Goal: Task Accomplishment & Management: Use online tool/utility

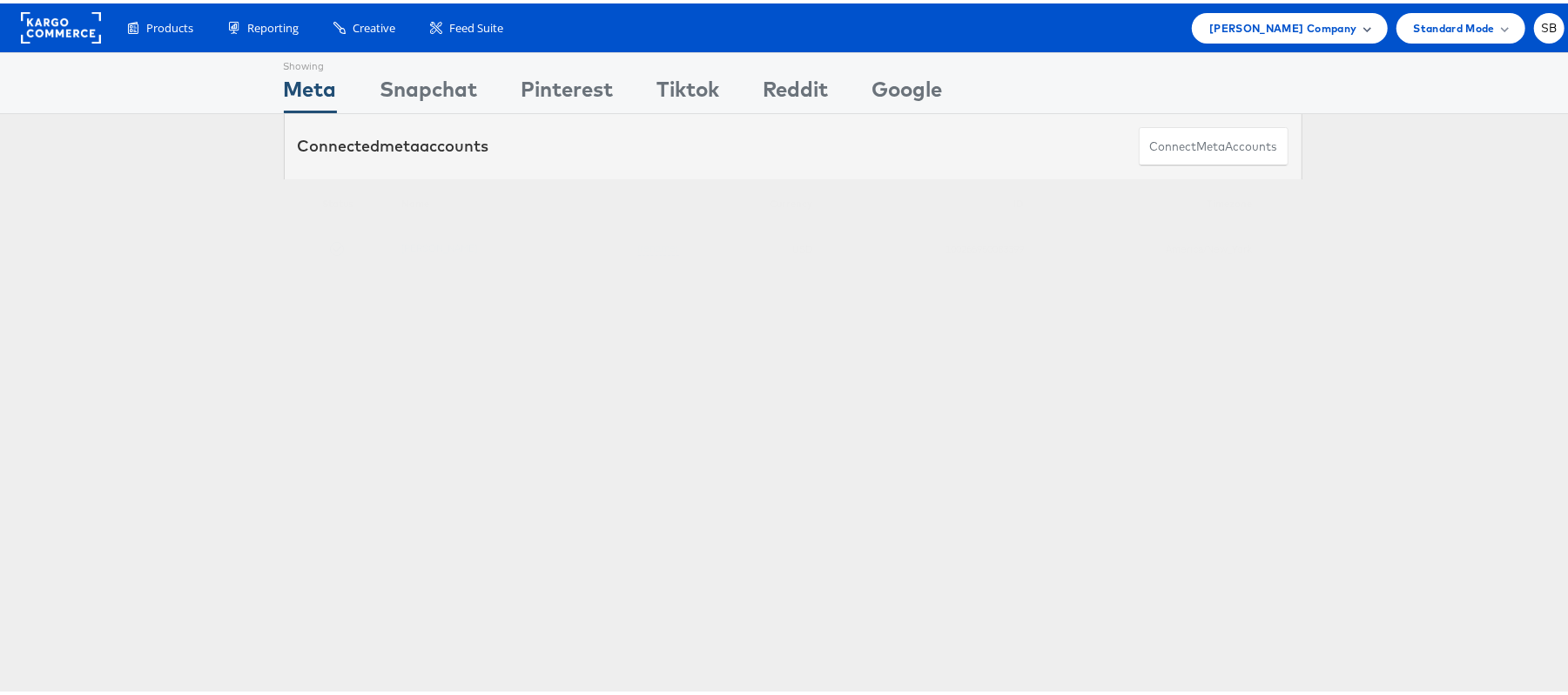
click at [1290, 18] on span "Steve Madden Company" at bounding box center [1282, 25] width 147 height 18
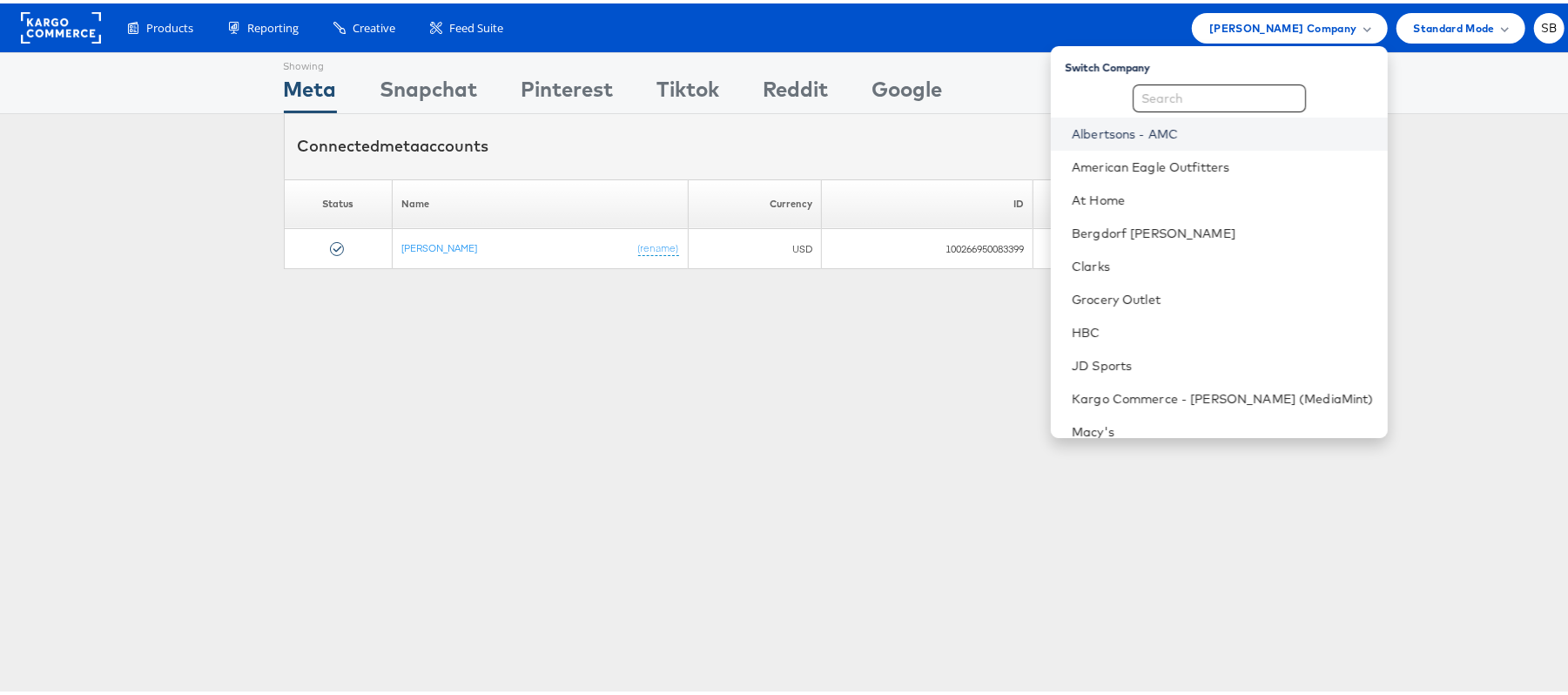
click at [1200, 127] on link "Albertsons - AMC" at bounding box center [1222, 130] width 302 height 17
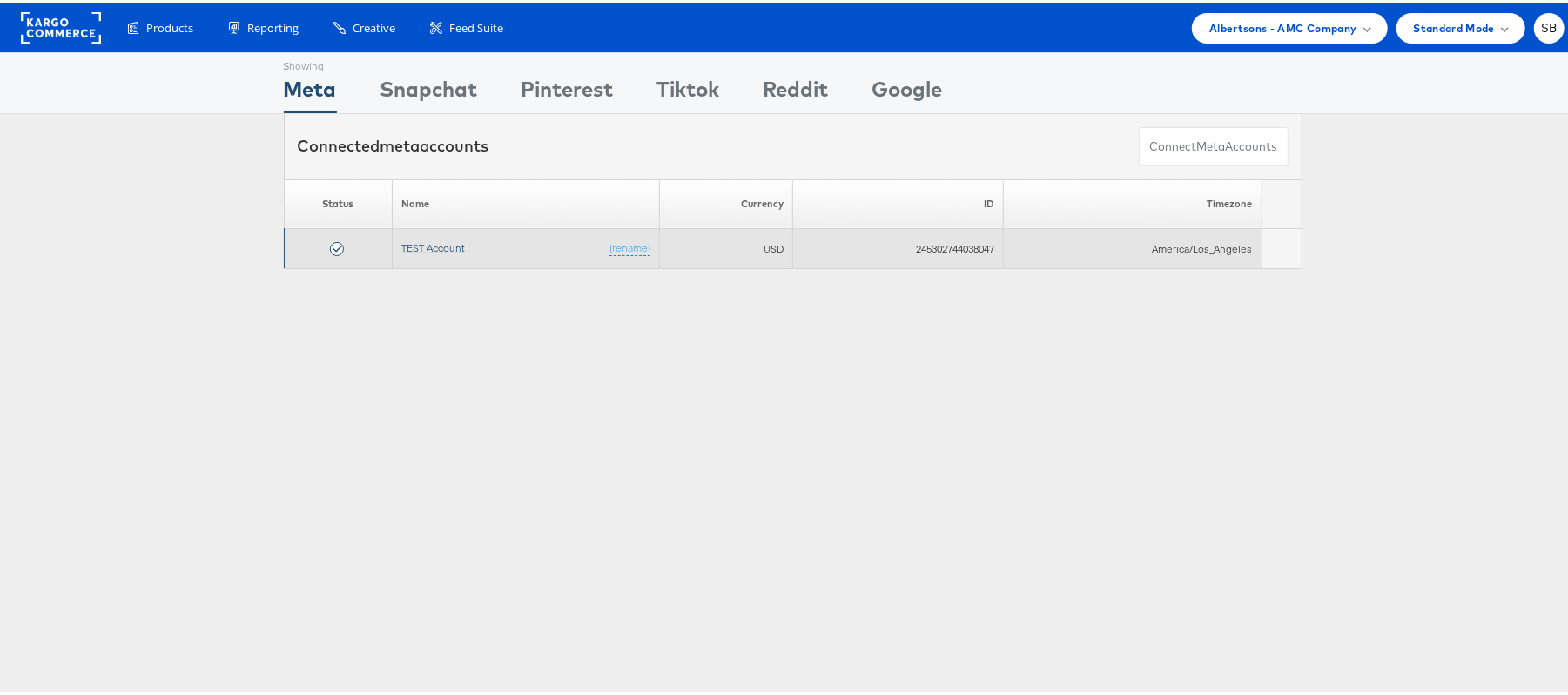
click at [432, 244] on link "TEST Account" at bounding box center [433, 244] width 64 height 13
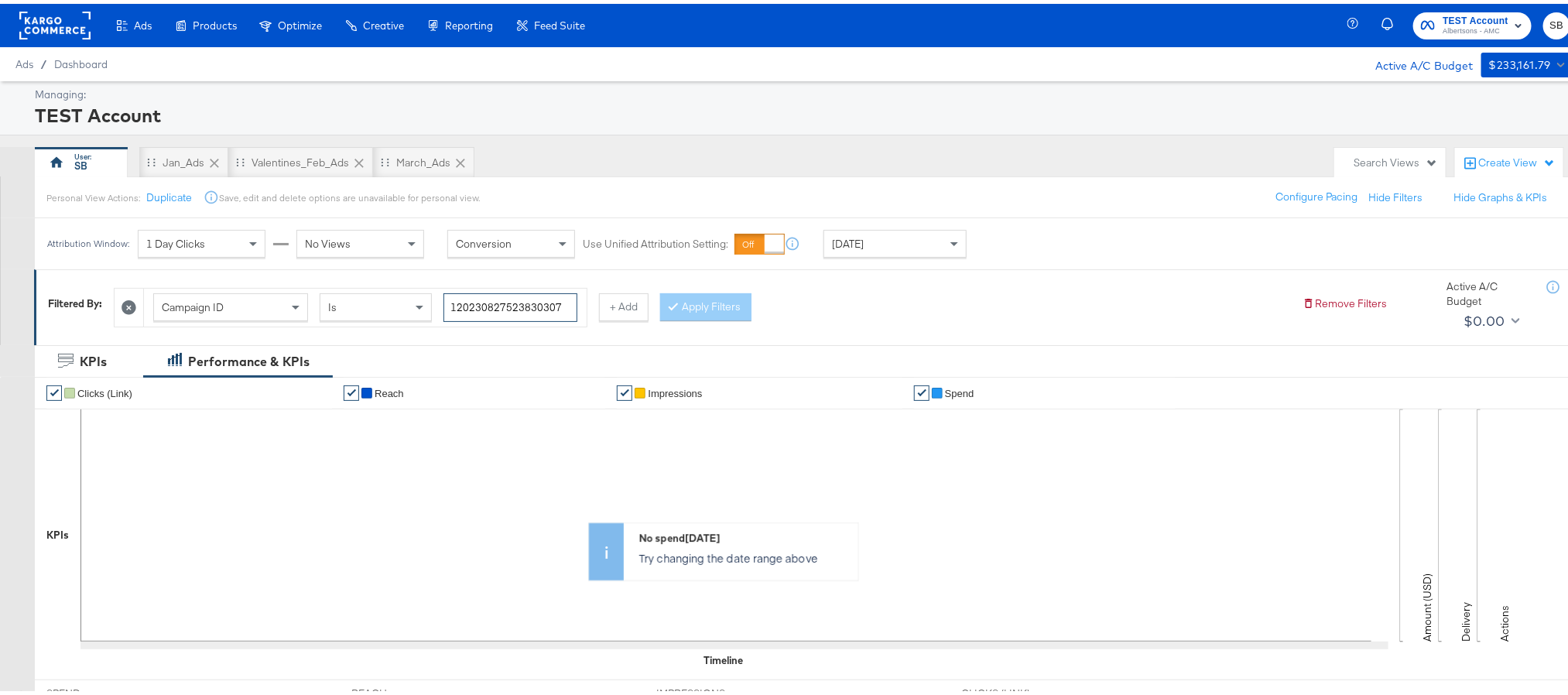
click at [553, 301] on input "120230827523830307" at bounding box center [510, 304] width 134 height 29
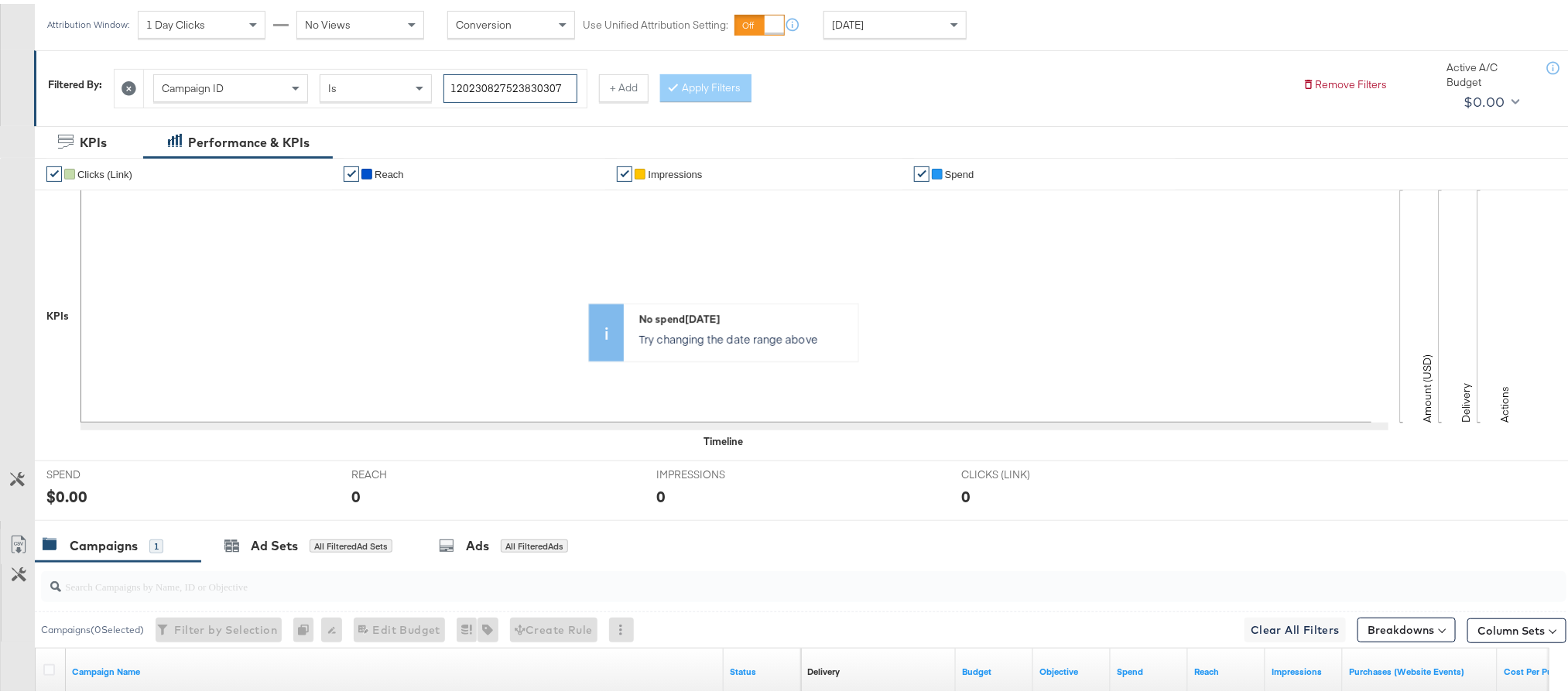
scroll to position [232, 0]
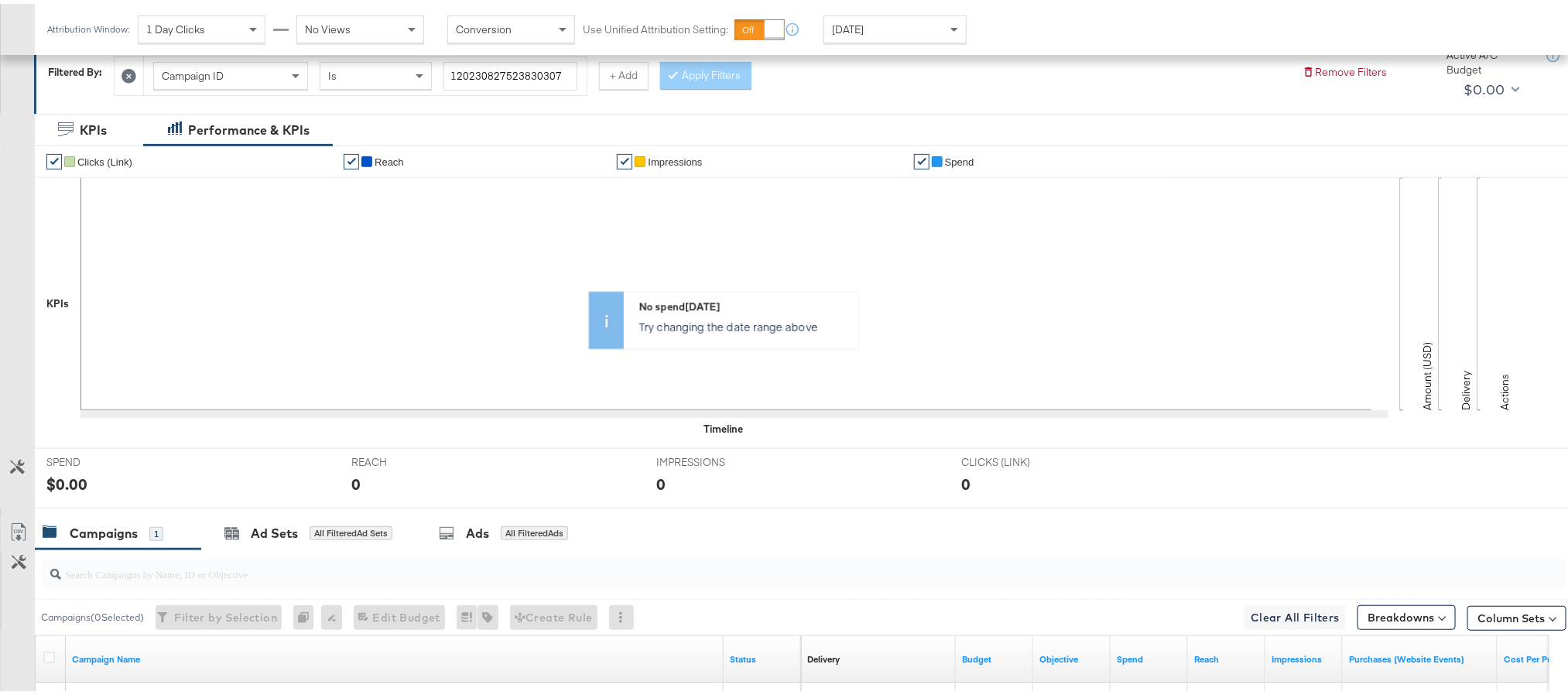
click at [700, 79] on div "Apply Filters" at bounding box center [706, 72] width 91 height 28
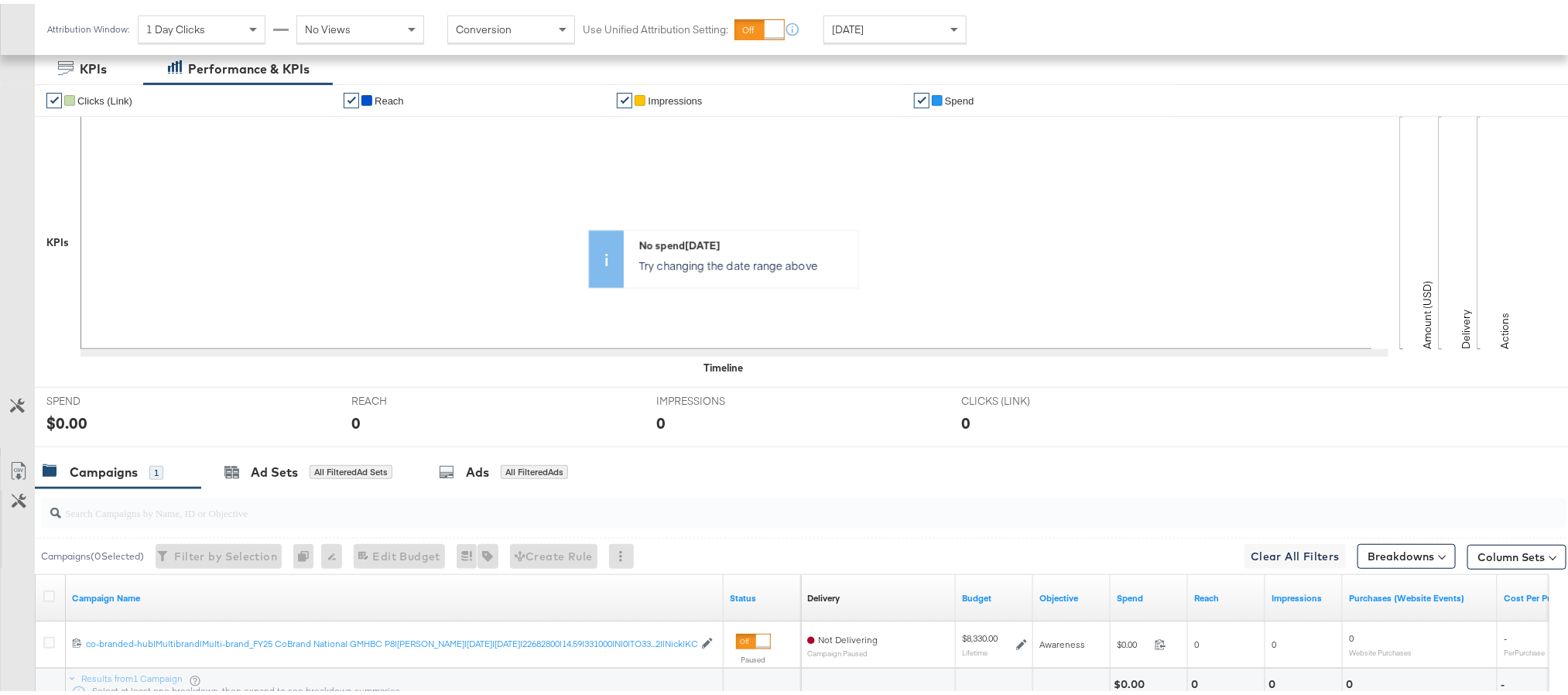
scroll to position [349, 0]
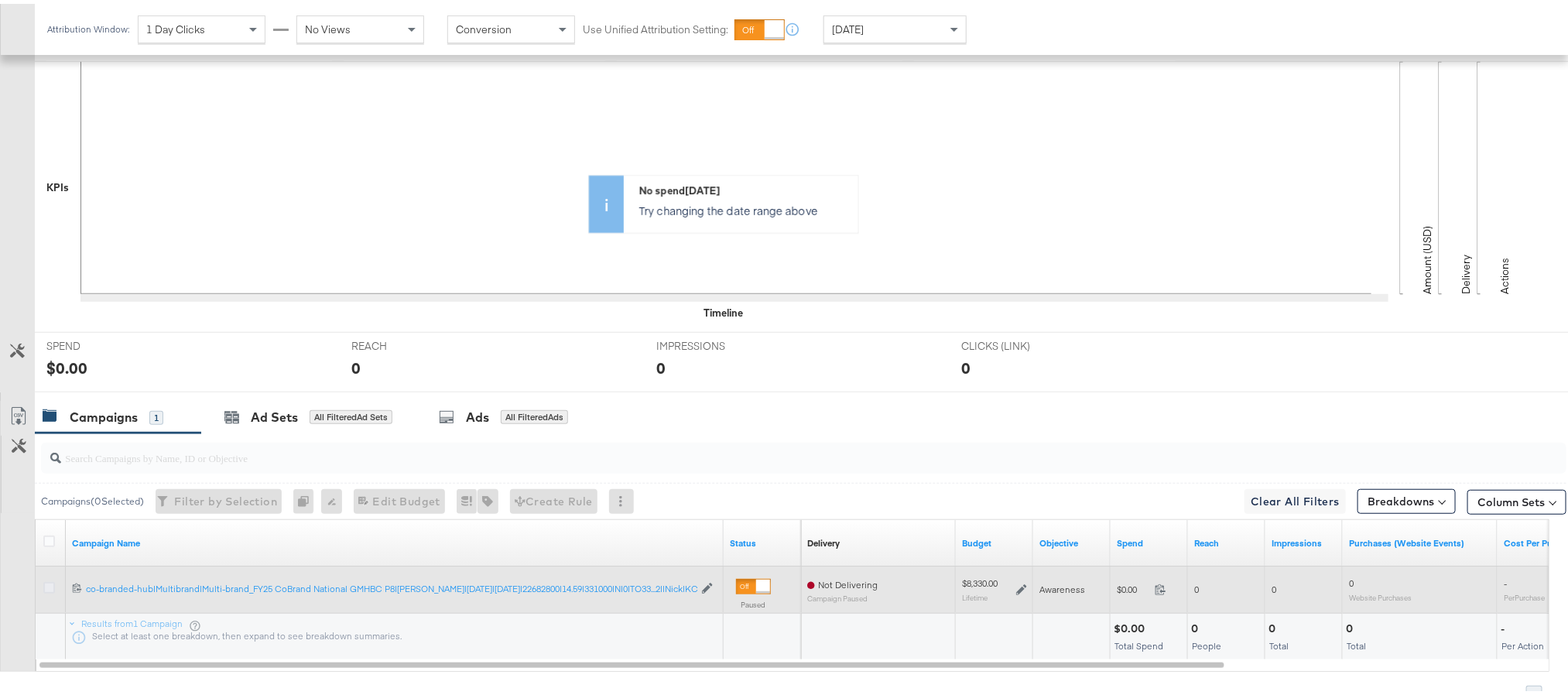
click at [52, 588] on icon at bounding box center [49, 584] width 12 height 12
click at [0, 0] on input "checkbox" at bounding box center [0, 0] width 0 height 0
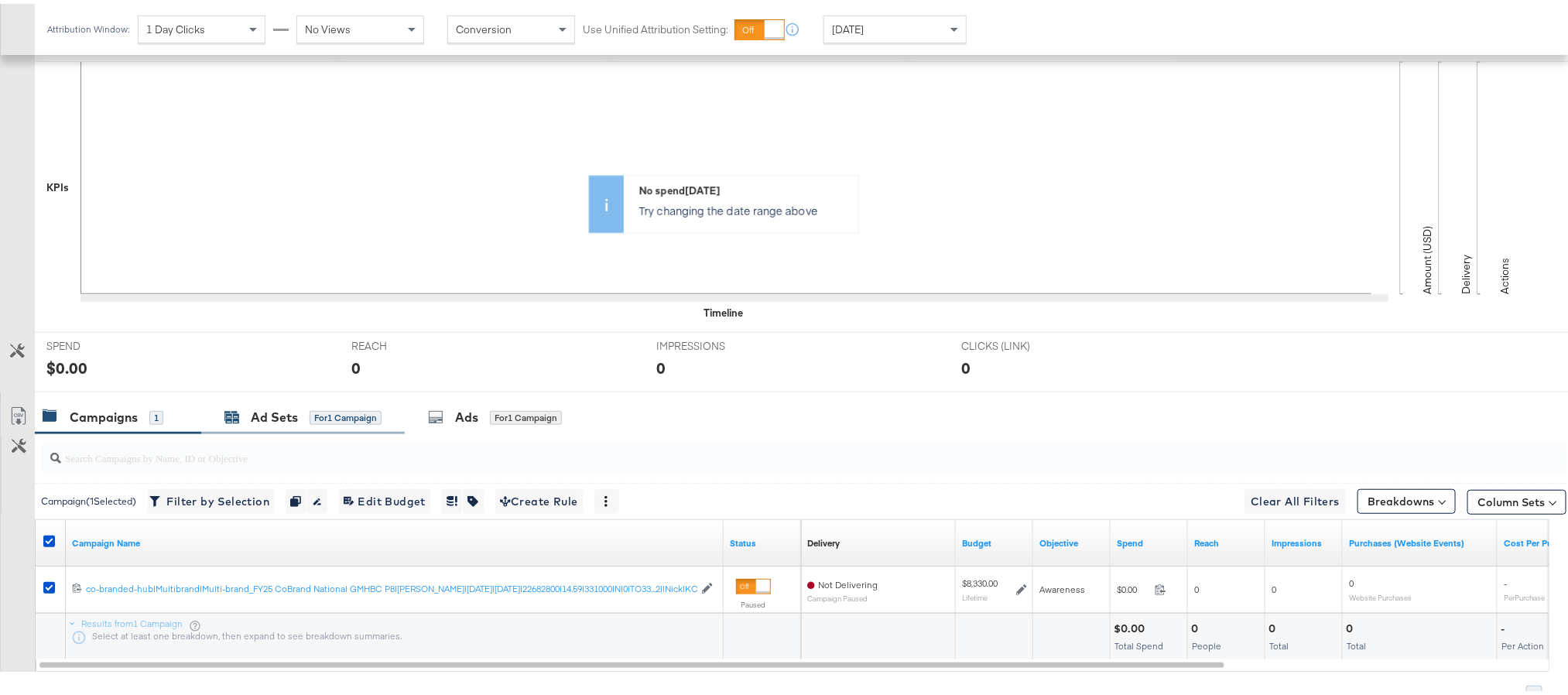
click at [258, 421] on div "Ad Sets" at bounding box center [274, 413] width 47 height 18
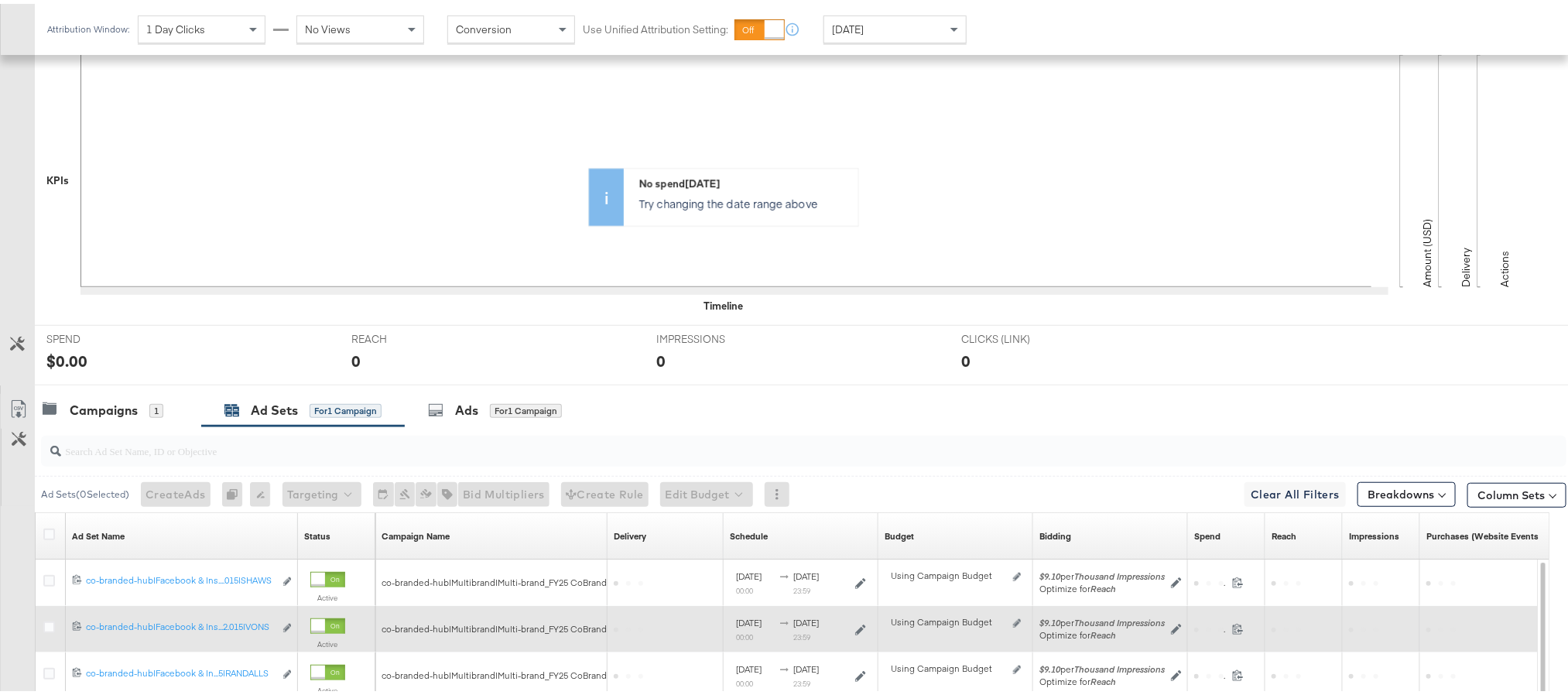
scroll to position [472, 0]
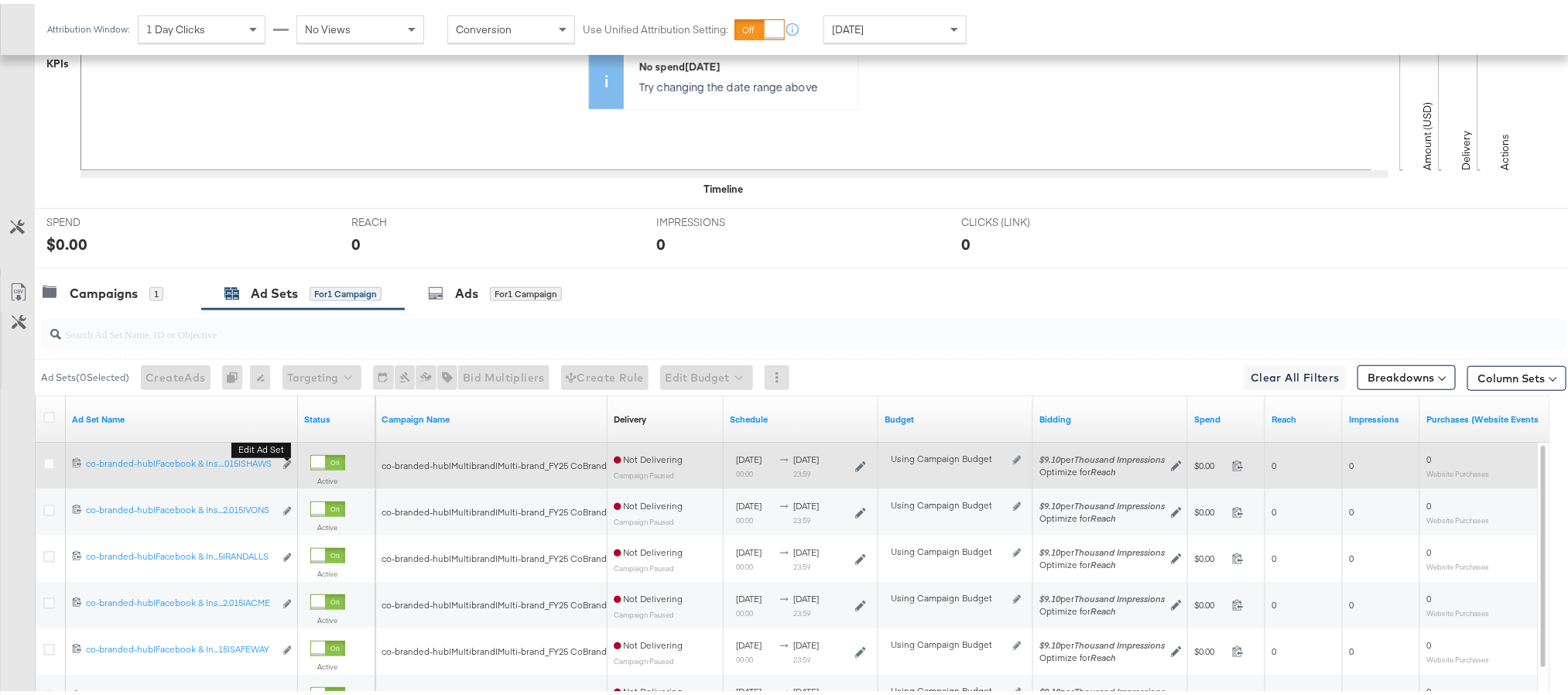
click at [285, 470] on button "Edit ad set" at bounding box center [287, 461] width 9 height 16
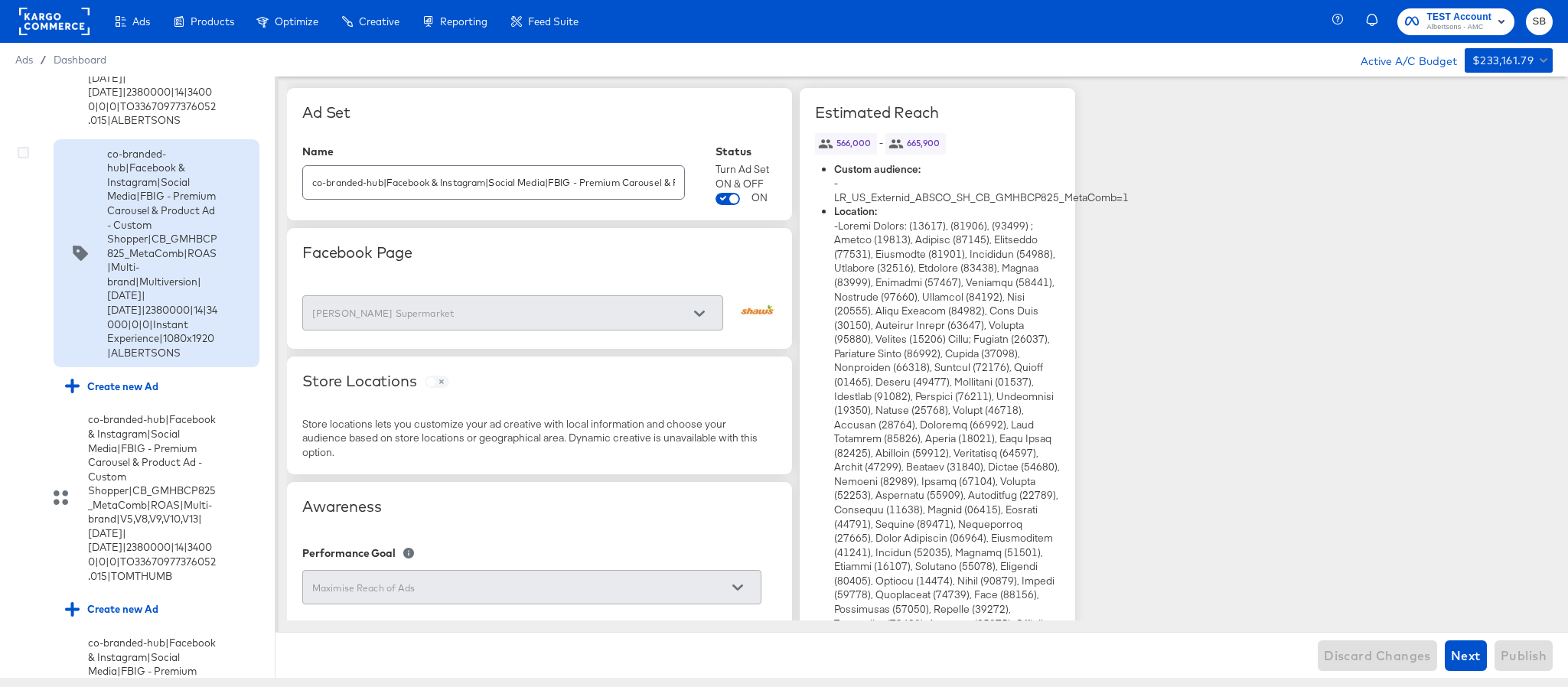
scroll to position [2039, 0]
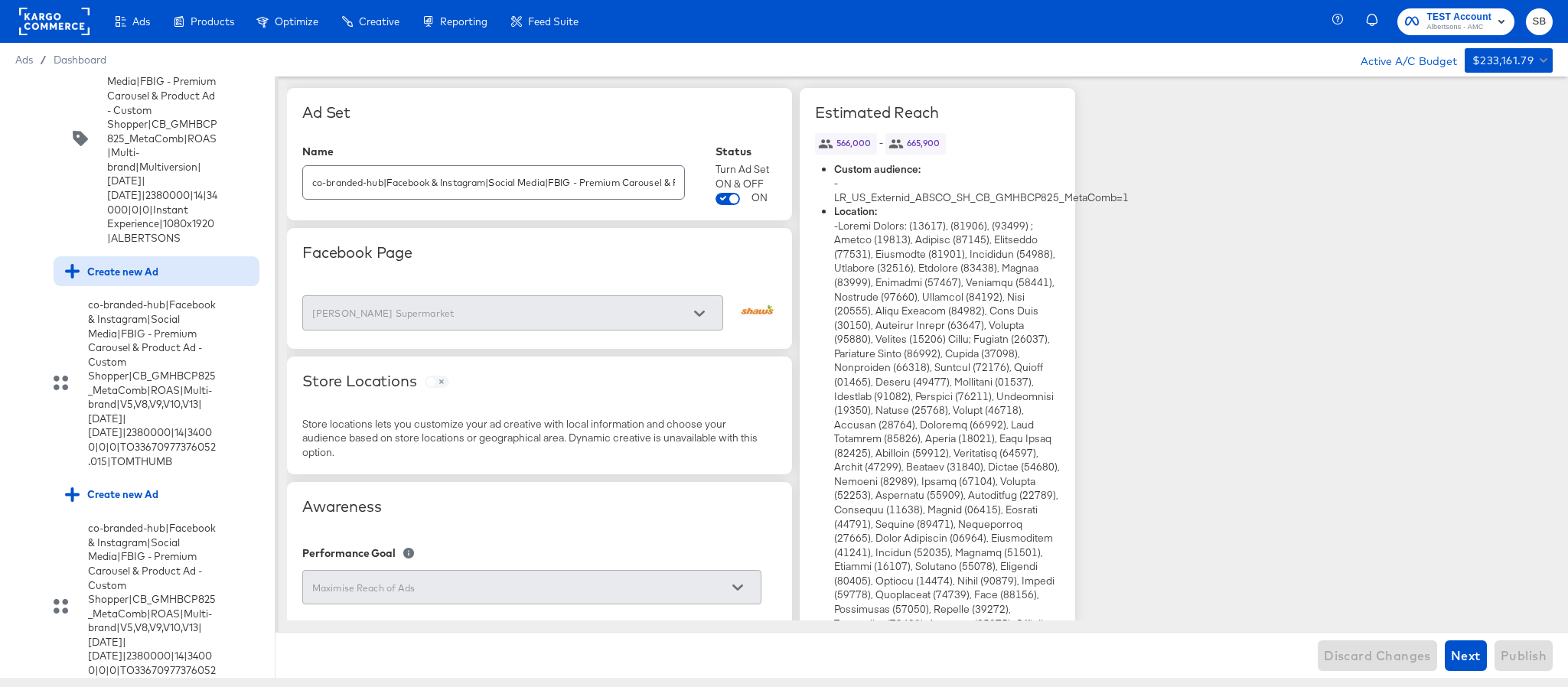
click at [168, 279] on div "Create new Ad" at bounding box center [156, 270] width 183 height 14
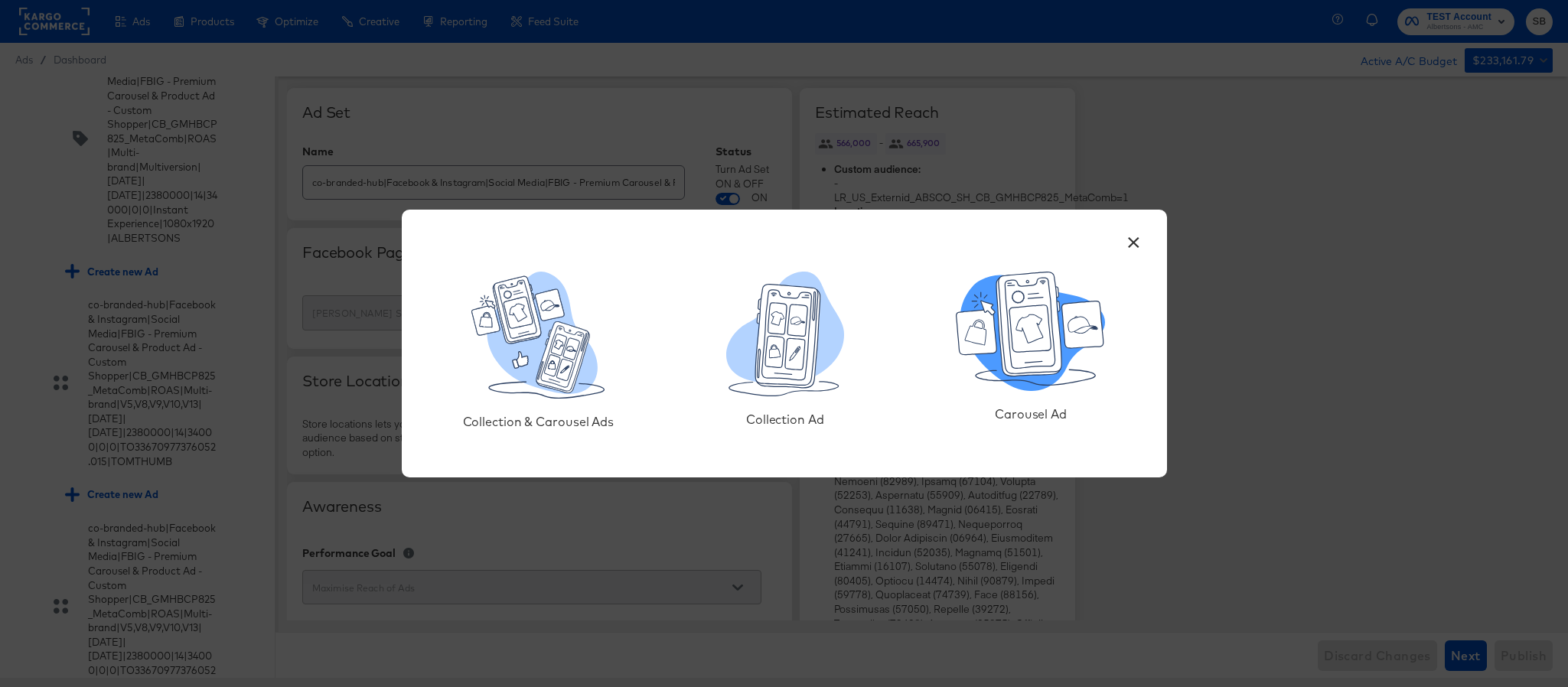
click at [1052, 343] on icon at bounding box center [1030, 329] width 42 height 48
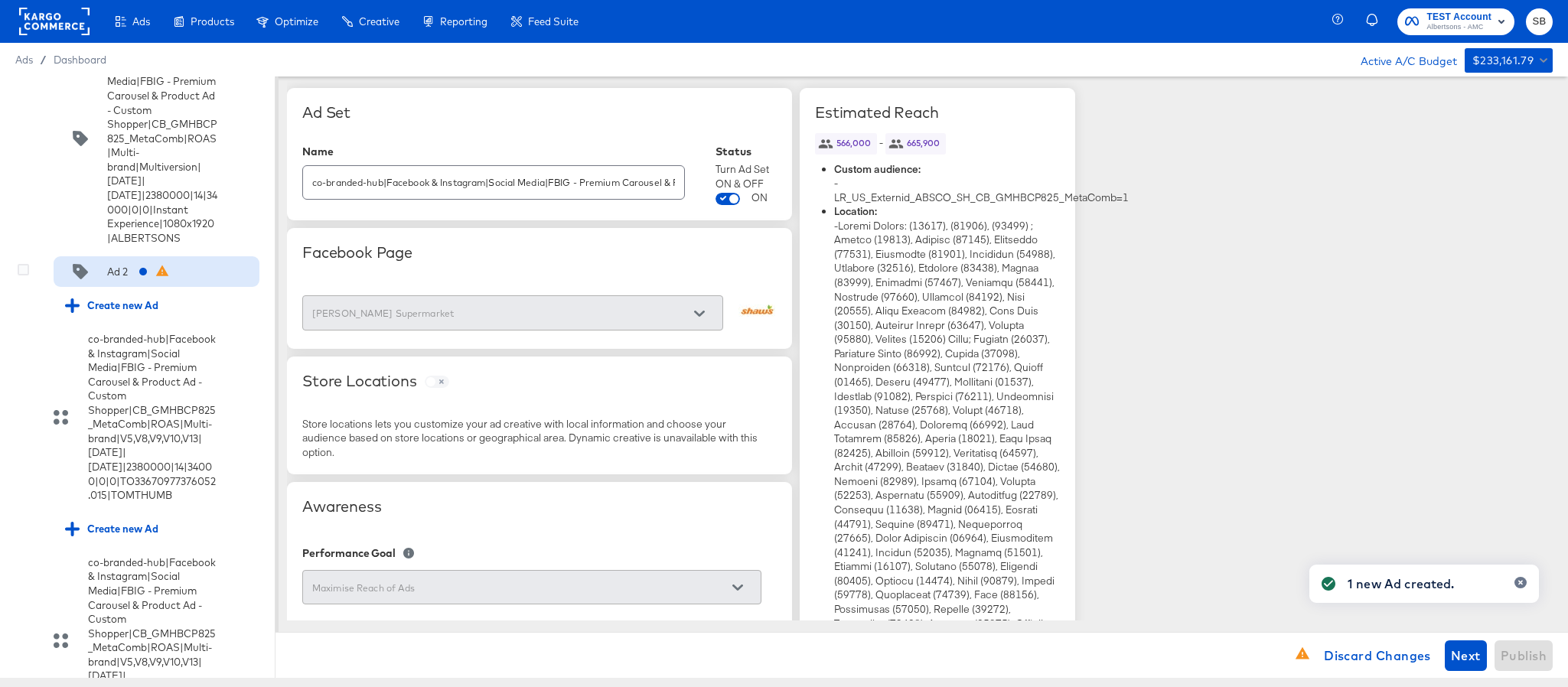
click at [122, 287] on div "Ad 2" at bounding box center [156, 271] width 206 height 31
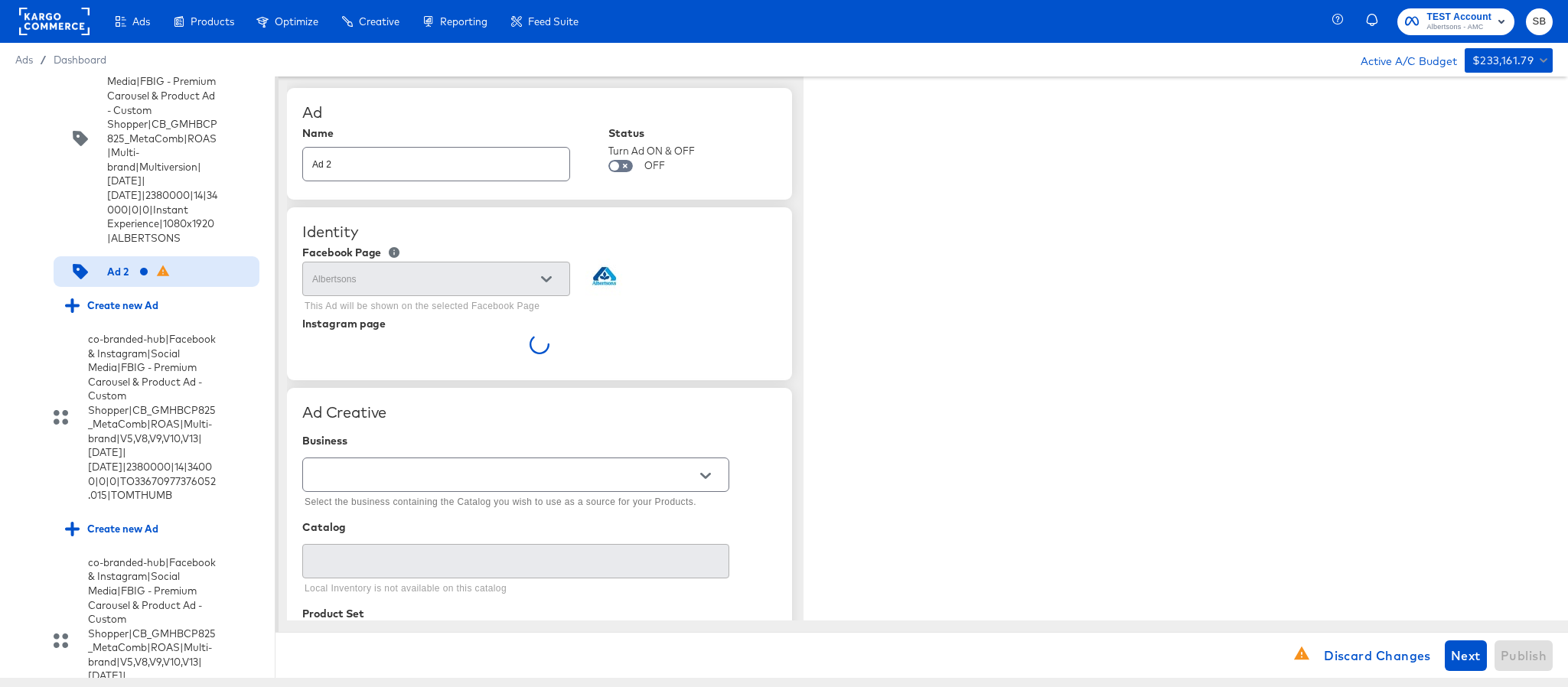
click at [455, 166] on input "Ad 2" at bounding box center [436, 158] width 266 height 33
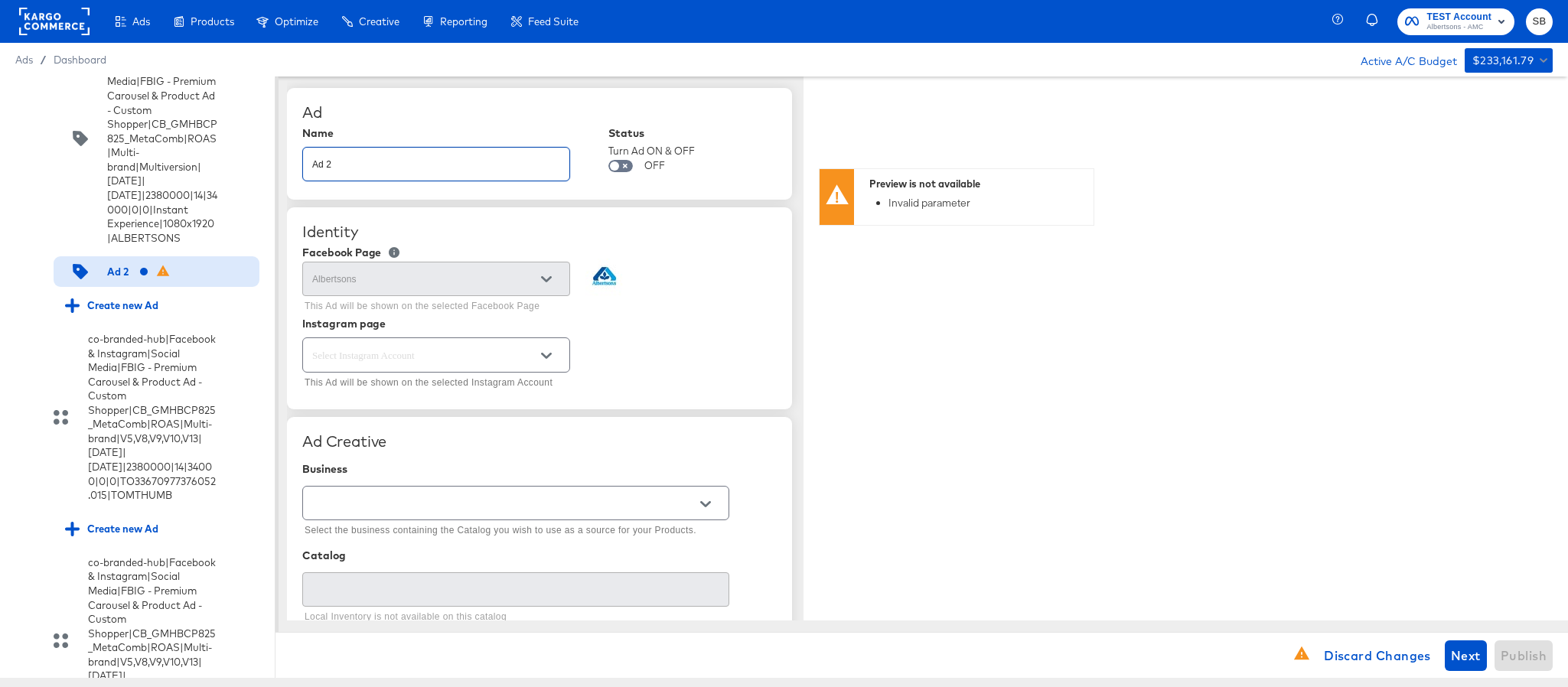
paste input "co-branded-hub|Facebook & Instagram|Social Media|FBIG - Premium Carousel & Prod…"
click at [535, 363] on button "Open" at bounding box center [547, 356] width 23 height 23
type input "co-branded-hub|Facebook & Instagram|Social Media|FBIG - Premium Carousel & Prod…"
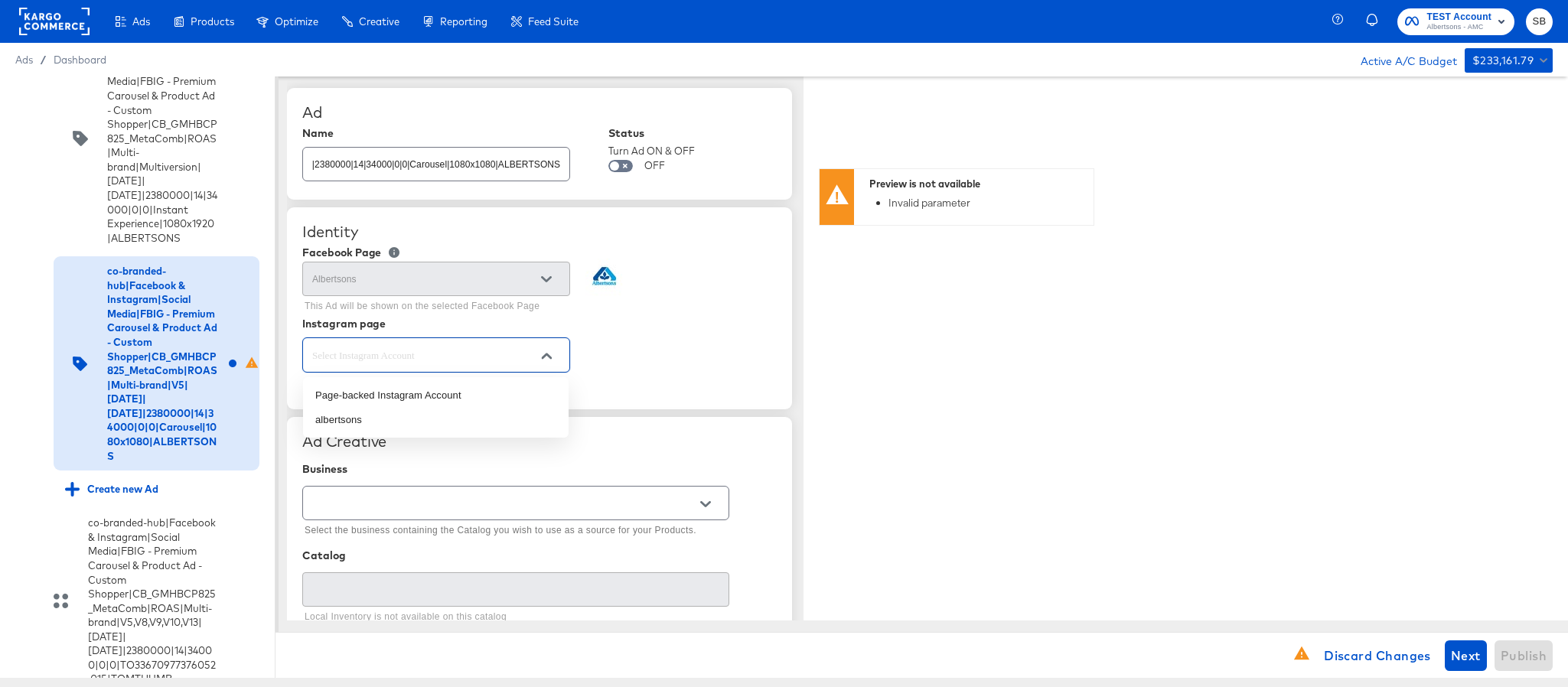
scroll to position [0, 0]
click at [473, 408] on li "albertsons" at bounding box center [436, 420] width 266 height 24
type textarea "x"
type input "albertsons"
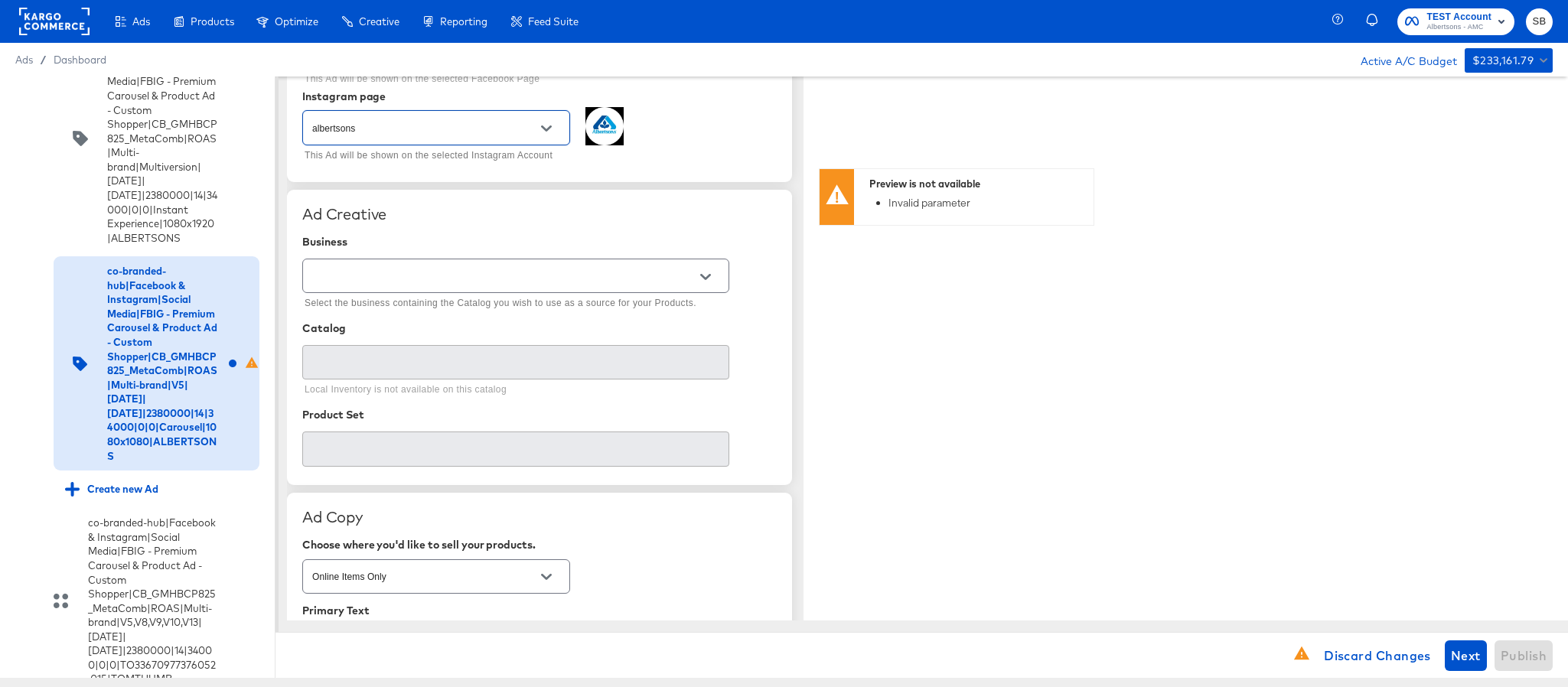
scroll to position [230, 0]
click at [538, 280] on input "text" at bounding box center [503, 274] width 390 height 18
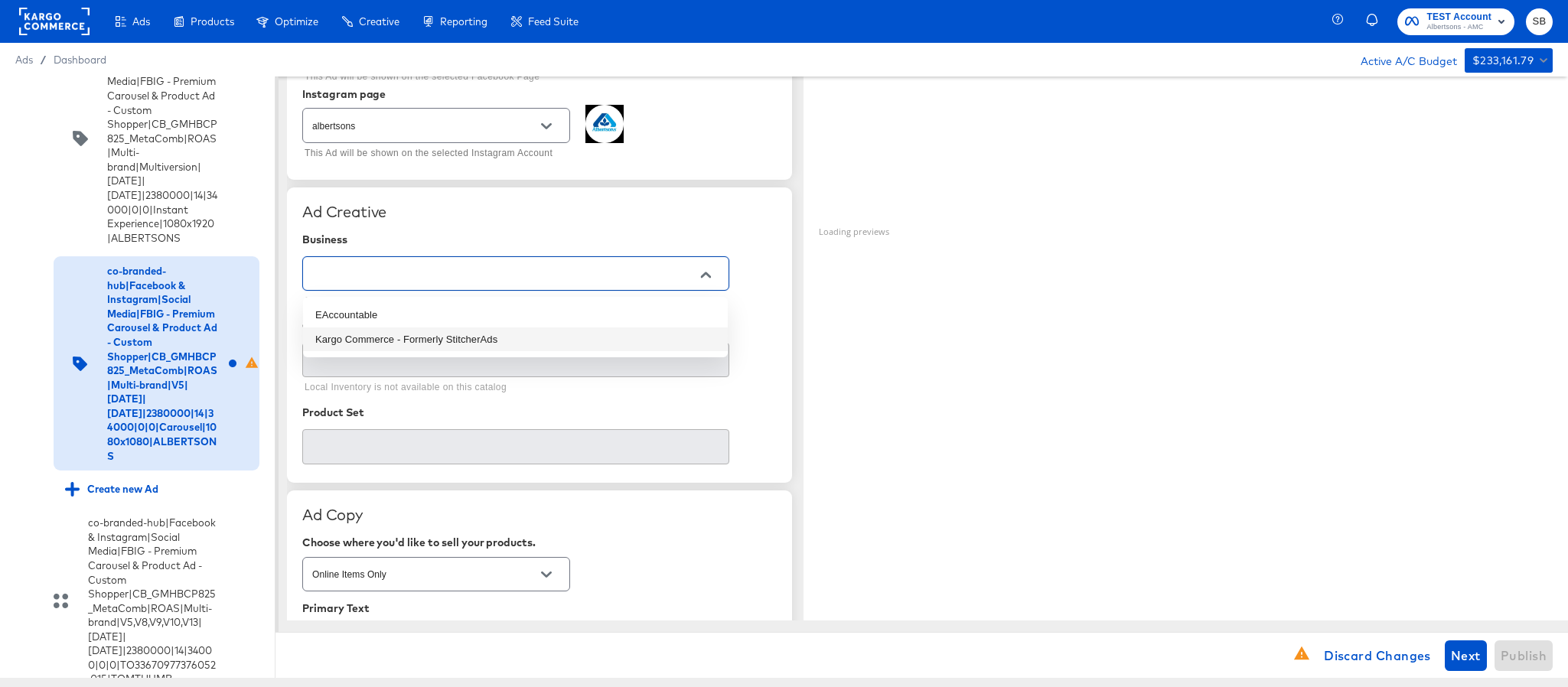
click at [506, 337] on li "Kargo Commerce - Formerly StitcherAds" at bounding box center [515, 339] width 425 height 24
type input "Kargo Commerce - Formerly StitcherAds"
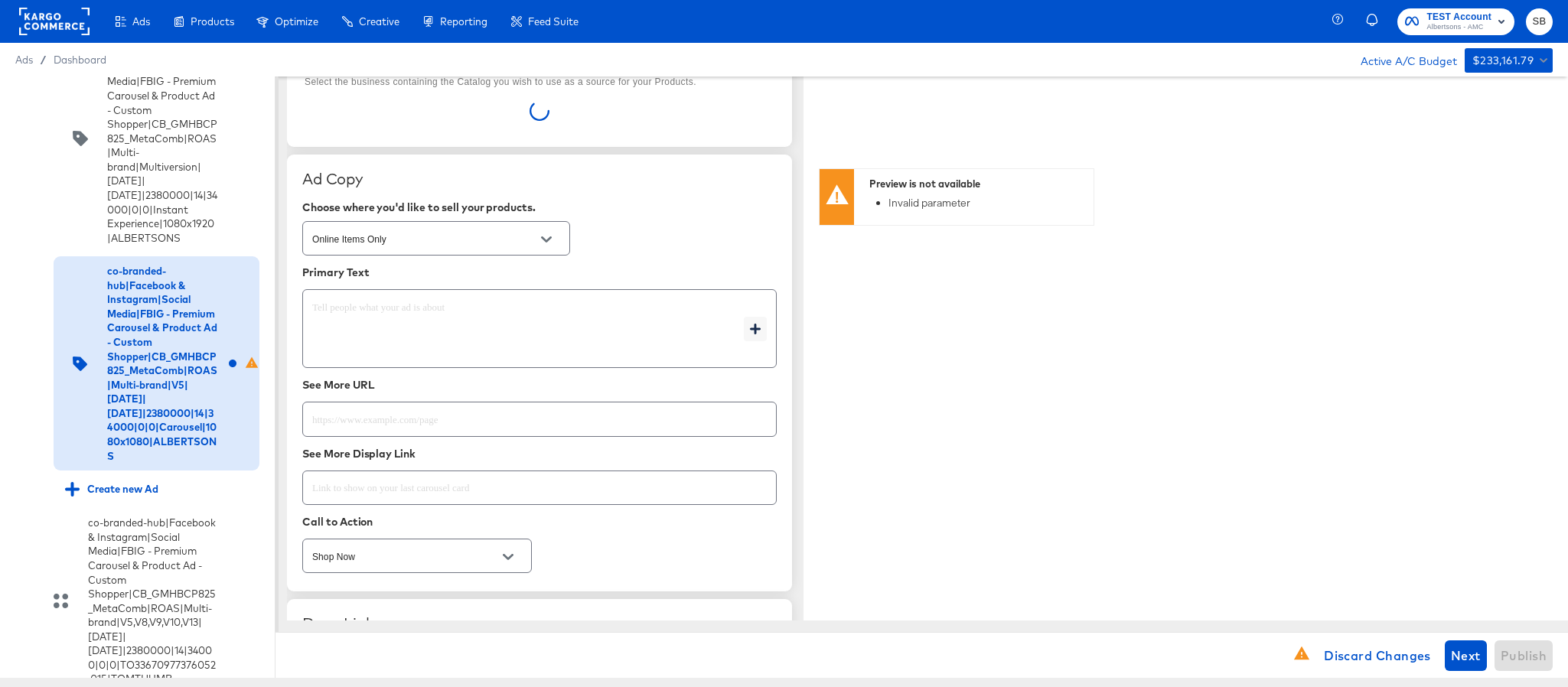
scroll to position [459, 0]
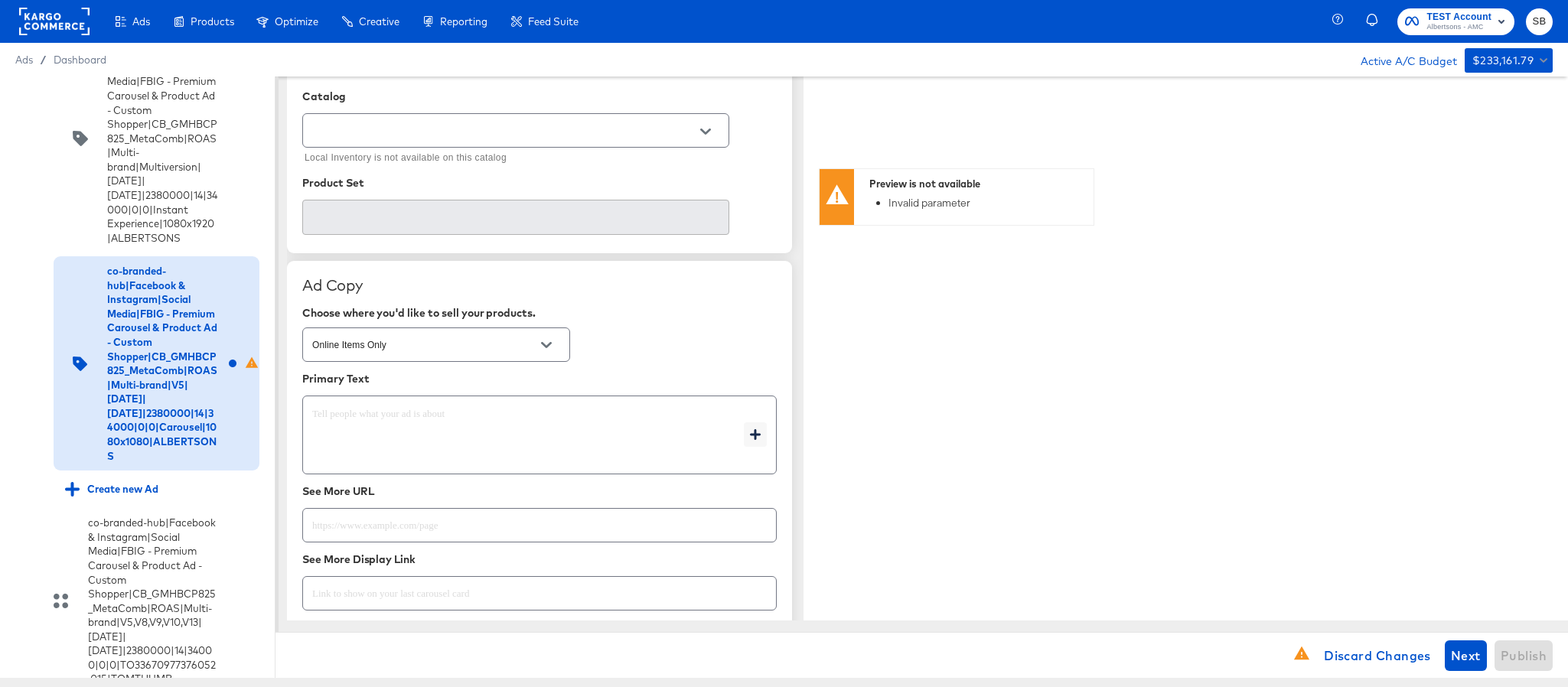
click at [395, 430] on textarea at bounding box center [528, 436] width 432 height 55
type textarea "x"
paste textarea "Shop your favorite brands for you and your home!"
type textarea "Shop your favorite brands for you and your home!"
type textarea "x"
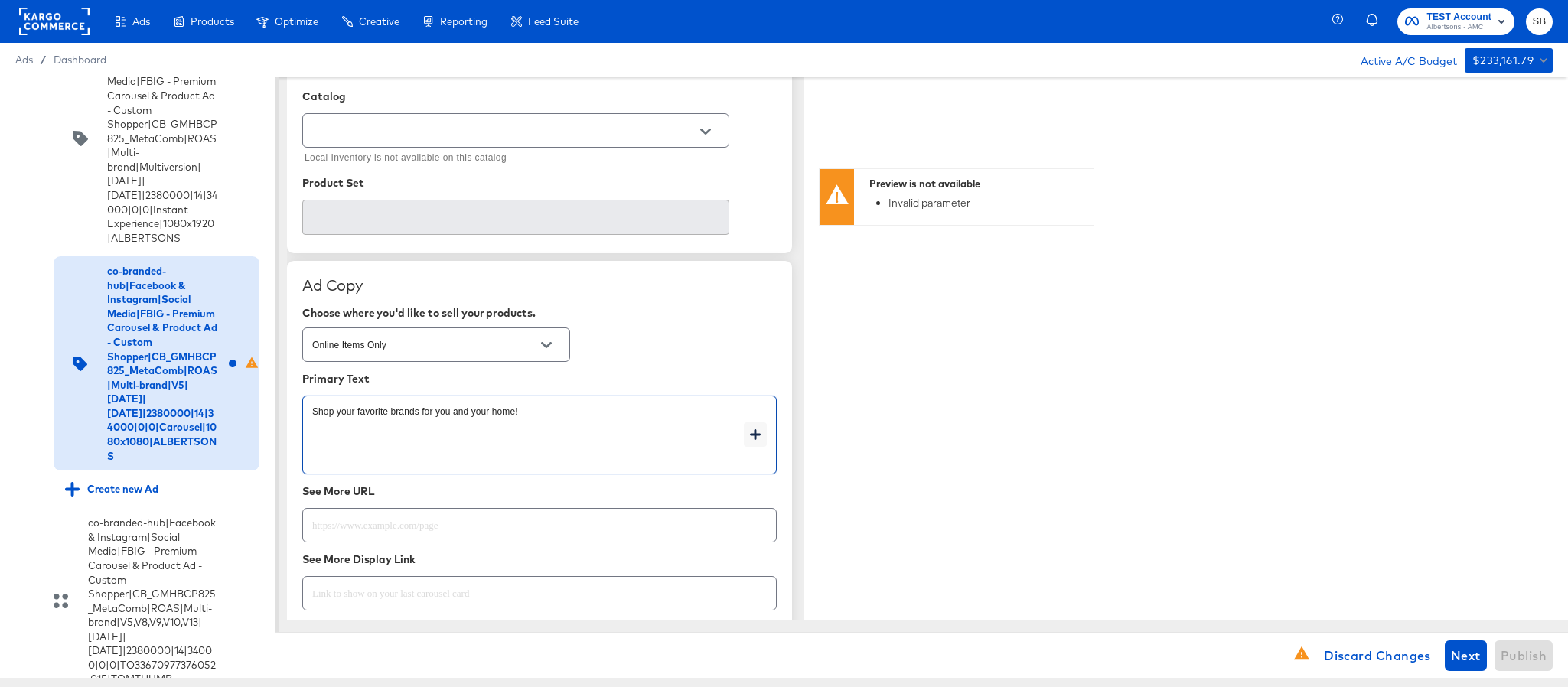
scroll to position [689, 0]
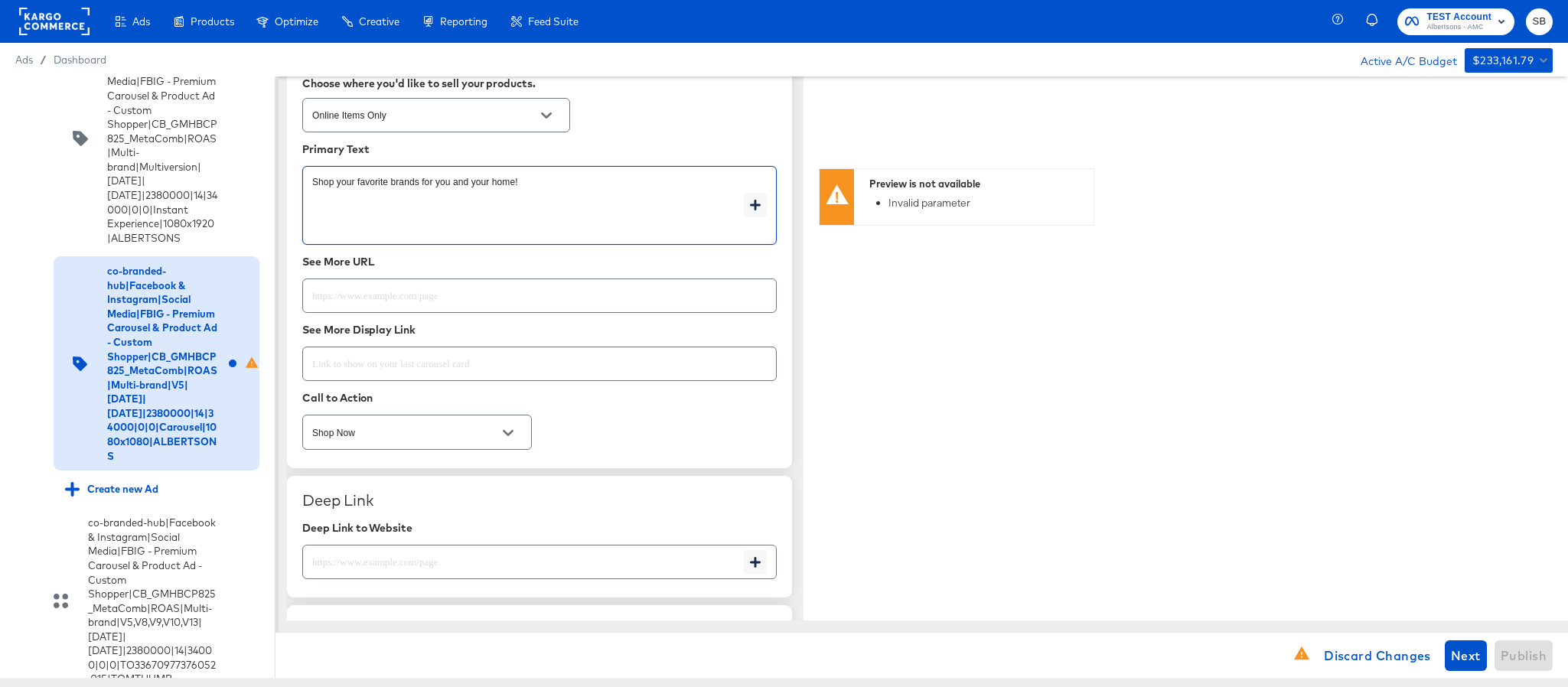
type textarea "Shop your favorite brands for you and your home!"
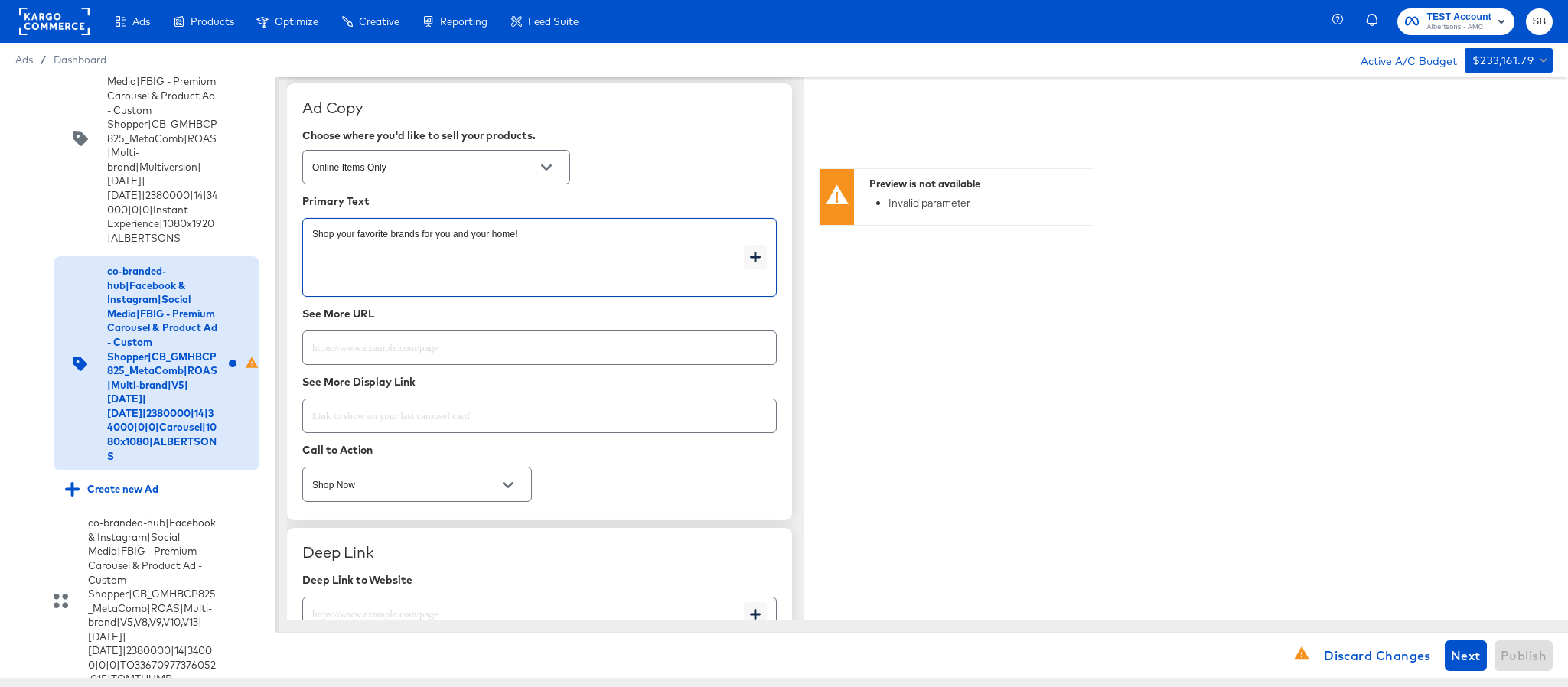
scroll to position [981, 0]
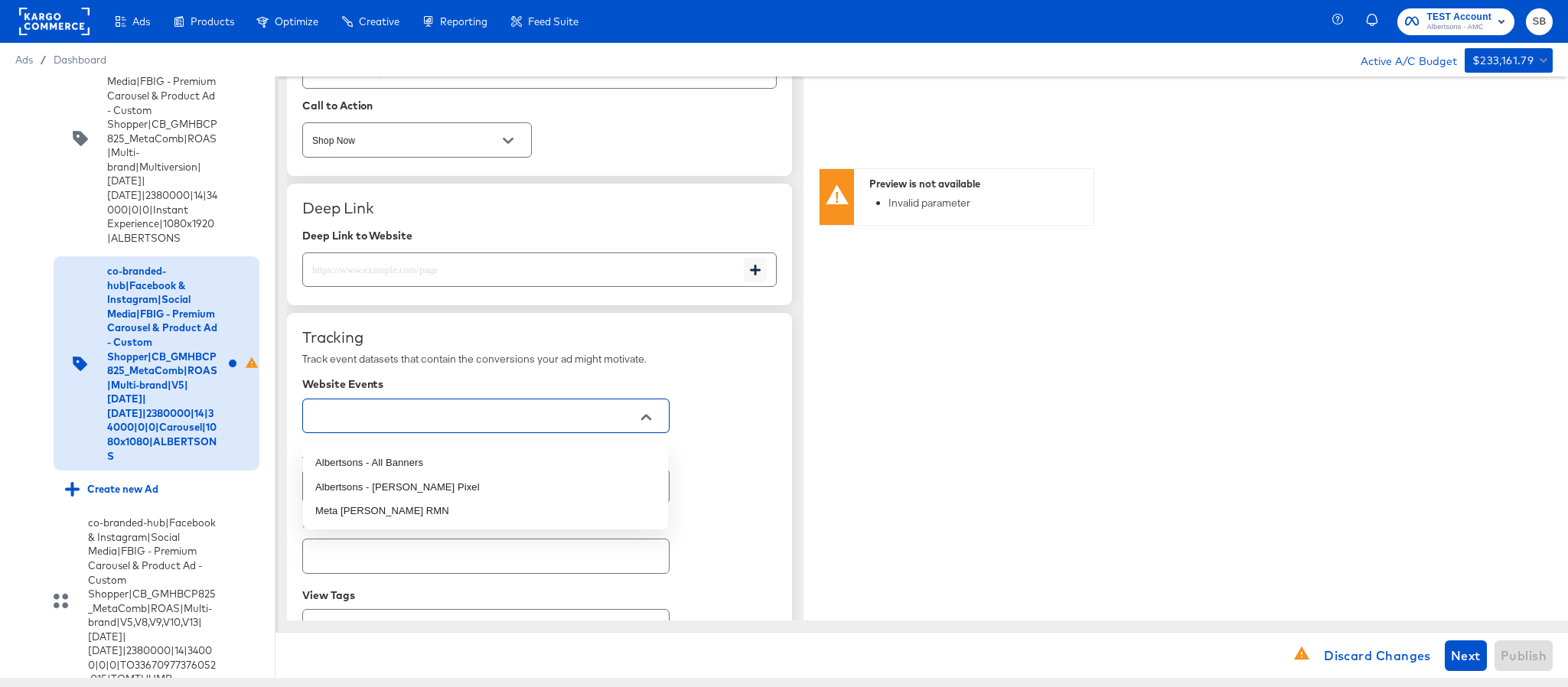
click at [501, 423] on input "text" at bounding box center [473, 417] width 330 height 18
click at [493, 457] on li "Albertsons - All Banners" at bounding box center [485, 462] width 365 height 24
type textarea "x"
type input "Albertsons - All Banners"
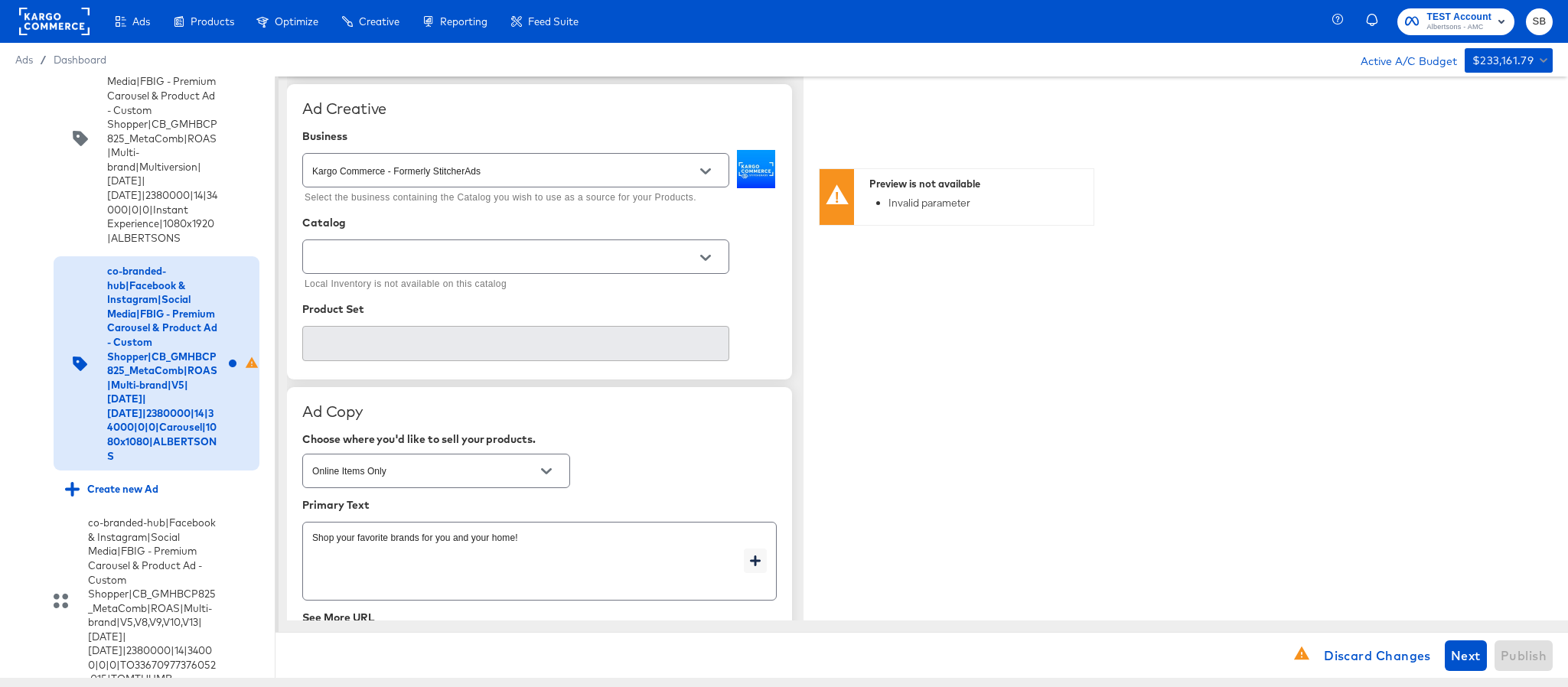
scroll to position [292, 0]
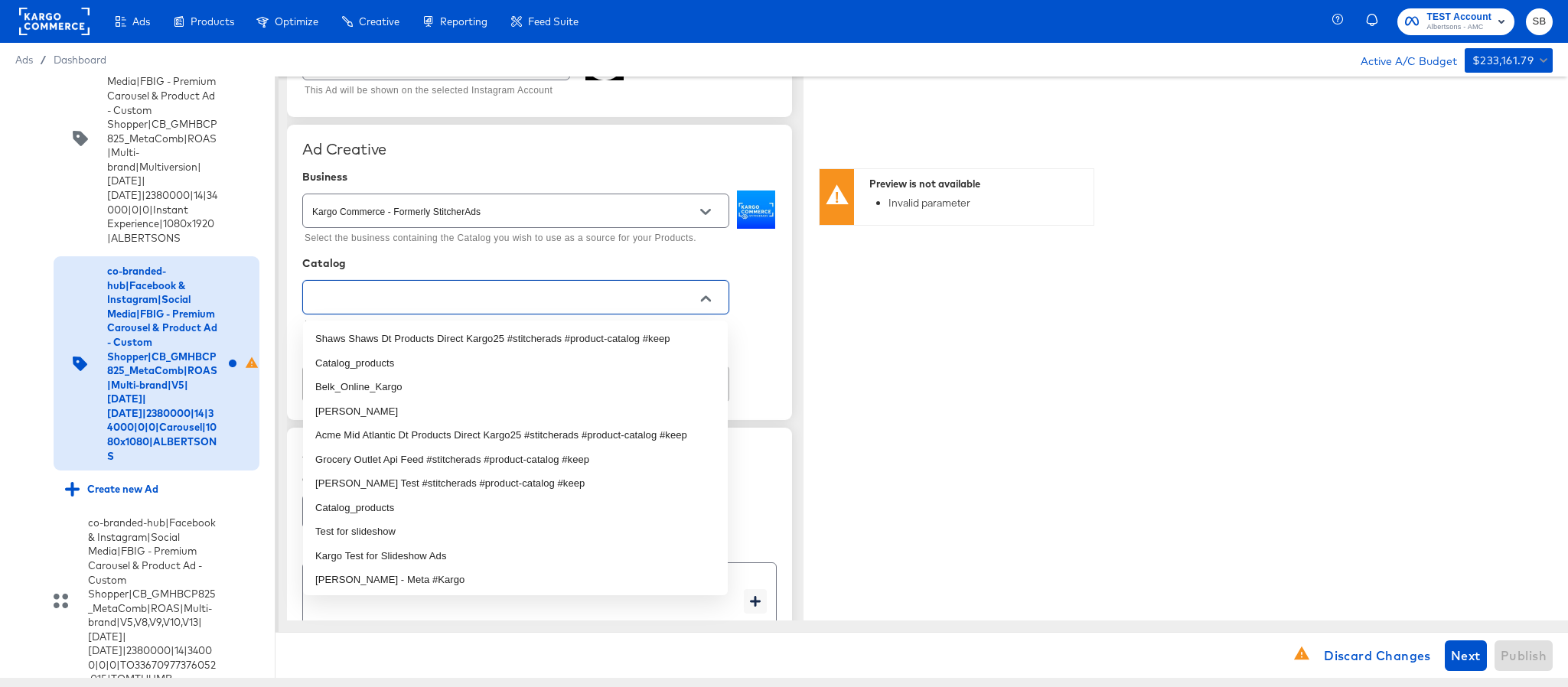
click at [574, 307] on input "text" at bounding box center [503, 298] width 390 height 18
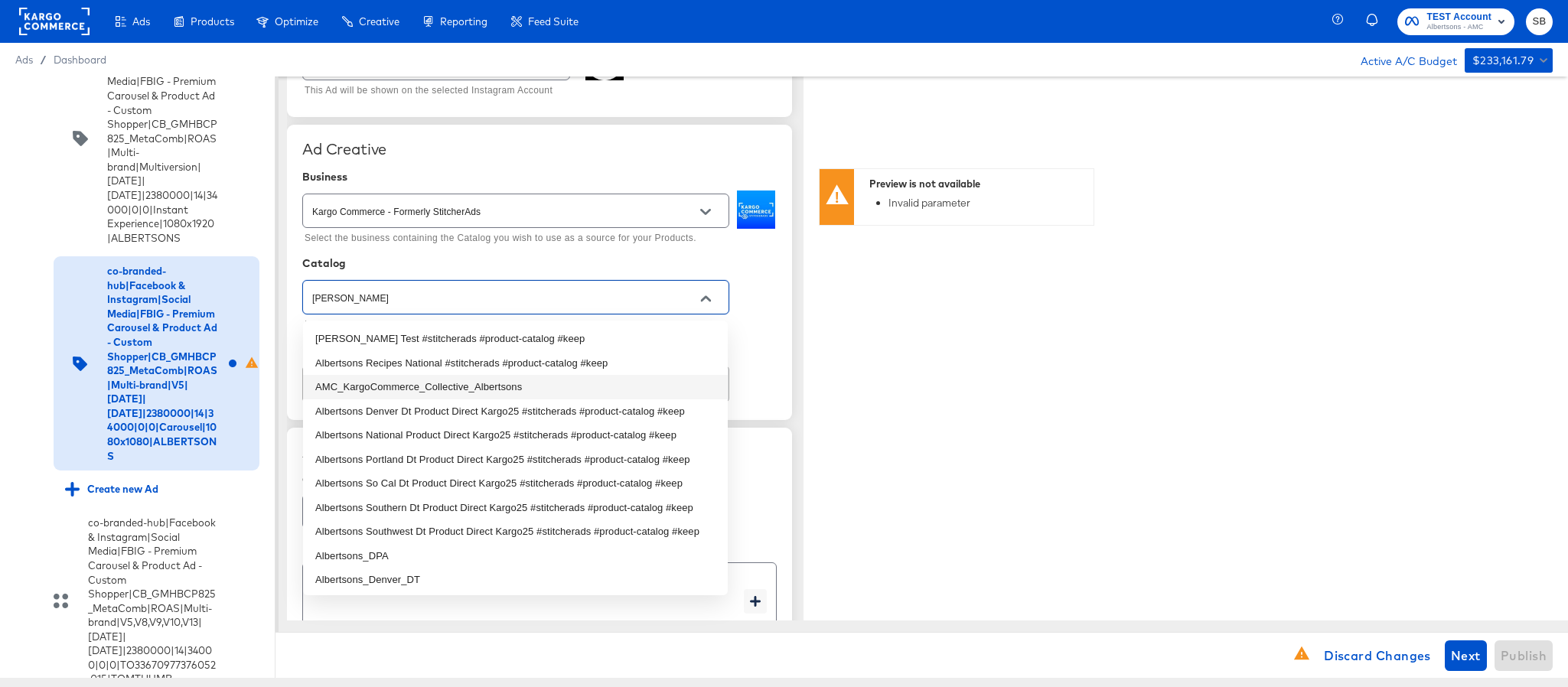
click at [531, 376] on li "AMC_KargoCommerce_Collective_Albertsons" at bounding box center [515, 386] width 425 height 24
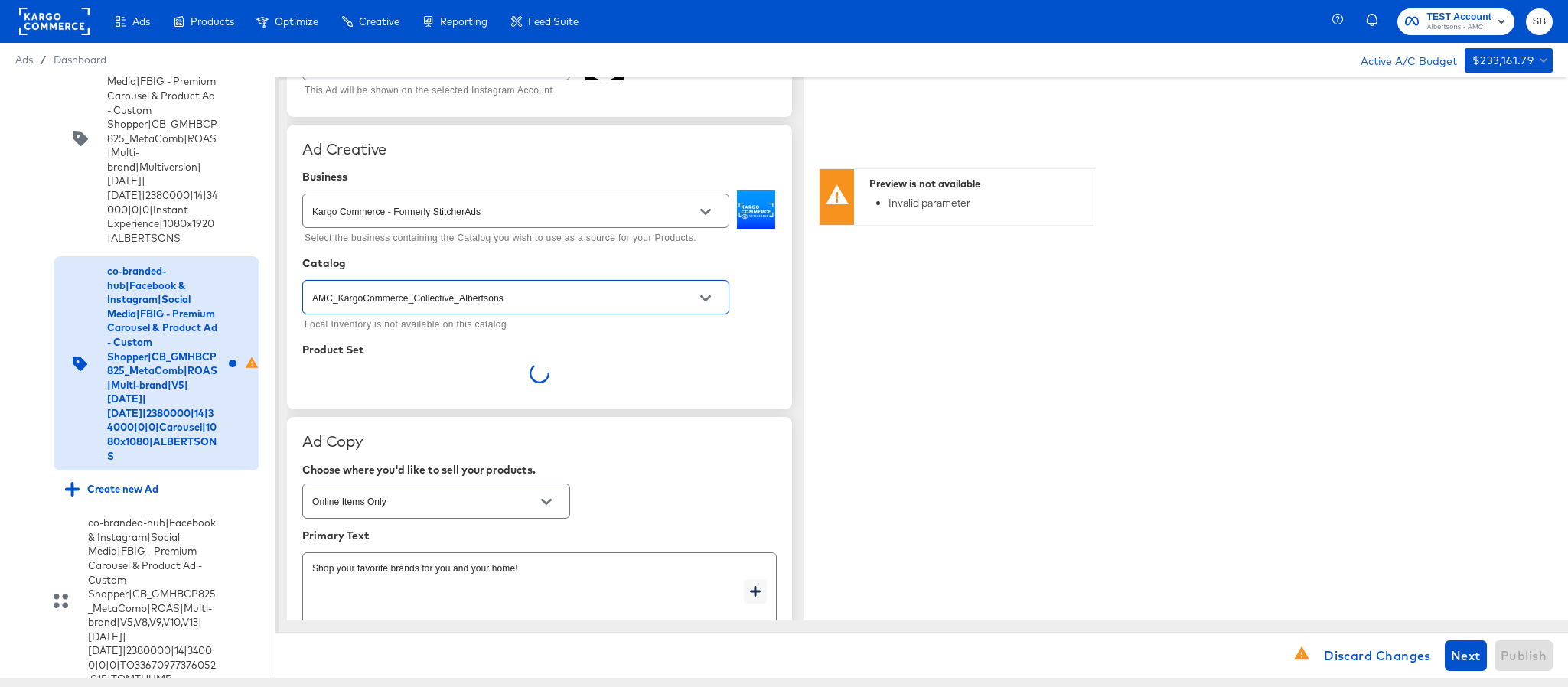
type input "AMC_KargoCommerce_Collective_Albertsons"
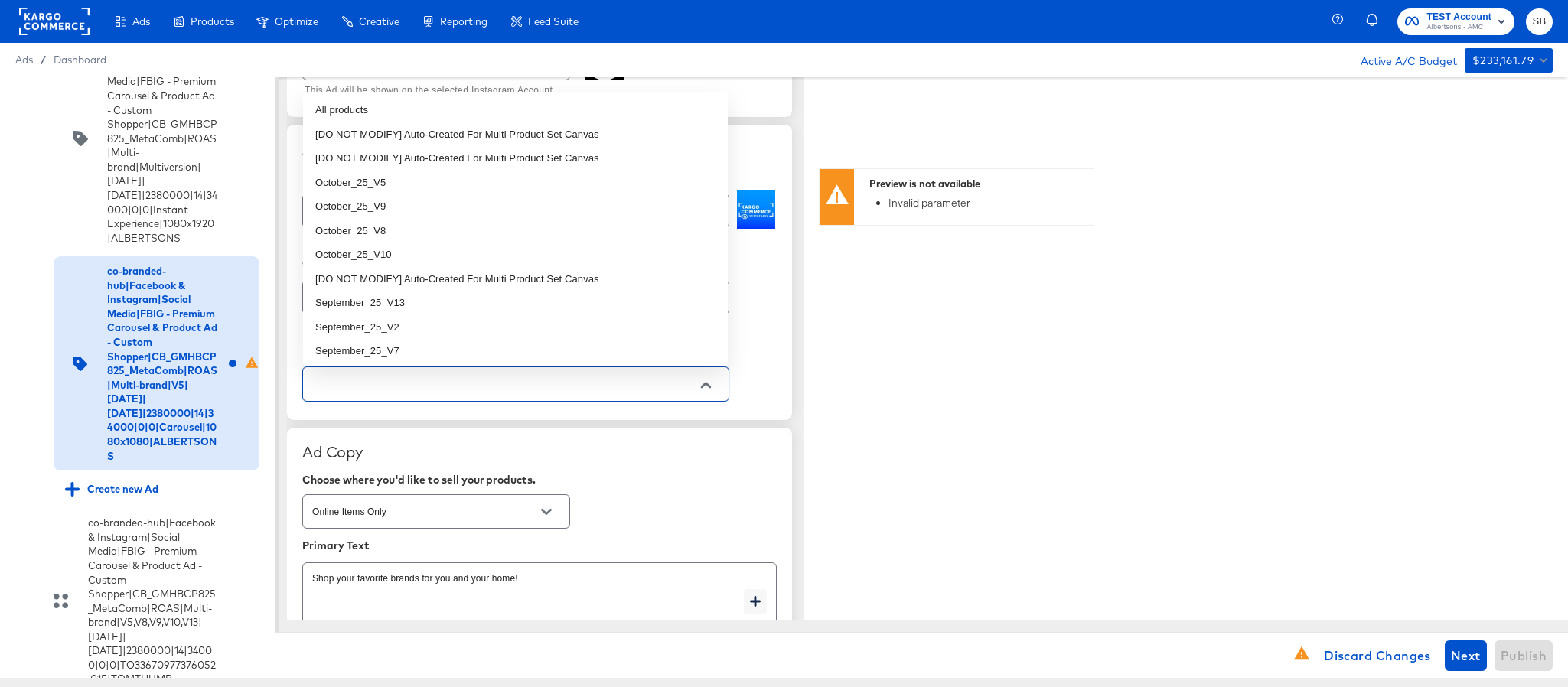
click at [453, 381] on input "text" at bounding box center [503, 384] width 390 height 18
click at [405, 187] on li "October_25_V5" at bounding box center [515, 182] width 425 height 24
type textarea "x"
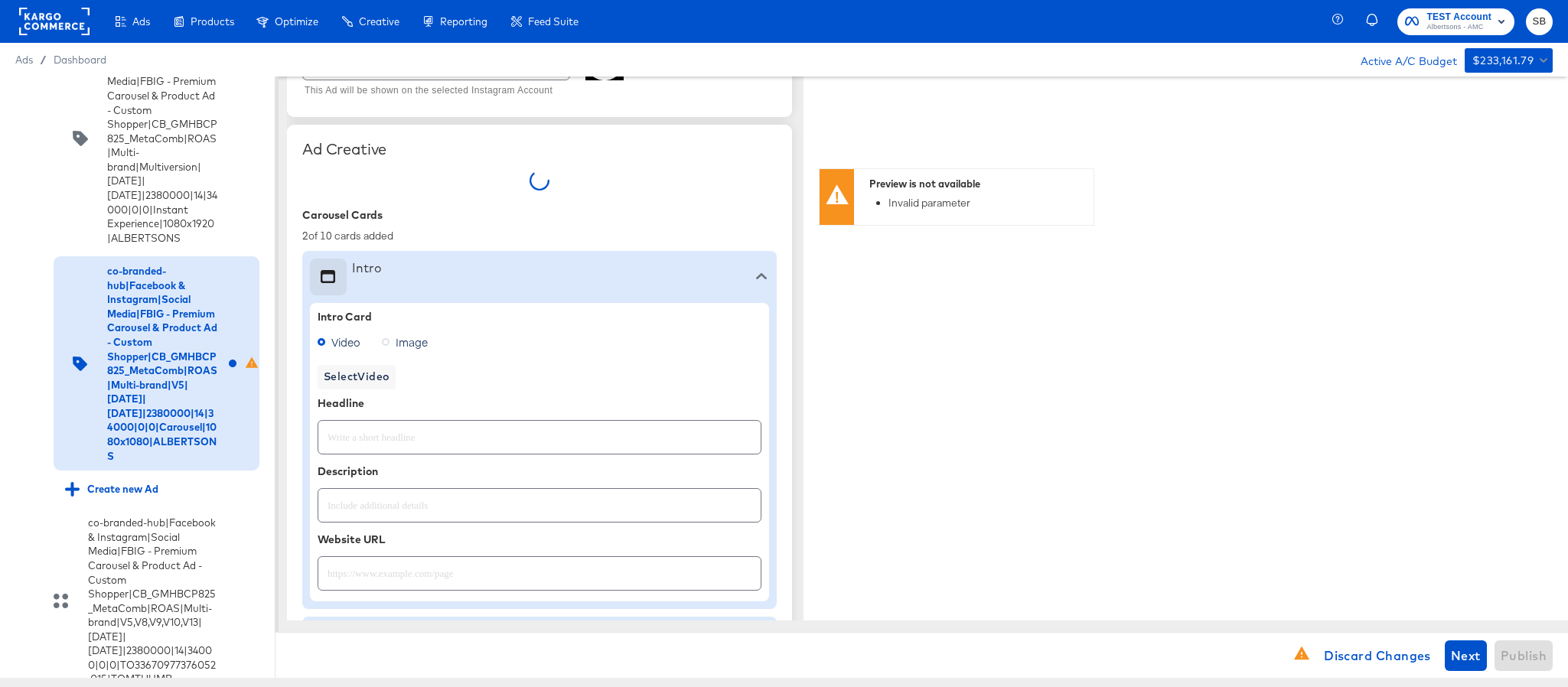
type textarea "x"
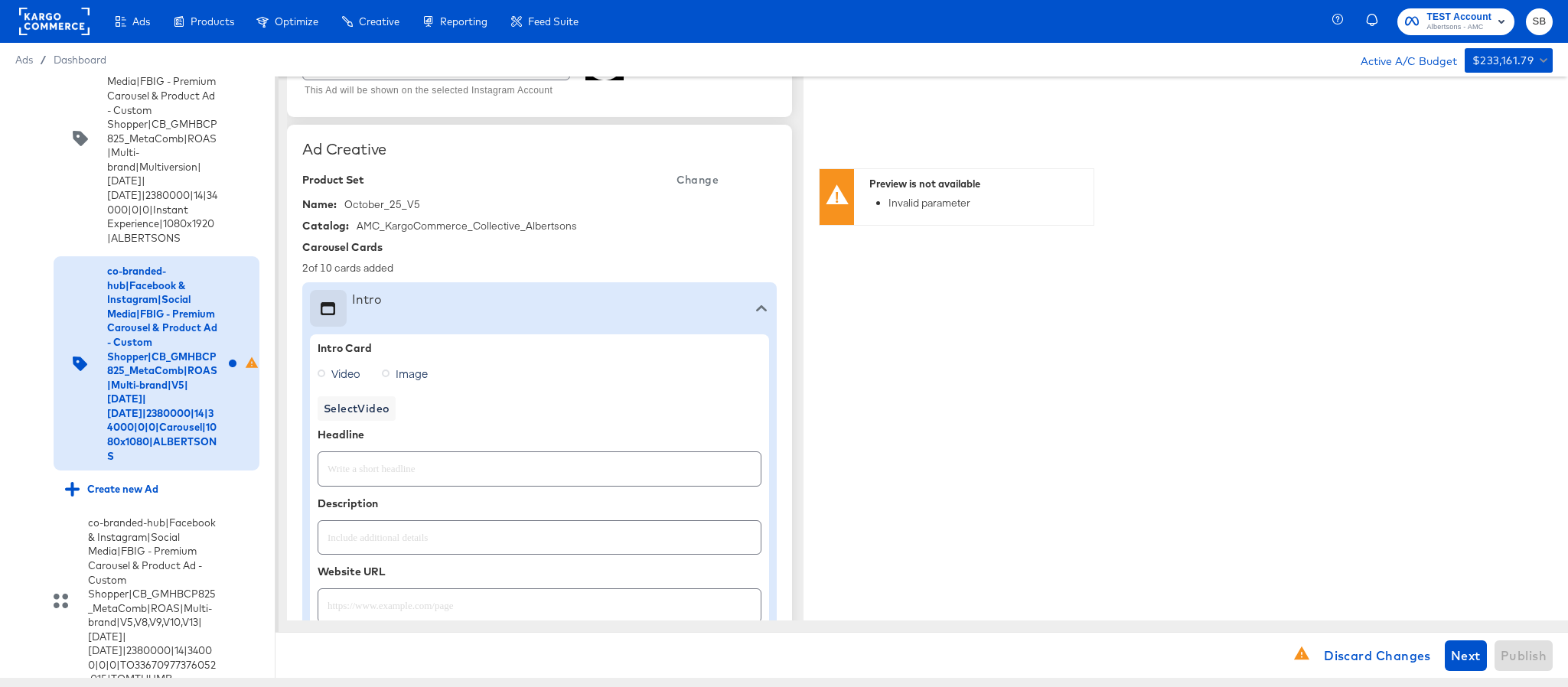
scroll to position [407, 0]
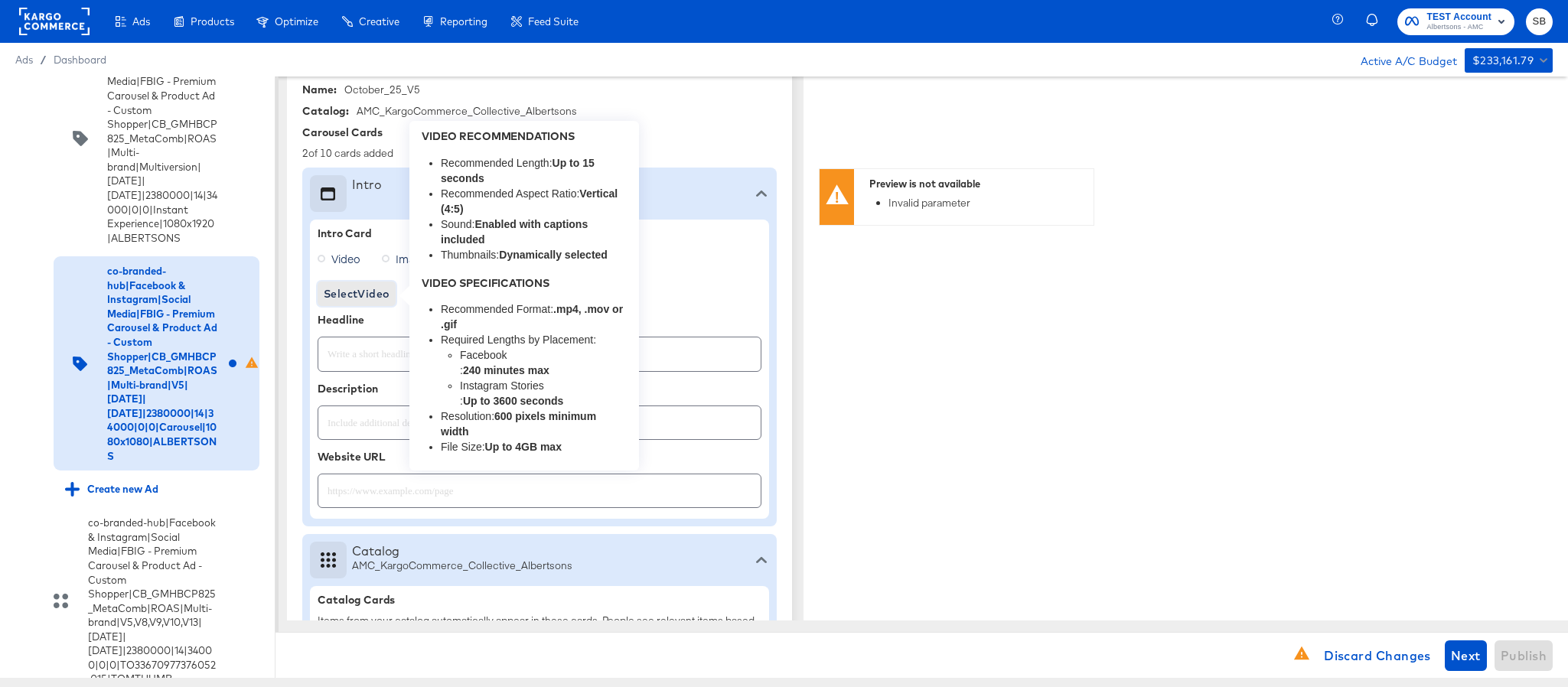
click at [377, 301] on span "Select Video" at bounding box center [357, 294] width 66 height 19
type textarea "x"
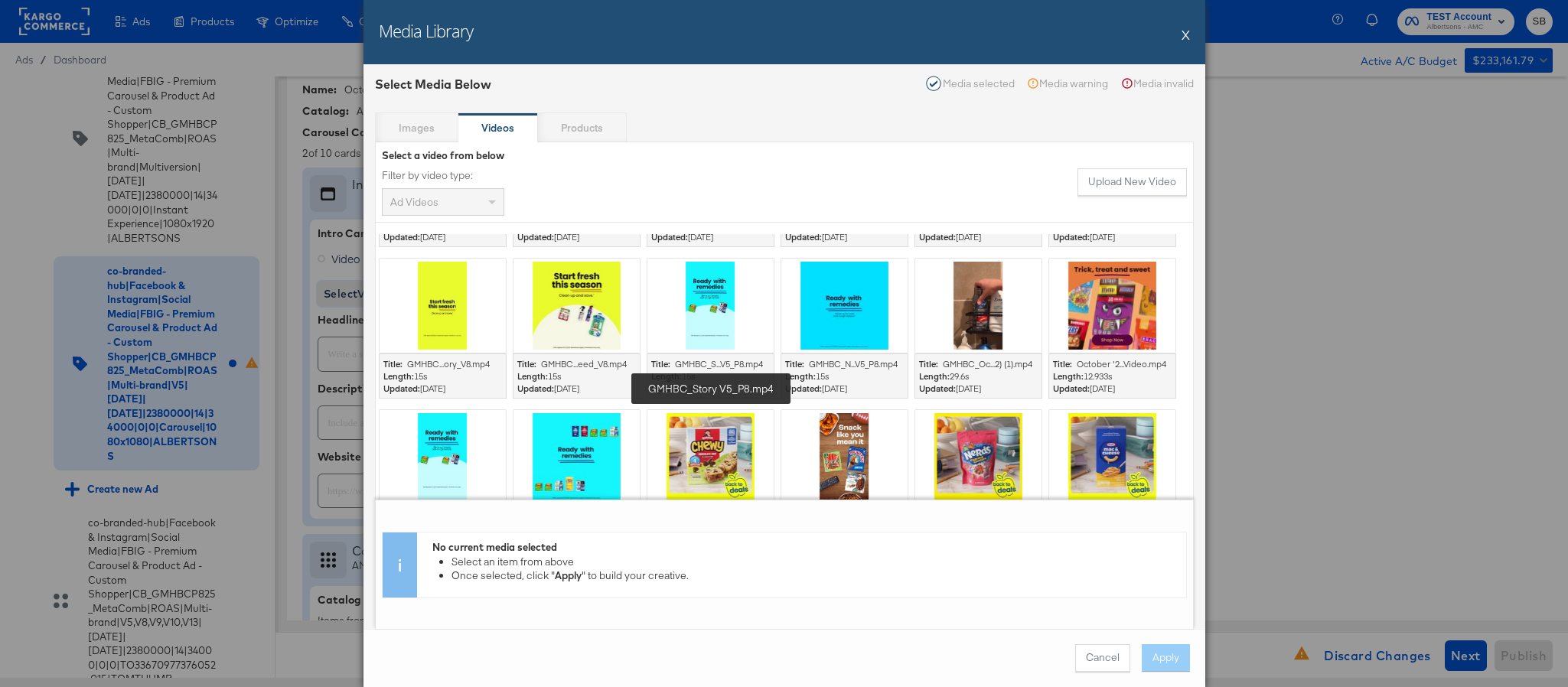
scroll to position [0, 0]
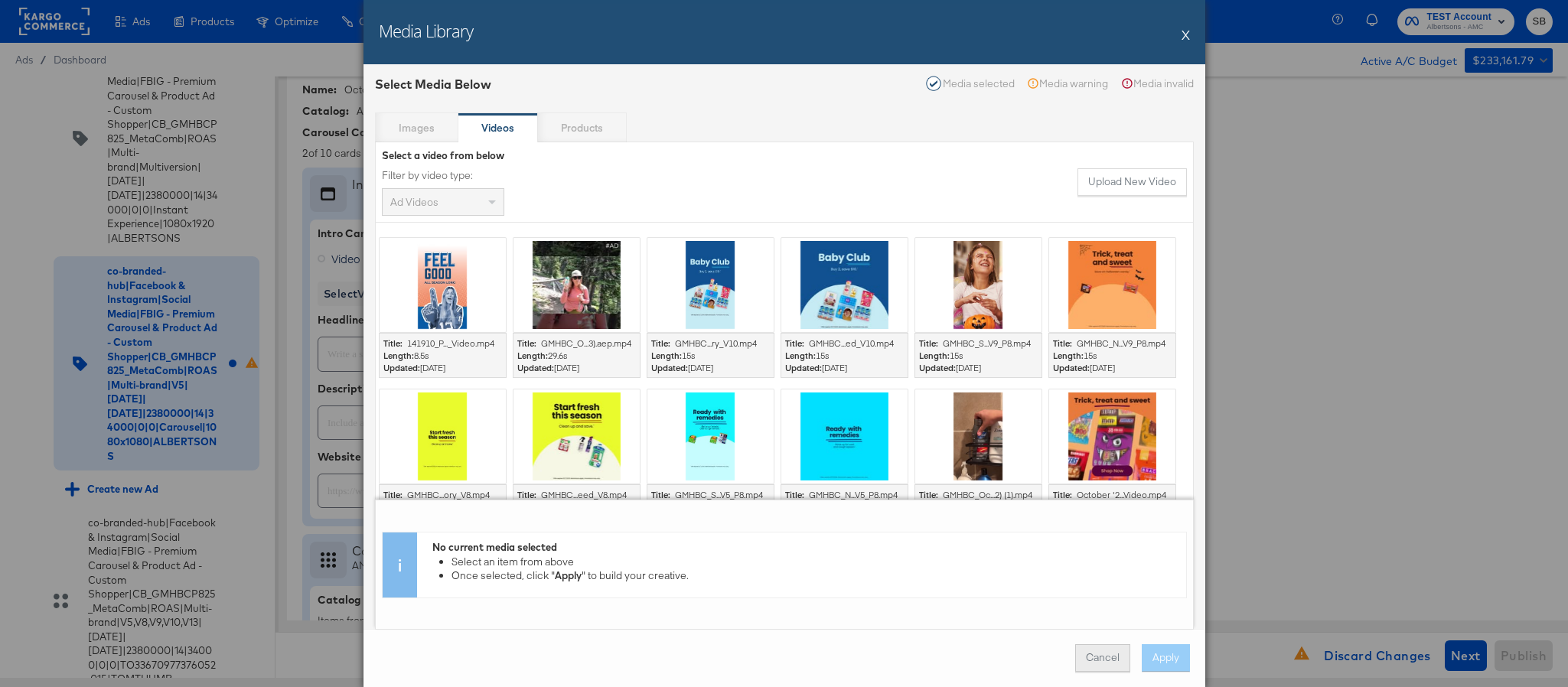
click at [1112, 653] on button "Cancel" at bounding box center [1103, 658] width 55 height 28
type textarea "x"
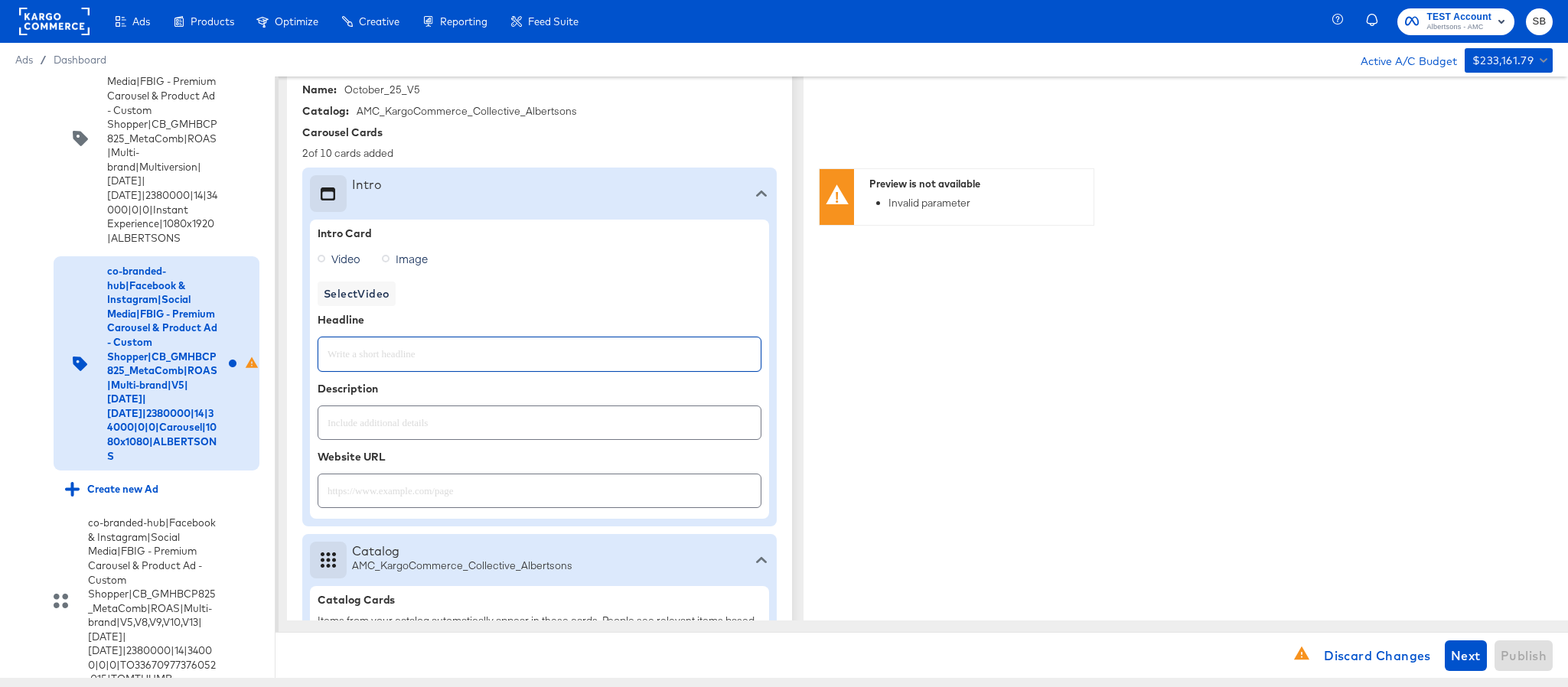
click at [354, 361] on input "text" at bounding box center [539, 347] width 443 height 33
paste input "Explore latest arrivals"
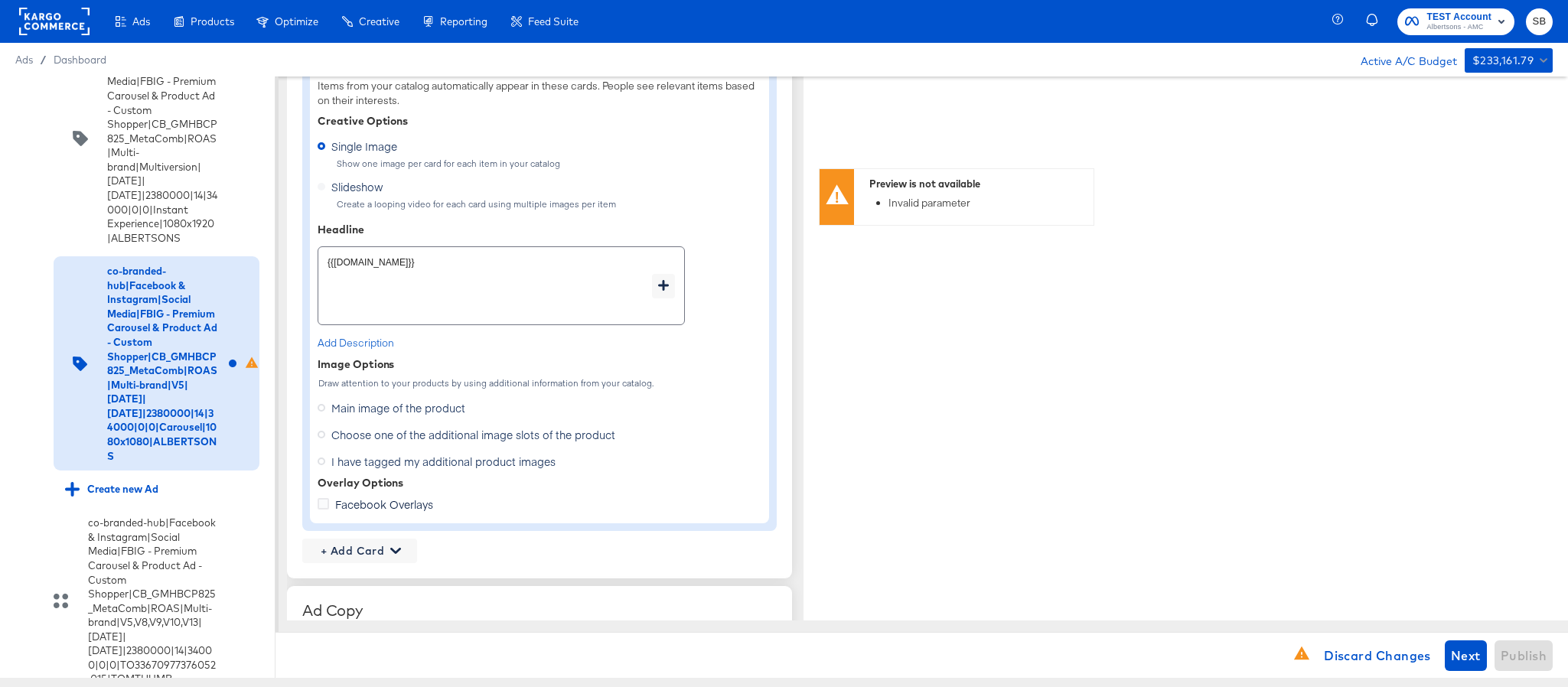
scroll to position [981, 0]
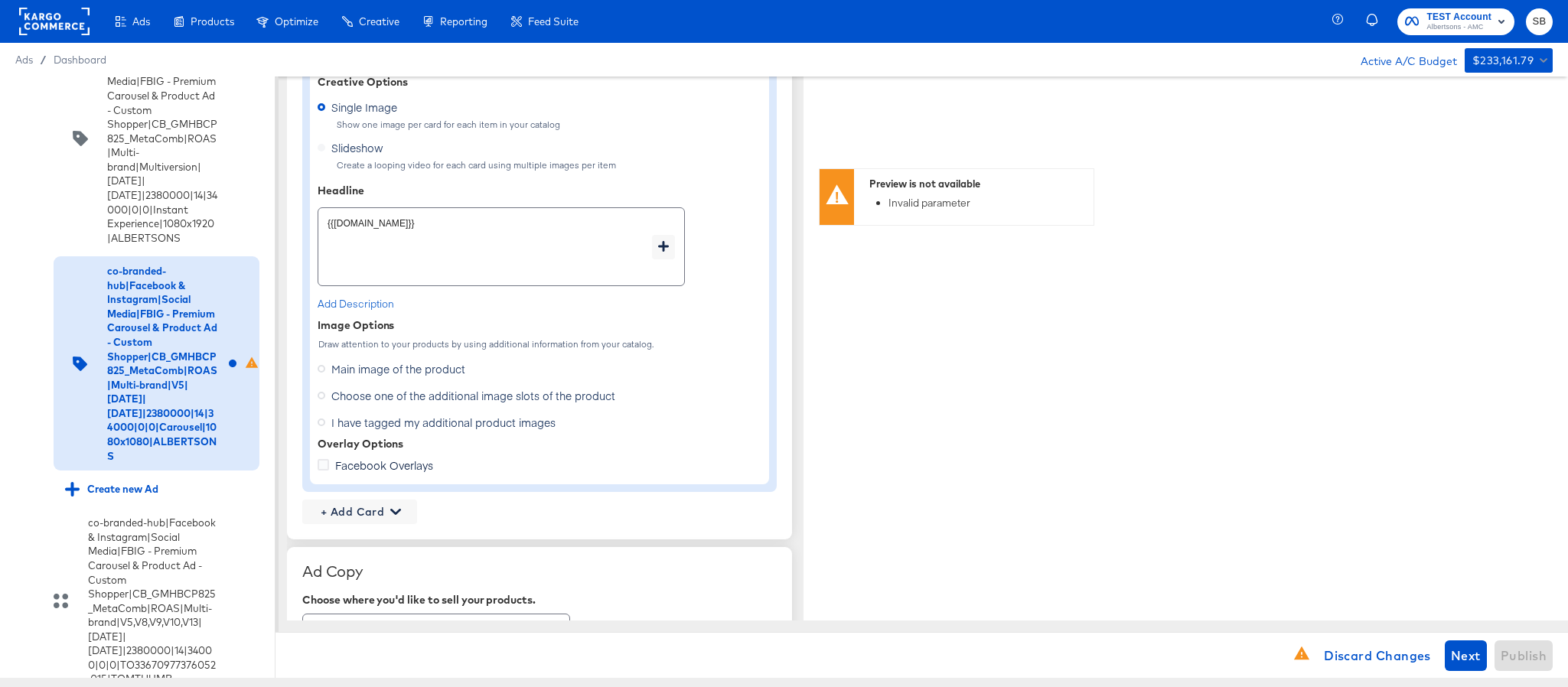
type input "Explore latest arrivals"
type textarea "x"
click at [368, 393] on span "Choose one of the additional image slots of the product" at bounding box center [473, 396] width 284 height 15
click at [0, 0] on input "Choose one of the additional image slots of the product" at bounding box center [0, 0] width 0 height 0
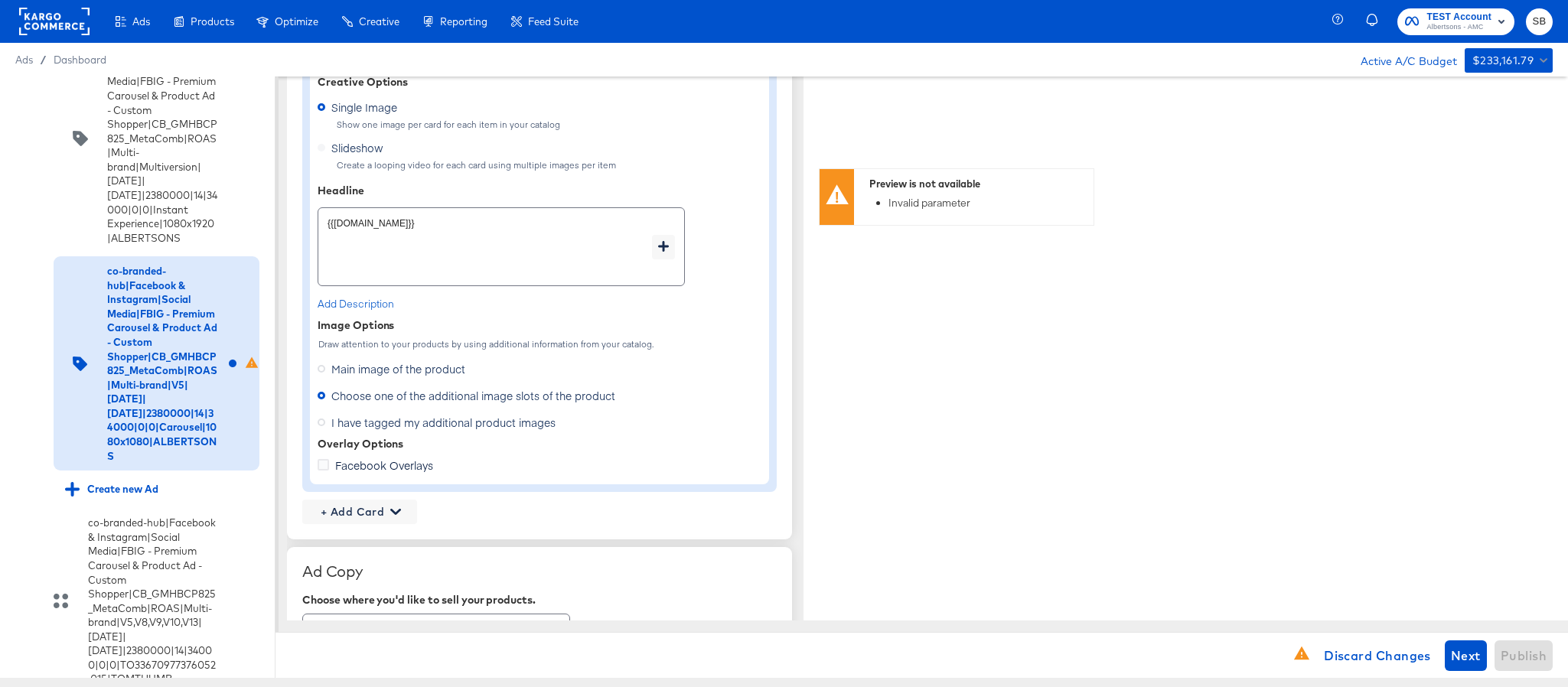
type textarea "x"
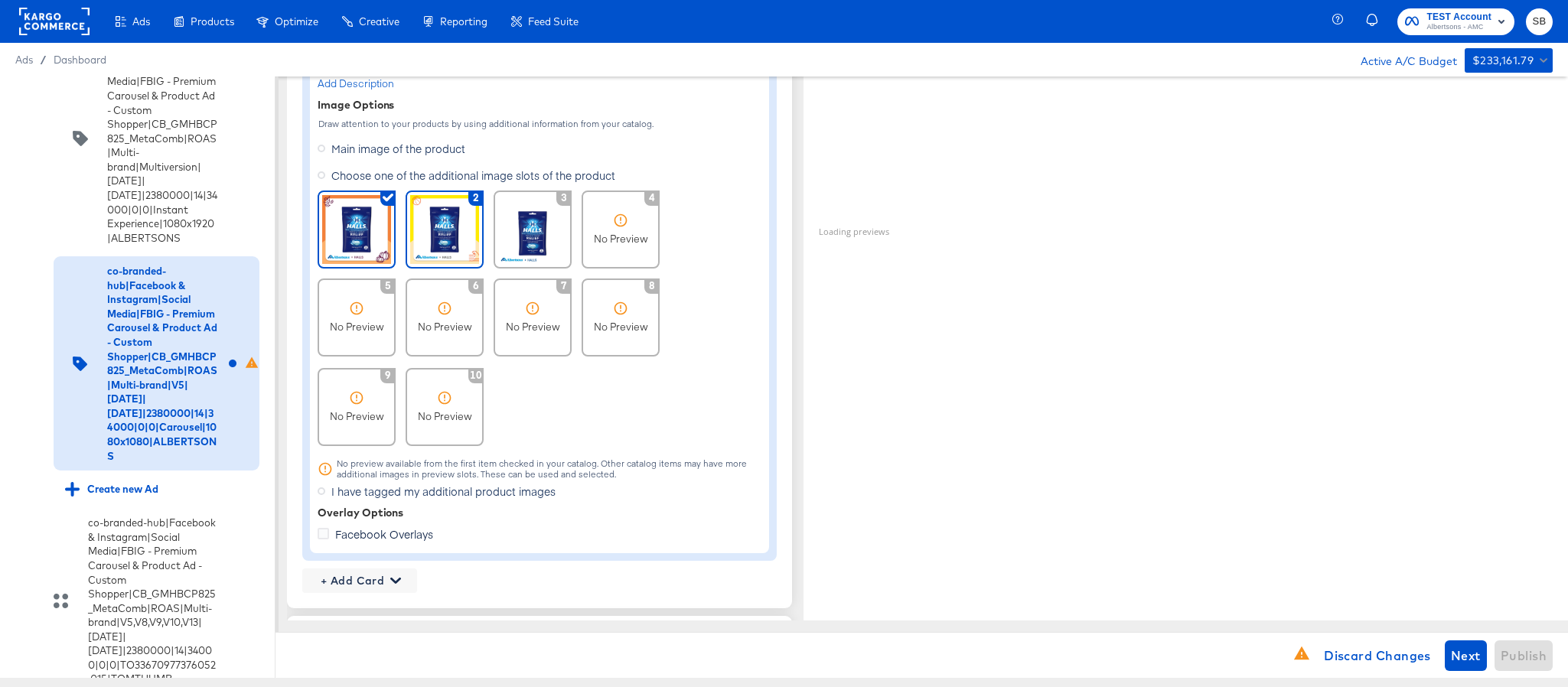
scroll to position [1210, 0]
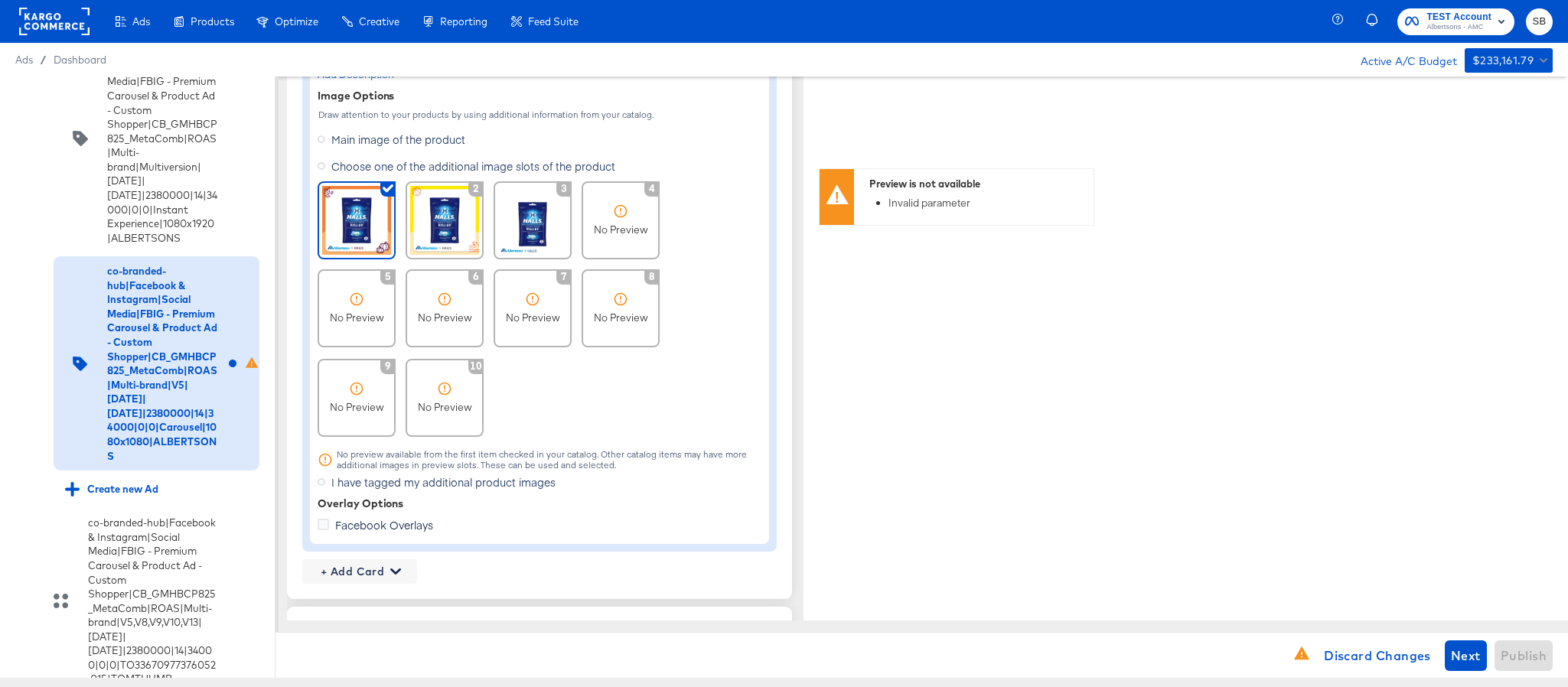
click at [372, 581] on span "+ Add Card" at bounding box center [359, 572] width 103 height 19
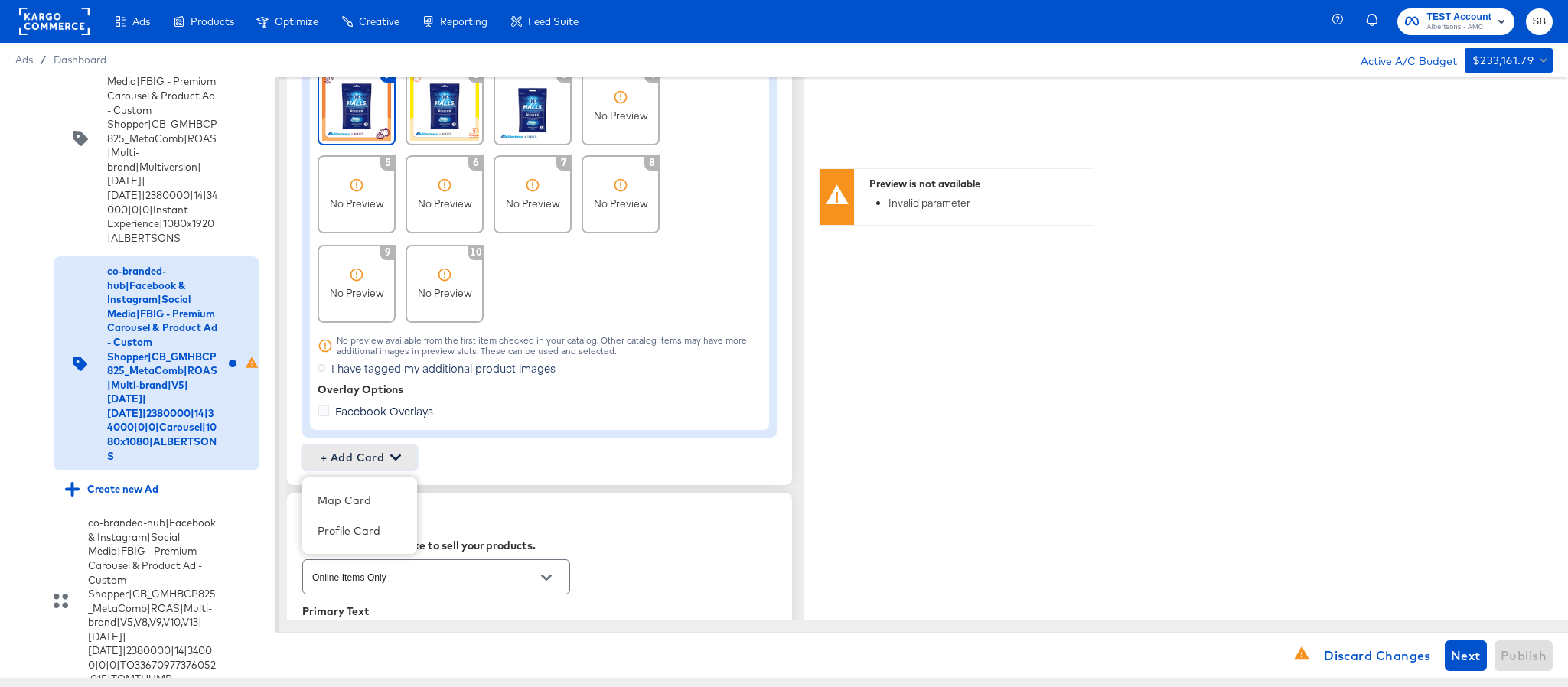
scroll to position [1326, 0]
click at [382, 538] on div "Profile Card" at bounding box center [359, 530] width 99 height 31
type textarea "x"
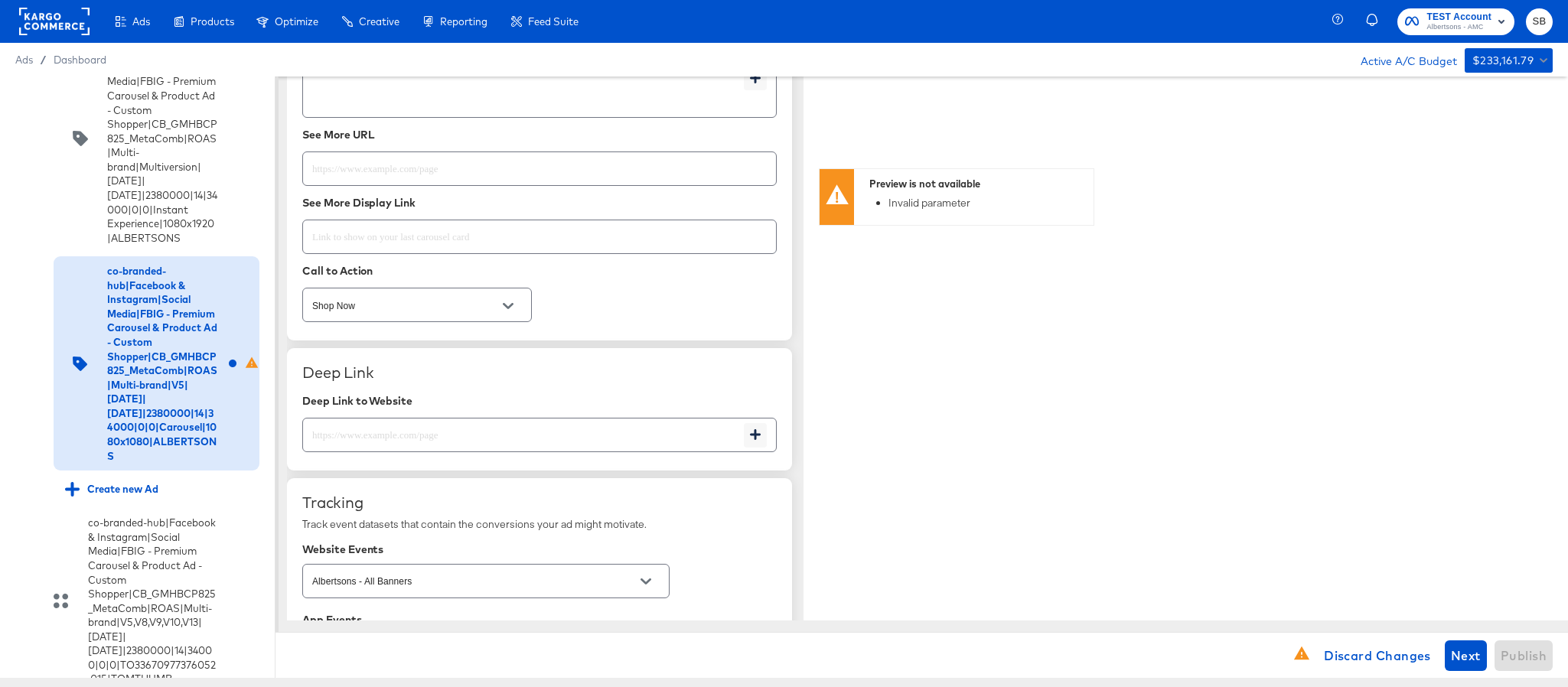
scroll to position [2014, 0]
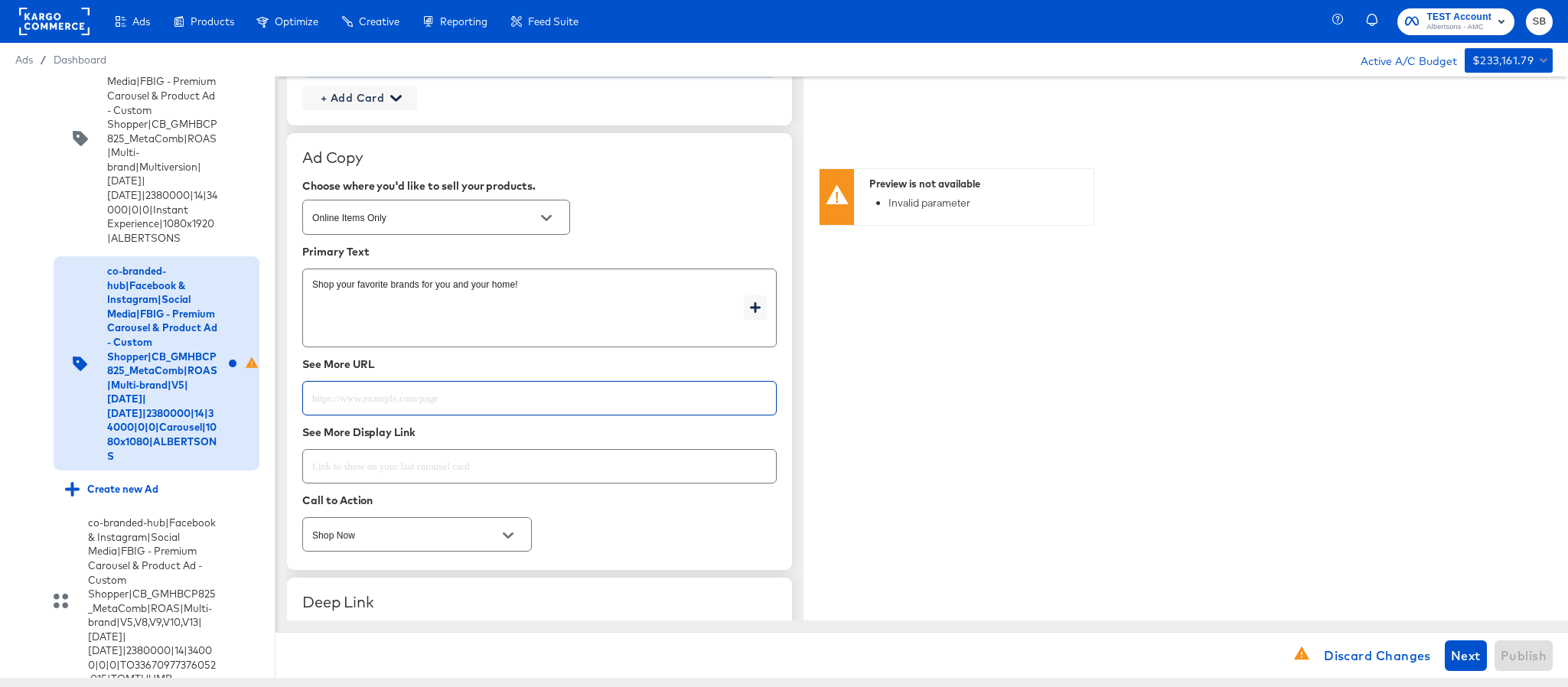
click at [455, 400] on input "text" at bounding box center [539, 391] width 473 height 33
paste input "https://www.albertsons.com/shop/aisles/personal-care-health.html"
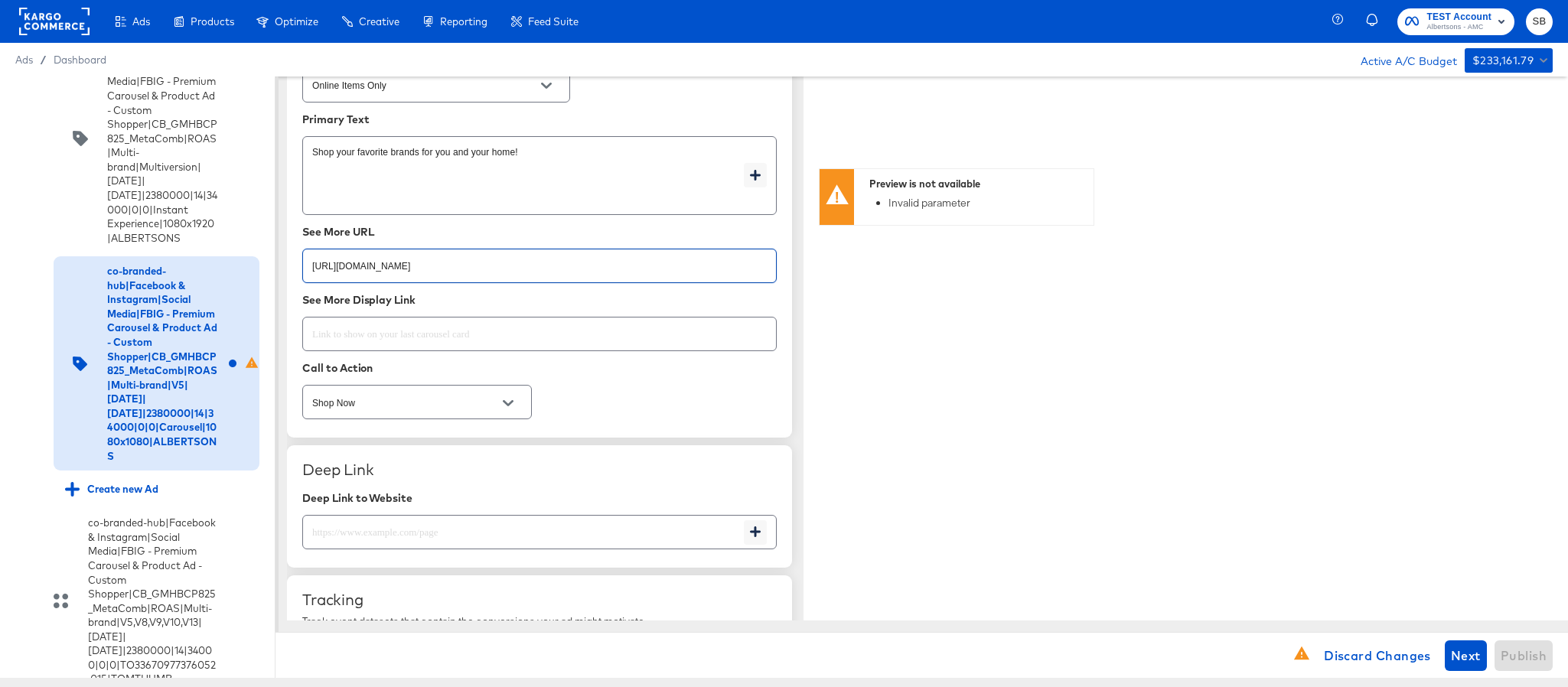
scroll to position [2244, 0]
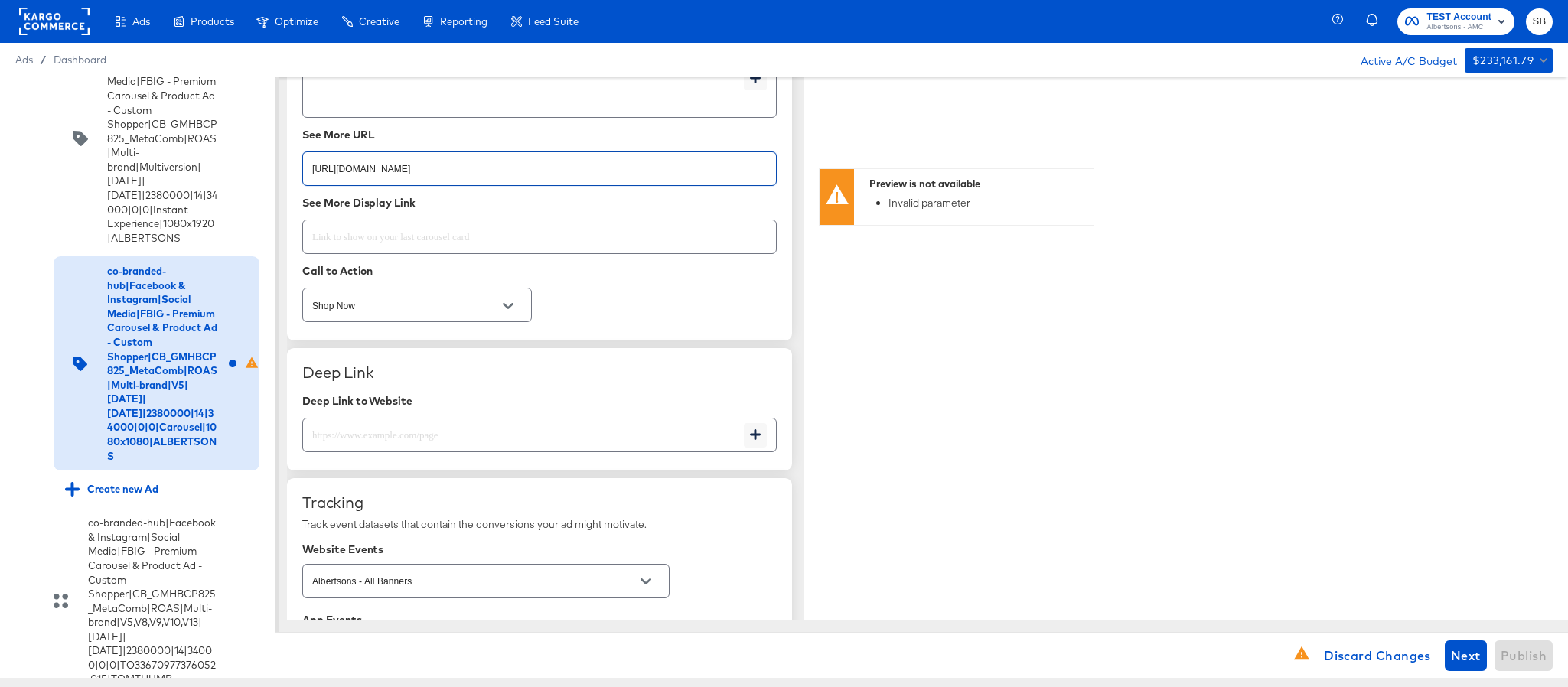
type input "https://www.albertsons.com/shop/aisles/personal-care-health.html"
type textarea "x"
click at [448, 446] on input "text" at bounding box center [524, 428] width 441 height 33
paste input "https://www.albertsons.com/shop/aisles/personal-care-health.html"
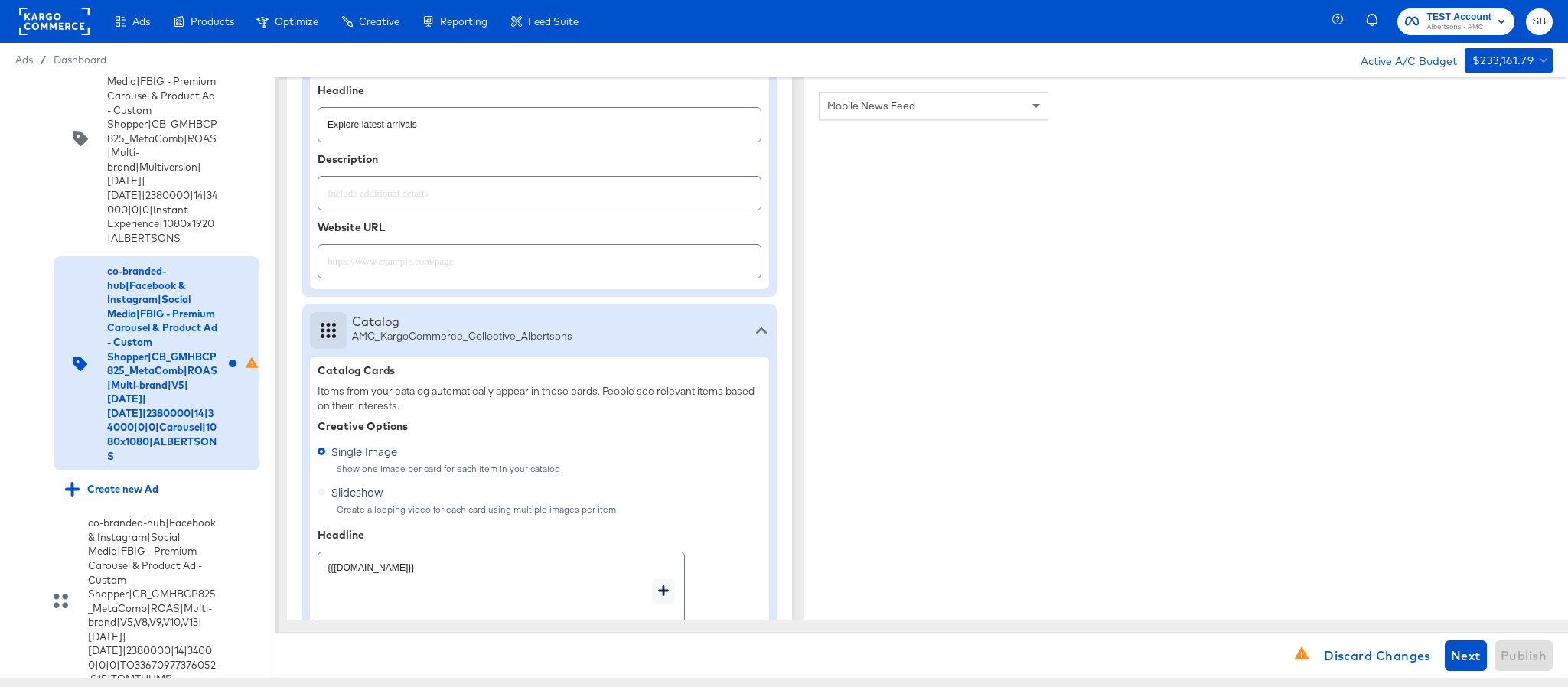
scroll to position [407, 0]
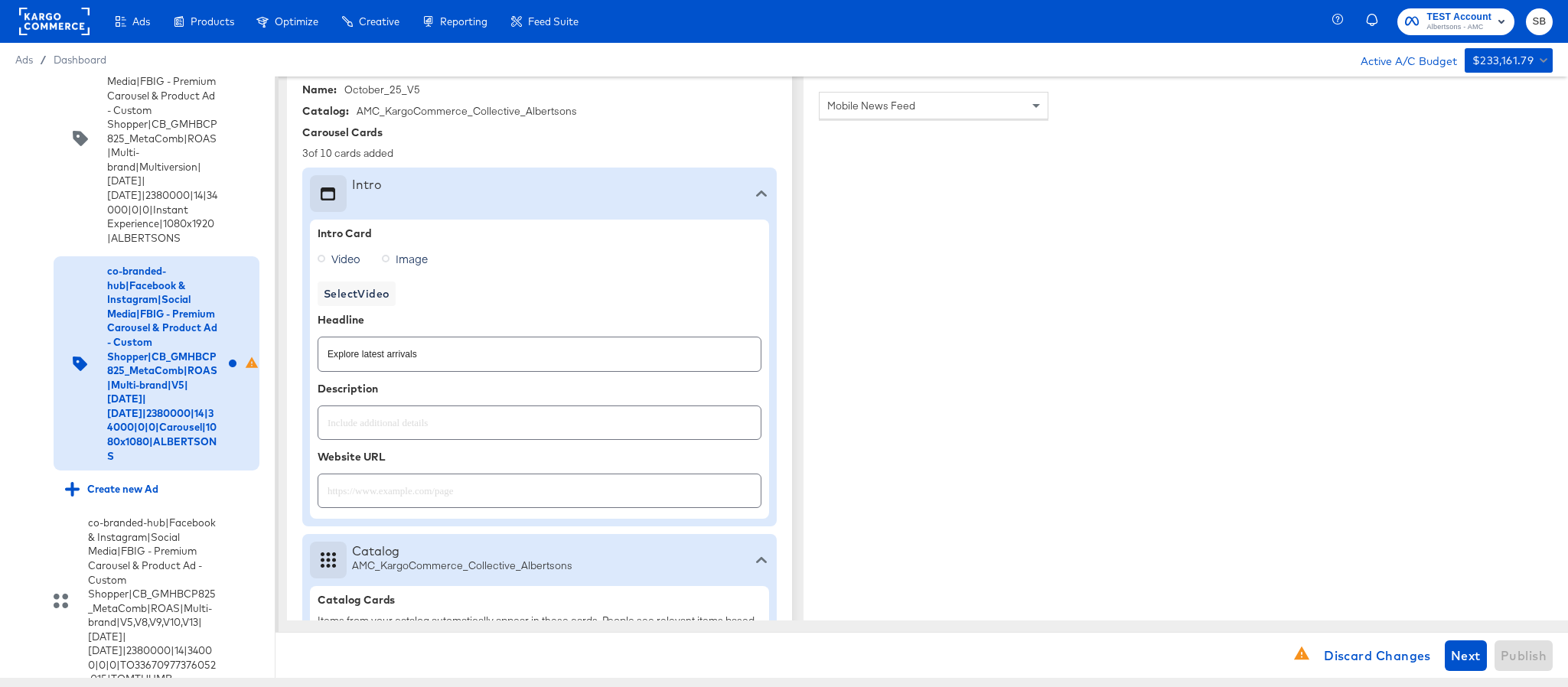
type input "https://www.albertsons.com/shop/aisles/personal-care-health.html"
type textarea "x"
click at [451, 482] on input "text" at bounding box center [539, 484] width 443 height 33
paste input "https://www.albertsons.com/shop/aisles/personal-care-health.html"
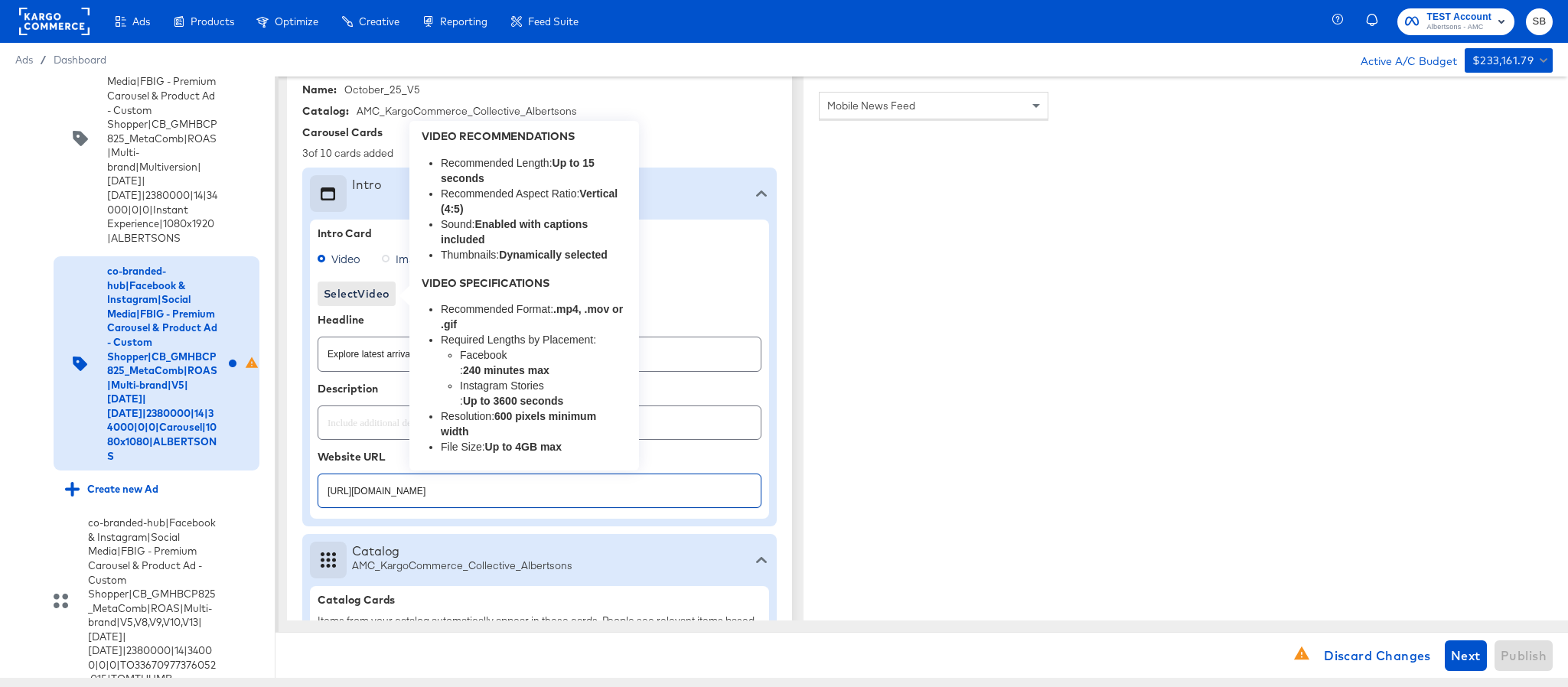
type input "https://www.albertsons.com/shop/aisles/personal-care-health.html"
type textarea "x"
click at [354, 297] on span "Select Video" at bounding box center [357, 294] width 66 height 19
type textarea "x"
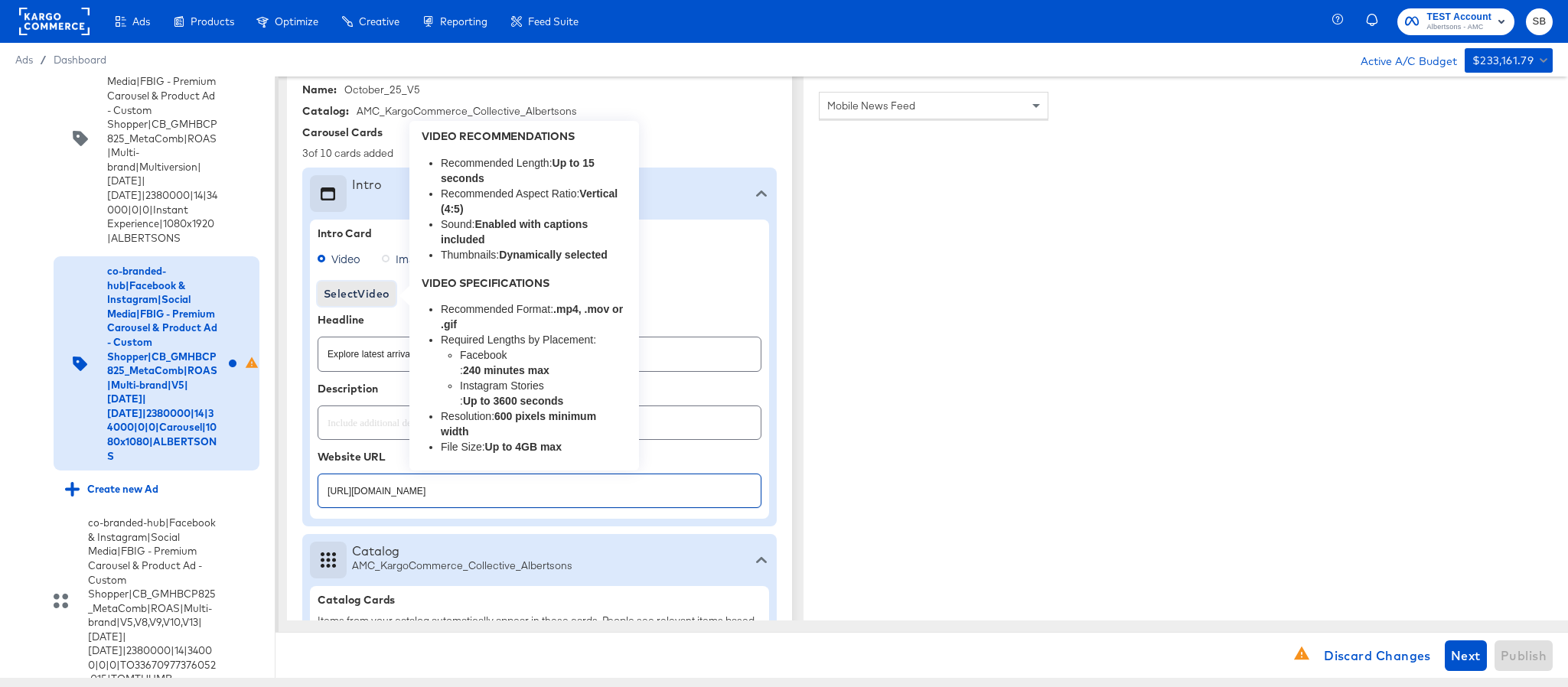
type textarea "x"
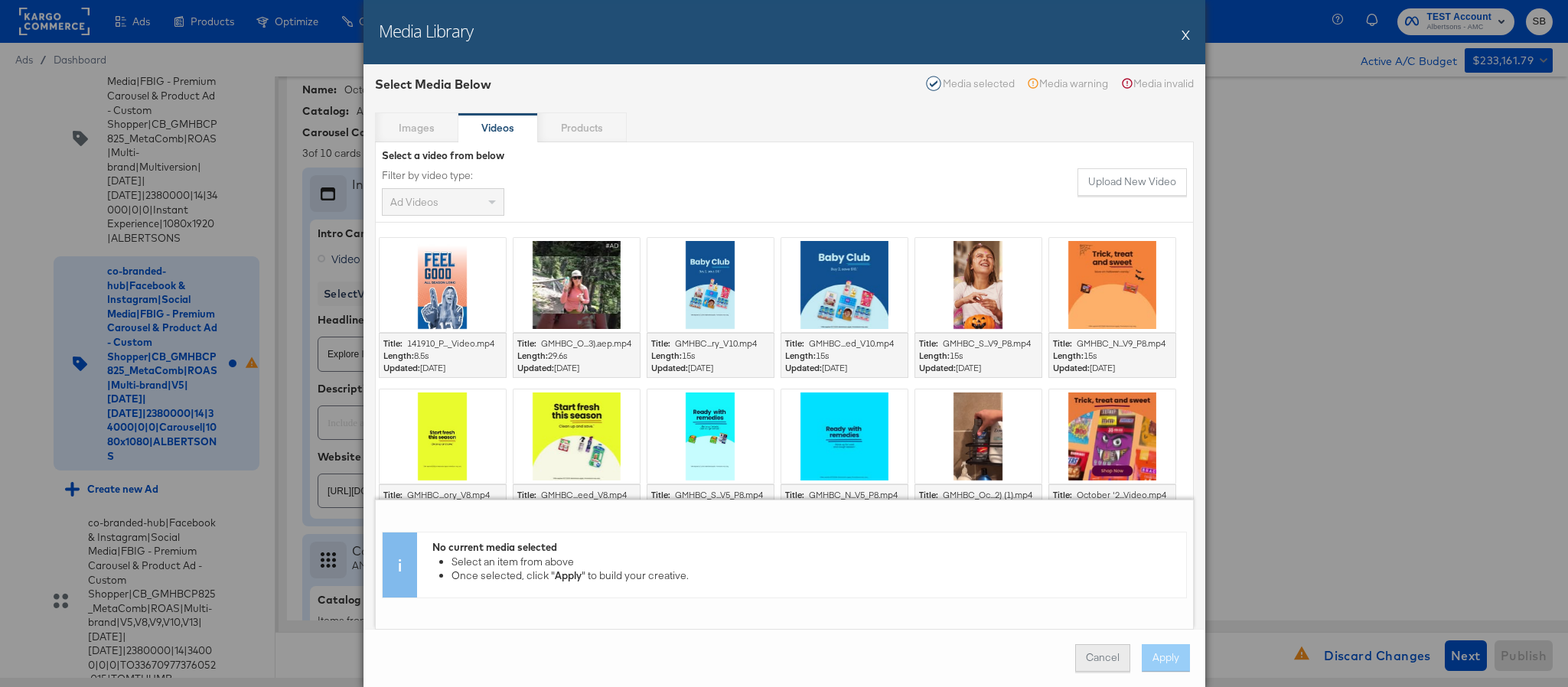
click at [1089, 655] on button "Cancel" at bounding box center [1103, 658] width 55 height 28
type textarea "x"
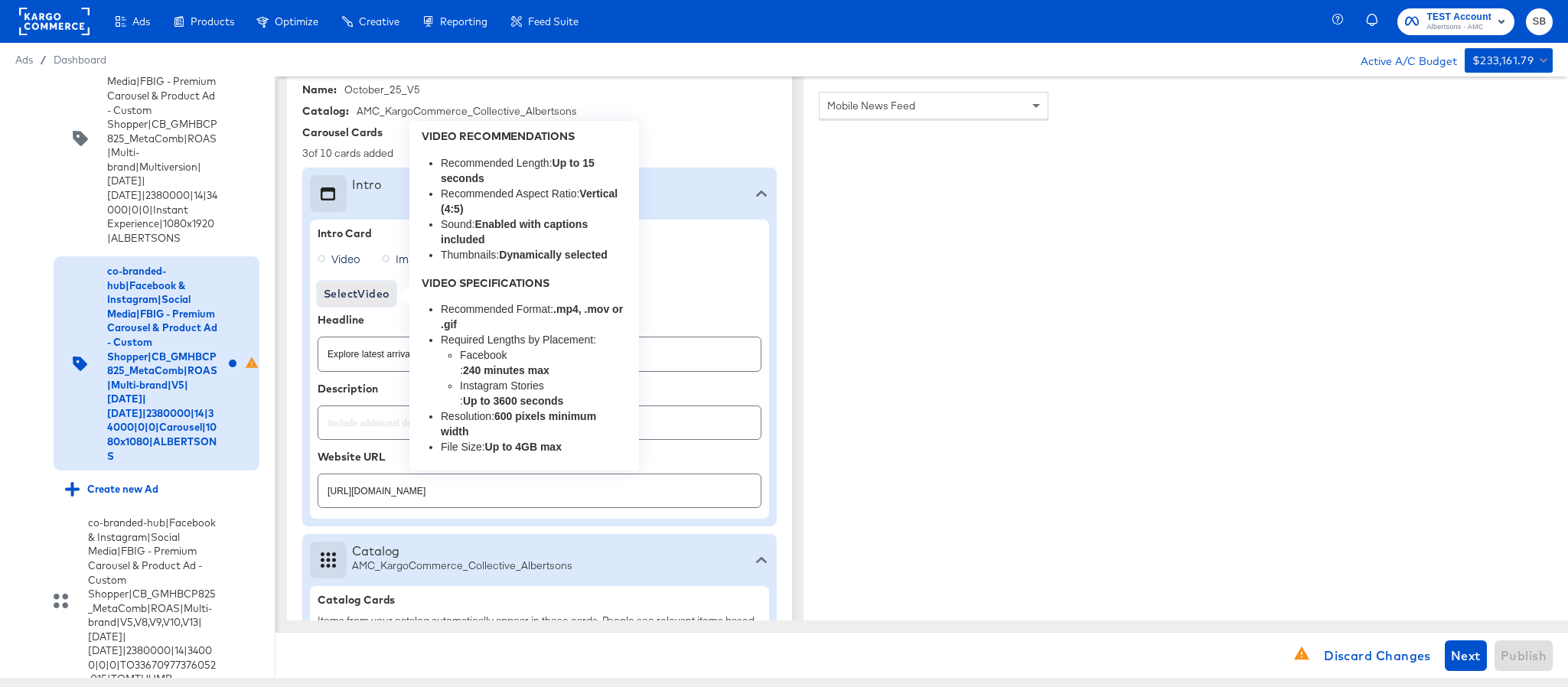
click at [345, 288] on span "Select Video" at bounding box center [357, 294] width 66 height 19
type textarea "x"
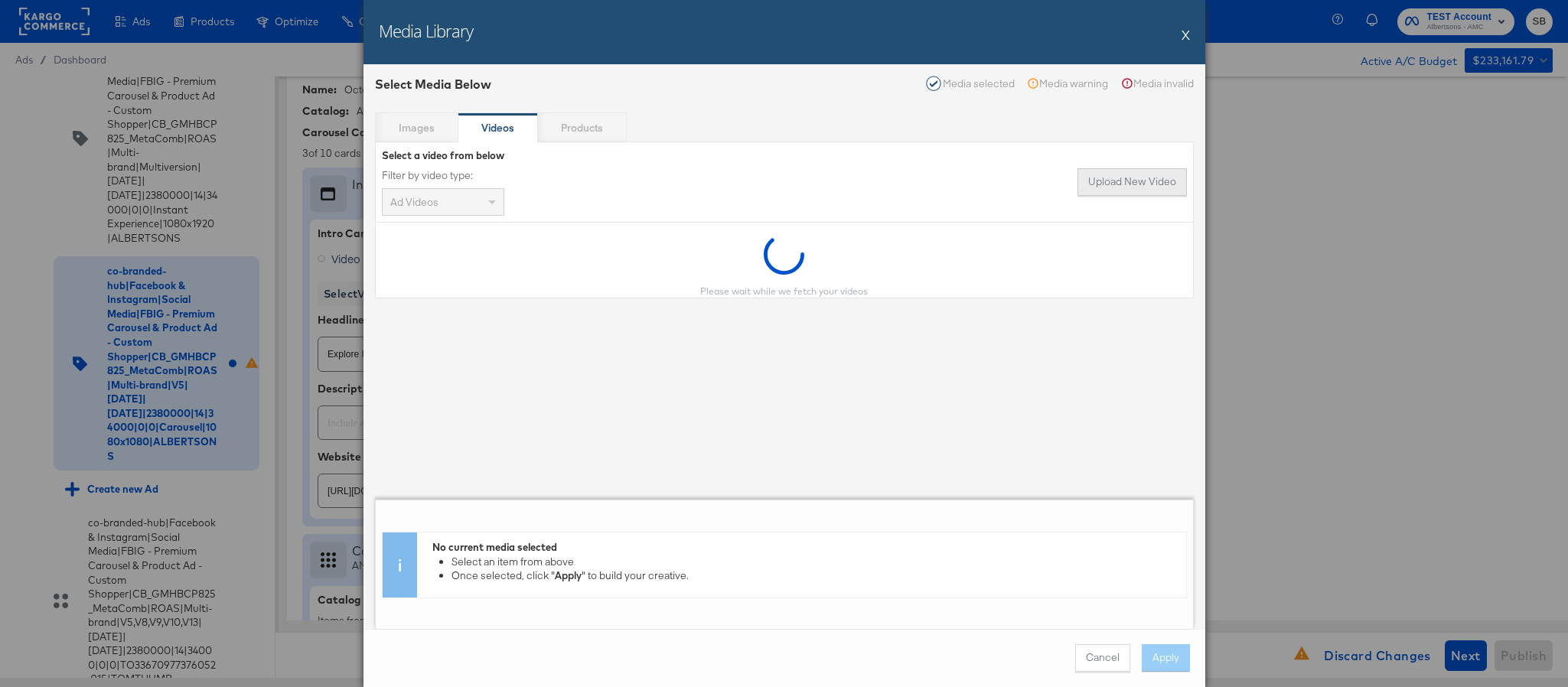
click at [1116, 178] on button "Upload New Video" at bounding box center [1132, 182] width 109 height 28
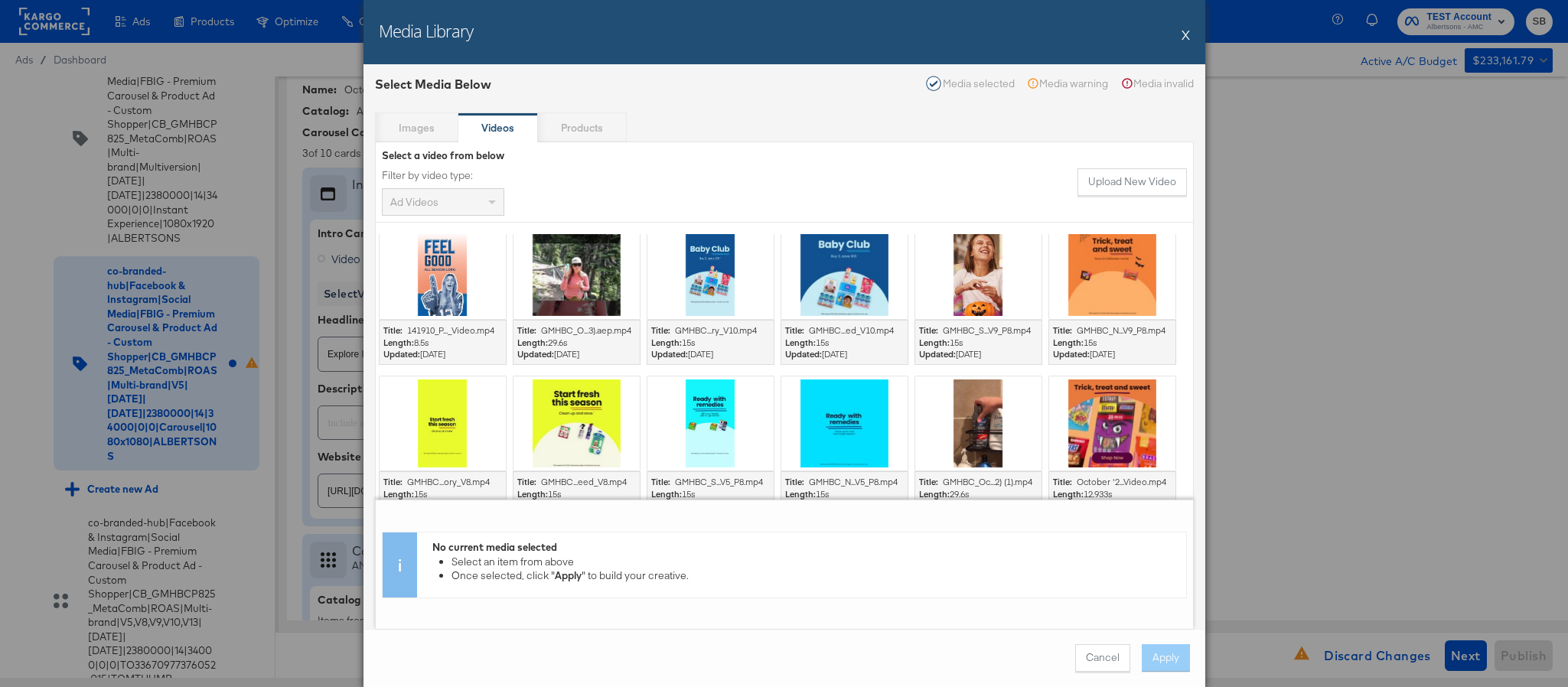
scroll to position [0, 0]
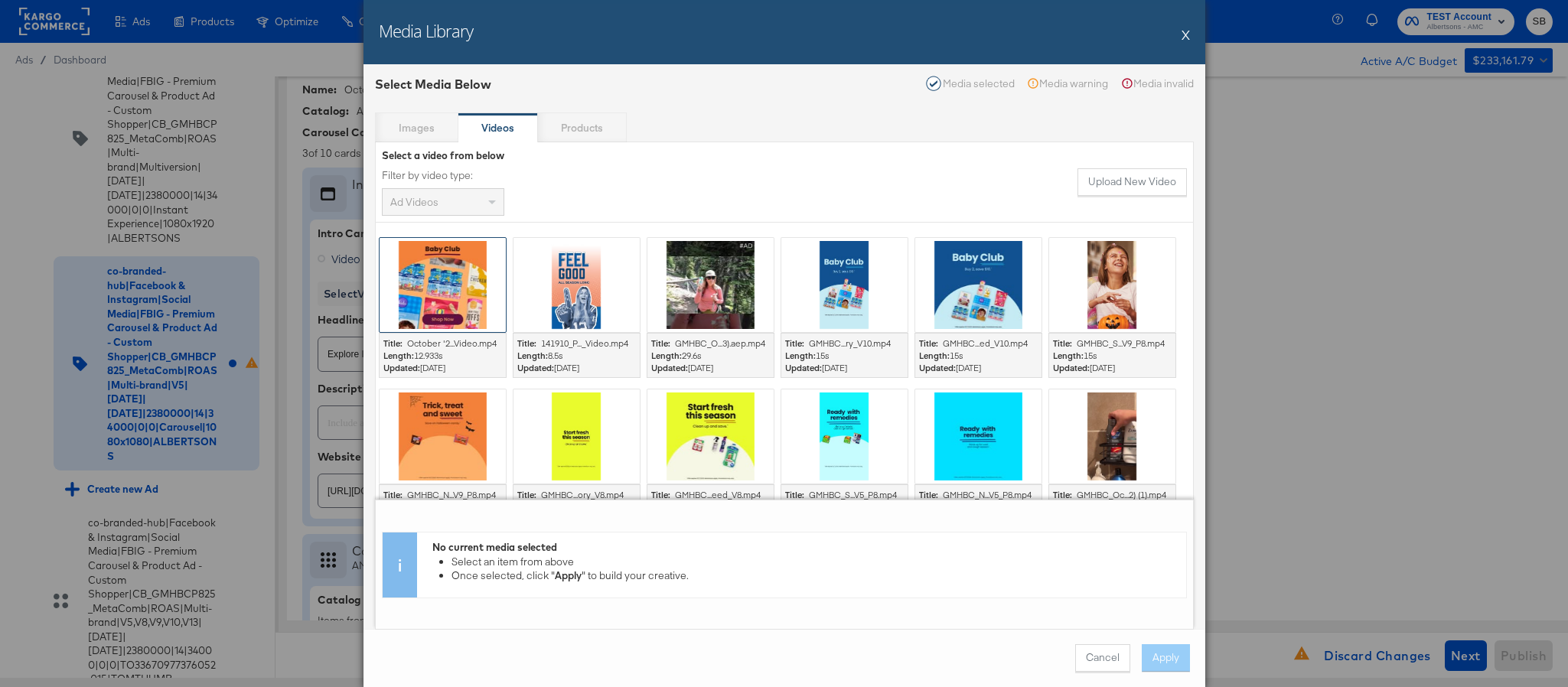
click at [464, 311] on div at bounding box center [443, 285] width 126 height 94
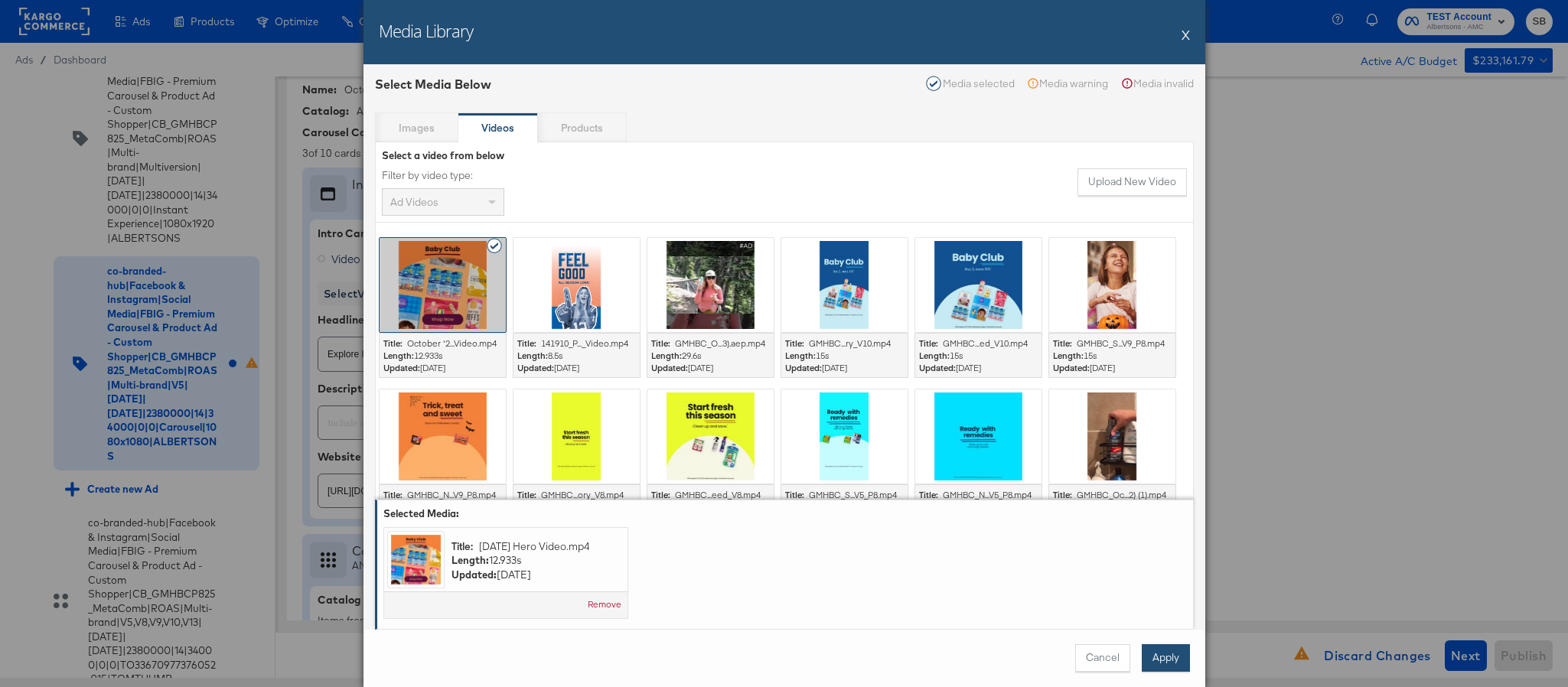
click at [1157, 657] on button "Apply" at bounding box center [1166, 658] width 48 height 28
type textarea "x"
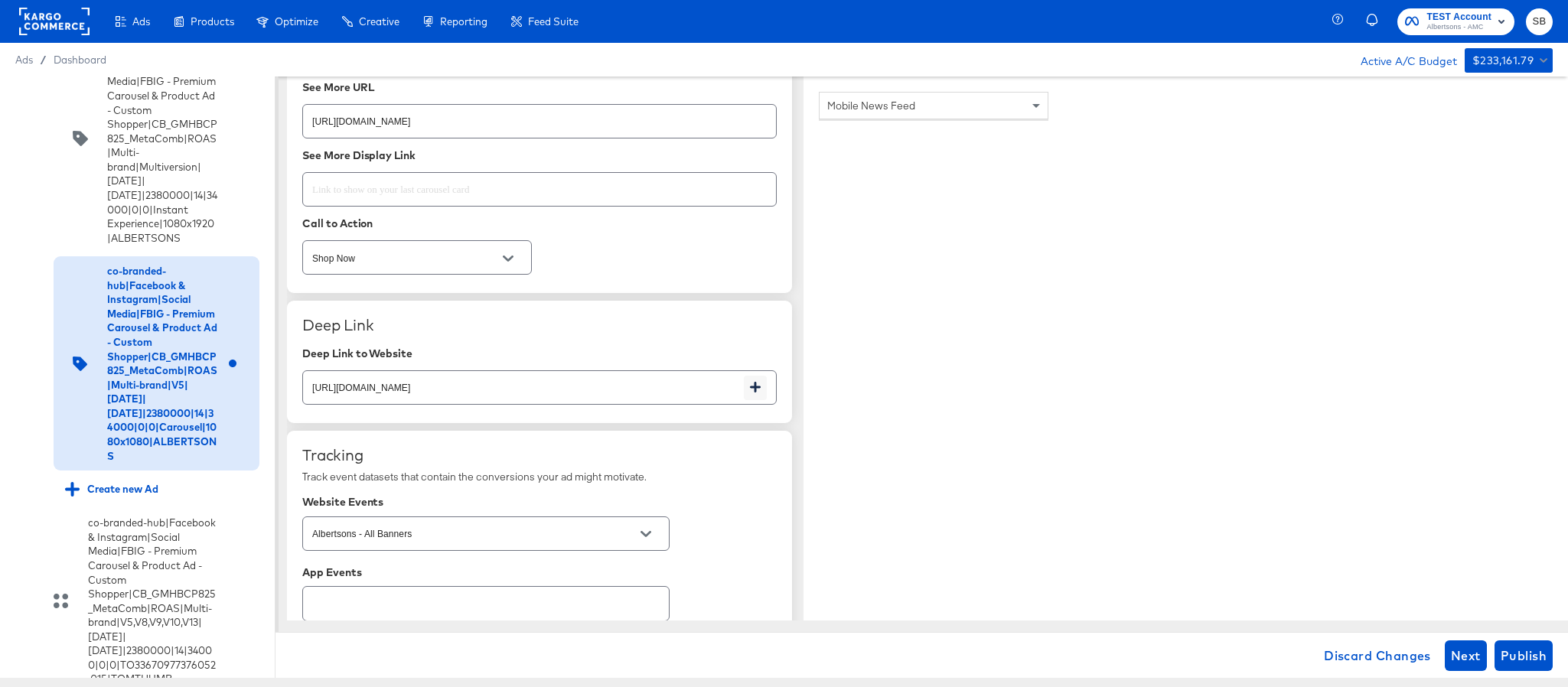
scroll to position [2411, 0]
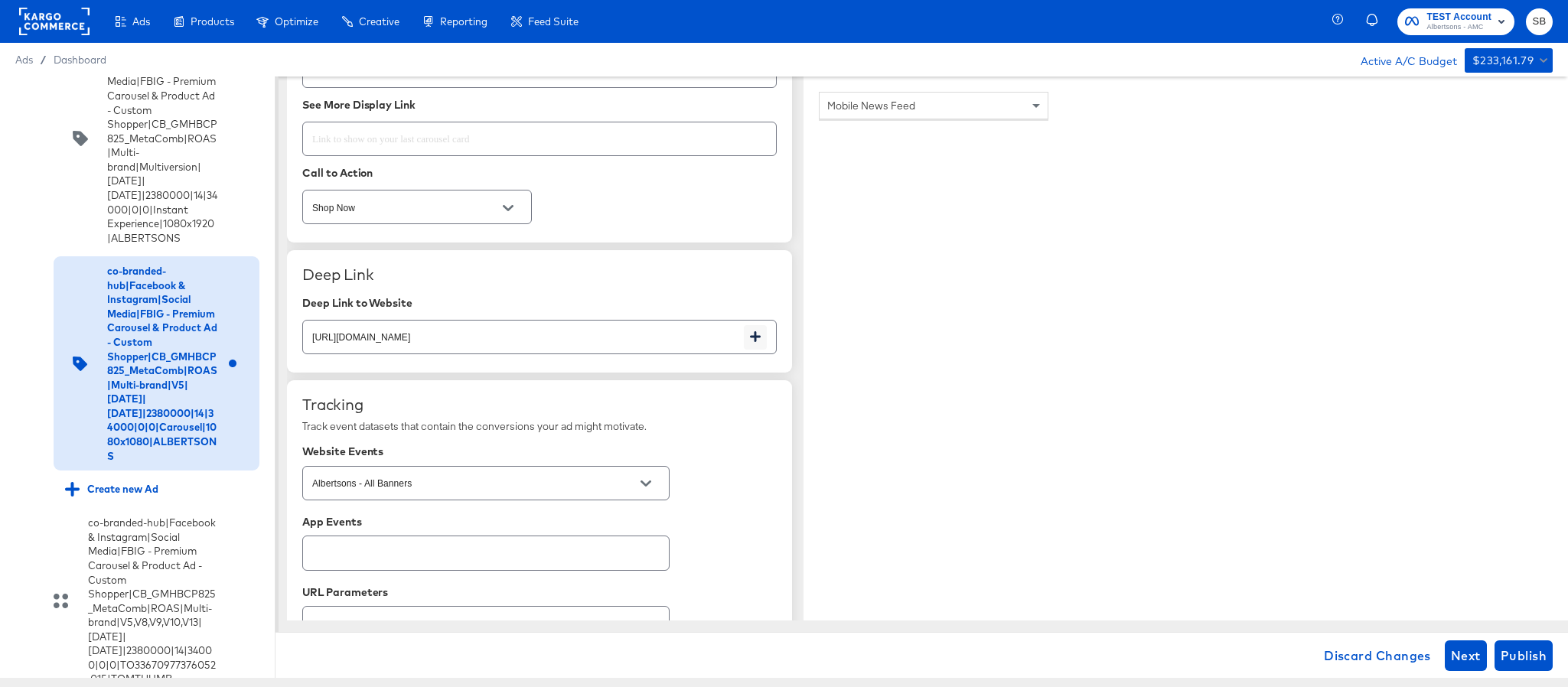
click at [1392, 241] on div "Mobile News Feed" at bounding box center [1186, 386] width 765 height 619
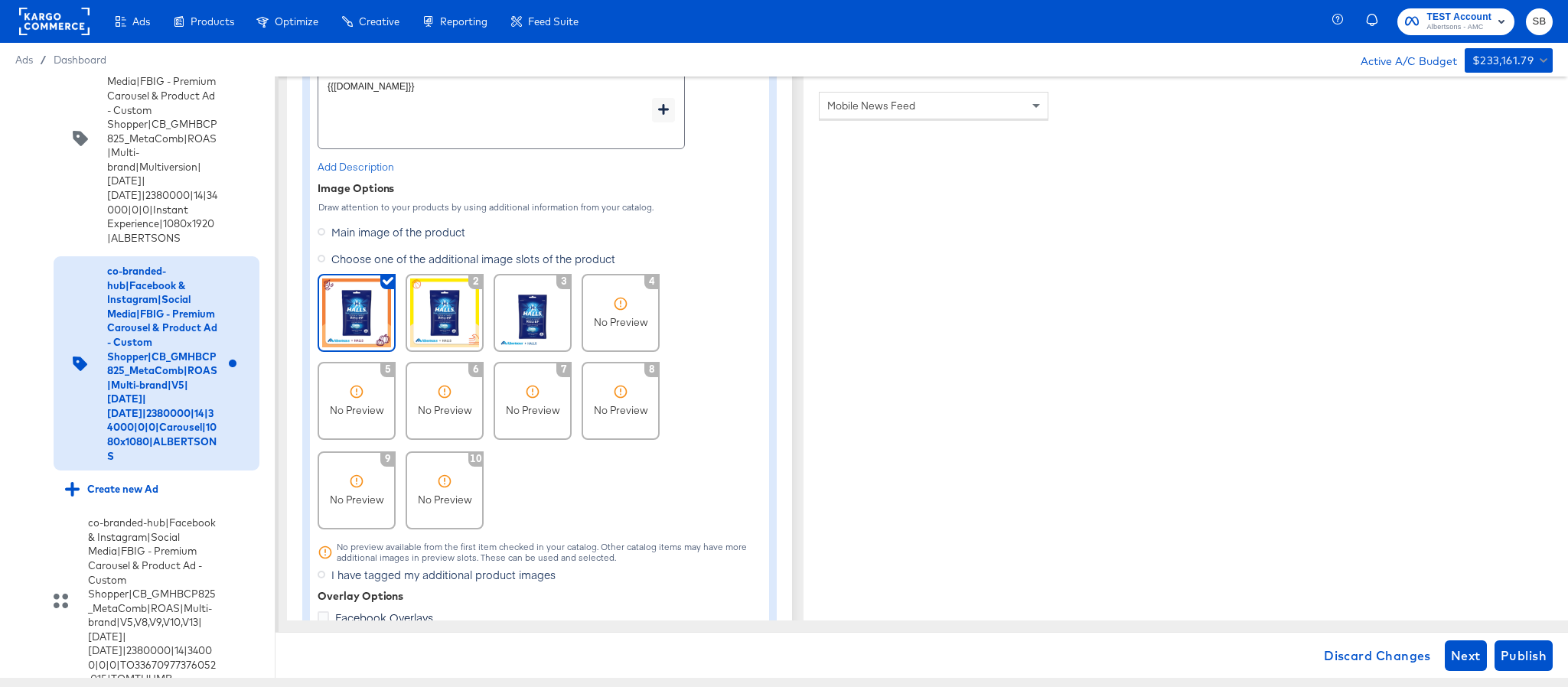
scroll to position [1148, 0]
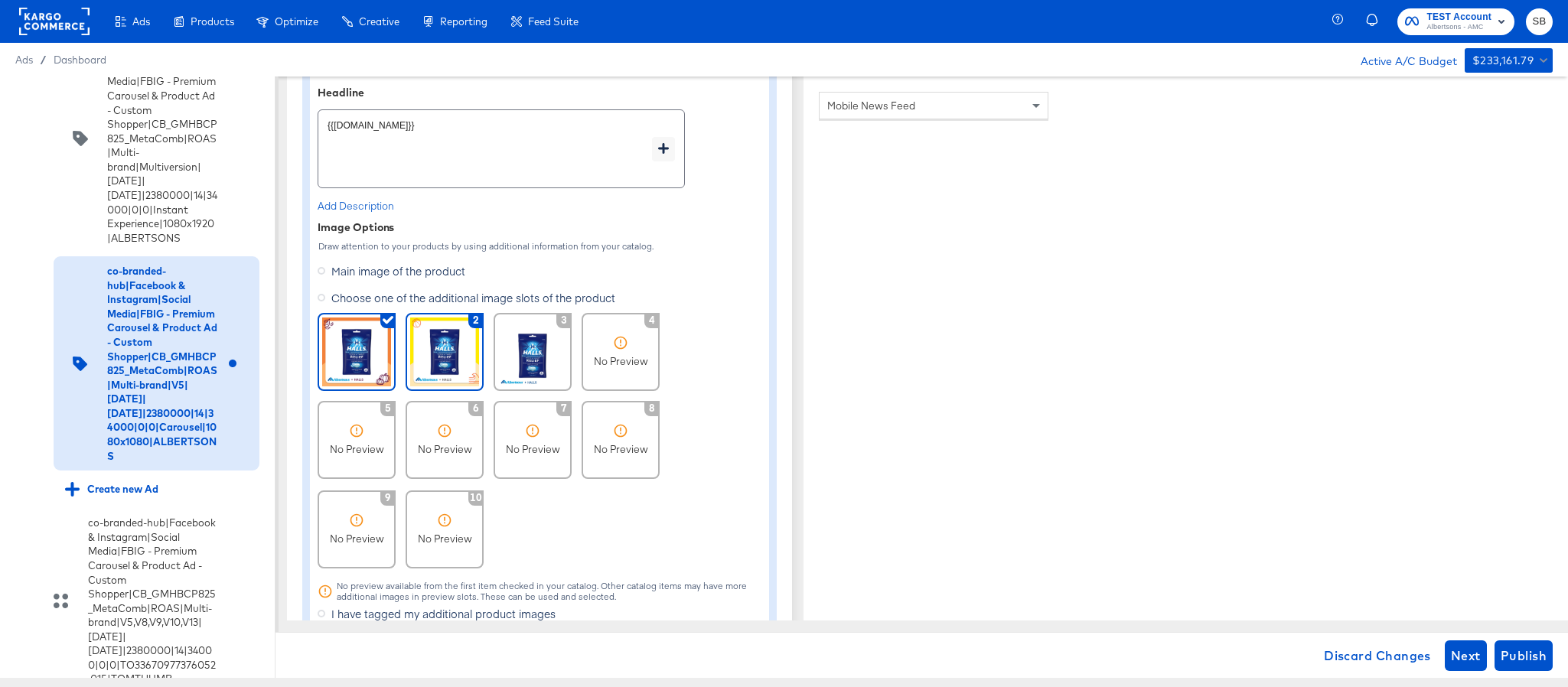
click at [429, 351] on img at bounding box center [444, 351] width 69 height 69
type textarea "x"
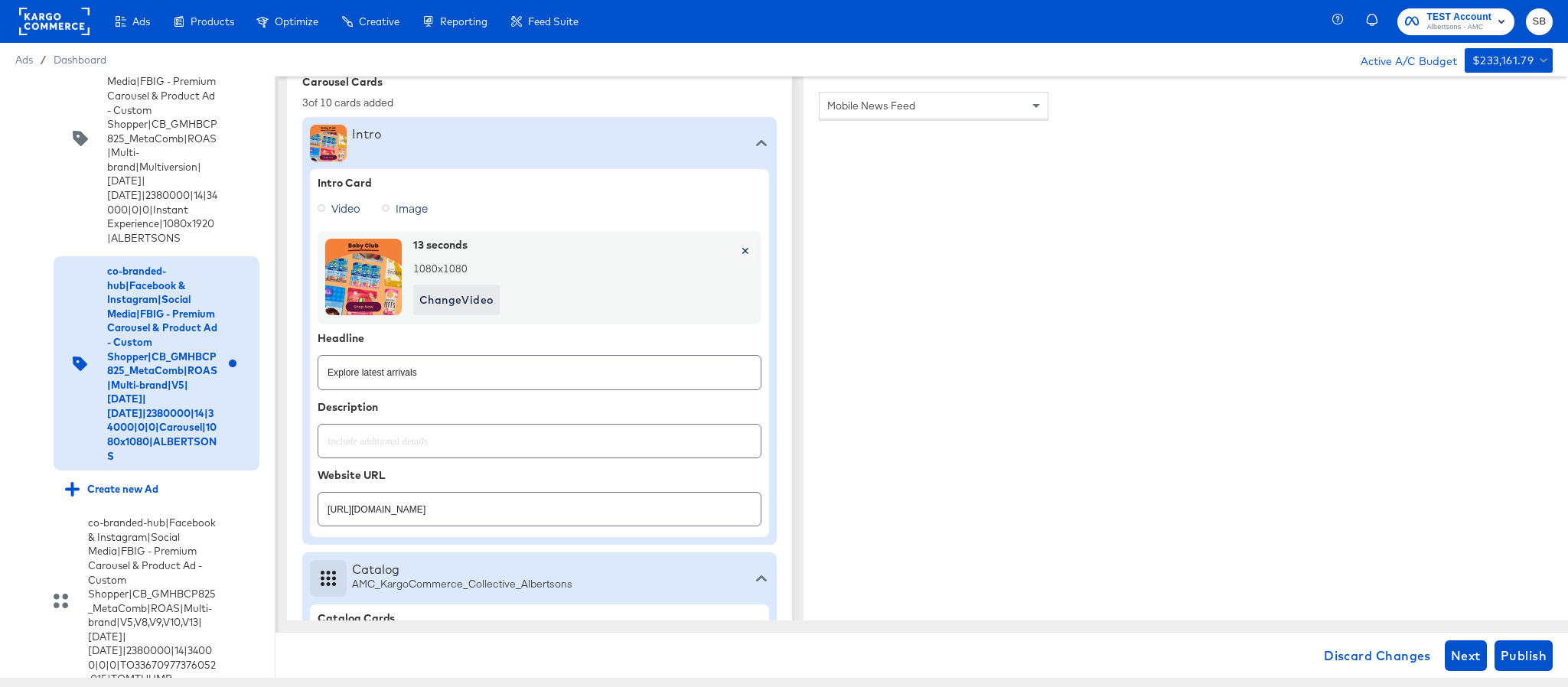
scroll to position [459, 0]
click at [448, 299] on span "Change Video" at bounding box center [456, 299] width 74 height 19
type textarea "x"
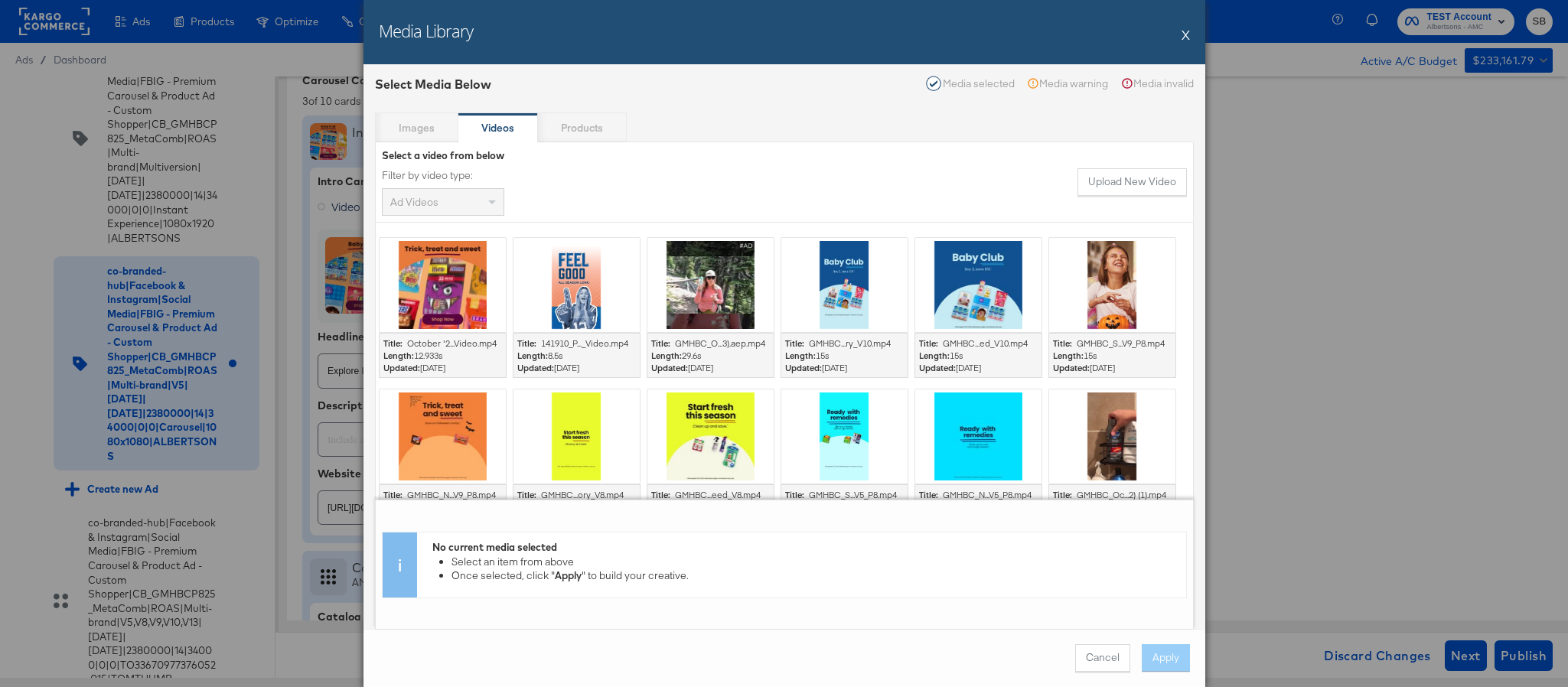
click at [472, 325] on div at bounding box center [443, 285] width 126 height 94
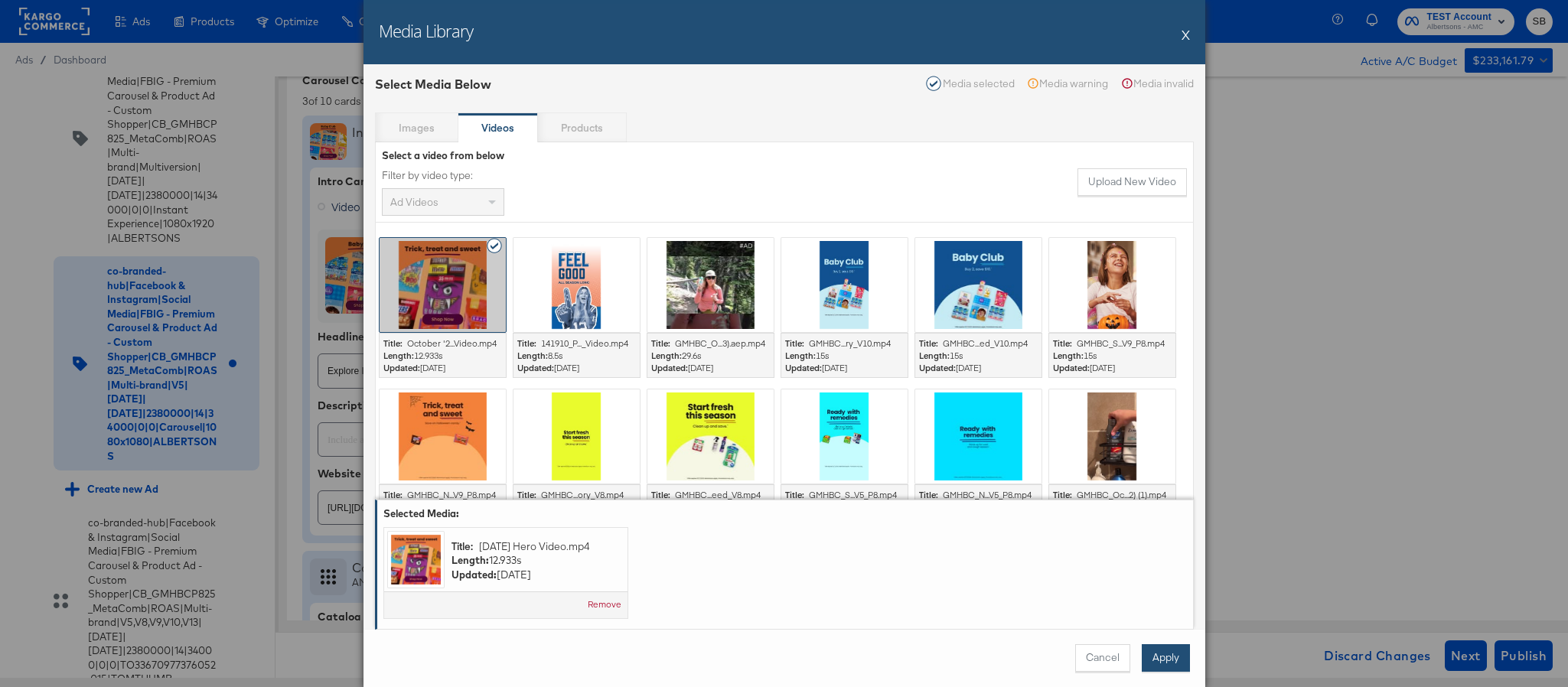
click at [1176, 649] on button "Apply" at bounding box center [1166, 658] width 48 height 28
type textarea "x"
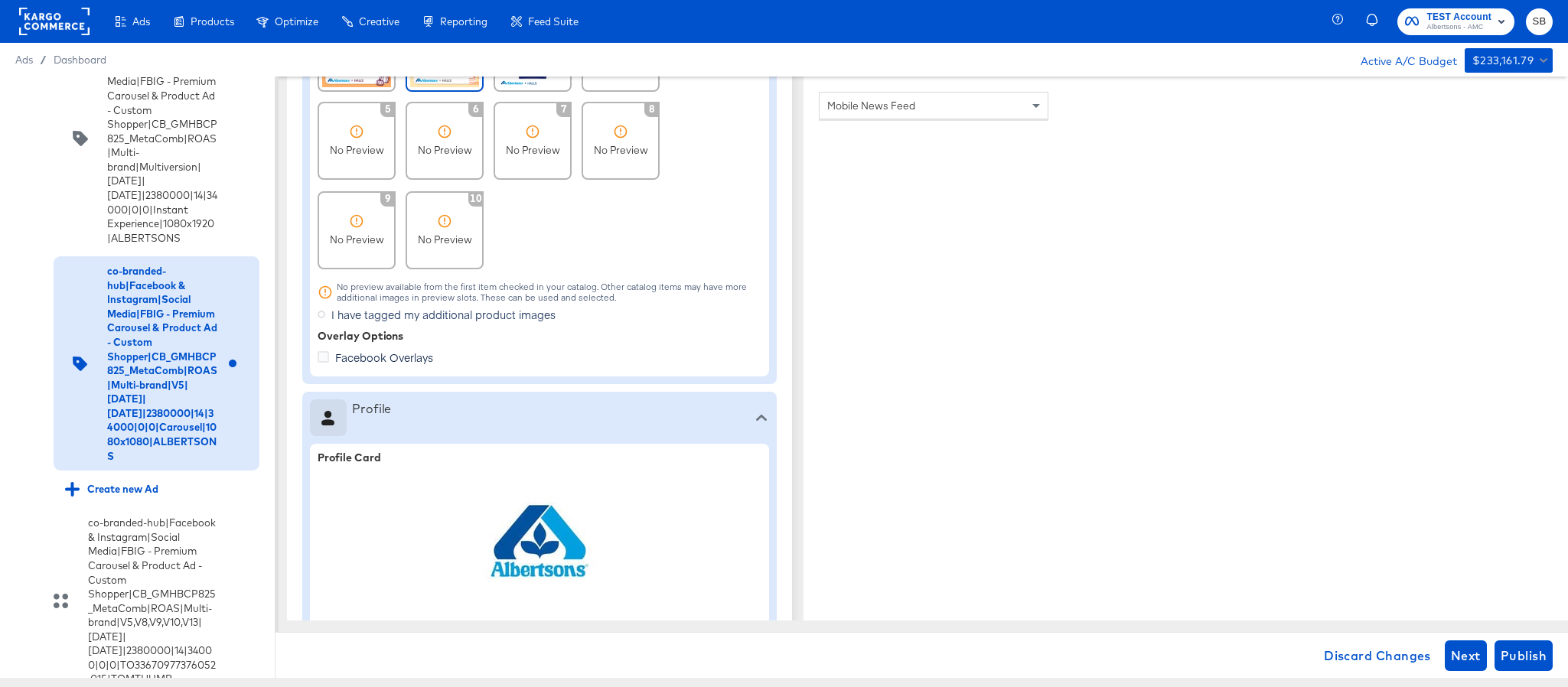
scroll to position [1327, 0]
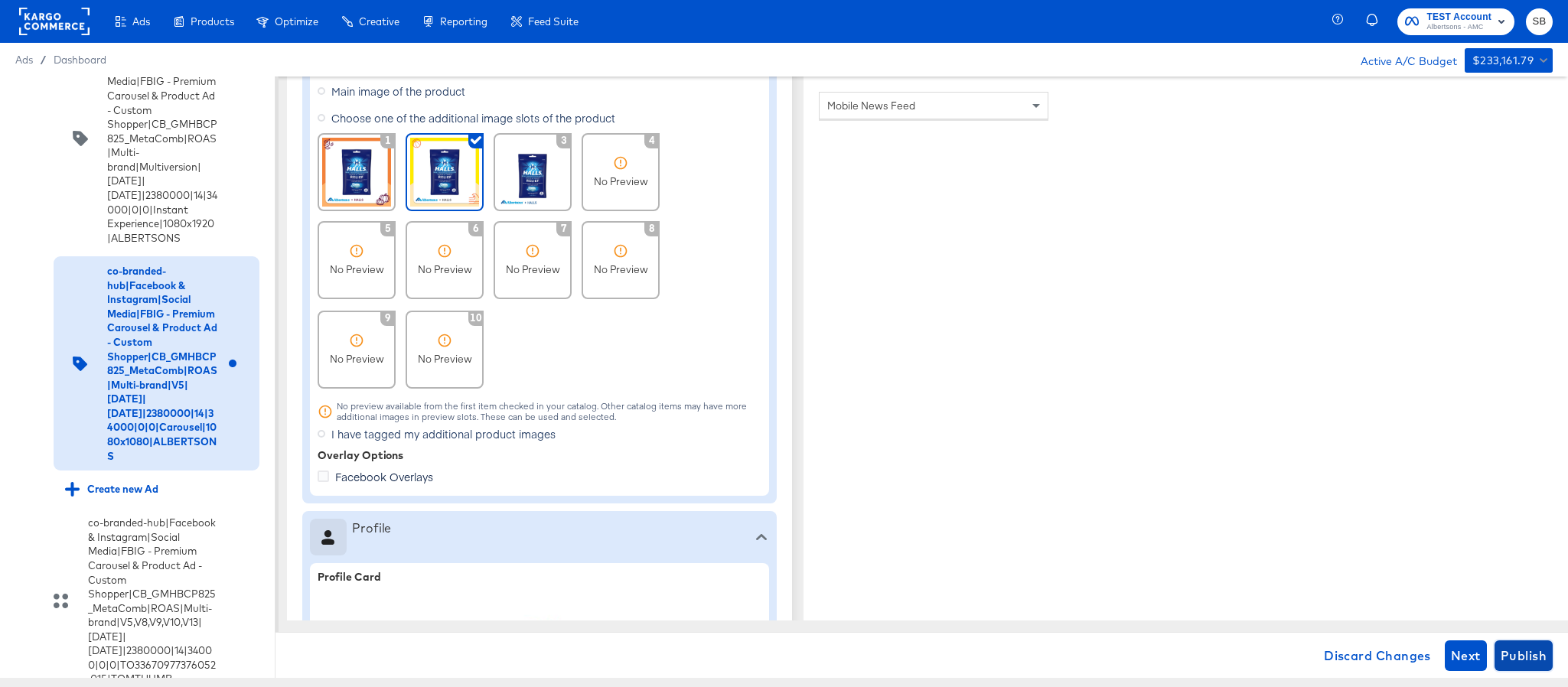
click at [1535, 641] on button "Publish" at bounding box center [1524, 655] width 58 height 31
type textarea "x"
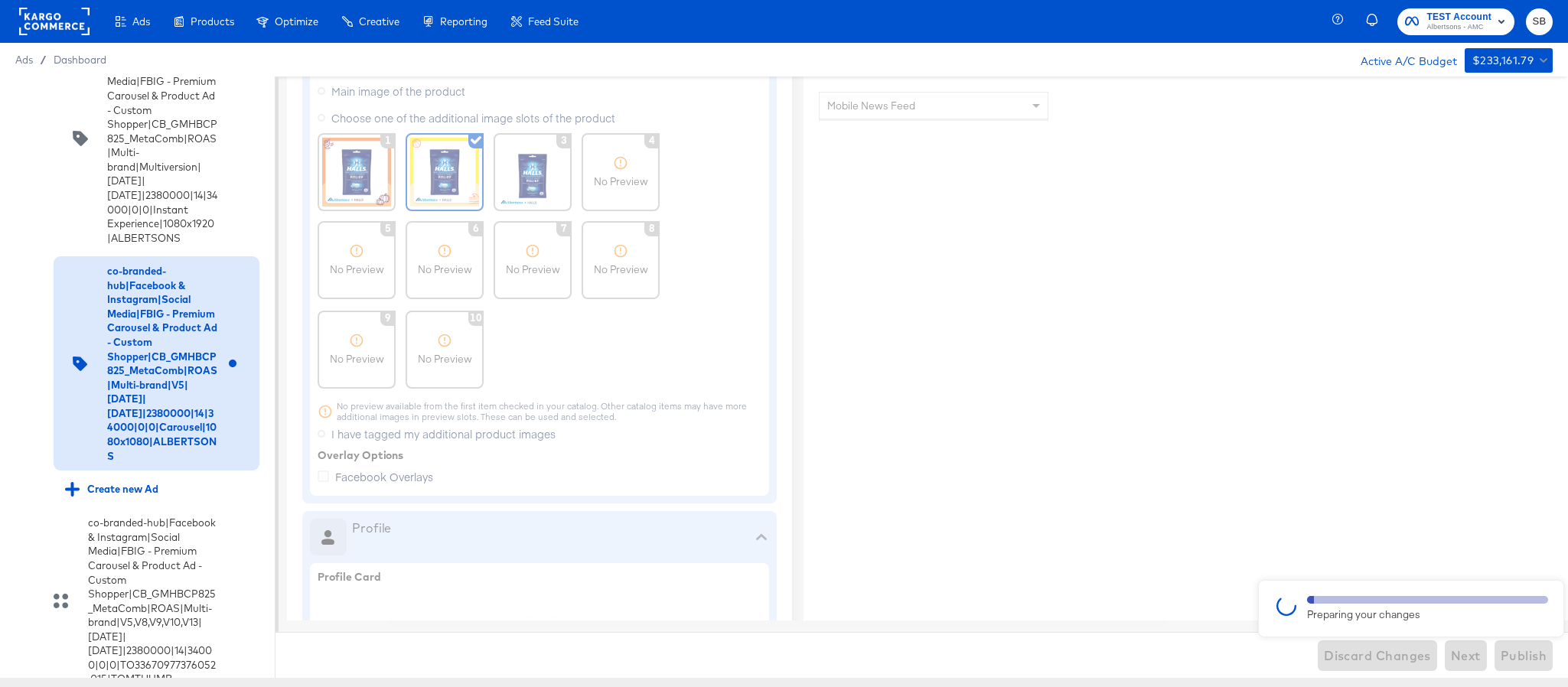
type textarea "x"
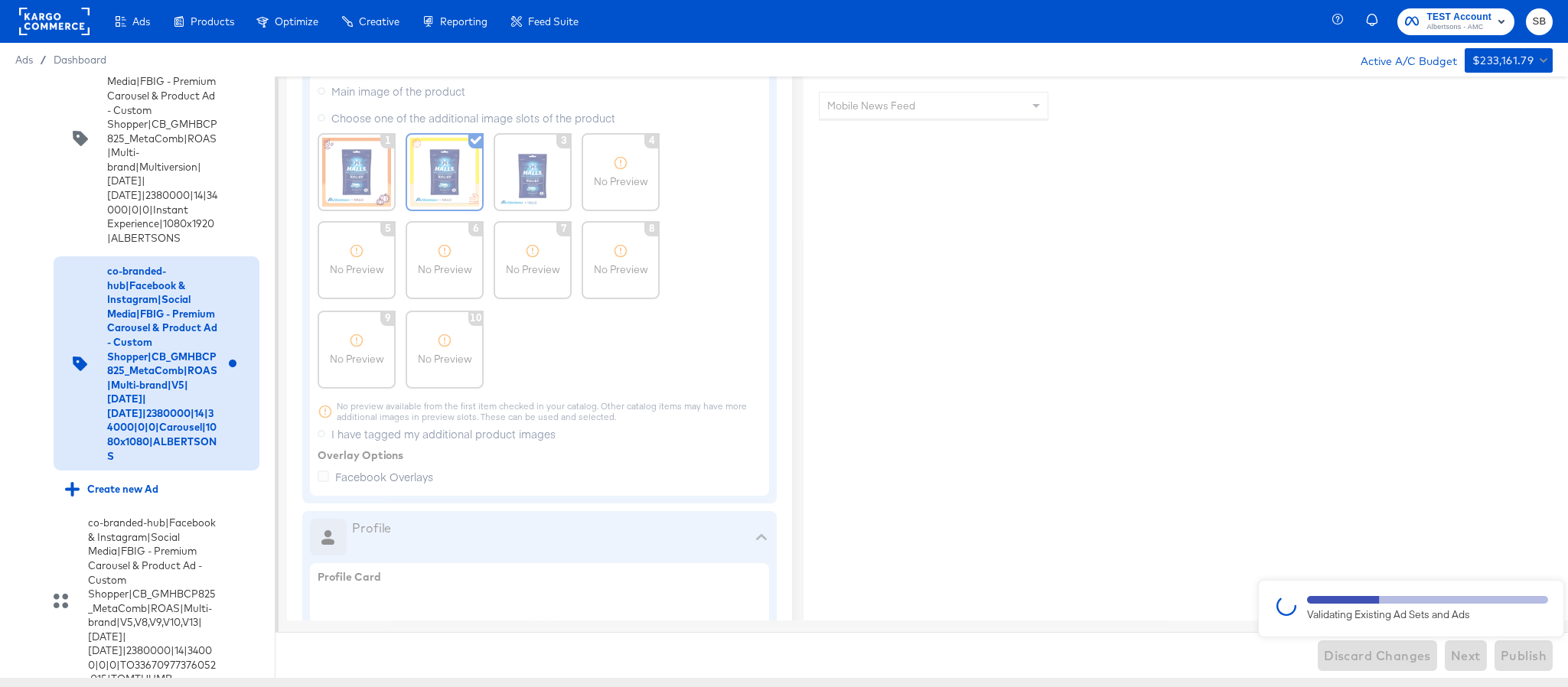
type textarea "x"
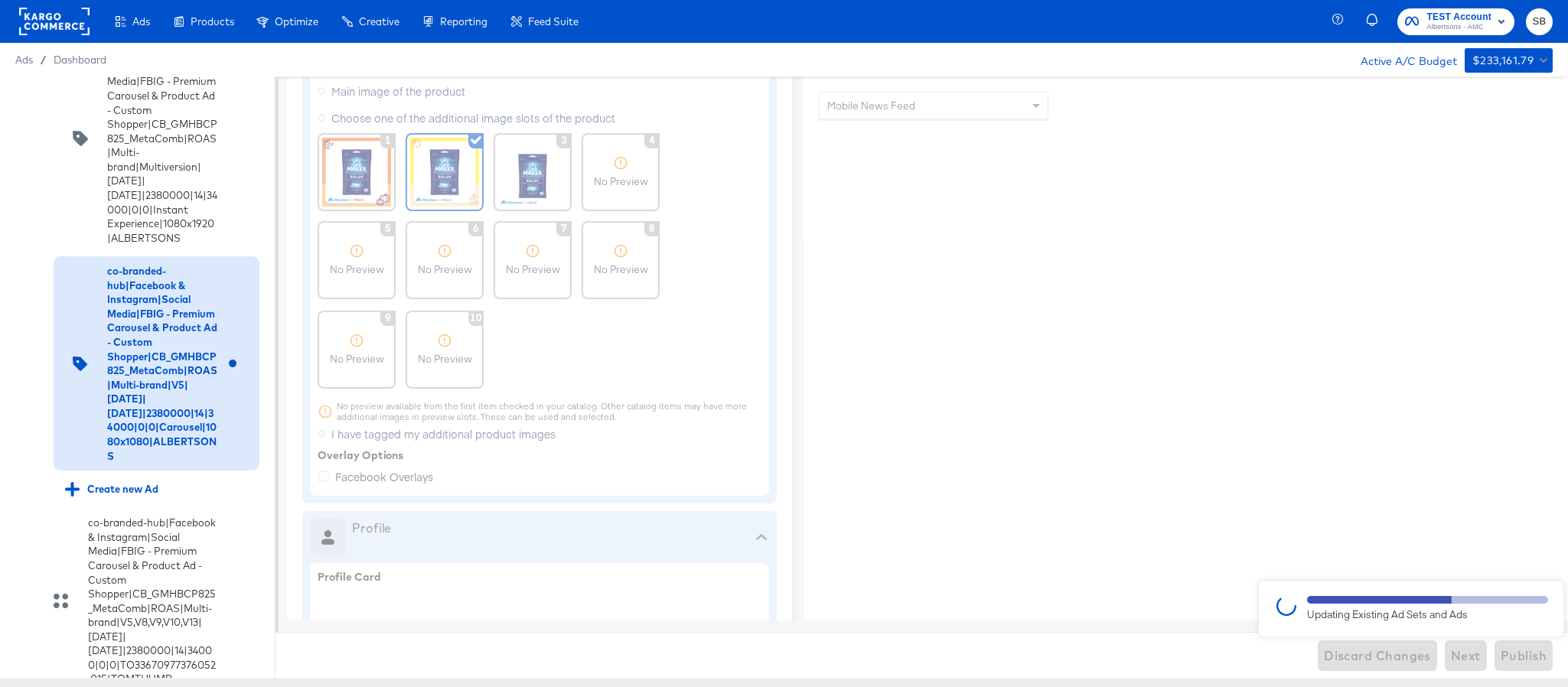
type textarea "x"
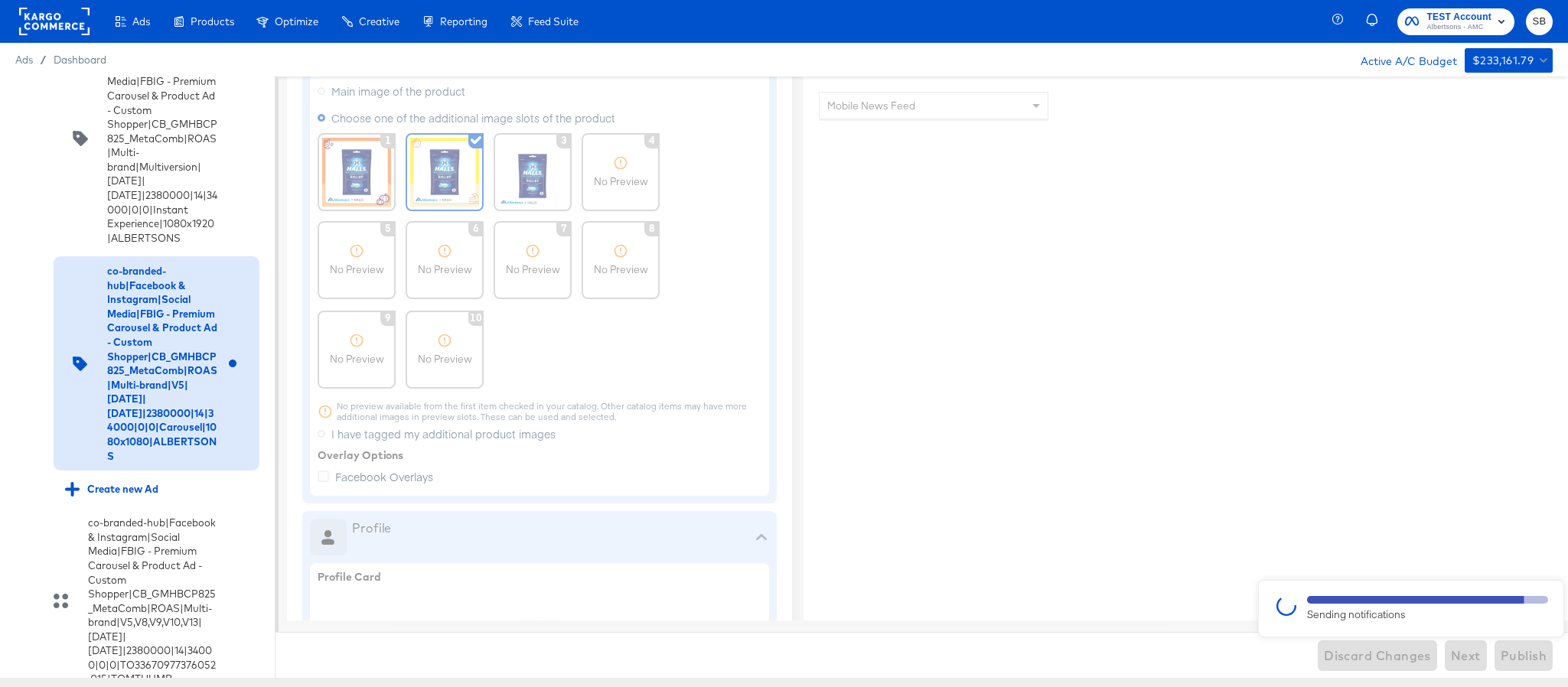
type textarea "x"
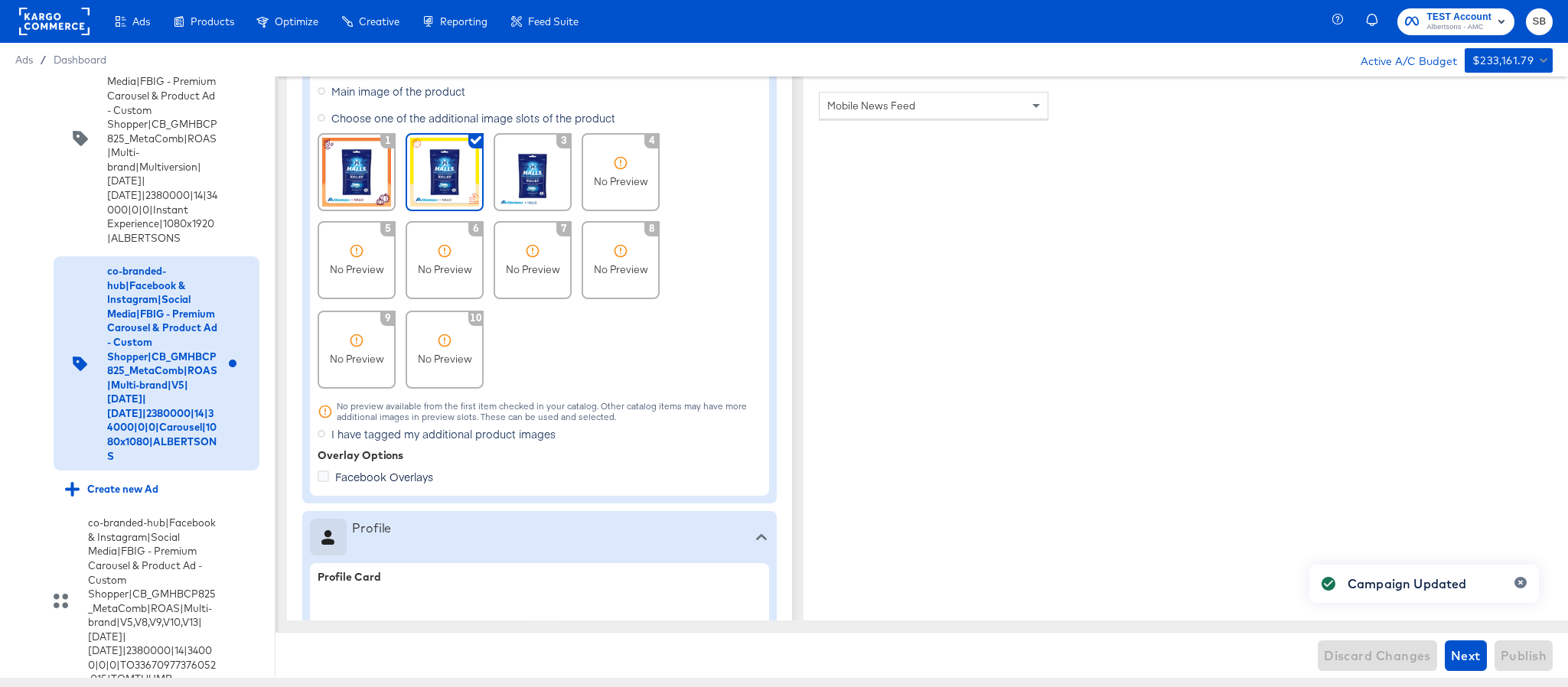
type textarea "x"
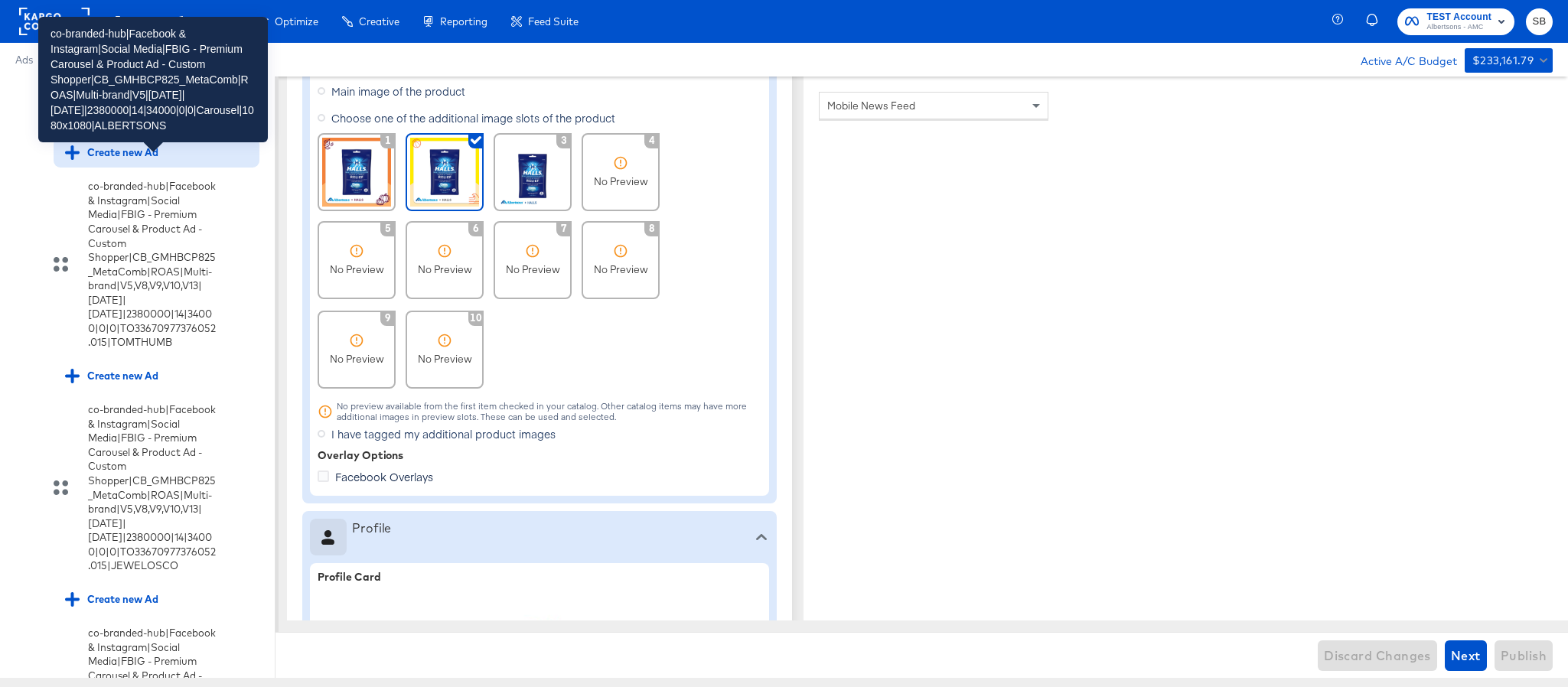
scroll to position [2383, 0]
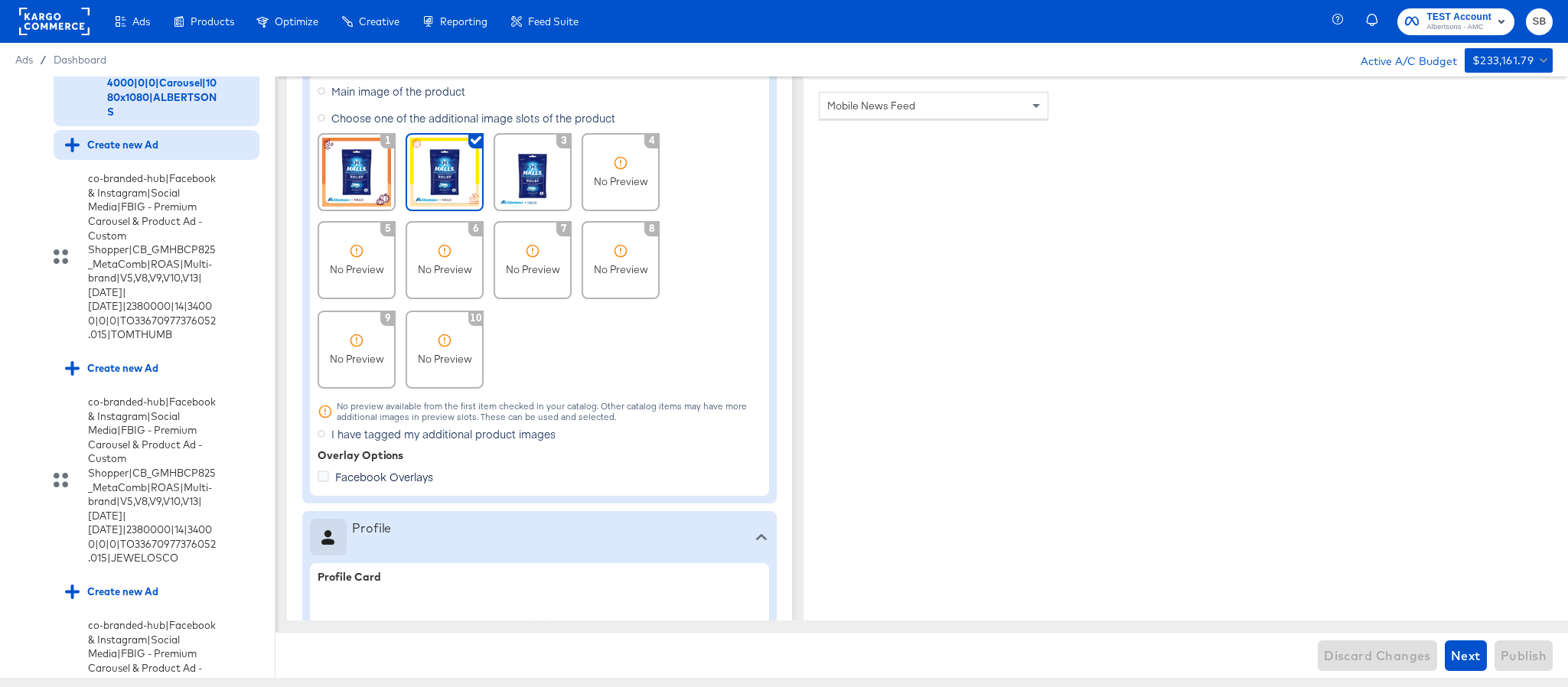
click at [119, 152] on div "Create new Ad" at bounding box center [112, 144] width 94 height 14
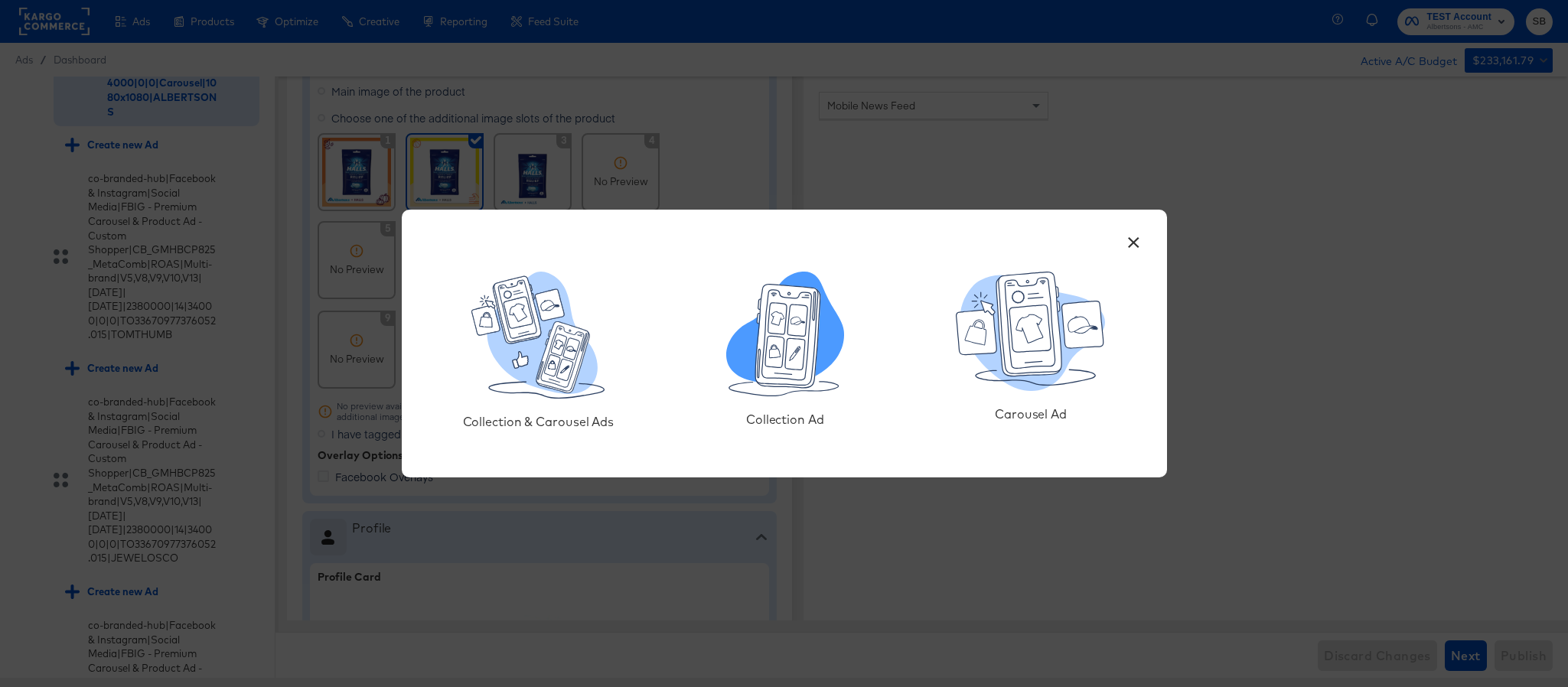
click at [778, 386] on icon at bounding box center [789, 339] width 65 height 99
type textarea "x"
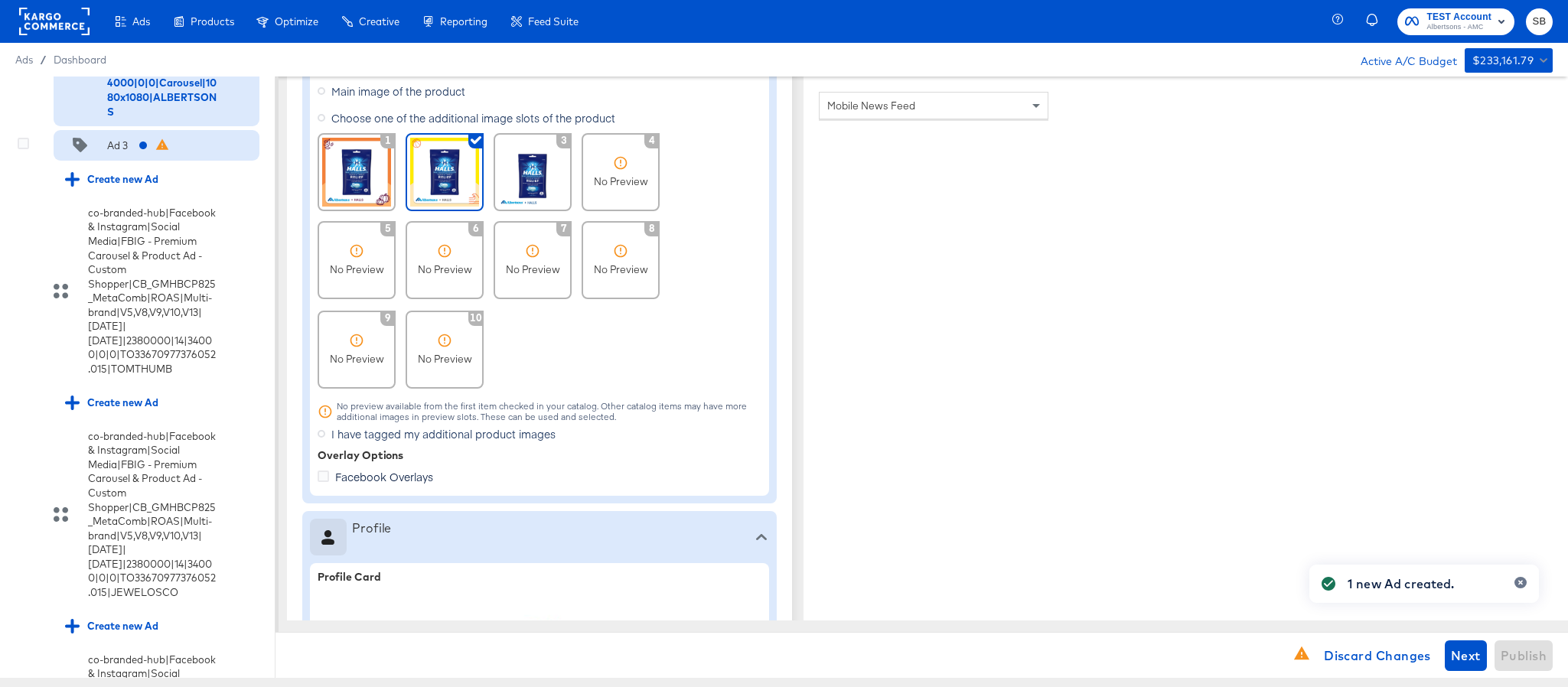
click at [127, 153] on div "Ad 3" at bounding box center [117, 145] width 21 height 14
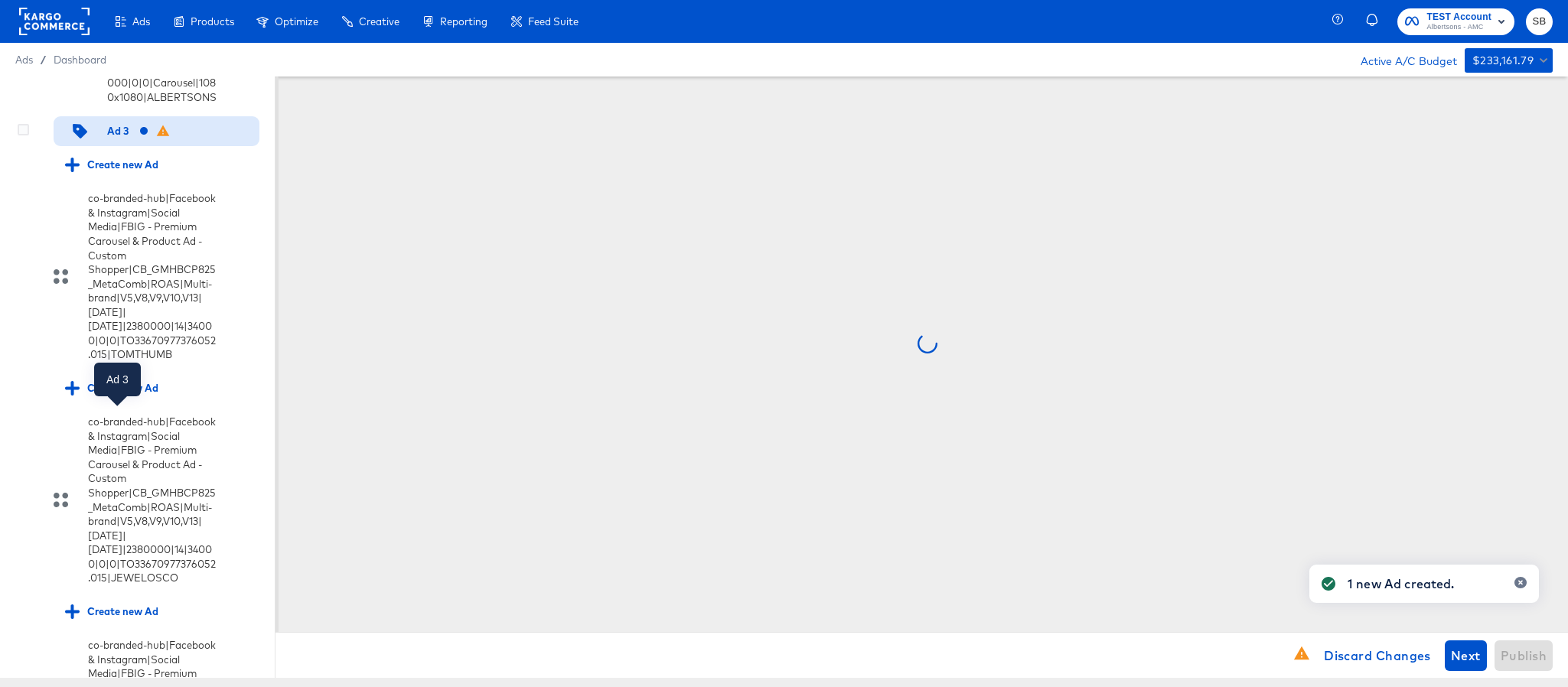
scroll to position [0, 0]
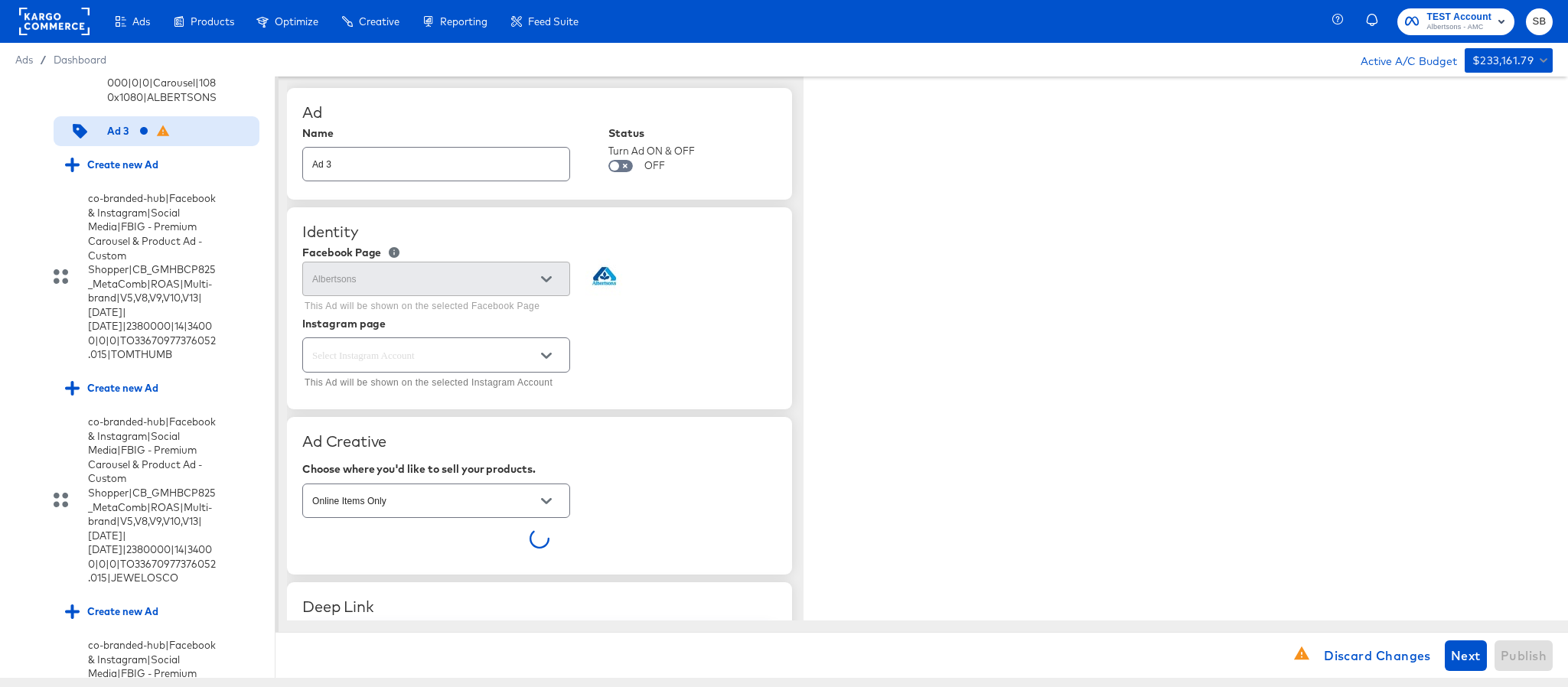
type textarea "x"
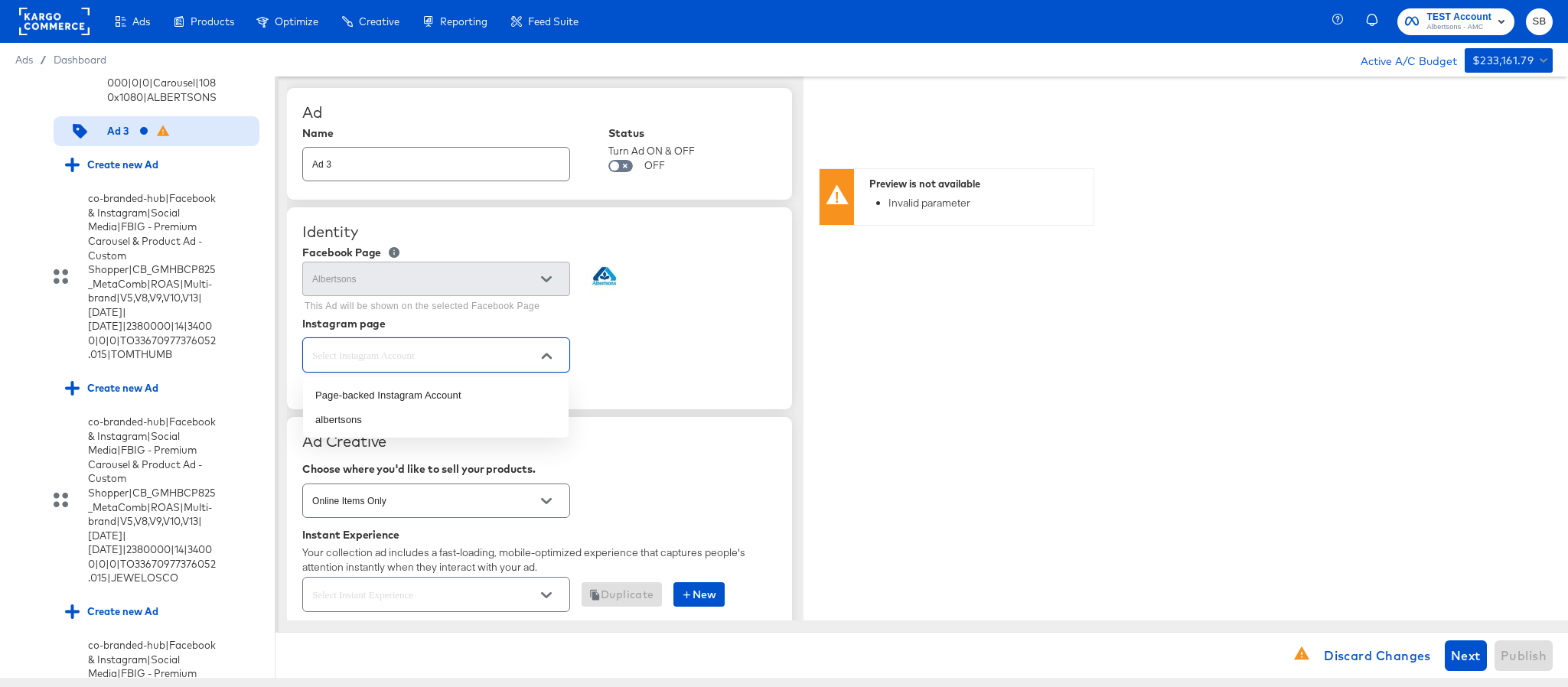
click at [489, 359] on input "text" at bounding box center [424, 355] width 230 height 18
click at [524, 418] on li "albertsons" at bounding box center [436, 420] width 266 height 24
type input "albertsons"
type textarea "x"
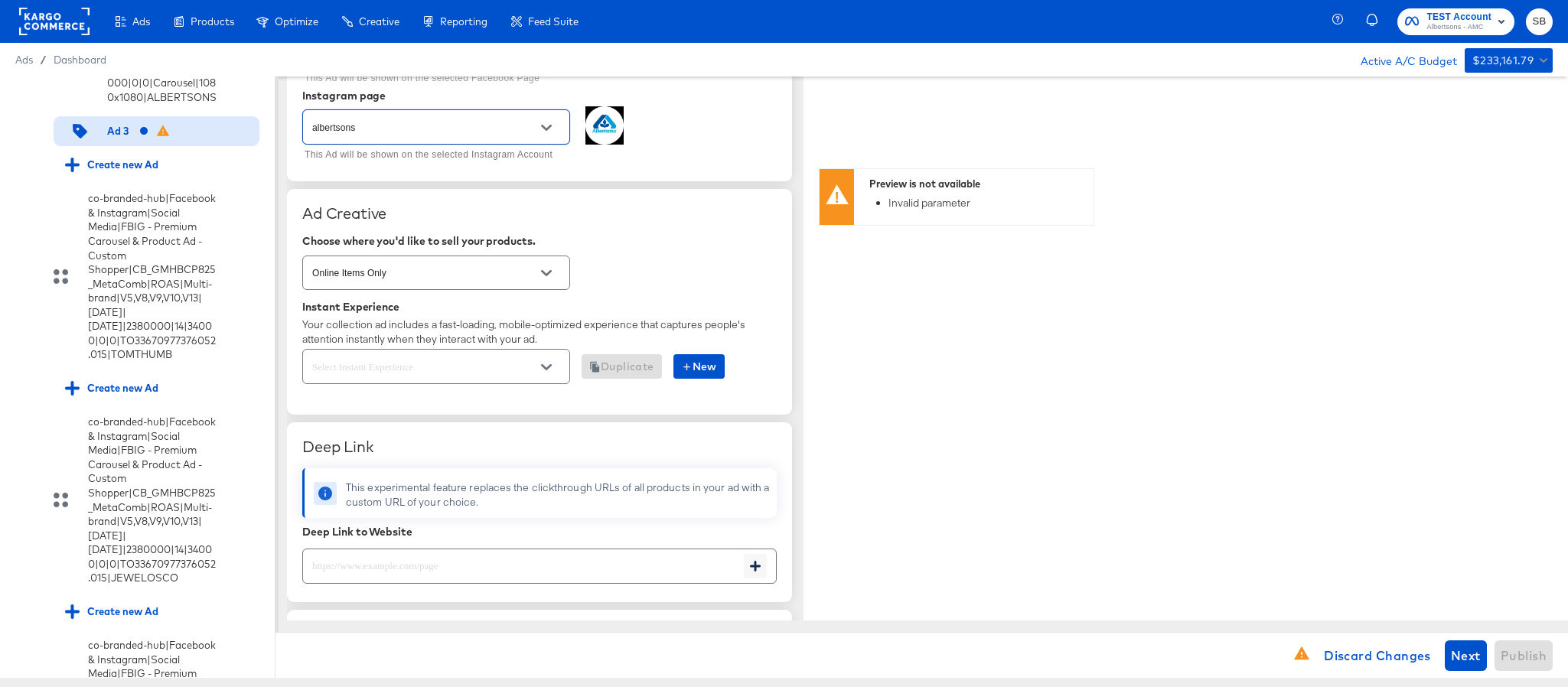
scroll to position [230, 0]
click at [535, 370] on button "Open" at bounding box center [547, 366] width 23 height 23
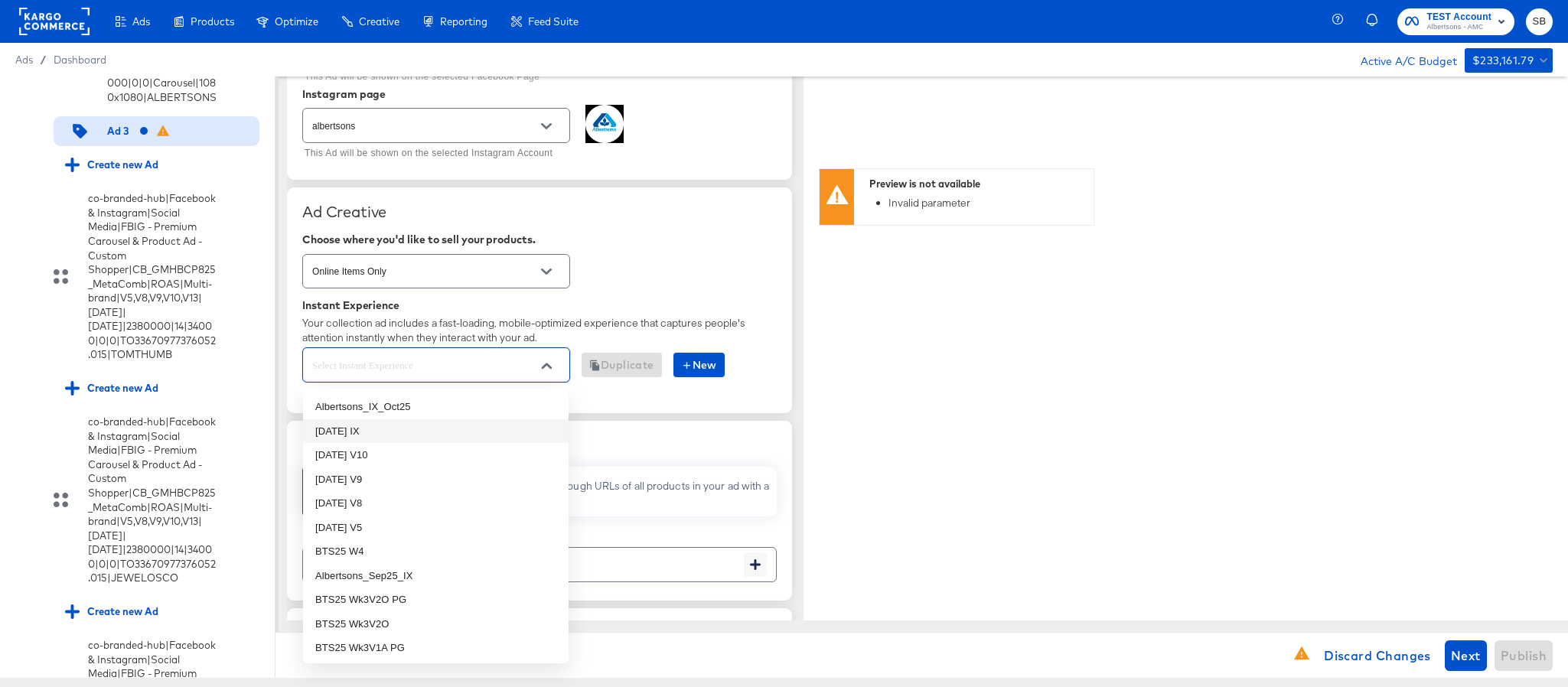
click at [434, 435] on li "Oct25 IX" at bounding box center [436, 431] width 266 height 24
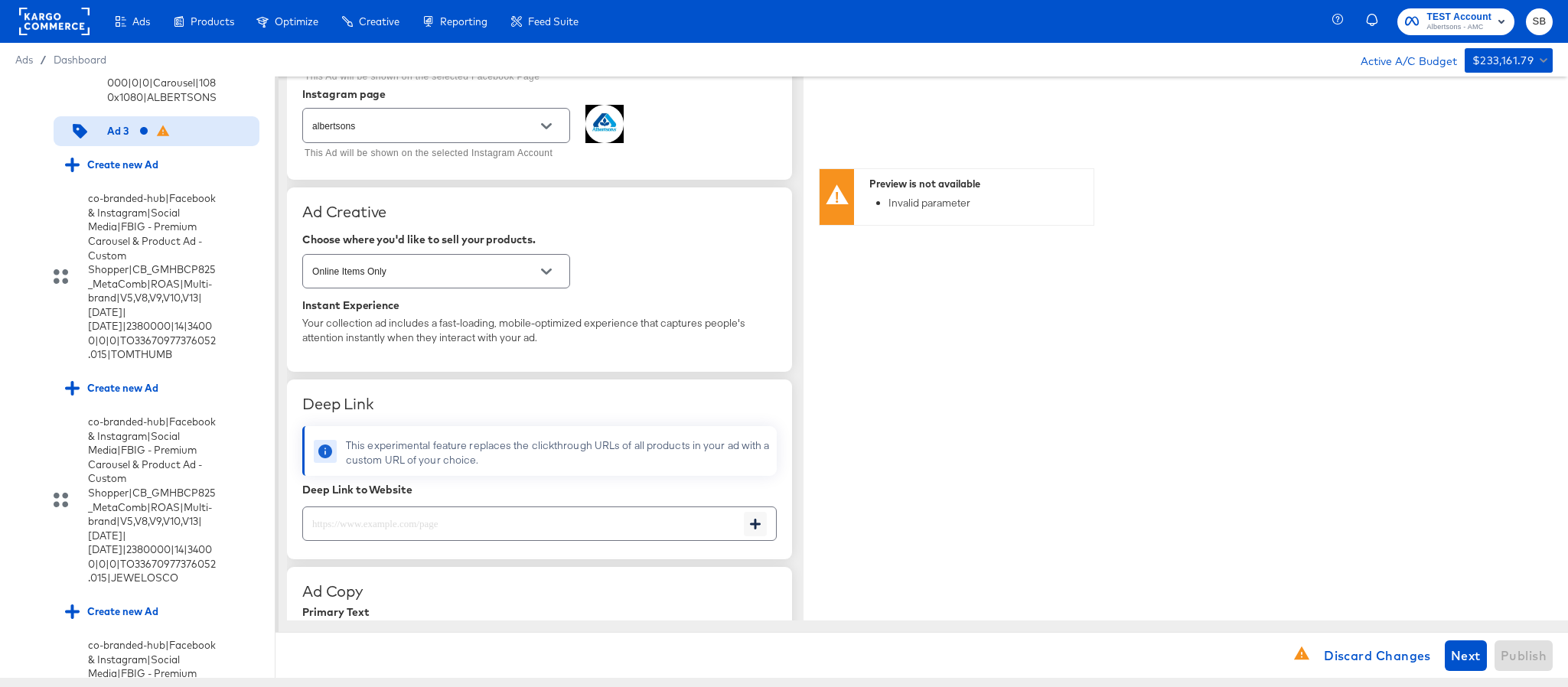
type textarea "x"
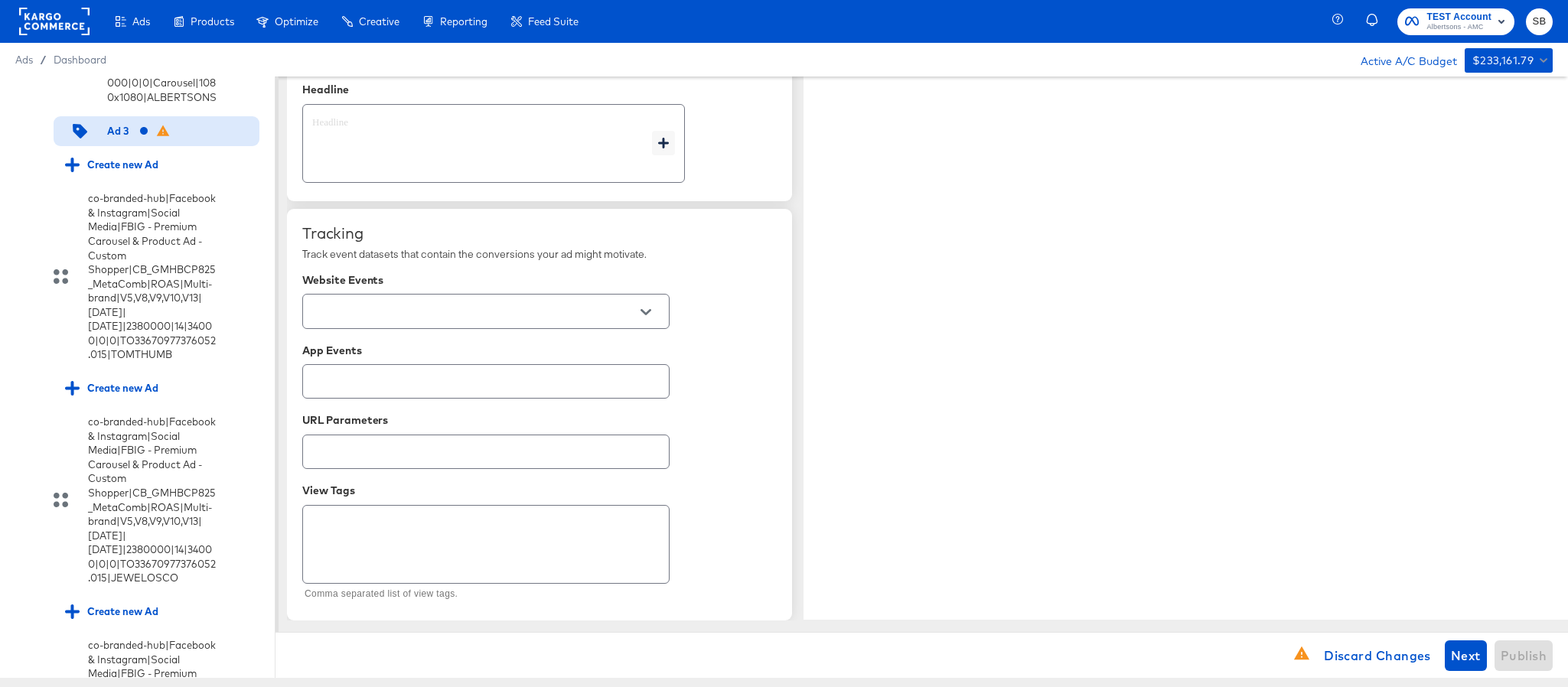
scroll to position [937, 0]
click at [1366, 649] on span "Discard Changes" at bounding box center [1378, 656] width 107 height 22
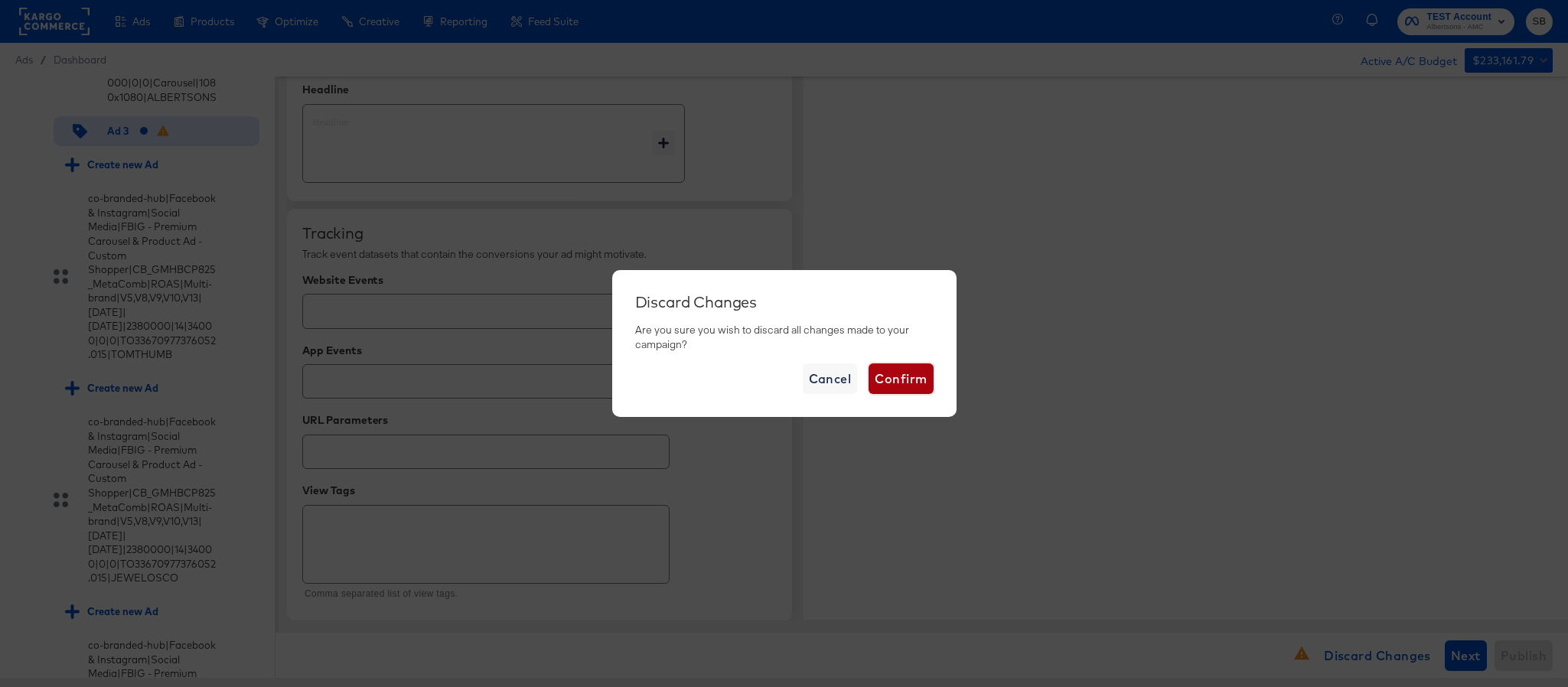
click at [900, 374] on span "Confirm" at bounding box center [901, 379] width 52 height 22
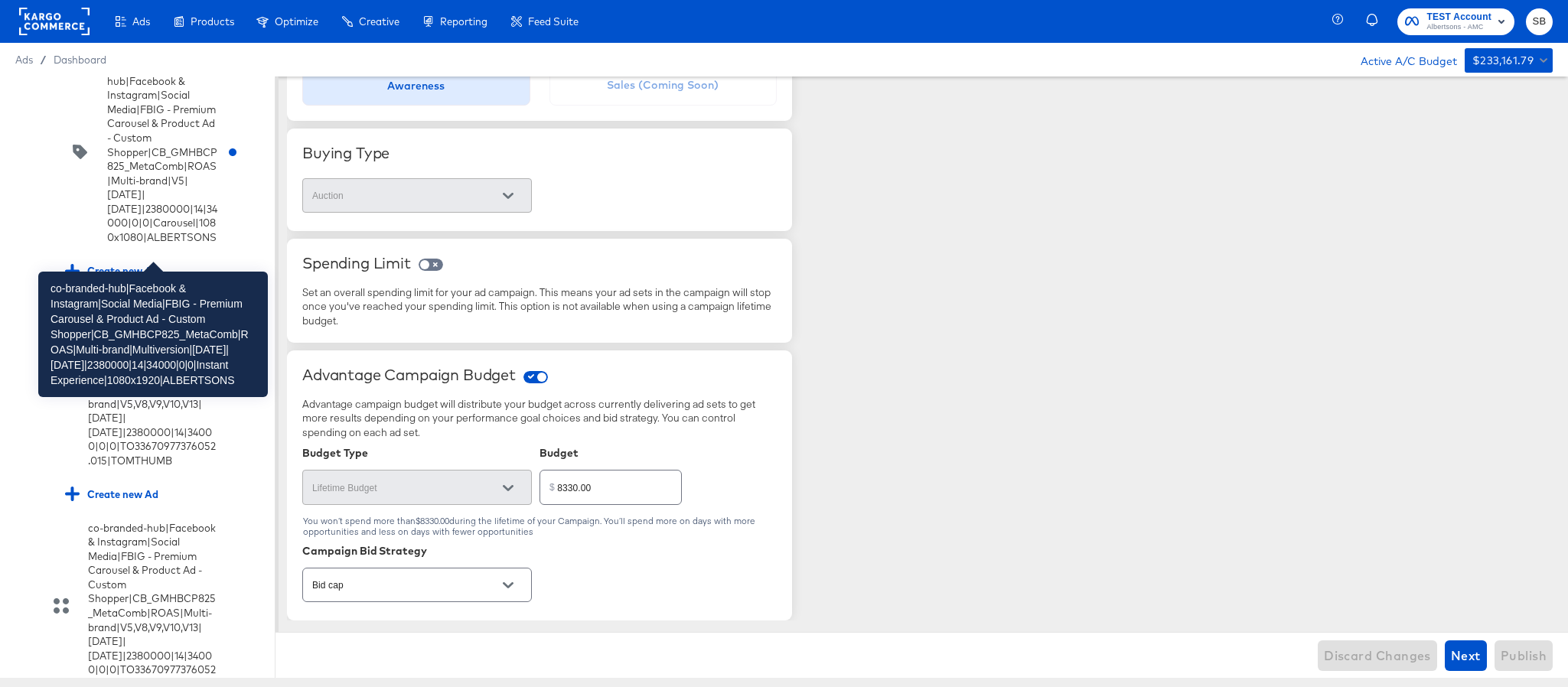
scroll to position [2269, 0]
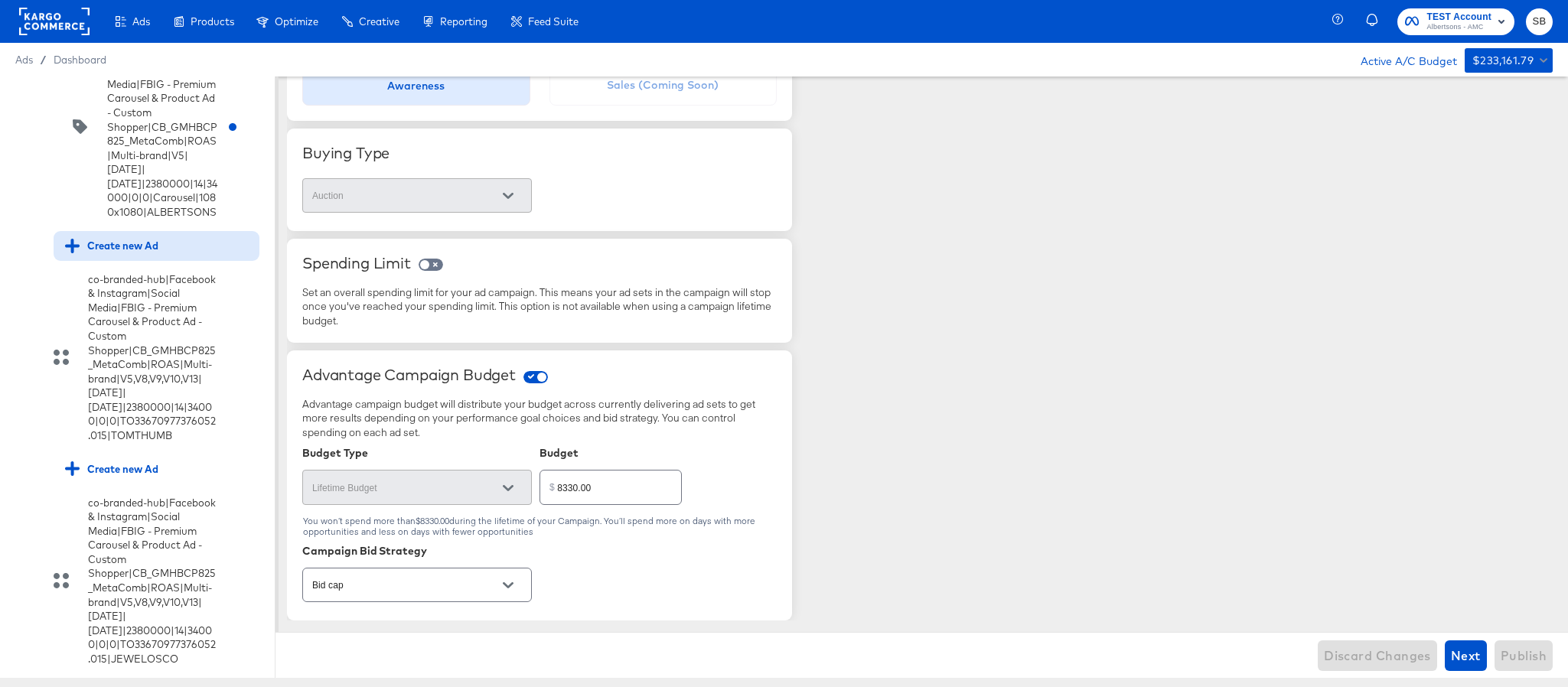
click at [148, 253] on div "Create new Ad" at bounding box center [112, 245] width 94 height 14
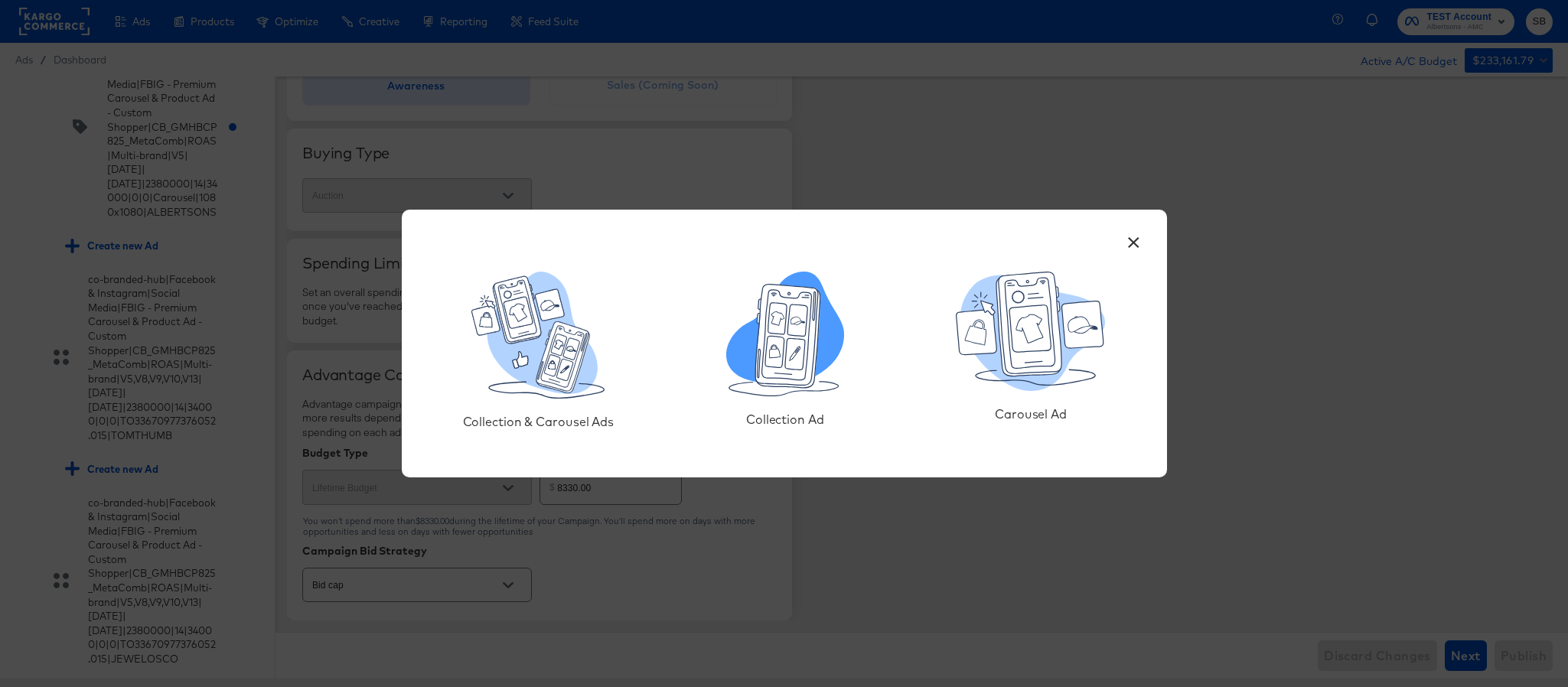
click at [829, 370] on icon at bounding box center [785, 333] width 118 height 124
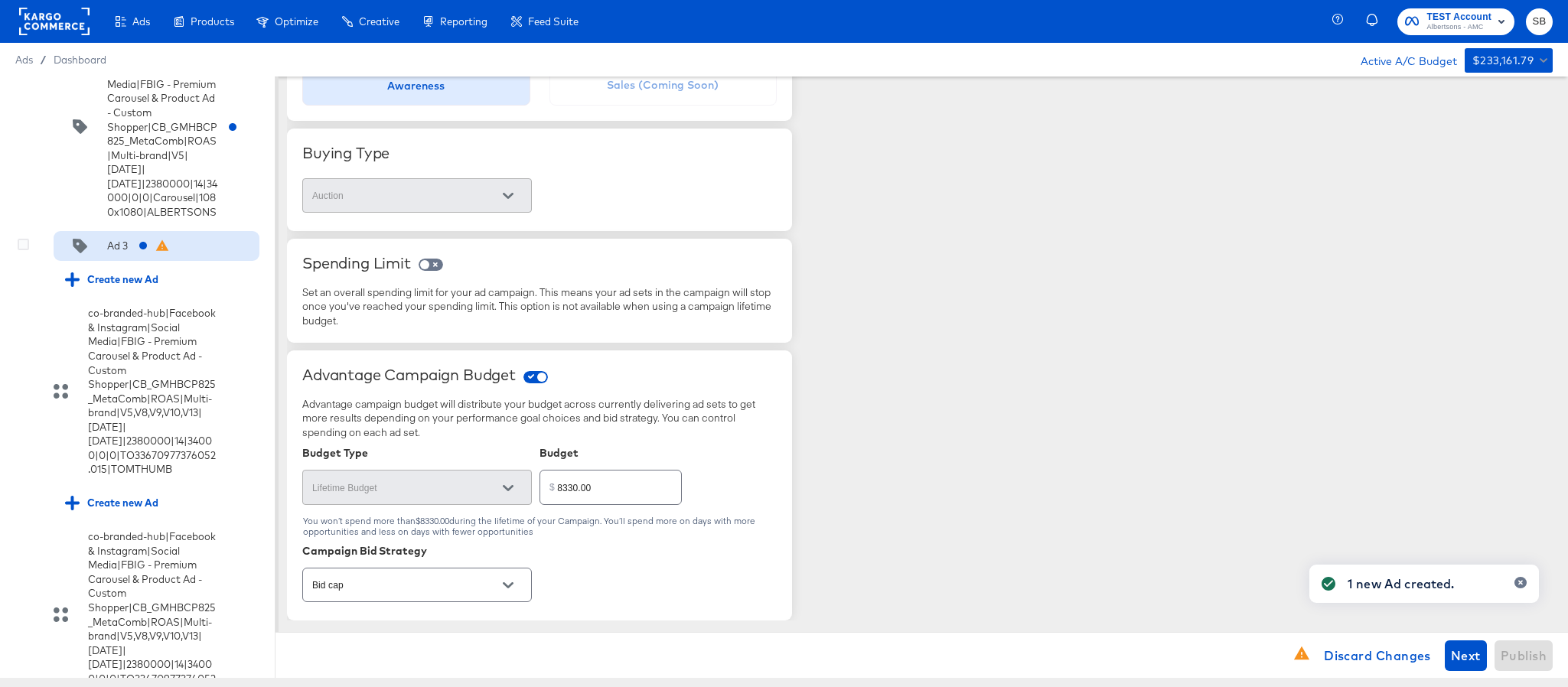
click at [104, 254] on div "Ad 3" at bounding box center [96, 246] width 63 height 15
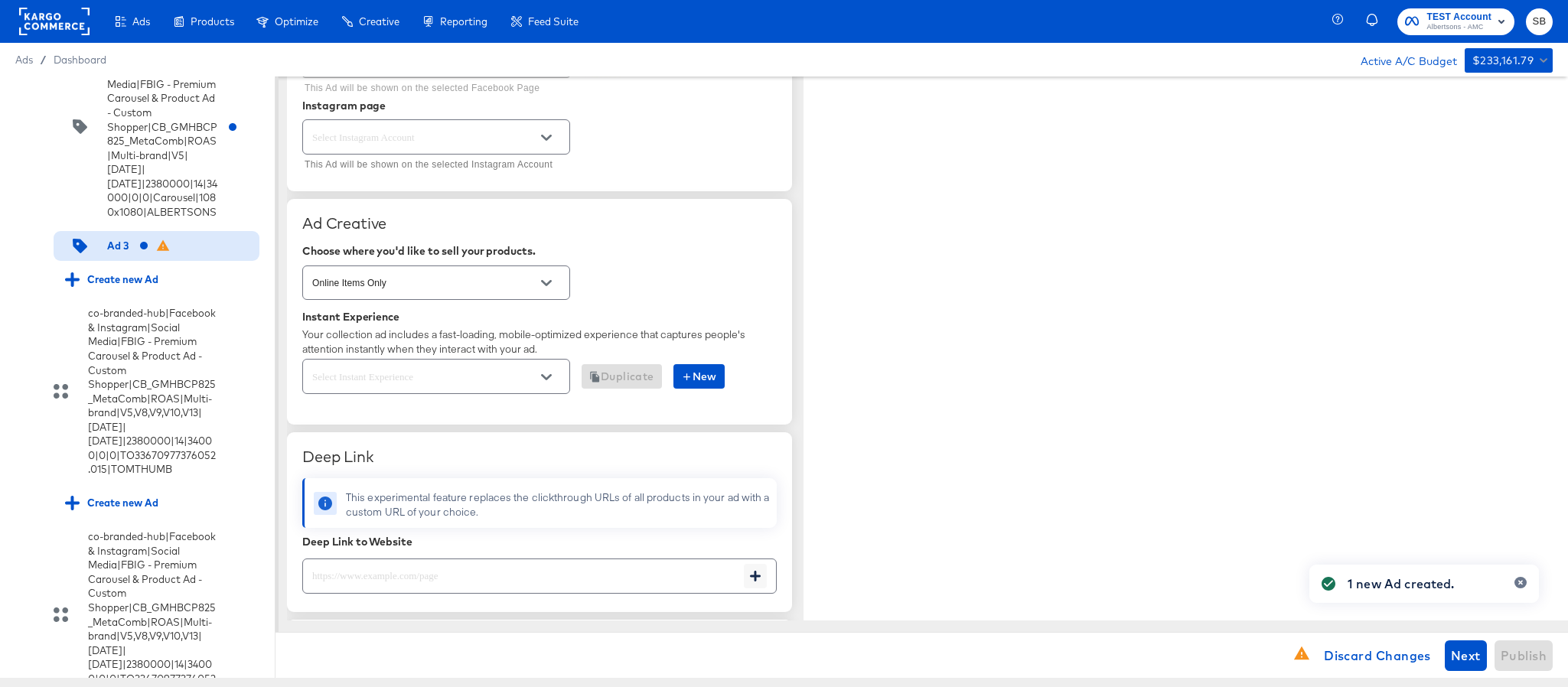
scroll to position [0, 0]
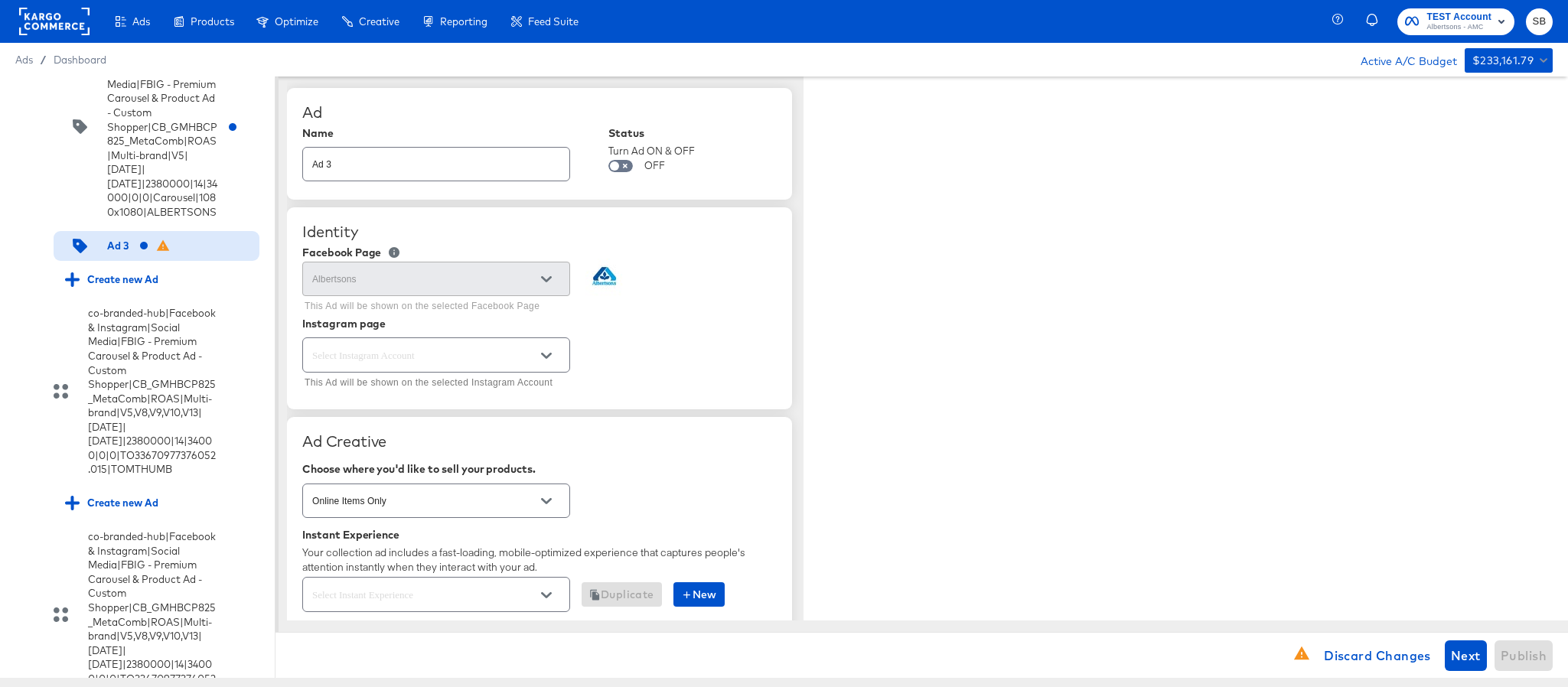
type textarea "x"
click at [377, 170] on input "Ad 3" at bounding box center [436, 158] width 266 height 33
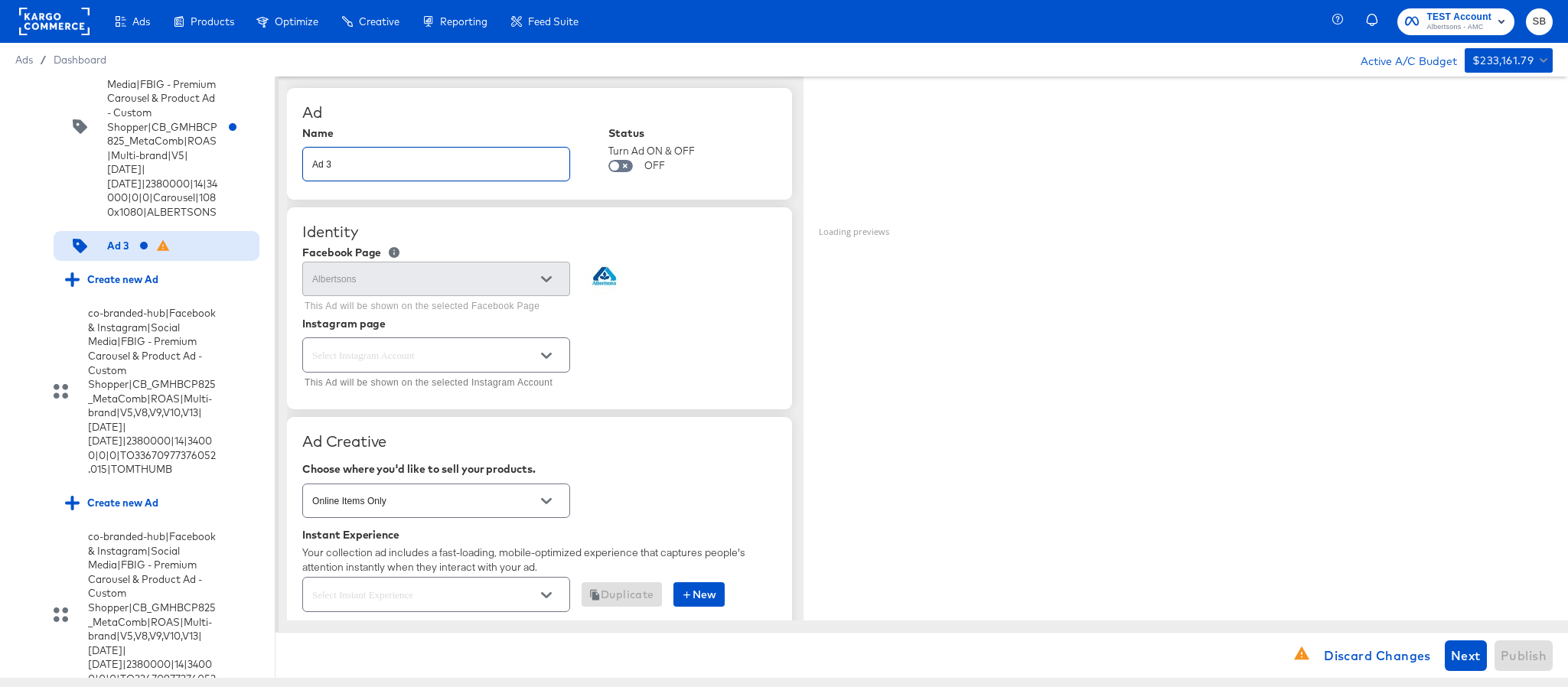
click at [420, 342] on div at bounding box center [436, 354] width 268 height 34
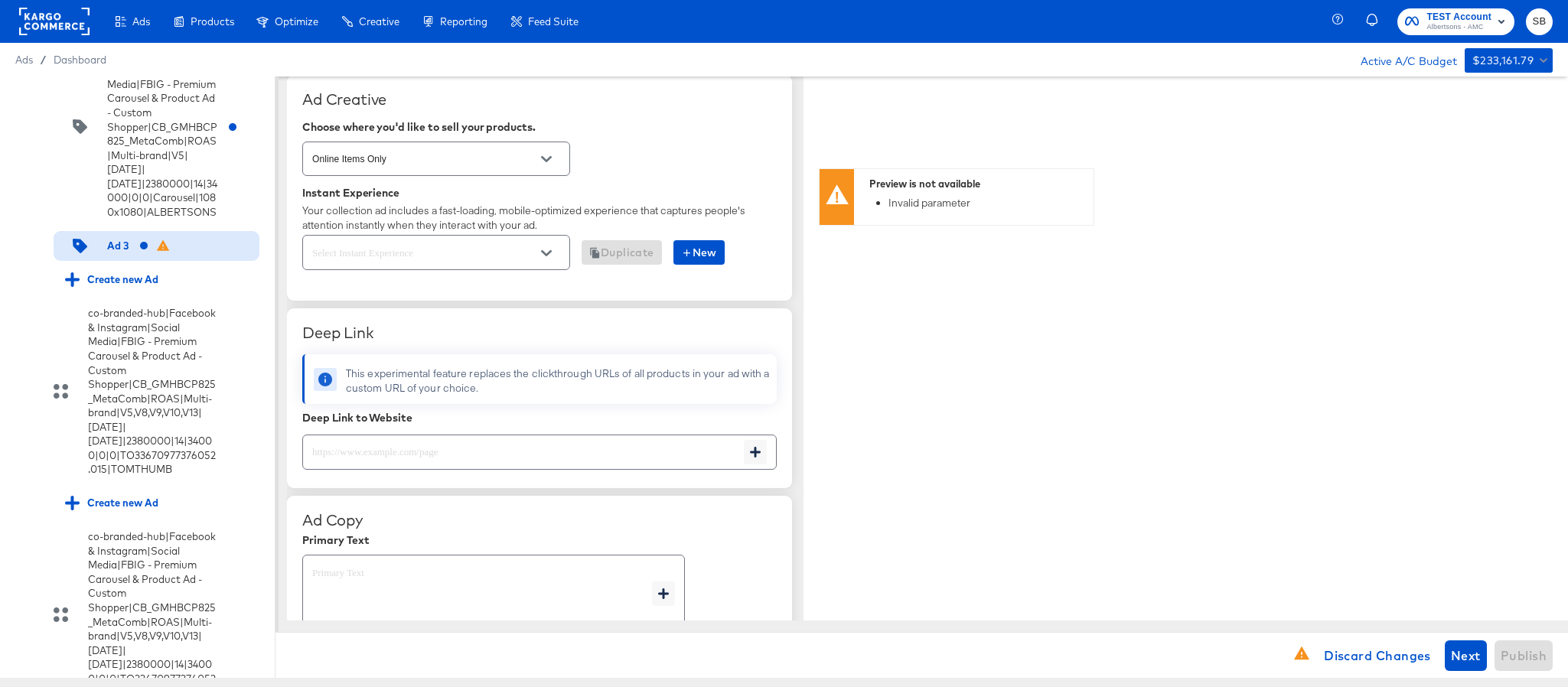
scroll to position [345, 0]
click at [543, 248] on icon "Open" at bounding box center [546, 250] width 11 height 11
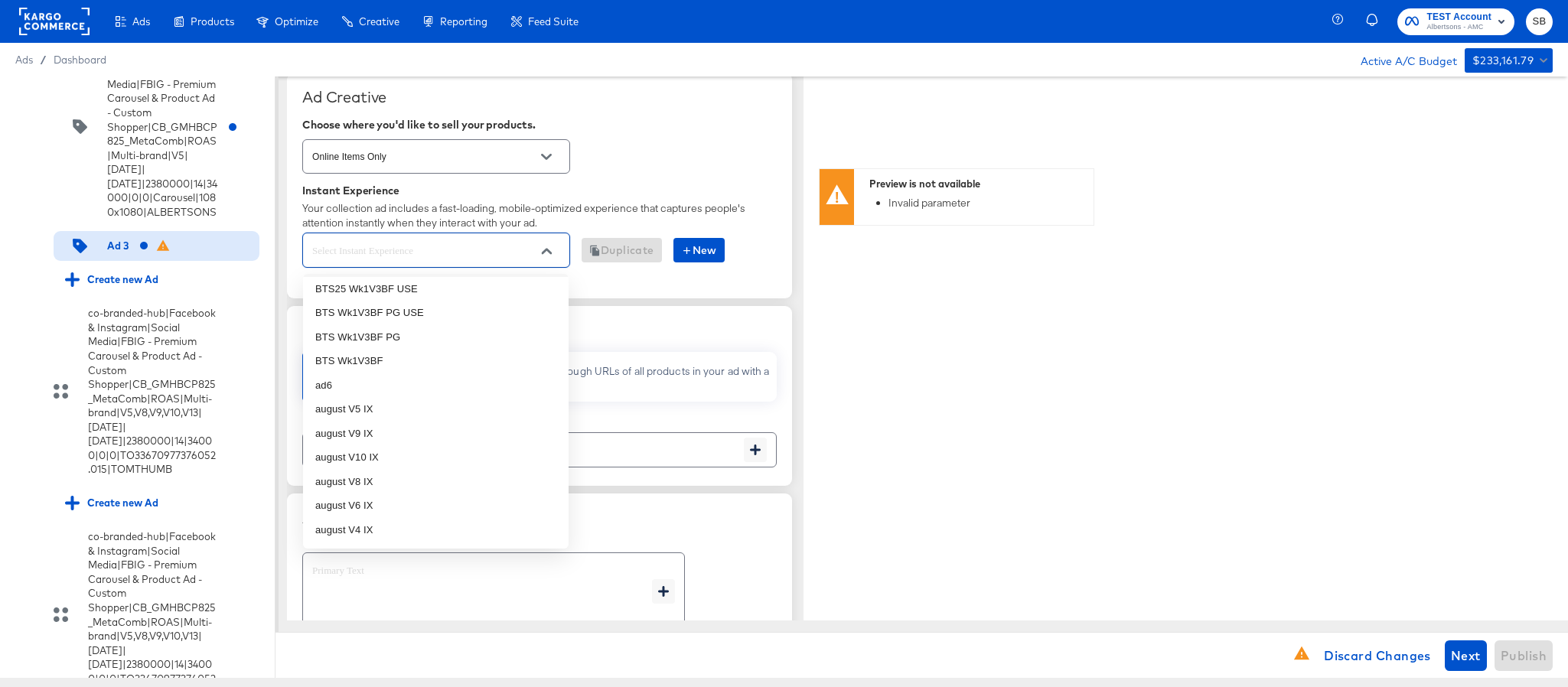
scroll to position [689, 0]
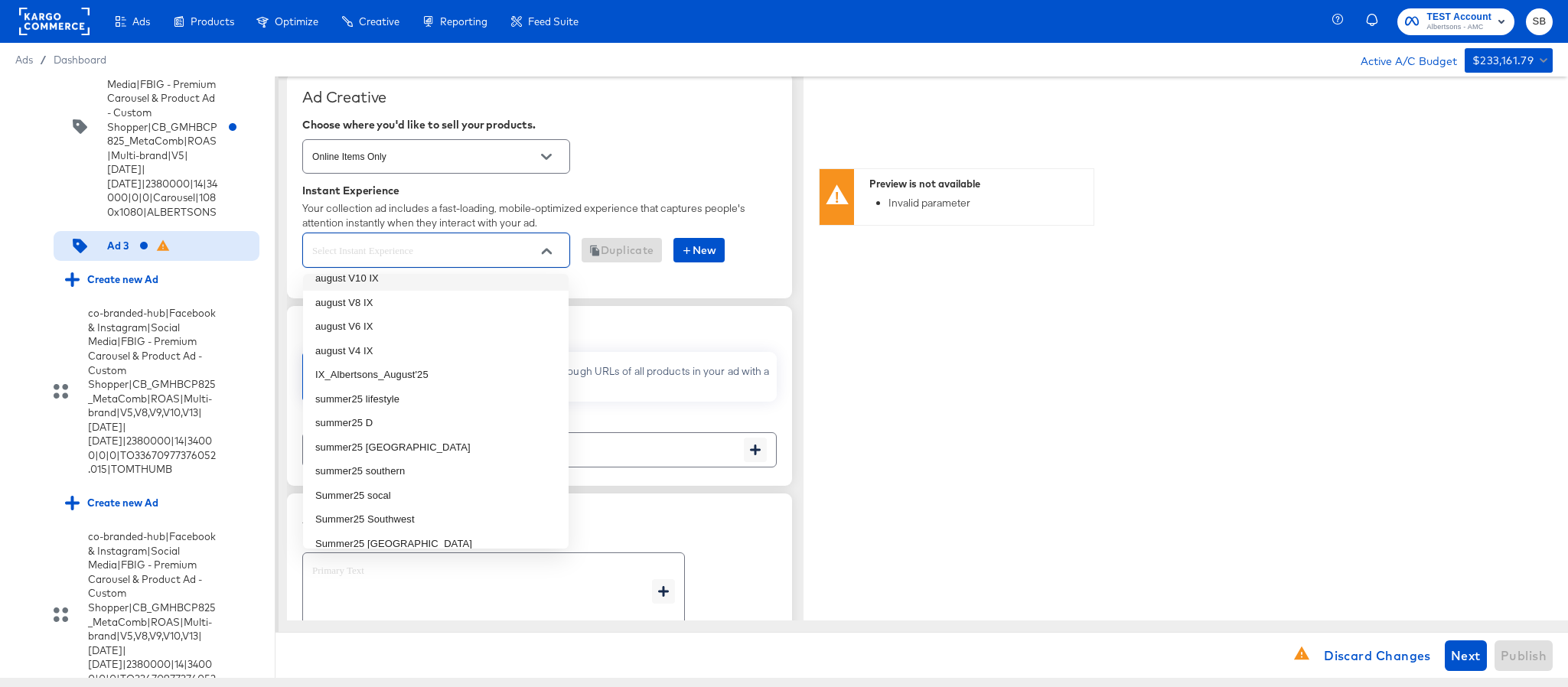
click at [409, 253] on input "text" at bounding box center [424, 250] width 230 height 18
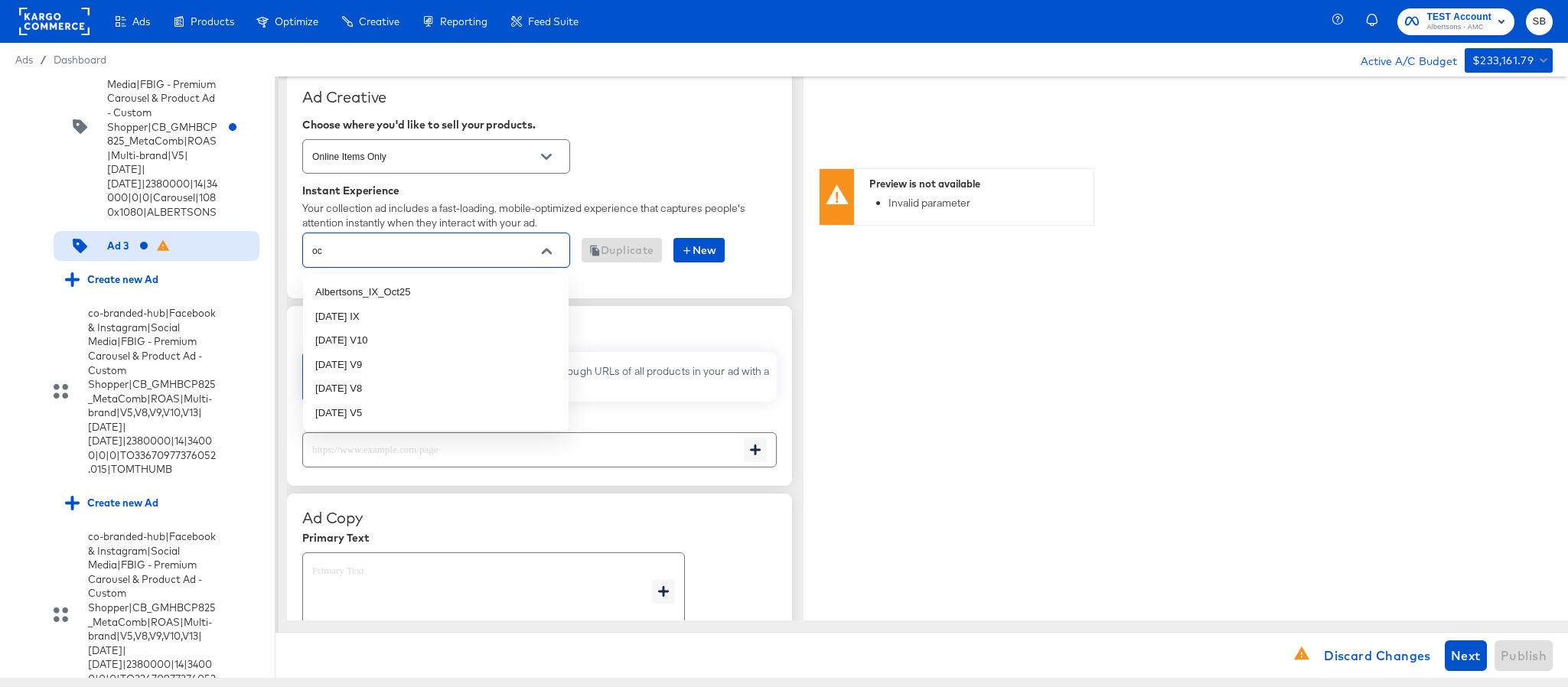
type input "oct"
click at [379, 308] on li "Oct25 IX" at bounding box center [436, 316] width 266 height 24
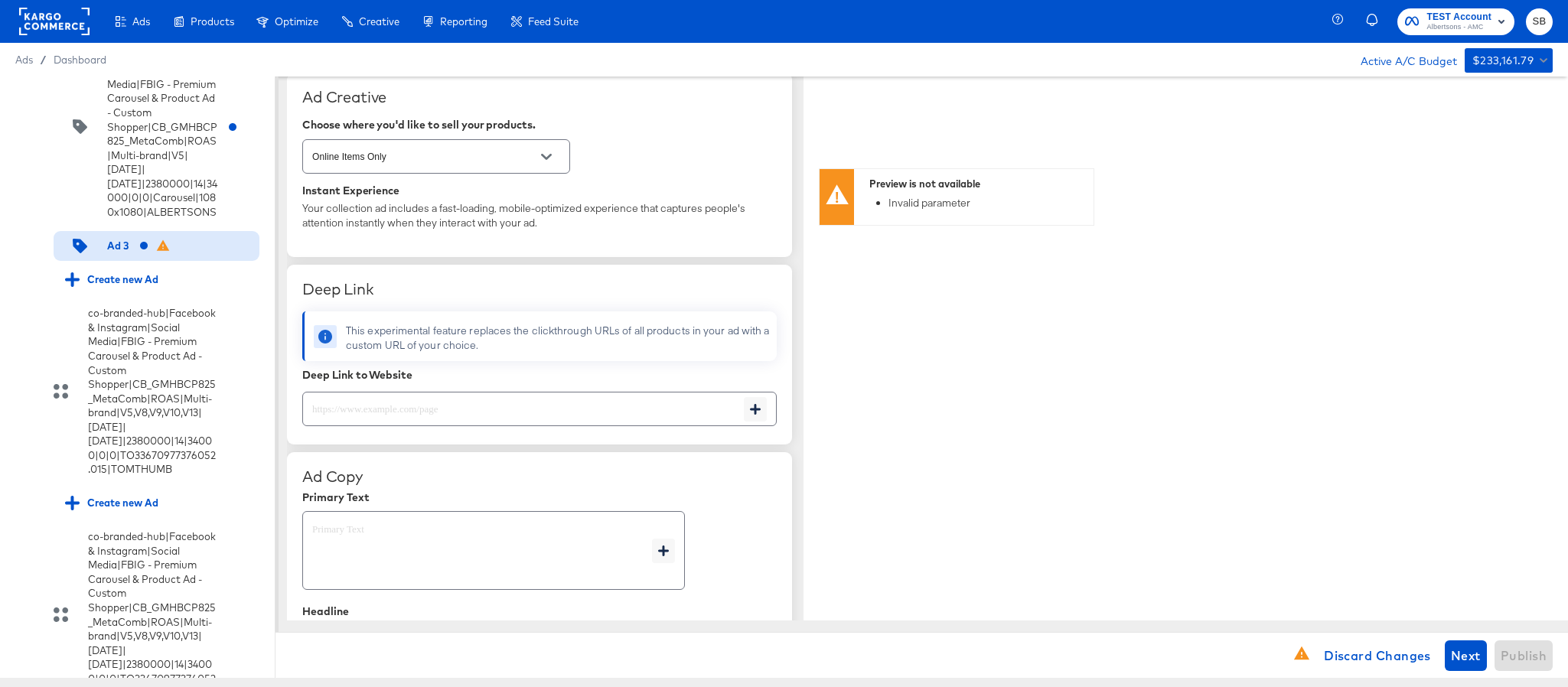
type textarea "x"
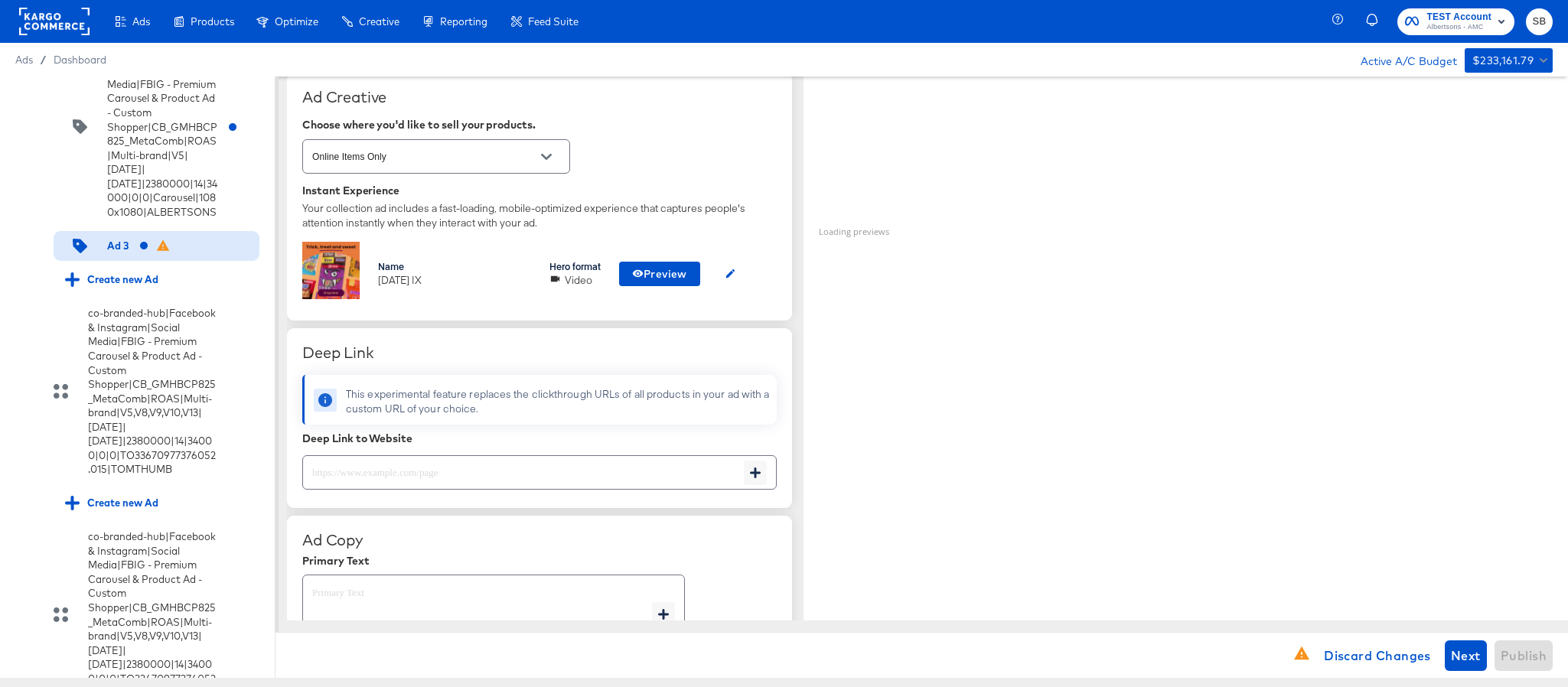
click at [380, 477] on input "text" at bounding box center [524, 466] width 441 height 33
type textarea "x"
click at [668, 280] on span "Preview" at bounding box center [660, 274] width 55 height 19
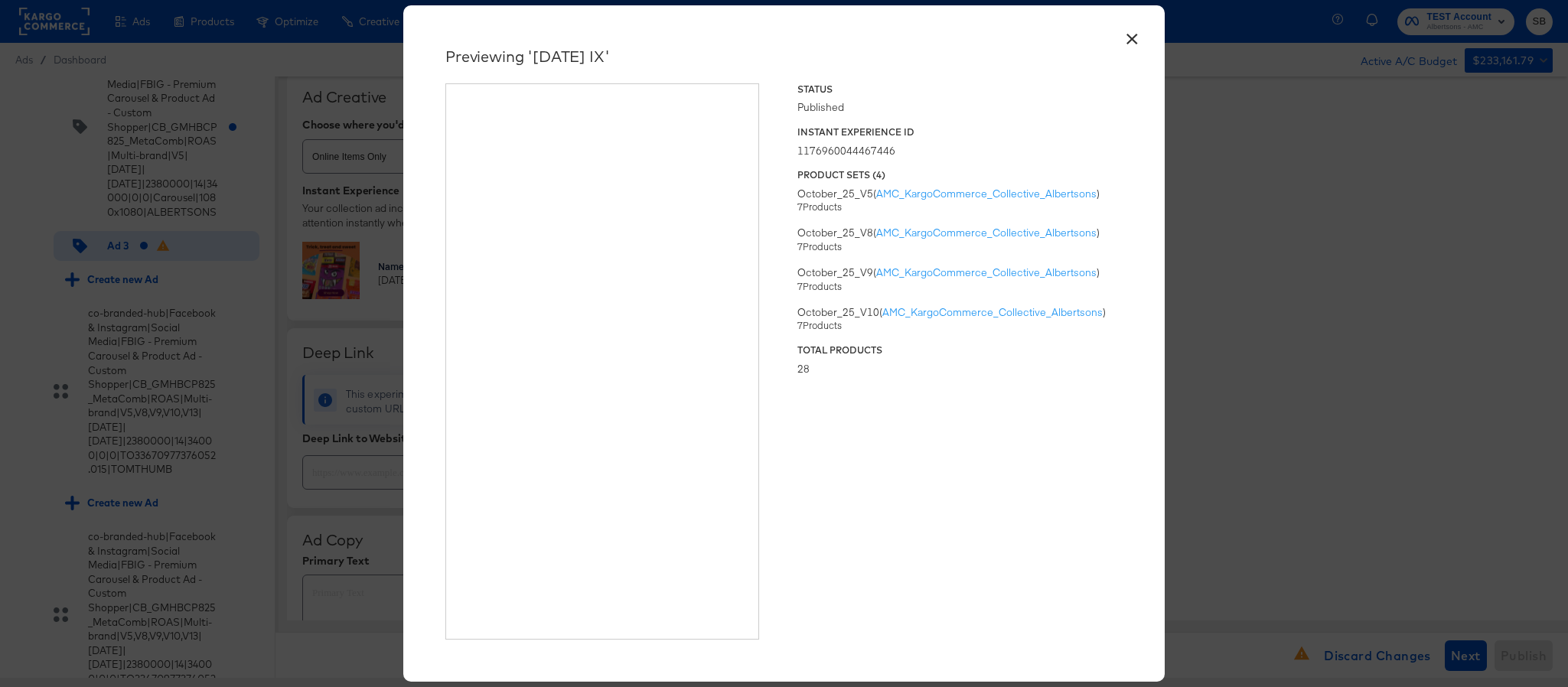
click at [1128, 33] on button "×" at bounding box center [1131, 34] width 28 height 28
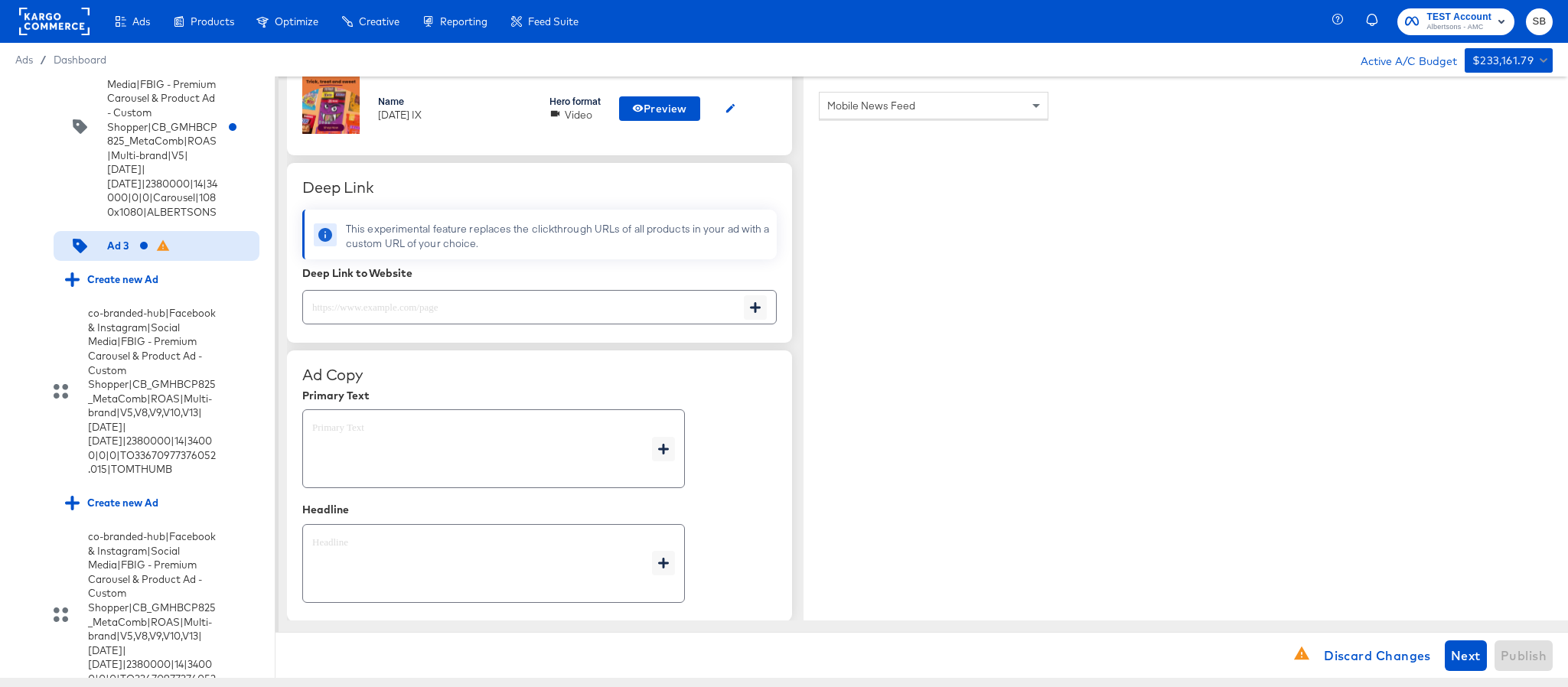
scroll to position [459, 0]
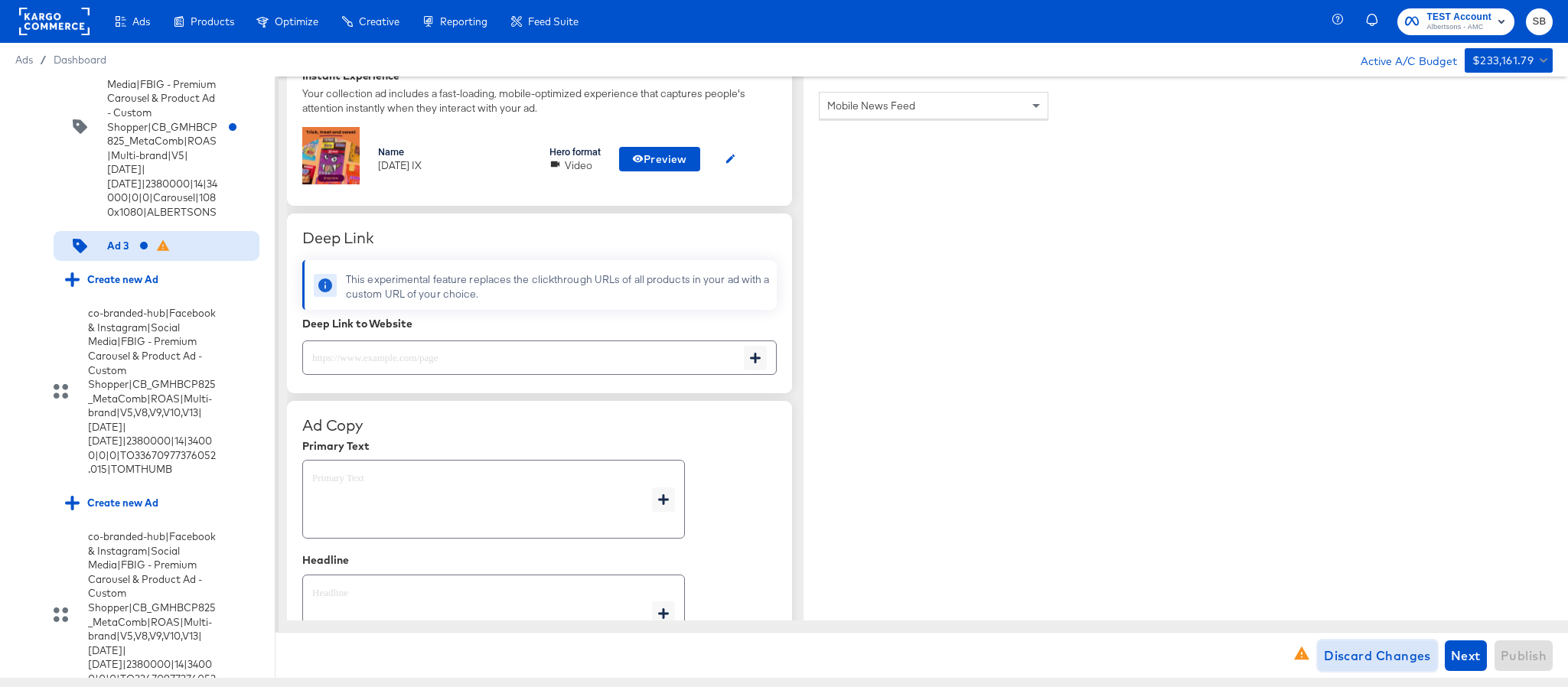
click at [1348, 661] on span "Discard Changes" at bounding box center [1378, 656] width 107 height 22
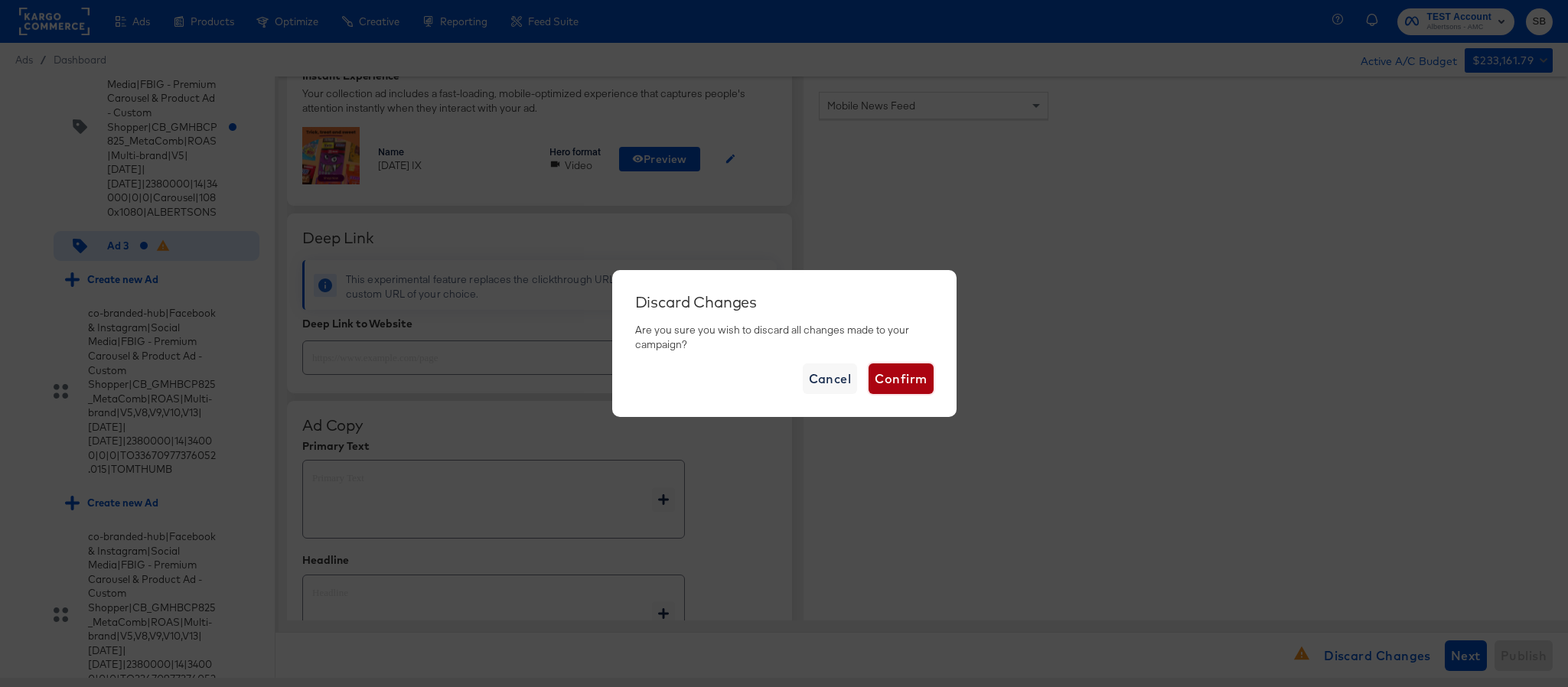
click at [882, 368] on span "Confirm" at bounding box center [901, 379] width 52 height 22
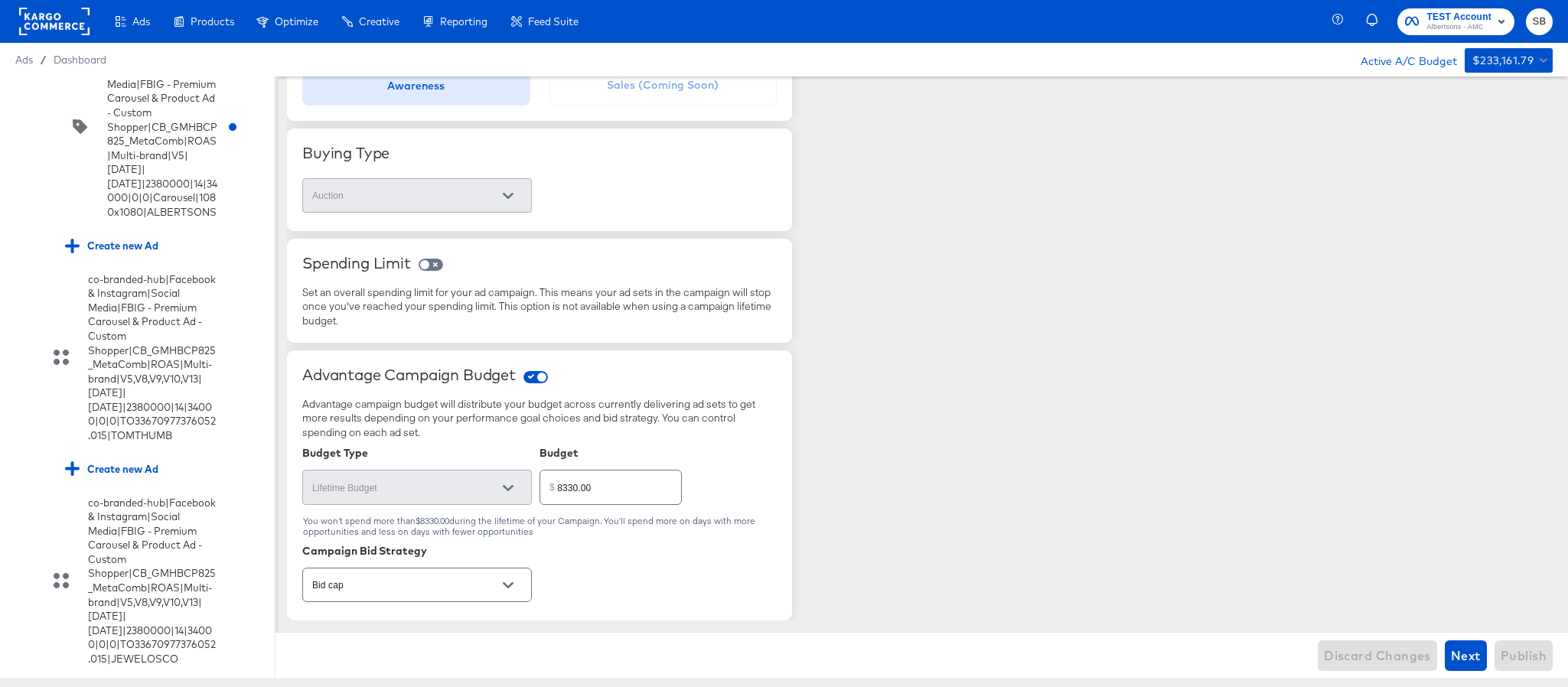
scroll to position [304, 0]
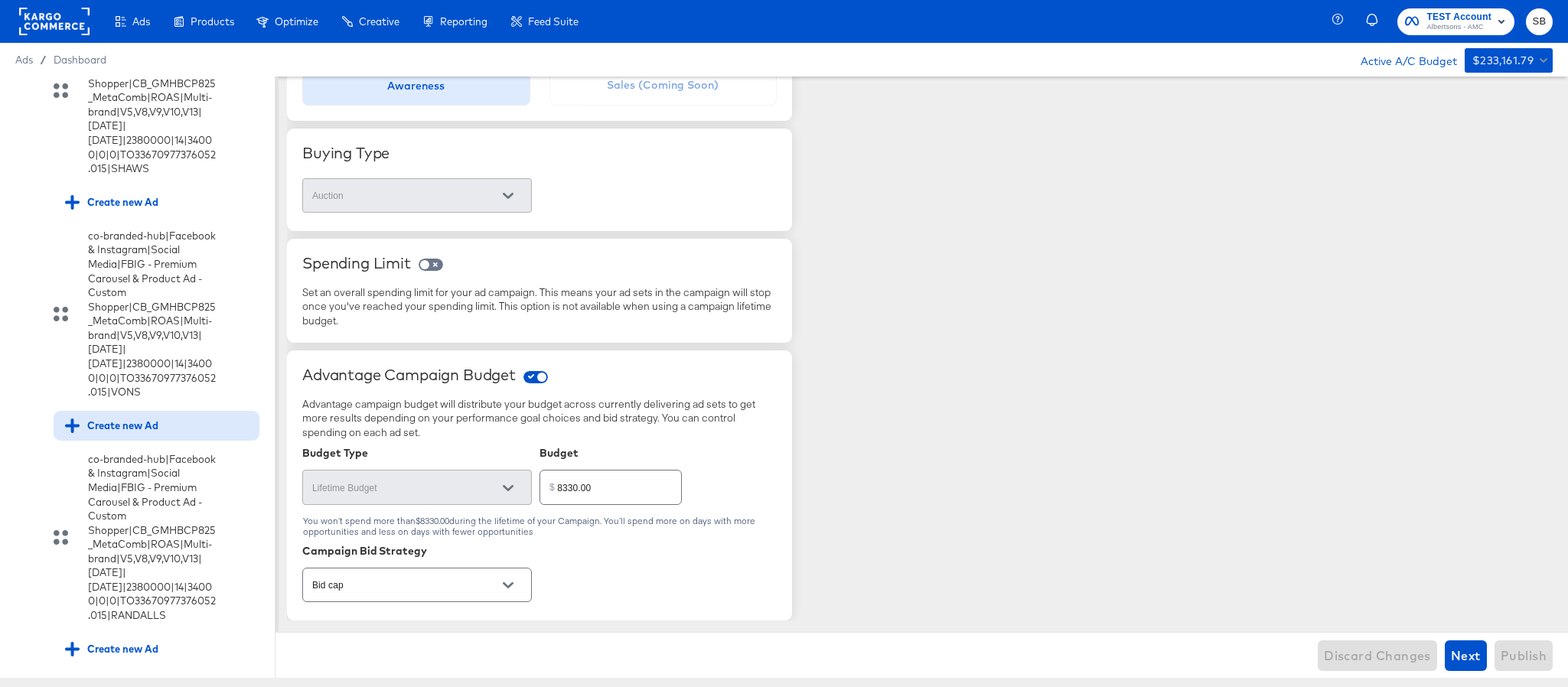
click at [152, 433] on div "Create new Ad" at bounding box center [112, 425] width 94 height 14
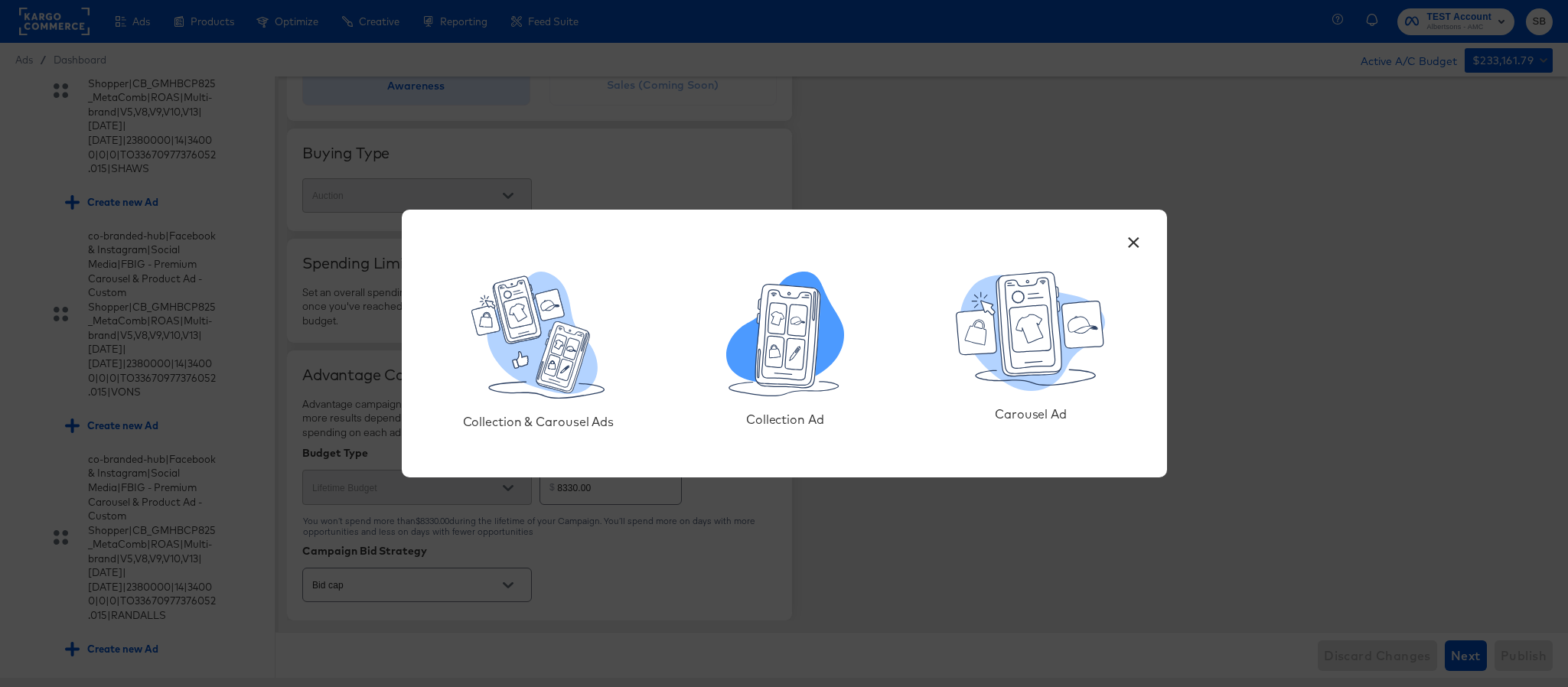
click at [815, 358] on icon at bounding box center [788, 336] width 65 height 104
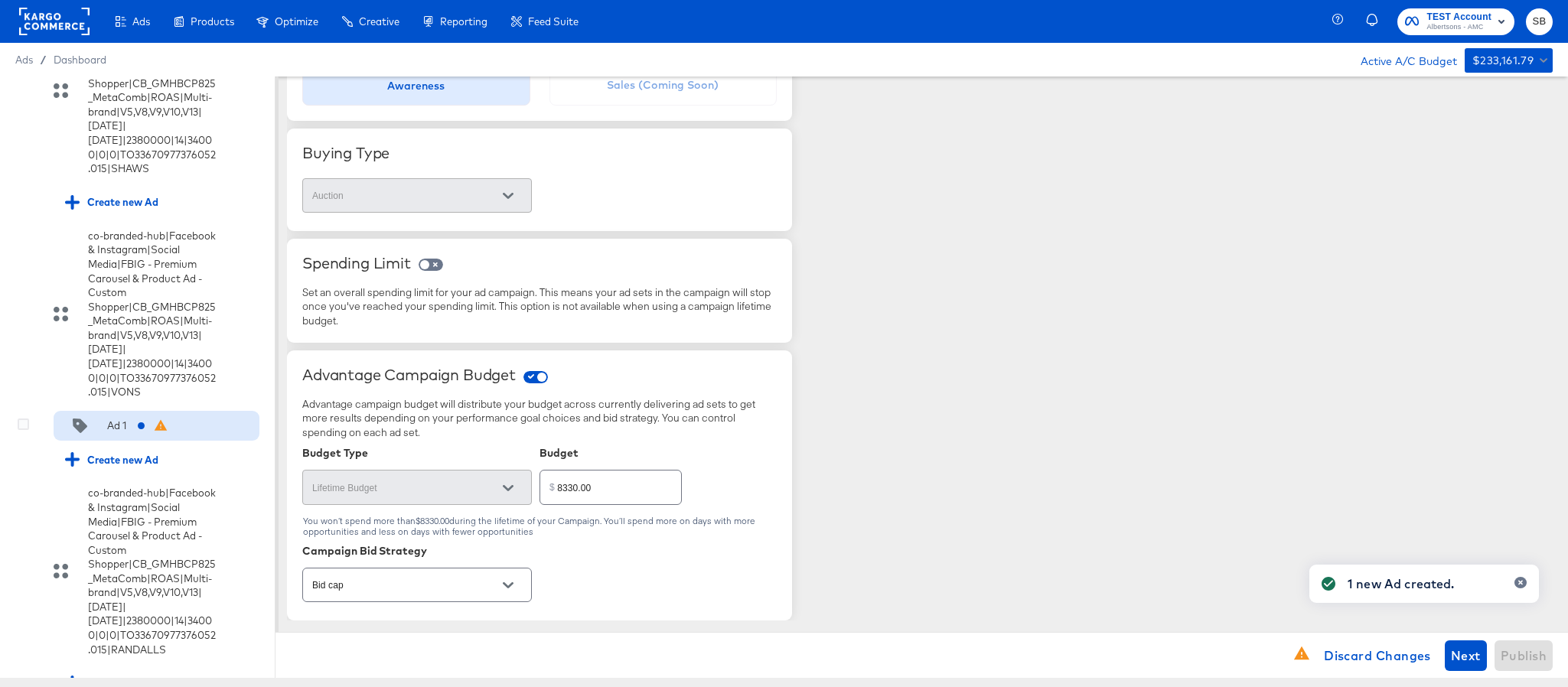
click at [101, 442] on div "Ad 1" at bounding box center [156, 426] width 206 height 31
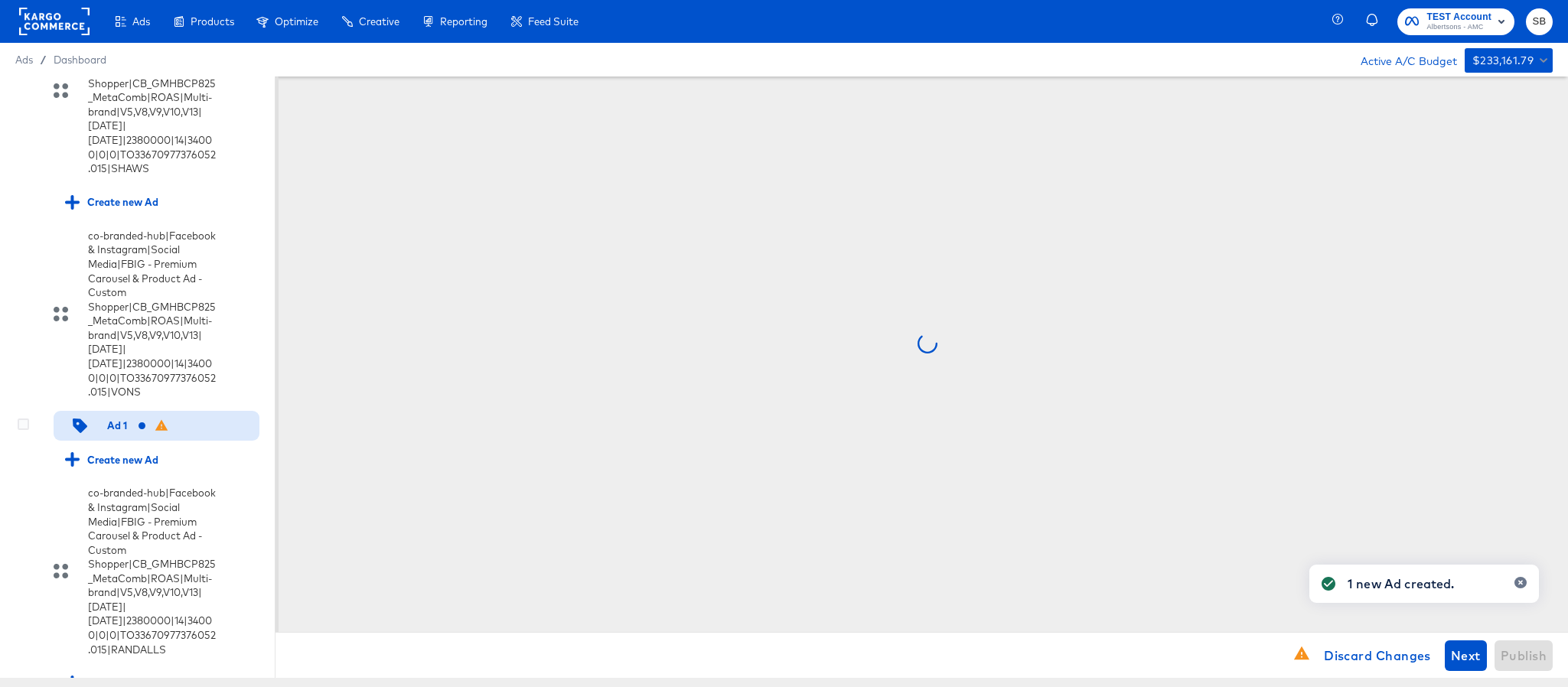
scroll to position [0, 0]
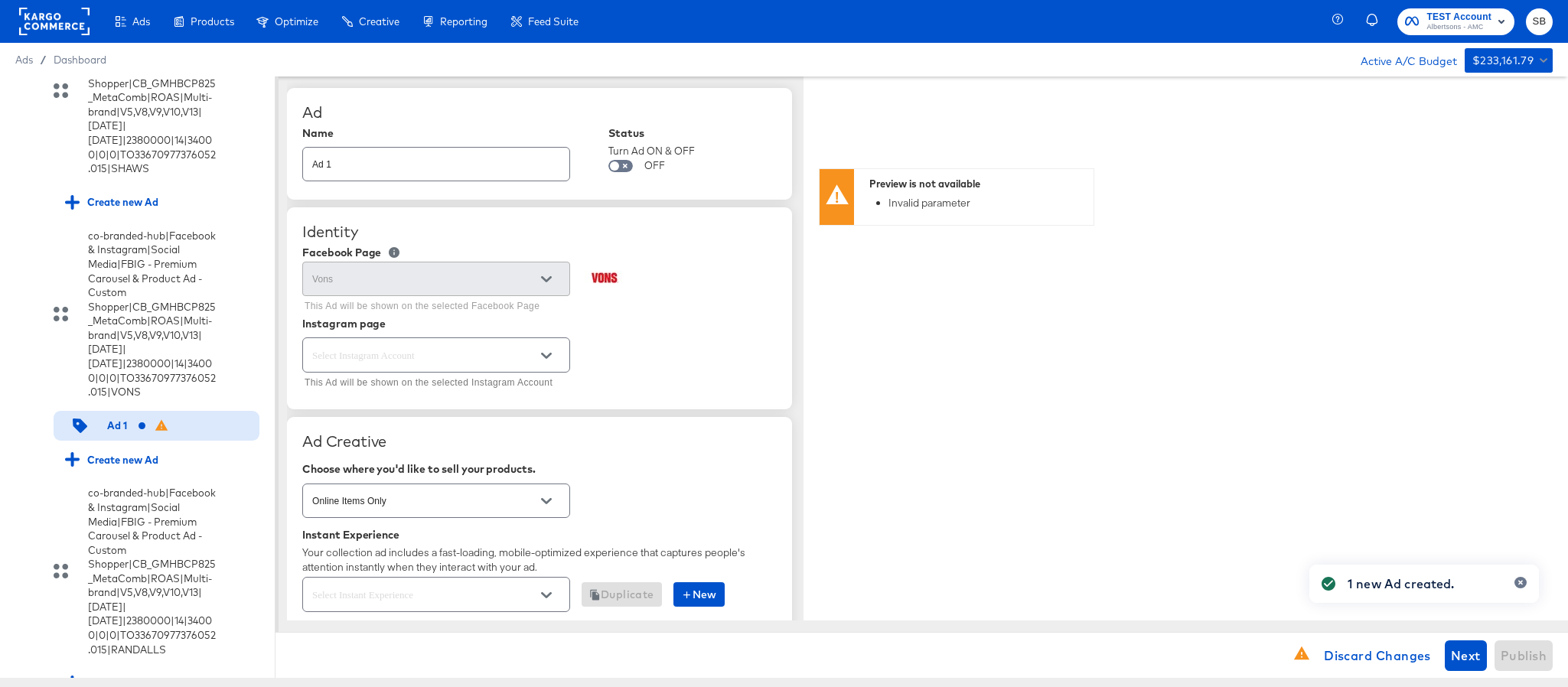
click at [462, 169] on input "Ad 1" at bounding box center [436, 158] width 266 height 33
paste input "co-branded-hub|Facebook & Instagram|Social Media|FBIG - Premium Carousel & Prod…"
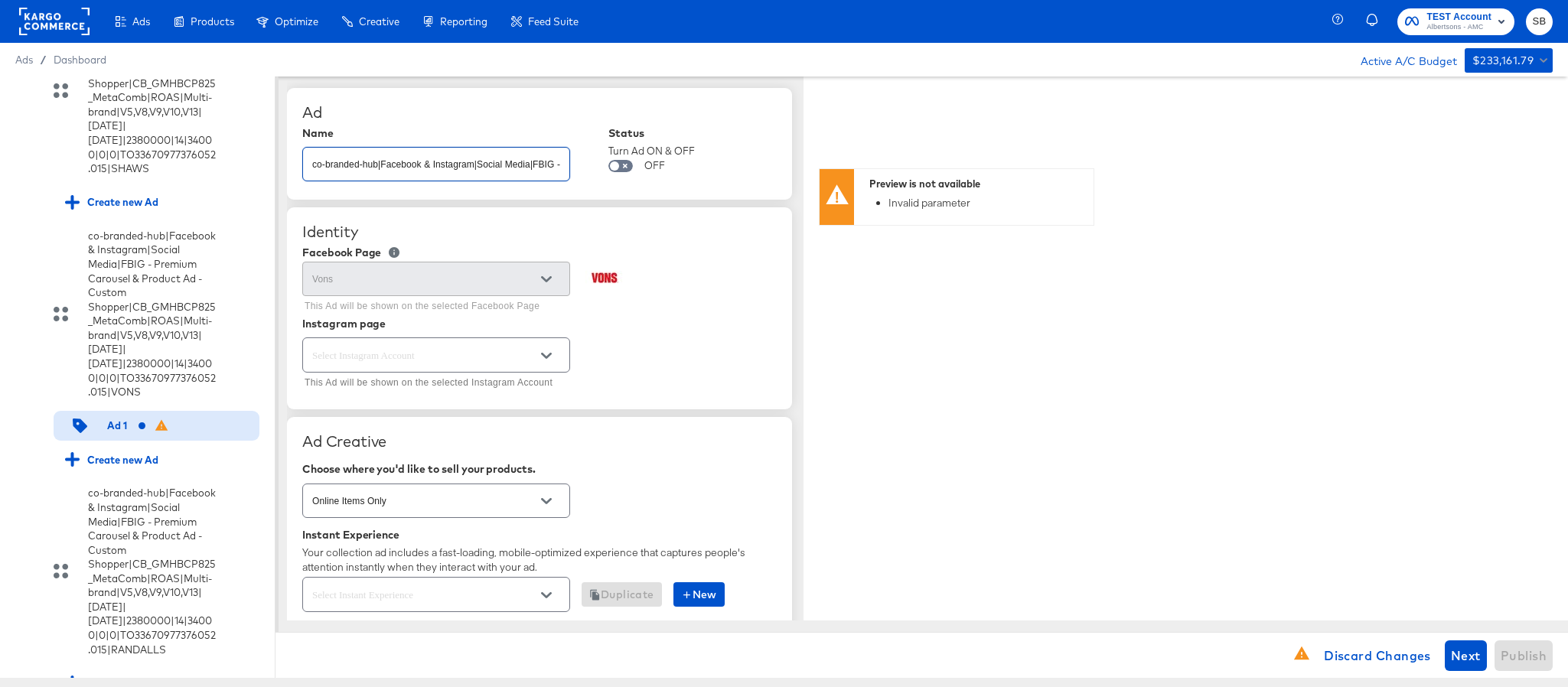
scroll to position [0, 818]
click at [519, 371] on div at bounding box center [436, 354] width 268 height 34
type input "co-branded-hub|Facebook & Instagram|Social Media|FBIG - Premium Carousel & Prod…"
type textarea "x"
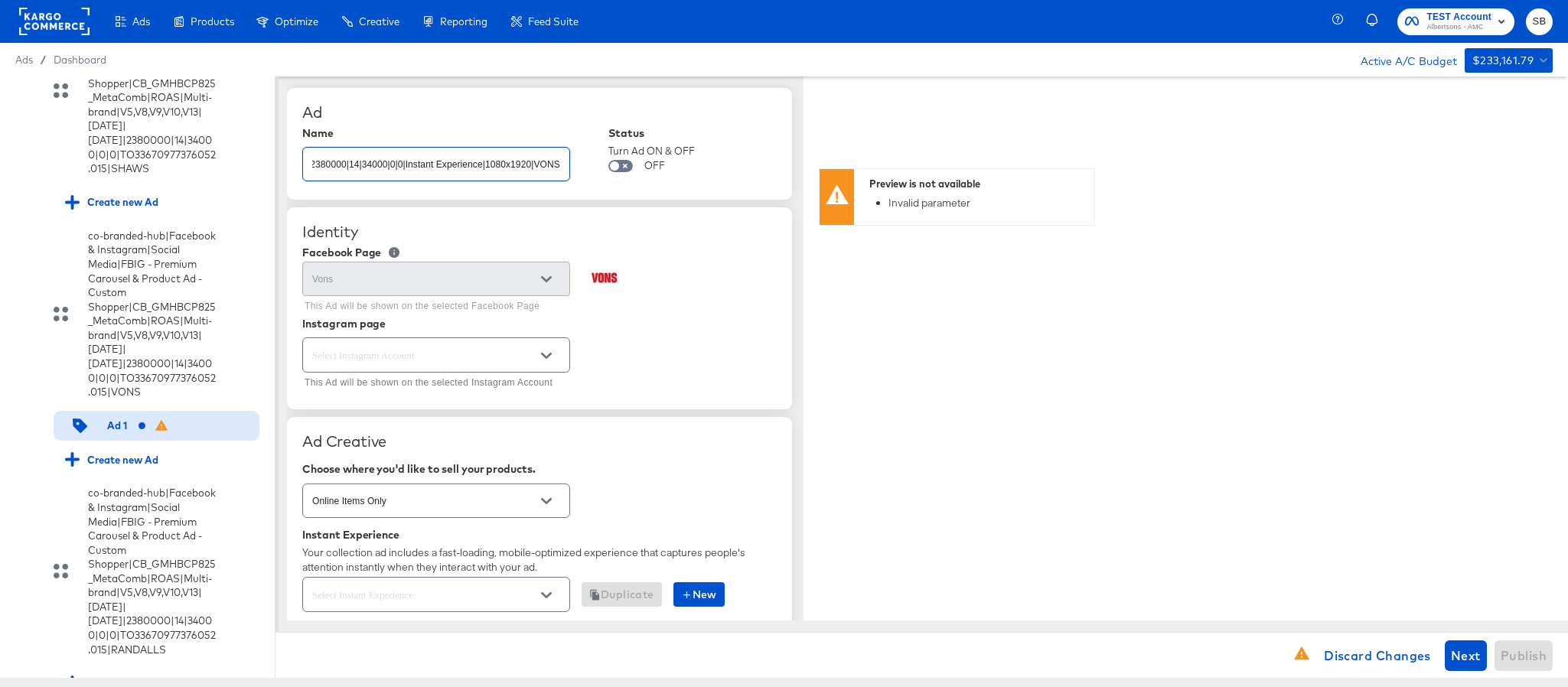
scroll to position [0, 0]
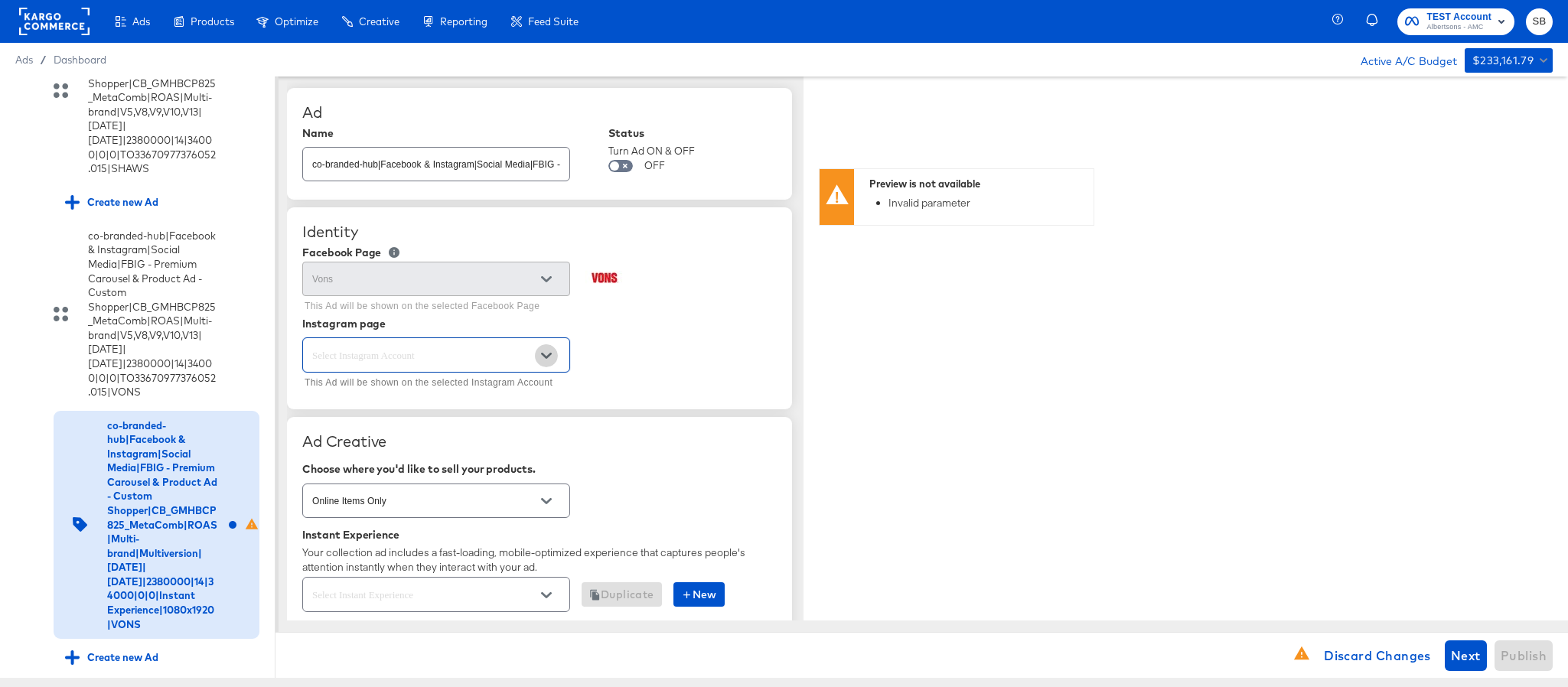
click at [541, 359] on icon "Open" at bounding box center [546, 356] width 11 height 11
click at [478, 392] on li "Page-backed Instagram Account" at bounding box center [436, 395] width 266 height 24
type input "Page-backed Instagram Account"
type textarea "x"
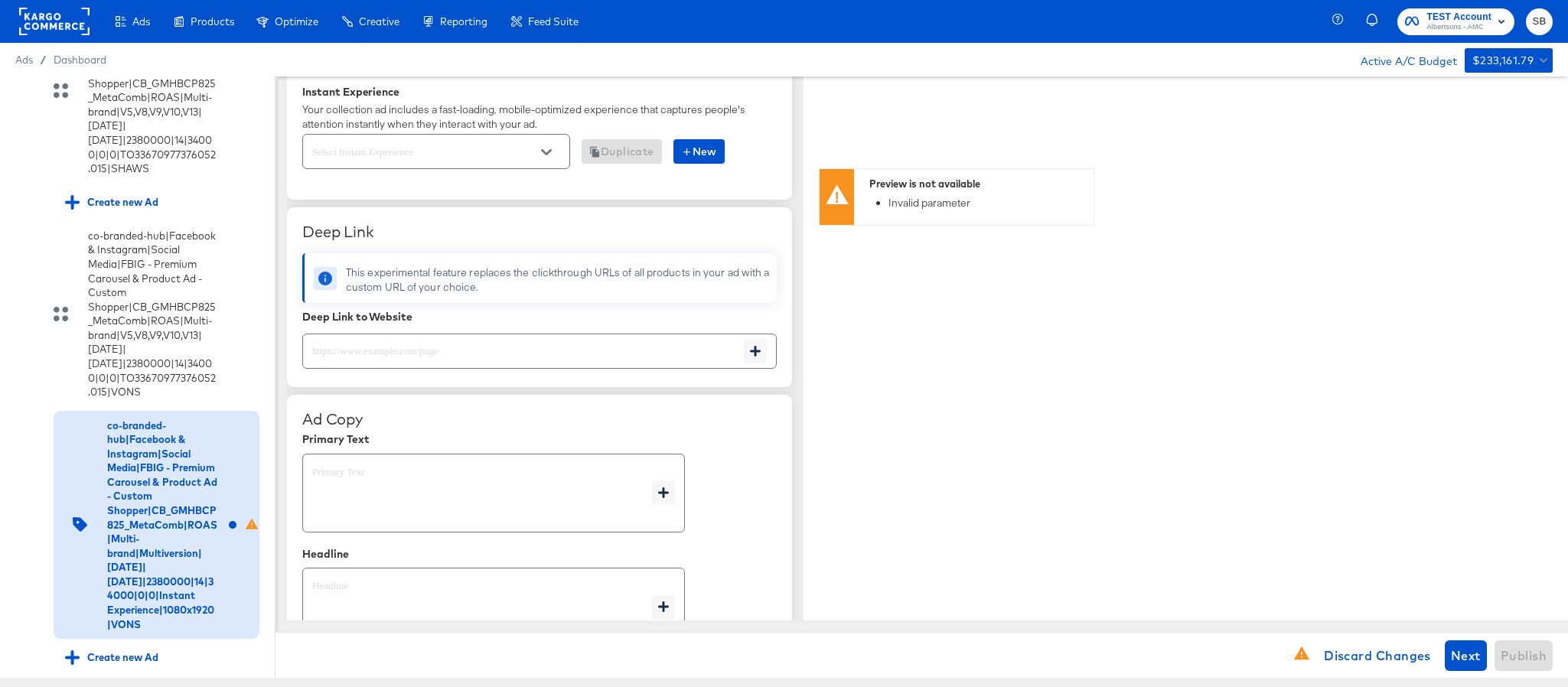
scroll to position [459, 0]
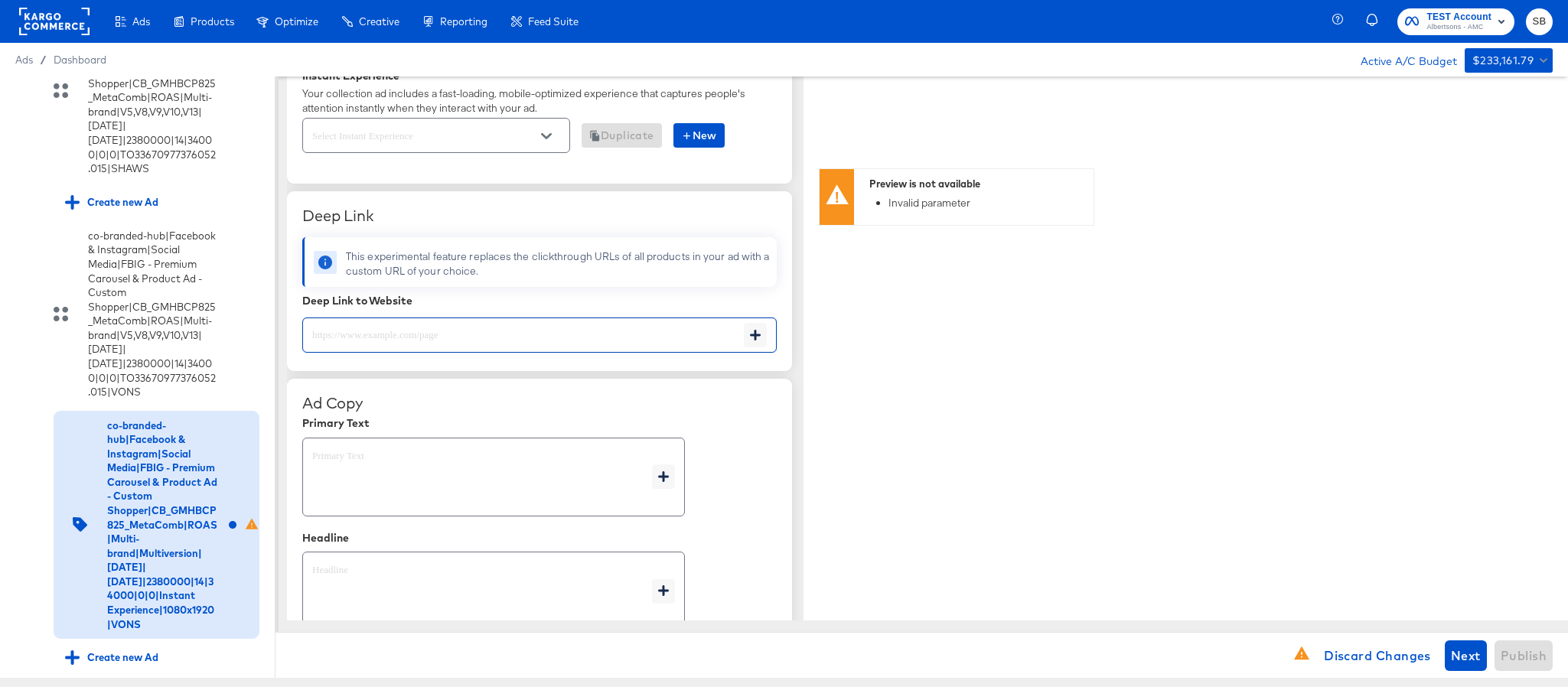
click at [483, 336] on input "text" at bounding box center [524, 328] width 441 height 33
paste input "https://www.vons.com/order/personal-care-essentials.html"
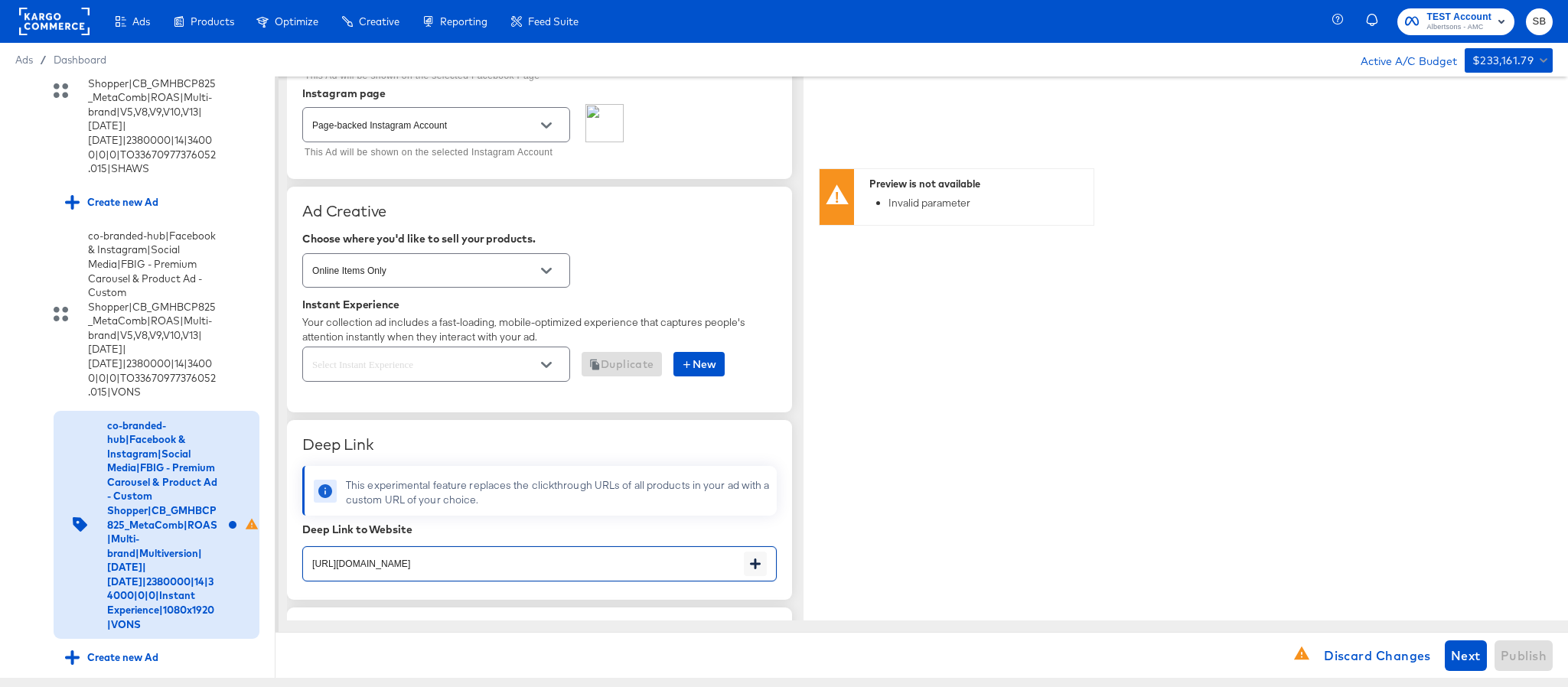
scroll to position [230, 0]
click at [536, 363] on button "Open" at bounding box center [547, 366] width 23 height 23
type input "https://www.vons.com/order/personal-care-essentials.html"
type textarea "x"
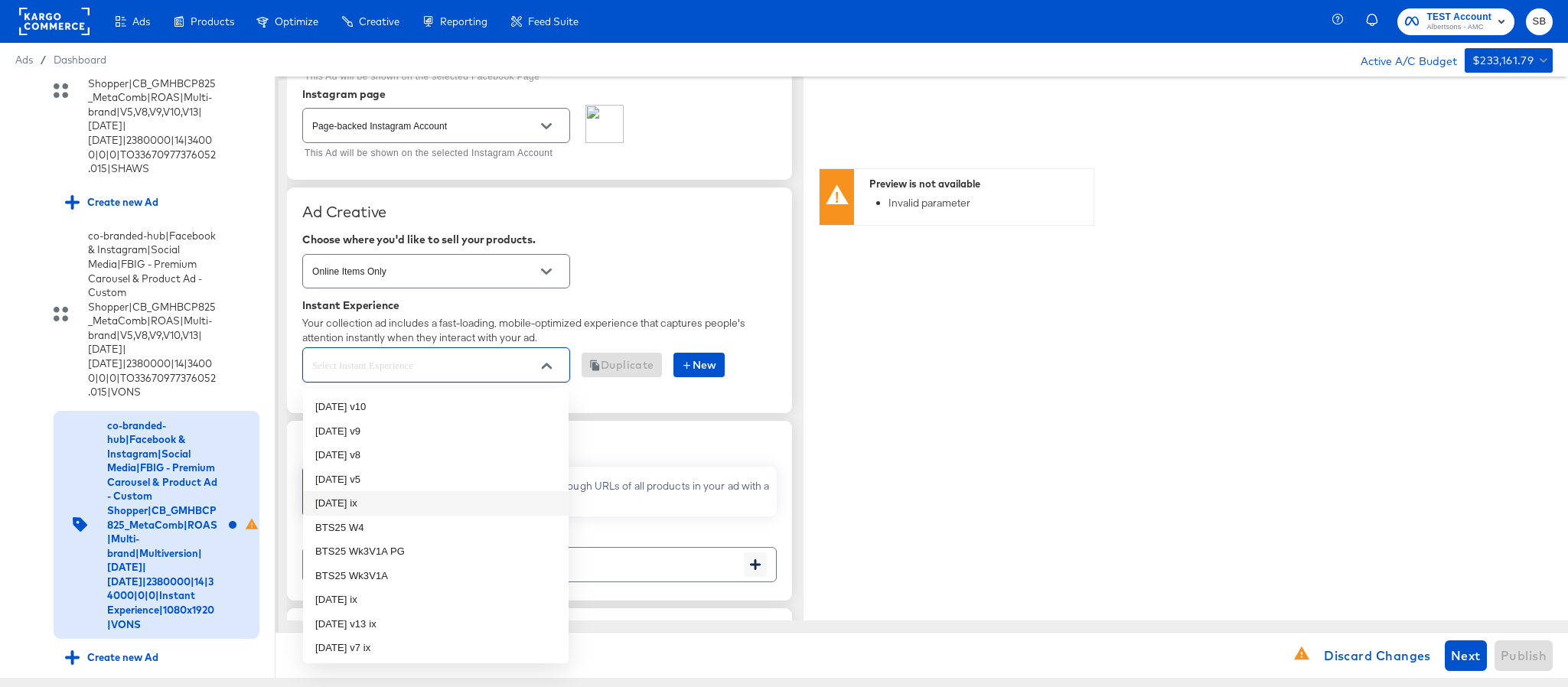
click at [377, 498] on li "oct25 ix" at bounding box center [436, 503] width 266 height 24
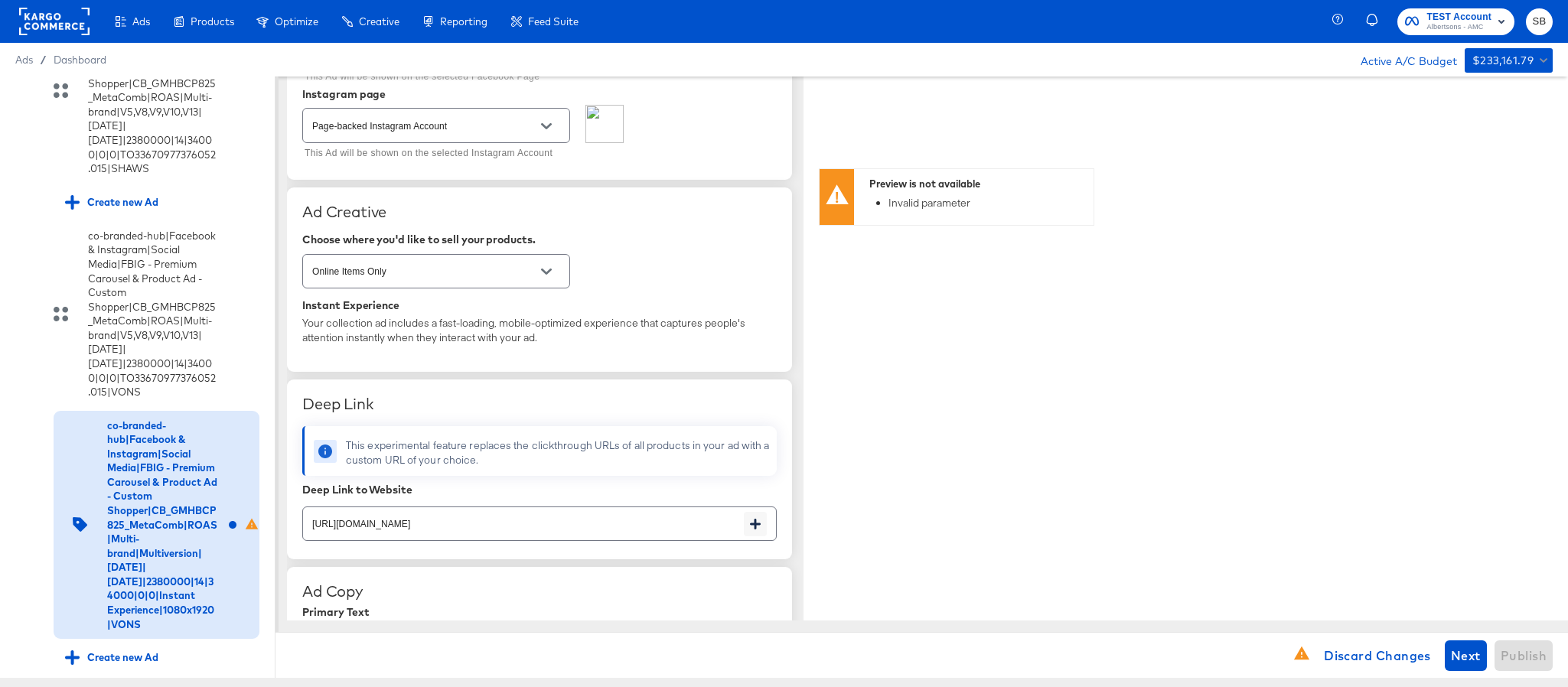
type textarea "x"
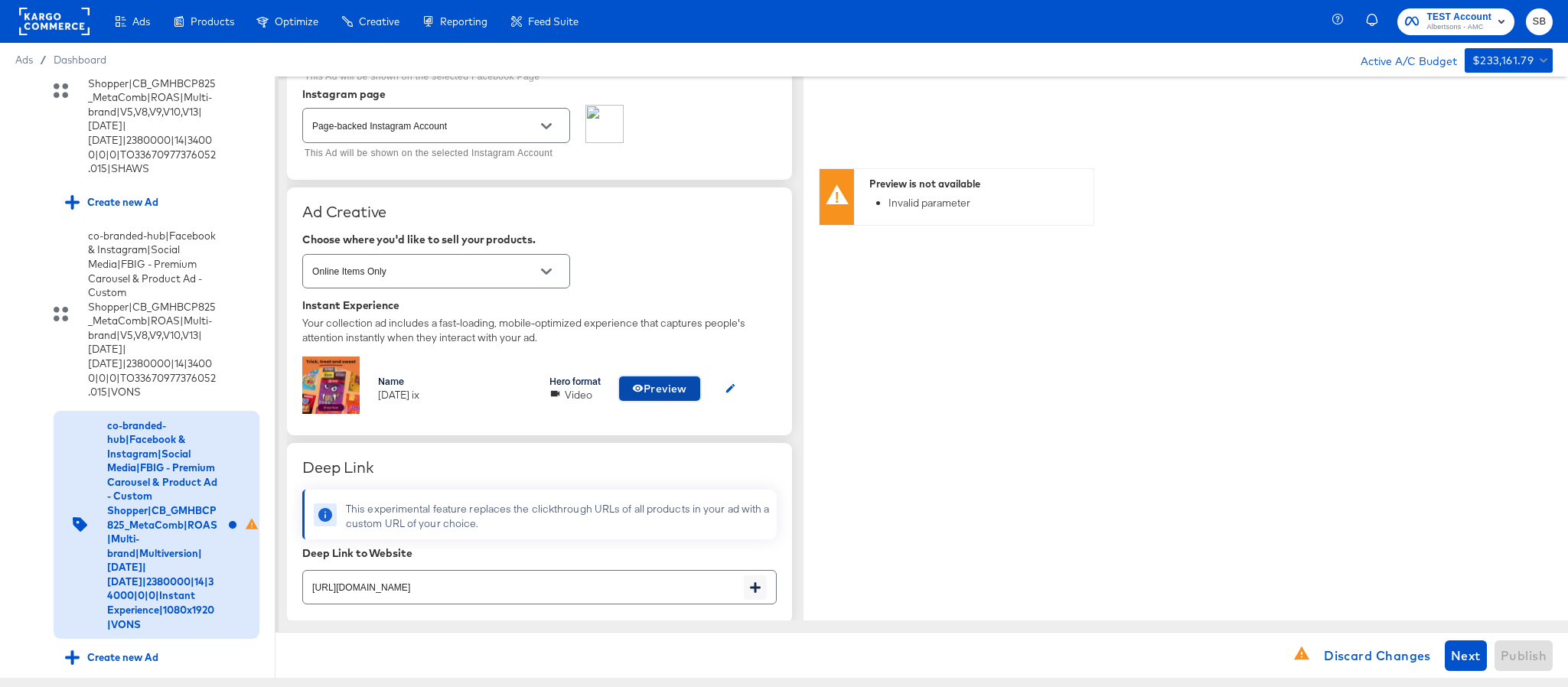
click at [628, 388] on button "Preview" at bounding box center [660, 388] width 81 height 24
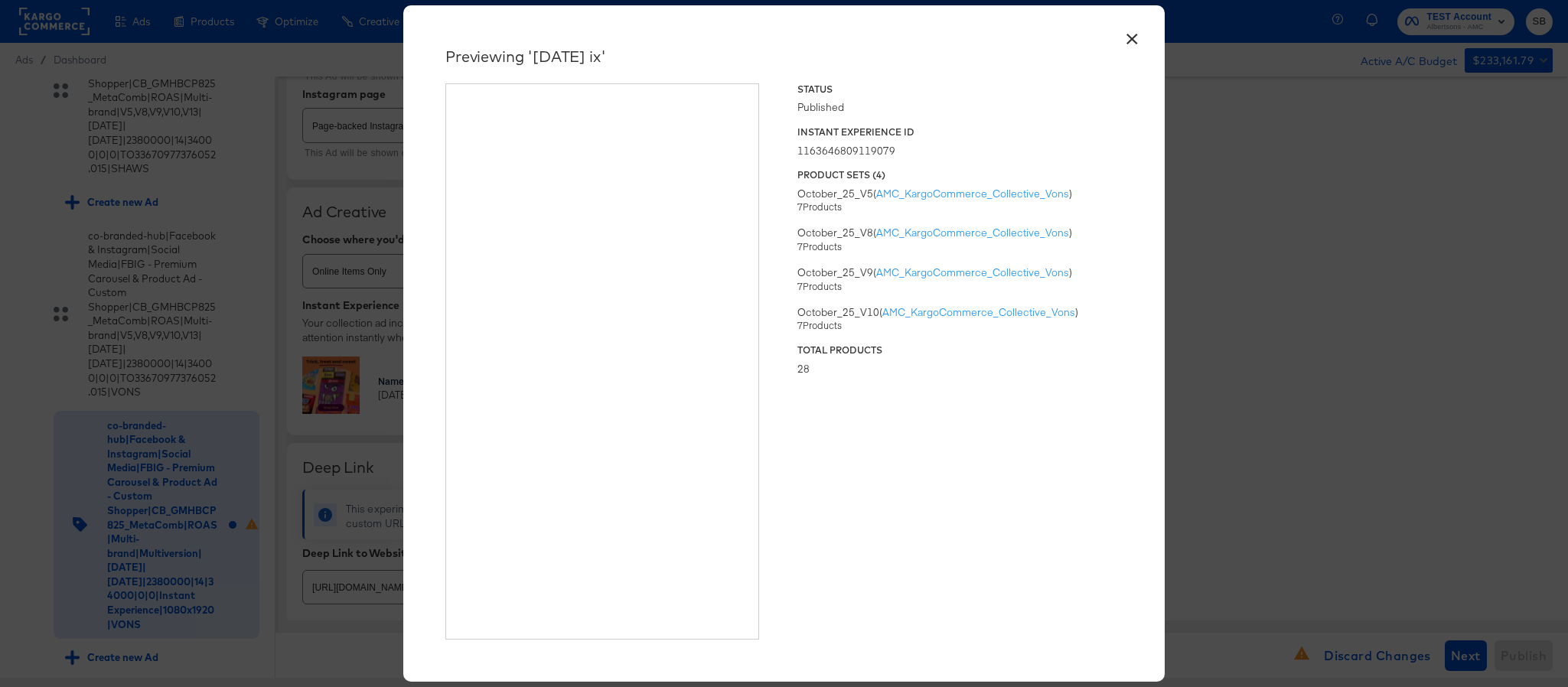
click at [1120, 34] on button "×" at bounding box center [1131, 34] width 28 height 28
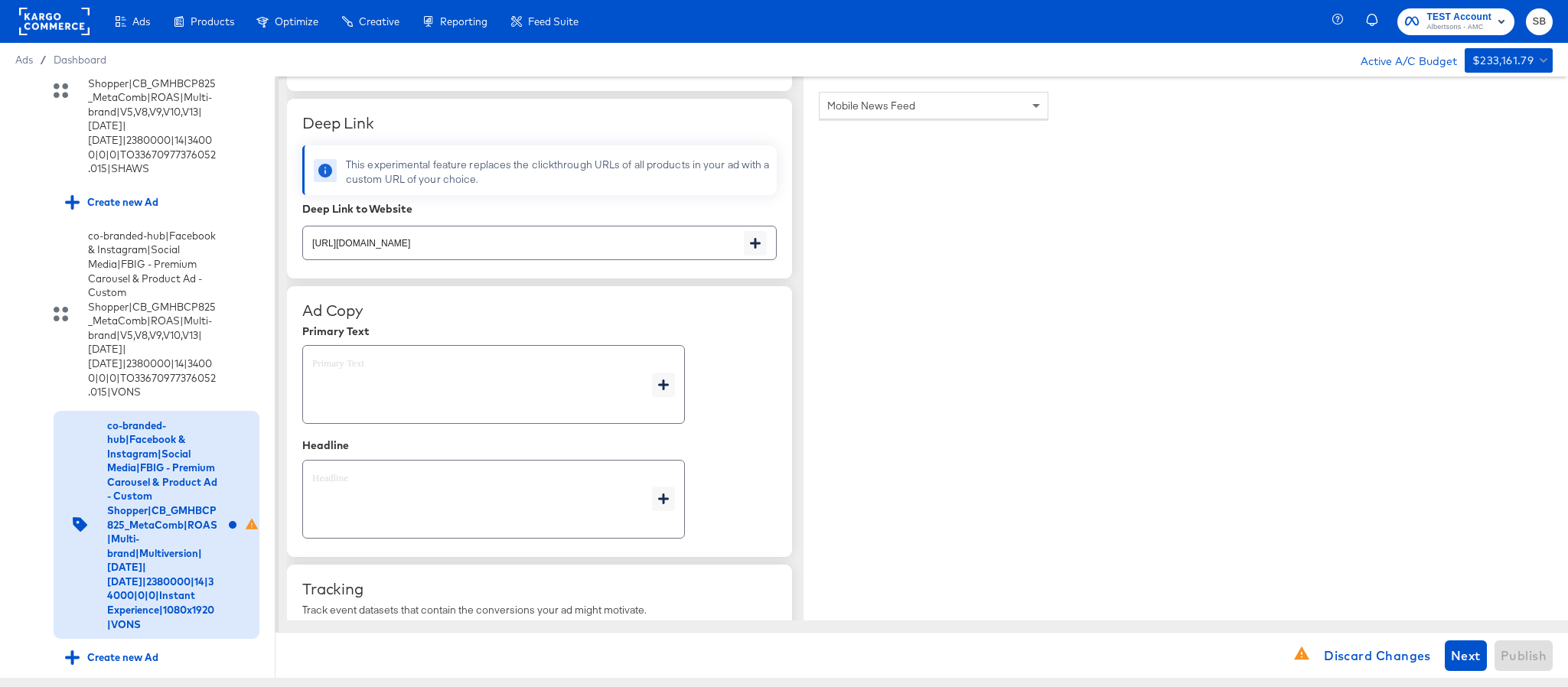
scroll to position [689, 0]
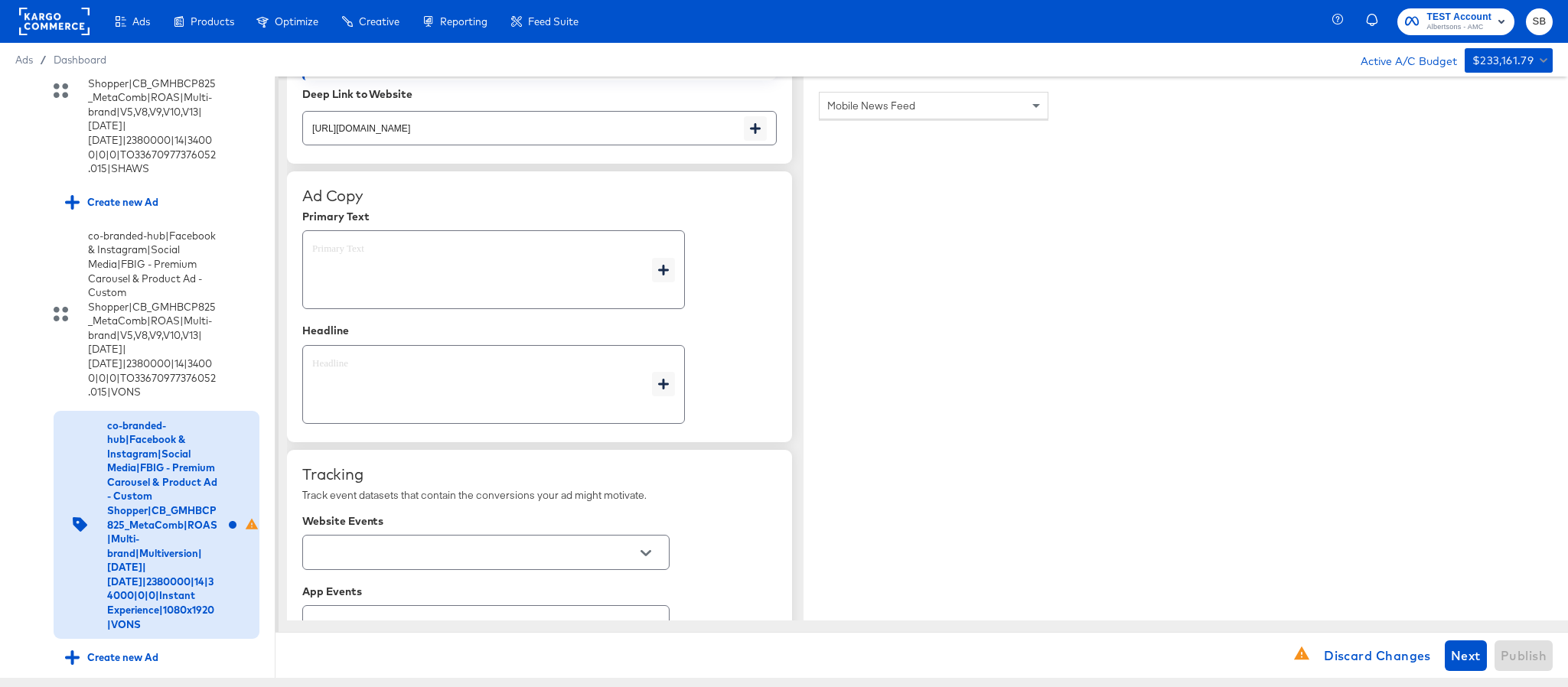
click at [383, 283] on textarea at bounding box center [482, 270] width 340 height 55
type textarea "x"
click at [389, 391] on textarea at bounding box center [482, 385] width 340 height 55
type textarea "x"
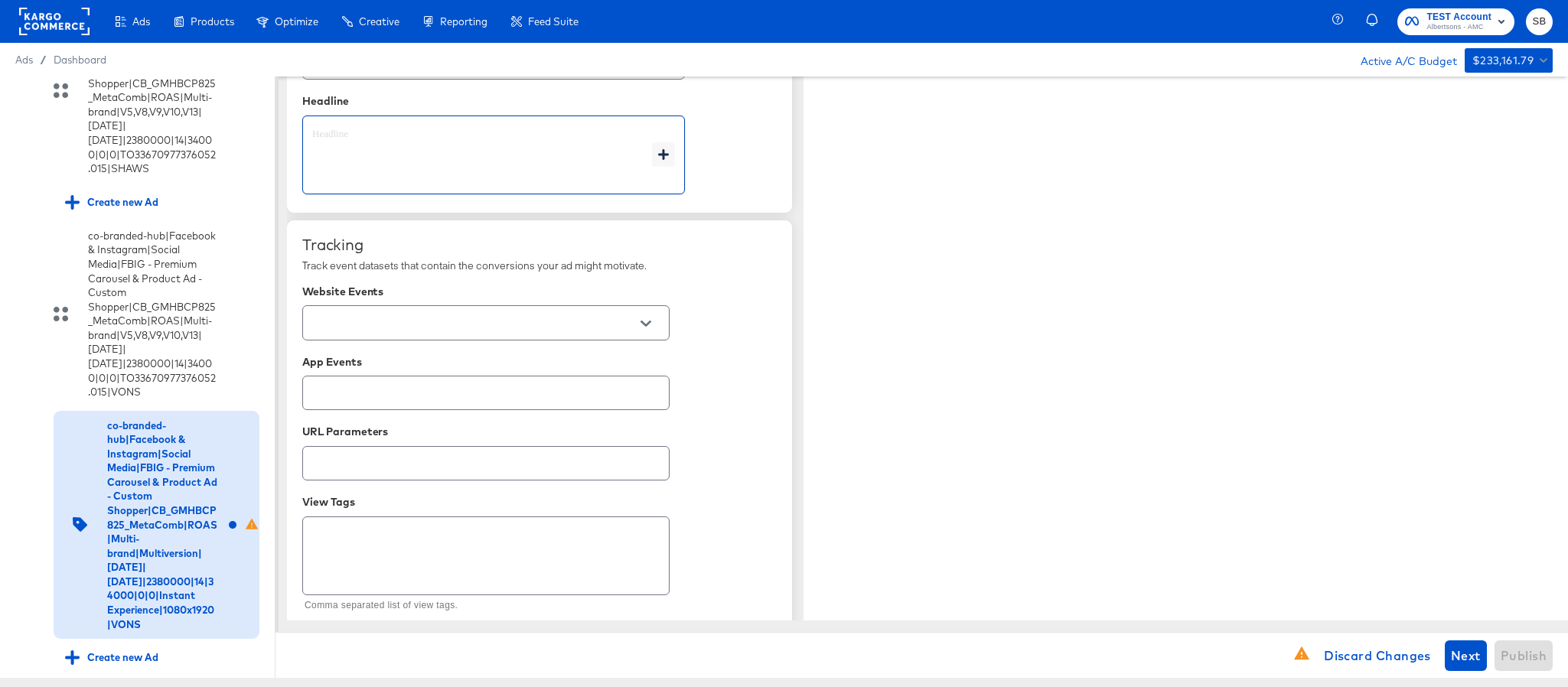
scroll to position [937, 0]
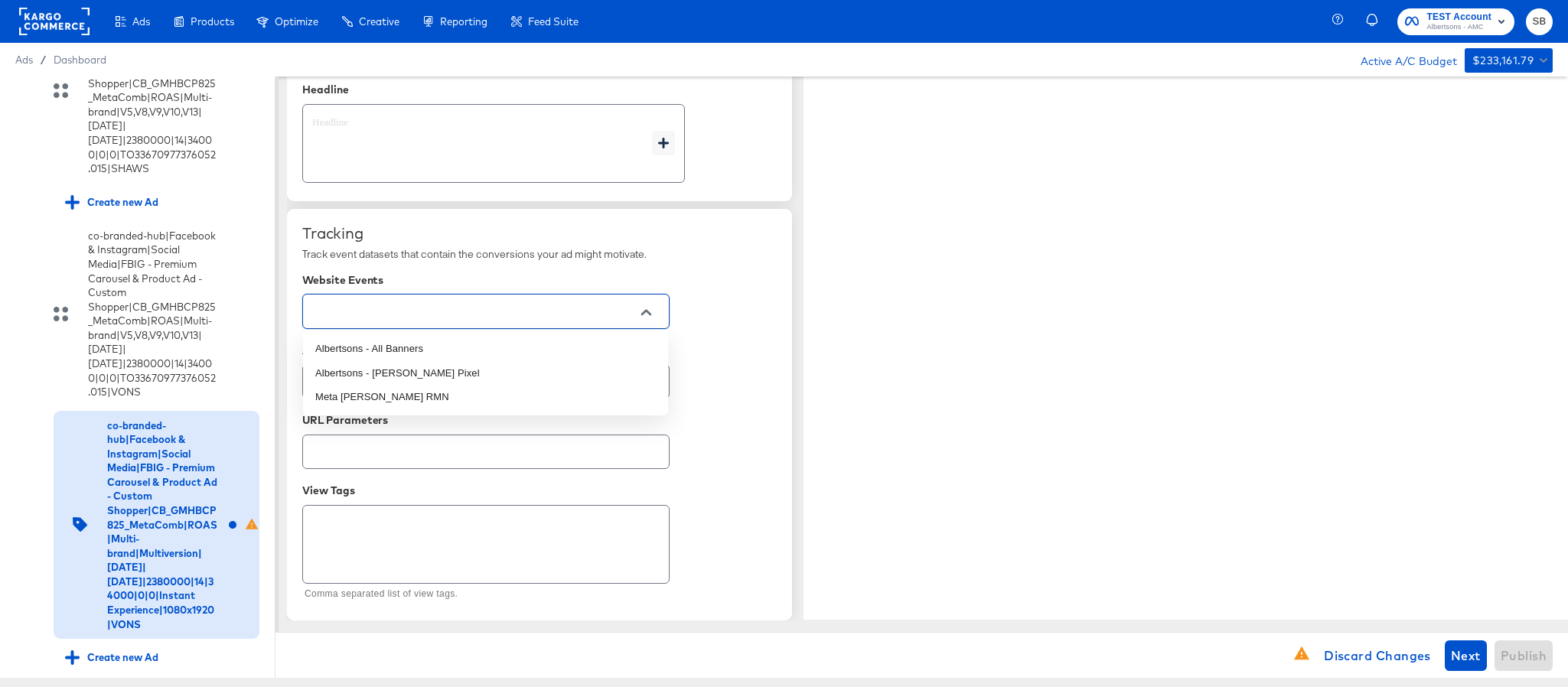
type textarea "x"
click at [450, 315] on input "text" at bounding box center [473, 311] width 330 height 18
click at [432, 340] on li "Albertsons - All Banners" at bounding box center [485, 348] width 365 height 24
type textarea "x"
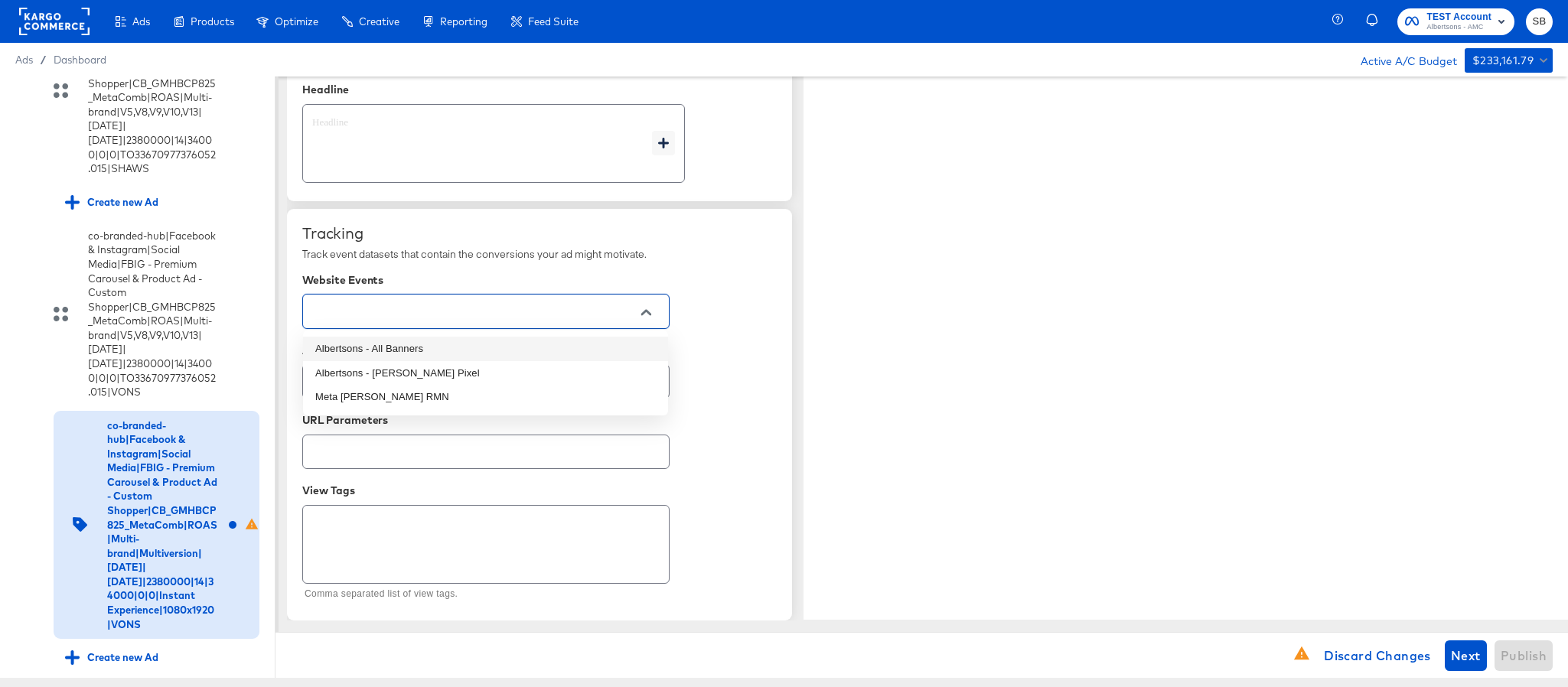
type textarea "x"
type input "Albertsons - All Banners"
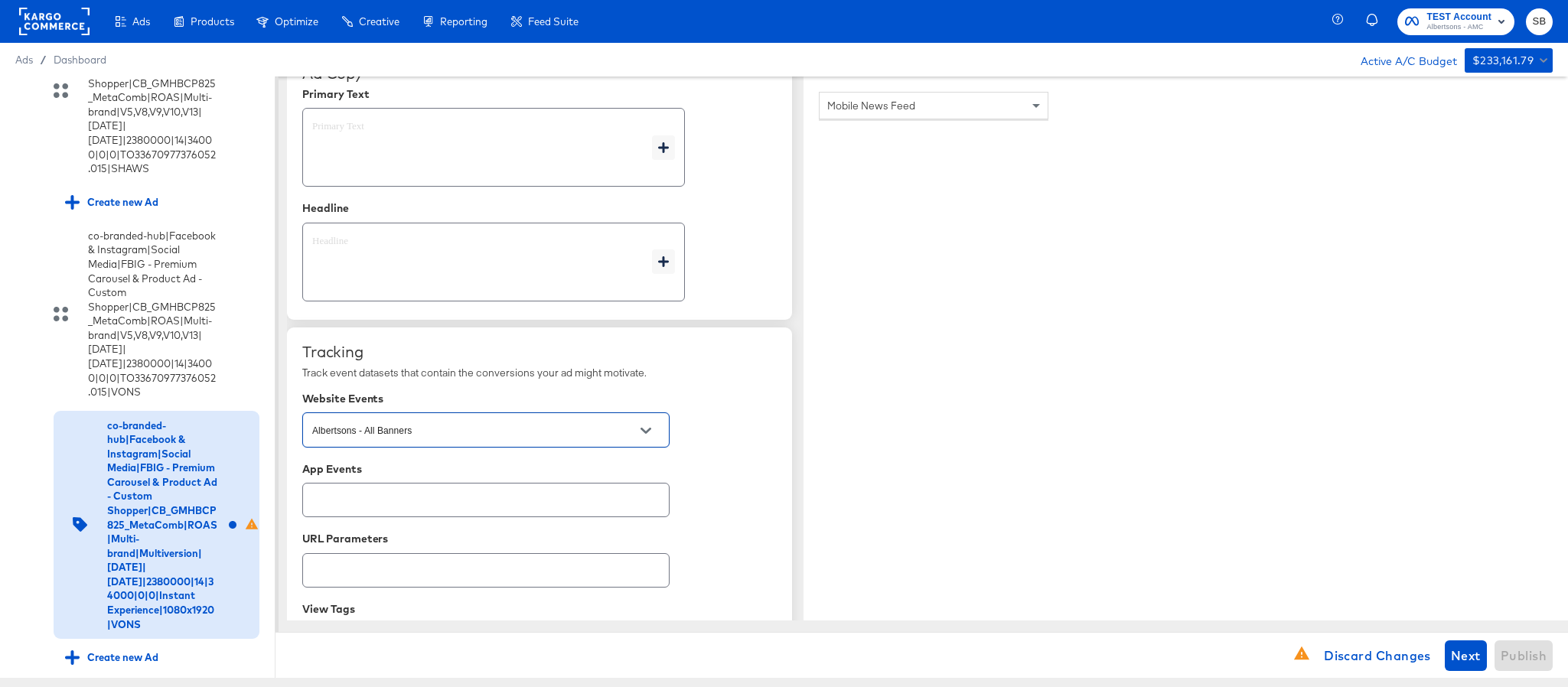
scroll to position [593, 0]
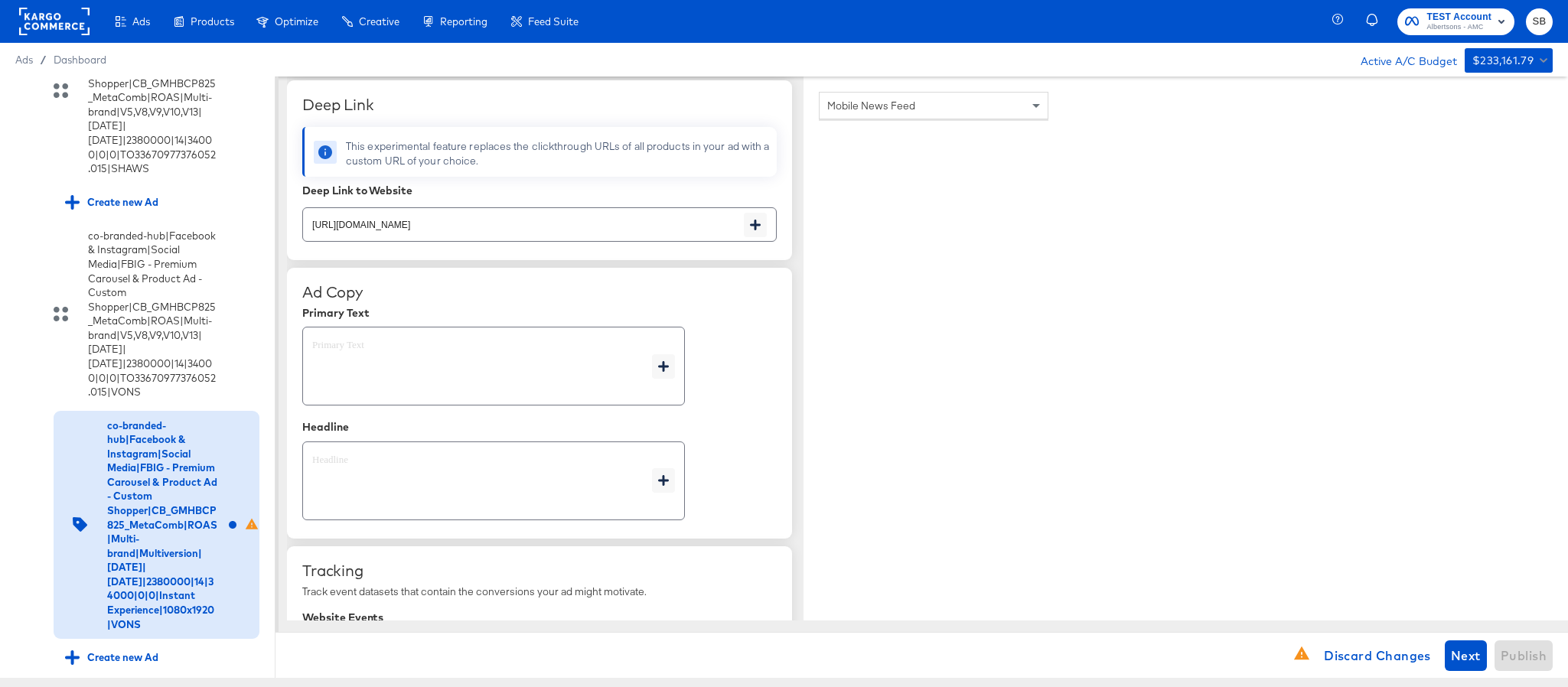
click at [407, 372] on textarea at bounding box center [482, 366] width 340 height 55
type textarea "x"
paste textarea "Shop your favorite brands for you and your home!"
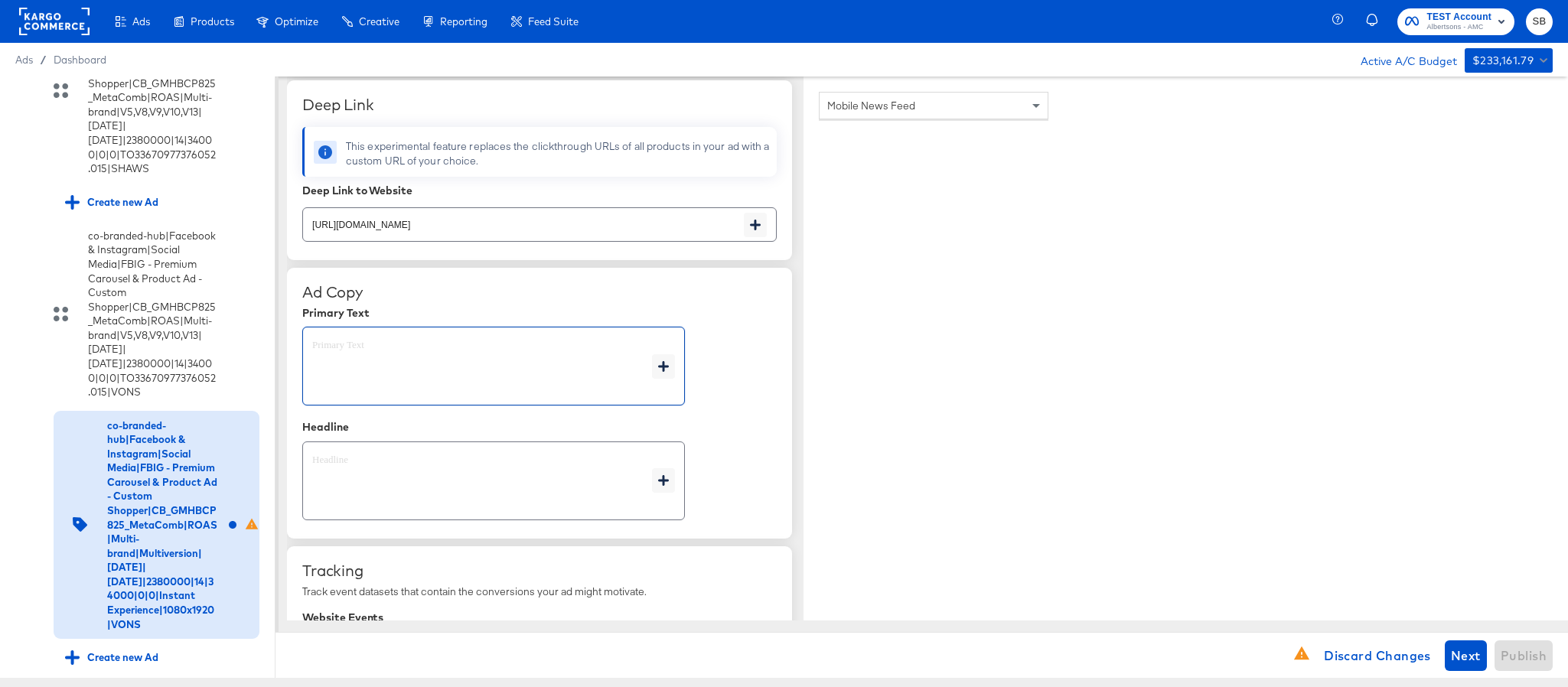
type textarea "Shop your favorite brands for you and your home!"
type textarea "x"
type textarea "Shop your favorite brands for you and your home!"
type textarea "x"
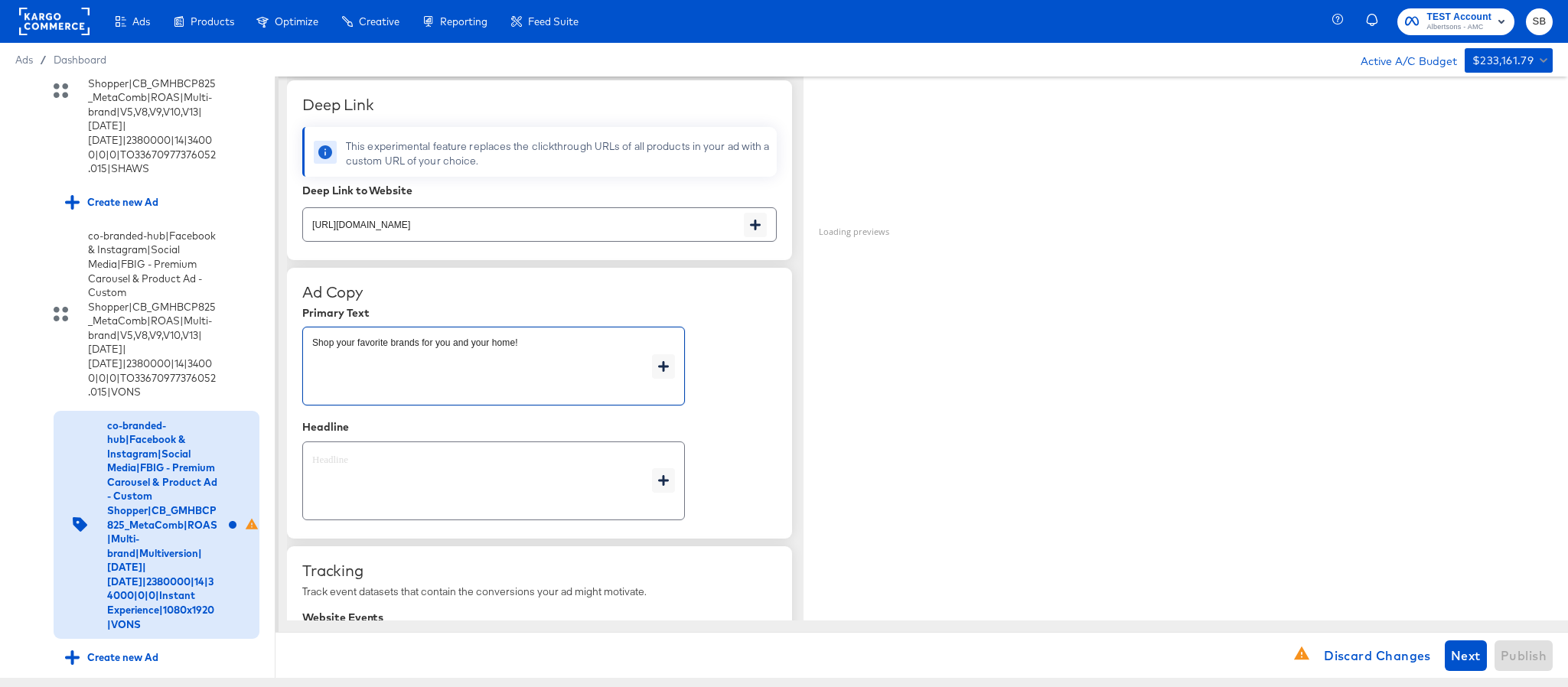
type textarea "x"
click at [402, 473] on textarea at bounding box center [482, 482] width 340 height 55
paste textarea "Explore latest arrivals"
type textarea "Explore latest arrivals"
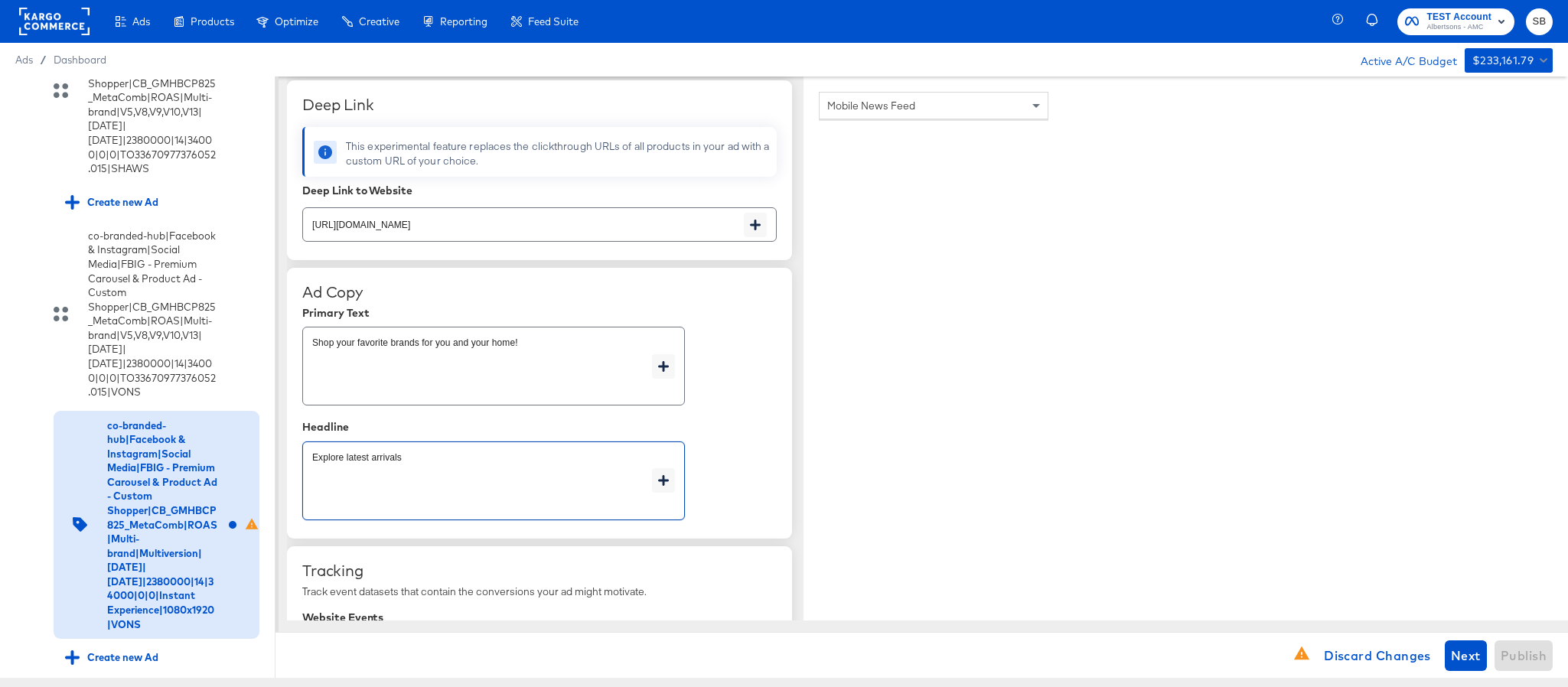
type textarea "x"
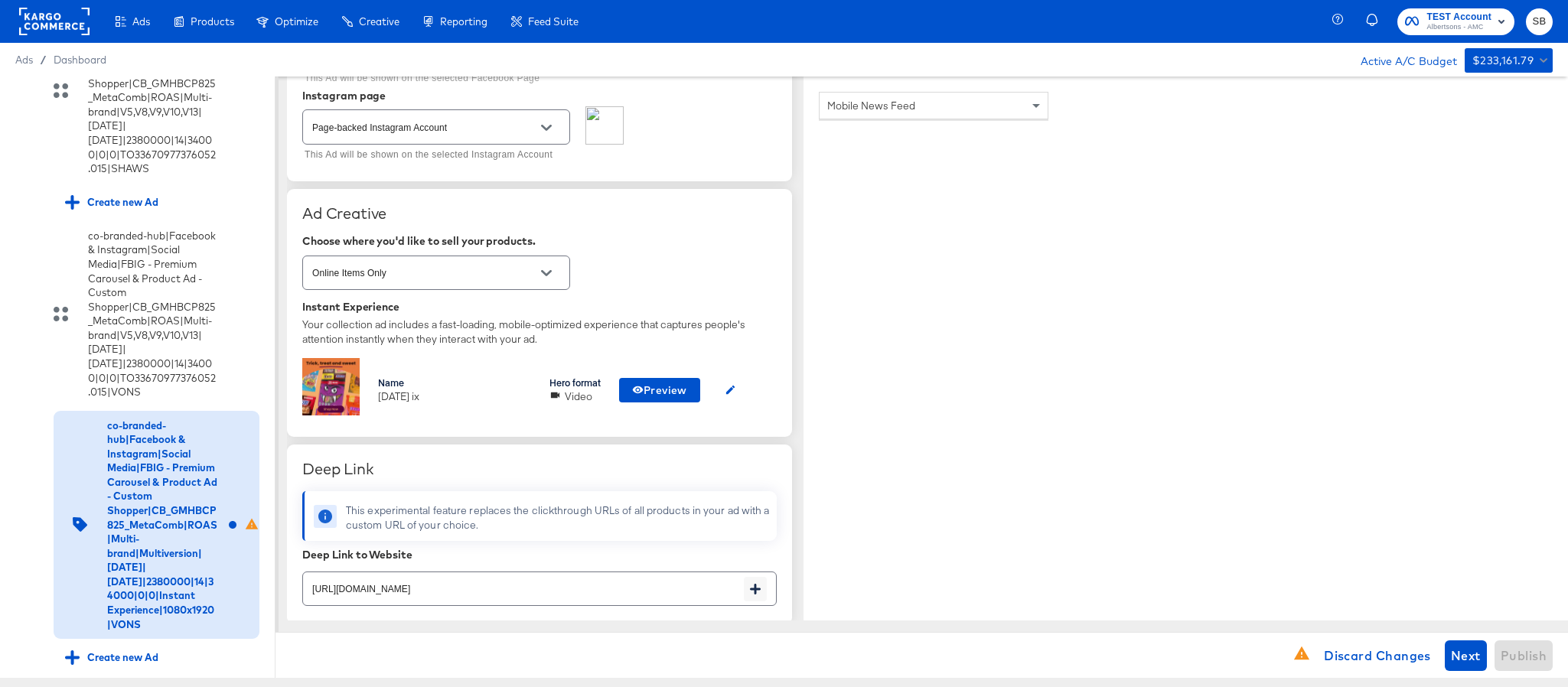
scroll to position [230, 0]
type textarea "Explore latest arrivals"
type textarea "x"
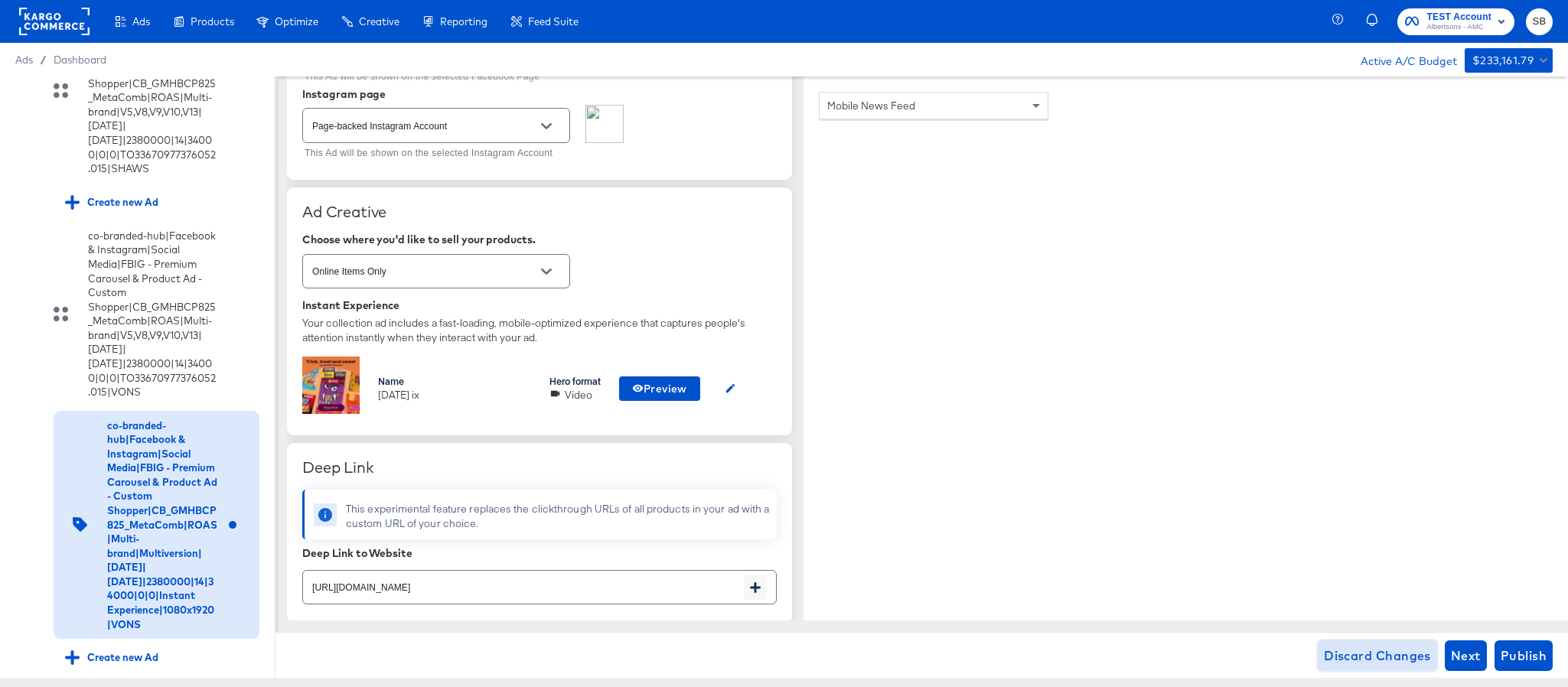
type textarea "x"
click at [1346, 659] on span "Discard Changes" at bounding box center [1378, 656] width 107 height 22
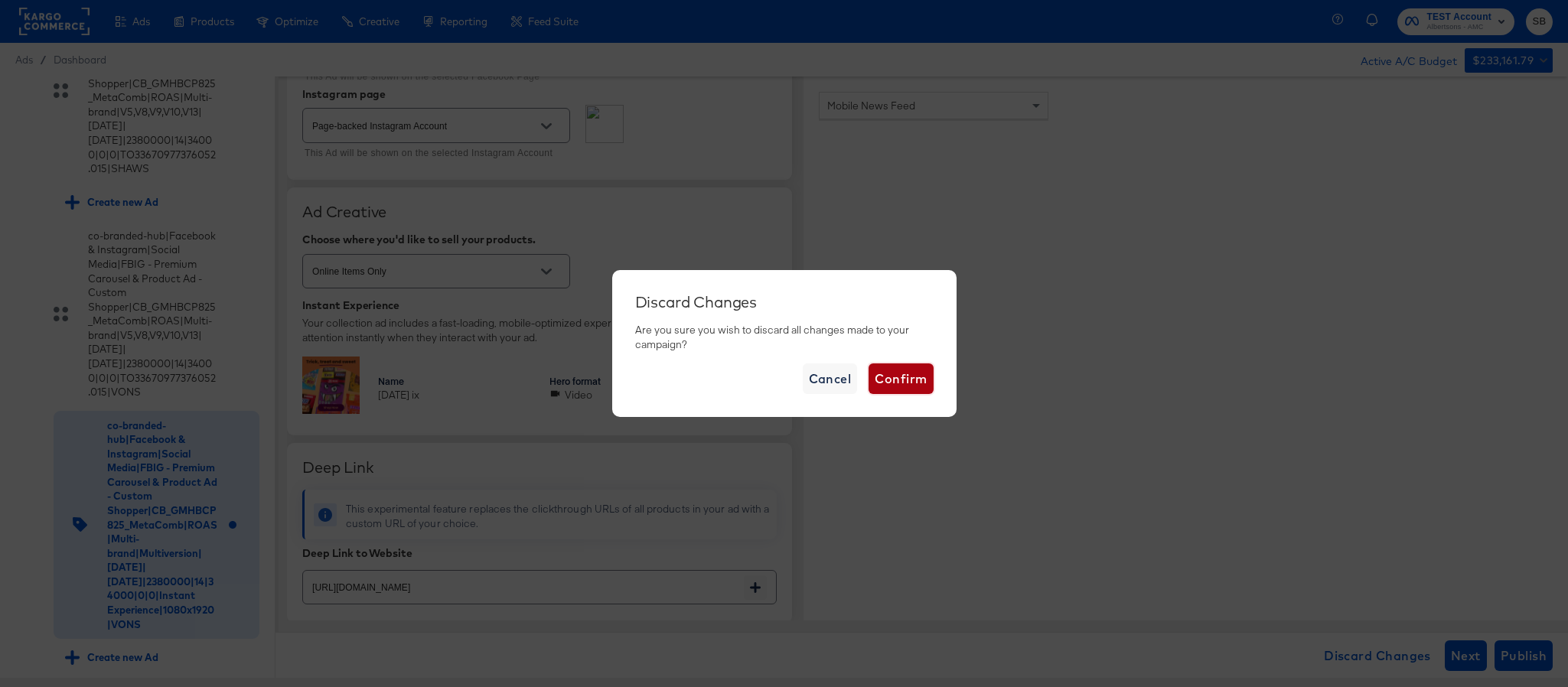
click at [913, 381] on span "Confirm" at bounding box center [901, 379] width 52 height 22
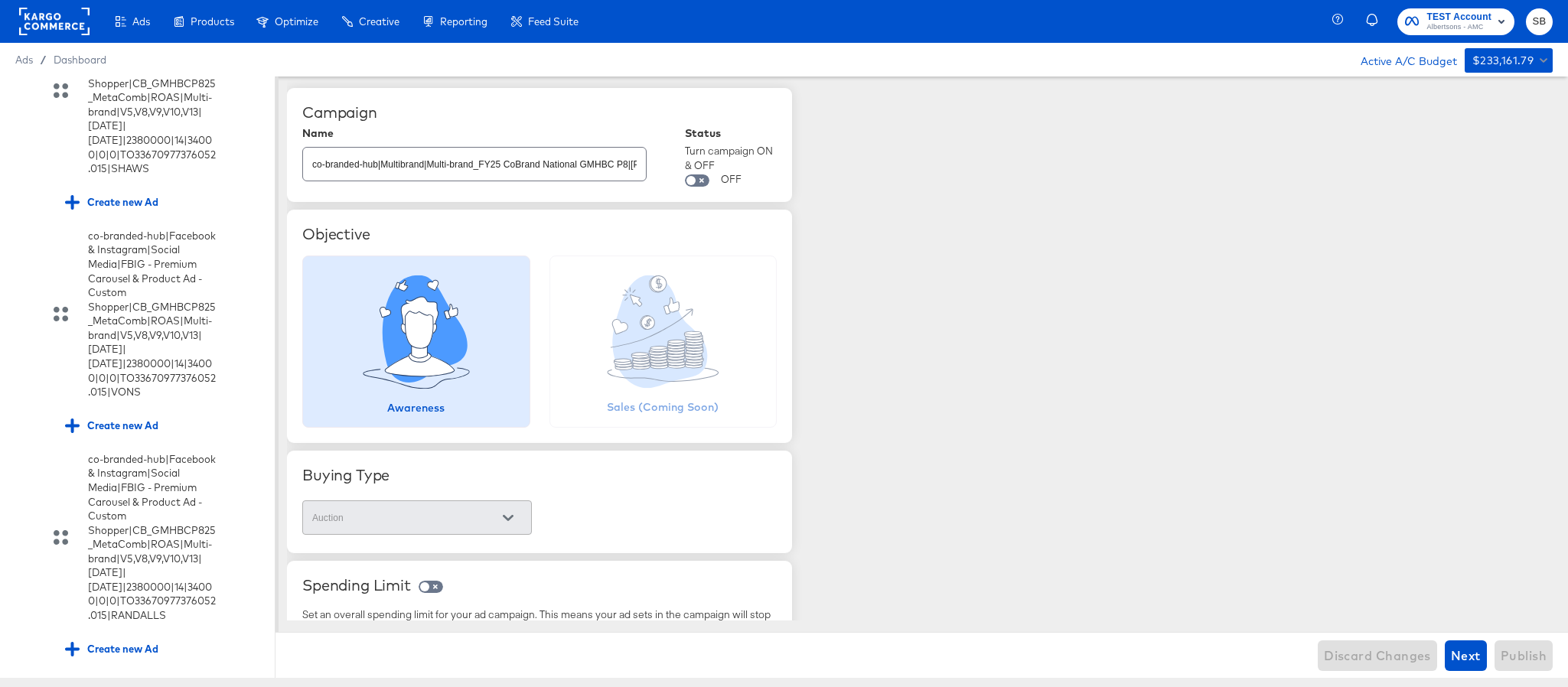
scroll to position [2289, 0]
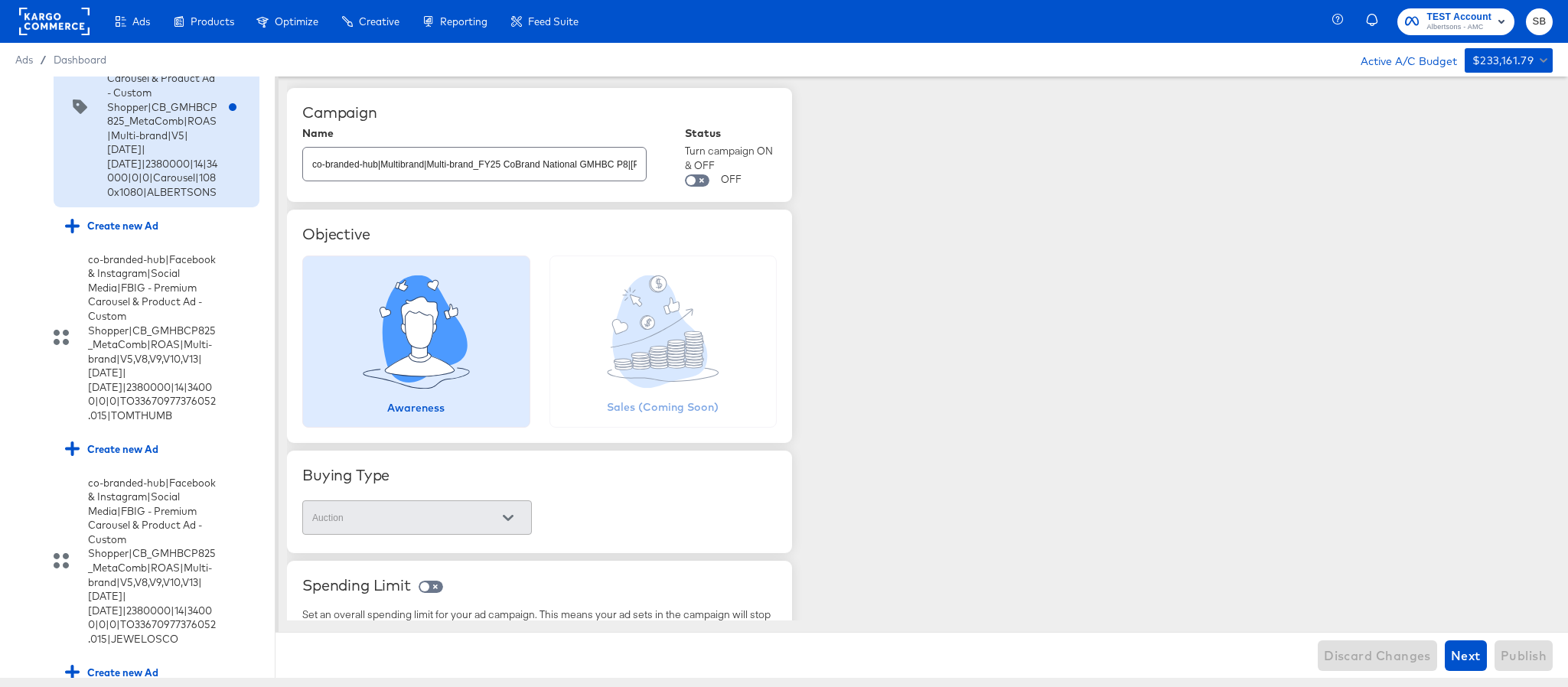
click at [21, 26] on icon at bounding box center [23, 20] width 12 height 12
click at [0, 0] on input "checkbox" at bounding box center [0, 0] width 0 height 0
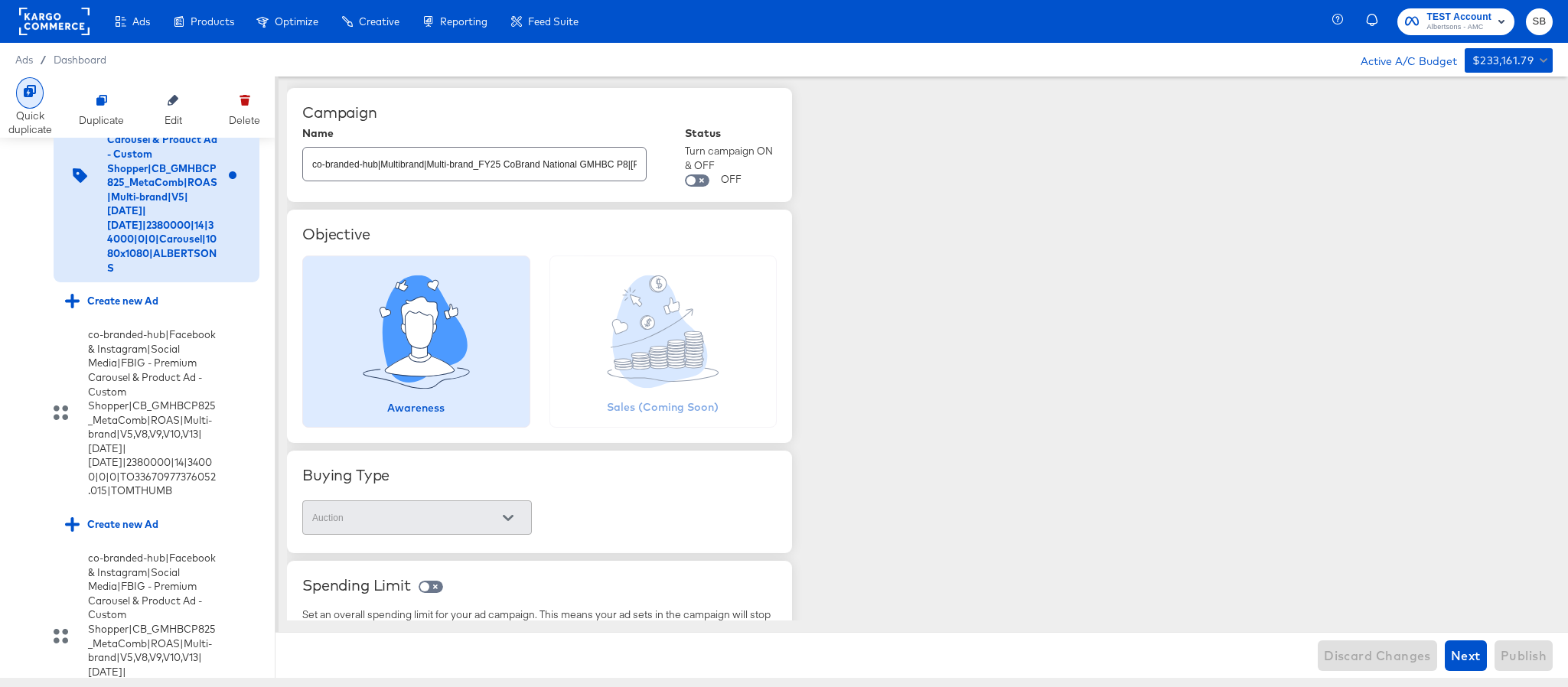
click at [30, 95] on icon at bounding box center [29, 91] width 13 height 13
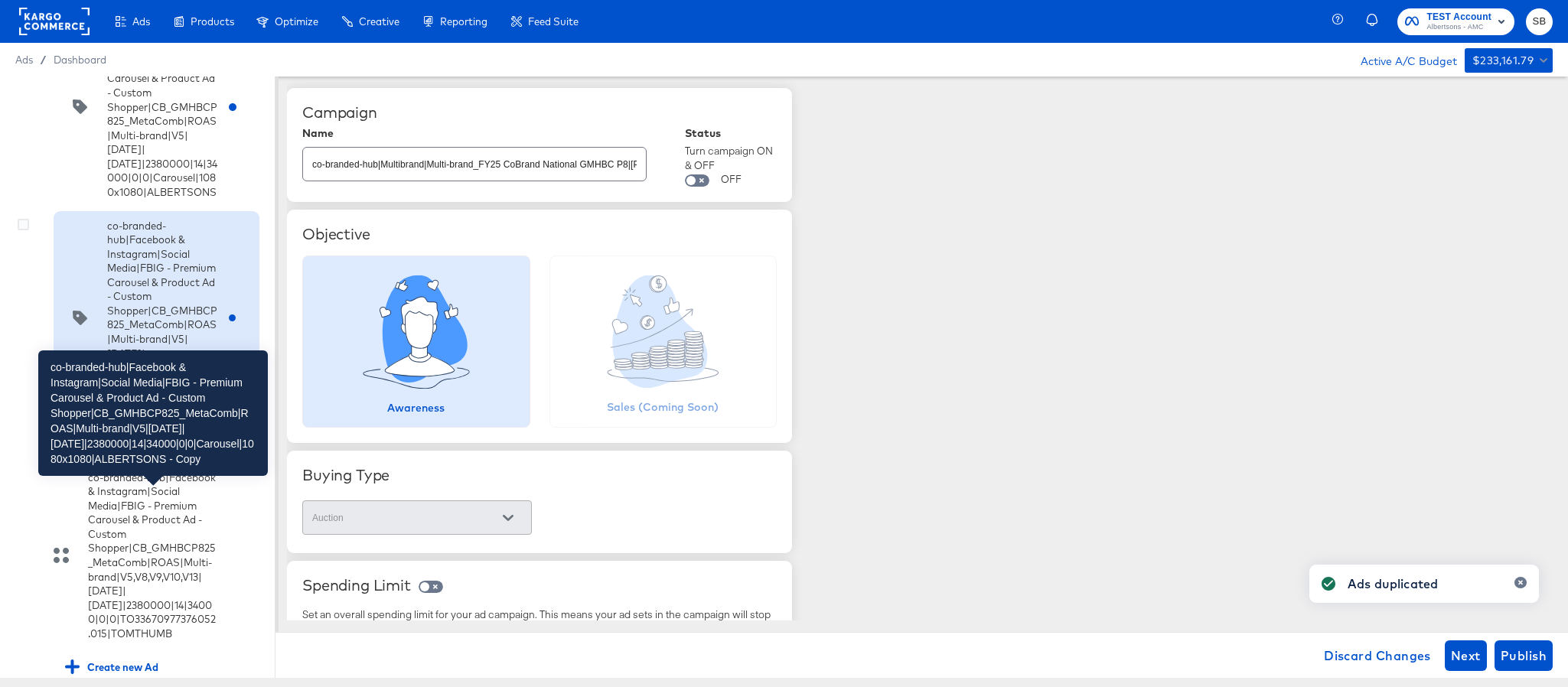
click at [138, 418] on div "co-branded-hub|Facebook & Instagram|Social Media|FBIG - Premium Carousel & Prod…" at bounding box center [162, 318] width 110 height 199
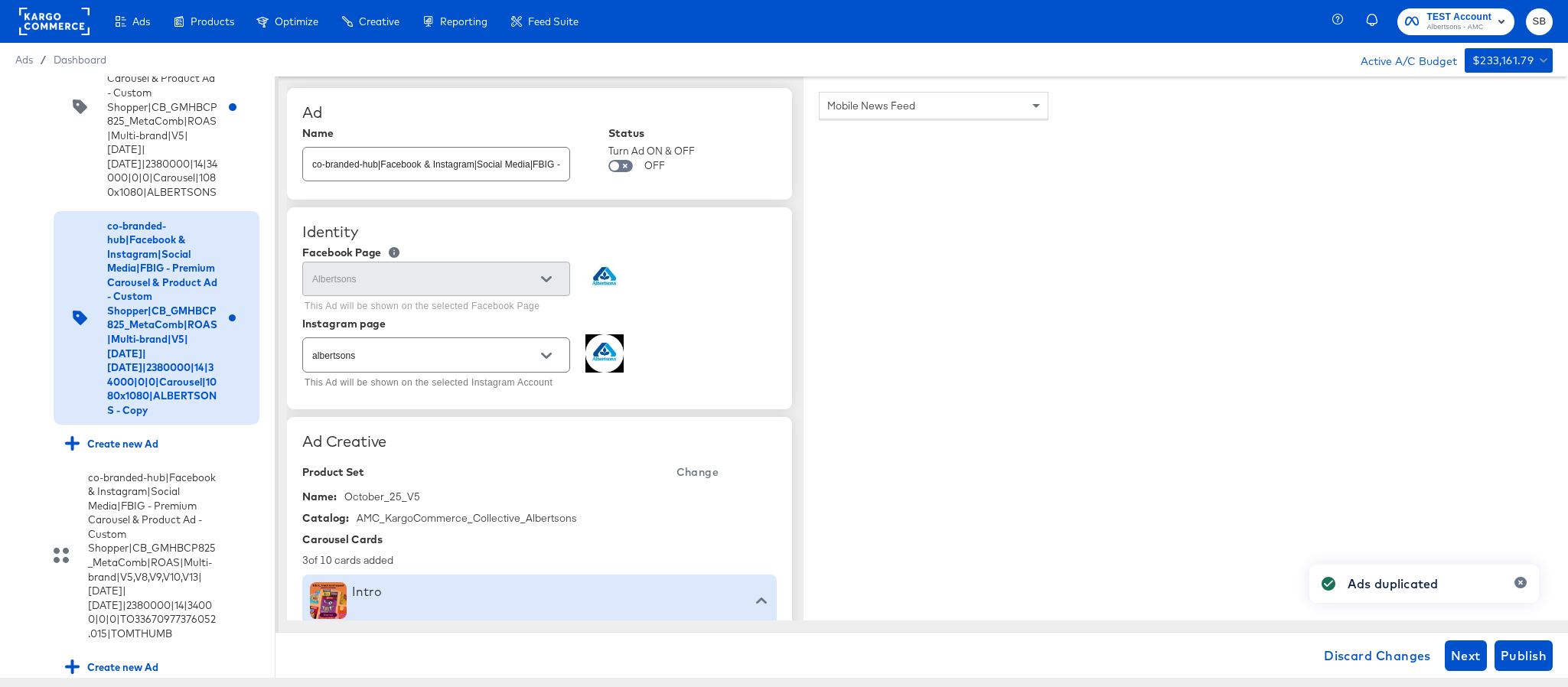
click at [538, 174] on input "co-branded-hub|Facebook & Instagram|Social Media|FBIG - Premium Carousel & Prod…" at bounding box center [436, 158] width 266 height 33
paste input "8|9/10/2025|10/07/2025|2380000|14|34000|0|0|Carousel|1080x1080|ALBERTSONS"
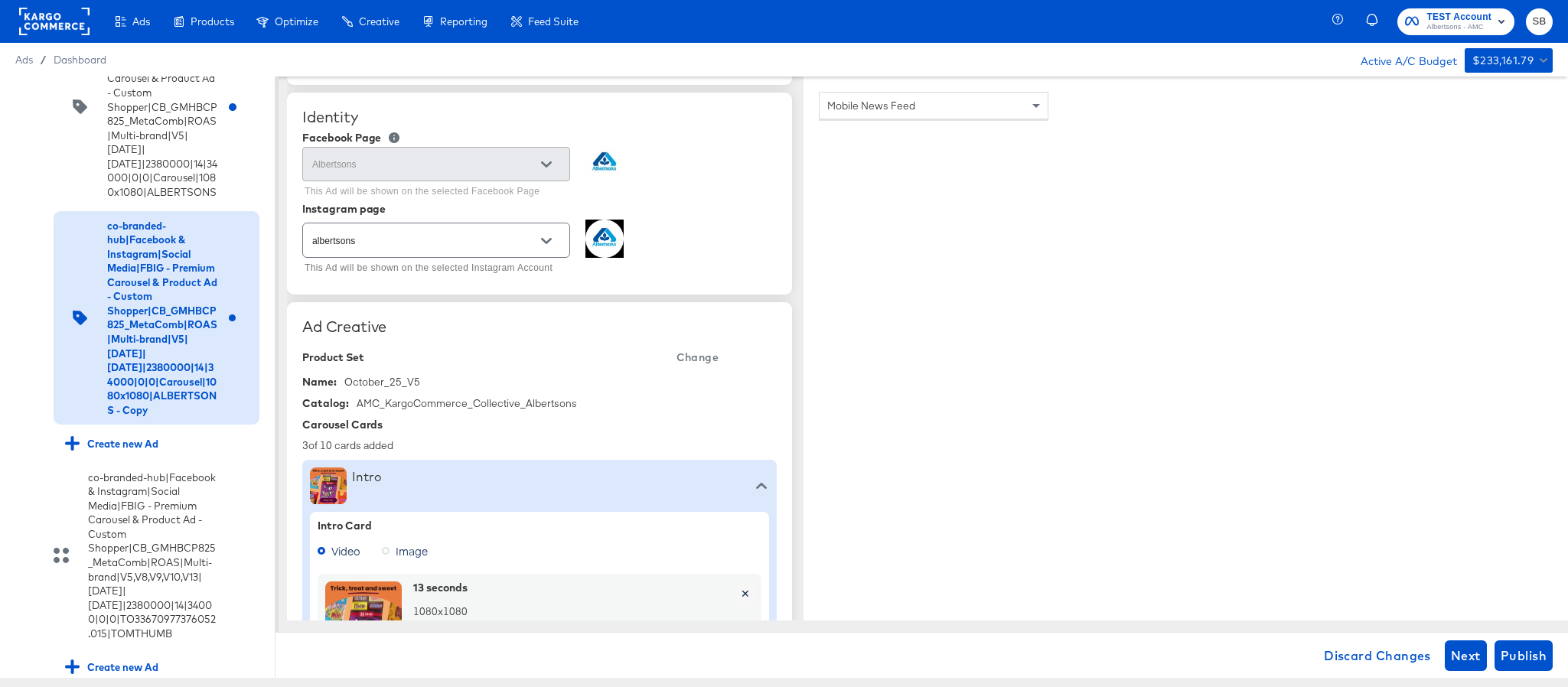
type input "co-branded-hub|Facebook & Instagram|Social Media|FBIG - Premium Carousel & Prod…"
type textarea "x"
click at [687, 358] on span "Change" at bounding box center [697, 357] width 42 height 19
type textarea "x"
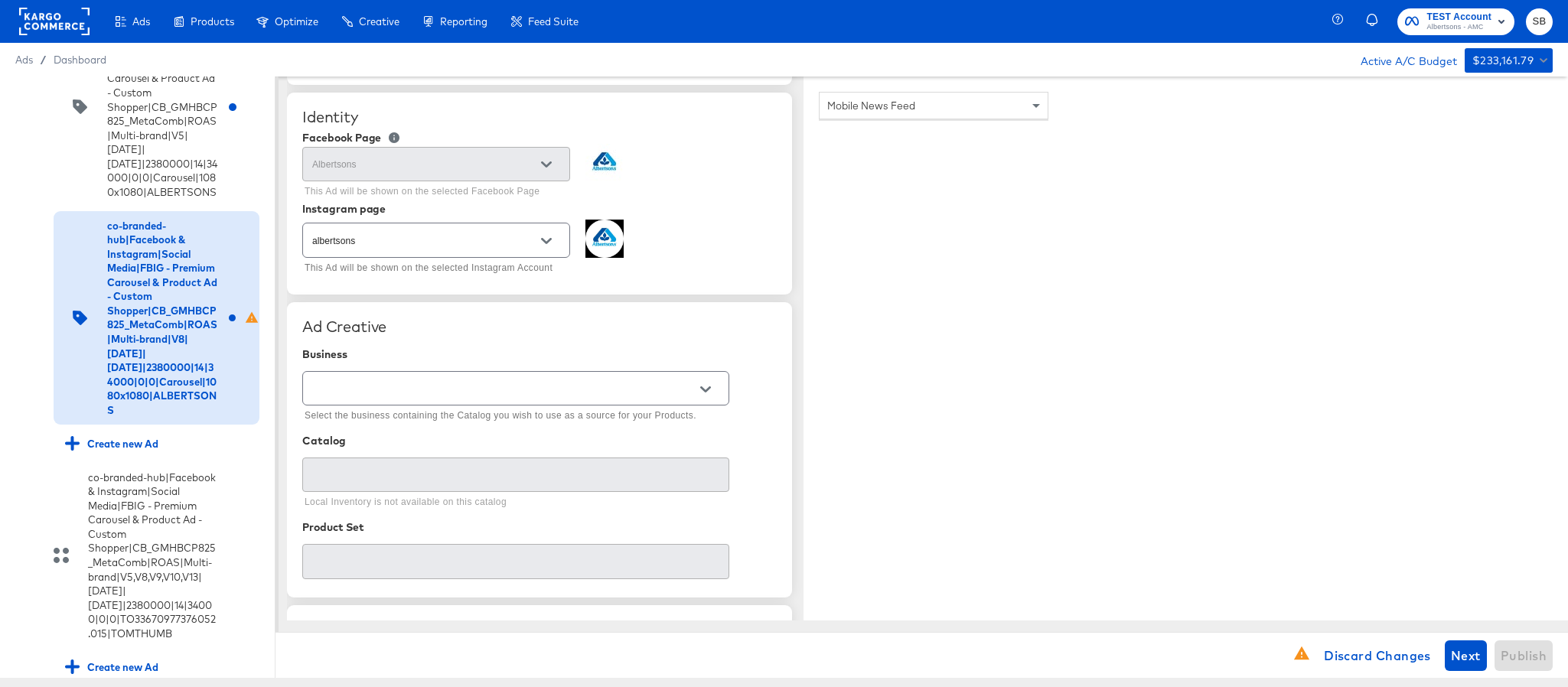
click at [462, 396] on input "text" at bounding box center [503, 389] width 390 height 18
click at [448, 453] on li "Kargo Commerce - Formerly StitcherAds" at bounding box center [515, 454] width 425 height 24
type input "Kargo Commerce - Formerly StitcherAds"
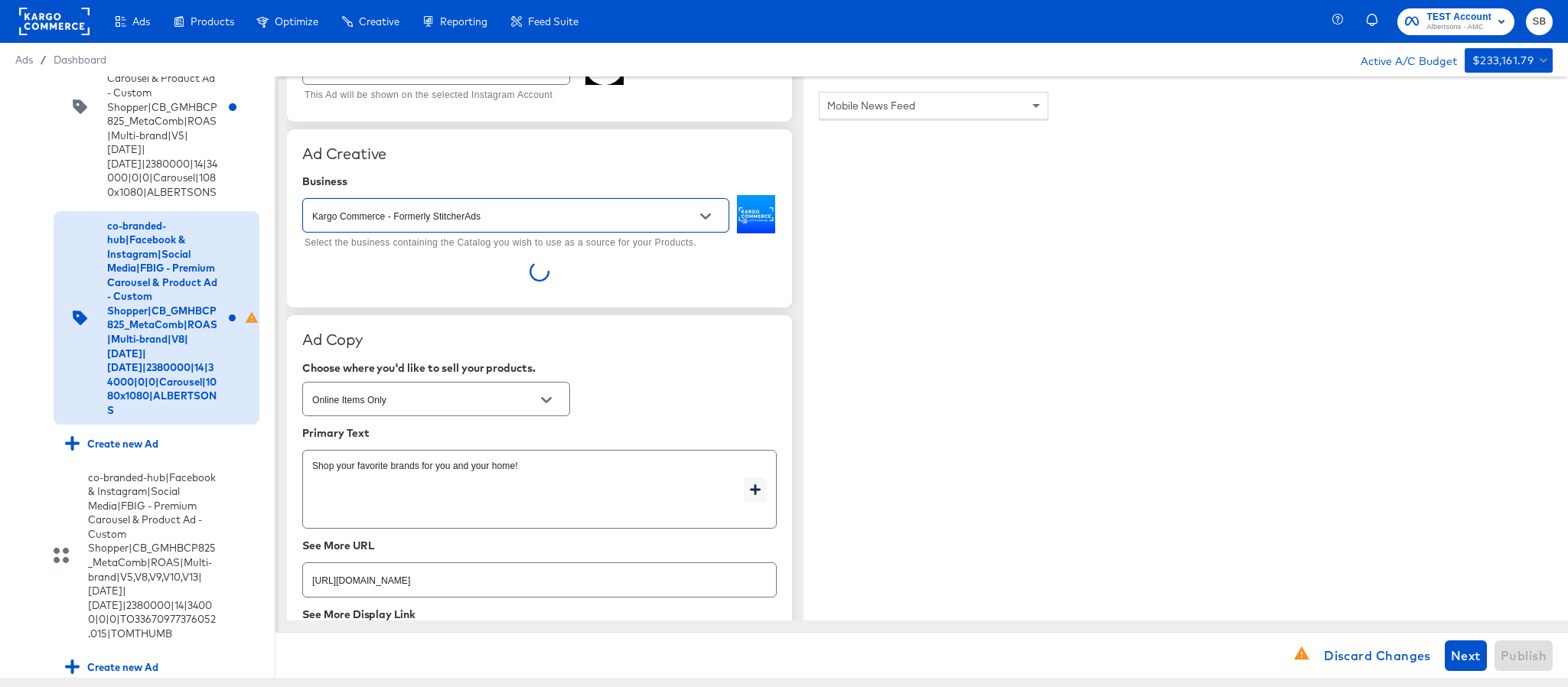
scroll to position [345, 0]
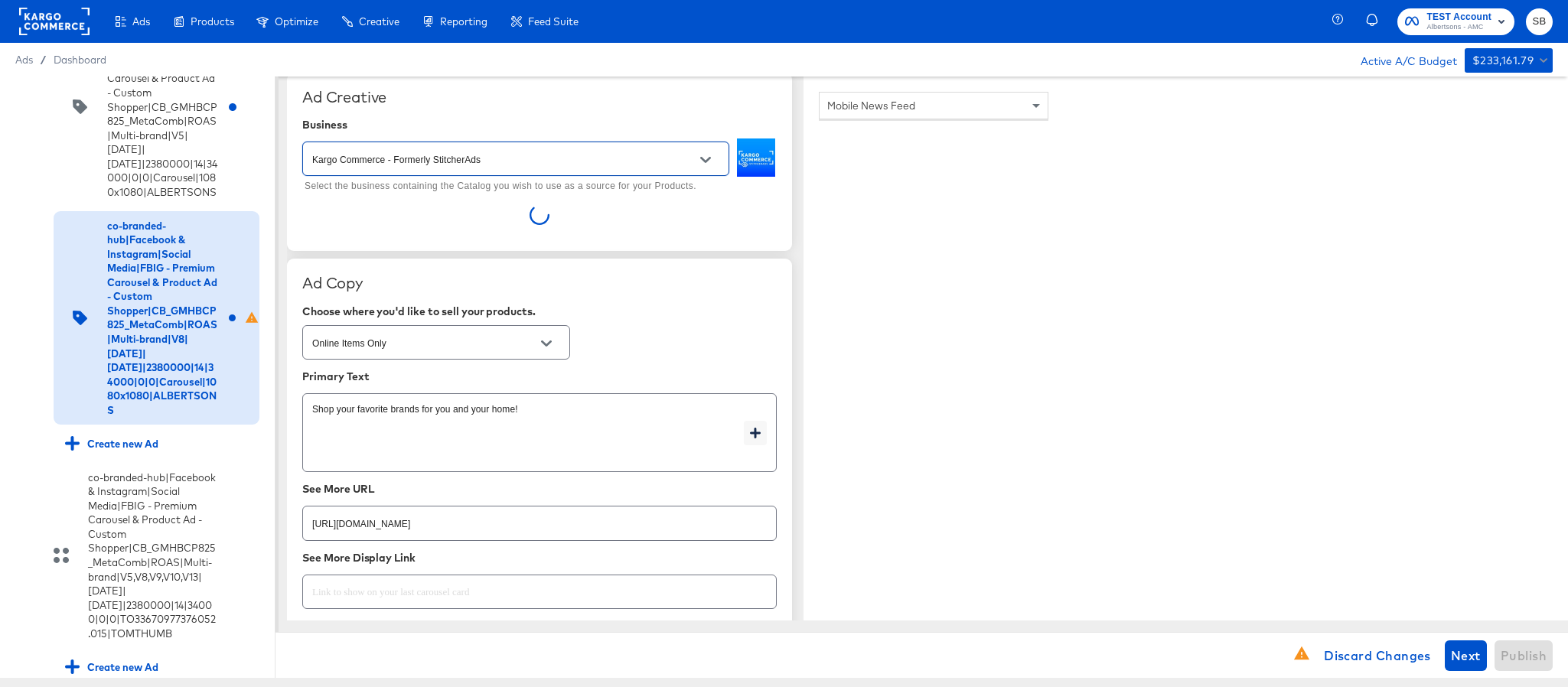
click at [498, 531] on input "https://www.albertsons.com/shop/aisles/personal-care-health.html" at bounding box center [539, 517] width 473 height 33
paste input "aper-cleaning-home"
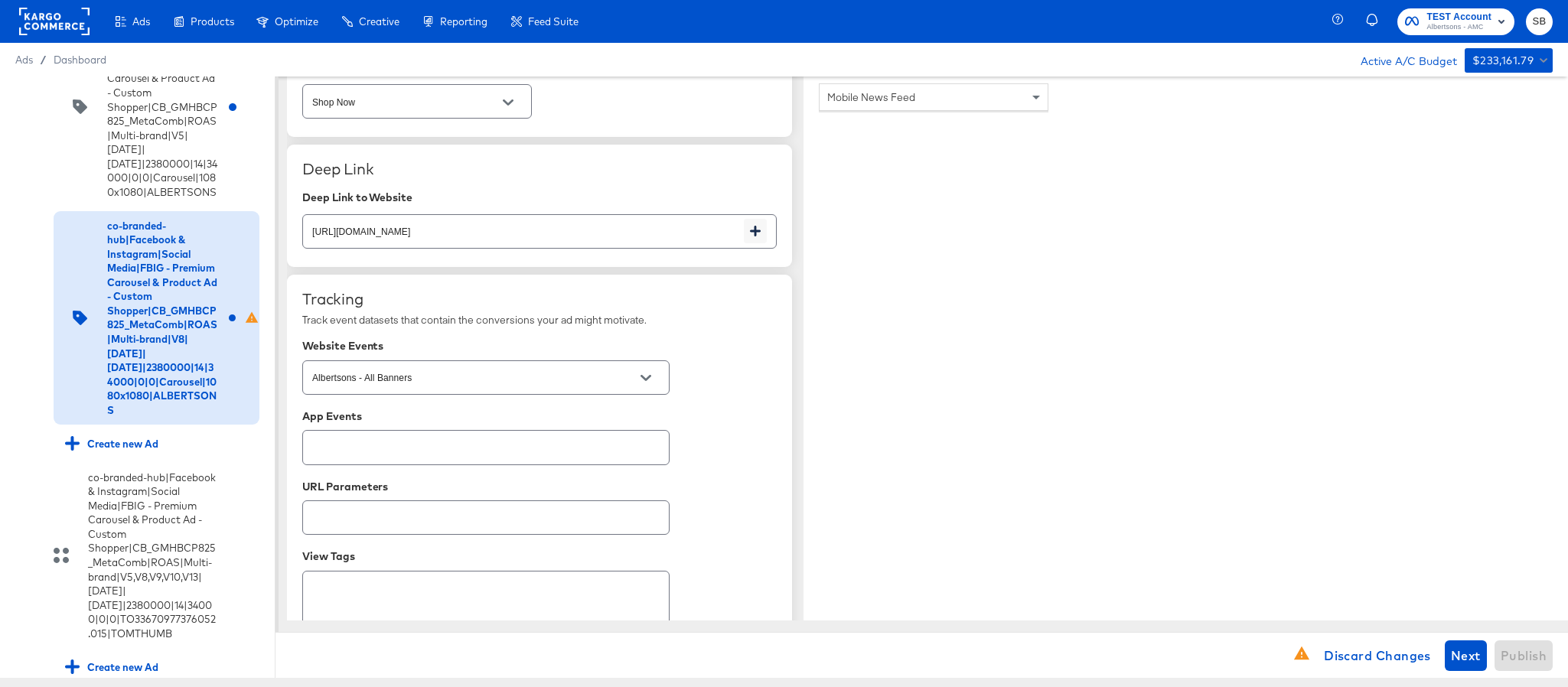
scroll to position [918, 0]
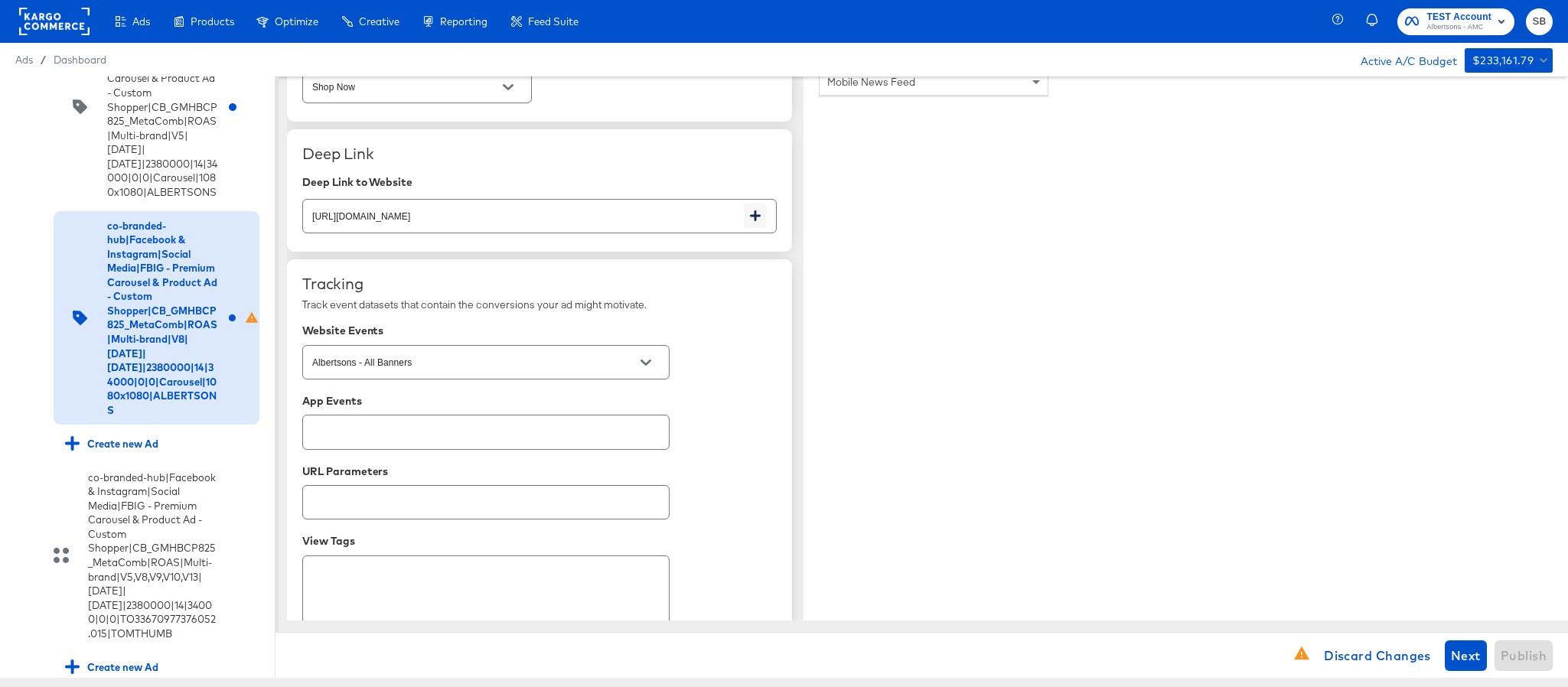
type input "https://www.albertsons.com/shop/aisles/paper-cleaning-home.html"
type textarea "x"
click at [602, 220] on input "https://www.albertsons.com/shop/aisles/personal-care-health.html" at bounding box center [524, 210] width 441 height 33
paste input "aper-cleaning-home"
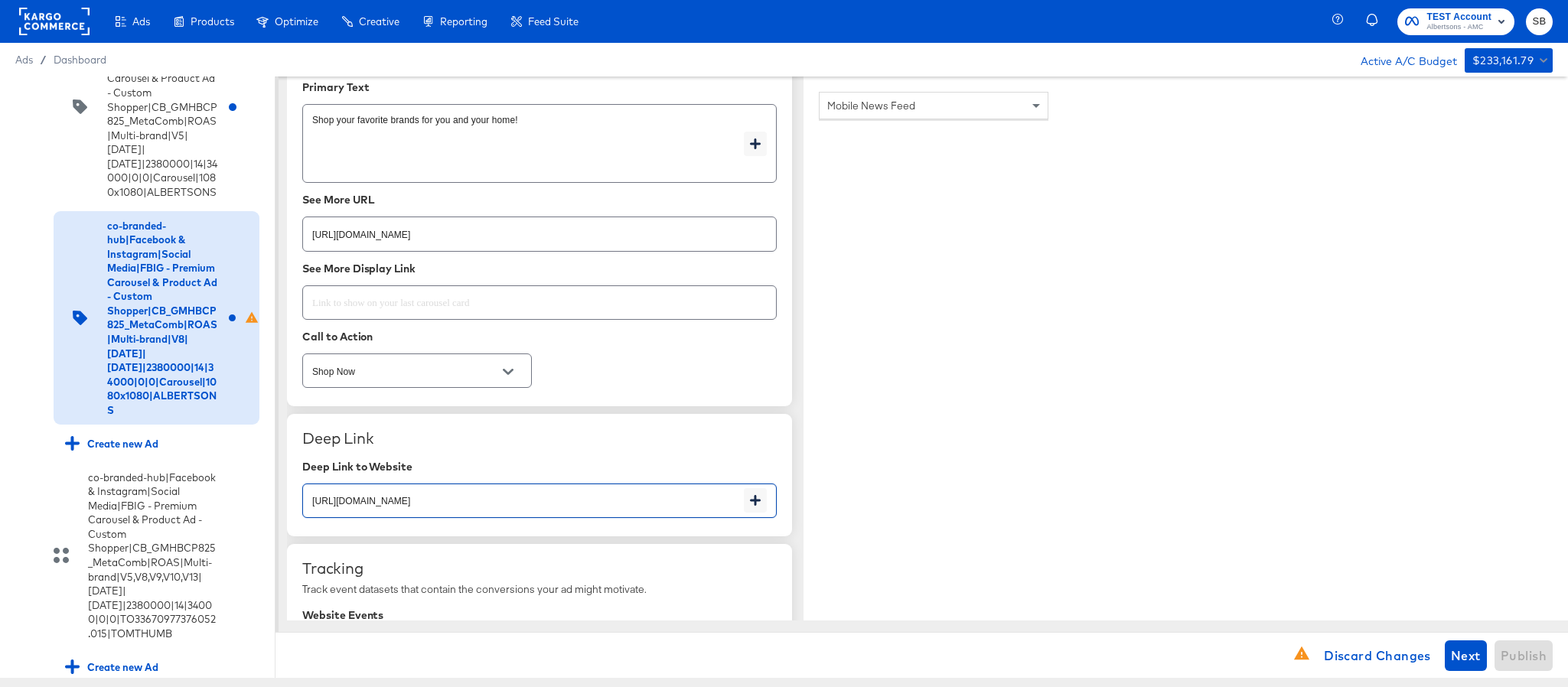
scroll to position [290, 0]
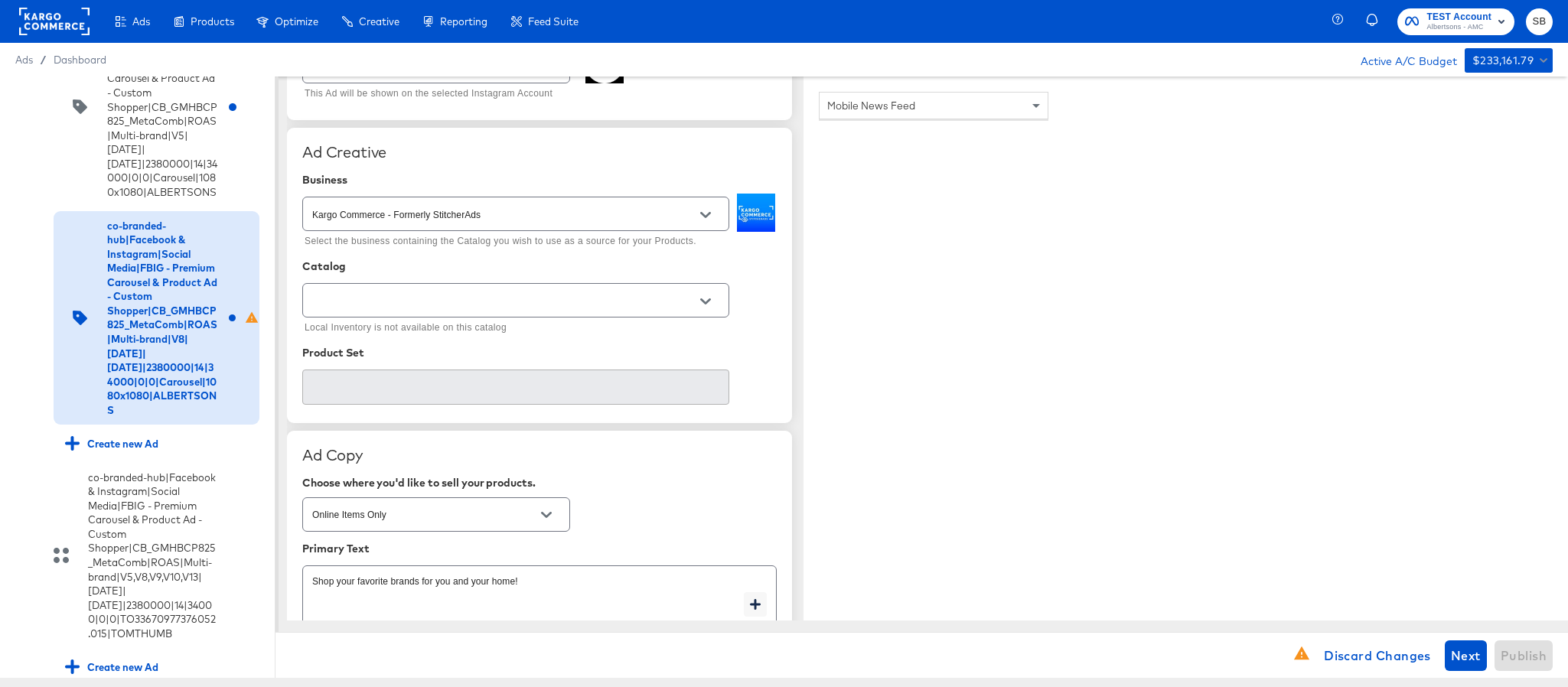
type input "https://www.albertsons.com/shop/aisles/paper-cleaning-home.html"
type textarea "x"
click at [604, 308] on input "text" at bounding box center [503, 301] width 390 height 18
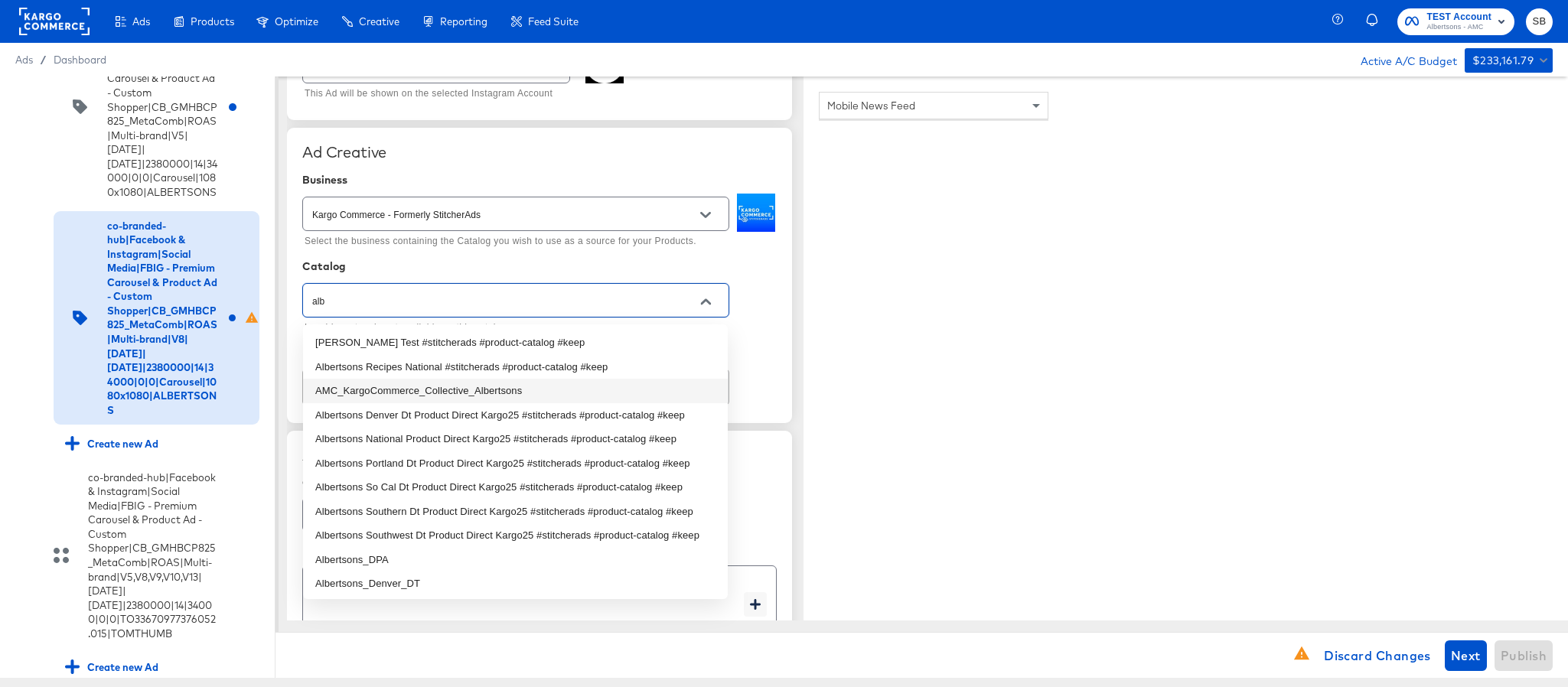
click at [469, 381] on li "AMC_KargoCommerce_Collective_Albertsons" at bounding box center [515, 391] width 425 height 24
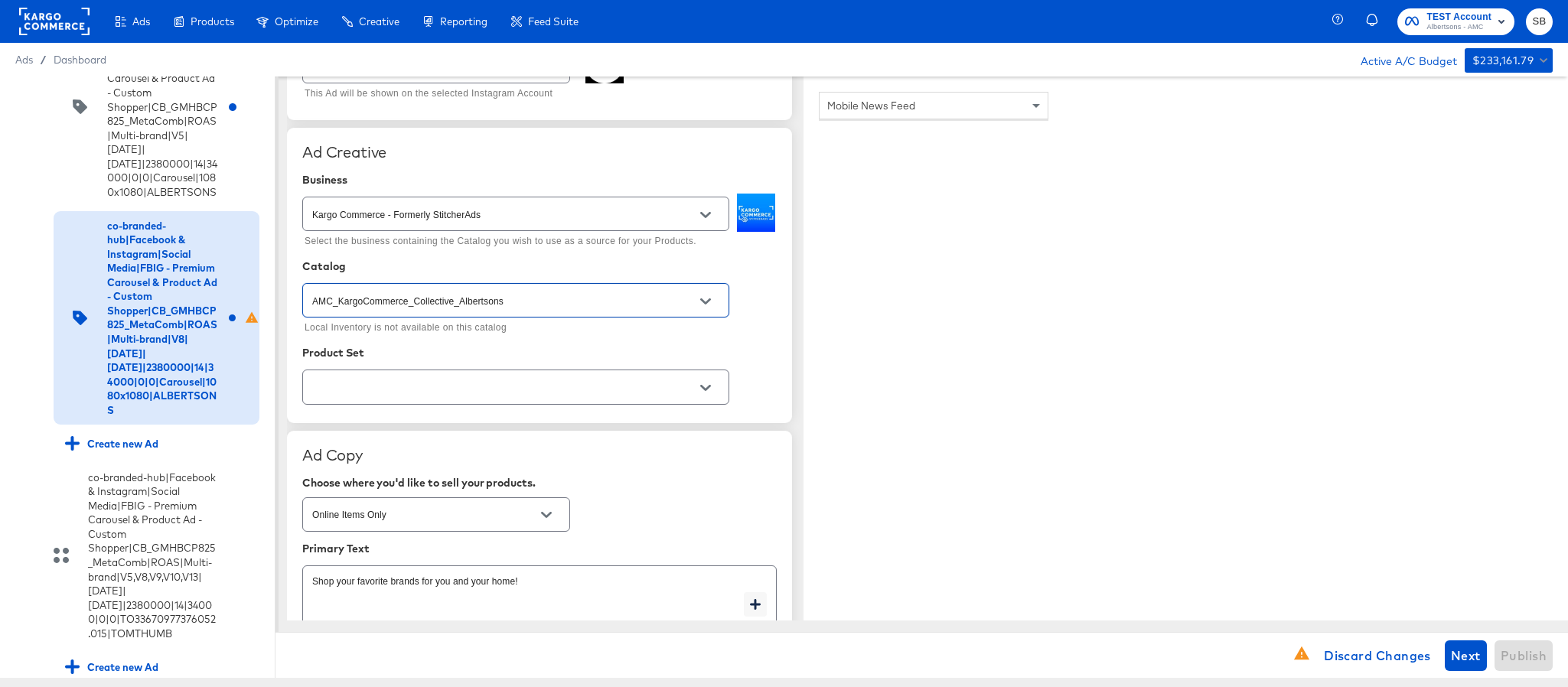
type input "AMC_KargoCommerce_Collective_Albertsons"
click at [468, 381] on input "text" at bounding box center [503, 387] width 390 height 18
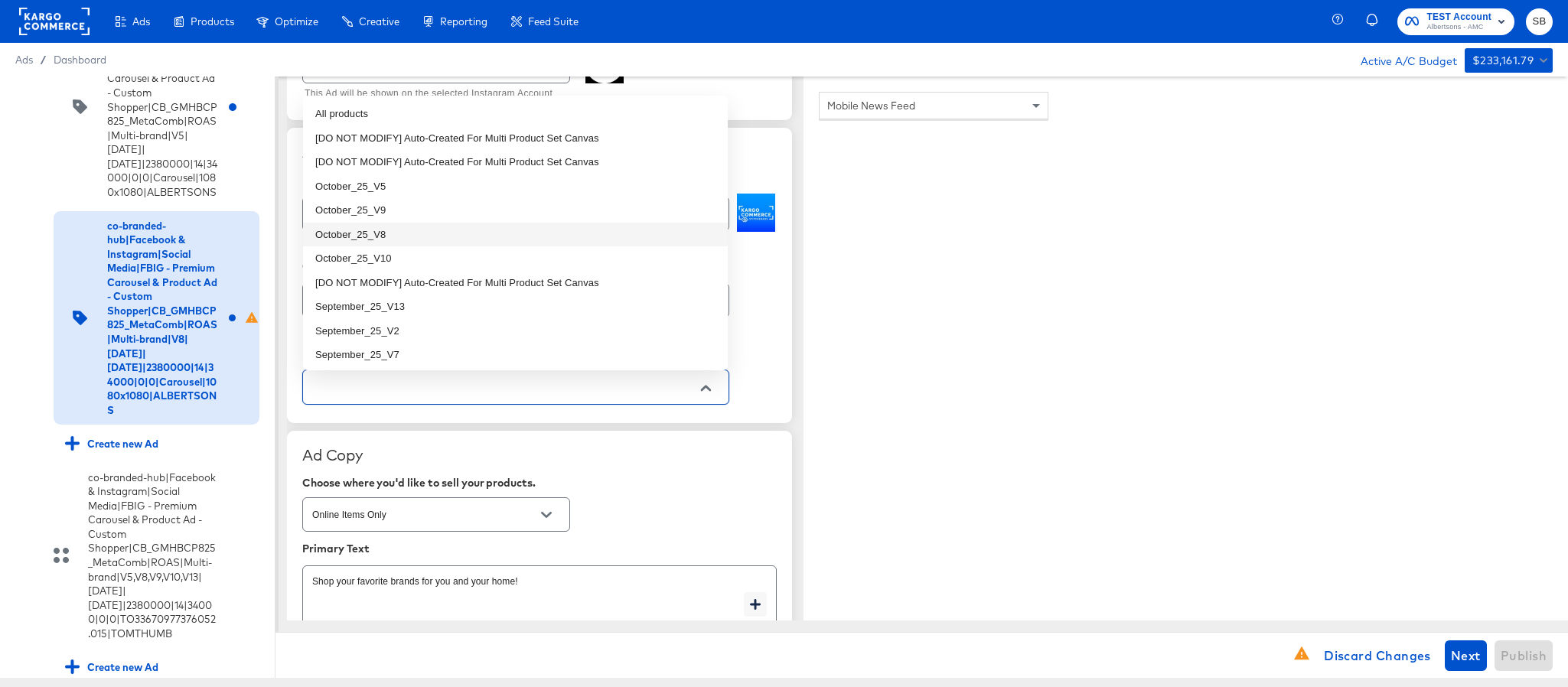
click at [438, 225] on li "October_25_V8" at bounding box center [515, 235] width 425 height 24
type textarea "x"
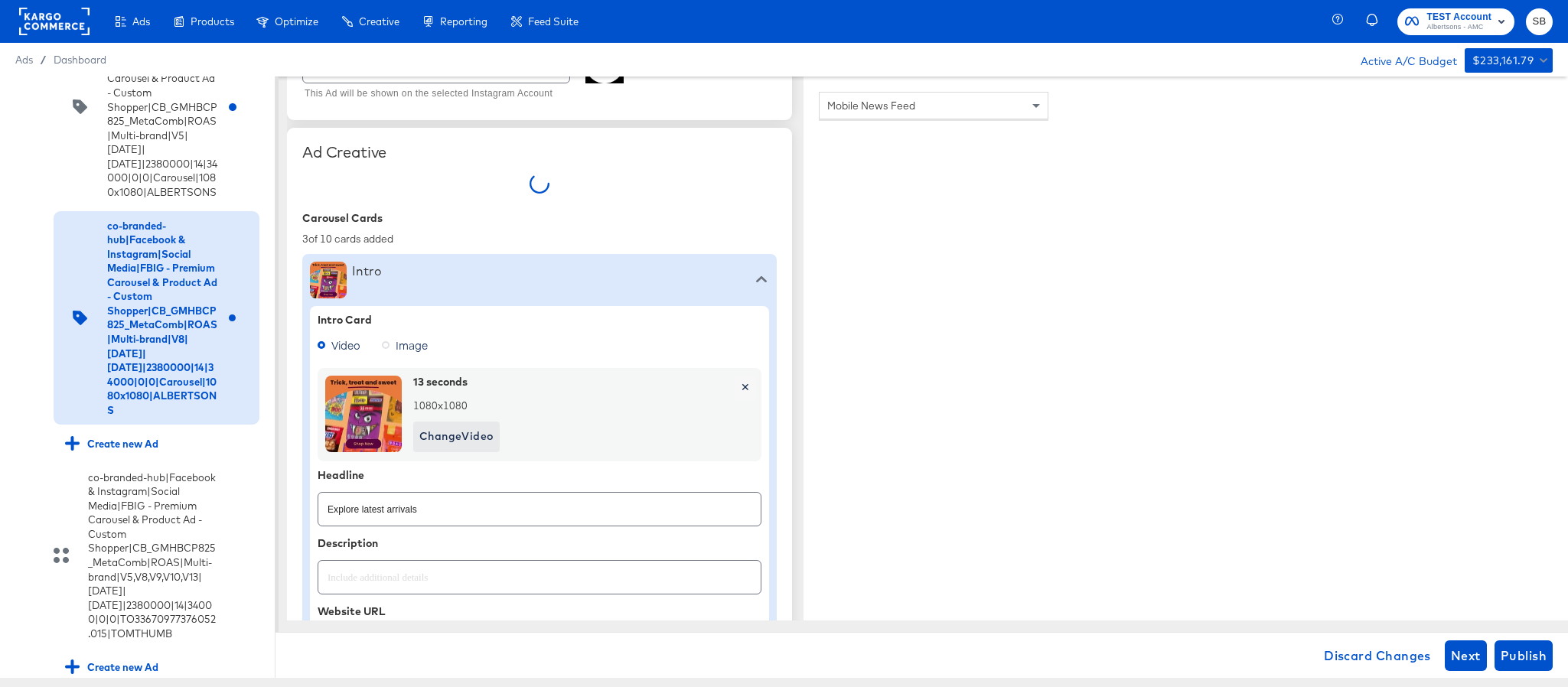
type textarea "x"
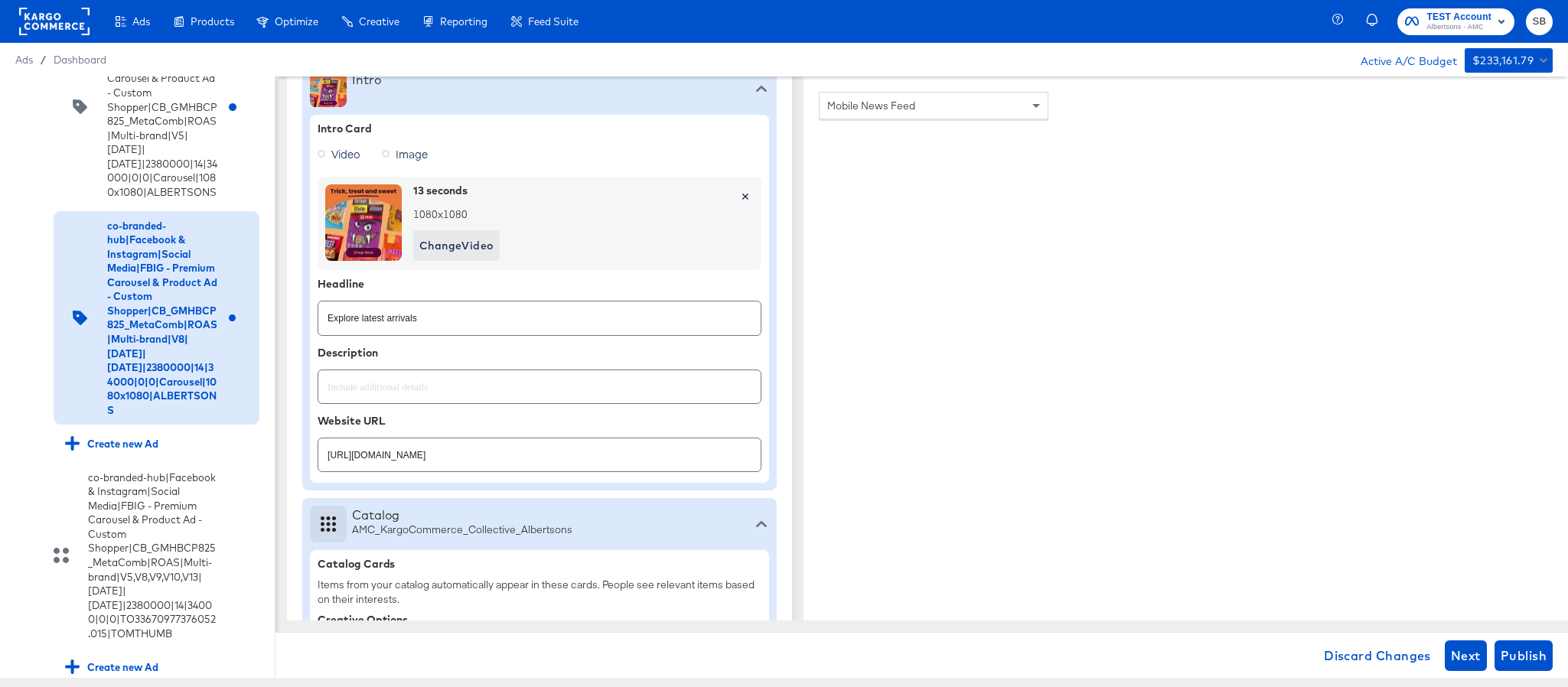
scroll to position [519, 0]
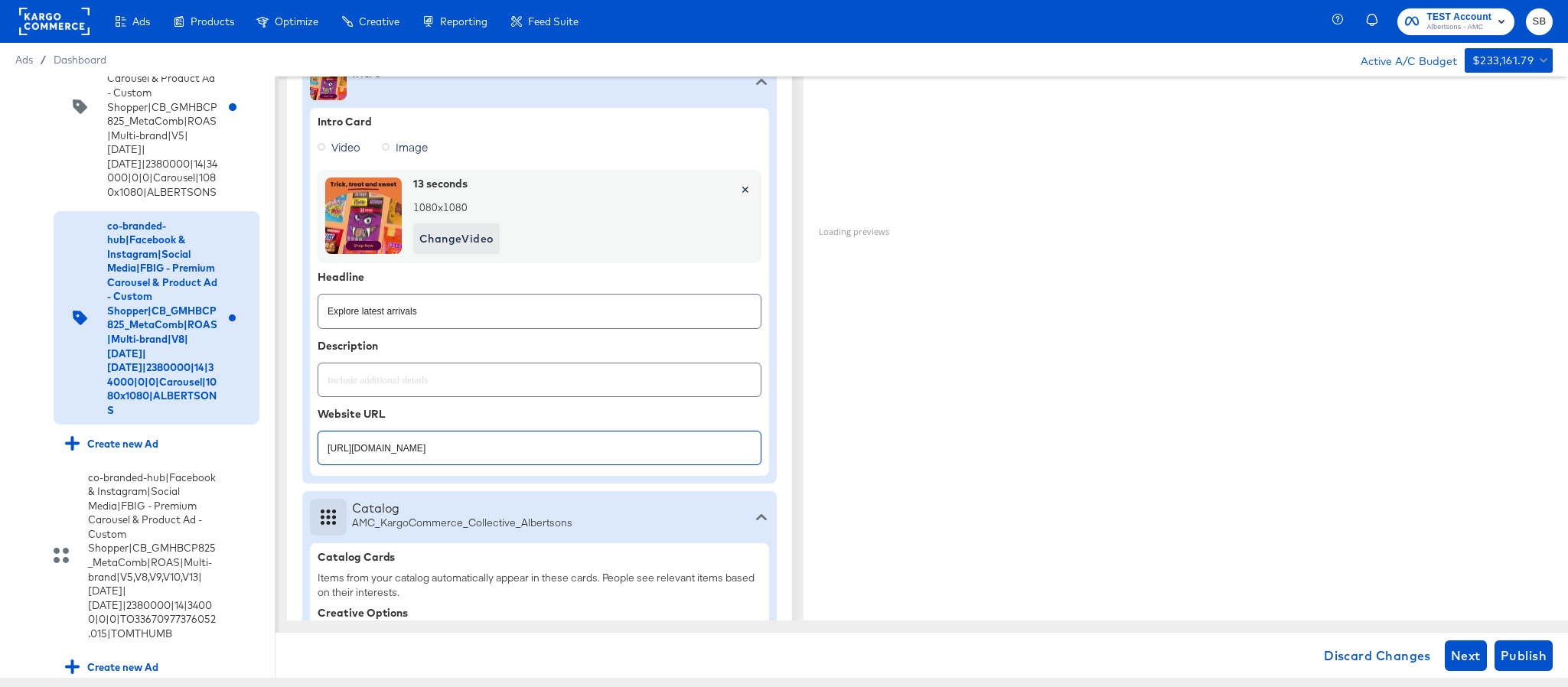
click at [611, 442] on input "https://www.albertsons.com/shop/aisles/personal-care-health.html" at bounding box center [539, 442] width 443 height 33
paste input "aper-cleaning-home"
type input "https://www.albertsons.com/shop/aisles/paper-cleaning-home.html"
type textarea "x"
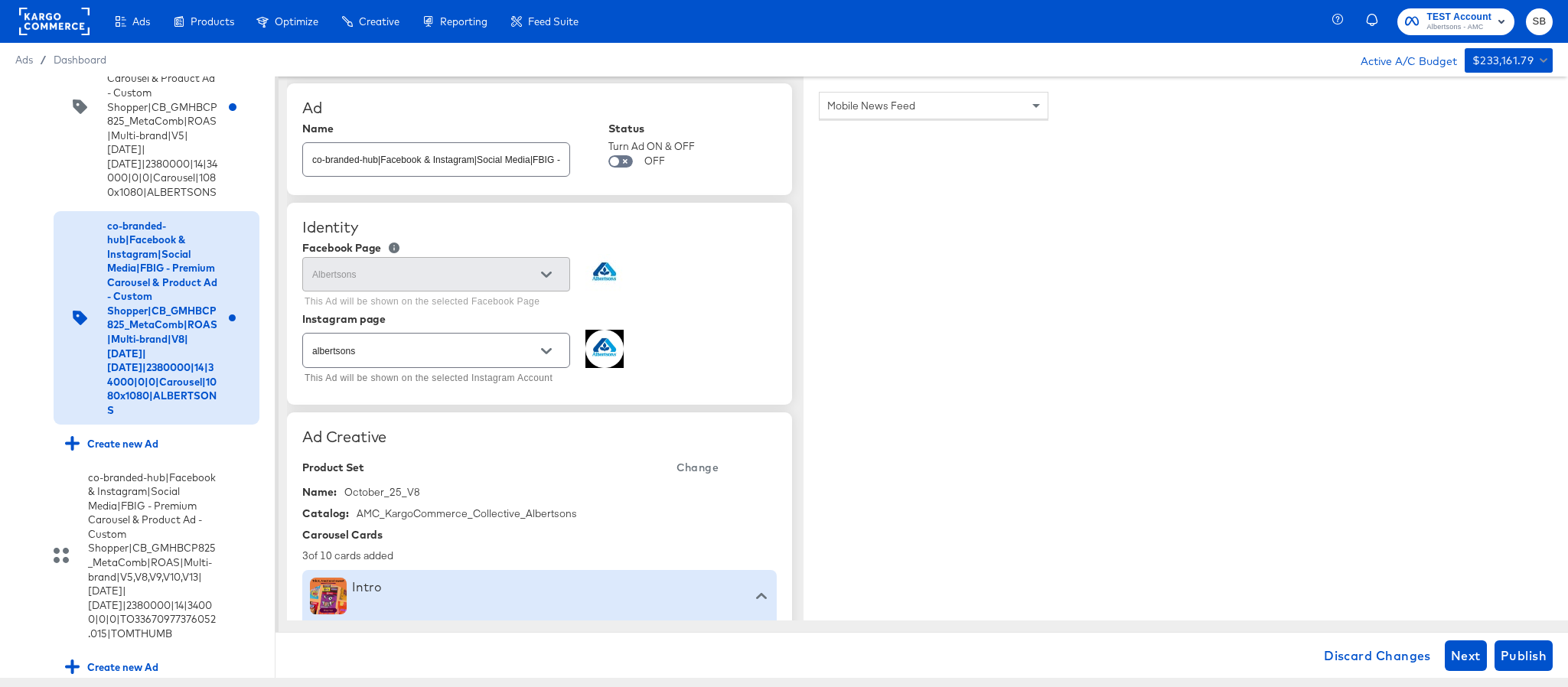
scroll to position [0, 0]
type textarea "x"
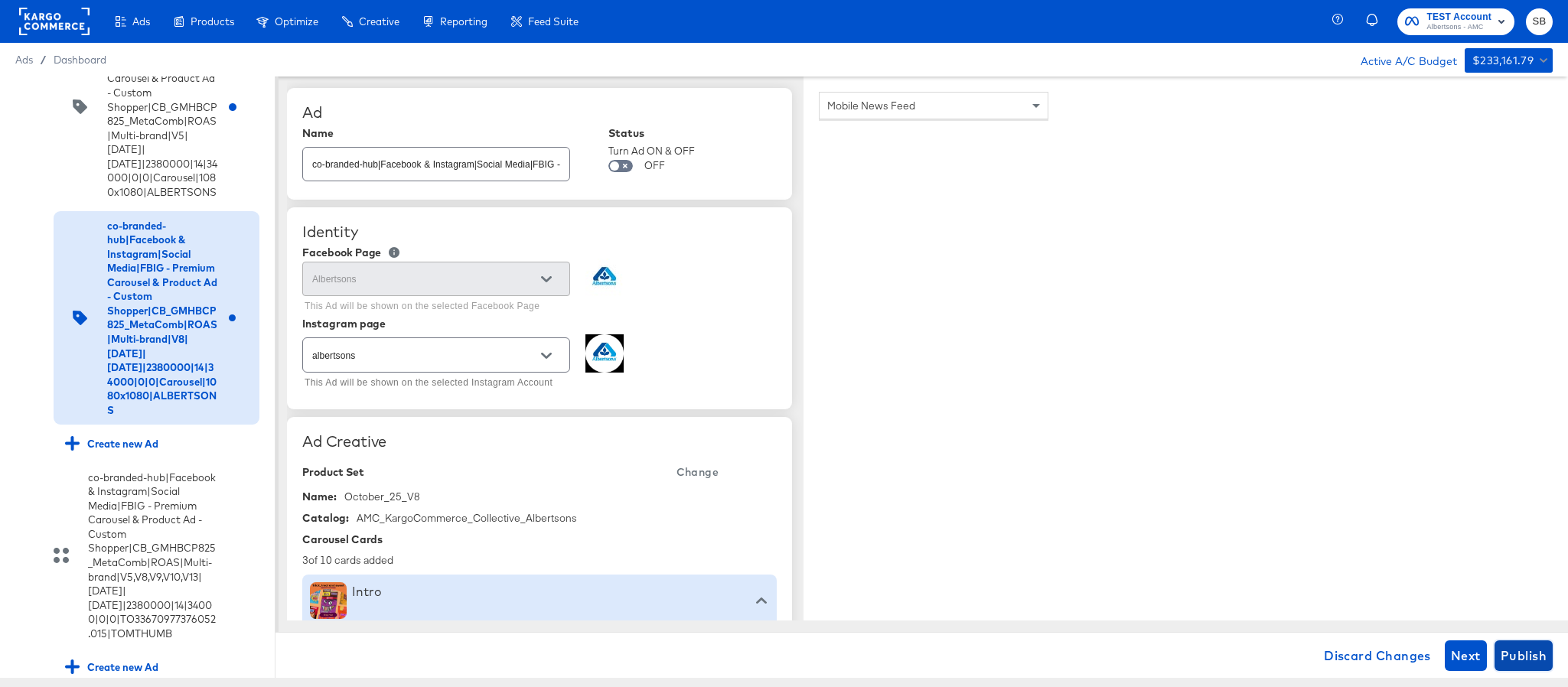
click at [1520, 657] on span "Publish" at bounding box center [1524, 656] width 46 height 22
type textarea "x"
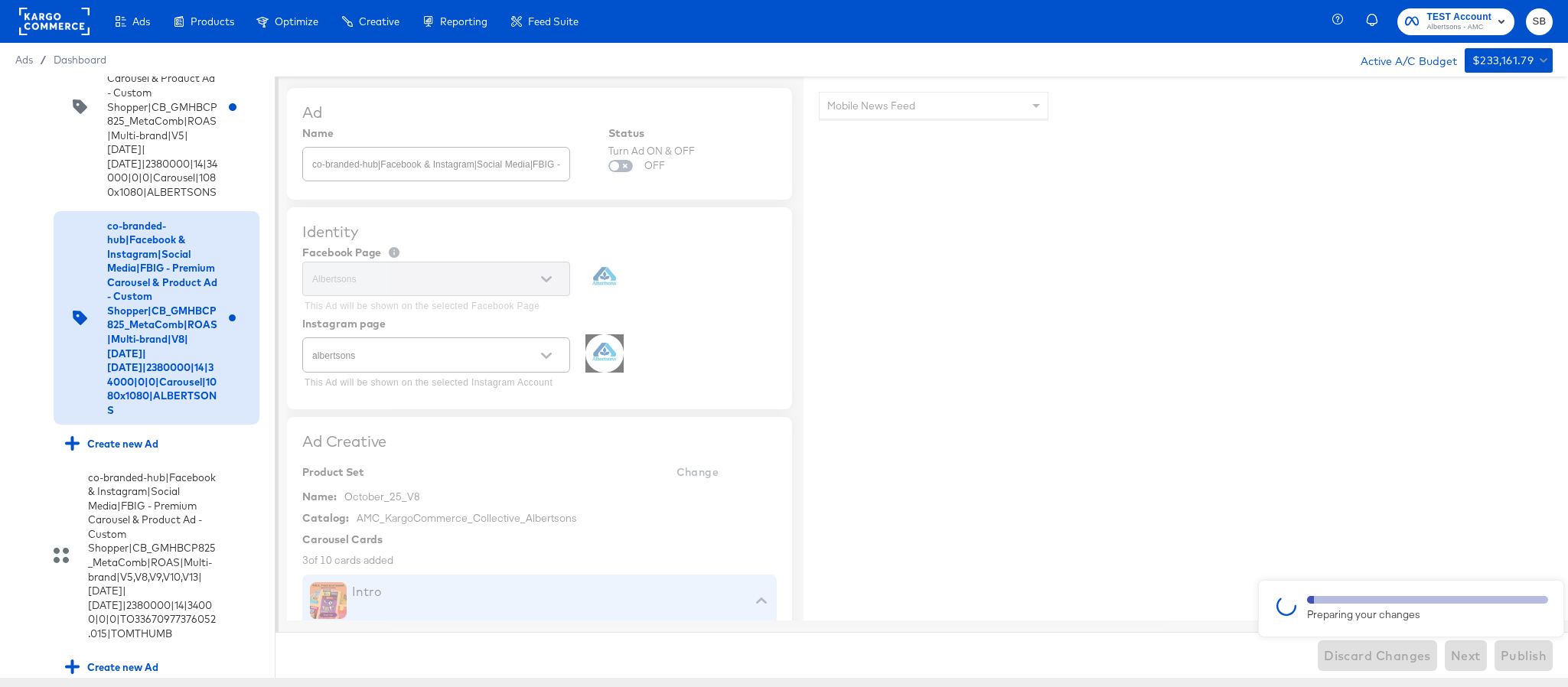
type textarea "x"
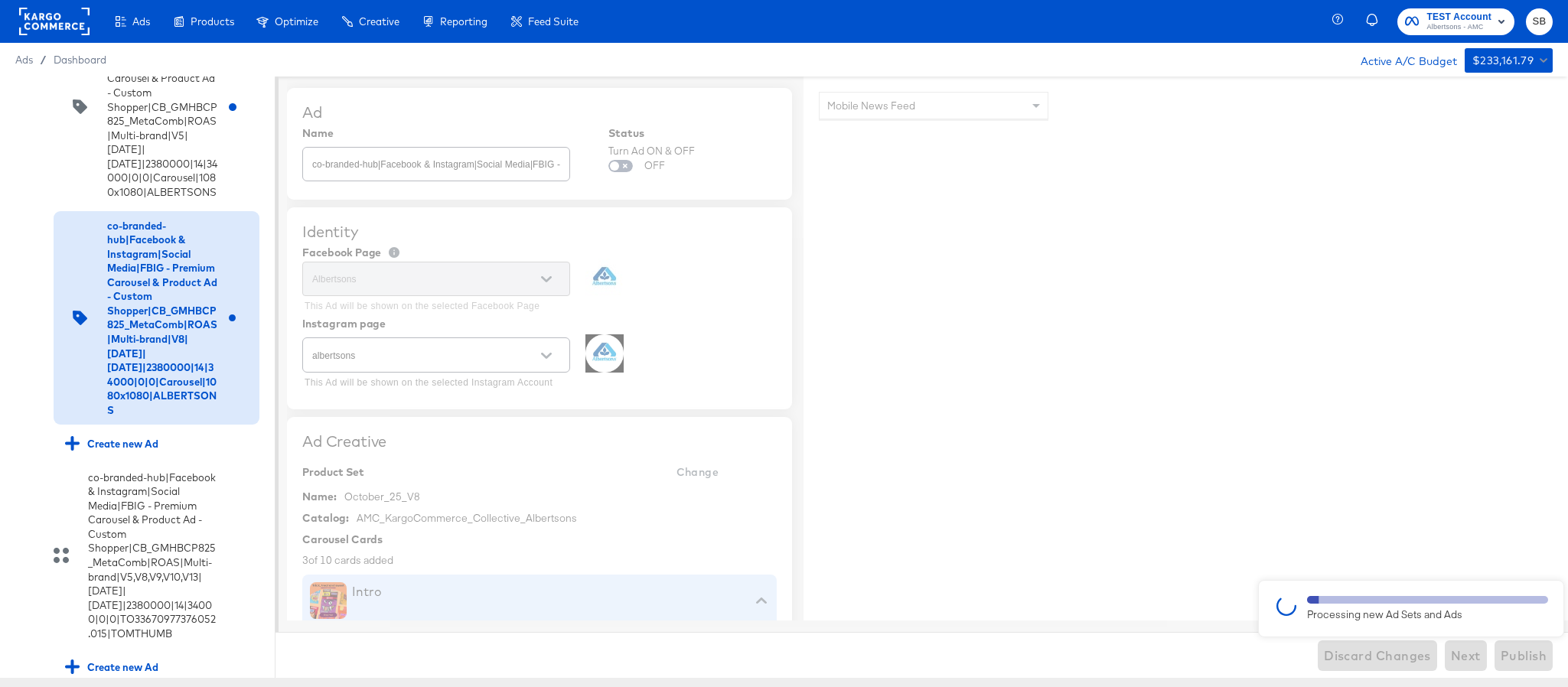
type textarea "x"
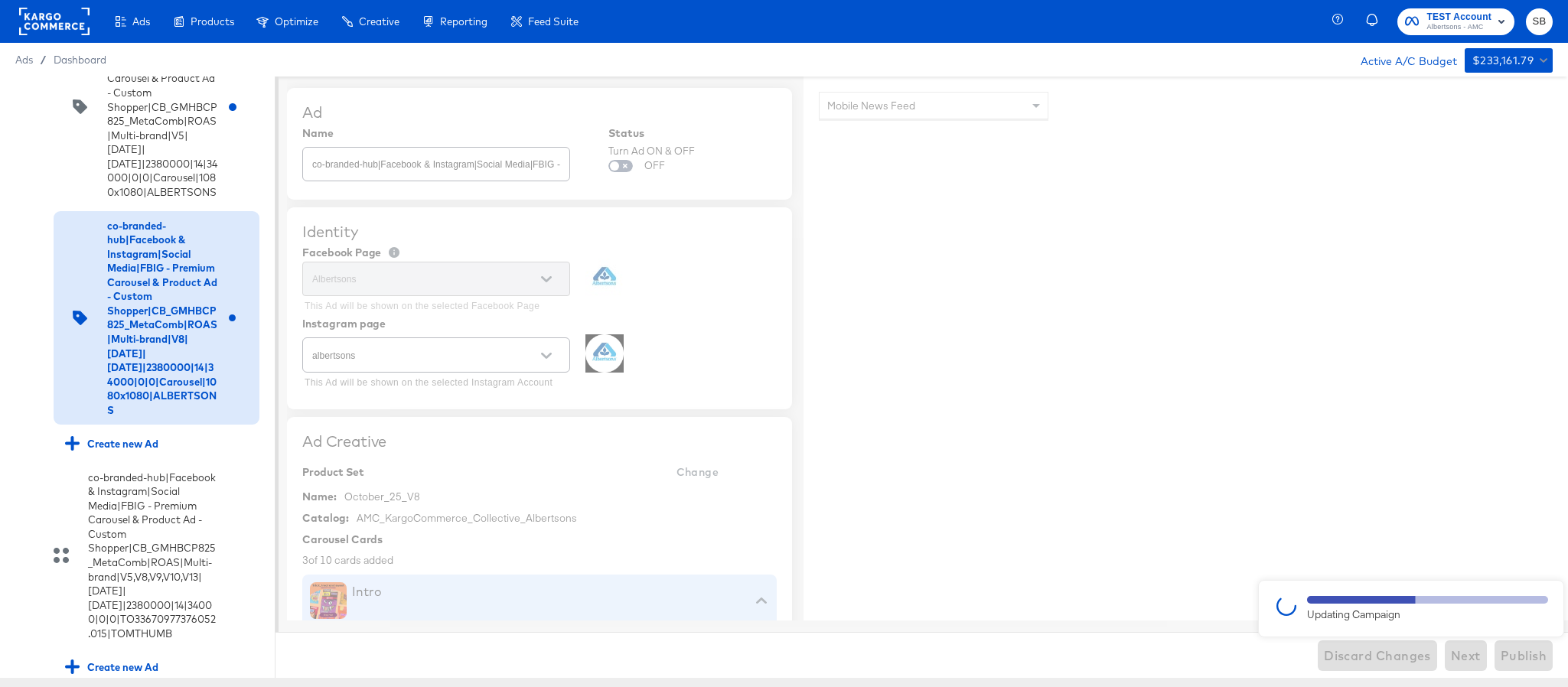
type textarea "x"
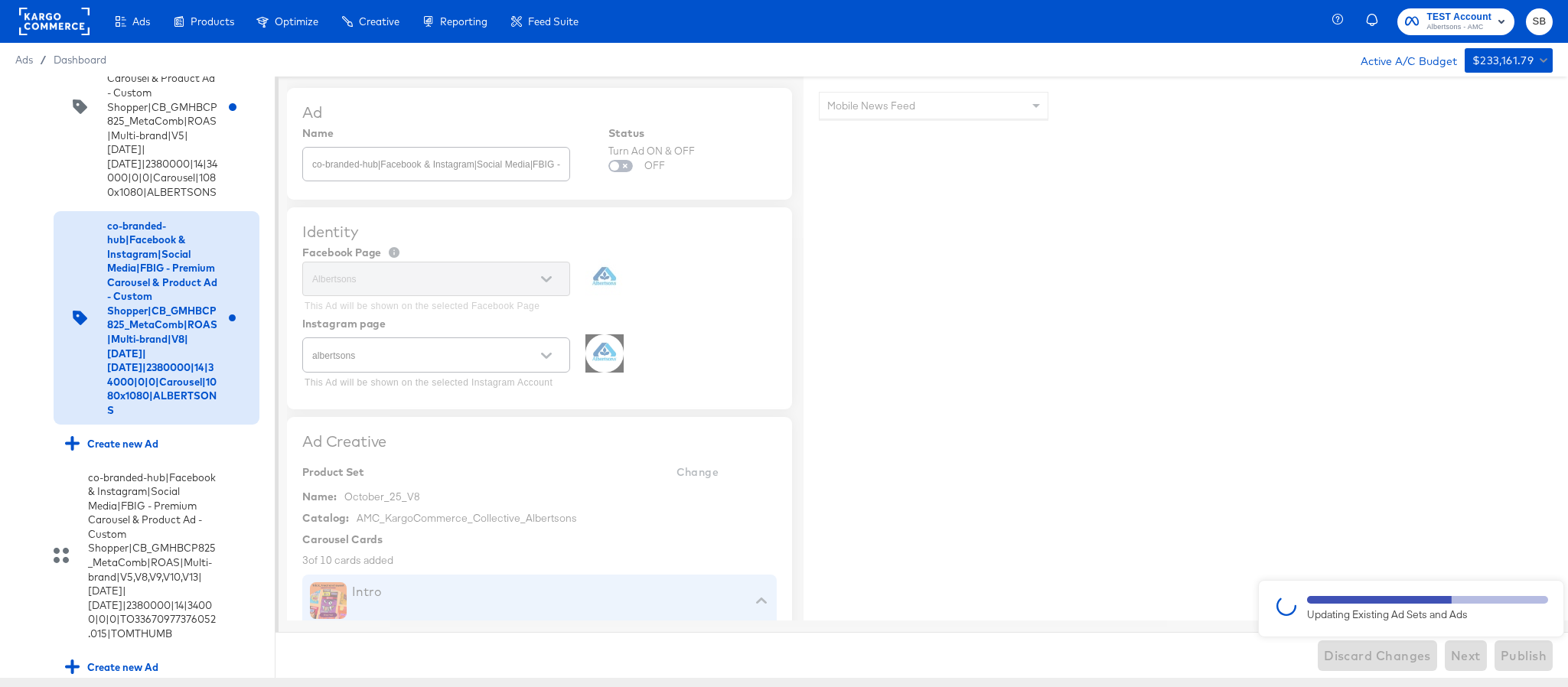
type textarea "x"
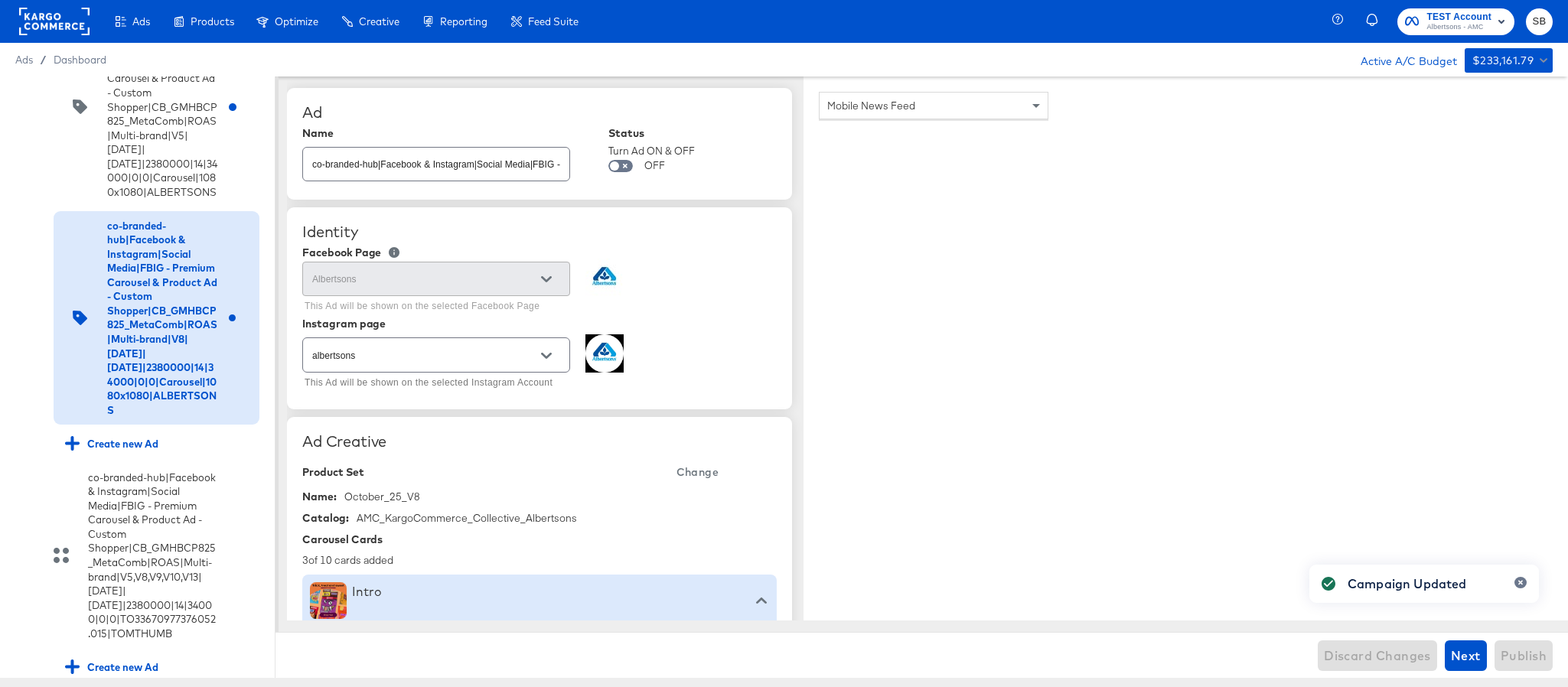
type textarea "x"
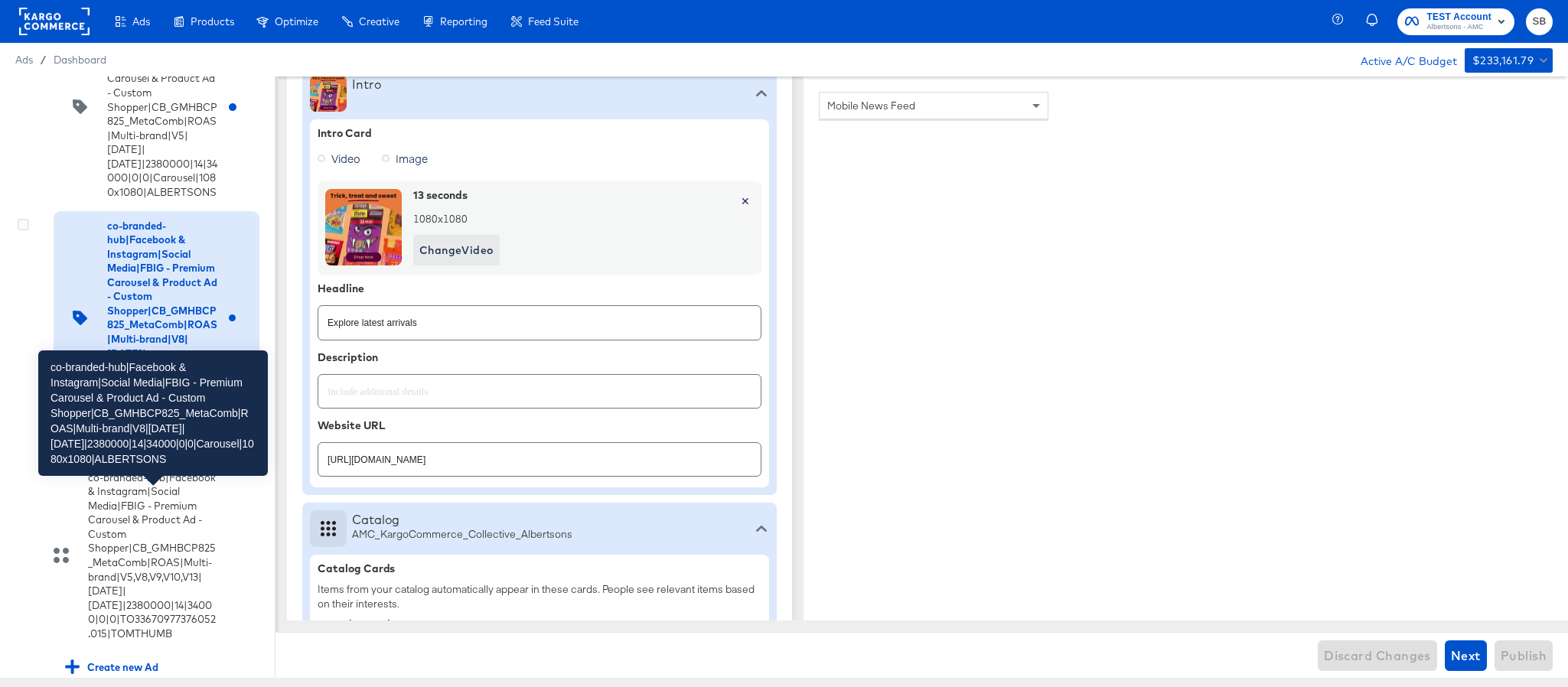
scroll to position [2403, 0]
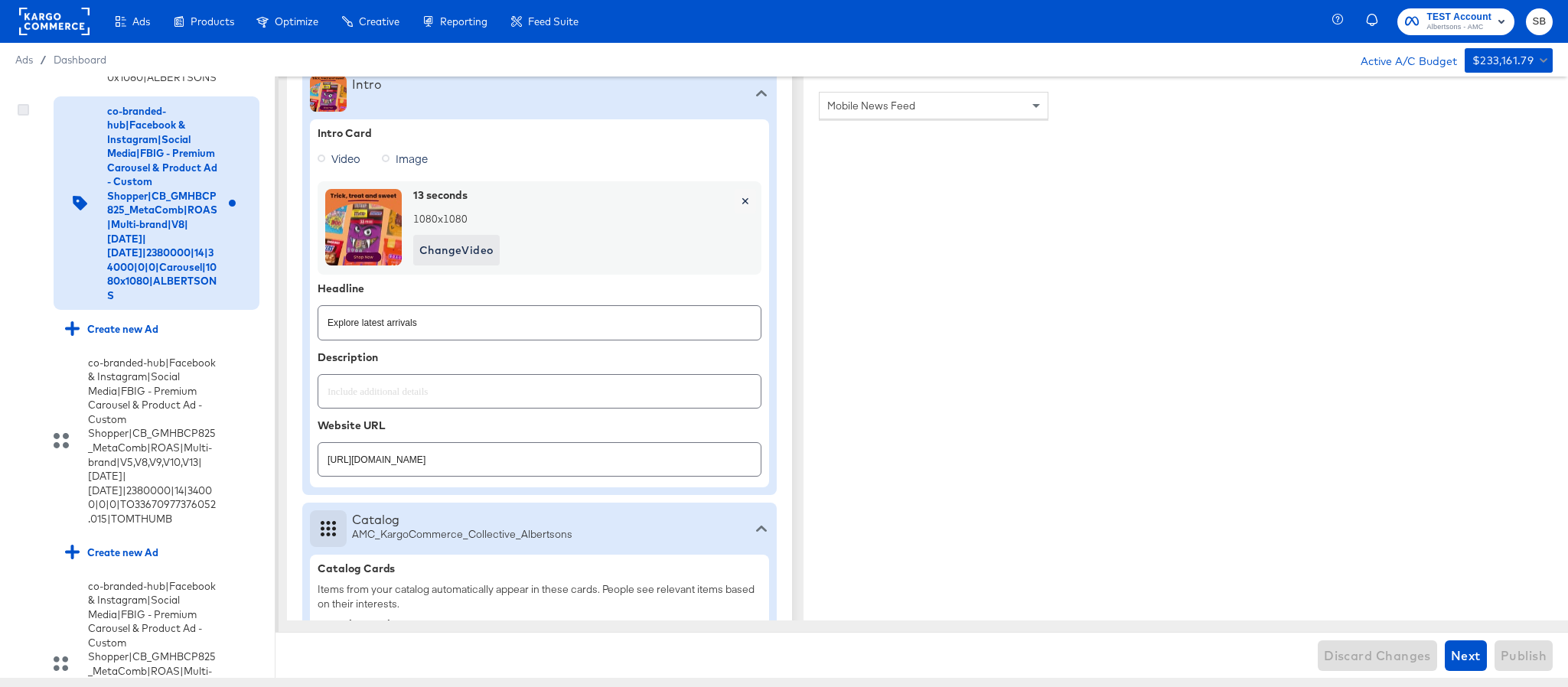
click at [23, 115] on icon at bounding box center [23, 110] width 12 height 12
click at [0, 0] on input "checkbox" at bounding box center [0, 0] width 0 height 0
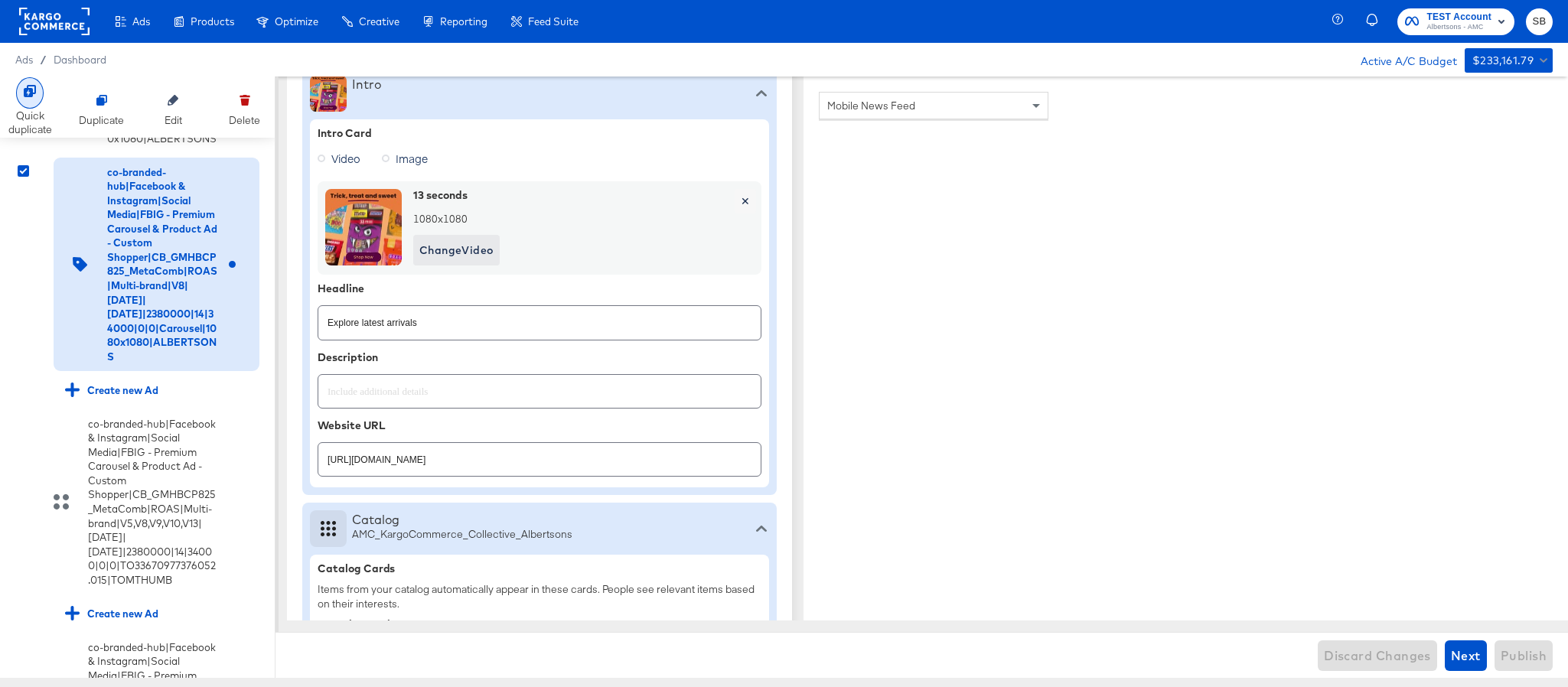
click at [37, 102] on div at bounding box center [29, 93] width 28 height 32
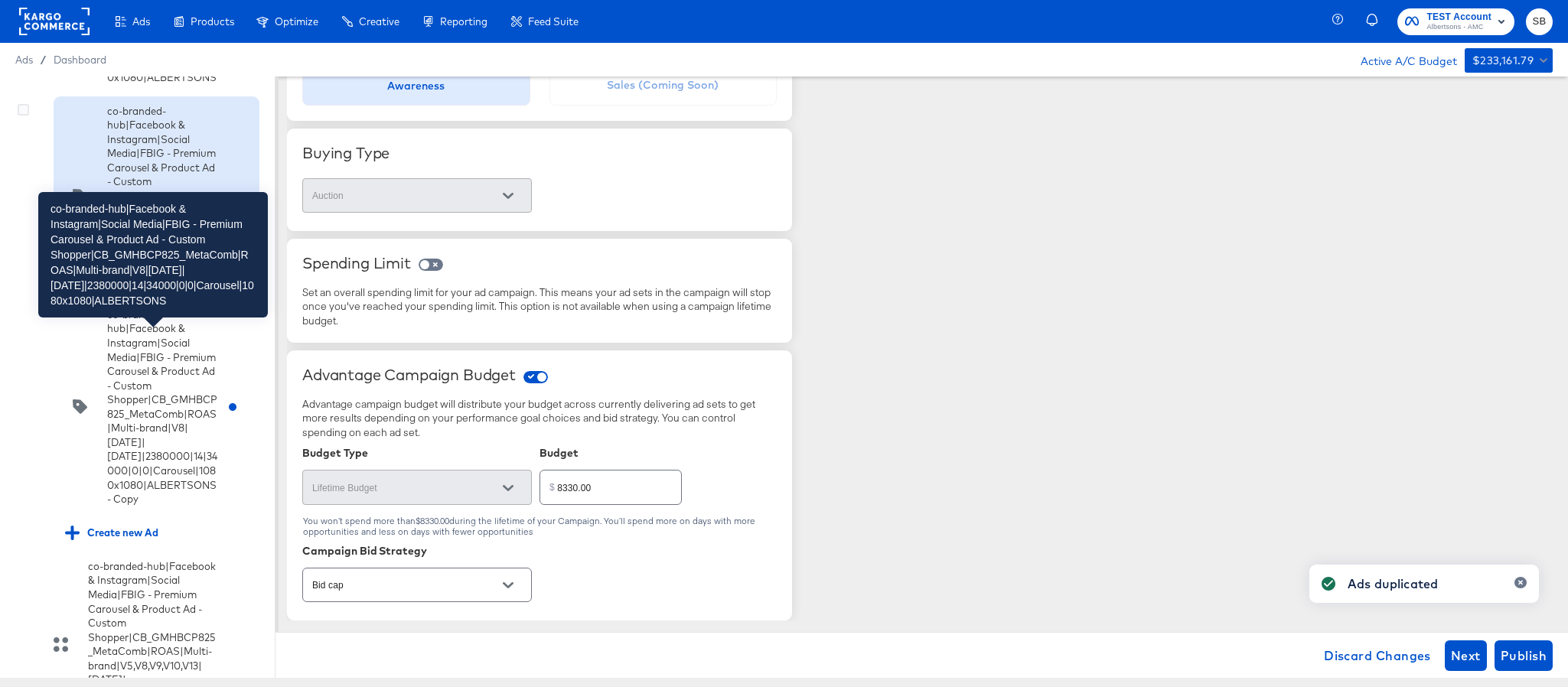
scroll to position [2633, 0]
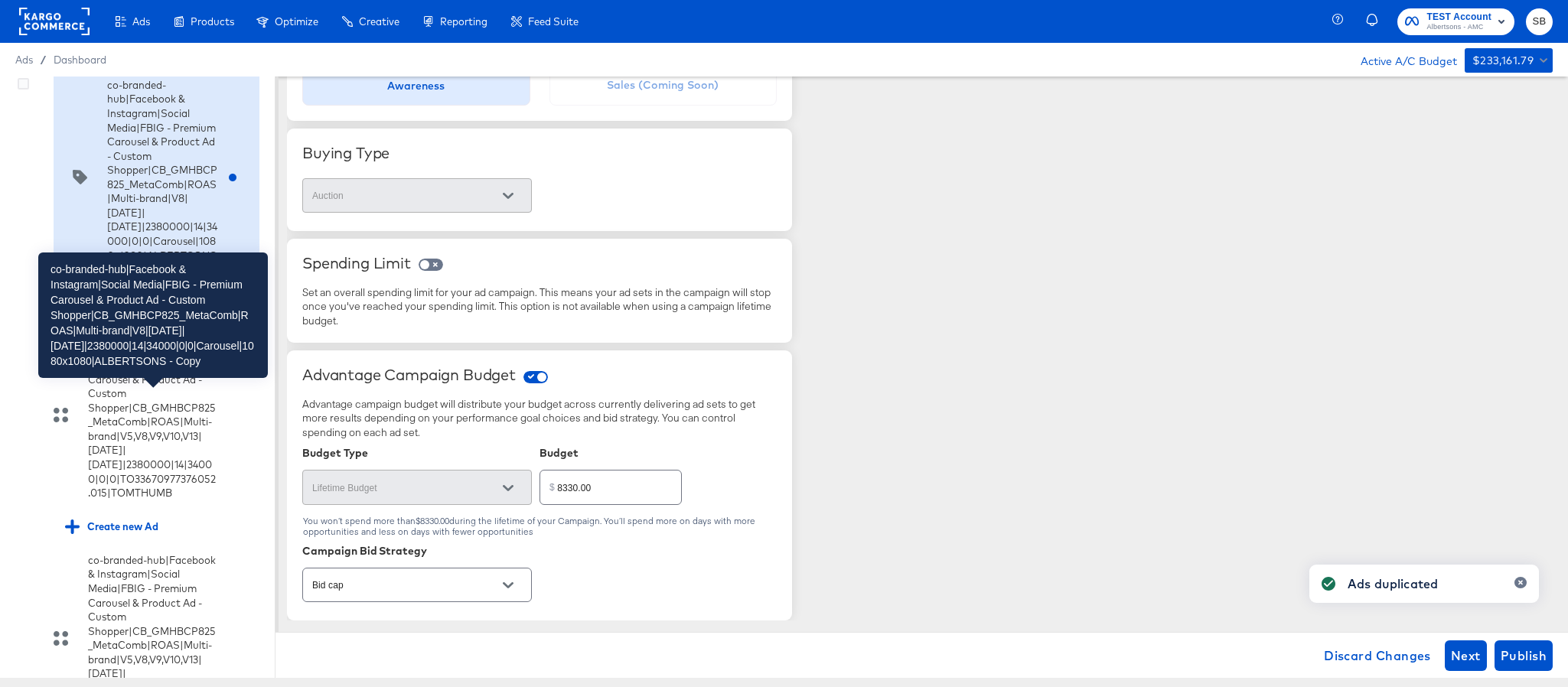
click at [140, 277] on div "co-branded-hub|Facebook & Instagram|Social Media|FBIG - Premium Carousel & Prod…" at bounding box center [162, 178] width 110 height 199
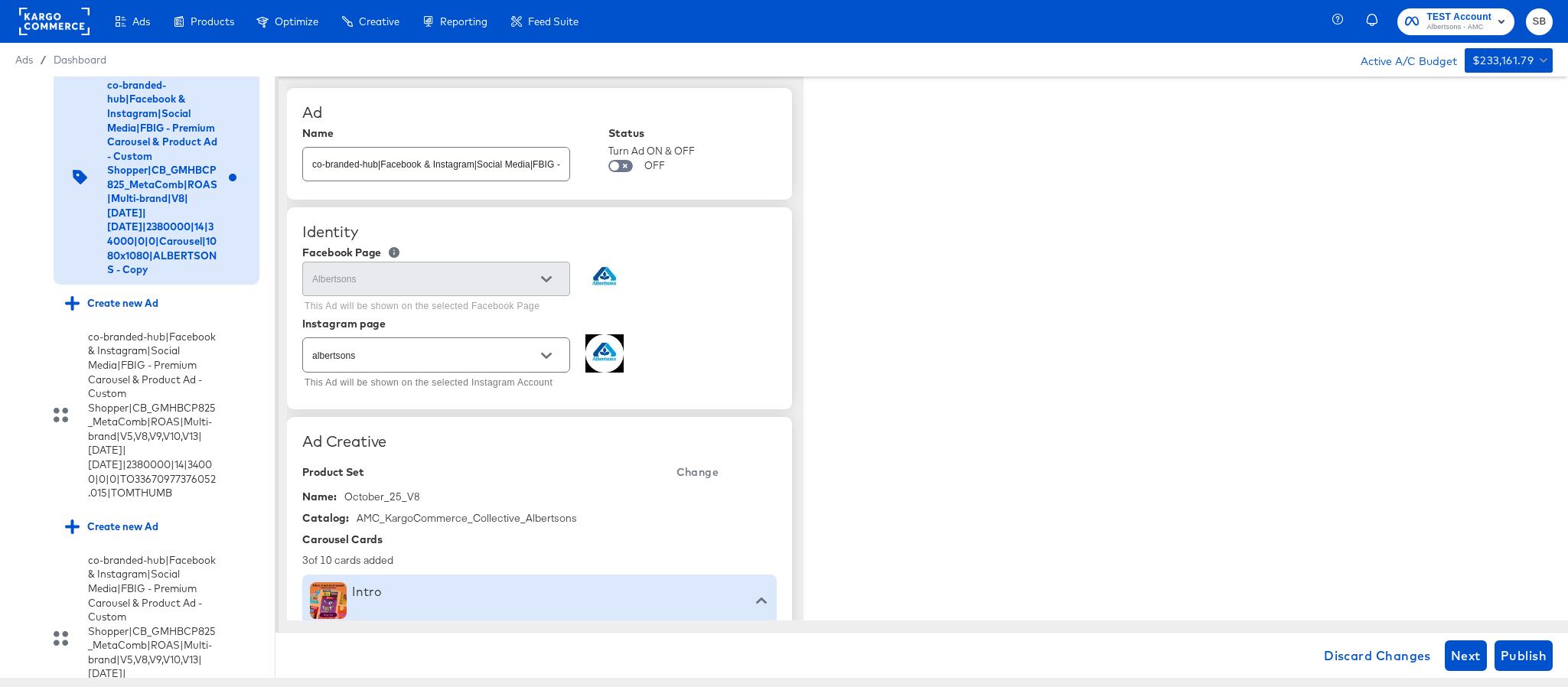
type textarea "x"
click at [529, 164] on input "co-branded-hub|Facebook & Instagram|Social Media|FBIG - Premium Carousel & Prod…" at bounding box center [436, 158] width 266 height 33
paste input "9|9/10/2025|10/07/2025|2380000|14|34000|0|0|Carousel|1080x1080|ALBERTSONS"
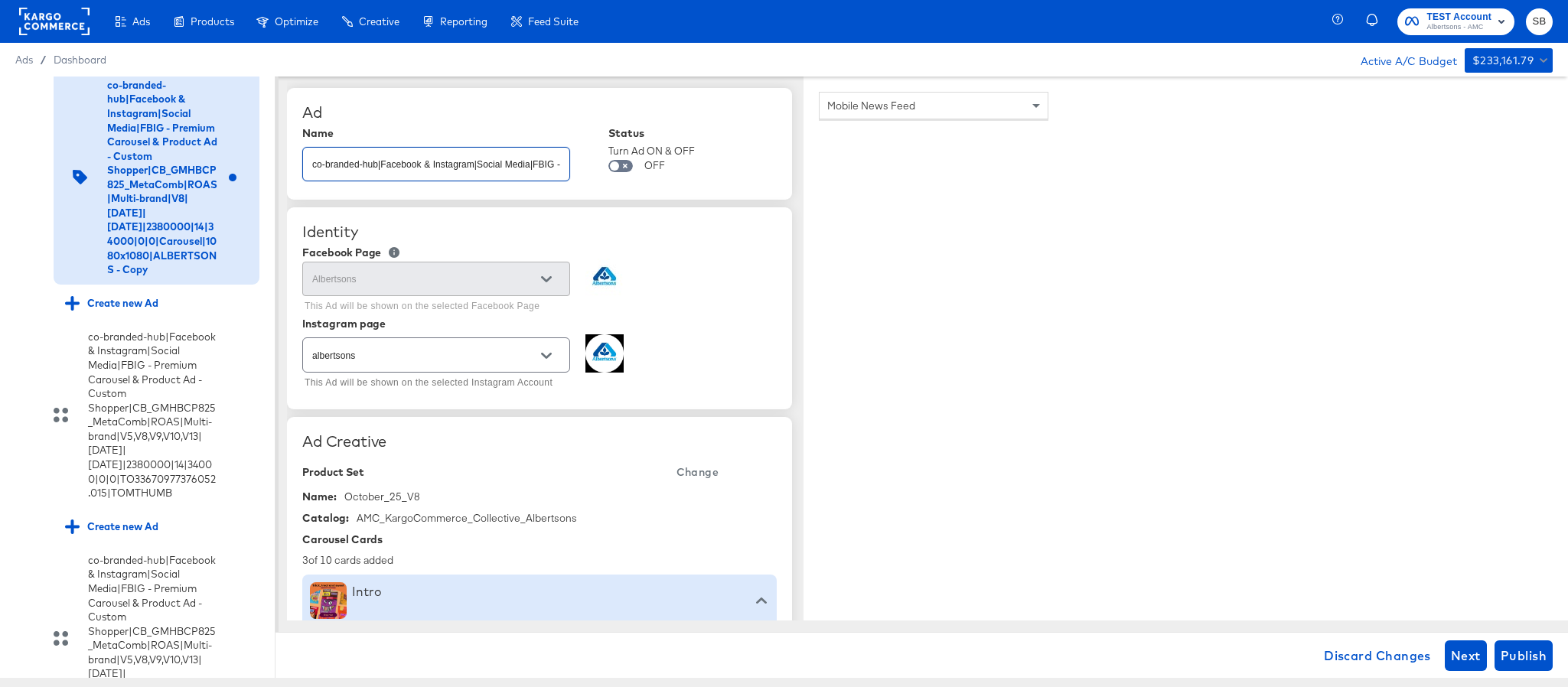
scroll to position [0, 776]
click at [535, 356] on button "Open" at bounding box center [547, 356] width 23 height 23
type input "co-branded-hub|Facebook & Instagram|Social Media|FBIG - Premium Carousel & Prod…"
type textarea "x"
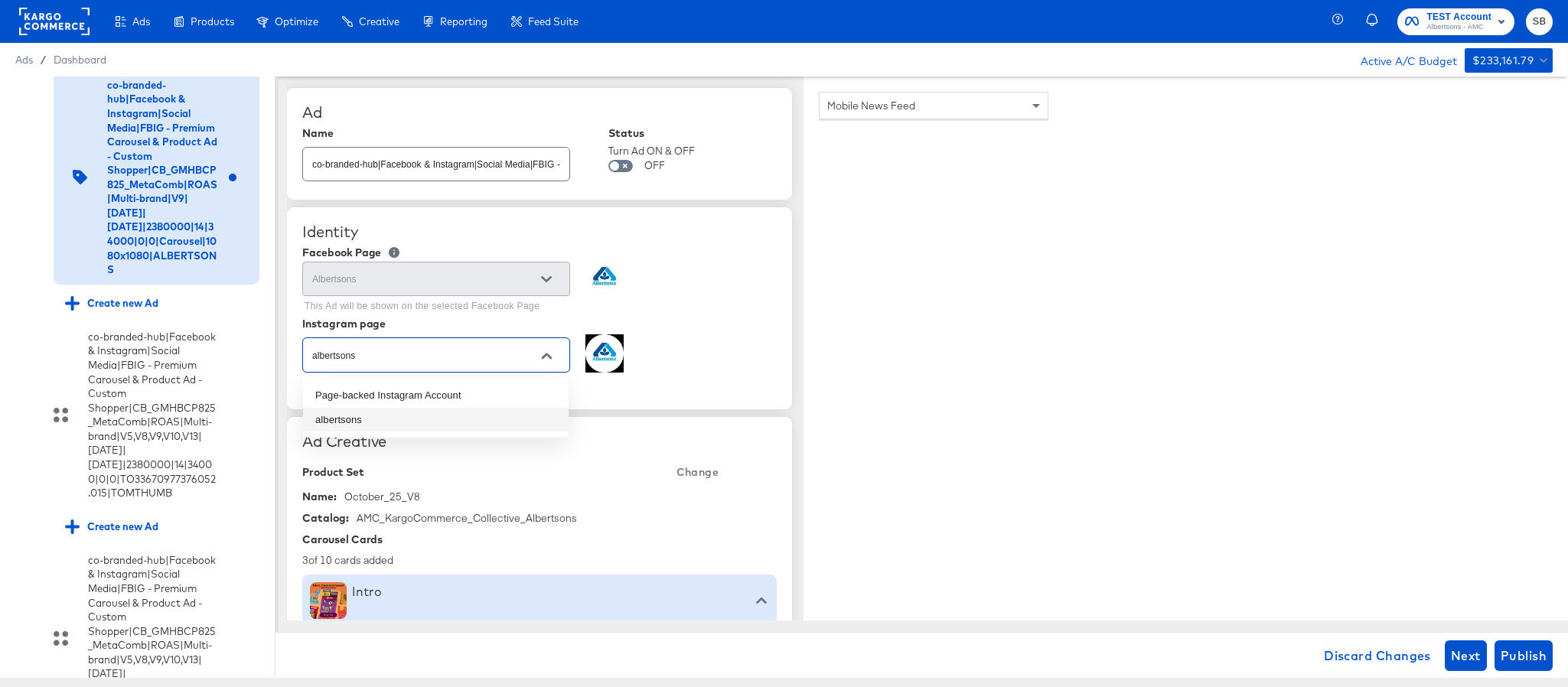
click at [685, 473] on span "Change" at bounding box center [697, 472] width 42 height 19
type textarea "x"
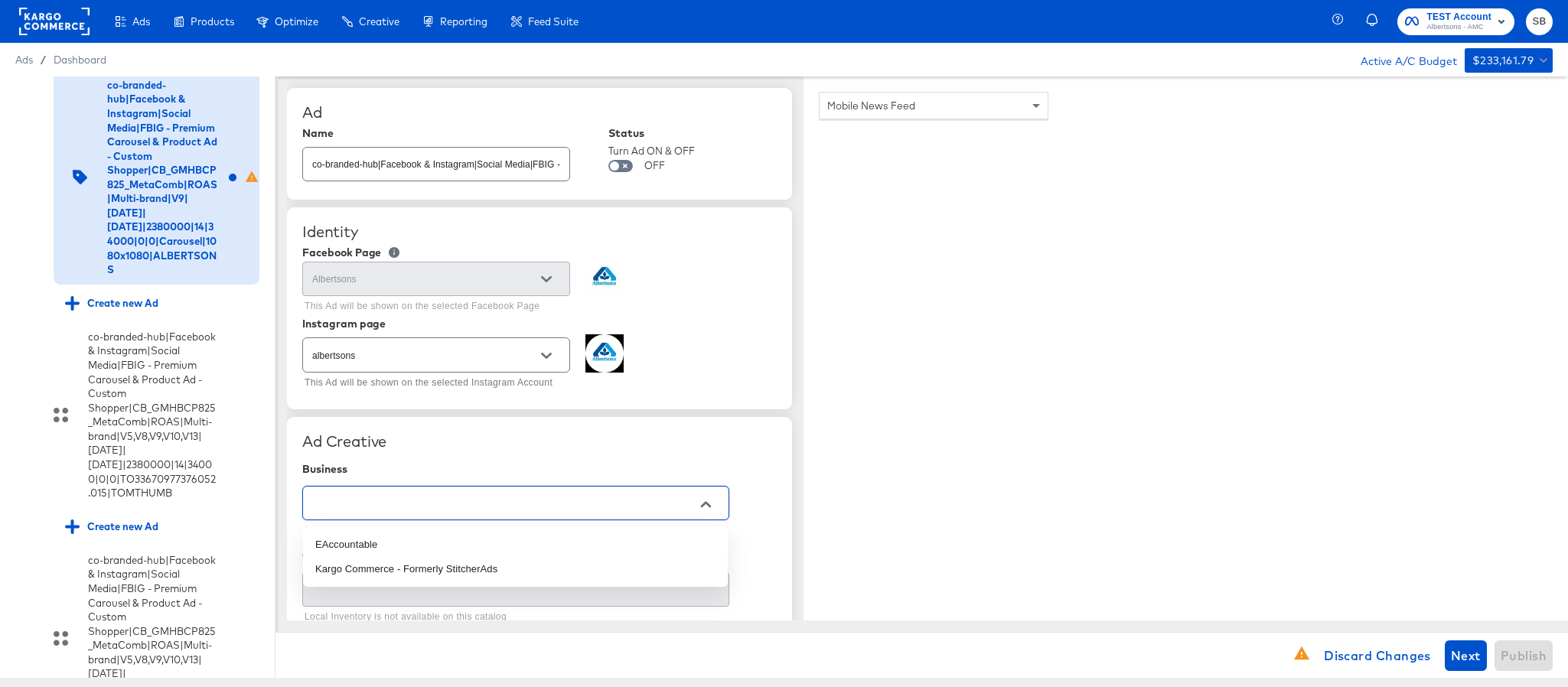
click at [464, 501] on input "text" at bounding box center [503, 503] width 390 height 18
click at [458, 563] on li "Kargo Commerce - Formerly StitcherAds" at bounding box center [515, 568] width 425 height 24
type input "Kargo Commerce - Formerly StitcherAds"
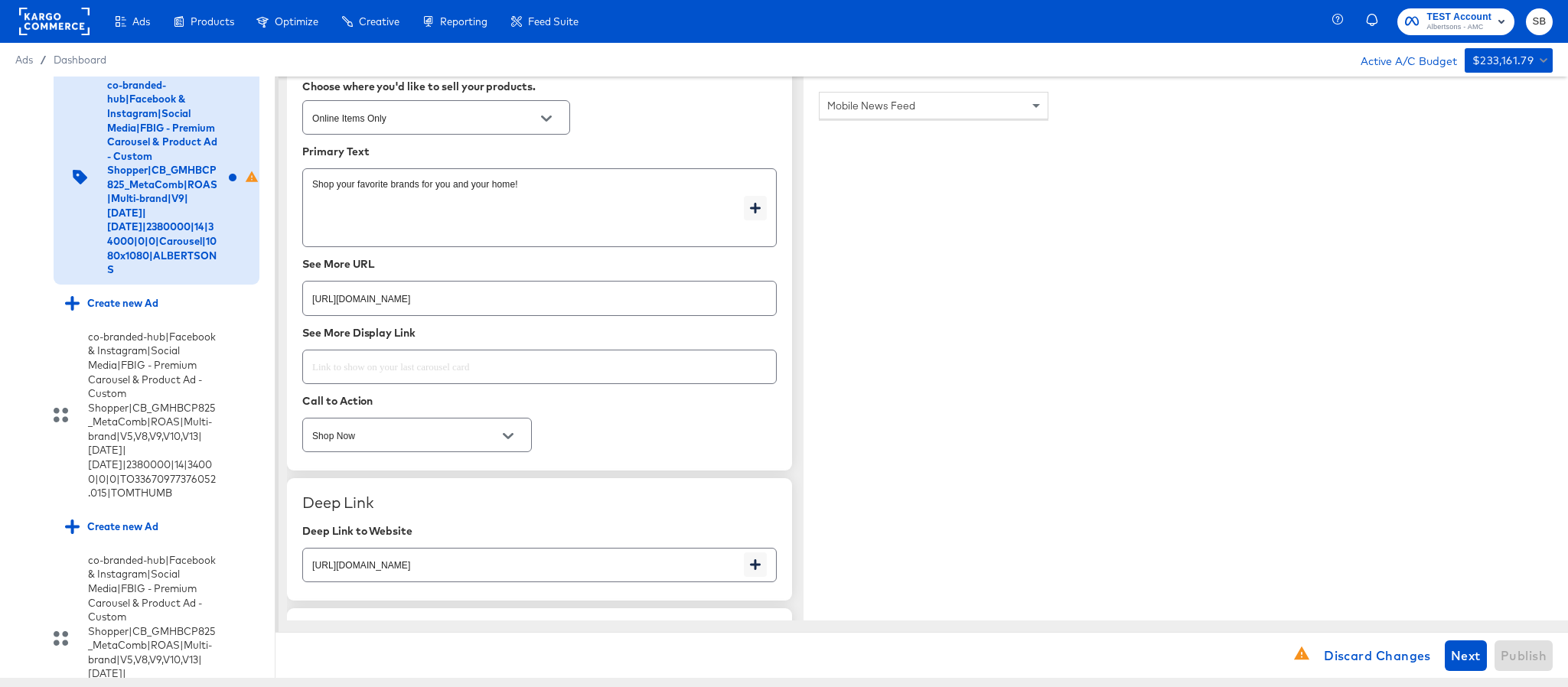
scroll to position [574, 0]
click at [645, 304] on input "https://www.albertsons.com/shop/aisles/paper-cleaning-home.html" at bounding box center [539, 287] width 473 height 33
paste input "cookies-snacks-candy"
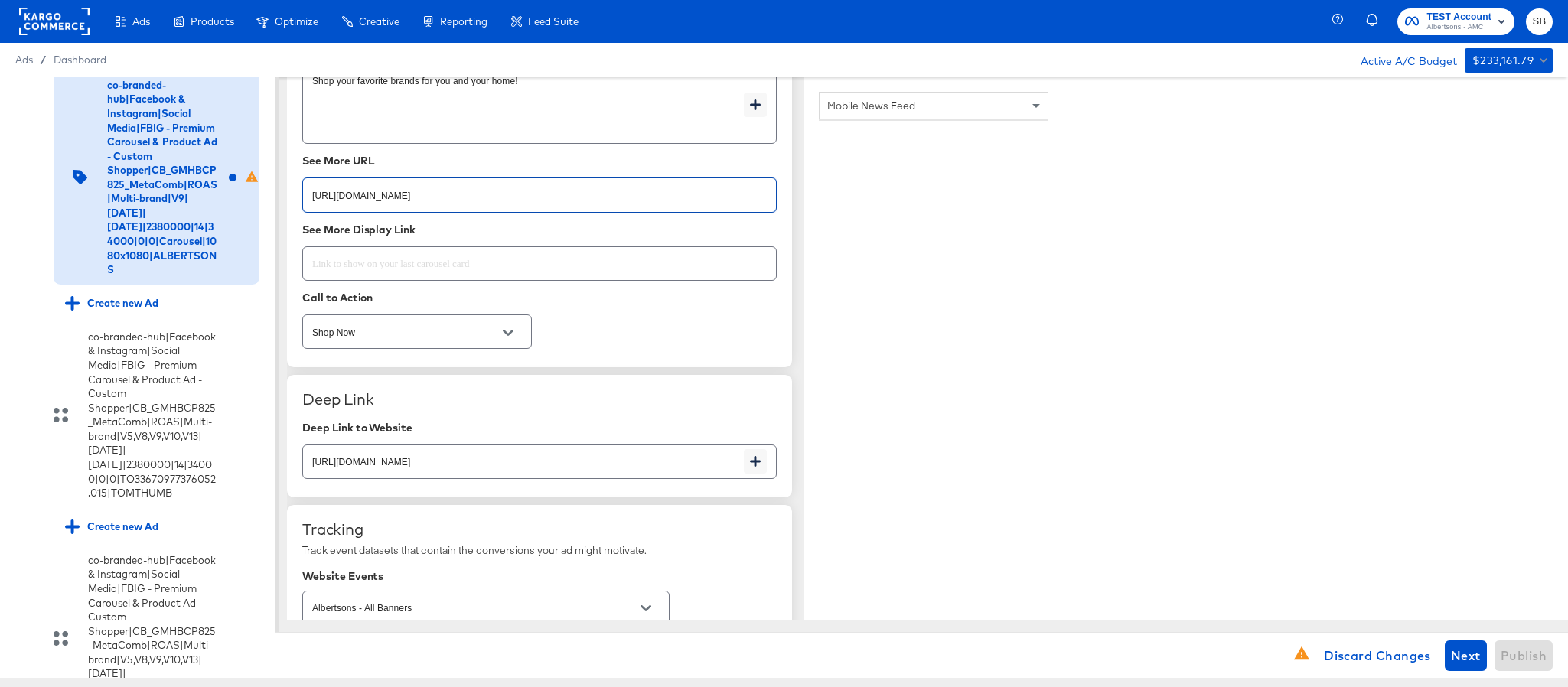
scroll to position [804, 0]
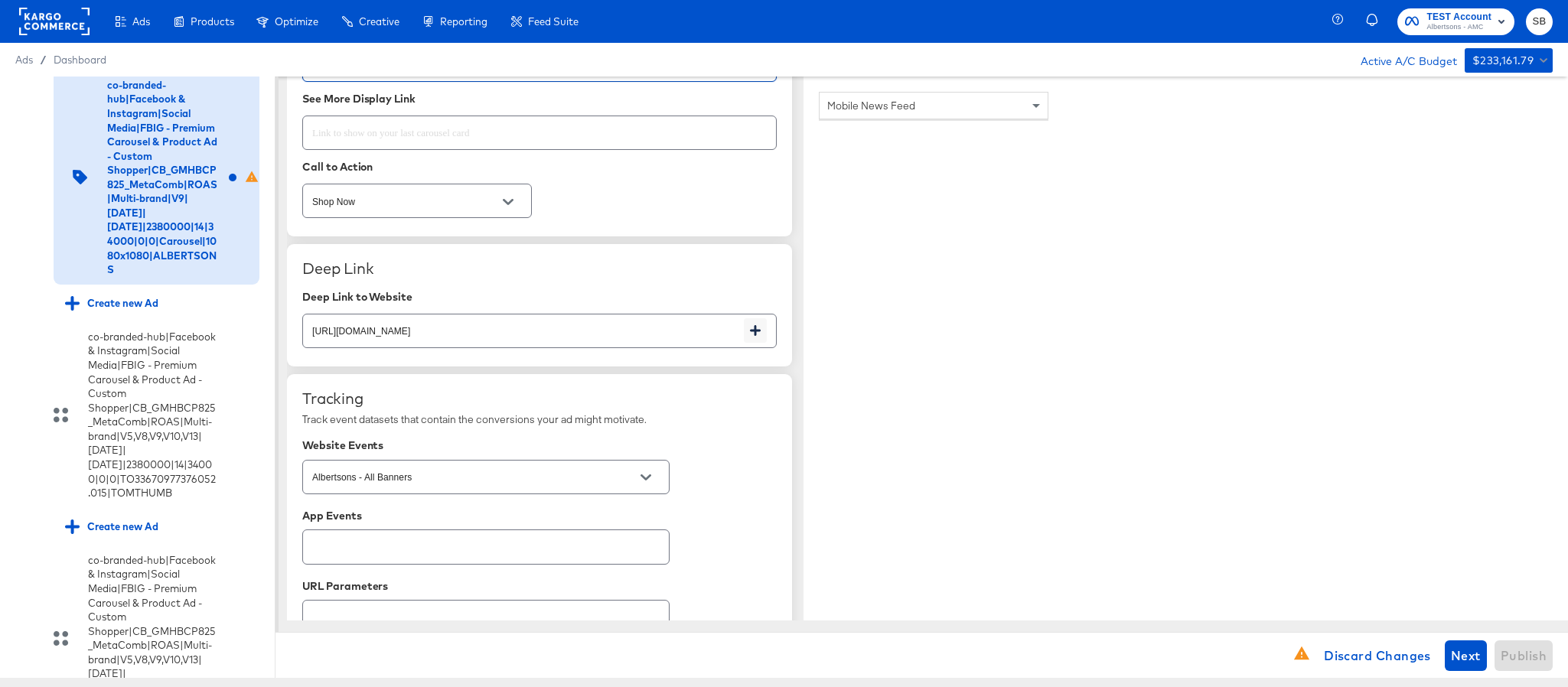
type input "https://www.albertsons.com/shop/aisles/cookies-snacks-candy.html"
type textarea "x"
click at [609, 341] on input "https://www.albertsons.com/shop/aisles/paper-cleaning-home.html" at bounding box center [524, 324] width 441 height 33
paste input "cookies-snacks-candy"
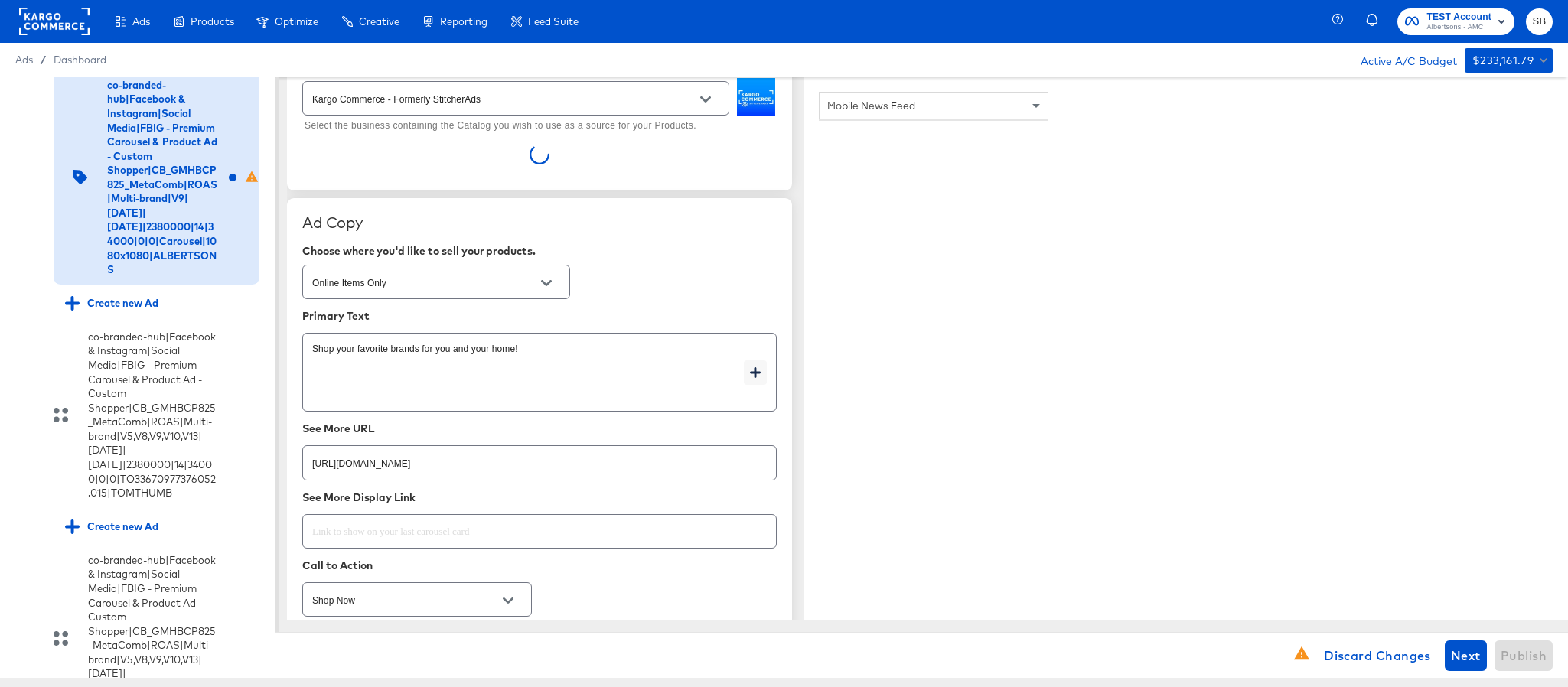
scroll to position [404, 0]
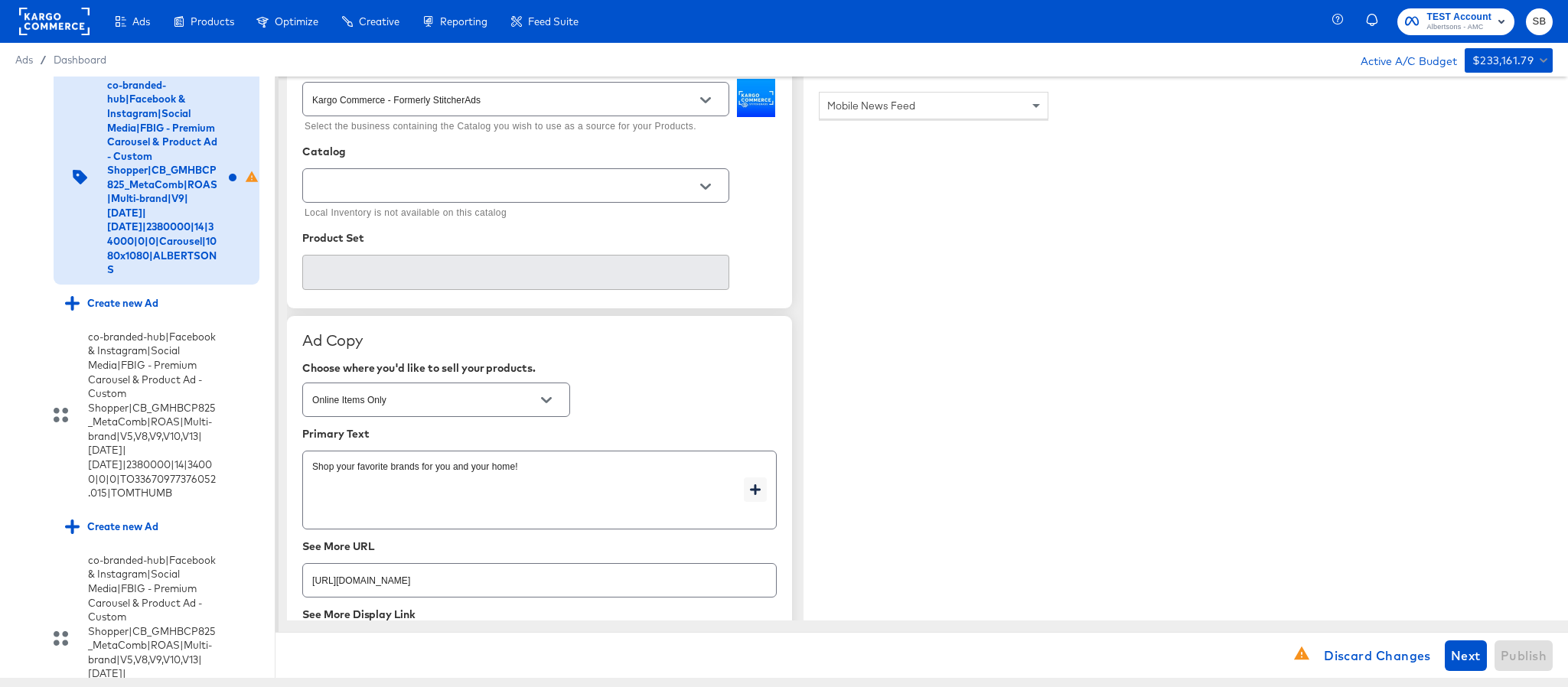
click at [503, 200] on div at bounding box center [516, 185] width 427 height 34
type input "https://www.albertsons.com/shop/aisles/cookies-snacks-candy.html"
type textarea "x"
click at [568, 175] on div at bounding box center [516, 185] width 427 height 34
click at [701, 187] on icon "Open" at bounding box center [706, 186] width 11 height 6
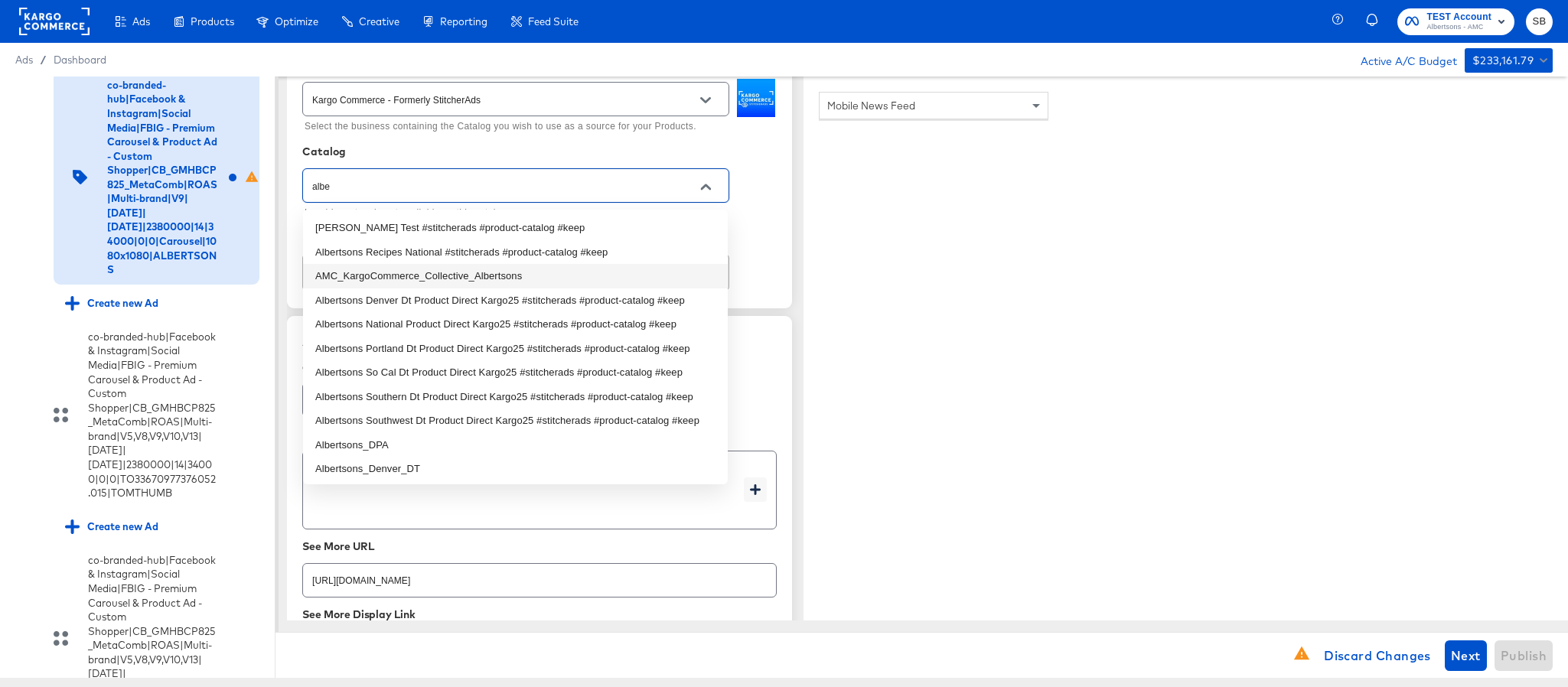
click at [463, 278] on li "AMC_KargoCommerce_Collective_Albertsons" at bounding box center [515, 275] width 425 height 24
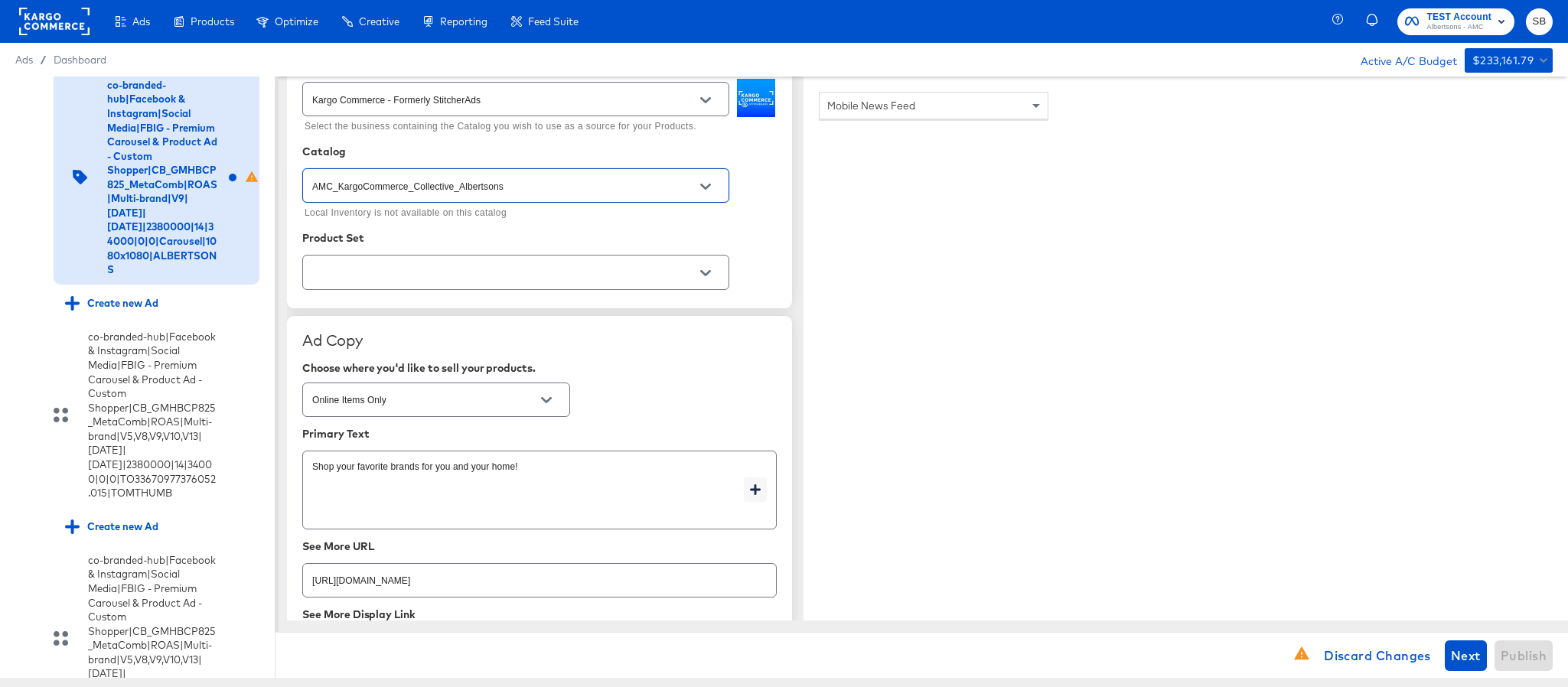
type input "AMC_KargoCommerce_Collective_Albertsons"
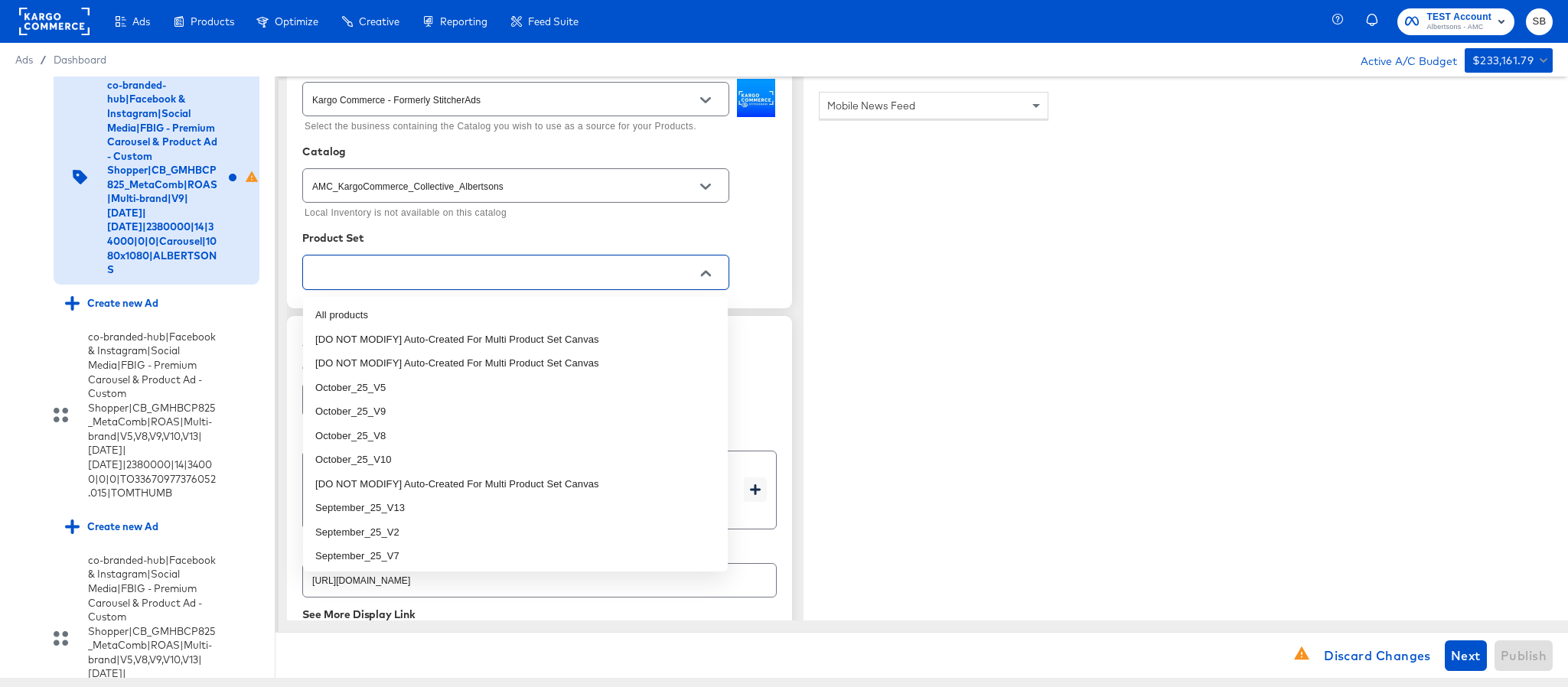
click at [577, 279] on input "text" at bounding box center [503, 272] width 390 height 18
click at [458, 405] on li "October_25_V9" at bounding box center [515, 412] width 425 height 24
type textarea "x"
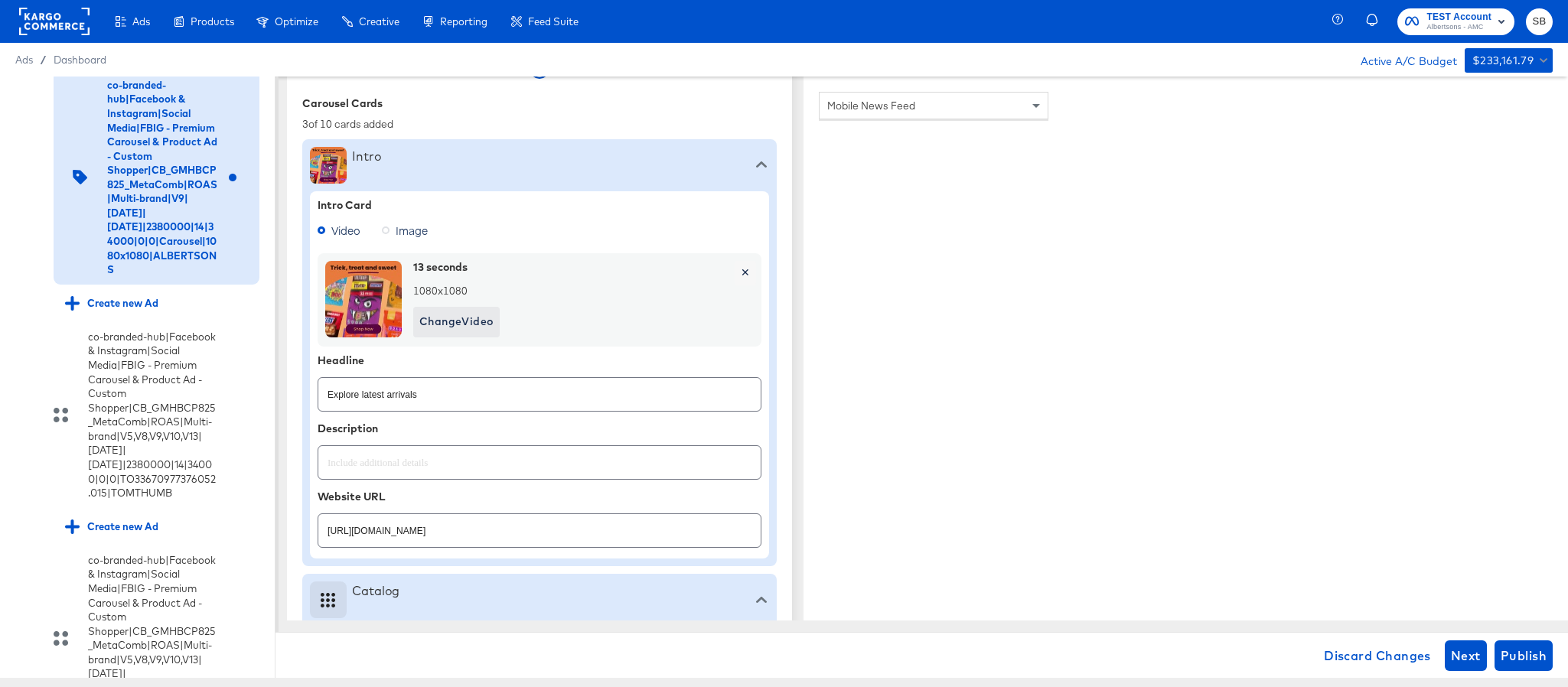
type textarea "x"
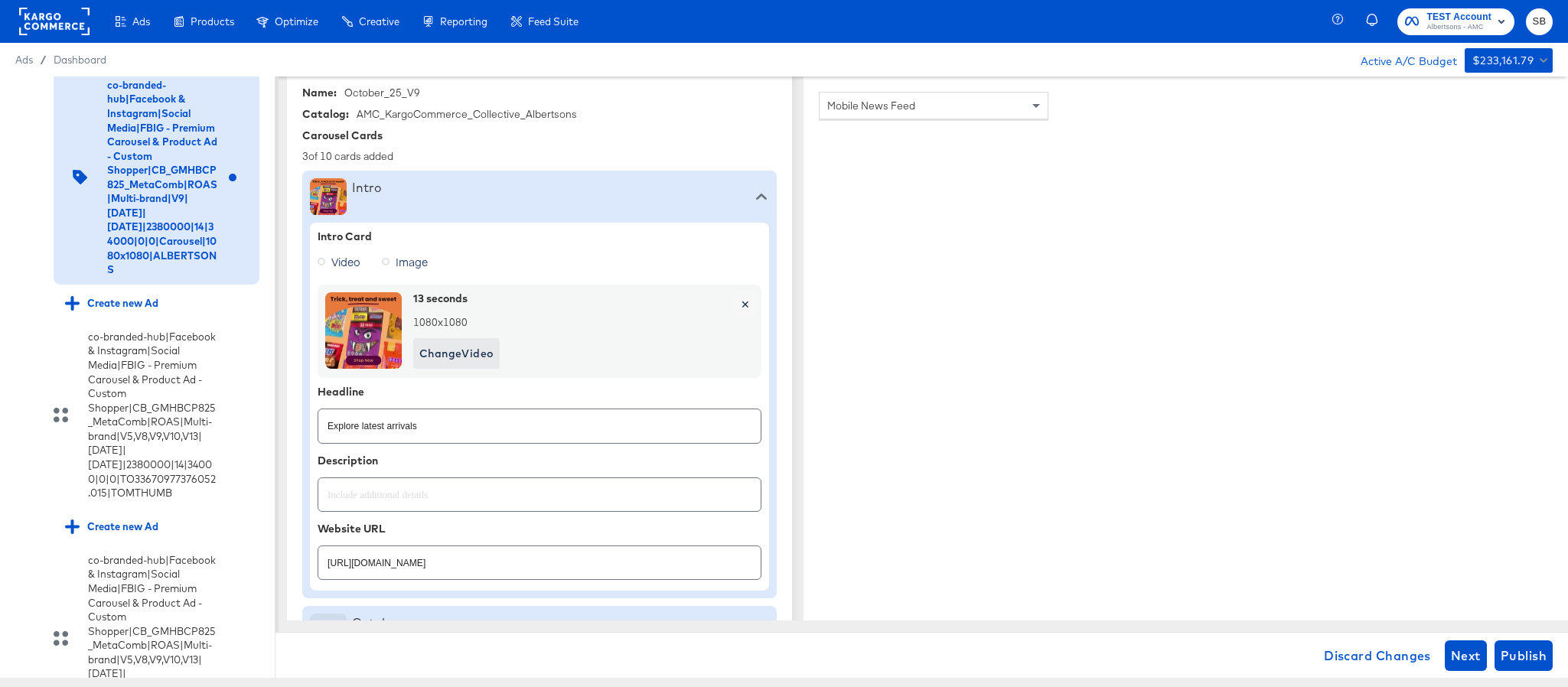
click at [483, 568] on input "https://www.albertsons.com/shop/aisles/paper-cleaning-home.html" at bounding box center [539, 556] width 443 height 33
paste input "cookies-snacks-candy"
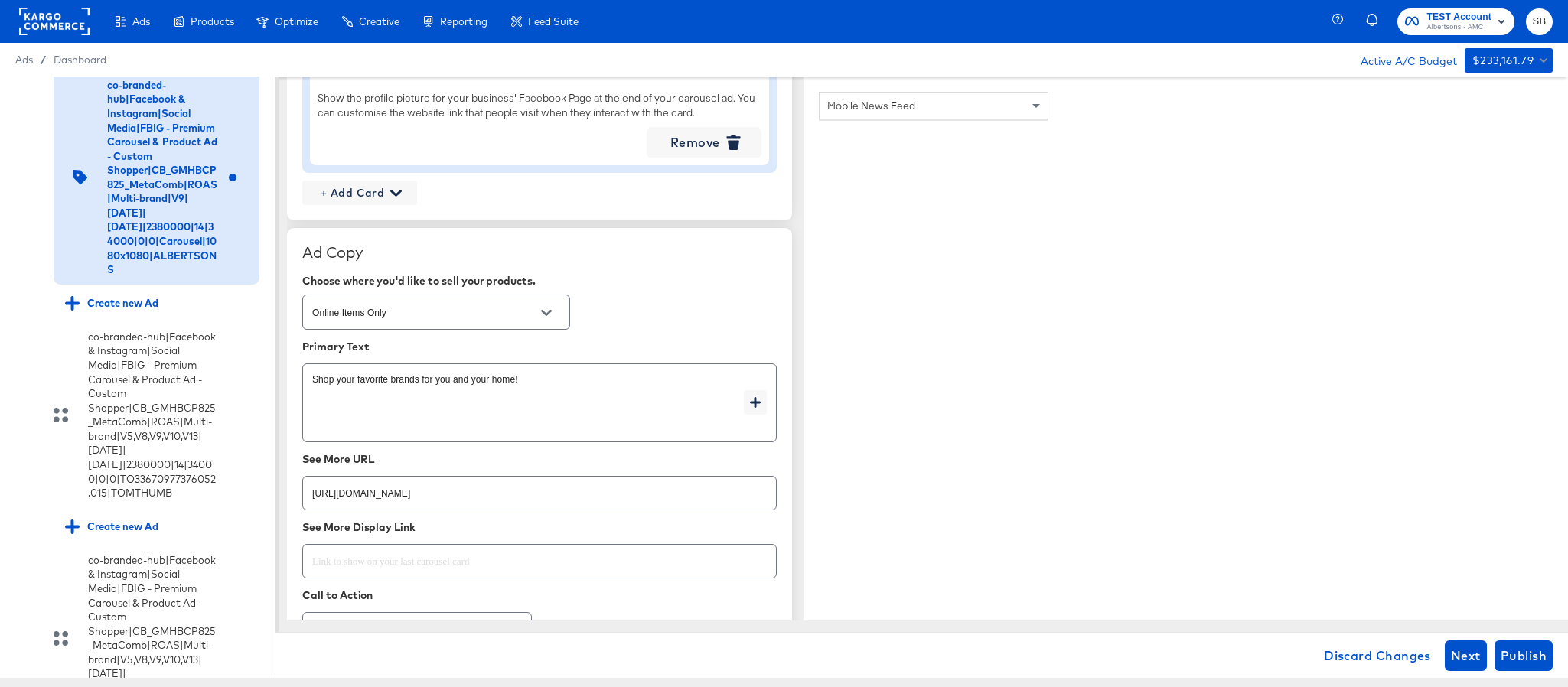
scroll to position [2011, 0]
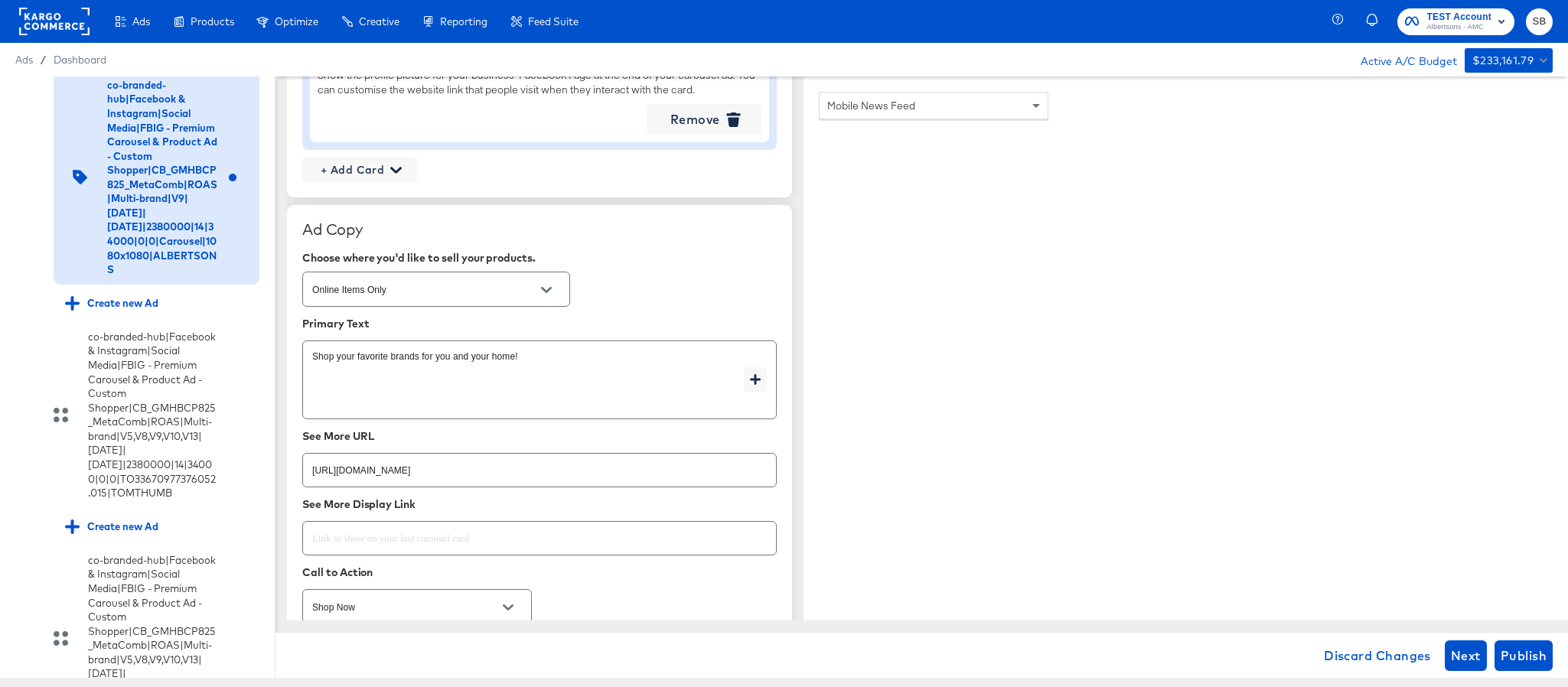
type input "https://www.albertsons.com/shop/aisles/cookies-snacks-candy.html"
type textarea "x"
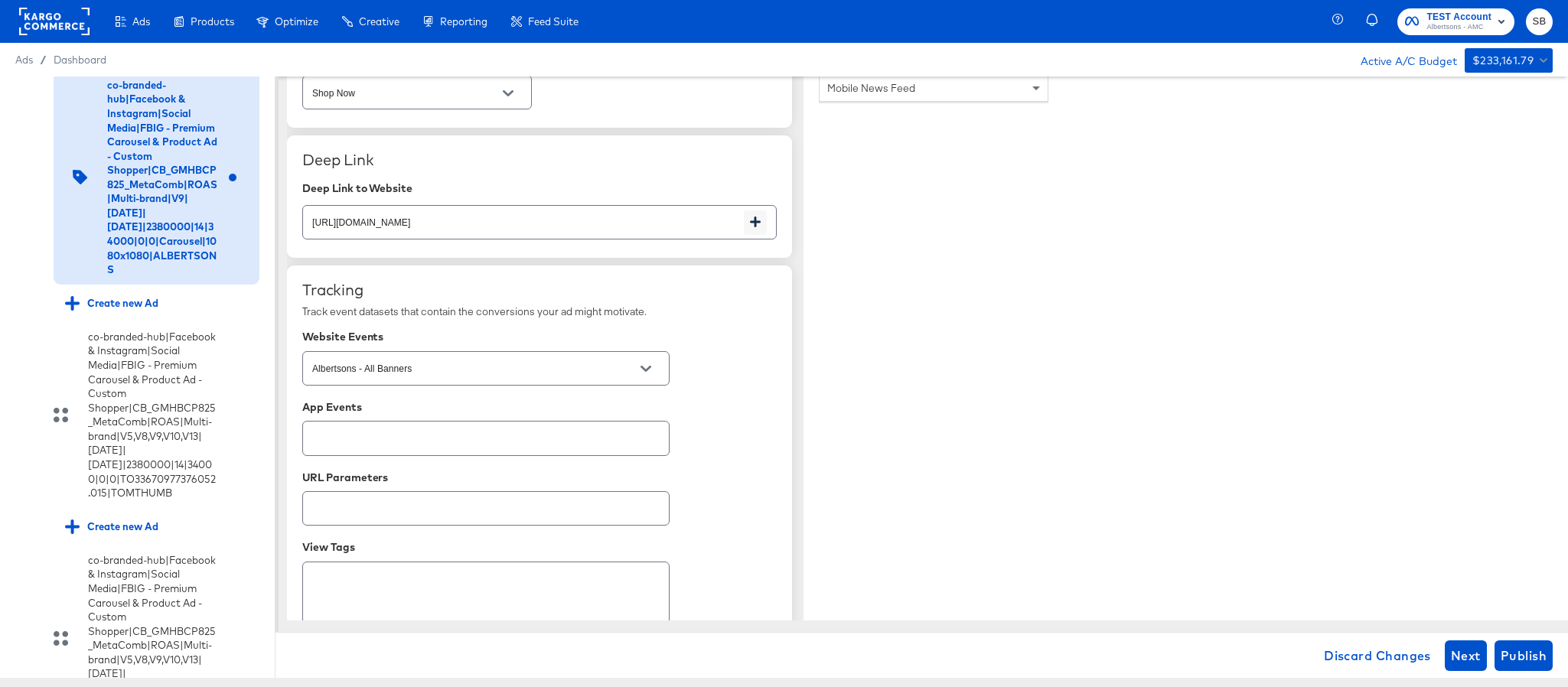
scroll to position [2590, 0]
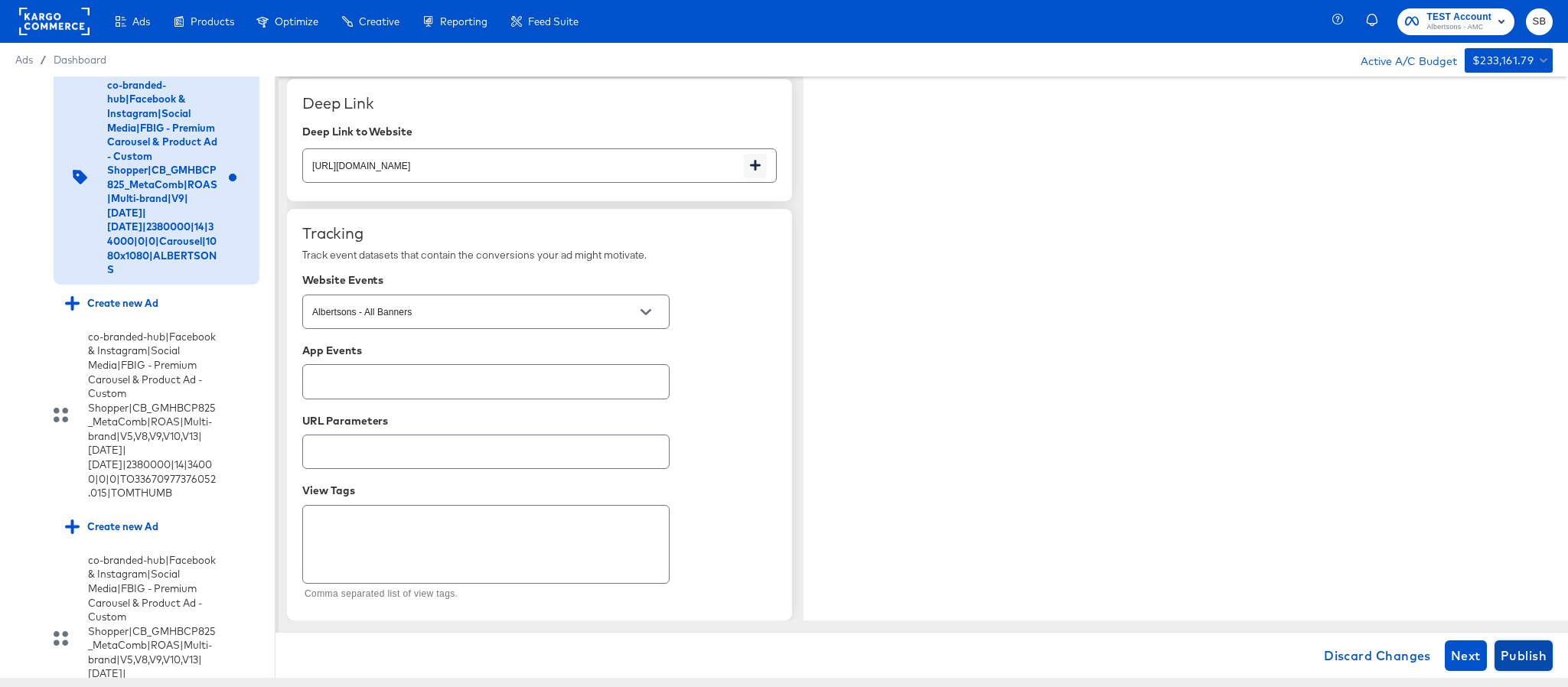
click at [1525, 643] on button "Publish" at bounding box center [1524, 655] width 58 height 31
type textarea "x"
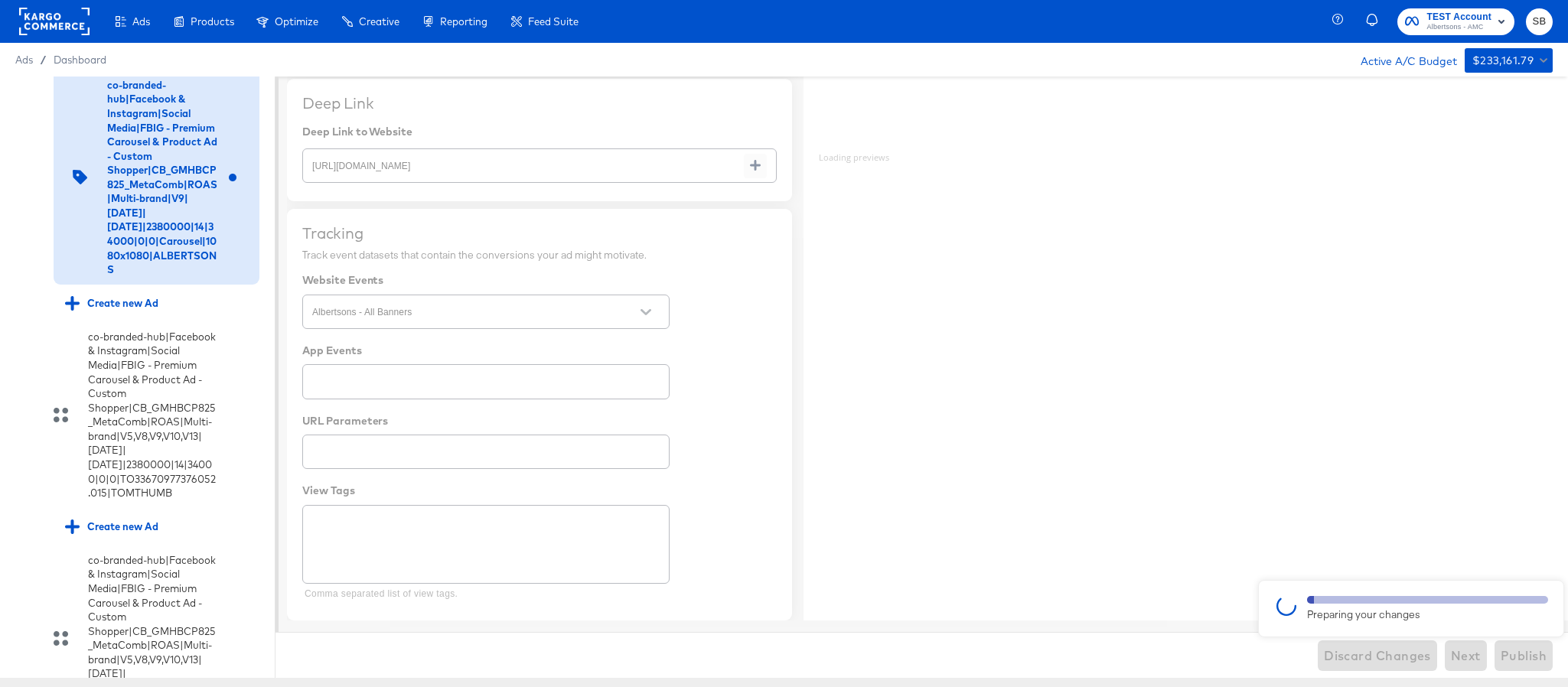
type textarea "x"
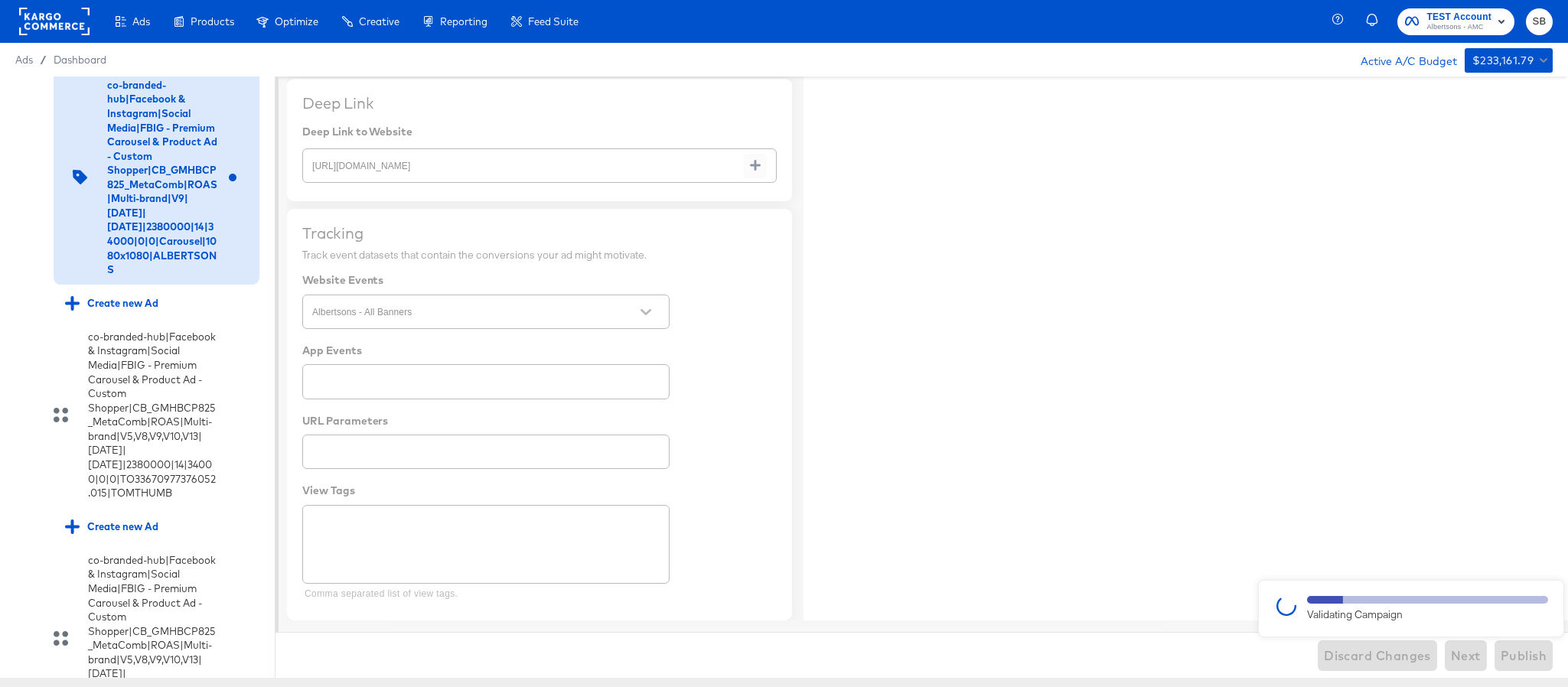
type textarea "x"
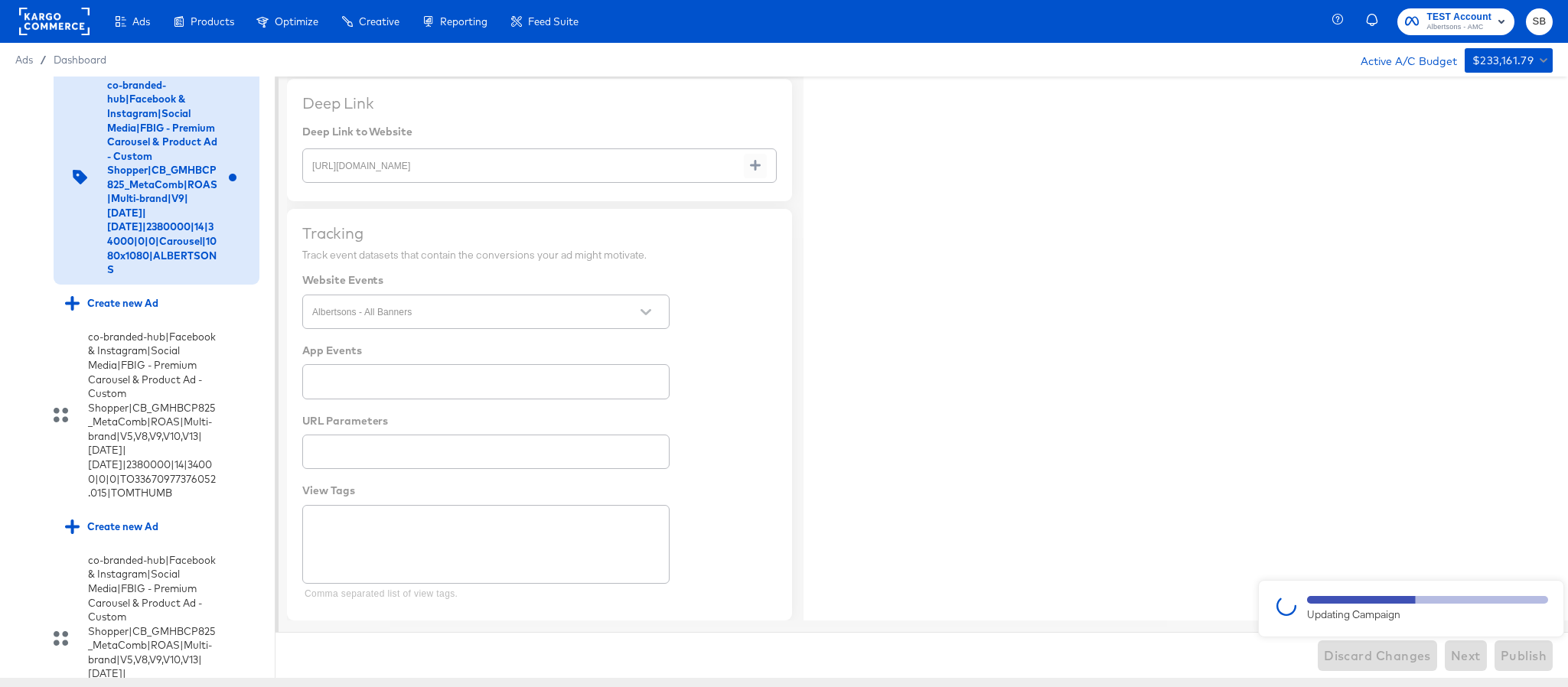
type textarea "x"
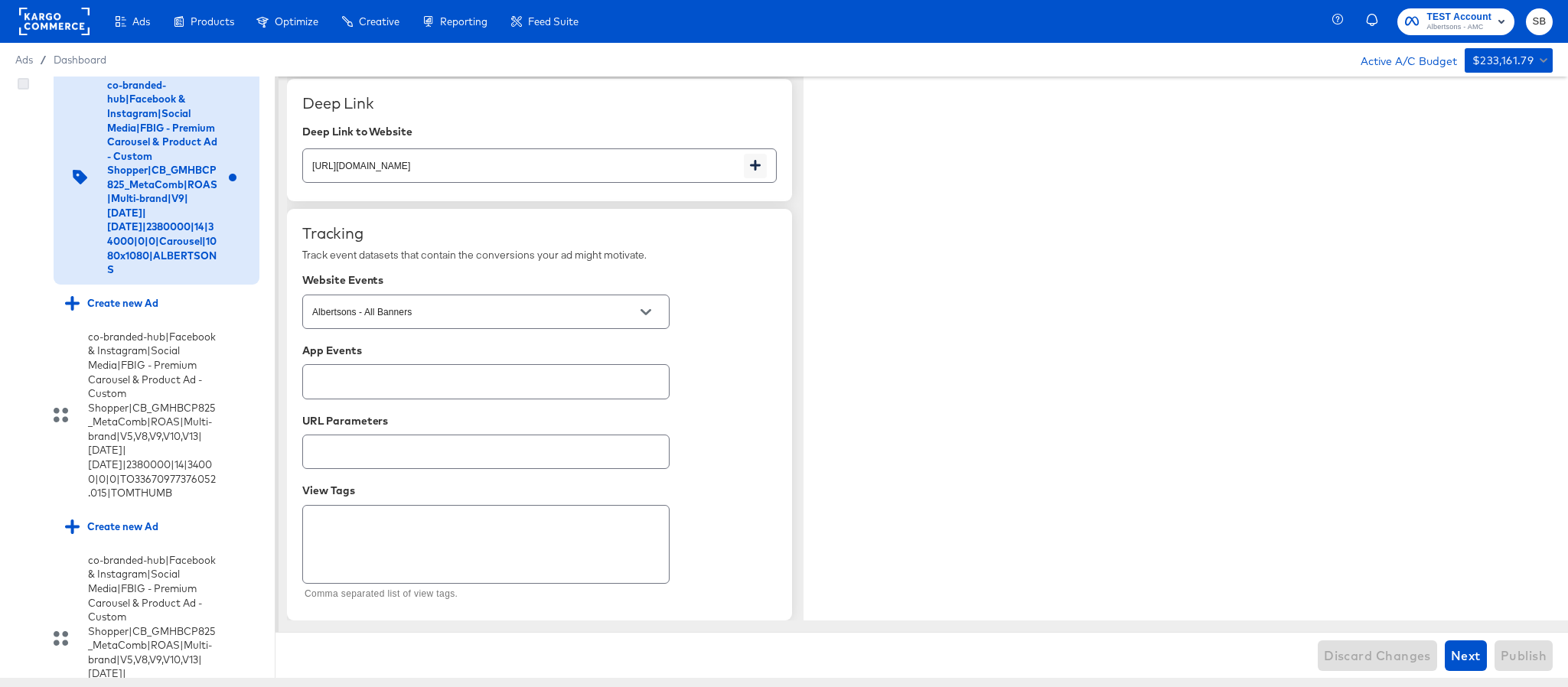
click at [21, 89] on icon at bounding box center [23, 84] width 12 height 12
click at [0, 0] on input "checkbox" at bounding box center [0, 0] width 0 height 0
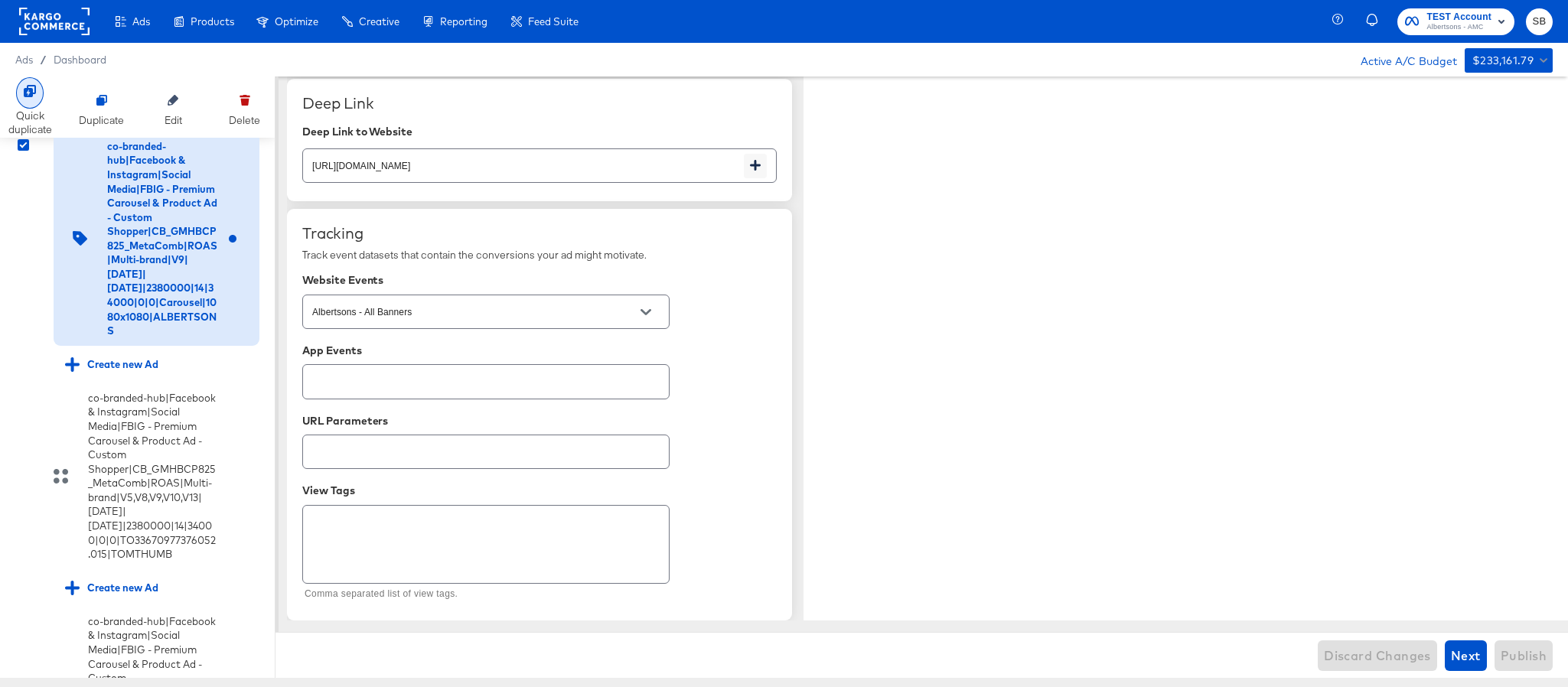
click at [31, 109] on div "Quick duplicate" at bounding box center [30, 123] width 43 height 28
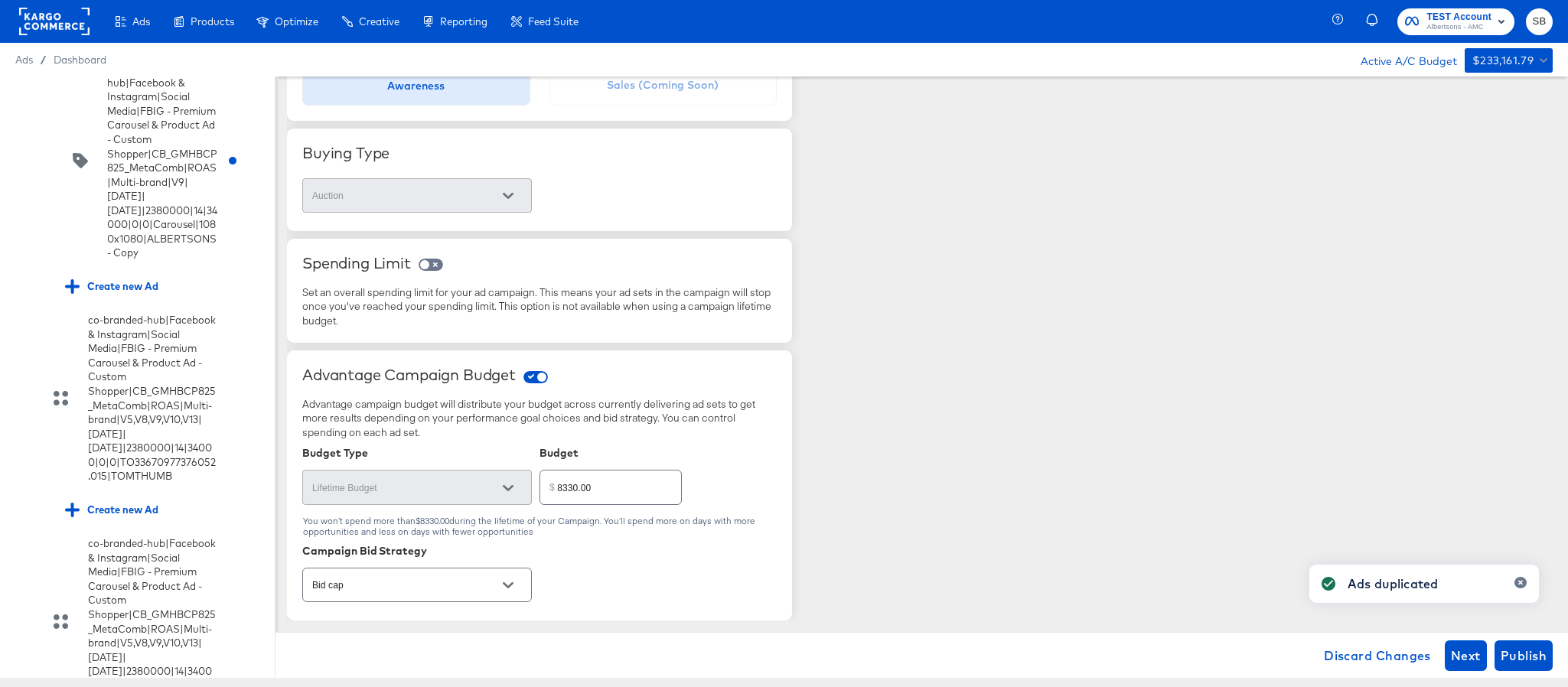
scroll to position [2862, 0]
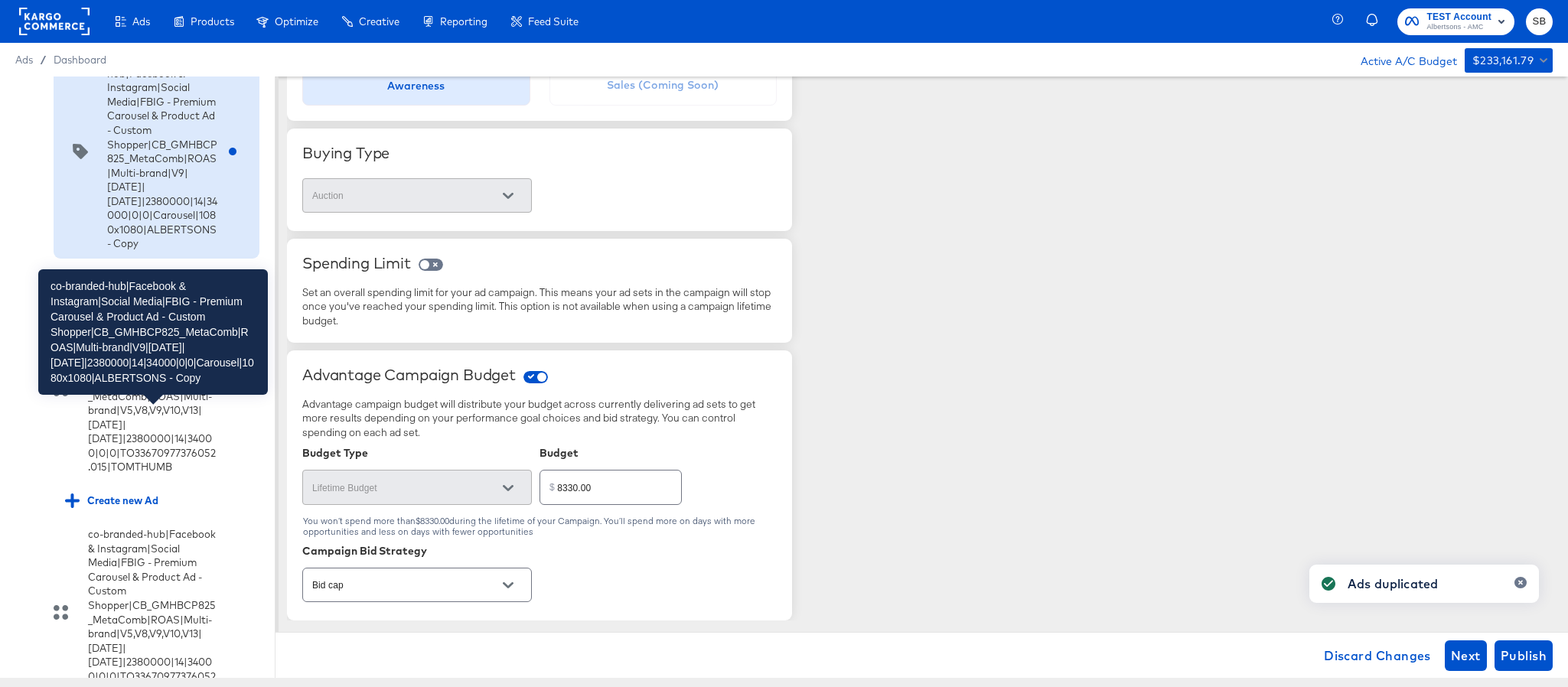
click at [136, 251] on div "co-branded-hub|Facebook & Instagram|Social Media|FBIG - Premium Carousel & Prod…" at bounding box center [162, 151] width 110 height 199
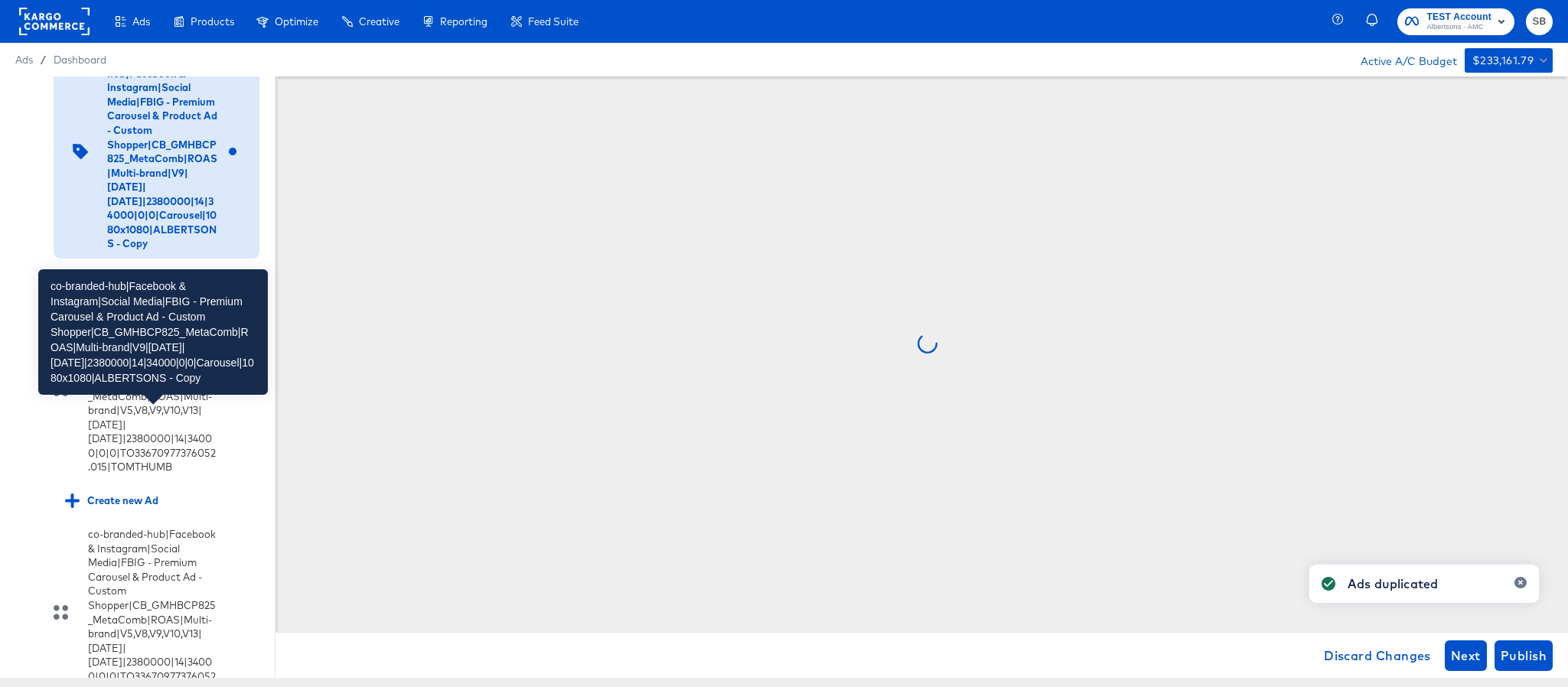
scroll to position [0, 0]
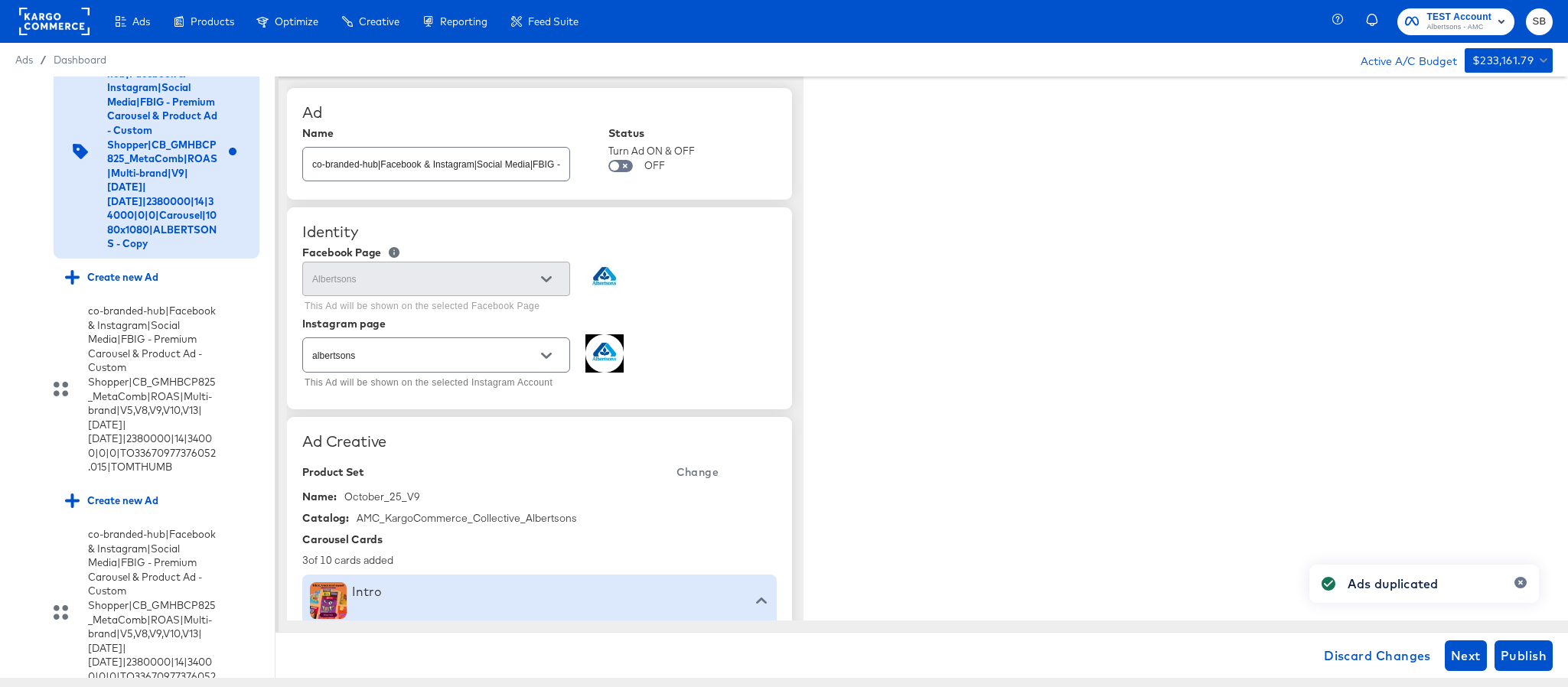
click at [531, 177] on div "co-branded-hub|Facebook & Instagram|Social Media|FBIG - Premium Carousel & Prod…" at bounding box center [436, 164] width 268 height 34
paste input "10|9/10/2025|10/07/2025|2380000|14|34000|0|0|Carousel|1080x1080|ALBERTSONS"
click at [699, 476] on span "Change" at bounding box center [697, 472] width 42 height 19
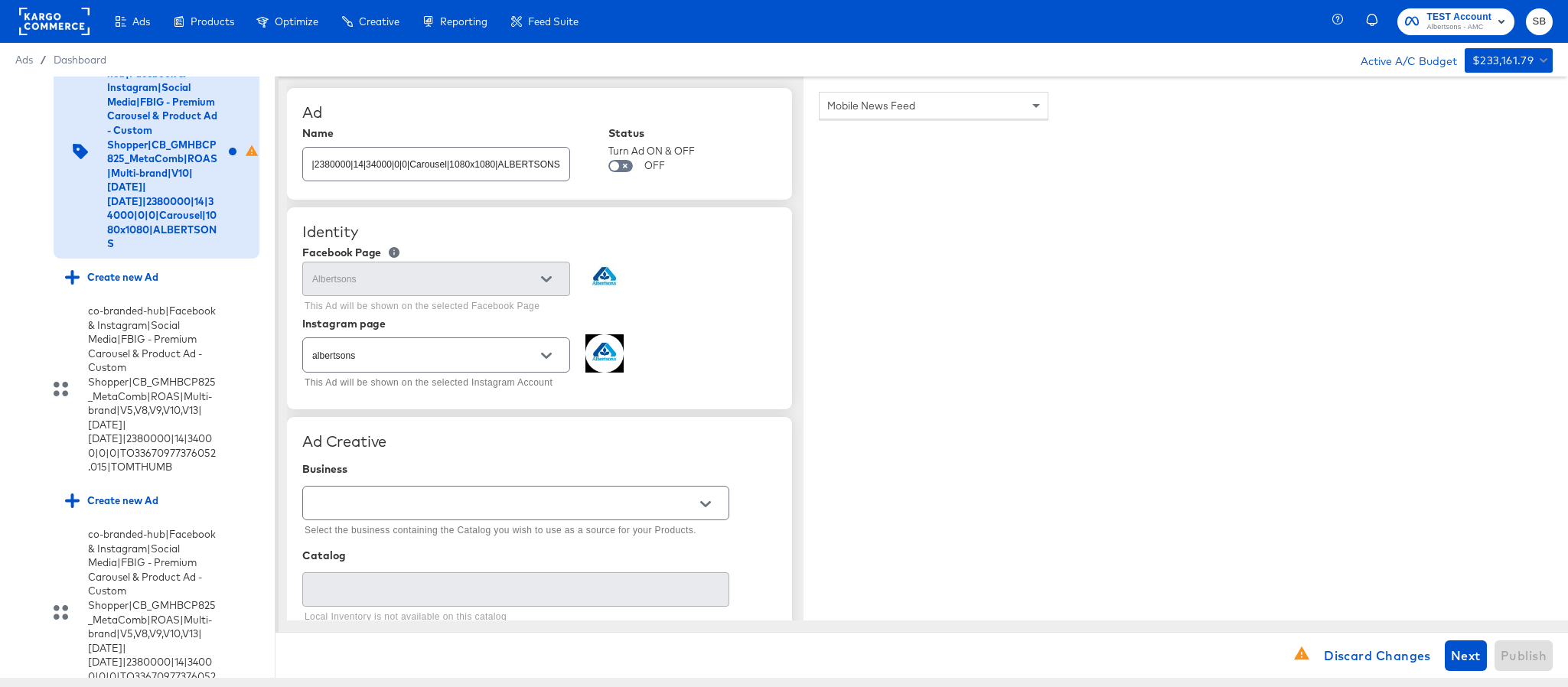
scroll to position [0, 0]
click at [425, 501] on input "text" at bounding box center [503, 503] width 390 height 18
click at [413, 563] on li "Kargo Commerce - Formerly StitcherAds" at bounding box center [515, 568] width 425 height 24
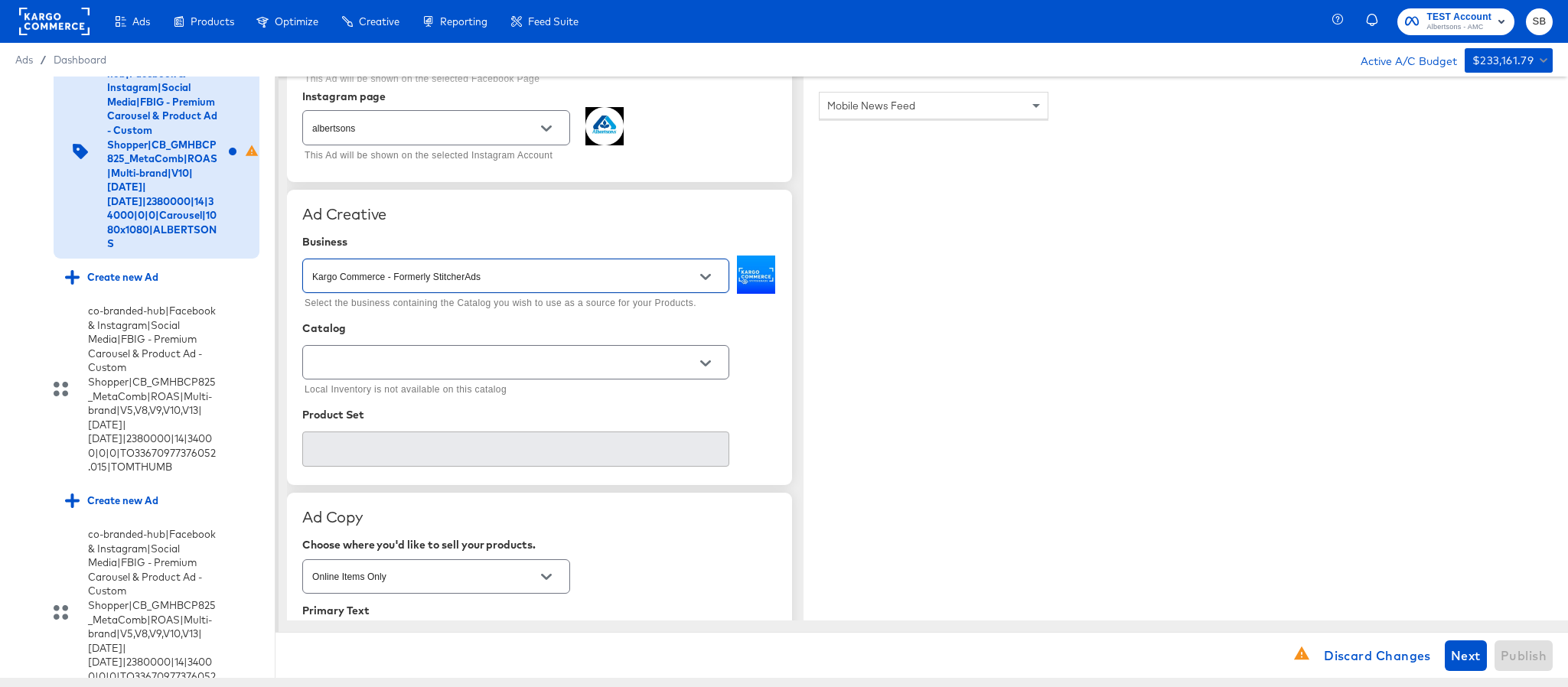
scroll to position [230, 0]
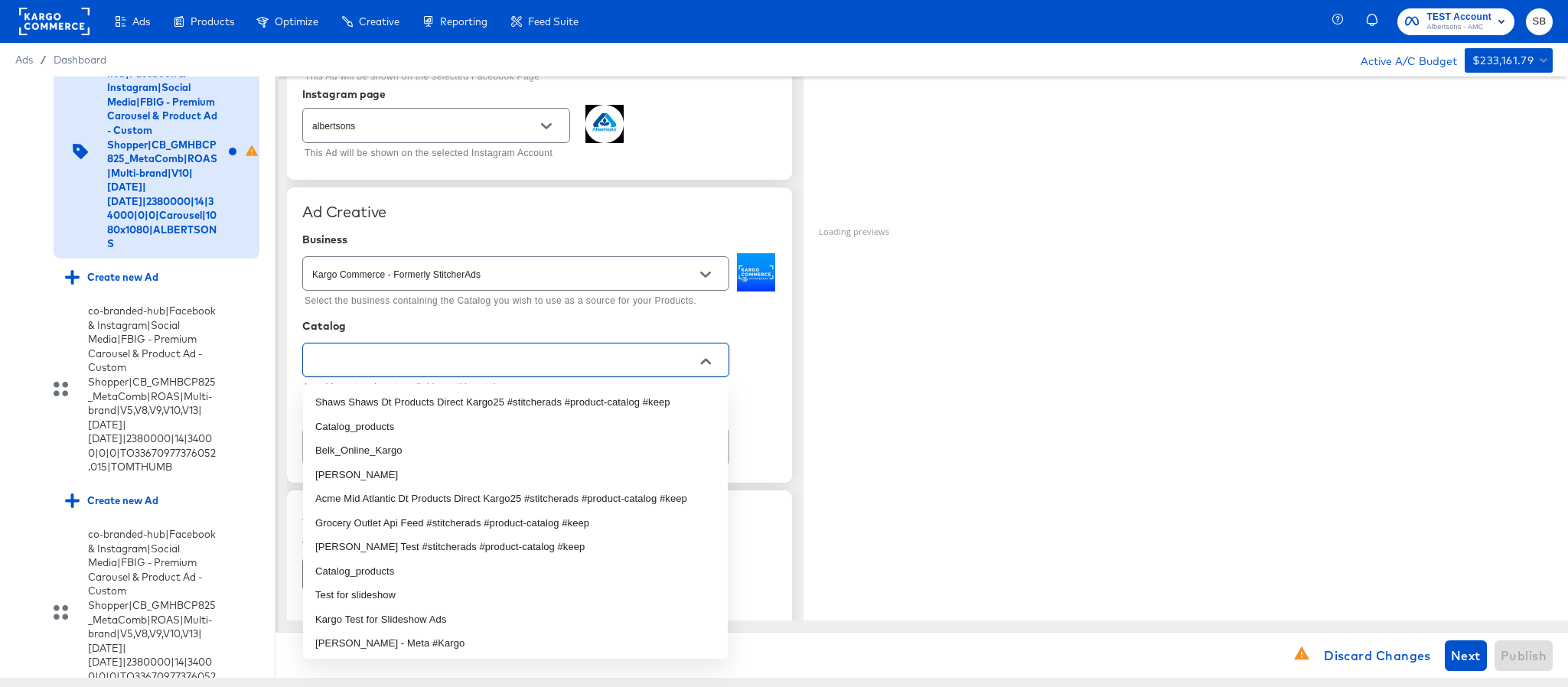
click at [464, 368] on input "text" at bounding box center [503, 361] width 390 height 18
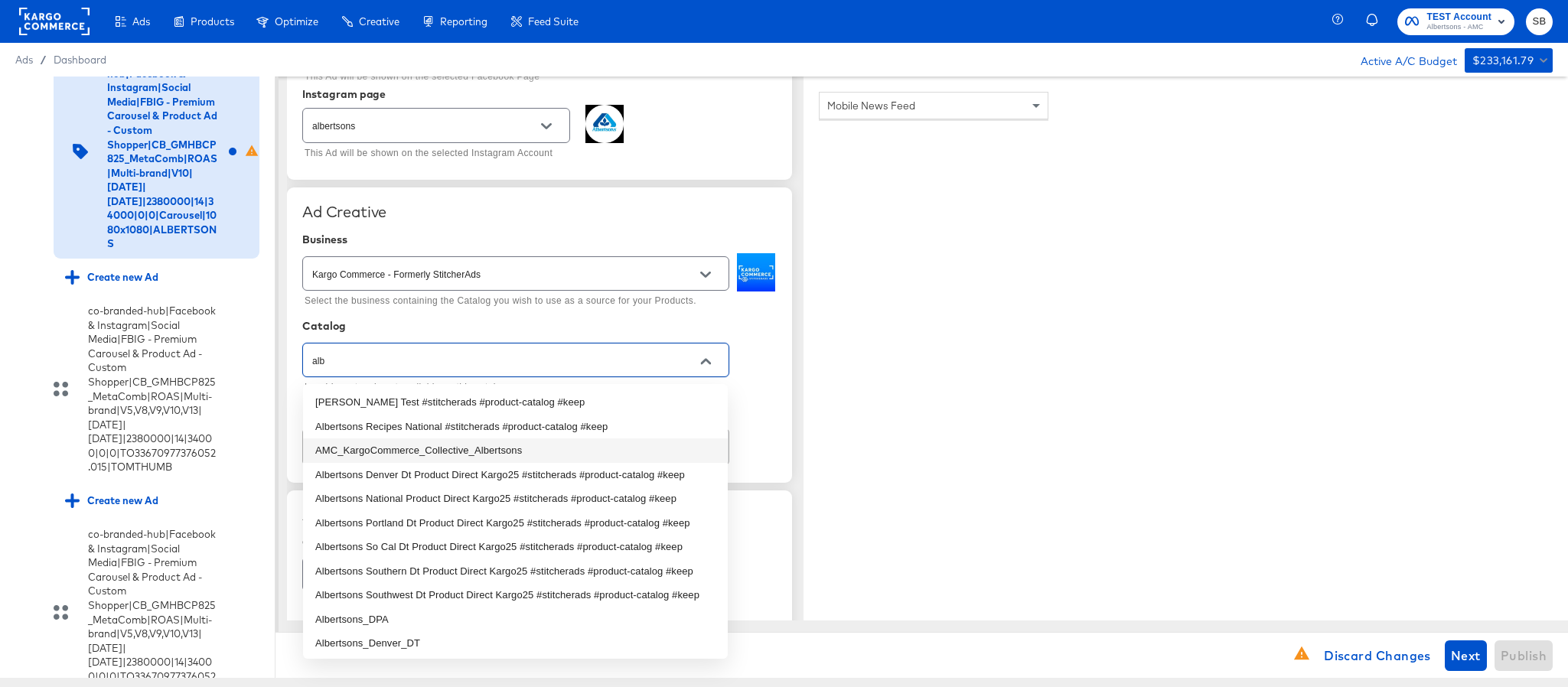
click at [437, 446] on li "AMC_KargoCommerce_Collective_Albertsons" at bounding box center [515, 450] width 425 height 24
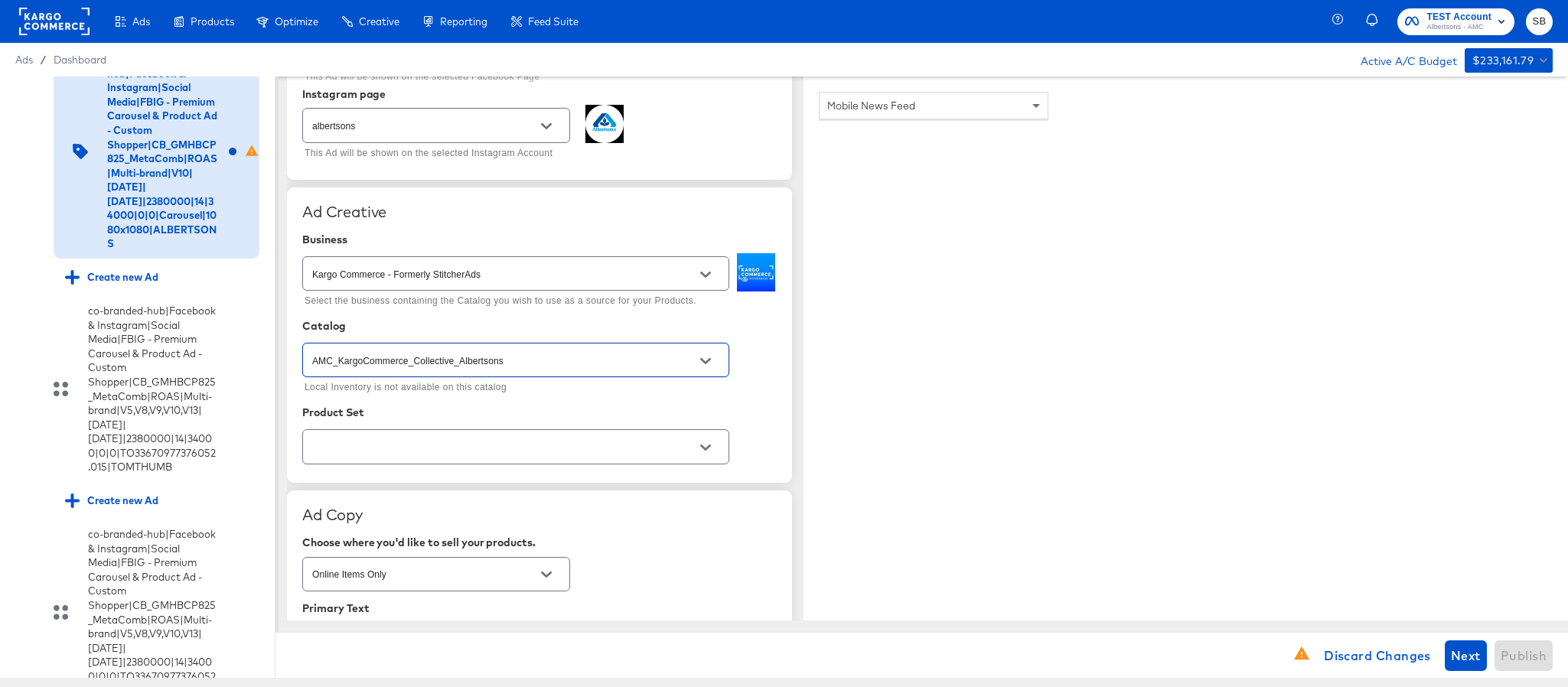
click at [437, 446] on input "text" at bounding box center [503, 447] width 390 height 18
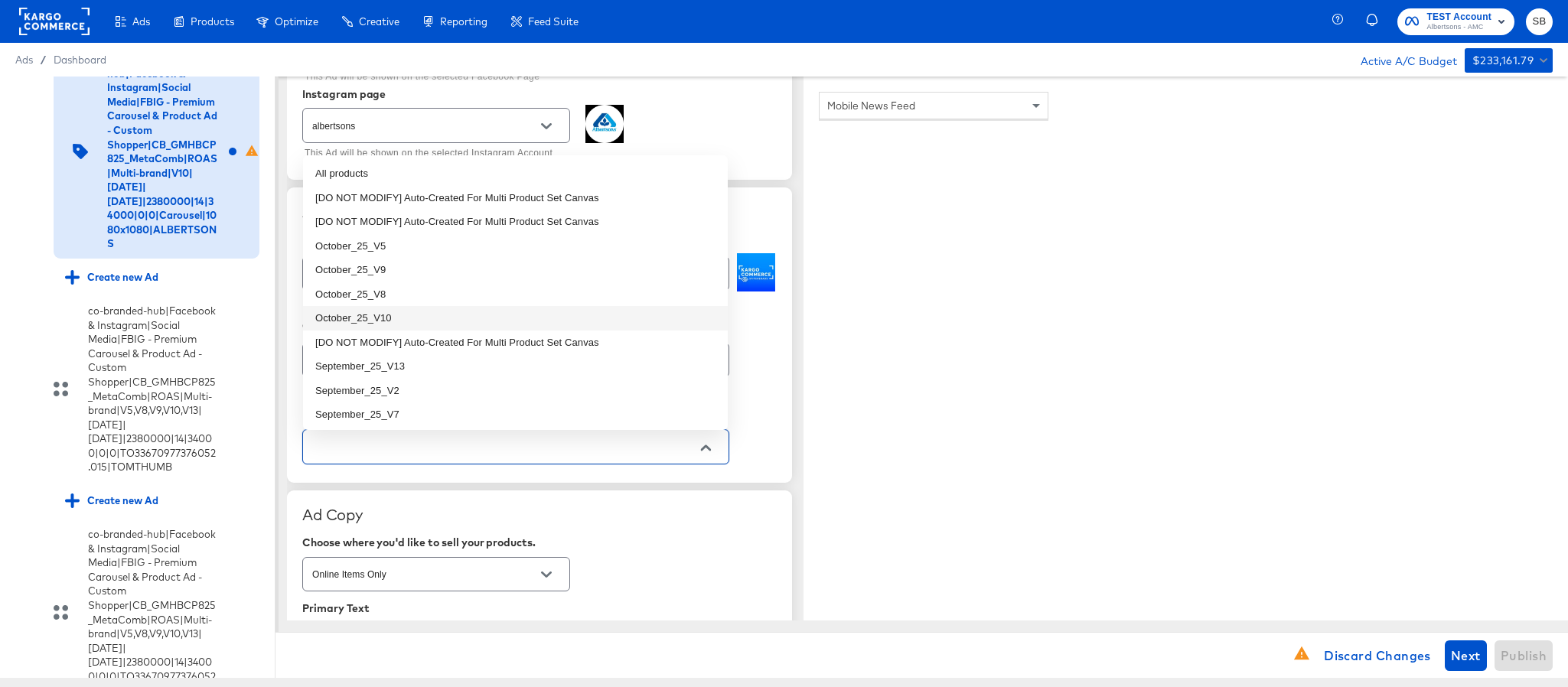
click at [432, 315] on li "October_25_V10" at bounding box center [515, 318] width 425 height 24
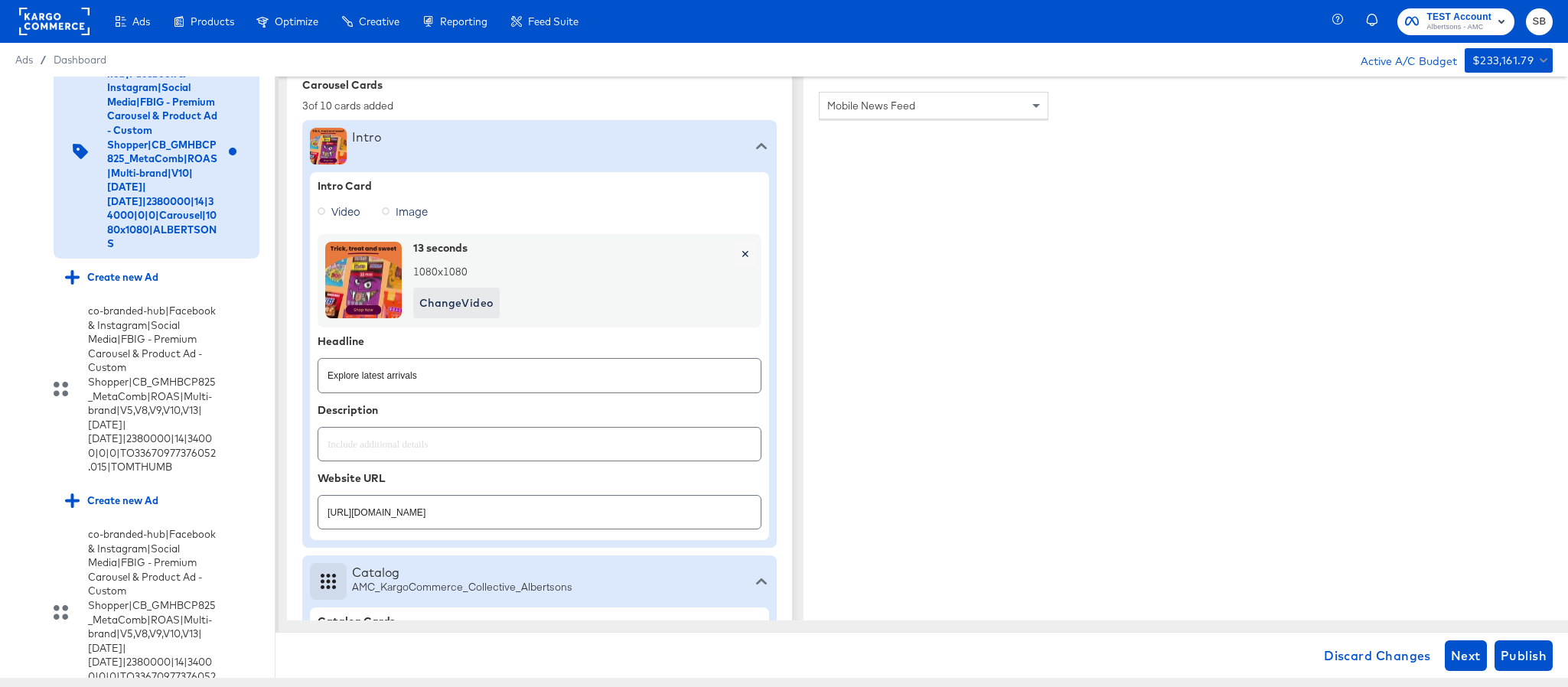
scroll to position [459, 0]
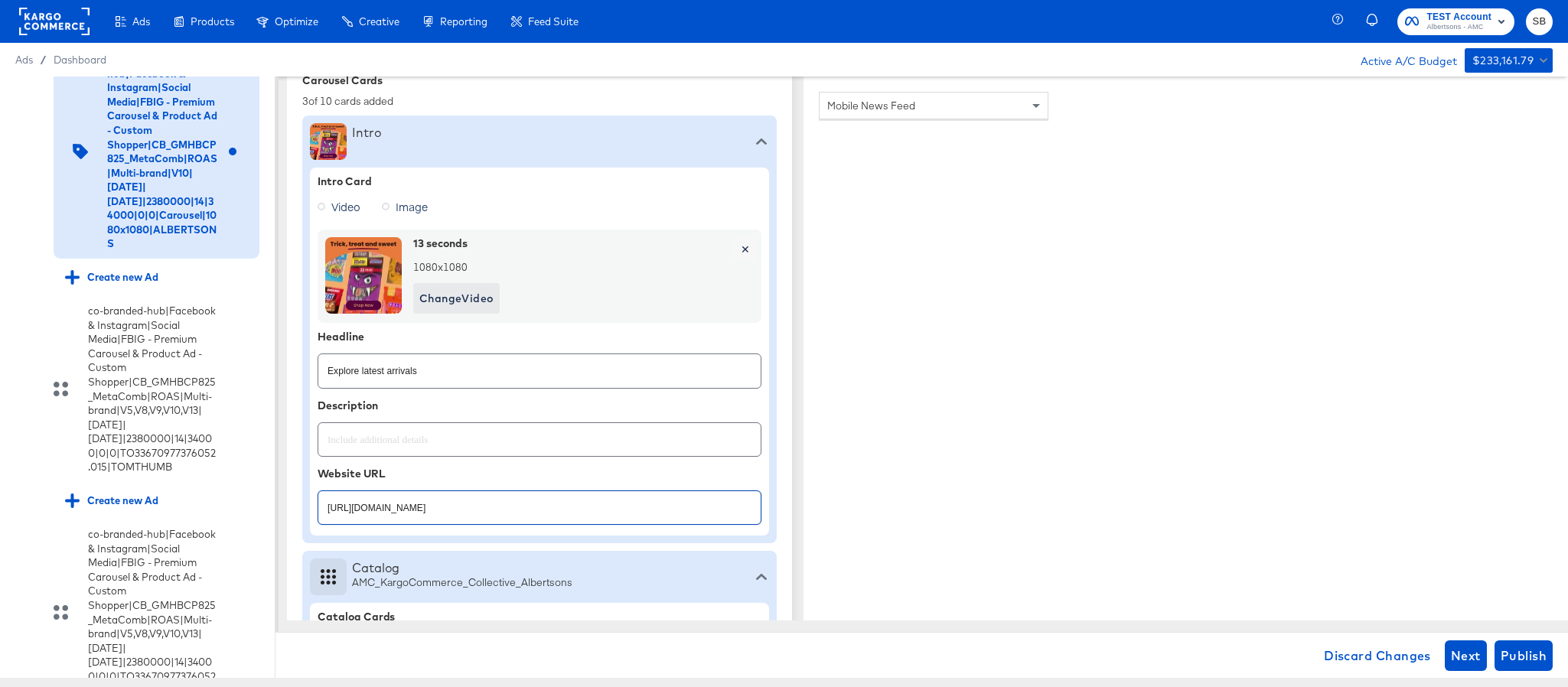
click at [521, 505] on input "https://www.albertsons.com/shop/aisles/cookies-snacks-candy.html" at bounding box center [539, 501] width 443 height 33
paste input "lp/baby-products-supplies"
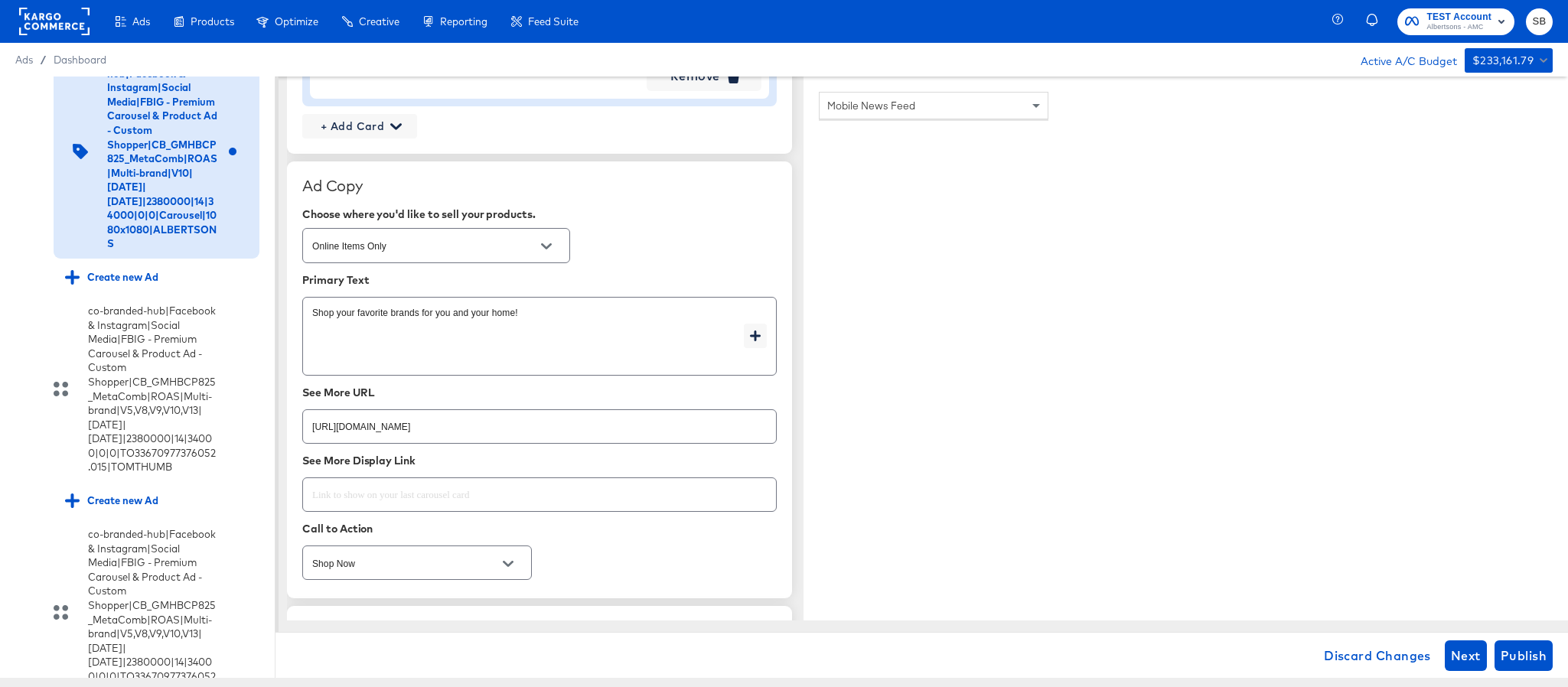
scroll to position [2066, 0]
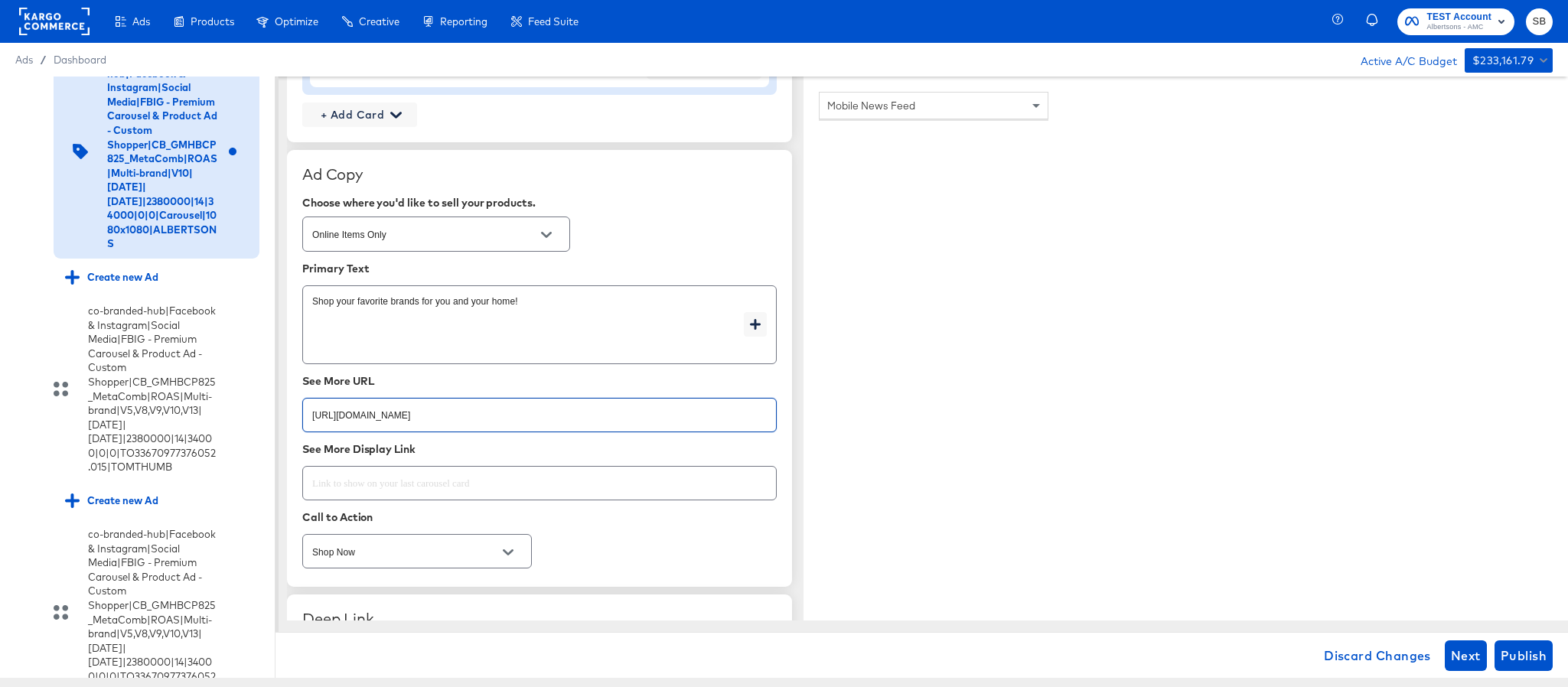
click at [545, 422] on input "https://www.albertsons.com/shop/aisles/cookies-snacks-candy.html" at bounding box center [539, 408] width 473 height 33
paste input "lp/baby-products-supplies"
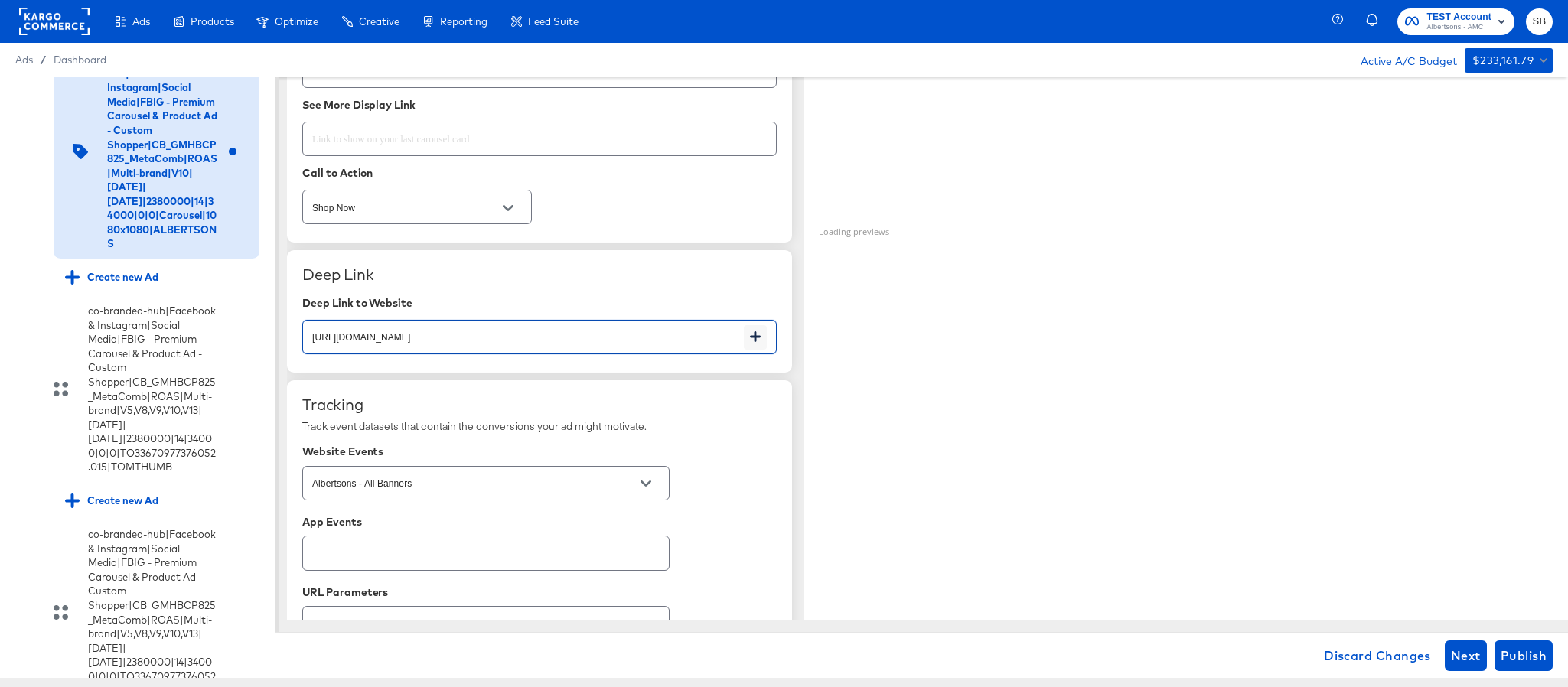
click at [543, 347] on input "https://www.albertsons.com/shop/aisles/cookies-snacks-candy.html" at bounding box center [524, 331] width 441 height 33
paste input "lp/baby-products-supplies"
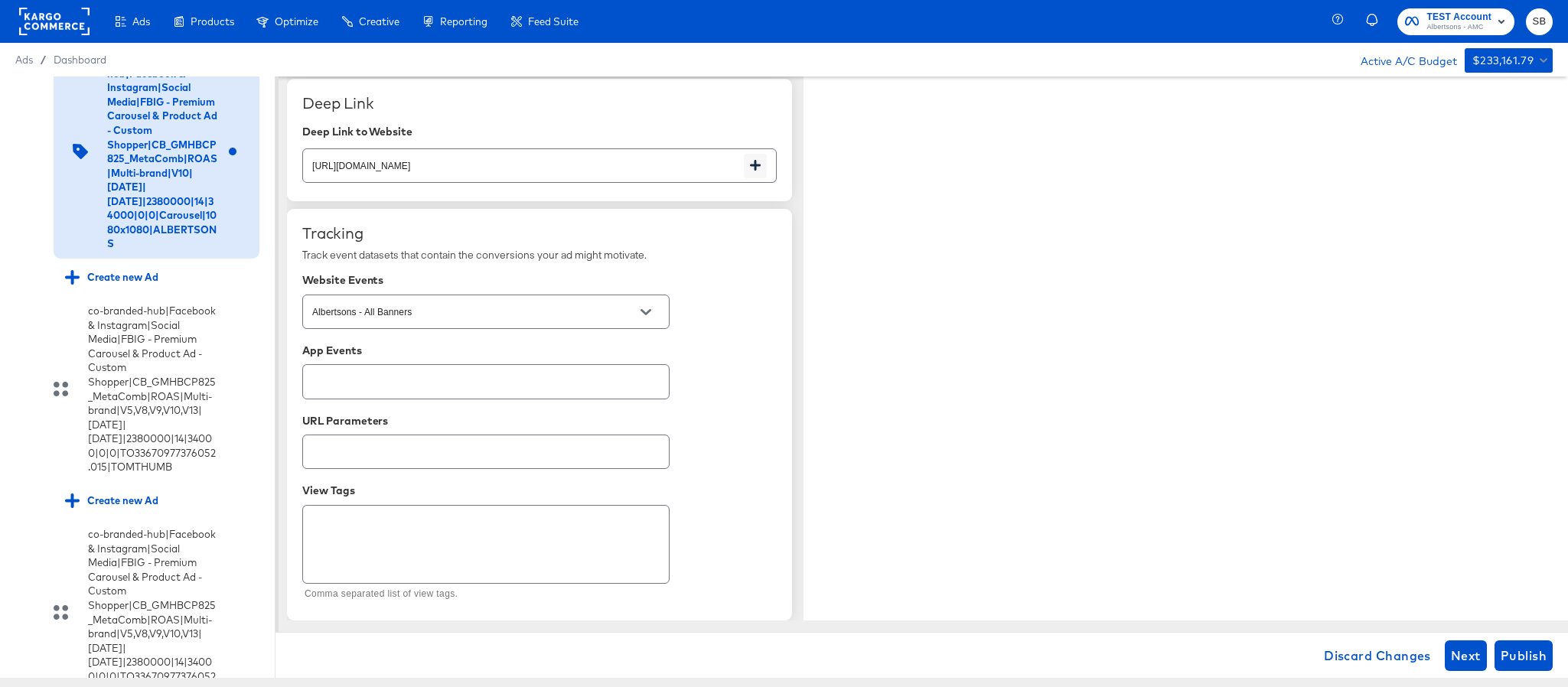
scroll to position [2590, 0]
click at [1514, 659] on span "Publish" at bounding box center [1524, 656] width 46 height 22
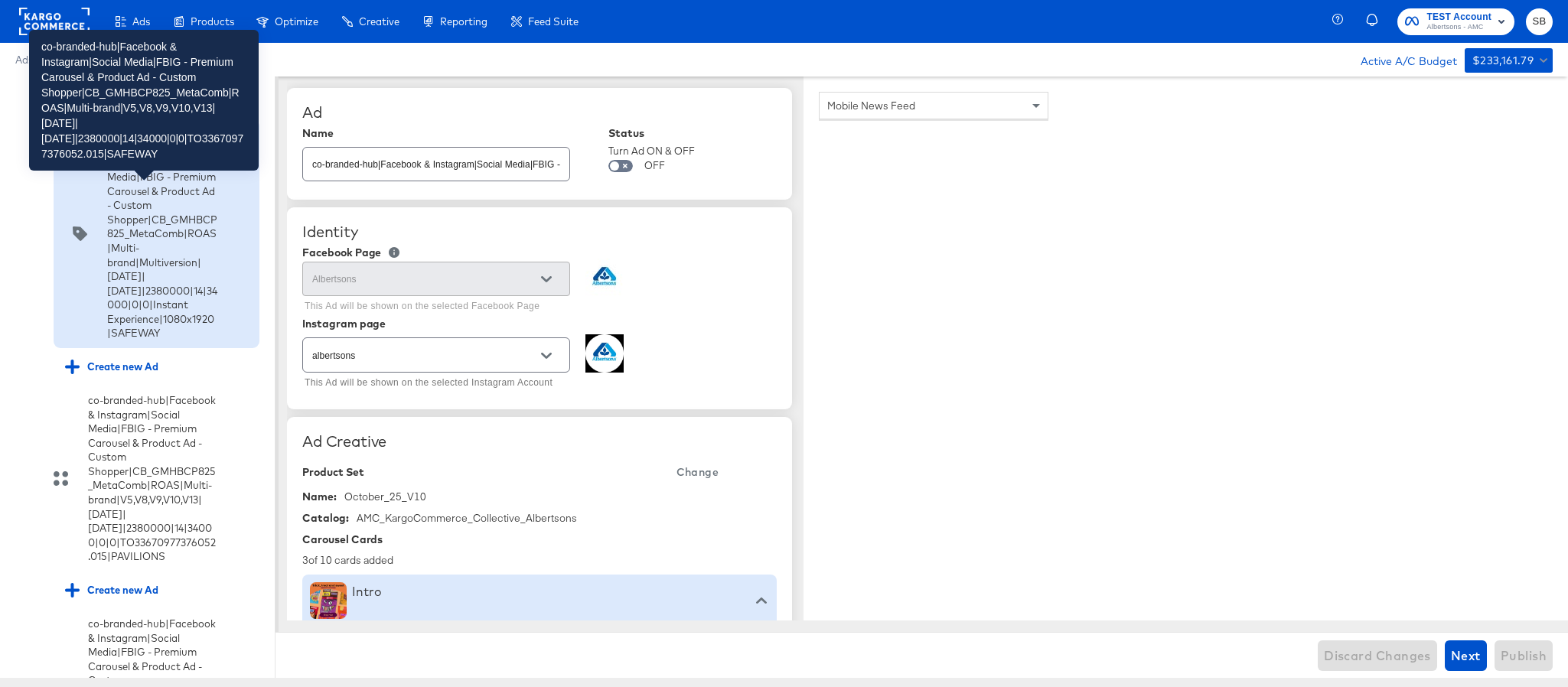
scroll to position [1289, 0]
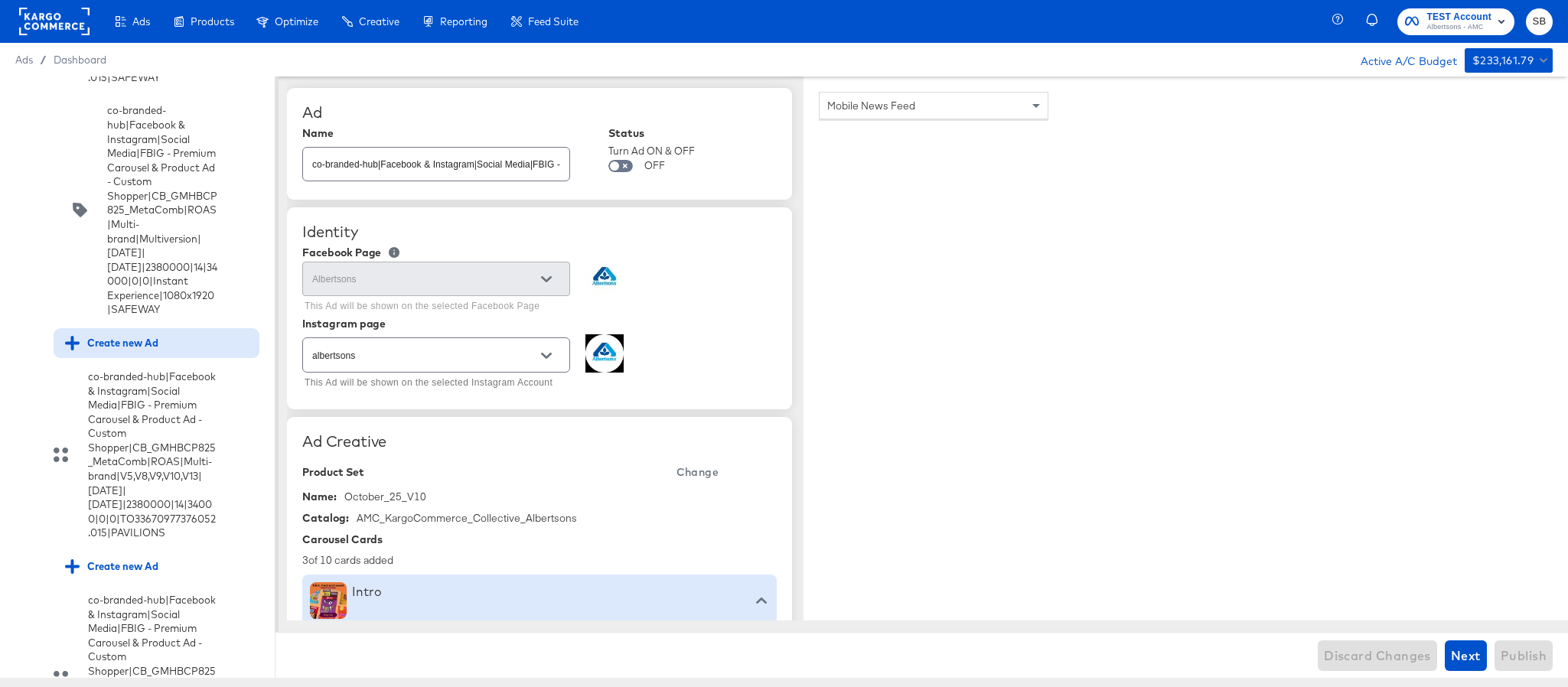
click at [134, 358] on div "Create new Ad" at bounding box center [156, 343] width 206 height 30
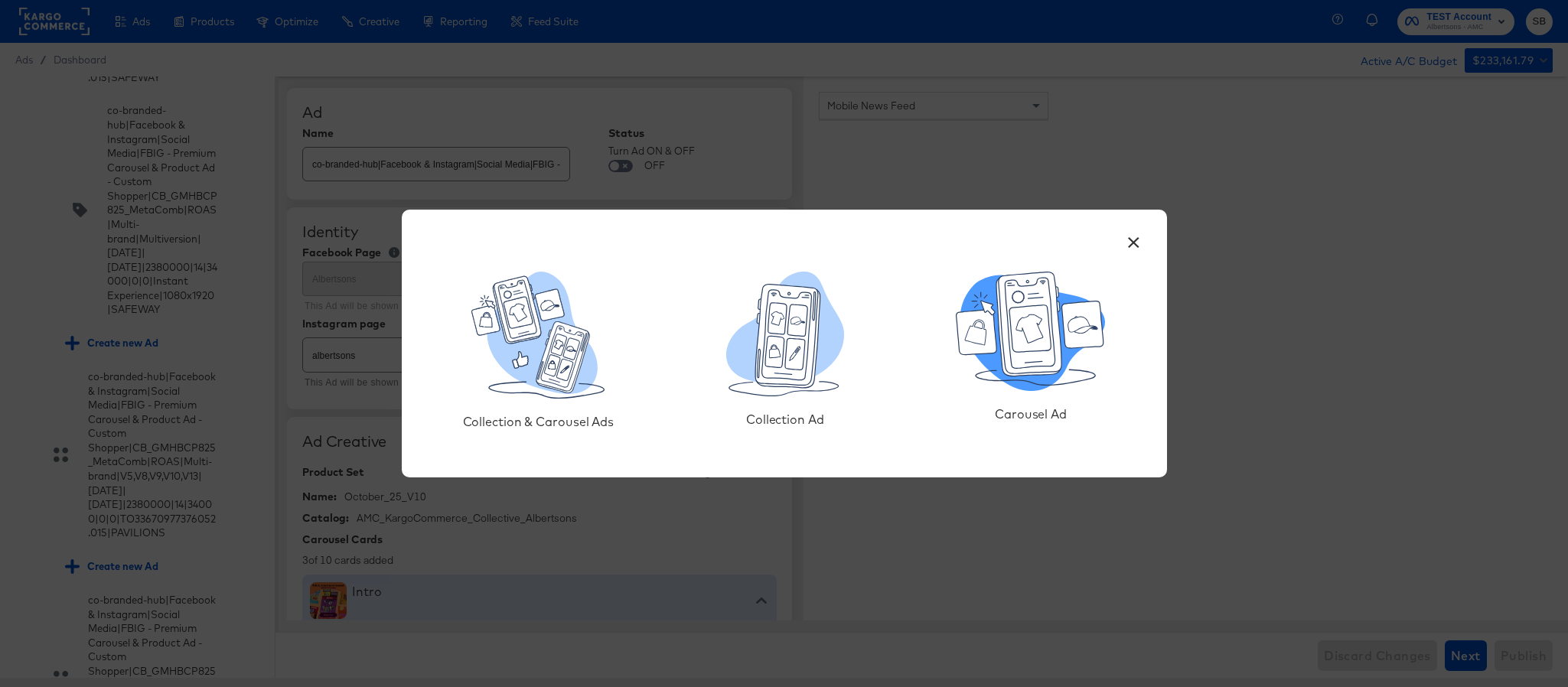
click at [1047, 333] on icon at bounding box center [1031, 329] width 42 height 47
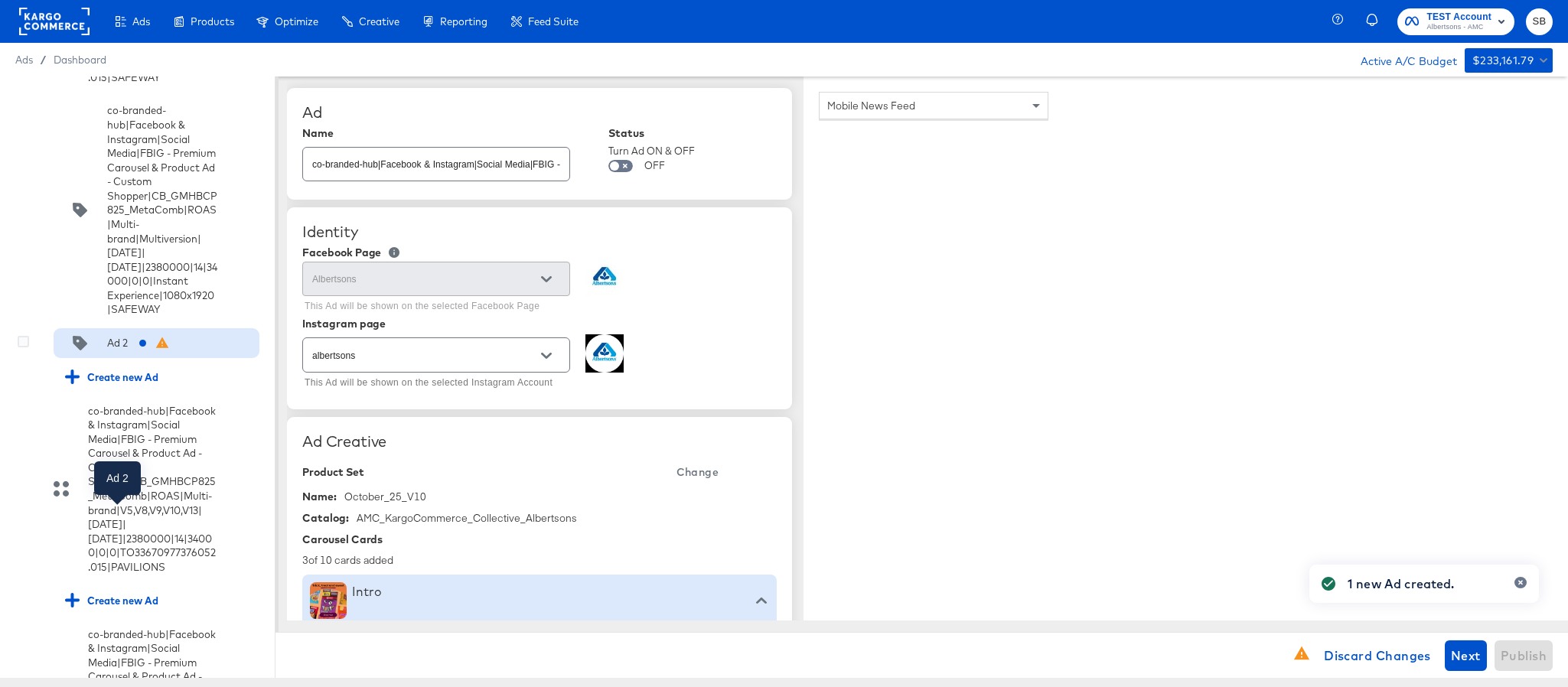
click at [122, 351] on div "Ad 2" at bounding box center [117, 342] width 21 height 14
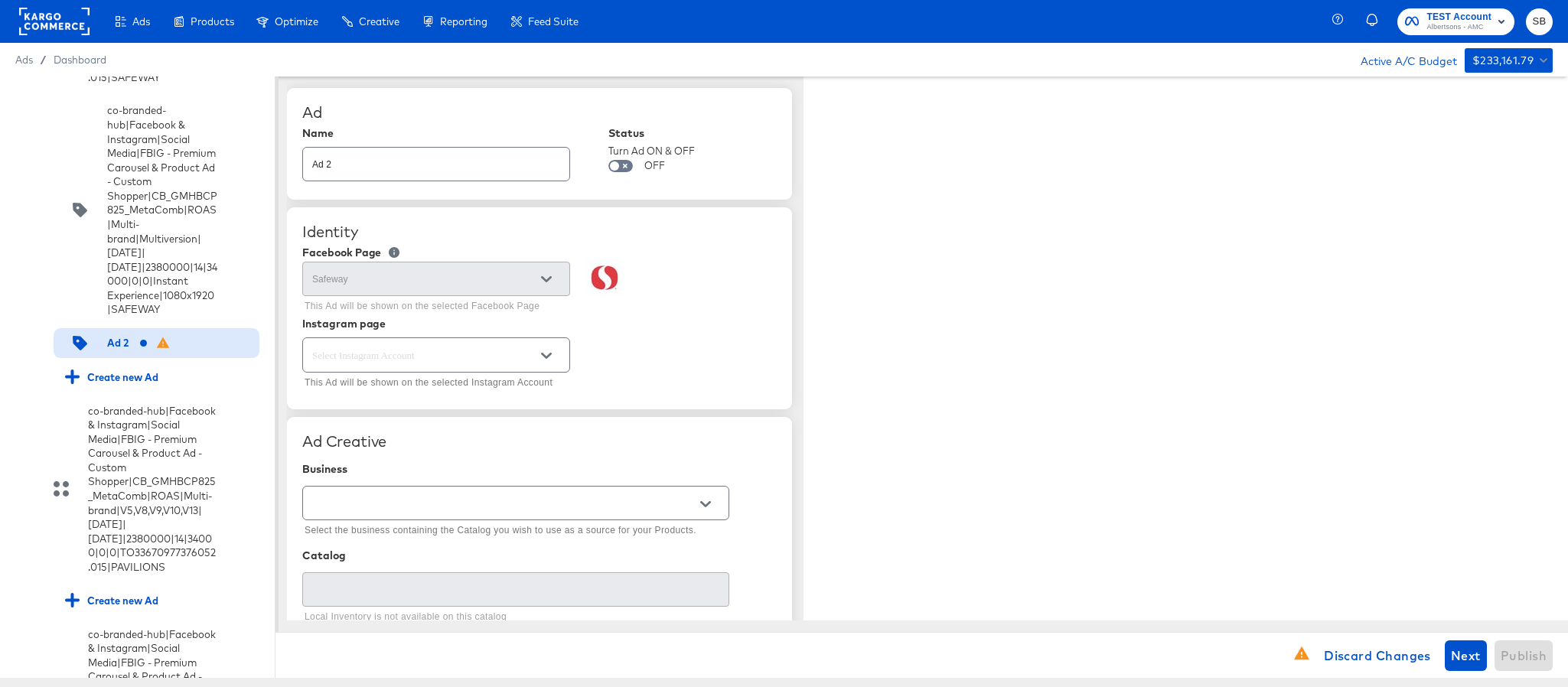
type textarea "x"
click at [483, 152] on input "Ad 2" at bounding box center [436, 158] width 266 height 33
click at [478, 154] on input "Ad 2" at bounding box center [436, 158] width 266 height 33
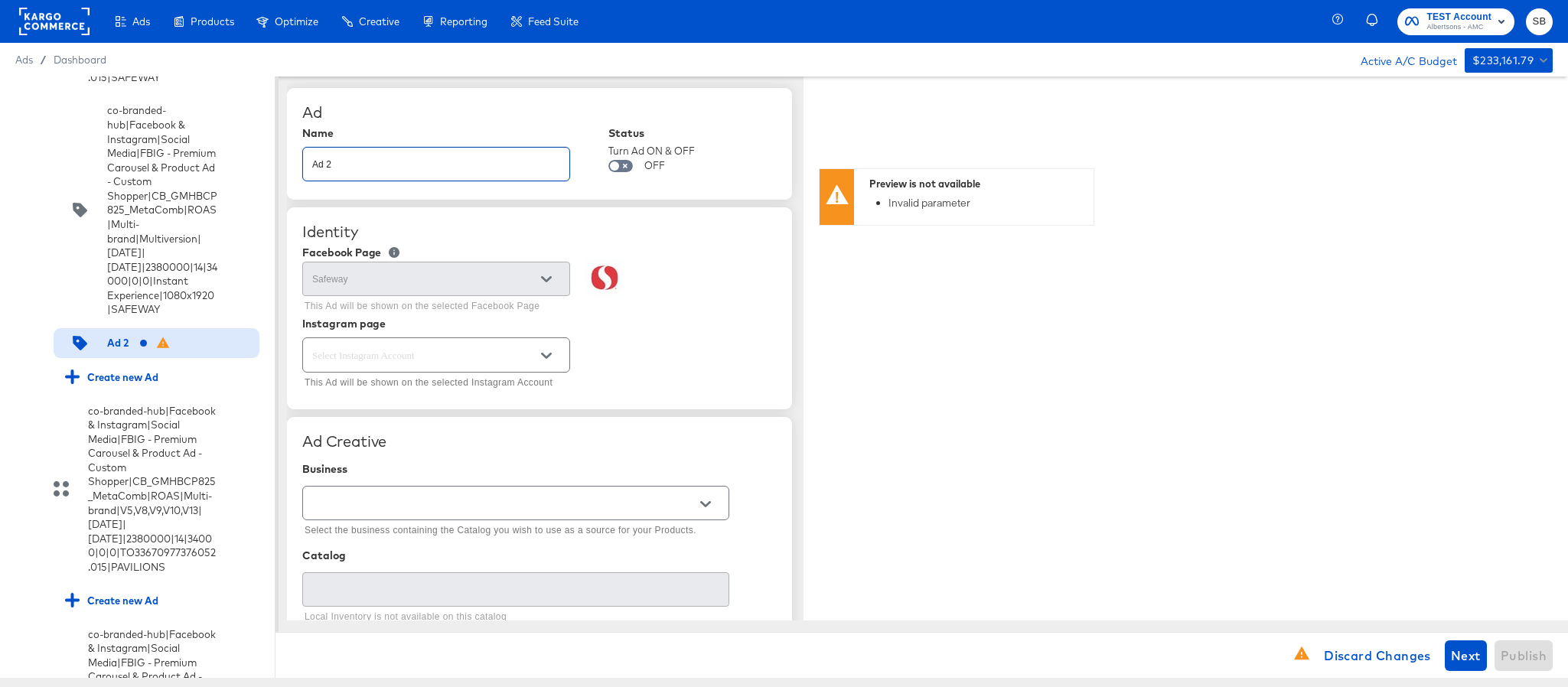
click at [478, 154] on input "Ad 2" at bounding box center [436, 158] width 266 height 33
paste input "co-branded-hub|Facebook & Instagram|Social Media|FBIG - Premium Carousel & Prod…"
type input "co-branded-hub|Facebook & Instagram|Social Media|FBIG - Premium Carousel & Prod…"
type textarea "x"
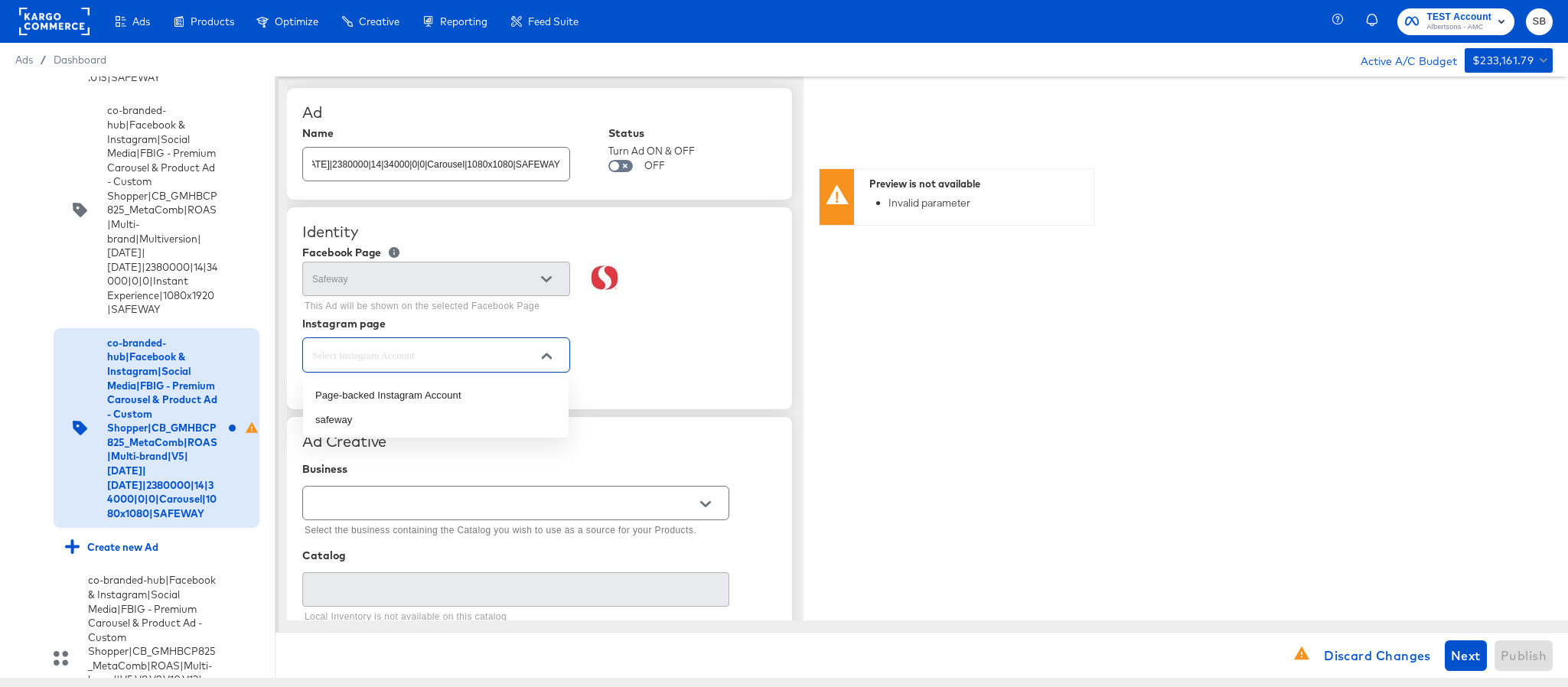
click at [501, 363] on input "text" at bounding box center [424, 355] width 230 height 18
click at [499, 409] on li "safeway" at bounding box center [436, 420] width 266 height 24
type input "safeway"
type textarea "x"
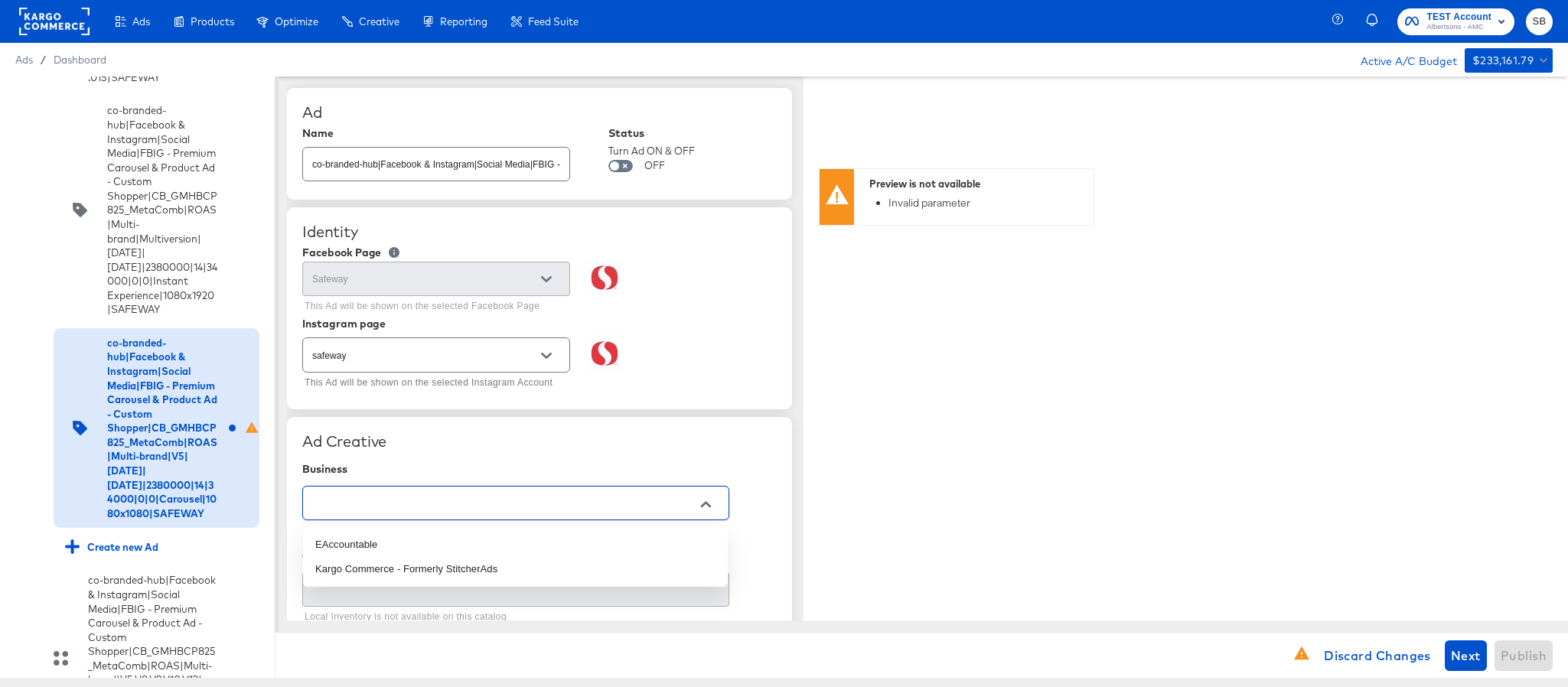
click at [569, 510] on input "text" at bounding box center [503, 503] width 390 height 18
click at [556, 560] on li "Kargo Commerce - Formerly StitcherAds" at bounding box center [515, 568] width 425 height 24
type input "Kargo Commerce - Formerly StitcherAds"
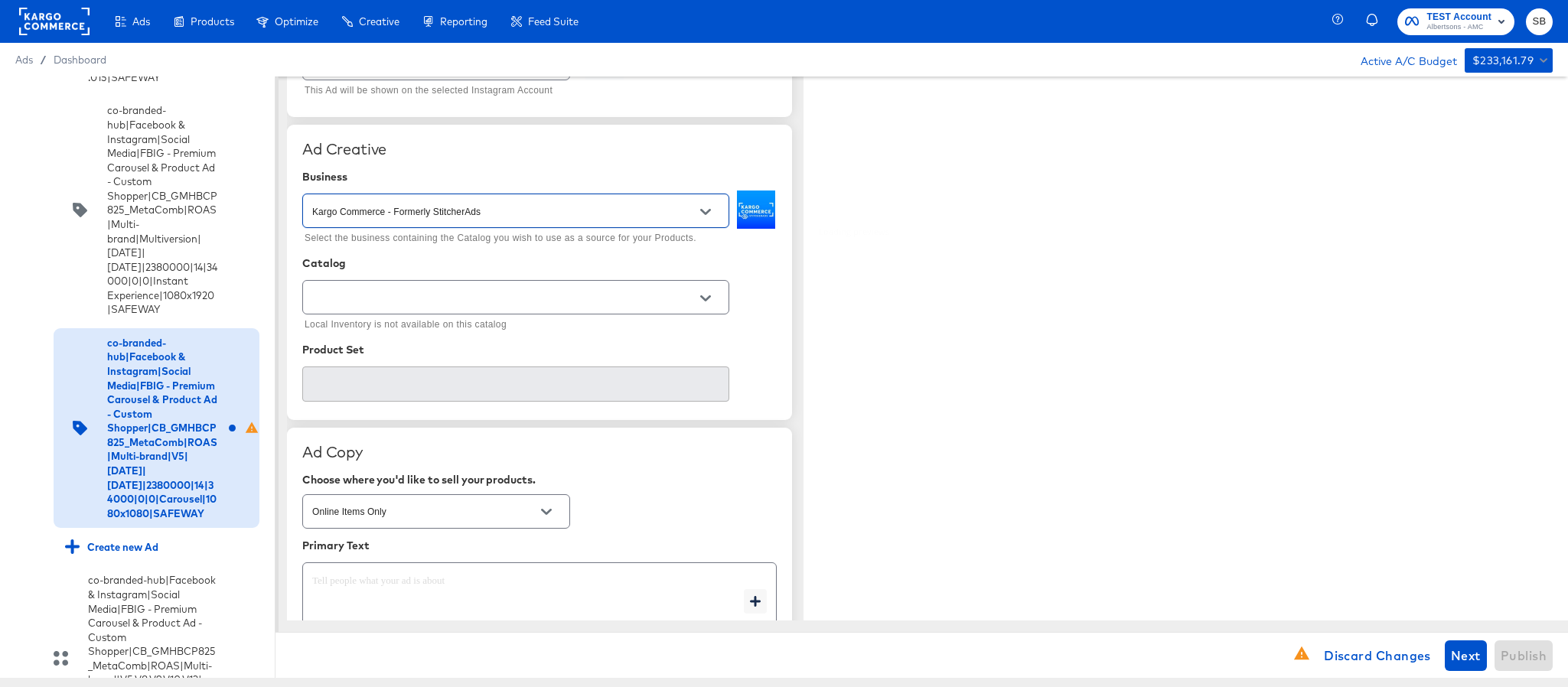
scroll to position [345, 0]
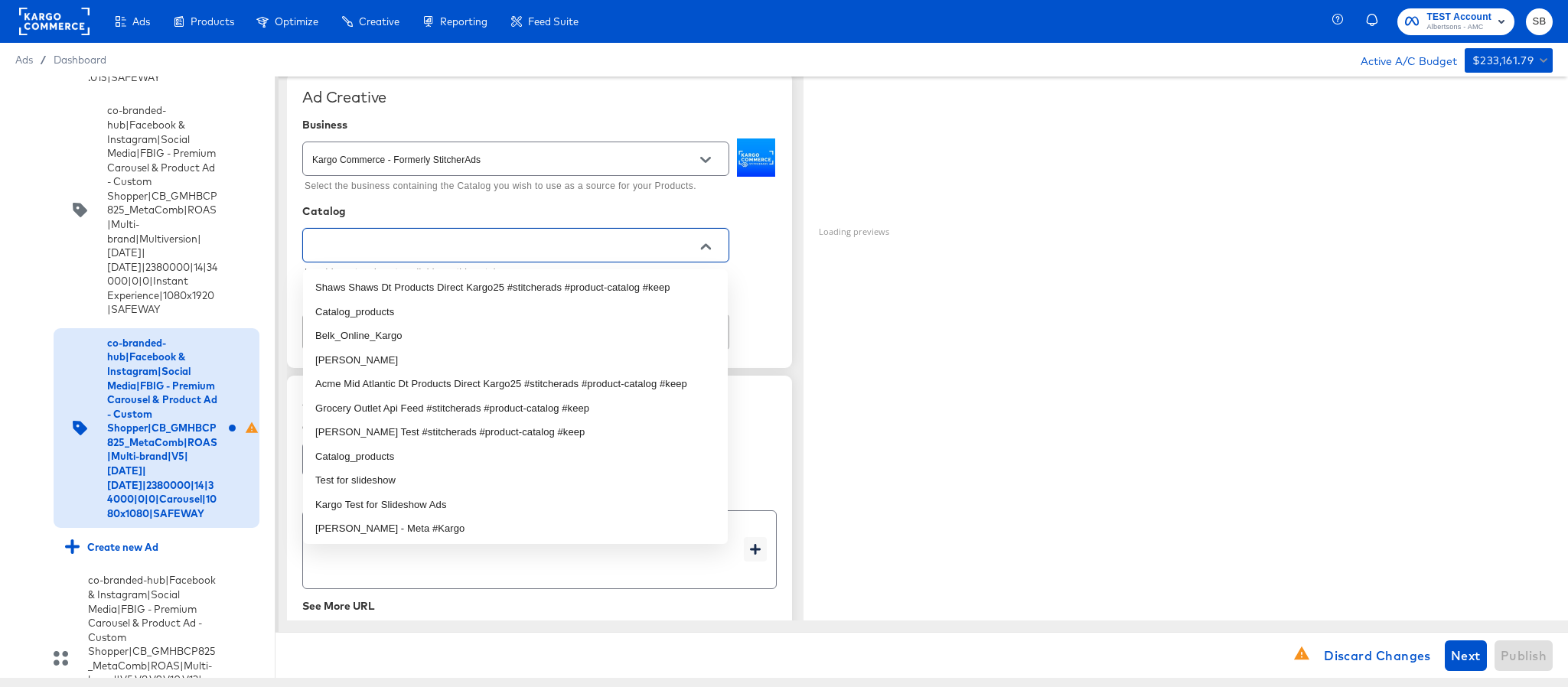
click at [576, 253] on input "text" at bounding box center [503, 245] width 390 height 18
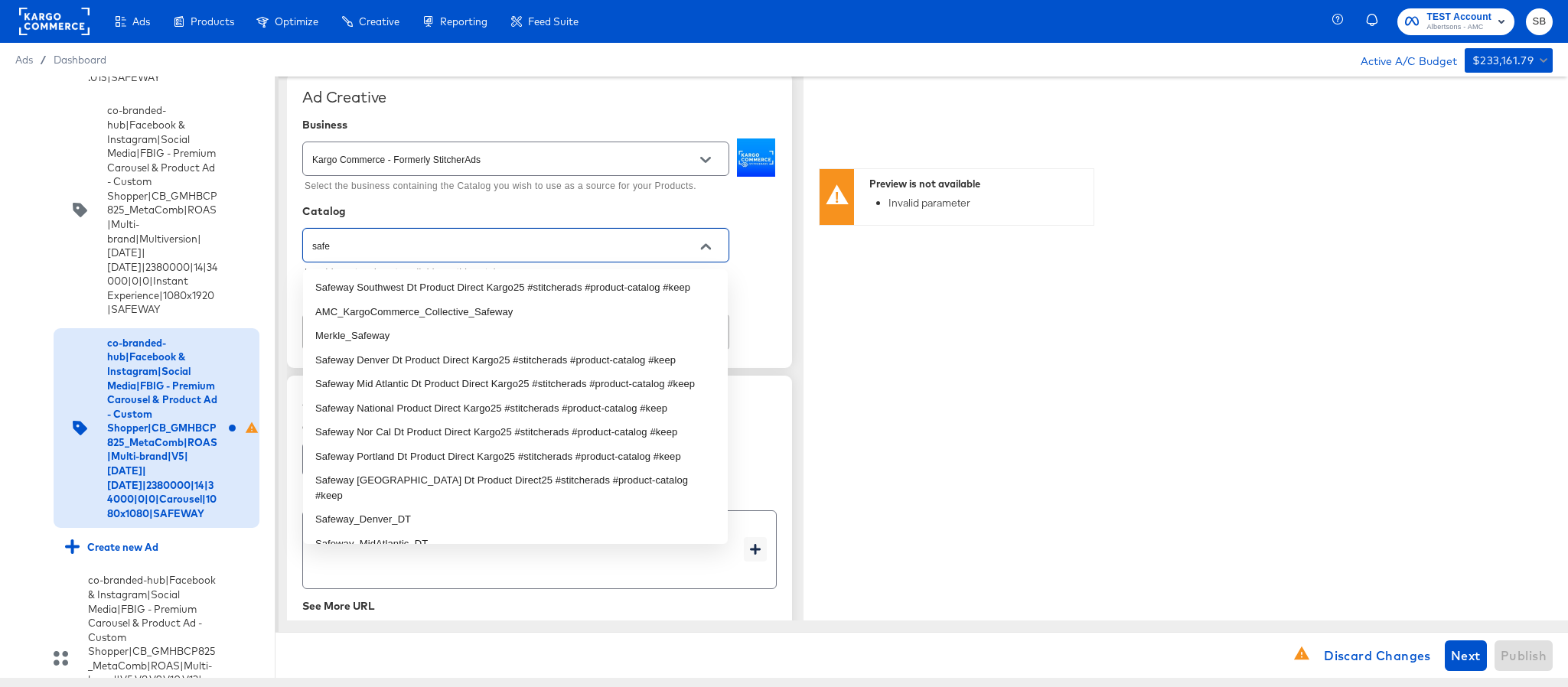
click at [538, 312] on li "AMC_KargoCommerce_Collective_Safeway" at bounding box center [515, 311] width 425 height 24
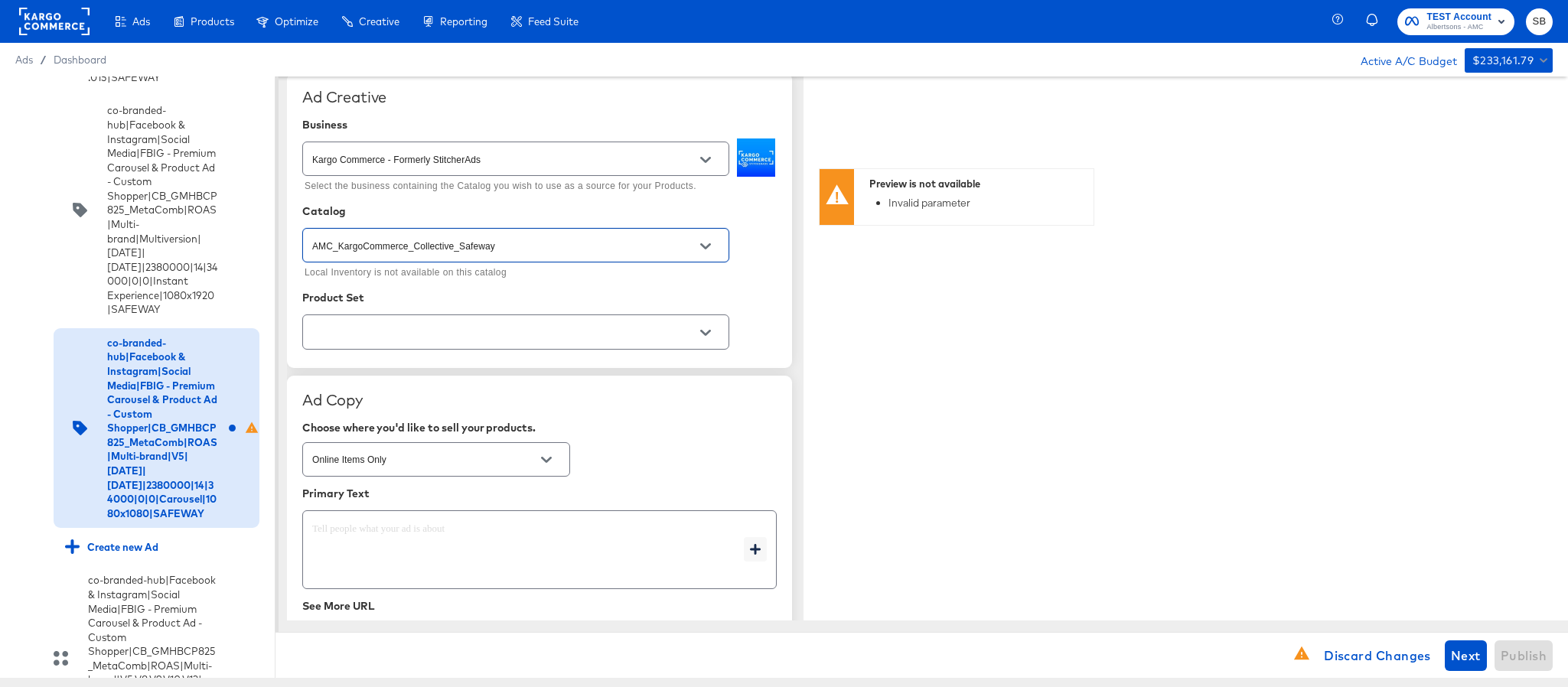
type input "AMC_KargoCommerce_Collective_Safeway"
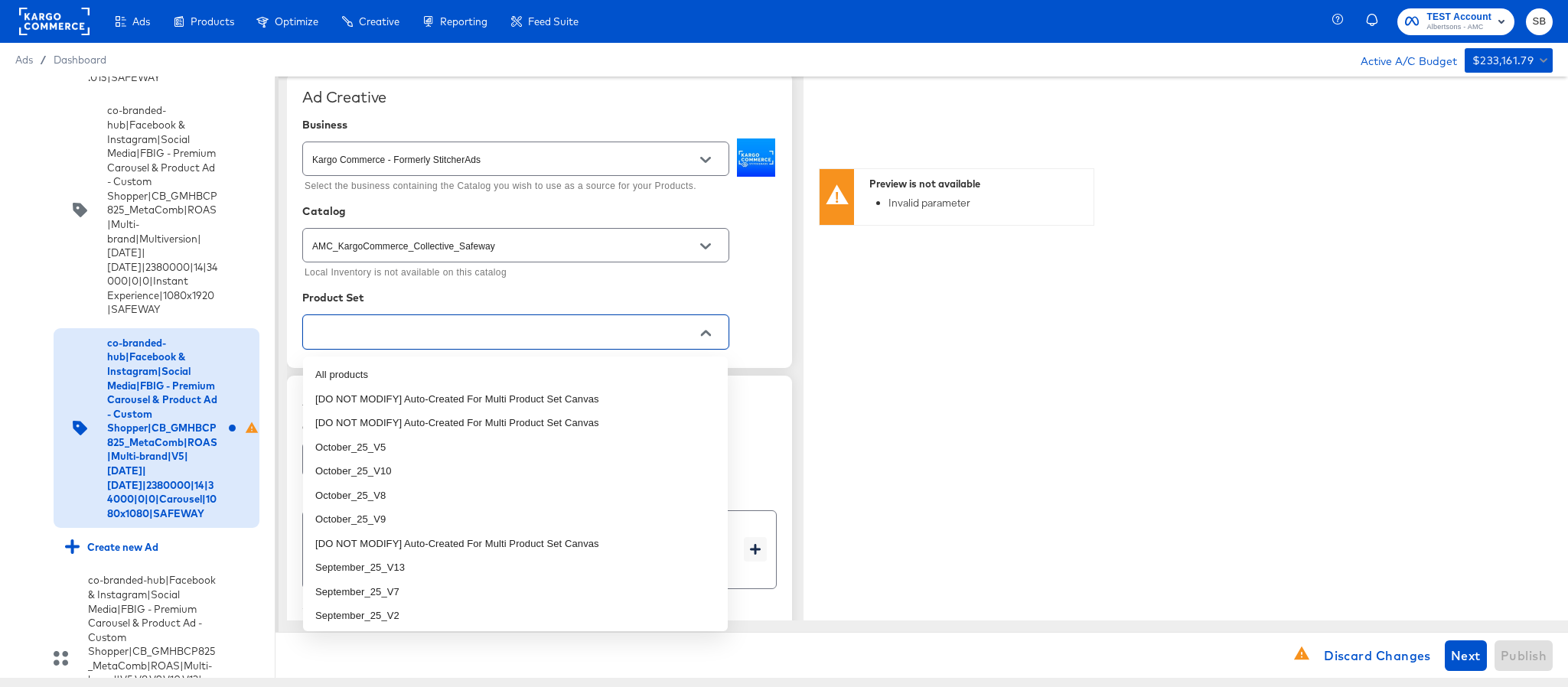
click at [613, 336] on input "text" at bounding box center [503, 332] width 390 height 18
click at [400, 441] on li "October_25_V5" at bounding box center [515, 447] width 425 height 24
type textarea "x"
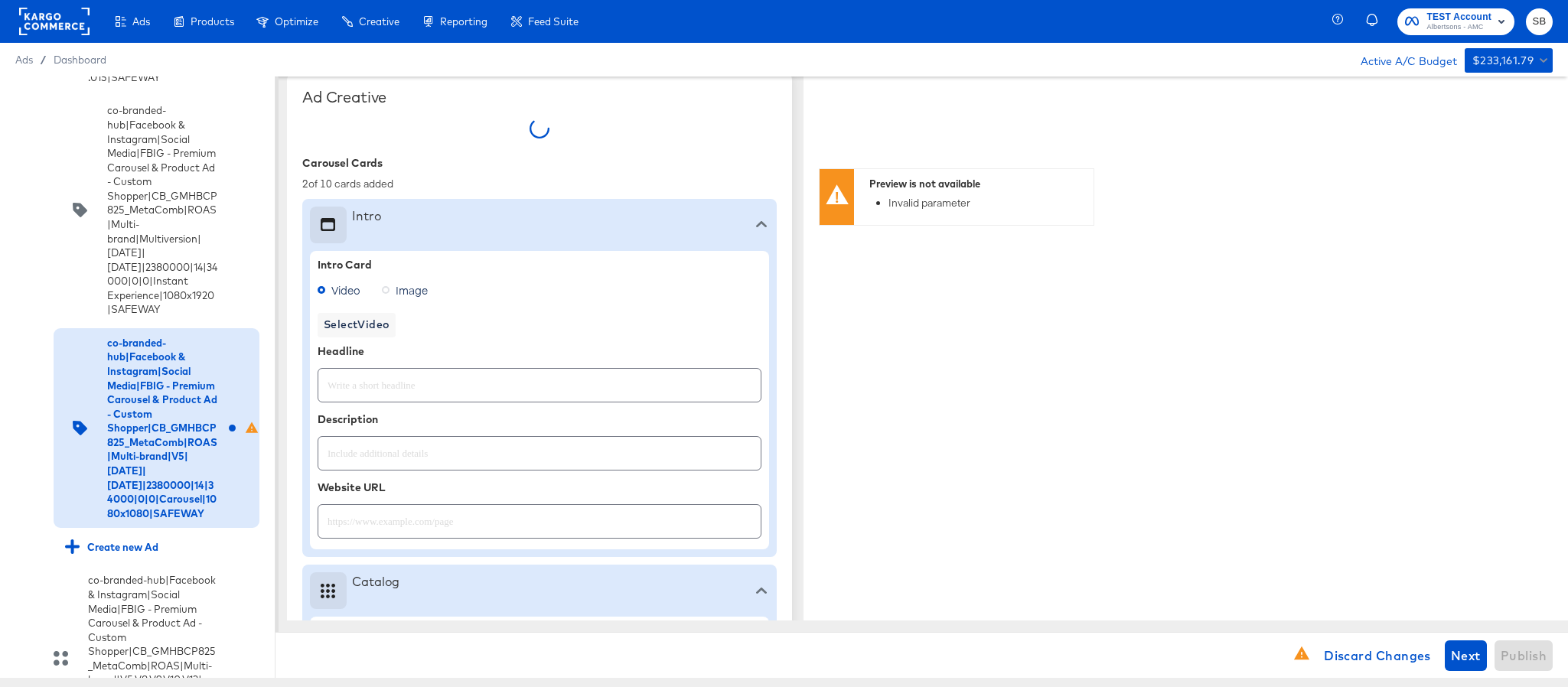
type textarea "x"
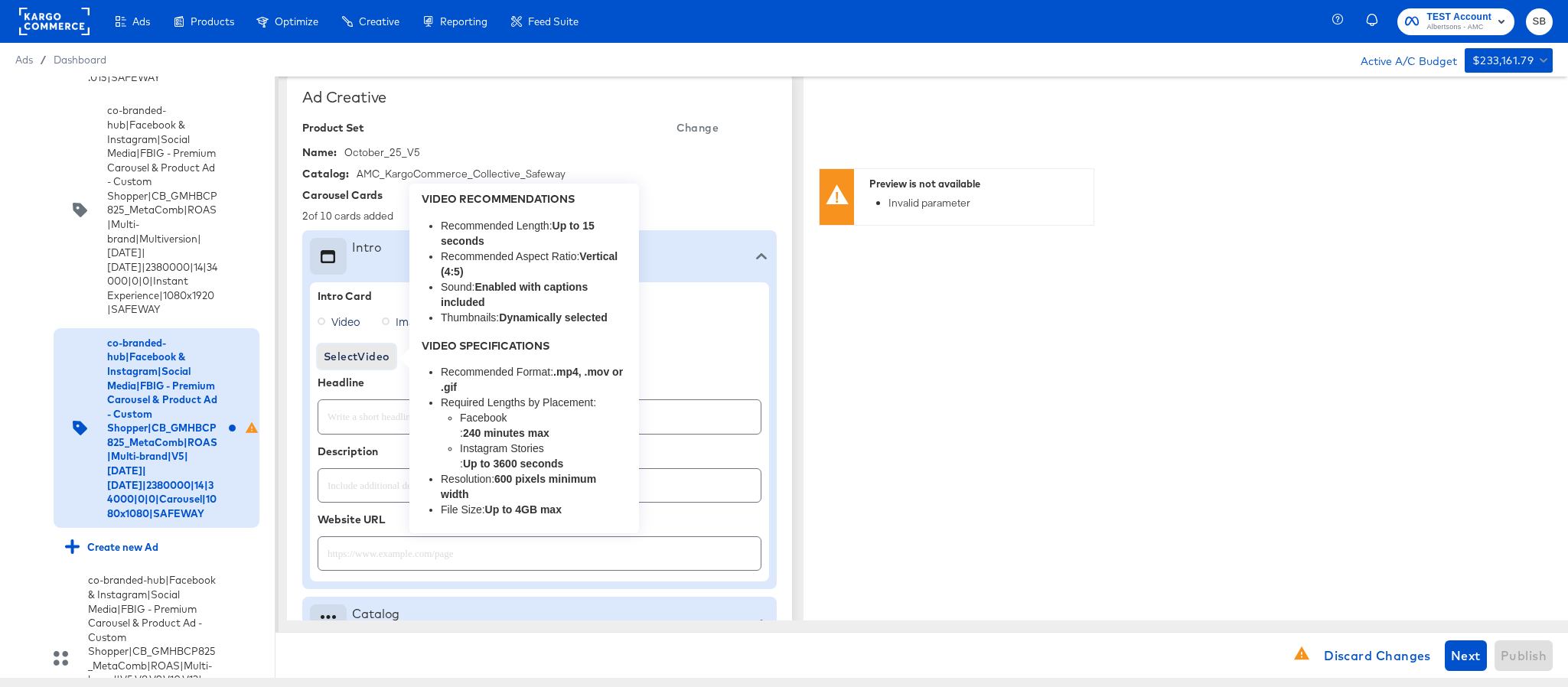
click at [357, 354] on span "Select Video" at bounding box center [357, 356] width 66 height 19
type textarea "x"
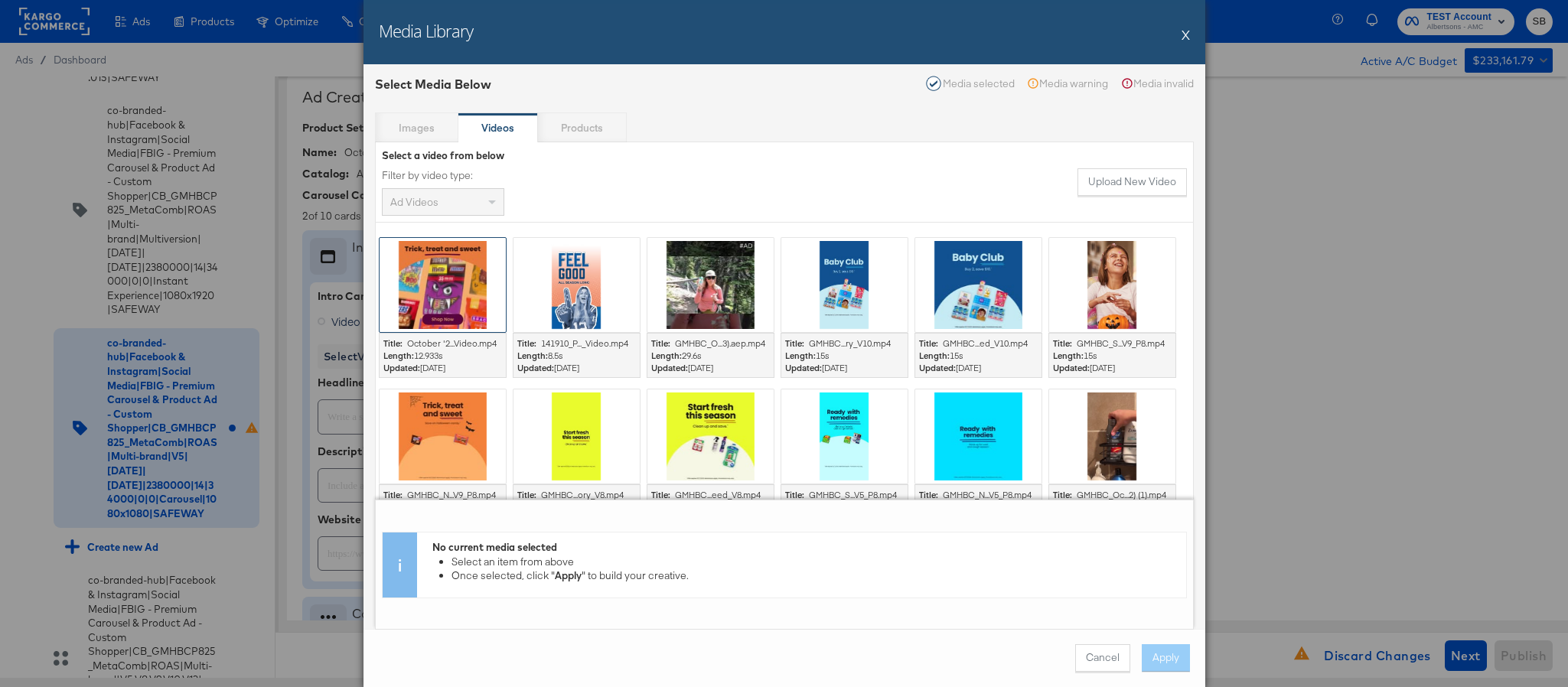
click at [453, 303] on div at bounding box center [443, 285] width 126 height 94
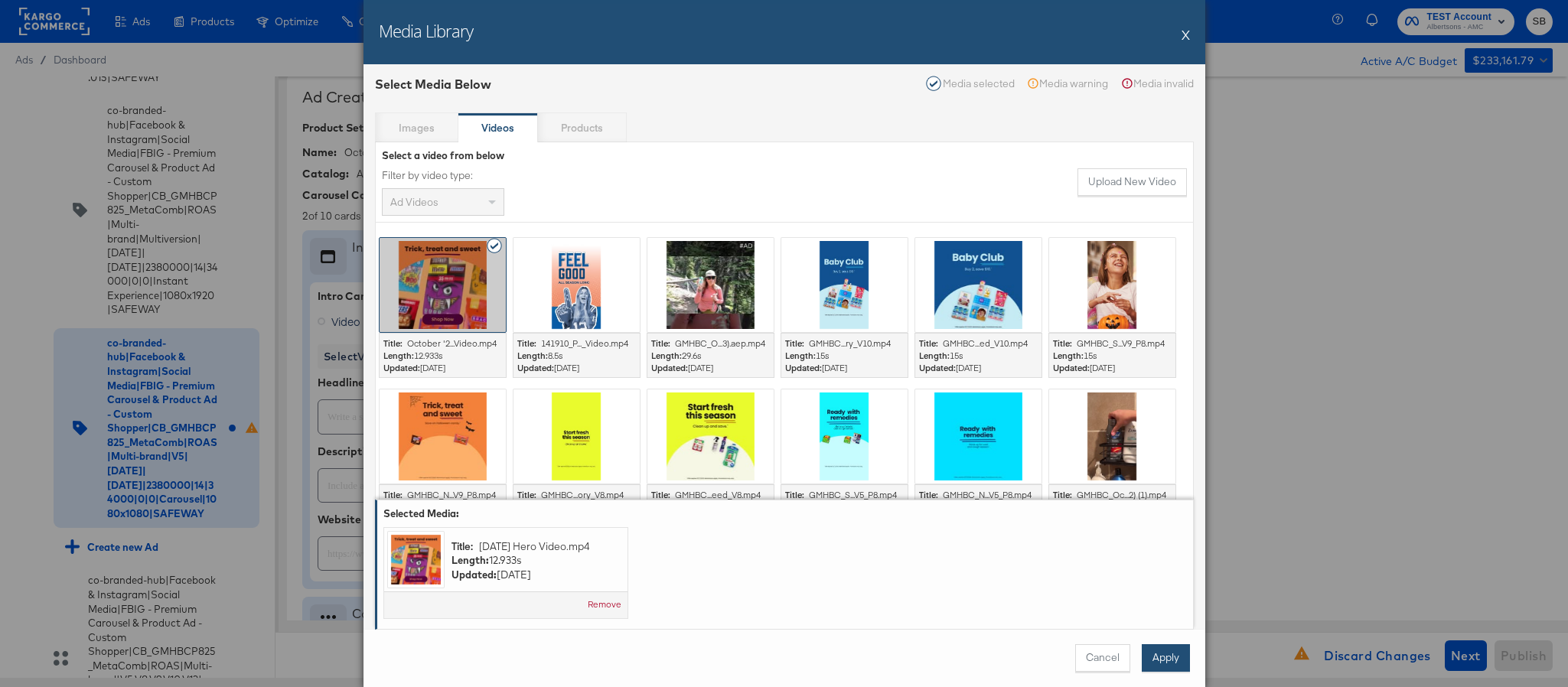
click at [1149, 657] on button "Apply" at bounding box center [1166, 658] width 48 height 28
type textarea "x"
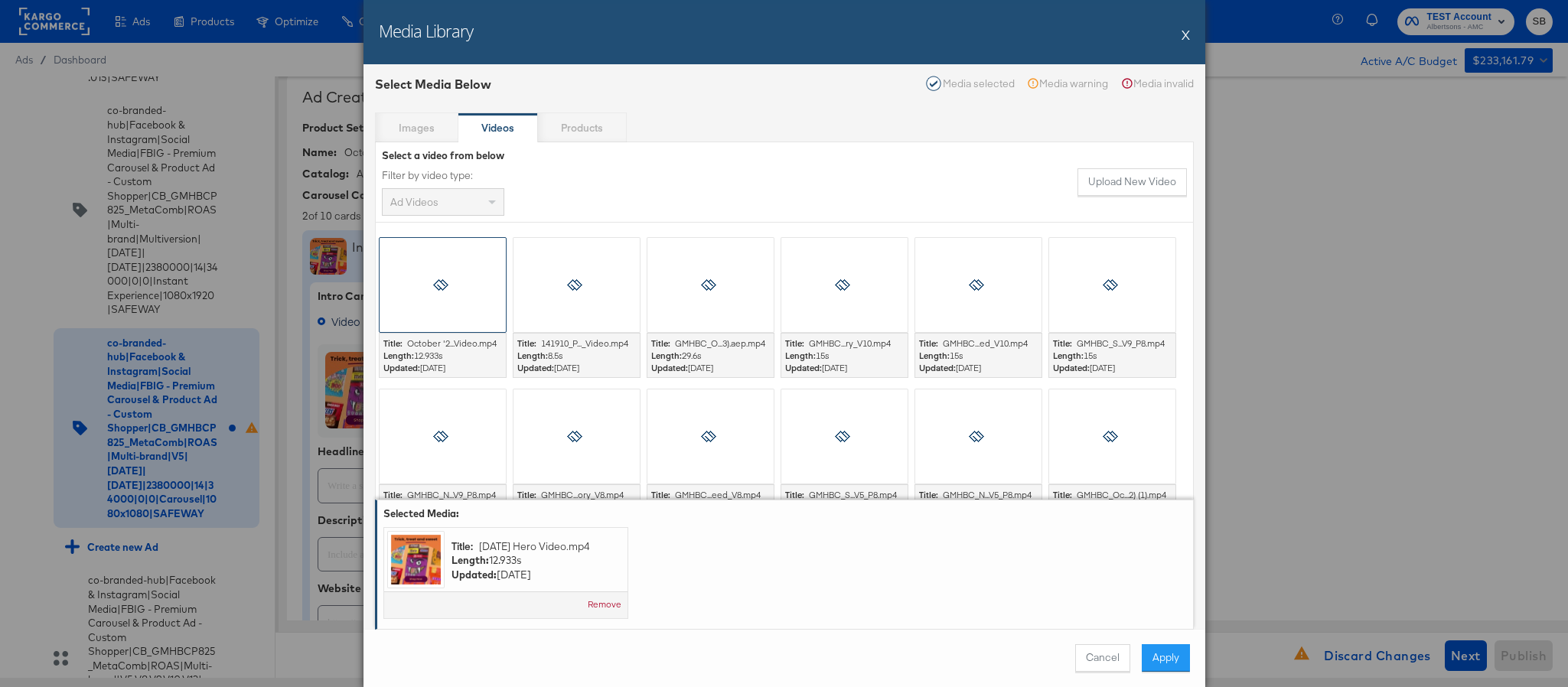
type textarea "x"
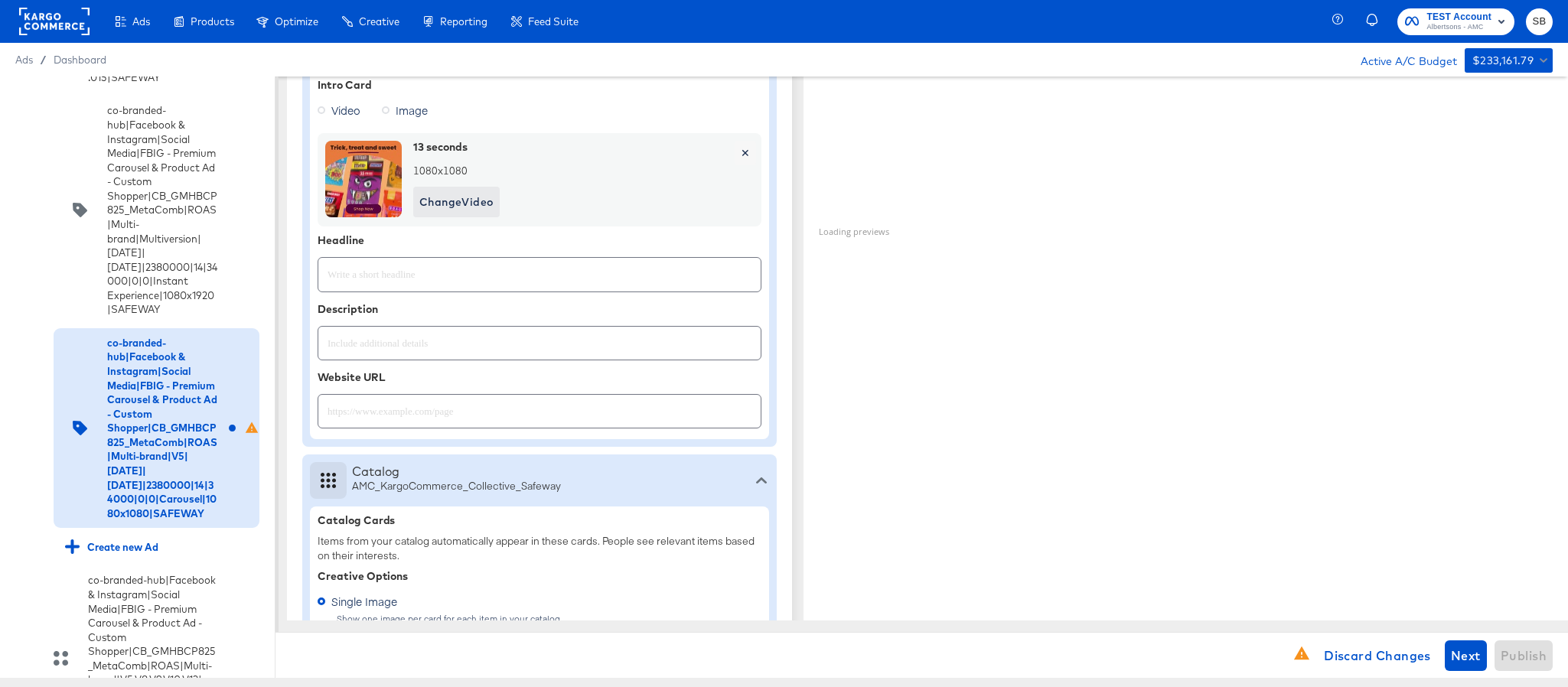
scroll to position [574, 0]
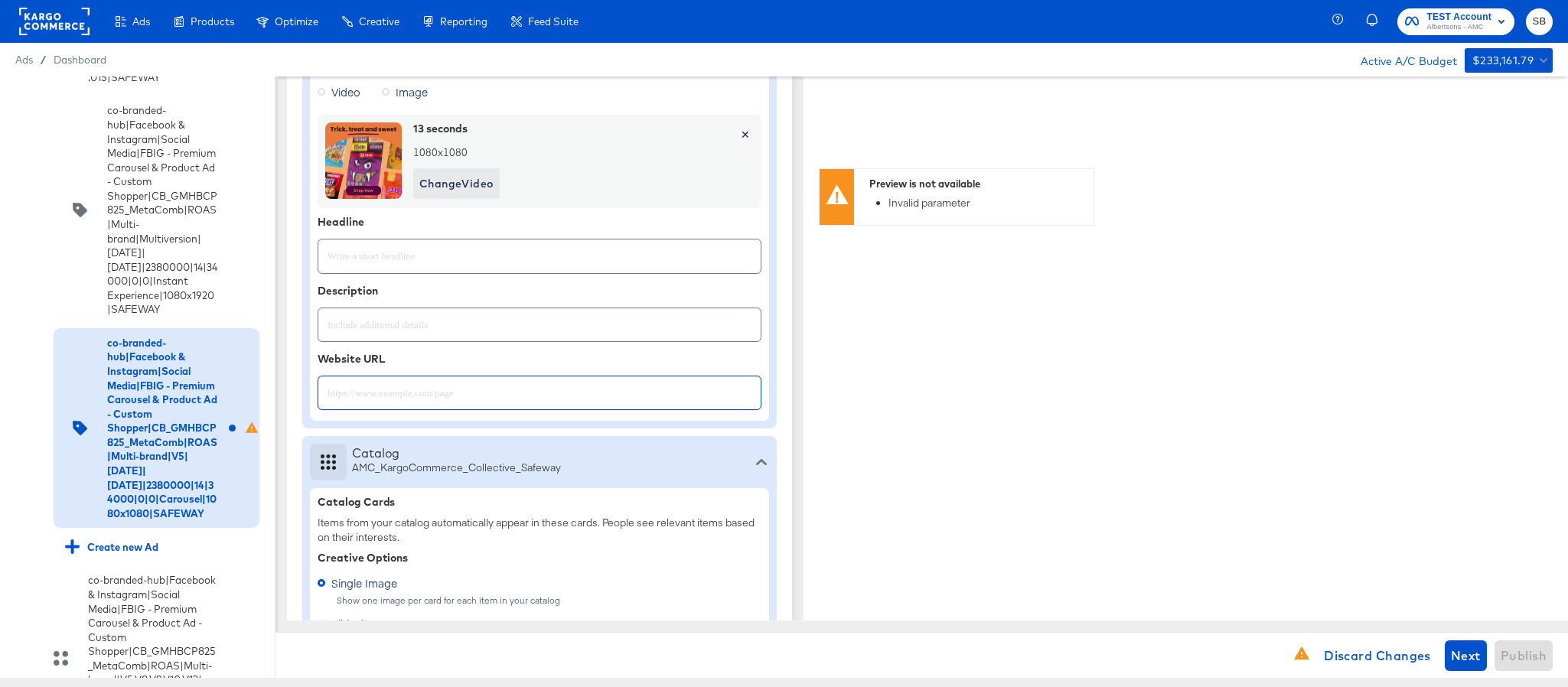
click at [437, 396] on input "text" at bounding box center [539, 386] width 443 height 33
paste input "https://www.safeway.com/shop/aisles/personal-care-health.html"
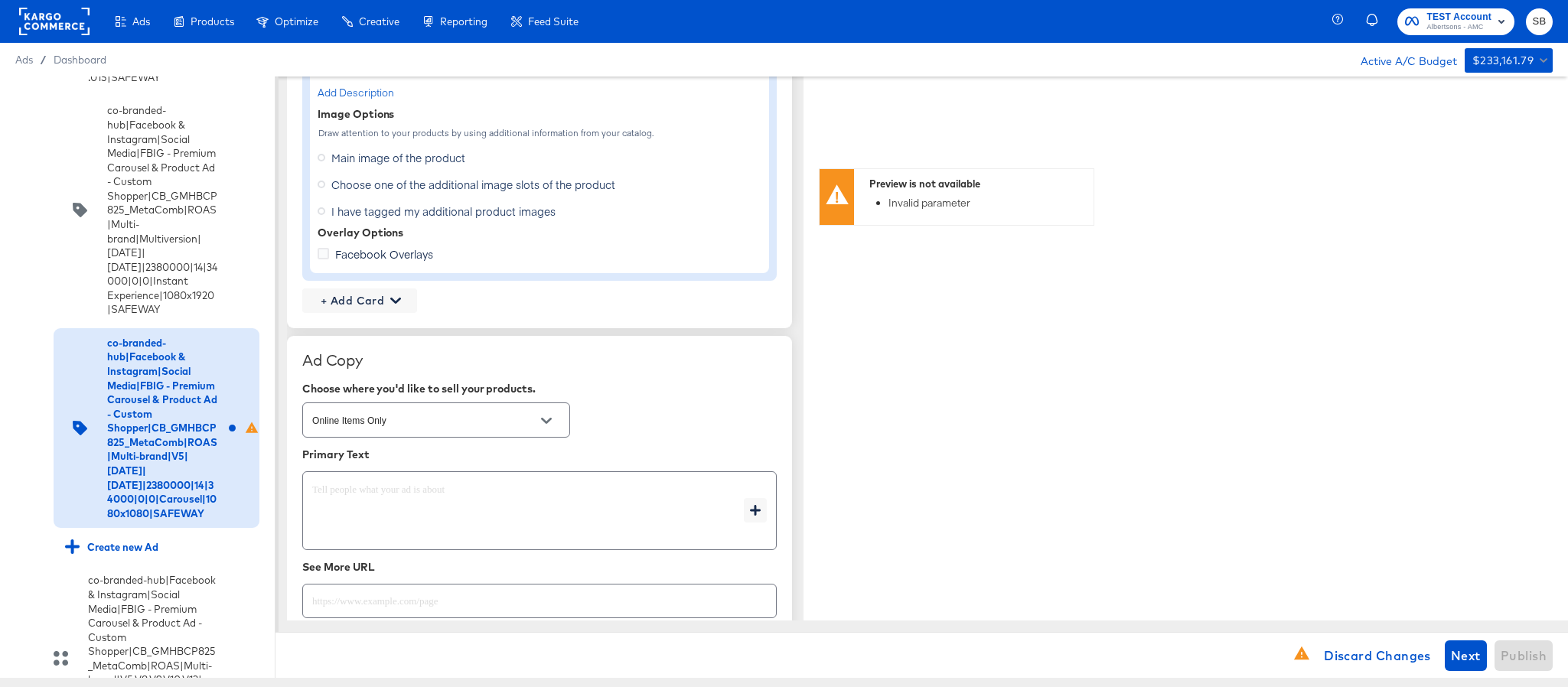
scroll to position [1263, 0]
type input "https://www.safeway.com/shop/aisles/personal-care-health.html"
type textarea "x"
click at [370, 187] on span "Choose one of the additional image slots of the product" at bounding box center [473, 183] width 284 height 15
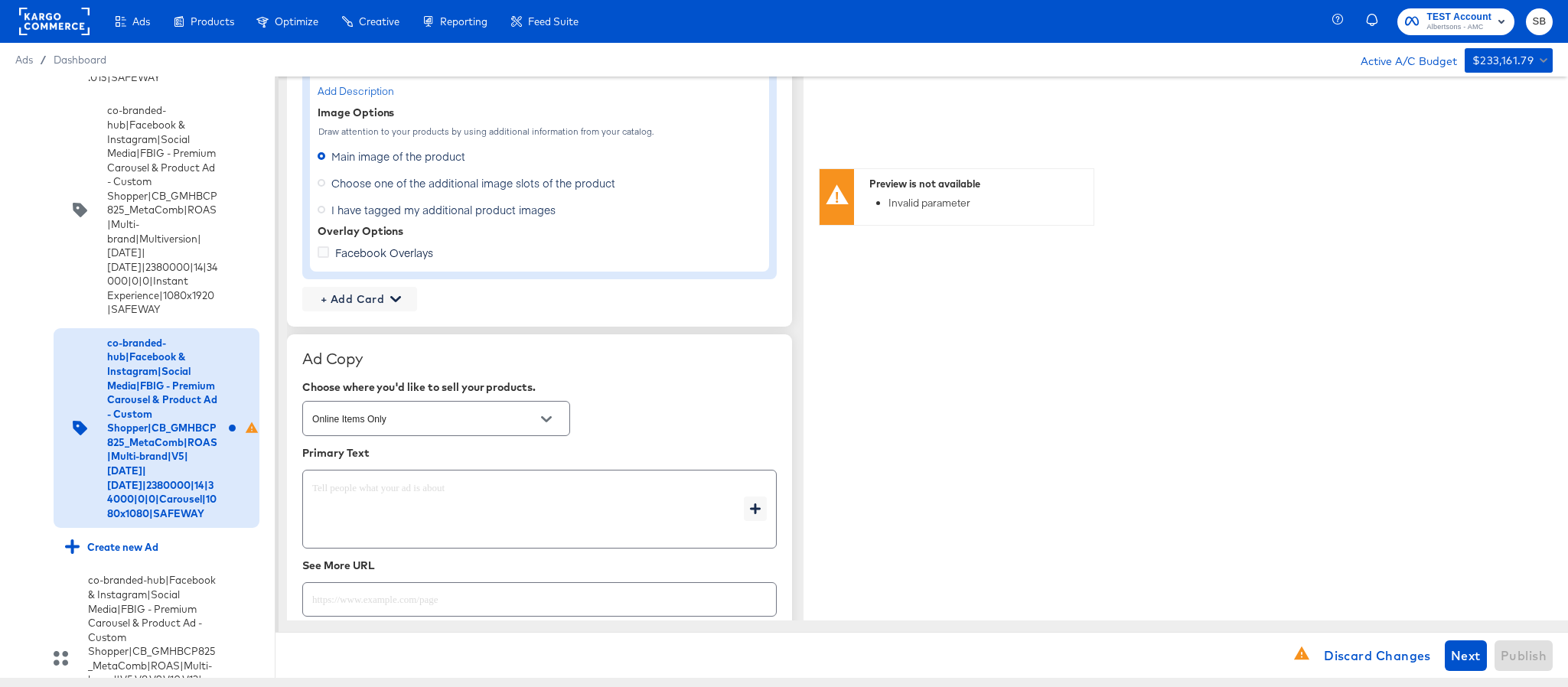
click at [0, 0] on input "Choose one of the additional image slots of the product" at bounding box center [0, 0] width 0 height 0
type textarea "x"
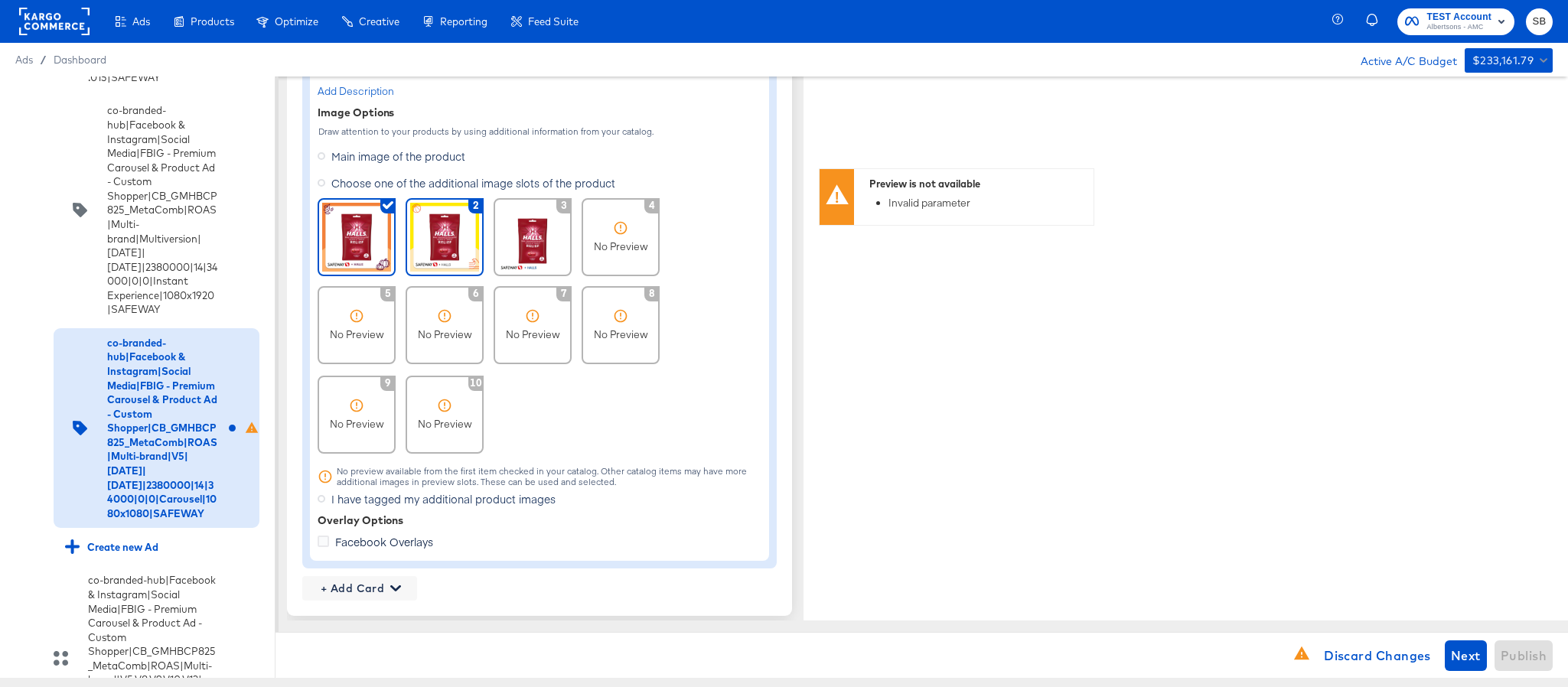
click at [439, 239] on img at bounding box center [444, 237] width 69 height 69
type textarea "x"
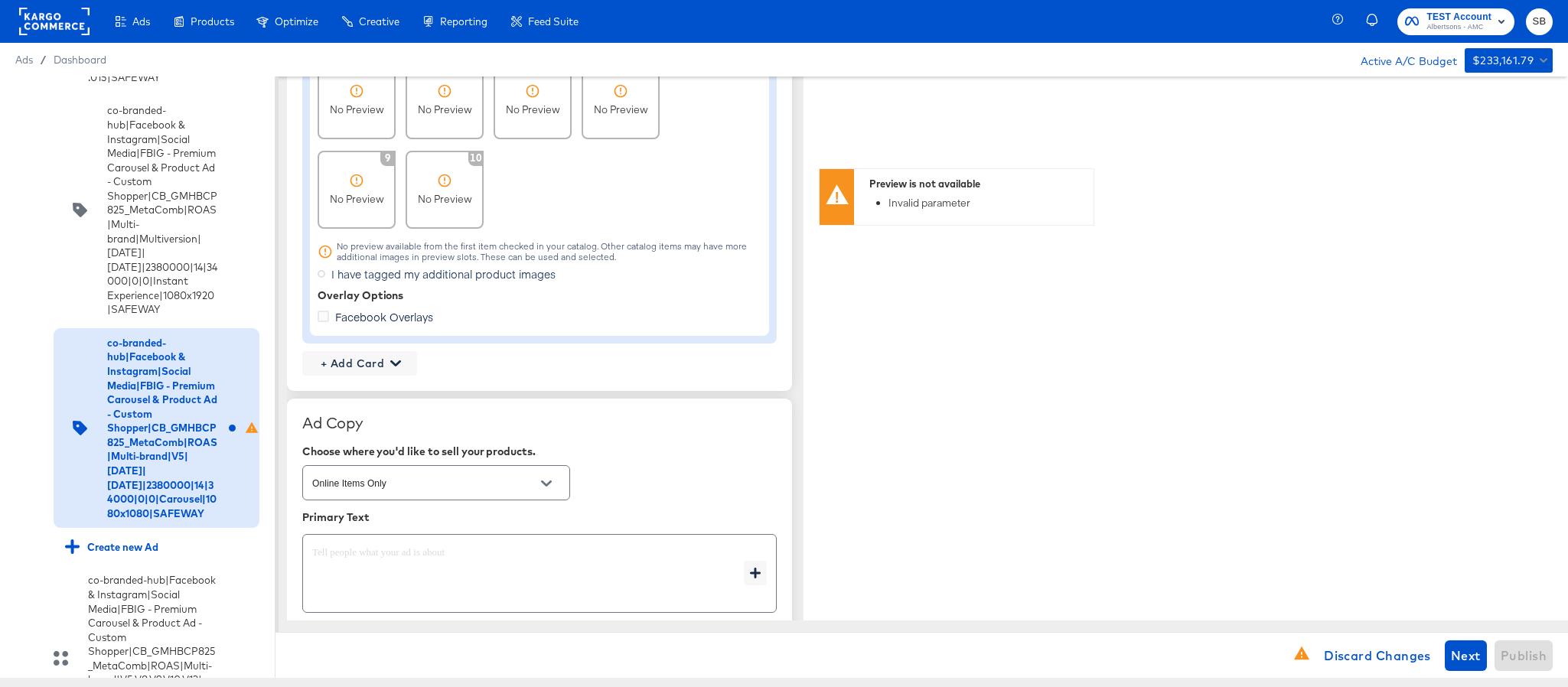
scroll to position [1493, 0]
click at [372, 359] on span "+ Add Card" at bounding box center [359, 359] width 103 height 19
click at [367, 427] on div "Profile Card" at bounding box center [359, 432] width 99 height 31
type textarea "x"
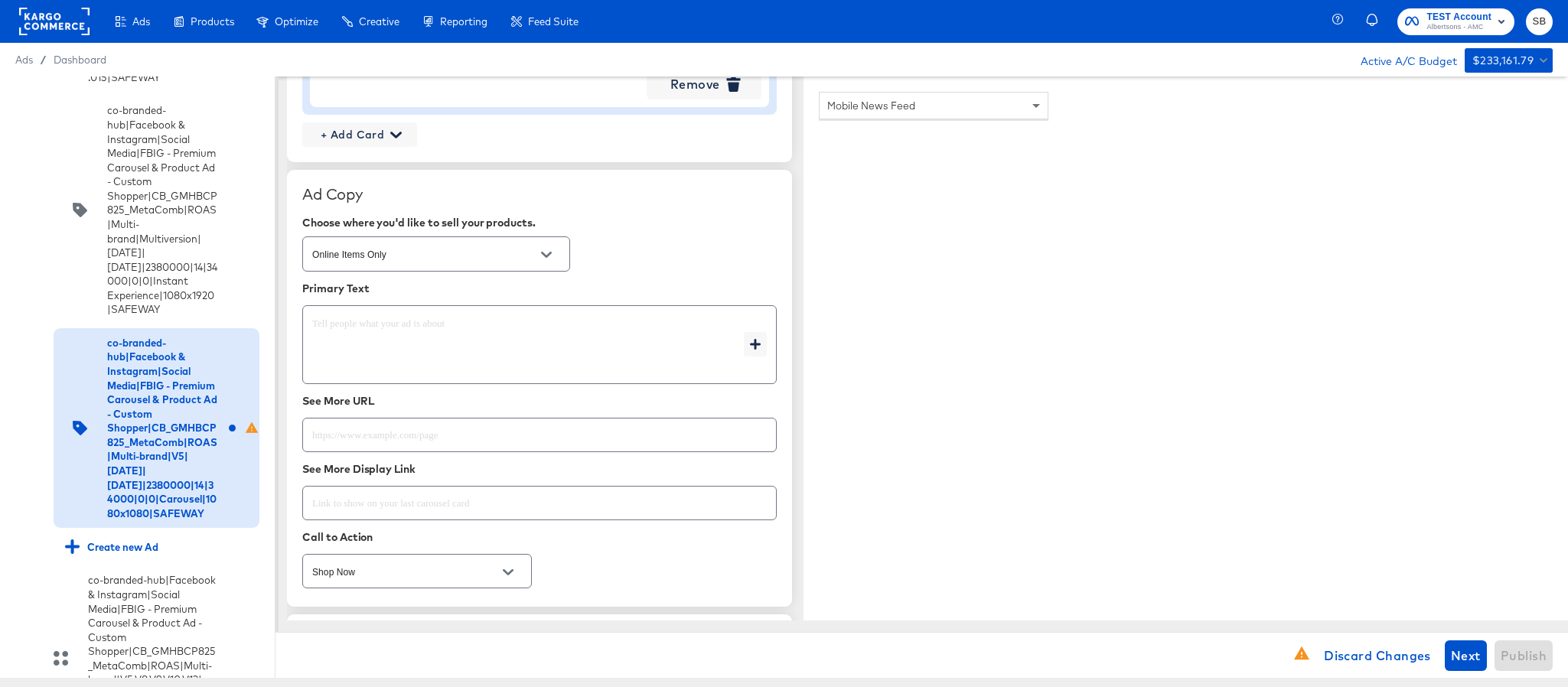
scroll to position [2066, 0]
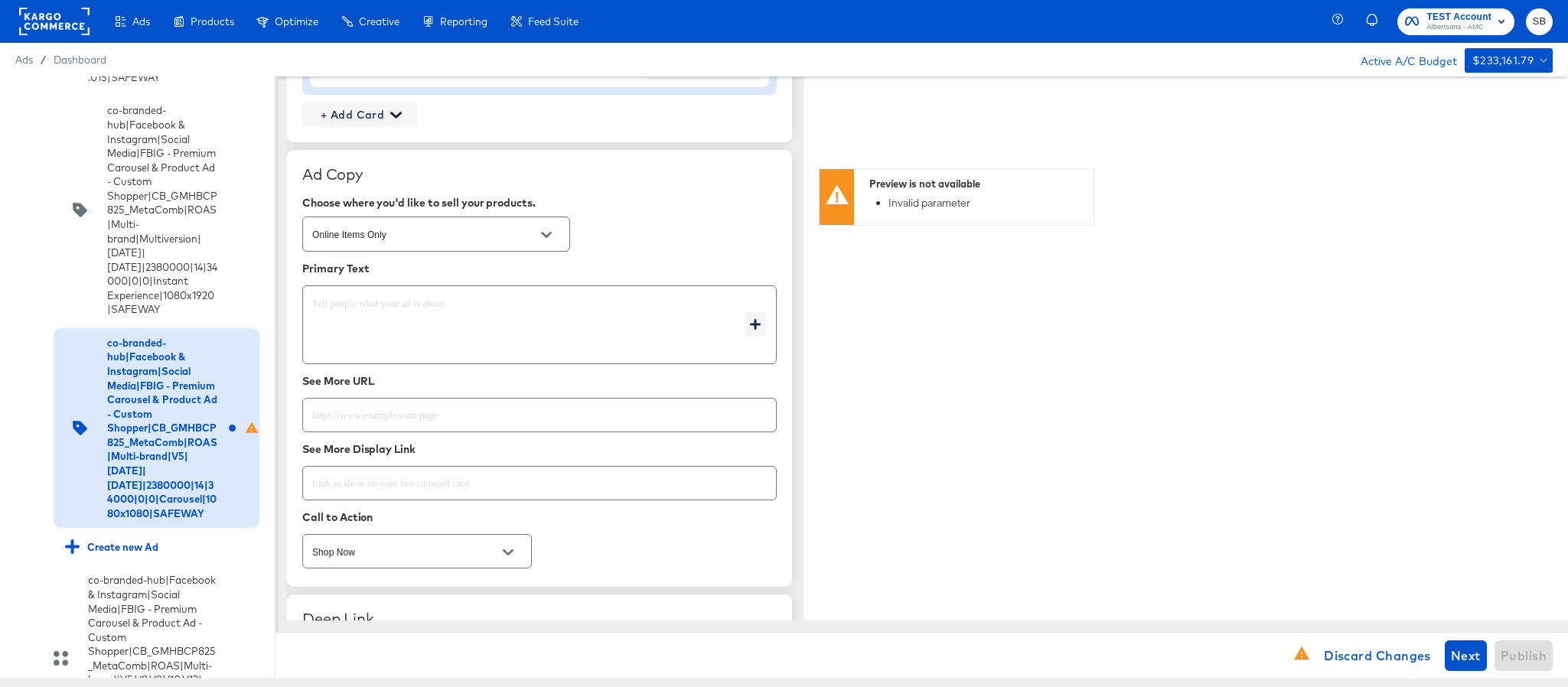
click at [492, 423] on input "text" at bounding box center [539, 408] width 473 height 33
paste input "https://www.safeway.com/shop/aisles/personal-care-health.html"
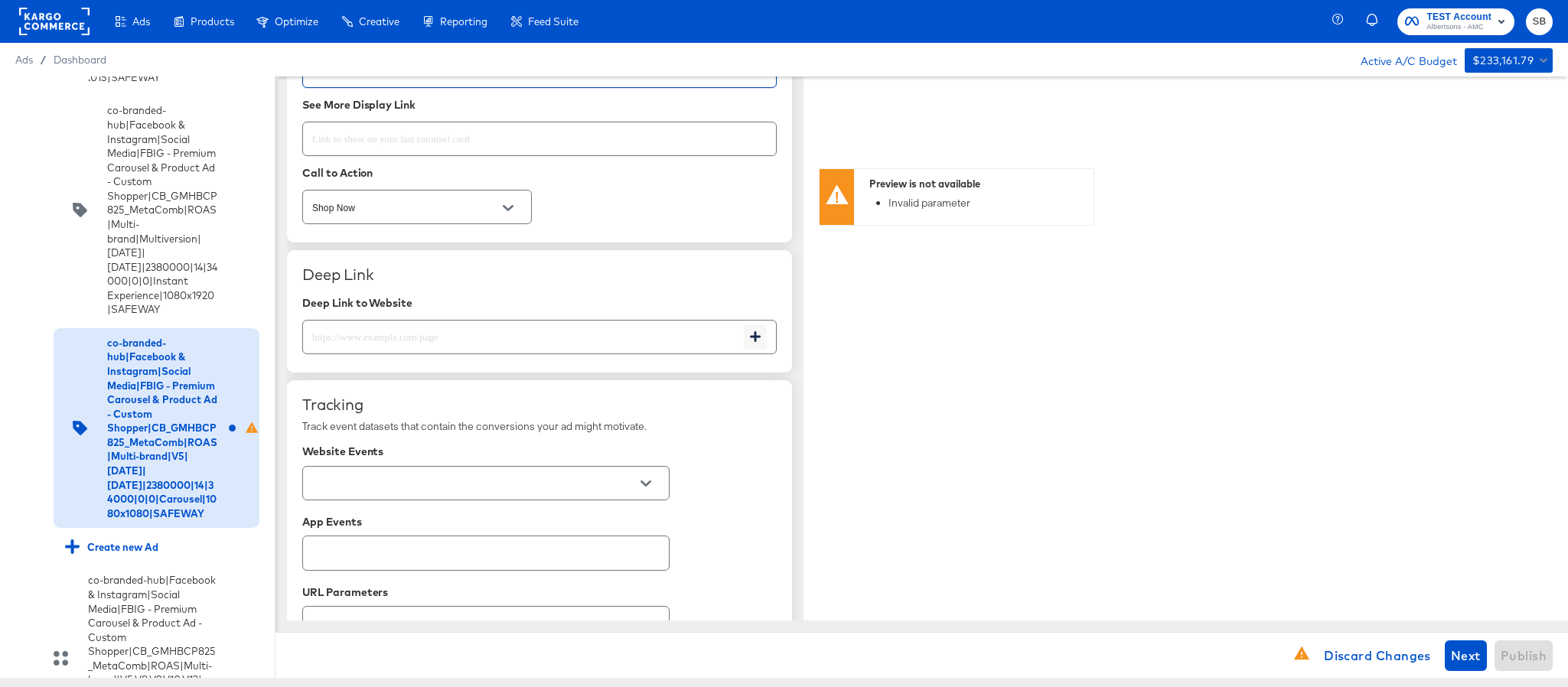
type input "https://www.safeway.com/shop/aisles/personal-care-health.html"
type textarea "x"
click at [489, 347] on input "text" at bounding box center [524, 331] width 441 height 33
paste input "https://www.safeway.com/shop/aisles/personal-care-health.html"
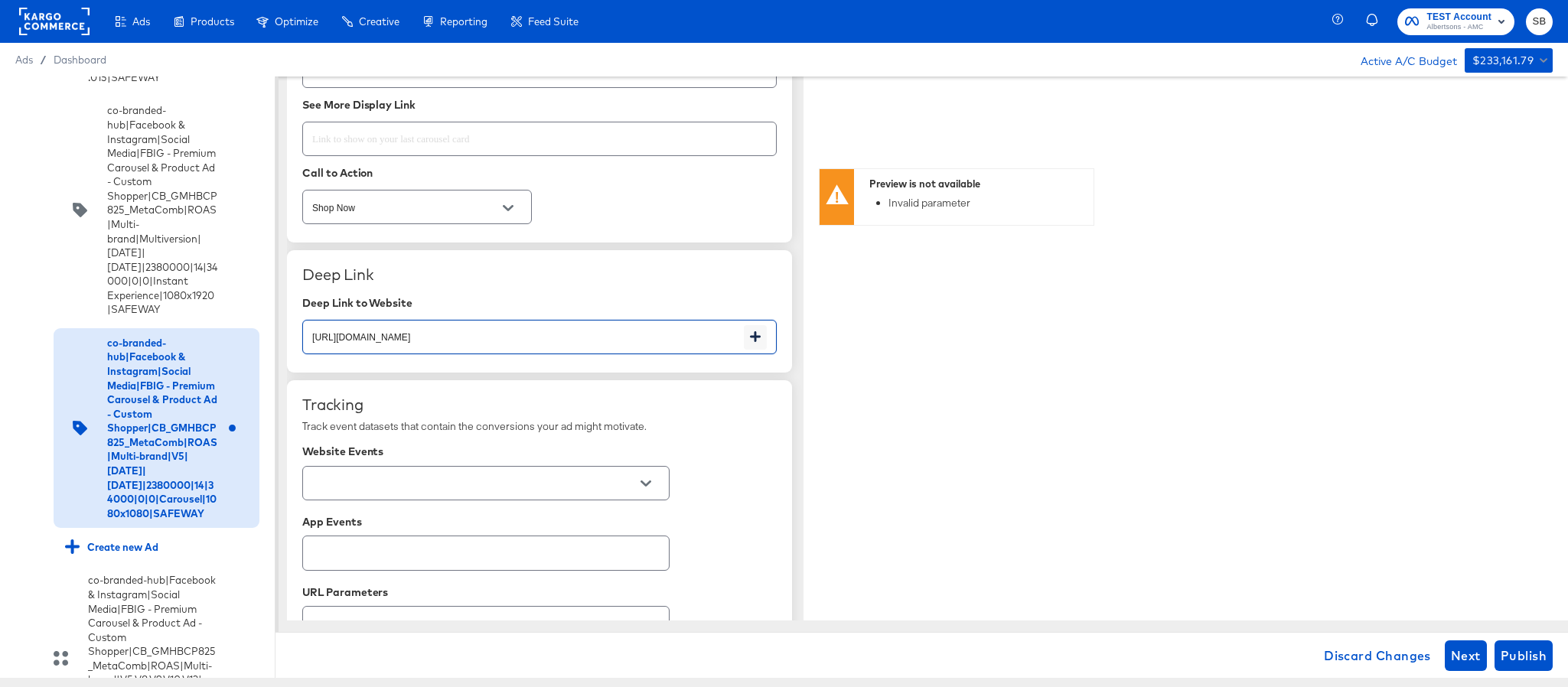
type input "https://www.safeway.com/shop/aisles/personal-care-health.html"
type textarea "x"
click at [471, 489] on input "text" at bounding box center [473, 483] width 330 height 18
click at [458, 524] on li "Albertsons - All Banners" at bounding box center [485, 528] width 365 height 24
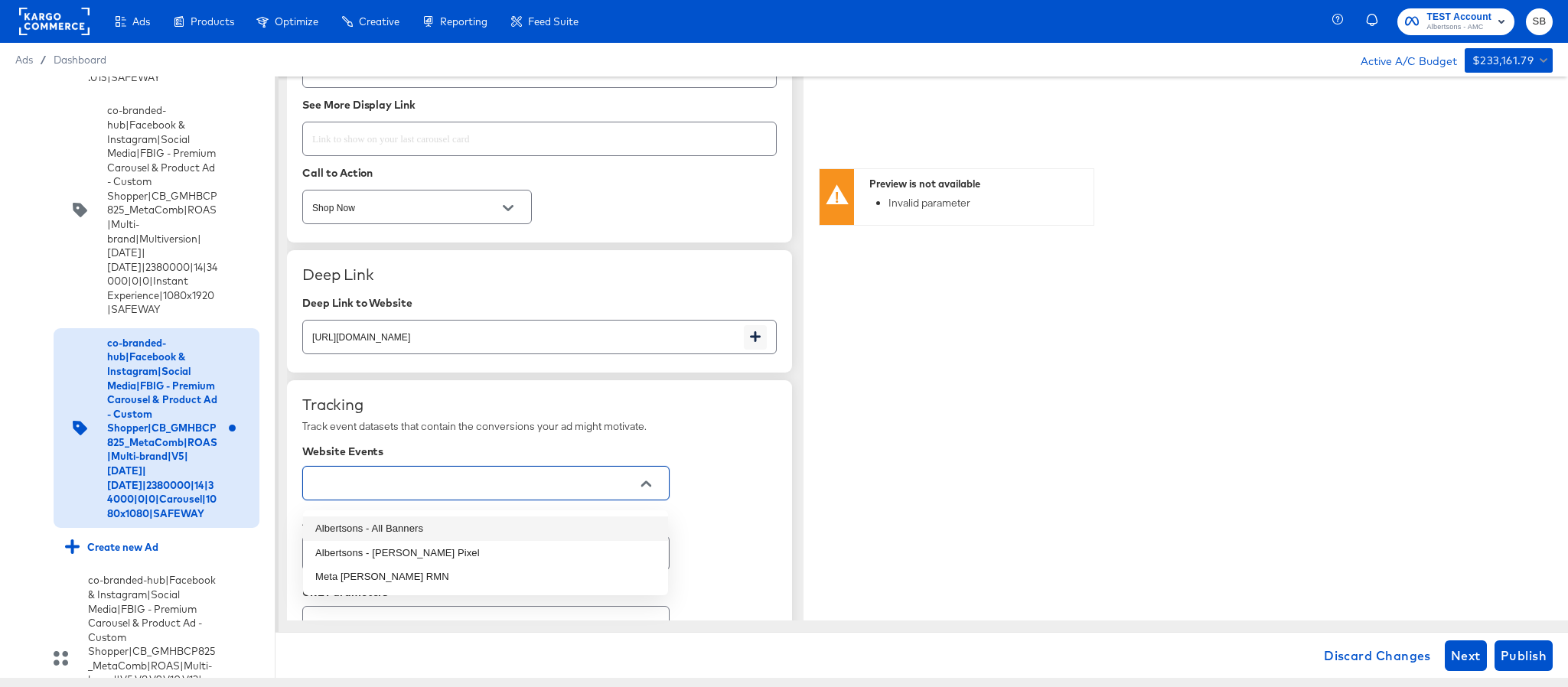
type textarea "x"
type input "Albertsons - All Banners"
type textarea "x"
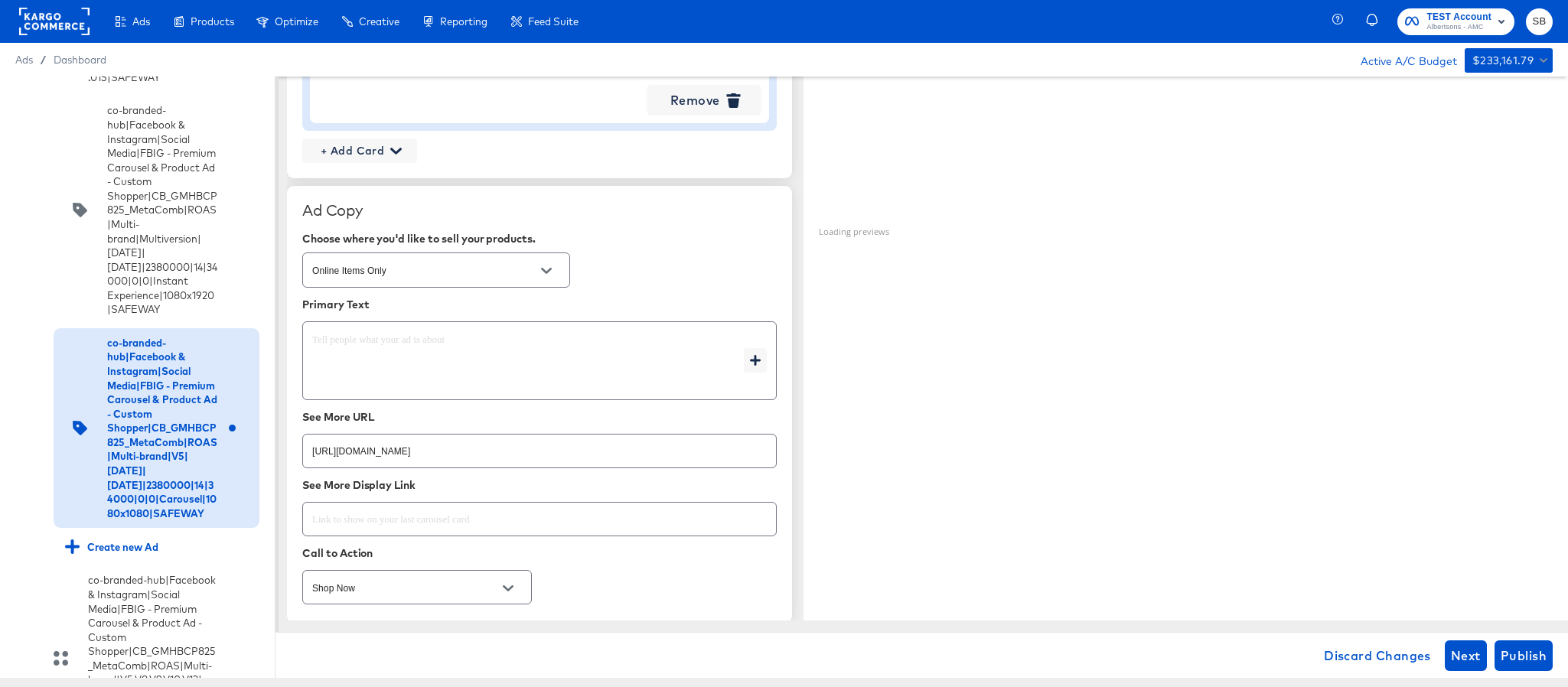
scroll to position [1902, 0]
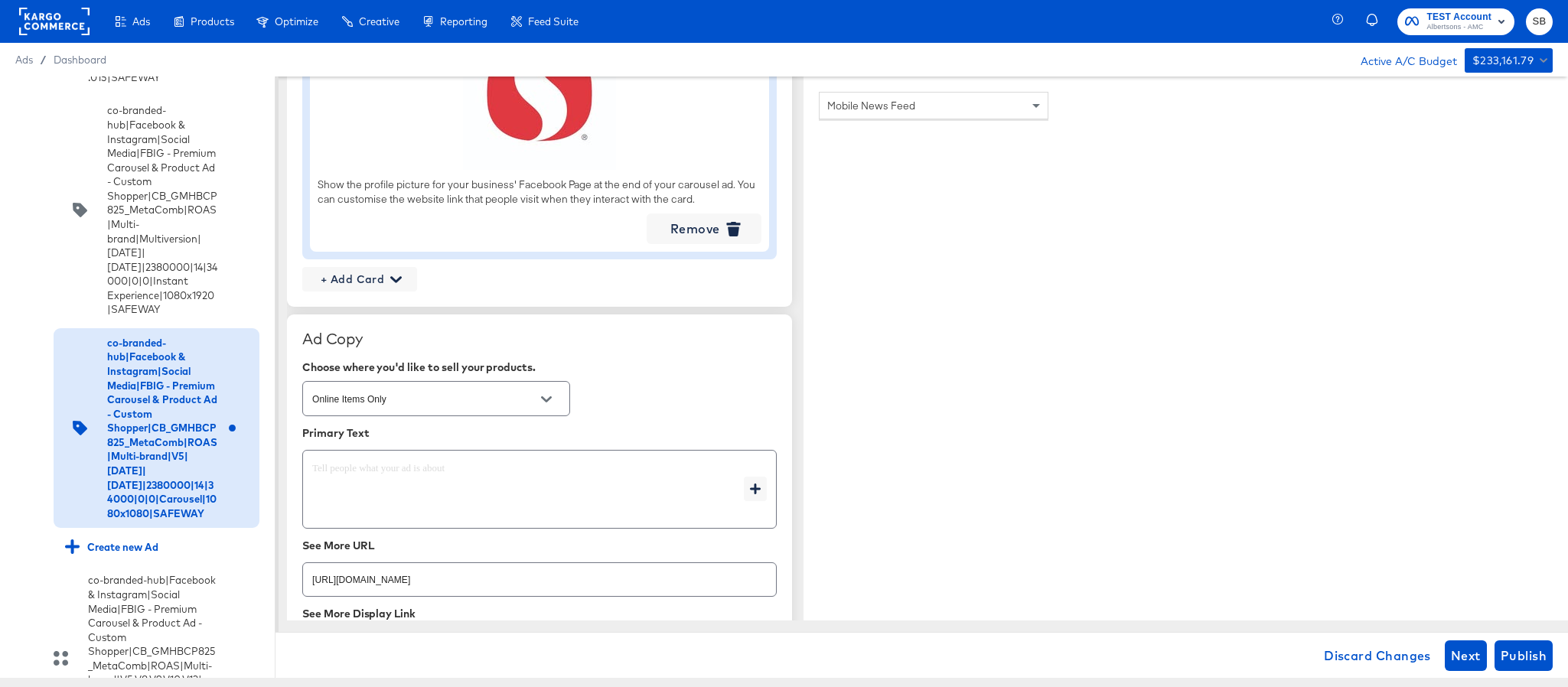
click at [464, 455] on div "x" at bounding box center [539, 489] width 474 height 78
type textarea "x"
paste textarea "Shop your favorite brands for you and your home!"
type textarea "Shop your favorite brands for you and your home!"
type textarea "x"
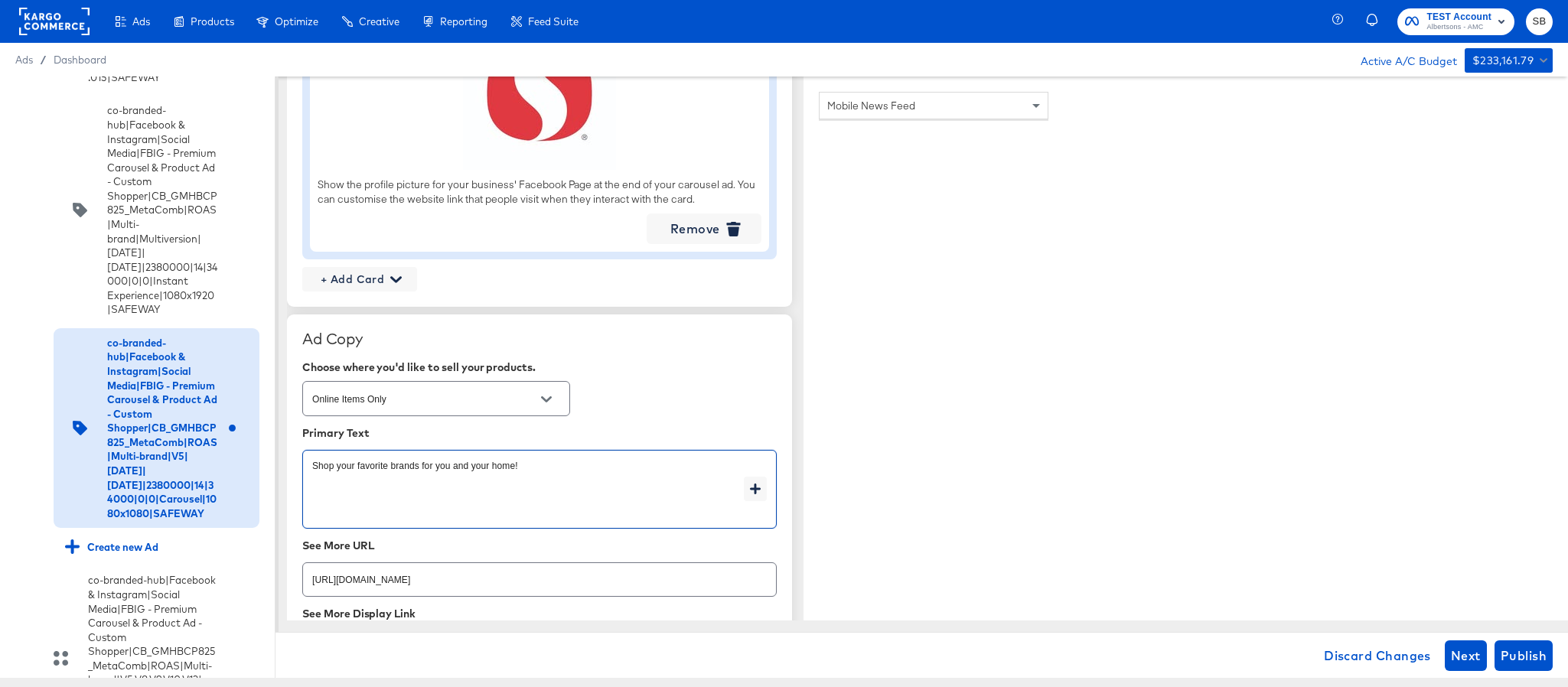
type textarea "Shop your favorite brands for you and your home!"
type textarea "x"
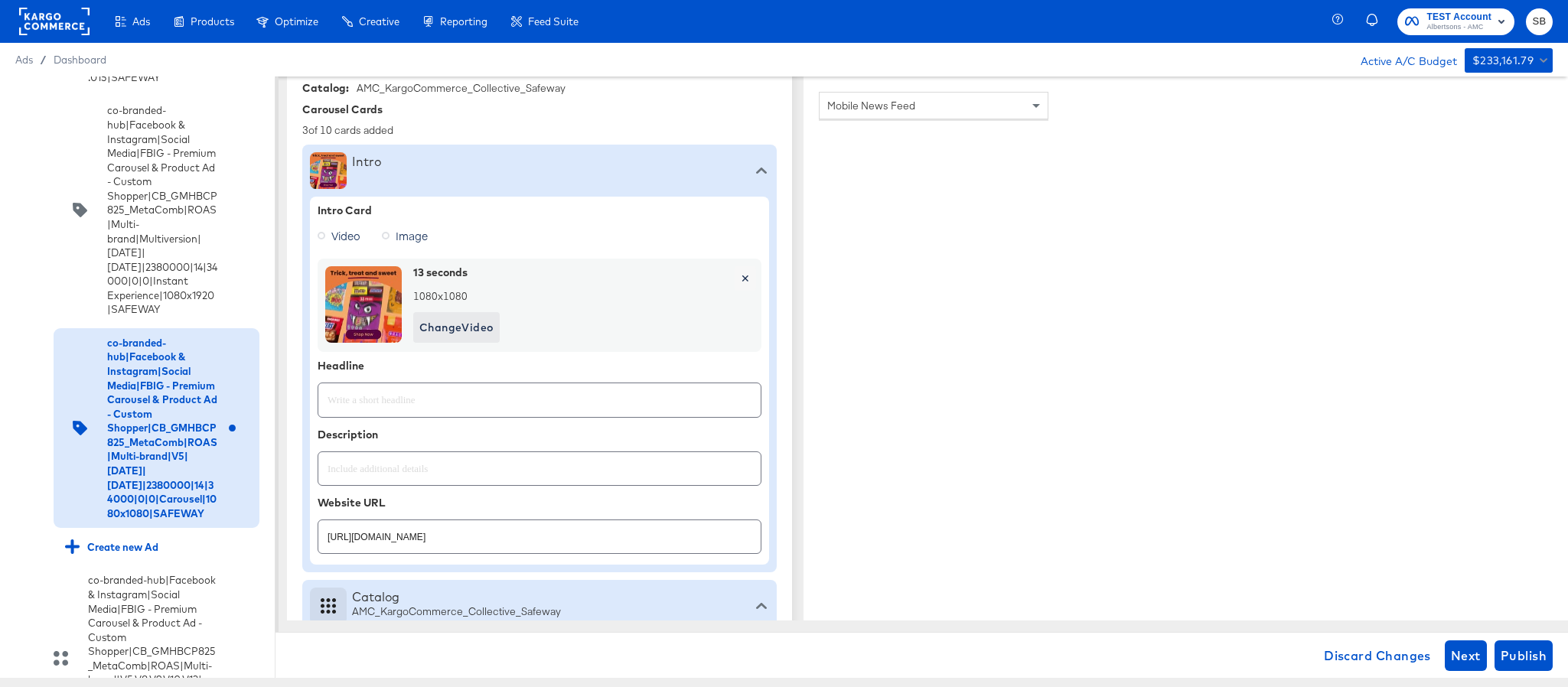
scroll to position [409, 0]
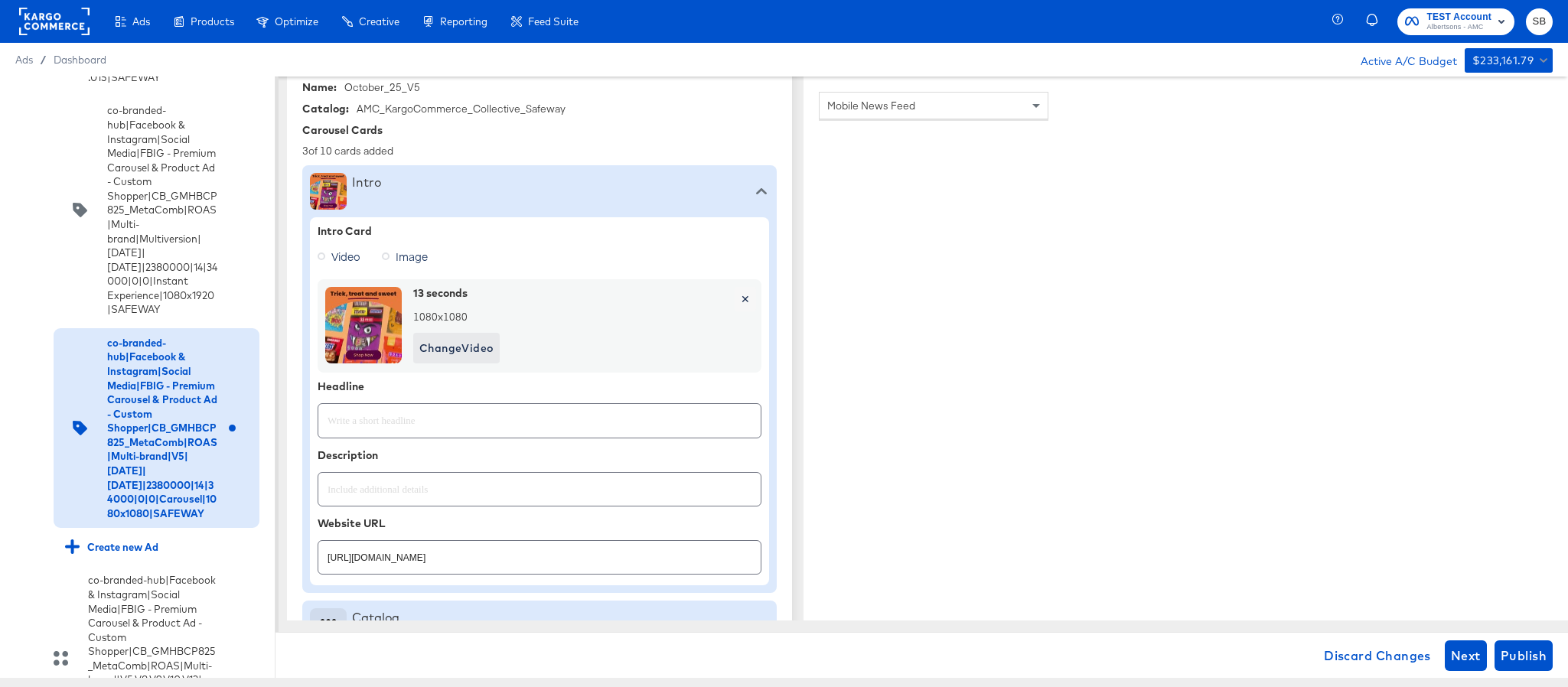
type textarea "x"
click at [492, 441] on div "Intro Card Video Image 13 seconds 1080 x 1080 Change Video ✕ Headline Descripti…" at bounding box center [539, 402] width 444 height 353
click at [496, 431] on input "text" at bounding box center [539, 414] width 443 height 33
paste input "Explore latest arrivals"
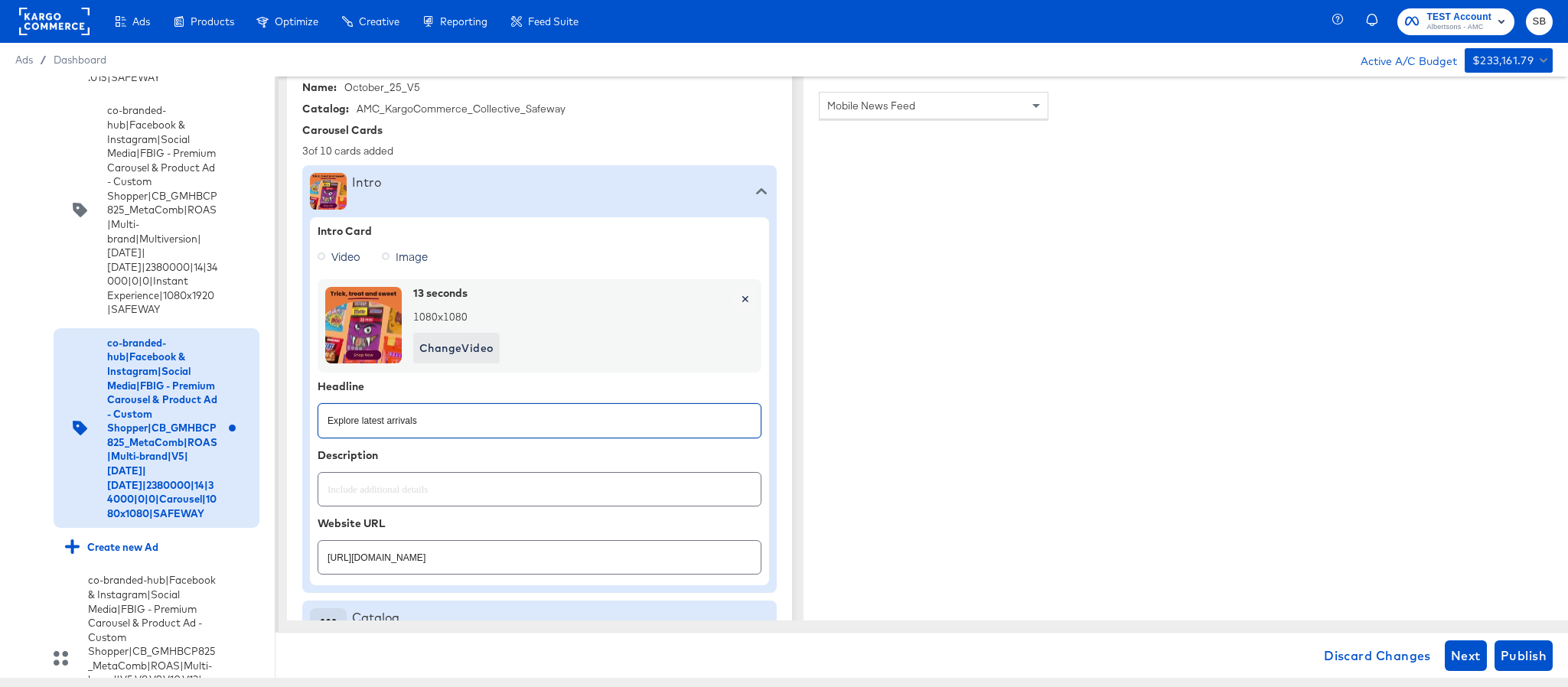
type input "Explore latest arrivals"
type textarea "x"
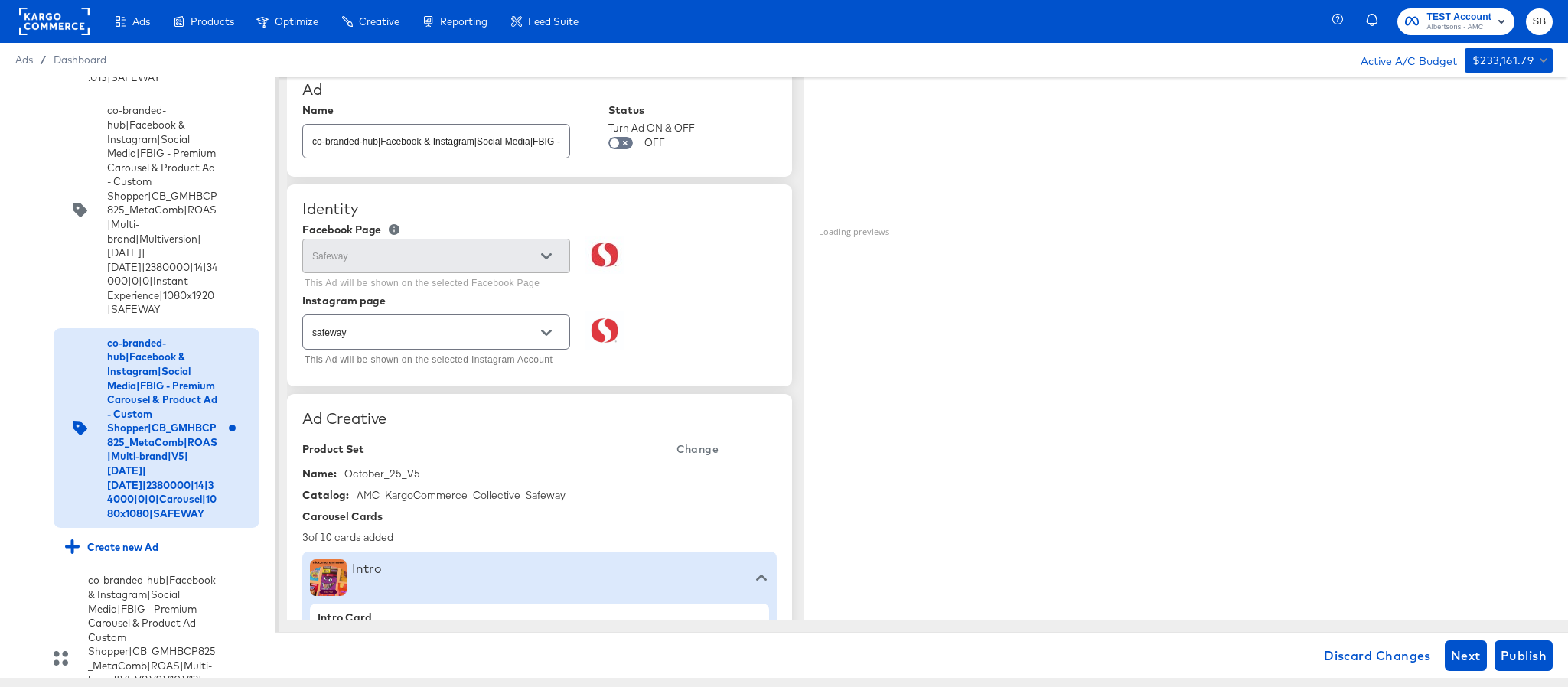
scroll to position [0, 0]
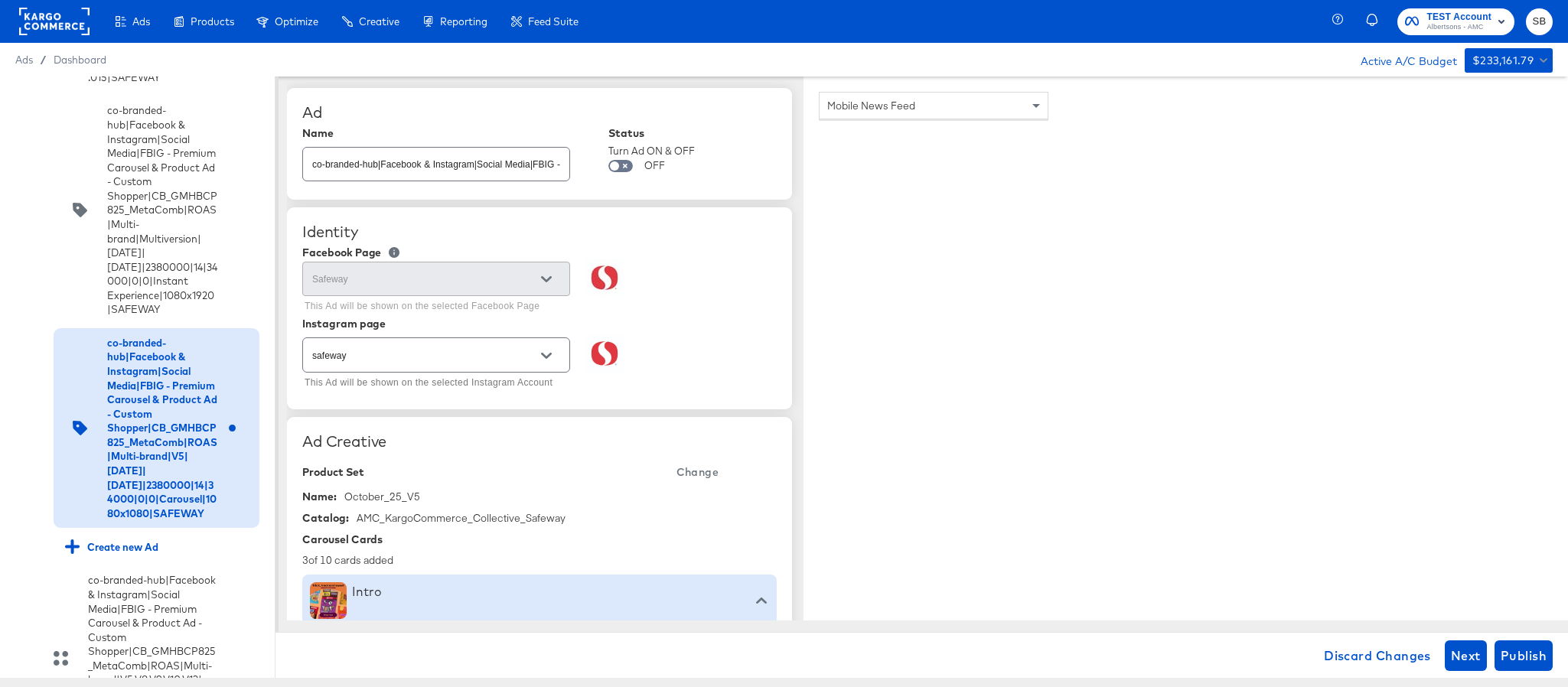
type textarea "x"
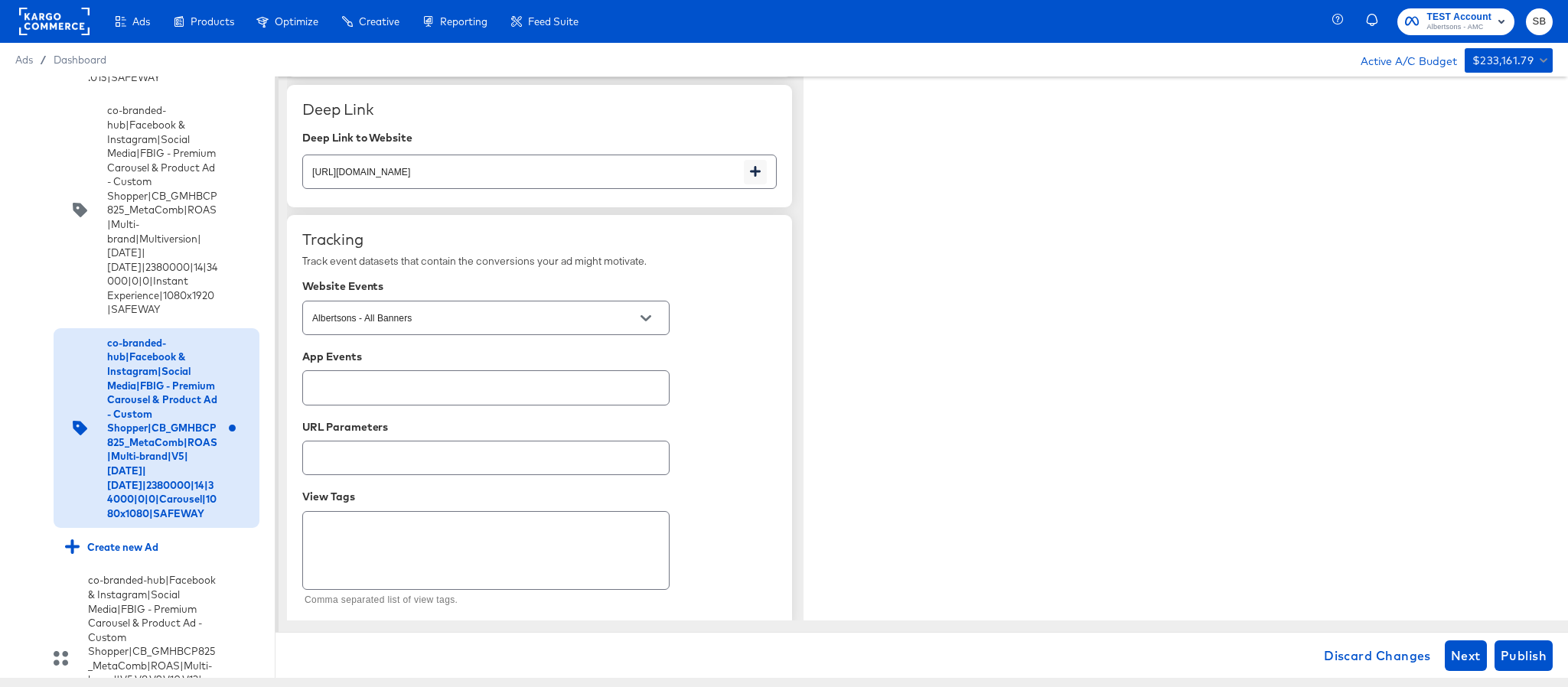
scroll to position [2590, 0]
click at [1520, 648] on span "Publish" at bounding box center [1524, 656] width 46 height 22
type textarea "x"
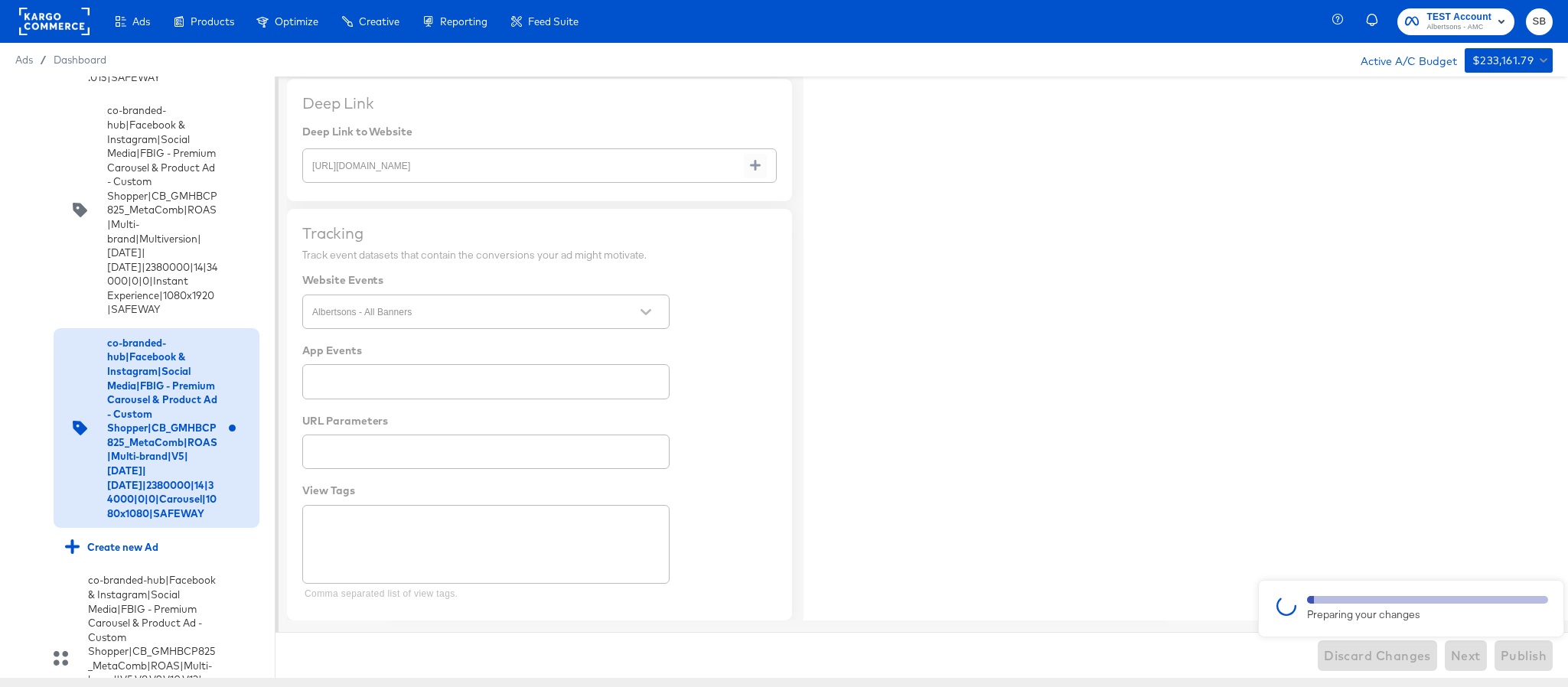
type textarea "x"
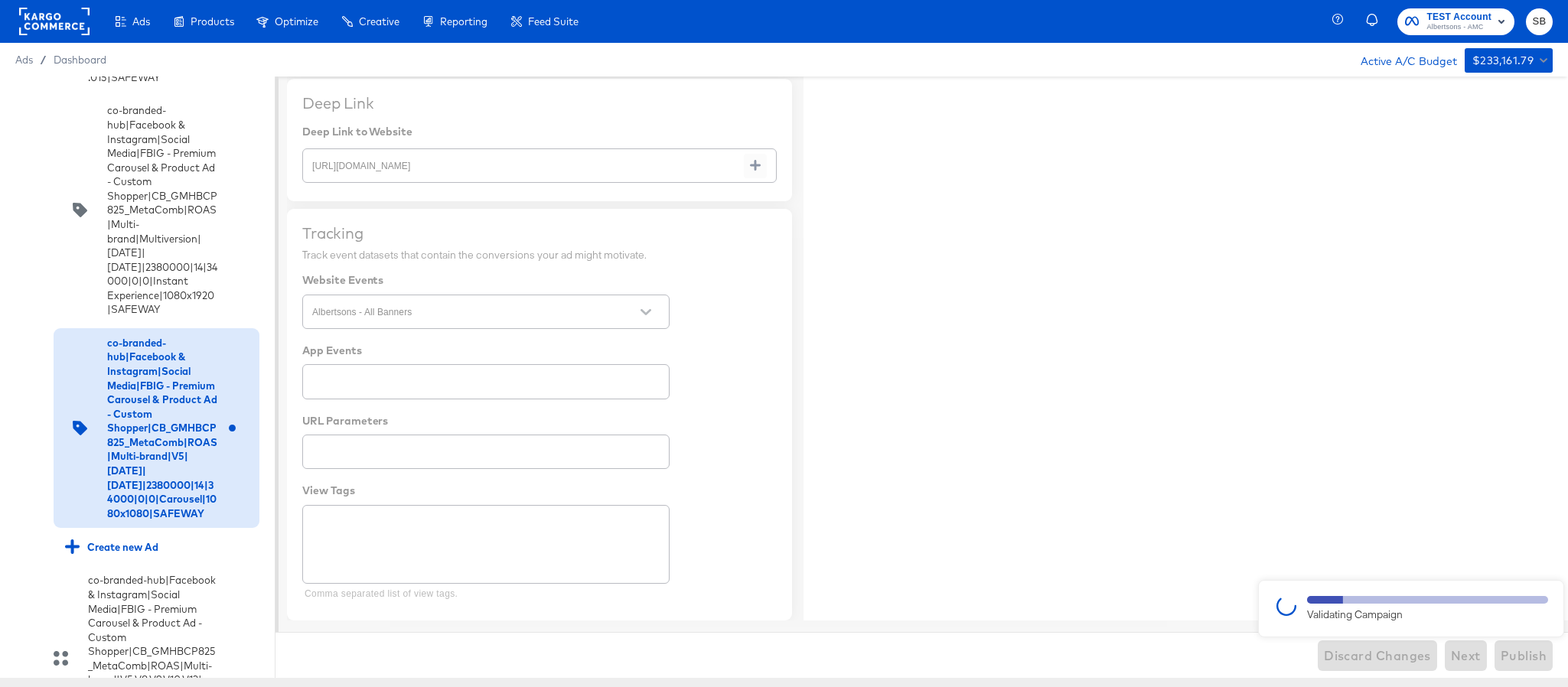
type textarea "x"
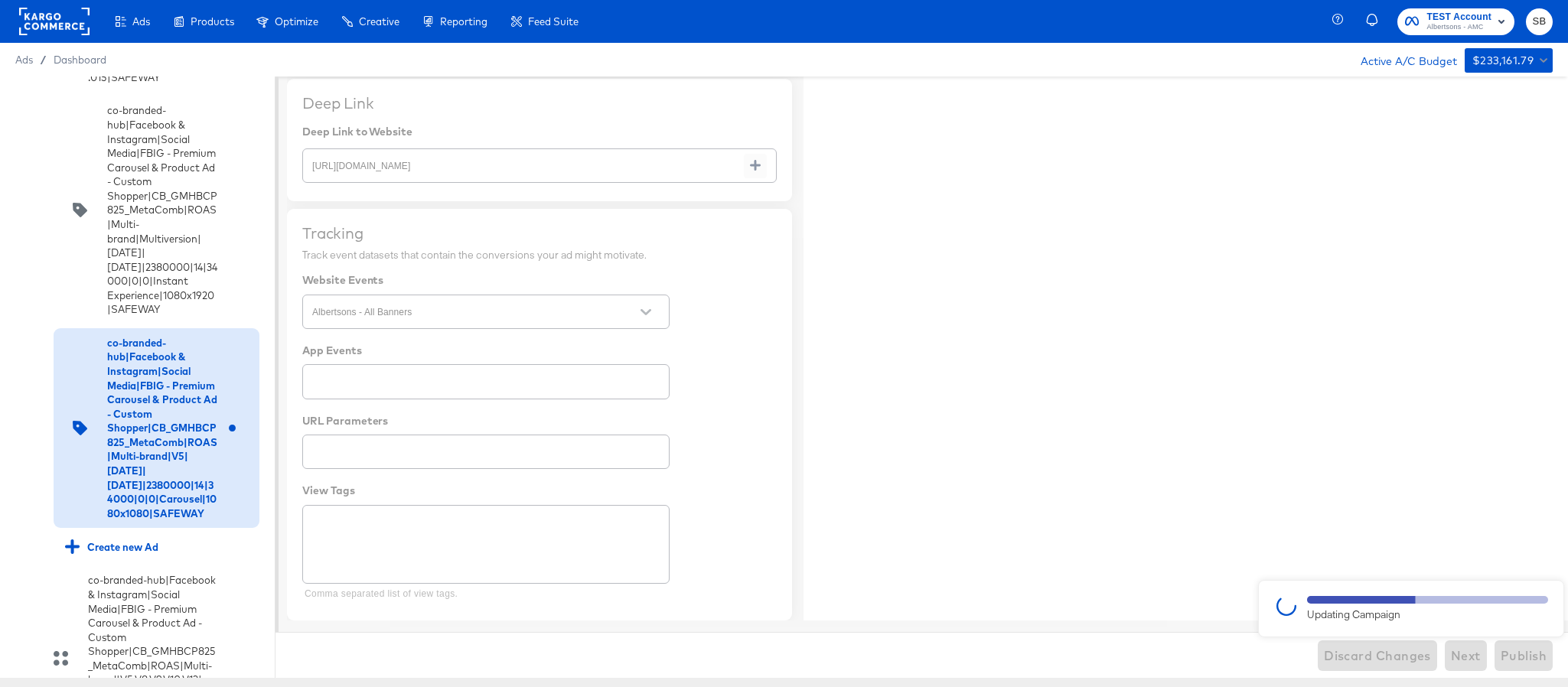
type textarea "x"
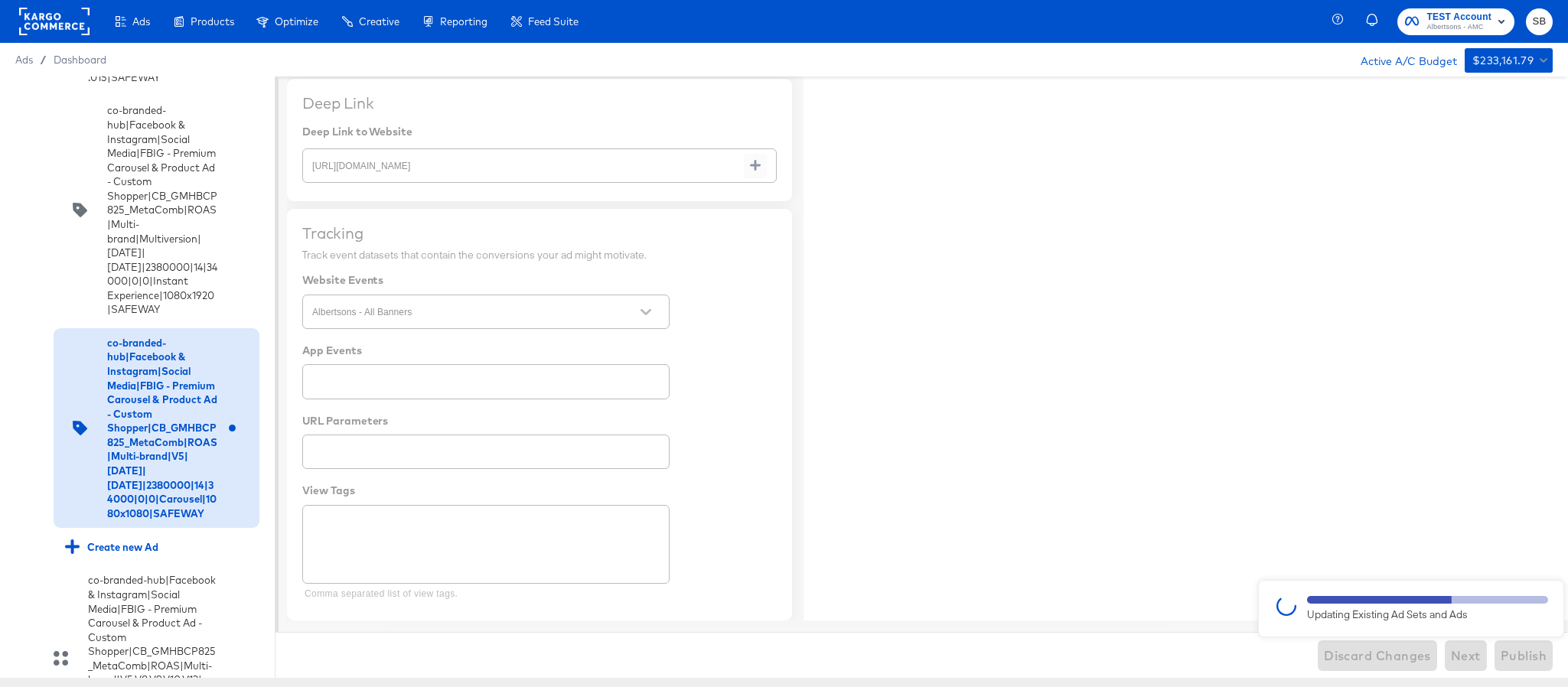
type textarea "x"
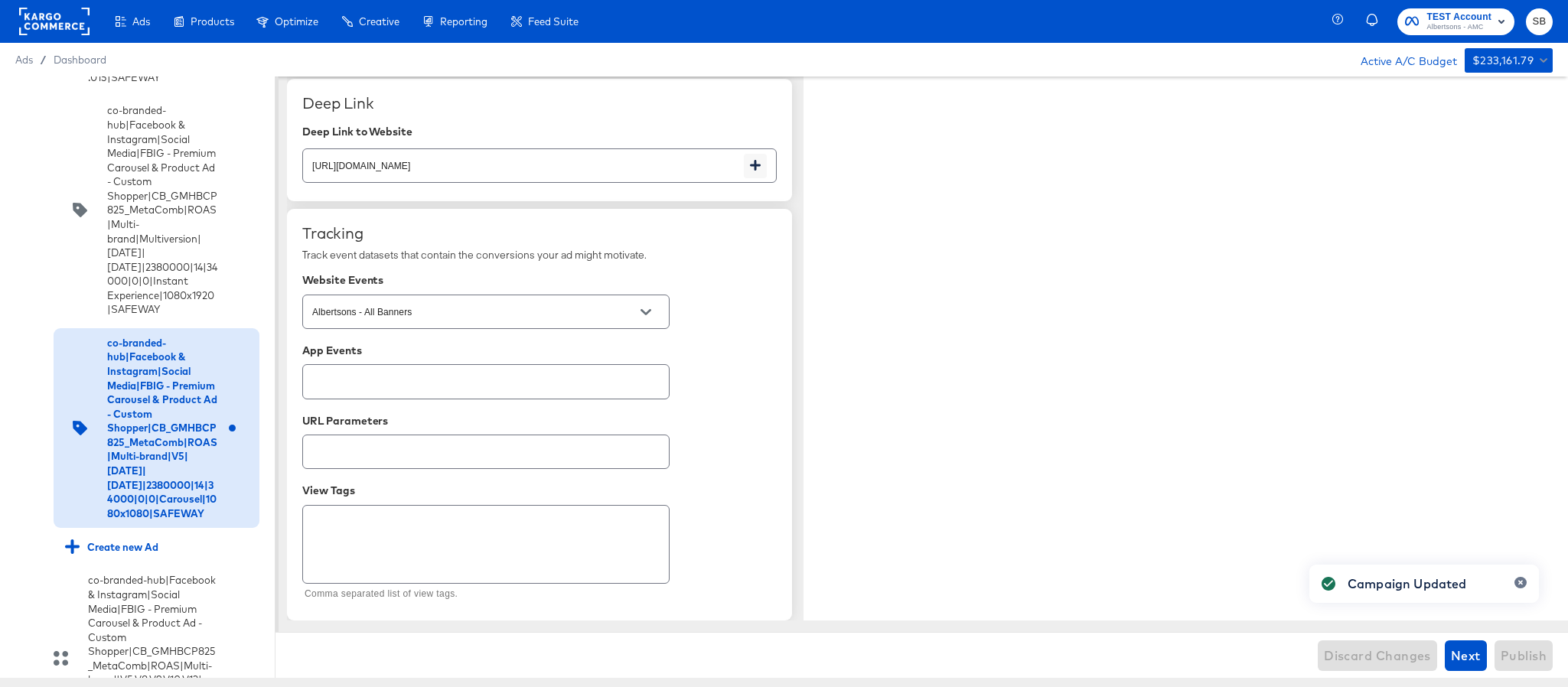
type textarea "x"
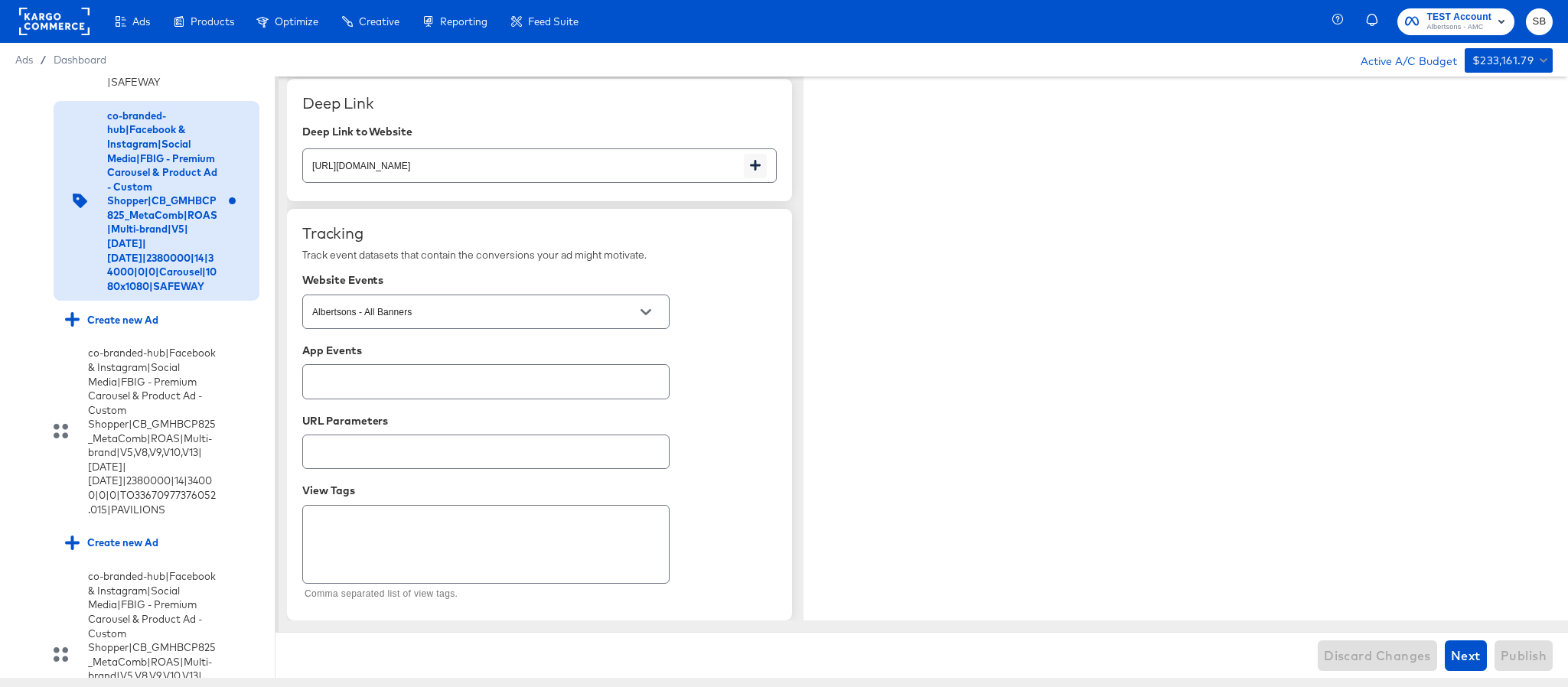
scroll to position [1518, 0]
click at [23, 118] on icon at bounding box center [23, 112] width 12 height 12
click at [0, 0] on input "checkbox" at bounding box center [0, 0] width 0 height 0
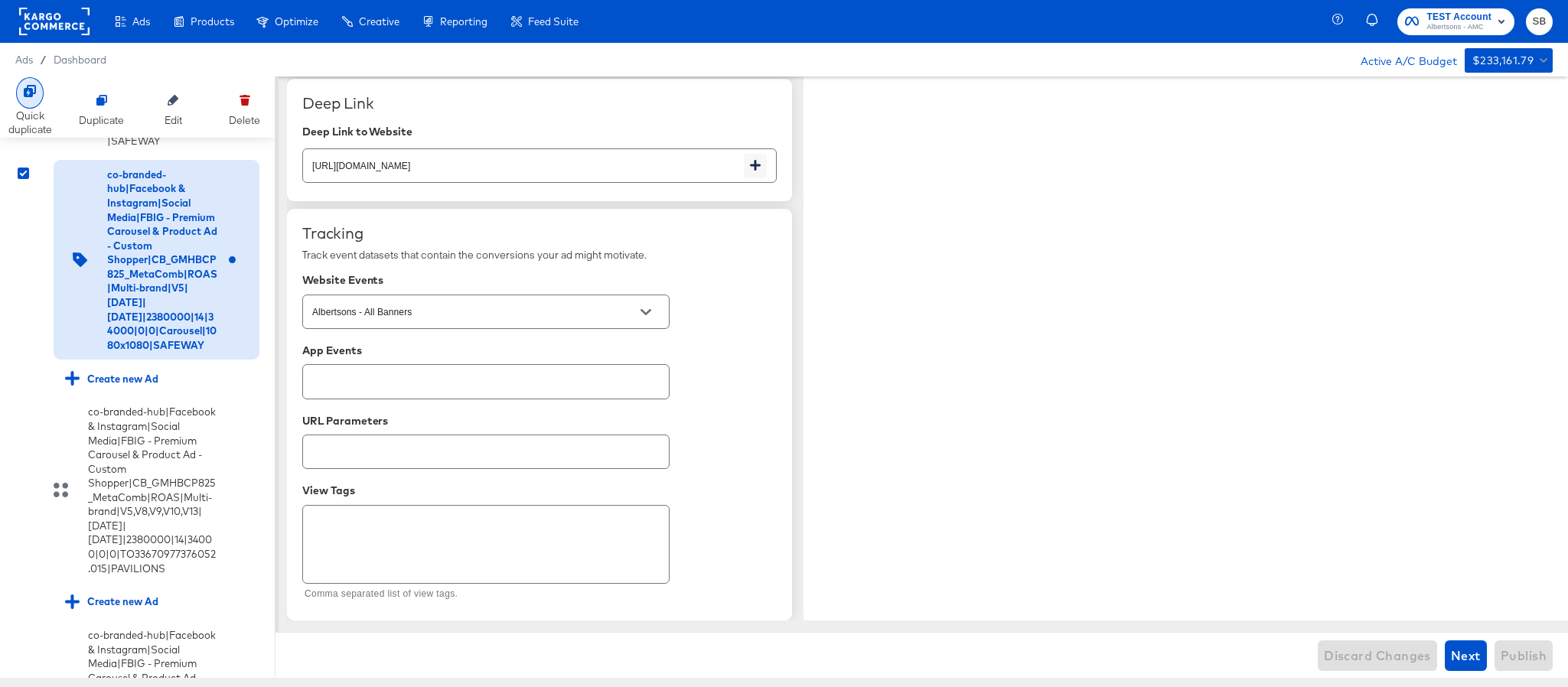
click at [22, 93] on div at bounding box center [29, 93] width 28 height 32
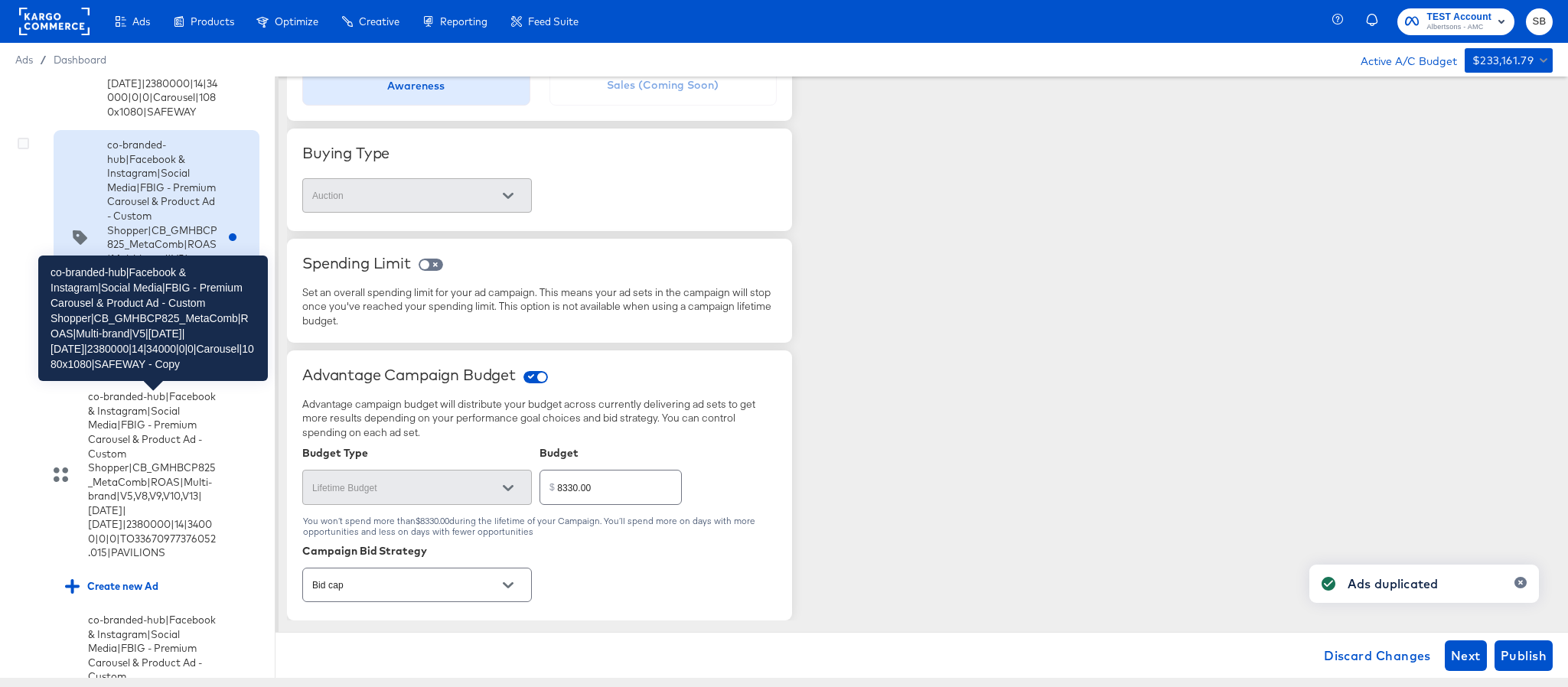
scroll to position [1748, 0]
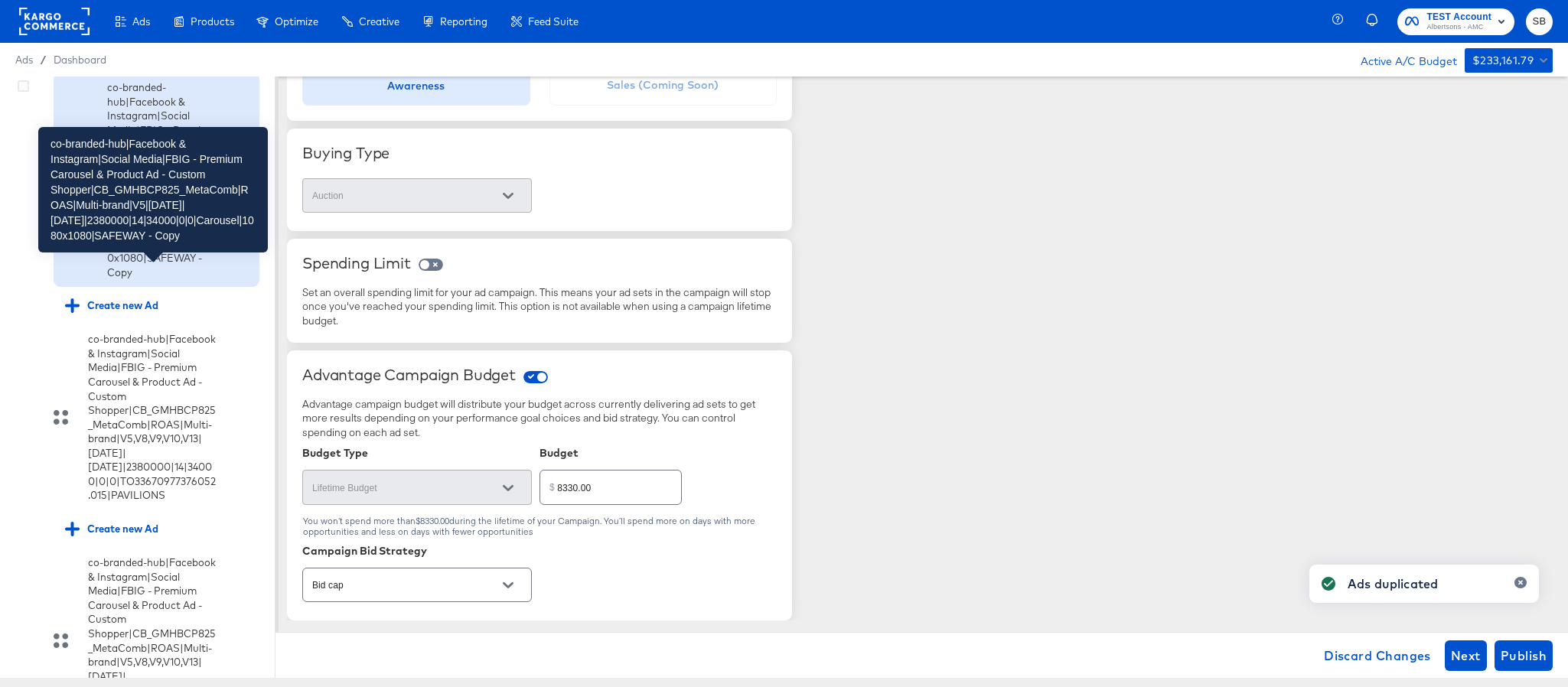
click at [147, 280] on div "co-branded-hub|Facebook & Instagram|Social Media|FBIG - Premium Carousel & Prod…" at bounding box center [162, 179] width 110 height 199
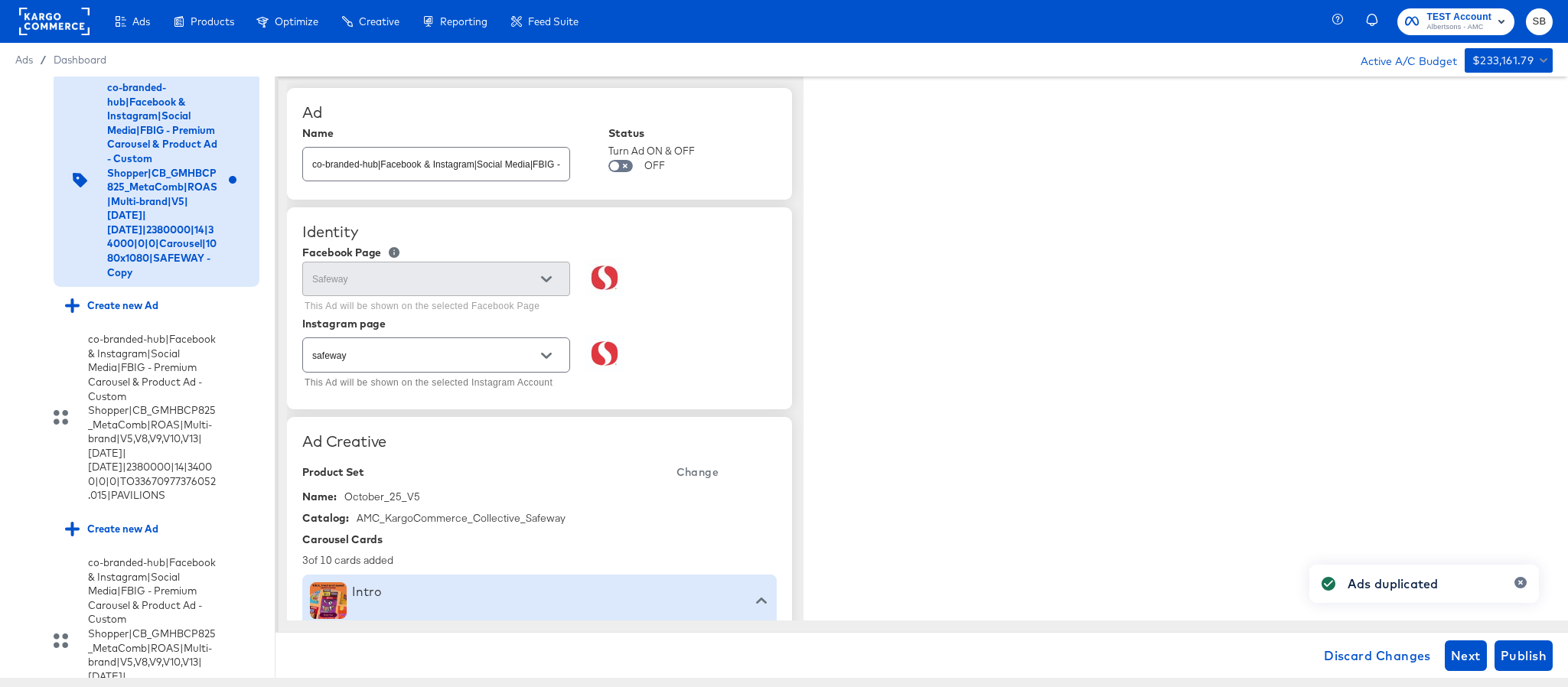
type textarea "x"
click at [444, 168] on input "co-branded-hub|Facebook & Instagram|Social Media|FBIG - Premium Carousel & Prod…" at bounding box center [436, 158] width 266 height 33
paste input "8|9/10/2025|10/07/2025|2380000|14|34000|0|0|Carousel|1080x1080|SAFEWAY"
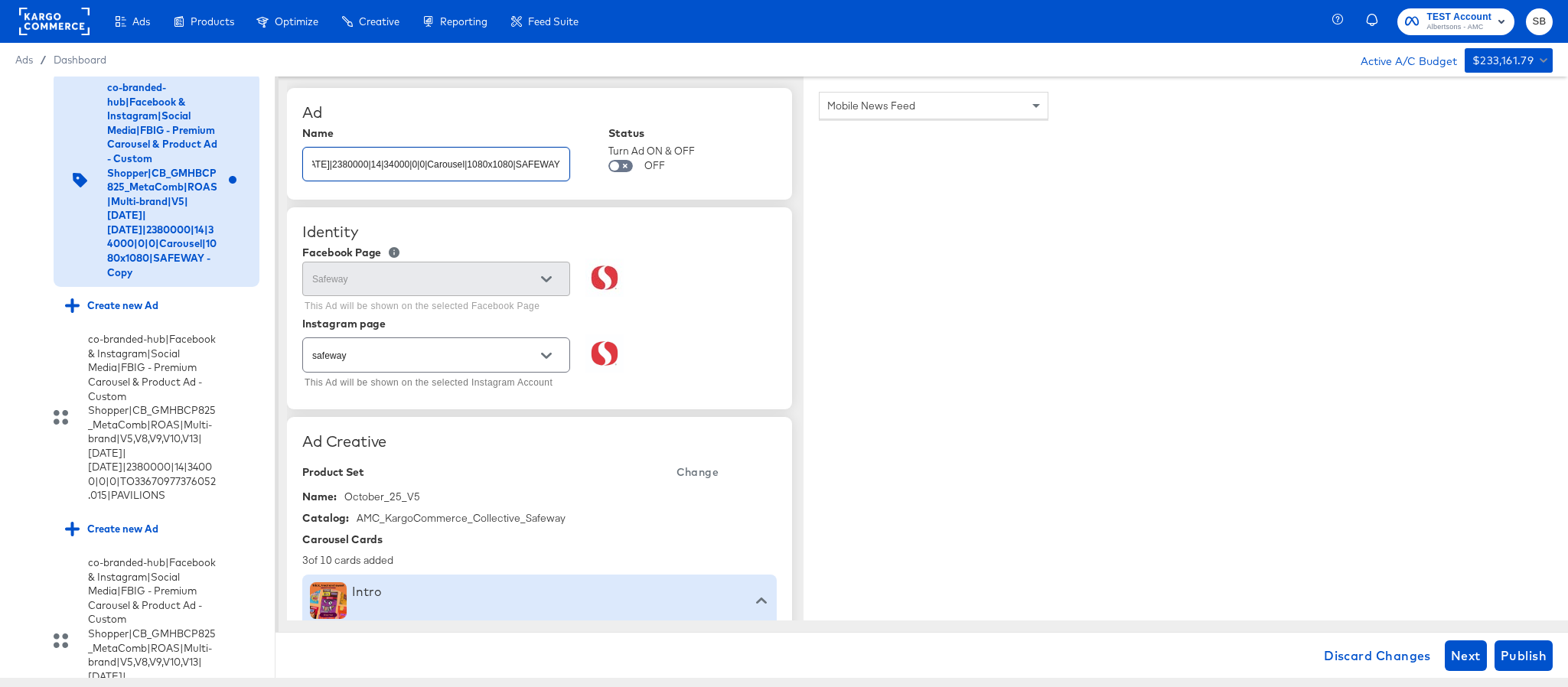
paste input "co-branded-hub|Facebook & Instagram|Social Media|FBIG - Premium Carousel & Prod…"
type input "co-branded-hub|Facebook & Instagram|Social Media|FBIG - Premium Carousel & Prod…"
type textarea "x"
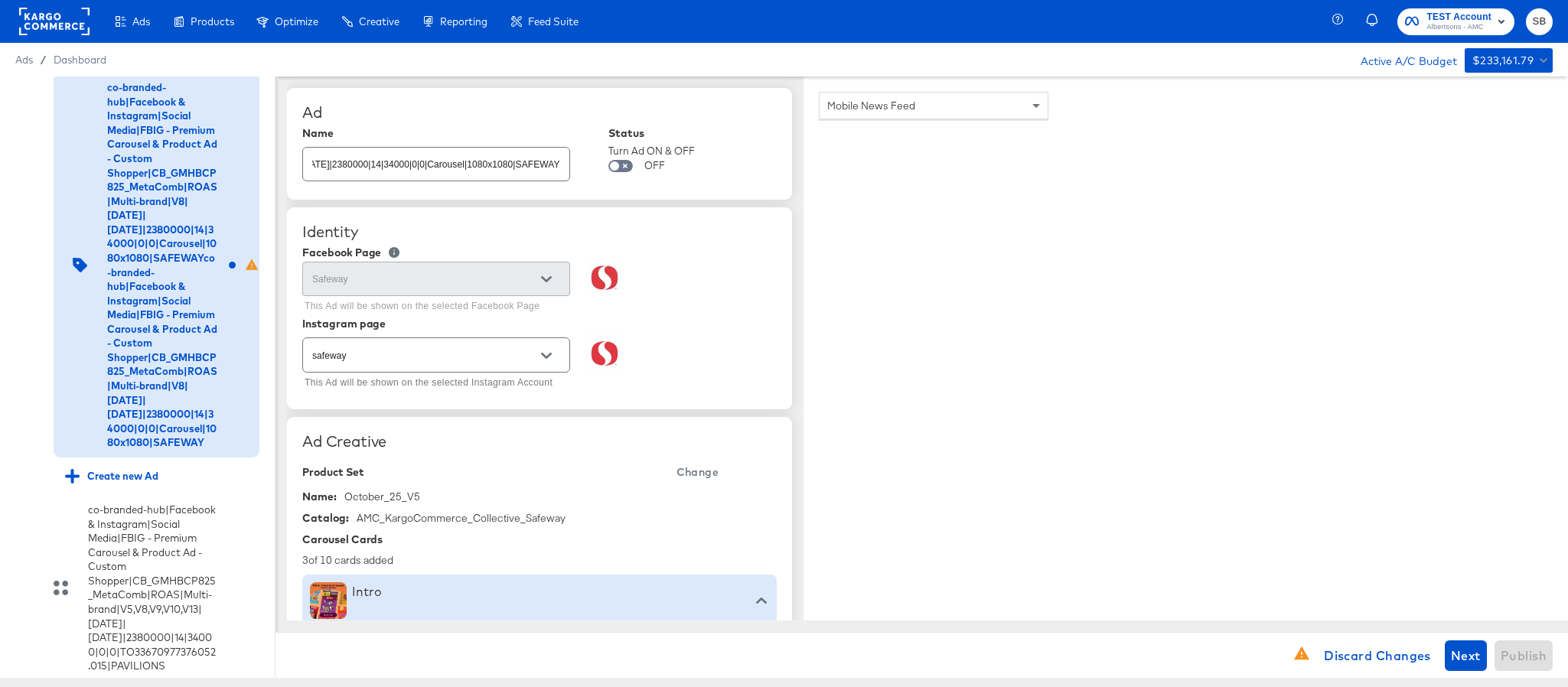
click at [696, 473] on span "Change" at bounding box center [697, 472] width 42 height 19
type textarea "x"
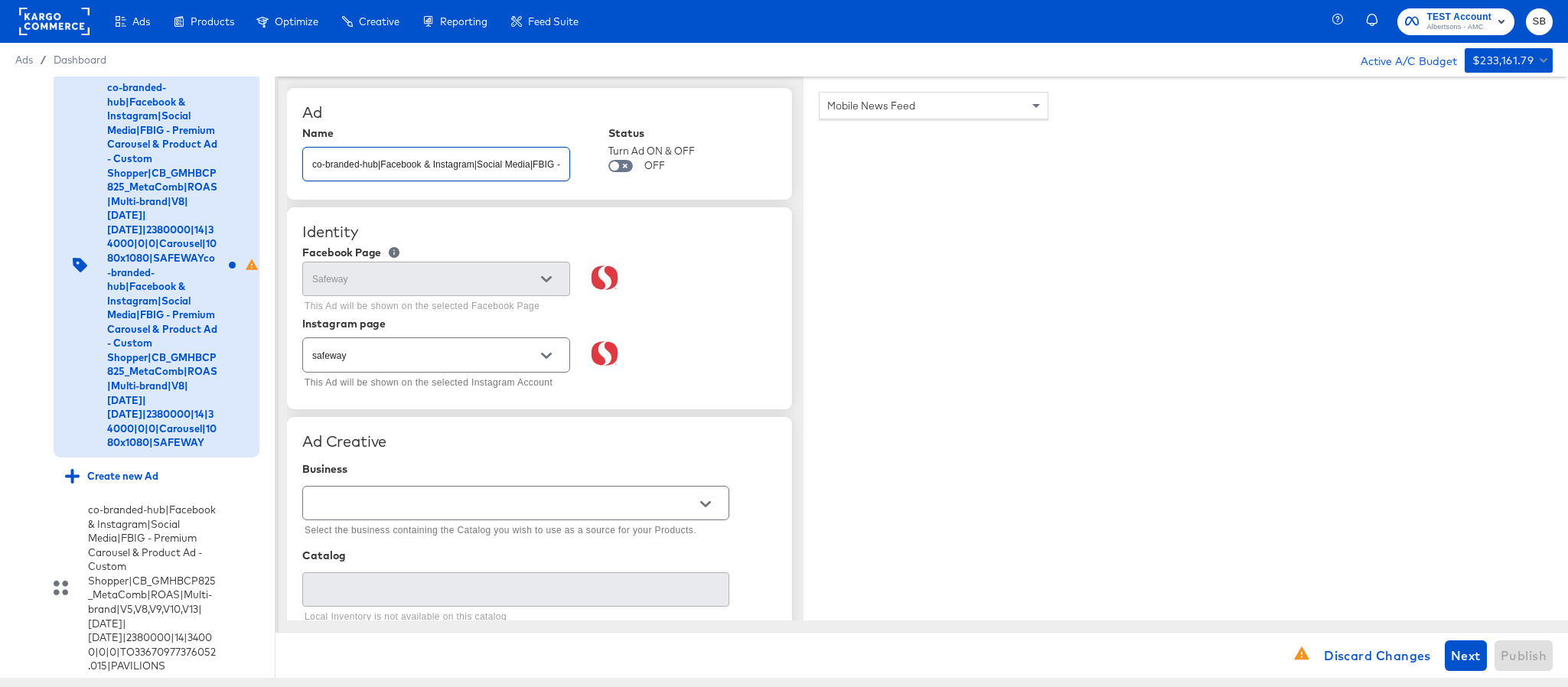
click at [448, 159] on input "co-branded-hub|Facebook & Instagram|Social Media|FBIG - Premium Carousel & Prod…" at bounding box center [436, 158] width 266 height 33
paste input "text"
click at [538, 350] on button "Open" at bounding box center [547, 356] width 23 height 23
type input "co-branded-hub|Facebook & Instagram|Social Media|FBIG - Premium Carousel & Prod…"
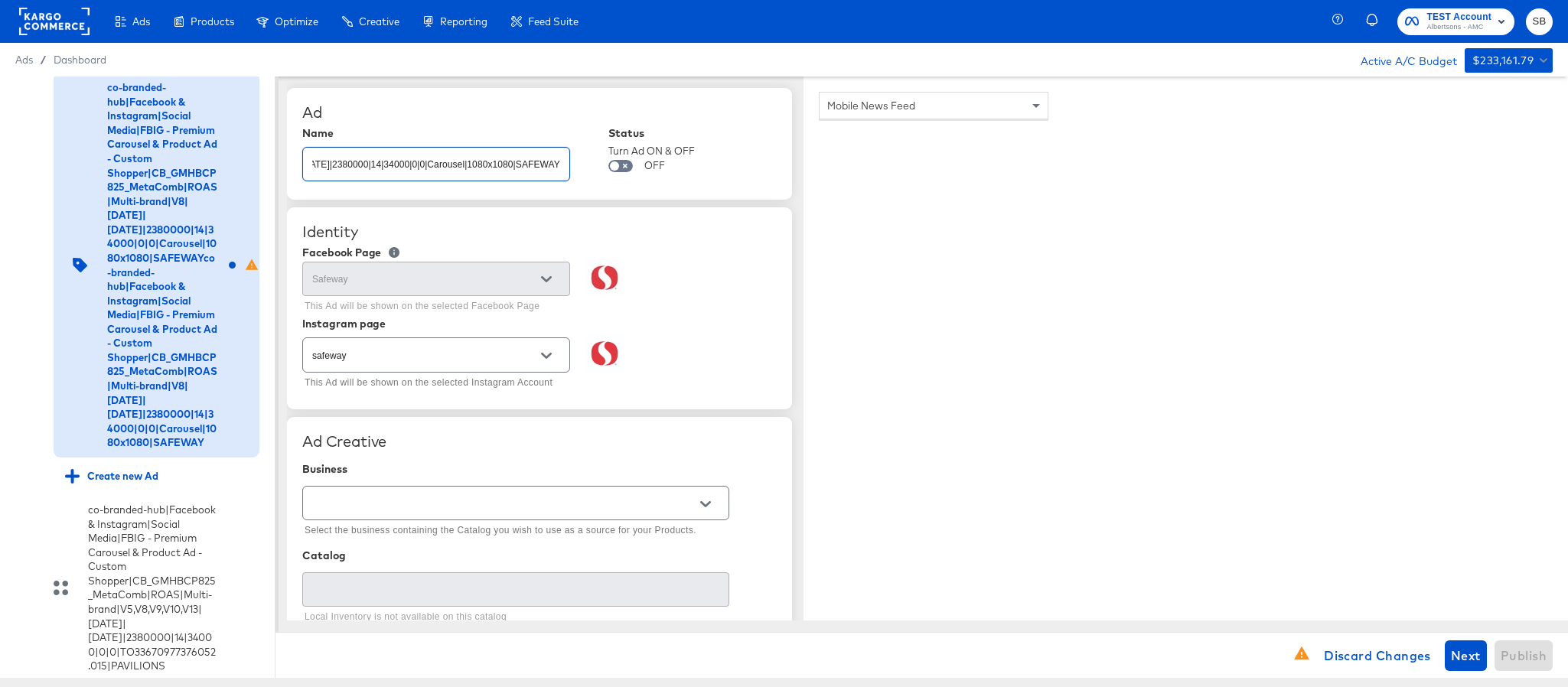
type textarea "x"
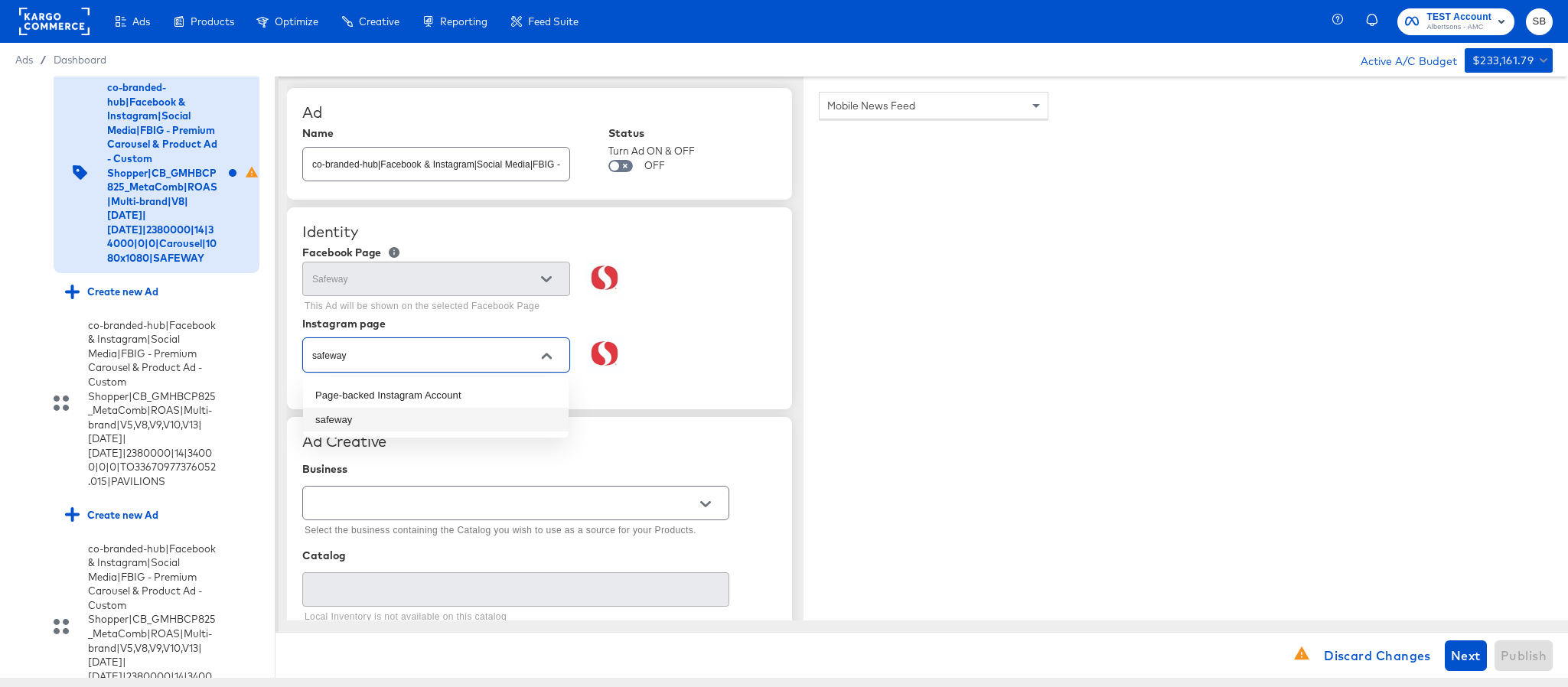
click at [530, 416] on li "safeway" at bounding box center [436, 420] width 266 height 24
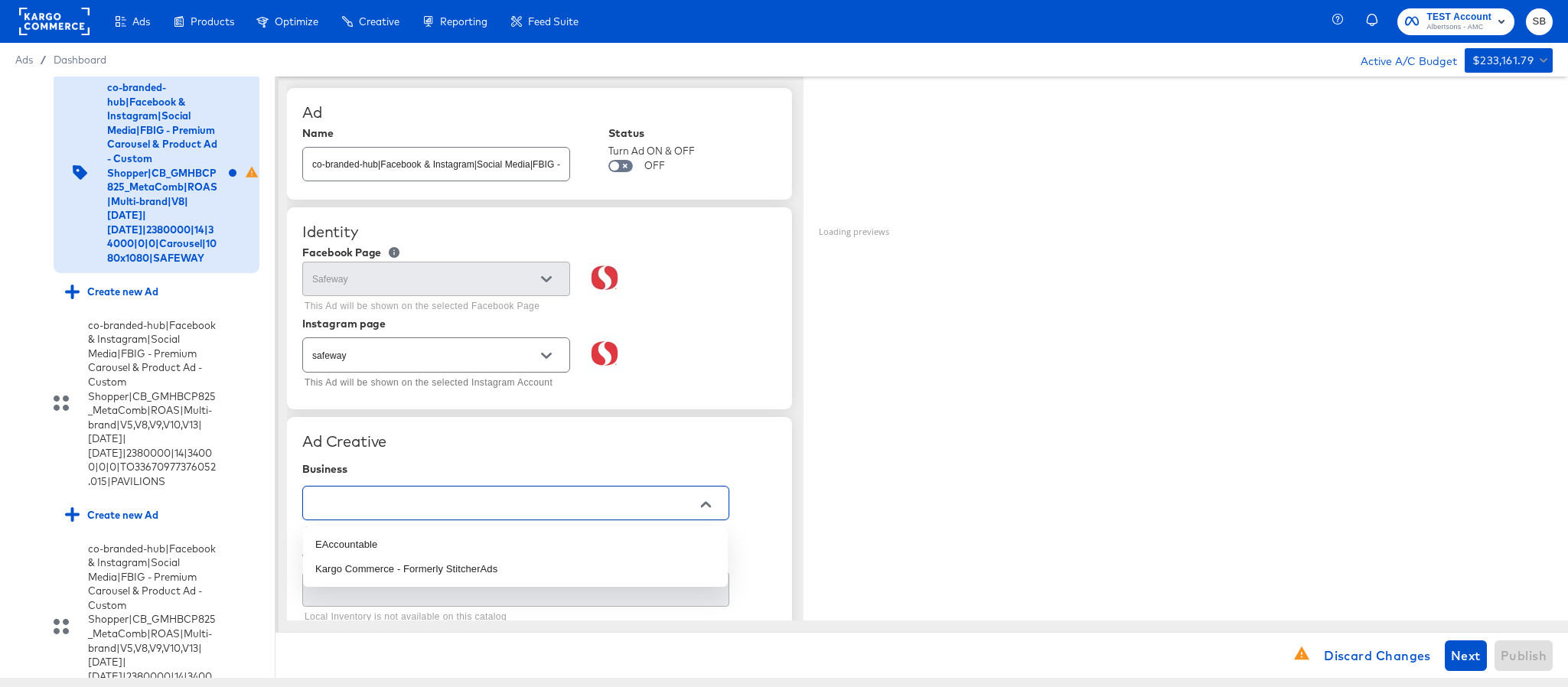
click at [686, 513] on input "text" at bounding box center [503, 503] width 390 height 18
click at [521, 557] on li "Kargo Commerce - Formerly StitcherAds" at bounding box center [515, 568] width 425 height 24
type input "Kargo Commerce - Formerly StitcherAds"
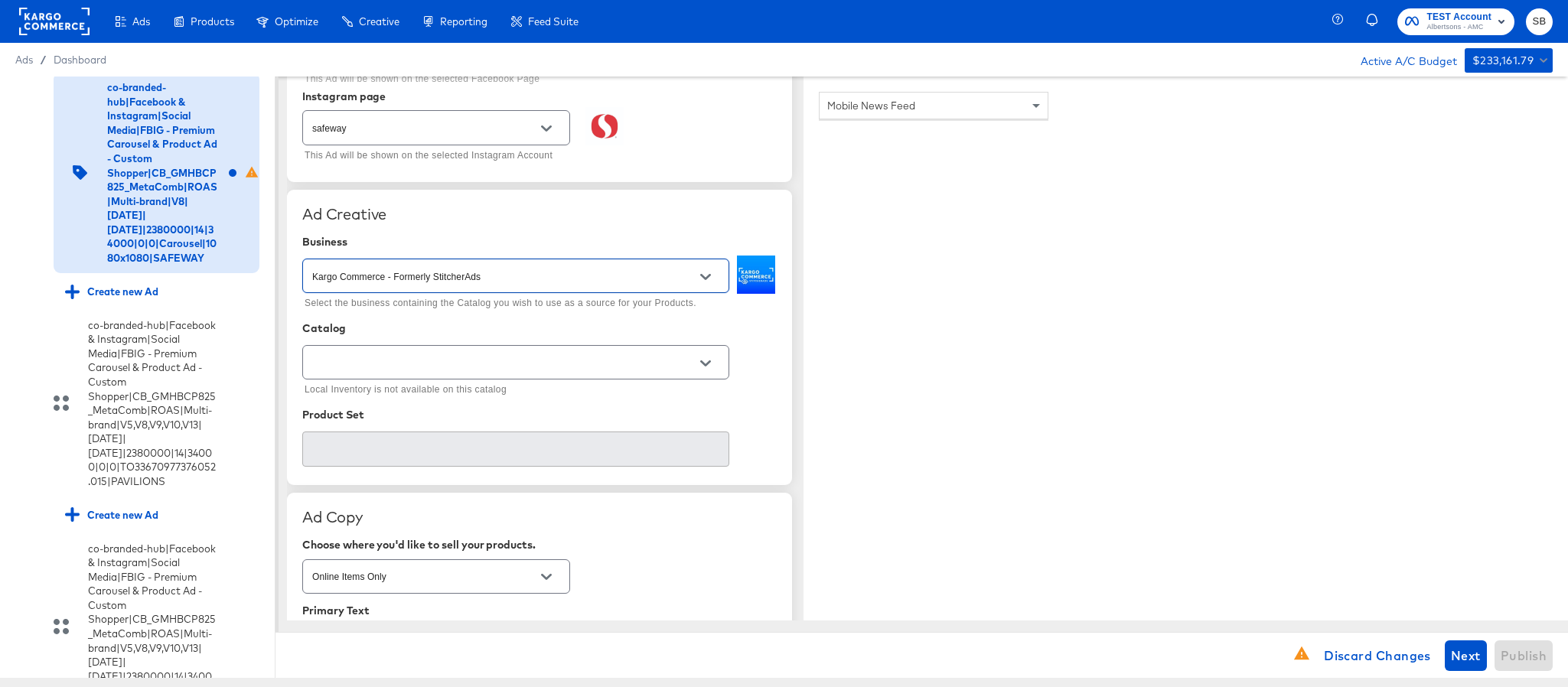
scroll to position [230, 0]
click at [518, 377] on div at bounding box center [516, 360] width 427 height 34
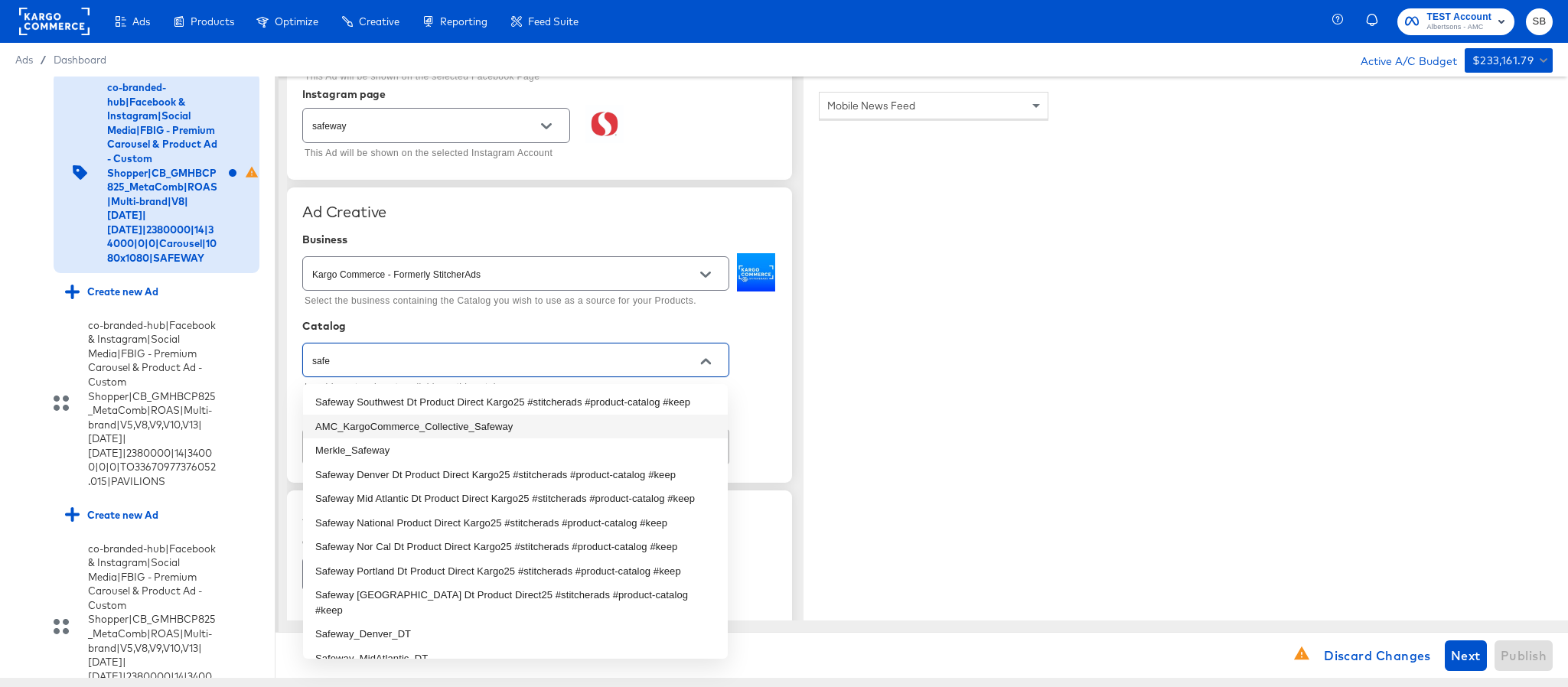
click at [464, 418] on li "AMC_KargoCommerce_Collective_Safeway" at bounding box center [515, 427] width 425 height 24
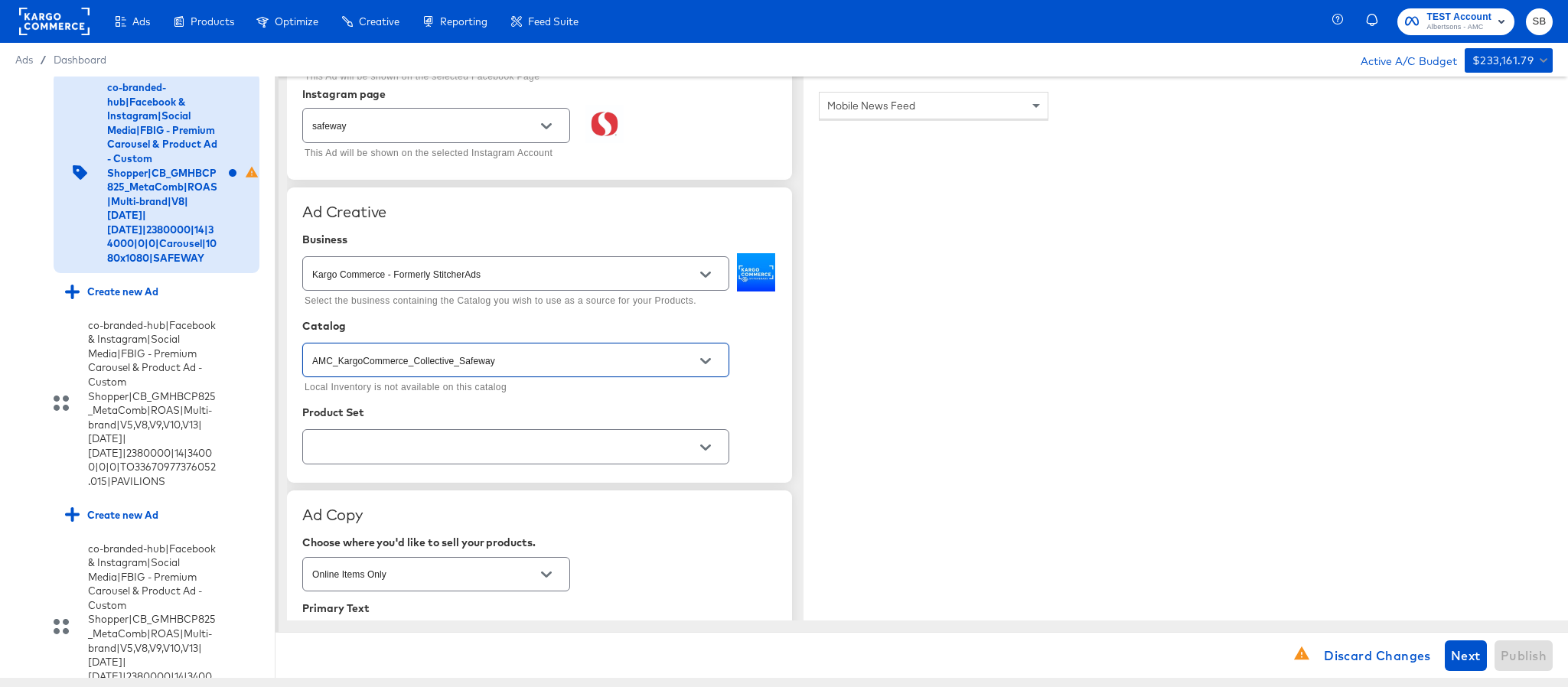
type input "AMC_KargoCommerce_Collective_Safeway"
click at [462, 446] on input "text" at bounding box center [503, 447] width 390 height 18
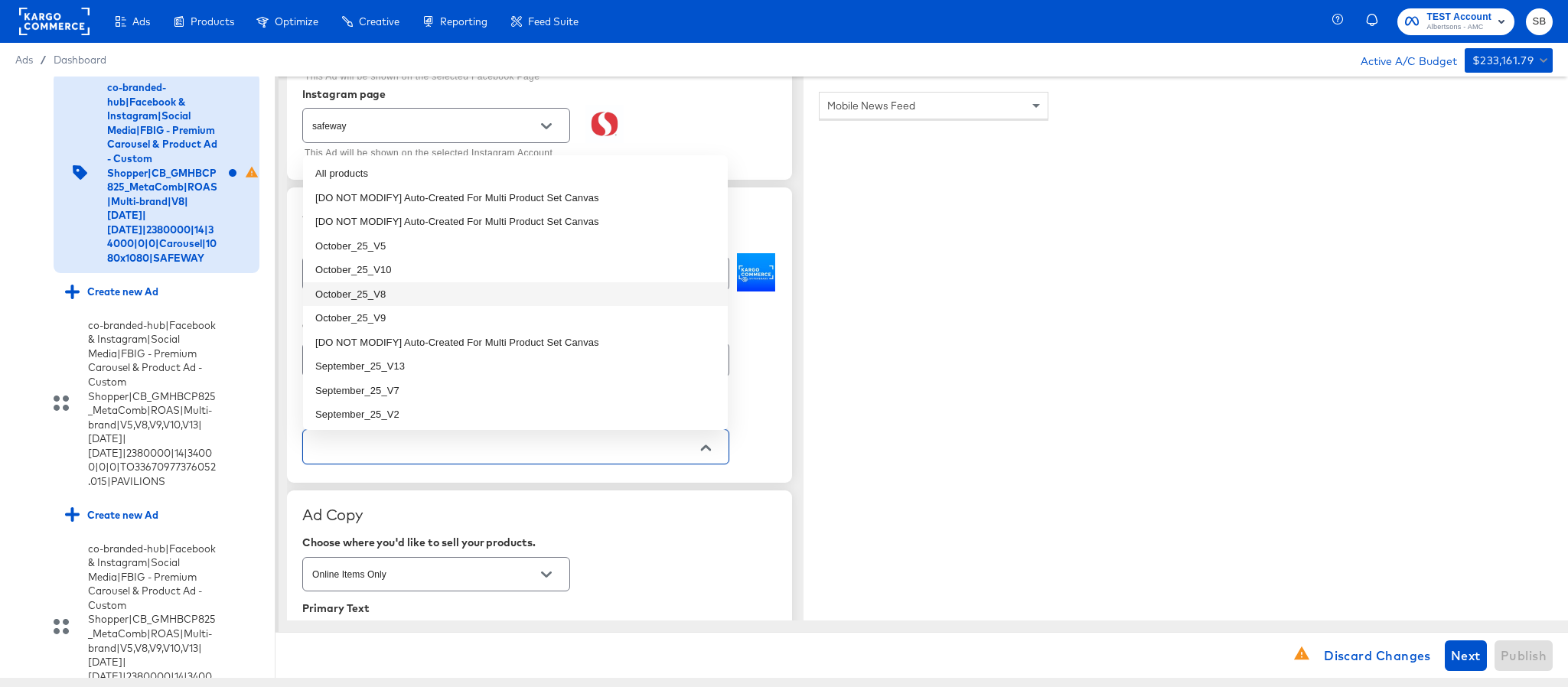
click at [412, 288] on li "October_25_V8" at bounding box center [515, 294] width 425 height 24
type textarea "x"
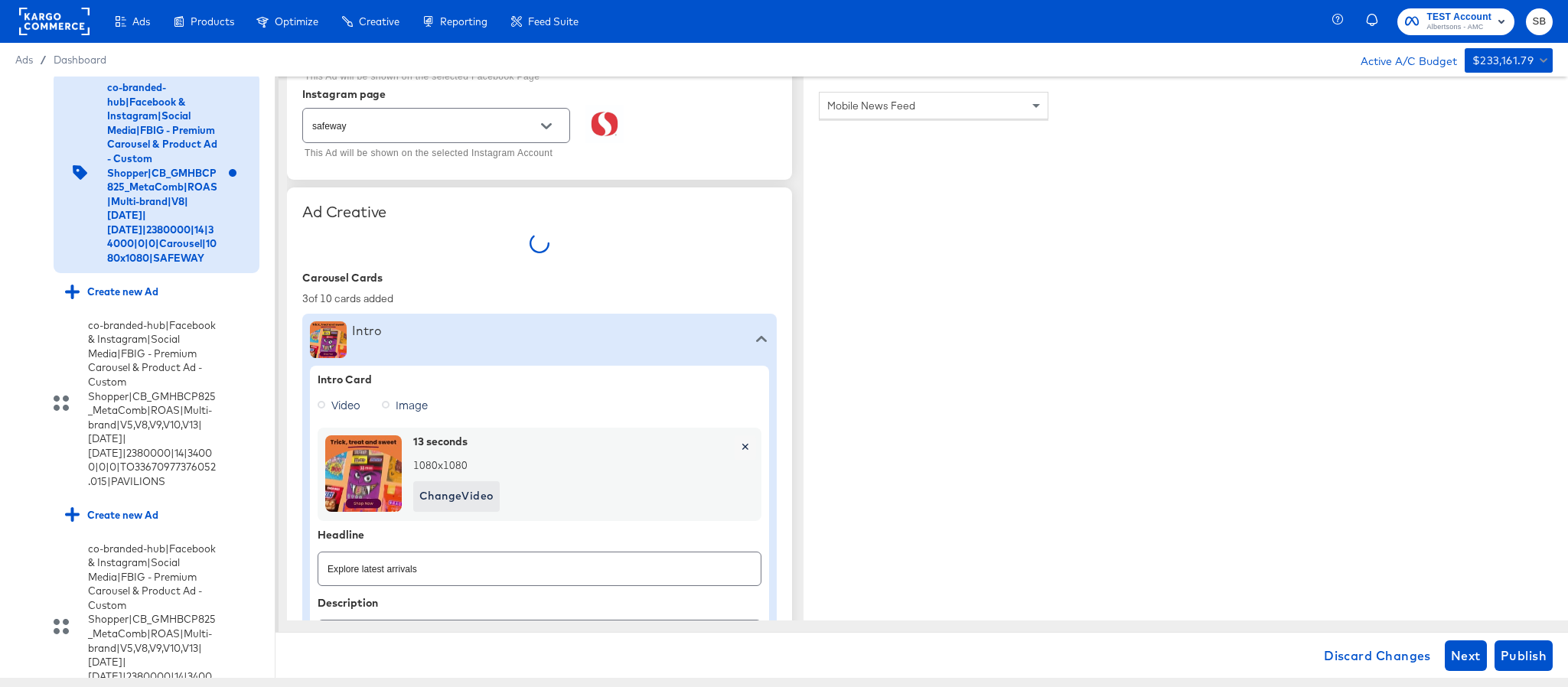
type textarea "x"
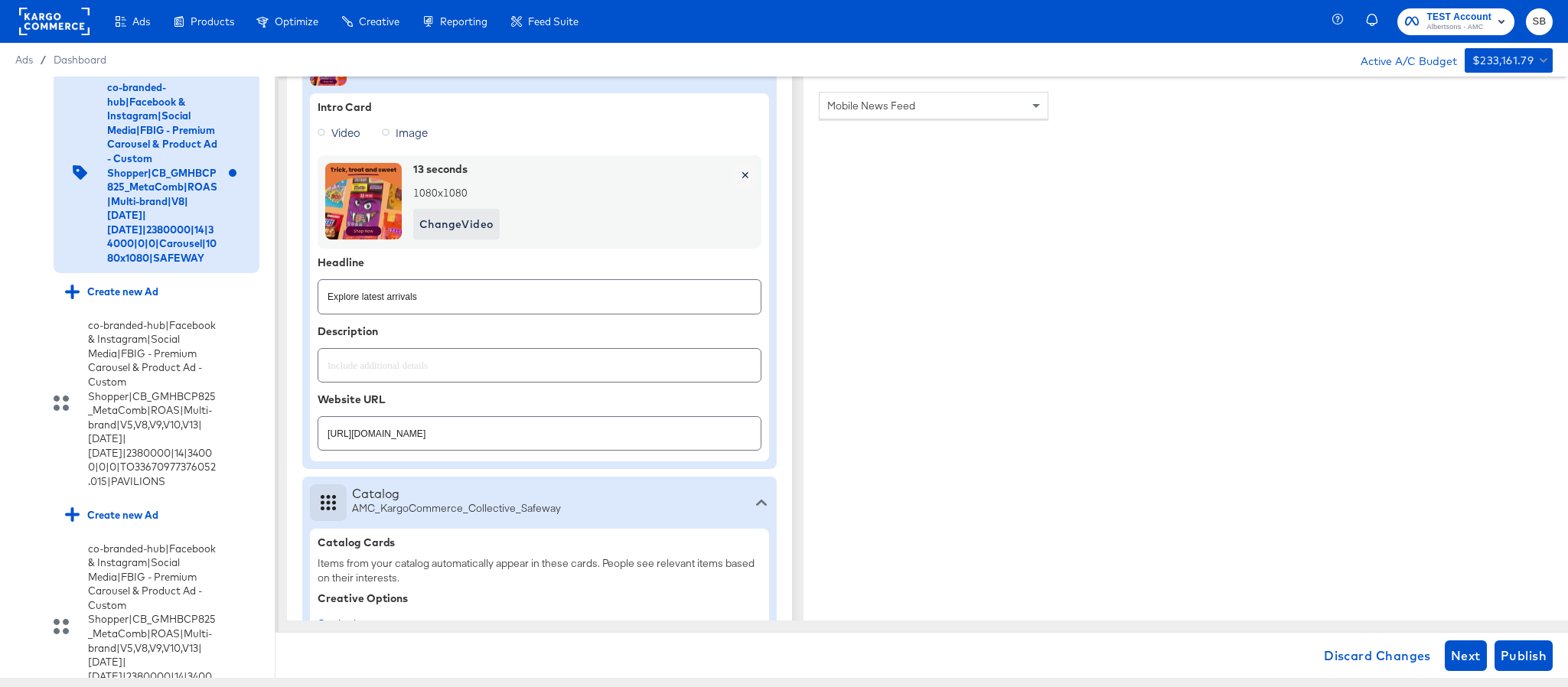
scroll to position [574, 0]
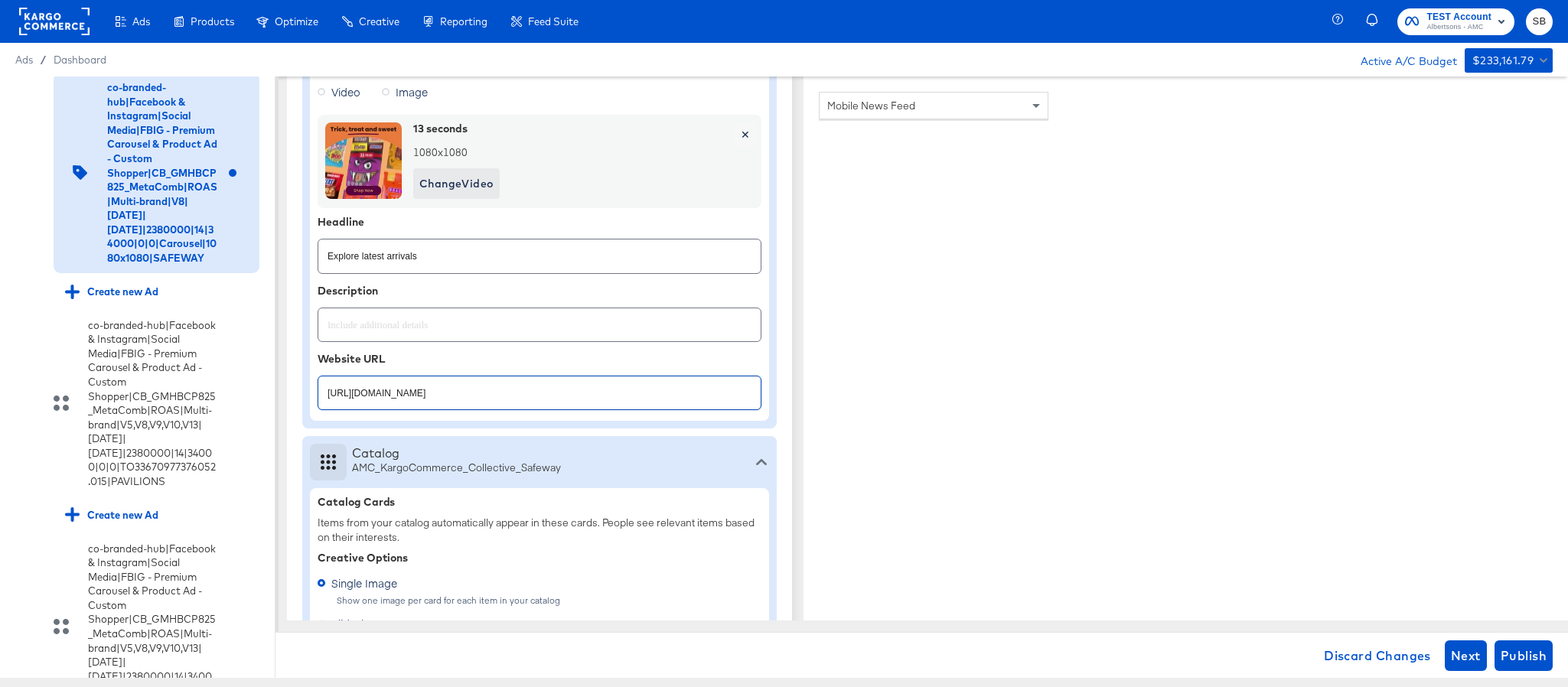
click at [625, 388] on input "https://www.safeway.com/shop/aisles/personal-care-health.html" at bounding box center [539, 386] width 443 height 33
paste input "aper-cleaning-home"
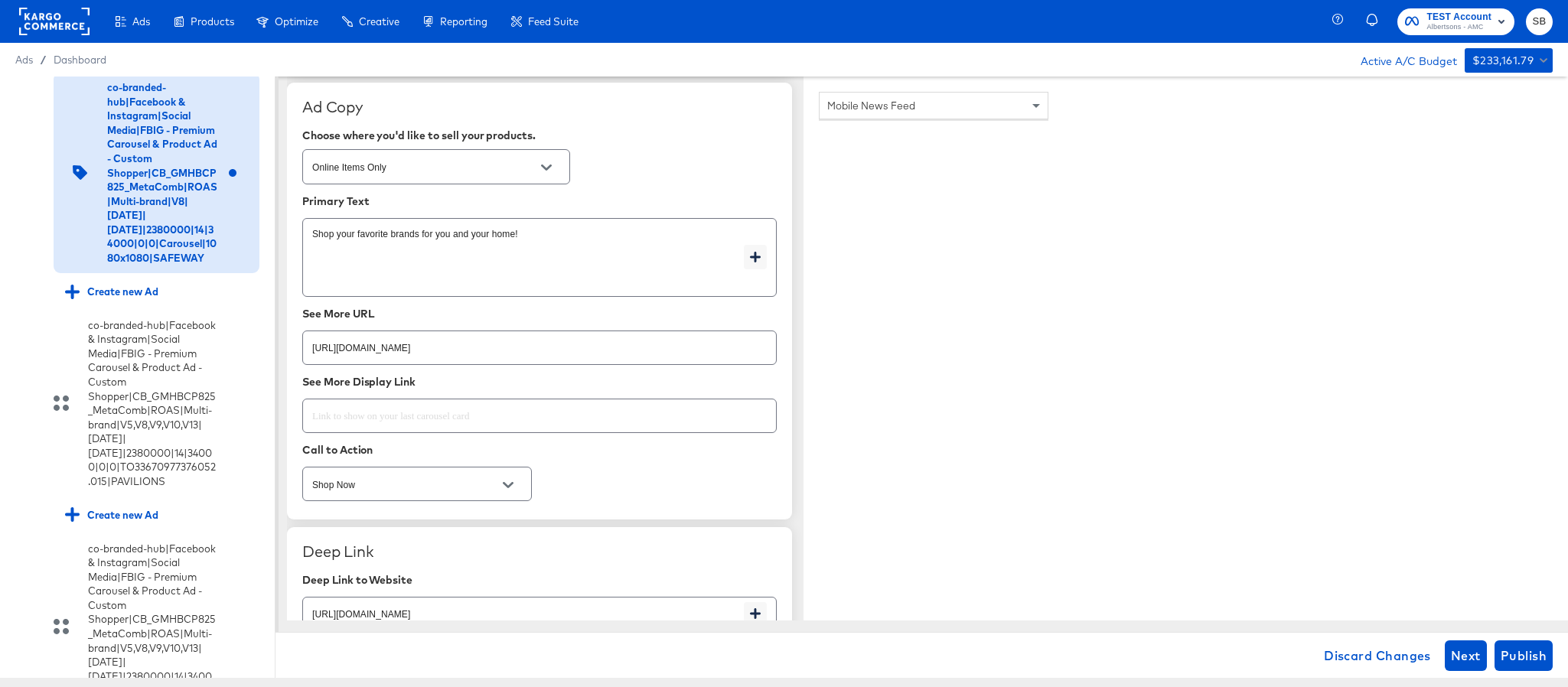
scroll to position [2181, 0]
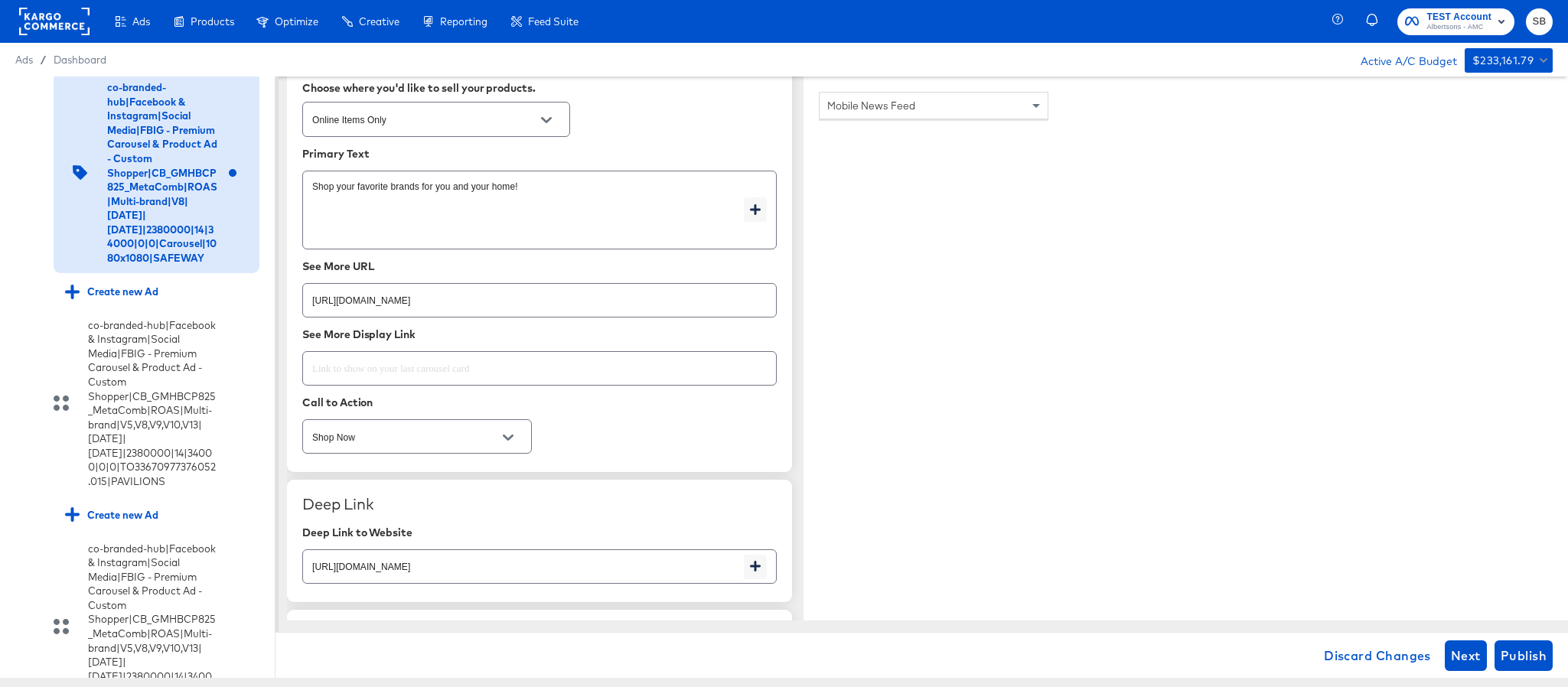
type input "https://www.safeway.com/shop/aisles/paper-cleaning-home.html"
type textarea "x"
click at [585, 299] on input "https://www.safeway.com/shop/aisles/personal-care-health.html" at bounding box center [539, 294] width 473 height 33
paste input "aper-cleaning-home"
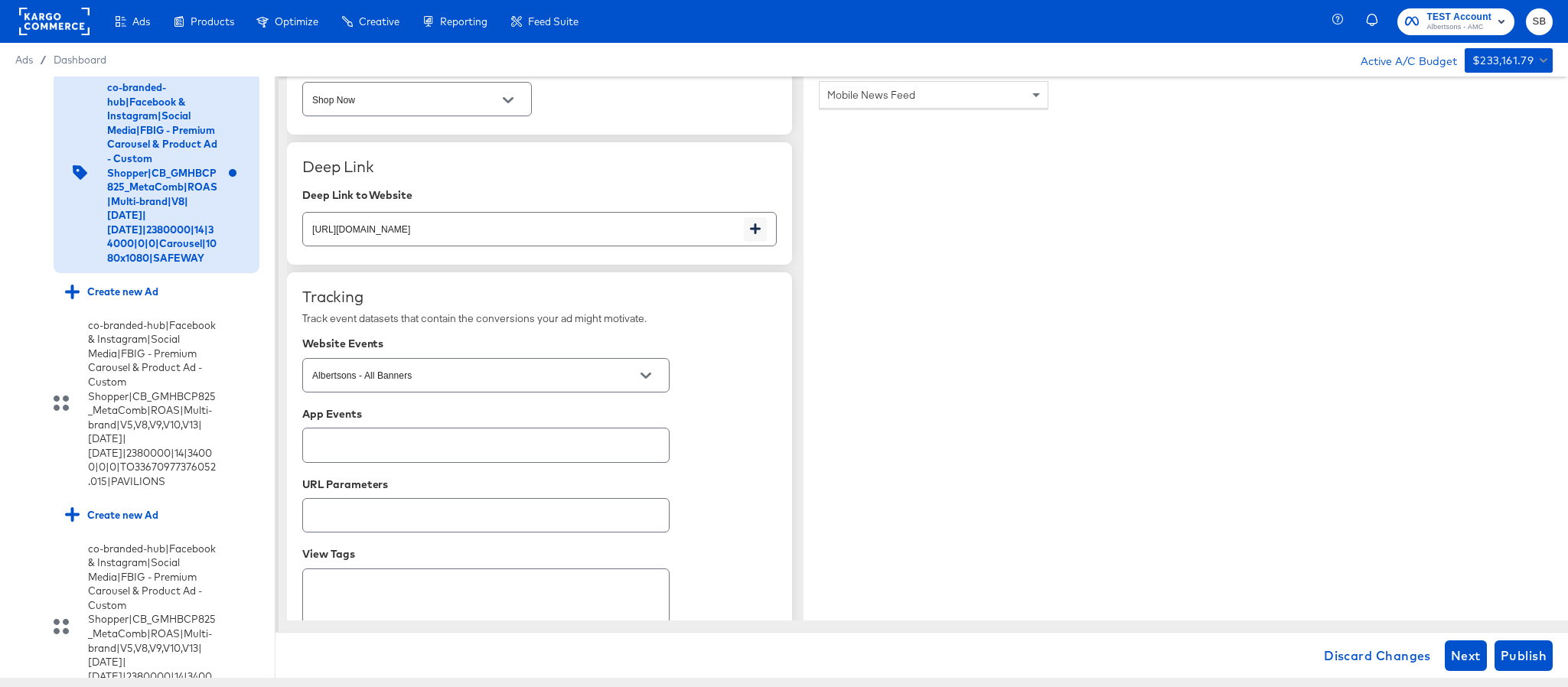
scroll to position [2525, 0]
type input "https://www.safeway.com/shop/aisles/paper-cleaning-home.html"
type textarea "x"
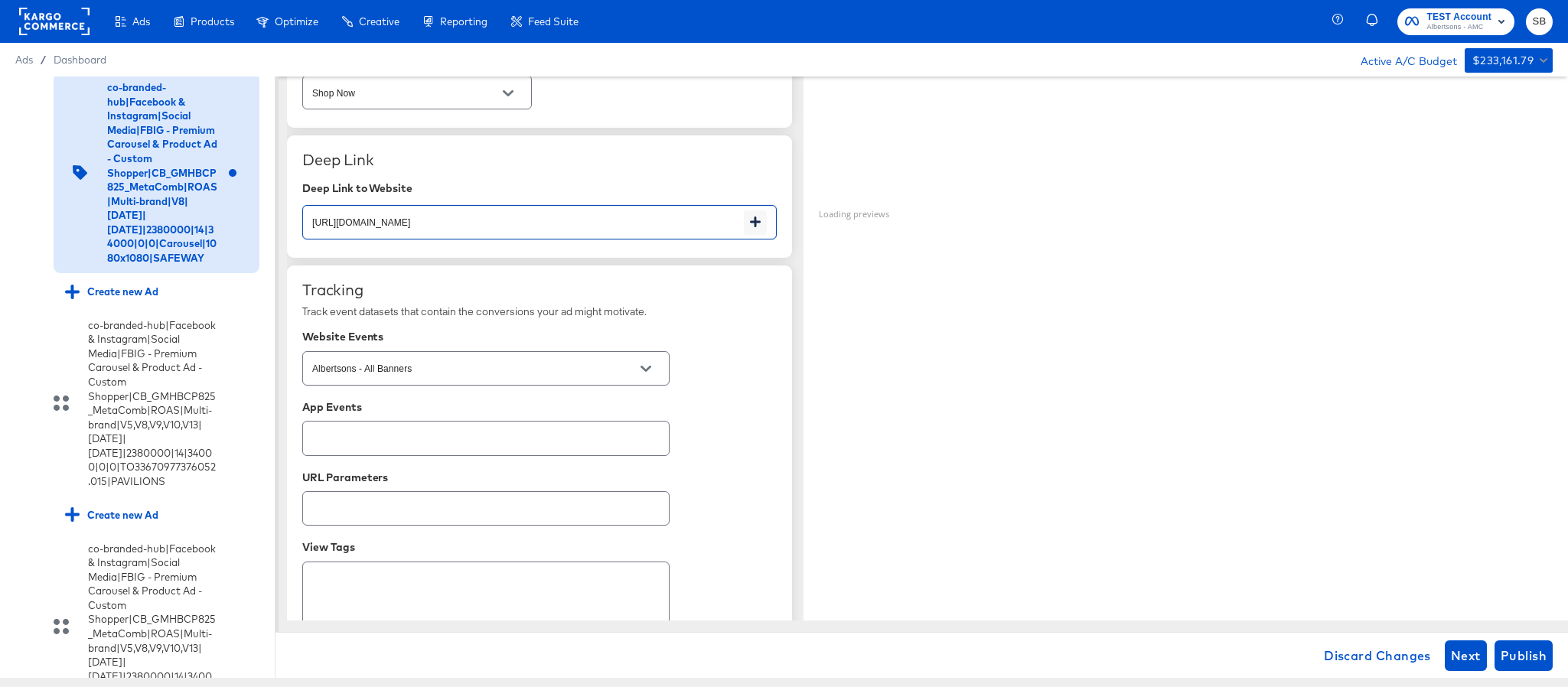
click at [582, 224] on input "https://www.safeway.com/shop/aisles/personal-care-health.html" at bounding box center [524, 215] width 441 height 33
paste input "aper-cleaning-home"
type input "https://www.safeway.com/shop/aisles/paper-cleaning-home.html"
type textarea "x"
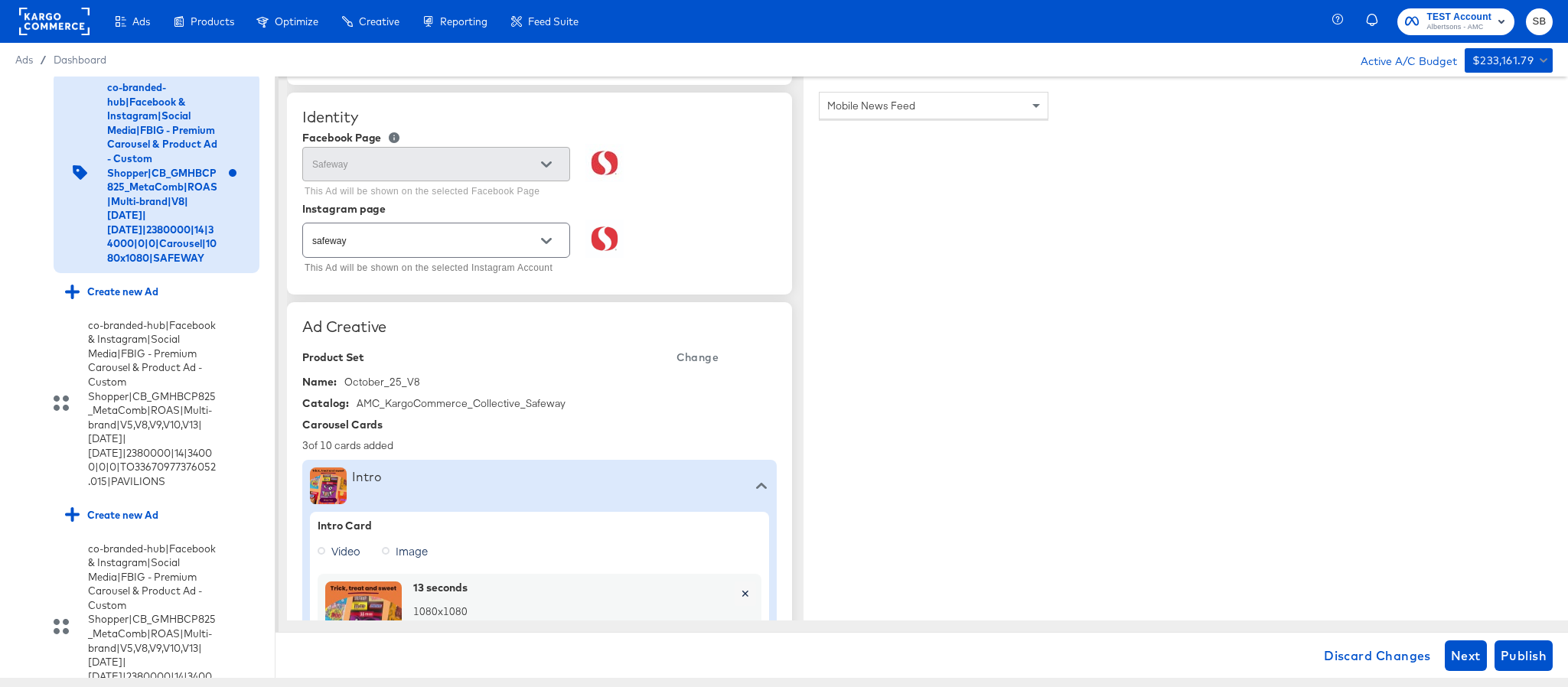
scroll to position [0, 0]
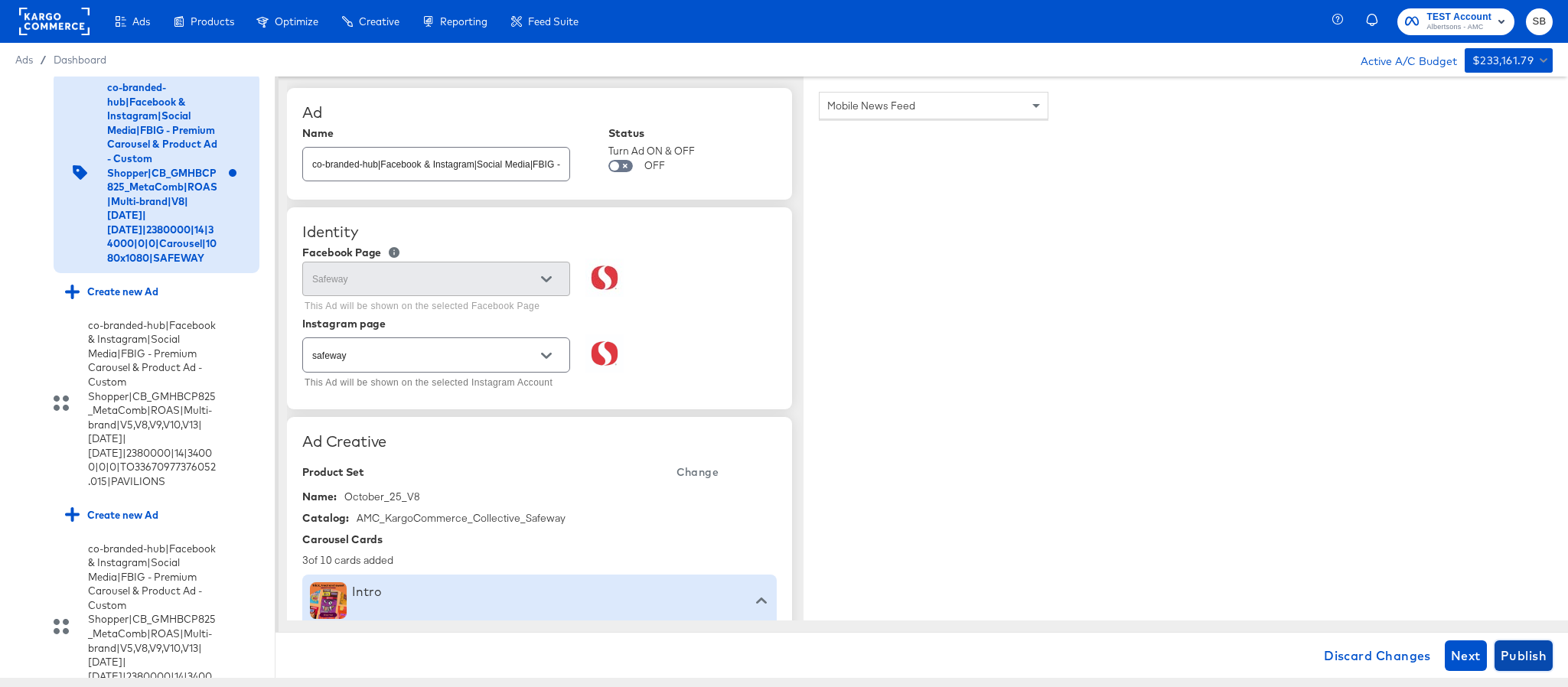
click at [1514, 652] on span "Publish" at bounding box center [1524, 656] width 46 height 22
type textarea "x"
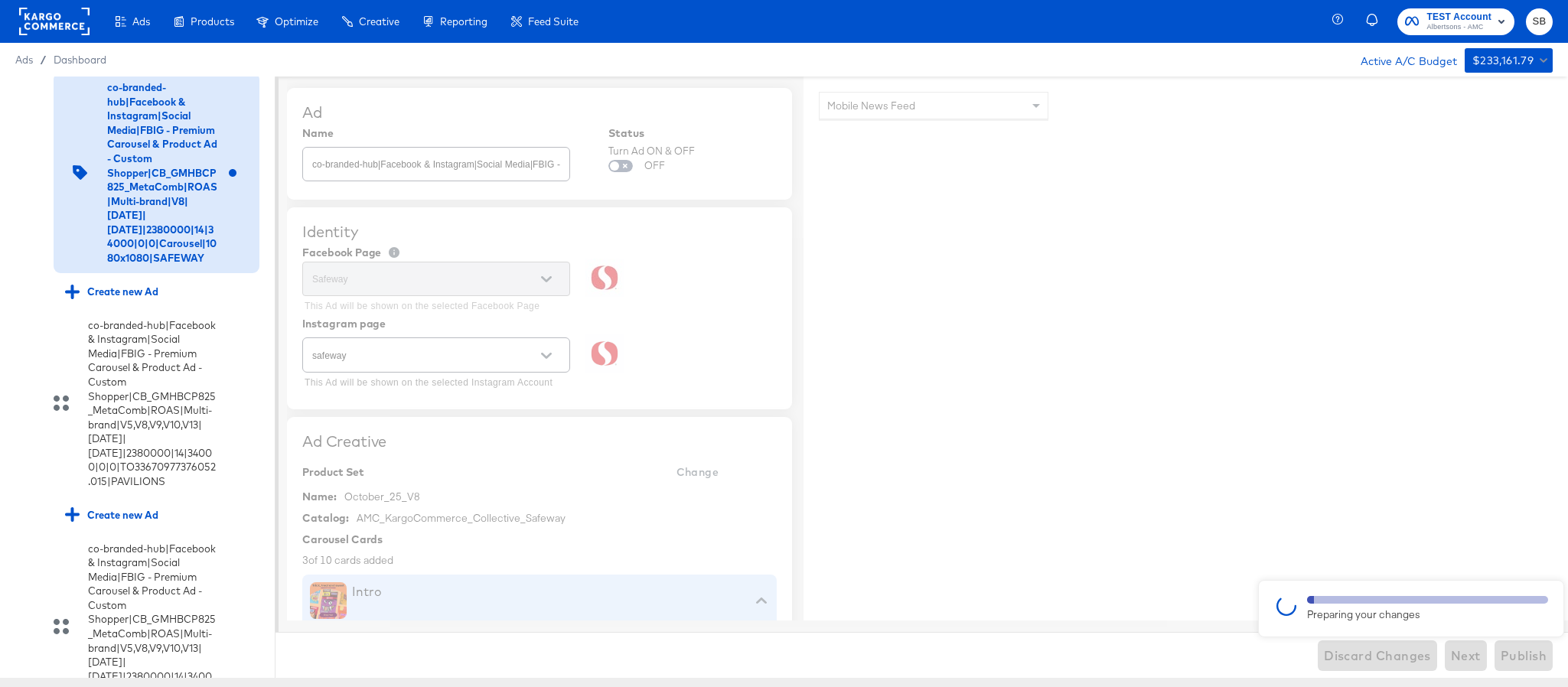
type textarea "x"
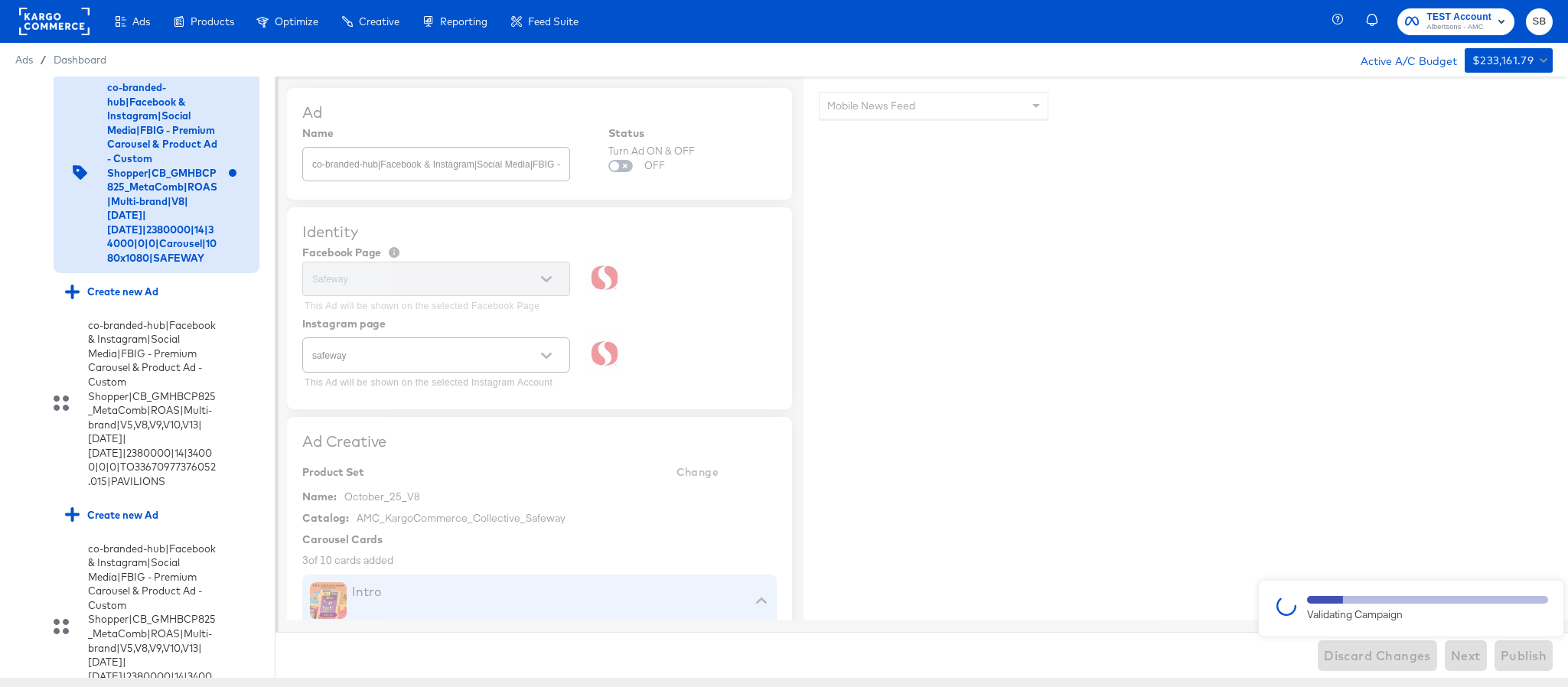
type textarea "x"
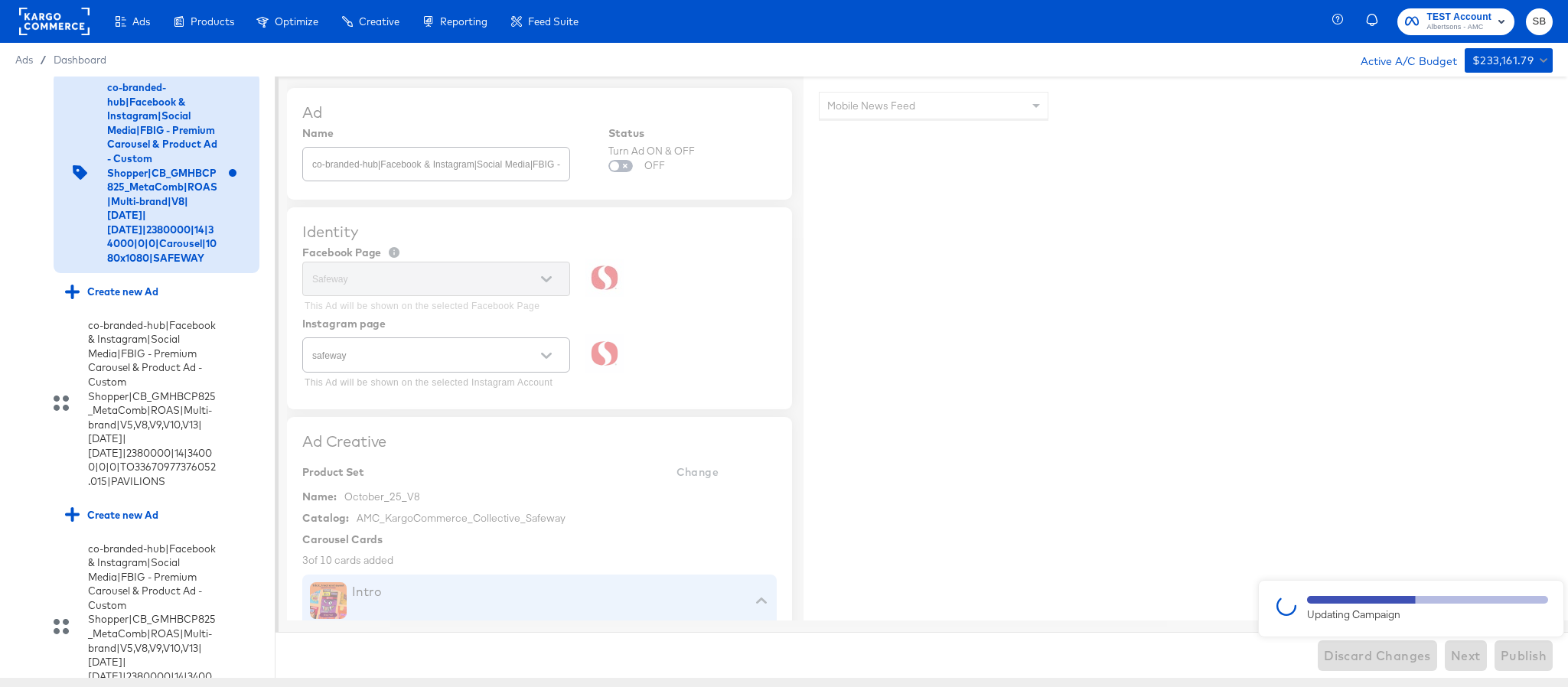
type textarea "x"
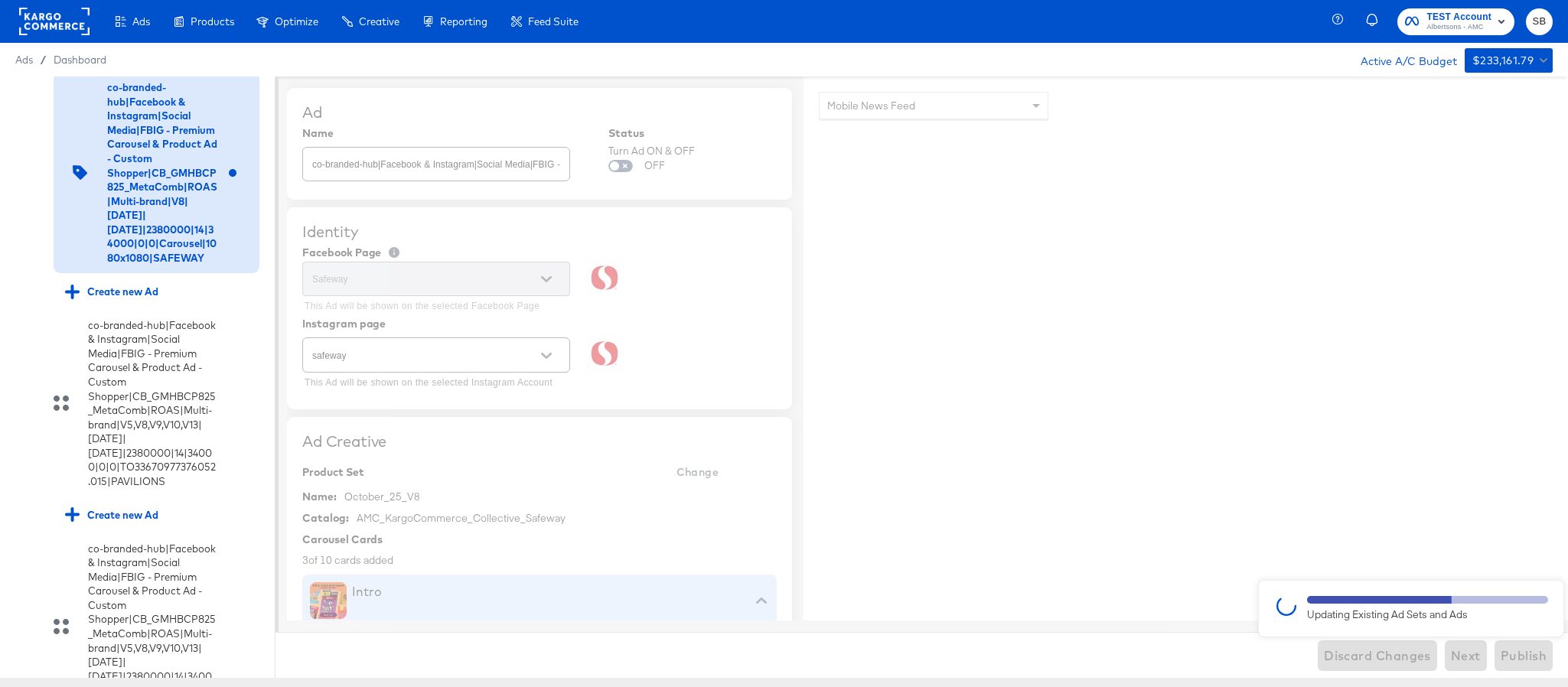
type textarea "x"
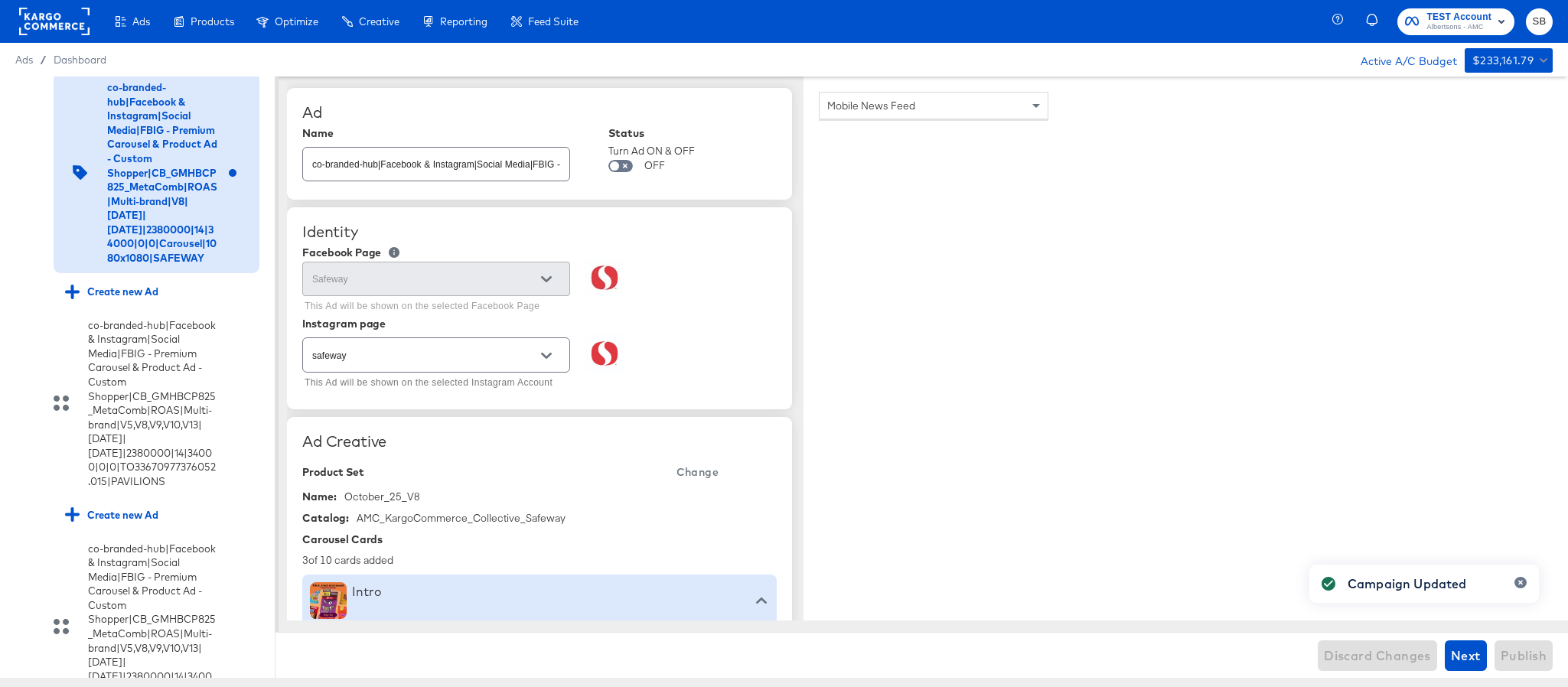
type textarea "x"
click at [28, 272] on div "co-branded-hub|Facebook & Instagram|Social Media|FBIG - Premium Carousel & Prod…" at bounding box center [137, 172] width 244 height 200
click at [23, 92] on icon at bounding box center [23, 86] width 12 height 12
click at [0, 0] on input "checkbox" at bounding box center [0, 0] width 0 height 0
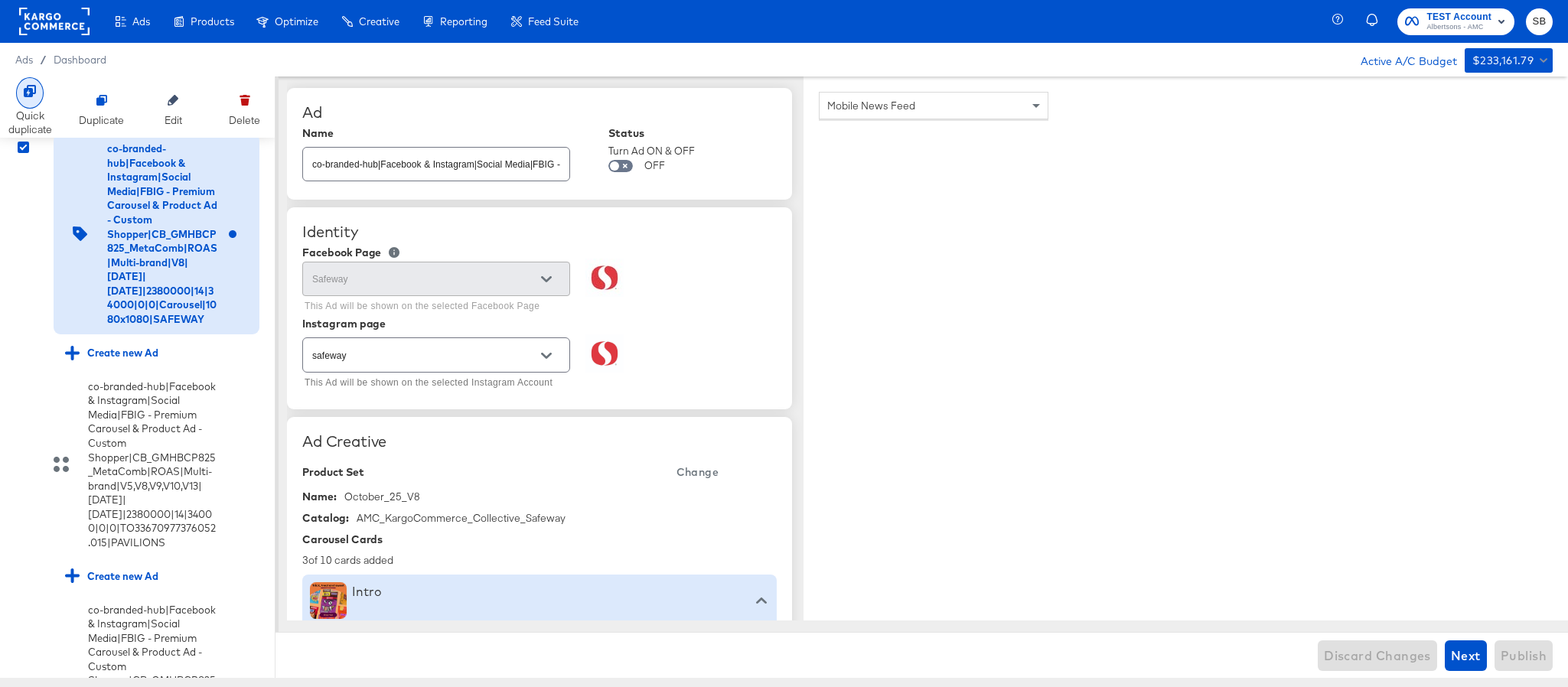
click at [23, 119] on div "Quick duplicate" at bounding box center [30, 123] width 43 height 28
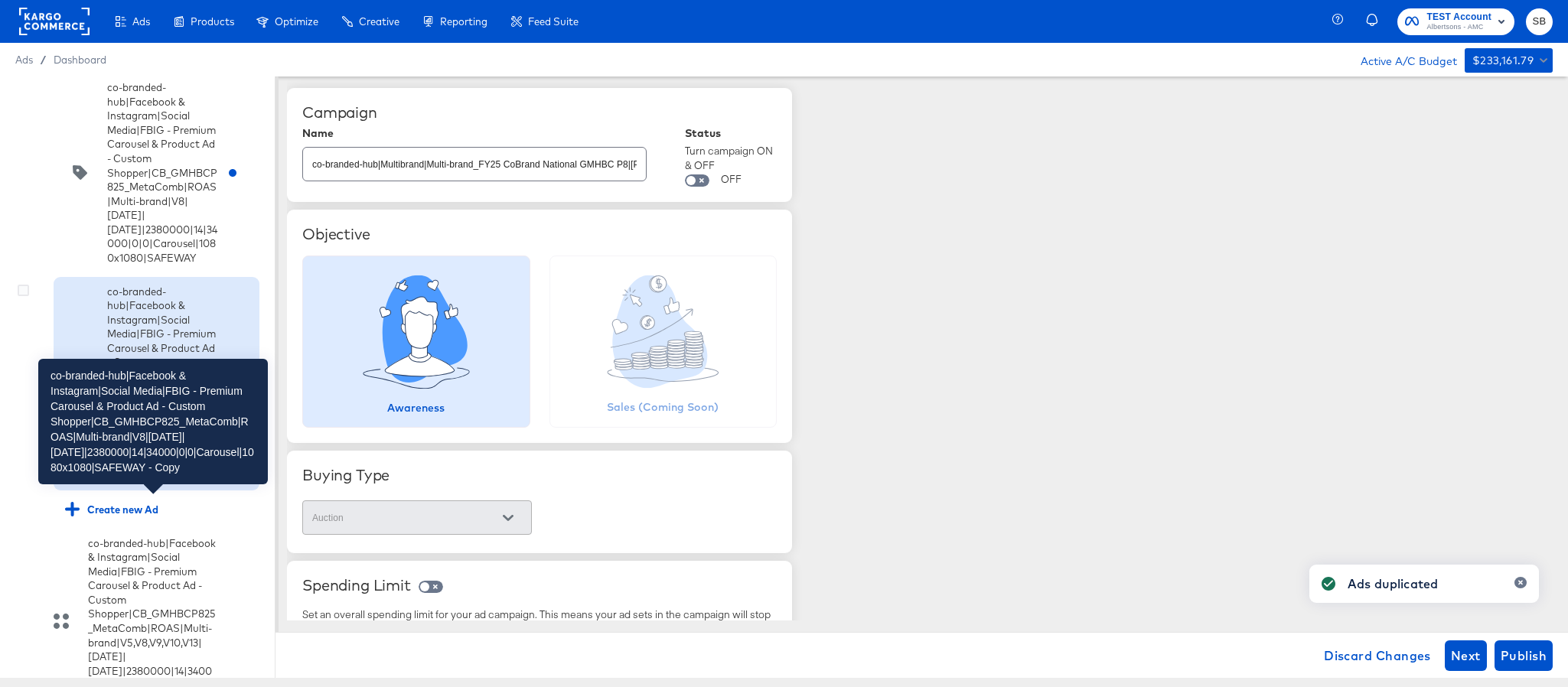
click at [123, 483] on div "co-branded-hub|Facebook & Instagram|Social Media|FBIG - Premium Carousel & Prod…" at bounding box center [162, 384] width 110 height 199
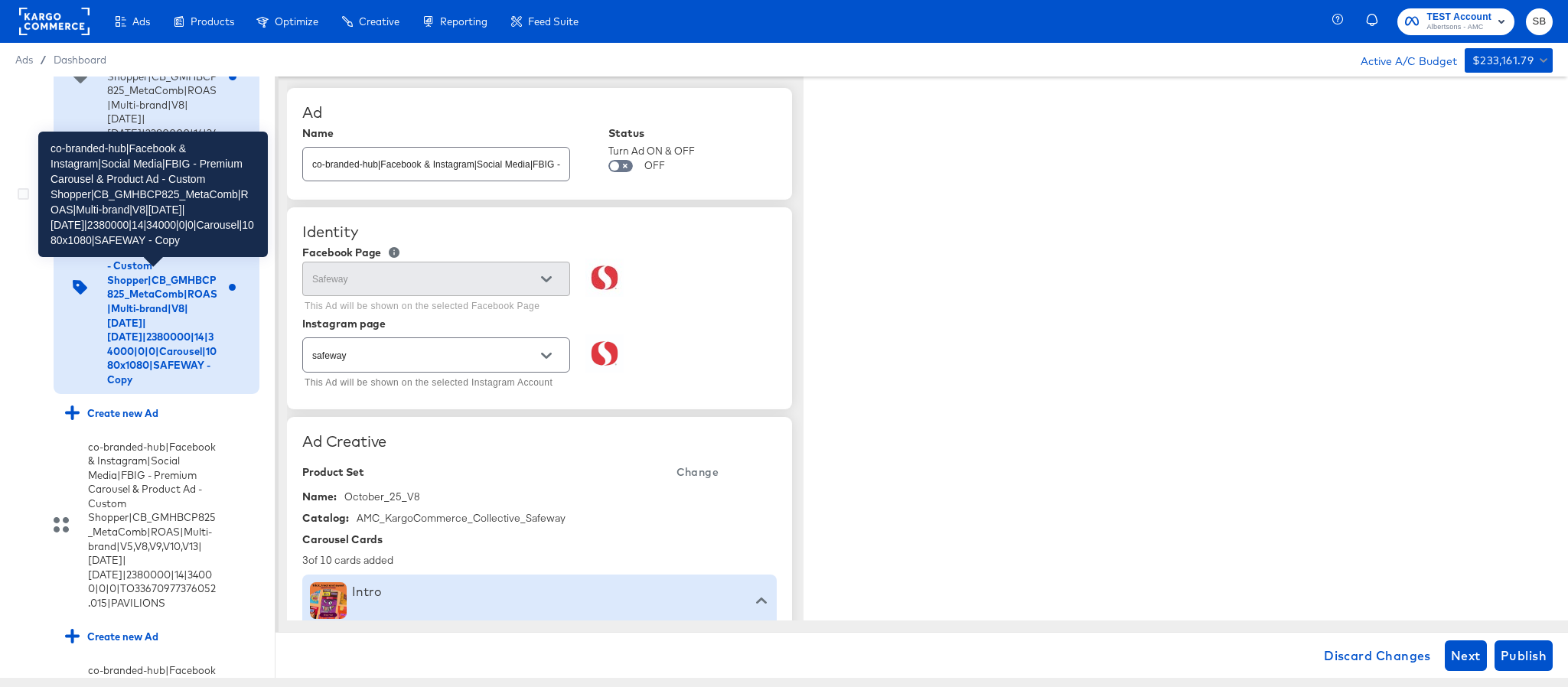
scroll to position [1978, 0]
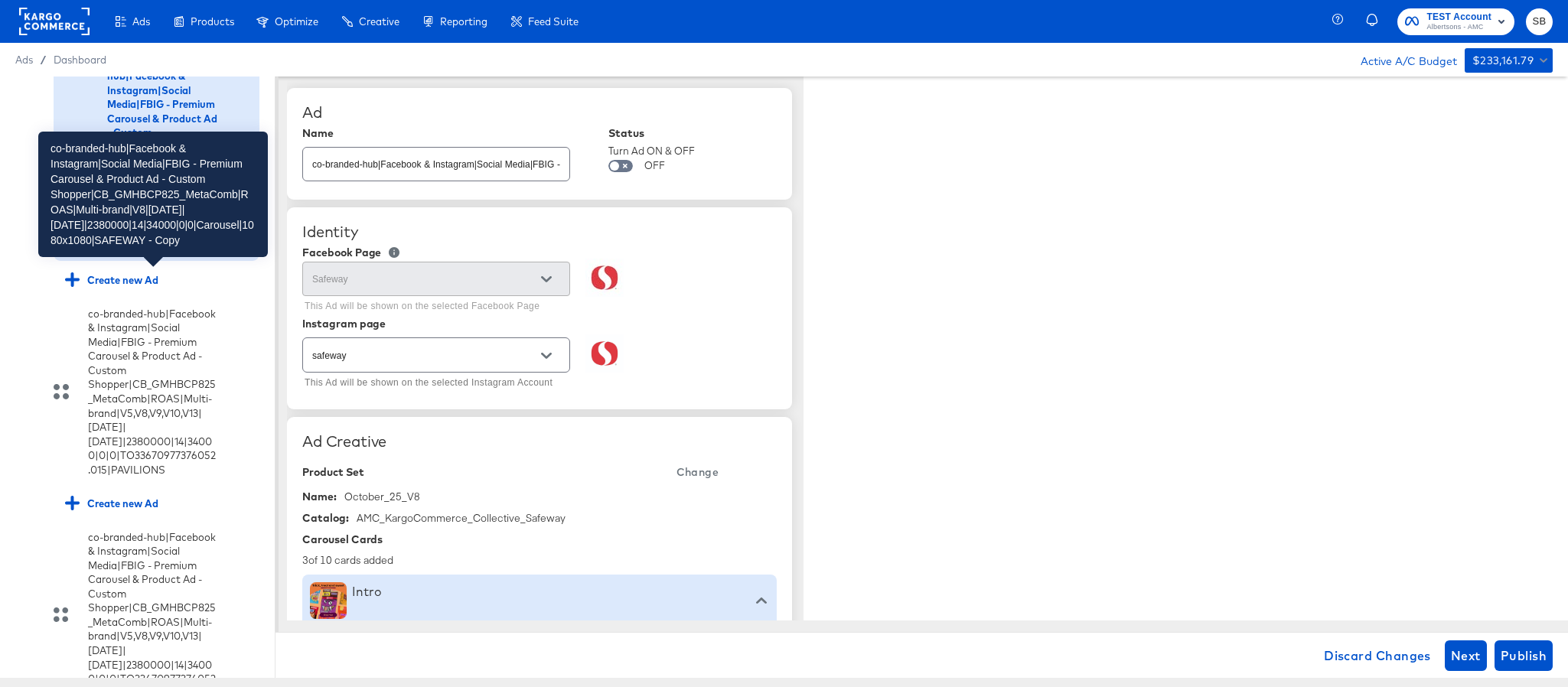
type textarea "x"
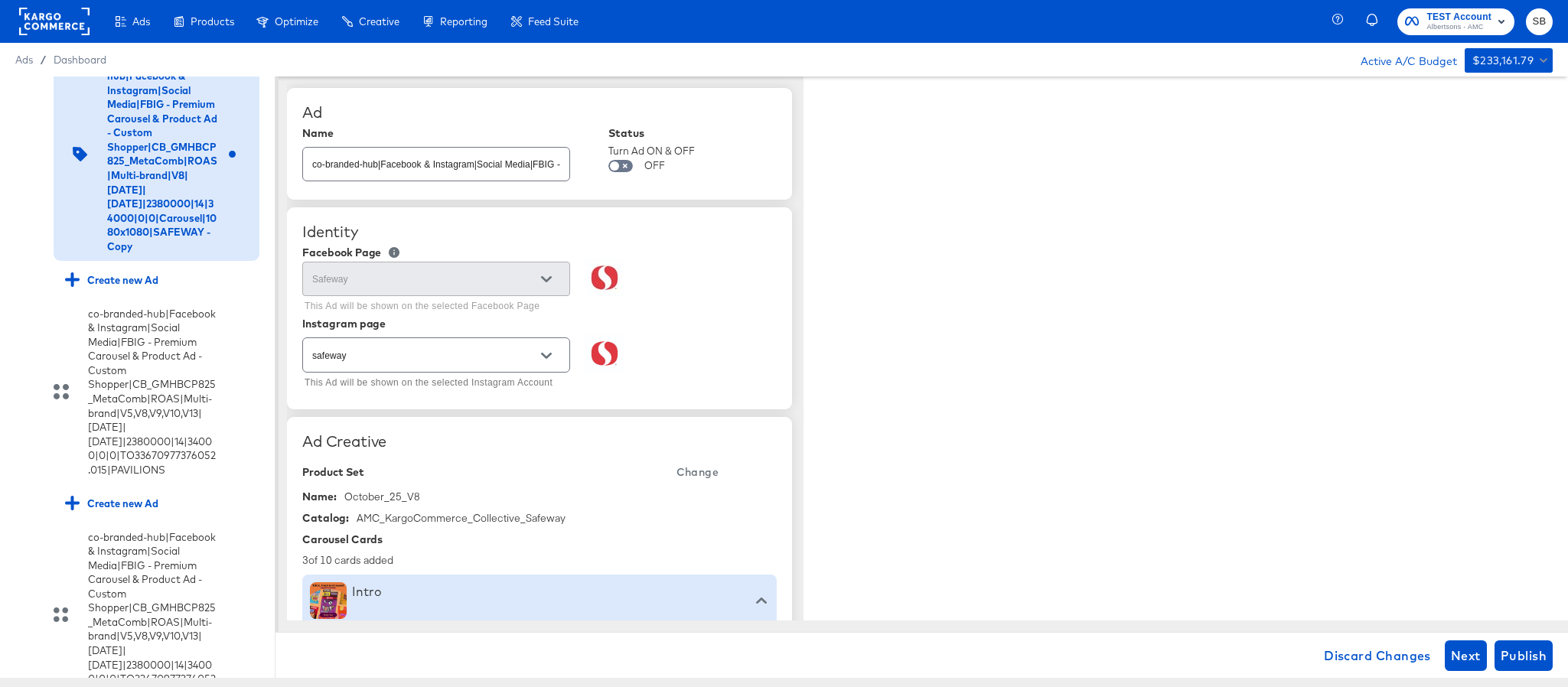
type textarea "x"
click at [407, 163] on input "co-branded-hub|Facebook & Instagram|Social Media|FBIG - Premium Carousel & Prod…" at bounding box center [436, 158] width 266 height 33
paste input "9|9/10/2025|10/07/2025|2380000|14|34000|0|0|Carousel|1080x1080|SAFEWAY"
type input "co-branded-hub|Facebook & Instagram|Social Media|FBIG - Premium Carousel & Prod…"
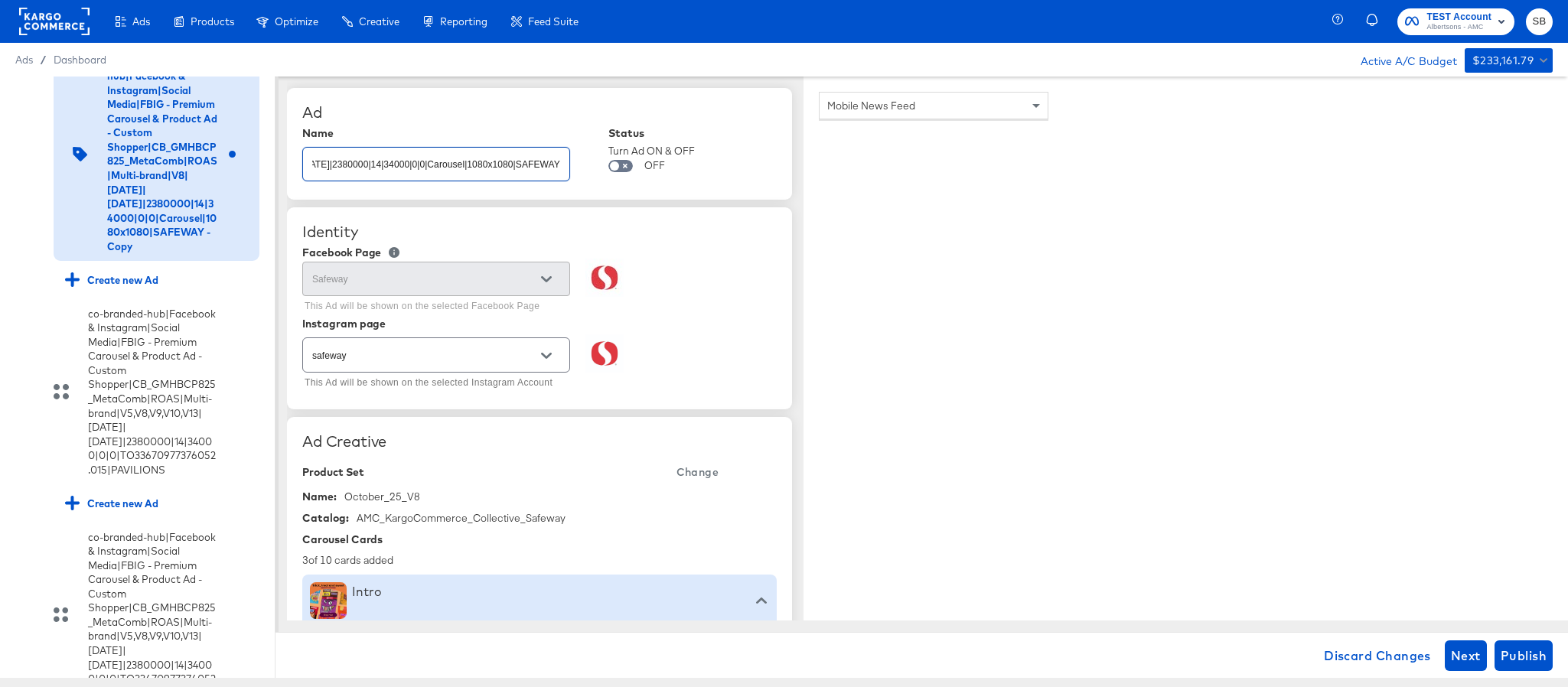
type textarea "x"
click at [685, 475] on span "Change" at bounding box center [697, 472] width 42 height 19
type textarea "x"
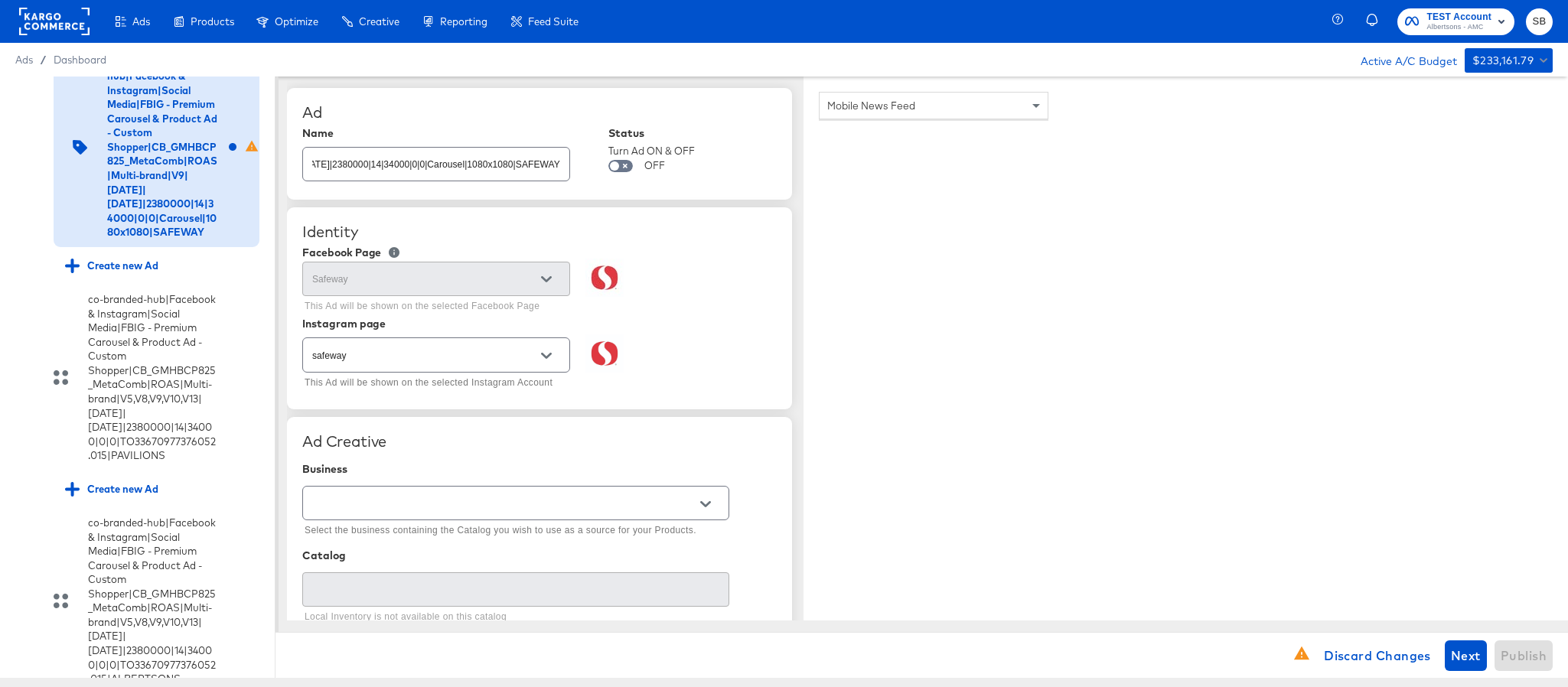
scroll to position [0, 0]
click at [427, 506] on input "text" at bounding box center [503, 503] width 390 height 18
click at [416, 569] on li "Kargo Commerce - Formerly StitcherAds" at bounding box center [515, 568] width 425 height 24
type input "Kargo Commerce - Formerly StitcherAds"
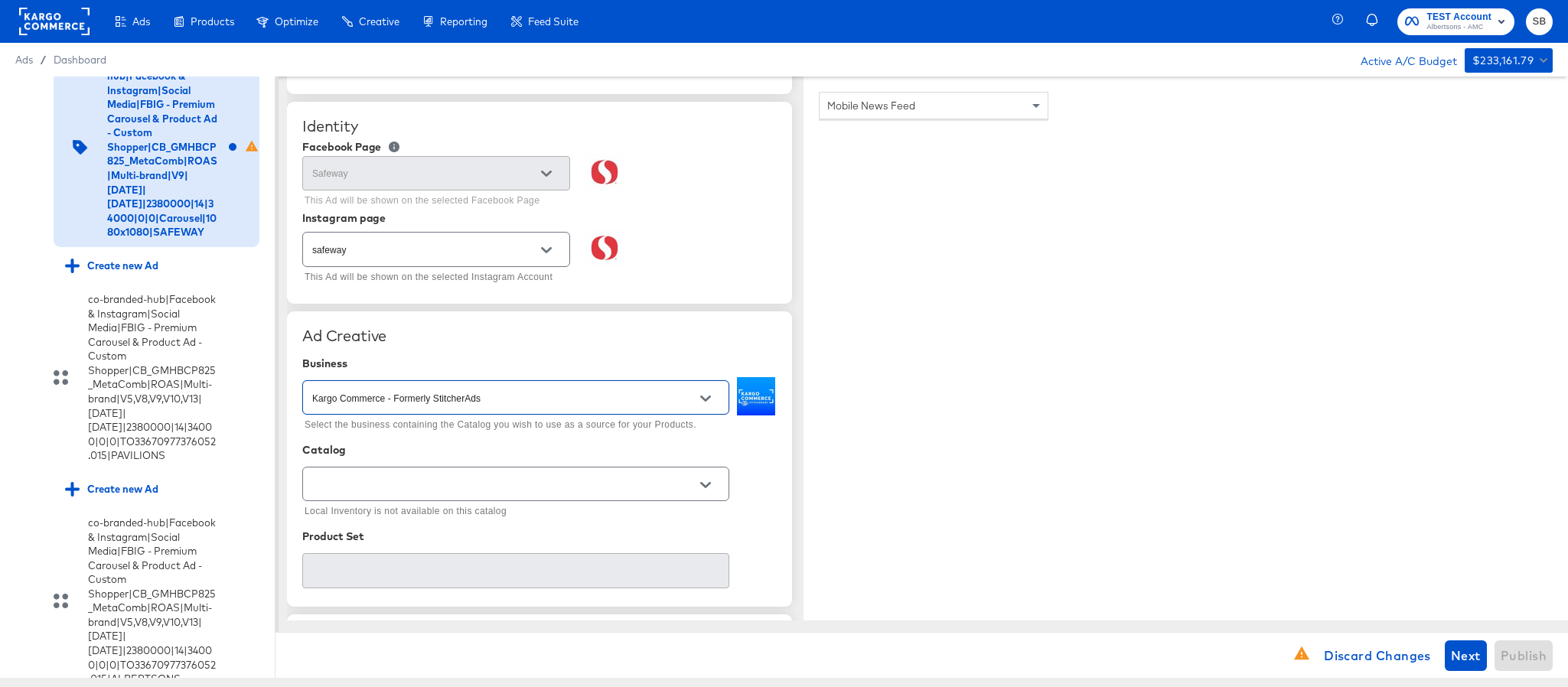
scroll to position [230, 0]
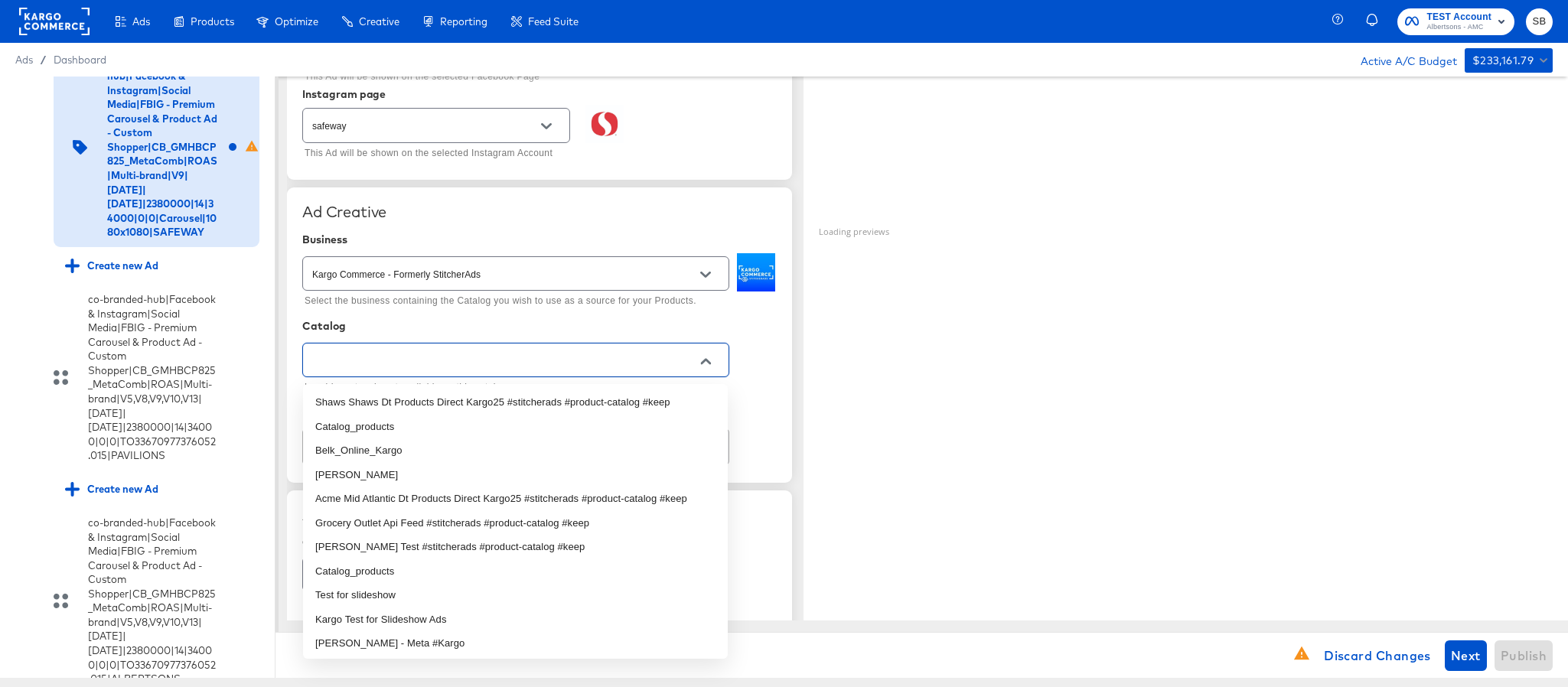
click at [524, 356] on input "text" at bounding box center [503, 361] width 390 height 18
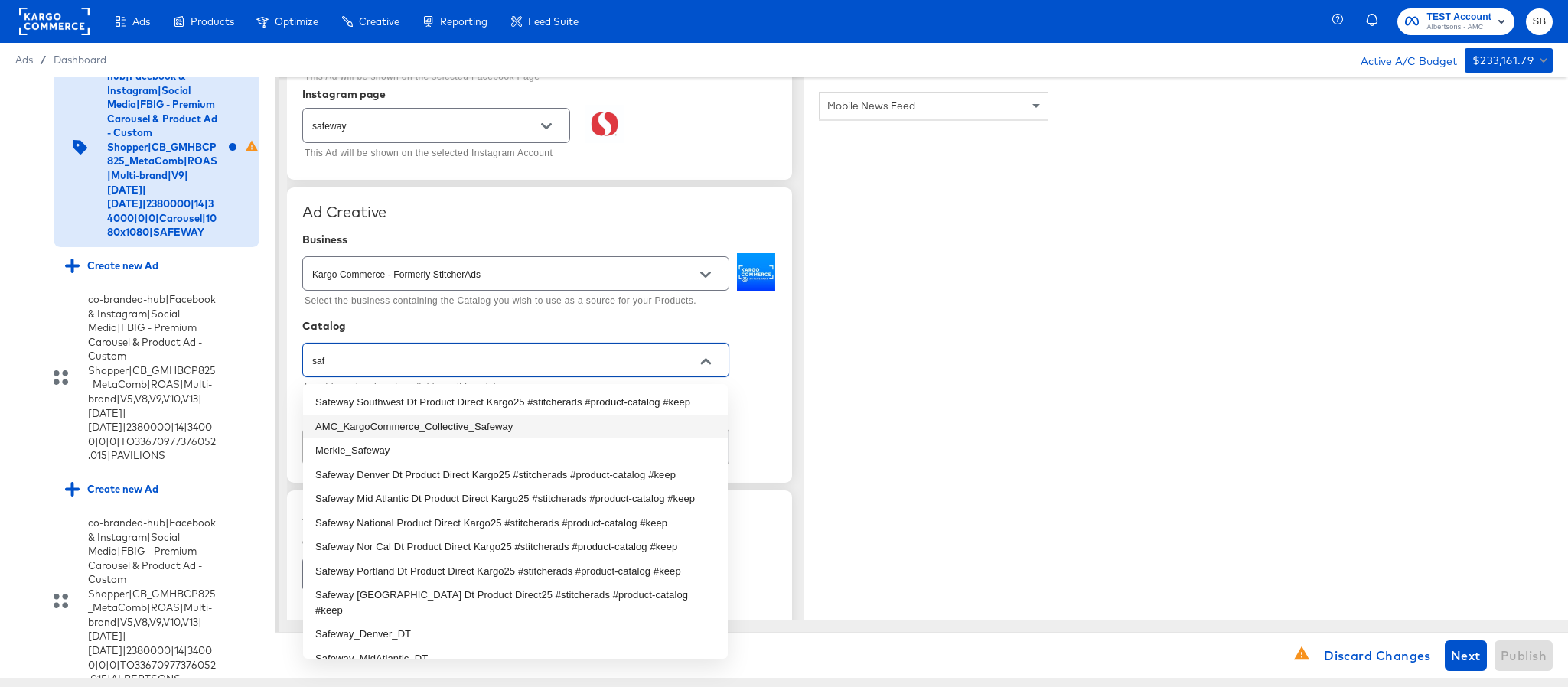
click at [478, 416] on li "AMC_KargoCommerce_Collective_Safeway" at bounding box center [515, 427] width 425 height 24
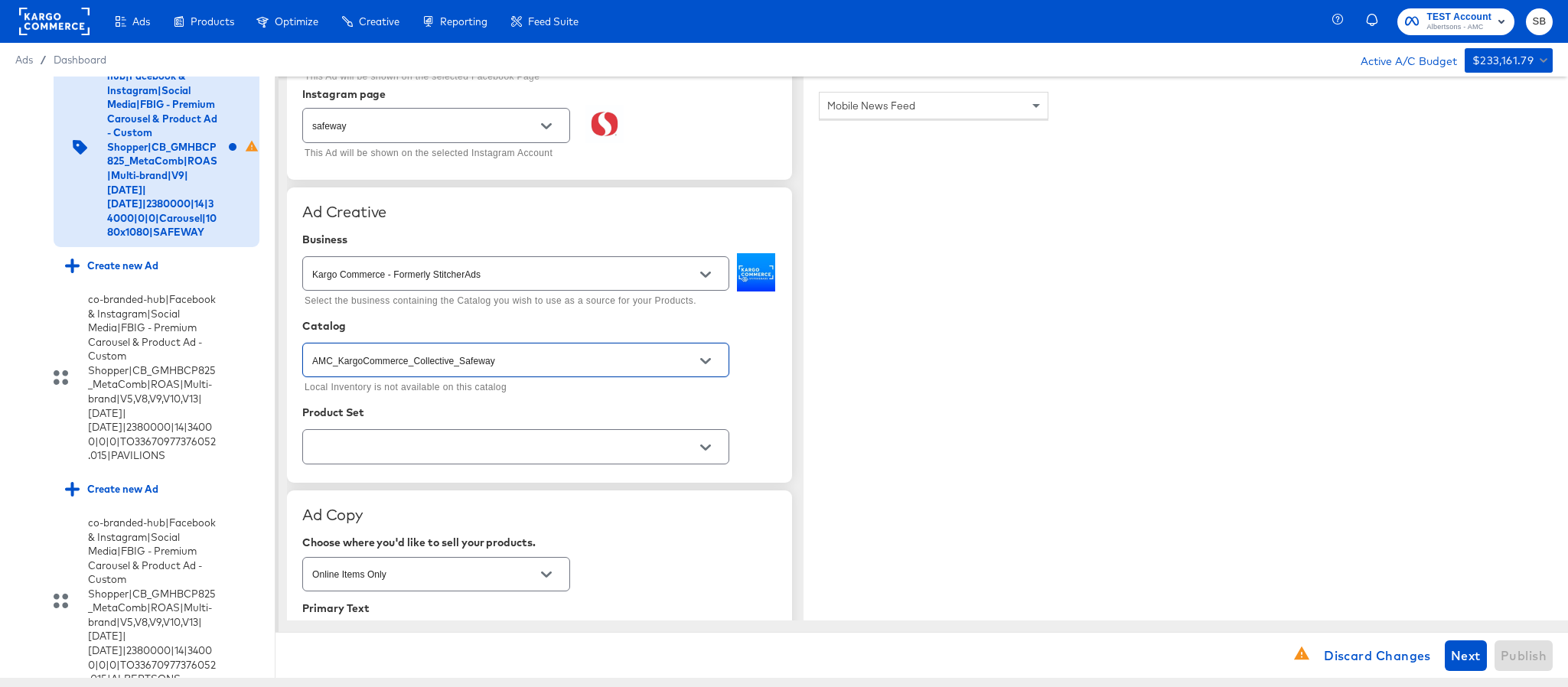
click at [467, 437] on div at bounding box center [516, 446] width 427 height 34
type input "AMC_KargoCommerce_Collective_Safeway"
click at [463, 453] on input "text" at bounding box center [503, 447] width 390 height 18
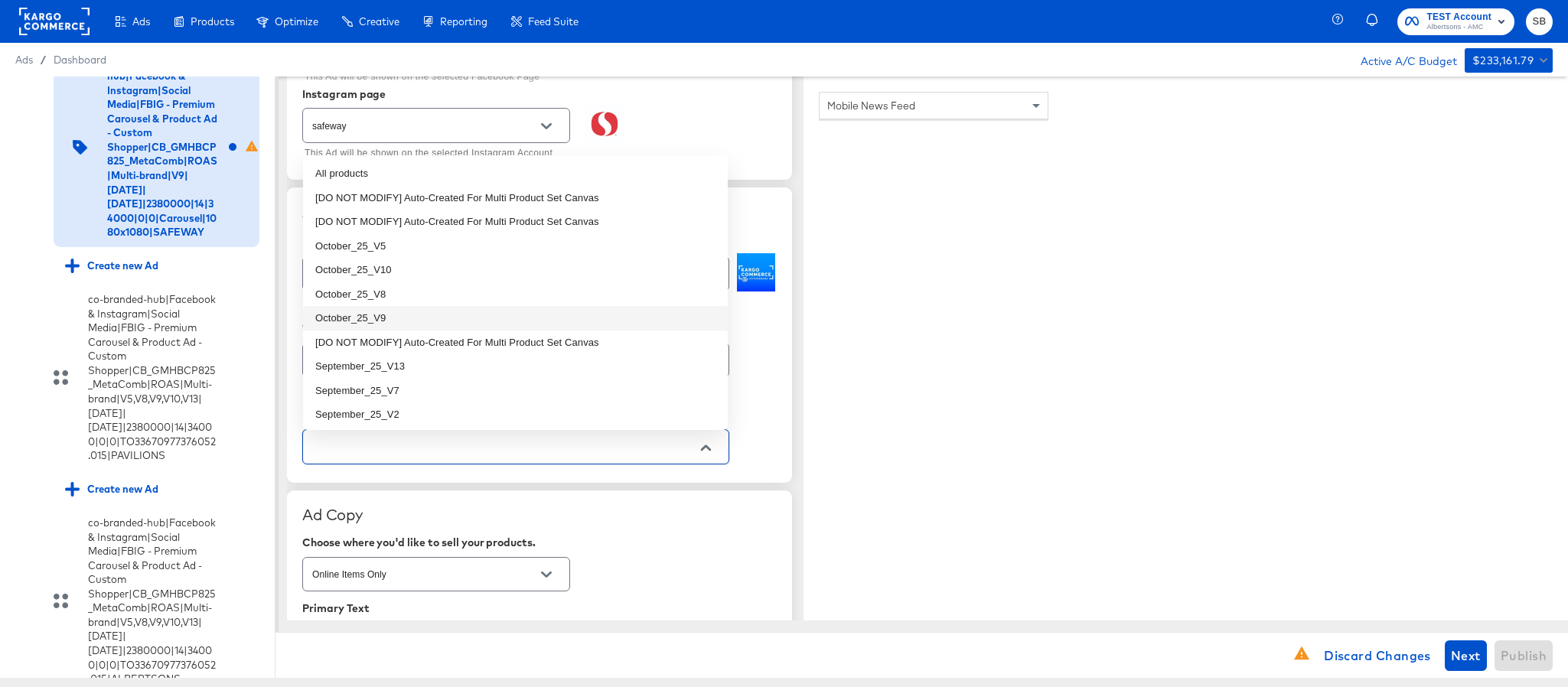
click at [439, 310] on li "October_25_V9" at bounding box center [515, 318] width 425 height 24
type textarea "x"
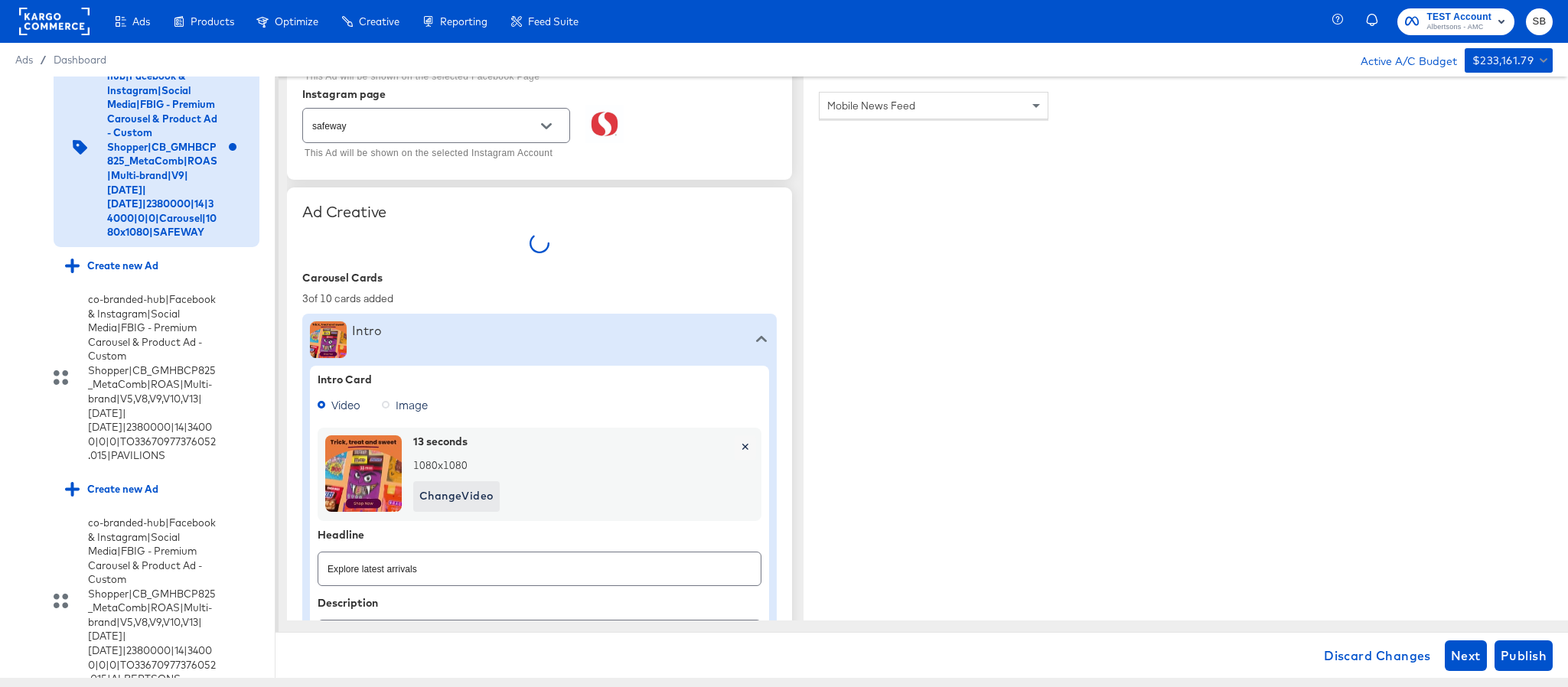
type textarea "x"
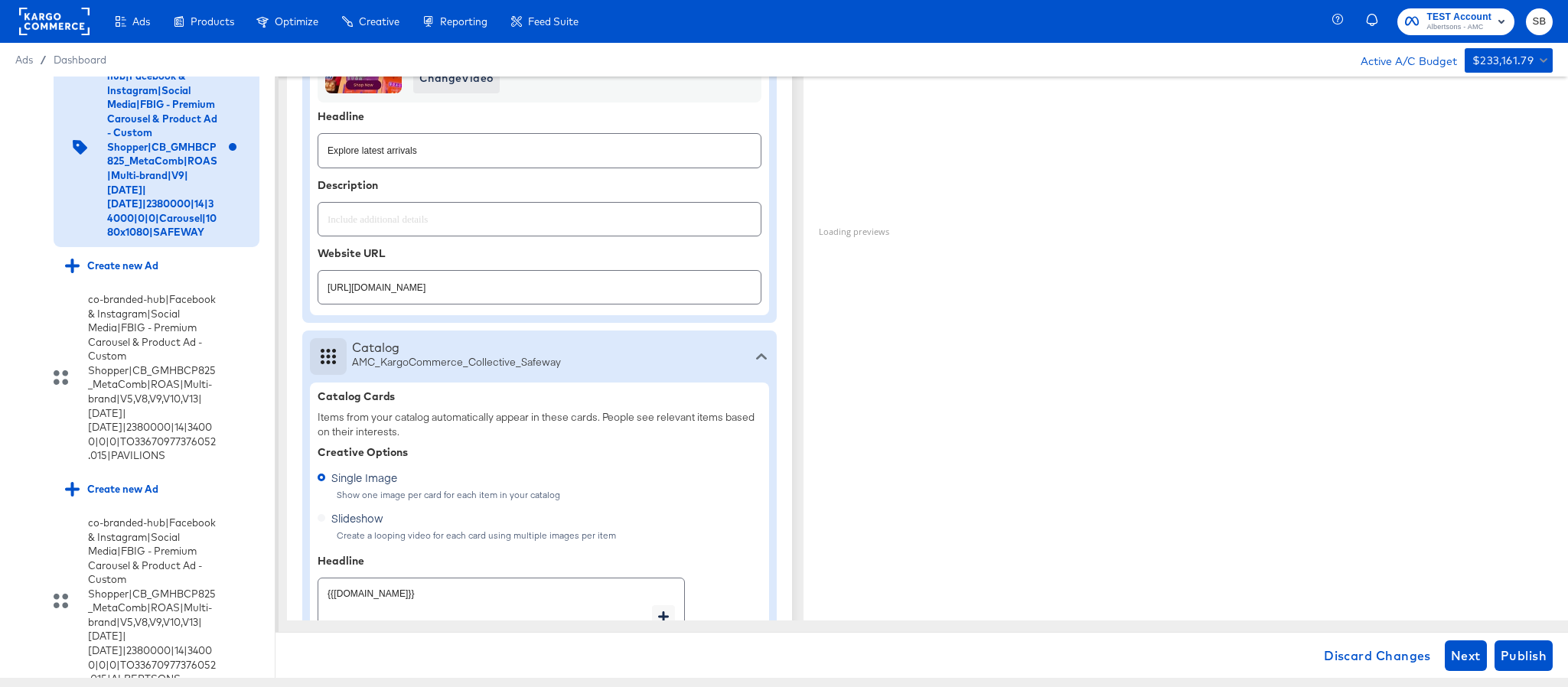
scroll to position [689, 0]
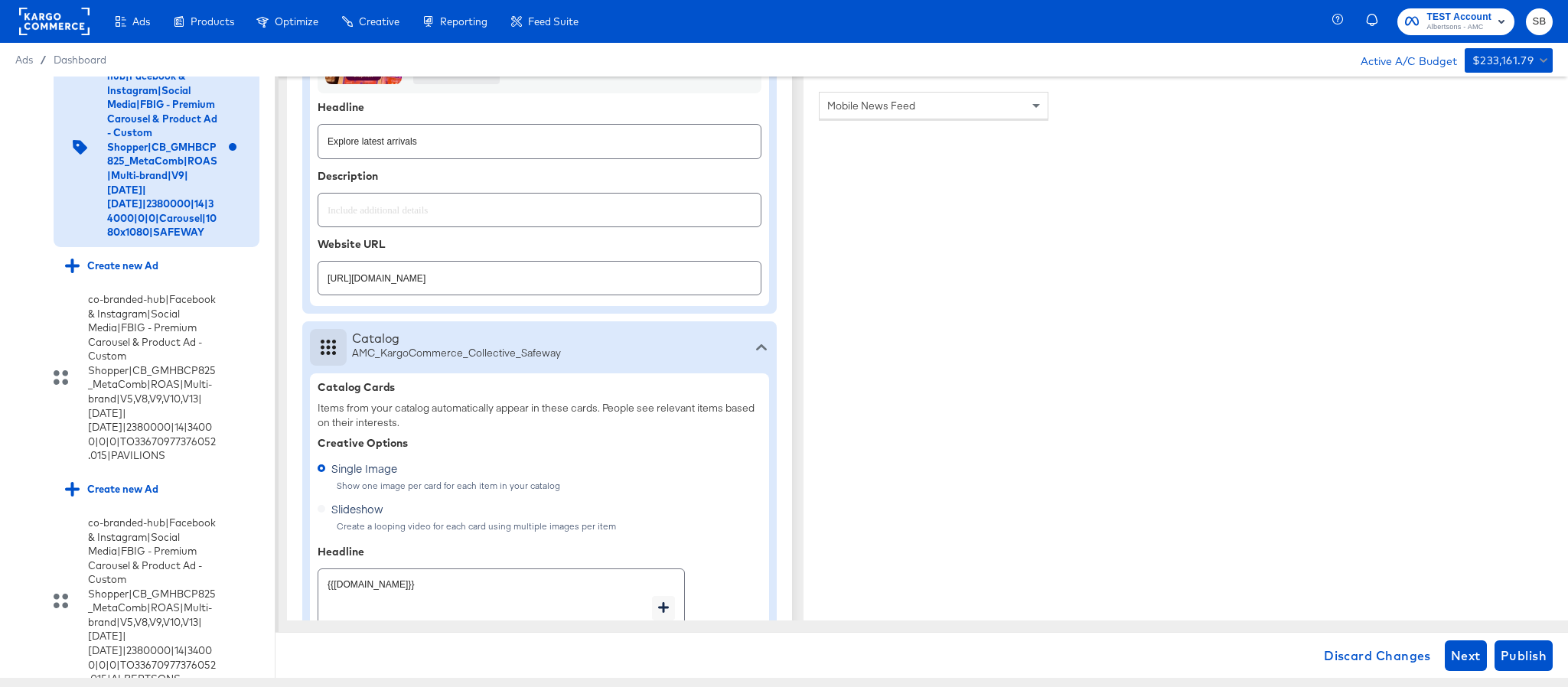
click at [620, 283] on input "https://www.safeway.com/shop/aisles/paper-cleaning-home.html" at bounding box center [539, 271] width 443 height 33
paste input "cookies-snacks-candy"
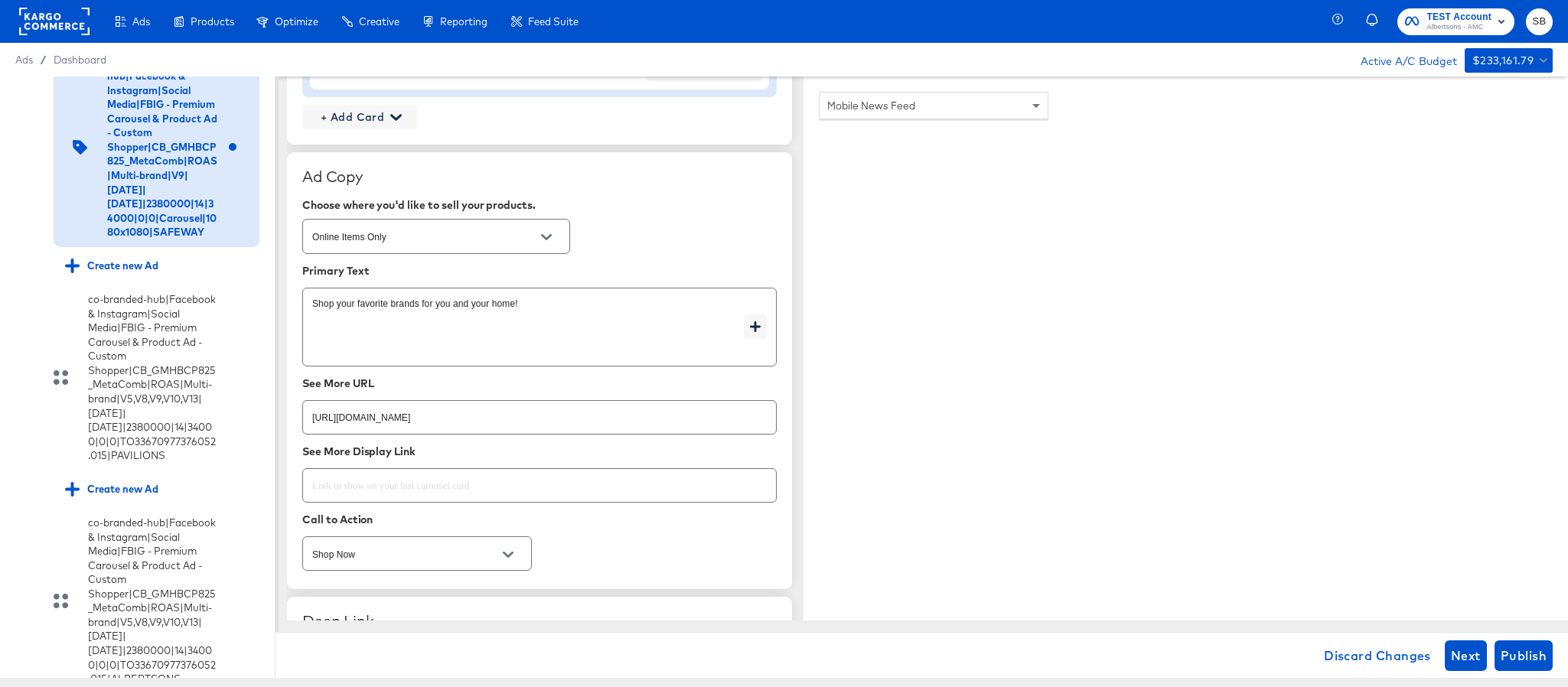
scroll to position [2066, 0]
type input "https://www.safeway.com/shop/aisles/cookies-snacks-candy.html"
type textarea "x"
click at [604, 426] on input "https://www.safeway.com/shop/aisles/paper-cleaning-home.html" at bounding box center [539, 408] width 473 height 33
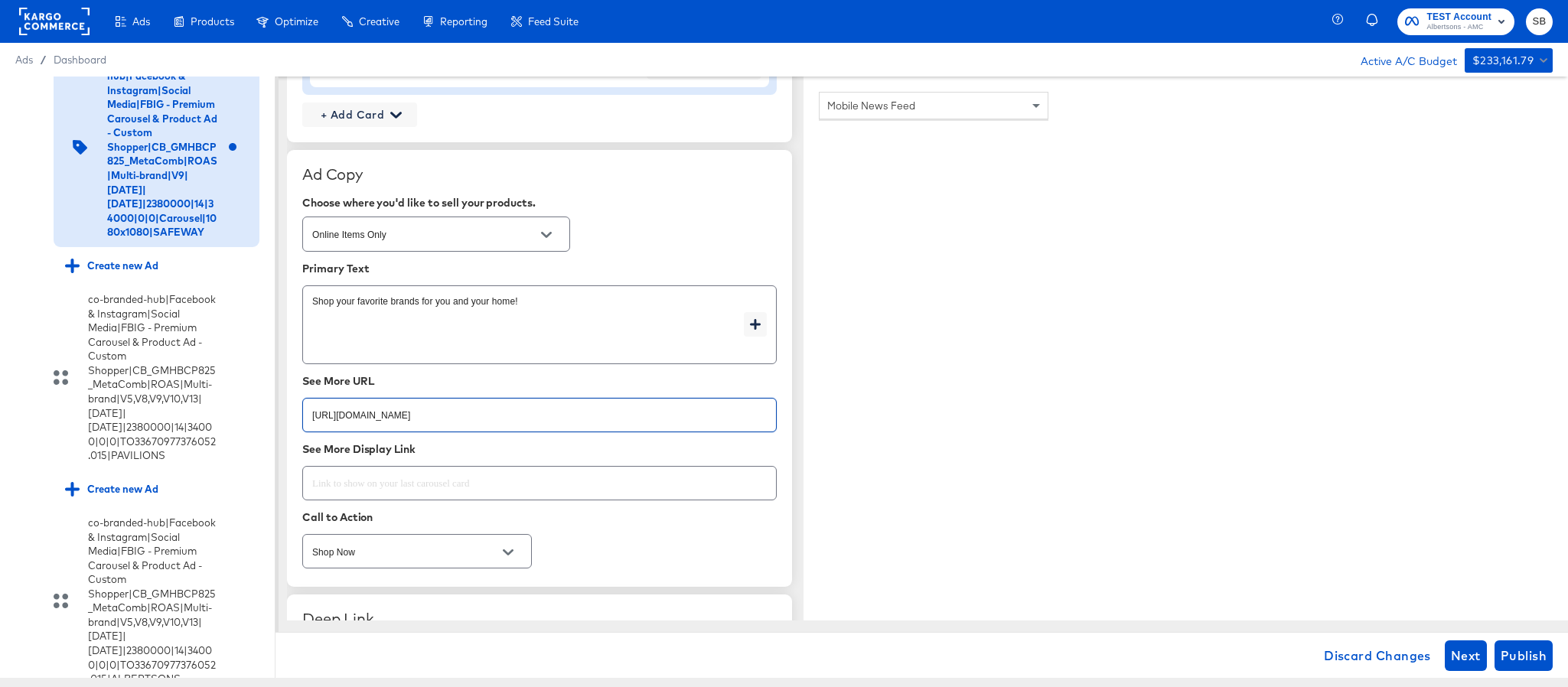
paste input "cookies-snacks-candy"
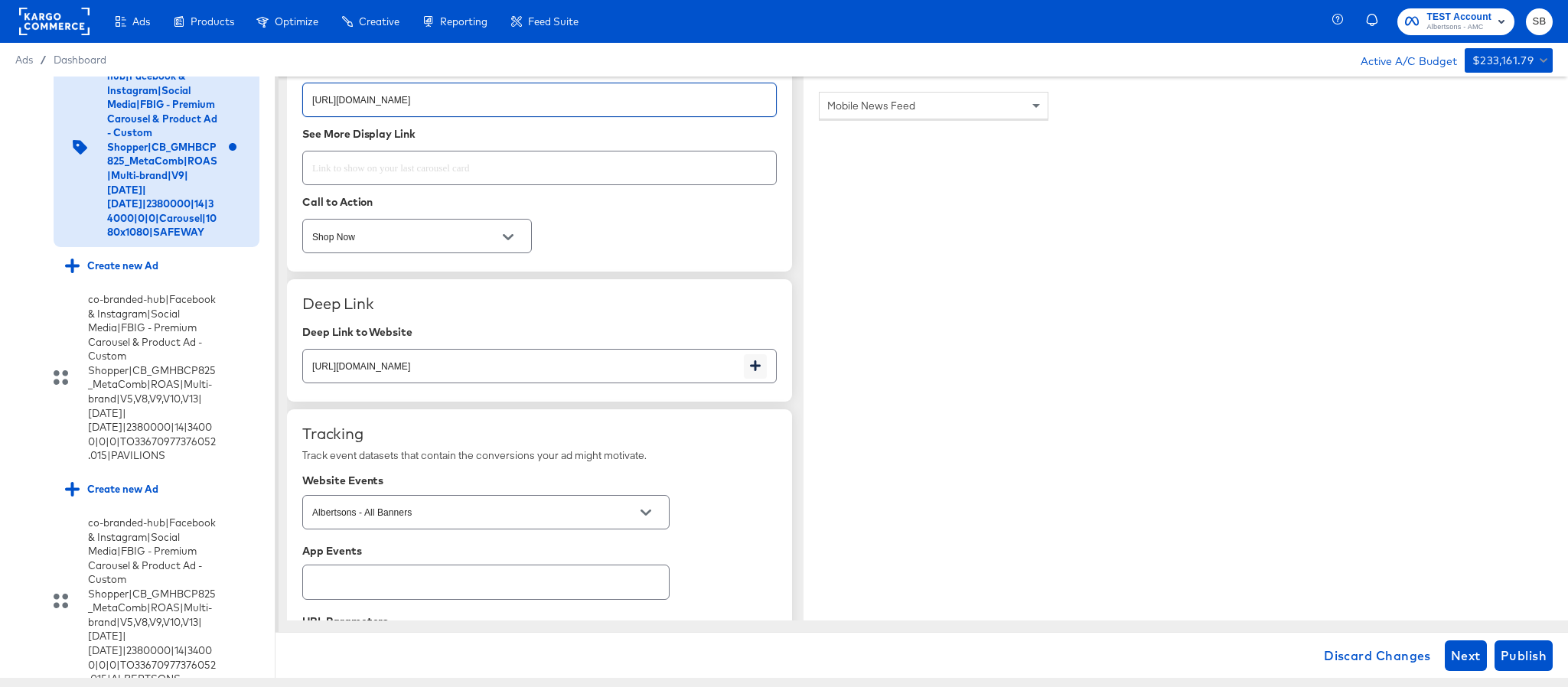
scroll to position [2411, 0]
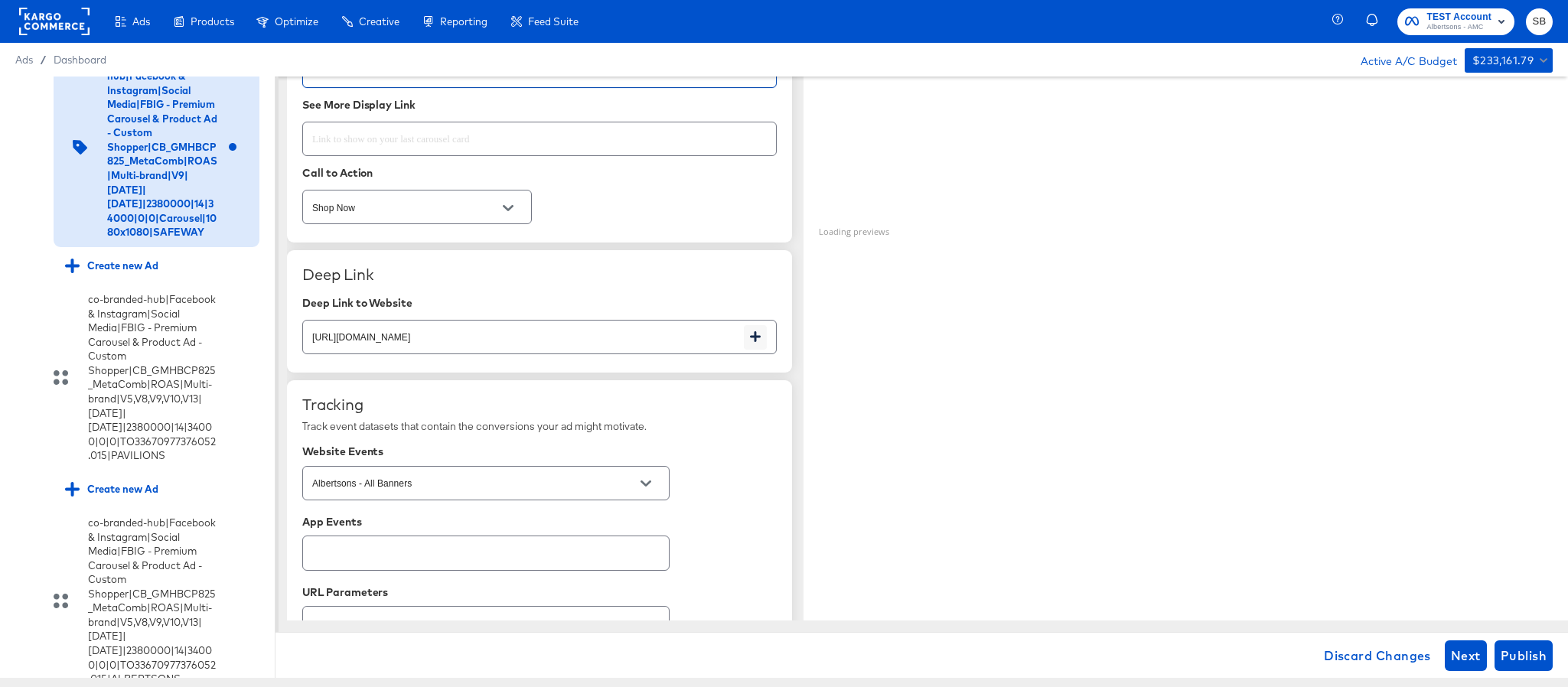
type input "https://www.safeway.com/shop/aisles/cookies-snacks-candy.html"
type textarea "x"
click at [606, 340] on input "https://www.safeway.com/shop/aisles/paper-cleaning-home.html" at bounding box center [524, 331] width 441 height 33
paste input "cookies-snacks-candy"
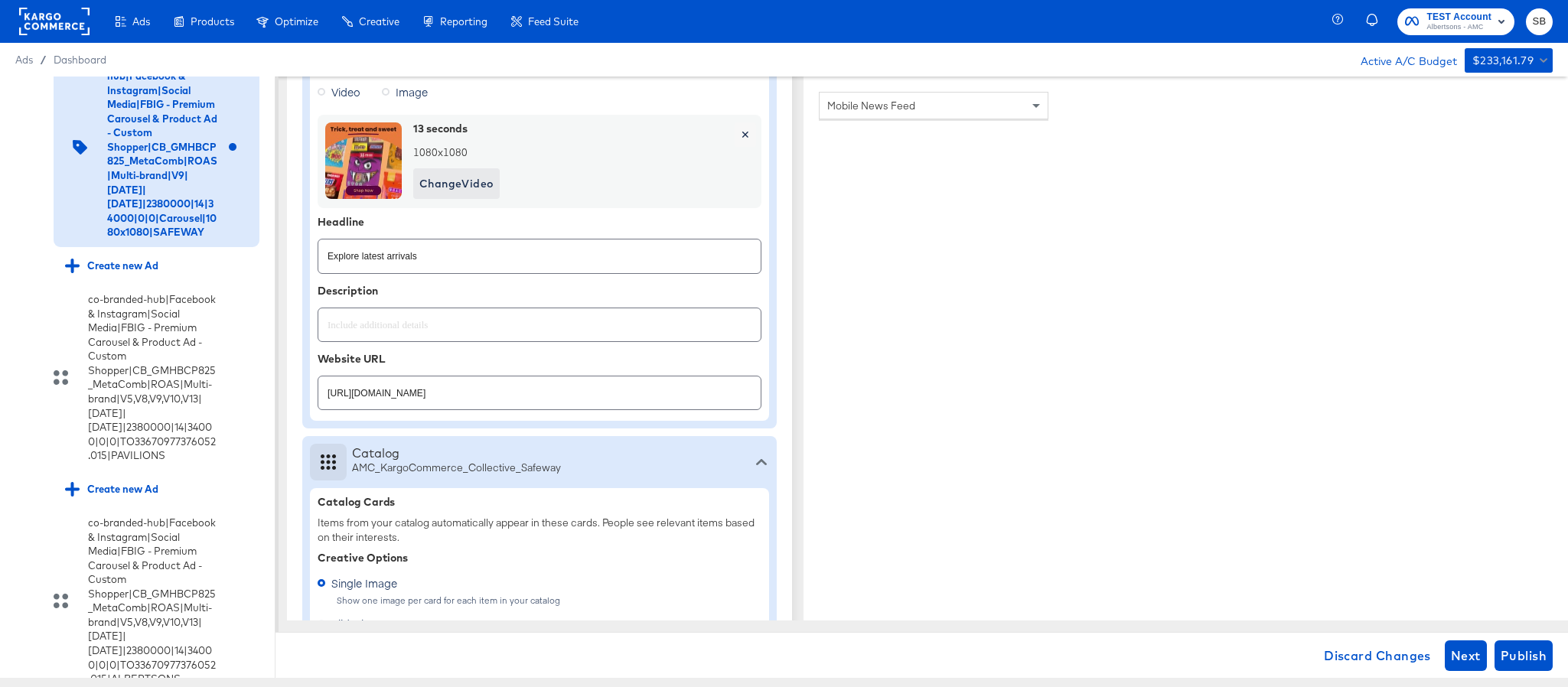
scroll to position [230, 0]
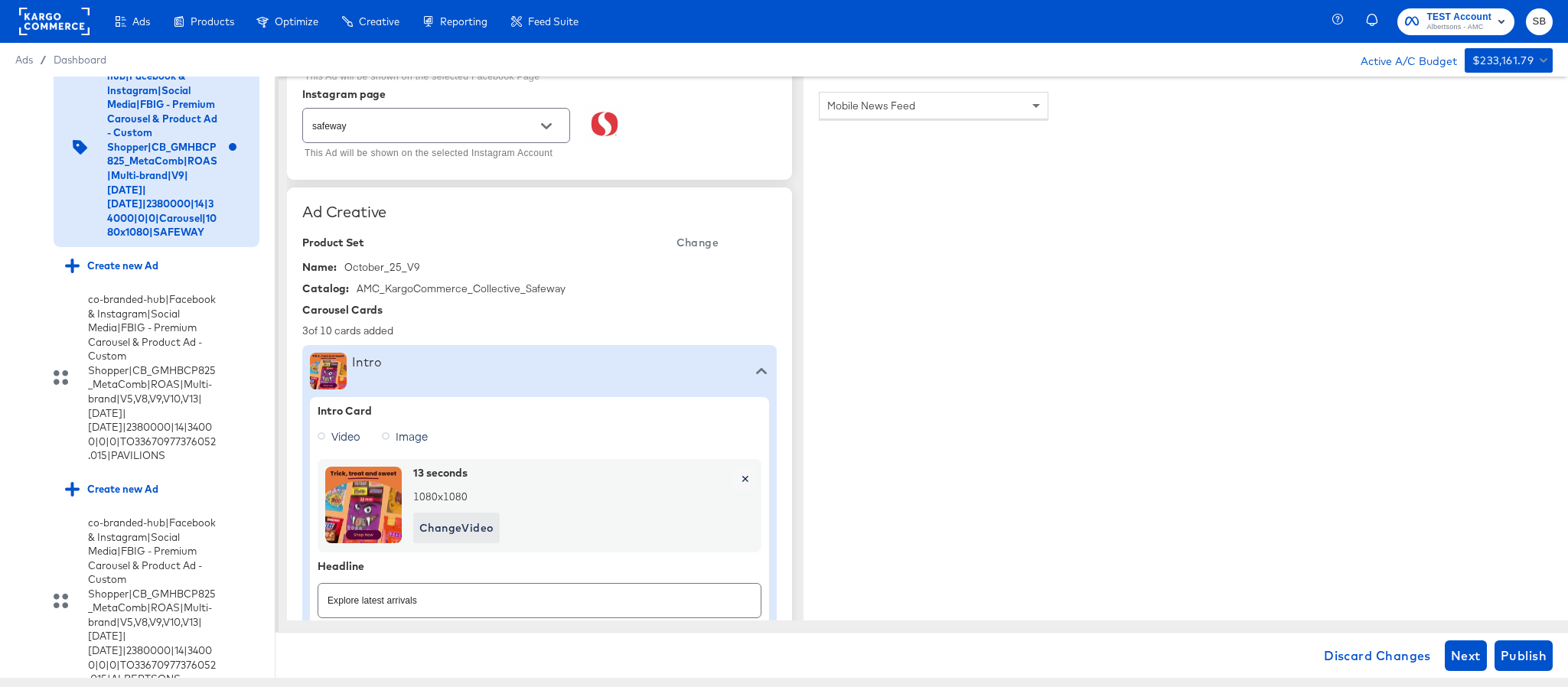
type input "https://www.safeway.com/shop/aisles/cookies-snacks-candy.html"
type textarea "x"
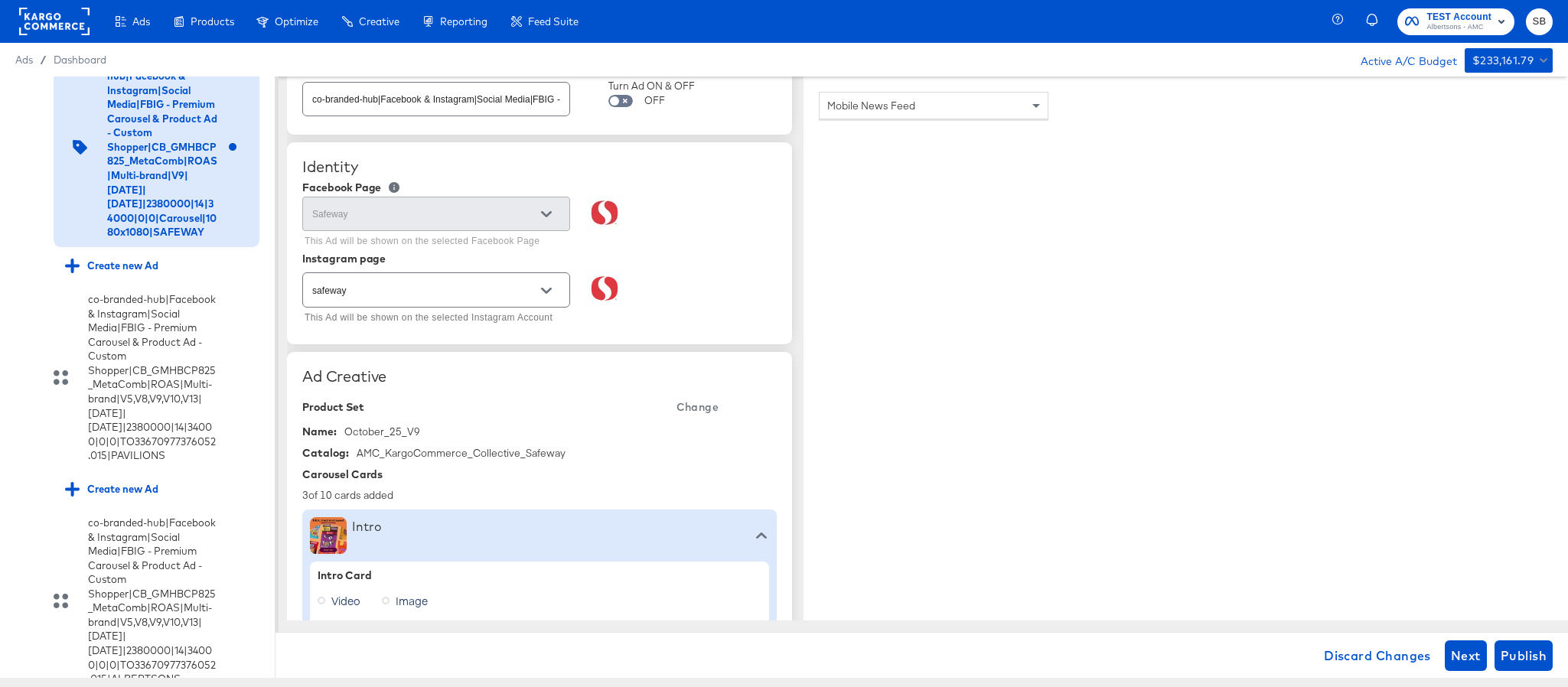
scroll to position [0, 0]
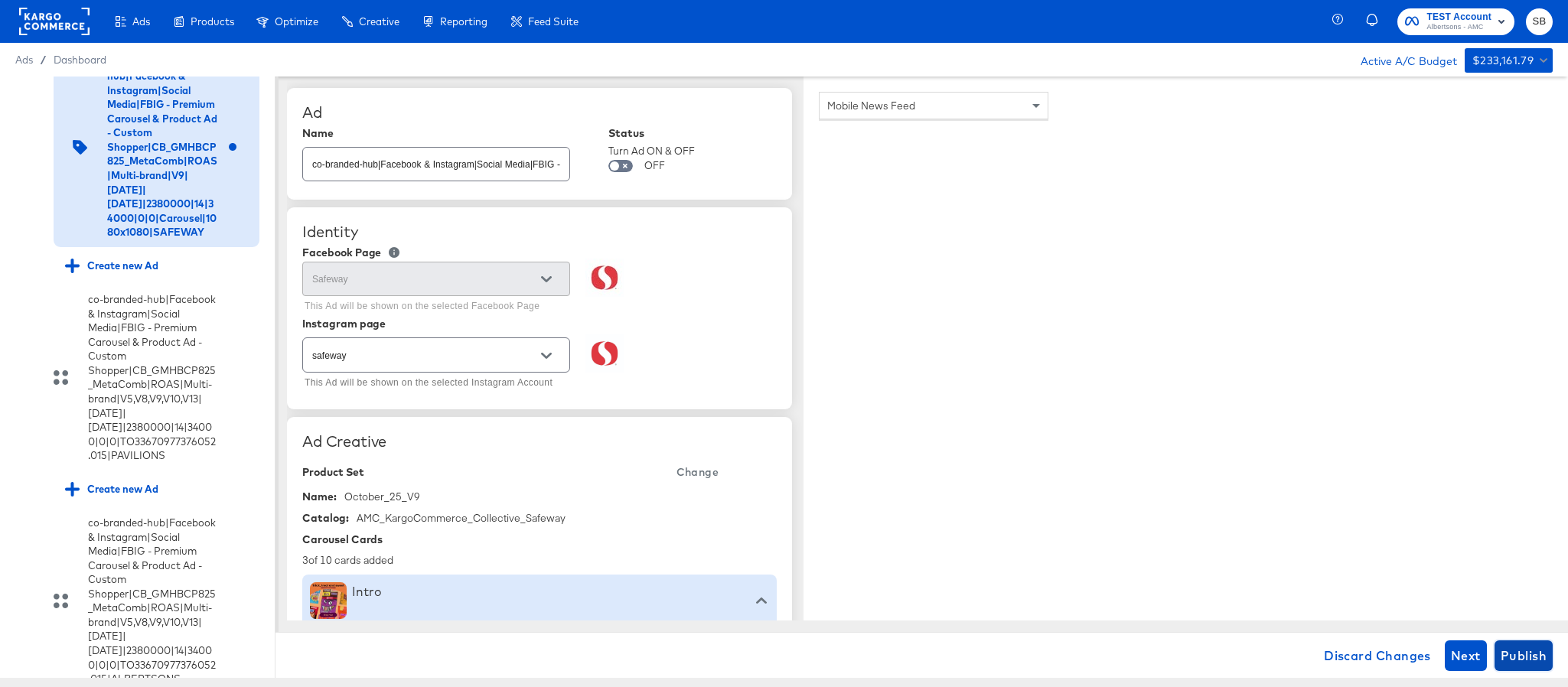
click at [1545, 655] on span "Publish" at bounding box center [1524, 656] width 46 height 22
type textarea "x"
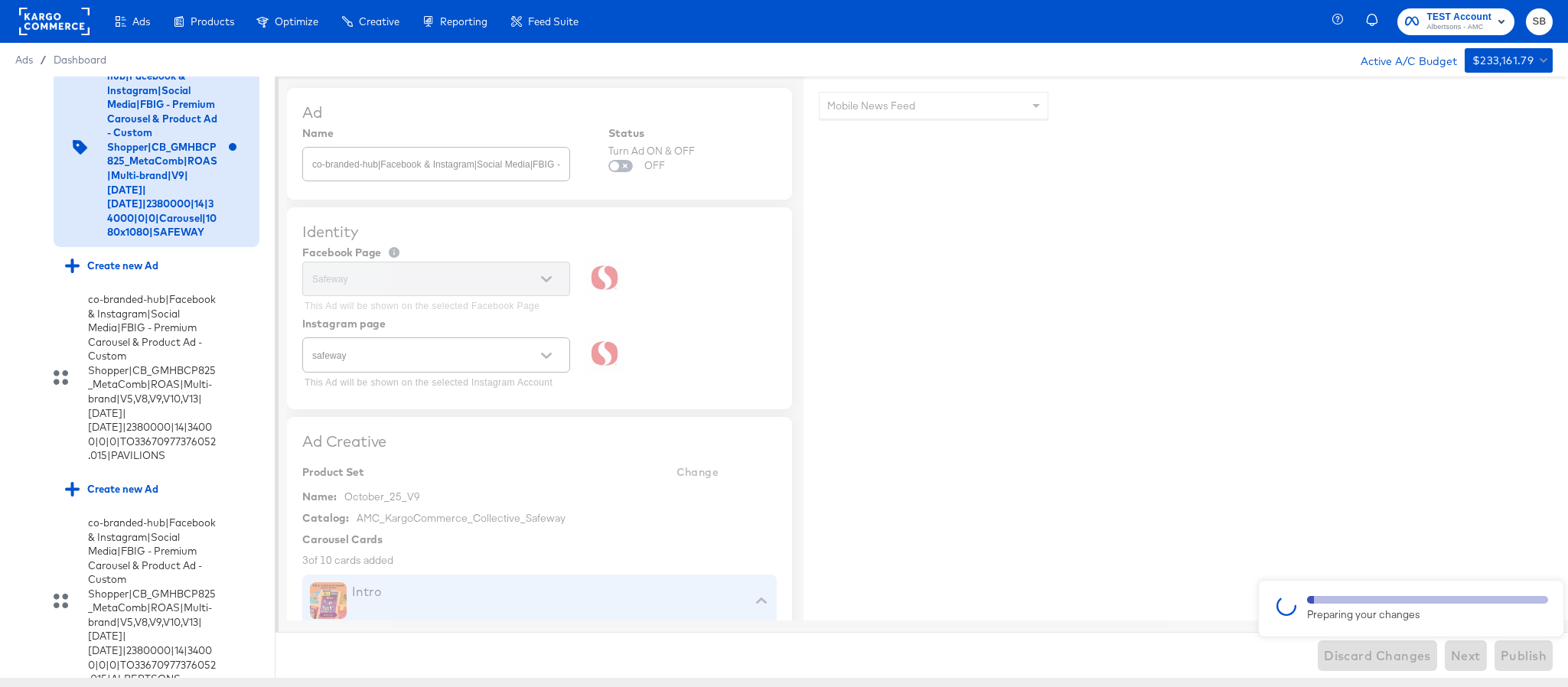
type textarea "x"
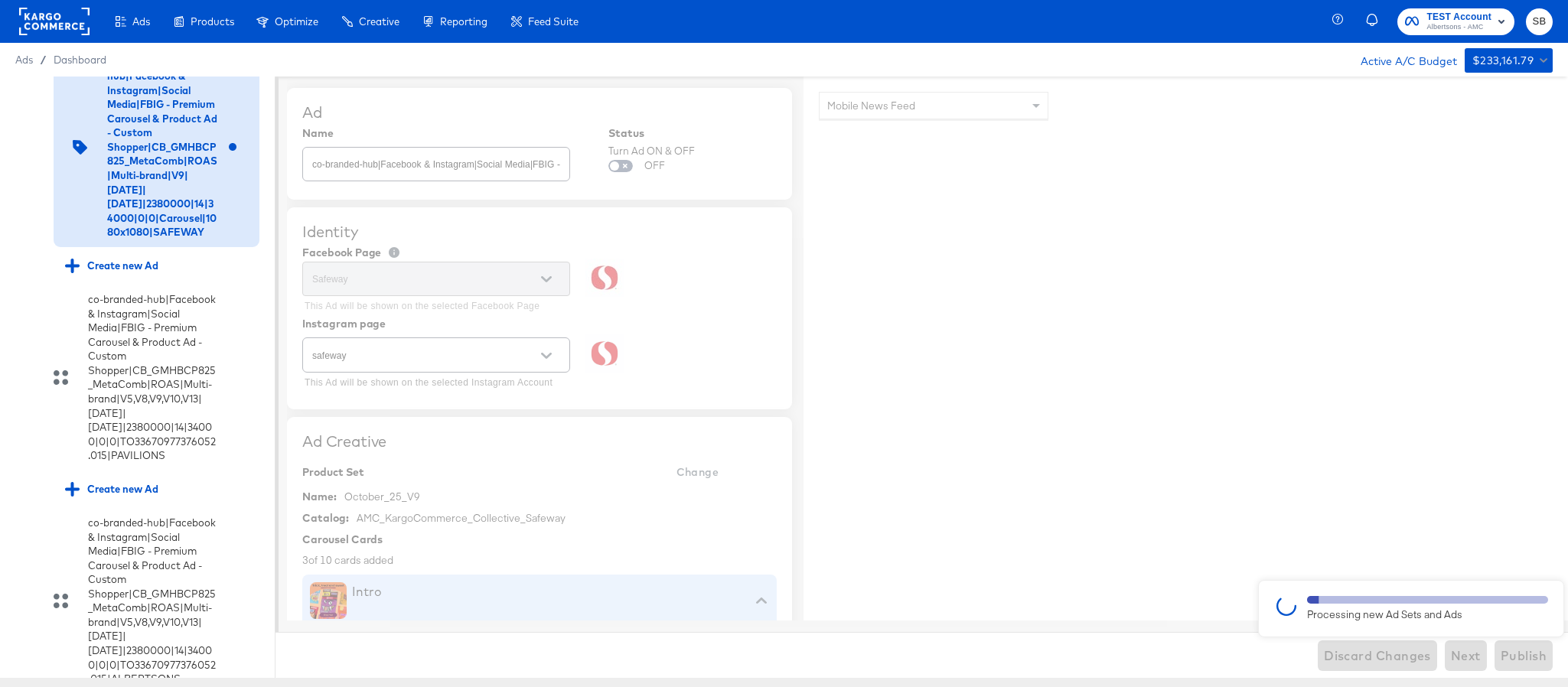
type textarea "x"
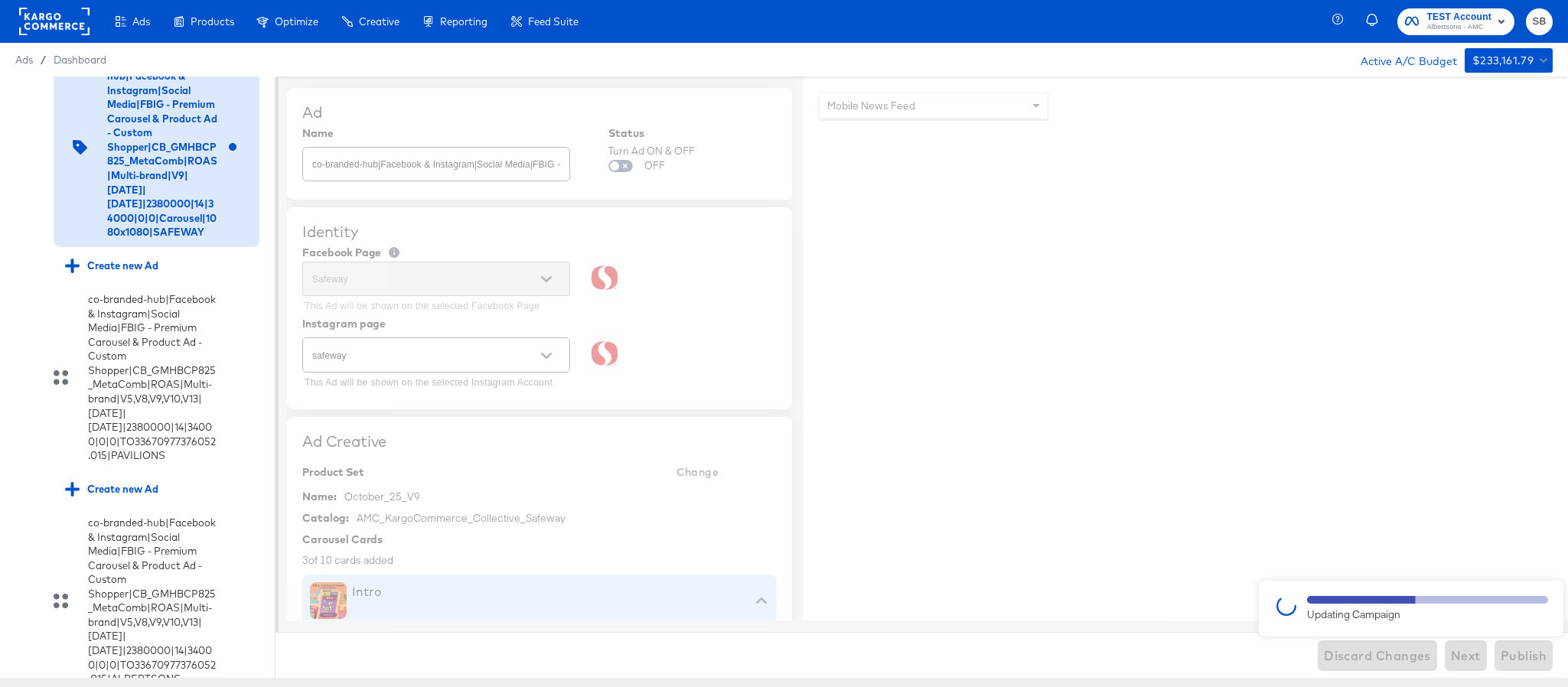
type textarea "x"
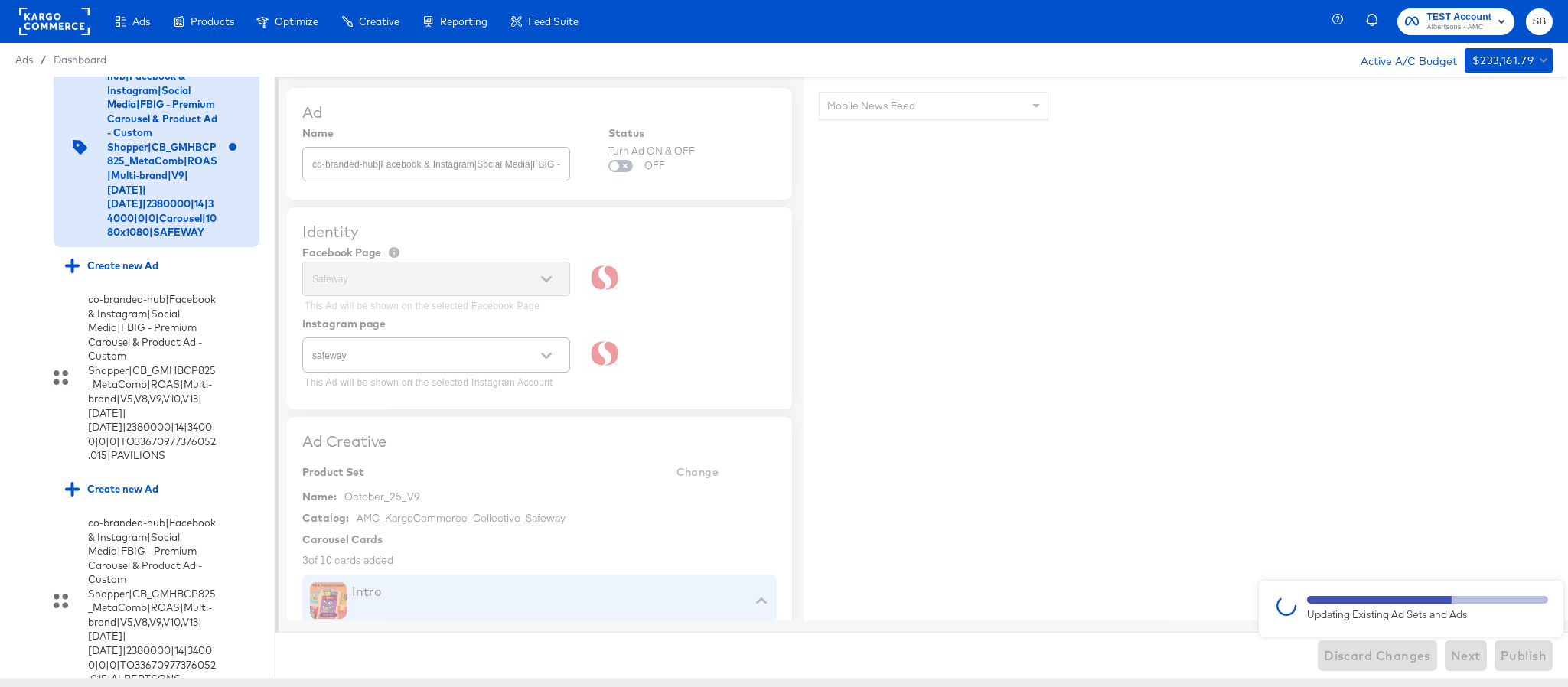
type textarea "x"
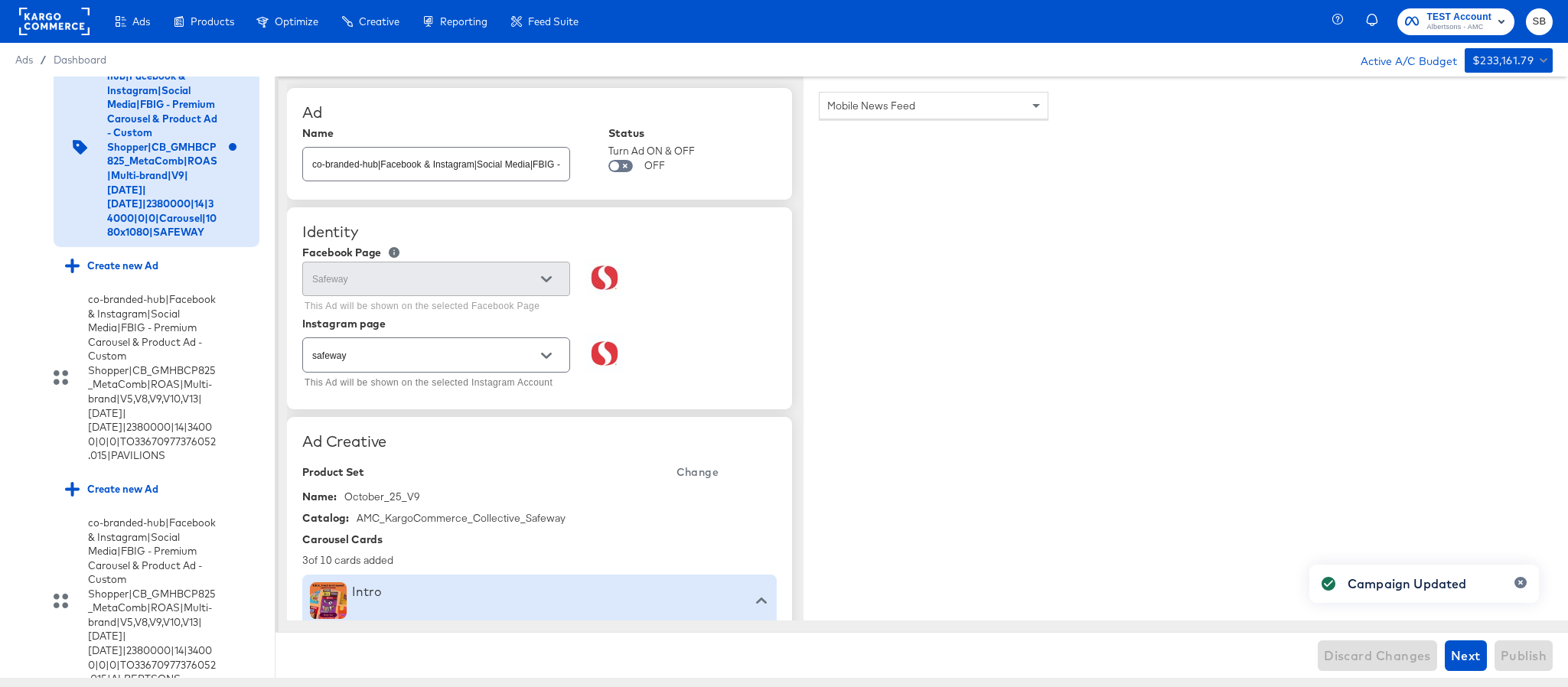
type textarea "x"
click at [19, 67] on icon at bounding box center [23, 61] width 12 height 12
click at [0, 0] on input "checkbox" at bounding box center [0, 0] width 0 height 0
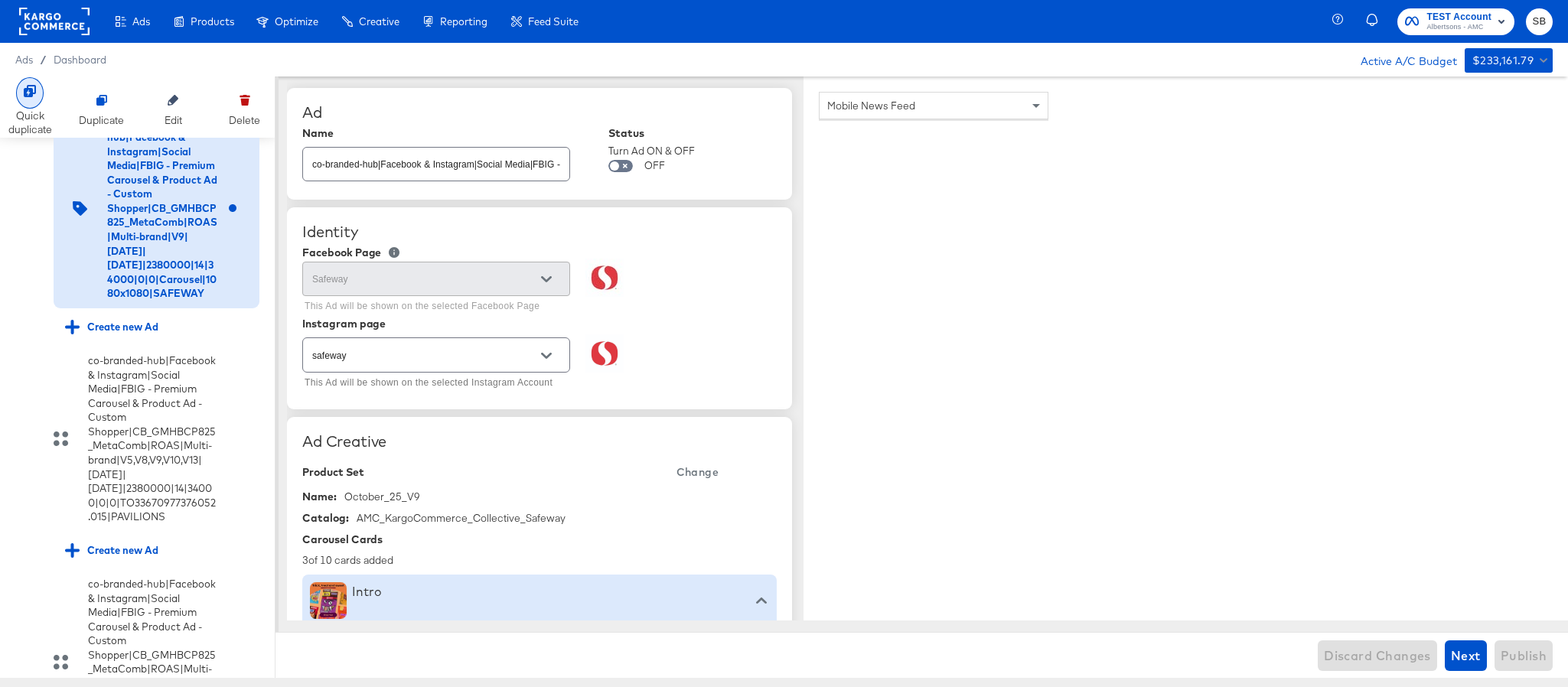
click at [16, 102] on div "Quick duplicate" at bounding box center [30, 108] width 43 height 60
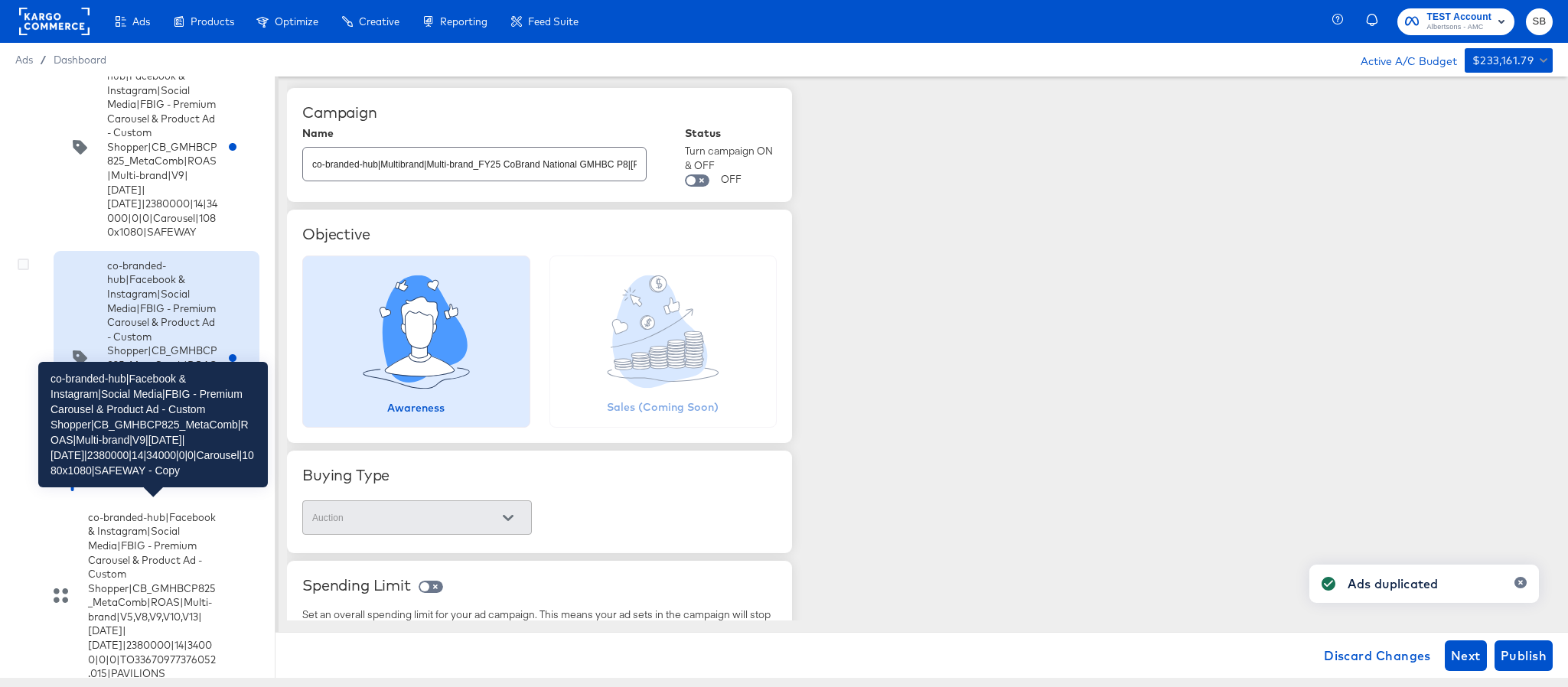
click at [163, 457] on div "co-branded-hub|Facebook & Instagram|Social Media|FBIG - Premium Carousel & Prod…" at bounding box center [162, 358] width 110 height 199
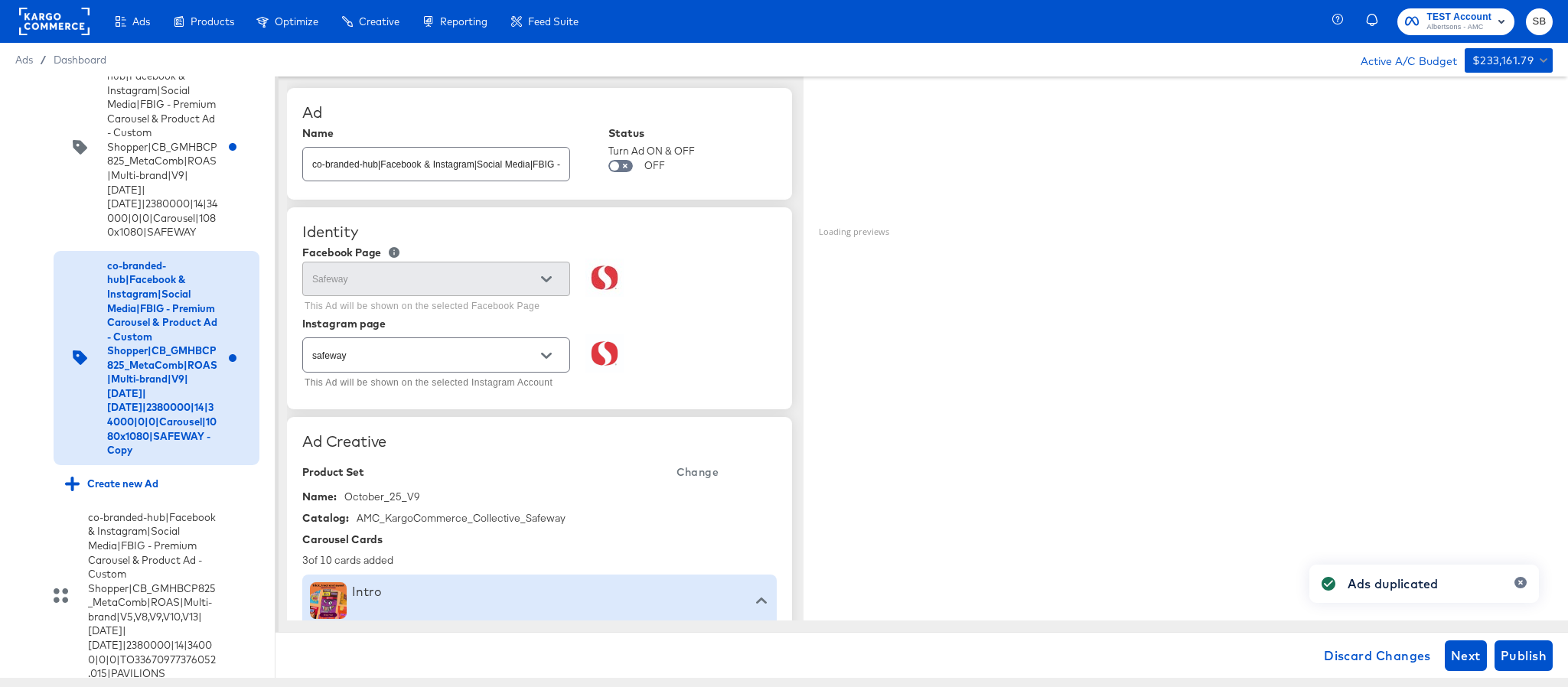
click at [492, 173] on input "co-branded-hub|Facebook & Instagram|Social Media|FBIG - Premium Carousel & Prod…" at bounding box center [436, 158] width 266 height 33
paste input "10|9/10/2025|10/07/2025|2380000|14|34000|0|0|Carousel|1080x1080|SAFEWAY"
type input "co-branded-hub|Facebook & Instagram|Social Media|FBIG - Premium Carousel & Prod…"
type textarea "x"
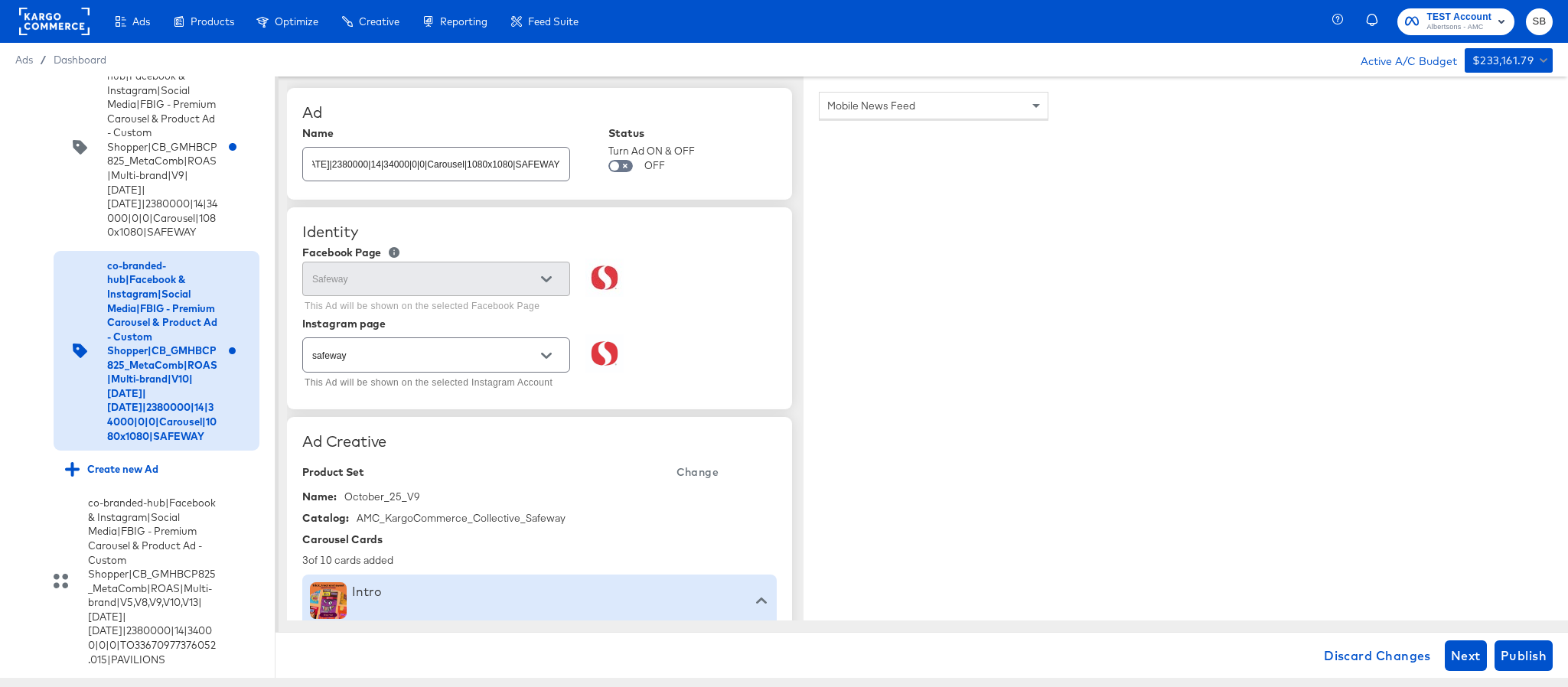
scroll to position [0, 0]
click at [694, 473] on span "Change" at bounding box center [697, 472] width 42 height 19
type textarea "x"
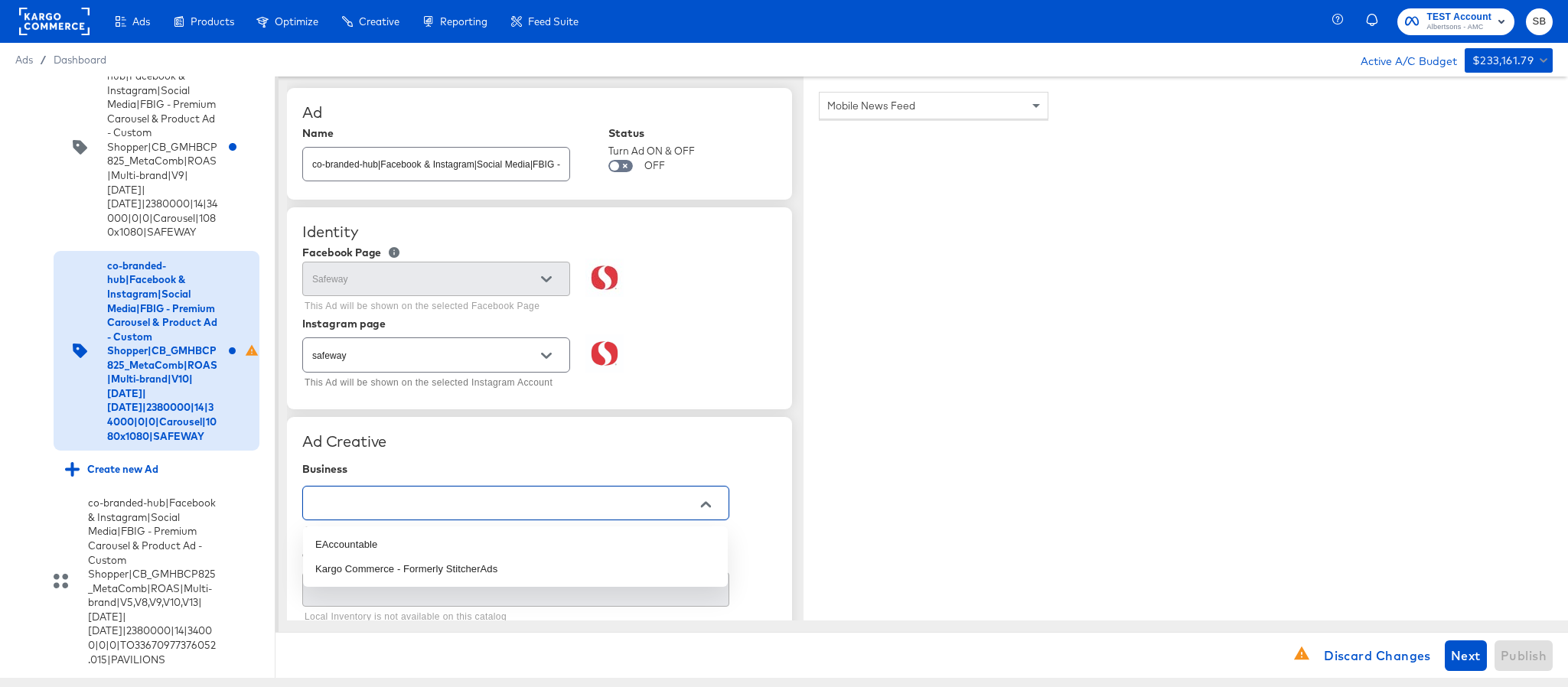
click at [418, 501] on input "text" at bounding box center [503, 503] width 390 height 18
click at [426, 563] on li "Kargo Commerce - Formerly StitcherAds" at bounding box center [515, 568] width 425 height 24
type input "Kargo Commerce - Formerly StitcherAds"
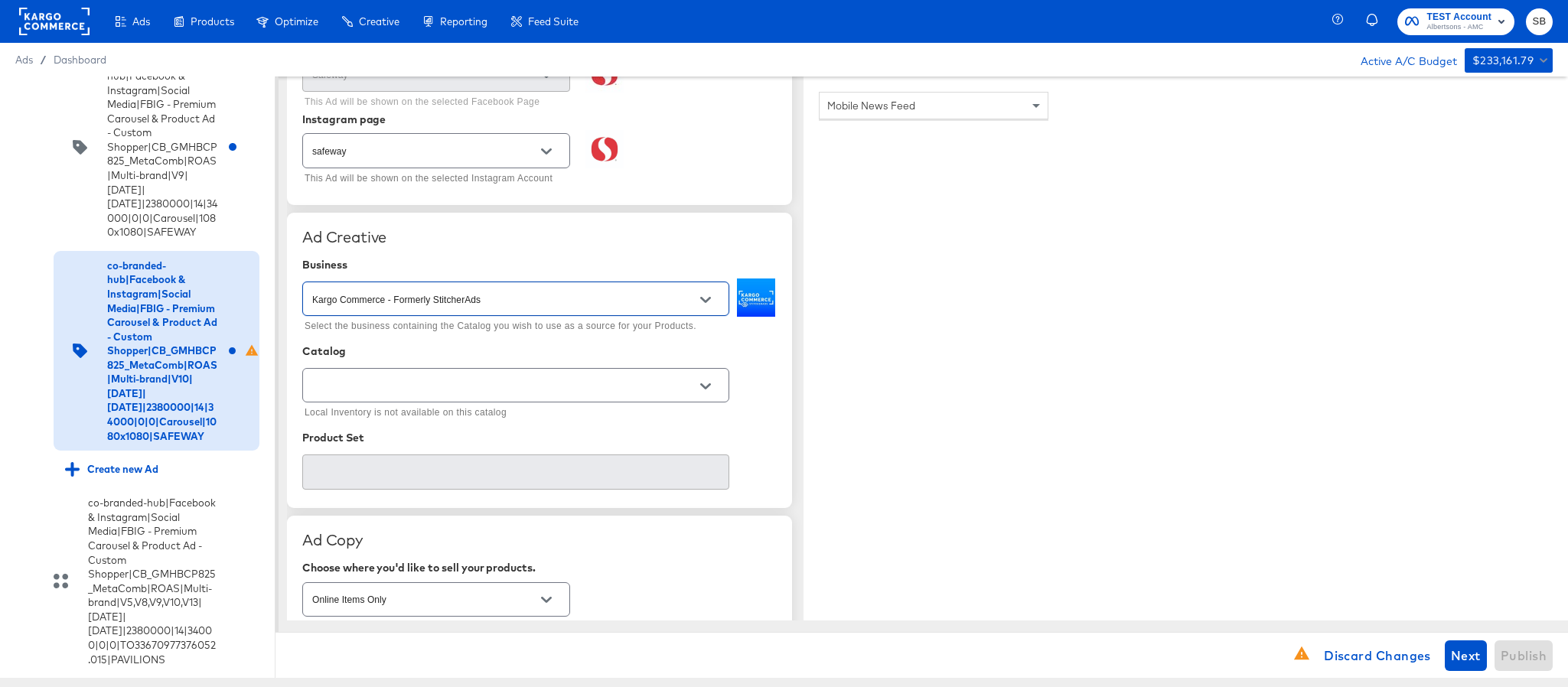
scroll to position [230, 0]
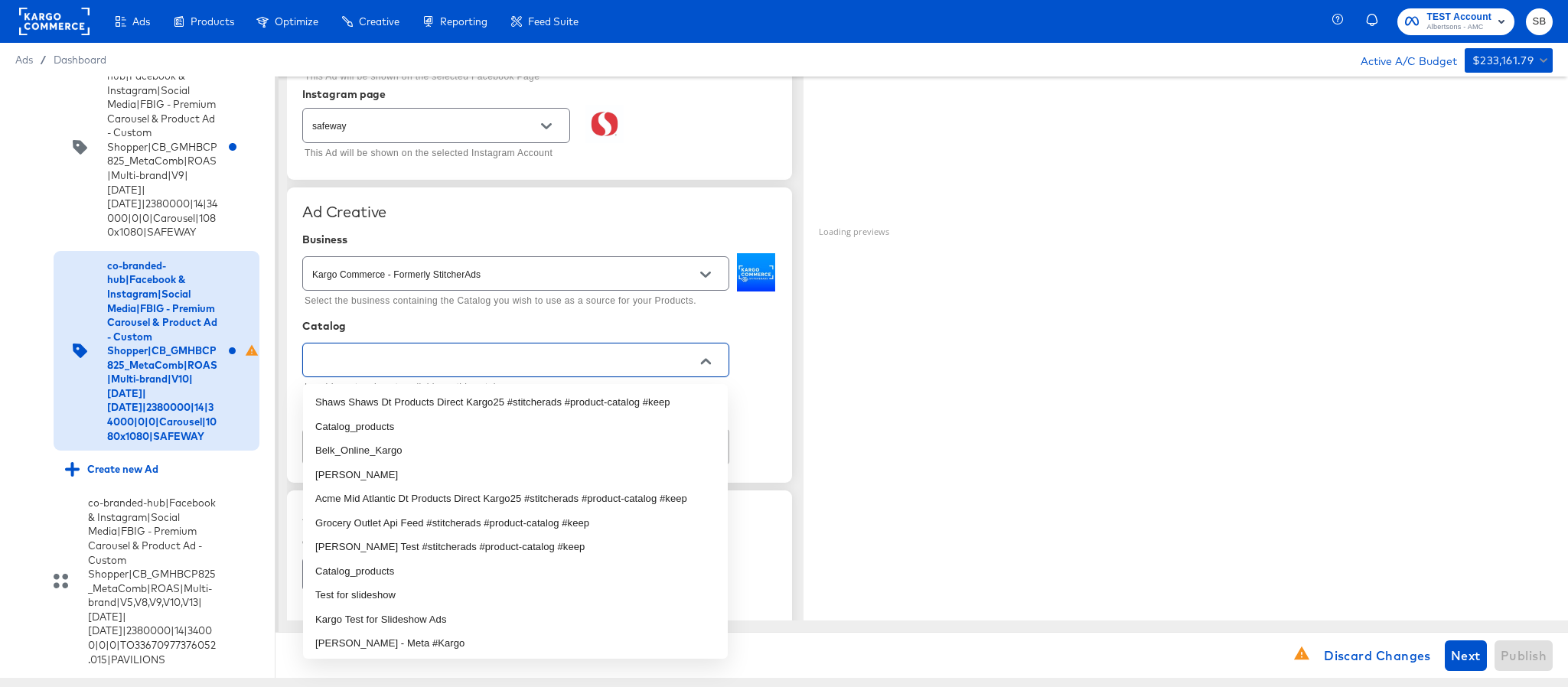
click at [508, 367] on input "text" at bounding box center [503, 361] width 390 height 18
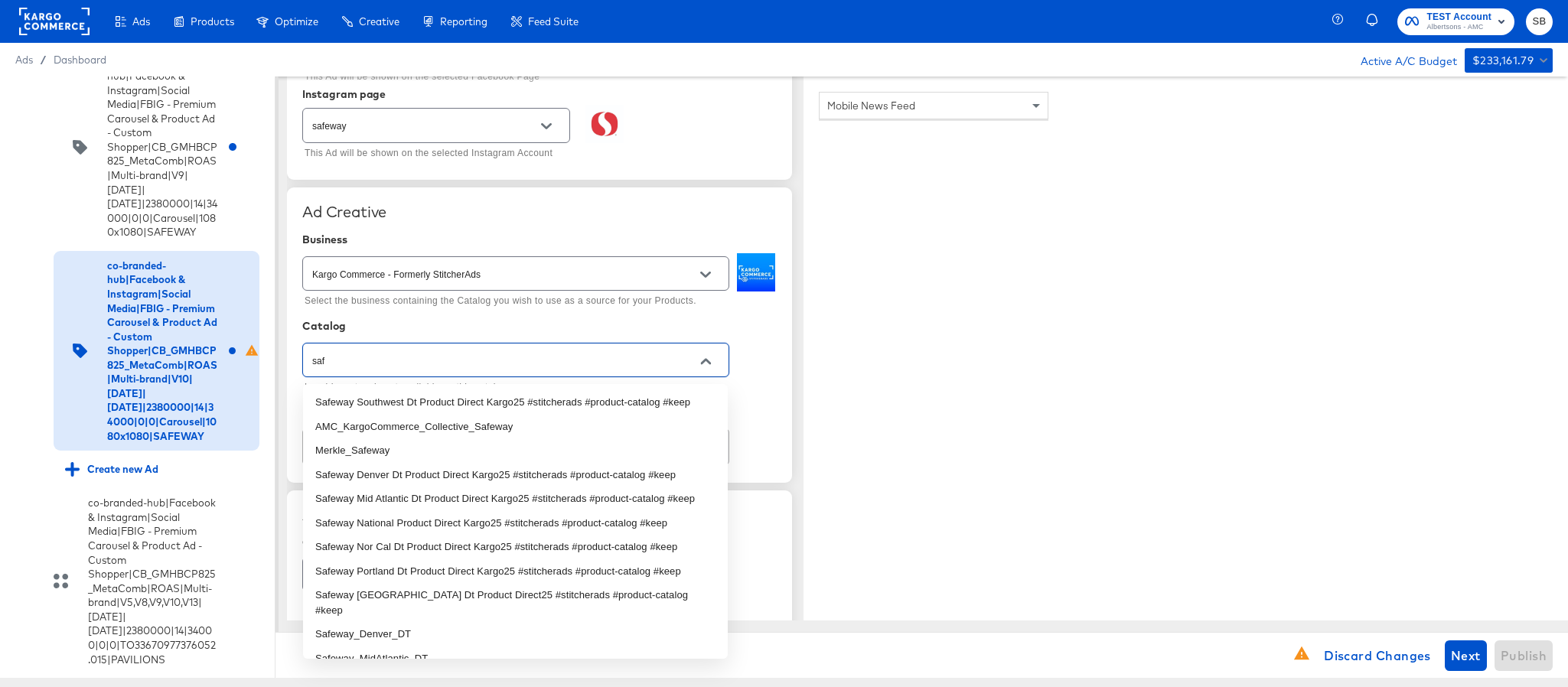
click at [458, 427] on li "AMC_KargoCommerce_Collective_Safeway" at bounding box center [515, 427] width 425 height 24
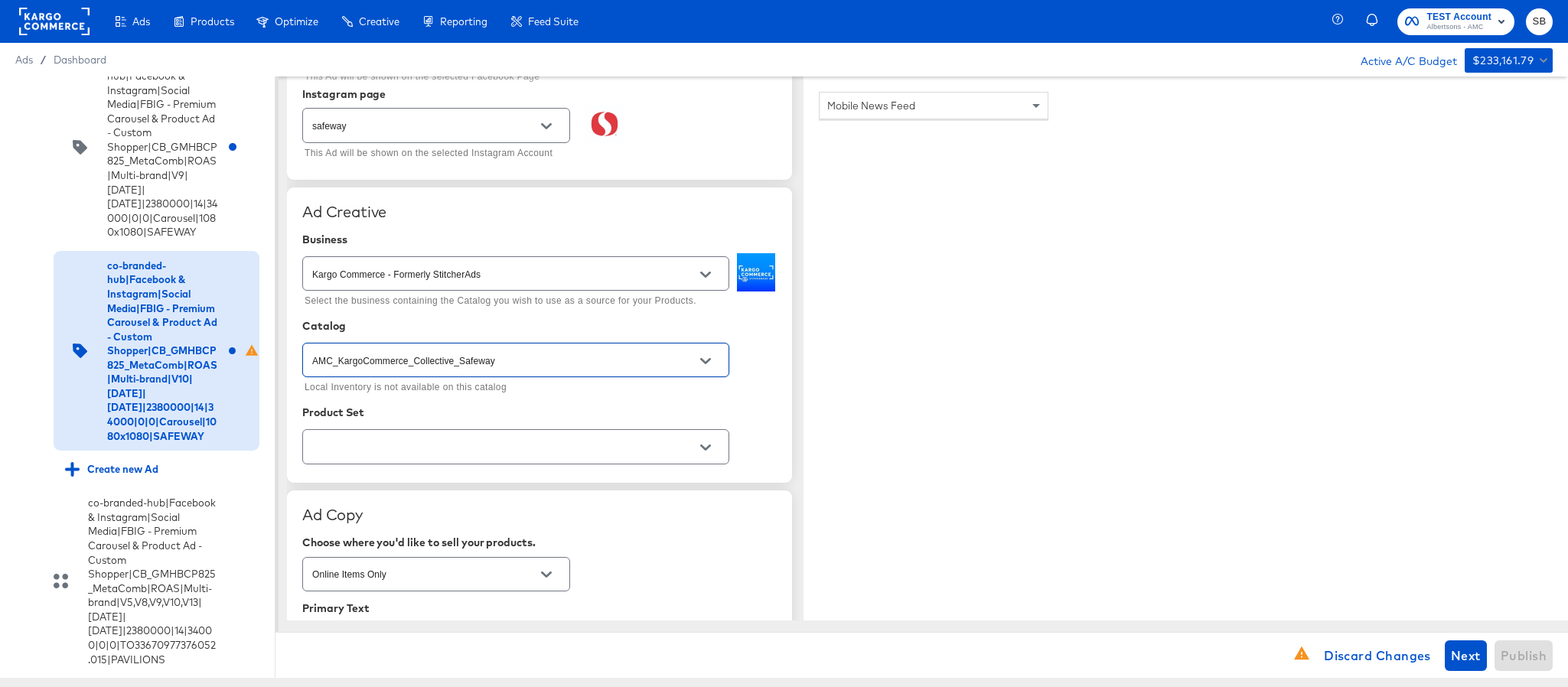
type input "AMC_KargoCommerce_Collective_Safeway"
click at [446, 456] on input "text" at bounding box center [503, 447] width 390 height 18
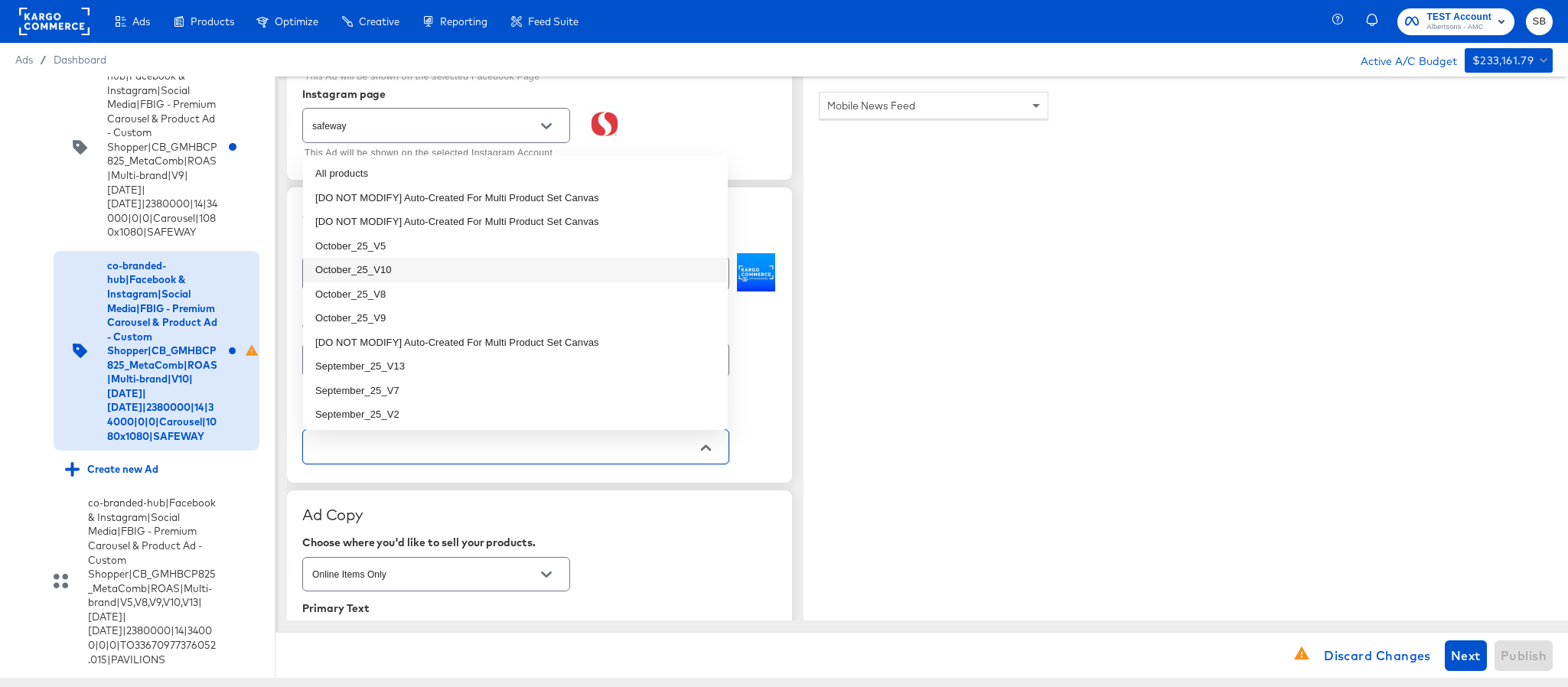
click at [412, 278] on li "October_25_V10" at bounding box center [515, 270] width 425 height 24
type textarea "x"
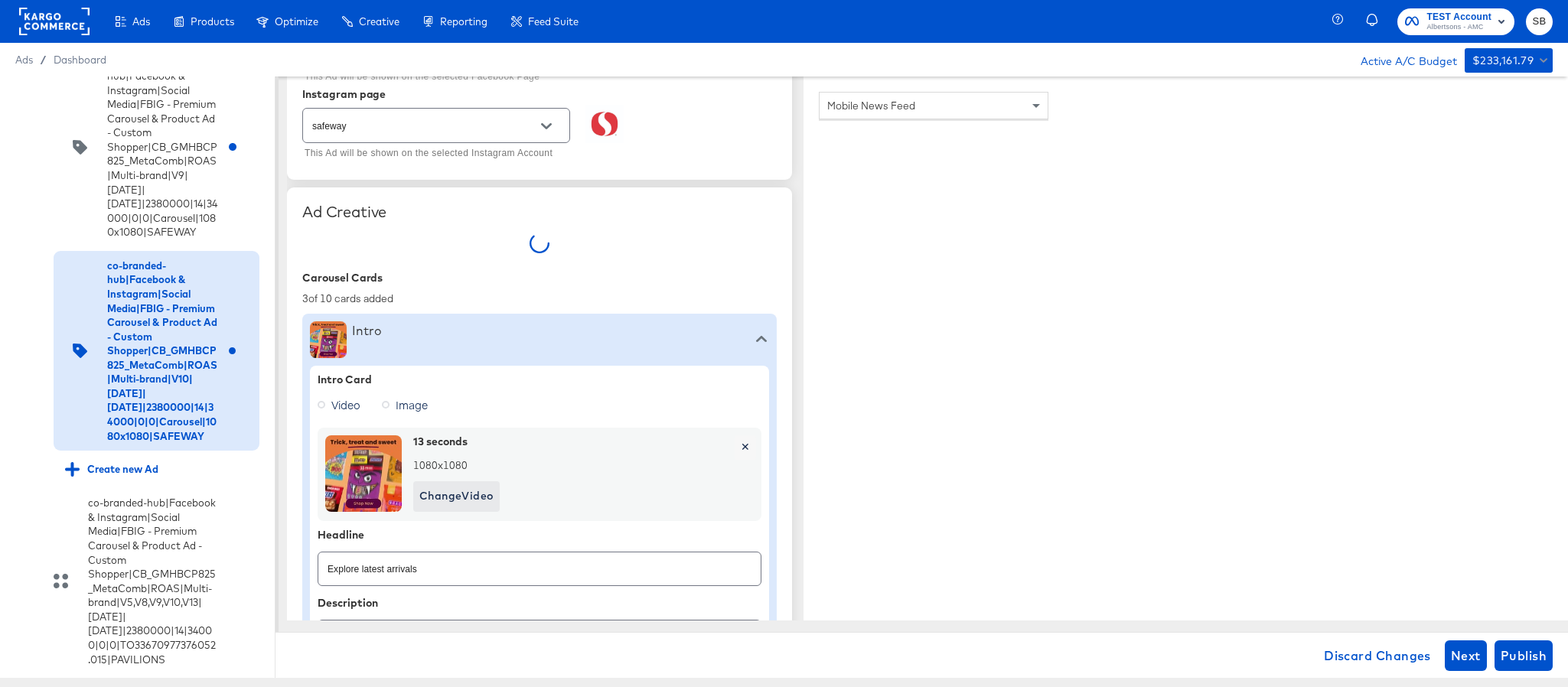
type textarea "x"
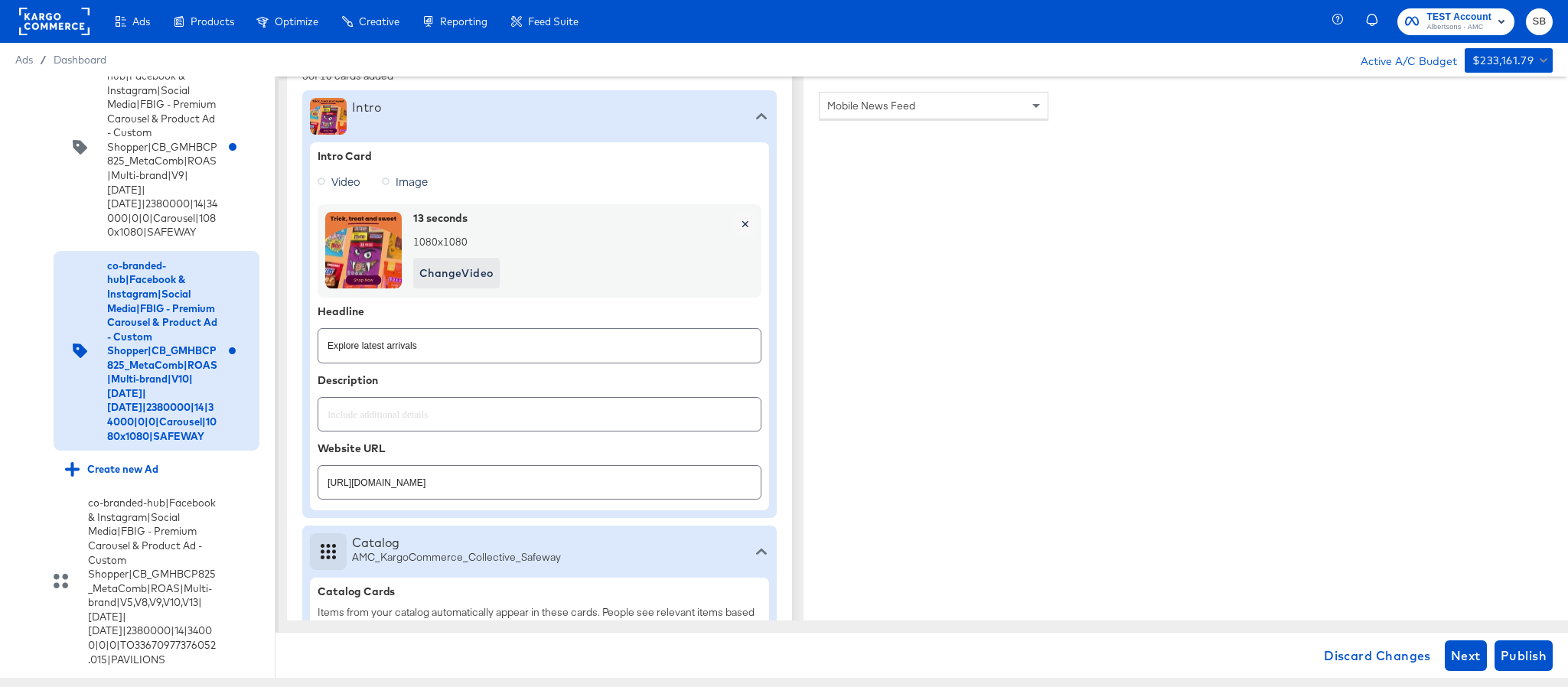
scroll to position [574, 0]
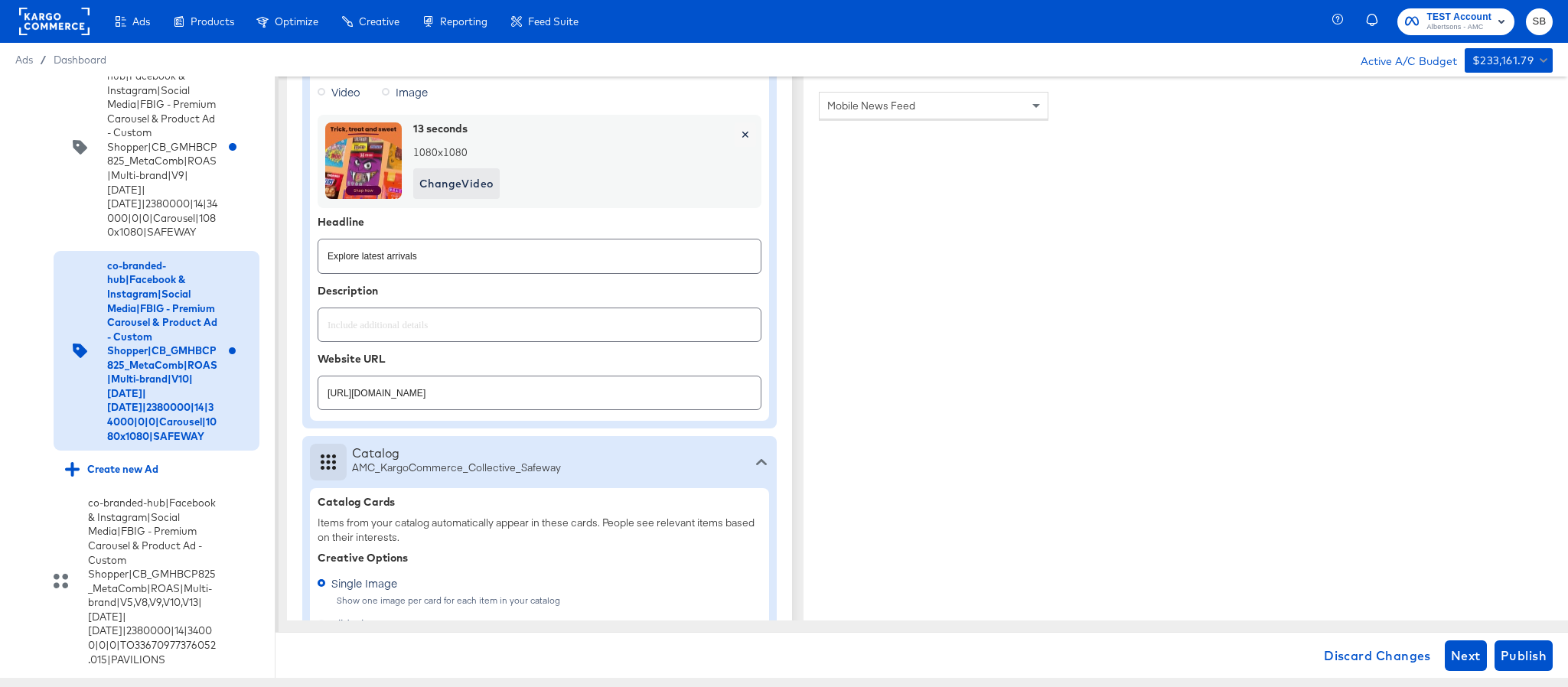
click at [565, 403] on input "https://www.safeway.com/shop/aisles/cookies-snacks-candy.html" at bounding box center [539, 386] width 443 height 33
paste input "lp/baby-products-supplies"
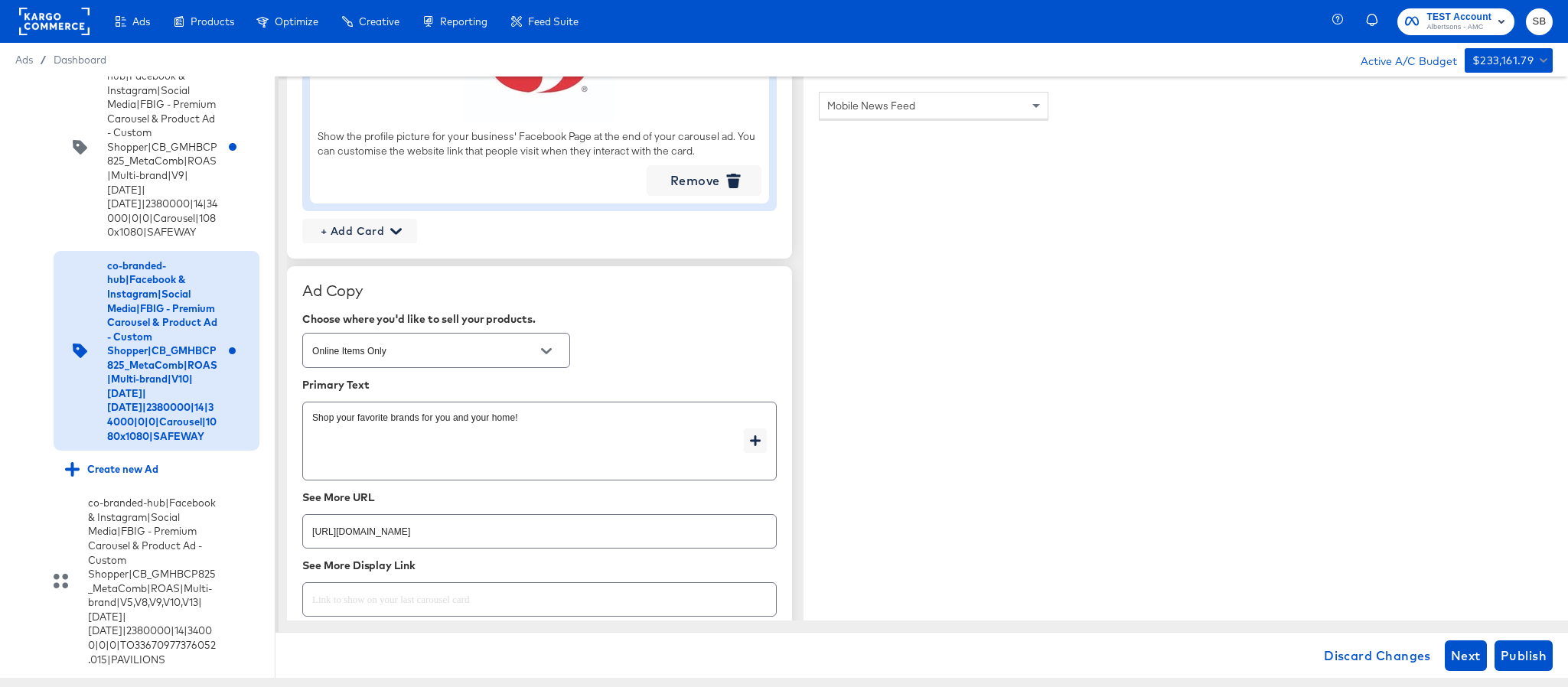
scroll to position [1952, 0]
type input "https://www.safeway.com/lp/baby-products-supplies.html"
type textarea "x"
click at [573, 531] on input "https://www.safeway.com/shop/aisles/cookies-snacks-candy.html" at bounding box center [539, 523] width 473 height 33
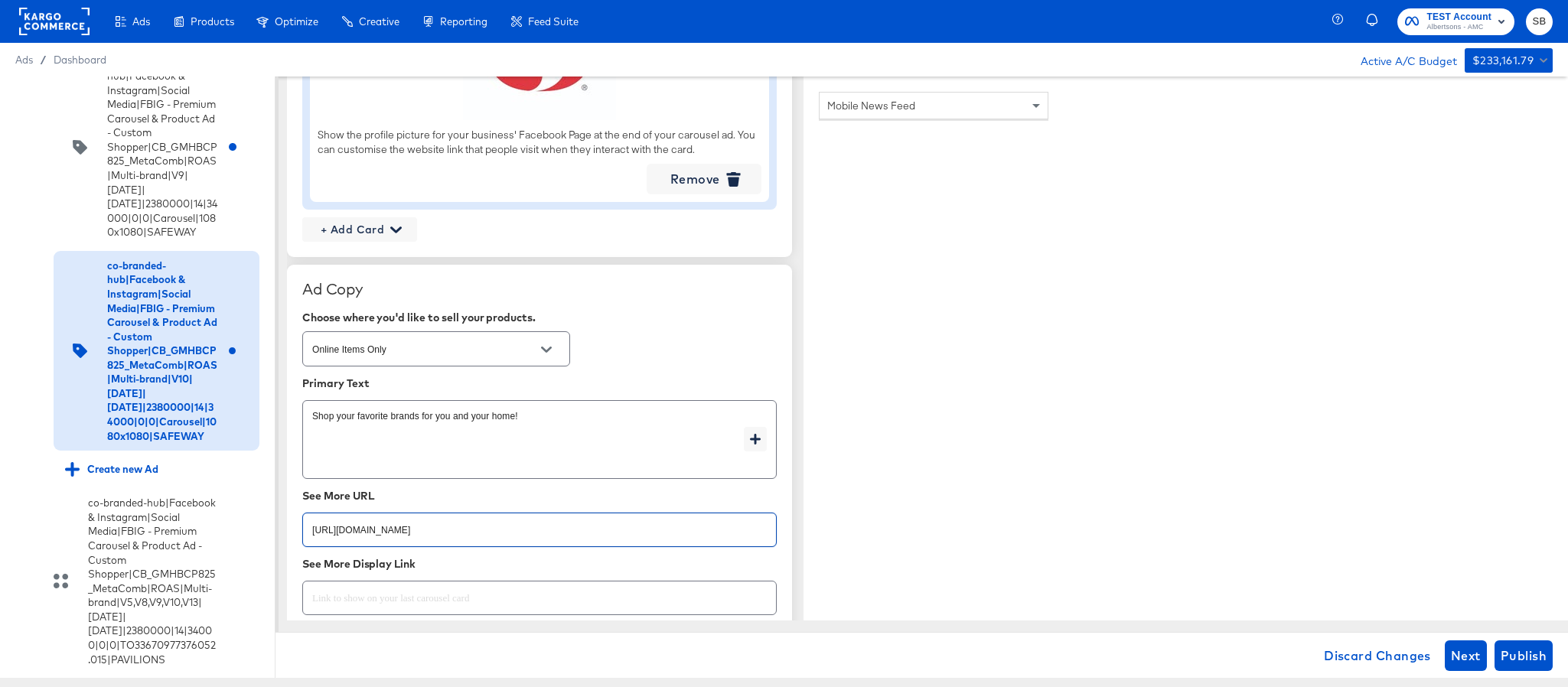
paste input "lp/baby-products-supplies"
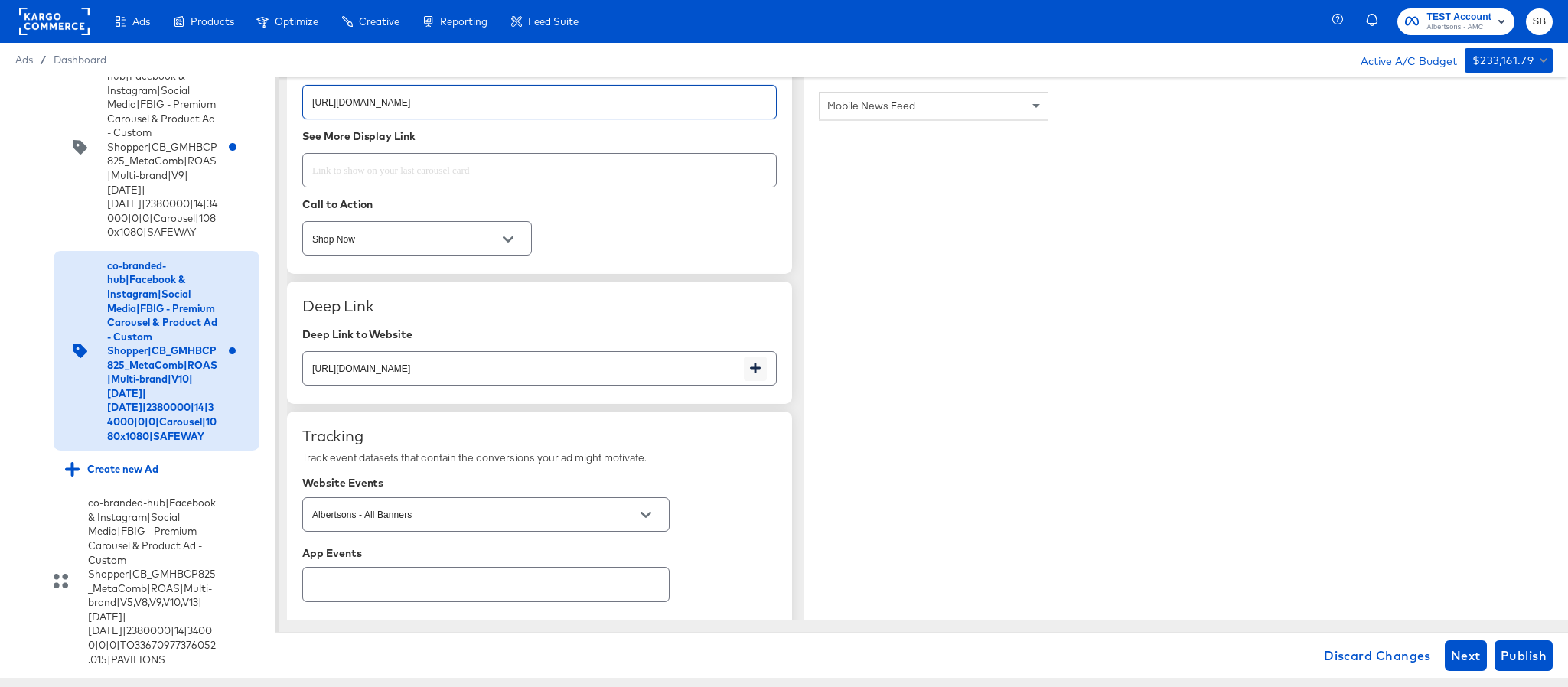
scroll to position [2411, 0]
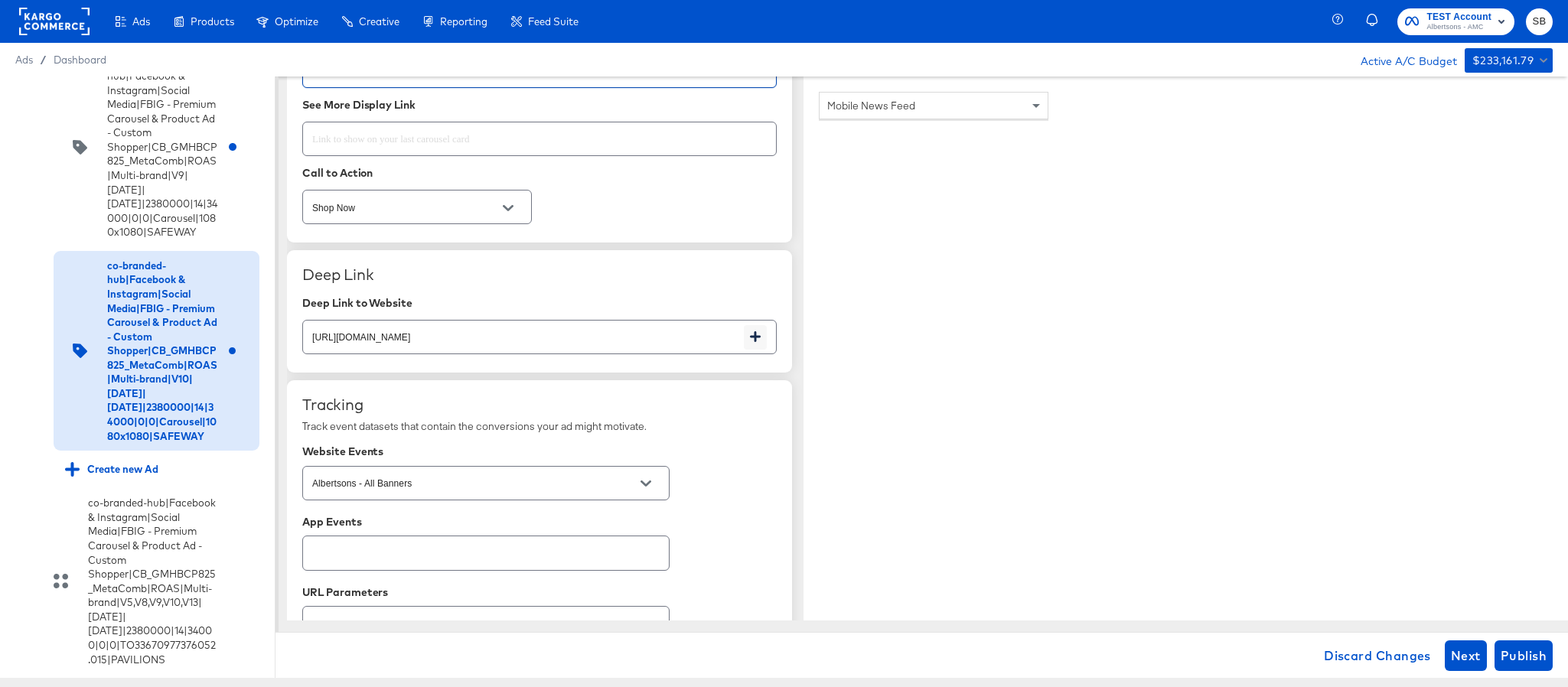
type input "https://www.safeway.com/lp/baby-products-supplies.html"
type textarea "x"
click at [585, 347] on input "https://www.safeway.com/shop/aisles/cookies-snacks-candy.html" at bounding box center [524, 331] width 441 height 33
paste input "lp/baby-products-supplies"
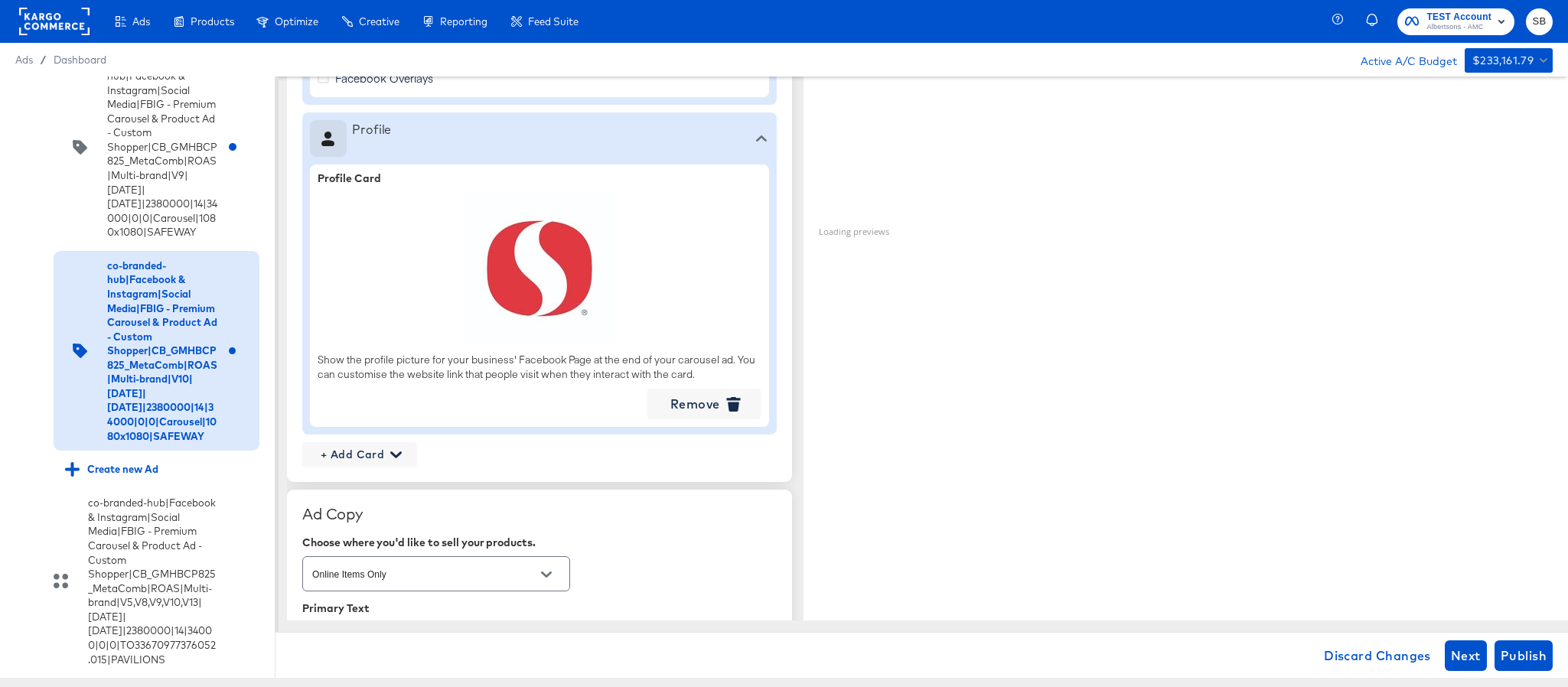
scroll to position [1722, 0]
type input "https://www.safeway.com/lp/baby-products-supplies.html"
type textarea "x"
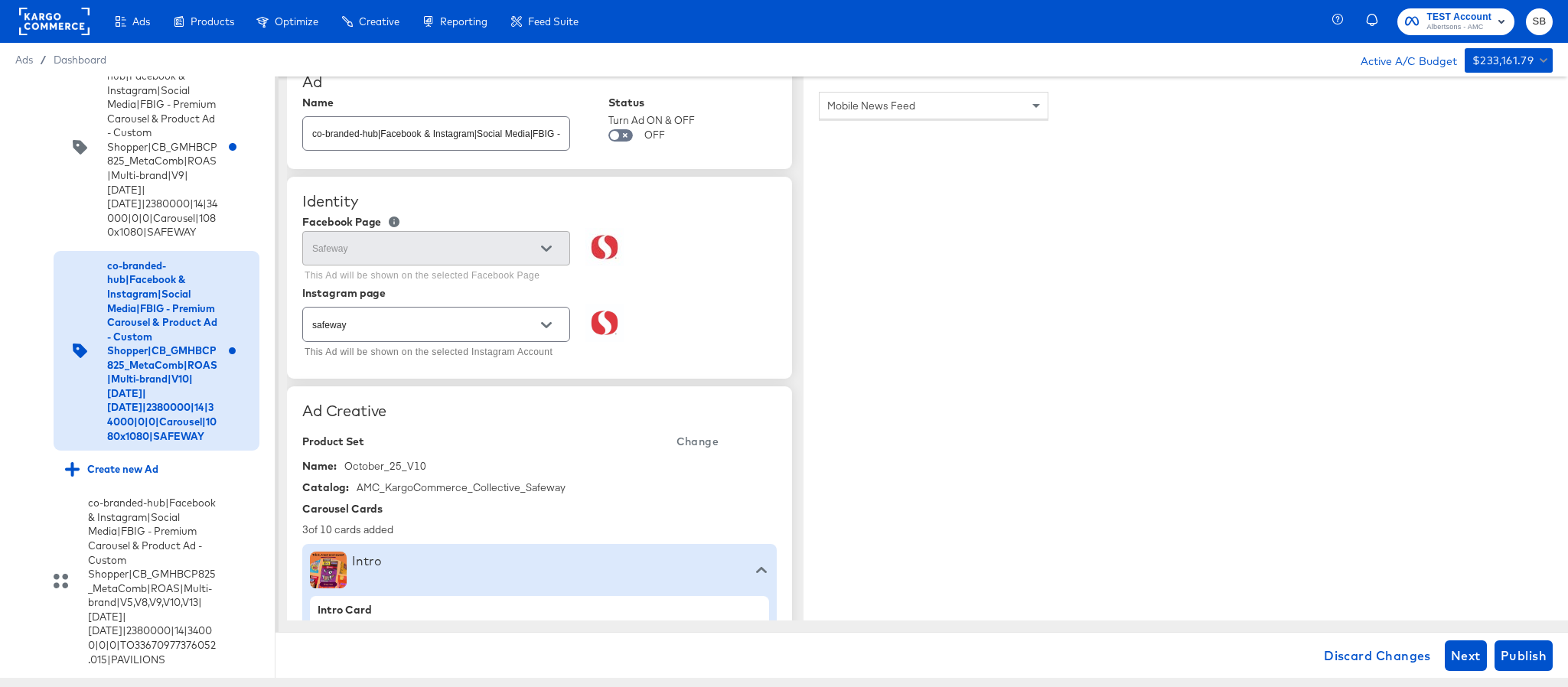
scroll to position [0, 0]
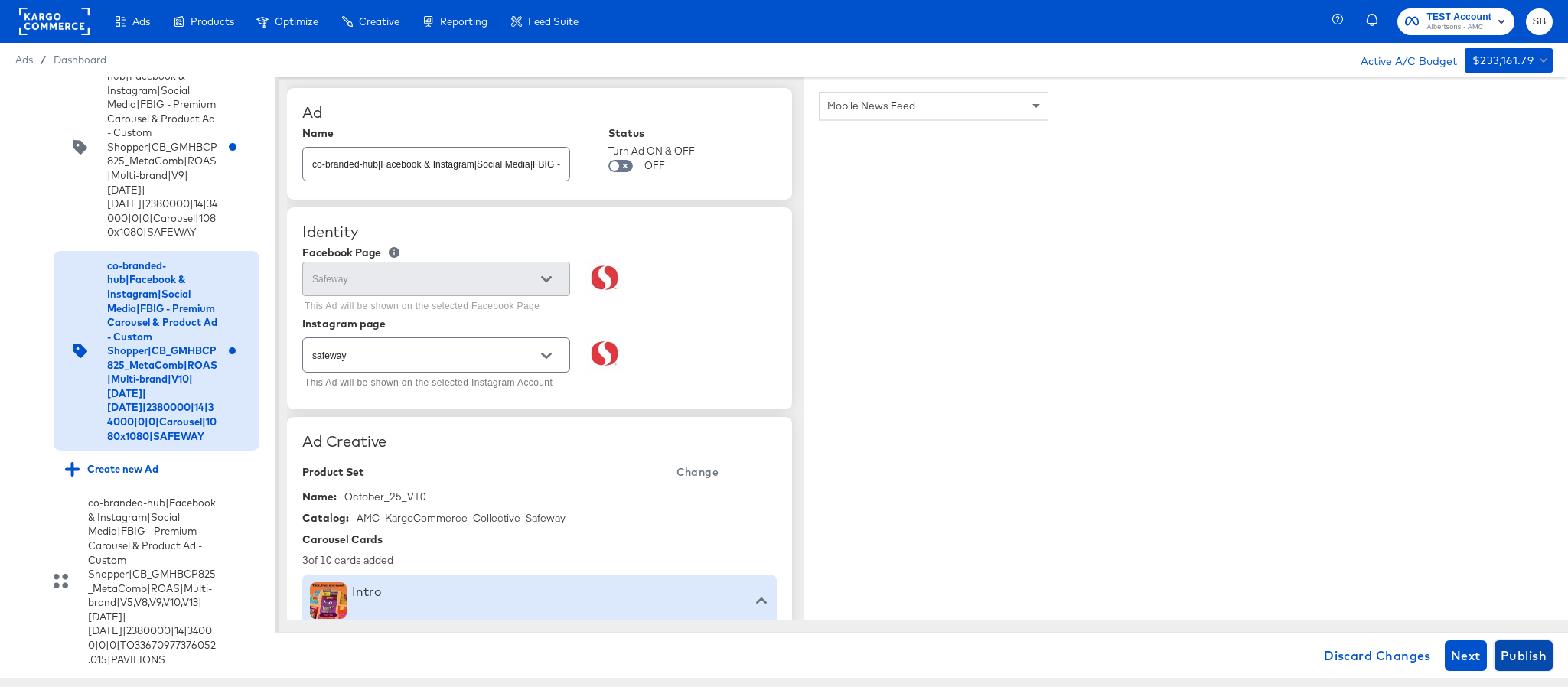
type textarea "x"
click at [1509, 657] on span "Publish" at bounding box center [1524, 656] width 46 height 22
type textarea "x"
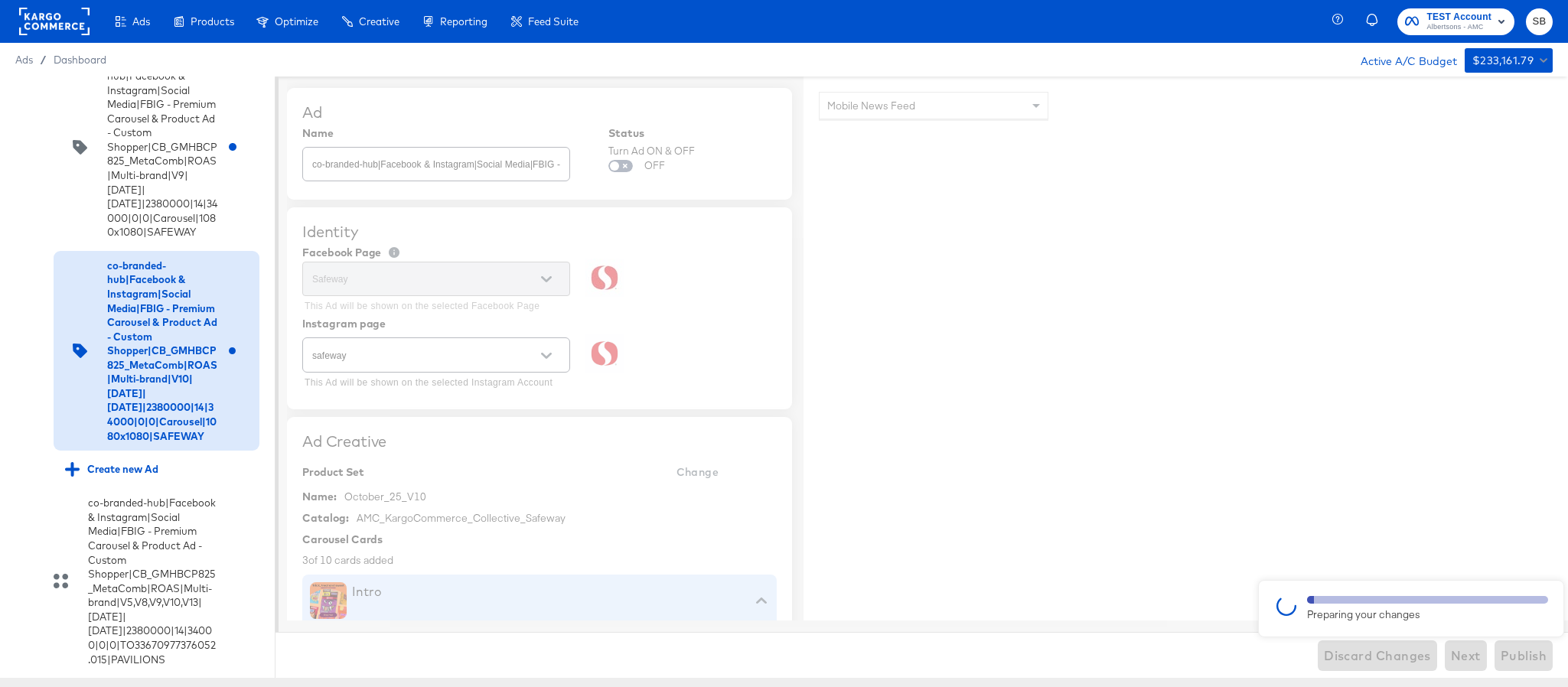
scroll to position [2399, 0]
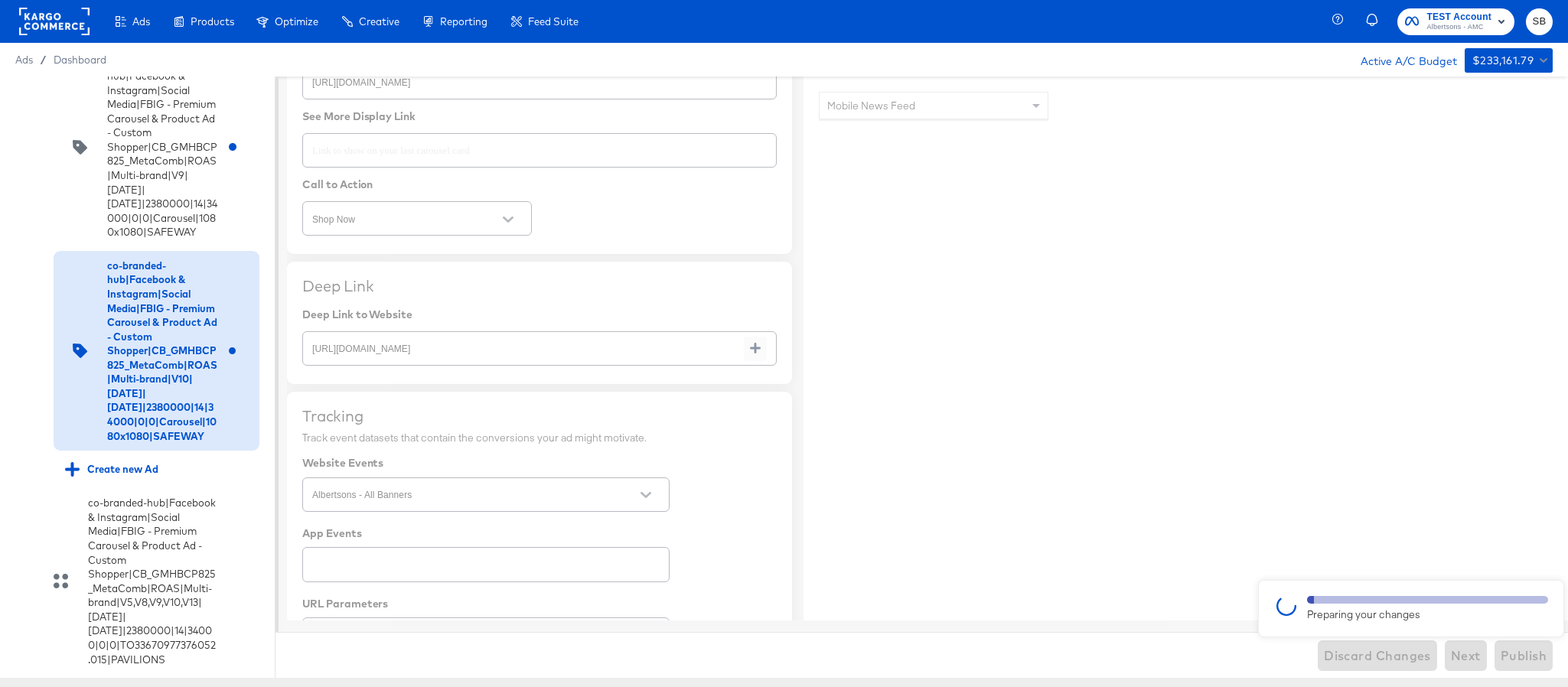
type textarea "x"
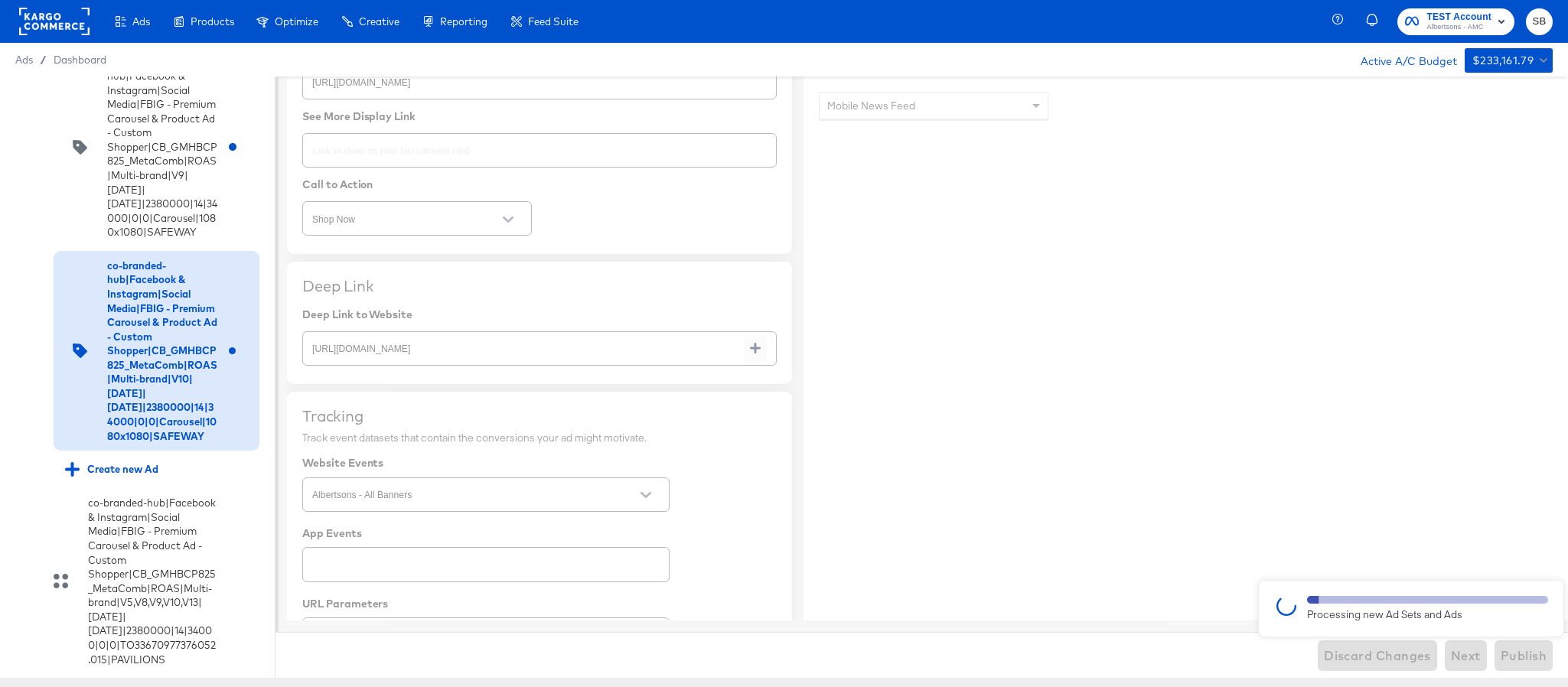
type textarea "x"
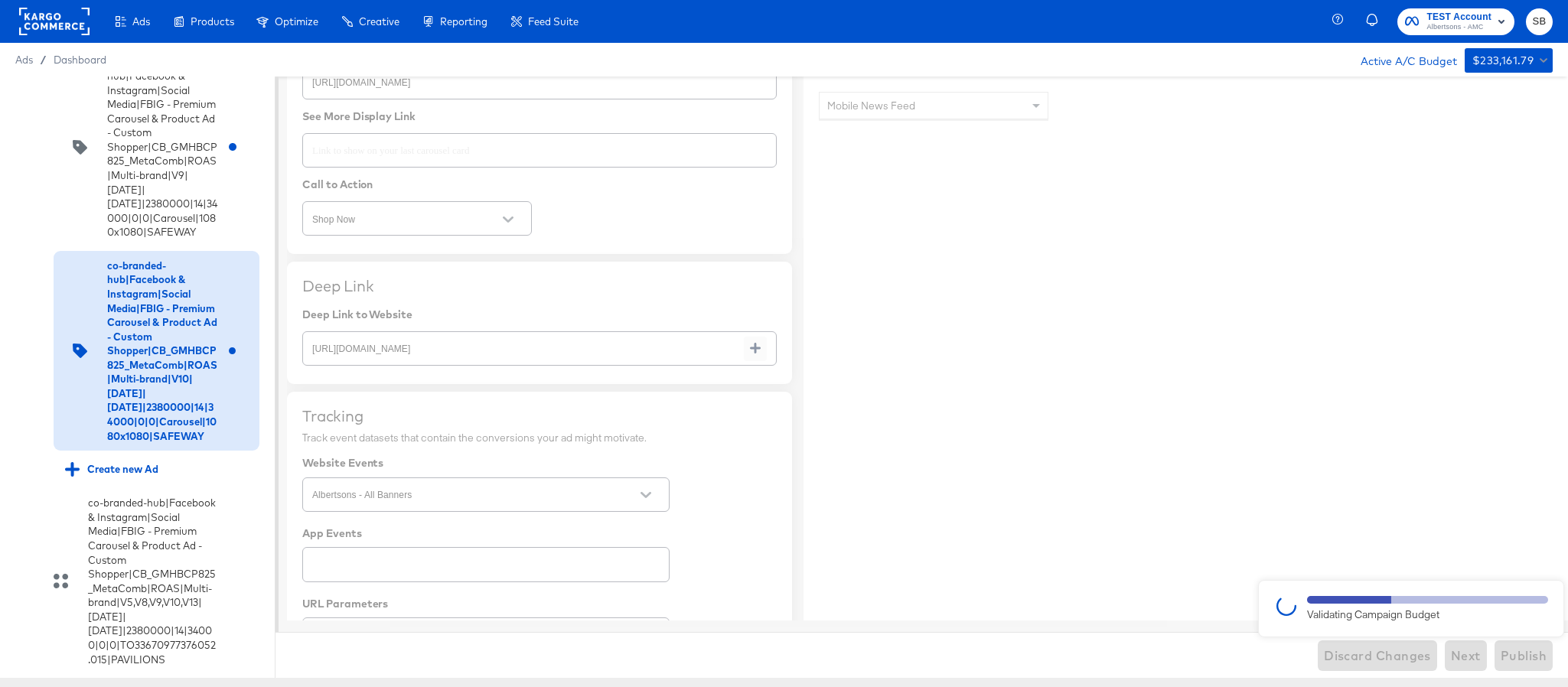
type textarea "x"
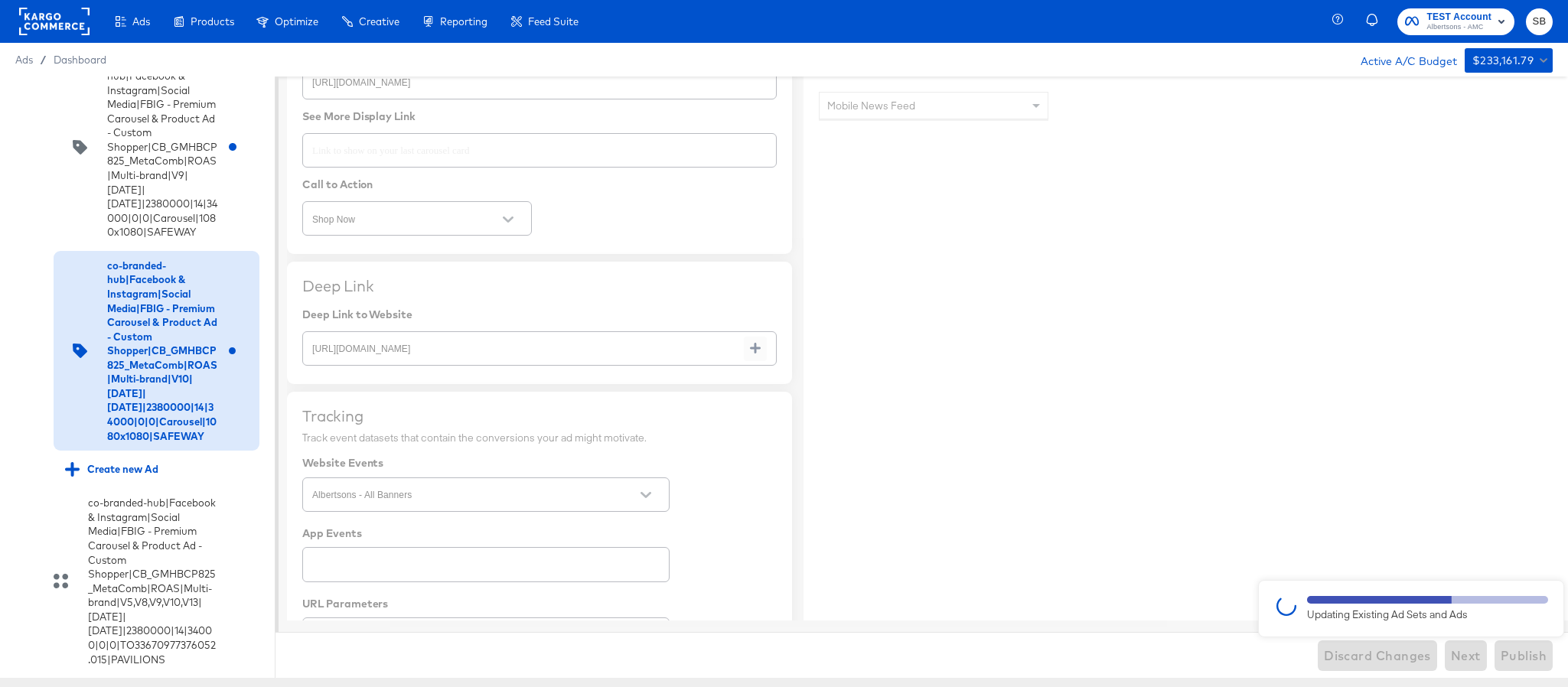
type textarea "x"
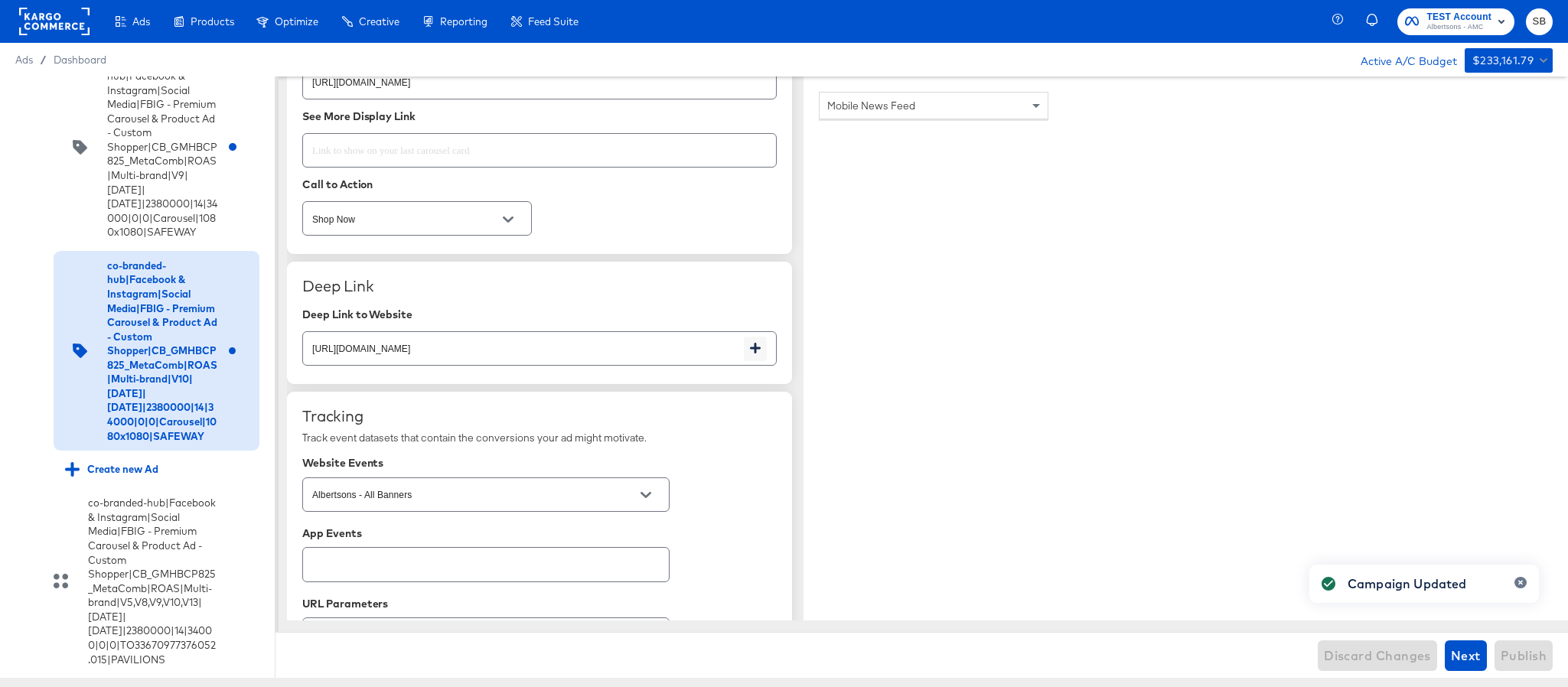
type textarea "x"
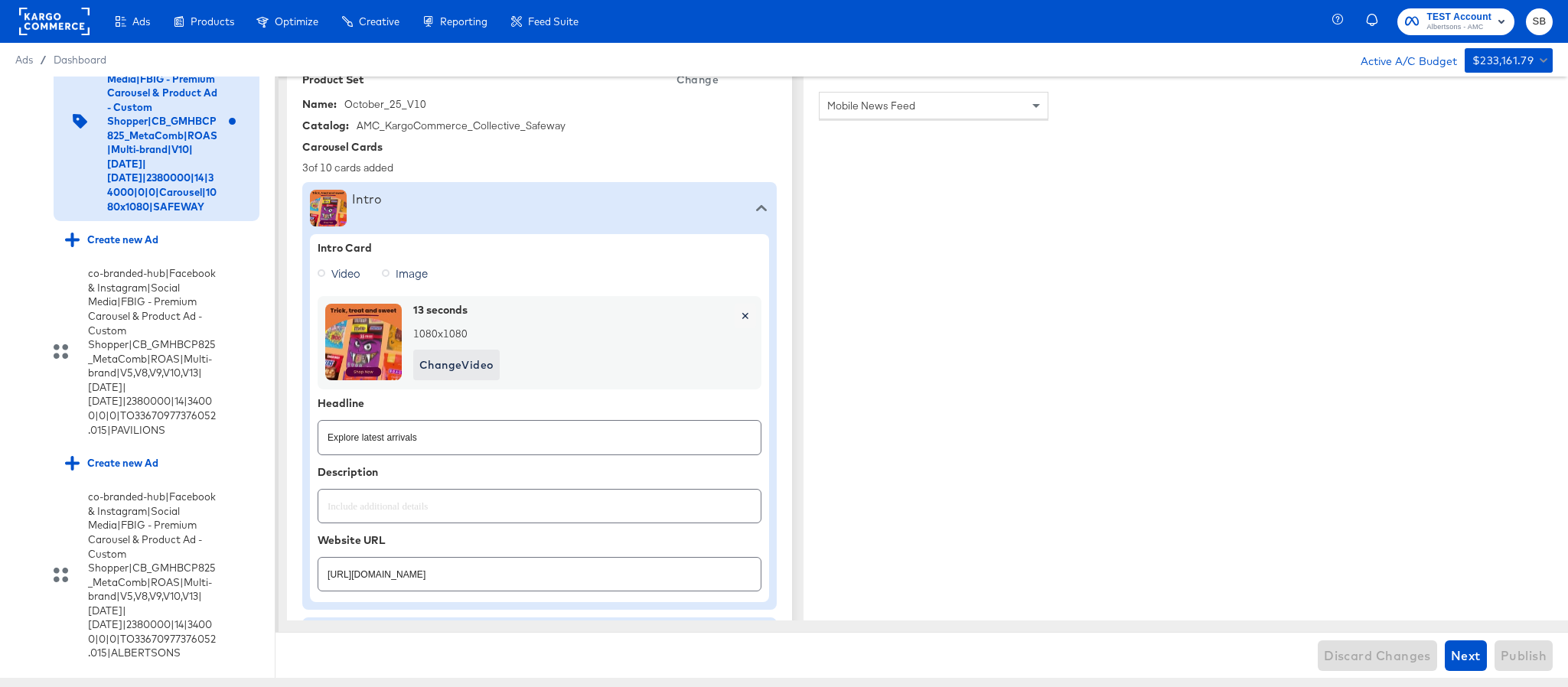
scroll to position [304, 0]
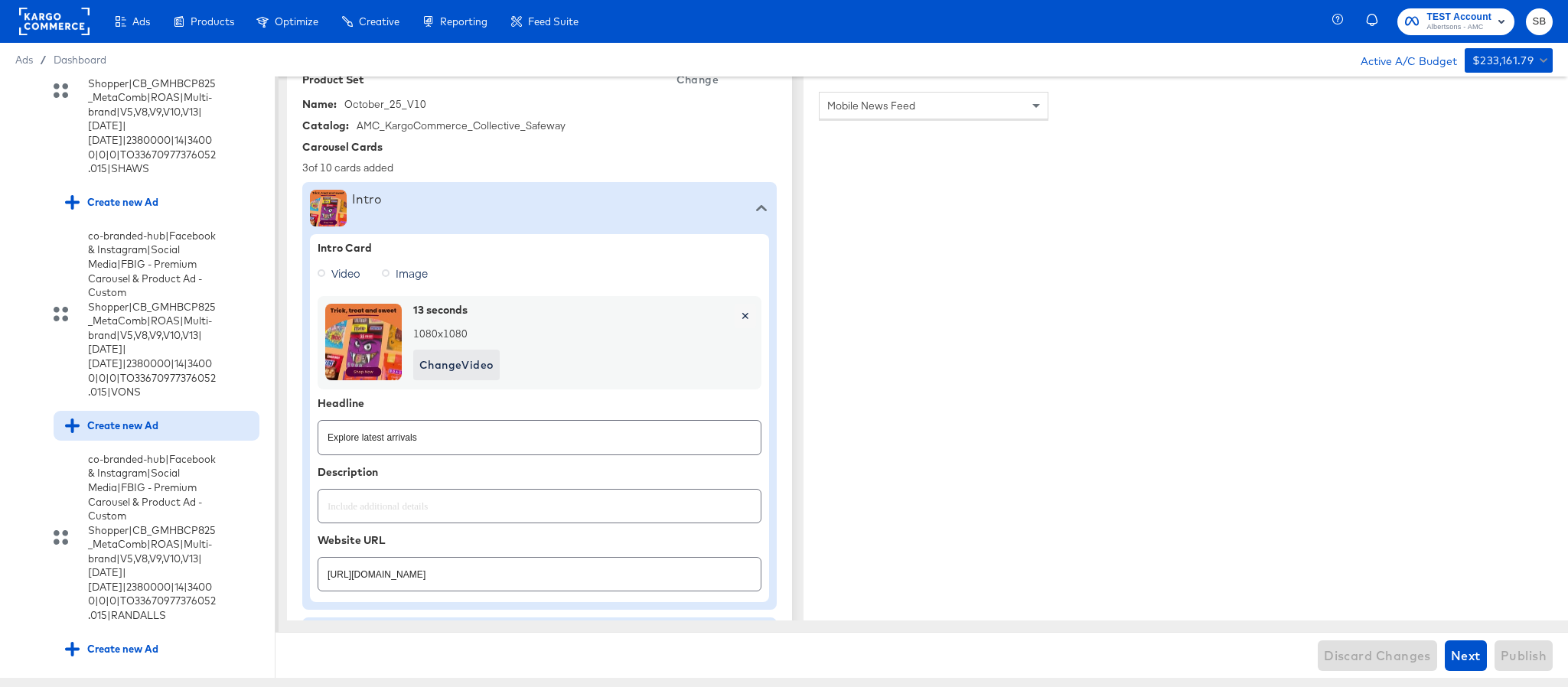
click at [90, 433] on div "Create new Ad" at bounding box center [112, 425] width 94 height 14
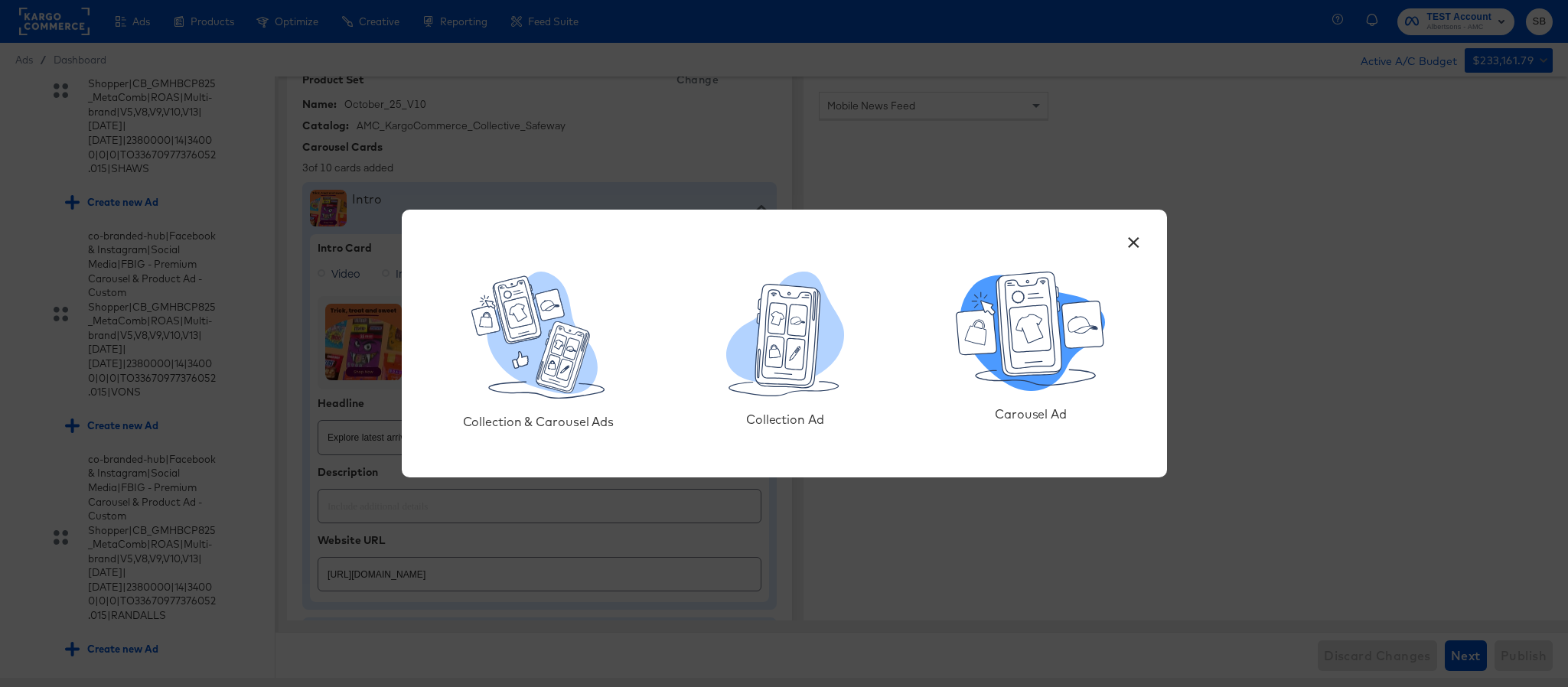
click at [1043, 361] on icon at bounding box center [1029, 324] width 65 height 104
type textarea "x"
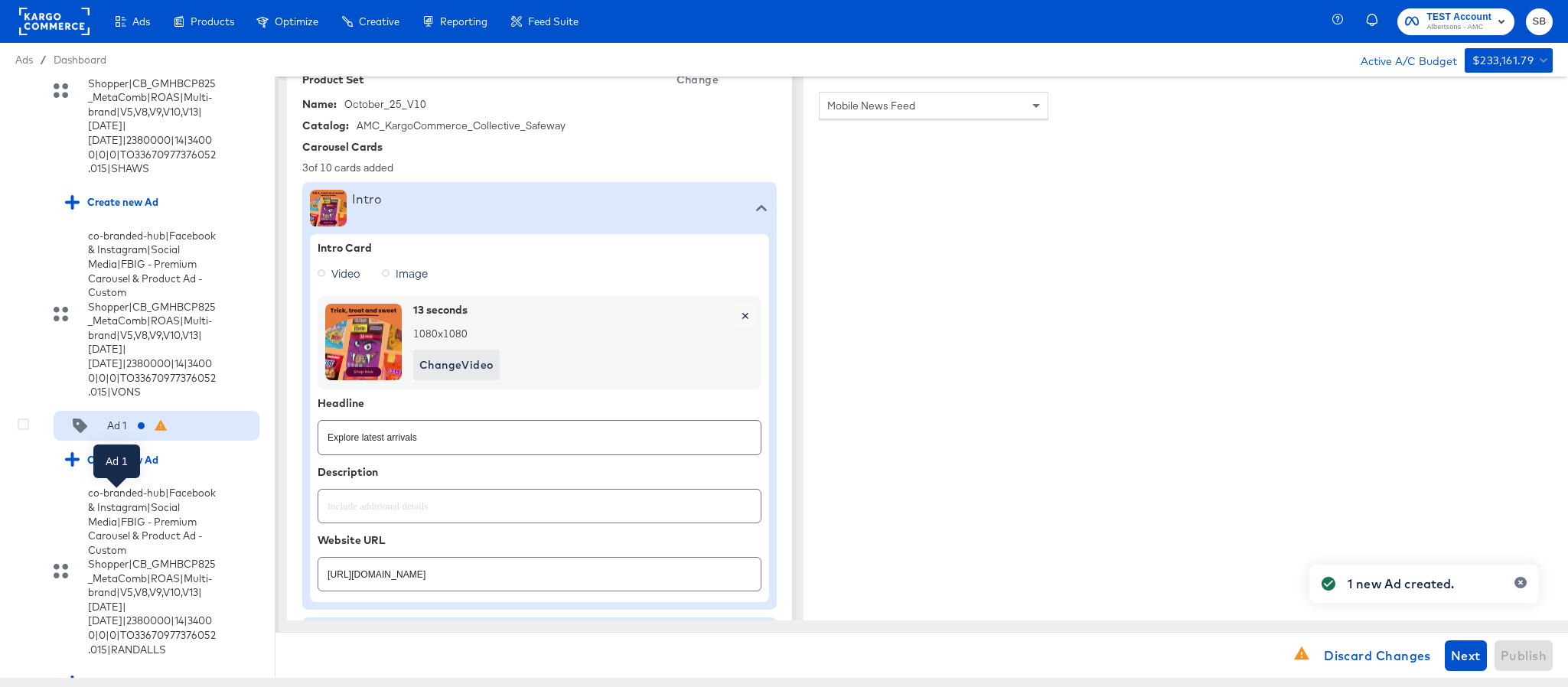
click at [124, 433] on div "Ad 1" at bounding box center [116, 425] width 19 height 14
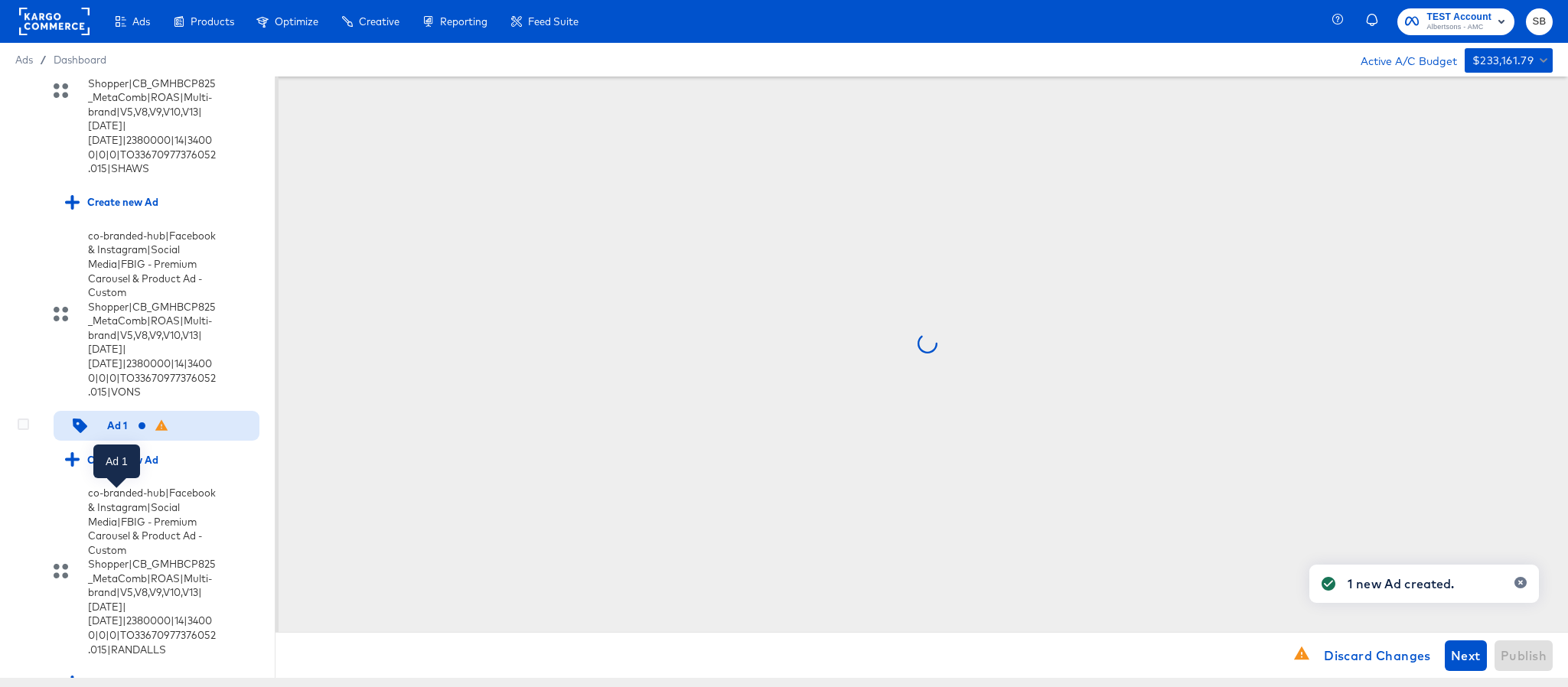
scroll to position [0, 0]
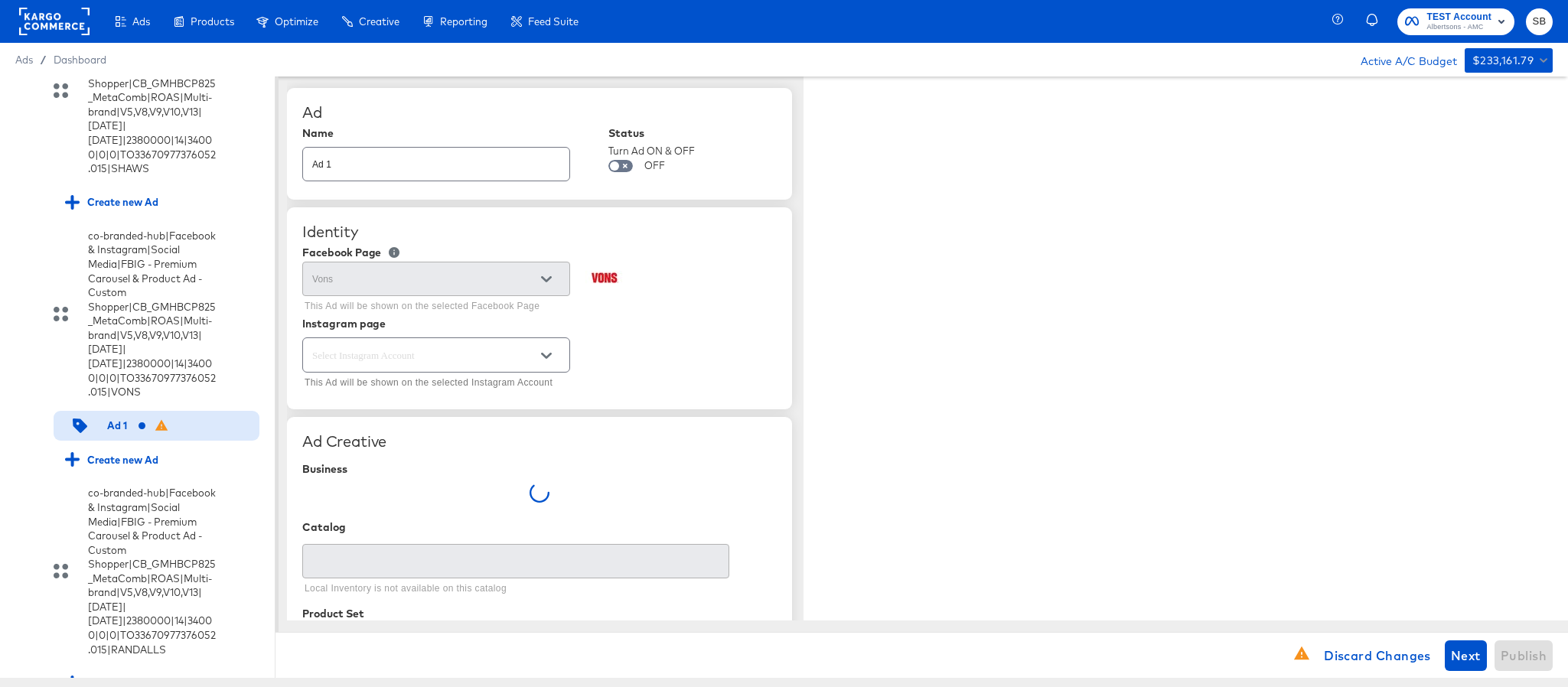
type textarea "x"
click at [429, 173] on input "Ad 1" at bounding box center [436, 158] width 266 height 33
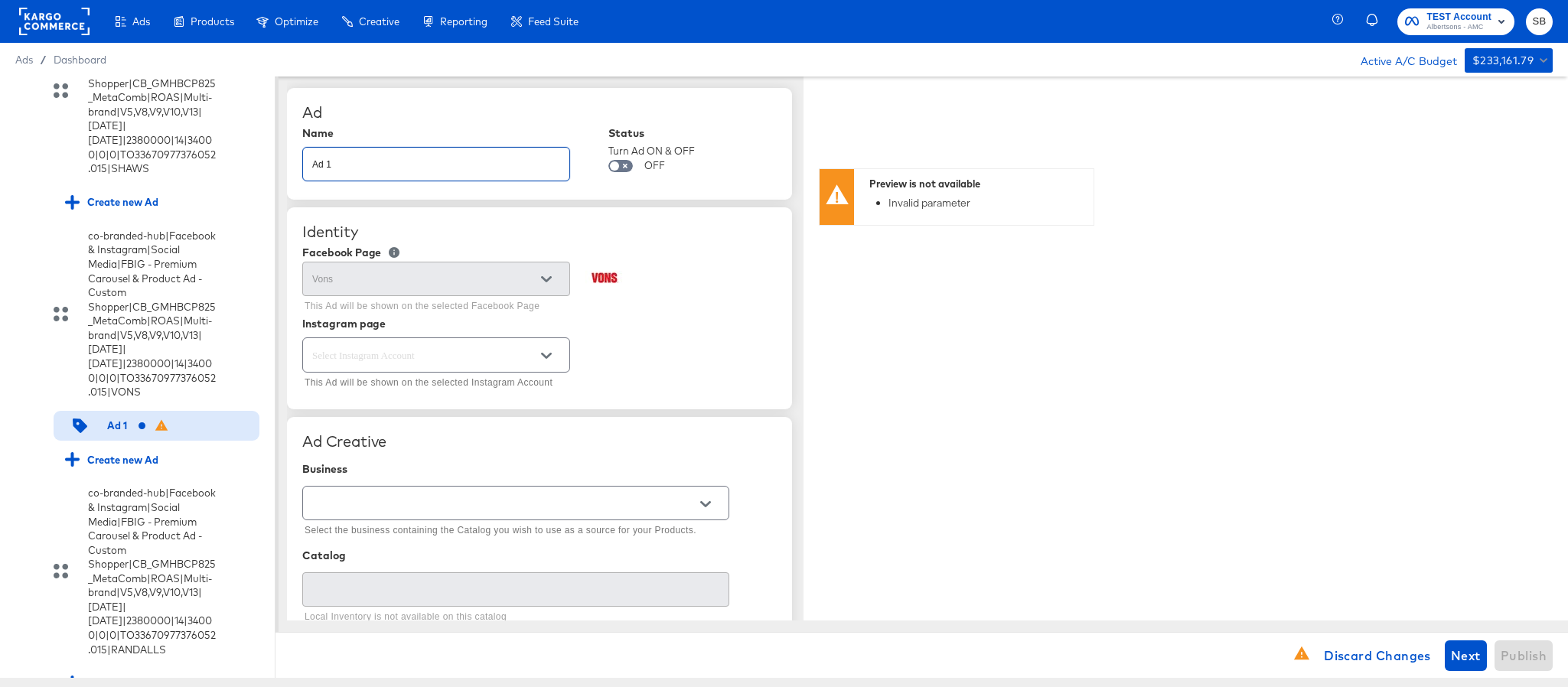
paste input "co-branded-hub|Facebook & Instagram|Social Media|FBIG - Premium Carousel & Prod…"
type input "co-branded-hub|Facebook & Instagram|Social Media|FBIG - Premium Carousel & Prod…"
type textarea "x"
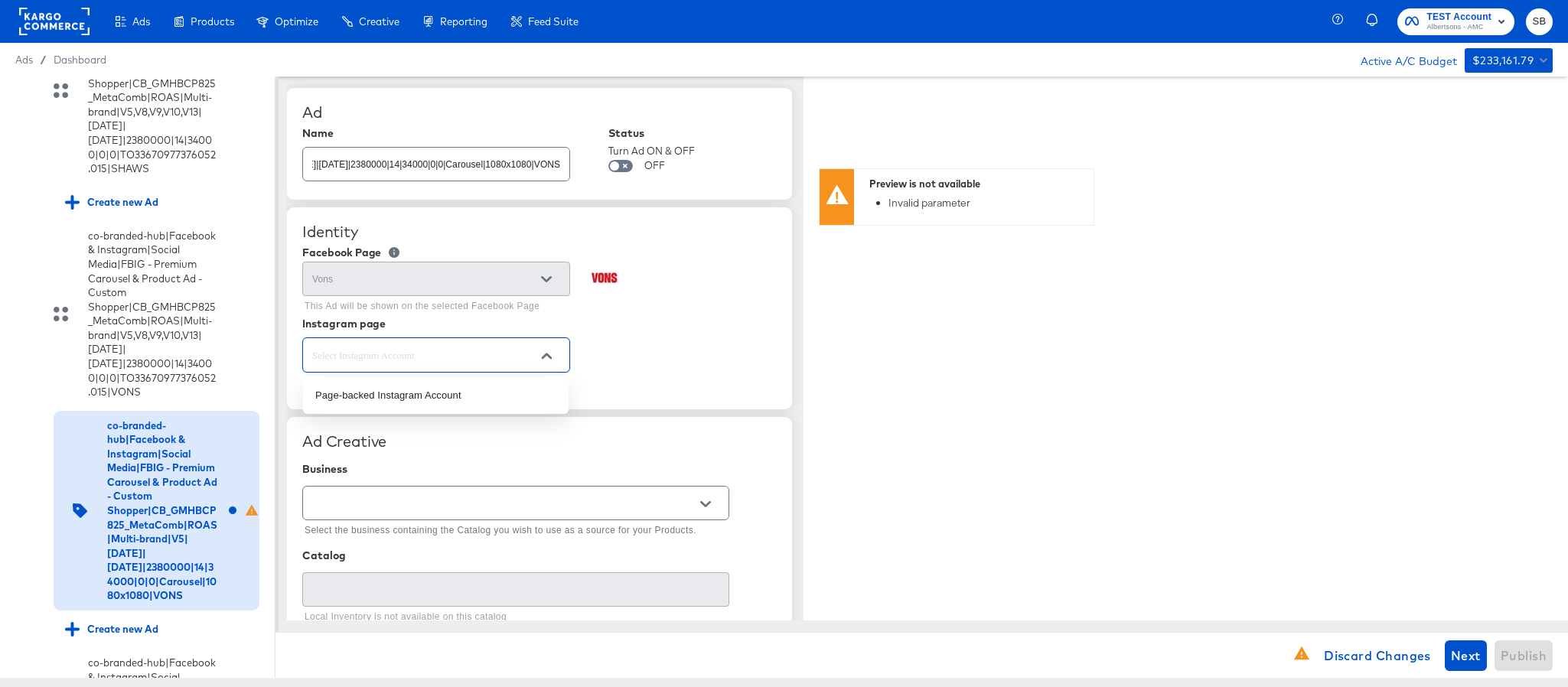
click at [400, 352] on input "text" at bounding box center [424, 355] width 230 height 18
click at [400, 391] on li "Page-backed Instagram Account" at bounding box center [436, 395] width 266 height 24
click at [423, 503] on input "text" at bounding box center [503, 503] width 390 height 18
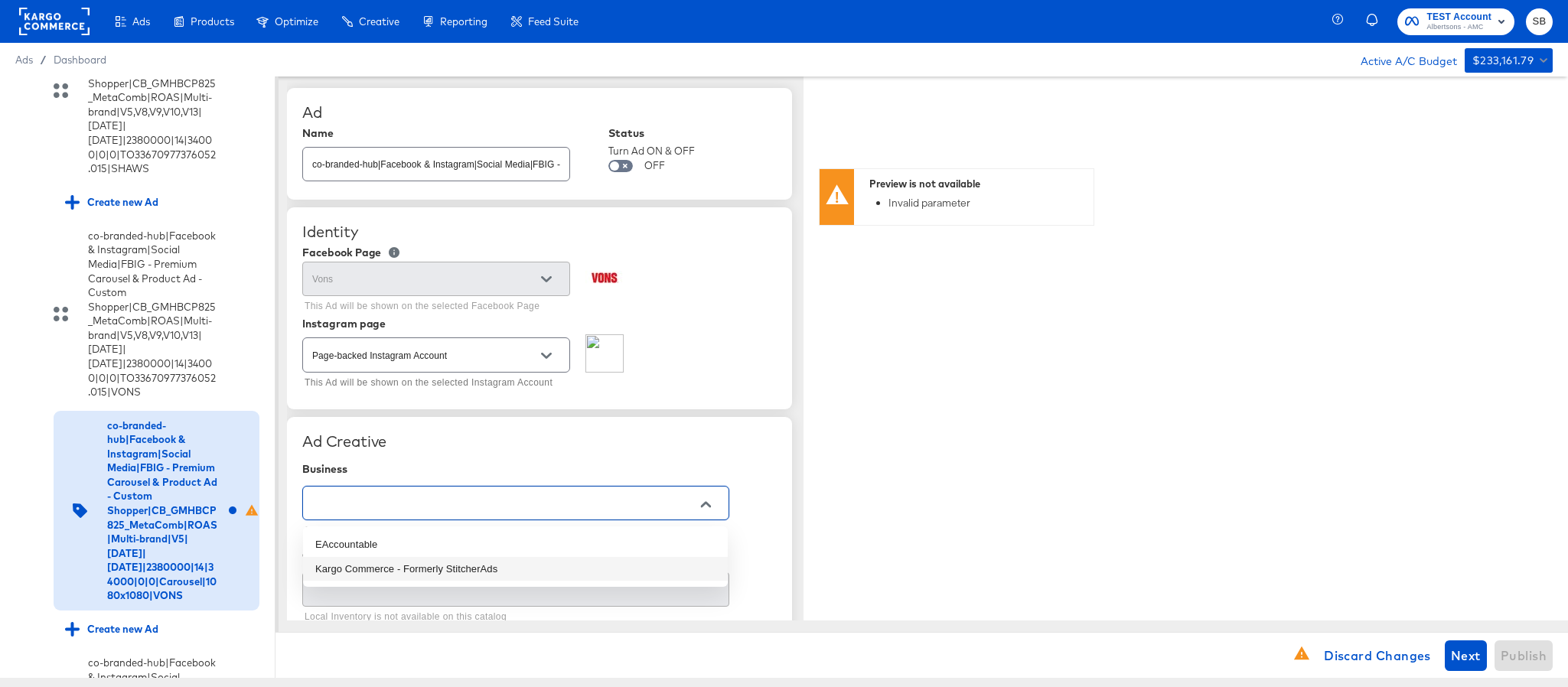
click at [427, 560] on li "Kargo Commerce - Formerly StitcherAds" at bounding box center [515, 568] width 425 height 24
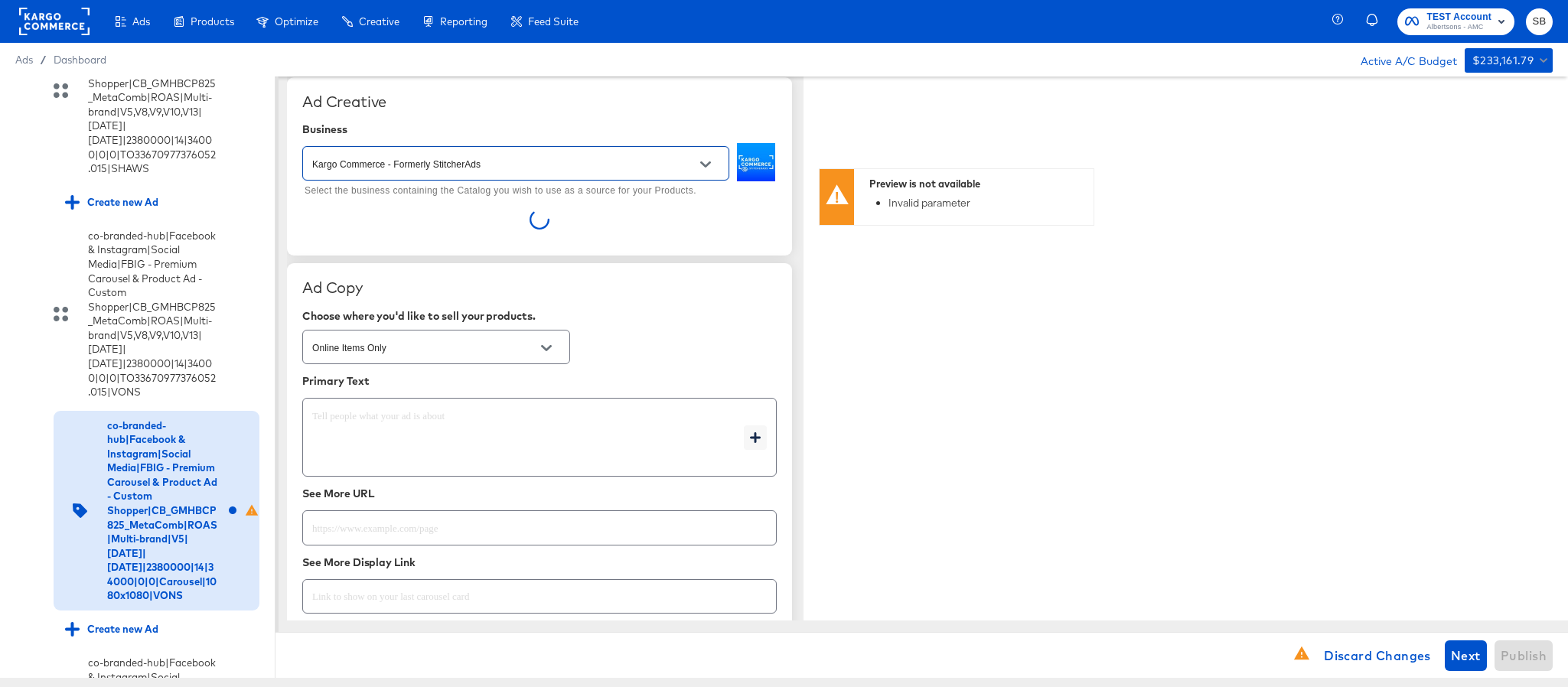
scroll to position [345, 0]
click at [497, 527] on input "text" at bounding box center [539, 517] width 473 height 33
paste input "https://www.vons.com/order/personal-care-essentials.html"
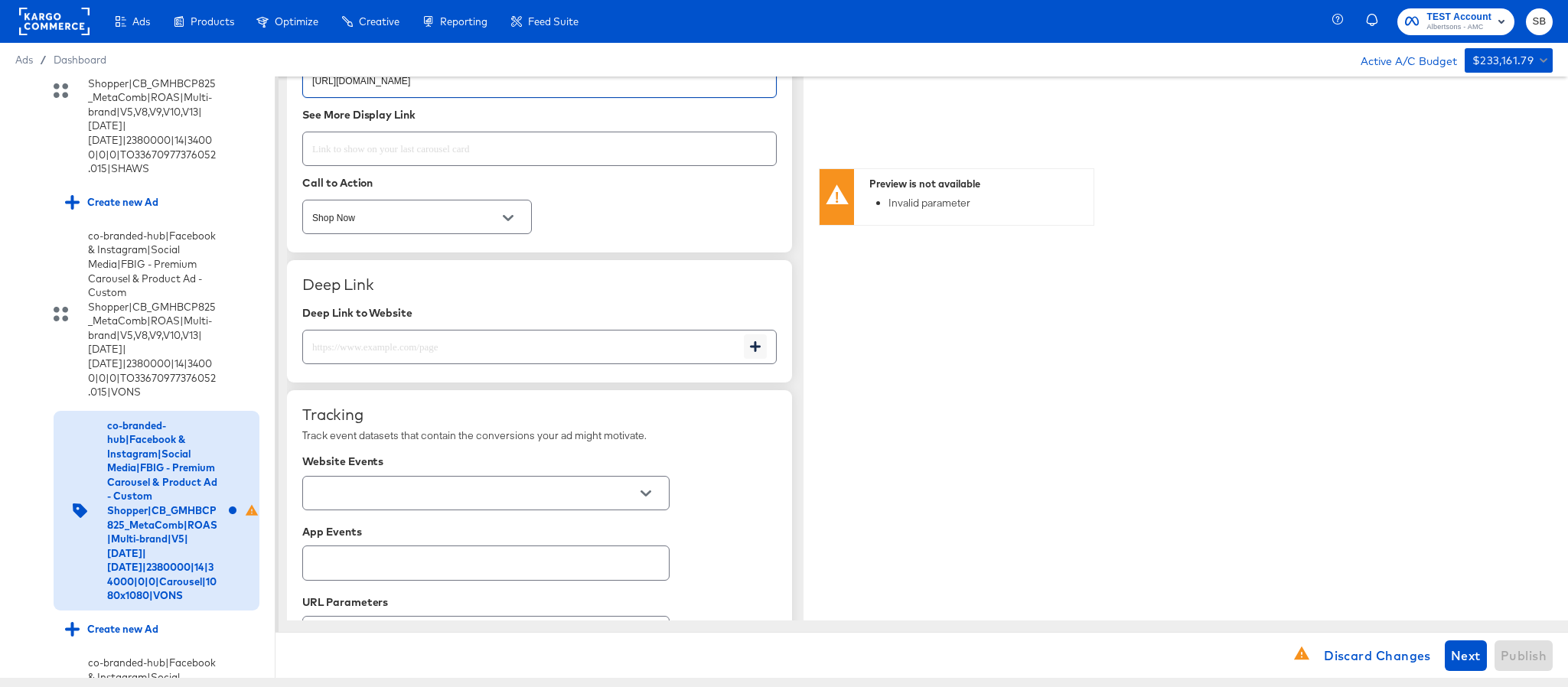
scroll to position [804, 0]
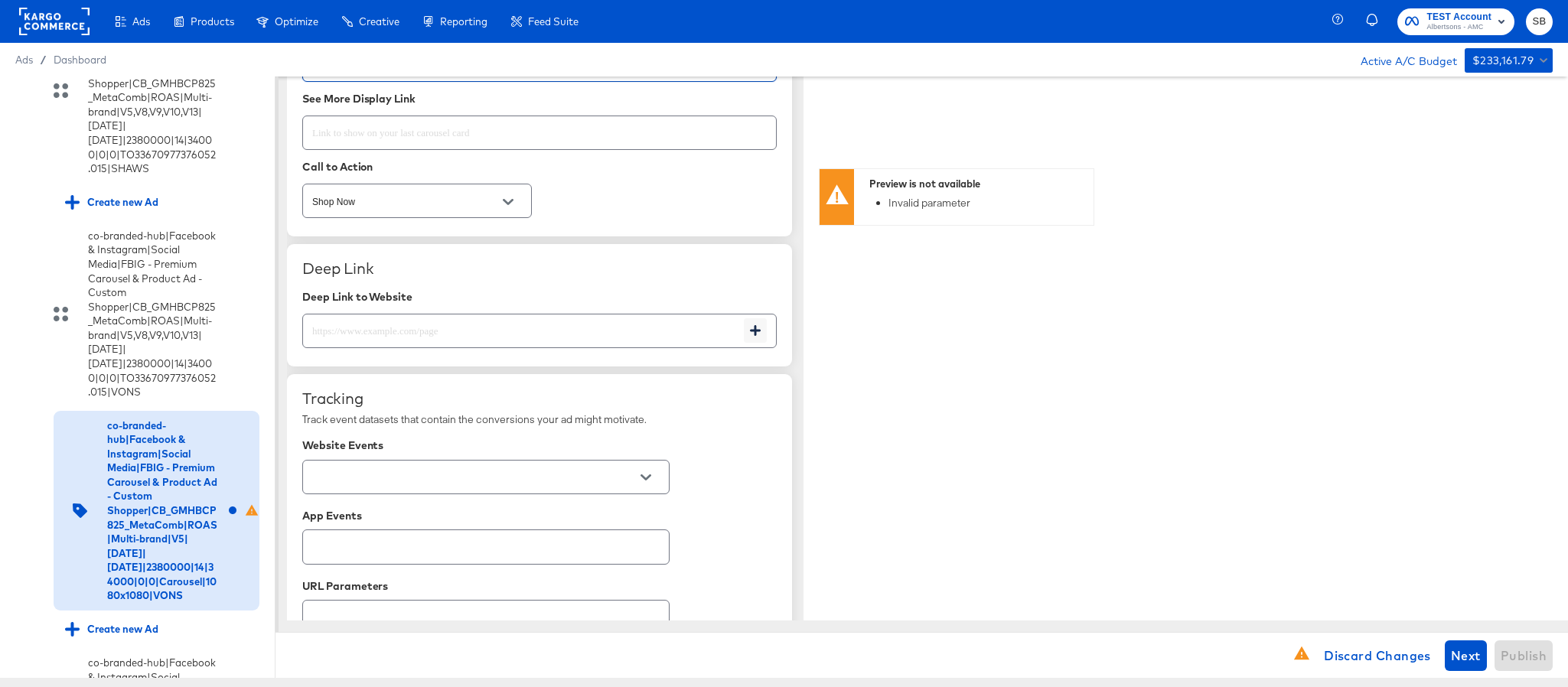
click at [648, 336] on input "text" at bounding box center [524, 324] width 441 height 33
paste input "https://www.vons.com/order/personal-care-essentials.html"
click at [609, 485] on input "text" at bounding box center [473, 476] width 330 height 18
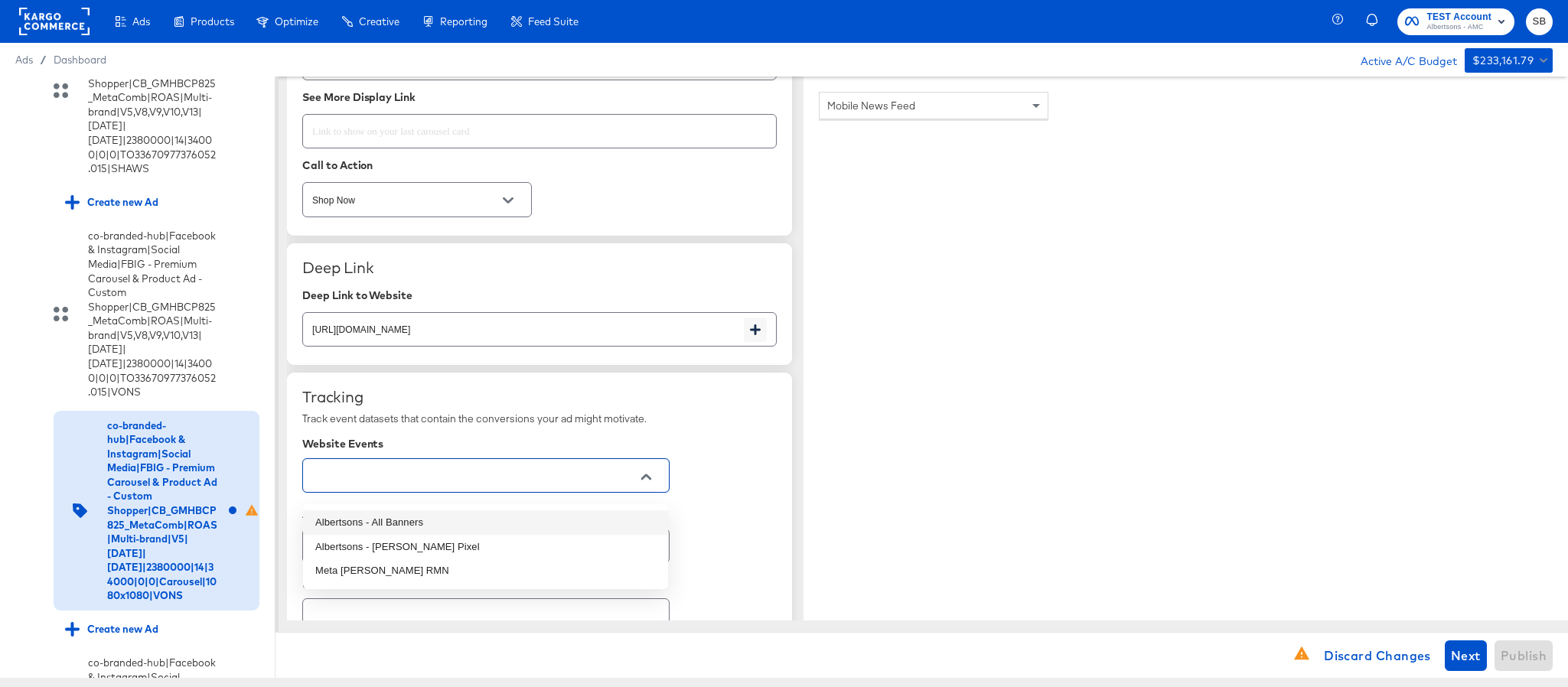
click at [508, 528] on li "Albertsons - All Banners" at bounding box center [485, 522] width 365 height 24
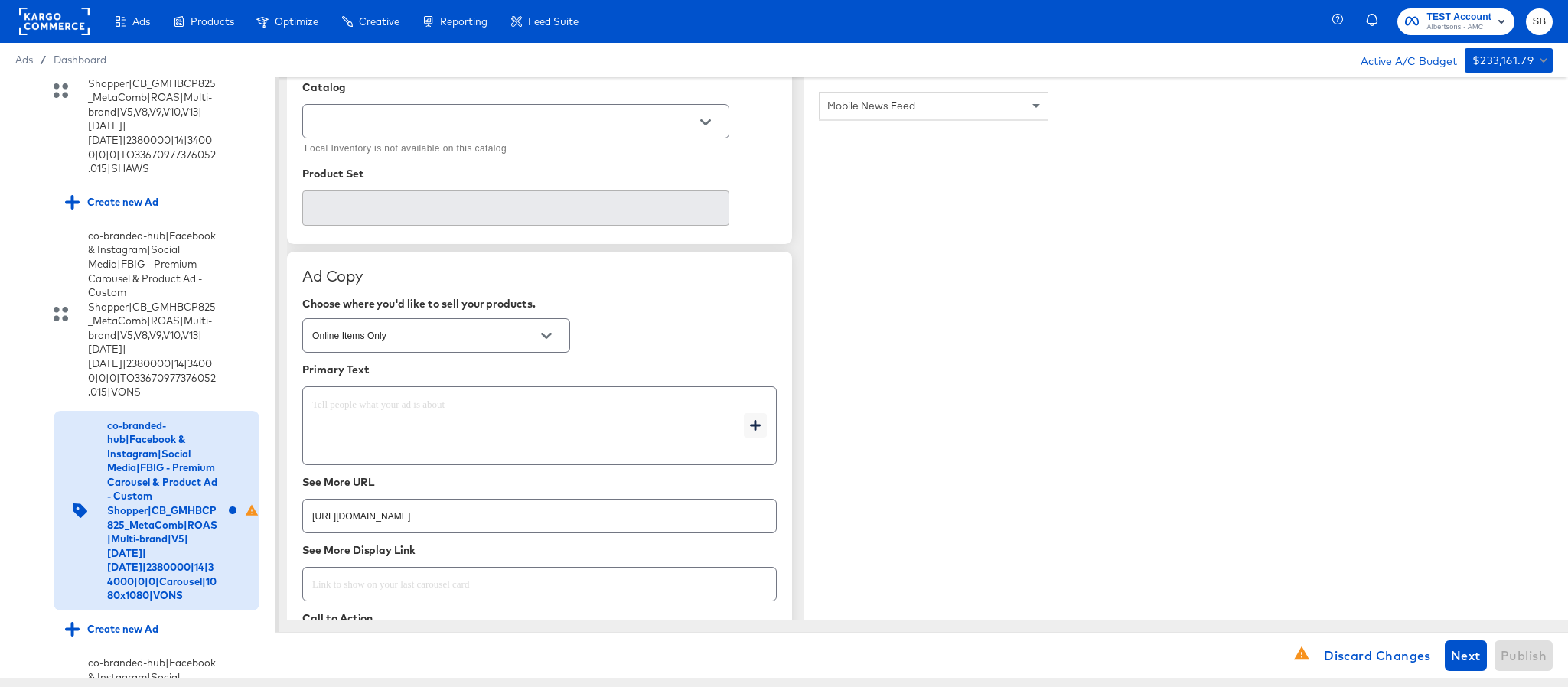
scroll to position [292, 0]
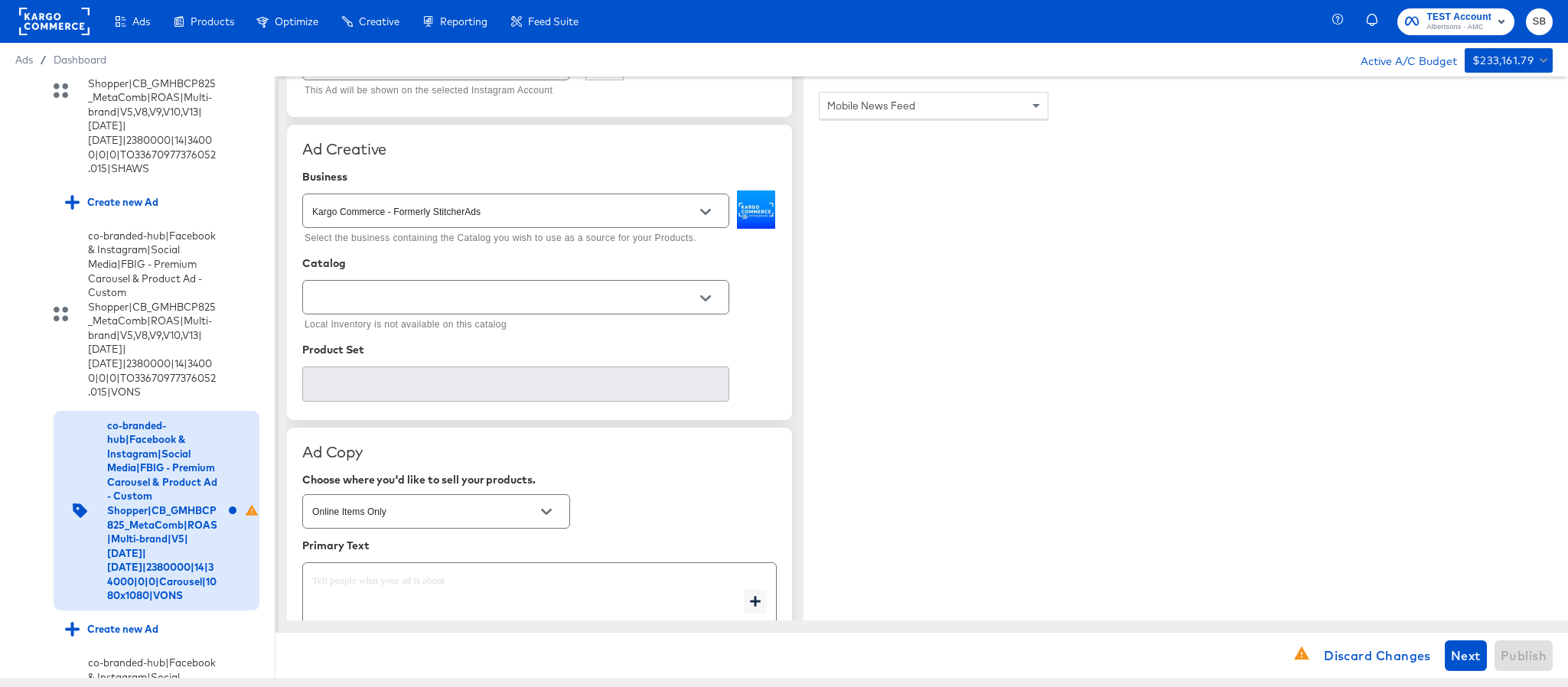
click at [599, 295] on input "text" at bounding box center [503, 298] width 390 height 18
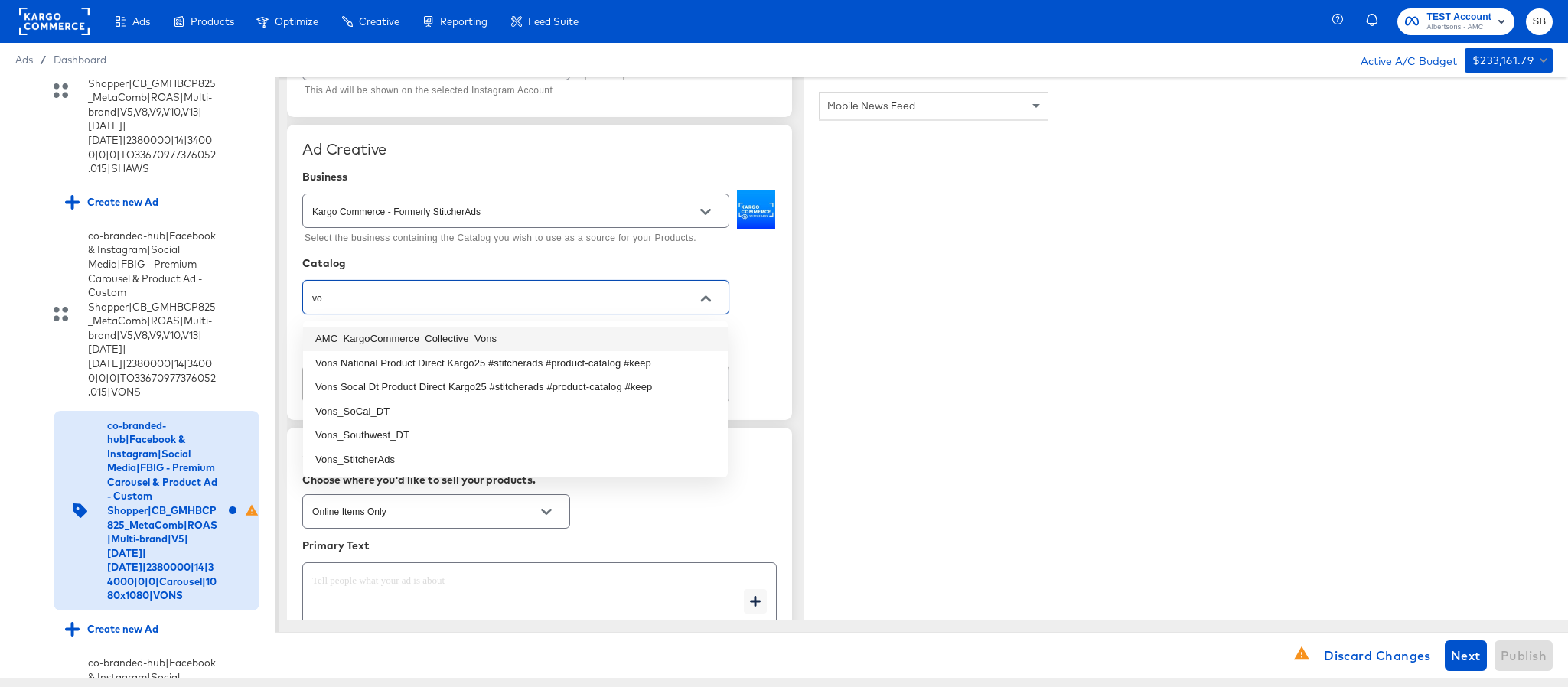
click at [572, 340] on li "AMC_KargoCommerce_Collective_Vons" at bounding box center [515, 338] width 425 height 24
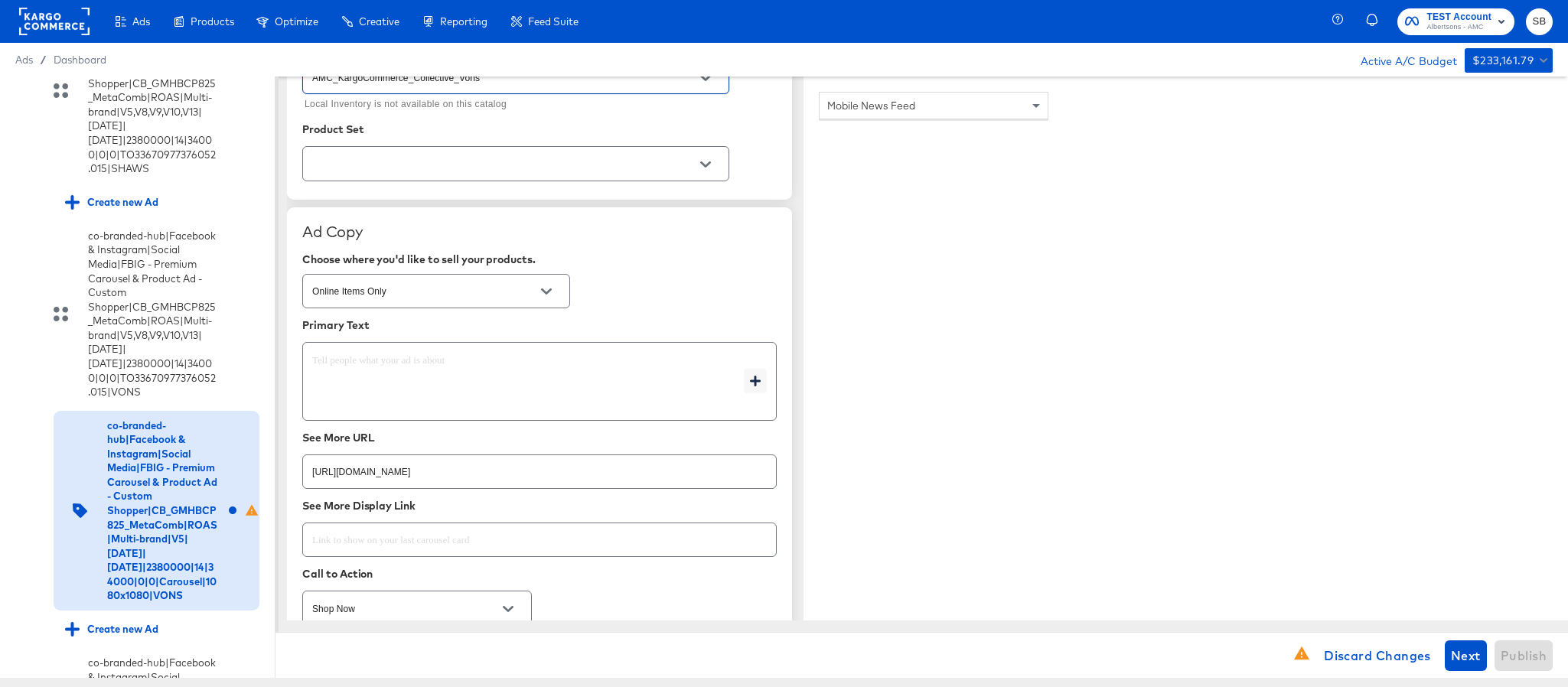
scroll to position [522, 0]
click at [492, 381] on textarea at bounding box center [528, 372] width 432 height 55
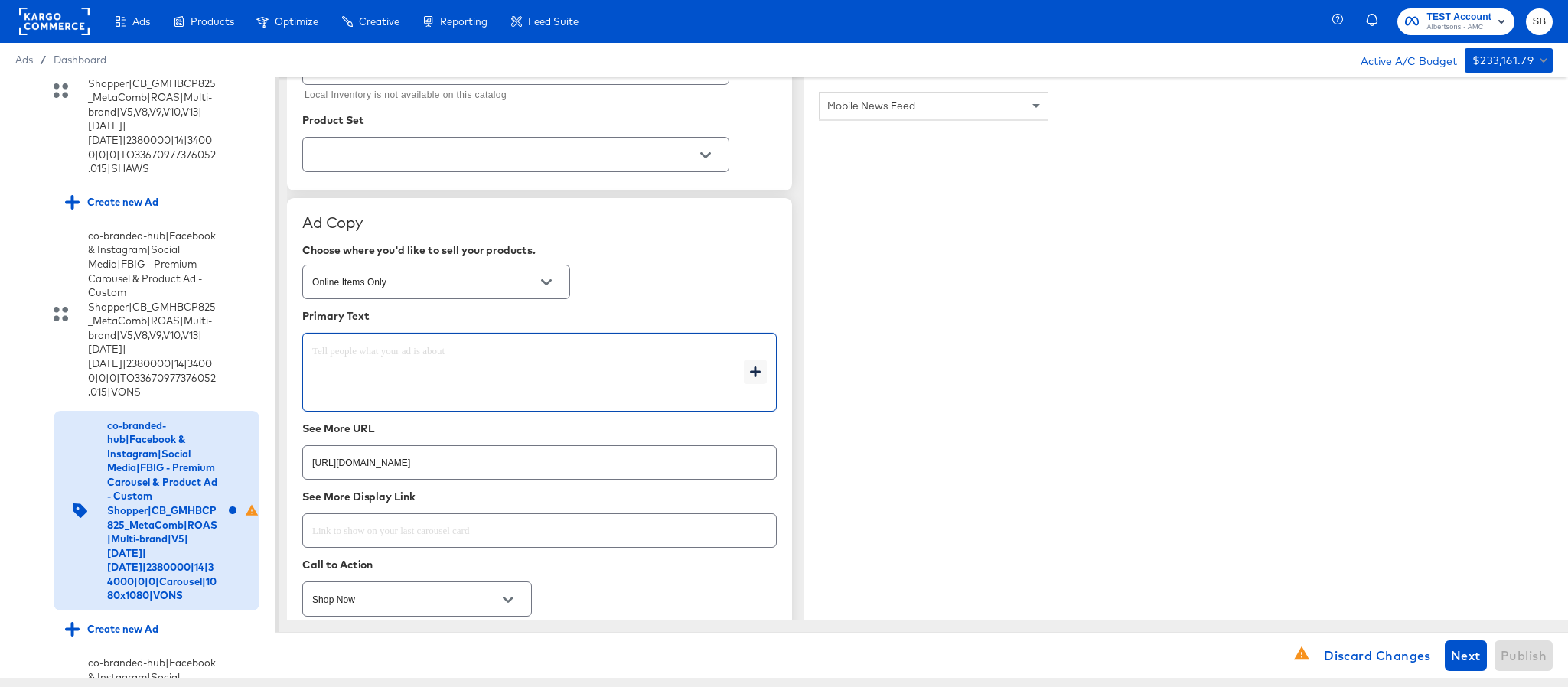
paste textarea "Shop your favorite brands for you and your home!"
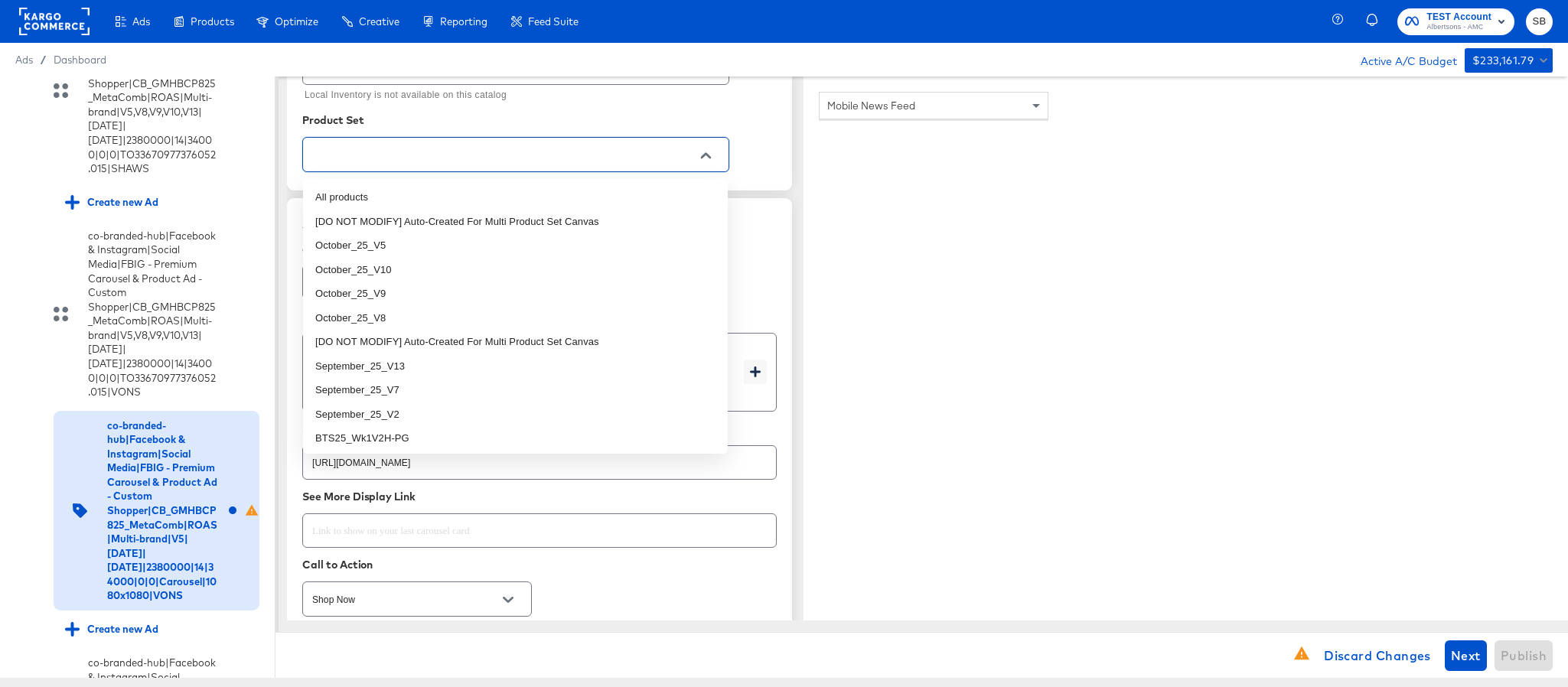
click at [589, 163] on input "text" at bounding box center [503, 154] width 390 height 18
click at [505, 245] on li "October_25_V5" at bounding box center [515, 245] width 425 height 24
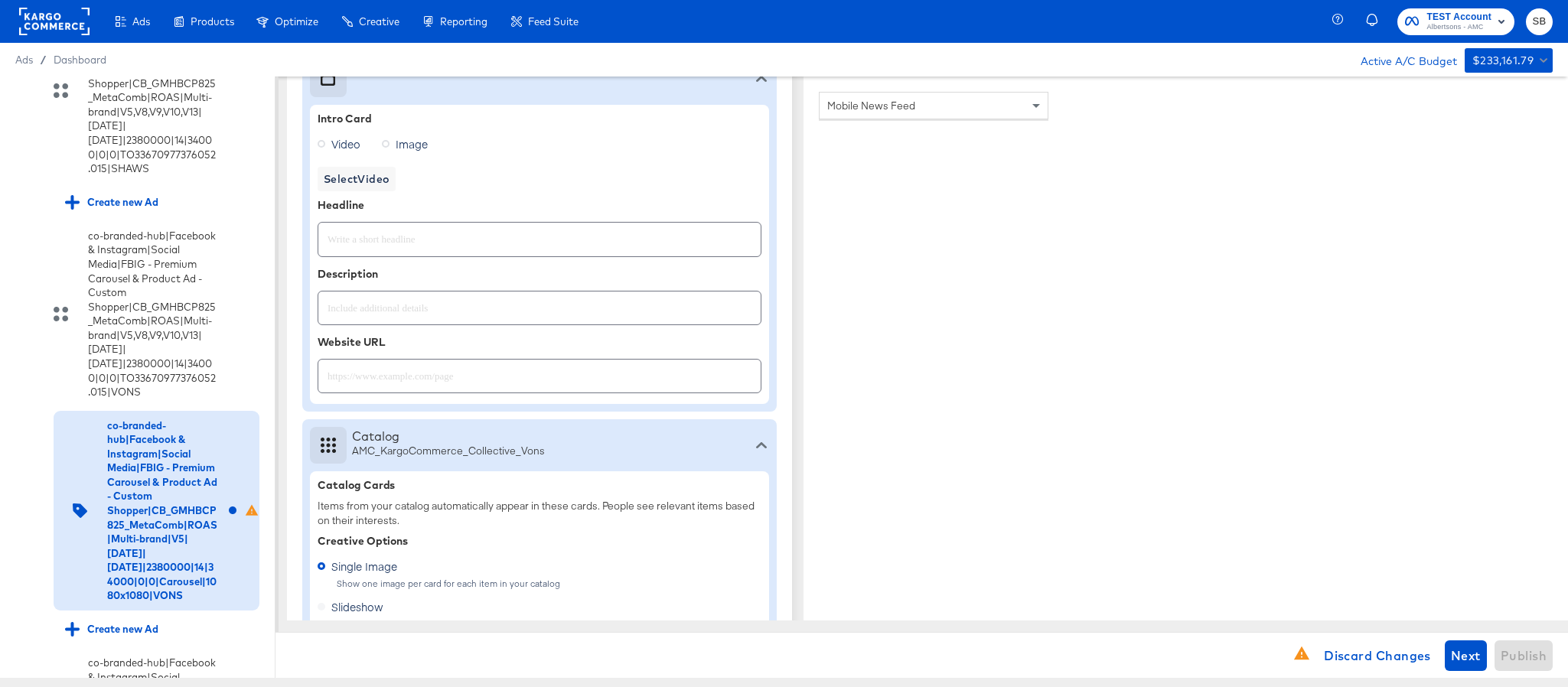
click at [496, 241] on input "text" at bounding box center [539, 232] width 443 height 33
paste input "Explore latest arrivals"
click at [519, 379] on input "text" at bounding box center [539, 370] width 443 height 33
paste input "https://www.vons.com/order/personal-care-essentials.html"
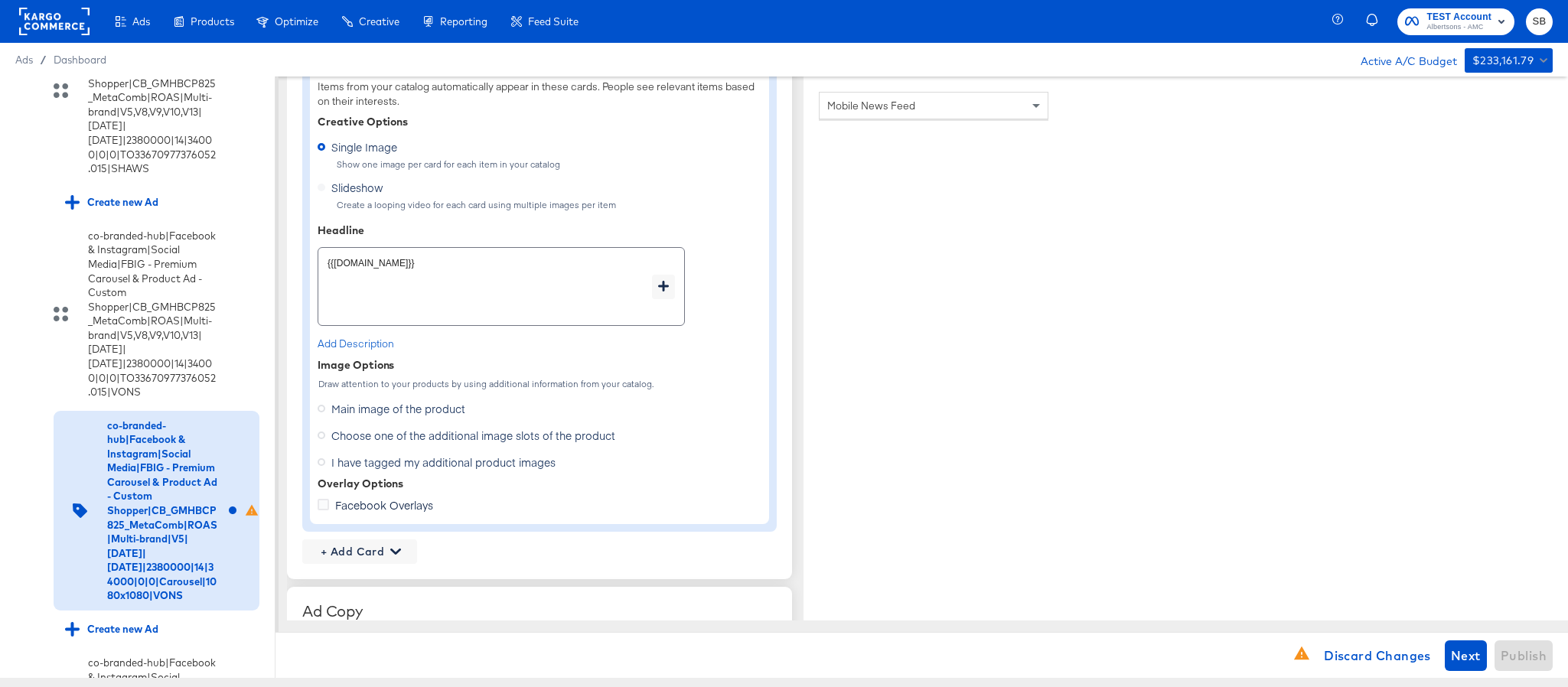
scroll to position [981, 0]
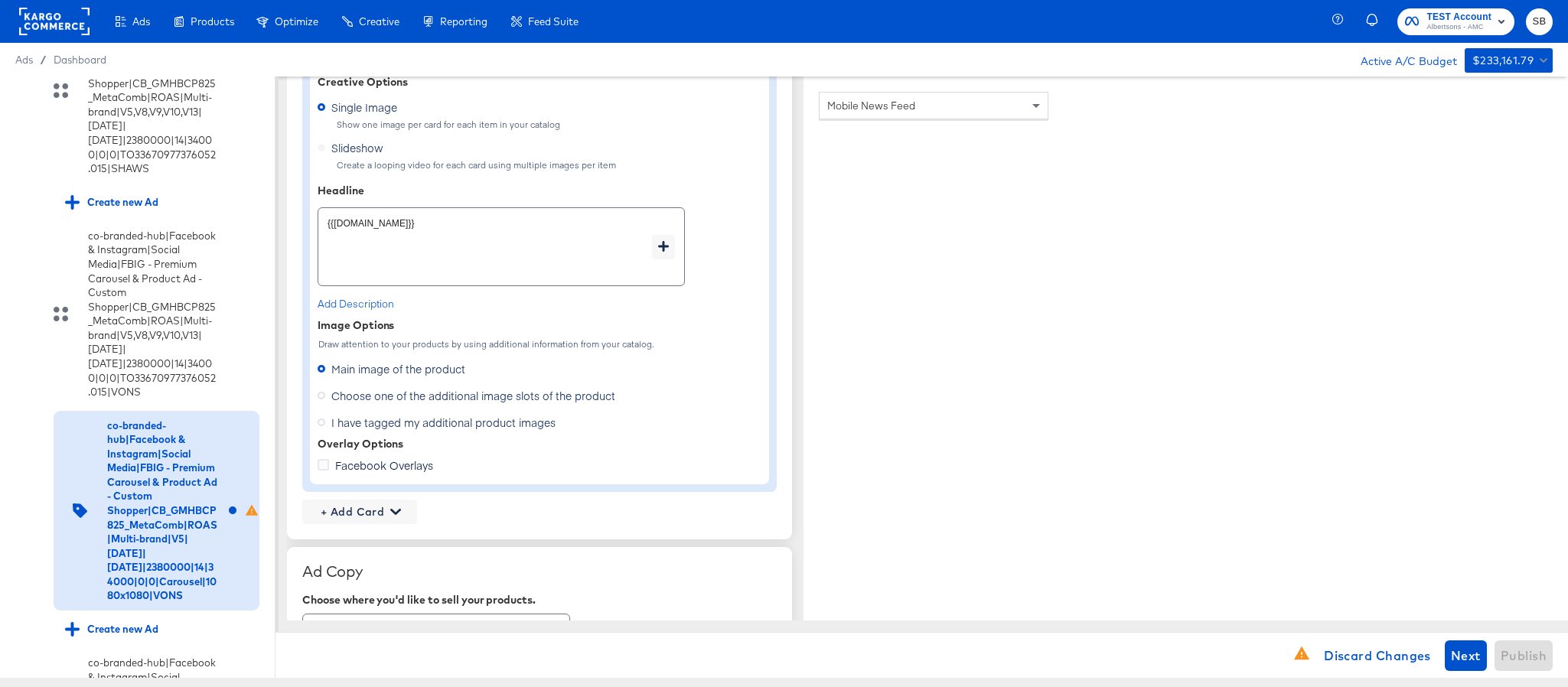
click at [409, 400] on span "Choose one of the additional image slots of the product" at bounding box center [473, 396] width 284 height 15
click at [0, 0] on input "Choose one of the additional image slots of the product" at bounding box center [0, 0] width 0 height 0
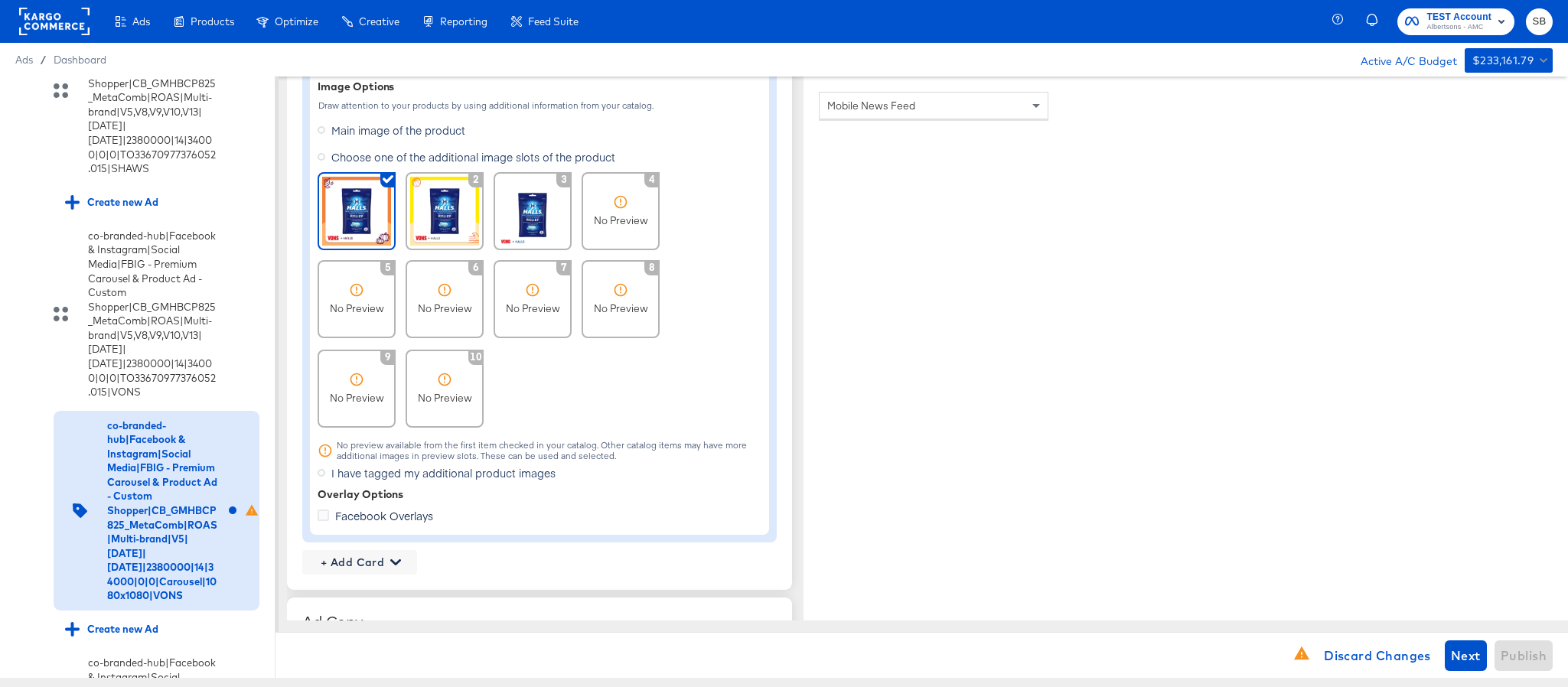
scroll to position [1326, 0]
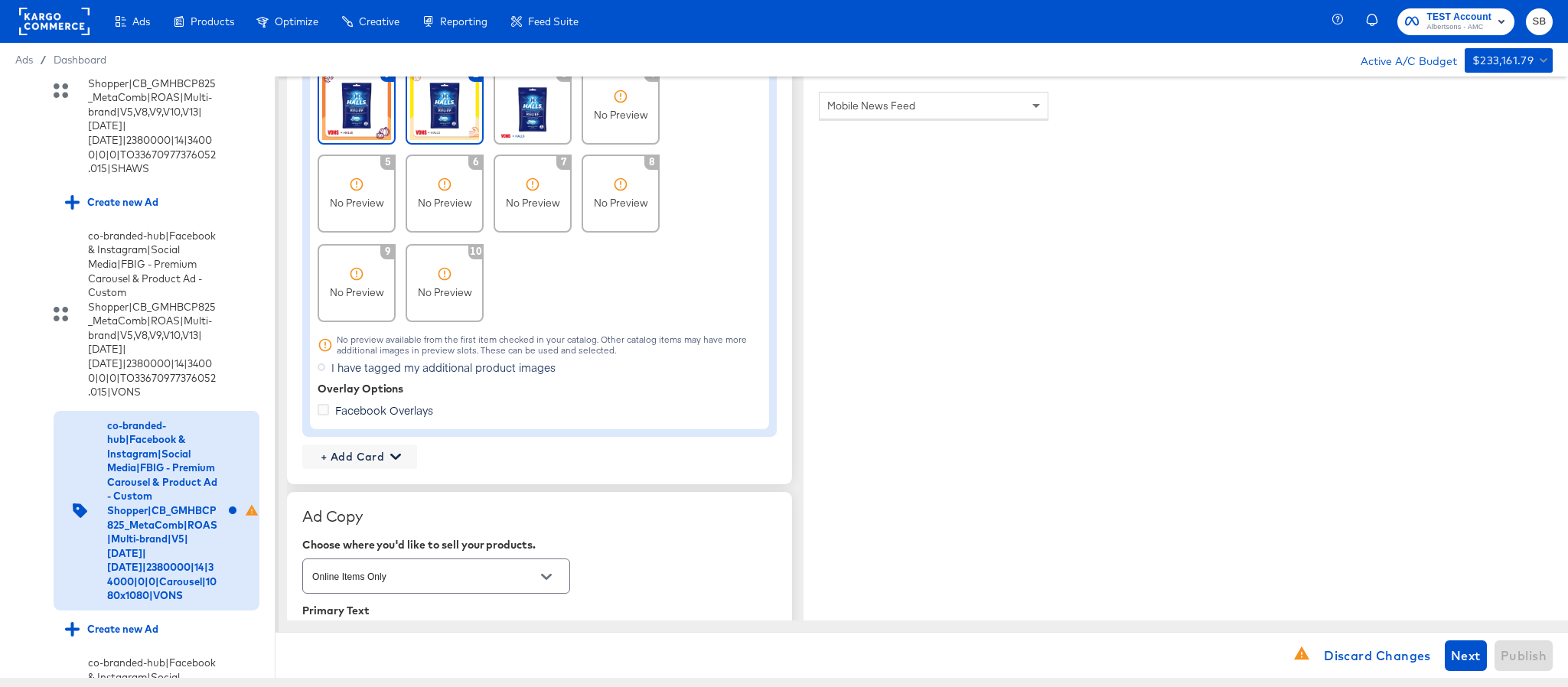
click at [451, 81] on img at bounding box center [444, 105] width 69 height 69
click at [352, 462] on span "+ Add Card" at bounding box center [359, 457] width 103 height 19
click at [363, 528] on div "Profile Card" at bounding box center [359, 530] width 99 height 31
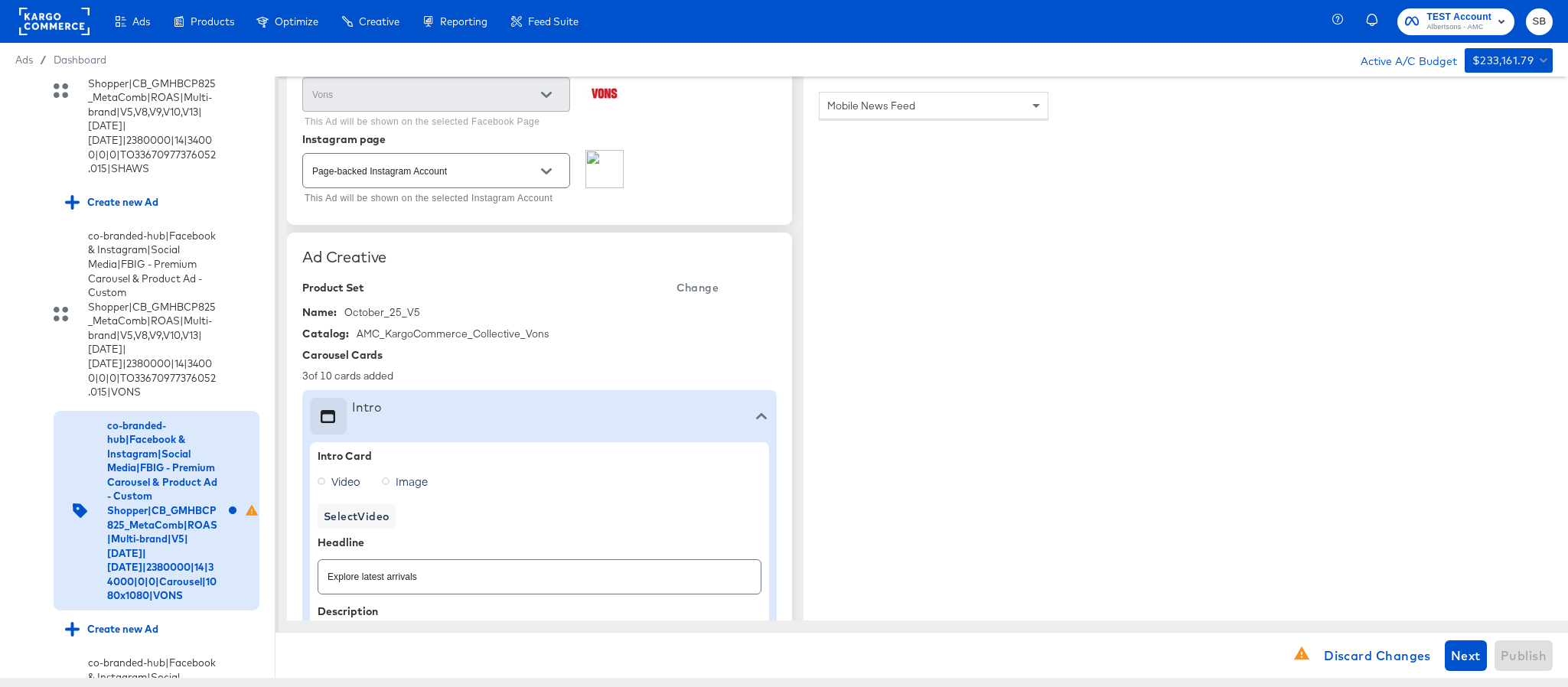
scroll to position [230, 0]
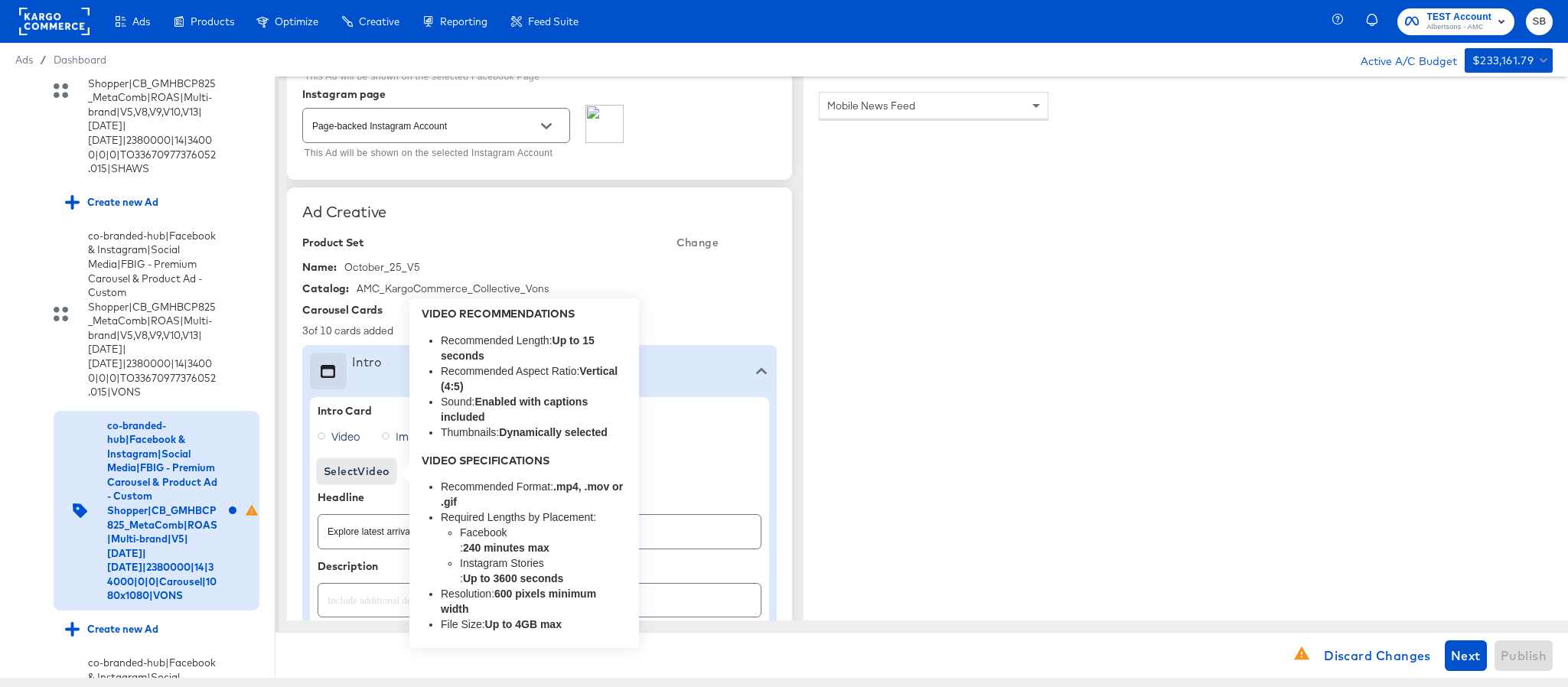
click at [382, 473] on span "Select Video" at bounding box center [357, 472] width 66 height 19
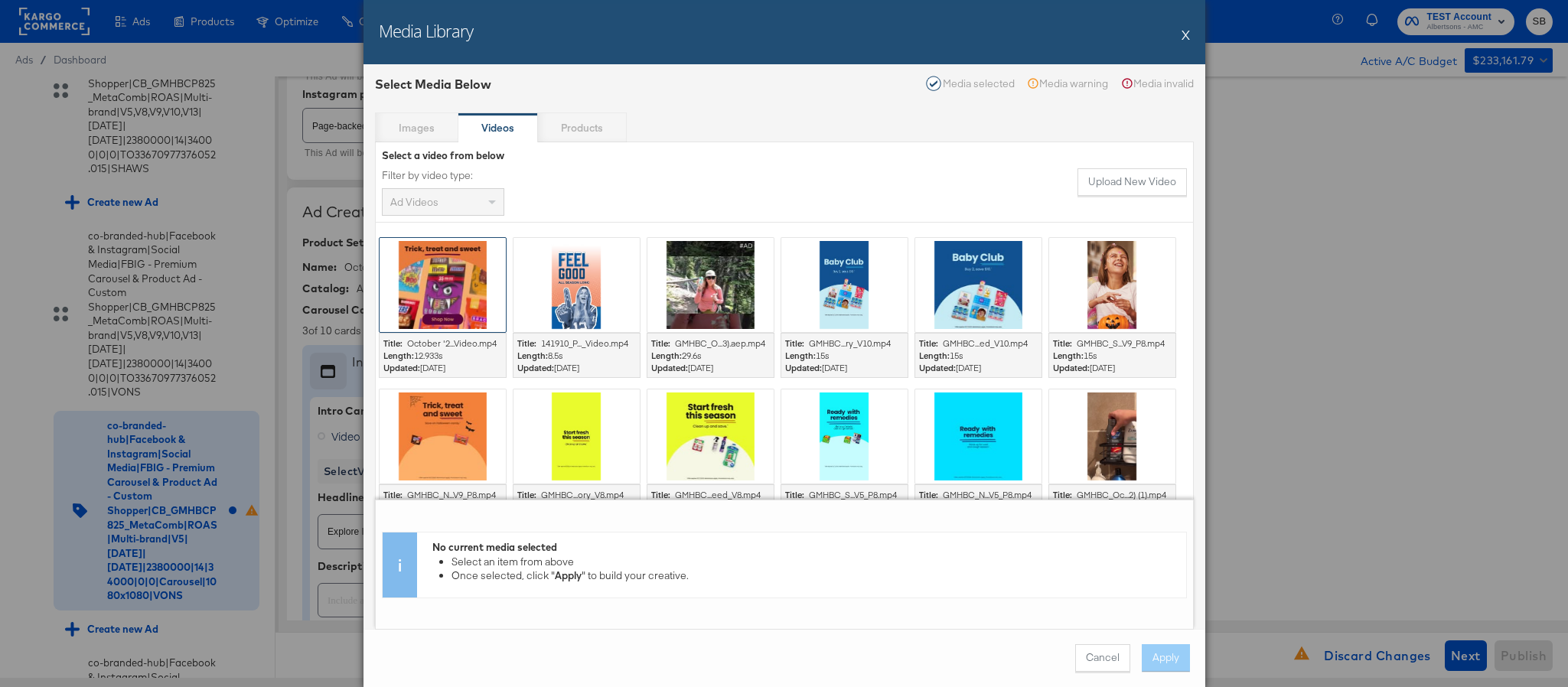
click at [471, 324] on div at bounding box center [443, 285] width 126 height 94
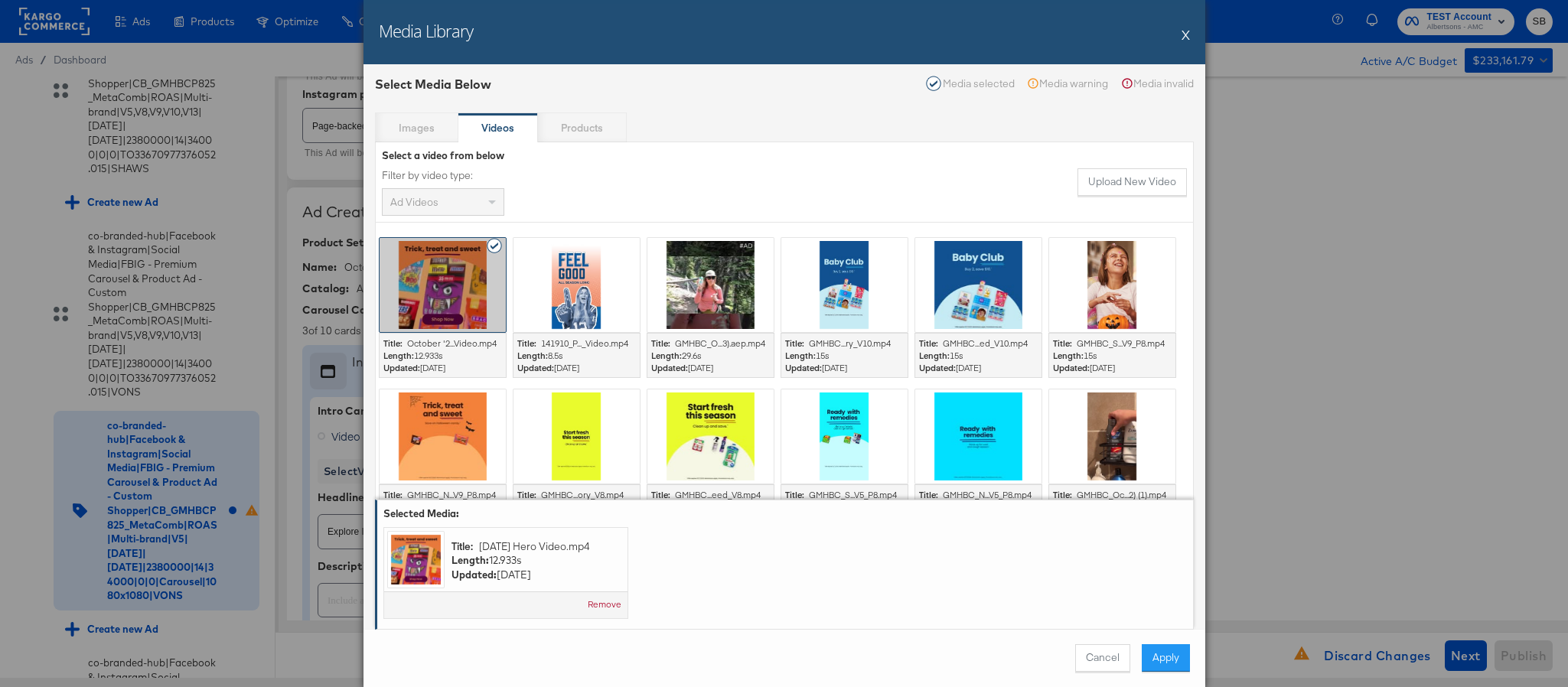
click at [1190, 657] on div "Cancel Apply" at bounding box center [784, 659] width 842 height 58
click at [1151, 659] on button "Apply" at bounding box center [1166, 658] width 48 height 28
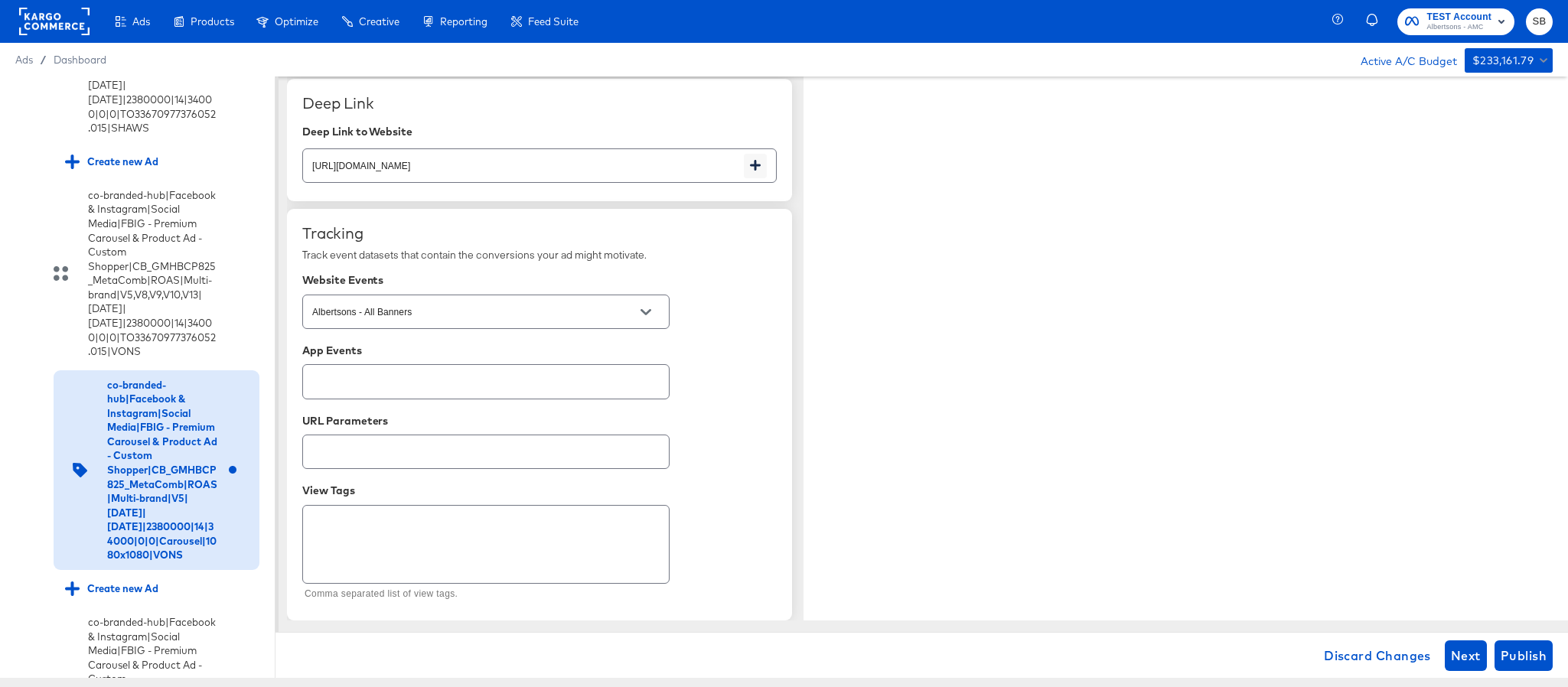
scroll to position [2590, 0]
click at [1553, 659] on div "Discard Changes Next Publish" at bounding box center [922, 654] width 1292 height 46
click at [1534, 661] on span "Publish" at bounding box center [1524, 656] width 46 height 22
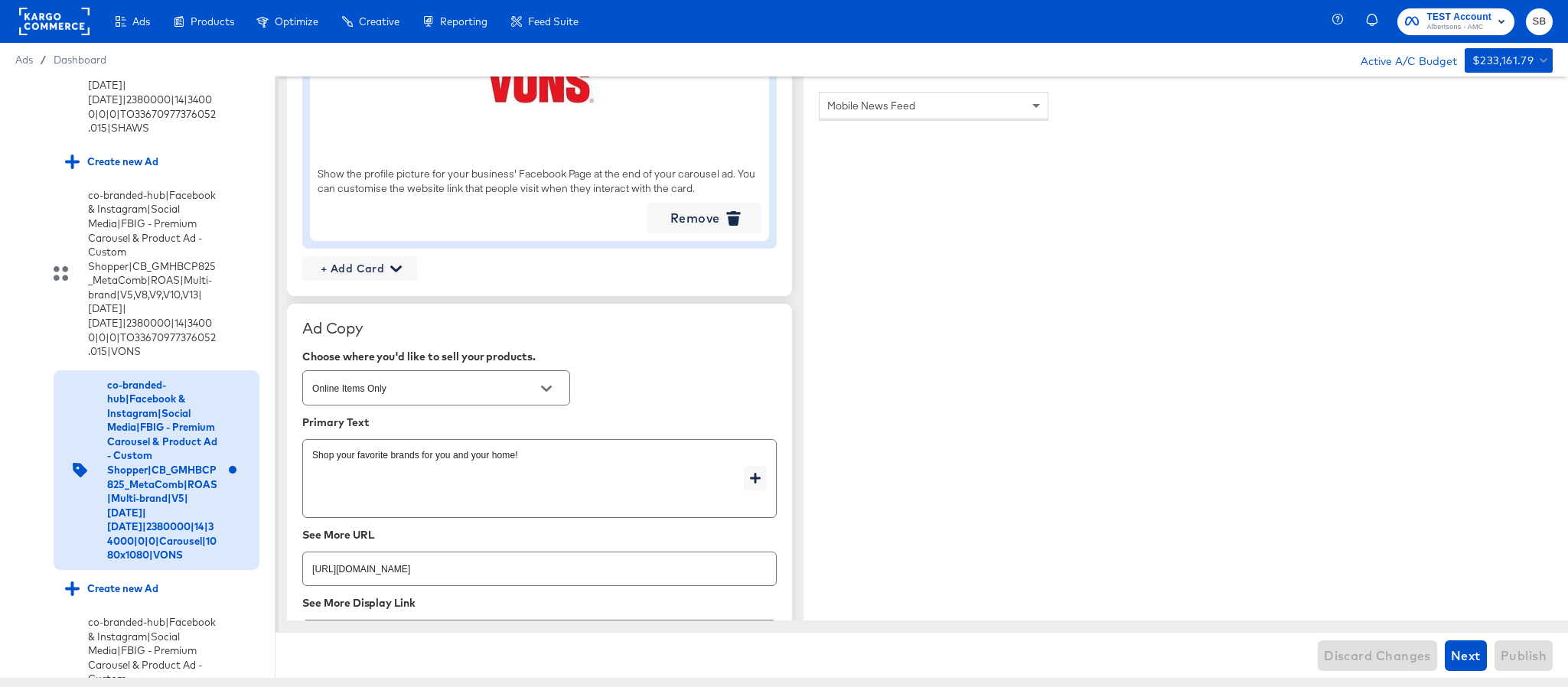
scroll to position [1902, 0]
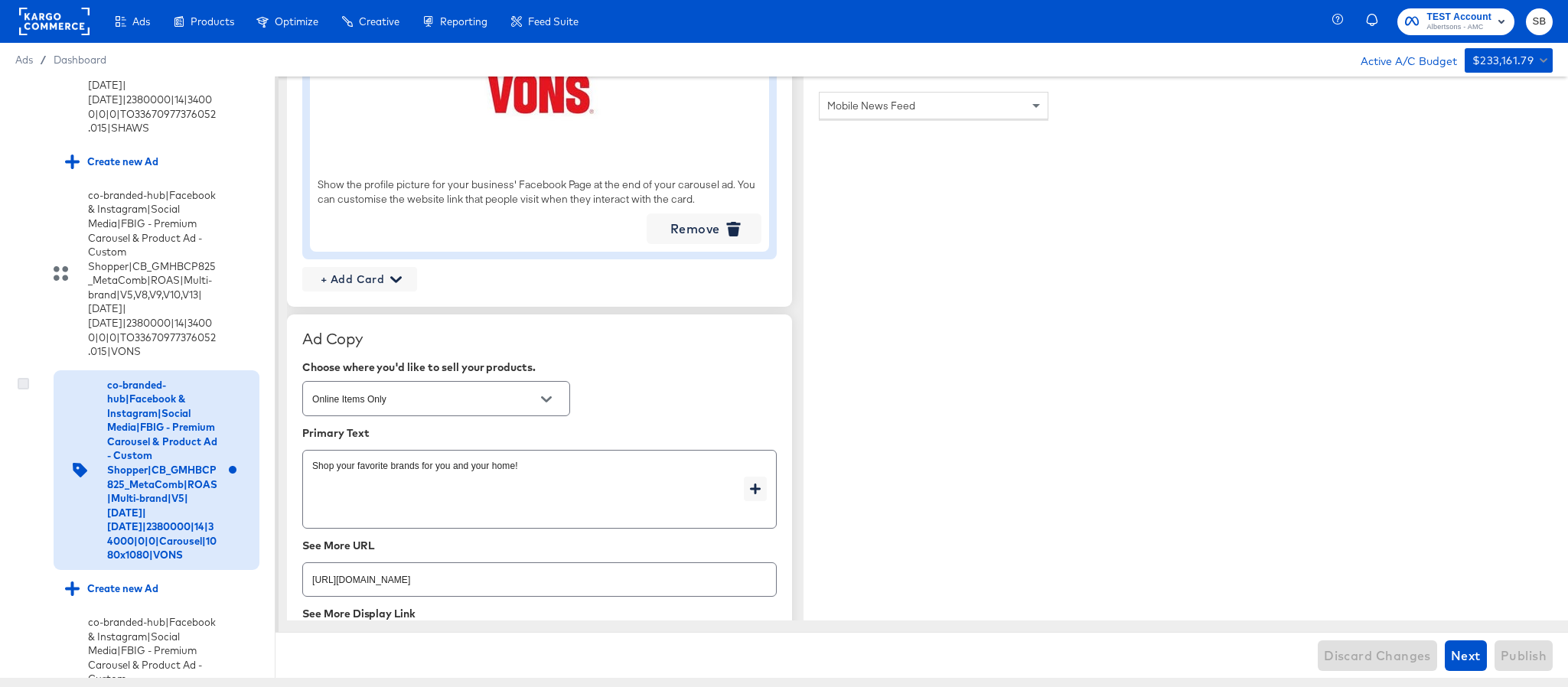
click at [25, 390] on icon at bounding box center [23, 384] width 12 height 12
click at [0, 0] on input "checkbox" at bounding box center [0, 0] width 0 height 0
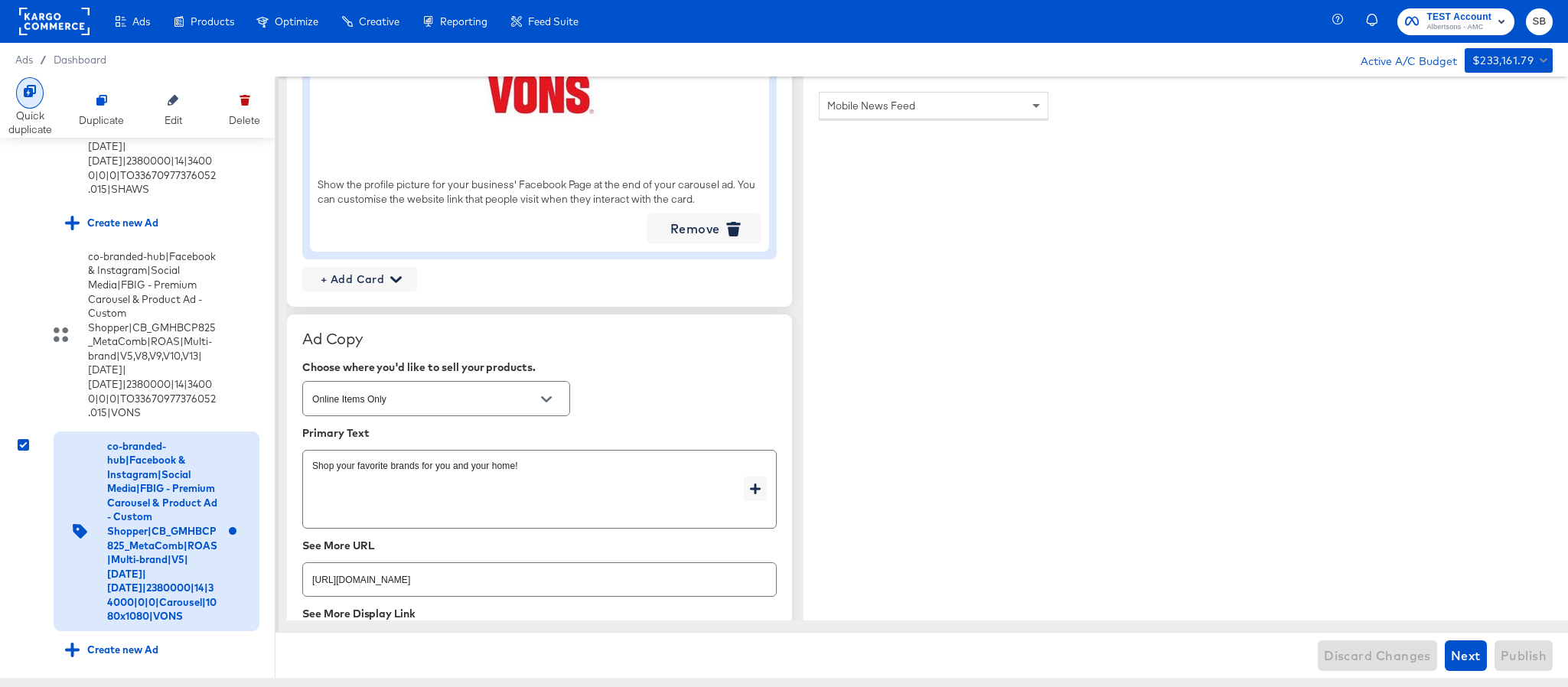
click at [35, 104] on div at bounding box center [29, 93] width 28 height 32
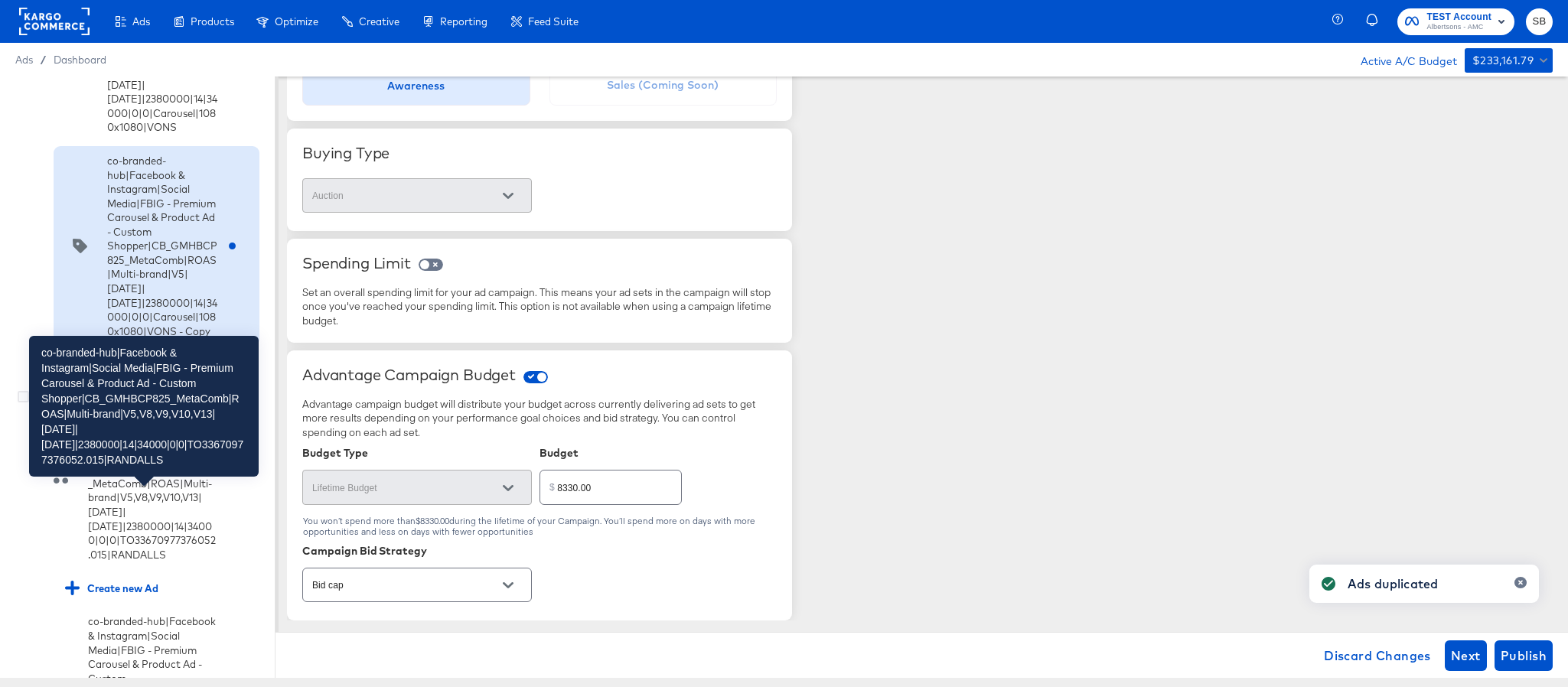
scroll to position [804, 0]
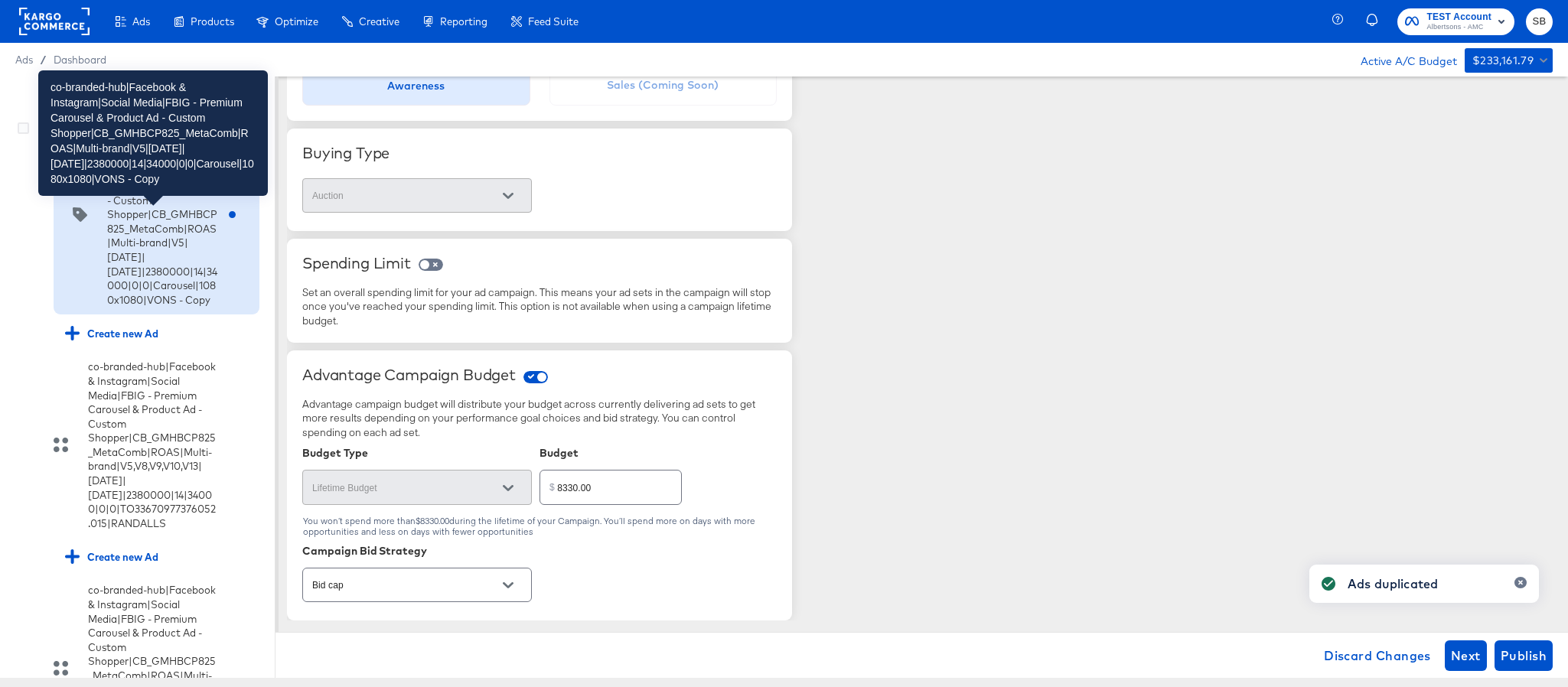
click at [141, 307] on div "co-branded-hub|Facebook & Instagram|Social Media|FBIG - Premium Carousel & Prod…" at bounding box center [162, 215] width 110 height 184
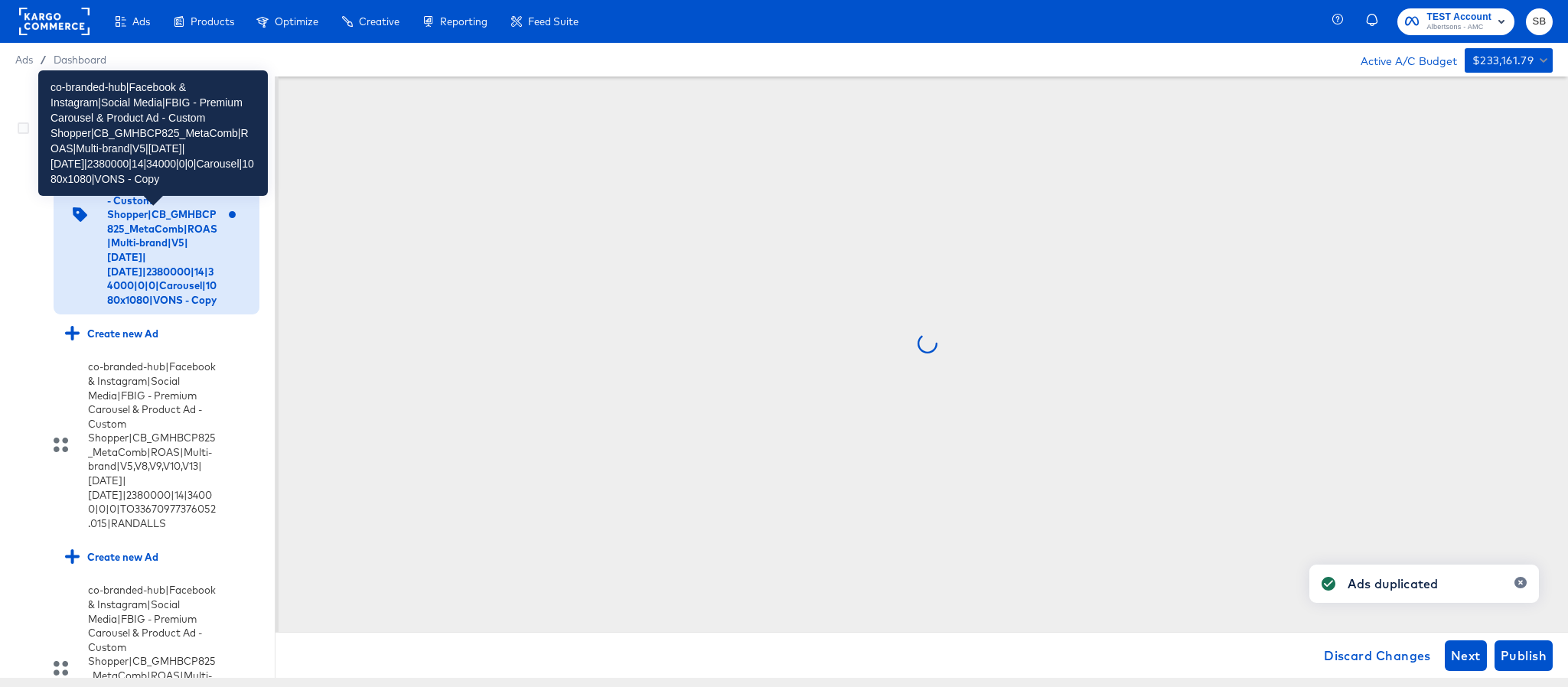
scroll to position [0, 0]
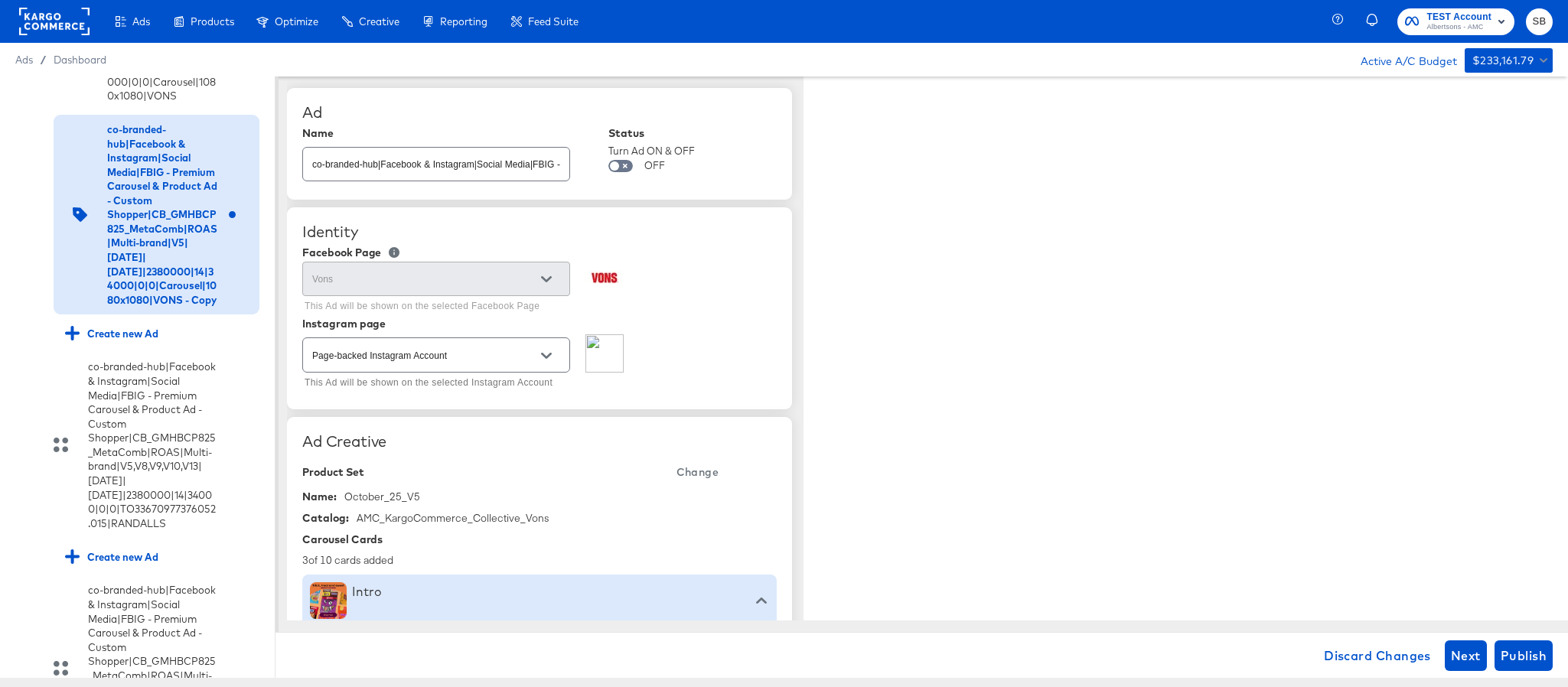
click at [455, 166] on input "co-branded-hub|Facebook & Instagram|Social Media|FBIG - Premium Carousel & Prod…" at bounding box center [436, 158] width 266 height 33
paste input "8|9/10/2025|10/07/2025|2380000|14|34000|0|0|Carousel|1080x1080|VONS"
click at [705, 475] on span "Change" at bounding box center [697, 472] width 42 height 19
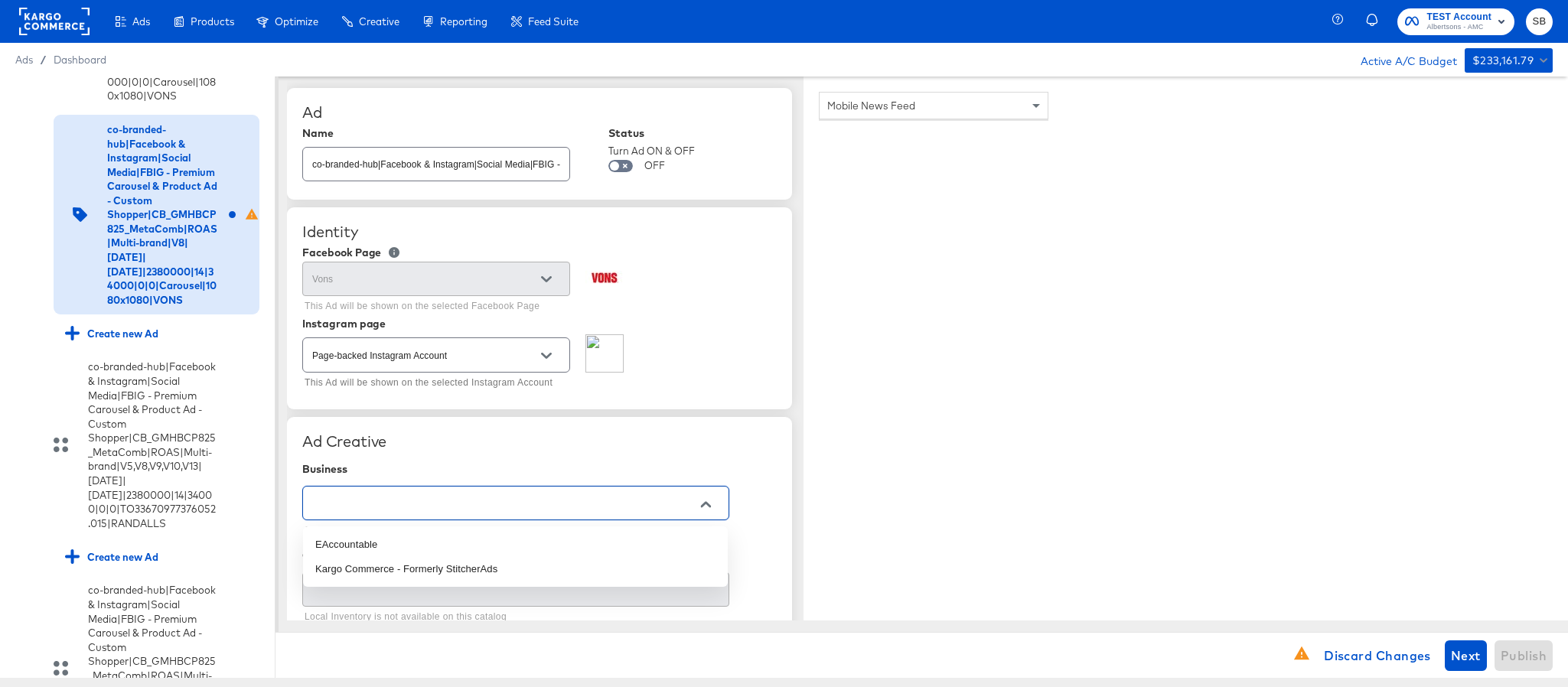
click at [466, 497] on input "text" at bounding box center [503, 503] width 390 height 18
click at [444, 565] on li "Kargo Commerce - Formerly StitcherAds" at bounding box center [515, 568] width 425 height 24
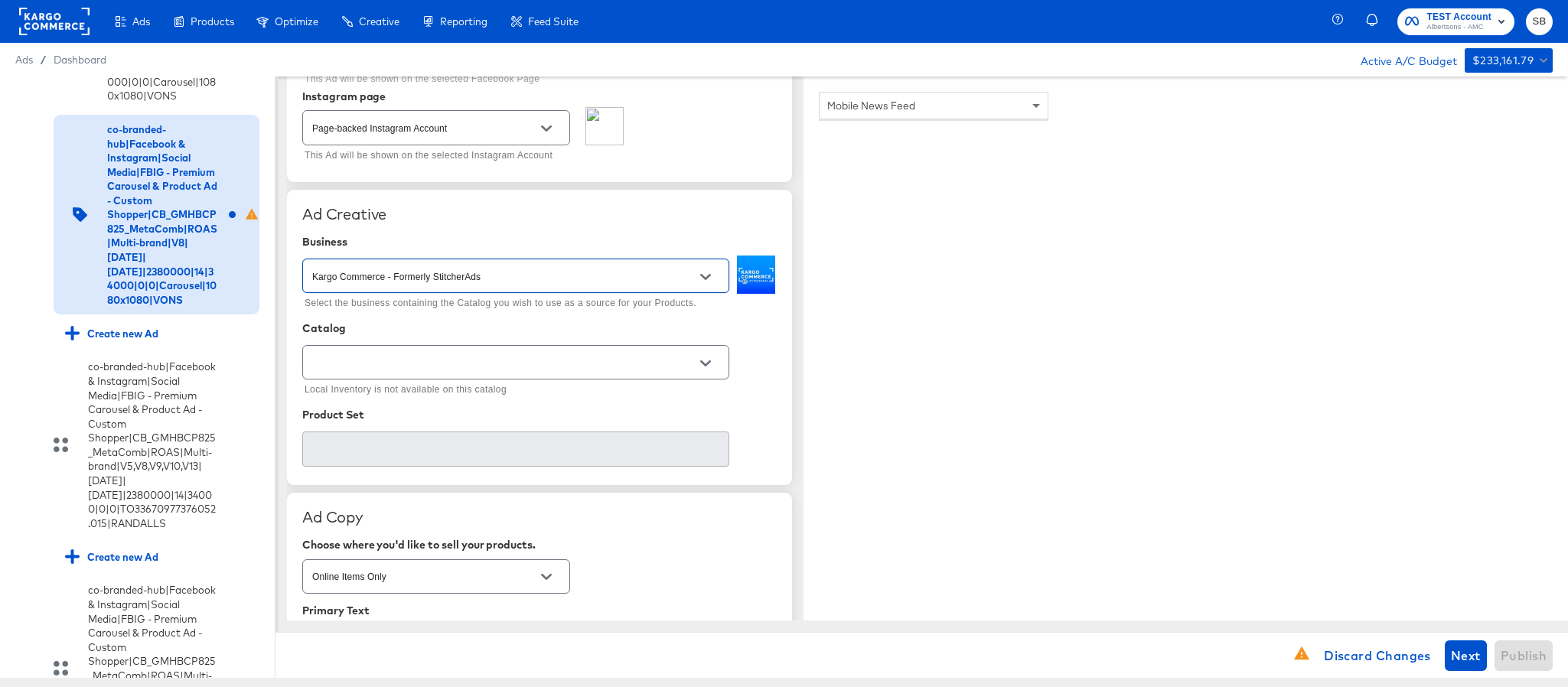
scroll to position [230, 0]
click at [487, 370] on input "text" at bounding box center [503, 361] width 390 height 18
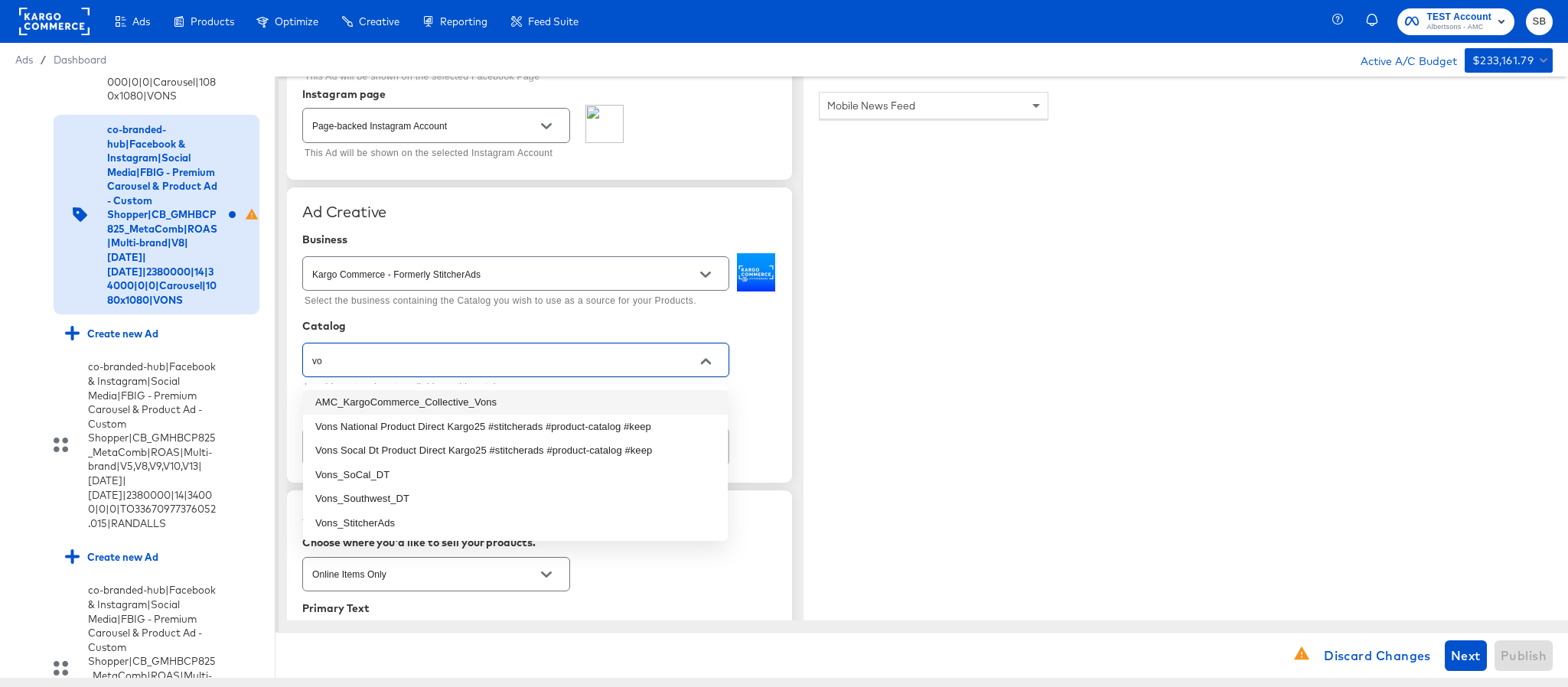
click at [490, 400] on li "AMC_KargoCommerce_Collective_Vons" at bounding box center [515, 402] width 425 height 24
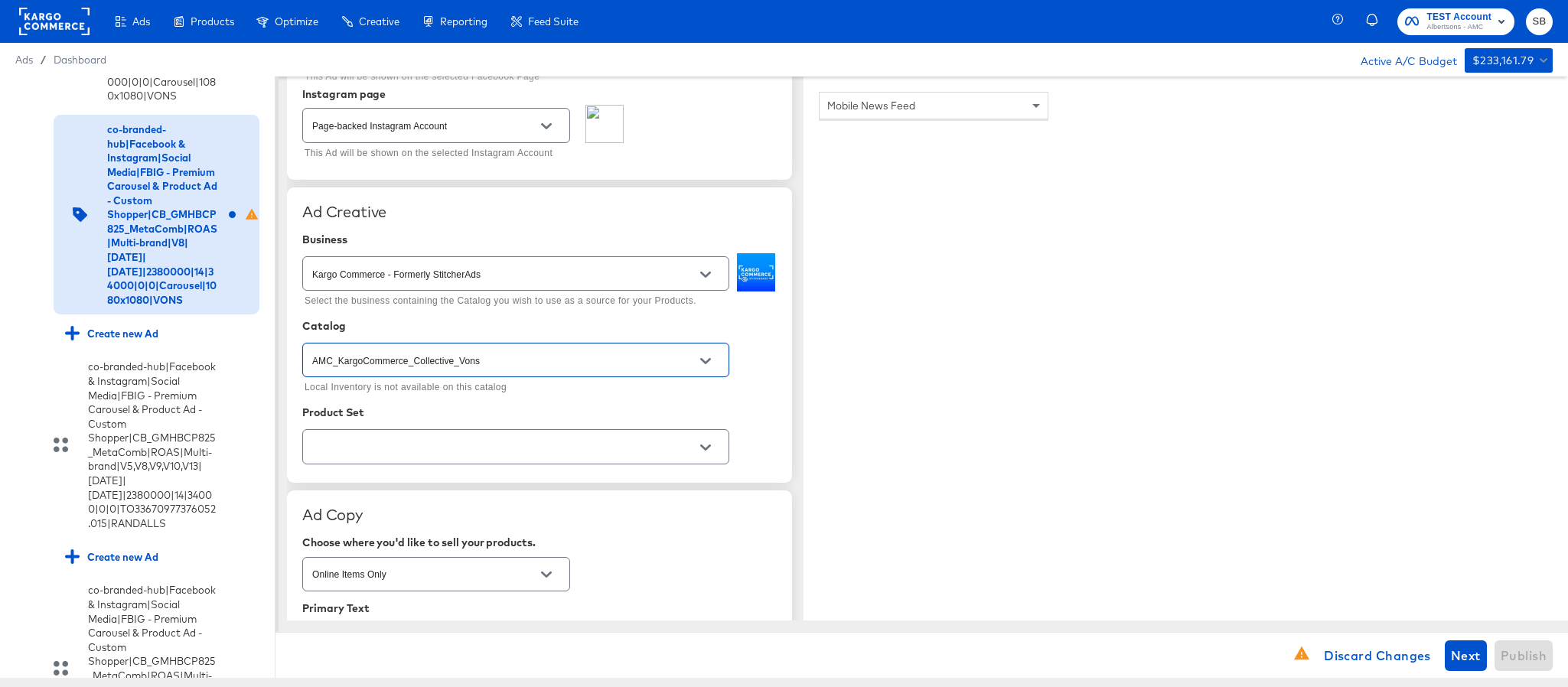
click at [483, 455] on input "text" at bounding box center [503, 447] width 390 height 18
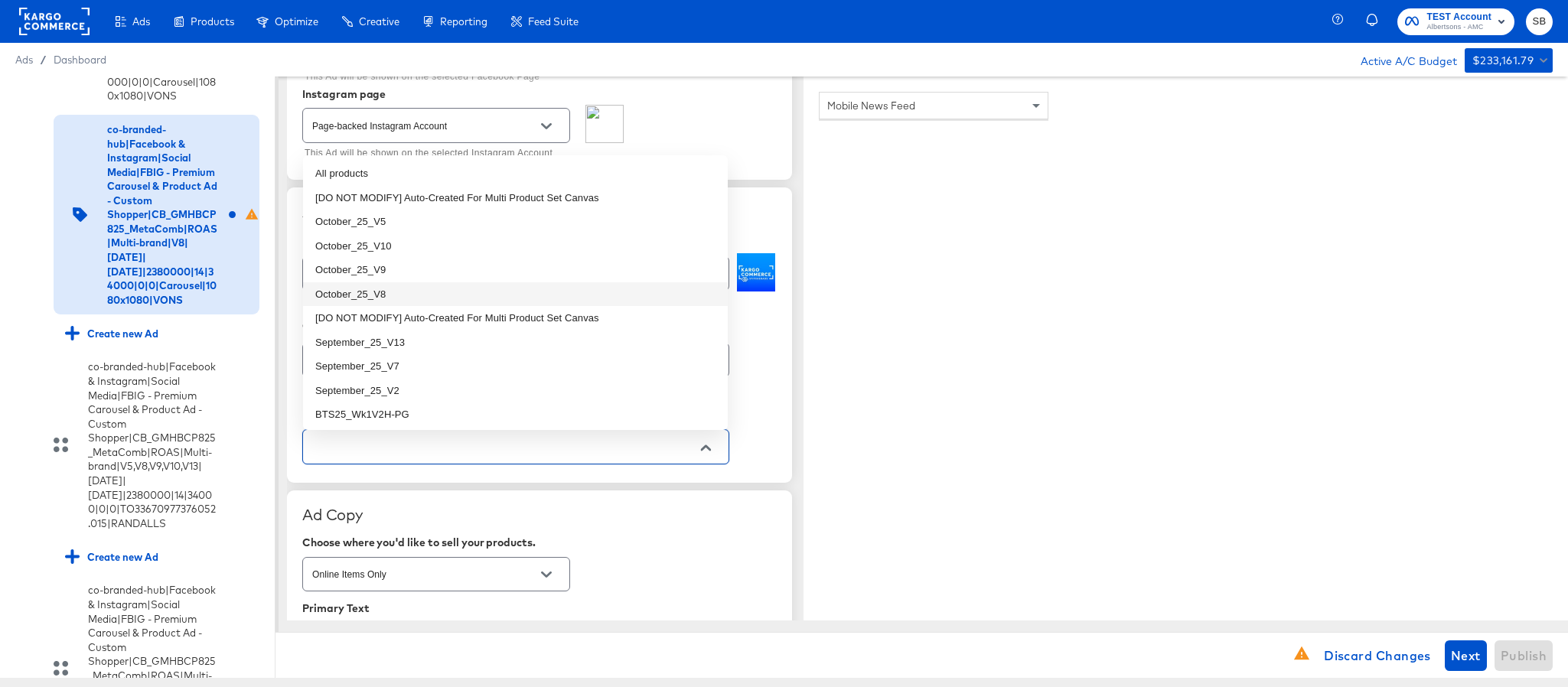
click at [457, 288] on li "October_25_V8" at bounding box center [515, 294] width 425 height 24
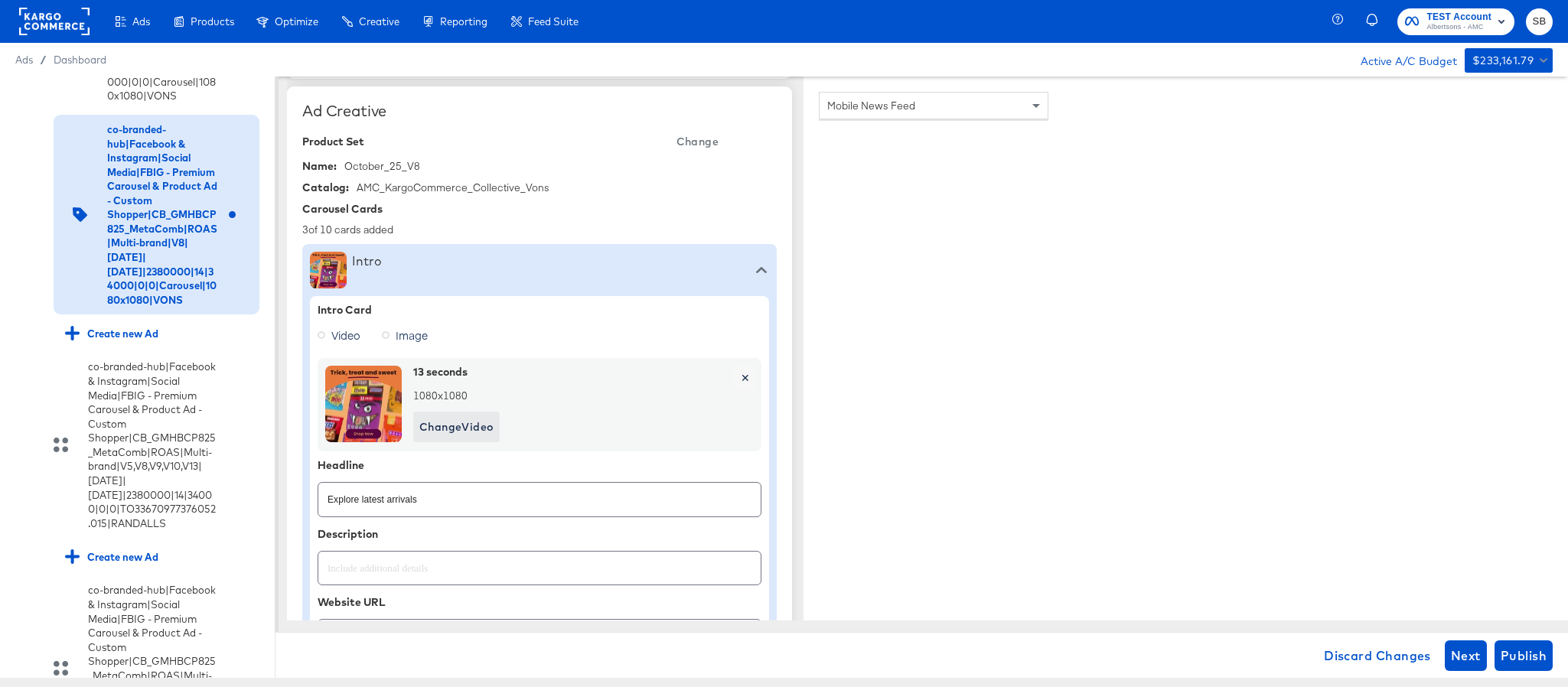
scroll to position [459, 0]
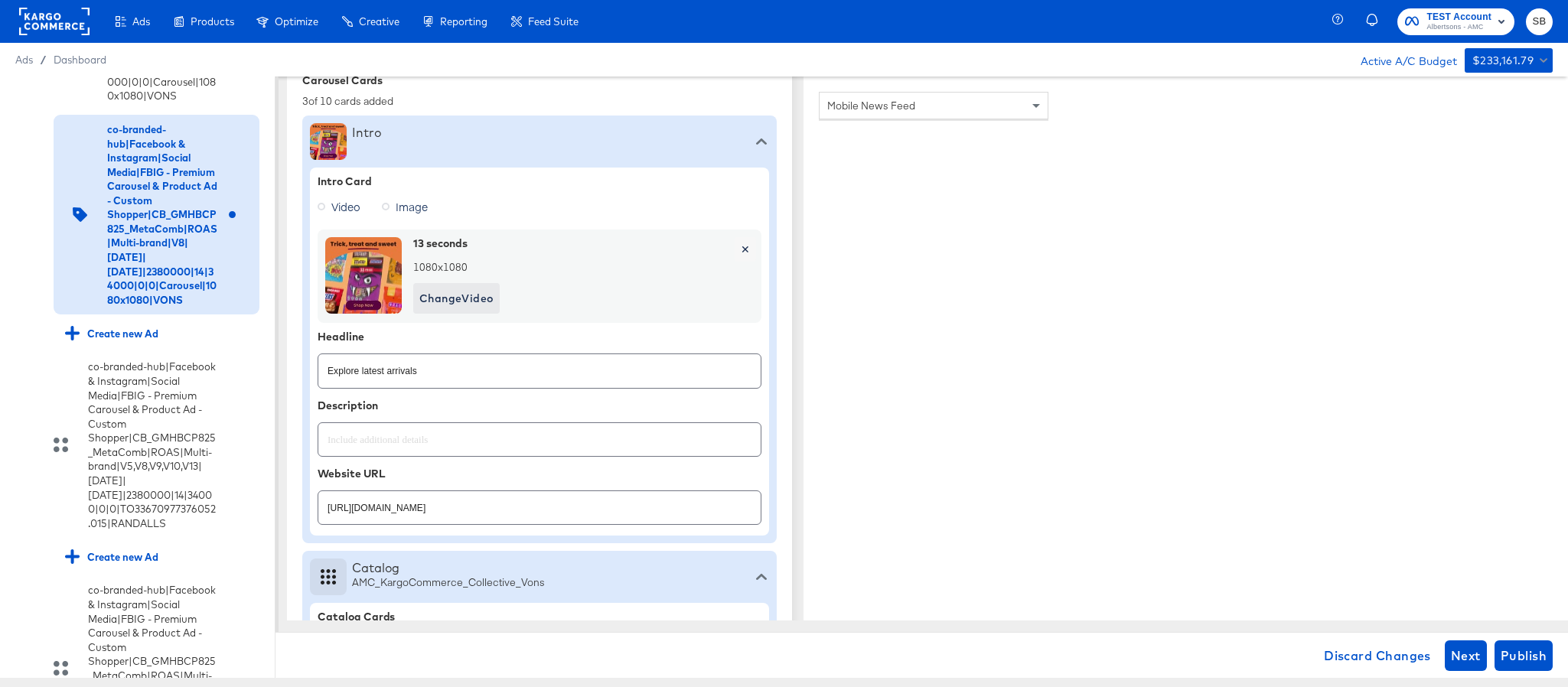
click at [574, 510] on input "https://www.vons.com/order/personal-care-essentials.html" at bounding box center [539, 501] width 443 height 33
paste input "shop/aisles/paper-cleaning-home"
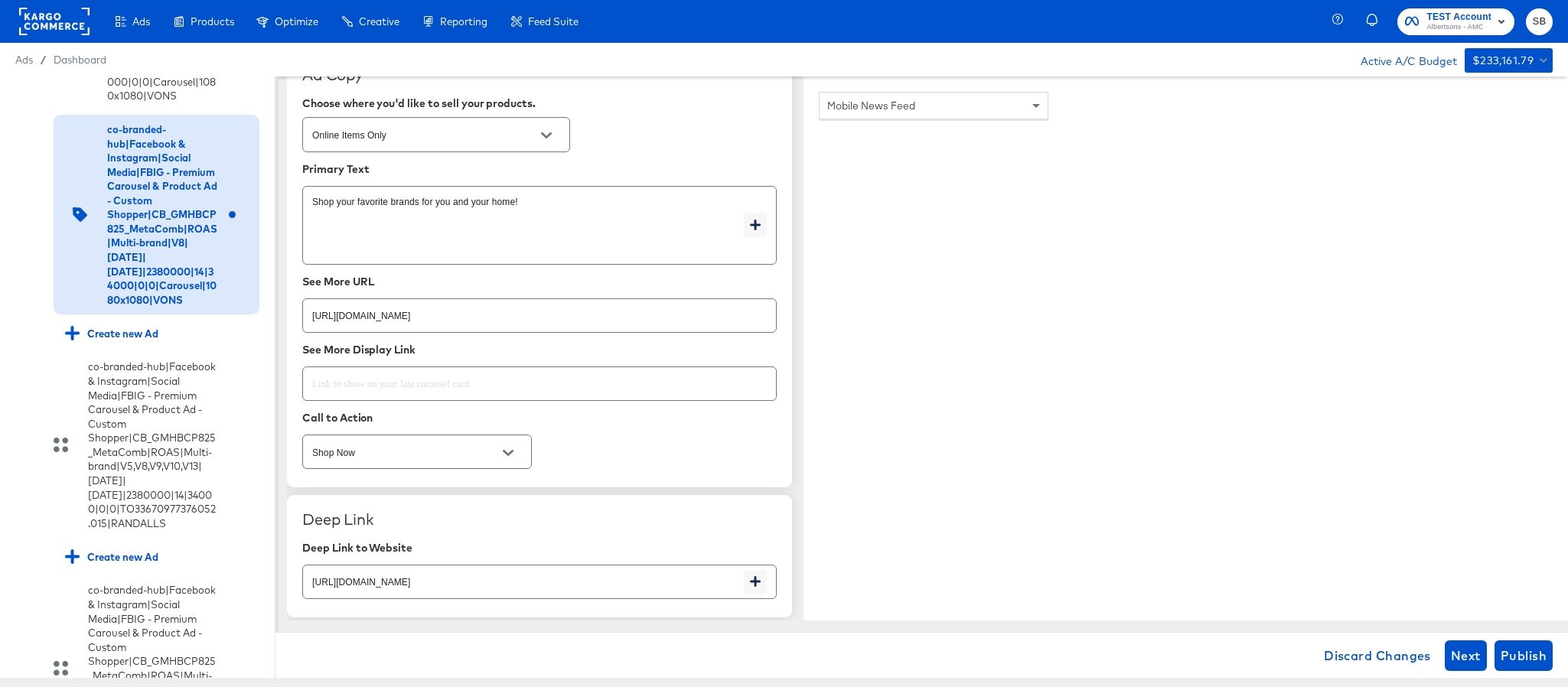
scroll to position [2181, 0]
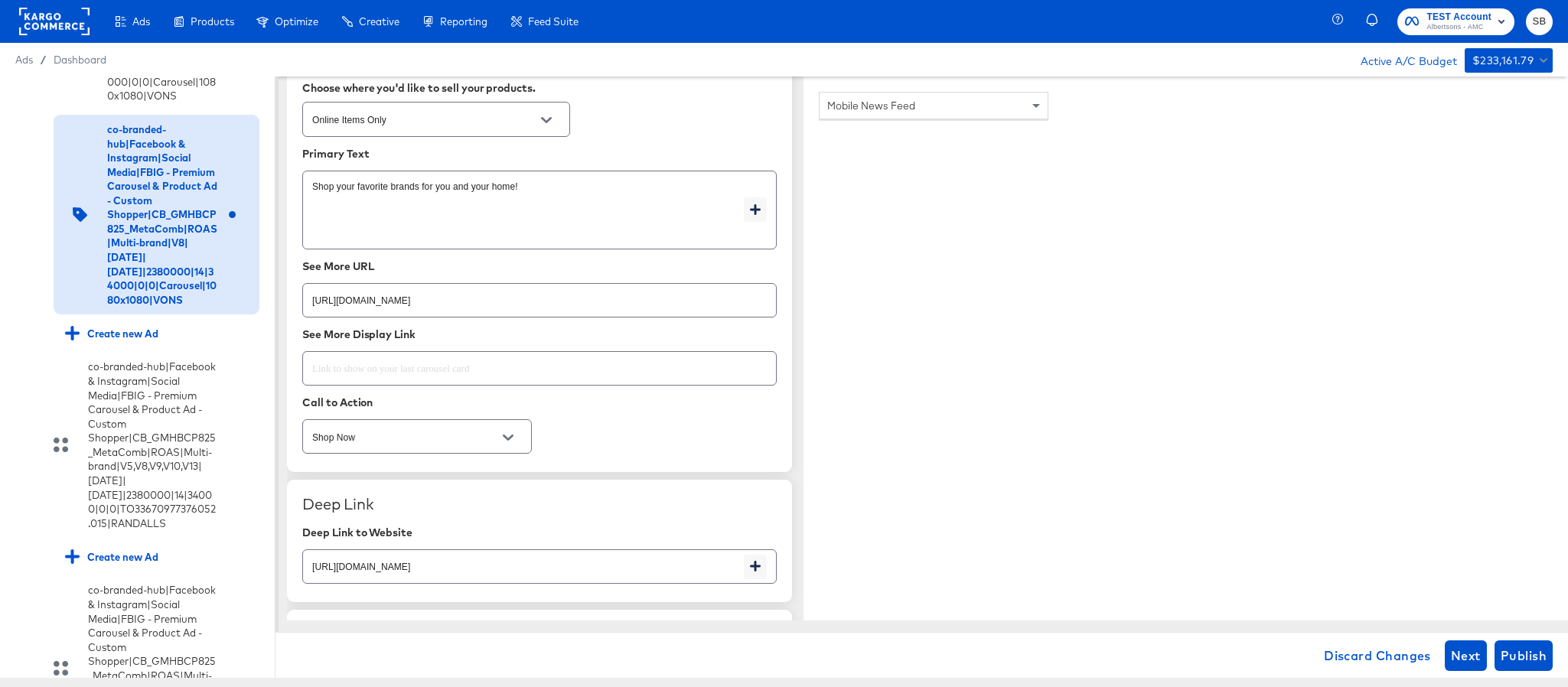
click at [576, 301] on input "https://www.vons.com/order/personal-care-essentials.html" at bounding box center [539, 294] width 473 height 33
paste input "shop/aisles/paper-cleaning-home"
click at [567, 576] on input "https://www.vons.com/order/personal-care-essentials.html" at bounding box center [524, 560] width 441 height 33
paste input "shop/aisles/paper-cleaning-home"
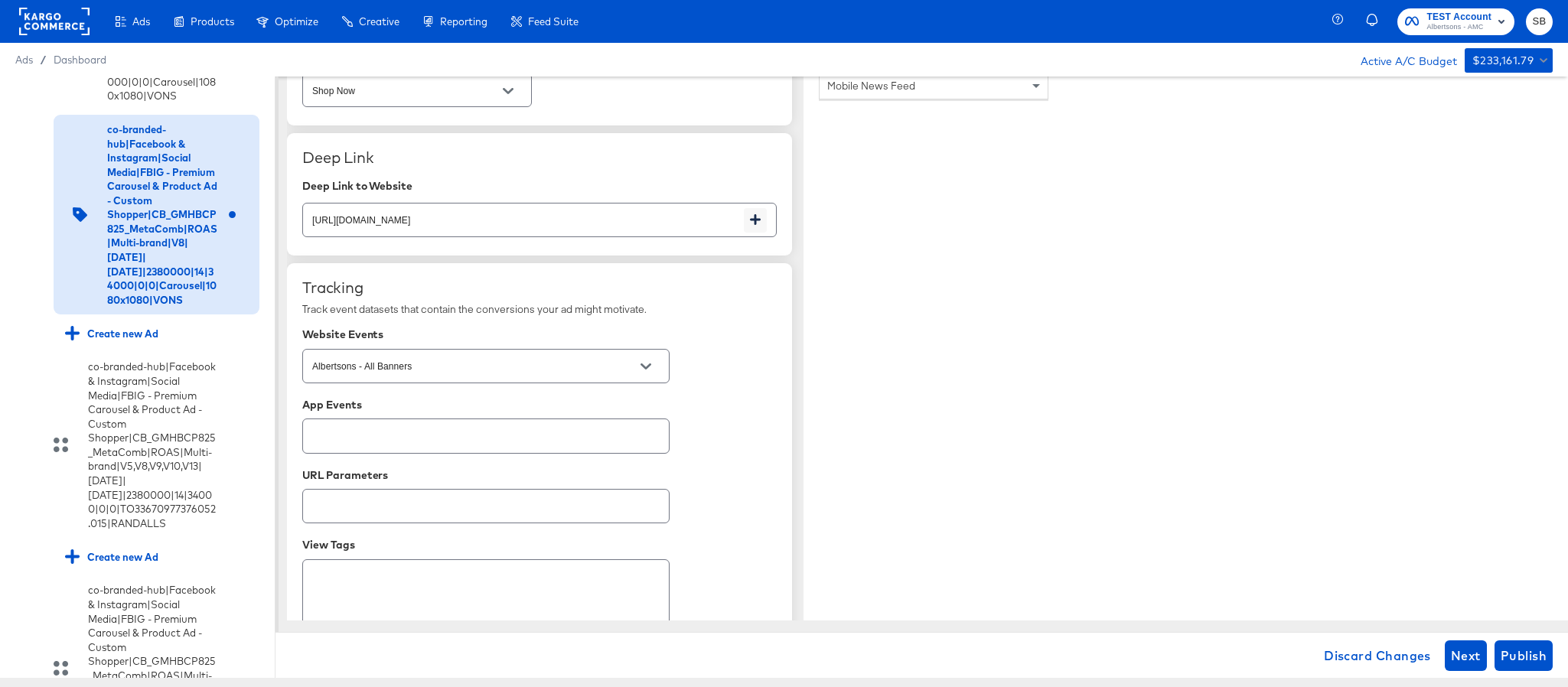
scroll to position [2590, 0]
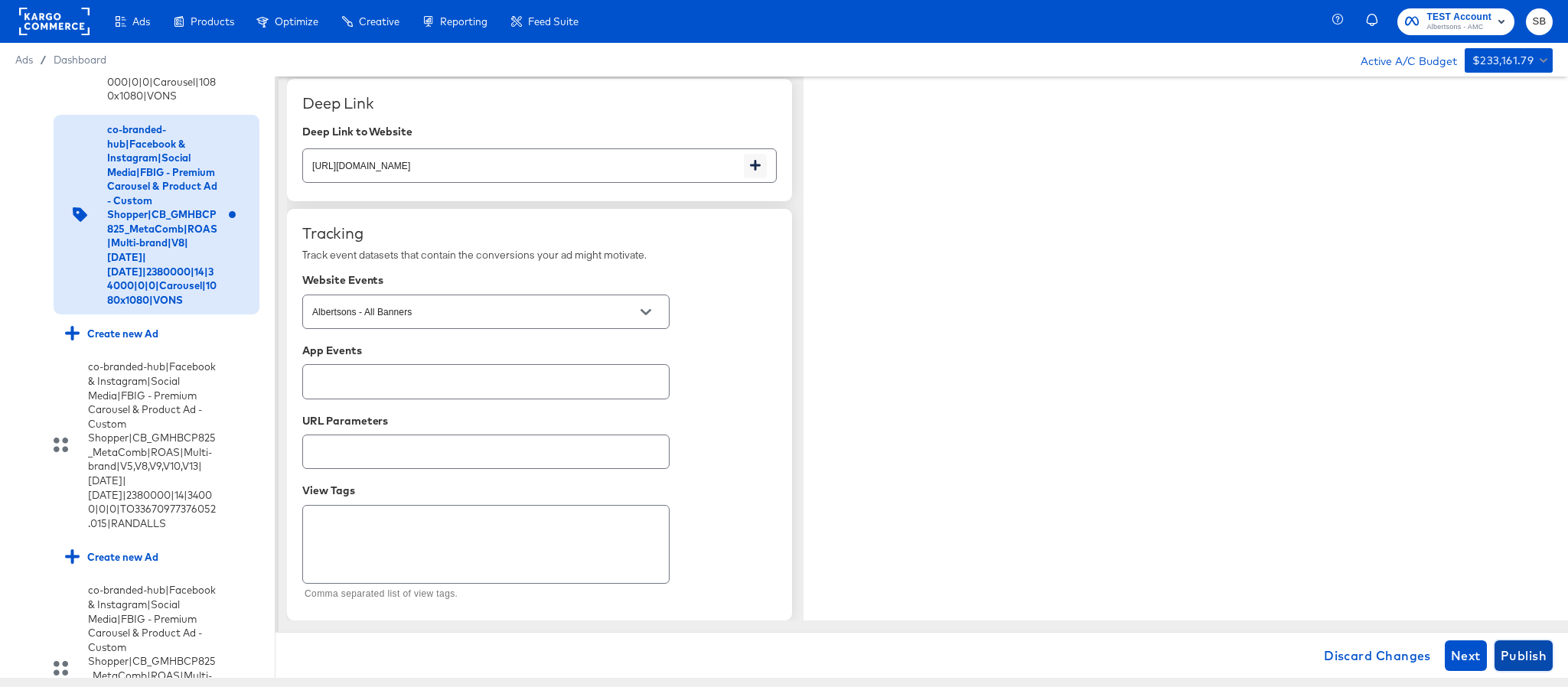
click at [1525, 659] on span "Publish" at bounding box center [1524, 656] width 46 height 22
click at [16, 230] on div "co-branded-hub|Facebook & Instagram|Social Media|FBIG - Premium Carousel & Prod…" at bounding box center [137, 215] width 244 height 200
click at [21, 134] on icon at bounding box center [23, 129] width 12 height 12
click at [0, 0] on input "checkbox" at bounding box center [0, 0] width 0 height 0
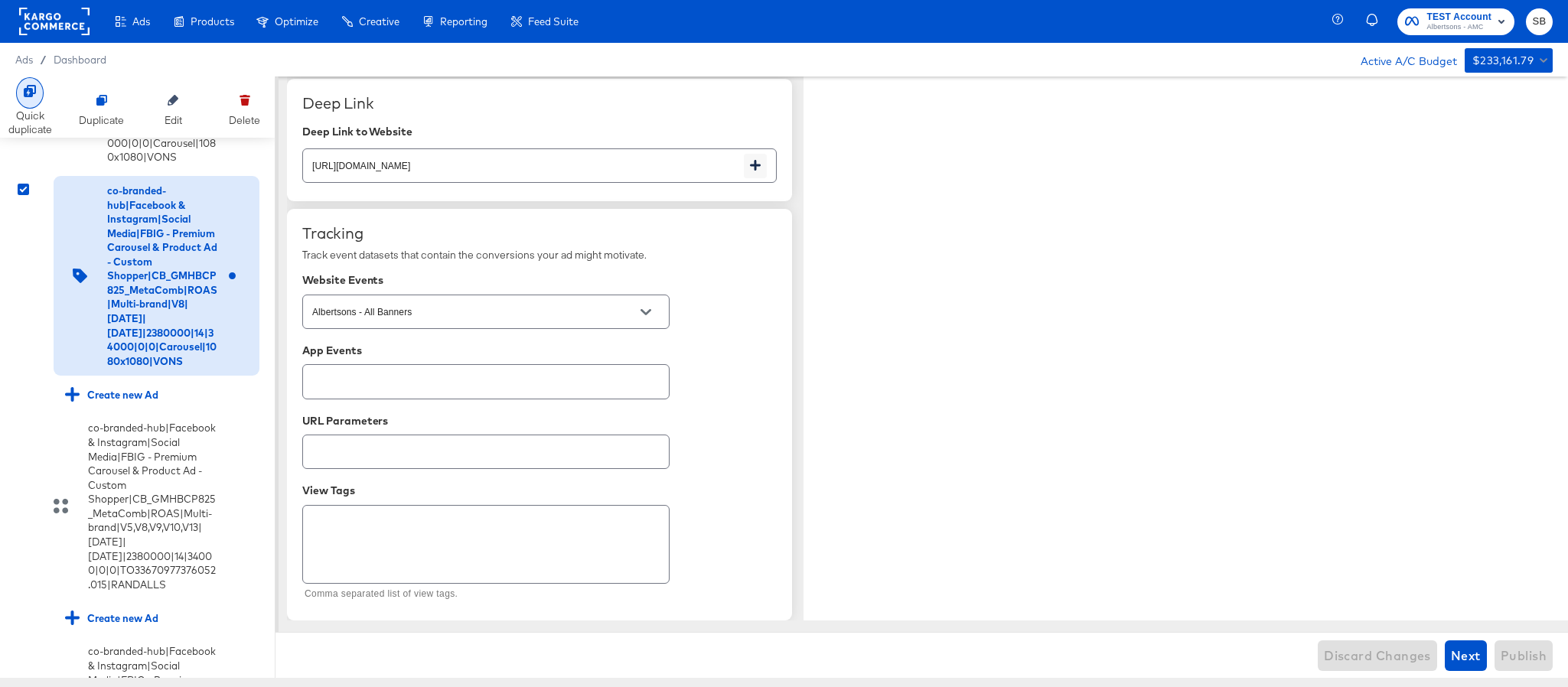
click at [28, 109] on div "Quick duplicate" at bounding box center [30, 123] width 43 height 28
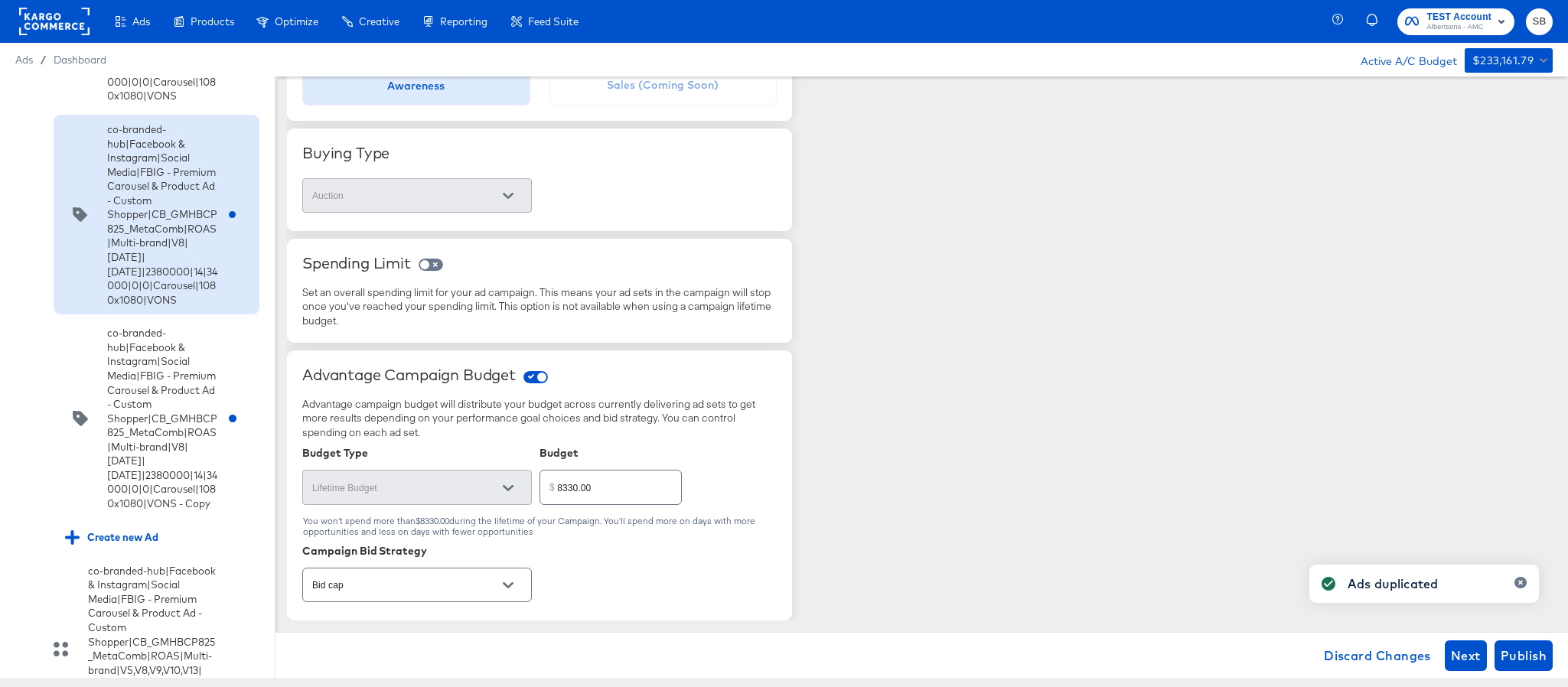
scroll to position [325, 0]
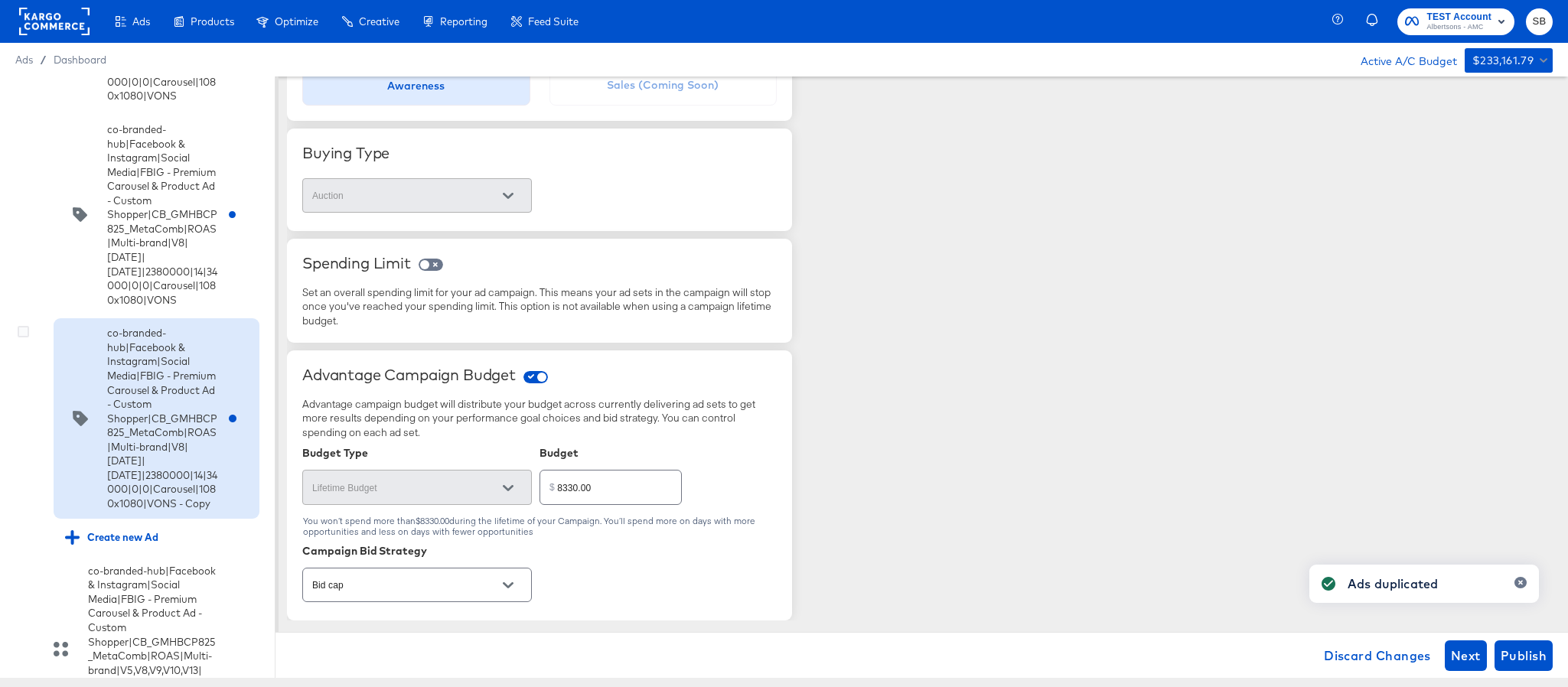
click at [209, 510] on div "co-branded-hub|Facebook & Instagram|Social Media|FBIG - Premium Carousel & Prod…" at bounding box center [156, 418] width 183 height 184
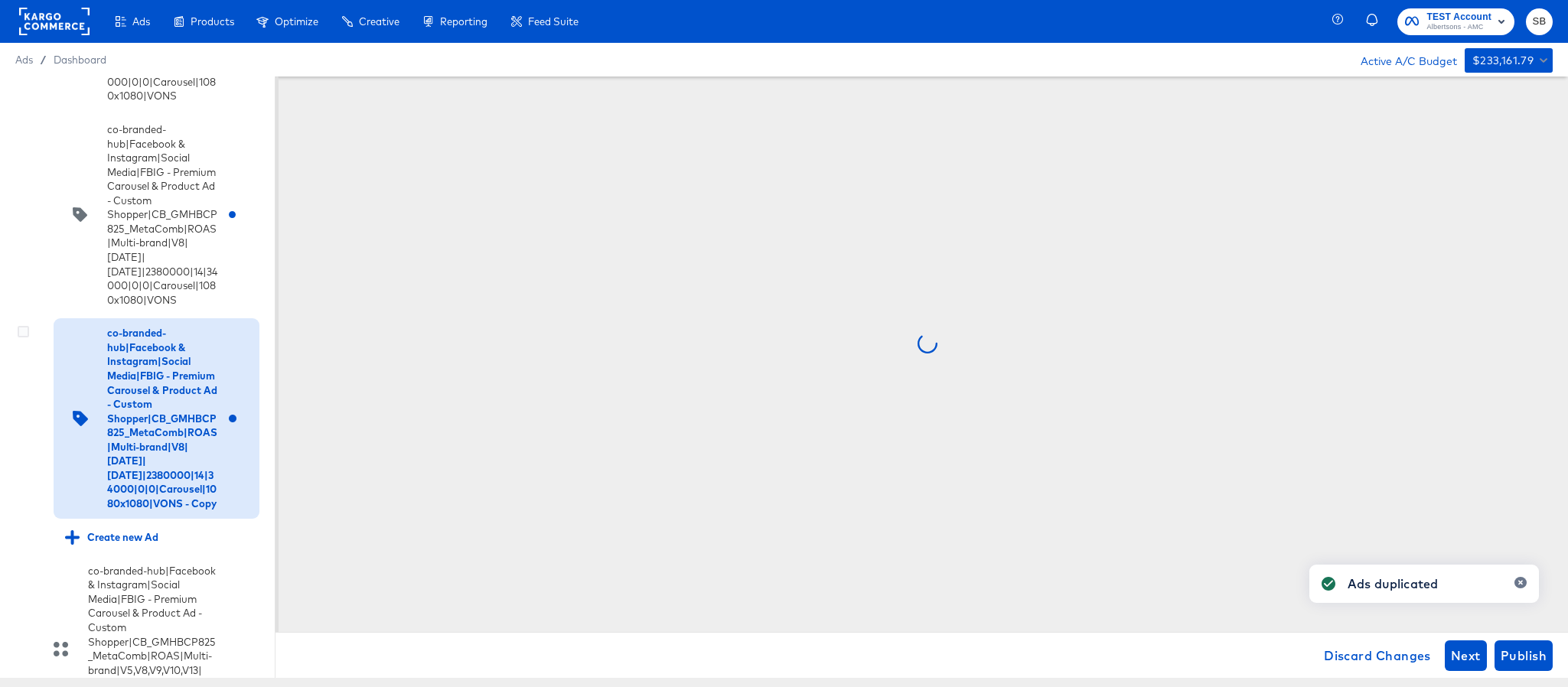
scroll to position [0, 0]
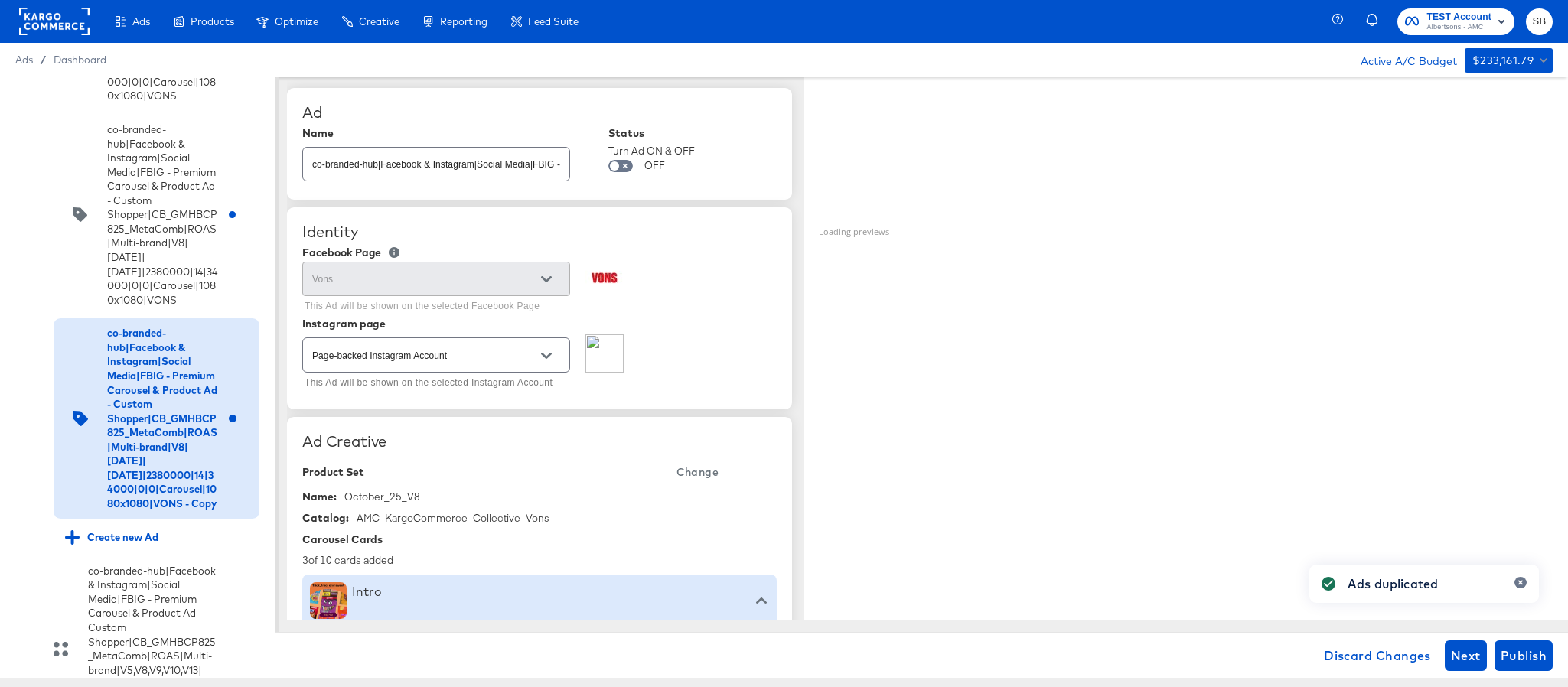
click at [522, 174] on input "co-branded-hub|Facebook & Instagram|Social Media|FBIG - Premium Carousel & Prod…" at bounding box center [436, 158] width 266 height 33
paste input "9|9/10/2025|10/07/2025|2380000|14|34000|0|0|Carousel|1080x1080|VONS"
click at [694, 473] on span "Change" at bounding box center [697, 472] width 42 height 19
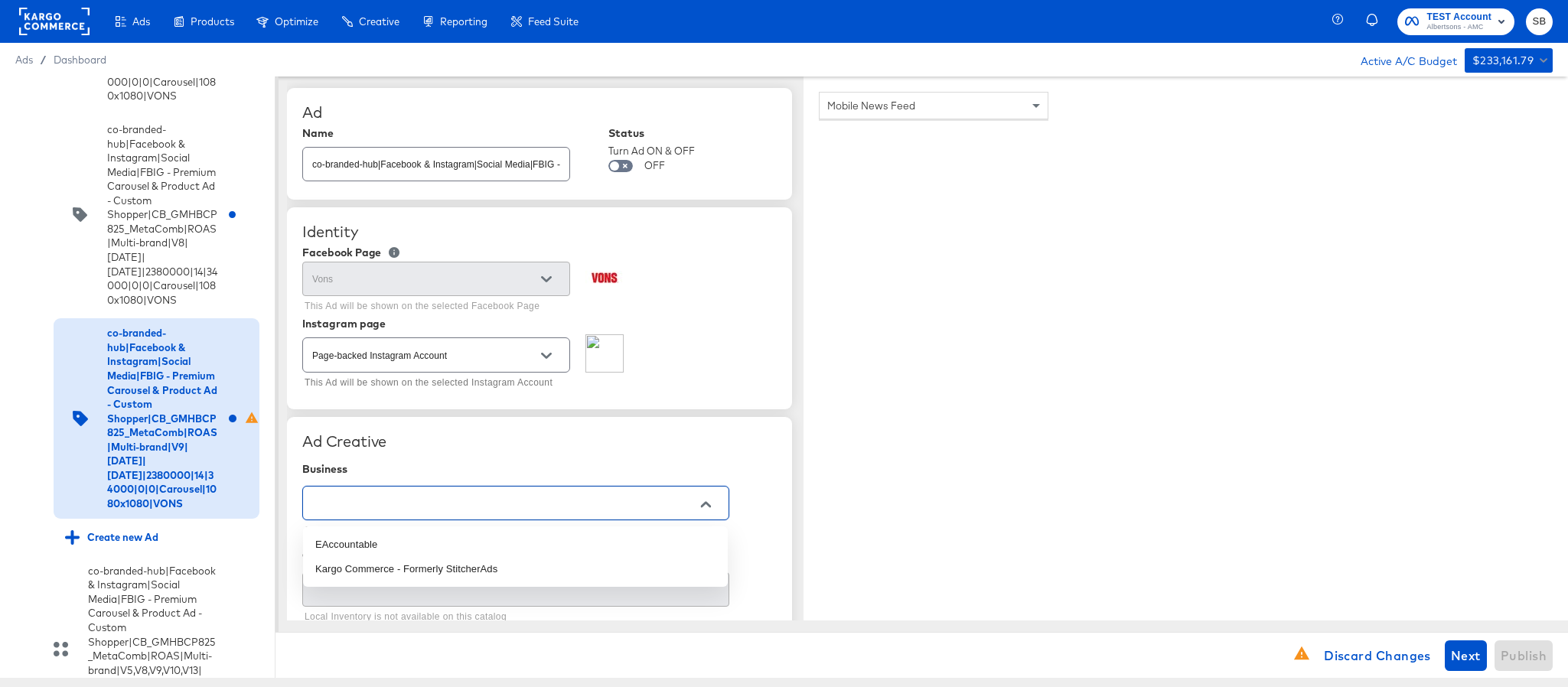
click at [535, 512] on input "text" at bounding box center [503, 503] width 390 height 18
click at [493, 565] on li "Kargo Commerce - Formerly StitcherAds" at bounding box center [515, 568] width 425 height 24
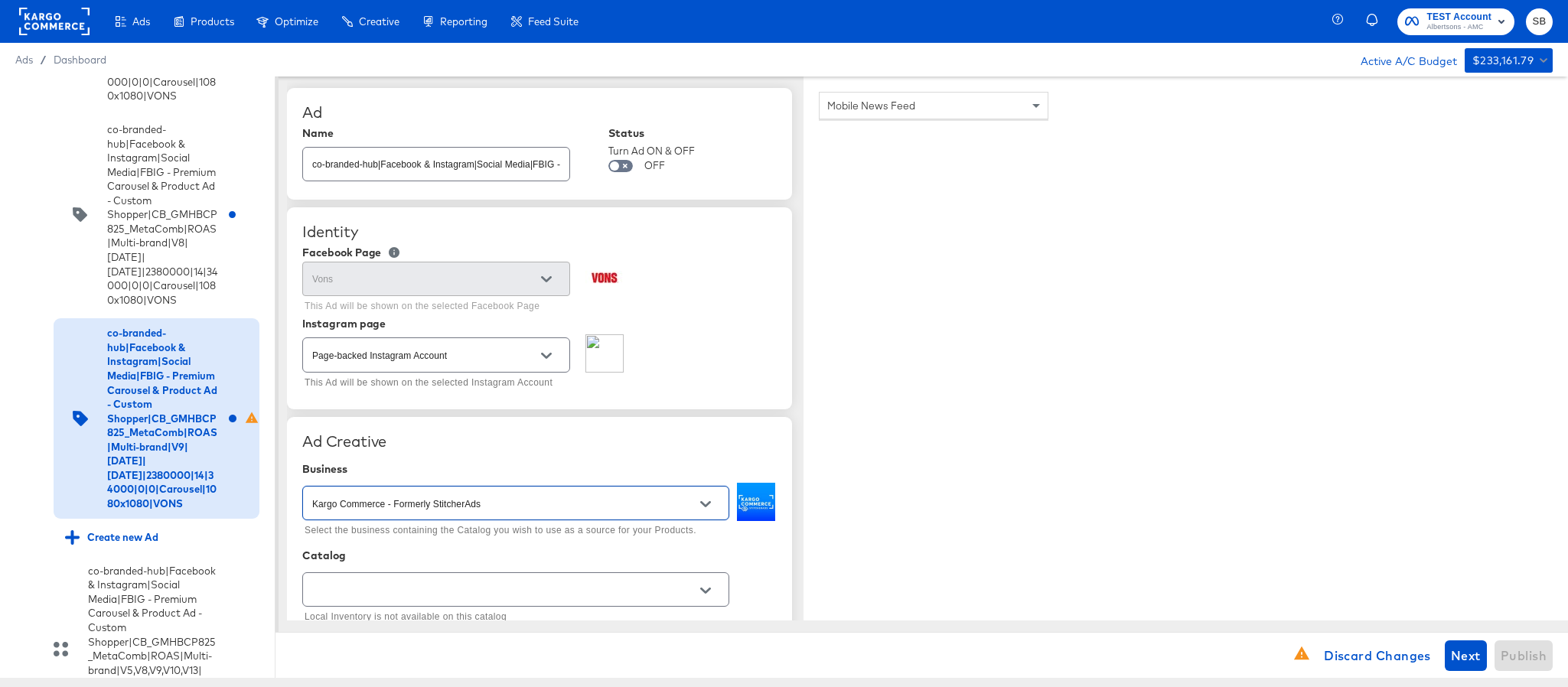
scroll to position [230, 0]
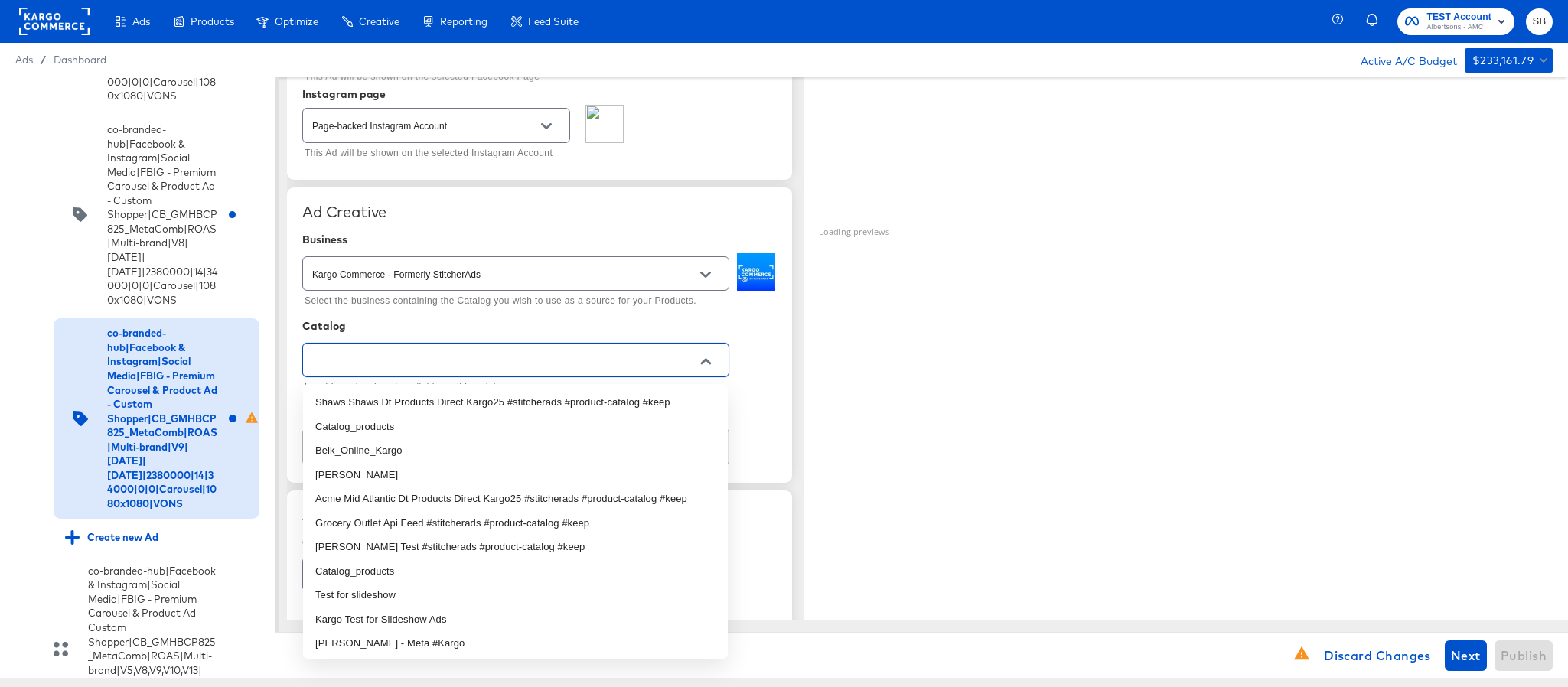
click at [582, 361] on input "text" at bounding box center [503, 361] width 390 height 18
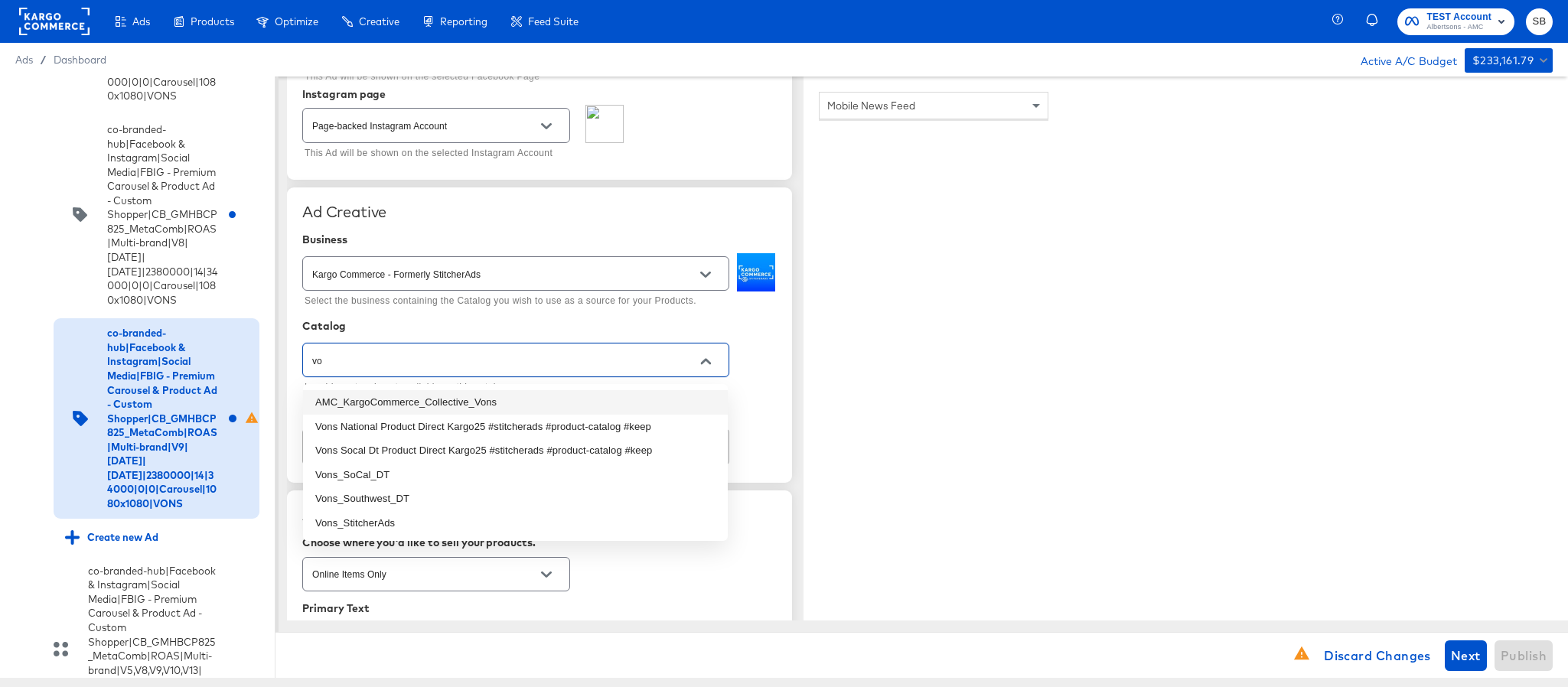
click at [559, 405] on li "AMC_KargoCommerce_Collective_Vons" at bounding box center [515, 402] width 425 height 24
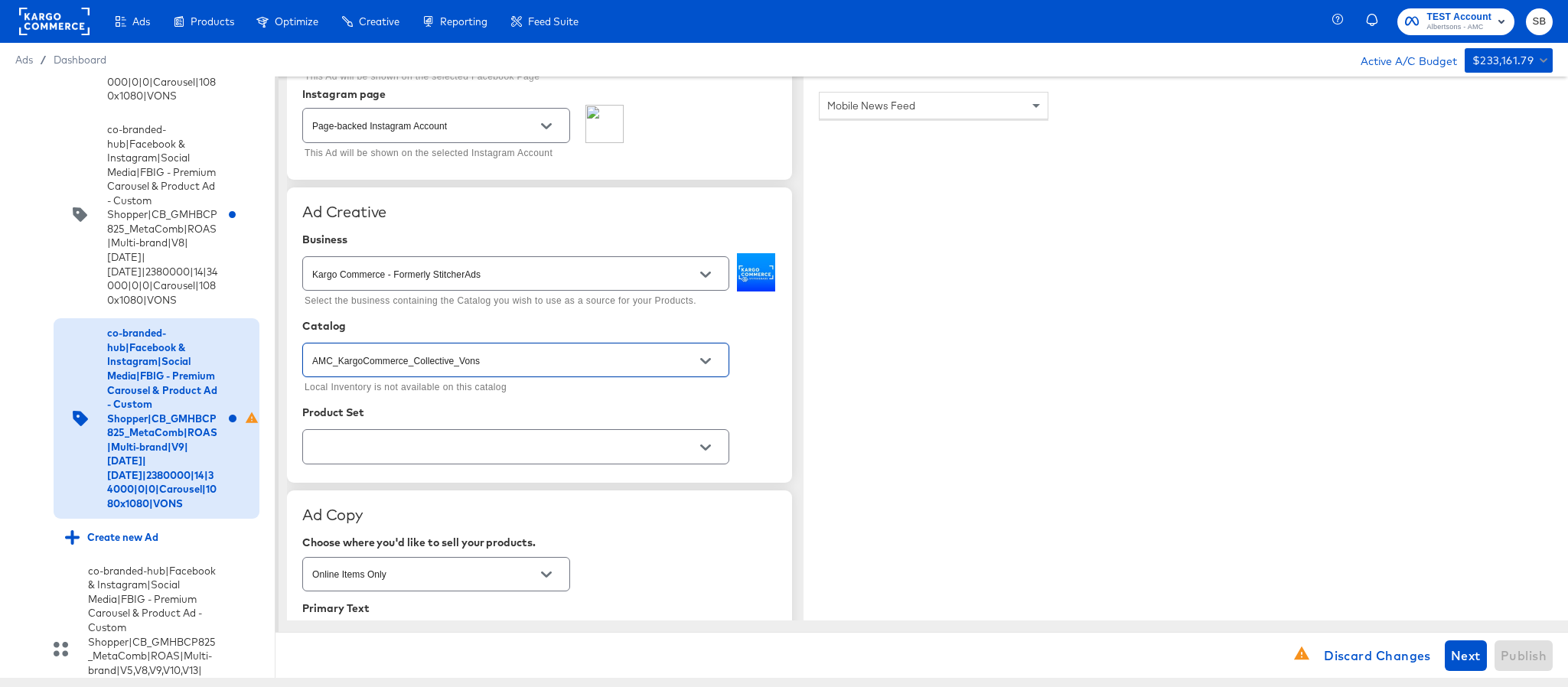
click at [570, 452] on input "text" at bounding box center [503, 447] width 390 height 18
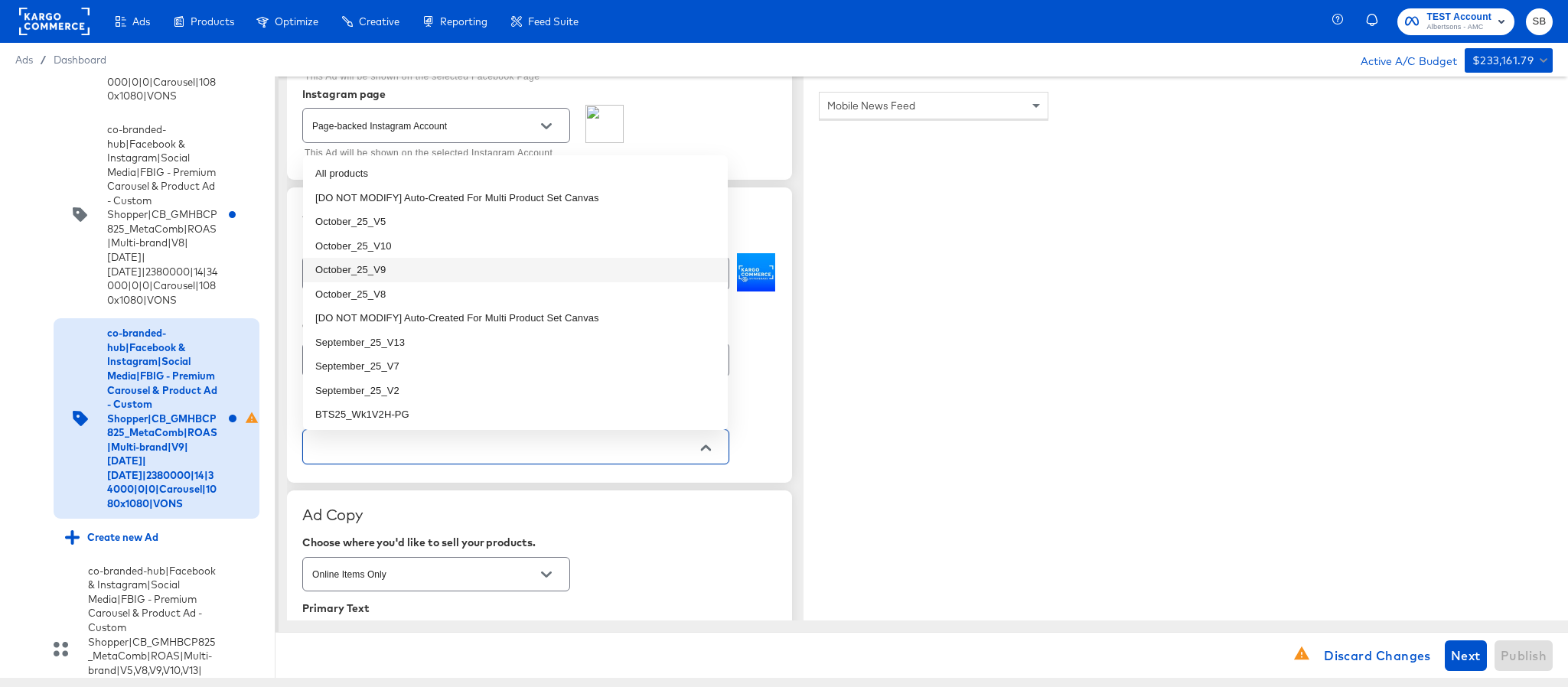
click at [453, 271] on li "October_25_V9" at bounding box center [515, 270] width 425 height 24
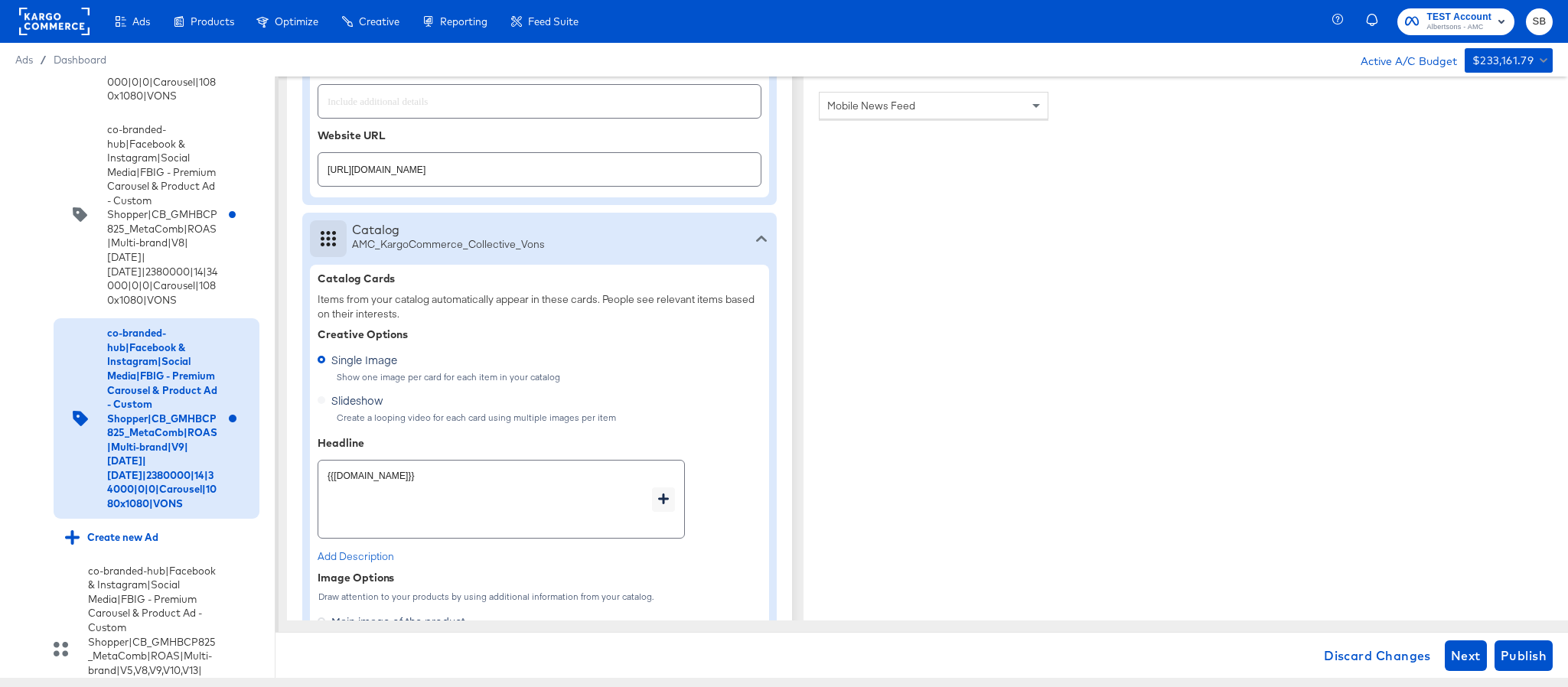
scroll to position [804, 0]
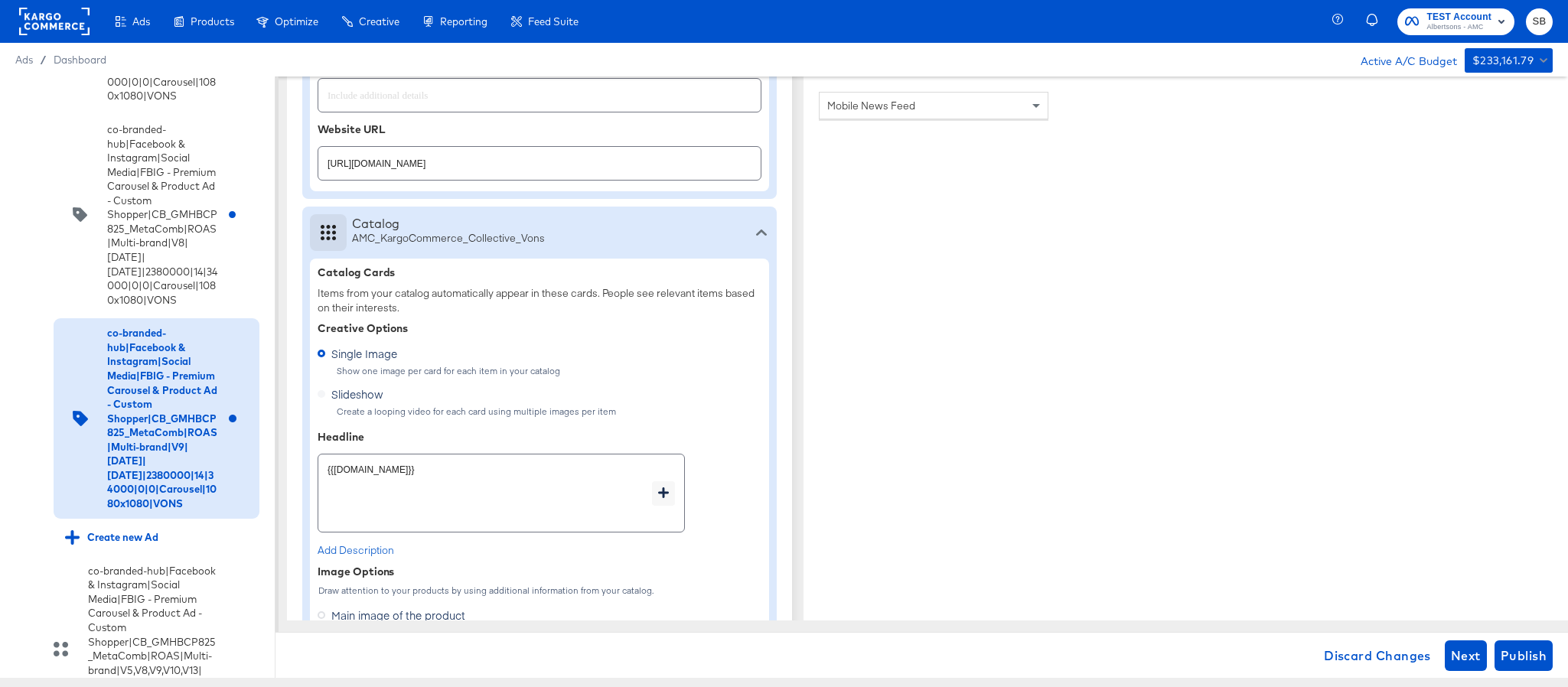
click at [565, 166] on input "https://www.vons.com/shop/aisles/paper-cleaning-home.html" at bounding box center [539, 157] width 443 height 33
paste input "cookies-snacks-candy"
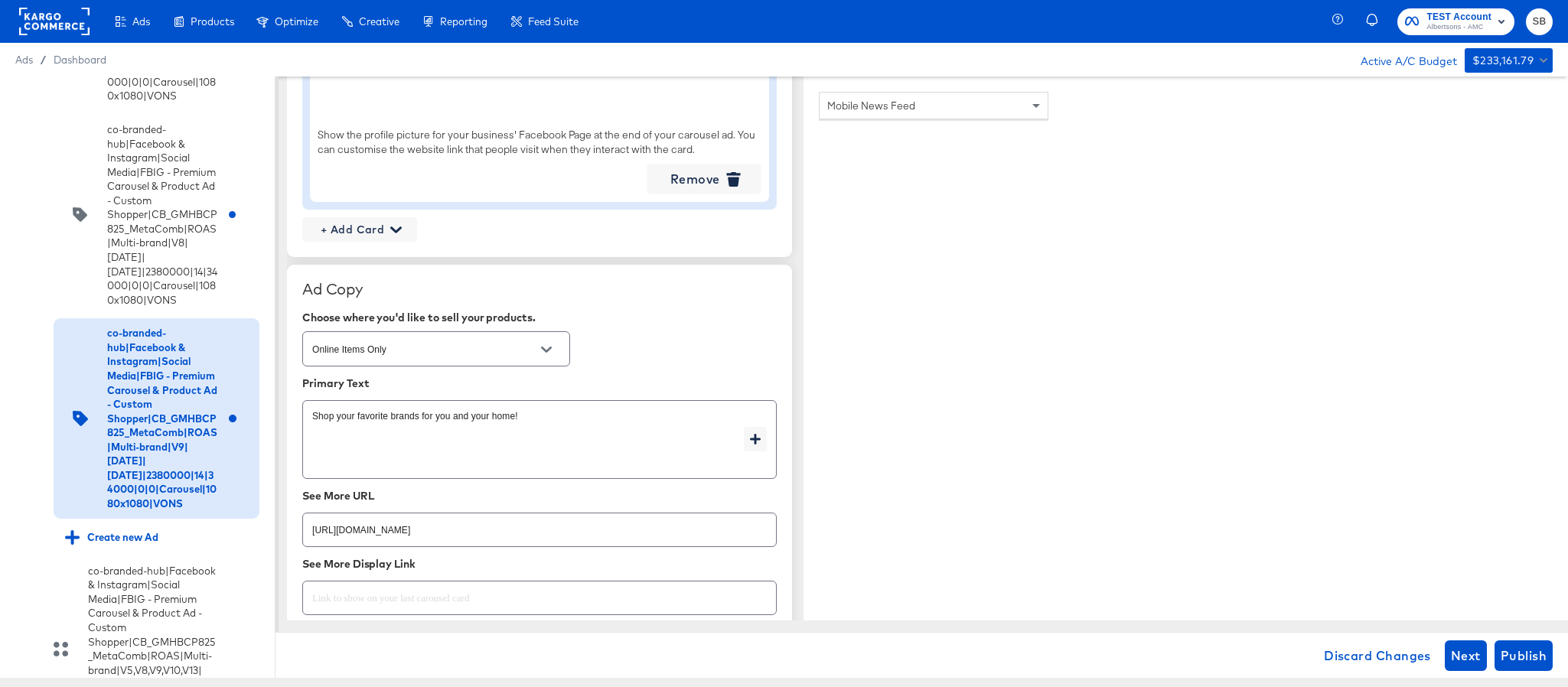
scroll to position [2181, 0]
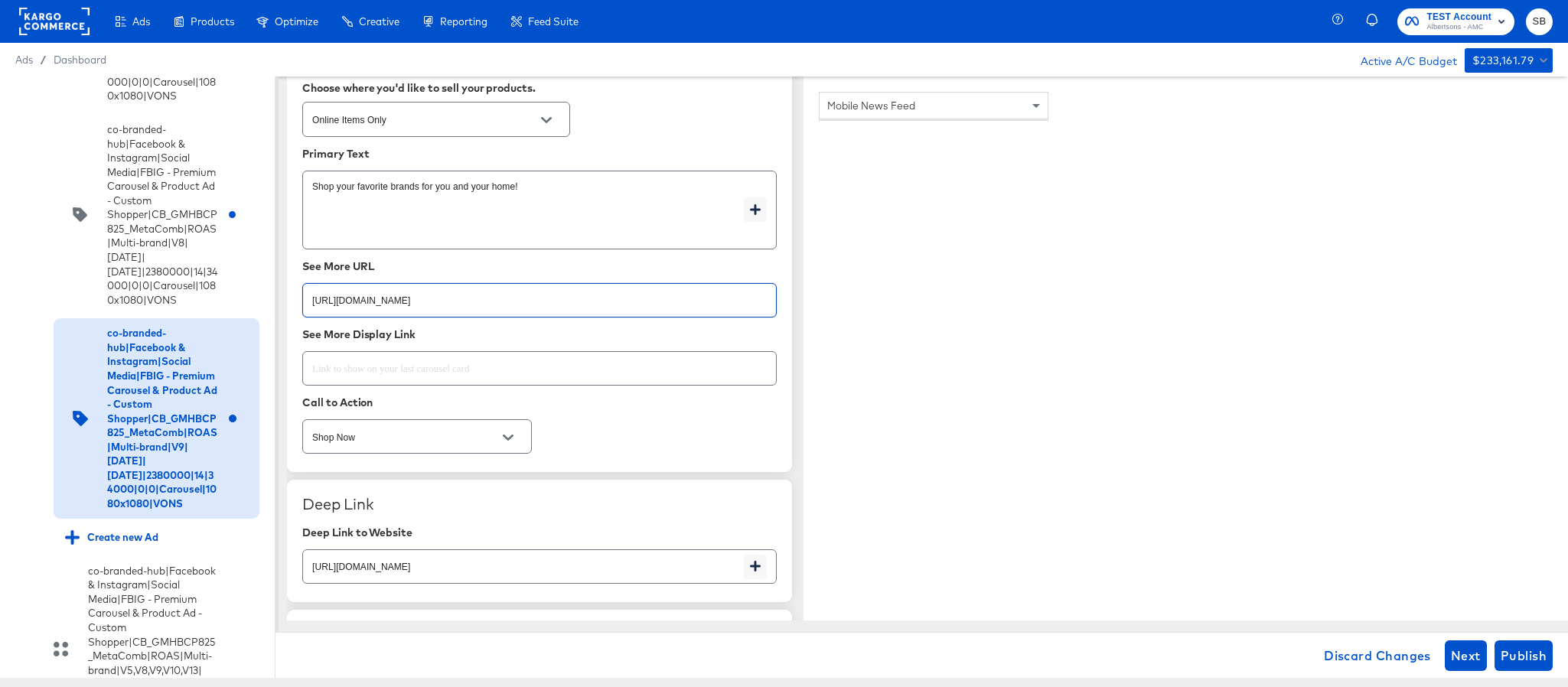
click at [588, 301] on input "https://www.vons.com/shop/aisles/paper-cleaning-home.html" at bounding box center [539, 294] width 473 height 33
paste input "cookies-snacks-candy"
click at [576, 574] on input "https://www.vons.com/shop/aisles/paper-cleaning-home.html" at bounding box center [524, 560] width 441 height 33
paste input "cookies-snacks-candy"
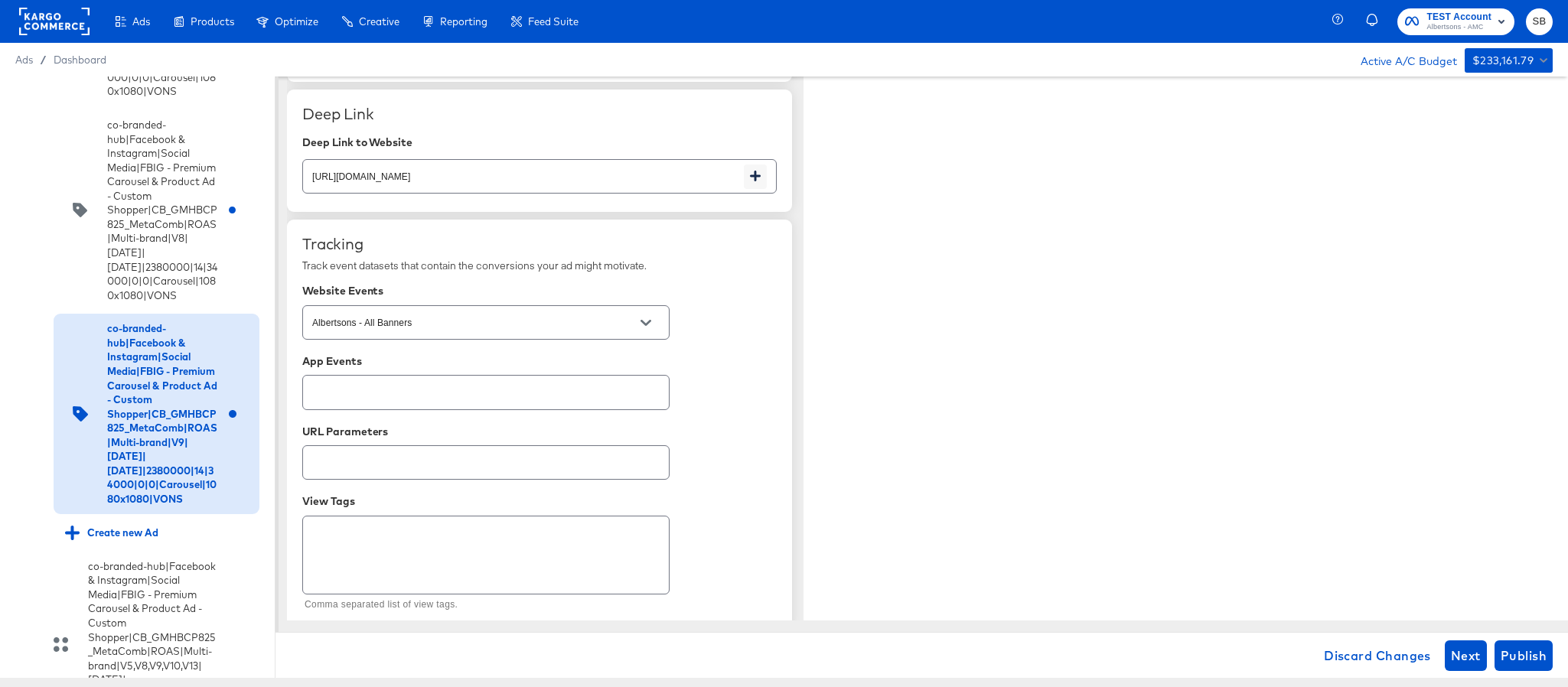
scroll to position [2590, 0]
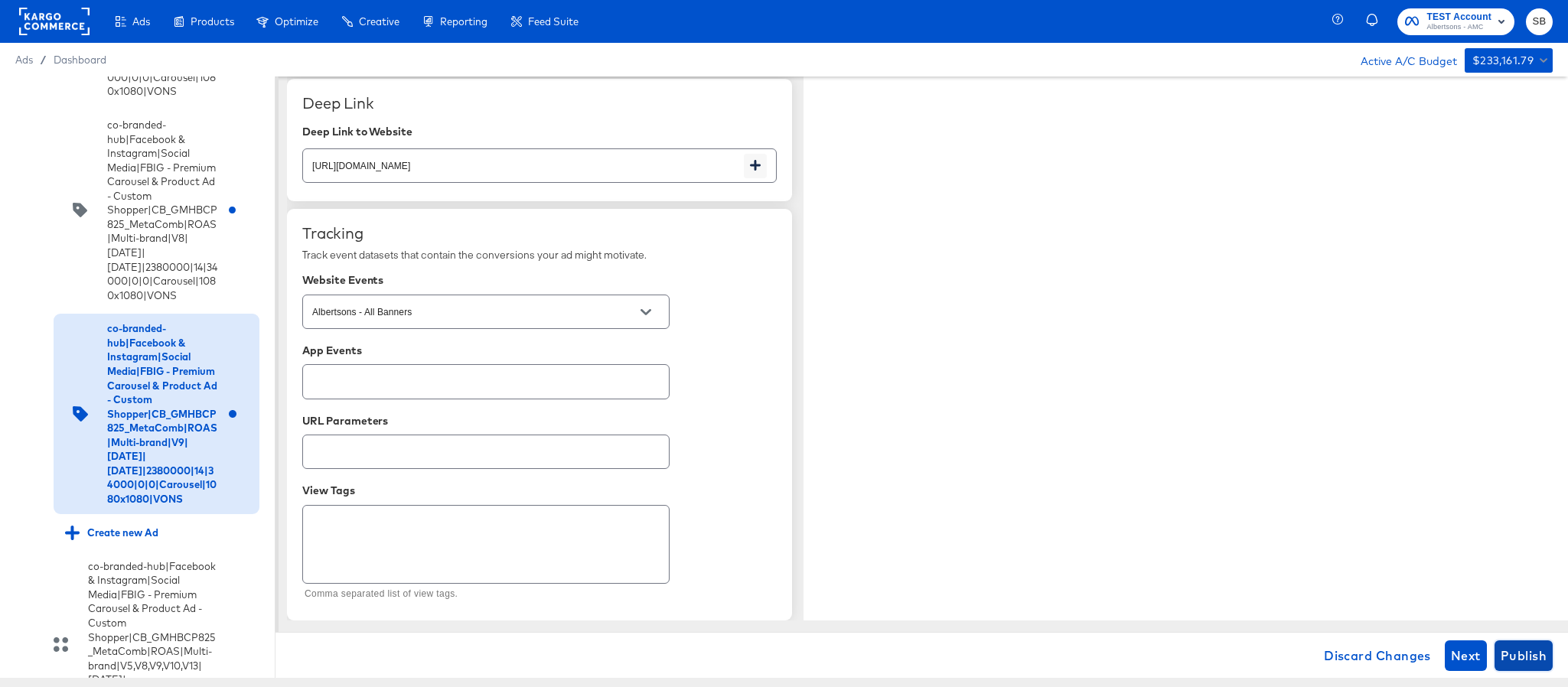
click at [1543, 664] on span "Publish" at bounding box center [1524, 656] width 46 height 22
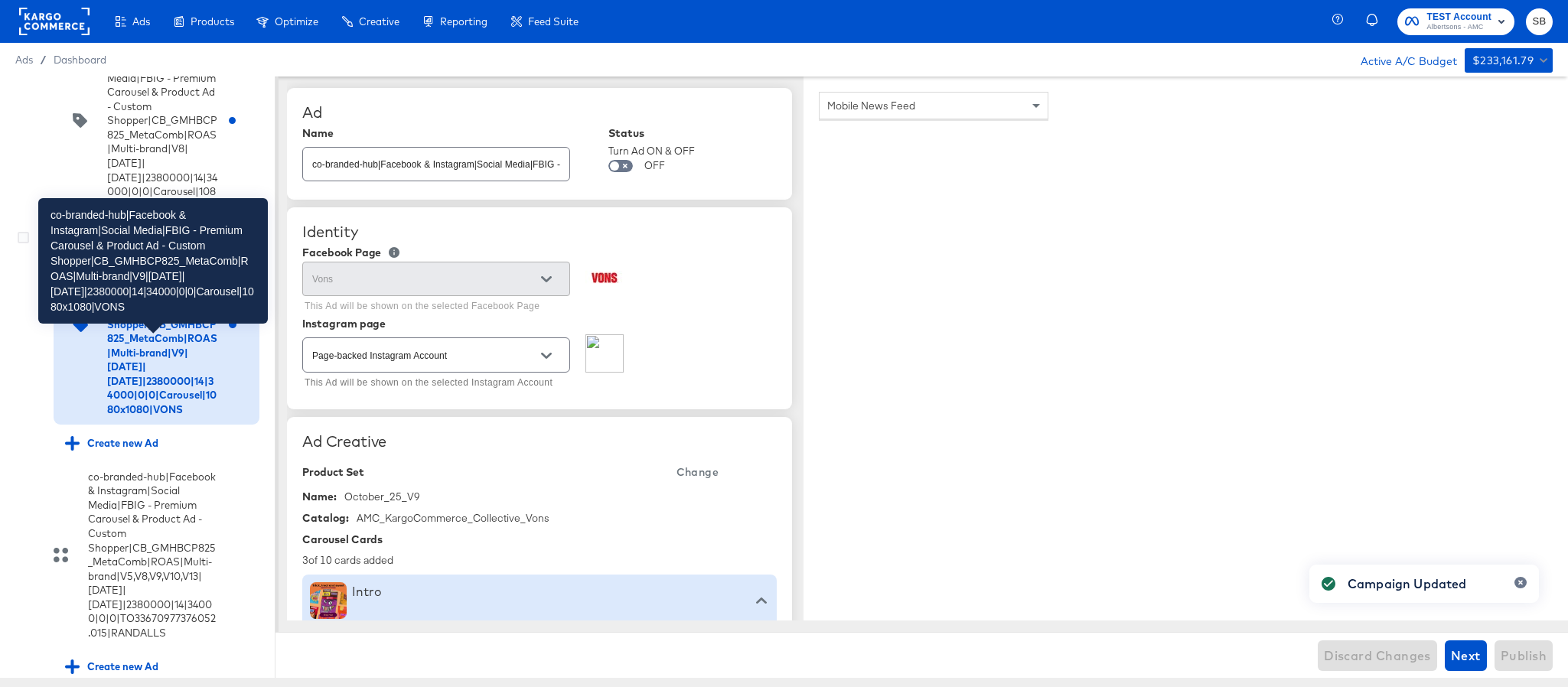
scroll to position [923, 0]
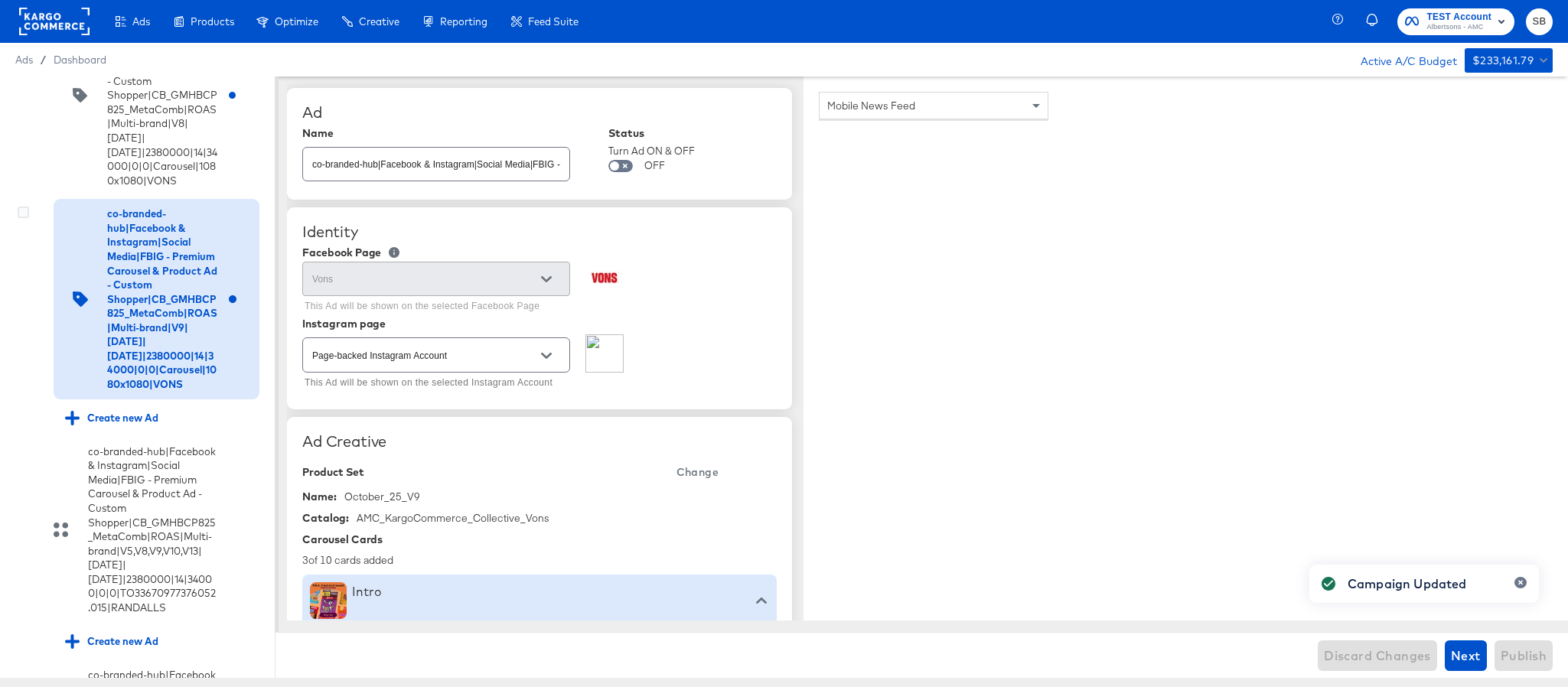
click at [18, 331] on div "co-branded-hub|Facebook & Instagram|Social Media|FBIG - Premium Carousel & Prod…" at bounding box center [137, 298] width 244 height 200
click at [19, 218] on icon at bounding box center [23, 213] width 12 height 12
click at [0, 0] on input "checkbox" at bounding box center [0, 0] width 0 height 0
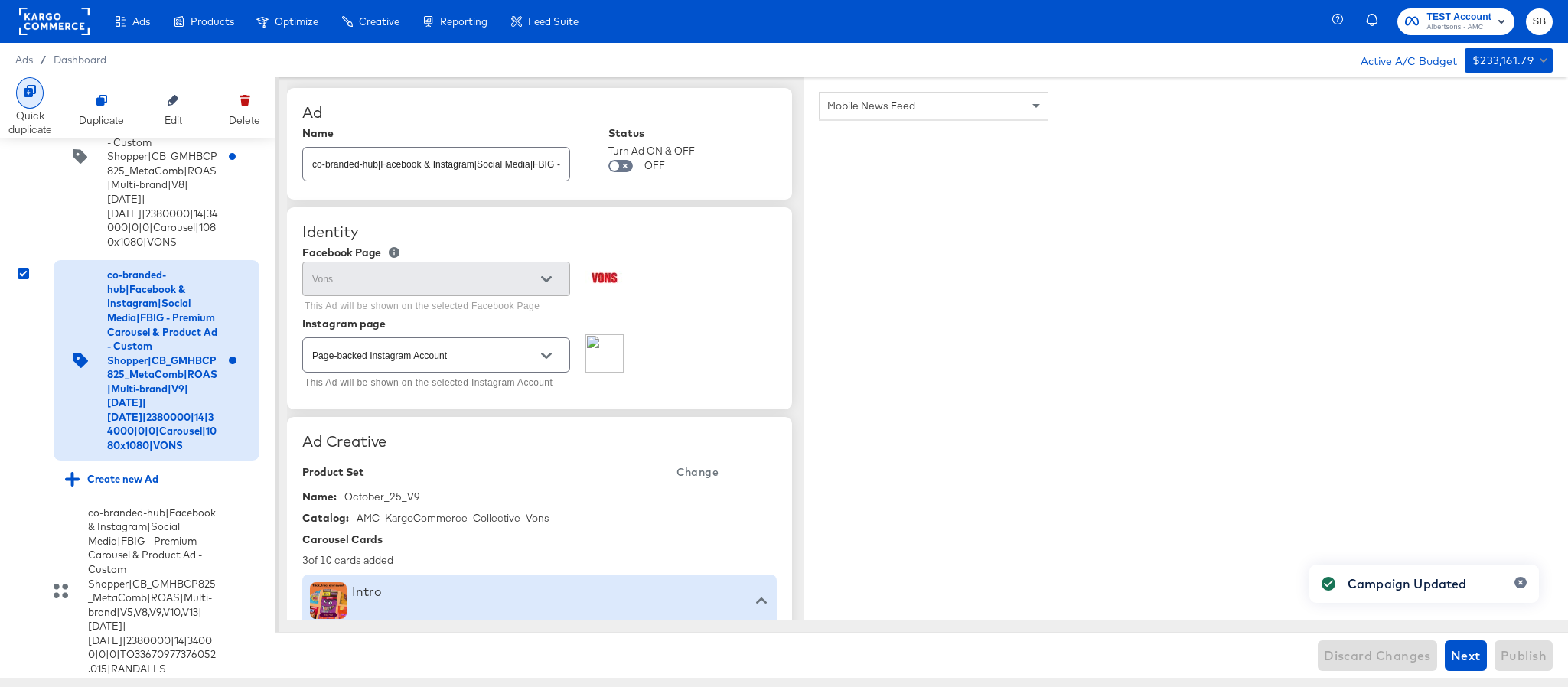
click at [21, 97] on div at bounding box center [29, 93] width 28 height 32
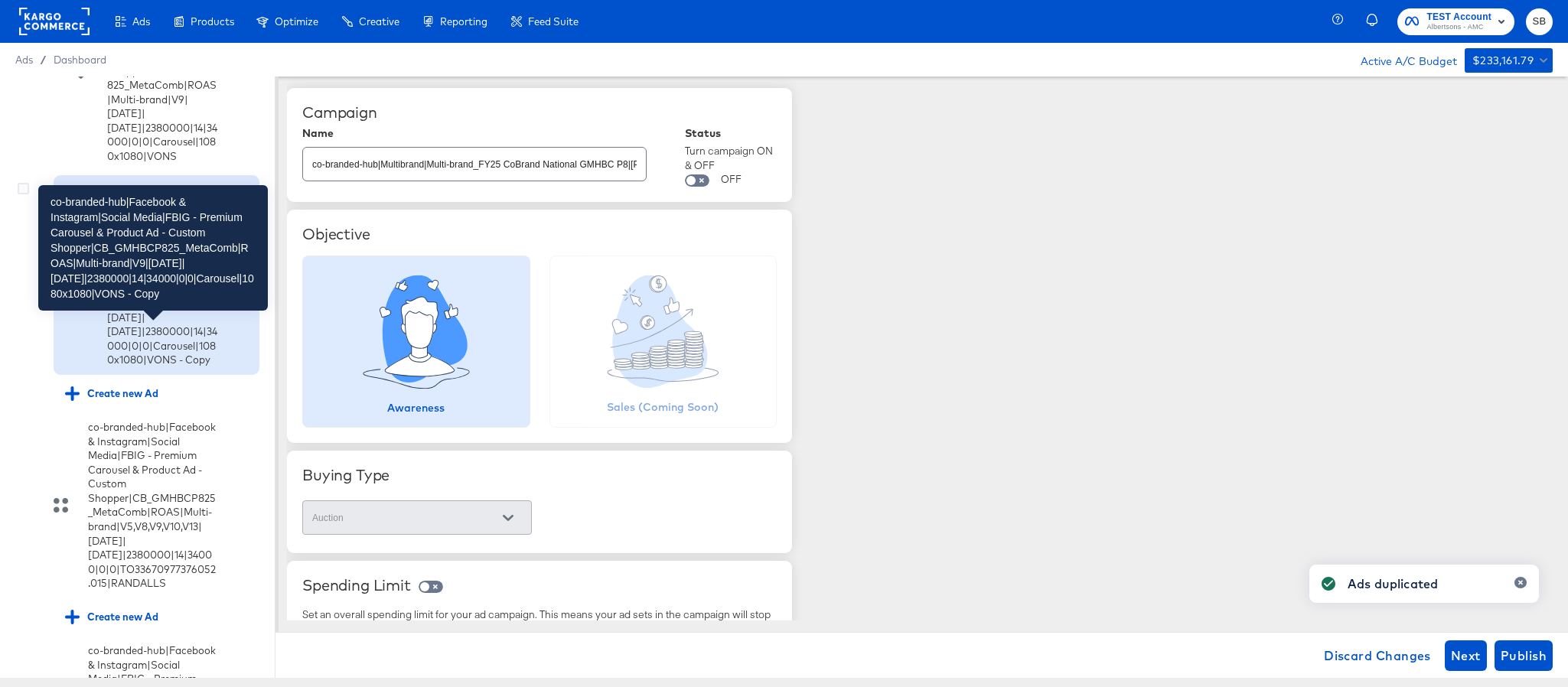
scroll to position [1153, 0]
click at [124, 366] on div "co-branded-hub|Facebook & Instagram|Social Media|FBIG - Premium Carousel & Prod…" at bounding box center [162, 273] width 110 height 184
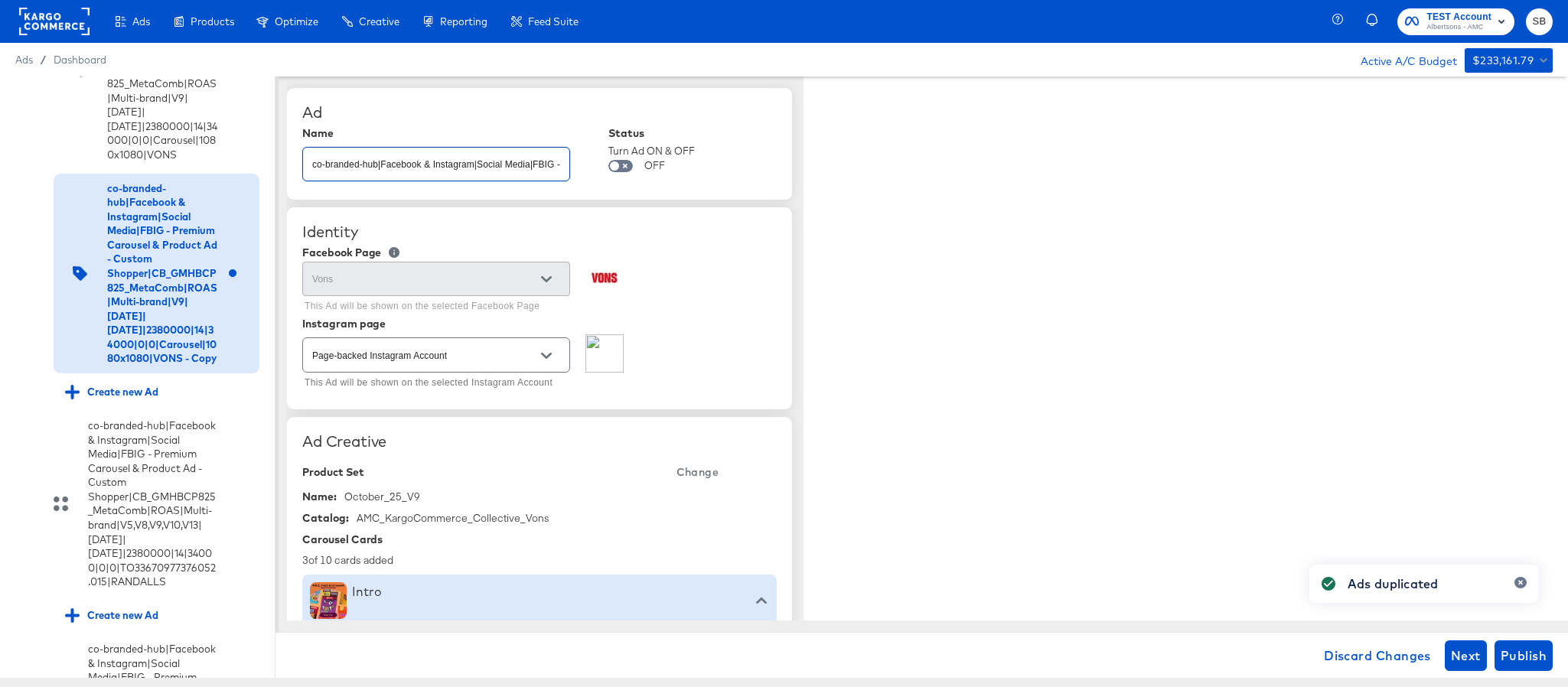
click at [542, 173] on input "co-branded-hub|Facebook & Instagram|Social Media|FBIG - Premium Carousel & Prod…" at bounding box center [436, 158] width 266 height 33
paste input "10|9/10/2025|10/07/2025|2380000|14|34000|0|0|Carousel|1080x1080|VONS"
click at [701, 478] on span "Change" at bounding box center [697, 472] width 42 height 19
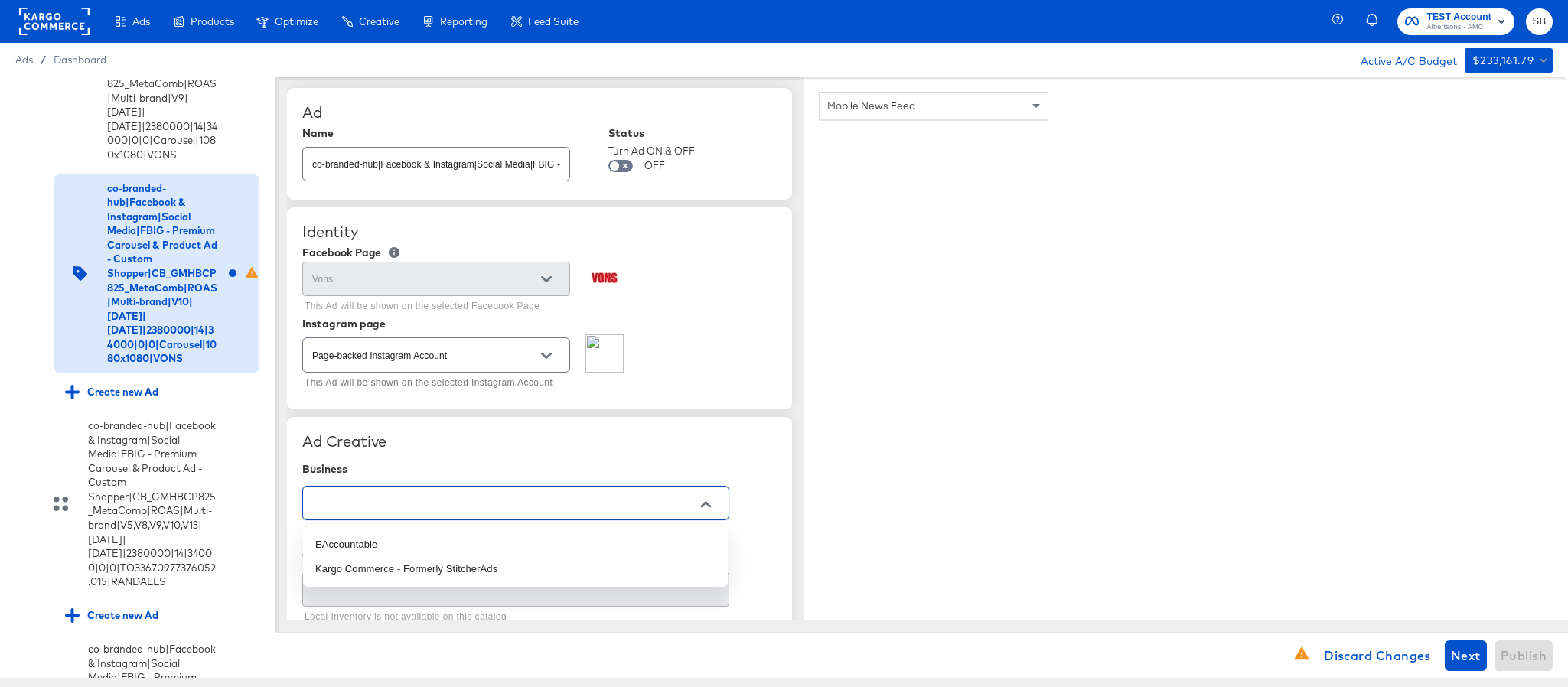
click at [512, 503] on input "text" at bounding box center [503, 503] width 390 height 18
click at [488, 563] on li "Kargo Commerce - Formerly StitcherAds" at bounding box center [515, 568] width 425 height 24
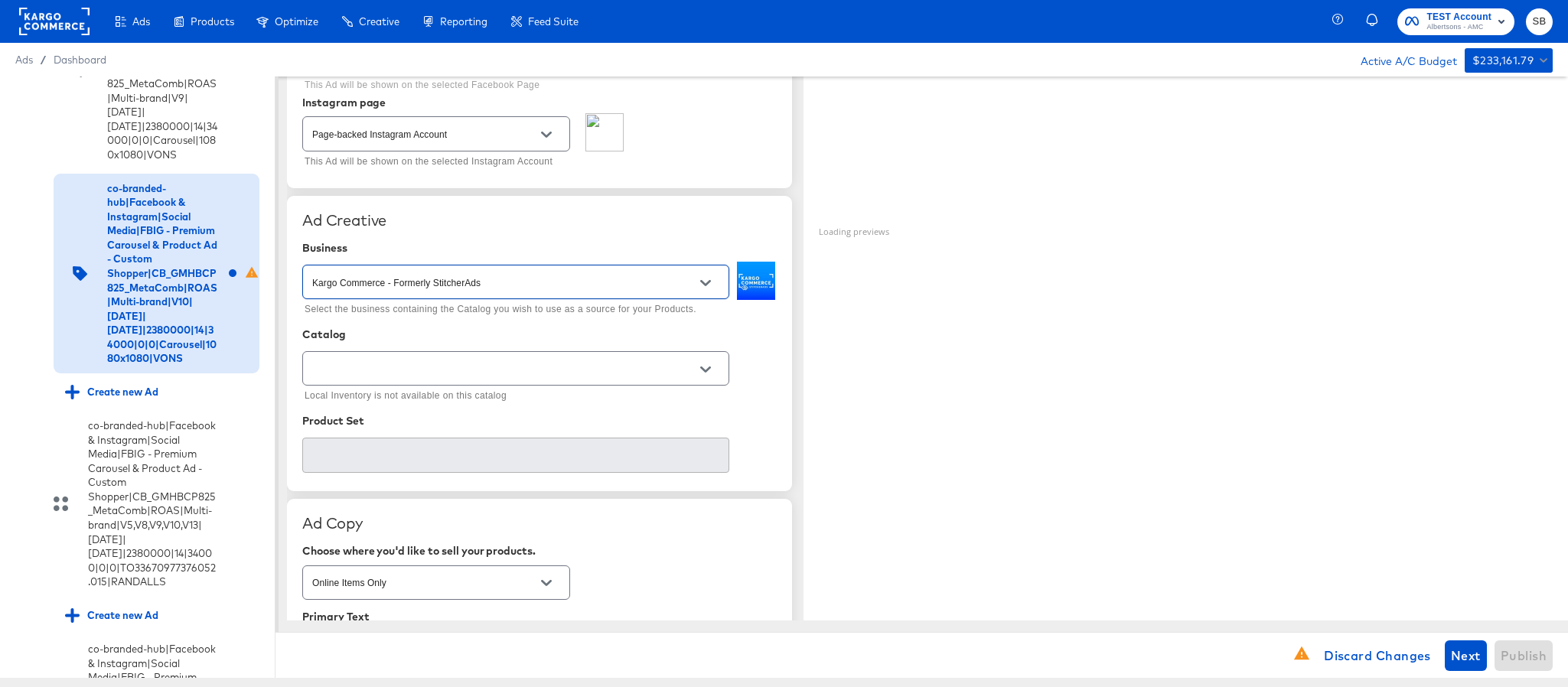
scroll to position [230, 0]
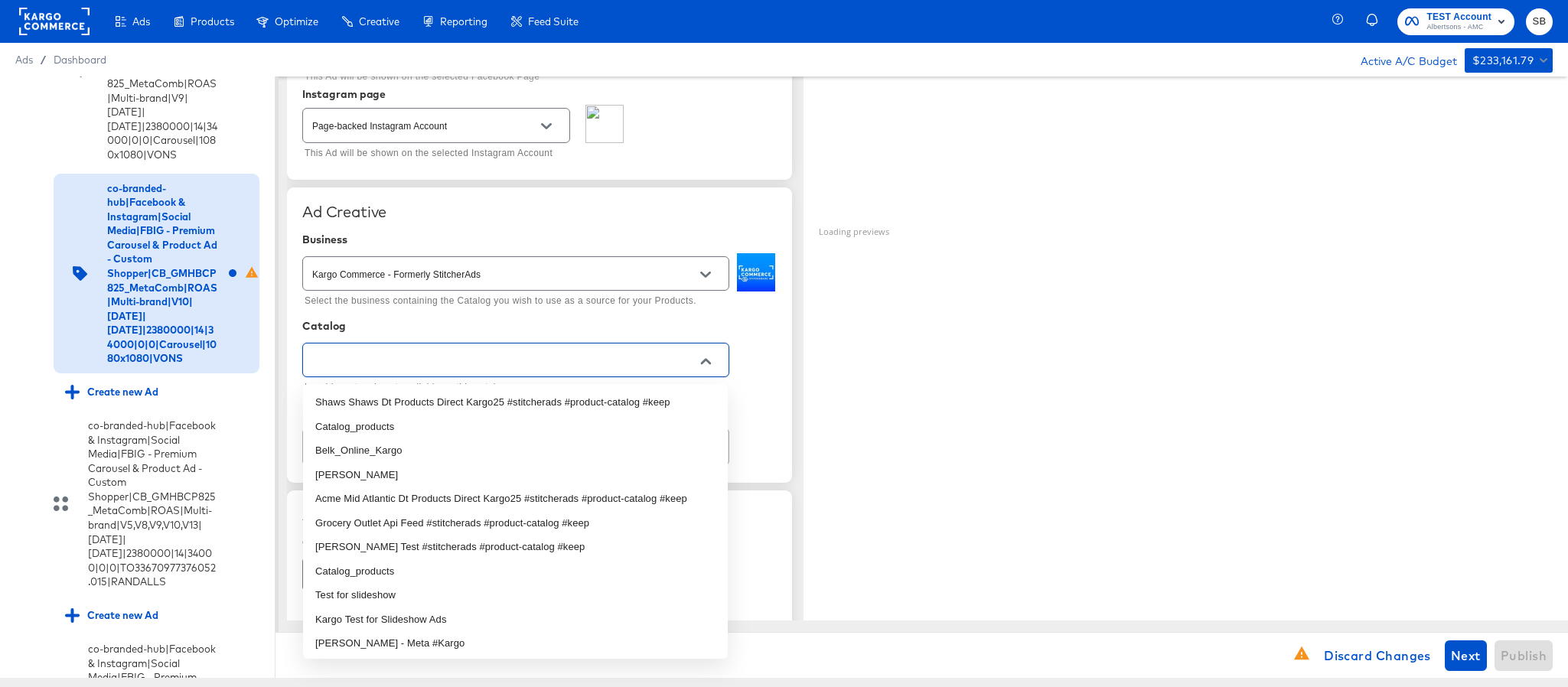
click at [533, 358] on input "text" at bounding box center [503, 361] width 390 height 18
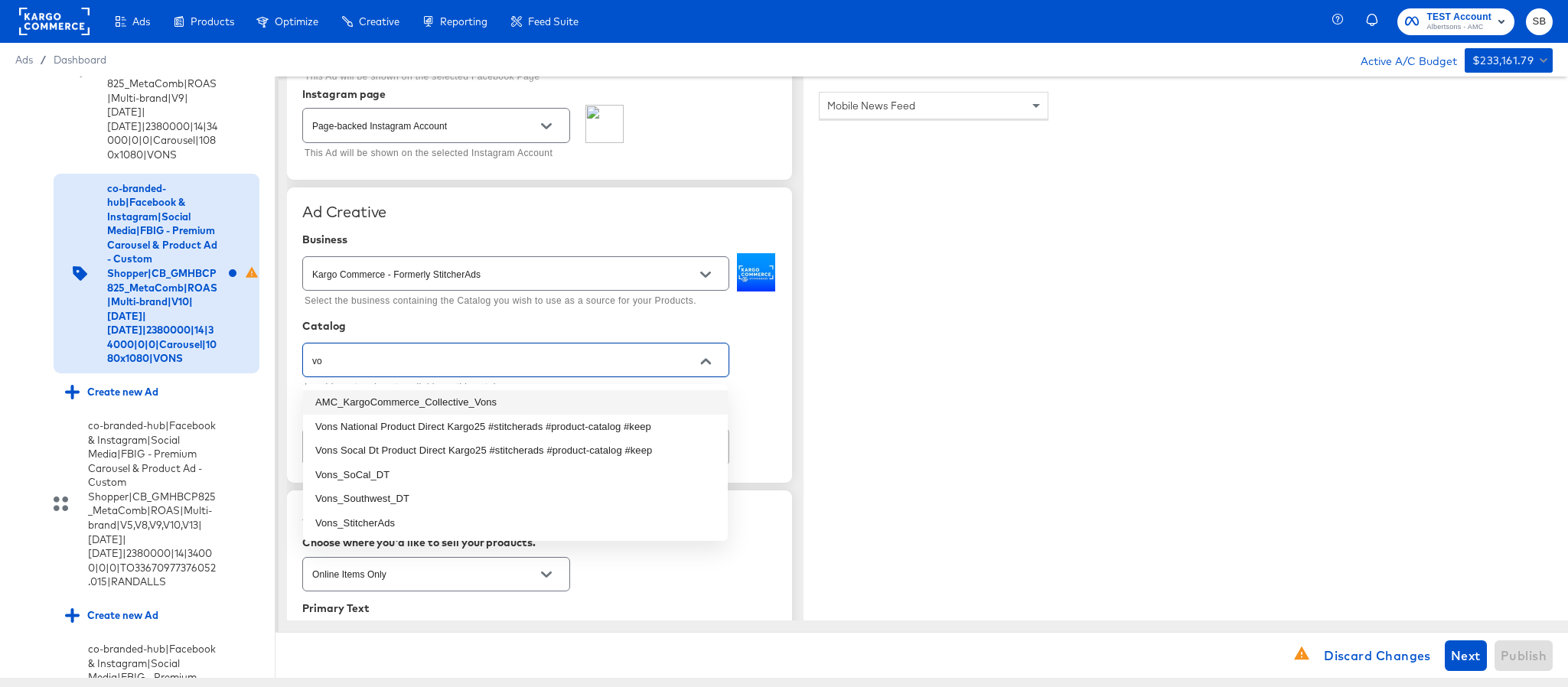
click at [501, 404] on li "AMC_KargoCommerce_Collective_Vons" at bounding box center [515, 402] width 425 height 24
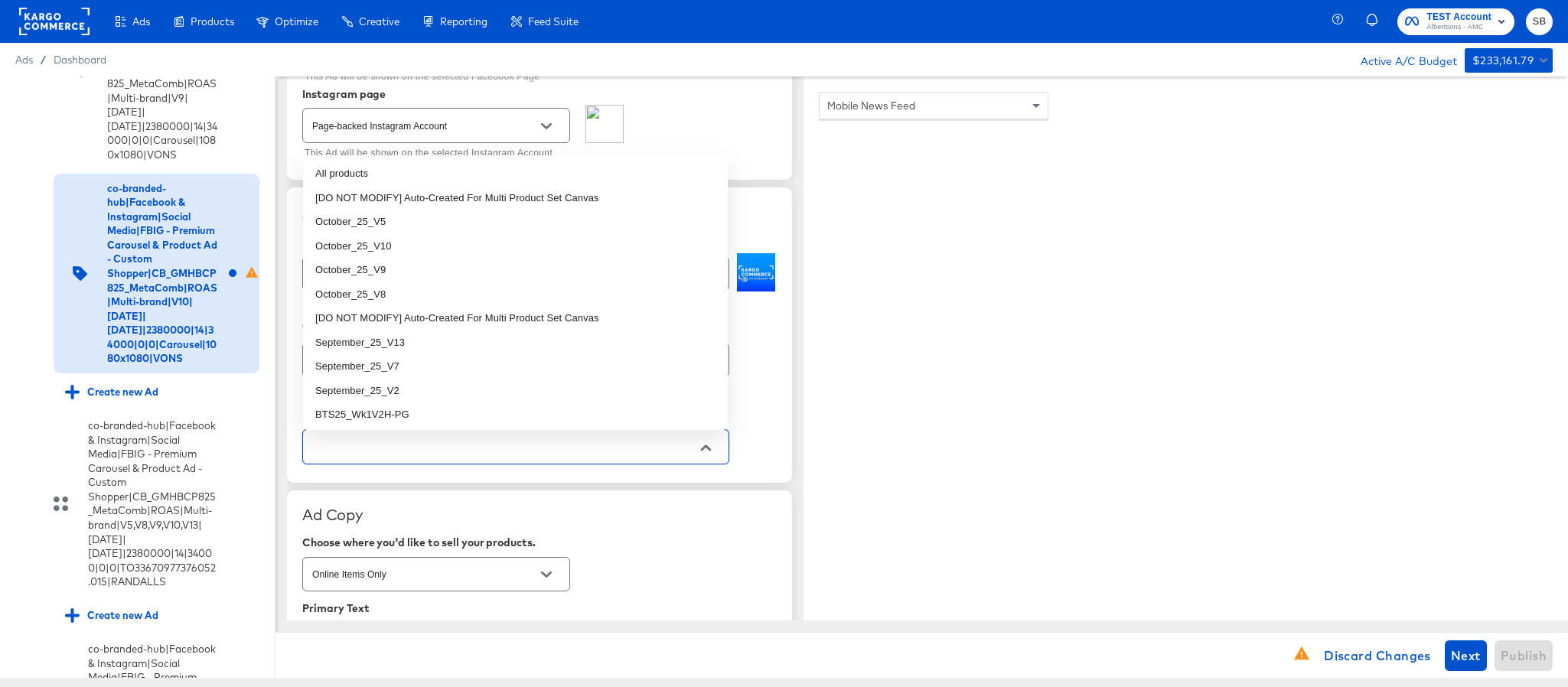
click at [471, 455] on input "text" at bounding box center [503, 447] width 390 height 18
click at [418, 253] on li "October_25_V10" at bounding box center [515, 246] width 425 height 24
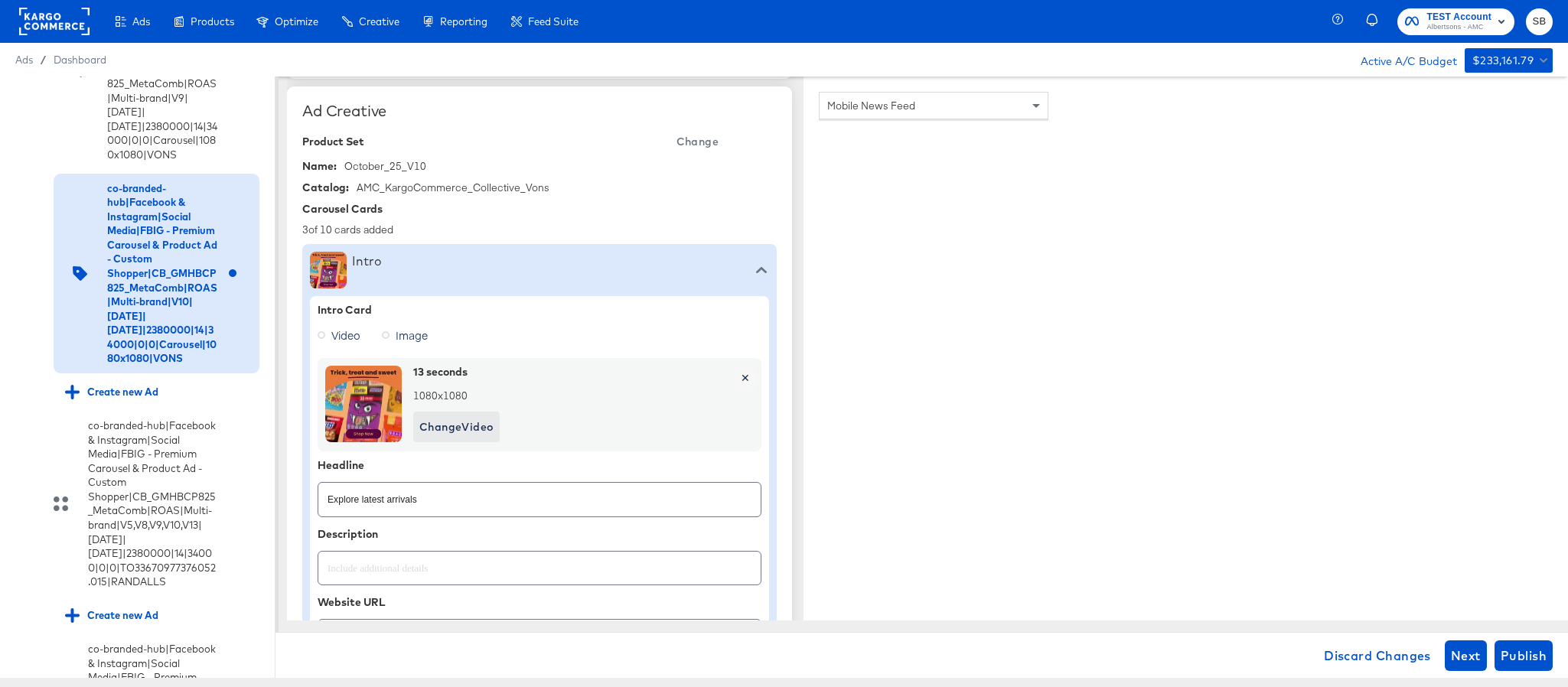
scroll to position [459, 0]
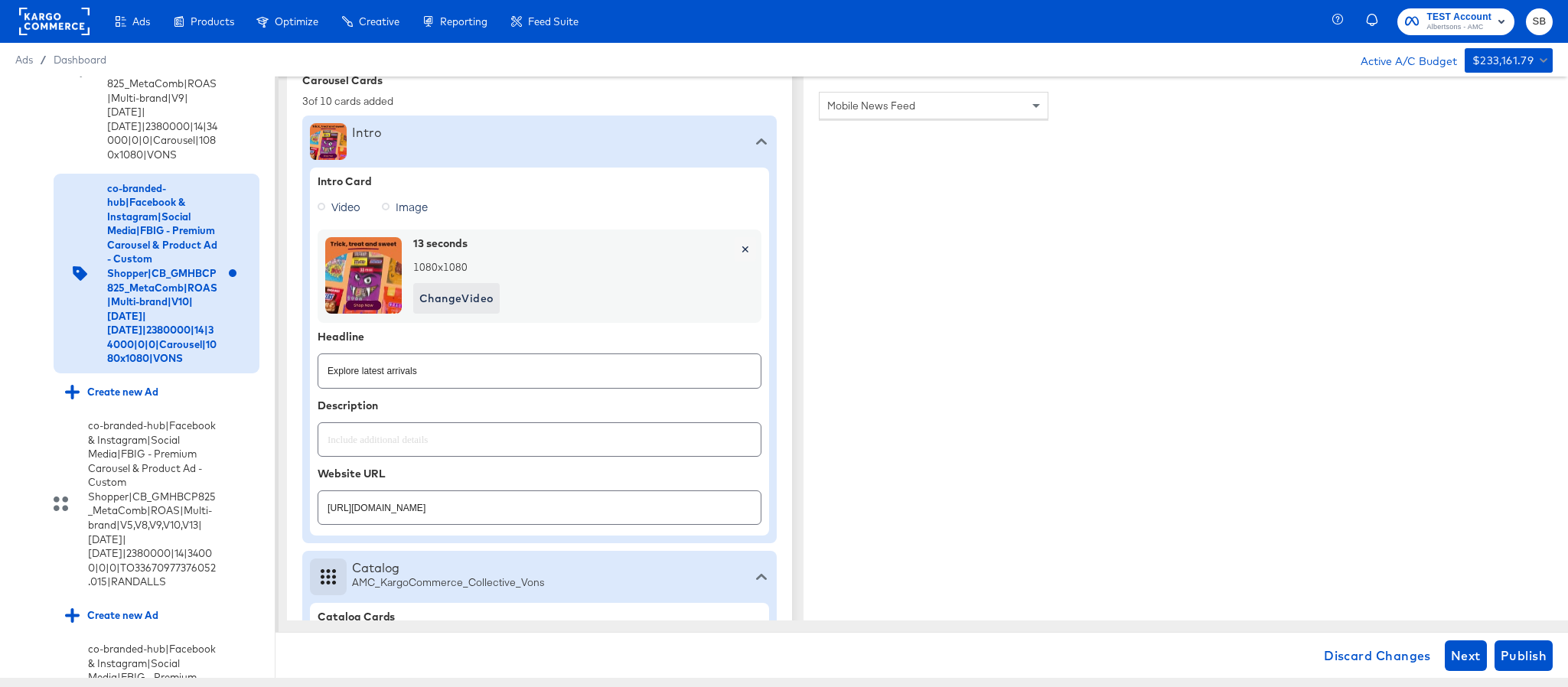
click at [622, 517] on input "https://www.vons.com/shop/aisles/cookies-snacks-candy.html" at bounding box center [539, 501] width 443 height 33
paste input "lp/baby-products-supplies"
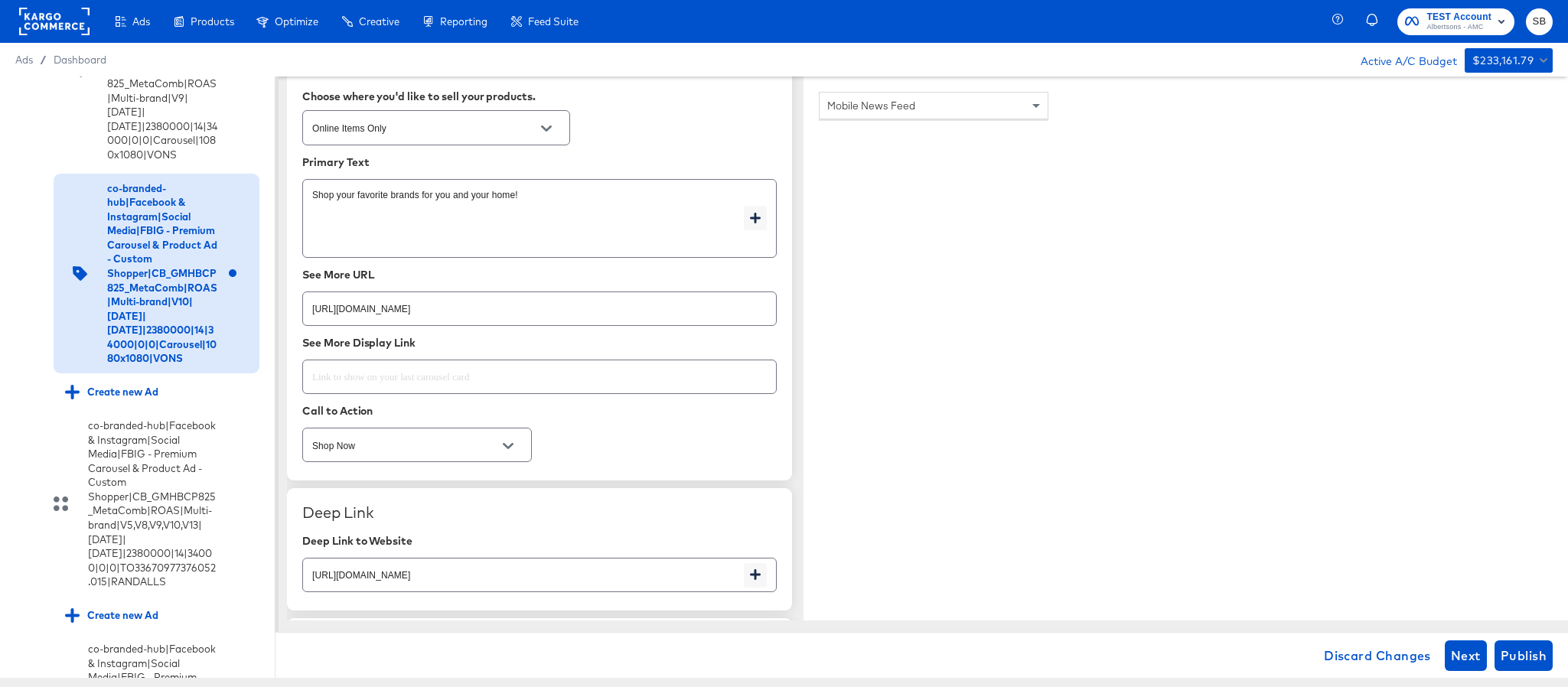
scroll to position [2181, 0]
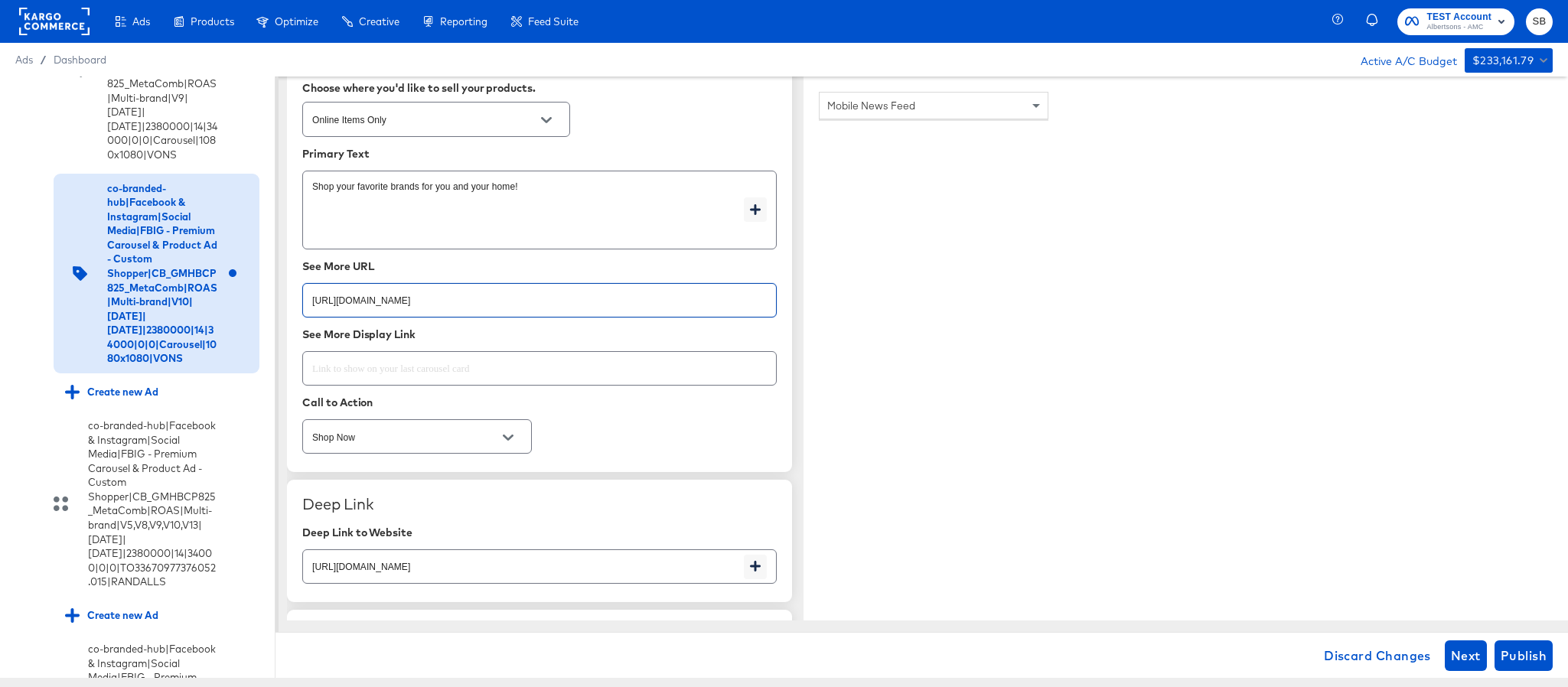
click at [602, 311] on input "https://www.vons.com/shop/aisles/cookies-snacks-candy.html" at bounding box center [539, 294] width 473 height 33
paste input "lp/baby-products-supplies"
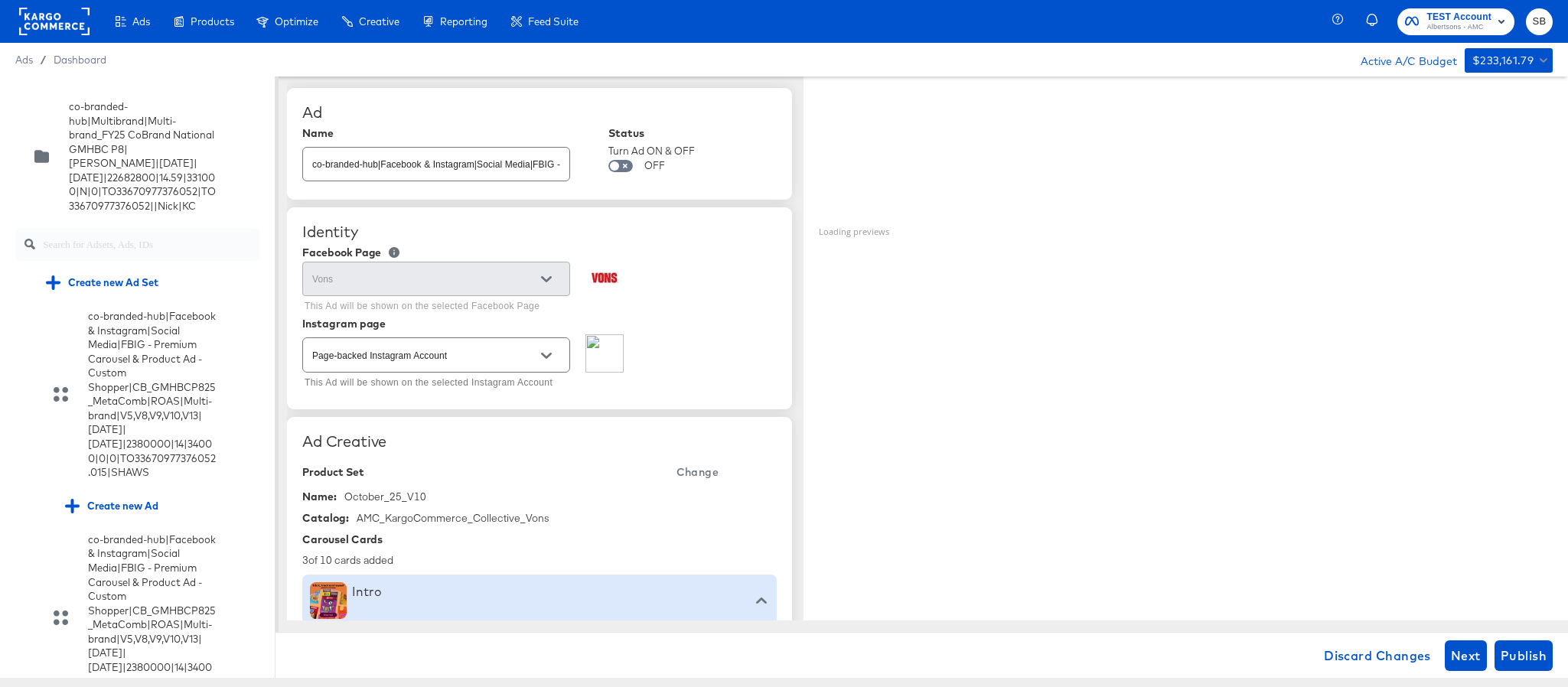
scroll to position [2411, 0]
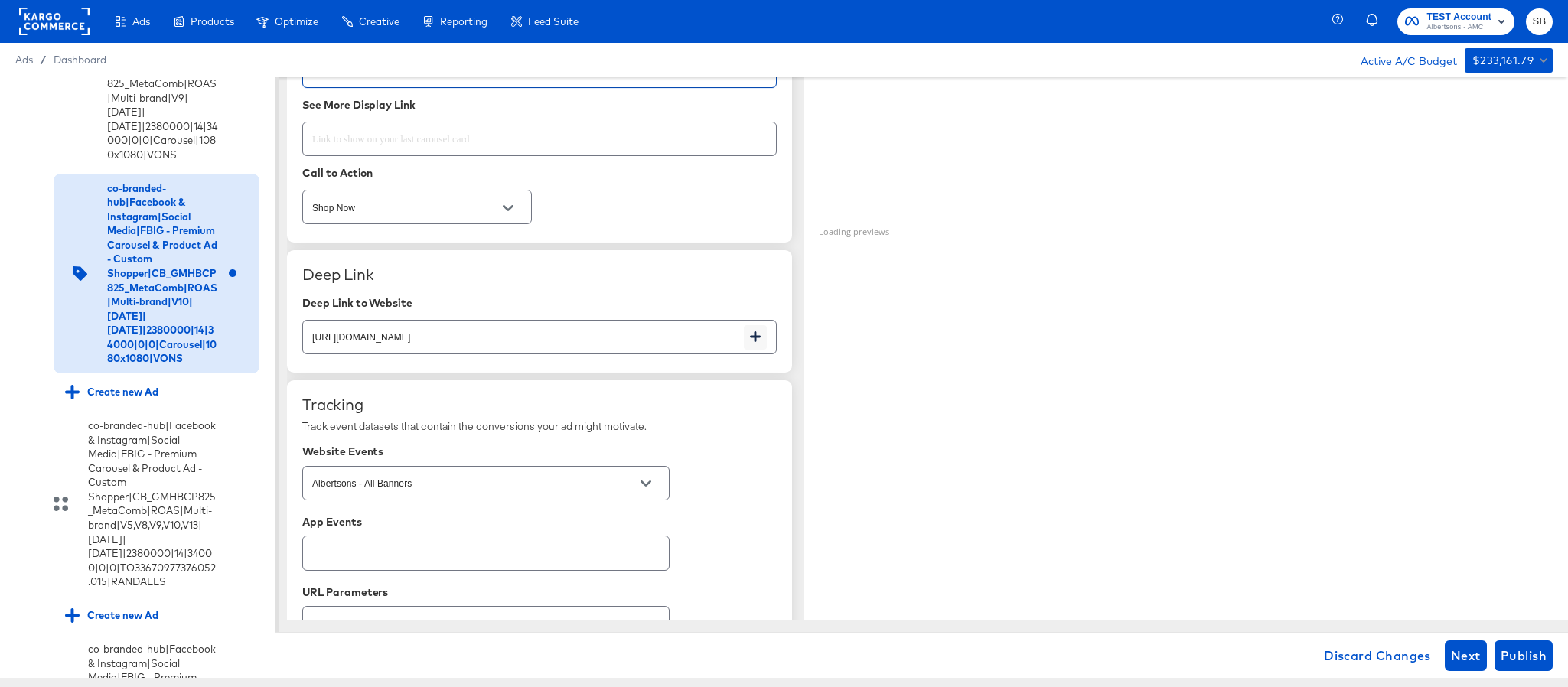
type input "[URL][DOMAIN_NAME]"
click at [606, 341] on input "[URL][DOMAIN_NAME]" at bounding box center [524, 331] width 441 height 33
paste input "lp/baby-products-supplies"
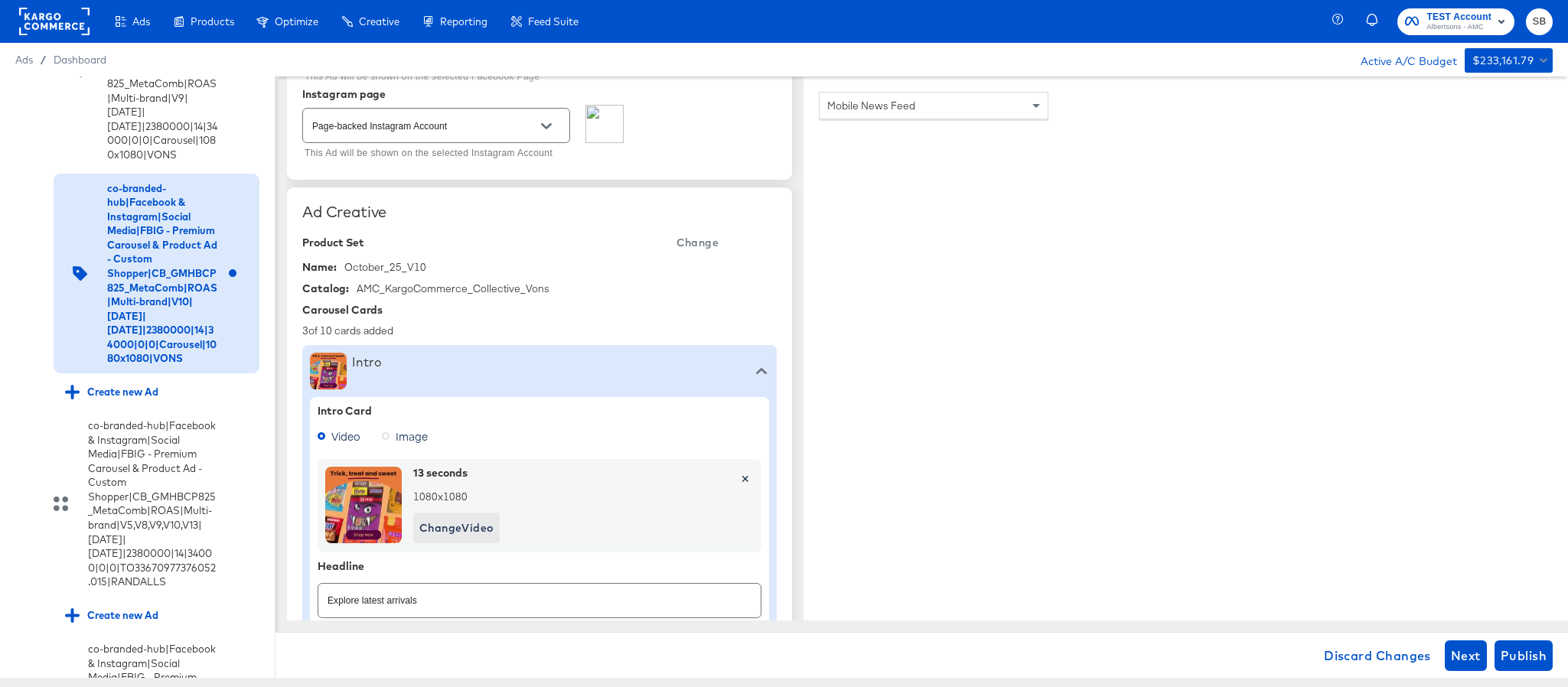
scroll to position [0, 0]
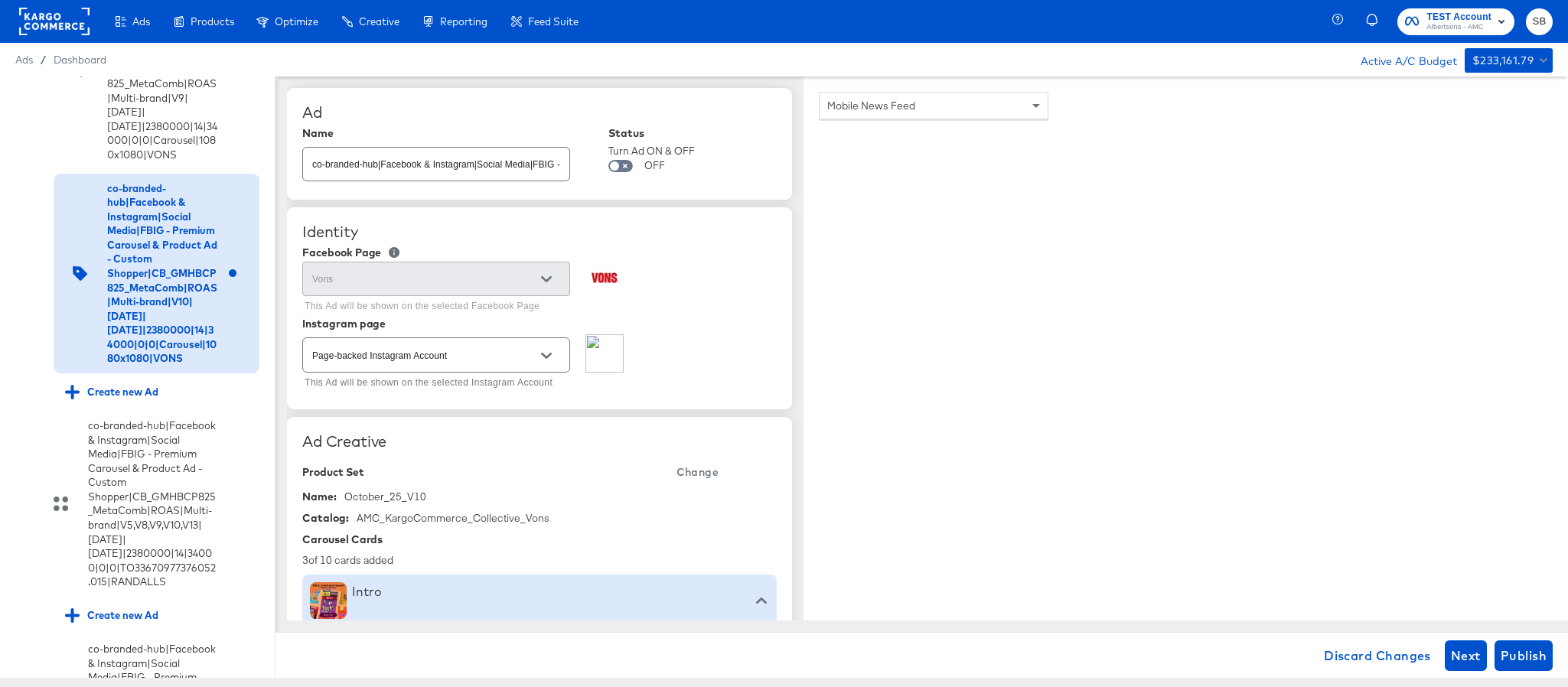
type input "[URL][DOMAIN_NAME]"
click at [1532, 662] on span "Publish" at bounding box center [1524, 656] width 46 height 22
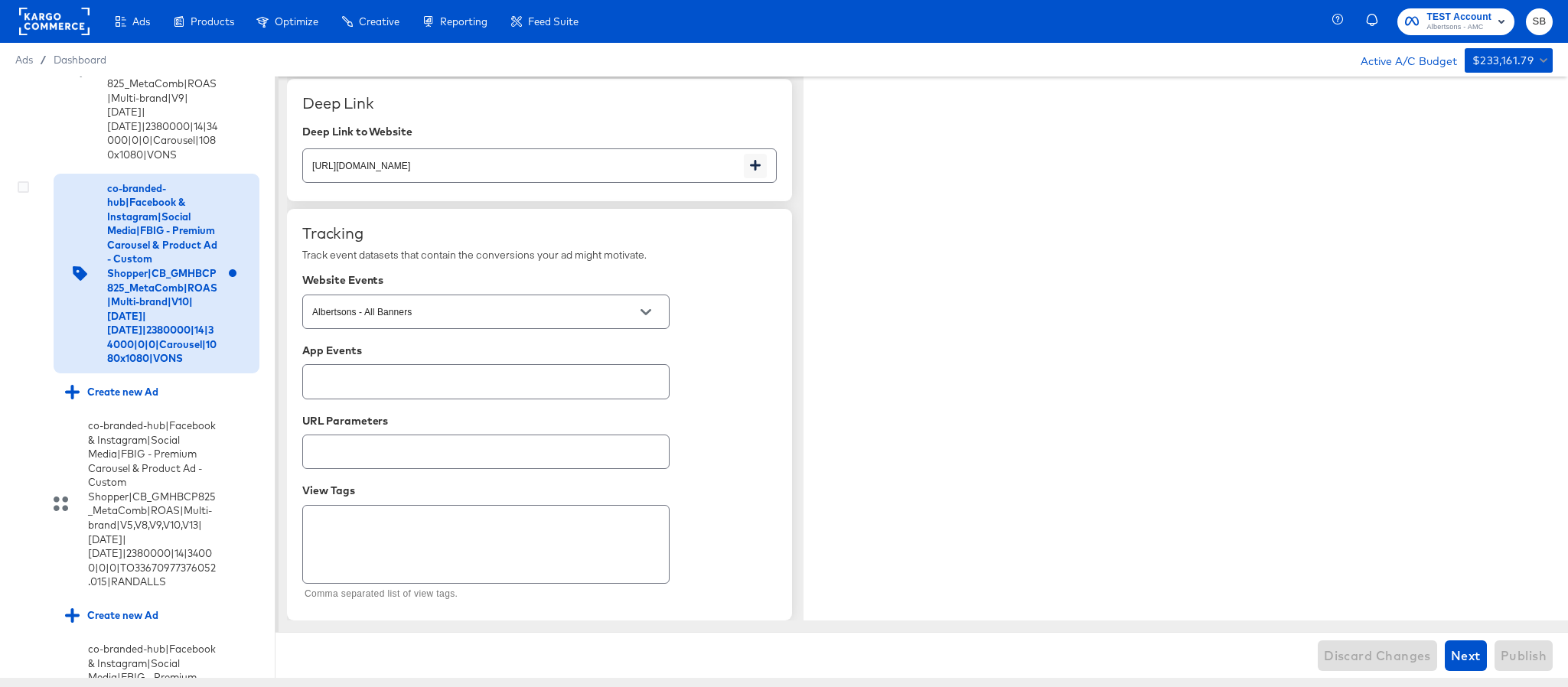
scroll to position [5403, 0]
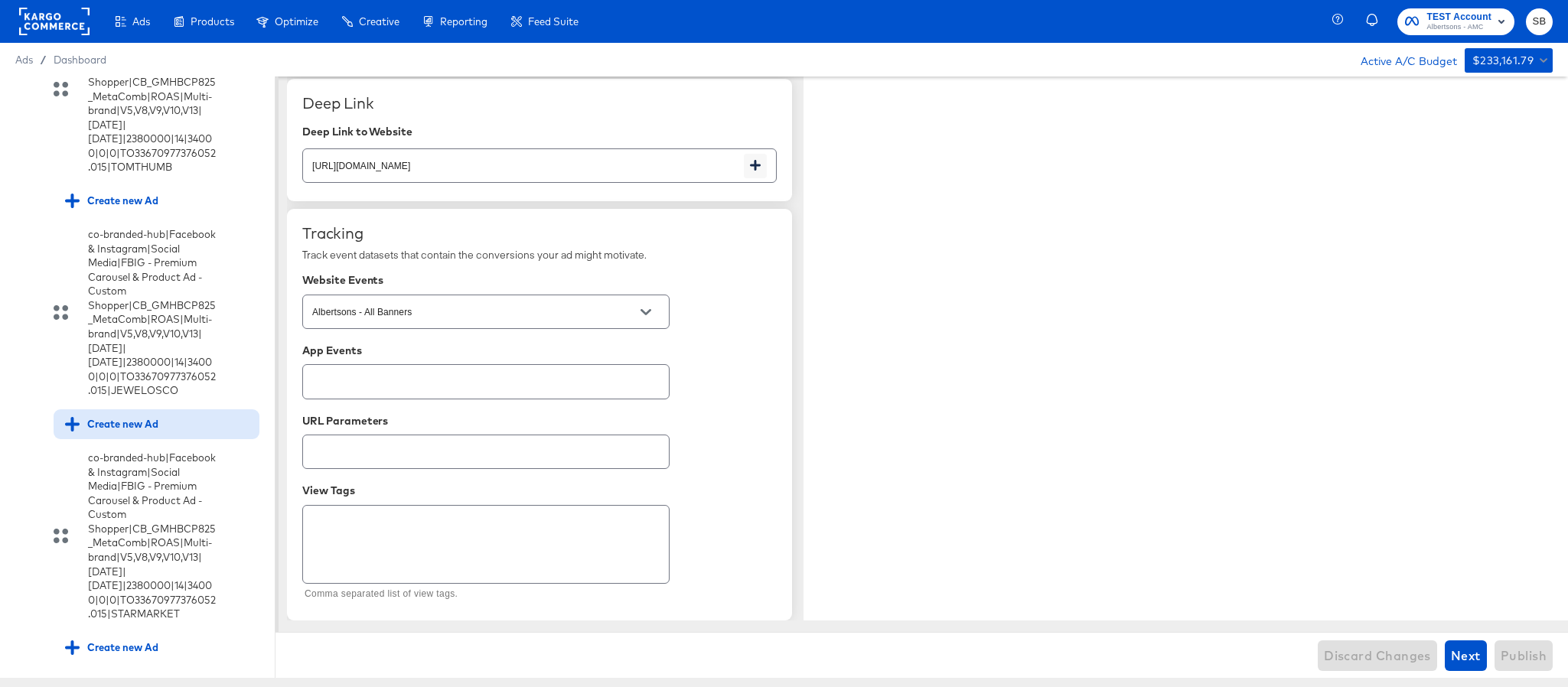
click at [99, 439] on div "Create new Ad" at bounding box center [156, 424] width 206 height 30
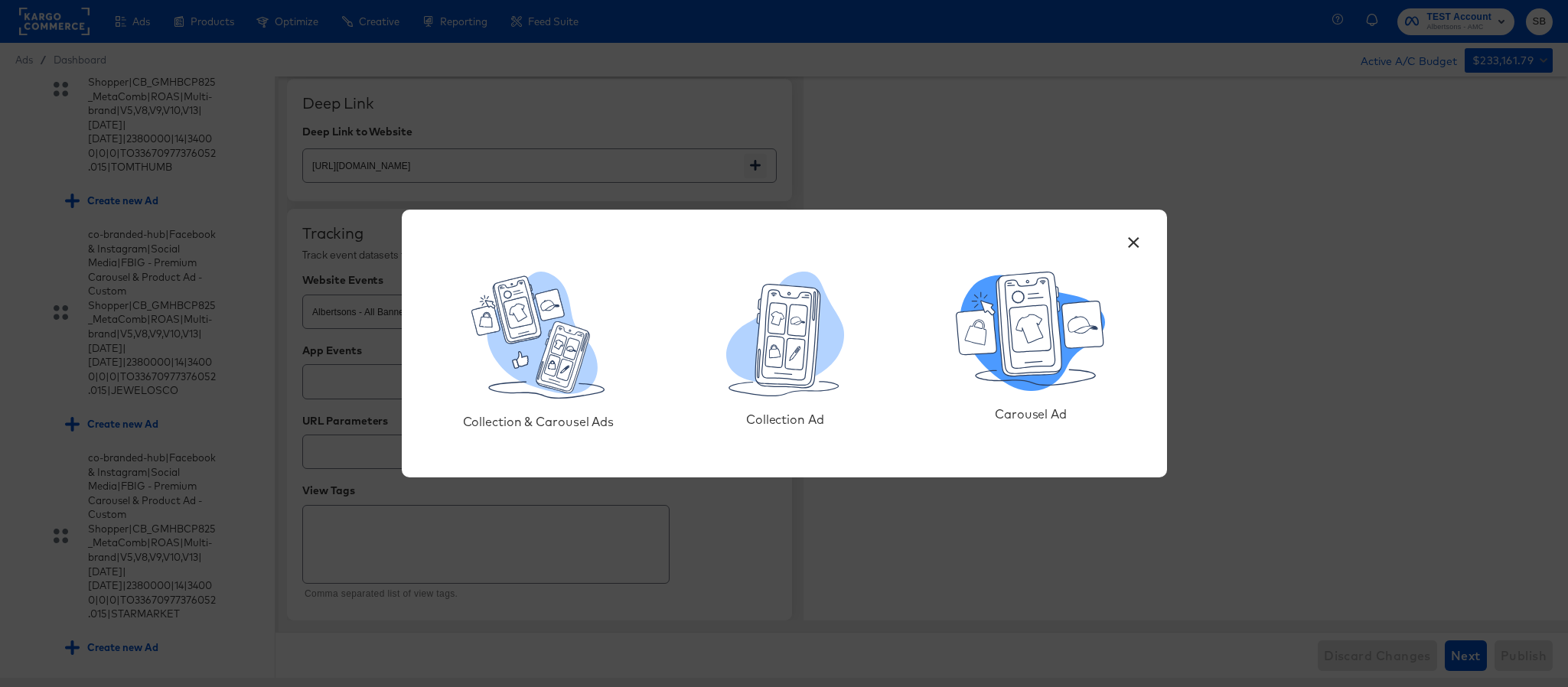
click at [1054, 371] on icon at bounding box center [1029, 324] width 65 height 104
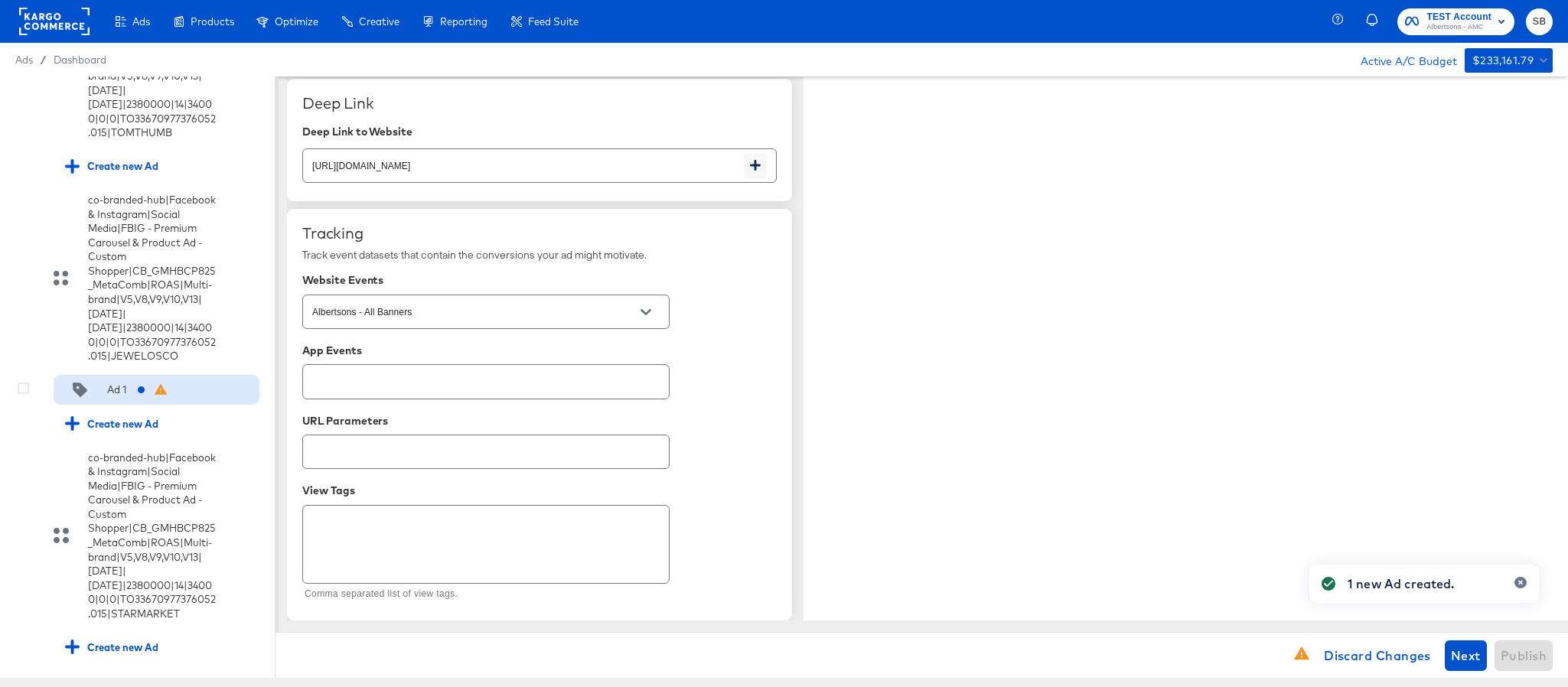
click at [127, 398] on div "Ad 1" at bounding box center [111, 390] width 92 height 15
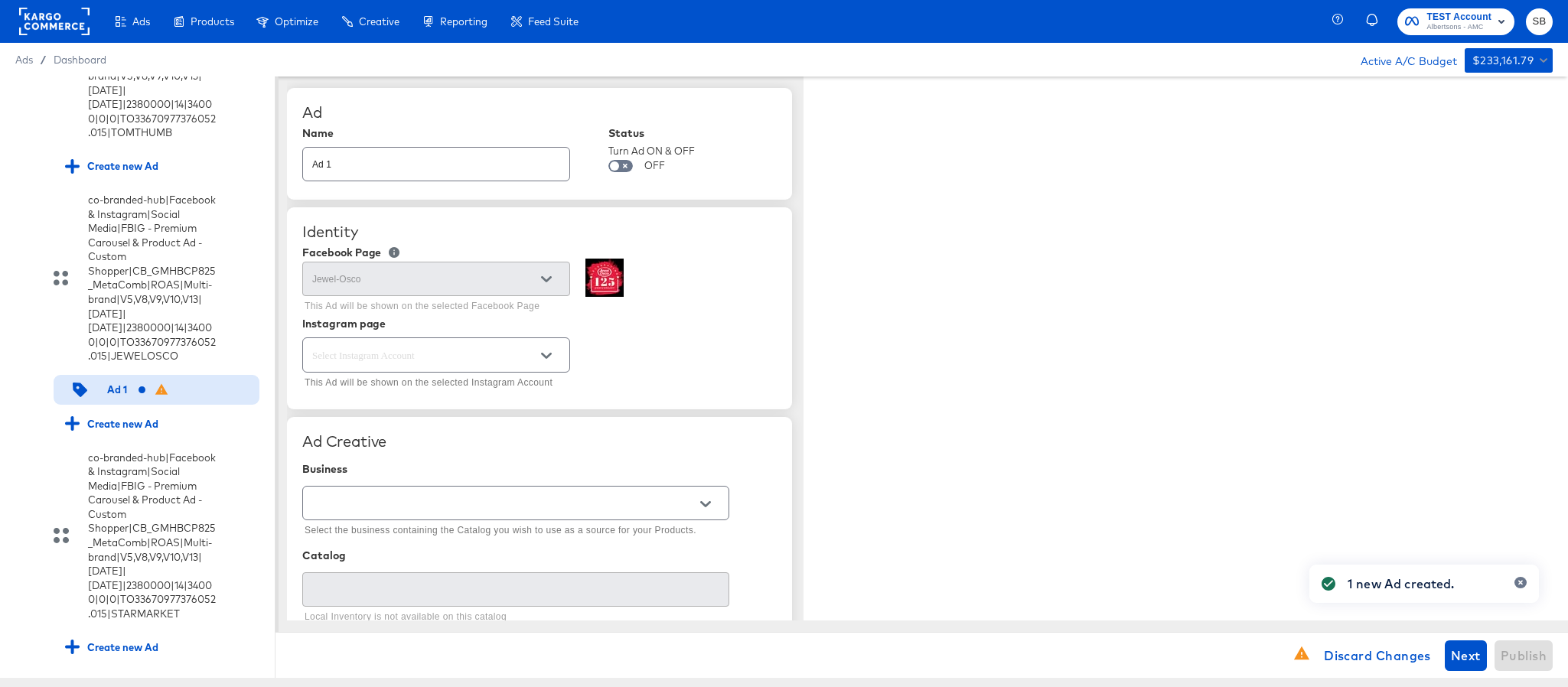
type textarea "x"
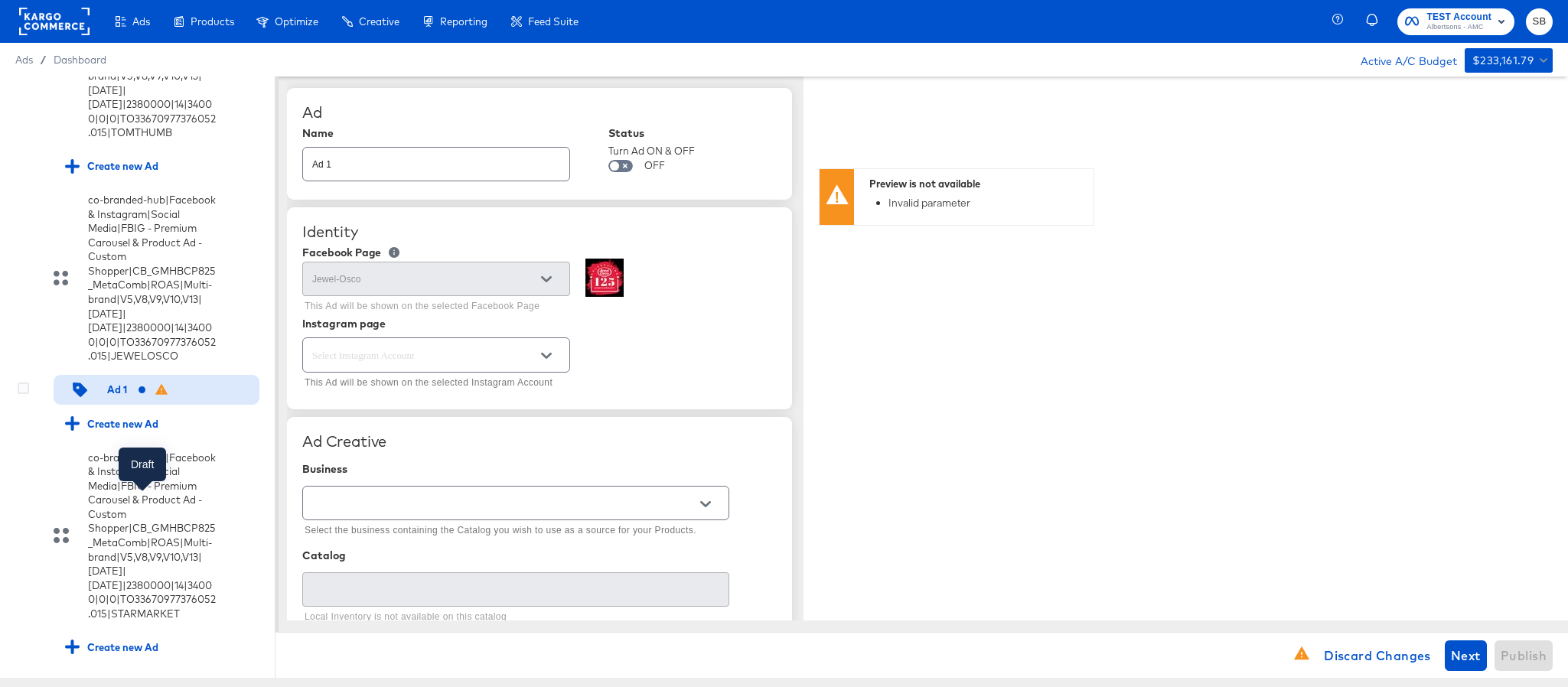
click at [139, 394] on icon at bounding box center [142, 390] width 8 height 8
click at [366, 182] on div "Name Ad 1" at bounding box center [436, 156] width 268 height 58
click at [374, 166] on input "Ad 1" at bounding box center [436, 158] width 266 height 33
paste input "co-branded-hub|Facebook & Instagram|Social Media|FBIG - Premium Carousel & Prod…"
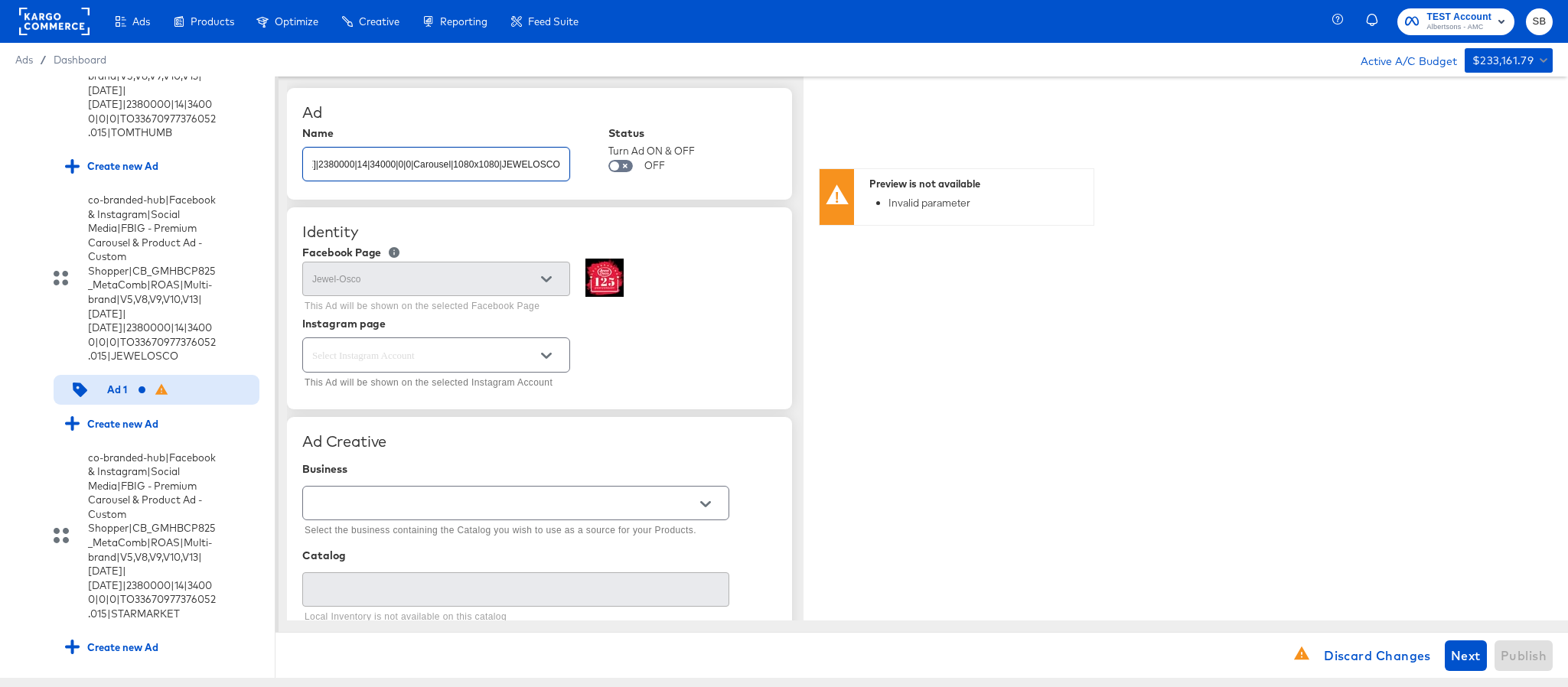
click at [501, 371] on div at bounding box center [436, 354] width 268 height 34
type input "co-branded-hub|Facebook & Instagram|Social Media|FBIG - Premium Carousel & Prod…"
type textarea "x"
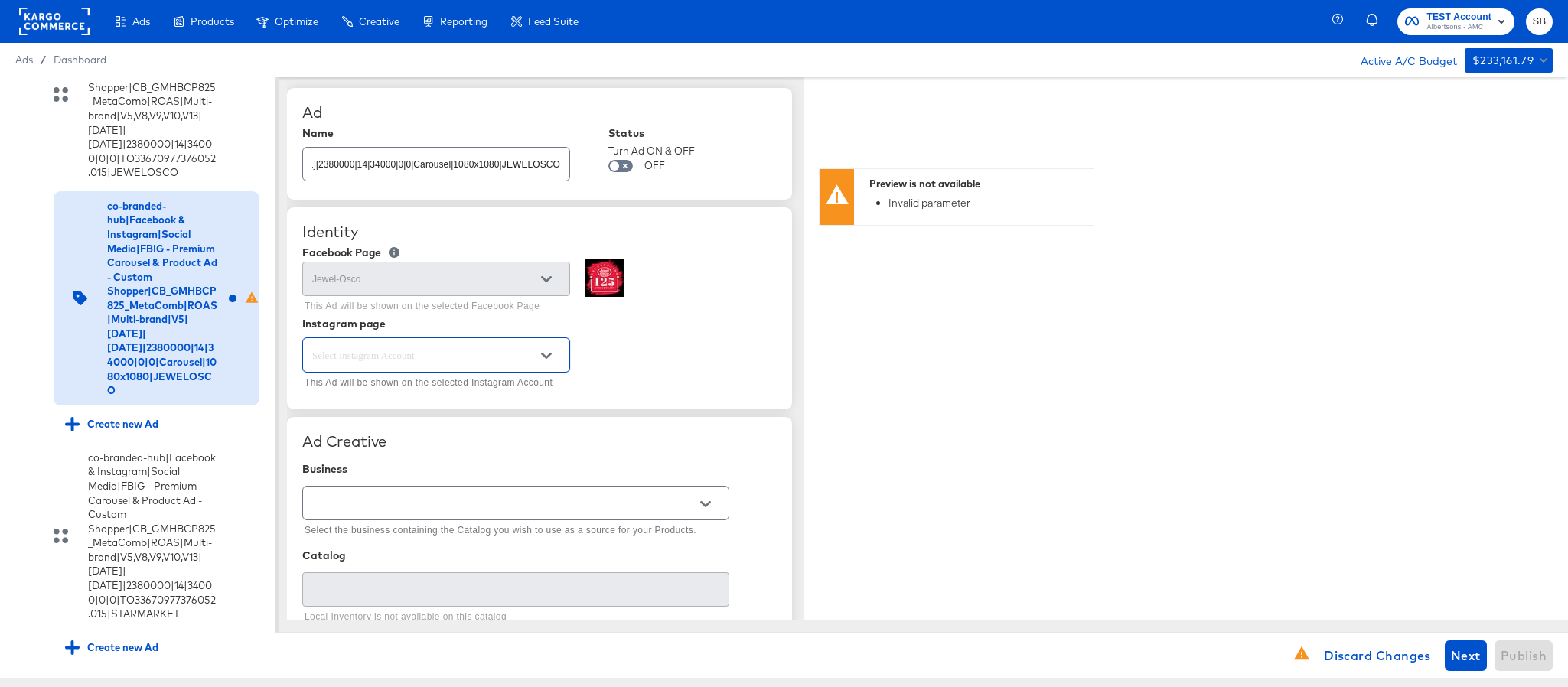
scroll to position [0, 0]
click at [541, 358] on icon "Open" at bounding box center [546, 356] width 11 height 11
click at [466, 409] on li "jewelosco" at bounding box center [436, 420] width 266 height 24
type input "jewelosco"
type textarea "x"
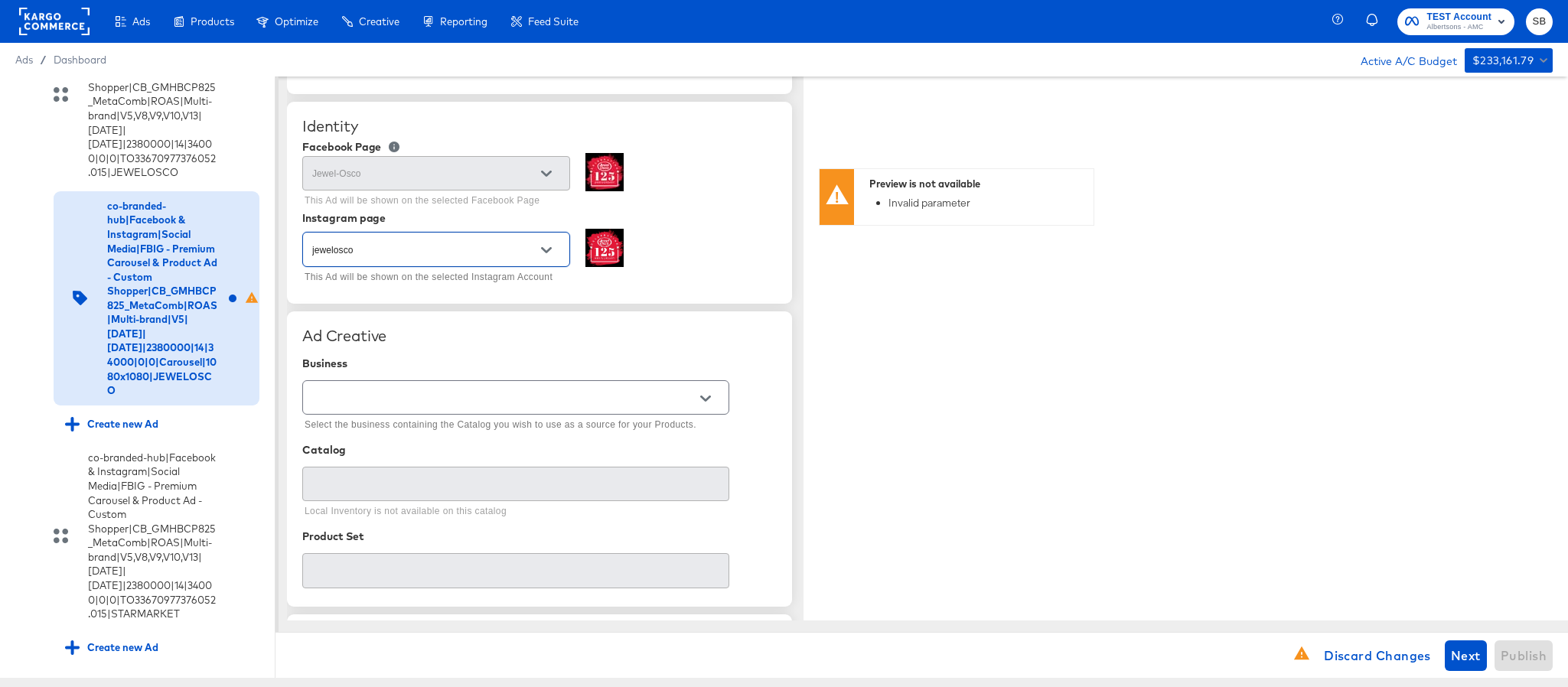
scroll to position [230, 0]
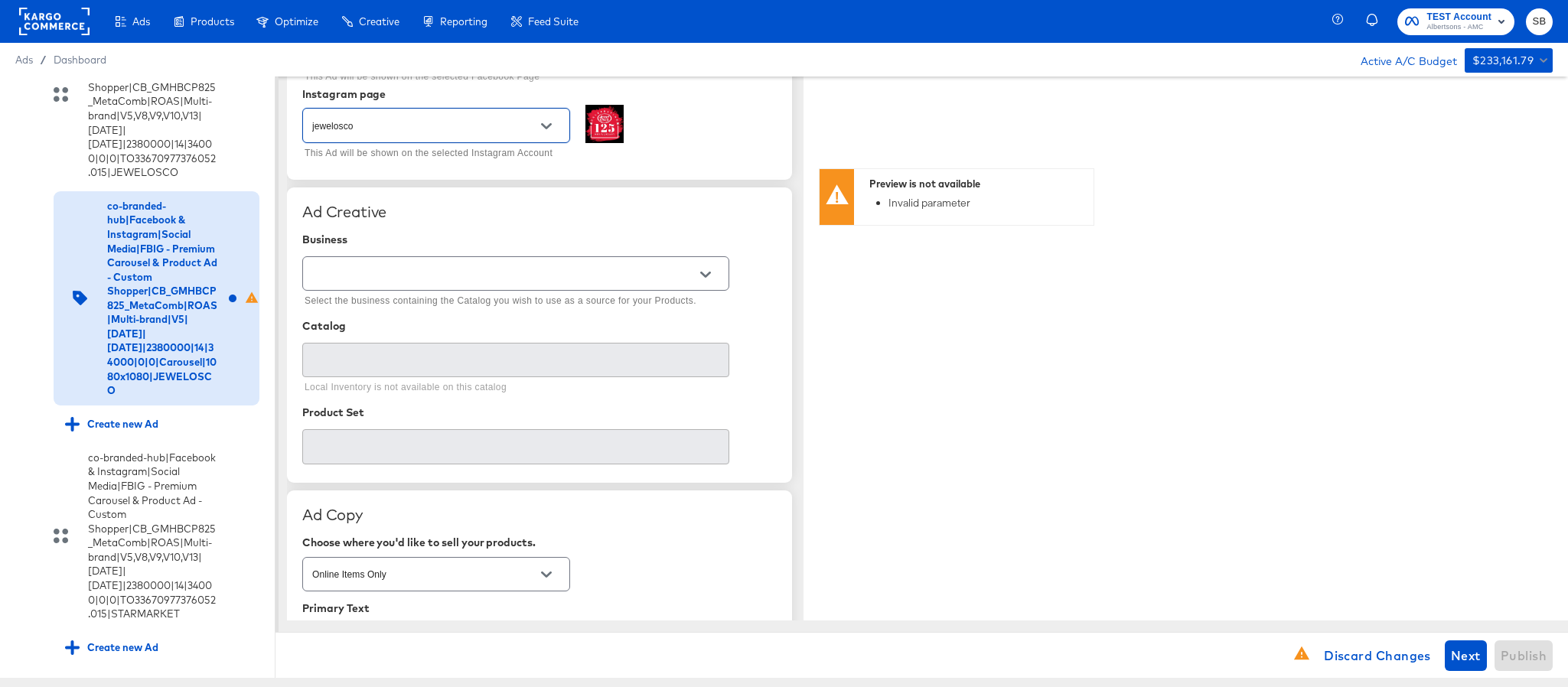
click at [616, 280] on input "text" at bounding box center [503, 274] width 390 height 18
click at [554, 347] on li "Kargo Commerce - Formerly StitcherAds" at bounding box center [515, 339] width 425 height 24
type input "Kargo Commerce - Formerly StitcherAds"
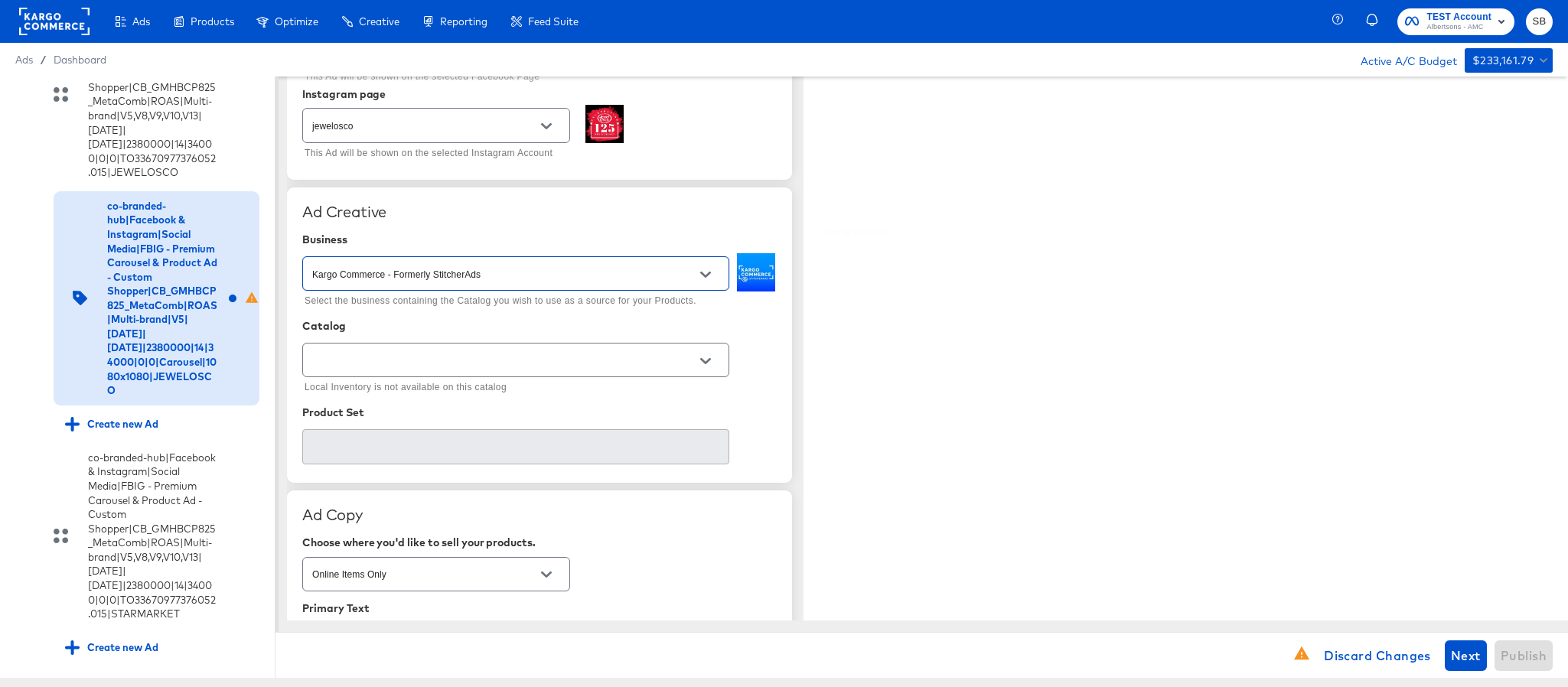
click at [540, 363] on input "text" at bounding box center [503, 361] width 390 height 18
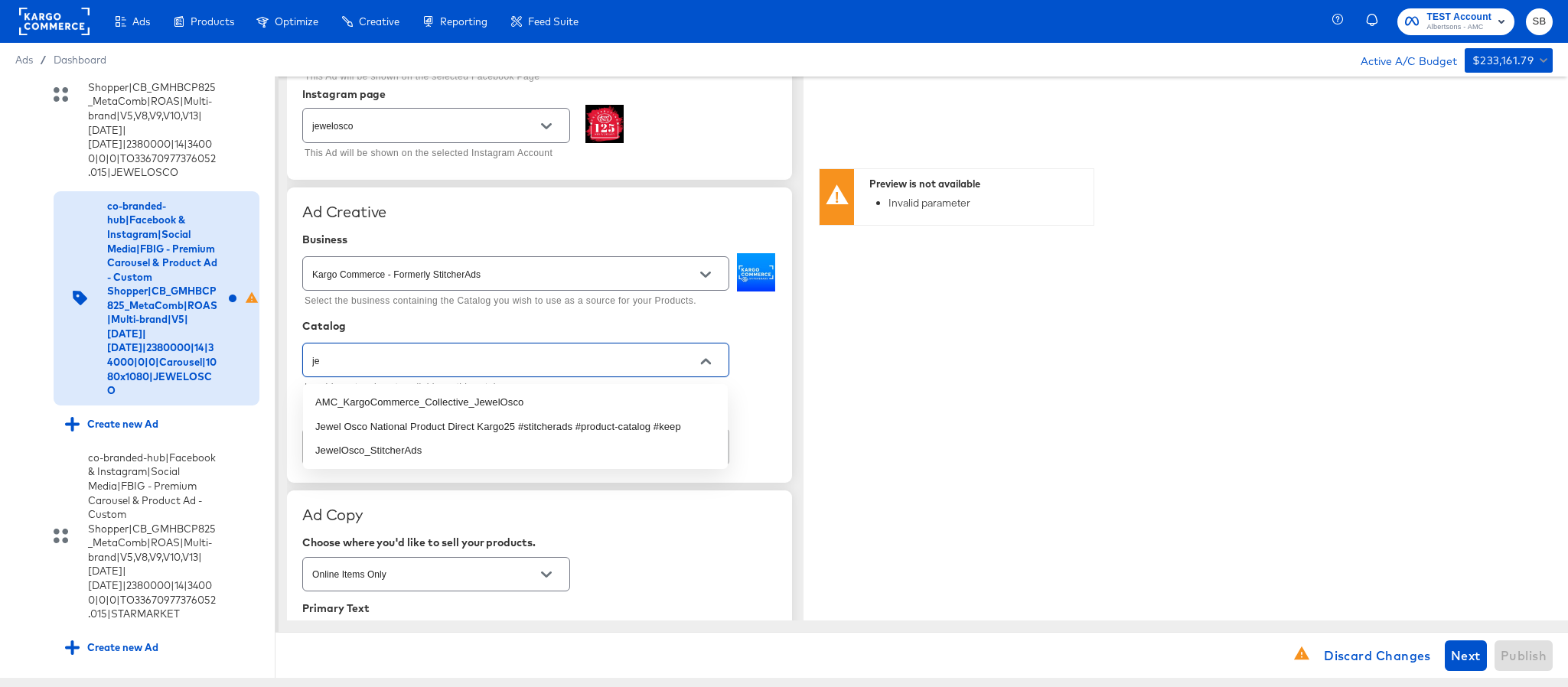
click at [515, 402] on li "AMC_KargoCommerce_Collective_JewelOsco" at bounding box center [515, 402] width 425 height 24
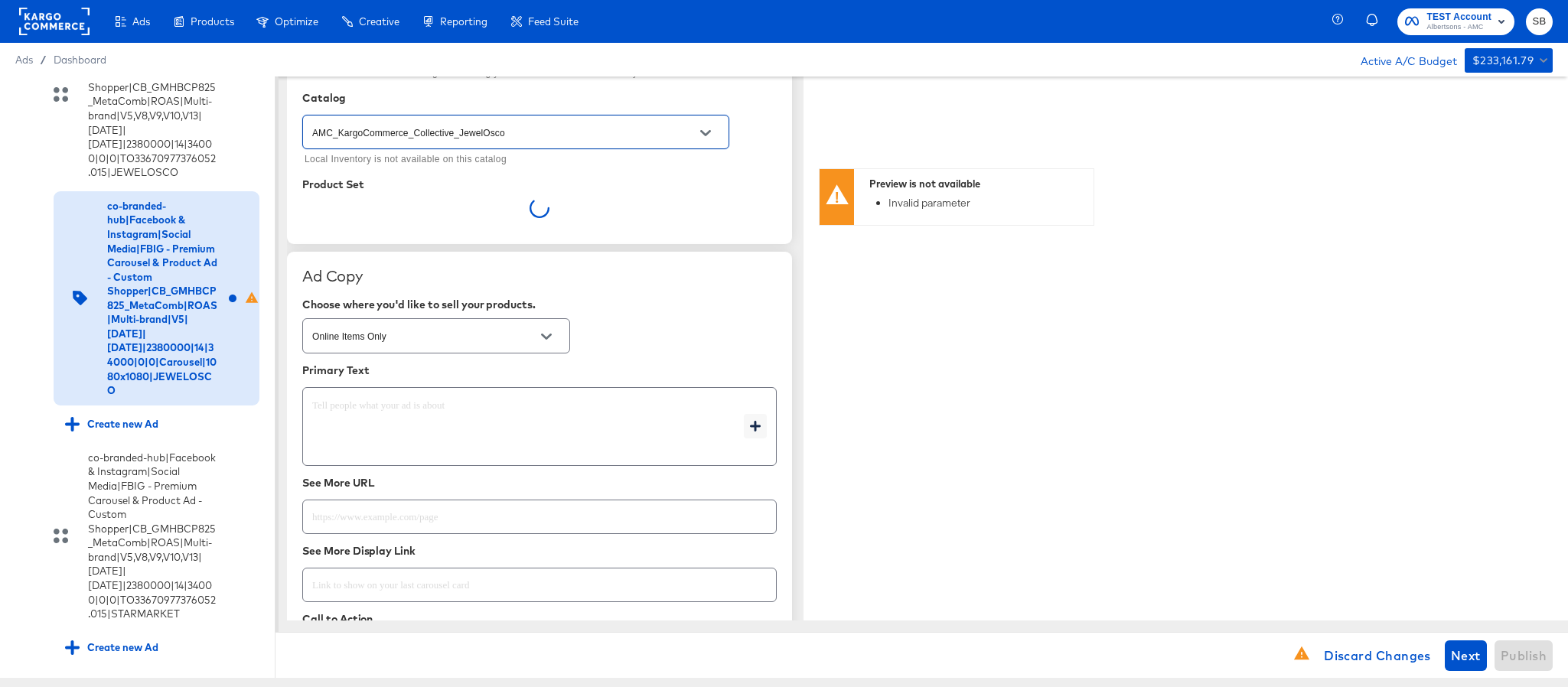
scroll to position [459, 0]
type input "AMC_KargoCommerce_Collective_JewelOsco"
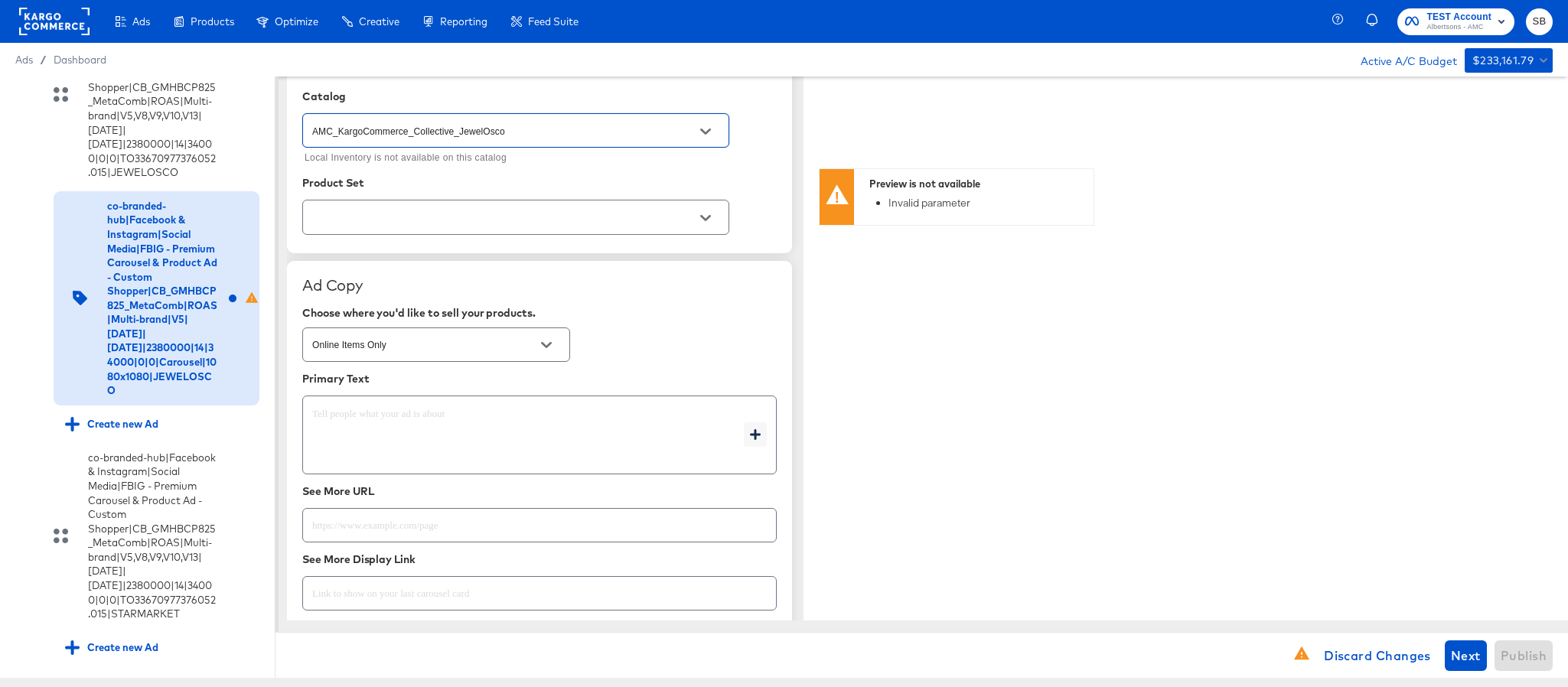
click at [391, 437] on textarea at bounding box center [528, 436] width 432 height 55
type textarea "x"
paste textarea "Shop your favorite brands for you and your home!"
type textarea "Shop your favorite brands for you and your home!"
type textarea "x"
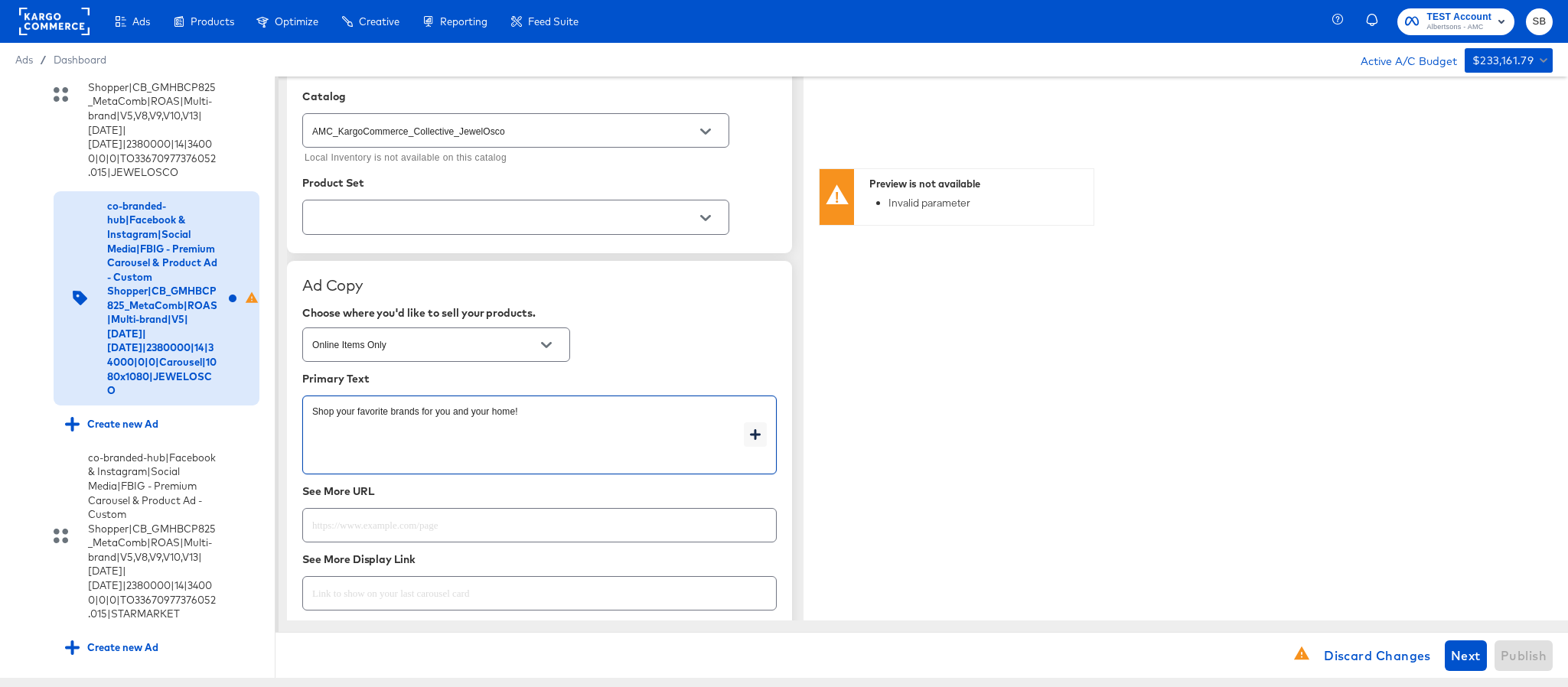
type textarea "Shop your favorite brands for you and your home!"
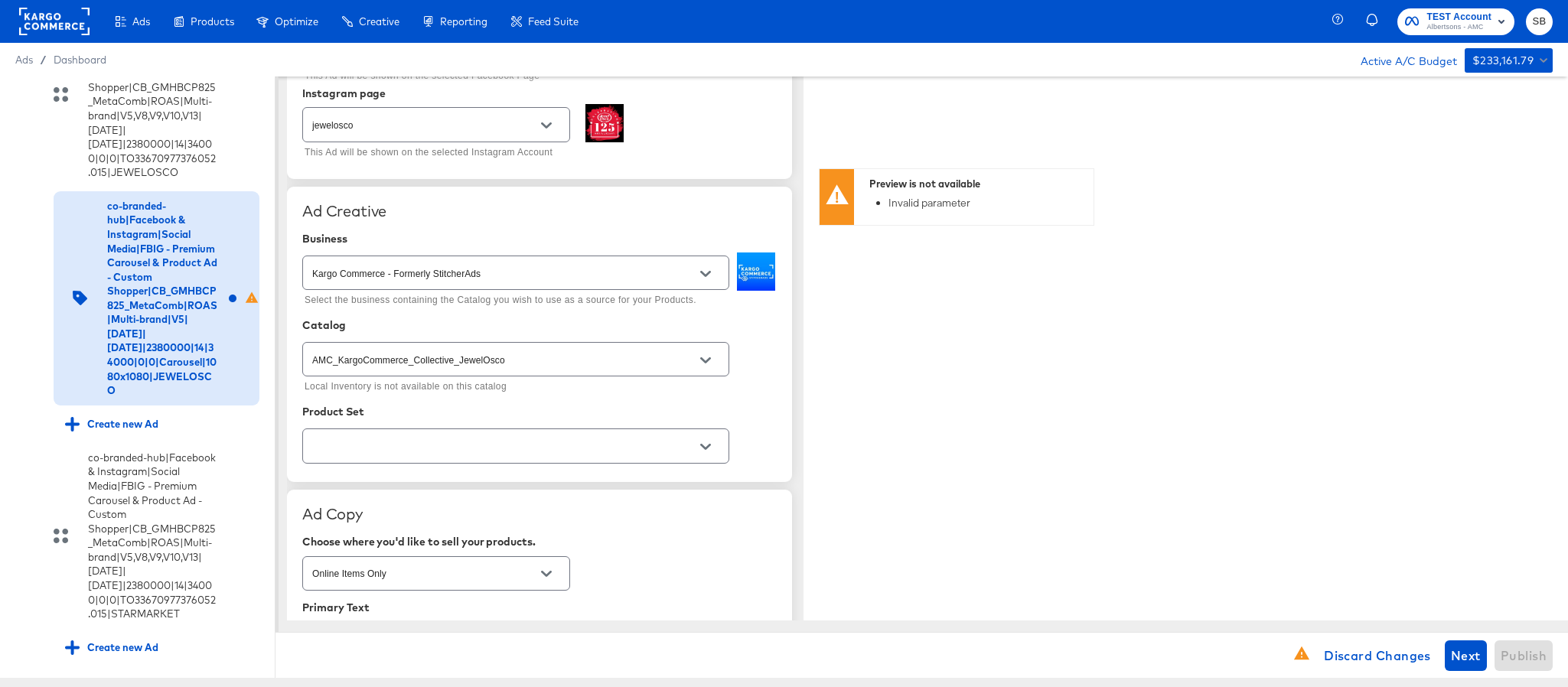
scroll to position [230, 0]
click at [519, 446] on input "text" at bounding box center [503, 447] width 390 height 18
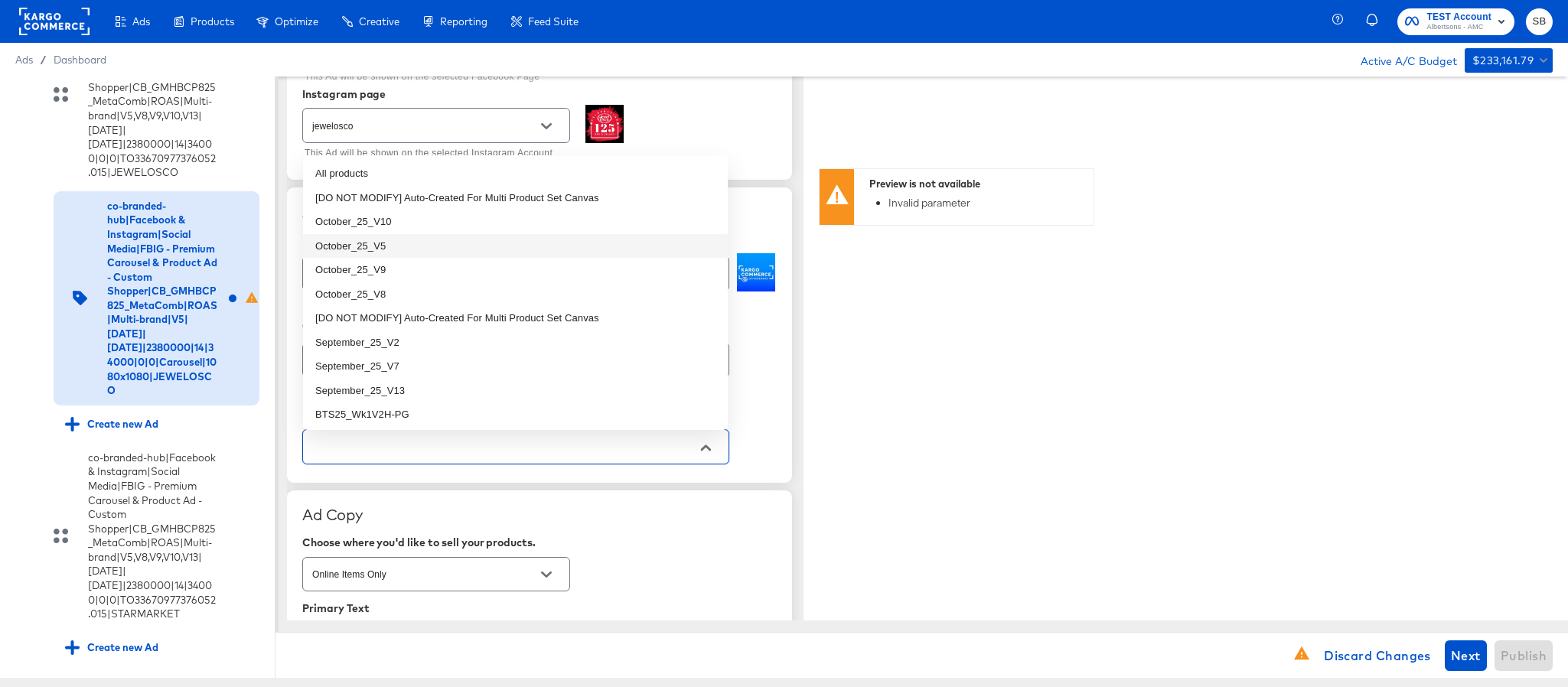
click at [478, 245] on li "October_25_V5" at bounding box center [515, 246] width 425 height 24
type textarea "x"
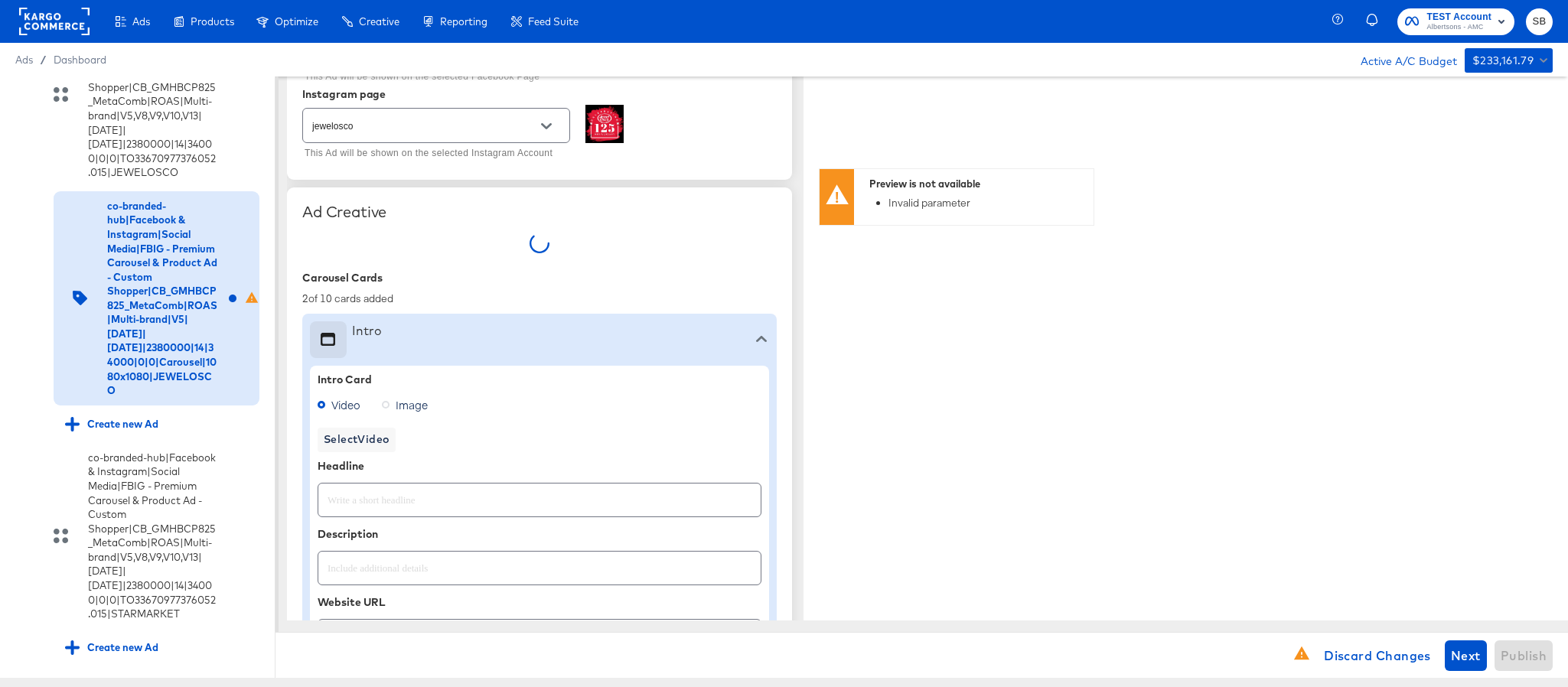
type textarea "x"
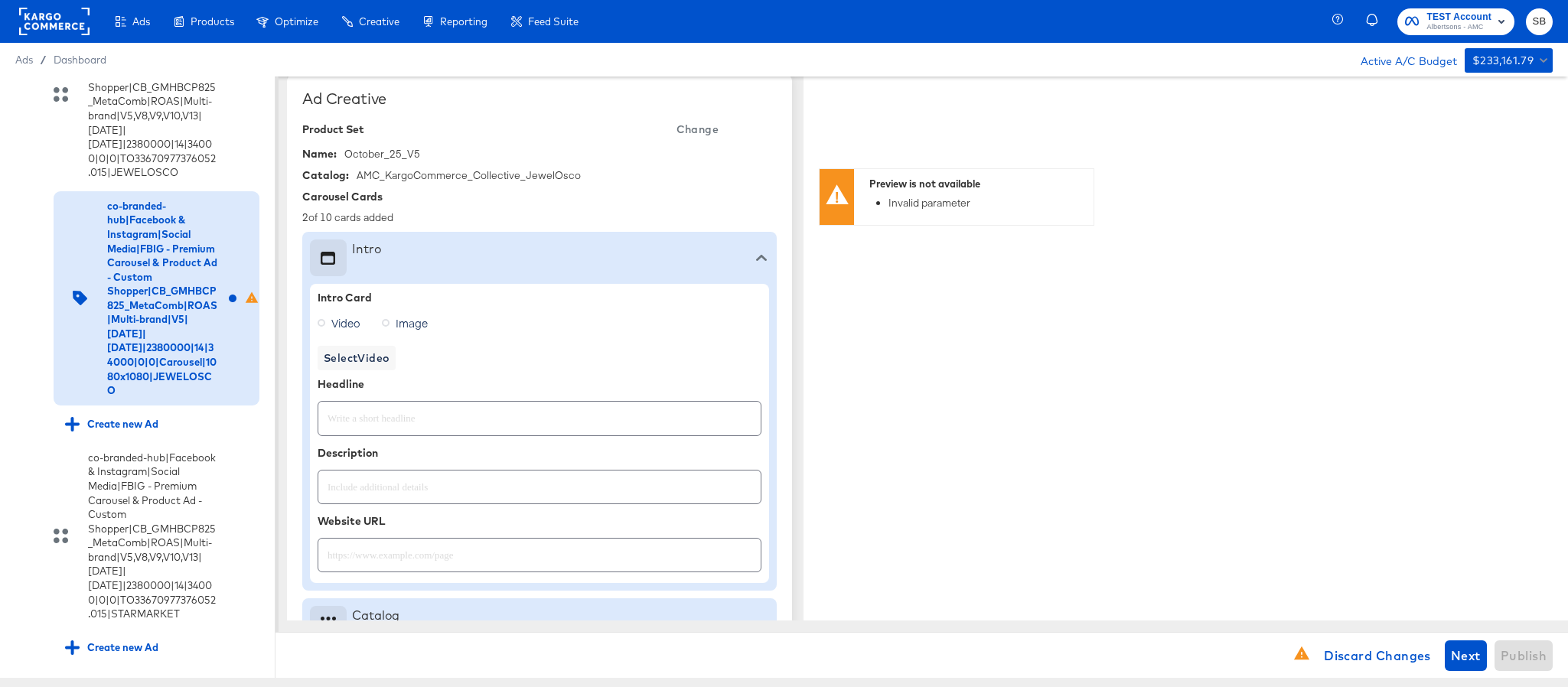
scroll to position [345, 0]
click at [510, 414] on input "text" at bounding box center [539, 410] width 443 height 33
paste input "Explore latest arrivals"
type input "Explore latest arrivals"
type textarea "x"
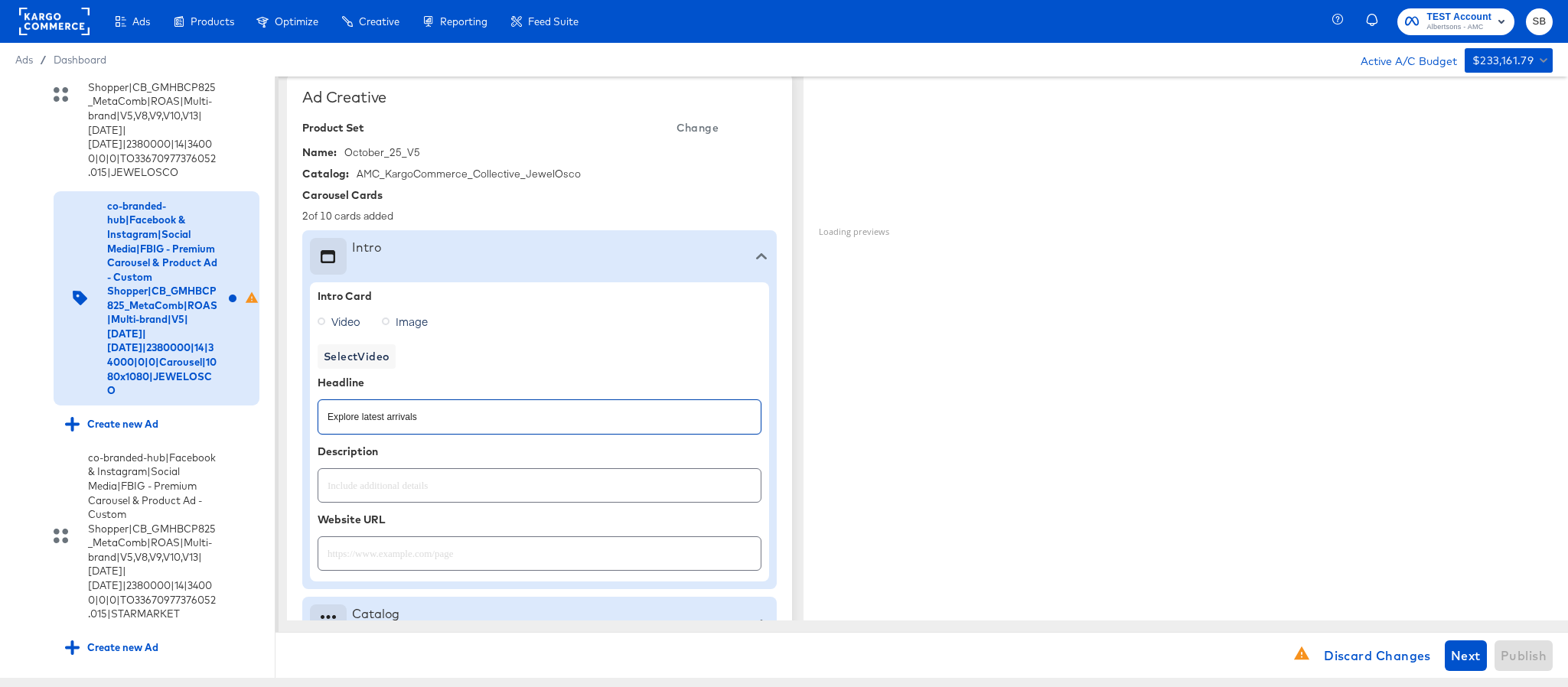
type textarea "x"
click at [400, 351] on div "Intro Card Video Image Select Video Headline Explore latest arrivals Descriptio…" at bounding box center [539, 432] width 444 height 284
click at [392, 354] on button "Select Video" at bounding box center [357, 356] width 78 height 24
type textarea "x"
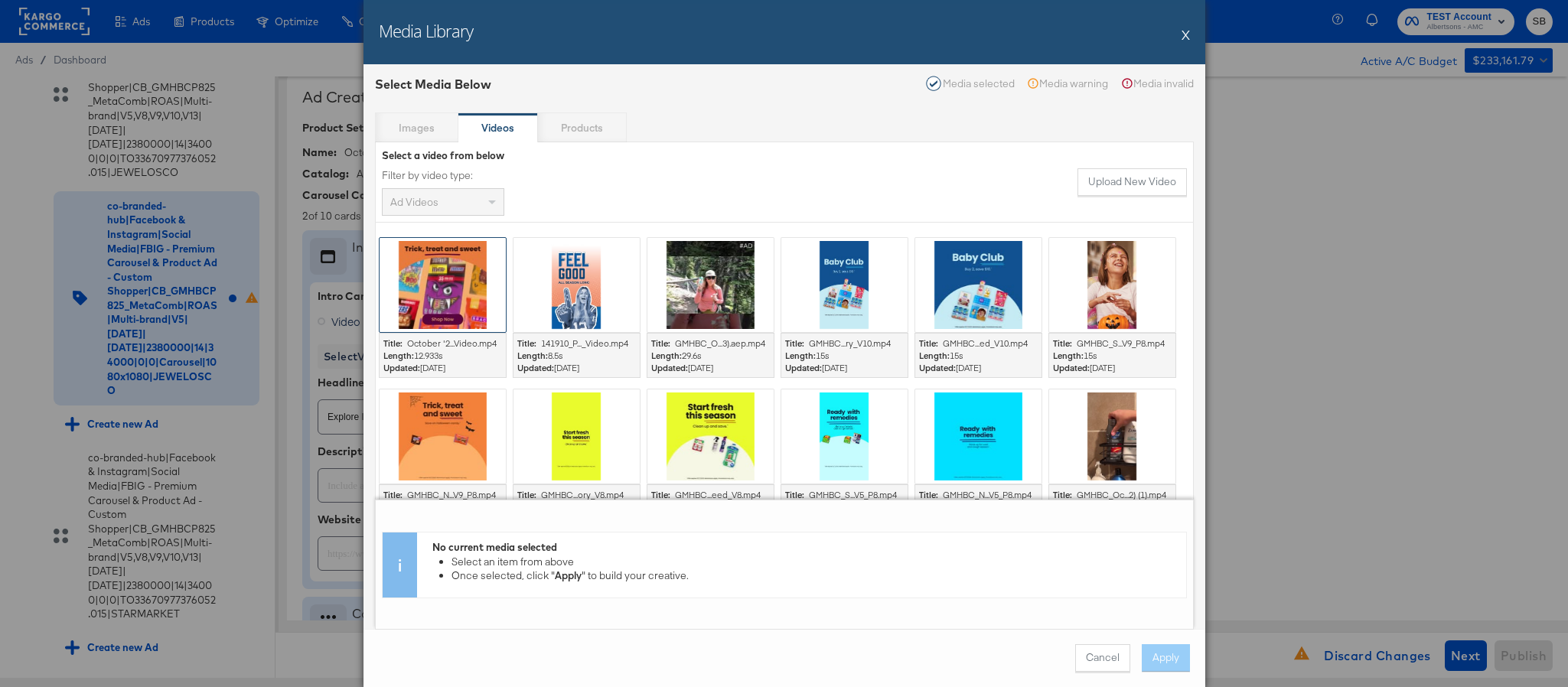
click at [475, 313] on div at bounding box center [443, 285] width 126 height 94
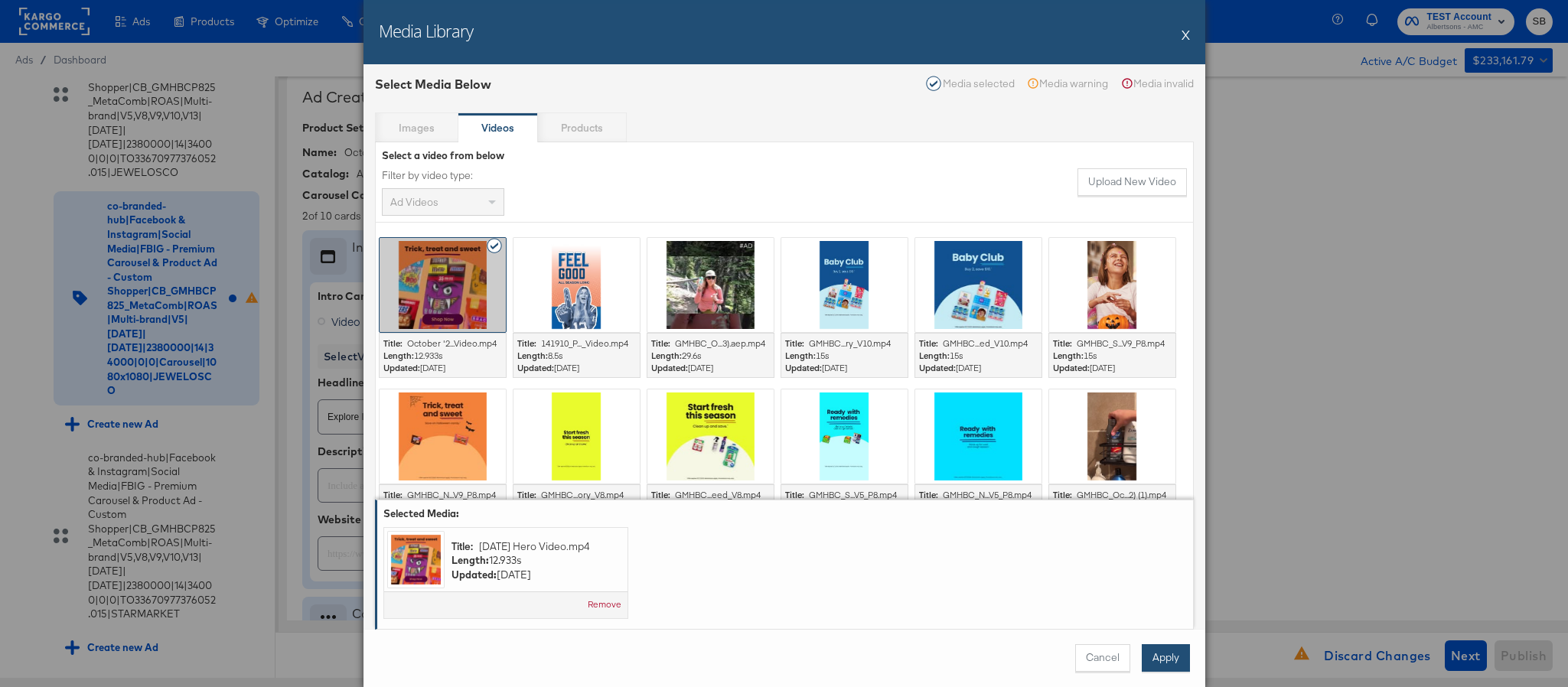
click at [1171, 661] on button "Apply" at bounding box center [1166, 658] width 48 height 28
type textarea "x"
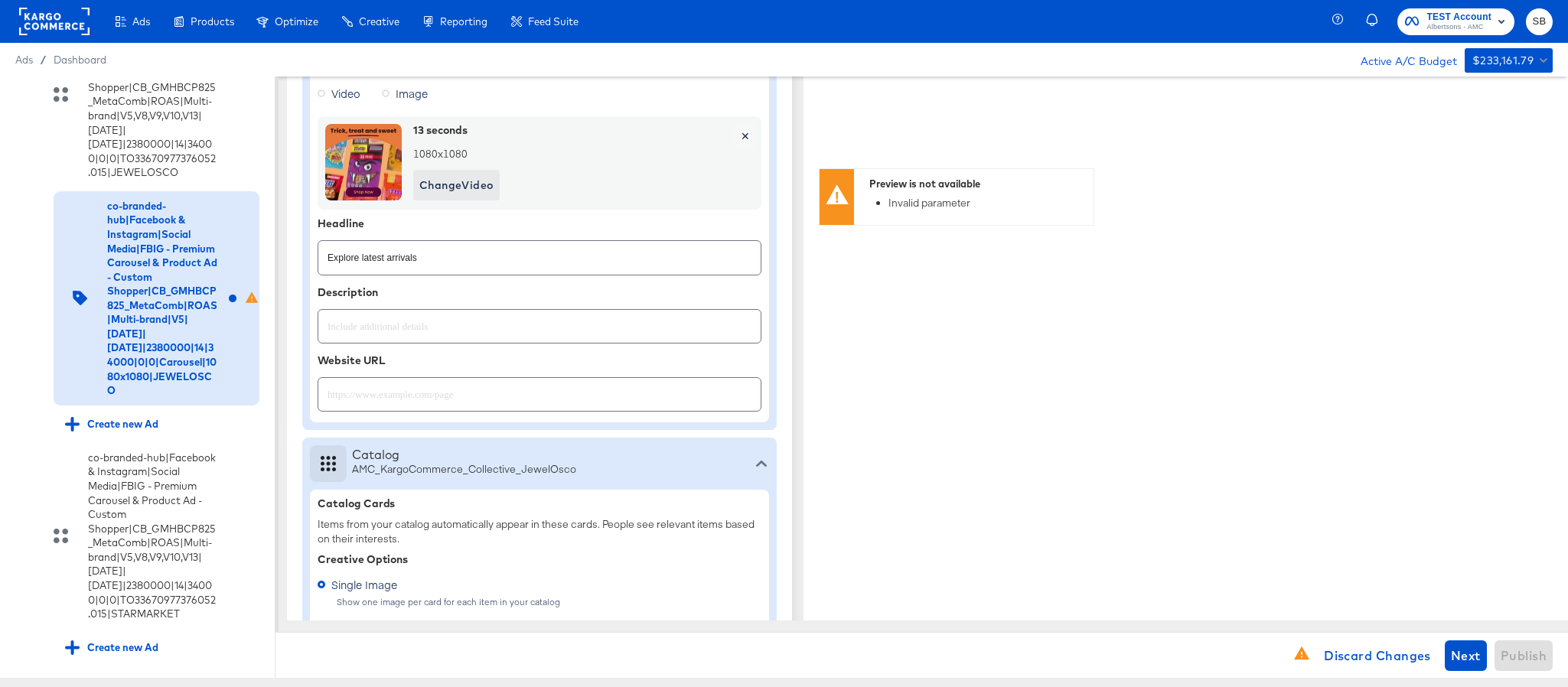
scroll to position [574, 0]
click at [488, 400] on input "text" at bounding box center [539, 386] width 443 height 33
paste input "[URL][DOMAIN_NAME]"
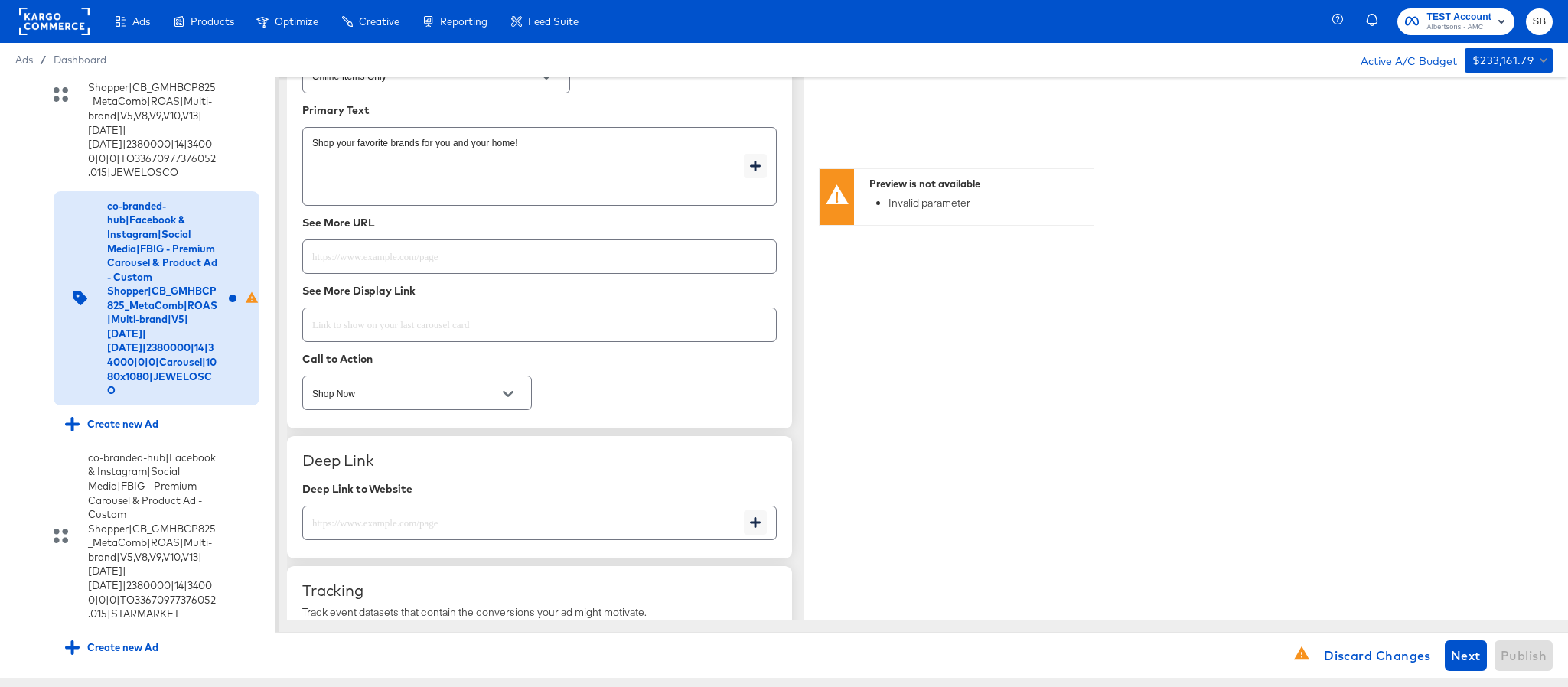
scroll to position [1607, 0]
type input "[URL][DOMAIN_NAME]"
type textarea "x"
click at [506, 265] on input "text" at bounding box center [539, 249] width 473 height 33
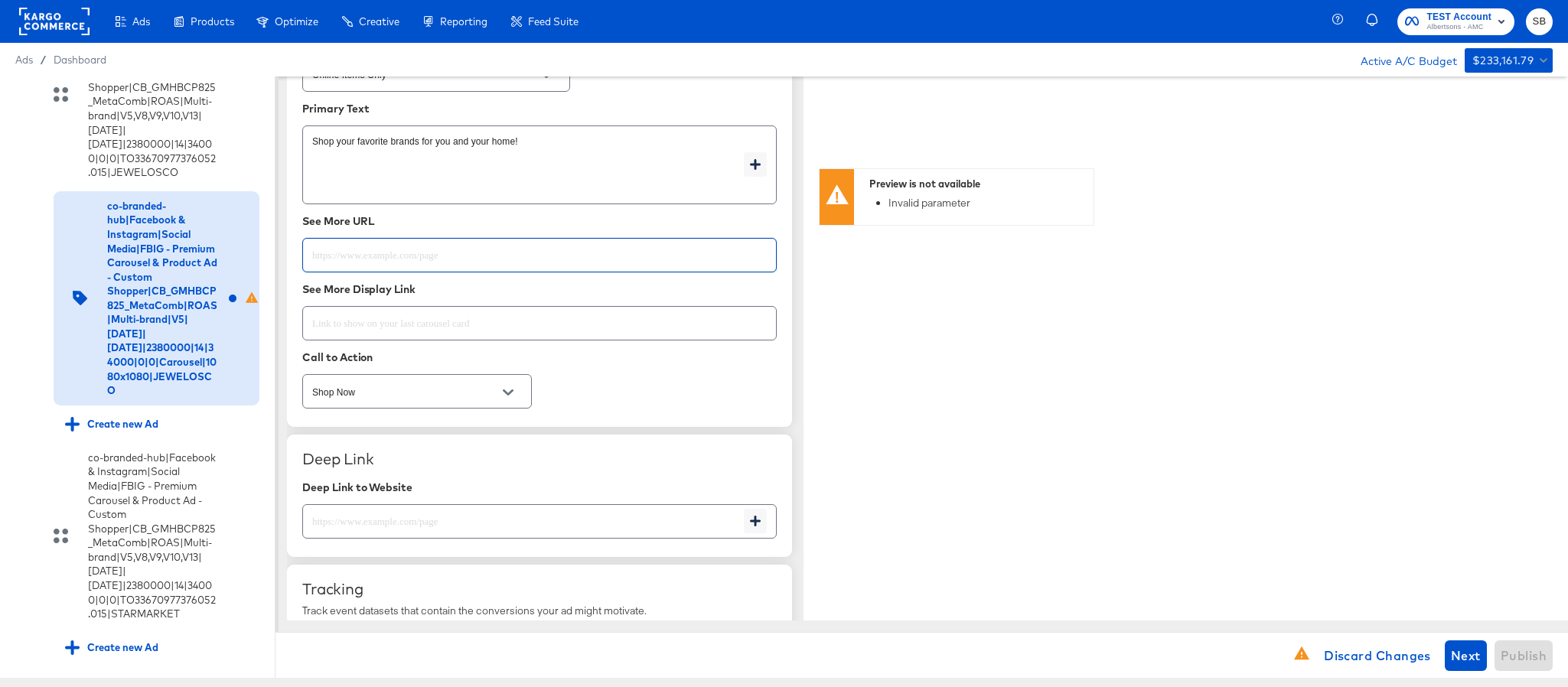
paste input "[URL][DOMAIN_NAME]"
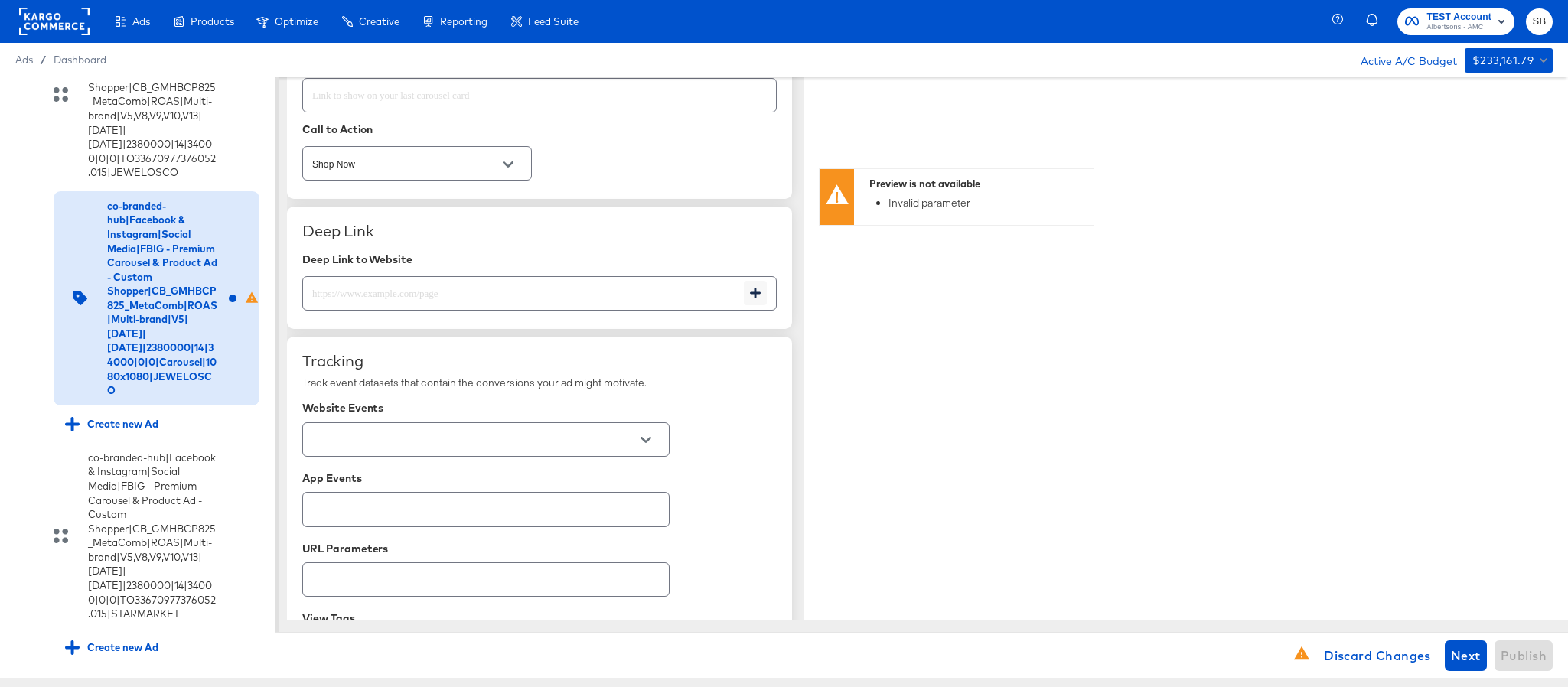
scroll to position [1836, 0]
type input "[URL][DOMAIN_NAME]"
type textarea "x"
click at [508, 302] on input "text" at bounding box center [524, 285] width 441 height 33
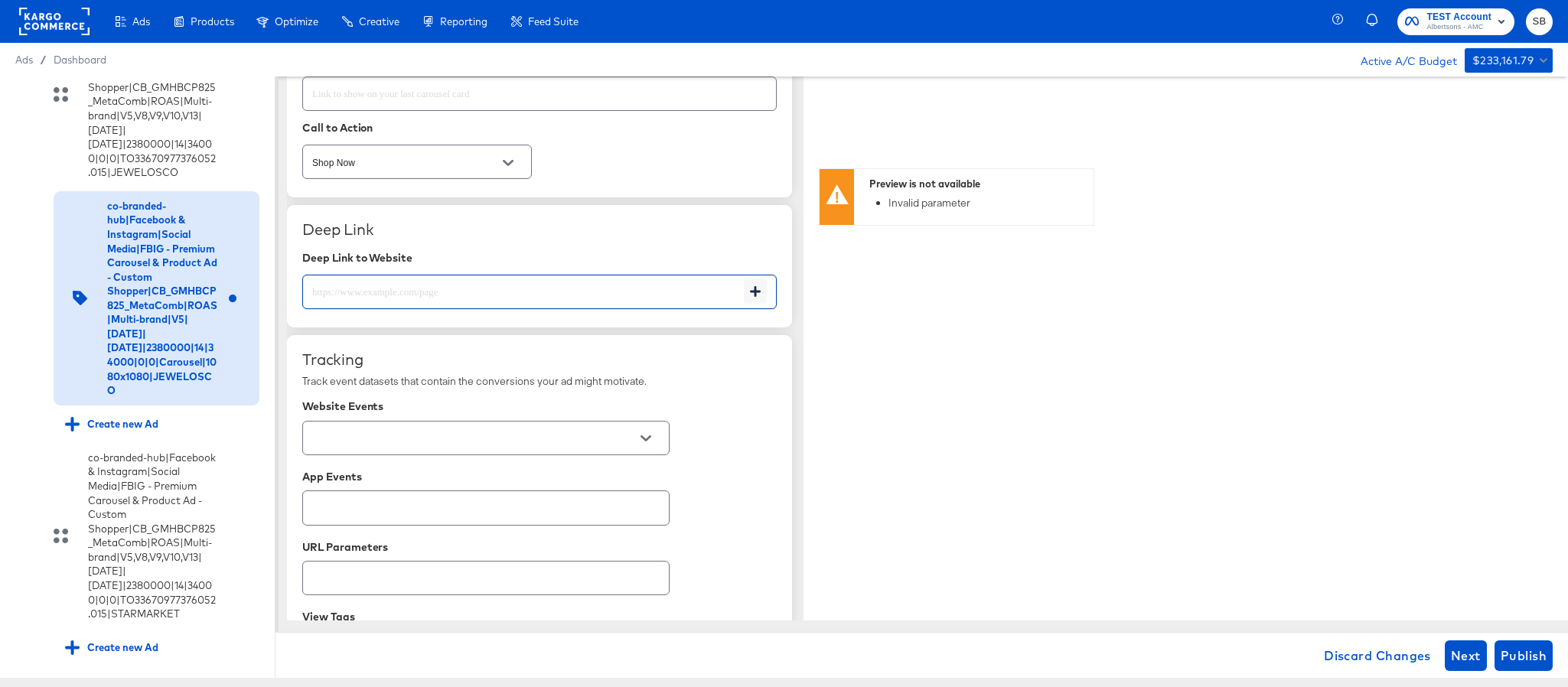
paste input "[URL][DOMAIN_NAME]"
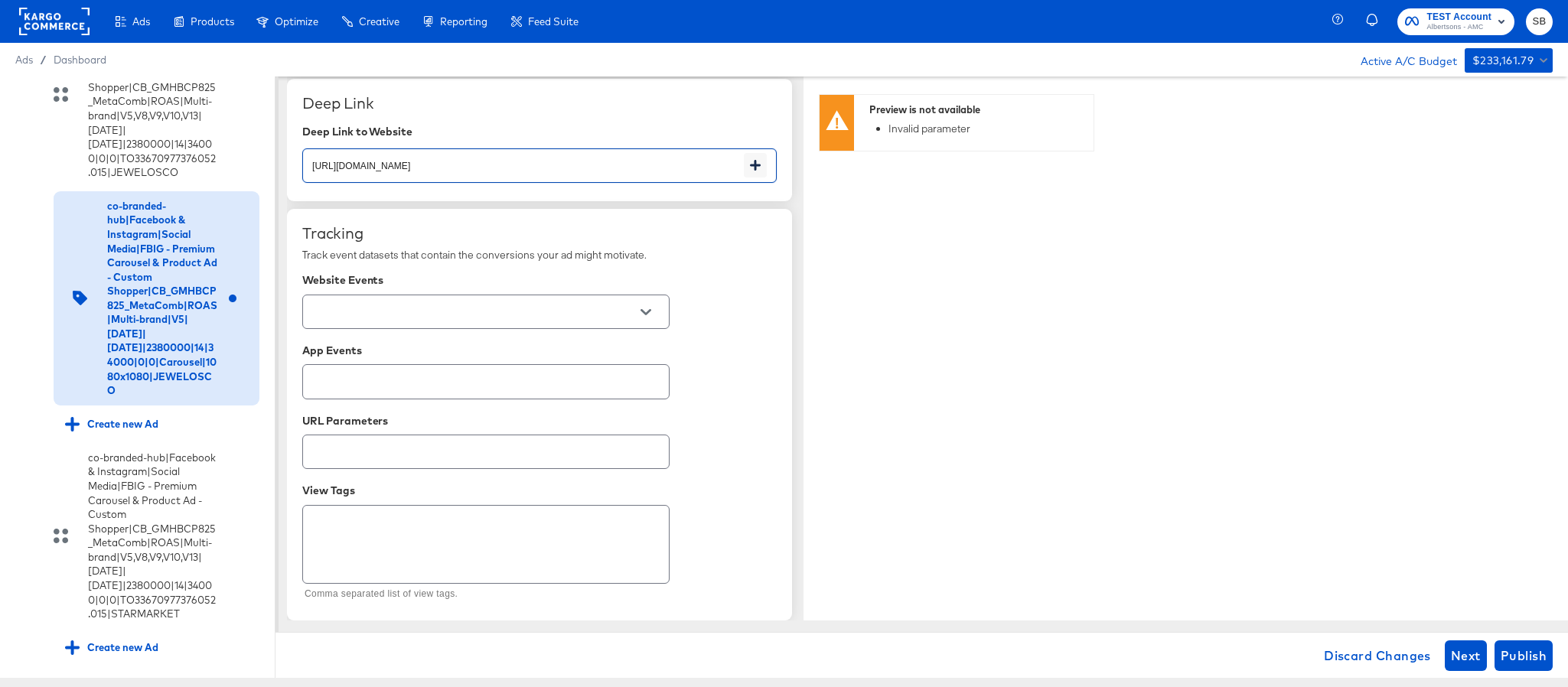
scroll to position [1973, 0]
type input "[URL][DOMAIN_NAME]"
type textarea "x"
click at [513, 316] on input "text" at bounding box center [473, 312] width 330 height 18
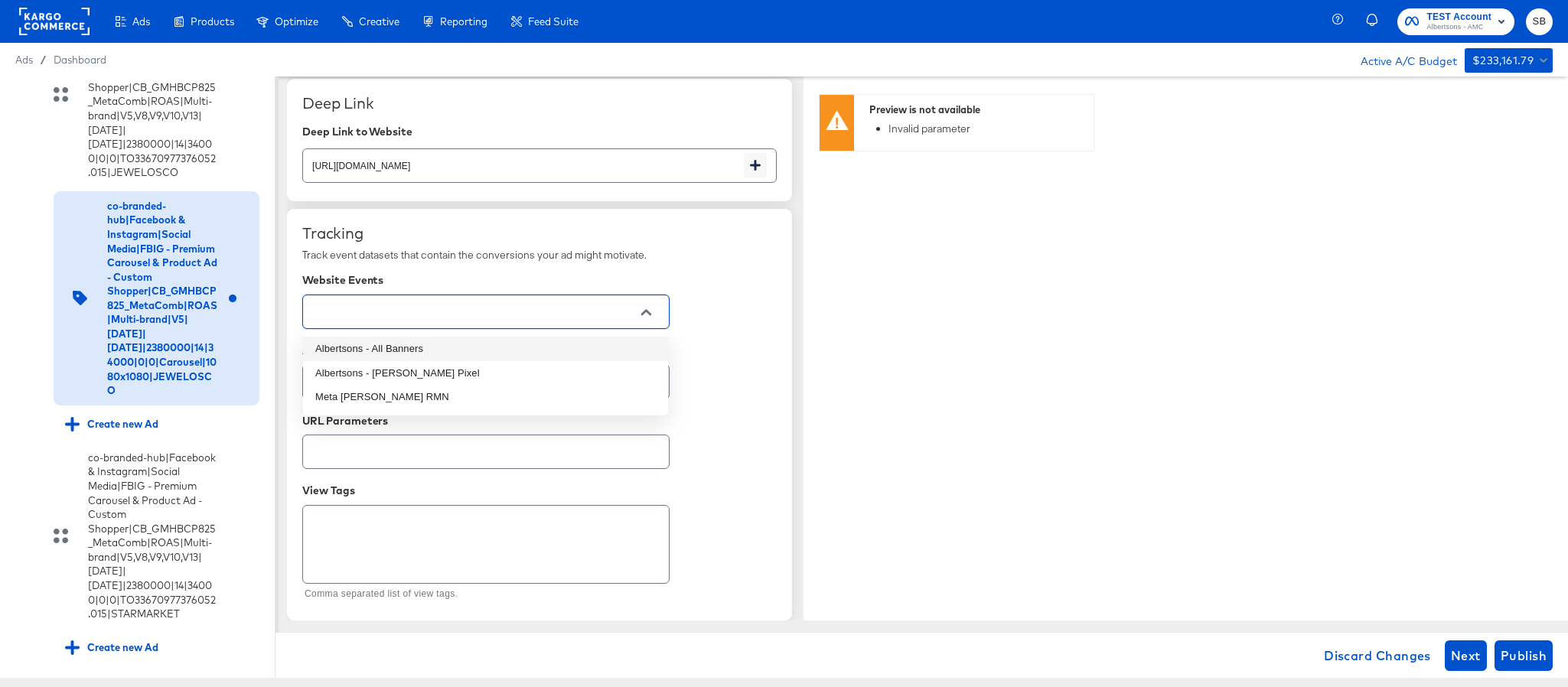
click at [503, 347] on li "Albertsons - All Banners" at bounding box center [485, 348] width 365 height 24
type textarea "x"
type input "Albertsons - All Banners"
type textarea "x"
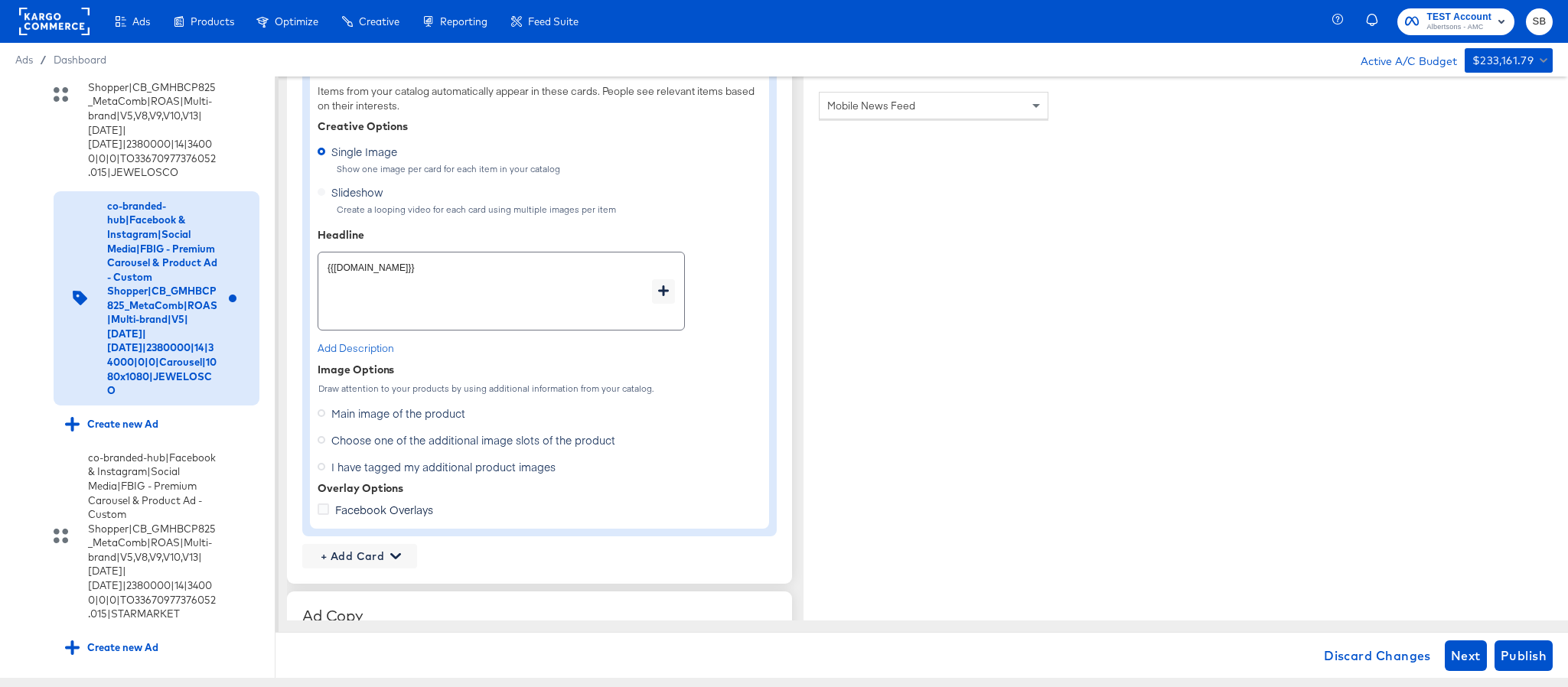
scroll to position [1033, 0]
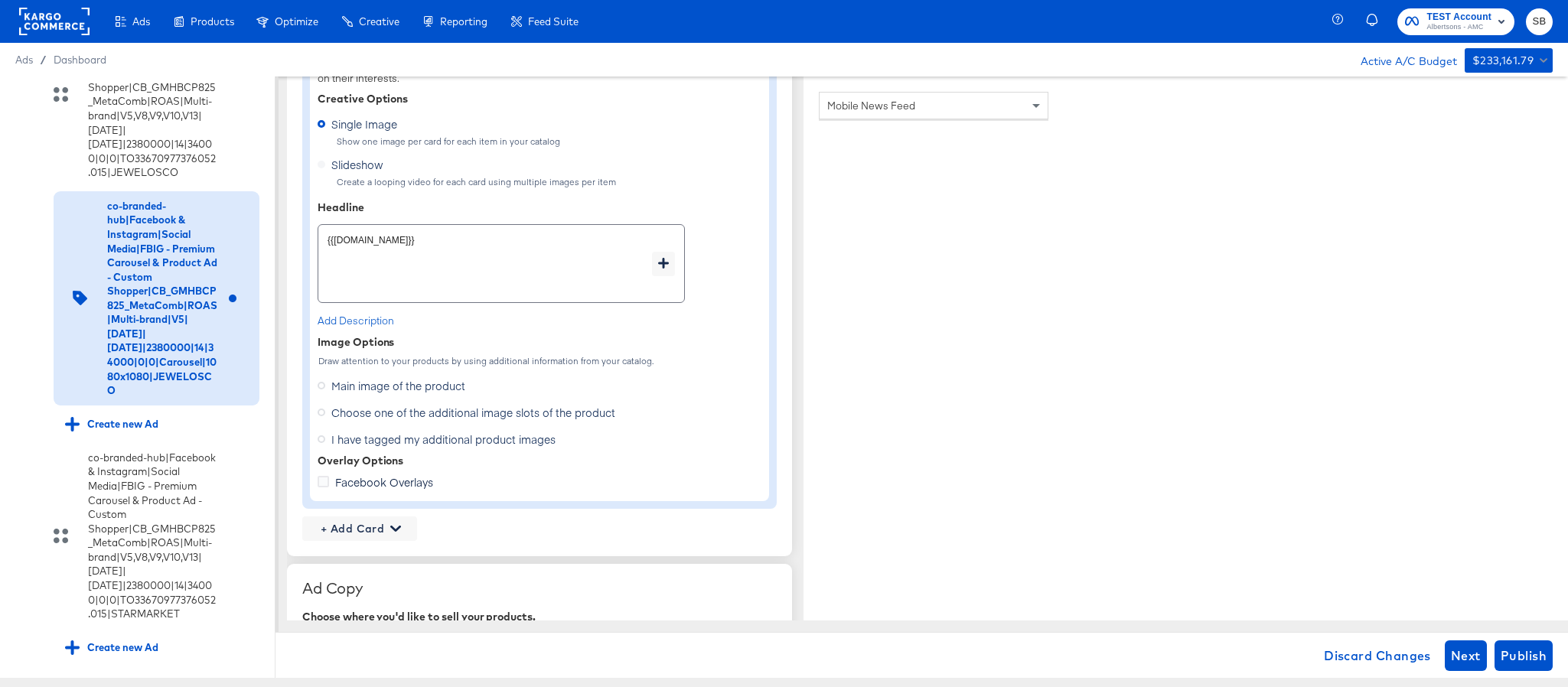
click at [519, 417] on span "Choose one of the additional image slots of the product" at bounding box center [473, 412] width 284 height 15
click at [0, 0] on input "Choose one of the additional image slots of the product" at bounding box center [0, 0] width 0 height 0
type textarea "x"
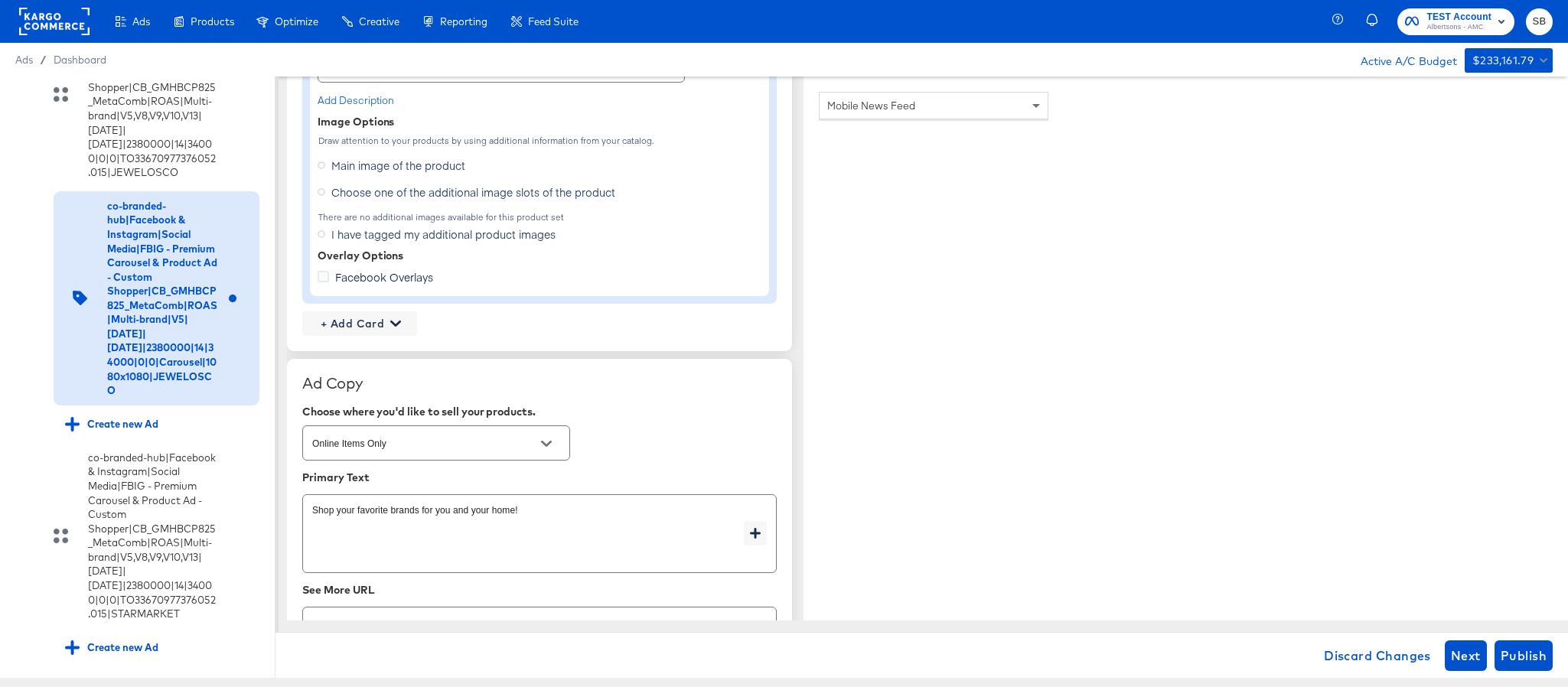
scroll to position [1263, 0]
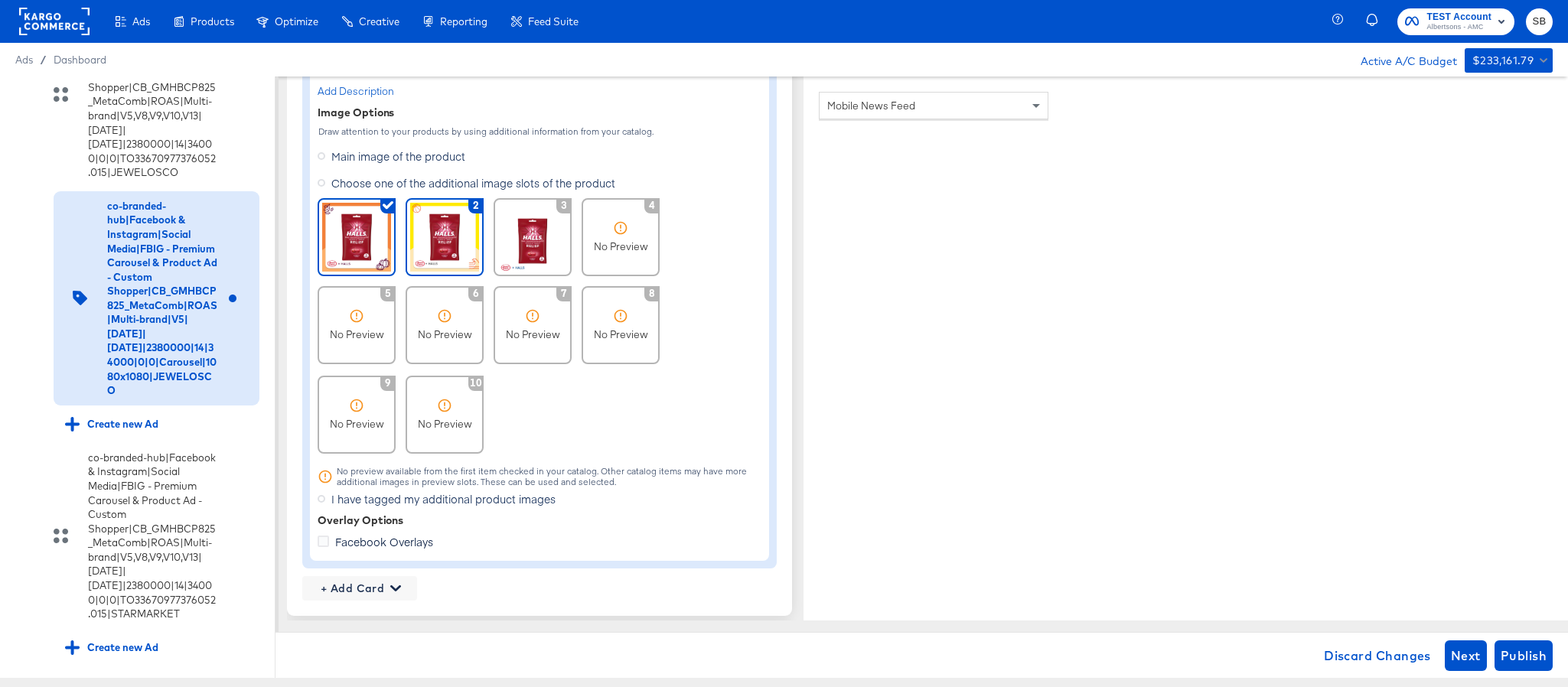
click at [441, 241] on img at bounding box center [444, 237] width 69 height 69
type textarea "x"
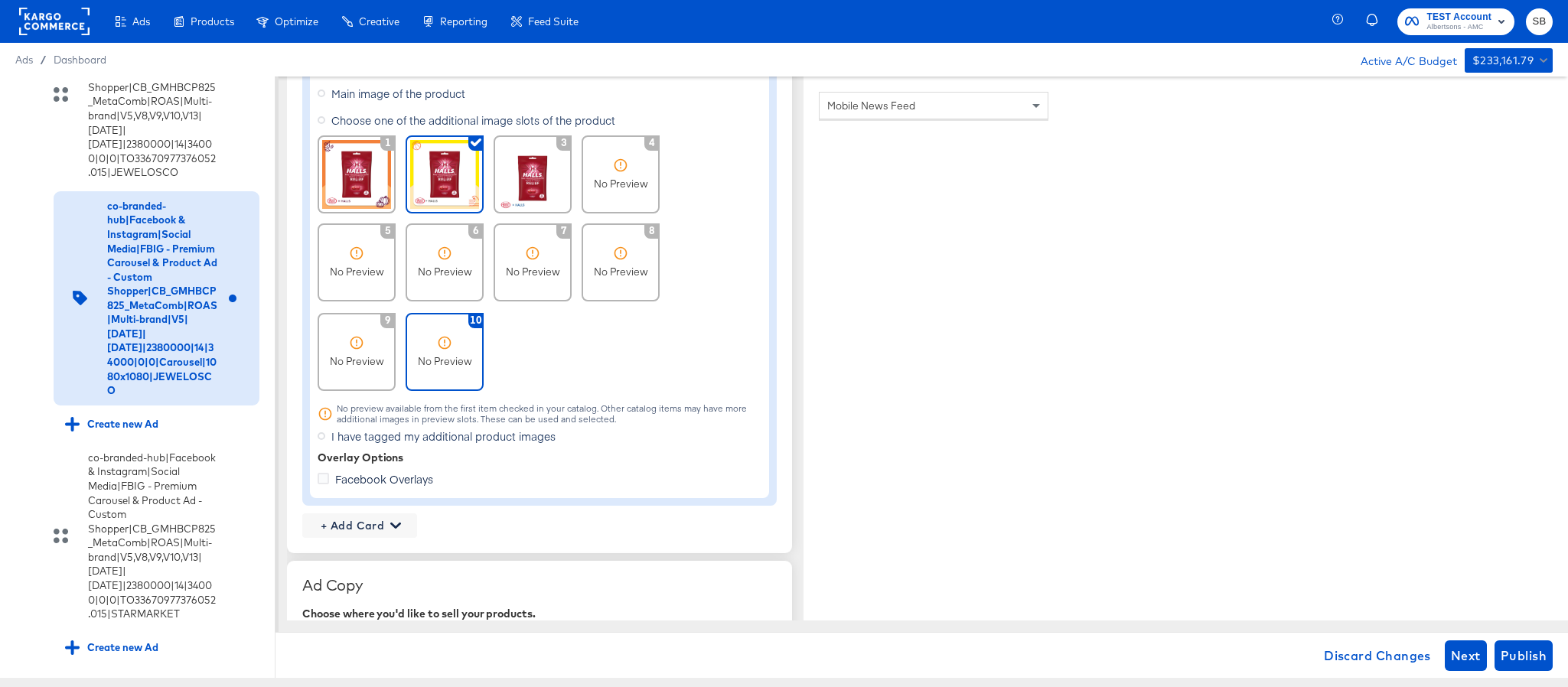
scroll to position [1377, 0]
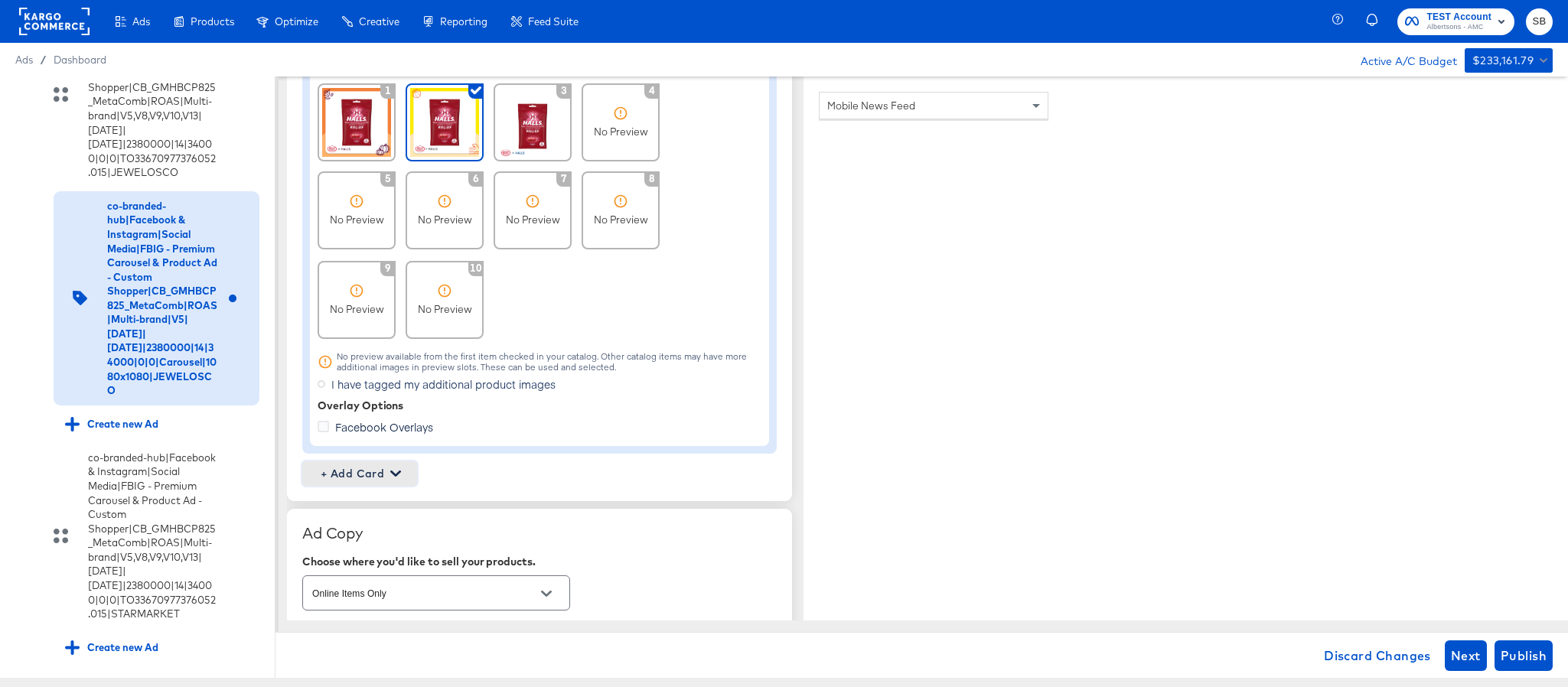
click at [388, 477] on span "+ Add Card" at bounding box center [359, 473] width 103 height 19
click at [377, 540] on div "Profile Card" at bounding box center [359, 547] width 99 height 31
type textarea "x"
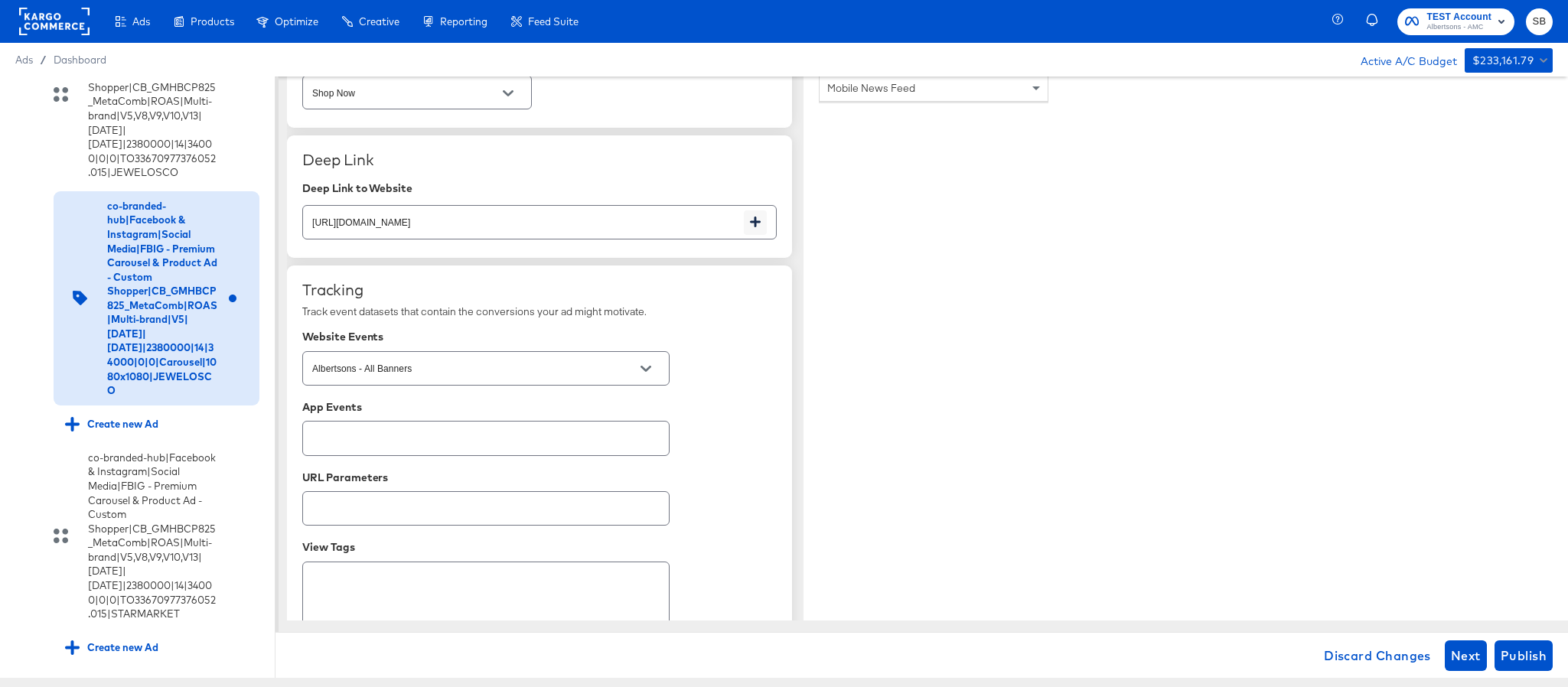
scroll to position [2590, 0]
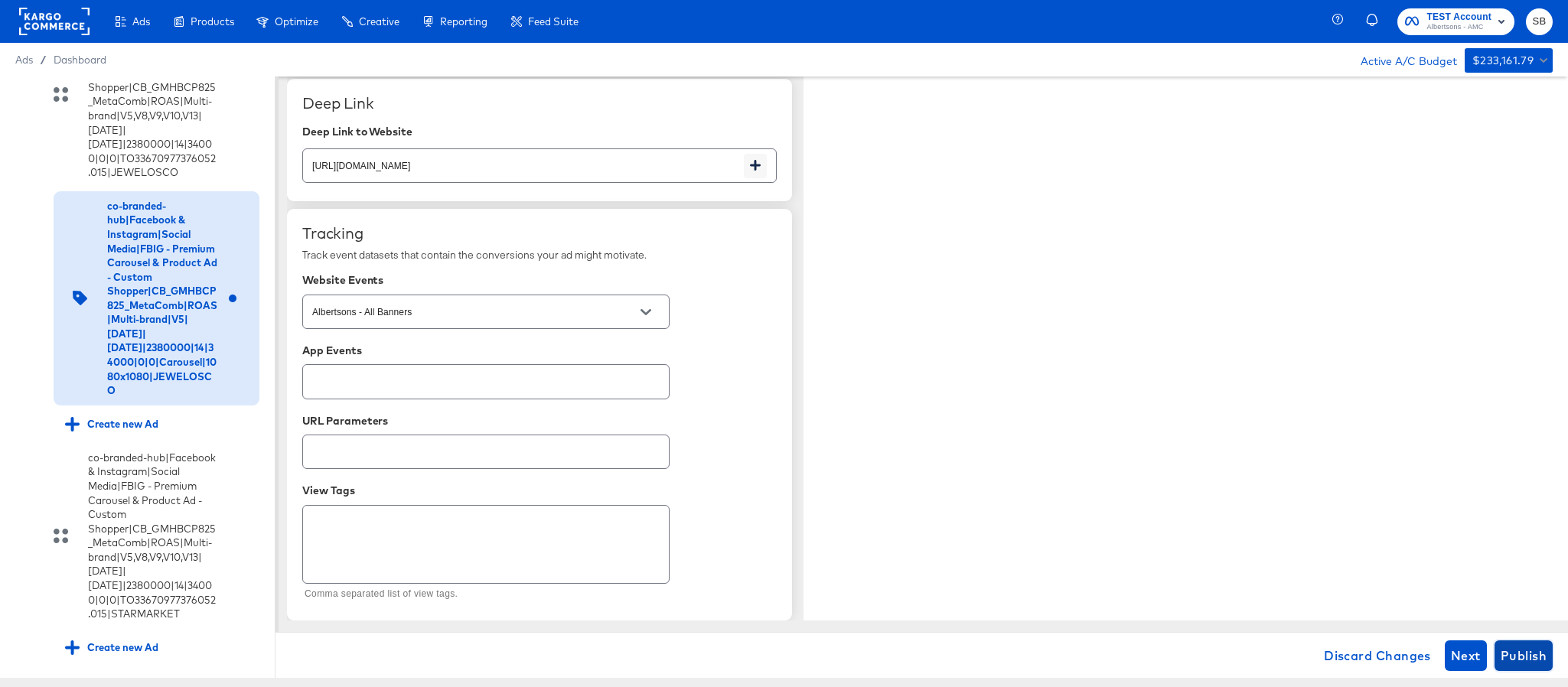
click at [1525, 644] on button "Publish" at bounding box center [1524, 655] width 58 height 31
type textarea "x"
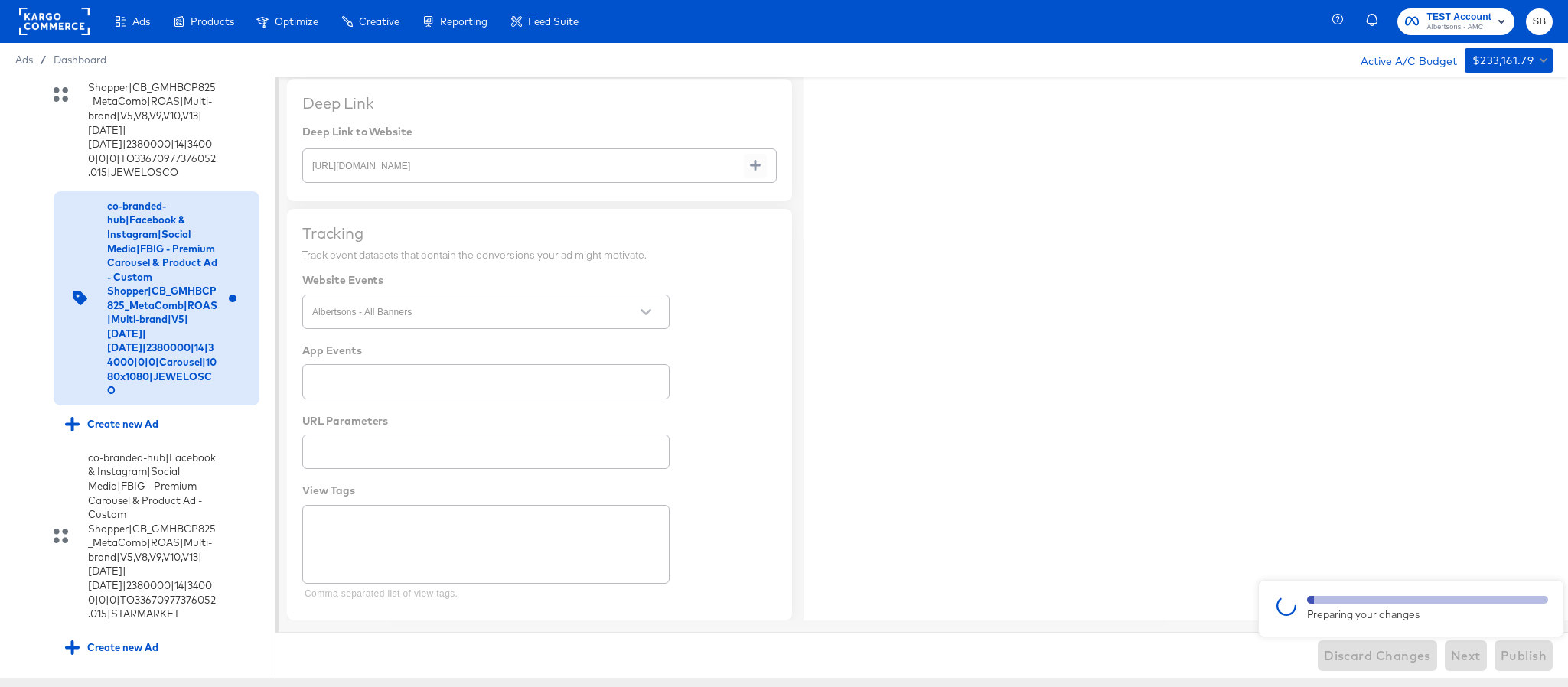
type textarea "x"
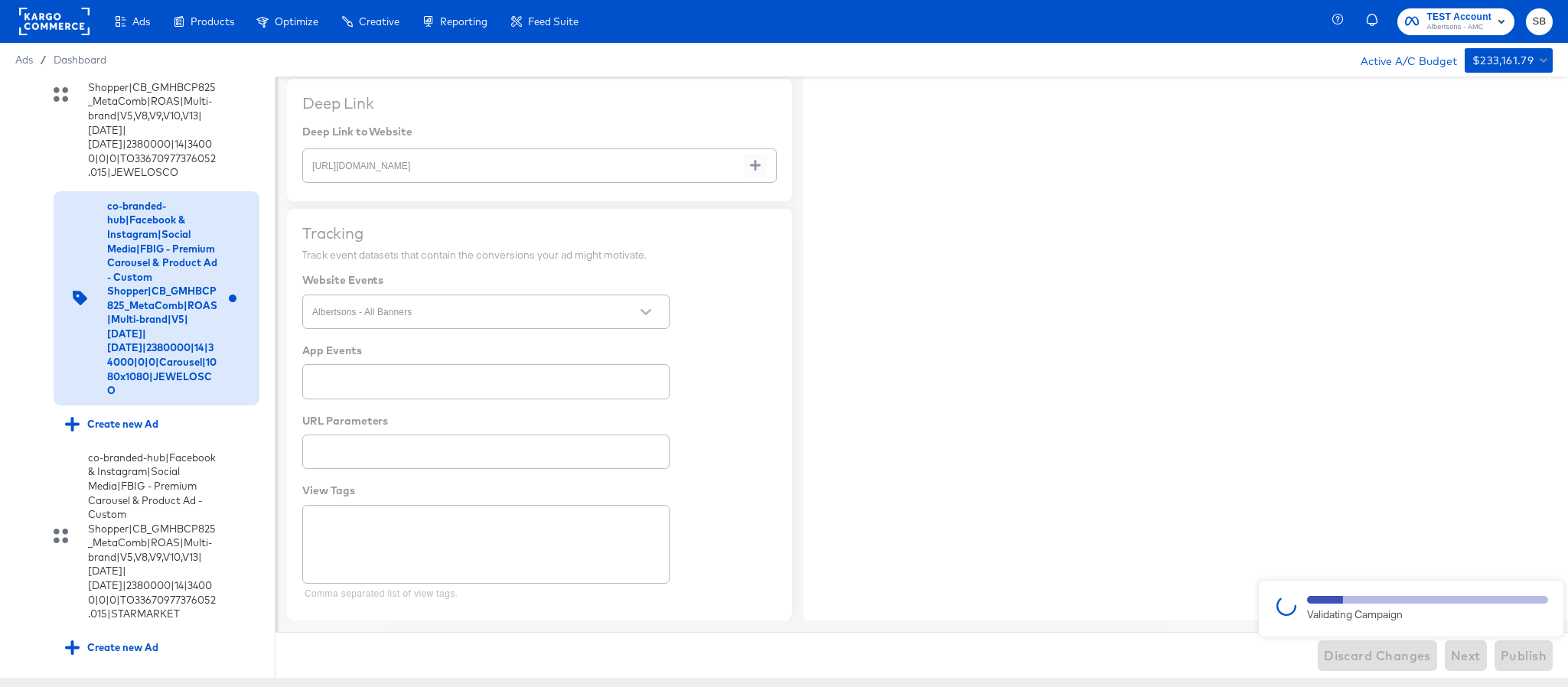
type textarea "x"
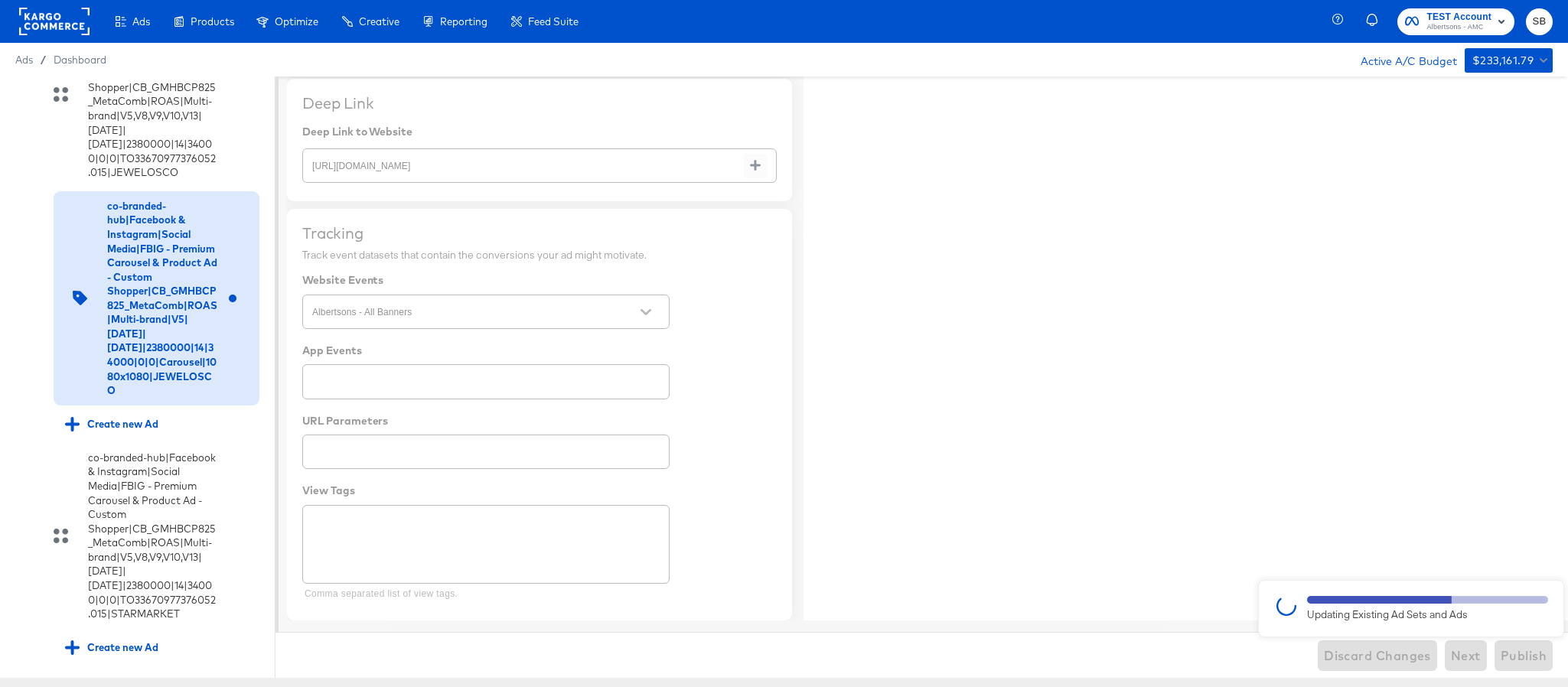
type textarea "x"
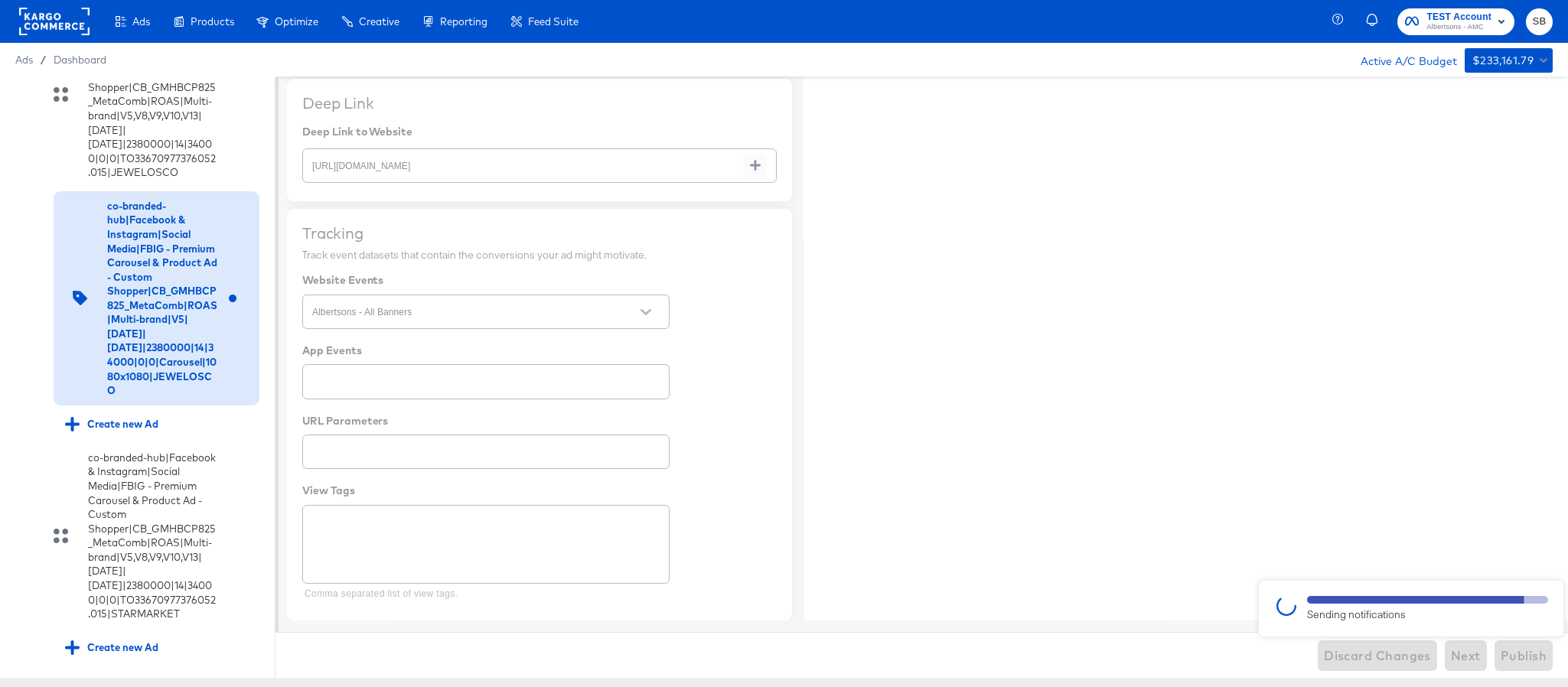
type textarea "x"
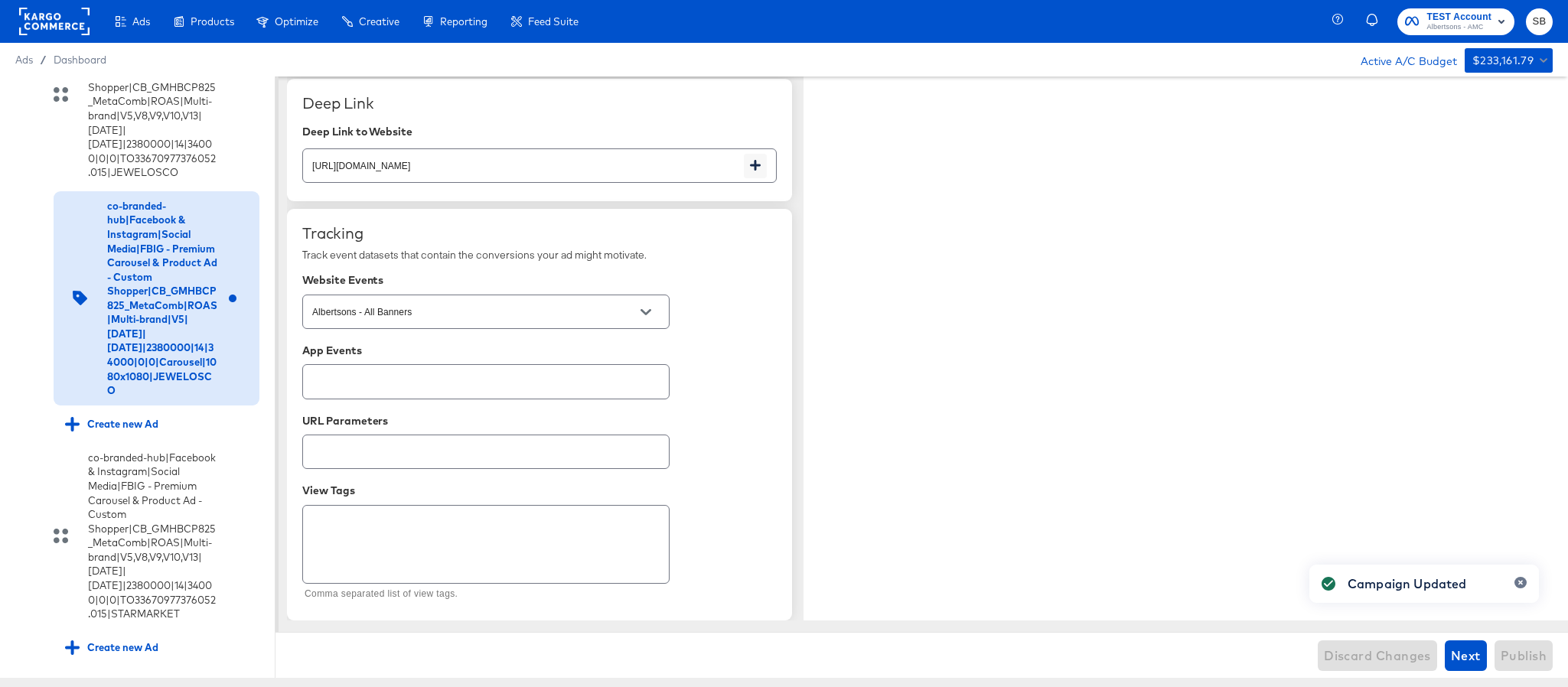
type textarea "x"
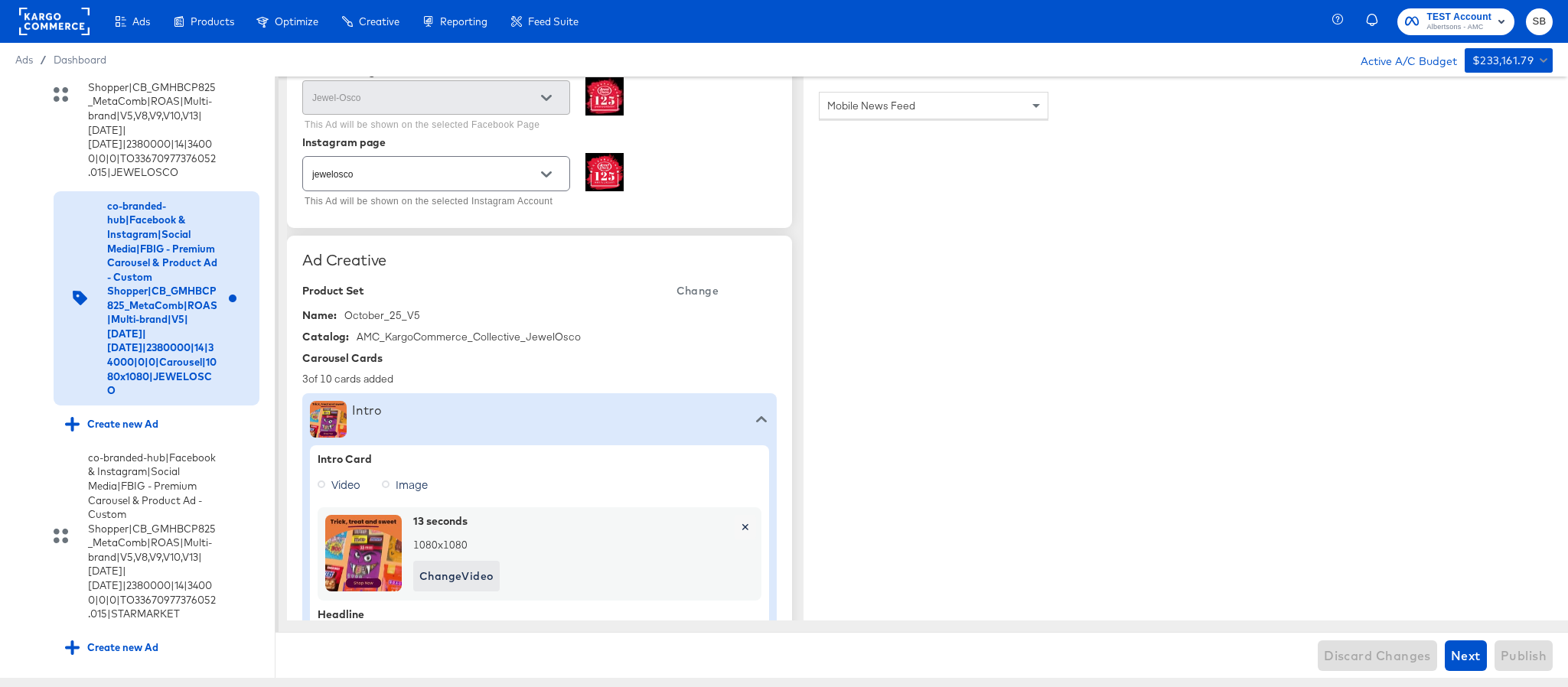
scroll to position [0, 0]
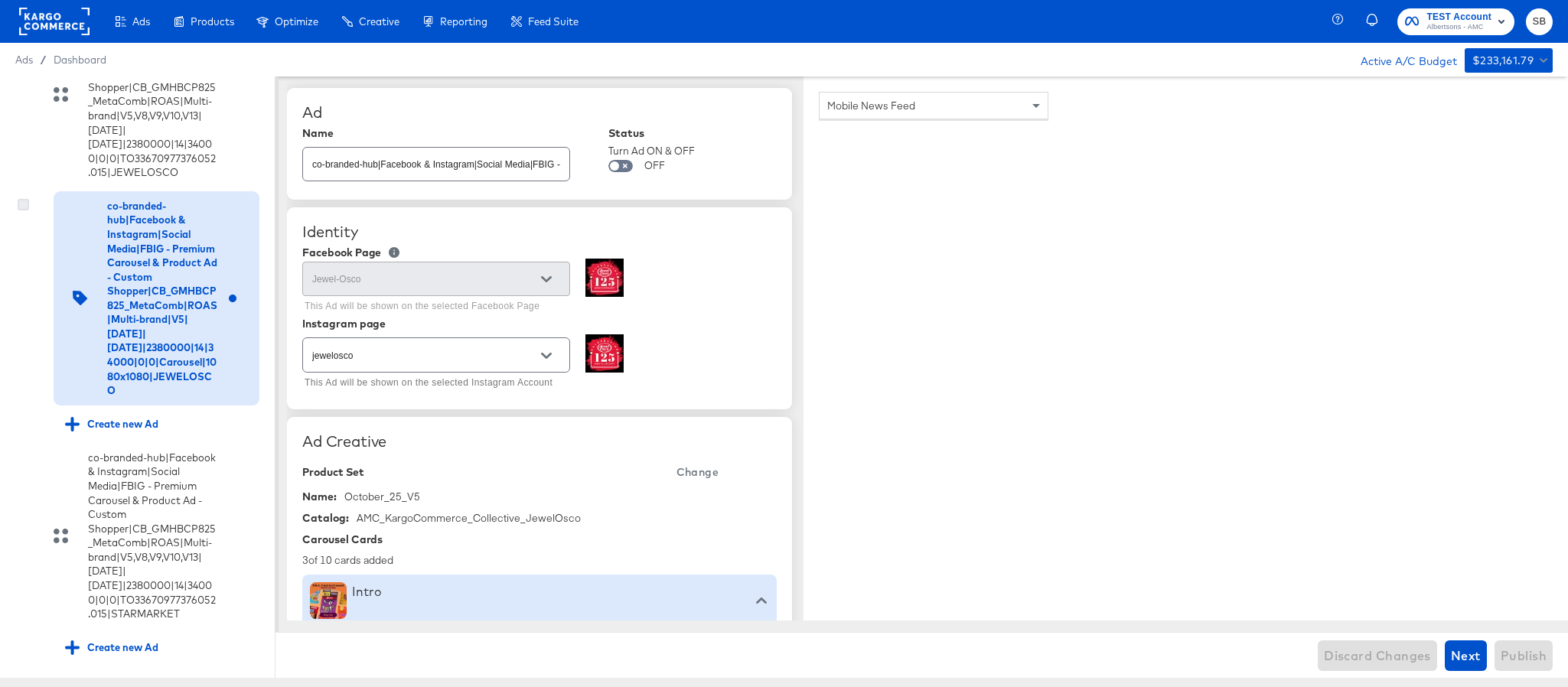
click at [18, 210] on icon at bounding box center [23, 205] width 12 height 12
click at [0, 0] on input "checkbox" at bounding box center [0, 0] width 0 height 0
click at [37, 114] on div "Quick duplicate" at bounding box center [30, 123] width 43 height 28
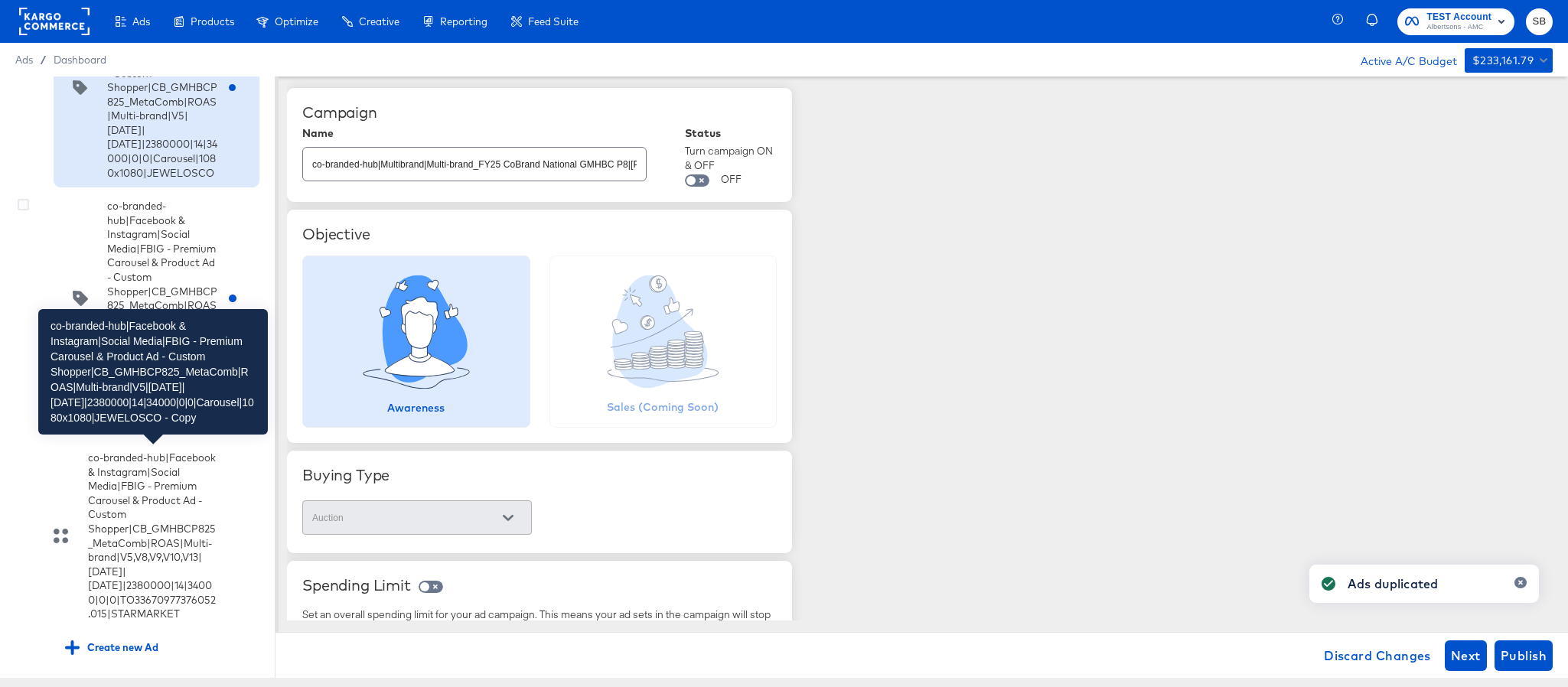
scroll to position [5670, 0]
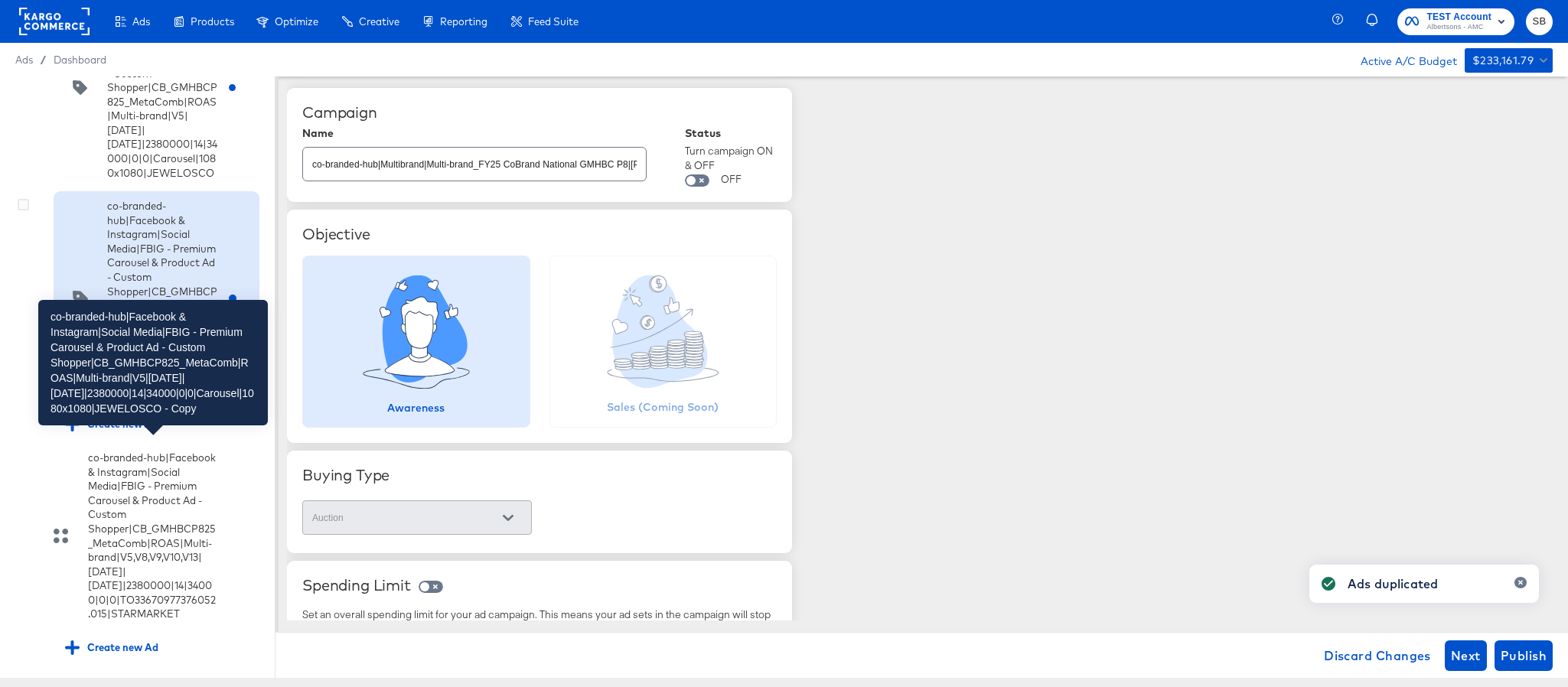
click at [178, 398] on div "co-branded-hub|Facebook & Instagram|Social Media|FBIG - Premium Carousel & Prod…" at bounding box center [162, 298] width 110 height 199
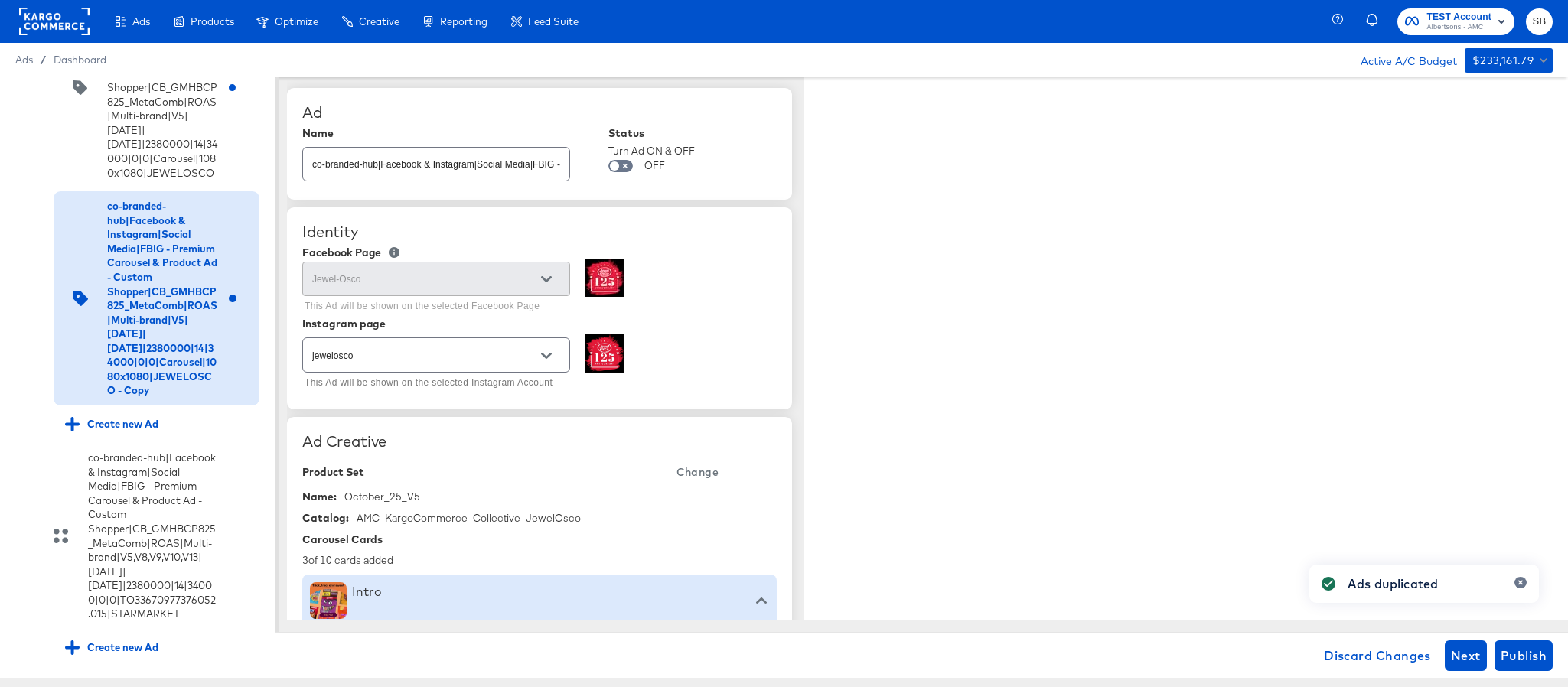
type textarea "x"
click at [425, 178] on div "co-branded-hub|Facebook & Instagram|Social Media|FBIG - Premium Carousel & Prod…" at bounding box center [436, 164] width 268 height 34
click at [493, 170] on input "co-branded-hub|Facebook & Instagram|Social Media|FBIG - Premium Carousel & Prod…" at bounding box center [436, 158] width 266 height 33
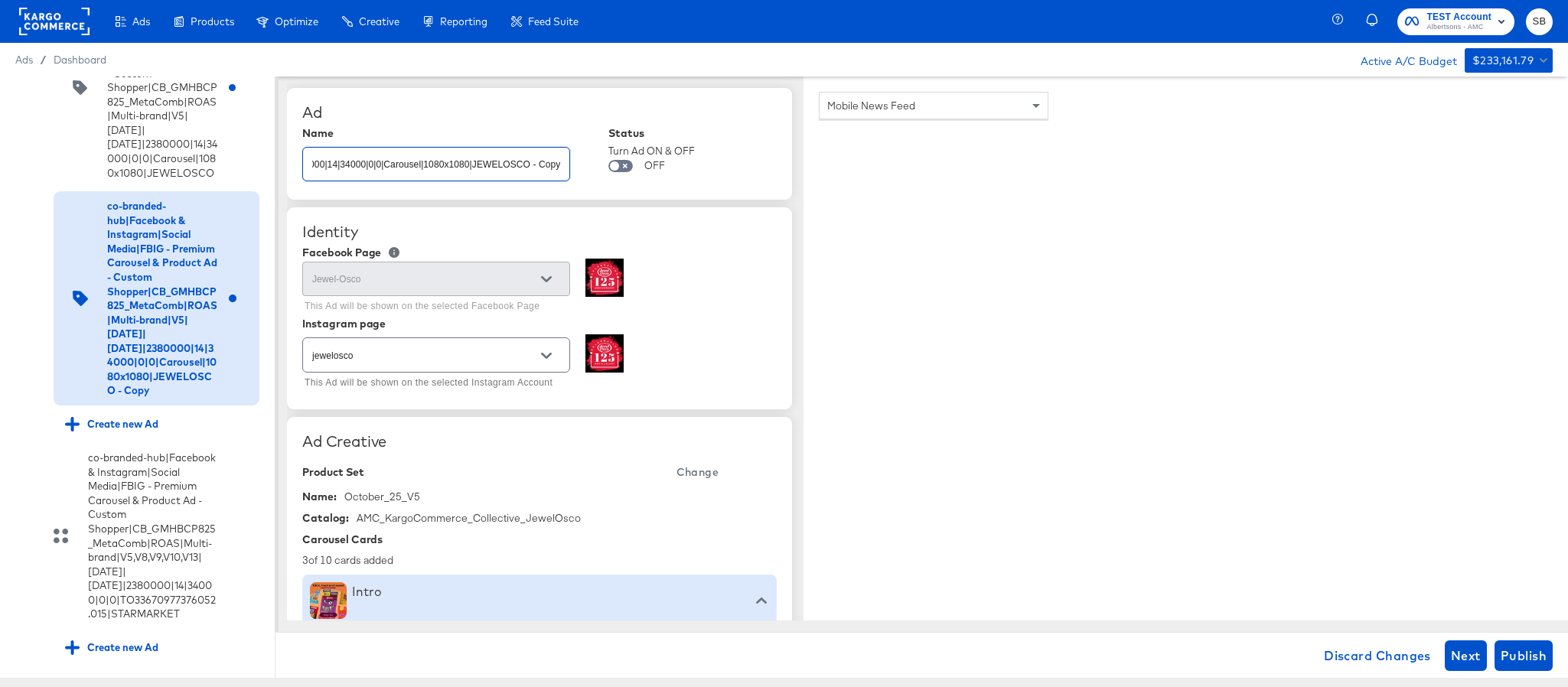
paste input "8|[DATE]|[DATE]|2380000|14|34000|0|0|Carousel|1080x1080|JEWELOSCO"
type input "co-branded-hub|Facebook & Instagram|Social Media|FBIG - Premium Carousel & Prod…"
type textarea "x"
click at [691, 473] on span "Change" at bounding box center [697, 472] width 42 height 19
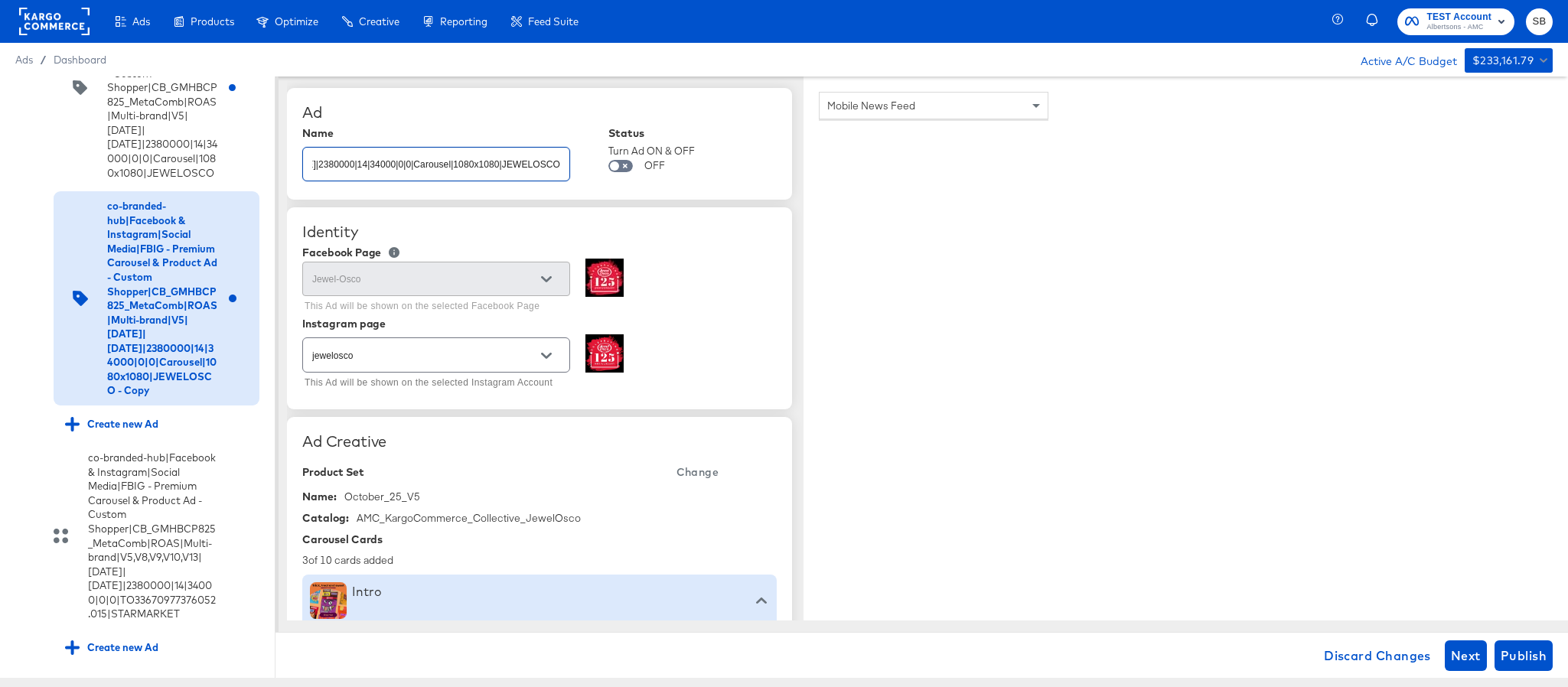
type textarea "x"
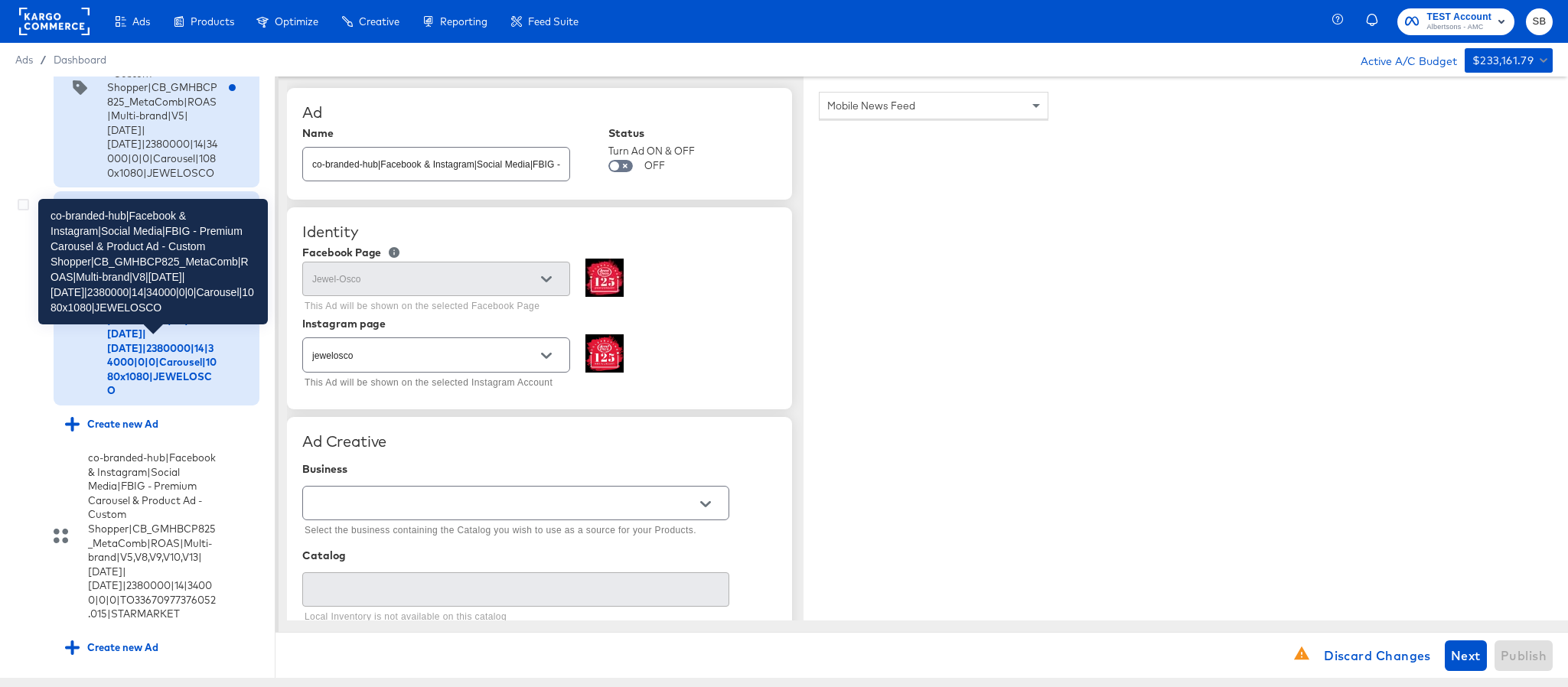
scroll to position [5786, 0]
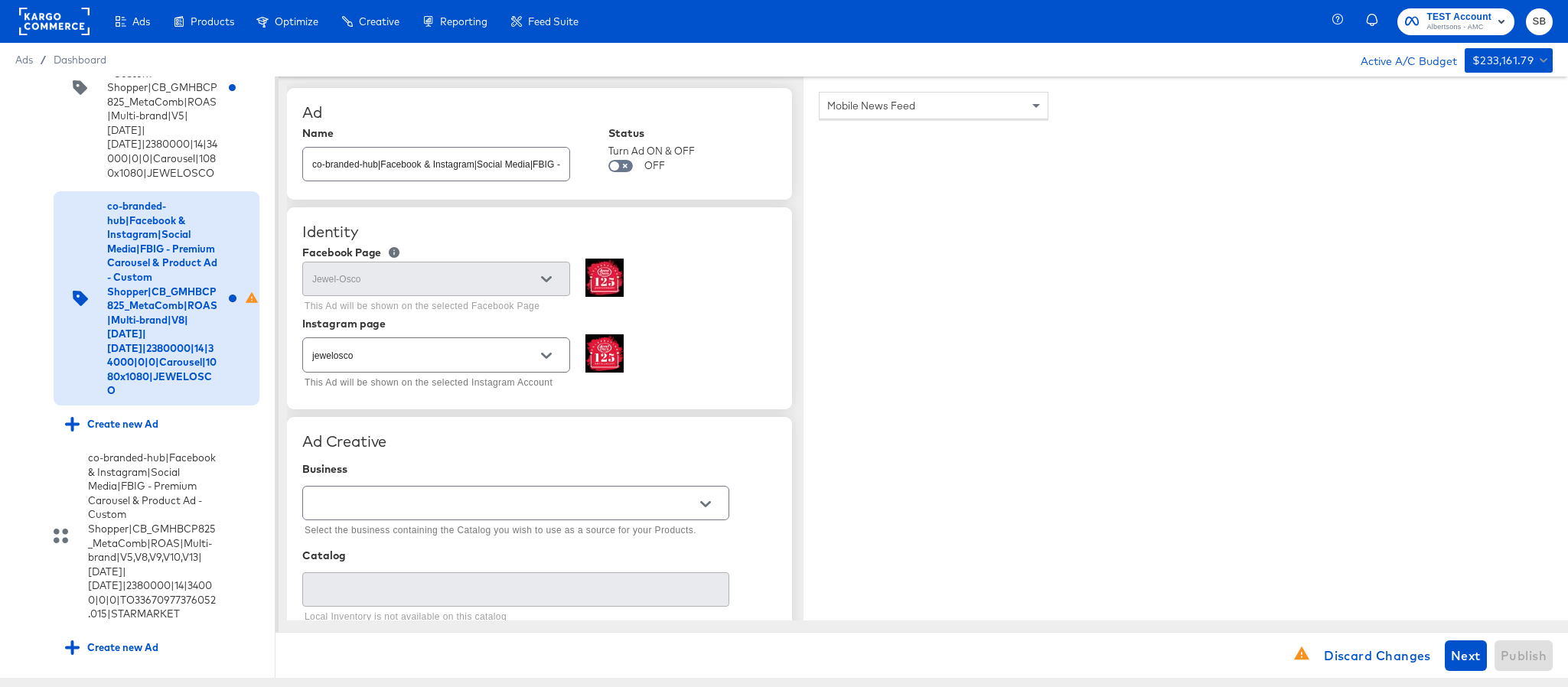
click at [370, 501] on input "text" at bounding box center [503, 503] width 390 height 18
click at [404, 560] on li "Kargo Commerce - Formerly StitcherAds" at bounding box center [515, 568] width 425 height 24
type input "Kargo Commerce - Formerly StitcherAds"
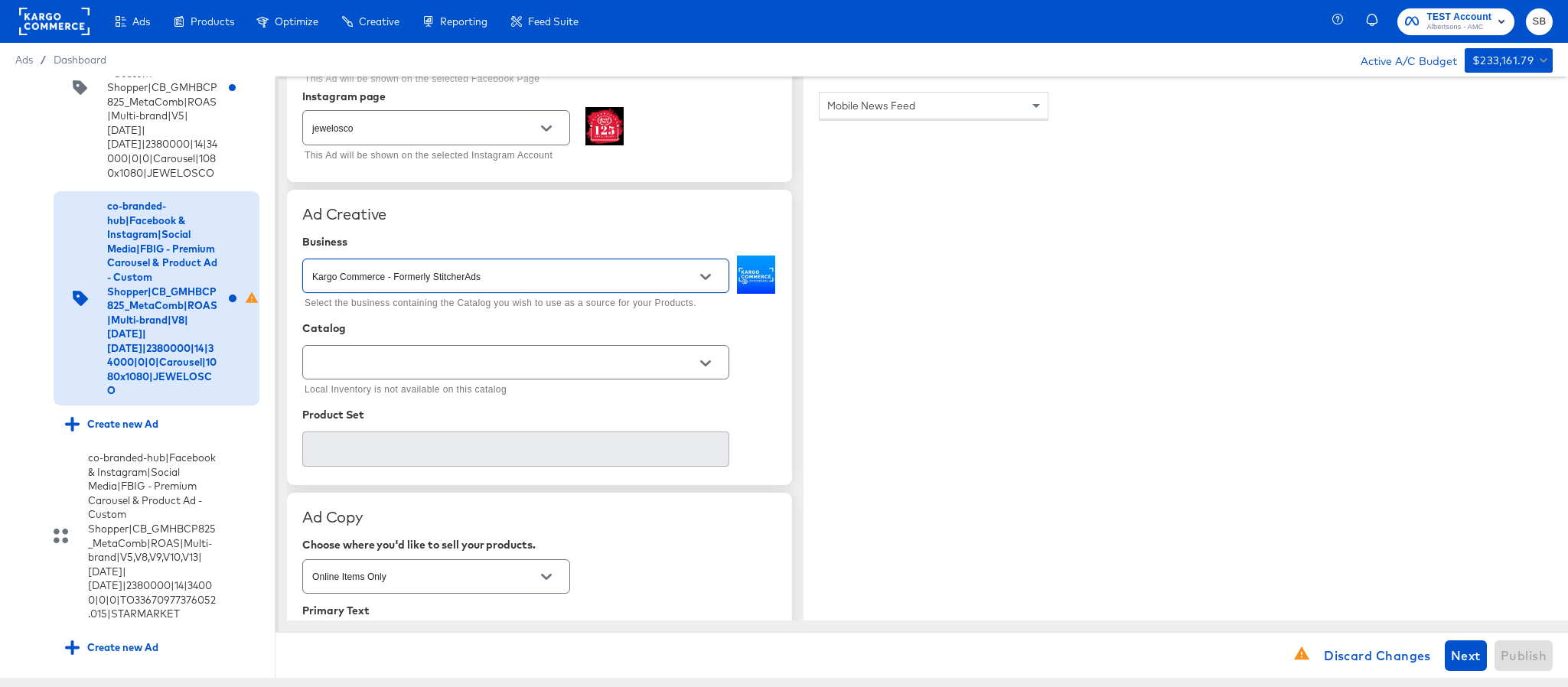
scroll to position [230, 0]
click at [466, 377] on div at bounding box center [516, 360] width 427 height 34
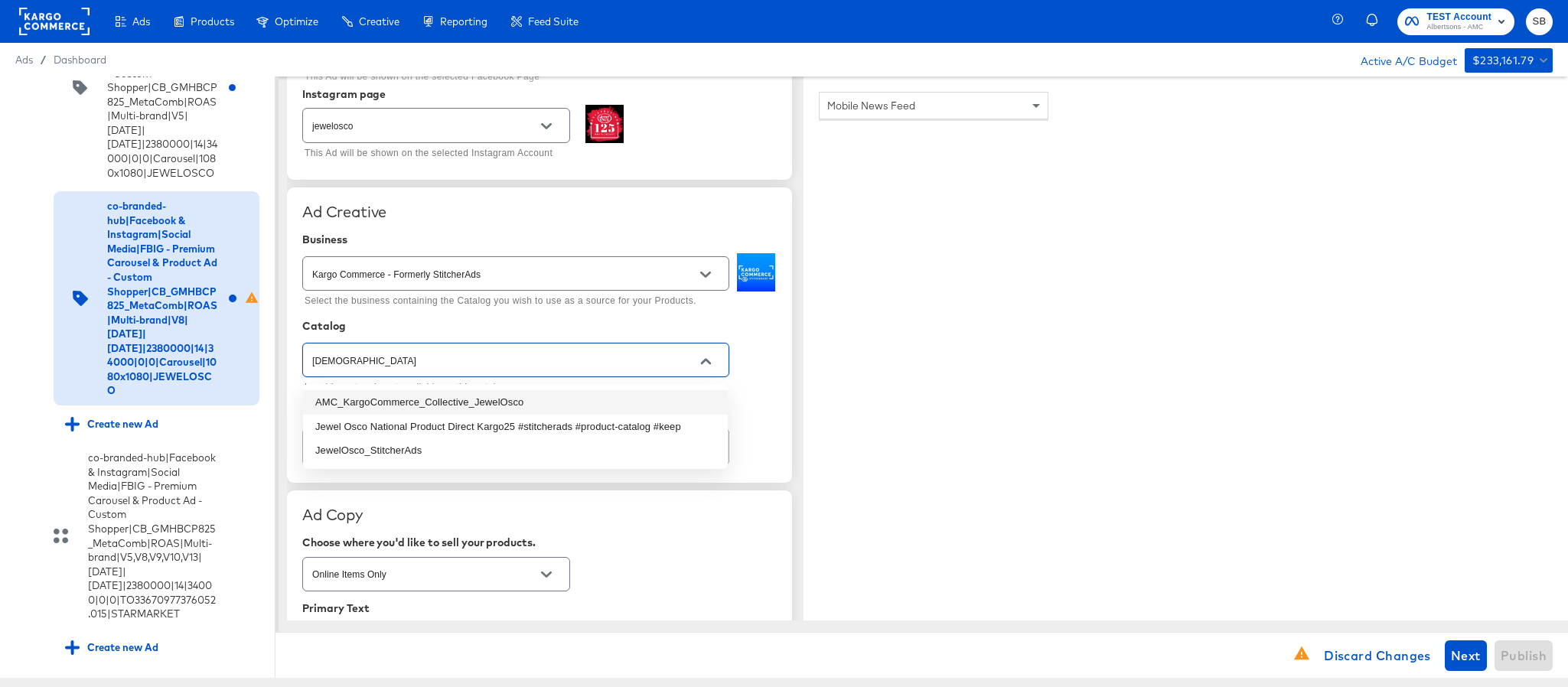
click at [473, 395] on li "AMC_KargoCommerce_Collective_JewelOsco" at bounding box center [515, 402] width 425 height 24
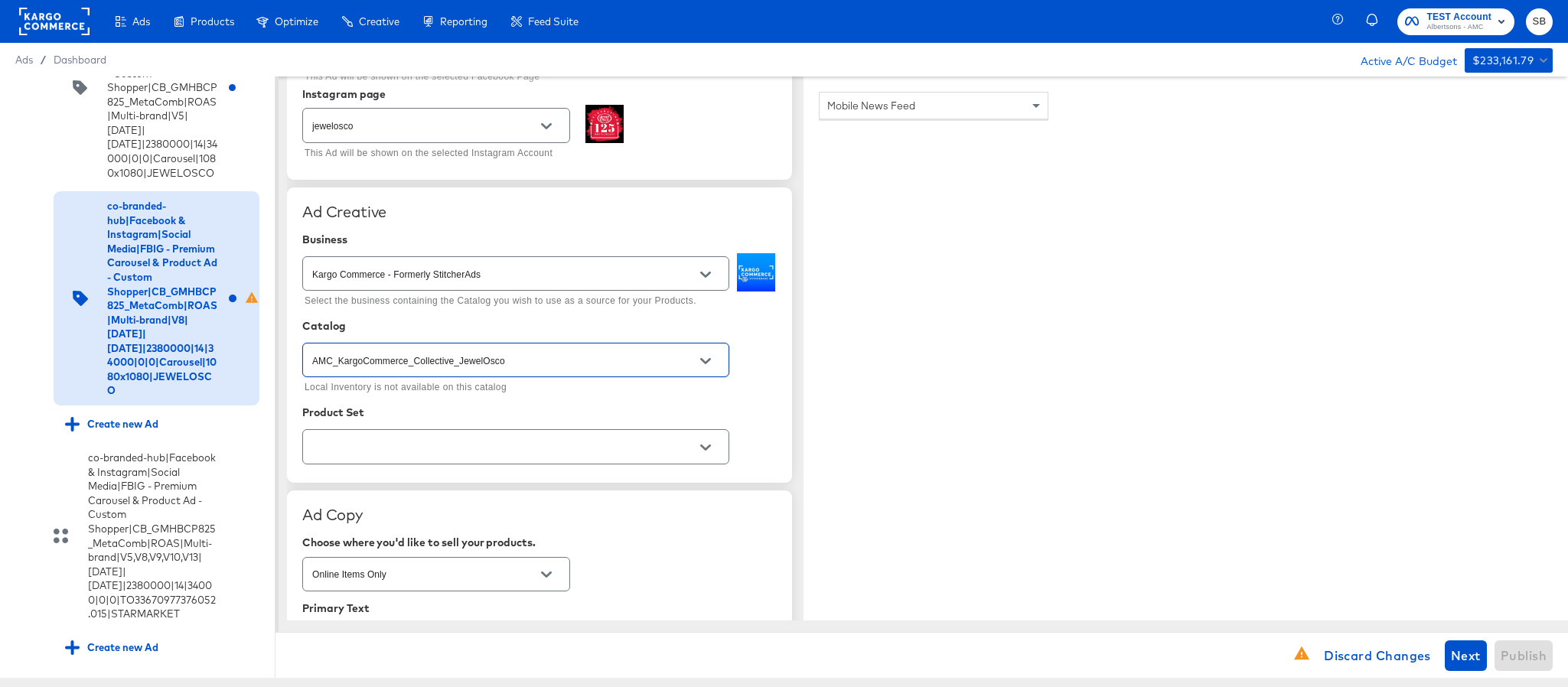
click at [463, 439] on div at bounding box center [516, 446] width 427 height 34
type input "AMC_KargoCommerce_Collective_JewelOsco"
type input "v"
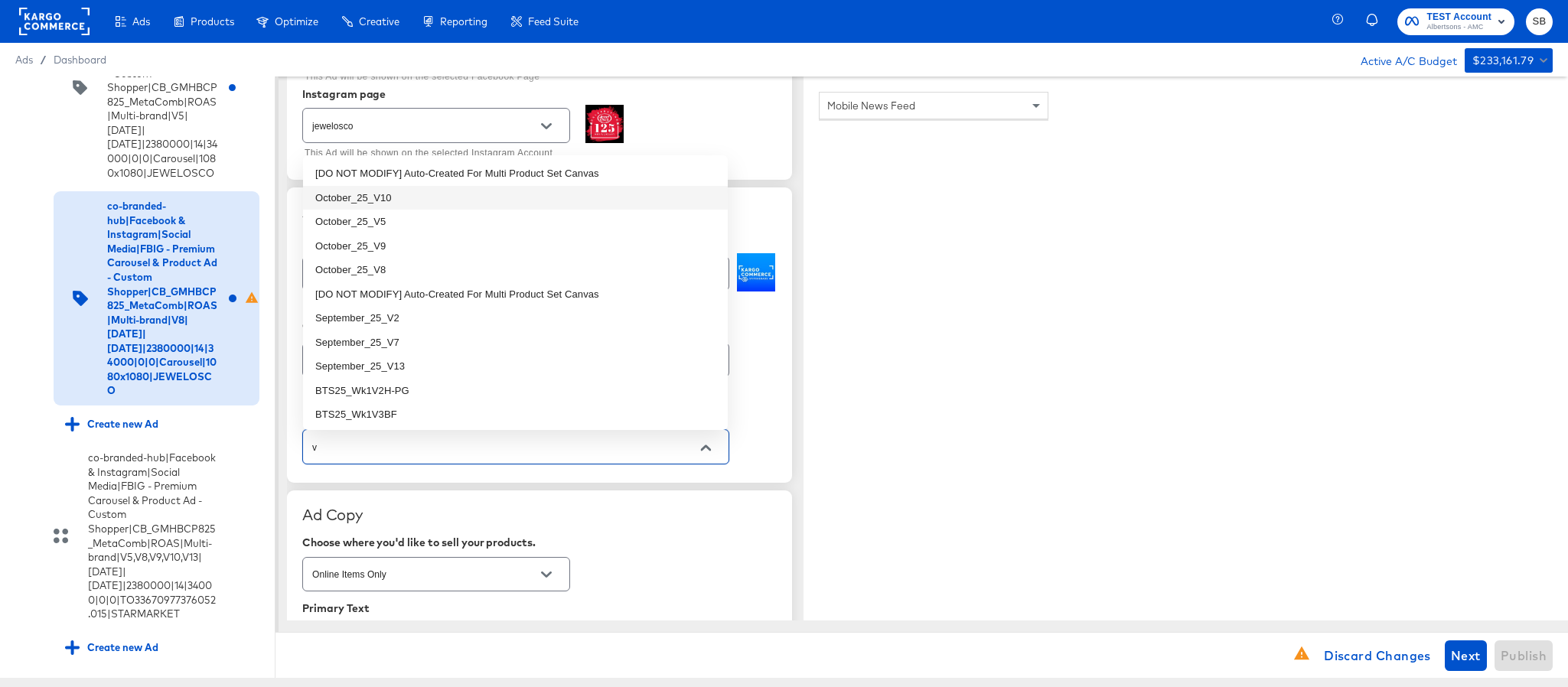
click at [439, 198] on li "October_25_V10" at bounding box center [515, 198] width 425 height 24
type textarea "x"
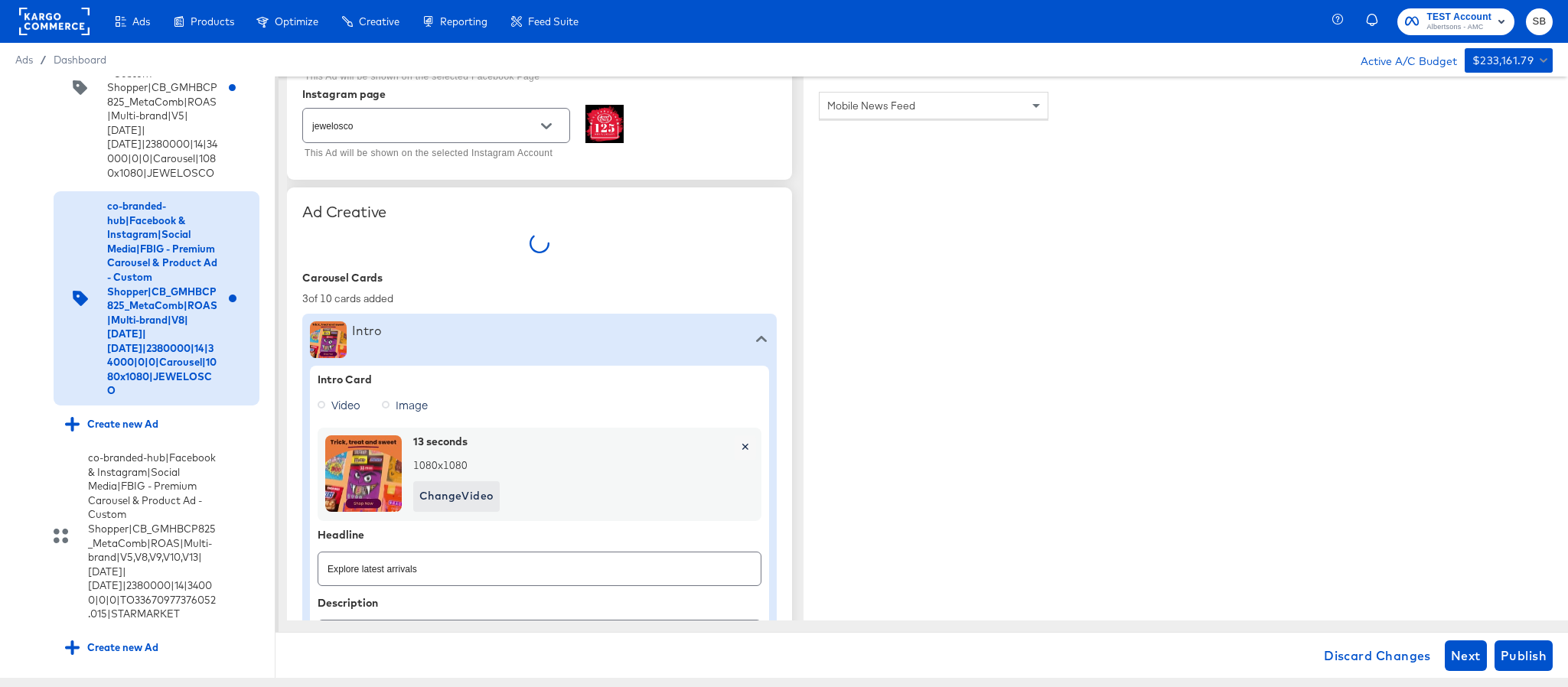
type textarea "x"
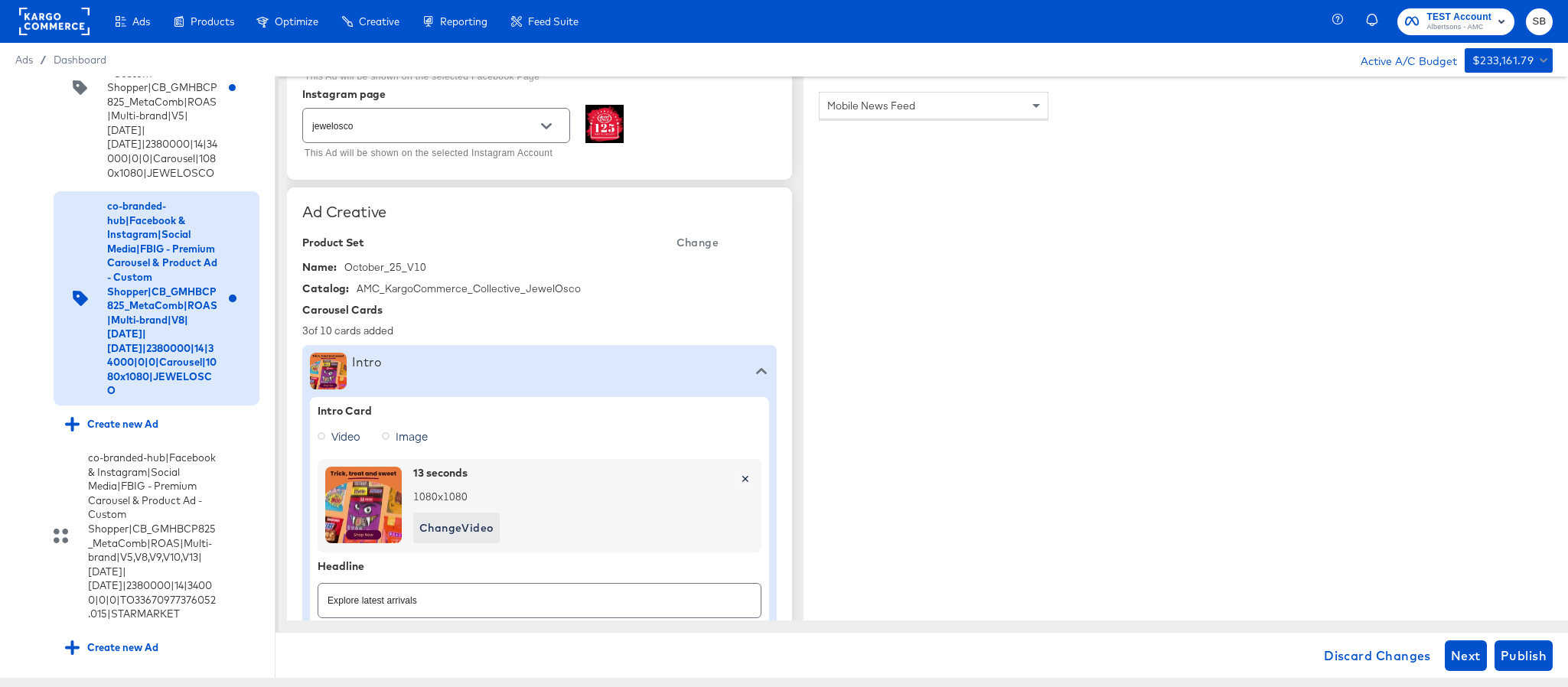
click at [696, 244] on span "Change" at bounding box center [697, 243] width 42 height 19
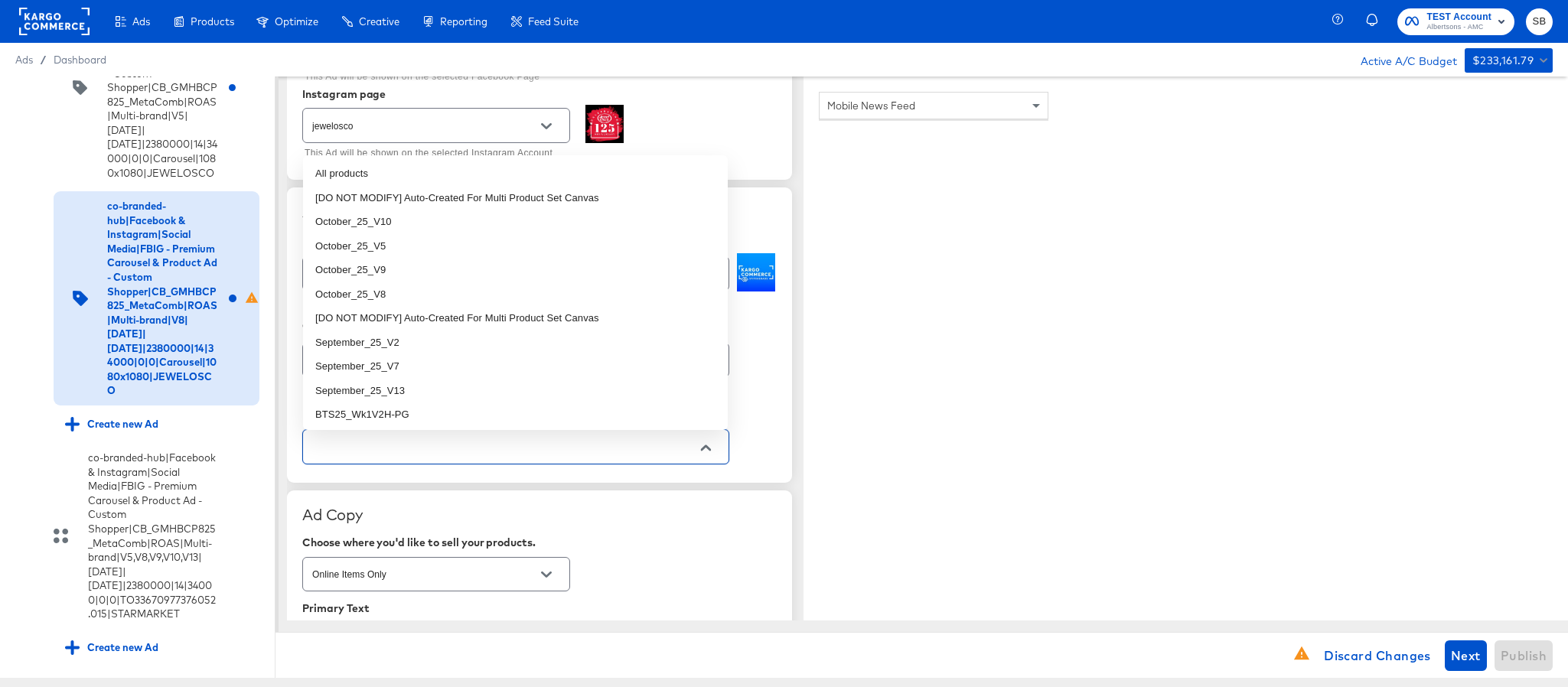
click at [585, 451] on input "text" at bounding box center [503, 447] width 390 height 18
click at [483, 287] on li "October_25_V8" at bounding box center [515, 294] width 425 height 24
type textarea "x"
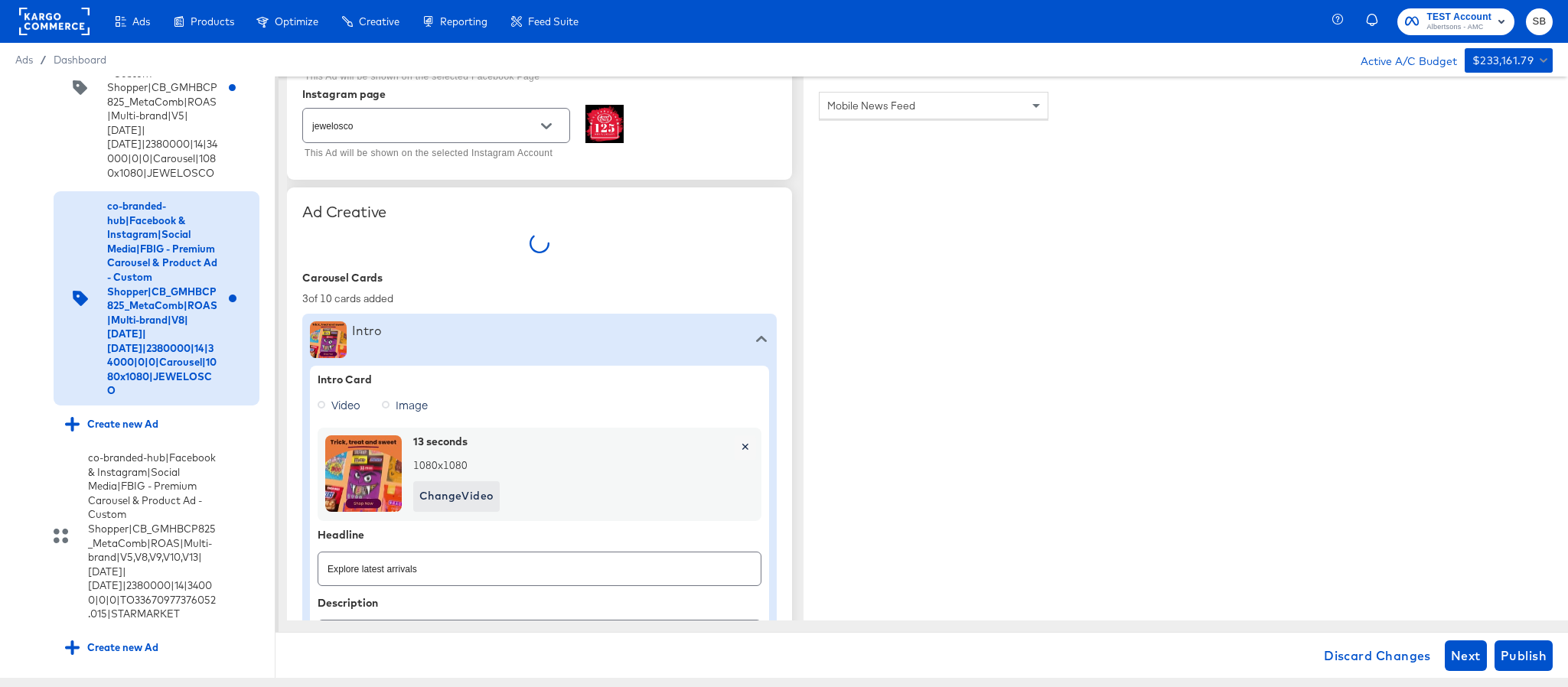
type textarea "x"
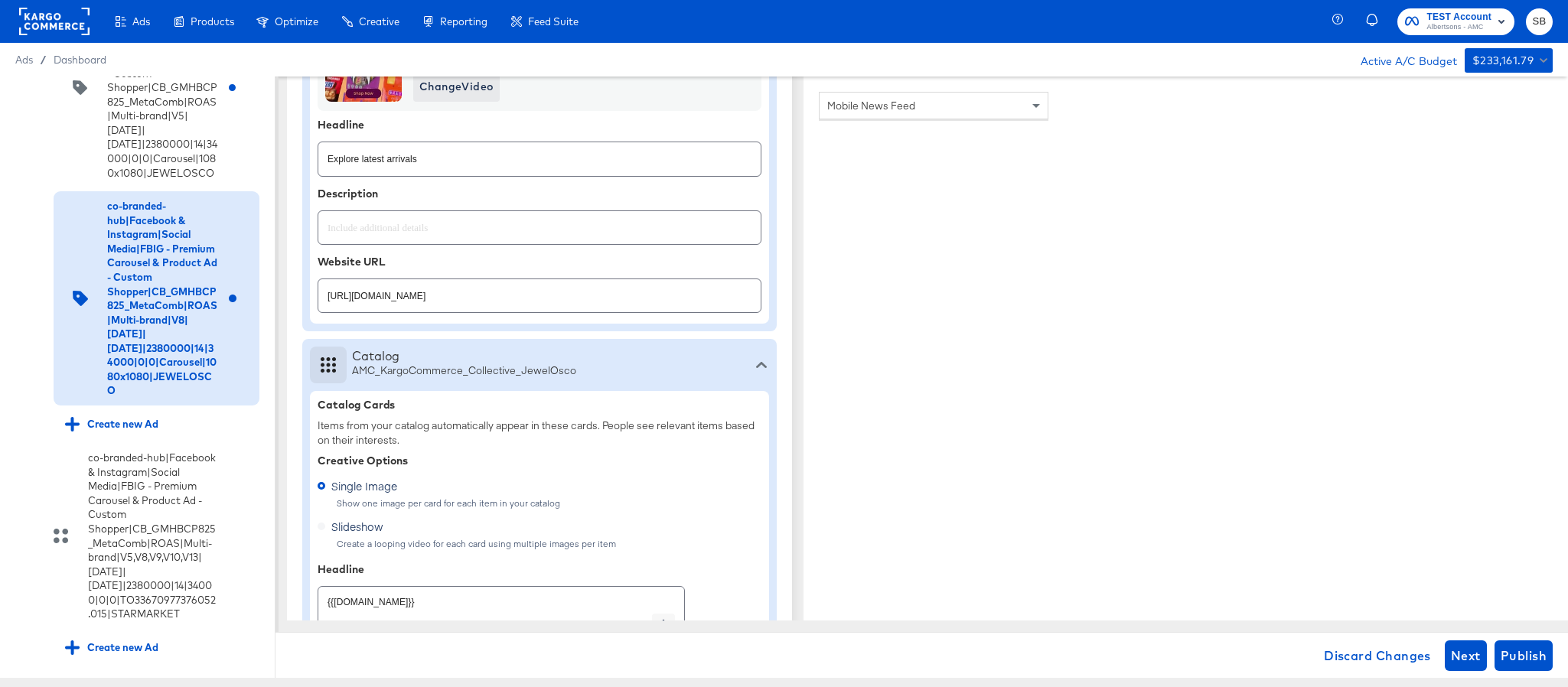
scroll to position [689, 0]
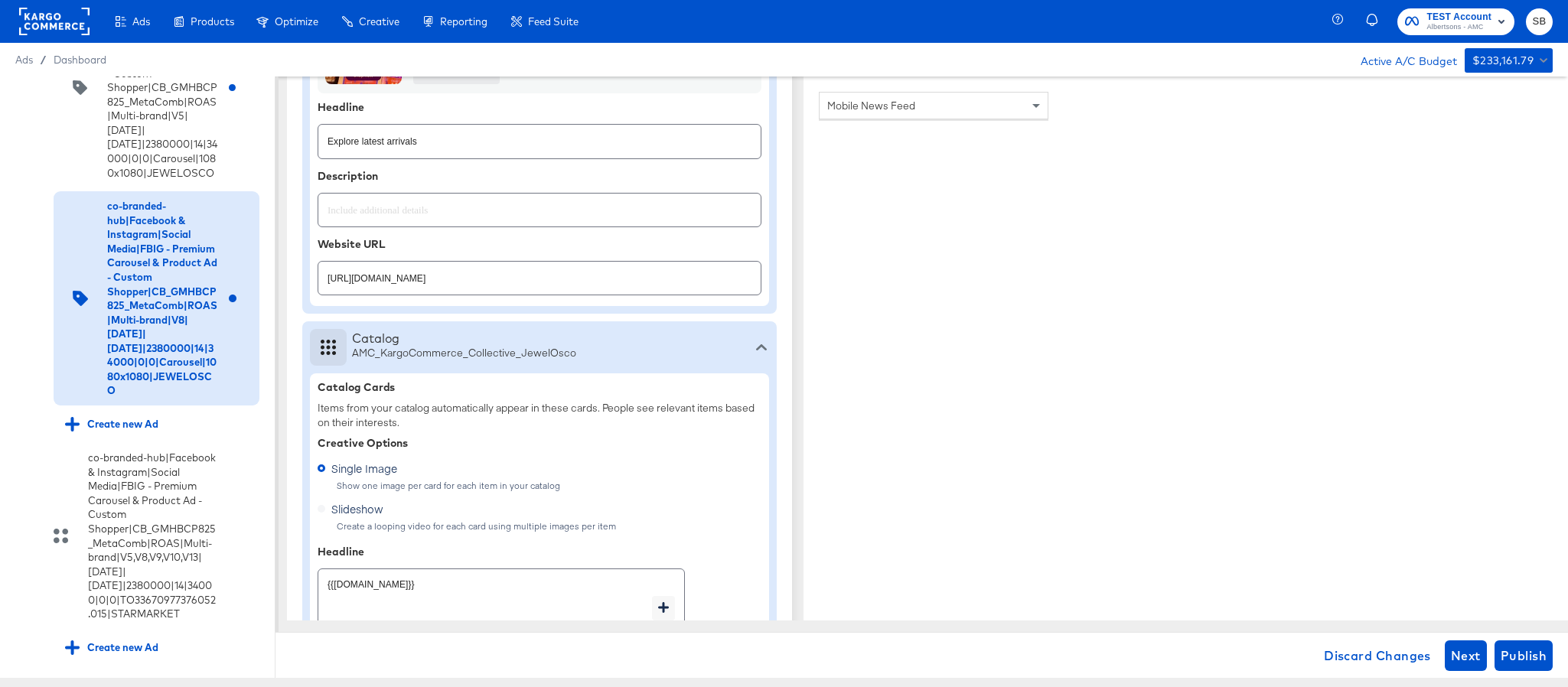
click at [606, 289] on input "[URL][DOMAIN_NAME]" at bounding box center [539, 271] width 443 height 33
paste input "aper-cleaning-home"
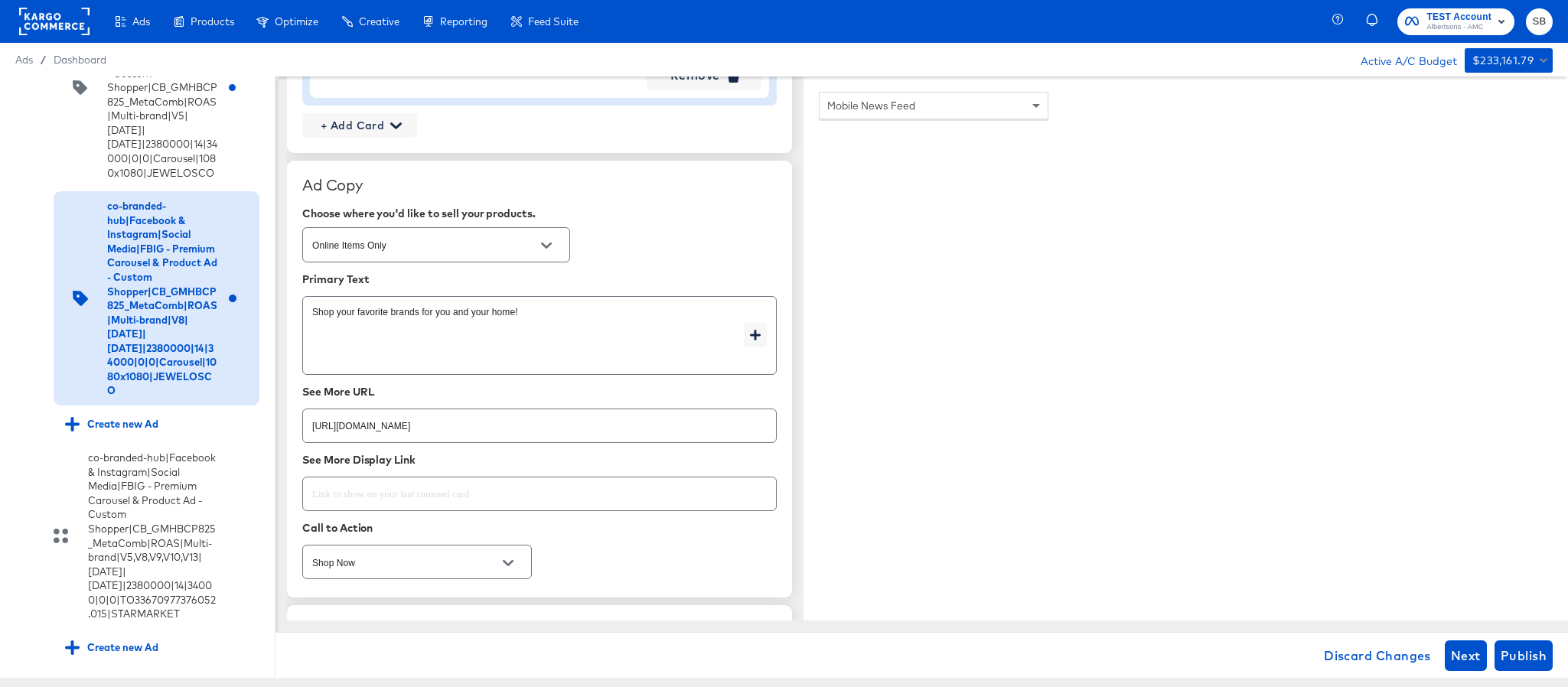
scroll to position [2066, 0]
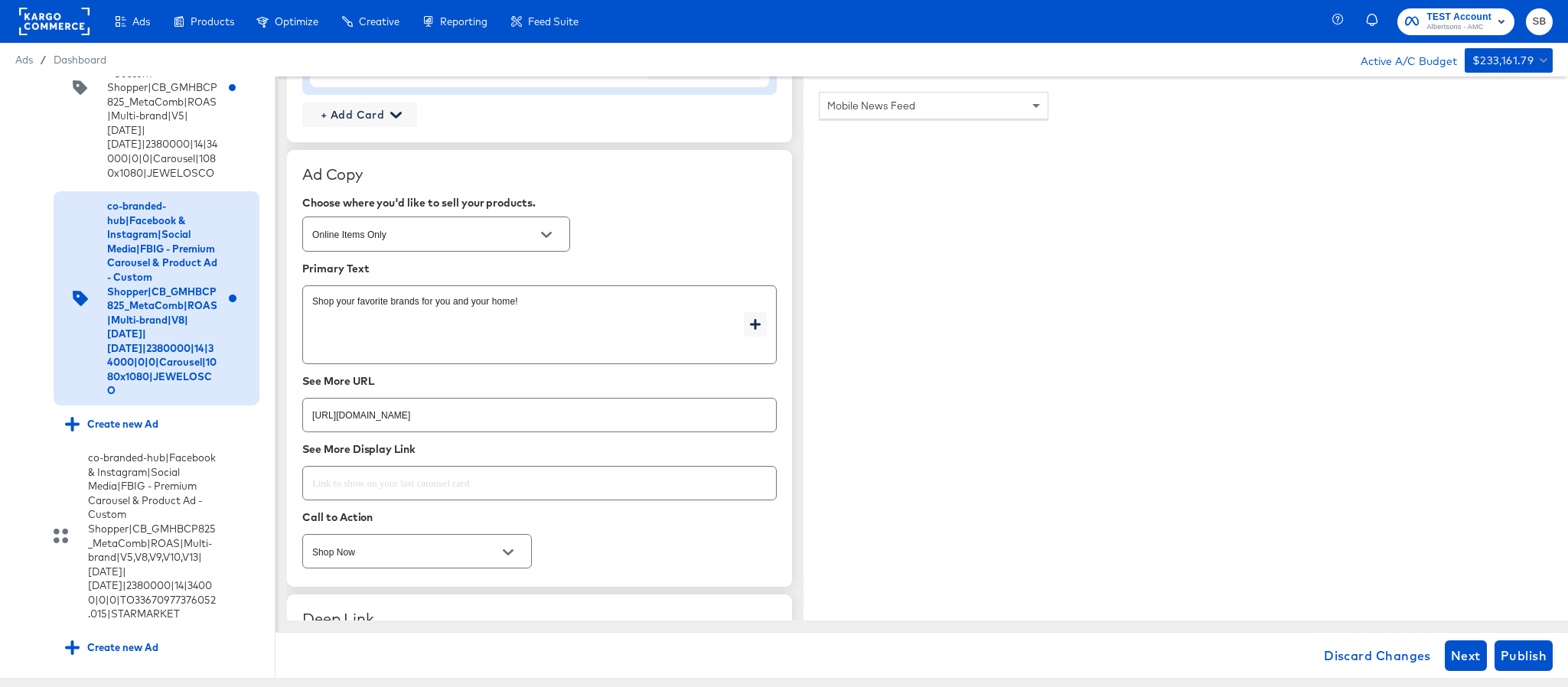
type input "[URL][DOMAIN_NAME]"
type textarea "x"
click at [602, 416] on input "[URL][DOMAIN_NAME]" at bounding box center [539, 408] width 473 height 33
paste input "aper-cleaning-home"
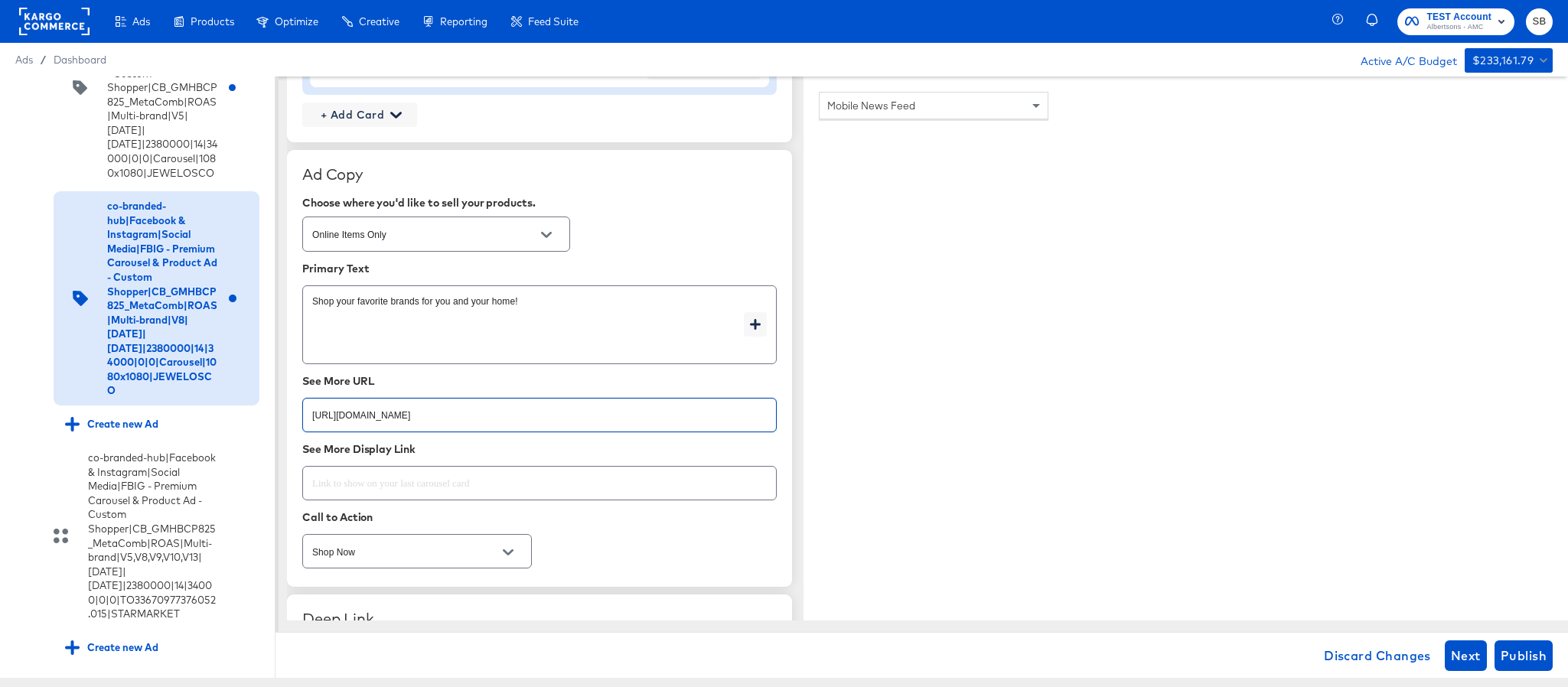
scroll to position [2411, 0]
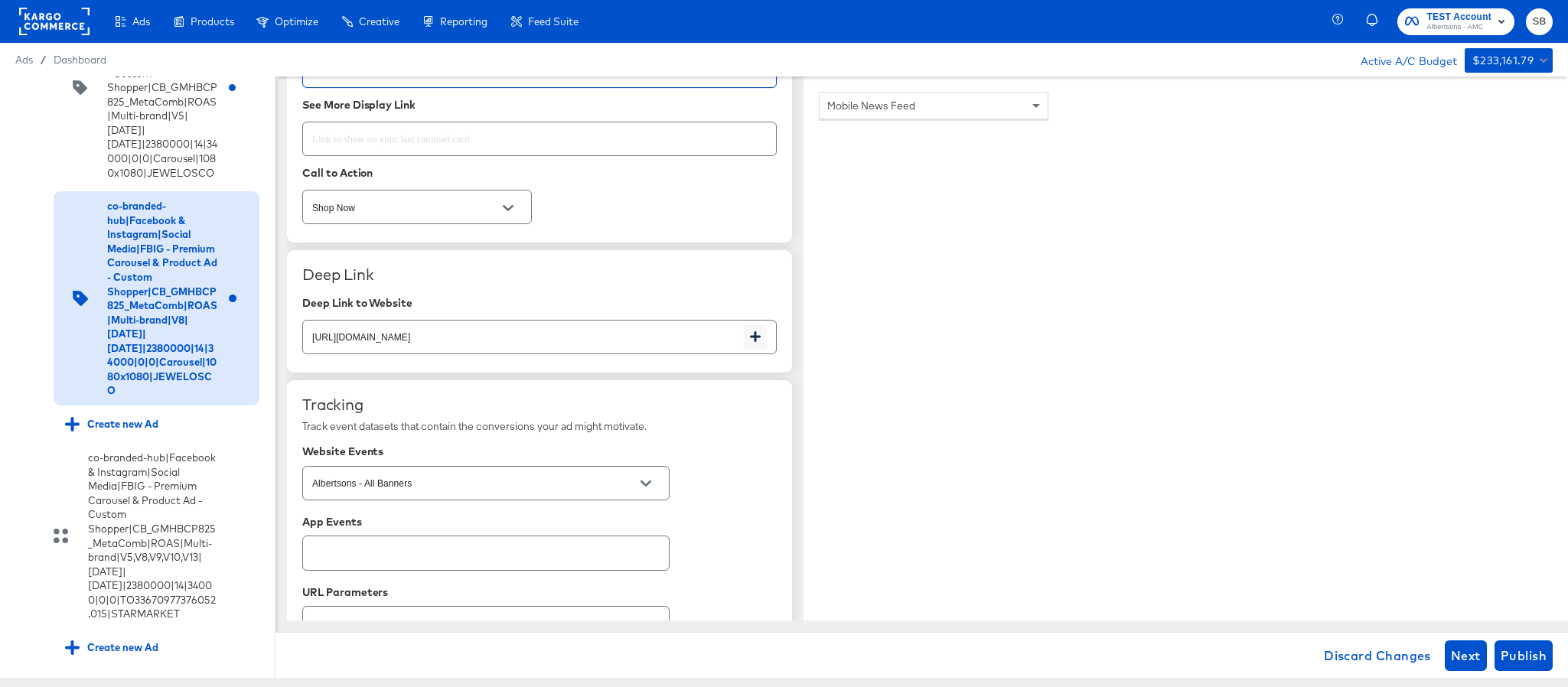
type input "[URL][DOMAIN_NAME]"
type textarea "x"
click at [623, 343] on input "[URL][DOMAIN_NAME]" at bounding box center [524, 331] width 441 height 33
paste input "aper-cleaning-home"
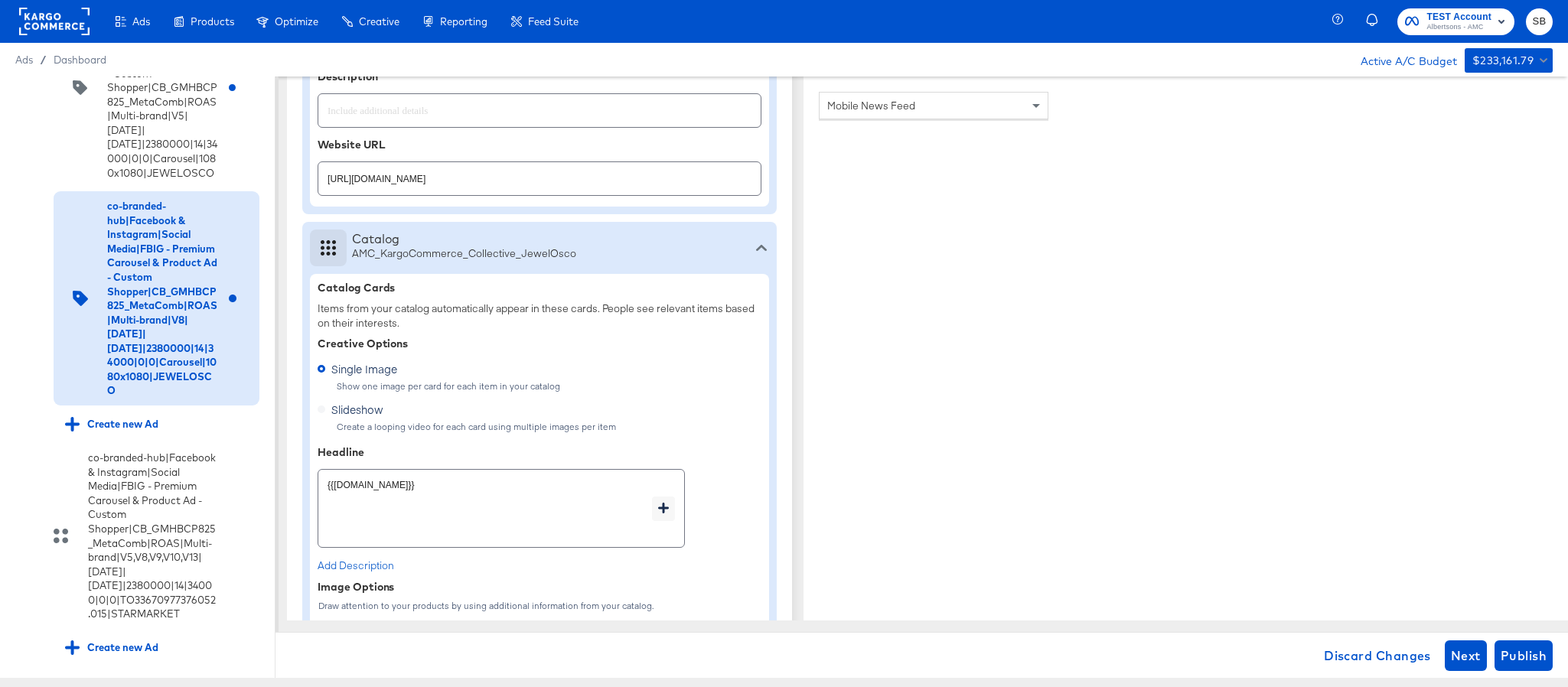
scroll to position [918, 0]
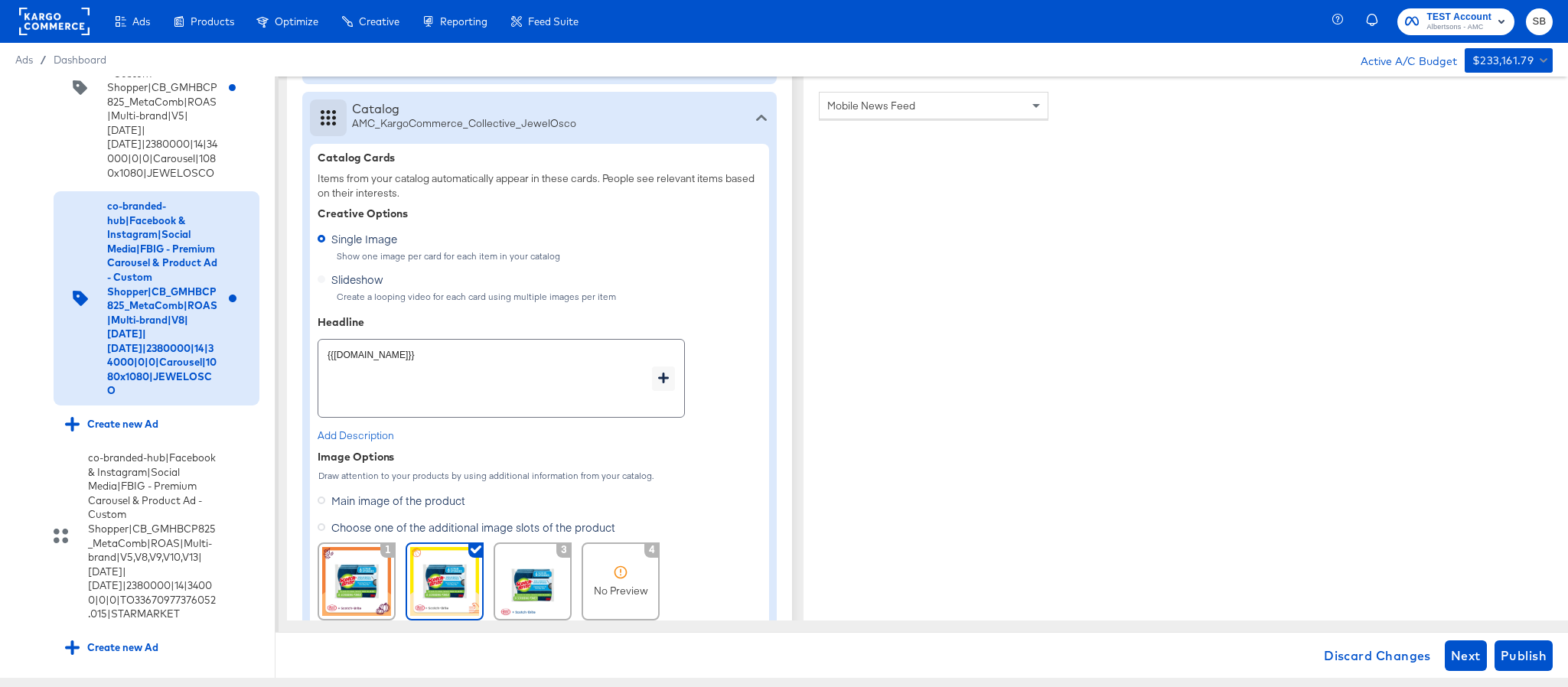
type input "[URL][DOMAIN_NAME]"
type textarea "x"
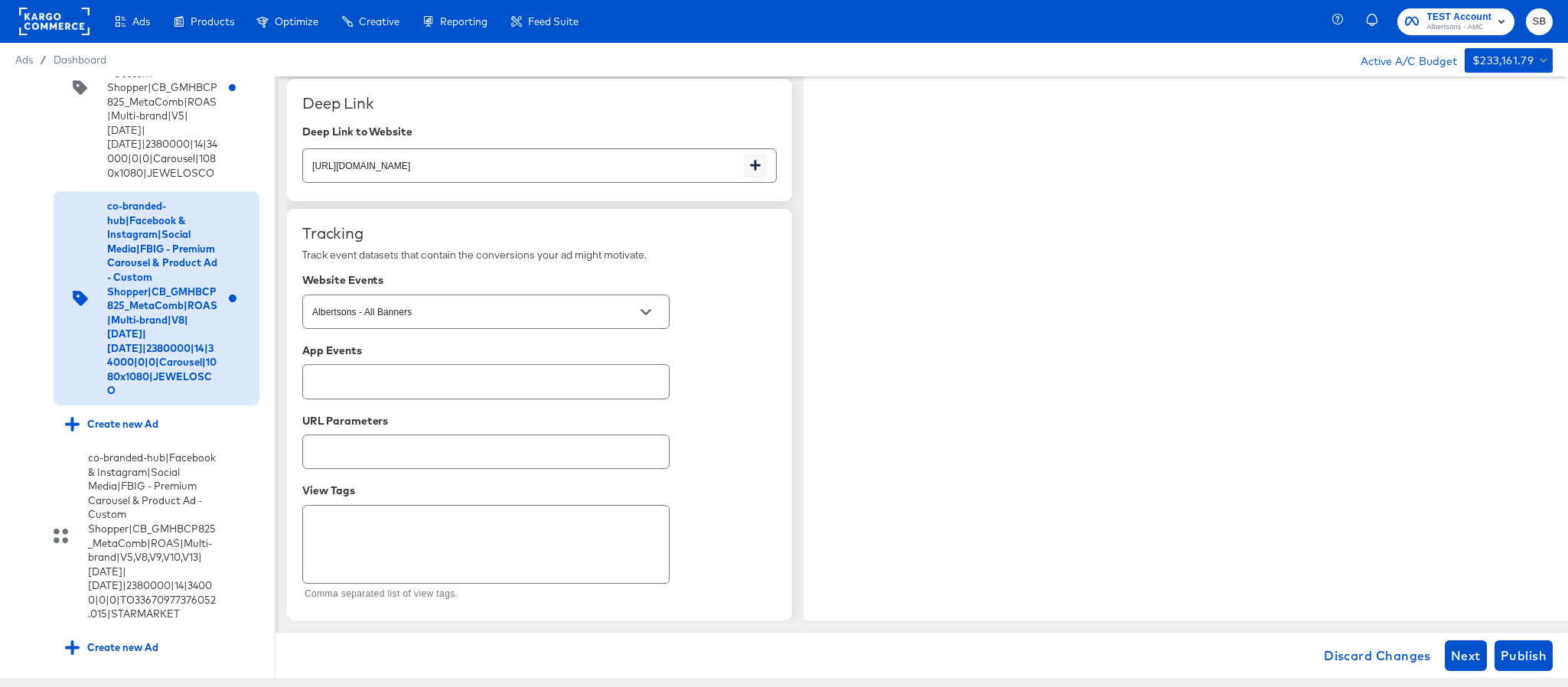
scroll to position [2590, 0]
click at [1530, 654] on span "Publish" at bounding box center [1524, 656] width 46 height 22
type textarea "x"
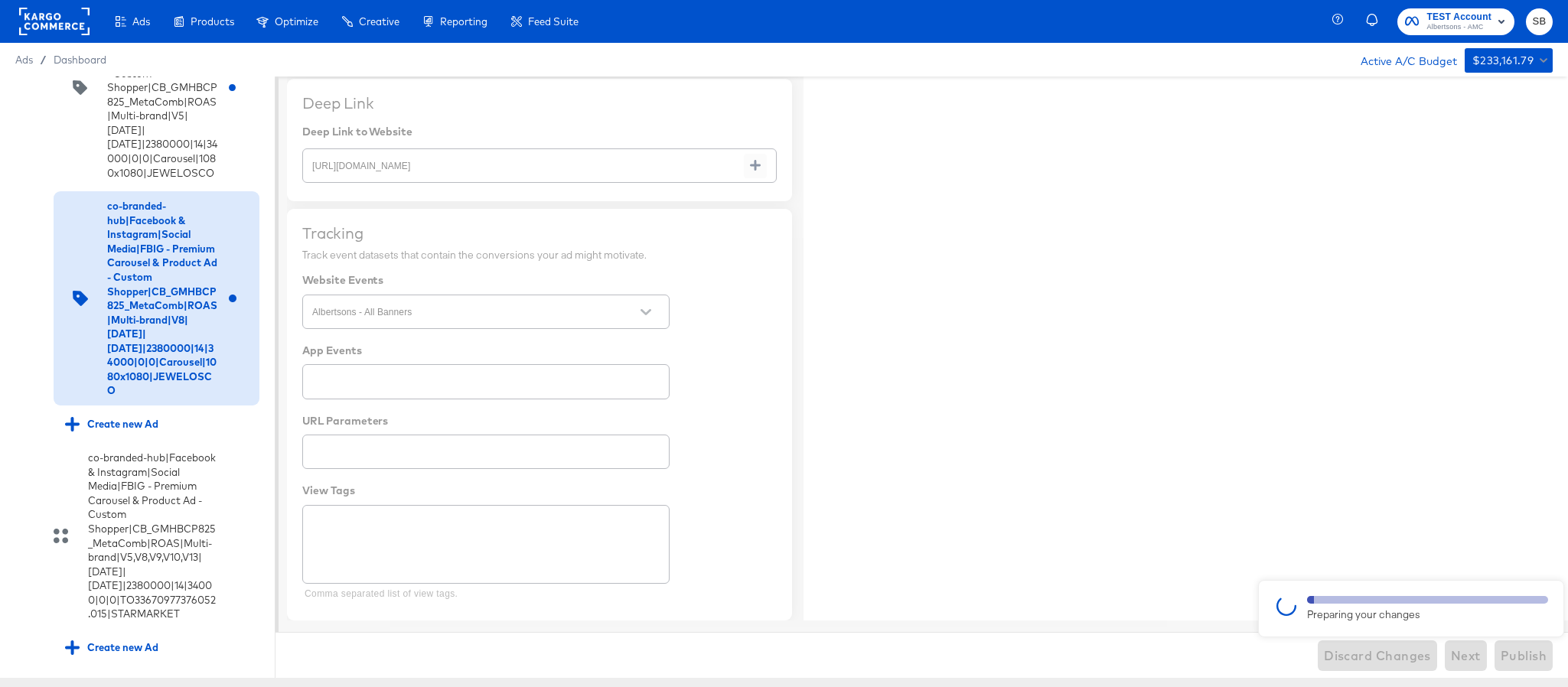
type textarea "x"
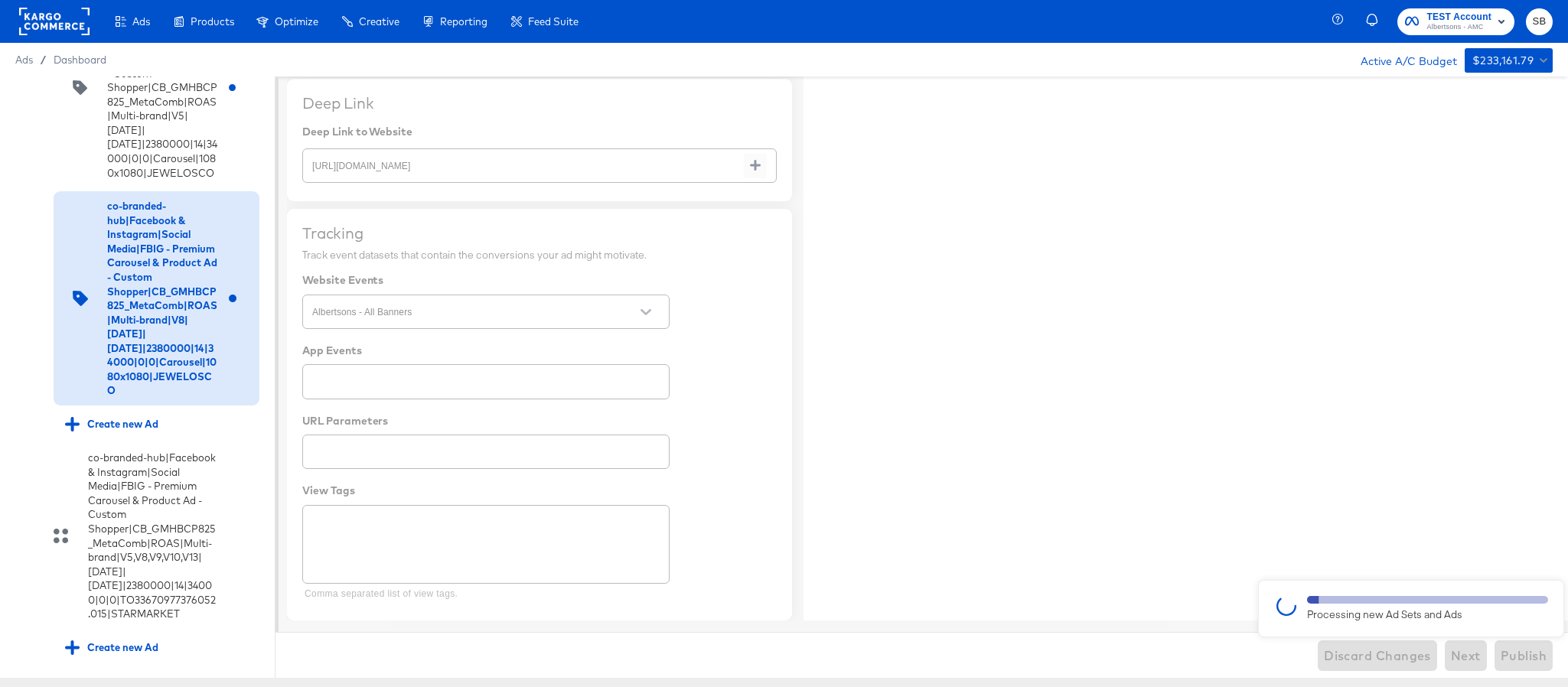
type textarea "x"
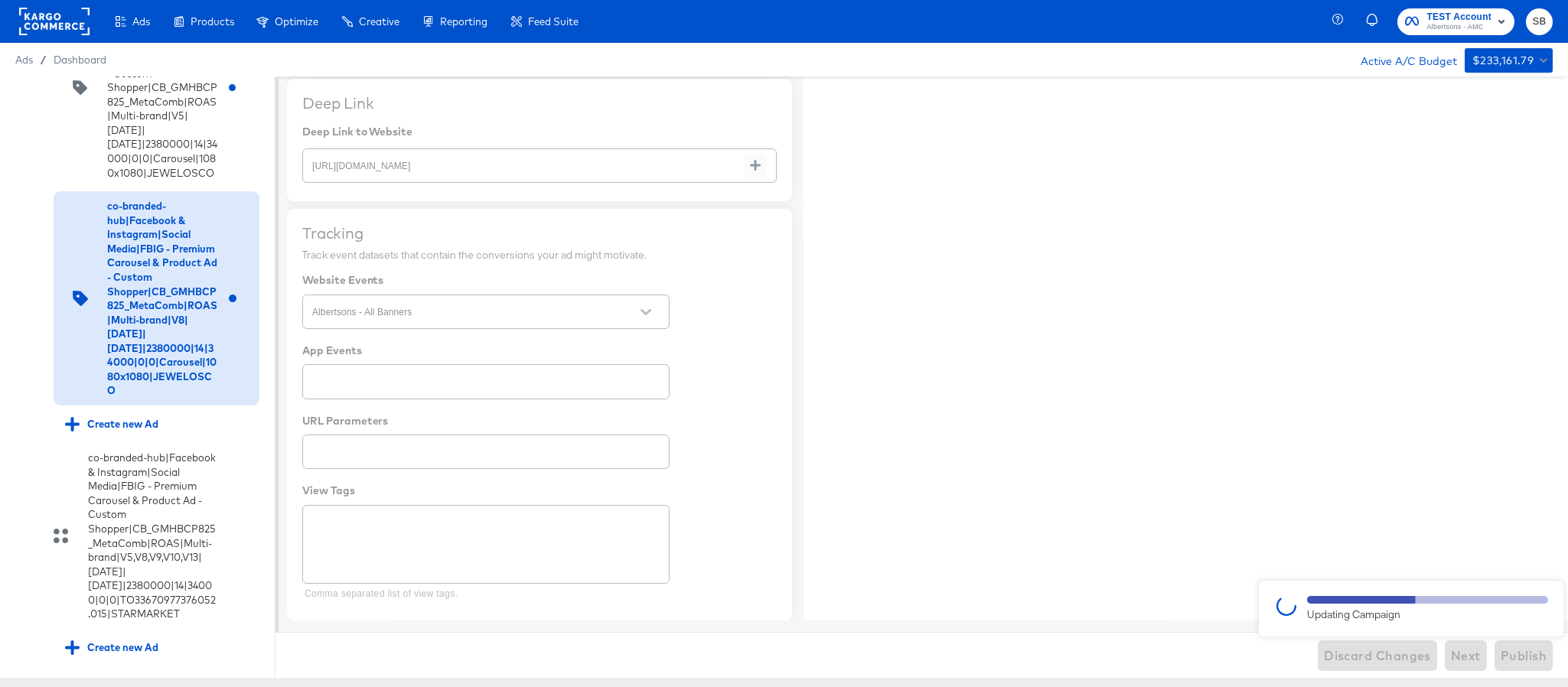
type textarea "x"
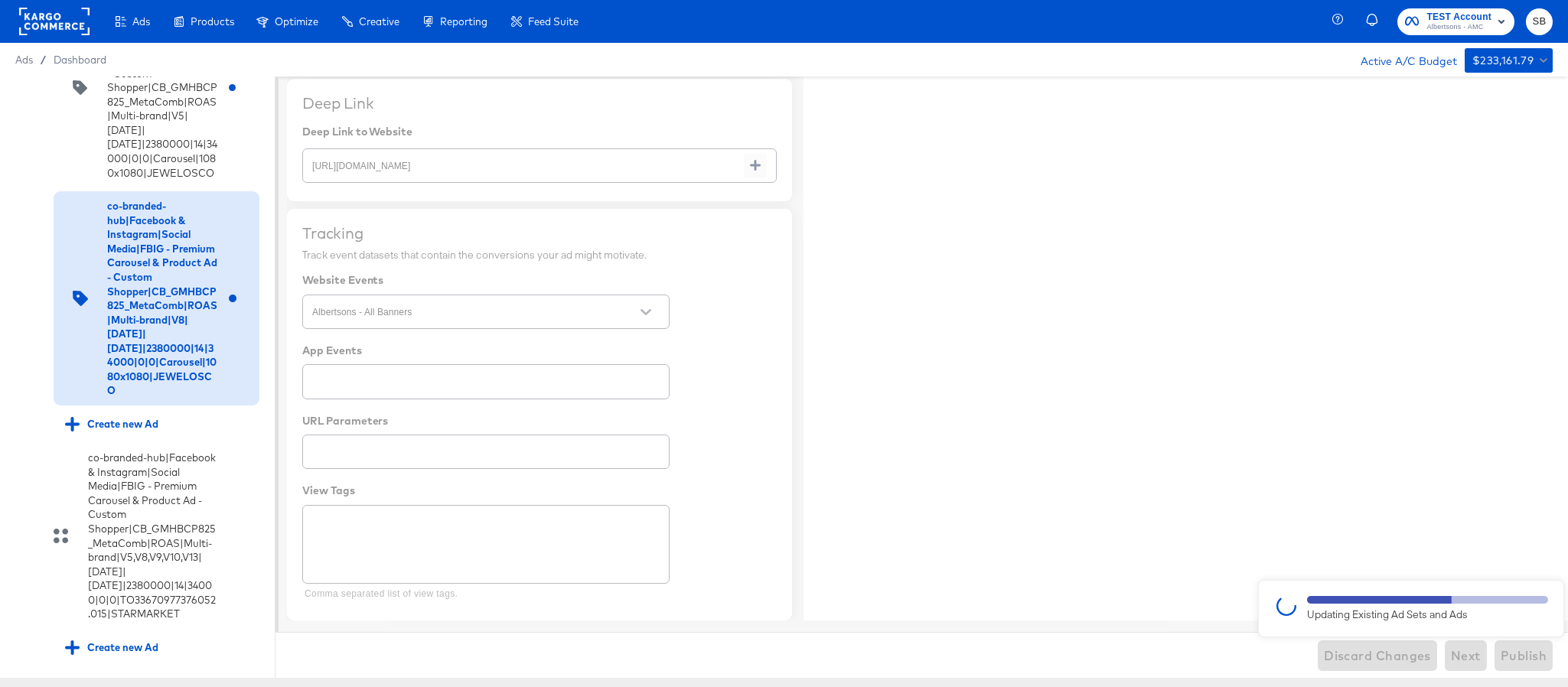
type textarea "x"
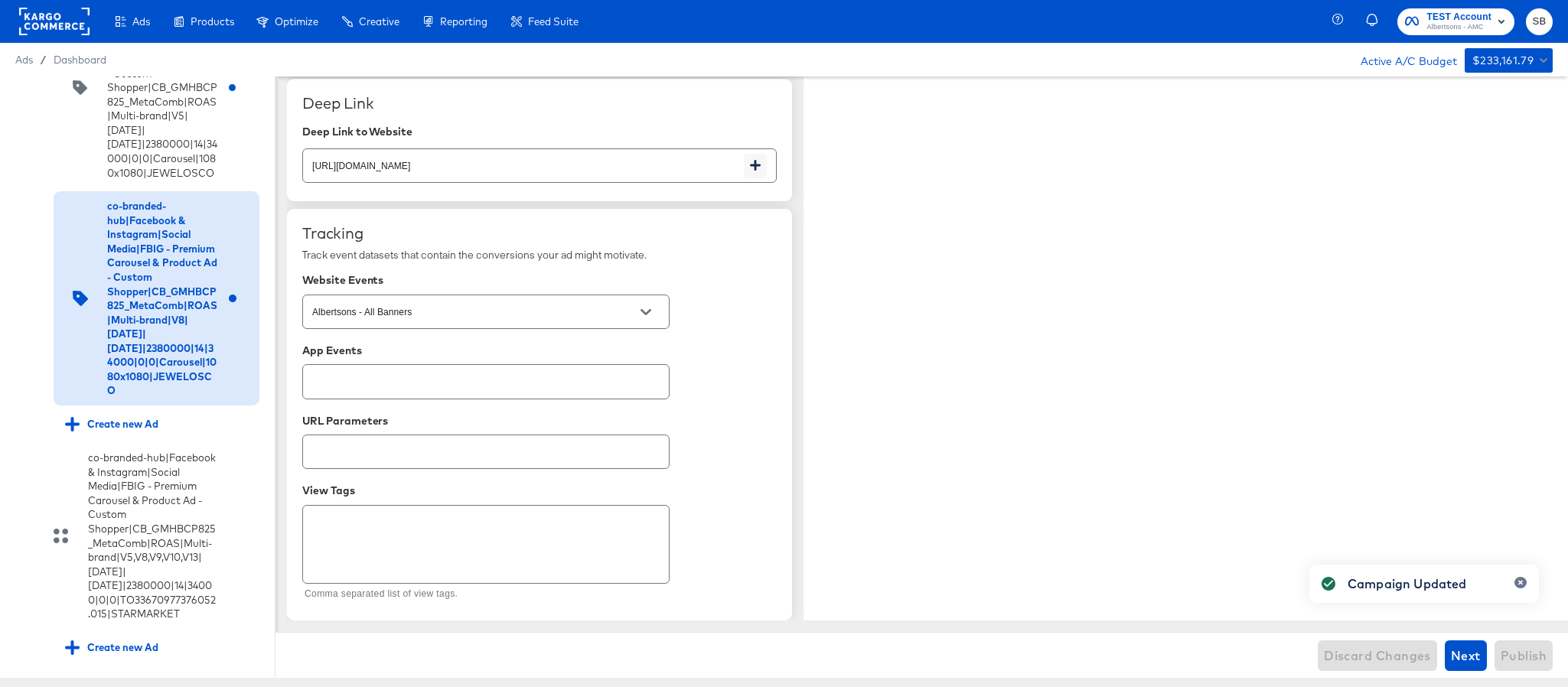
type textarea "x"
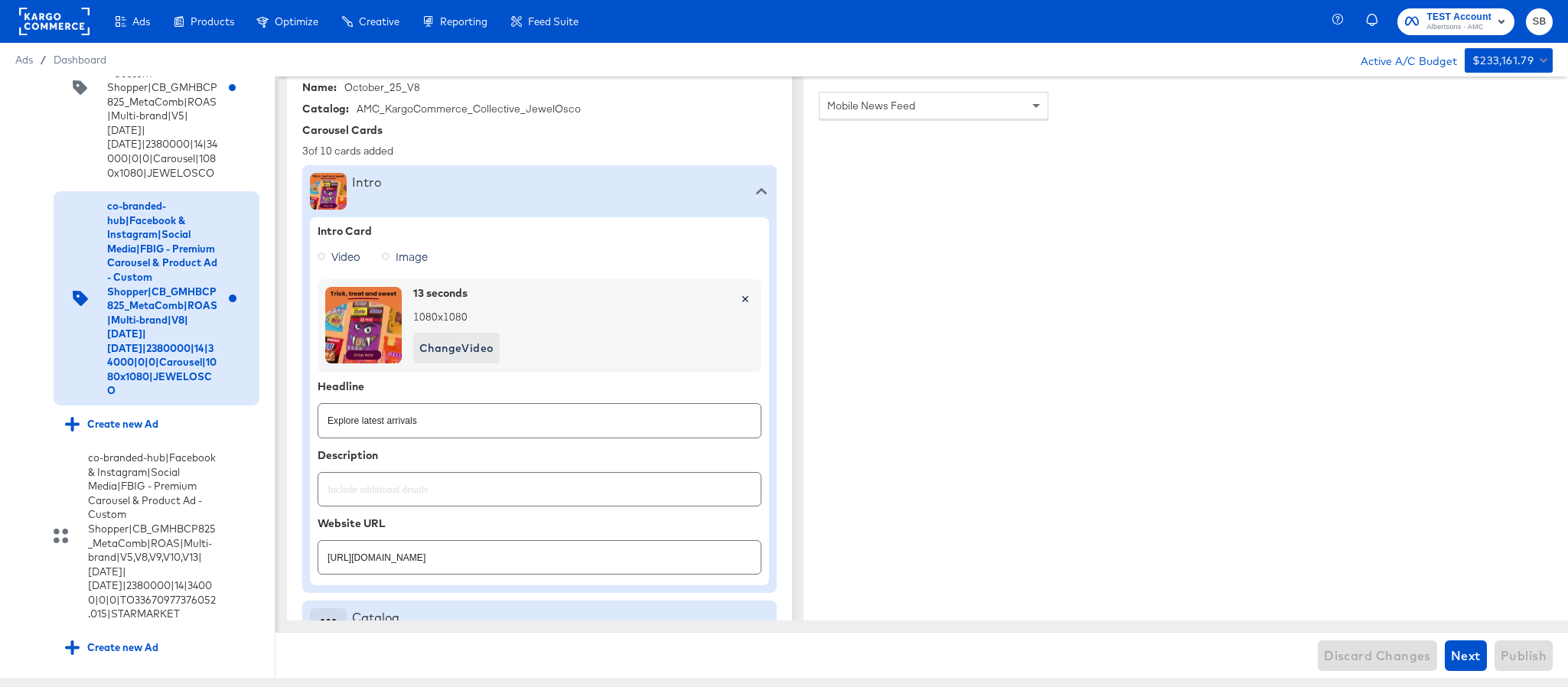
scroll to position [0, 0]
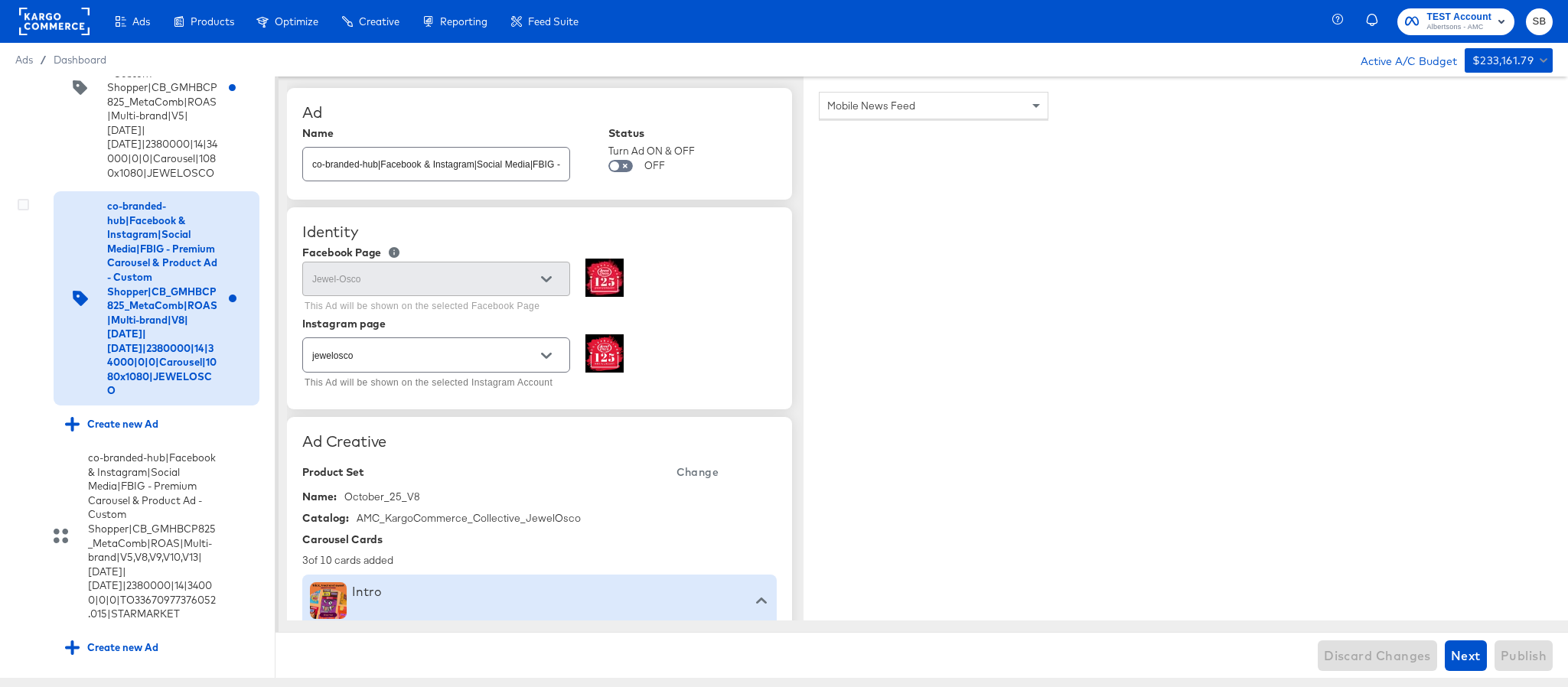
click at [25, 215] on div at bounding box center [23, 206] width 12 height 15
click at [21, 210] on icon at bounding box center [23, 205] width 12 height 12
click at [0, 0] on input "checkbox" at bounding box center [0, 0] width 0 height 0
click at [21, 90] on div at bounding box center [29, 93] width 28 height 32
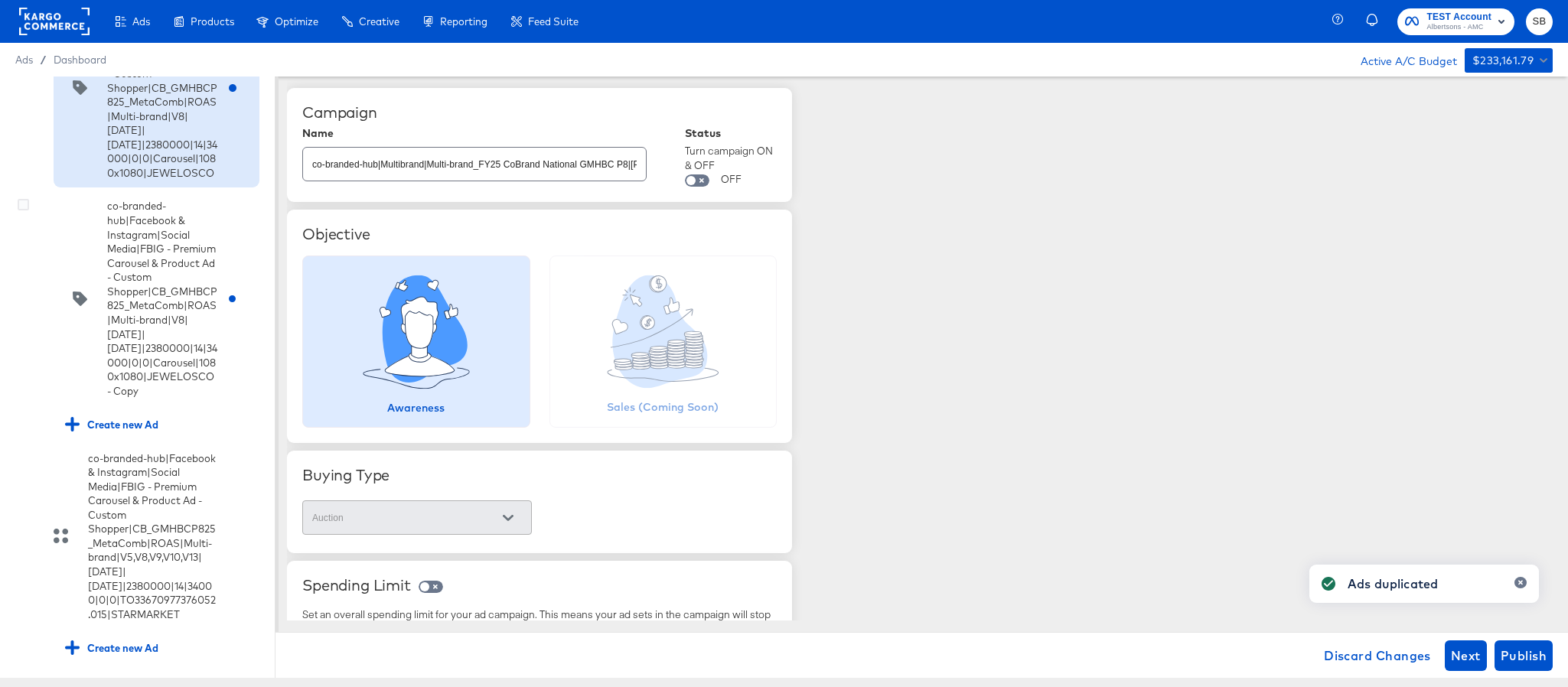
scroll to position [6015, 0]
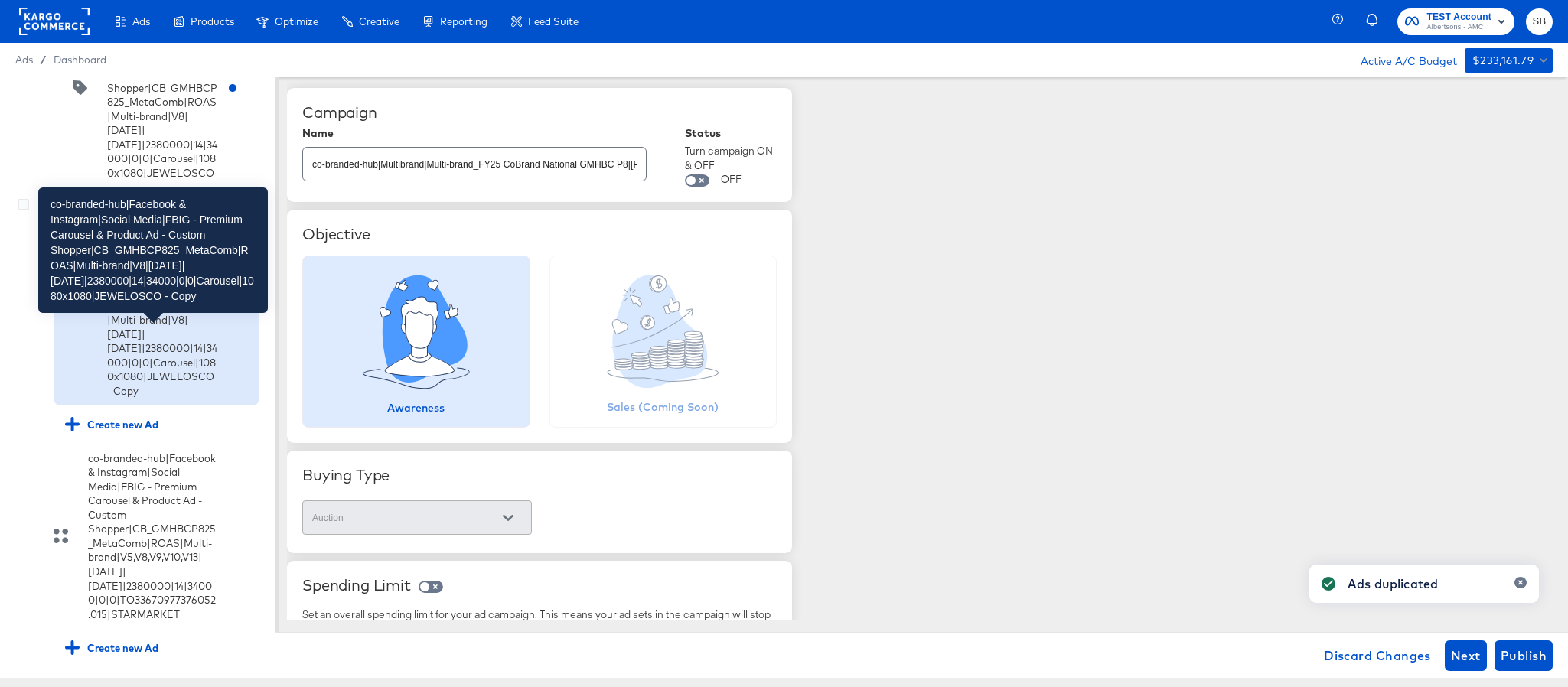
click at [132, 398] on div "co-branded-hub|Facebook & Instagram|Social Media|FBIG - Premium Carousel & Prod…" at bounding box center [162, 298] width 110 height 199
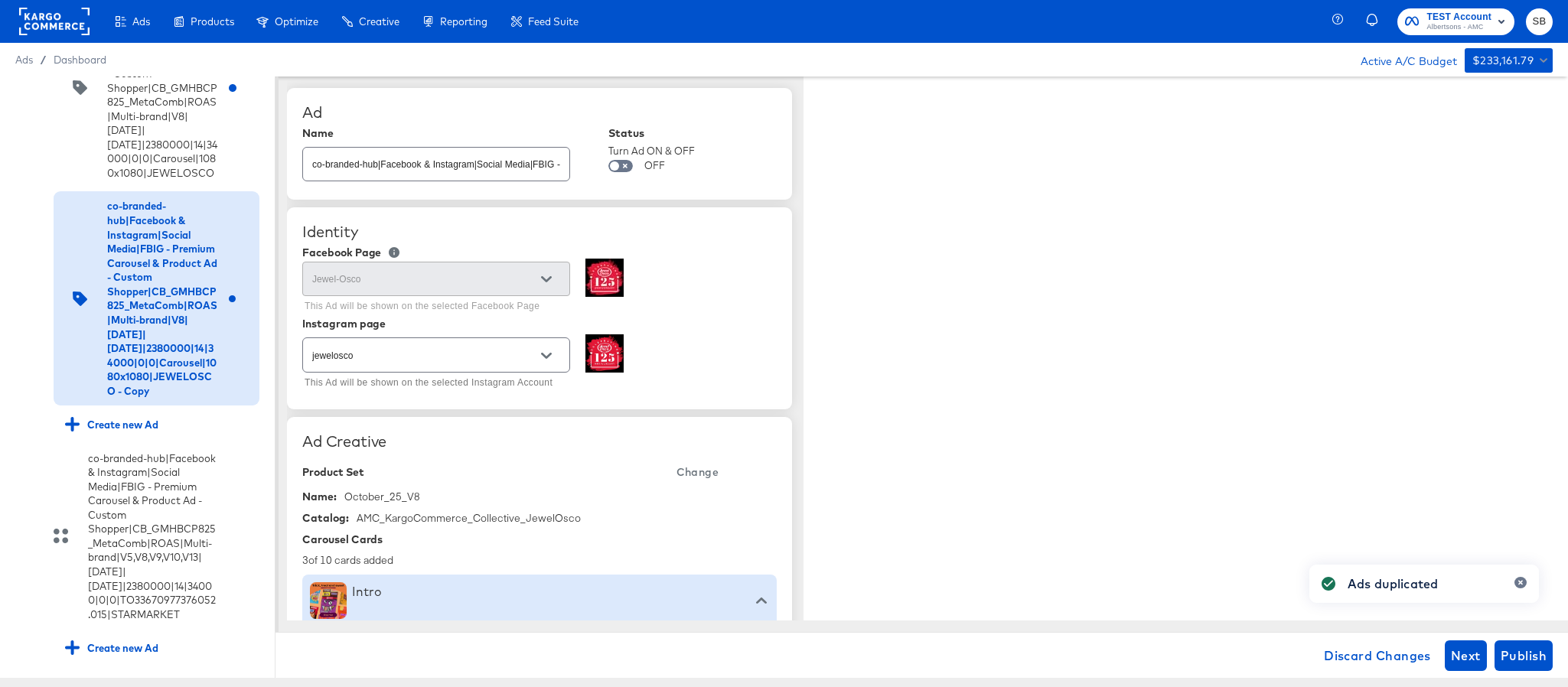
type textarea "x"
click at [547, 159] on input "co-branded-hub|Facebook & Instagram|Social Media|FBIG - Premium Carousel & Prod…" at bounding box center [436, 158] width 266 height 33
paste input "9|[DATE]|[DATE]|2380000|14|34000|0|0|Carousel|1080x1080|JEWELOSCO"
type input "co-branded-hub|Facebook & Instagram|Social Media|FBIG - Premium Carousel & Prod…"
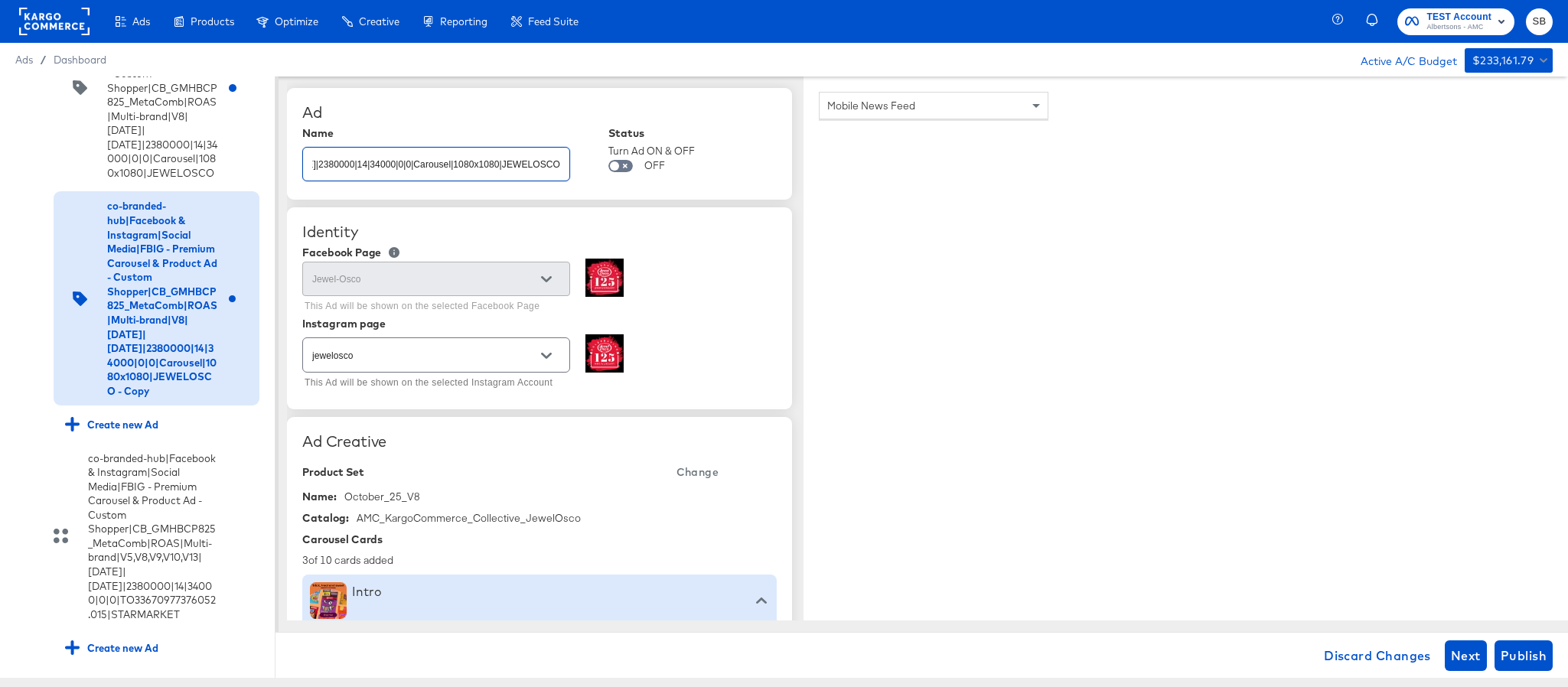
click at [707, 477] on span "Change" at bounding box center [697, 472] width 42 height 19
type textarea "x"
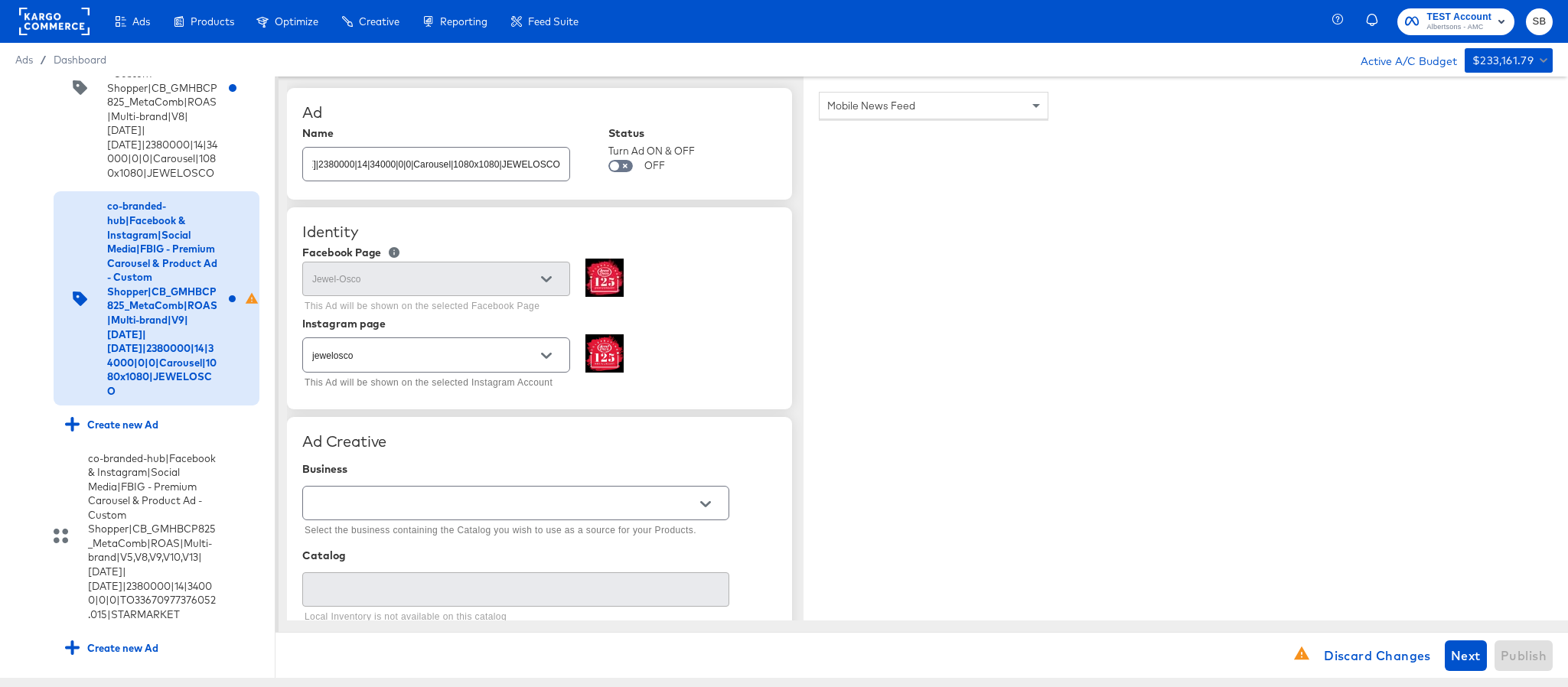
scroll to position [0, 0]
click at [430, 501] on input "text" at bounding box center [503, 503] width 390 height 18
click at [432, 563] on li "Kargo Commerce - Formerly StitcherAds" at bounding box center [515, 568] width 425 height 24
type input "Kargo Commerce - Formerly StitcherAds"
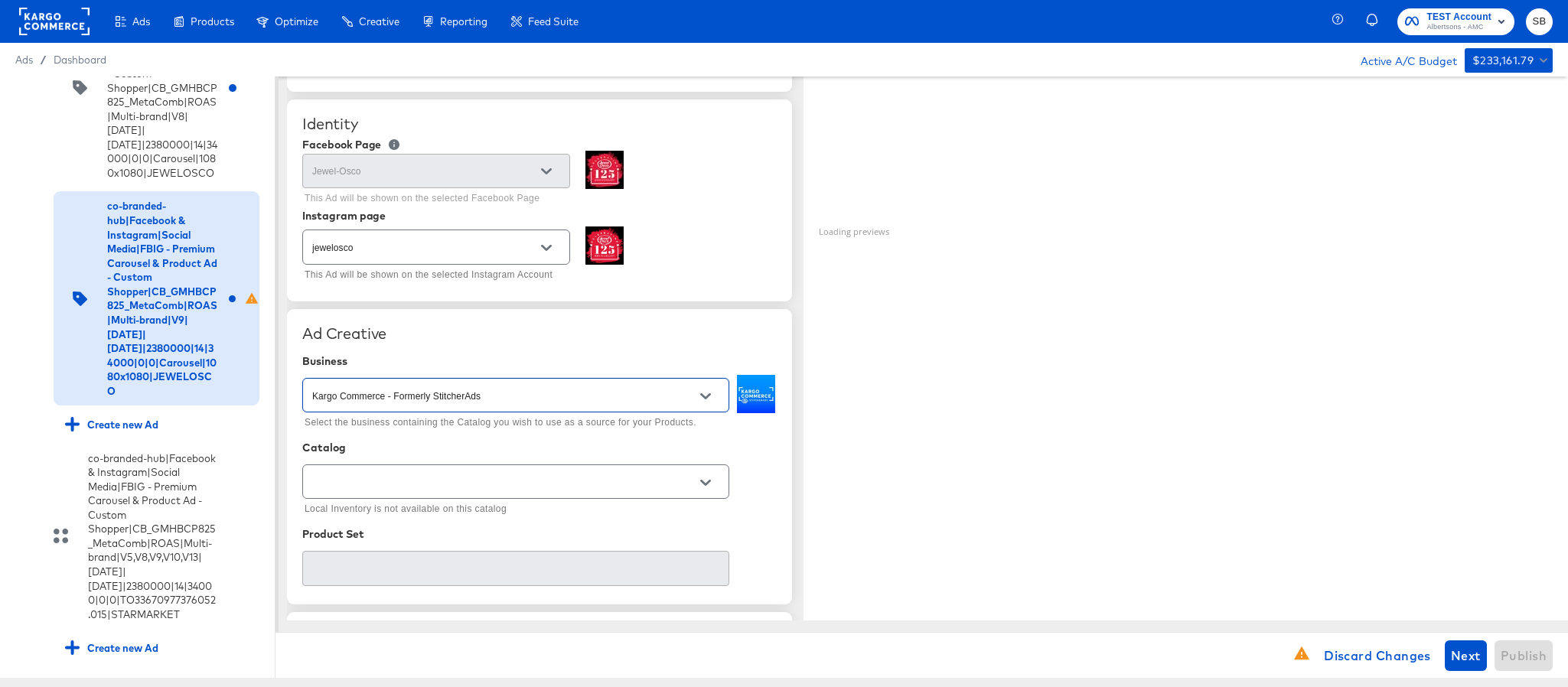
scroll to position [230, 0]
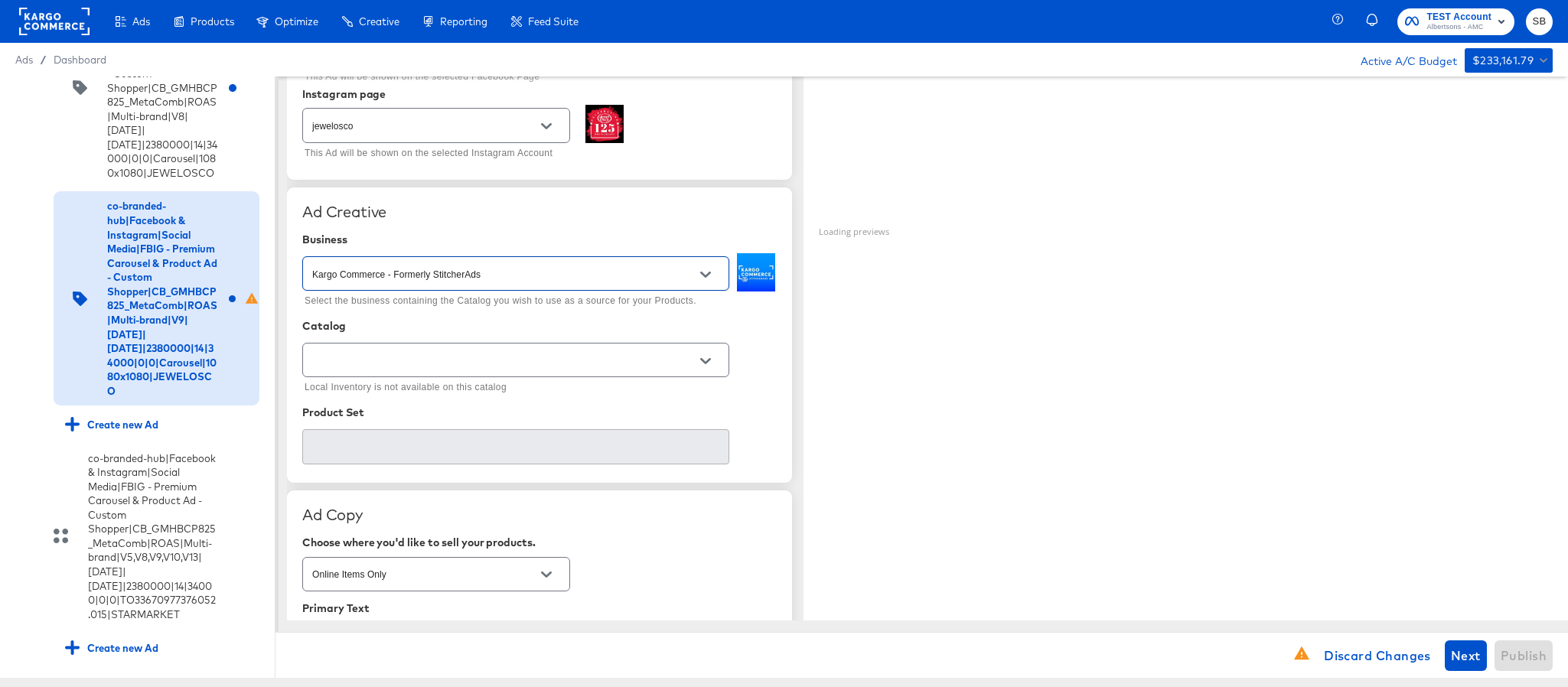
click at [480, 351] on div at bounding box center [516, 360] width 427 height 34
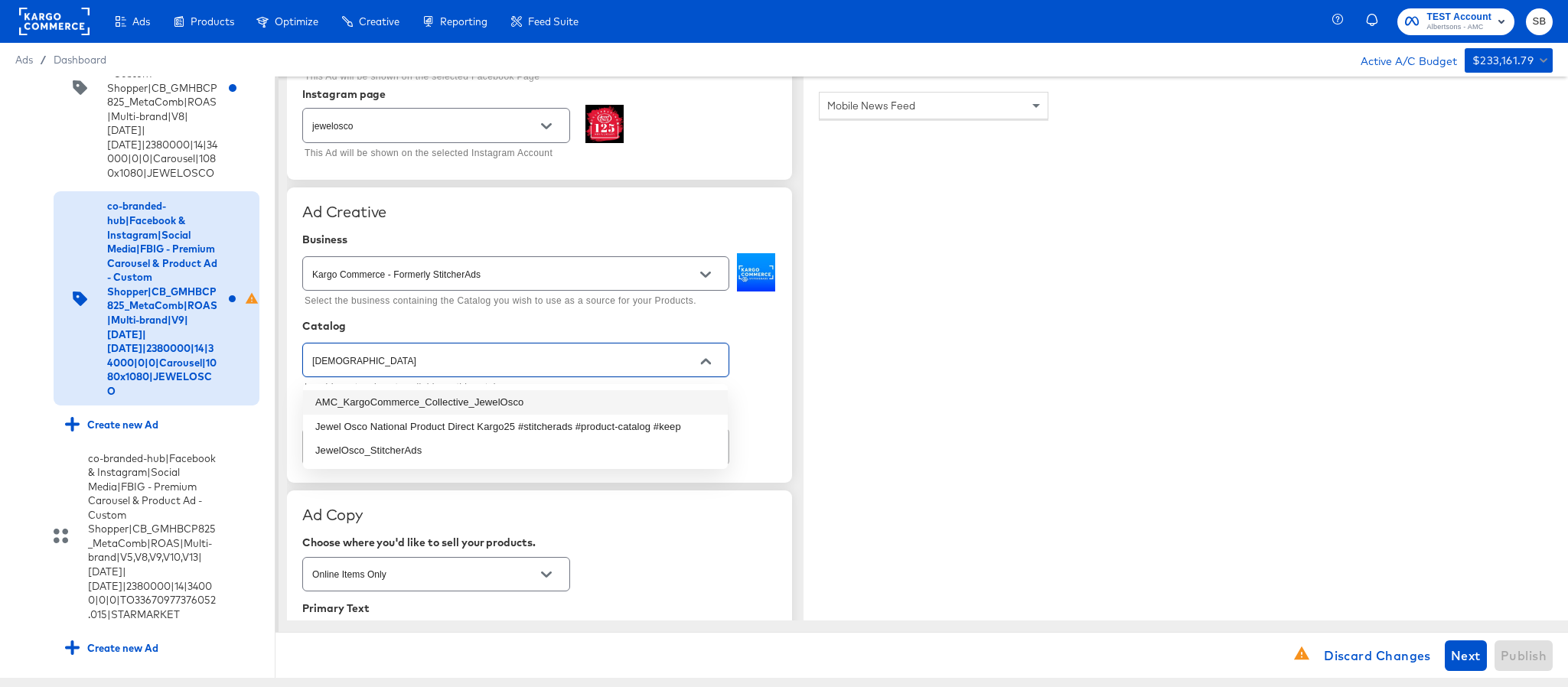
click at [473, 398] on li "AMC_KargoCommerce_Collective_JewelOsco" at bounding box center [515, 402] width 425 height 24
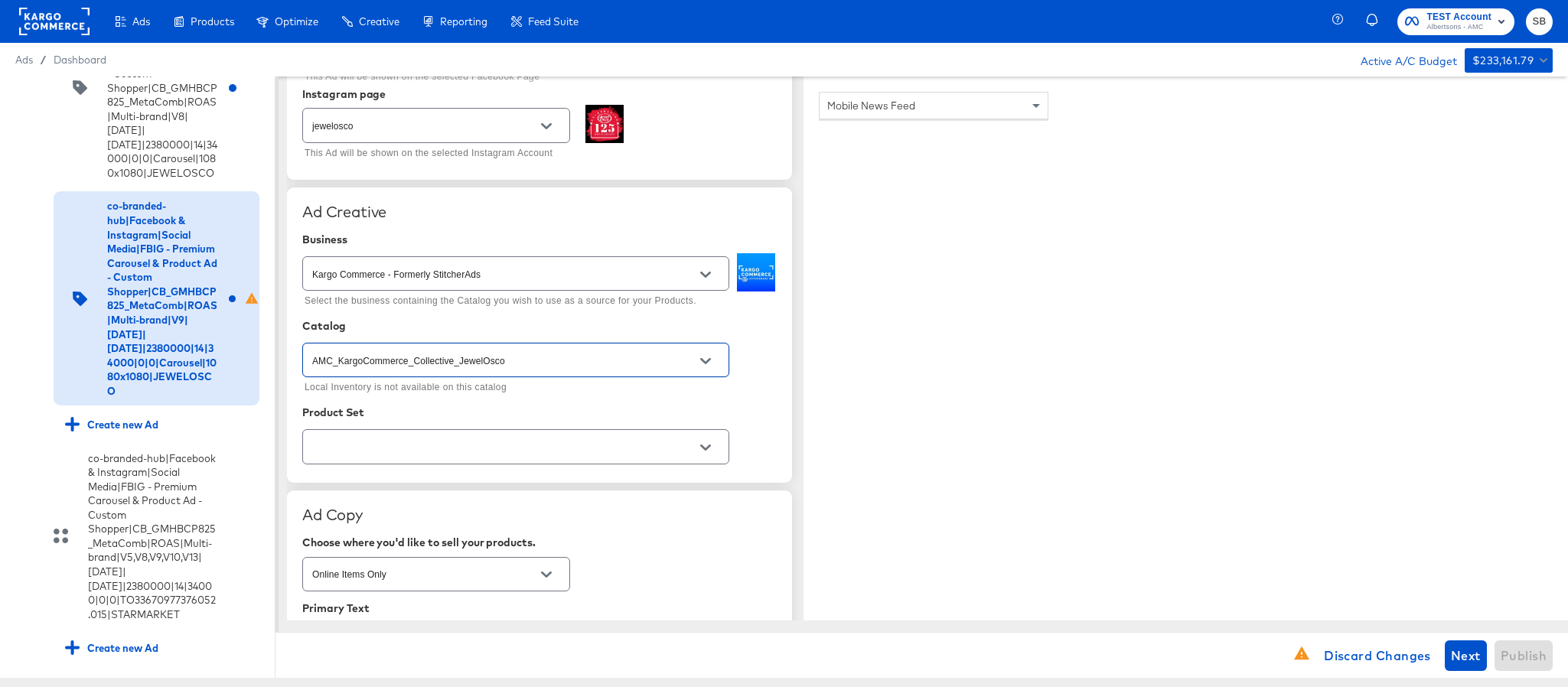
type input "AMC_KargoCommerce_Collective_JewelOsco"
click at [466, 450] on input "text" at bounding box center [503, 447] width 390 height 18
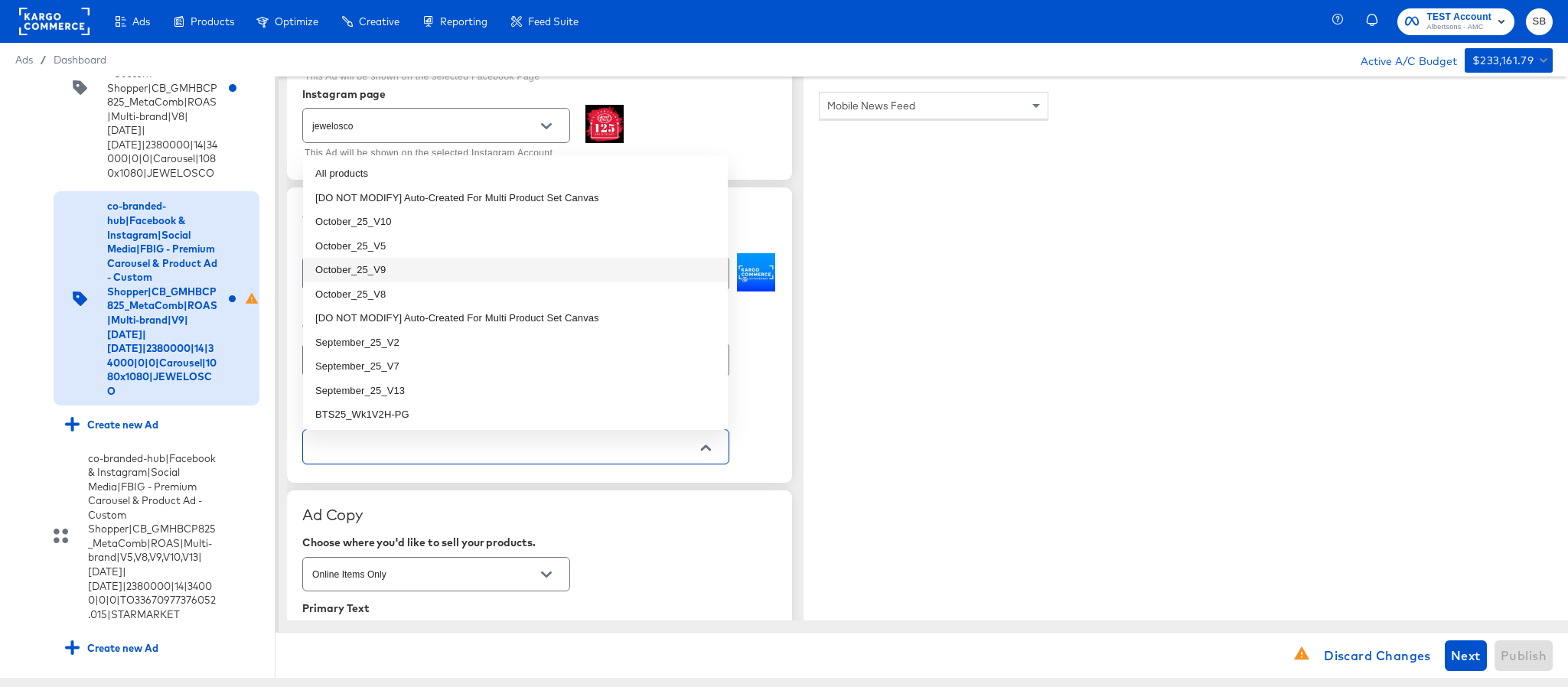
click at [402, 275] on li "October_25_V9" at bounding box center [515, 270] width 425 height 24
type textarea "x"
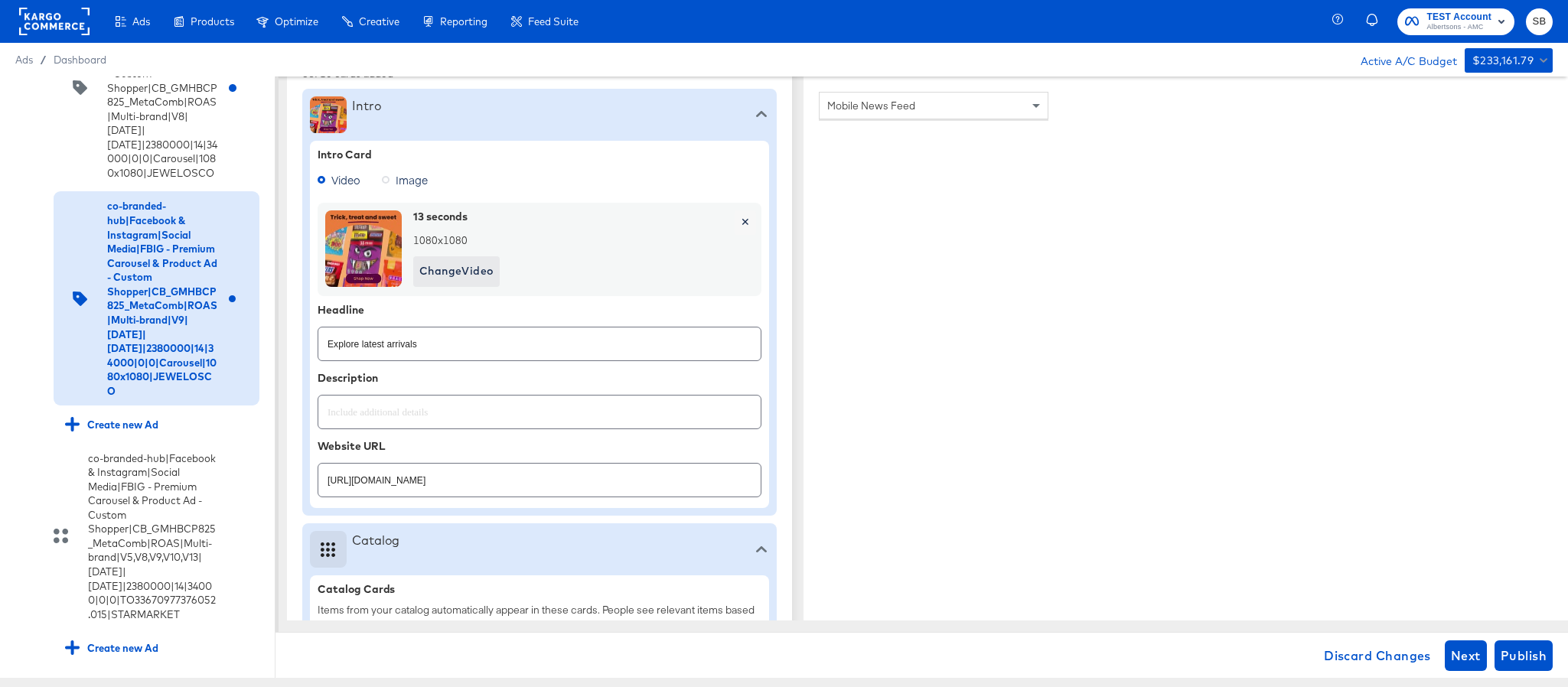
type textarea "x"
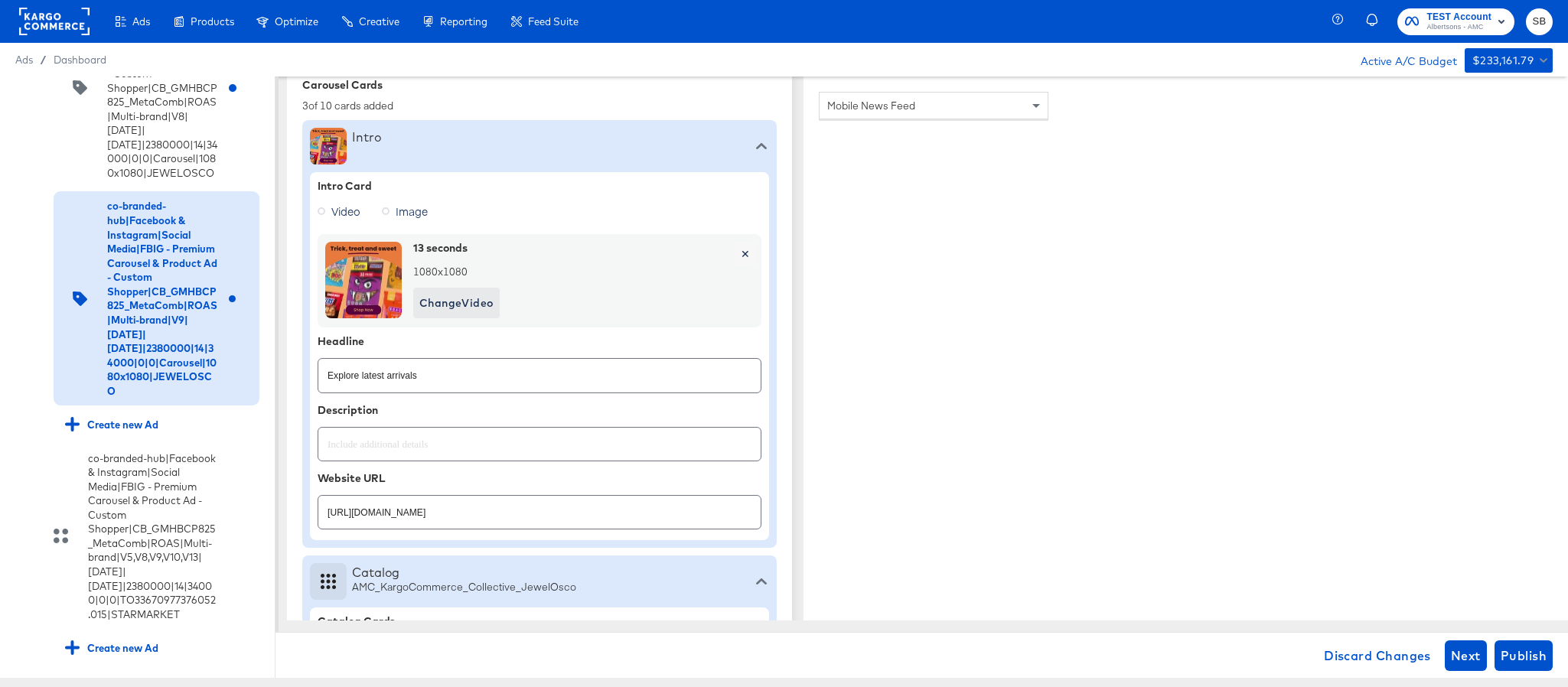
scroll to position [492, 0]
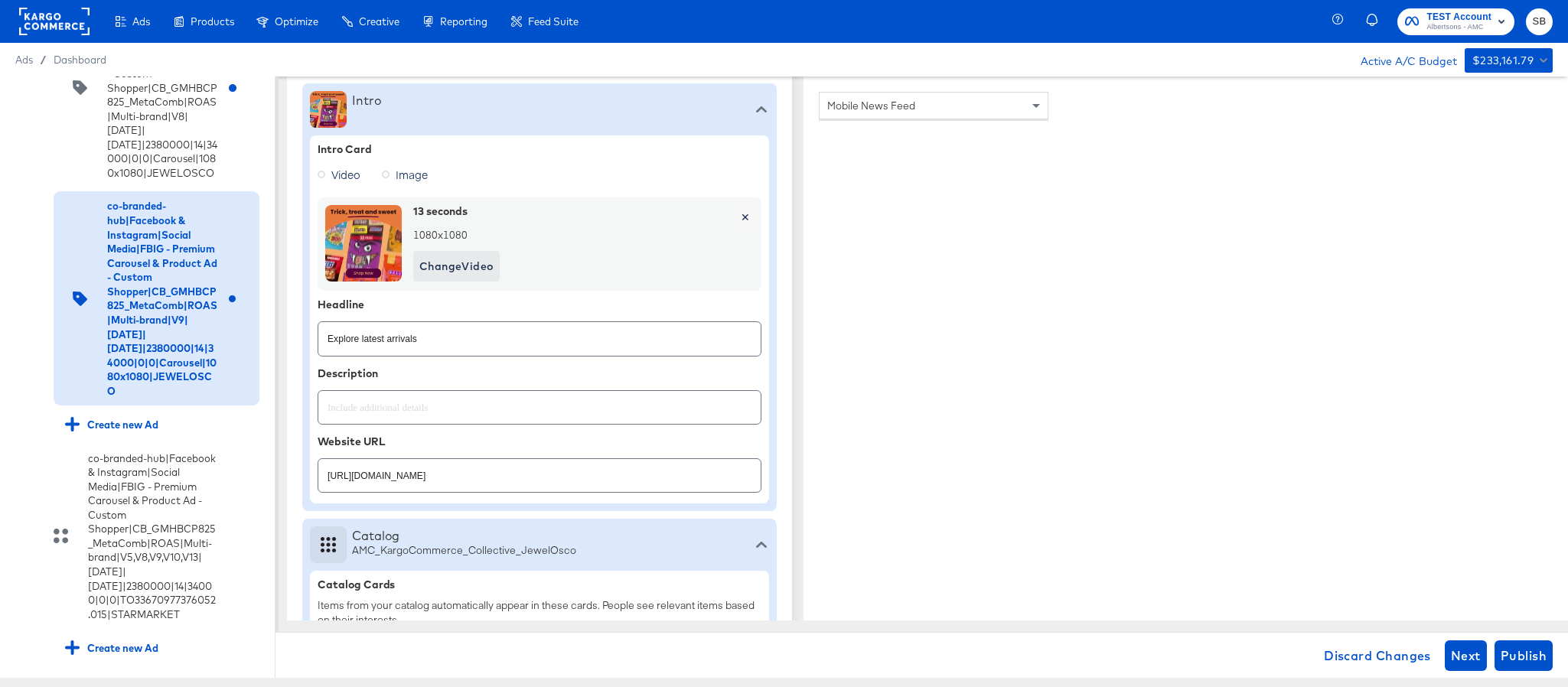
click at [614, 485] on input "[URL][DOMAIN_NAME]" at bounding box center [539, 469] width 443 height 33
paste input "cookies-snacks-candy"
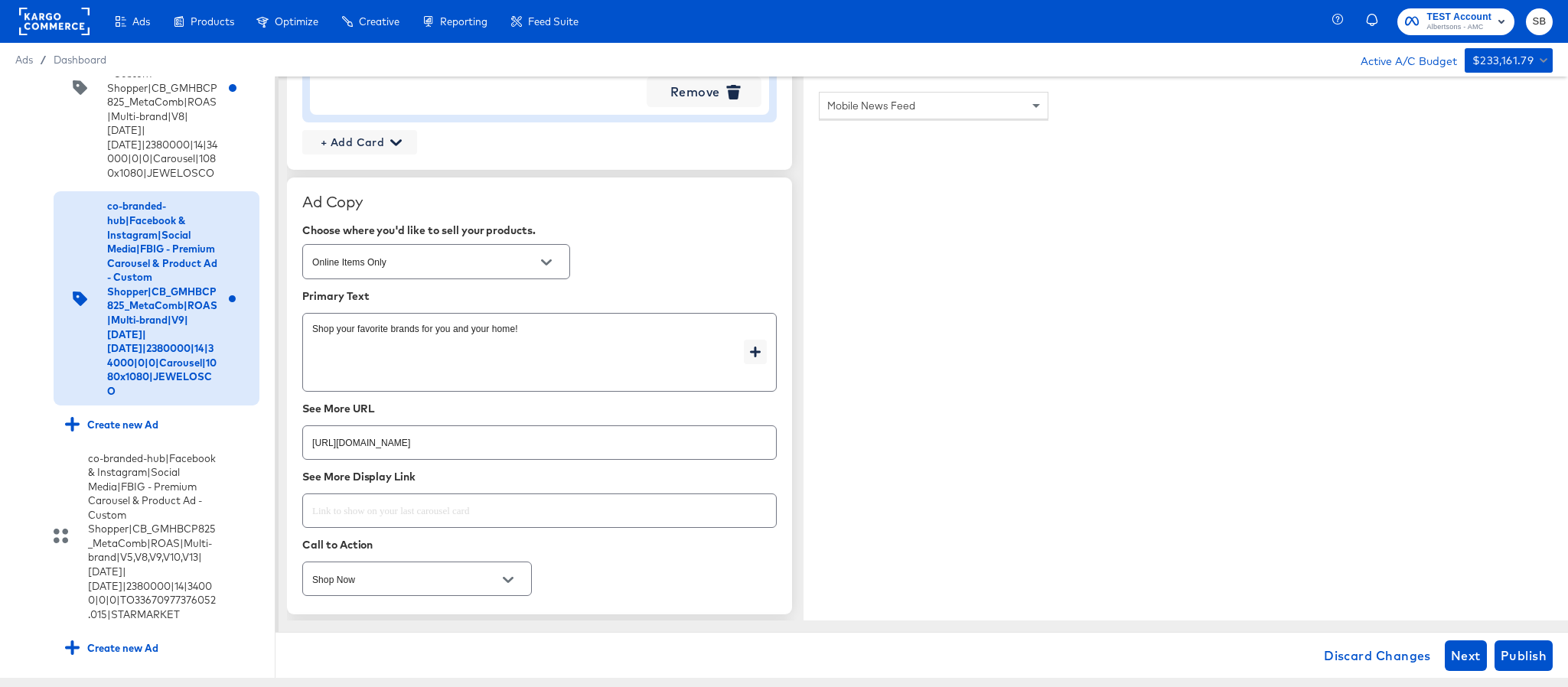
scroll to position [2099, 0]
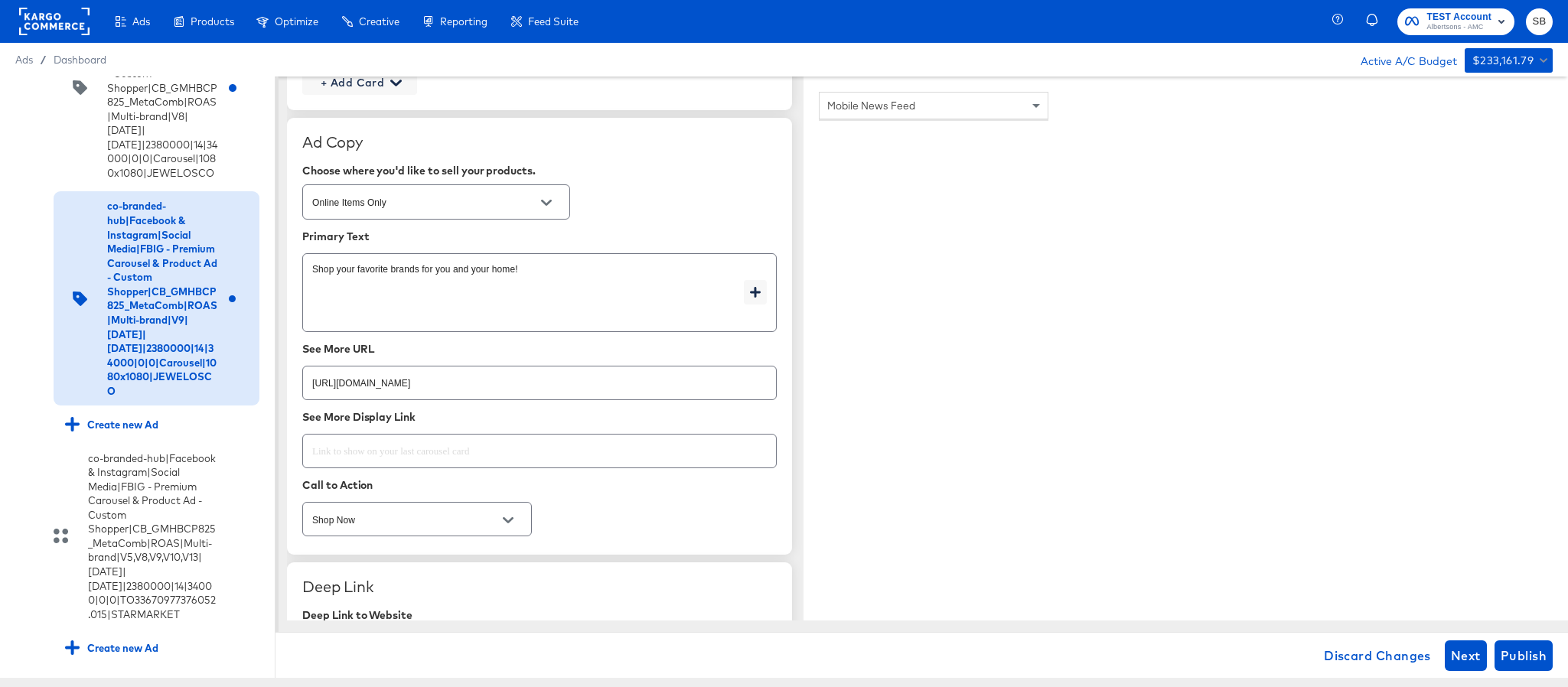
type input "[URL][DOMAIN_NAME]"
type textarea "x"
click at [591, 400] on div "[URL][DOMAIN_NAME]" at bounding box center [539, 382] width 474 height 34
paste input "cookies-snacks-candy"
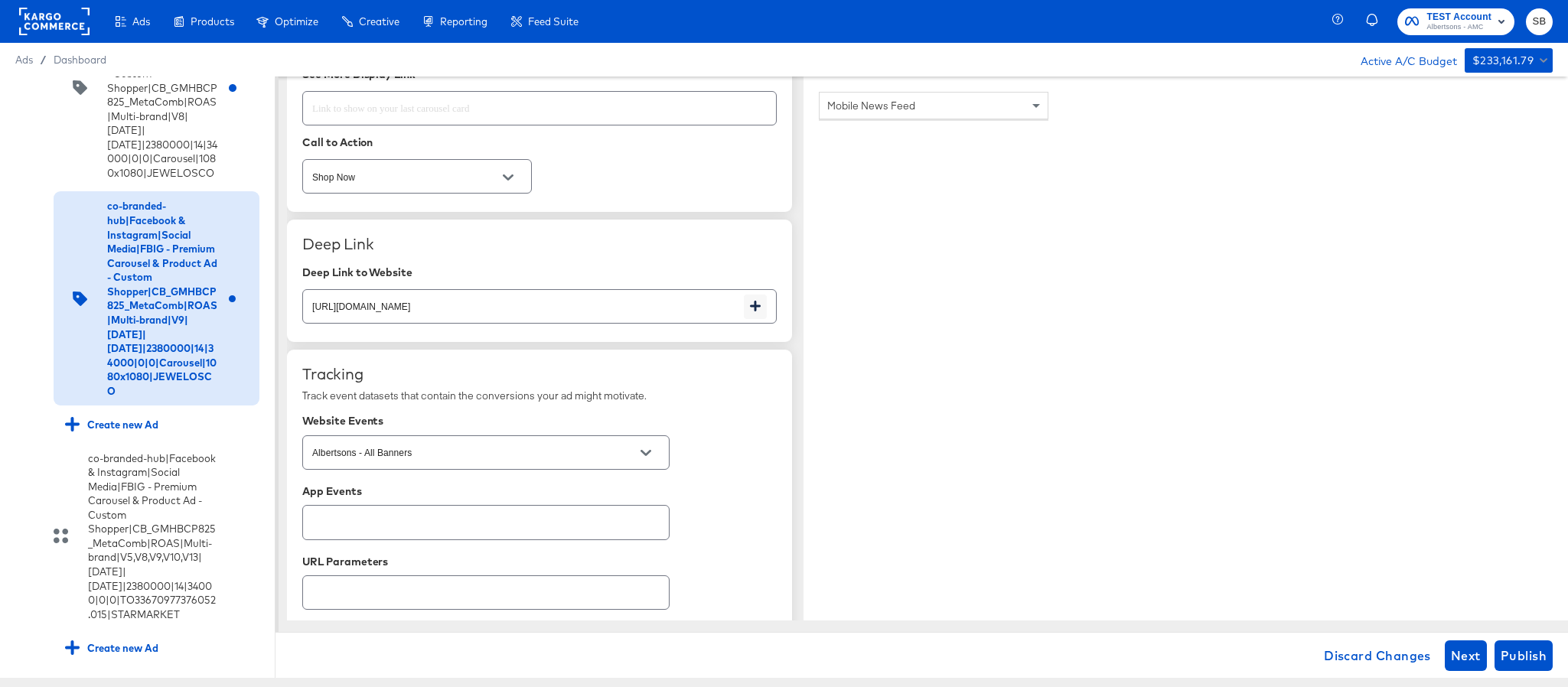
scroll to position [2442, 0]
type input "[URL][DOMAIN_NAME]"
type textarea "x"
click at [589, 315] on input "[URL][DOMAIN_NAME]" at bounding box center [524, 298] width 441 height 33
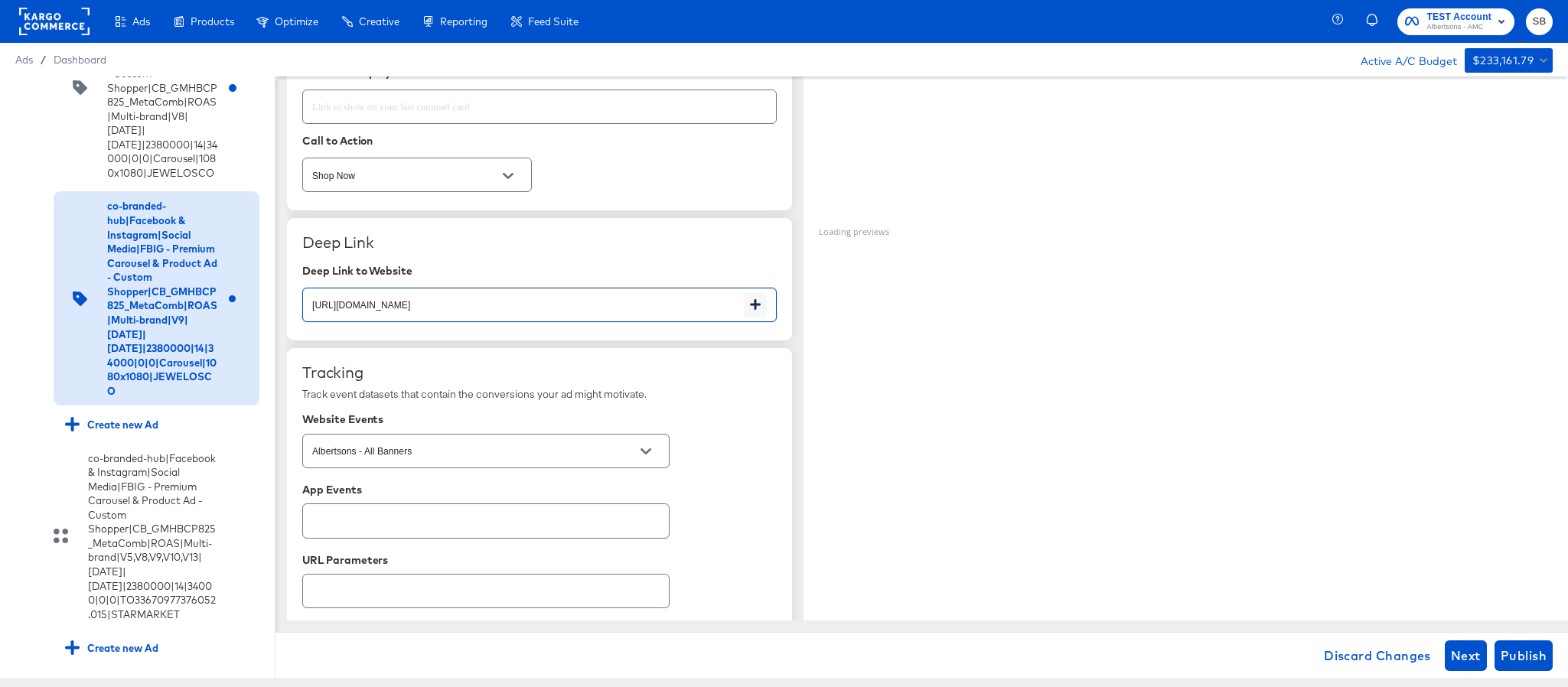
paste input "cookies-snacks-candy"
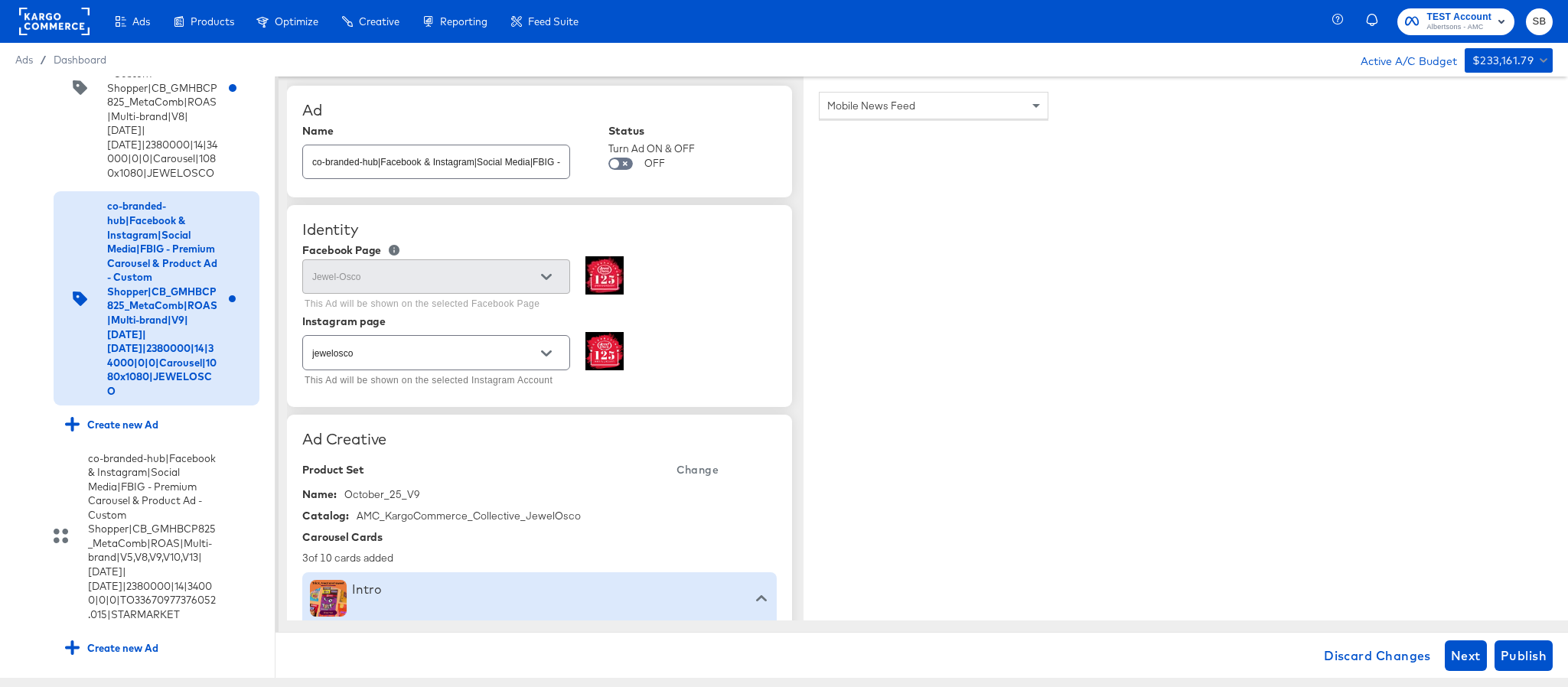
scroll to position [0, 0]
type input "[URL][DOMAIN_NAME]"
type textarea "x"
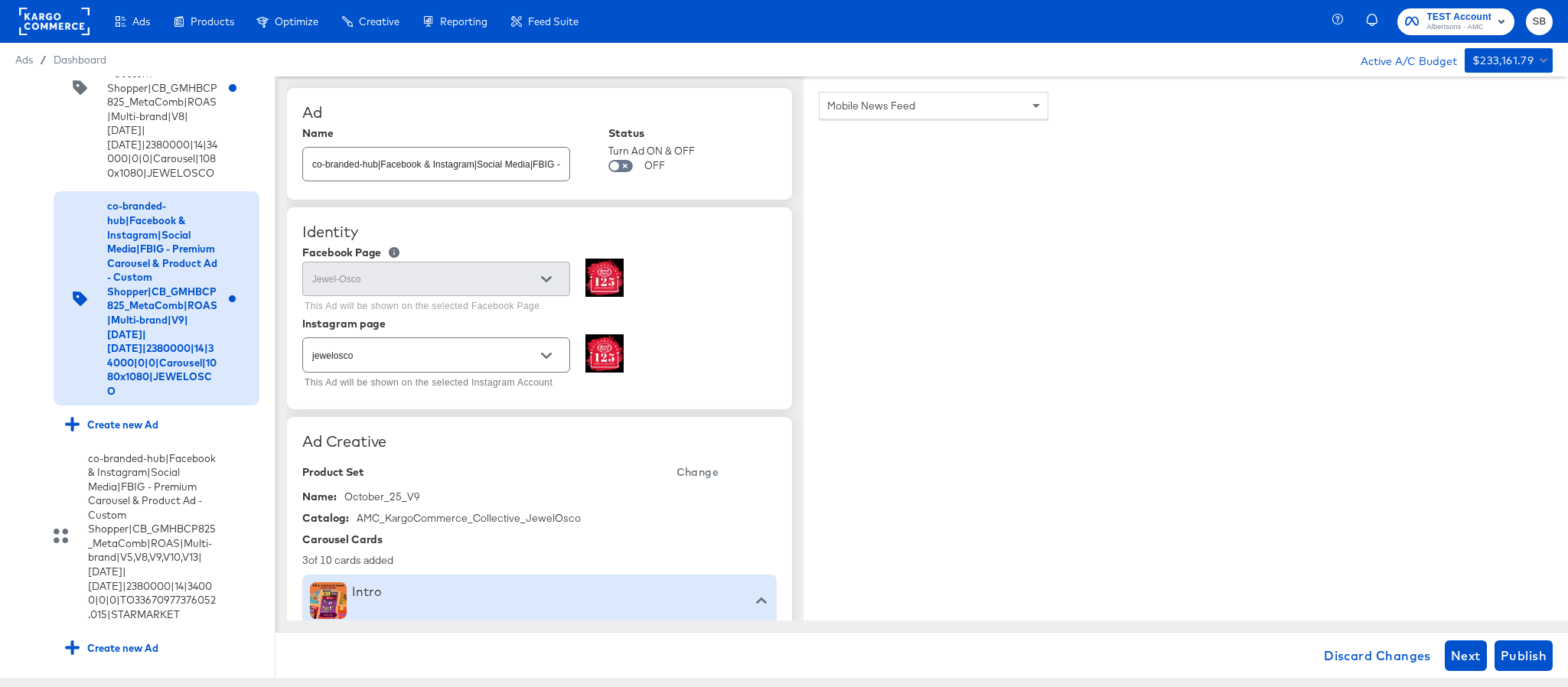
type textarea "x"
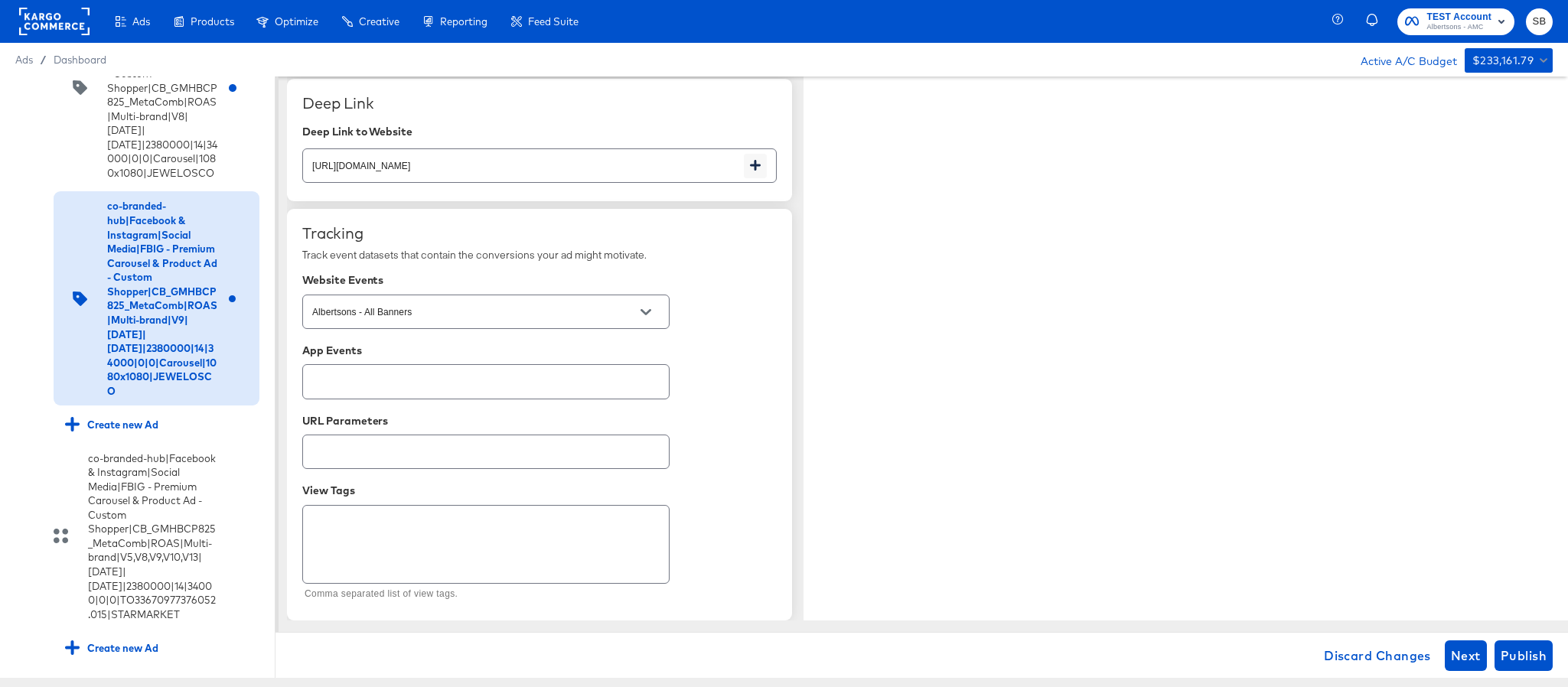
scroll to position [622, 0]
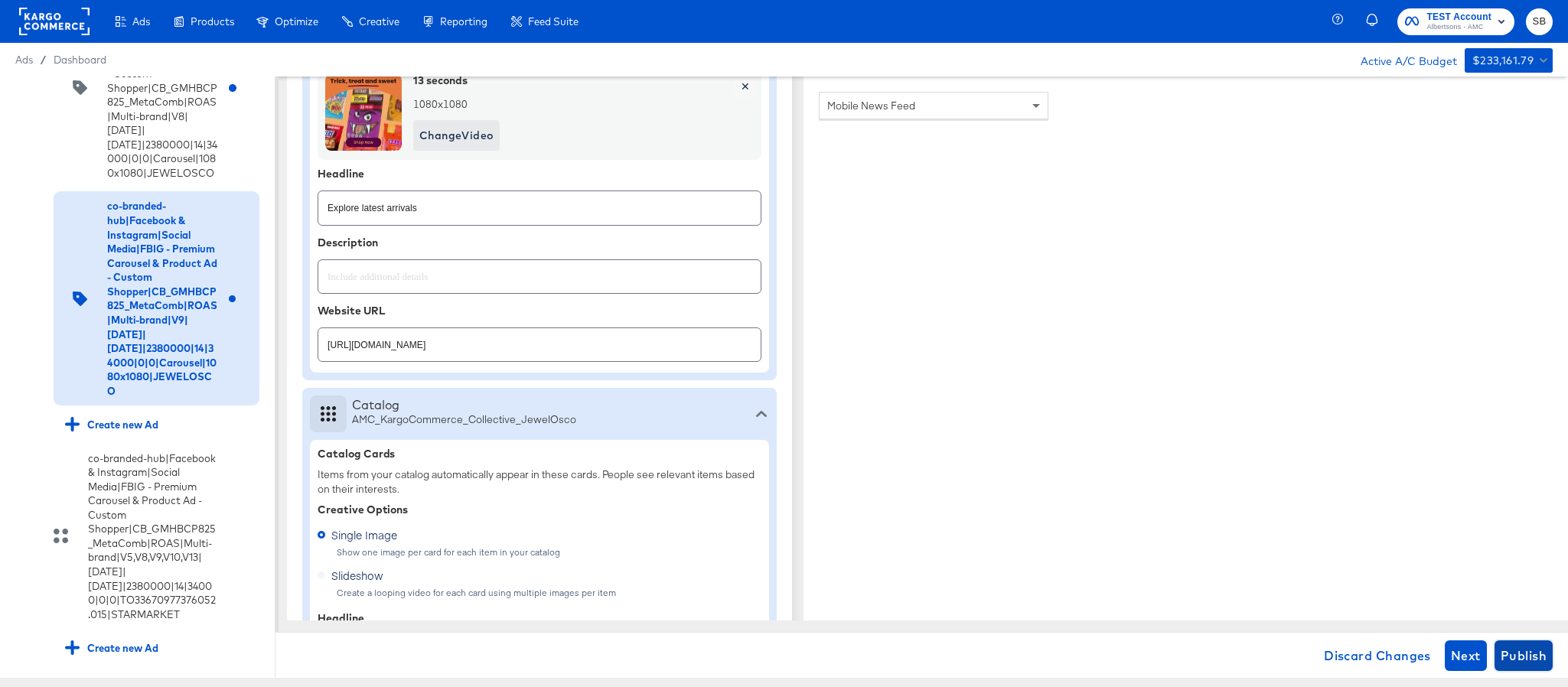
click at [1522, 646] on span "Publish" at bounding box center [1524, 656] width 46 height 22
type textarea "x"
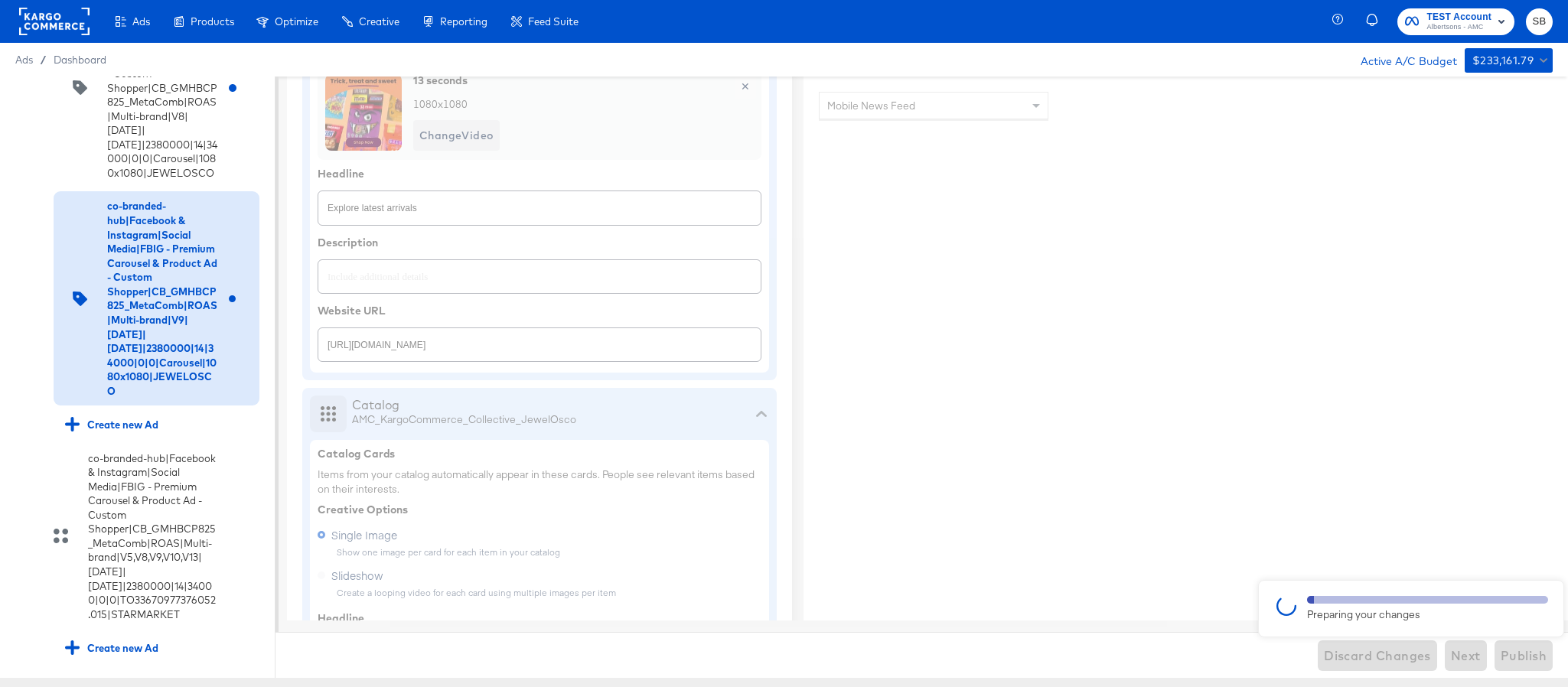
type textarea "x"
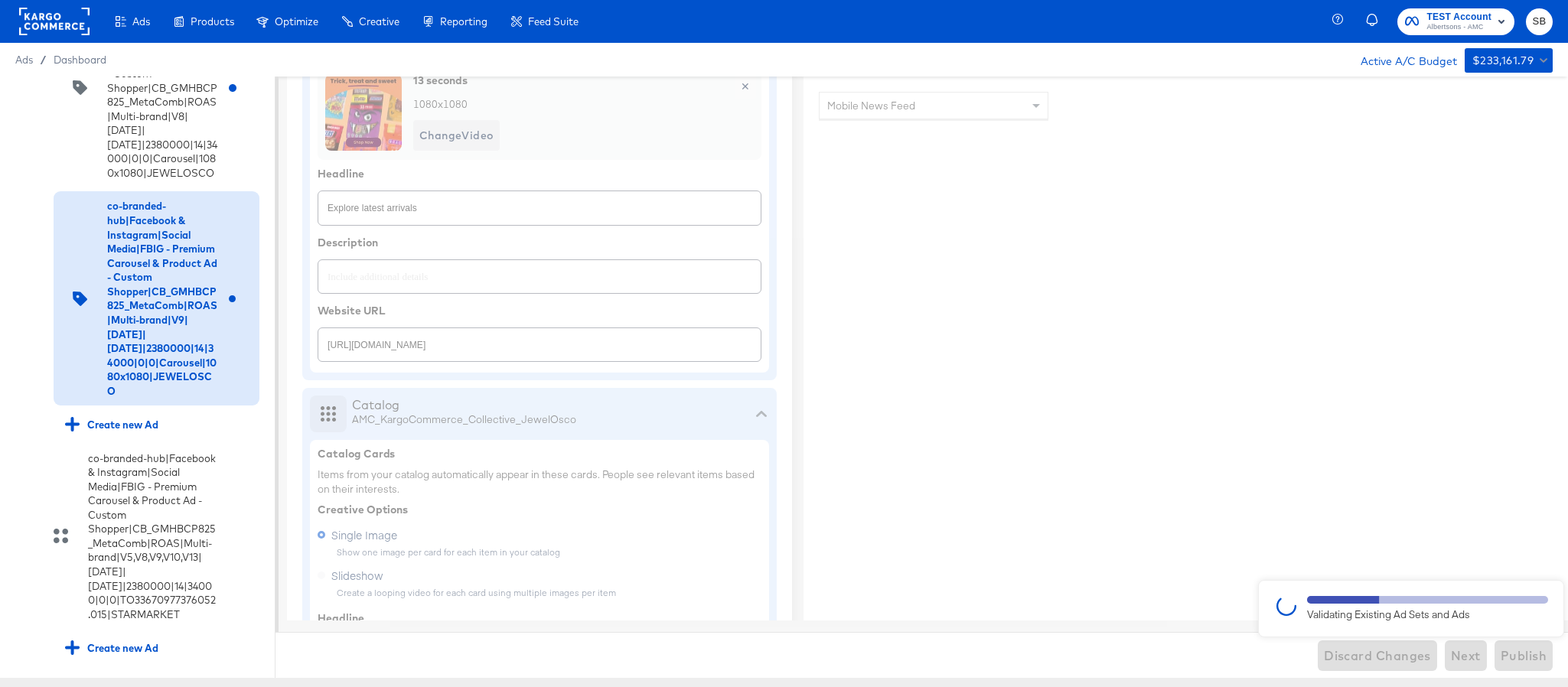
type textarea "x"
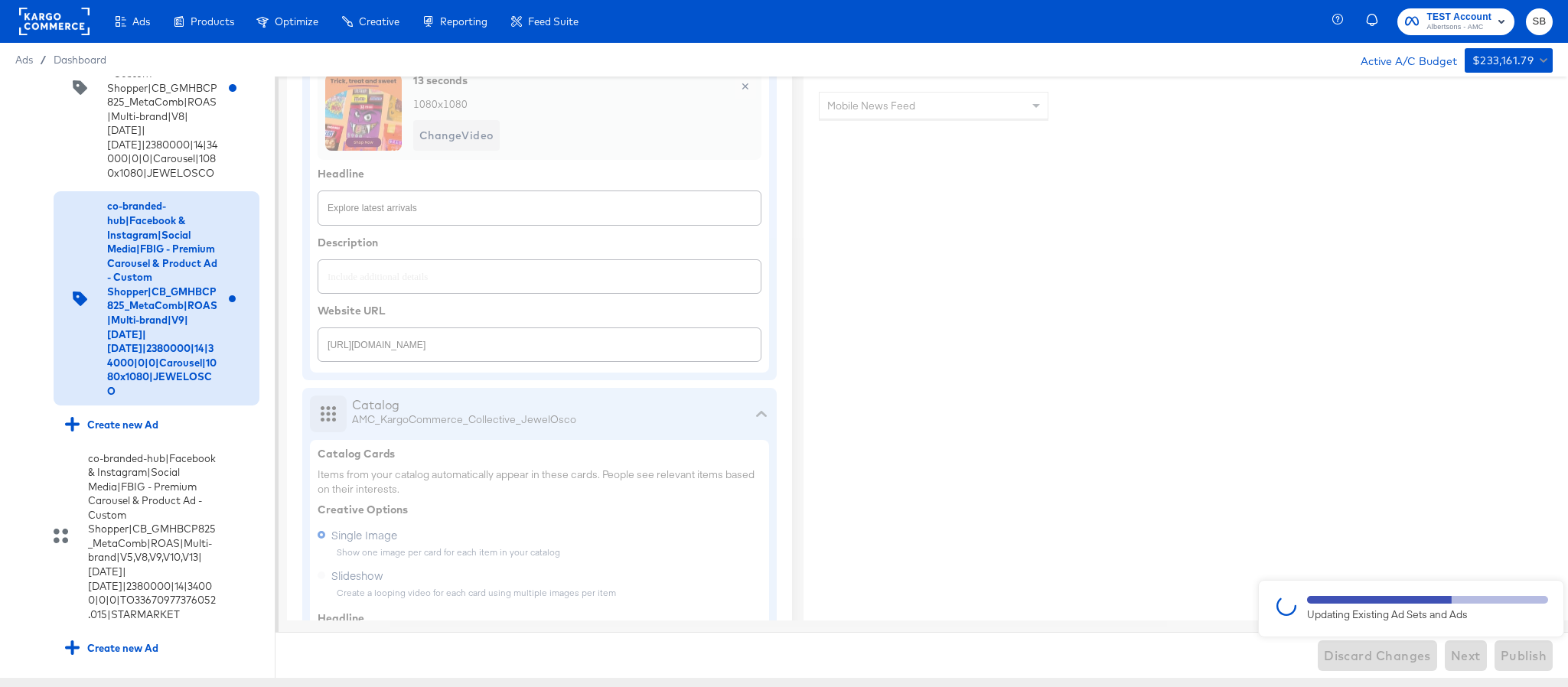
type textarea "x"
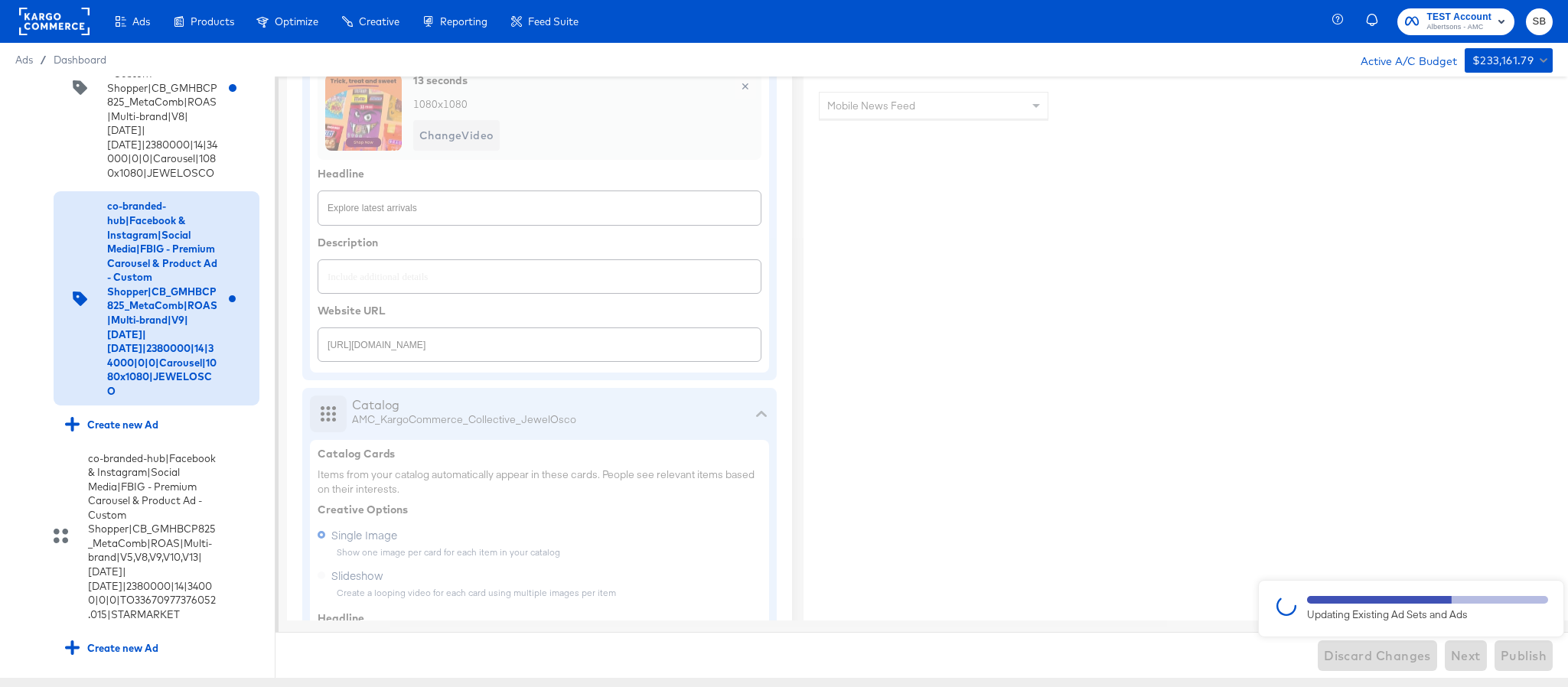
type textarea "x"
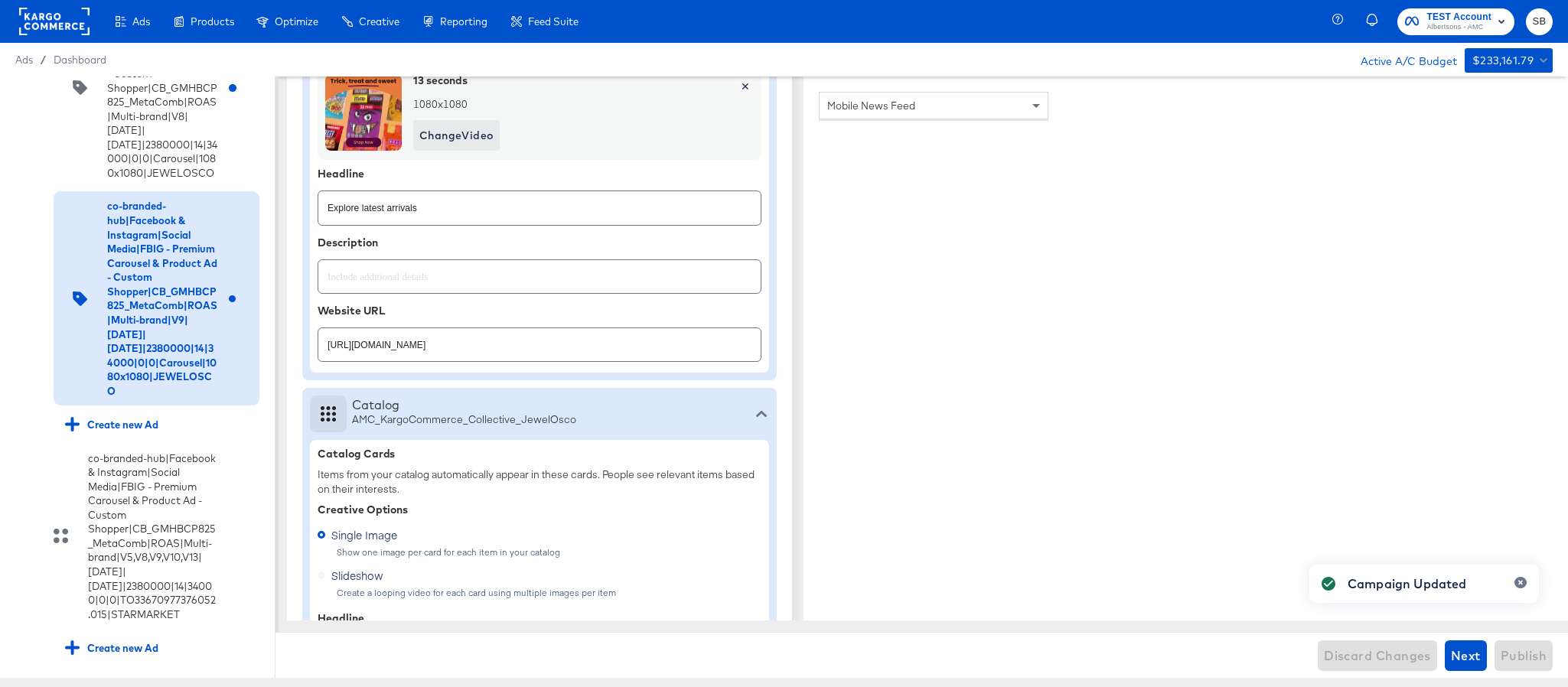
type textarea "x"
click at [19, 210] on icon at bounding box center [23, 205] width 12 height 12
click at [0, 0] on input "checkbox" at bounding box center [0, 0] width 0 height 0
click at [28, 88] on icon at bounding box center [29, 91] width 13 height 13
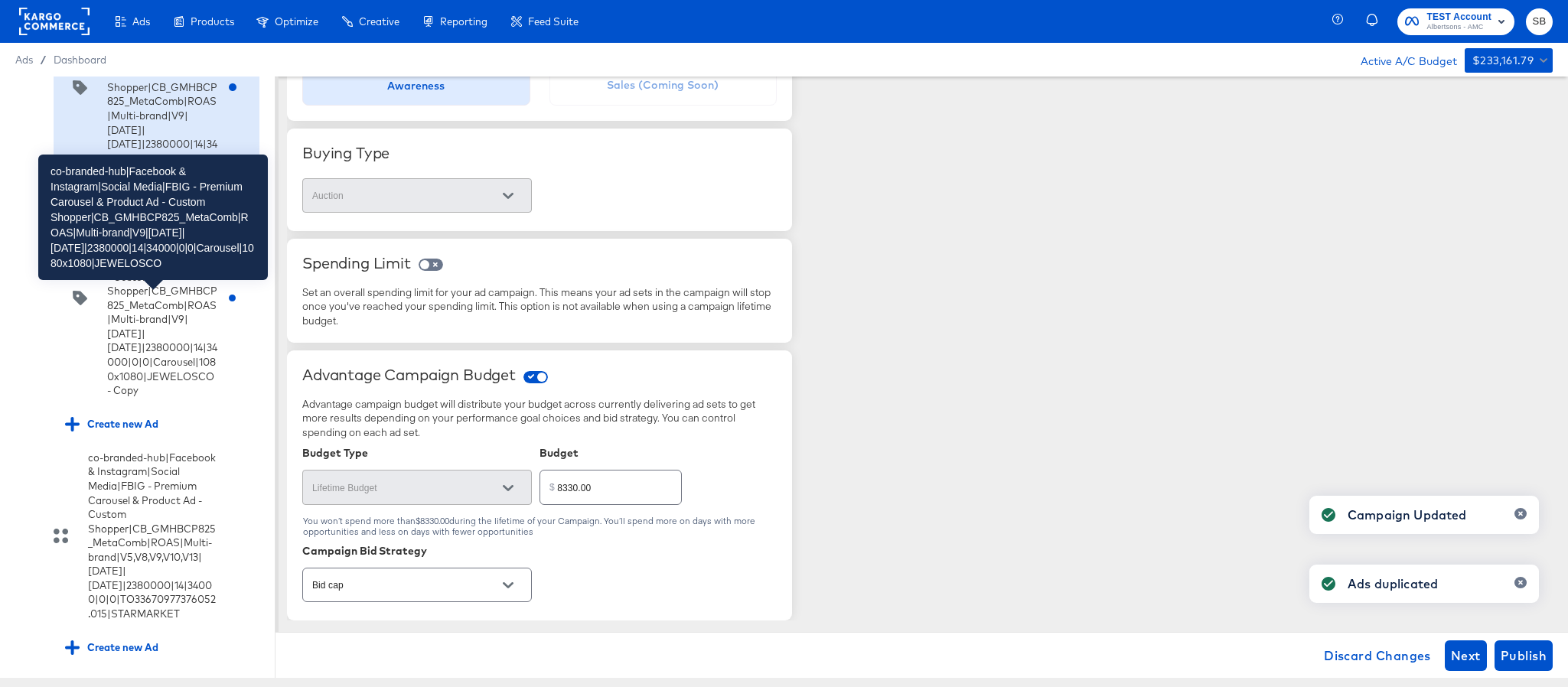
scroll to position [6359, 0]
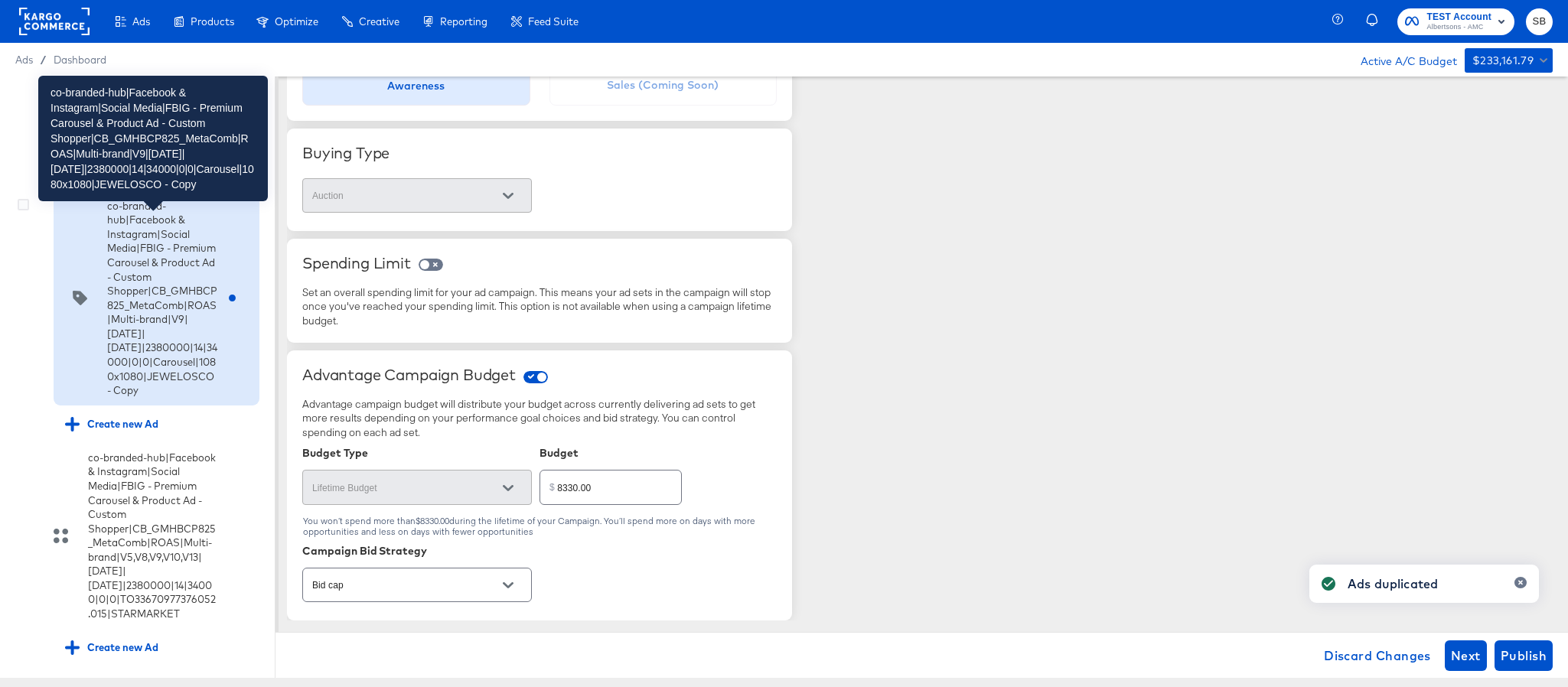
click at [154, 395] on div "co-branded-hub|Facebook & Instagram|Social Media|FBIG - Premium Carousel & Prod…" at bounding box center [162, 298] width 110 height 199
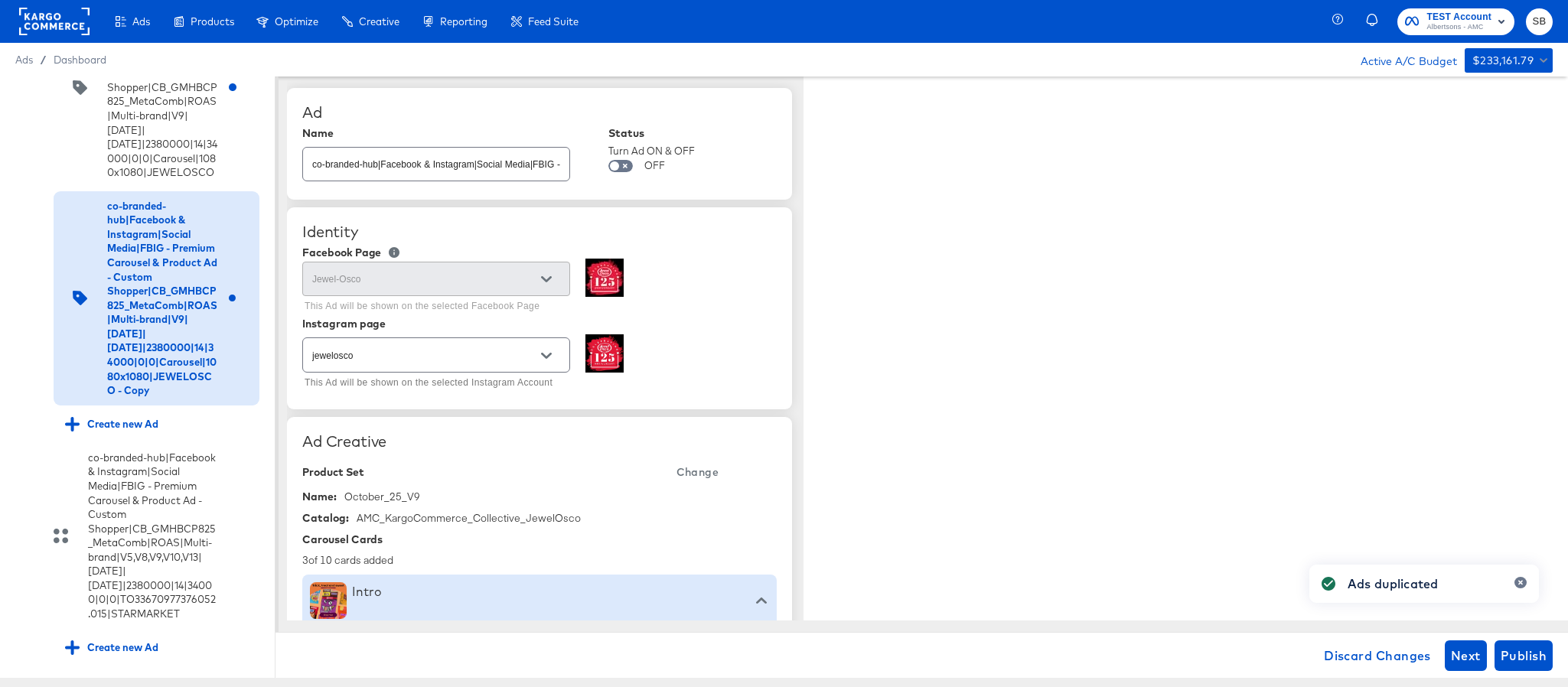
type textarea "x"
click at [451, 168] on input "co-branded-hub|Facebook & Instagram|Social Media|FBIG - Premium Carousel & Prod…" at bounding box center [436, 158] width 266 height 33
paste input "10|[DATE]|[DATE]|2380000|14|34000|0|0|Carousel|1080x1080|JEWELOSCO"
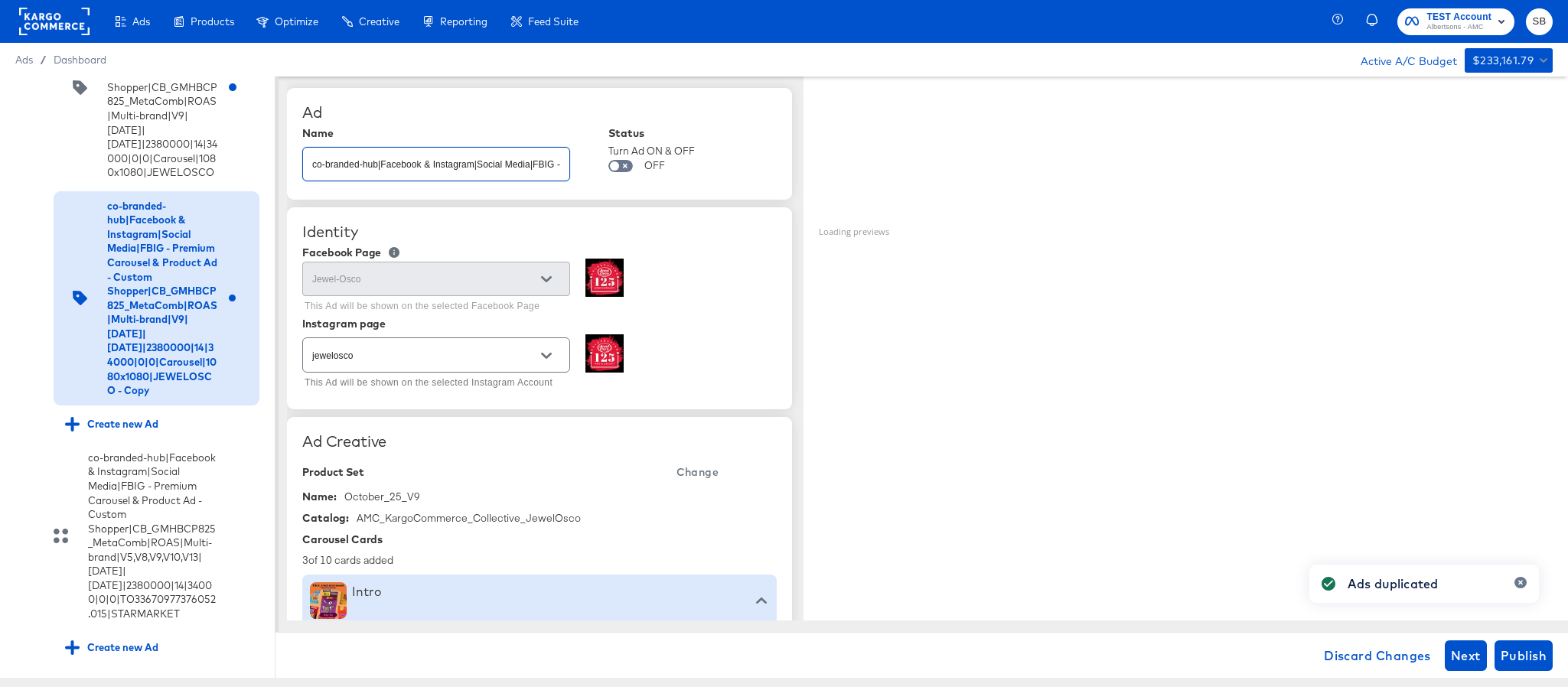
scroll to position [0, 776]
type input "co-branded-hub|Facebook & Instagram|Social Media|FBIG - Premium Carousel & Prod…"
type textarea "x"
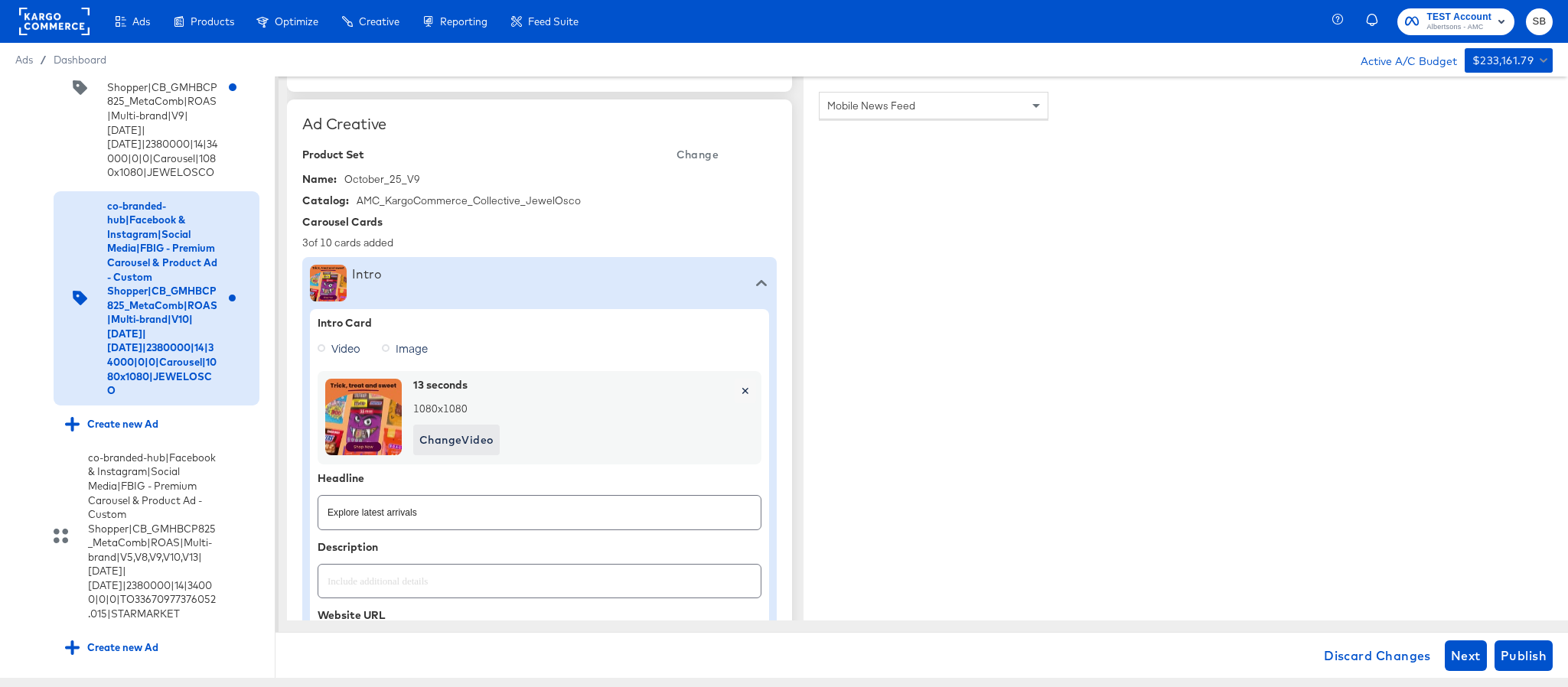
scroll to position [345, 0]
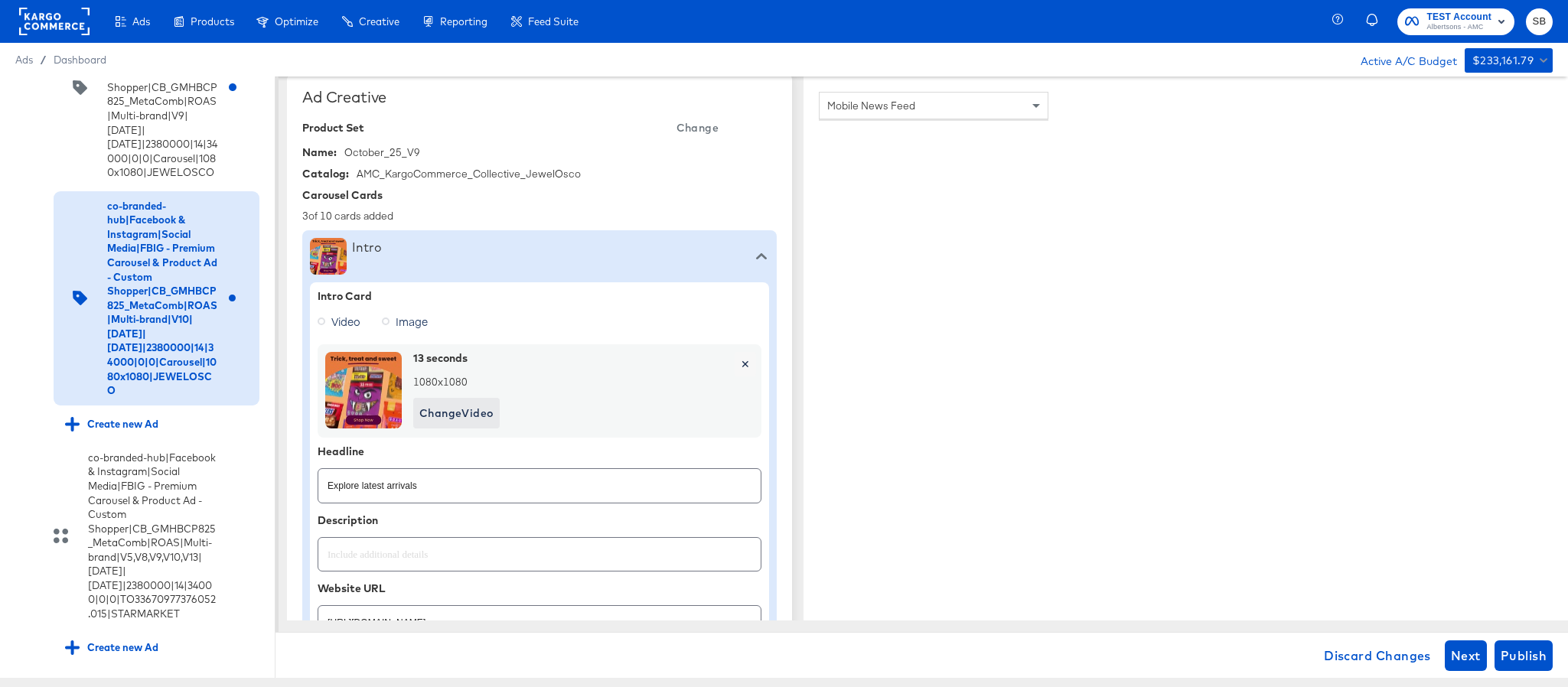
click at [701, 123] on span "Change" at bounding box center [697, 128] width 42 height 19
type textarea "x"
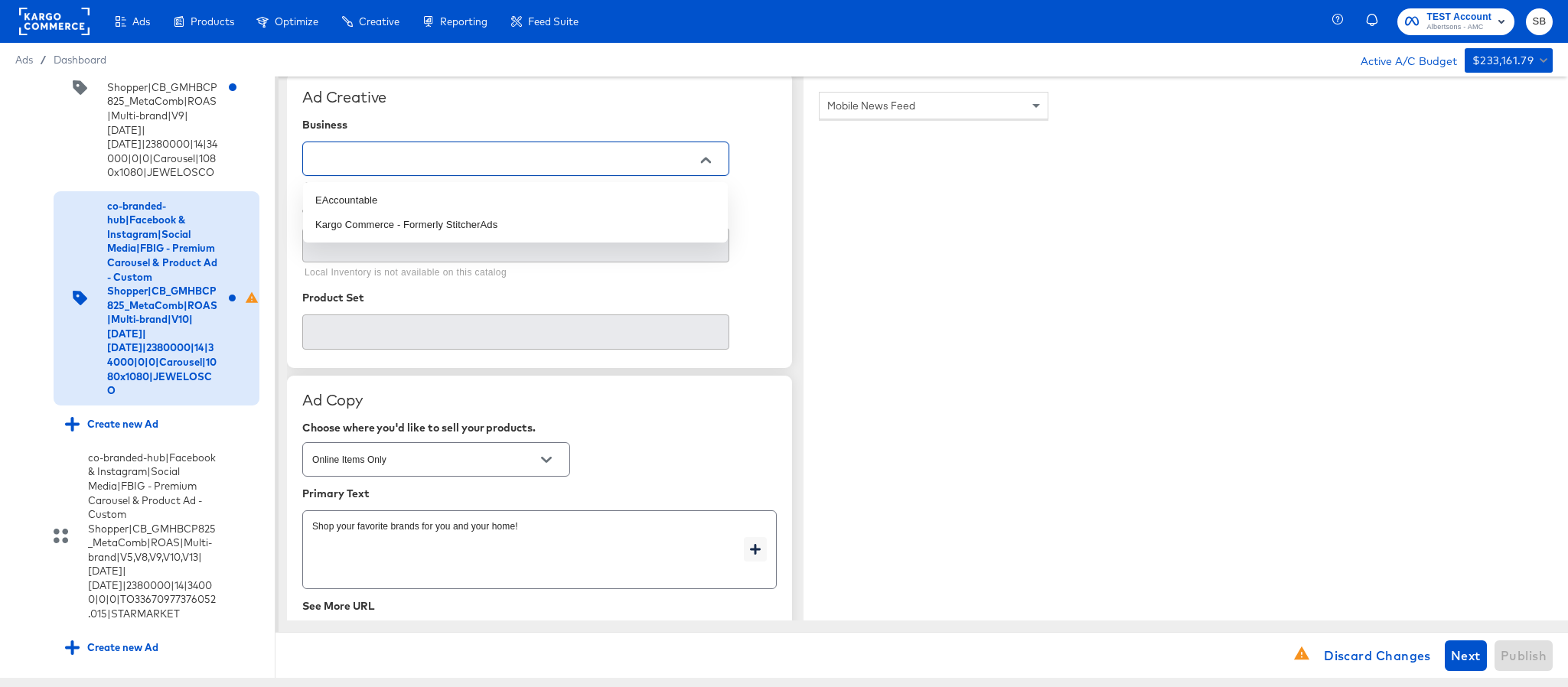
click at [505, 159] on input "text" at bounding box center [503, 159] width 390 height 18
click at [467, 219] on li "Kargo Commerce - Formerly StitcherAds" at bounding box center [515, 225] width 425 height 24
type input "Kargo Commerce - Formerly StitcherAds"
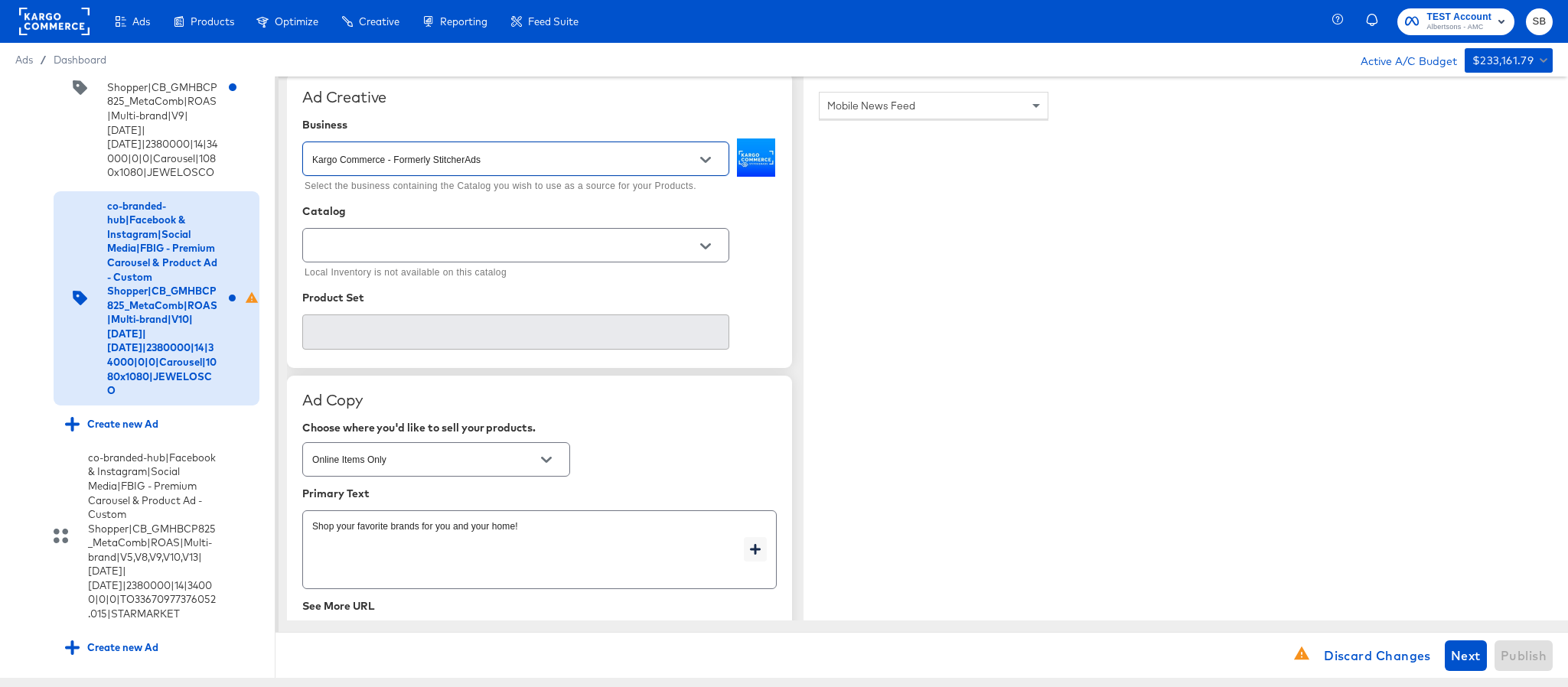
click at [464, 239] on div at bounding box center [516, 245] width 427 height 34
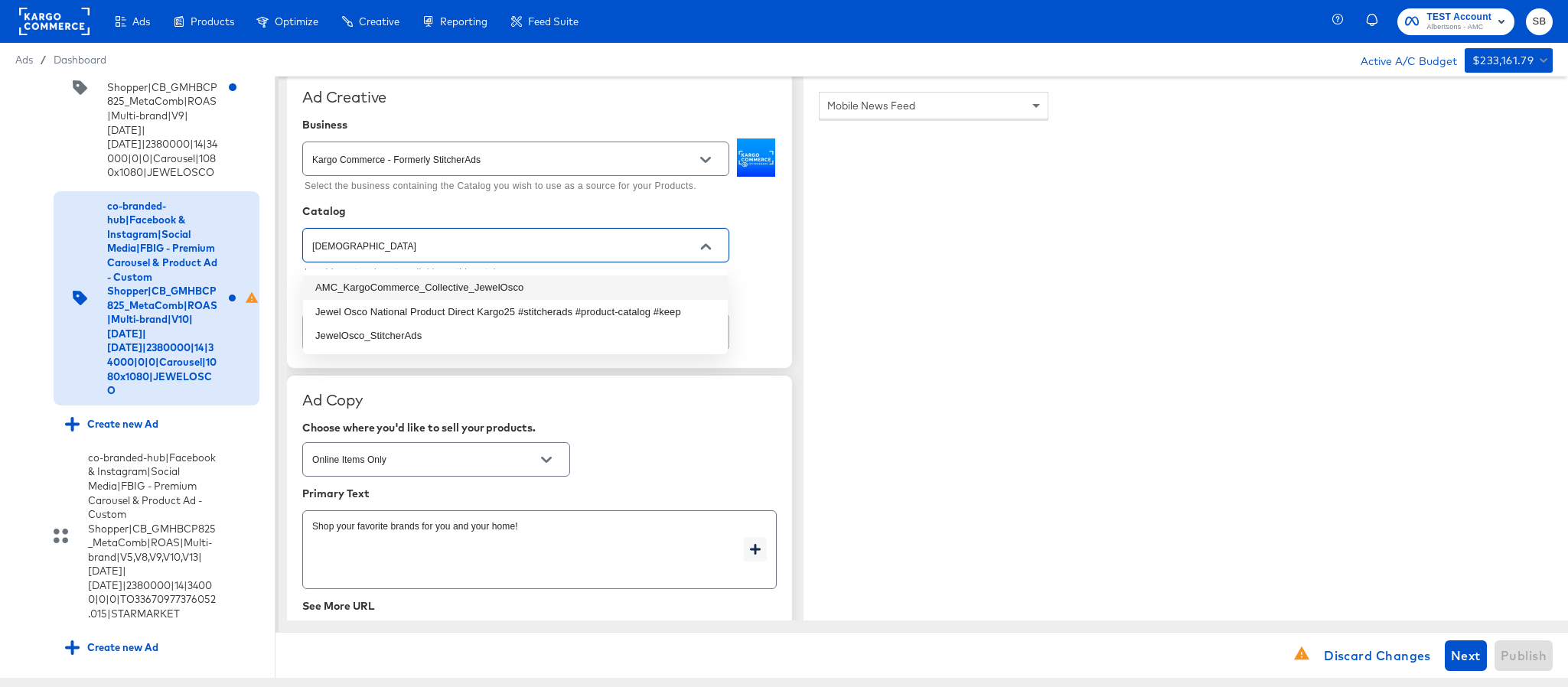
click at [480, 290] on li "AMC_KargoCommerce_Collective_JewelOsco" at bounding box center [515, 287] width 425 height 24
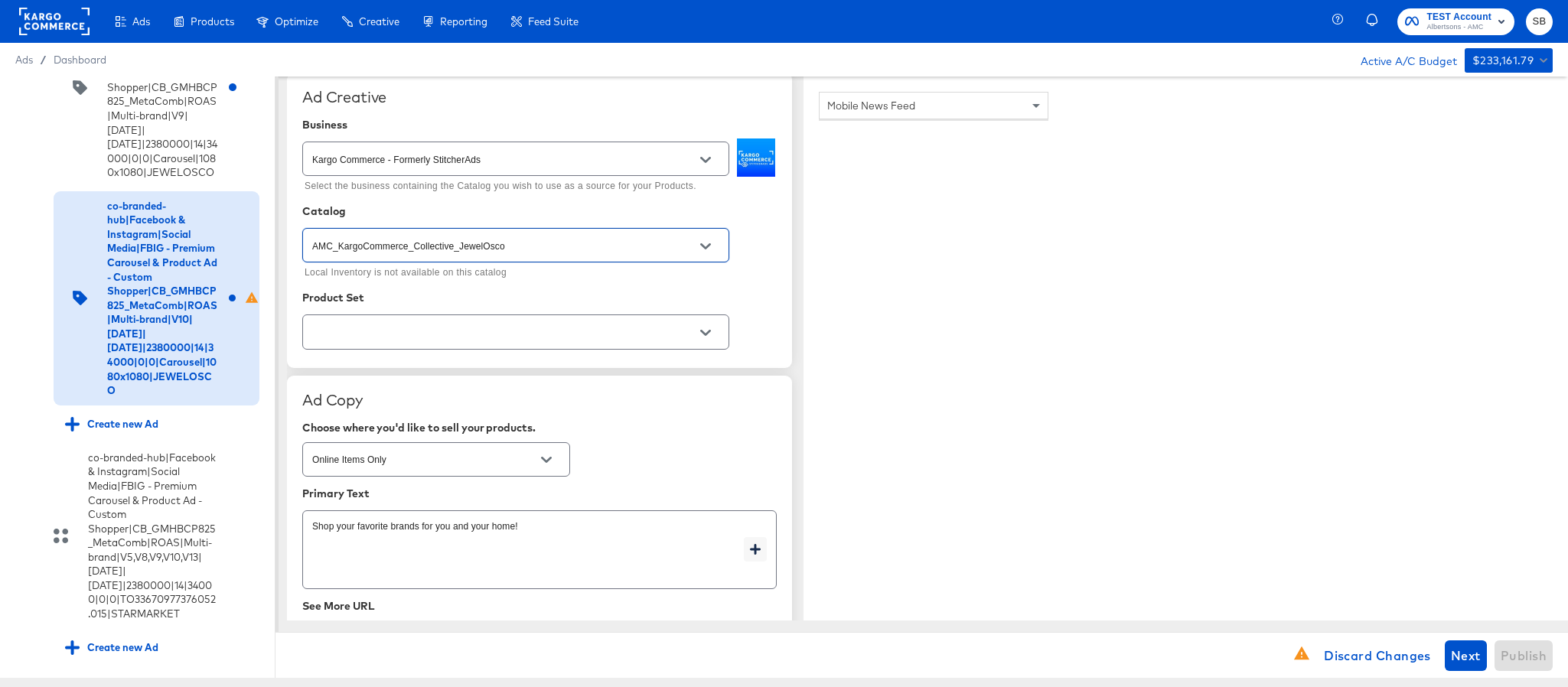
type input "AMC_KargoCommerce_Collective_JewelOsco"
click at [471, 338] on input "text" at bounding box center [503, 332] width 390 height 18
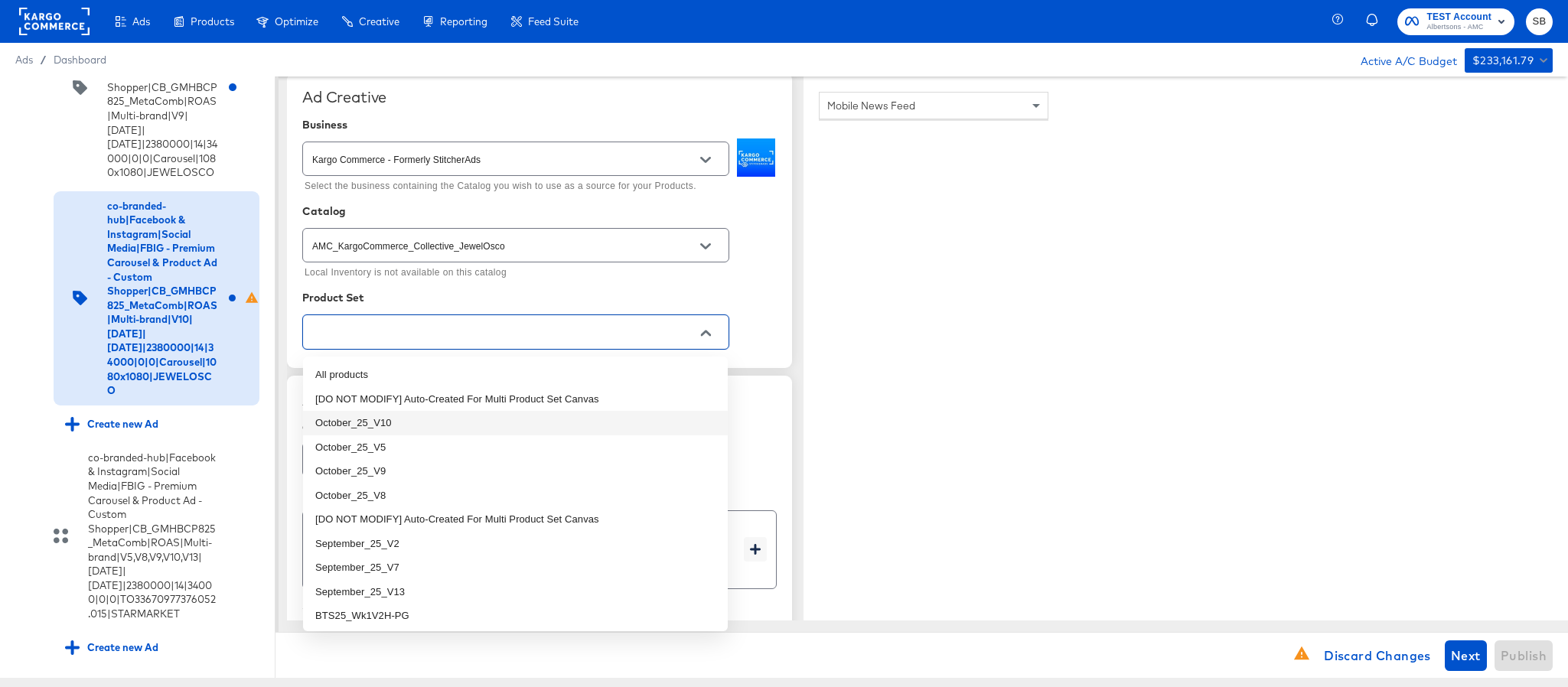
click at [448, 417] on li "October_25_V10" at bounding box center [515, 422] width 425 height 24
type textarea "x"
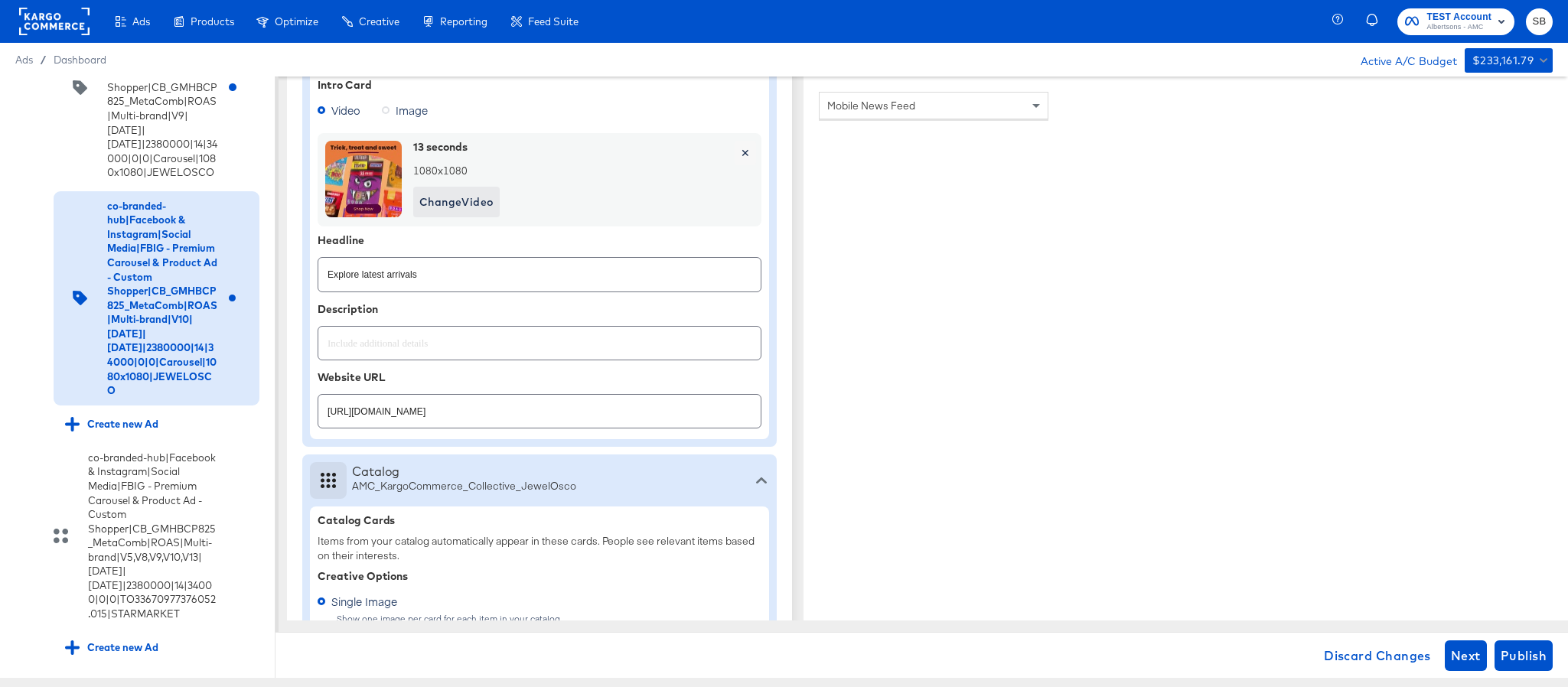
scroll to position [574, 0]
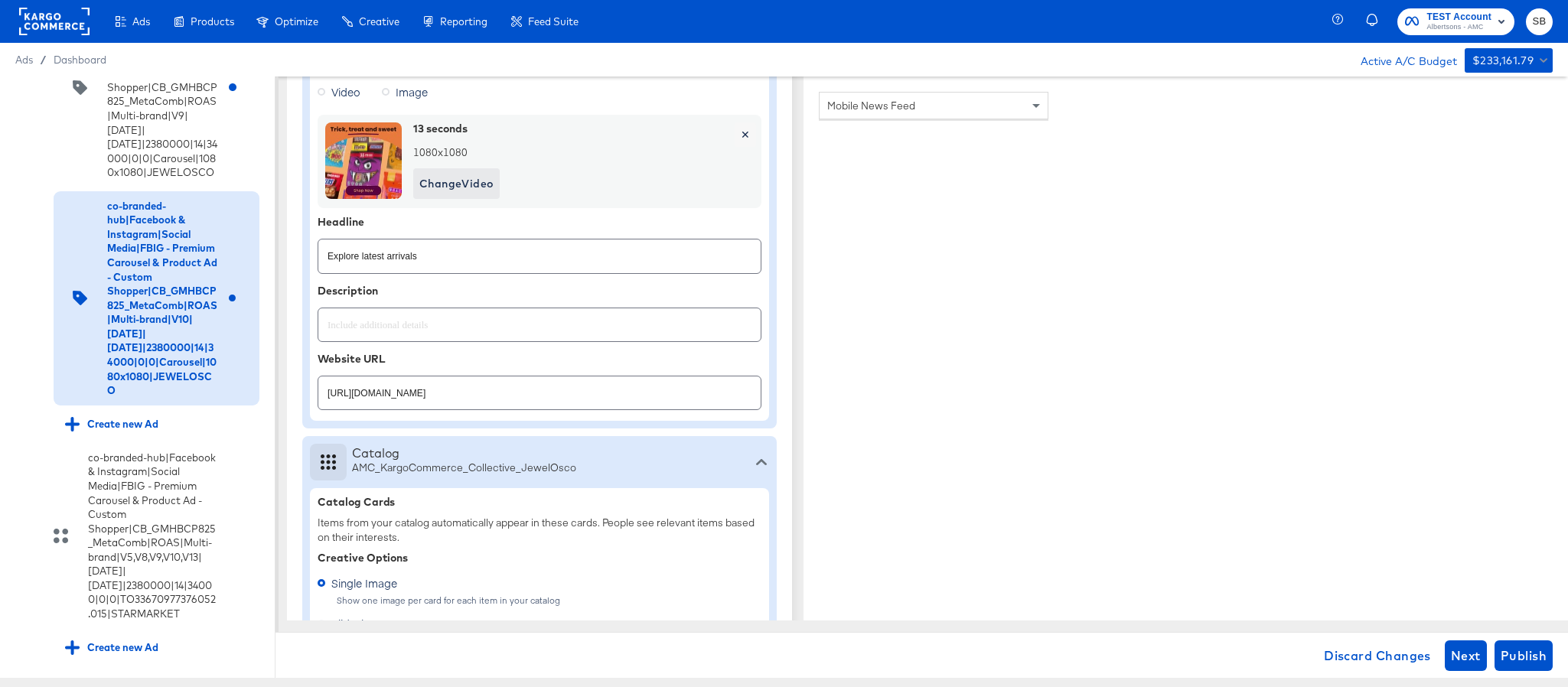
click at [619, 400] on input "[URL][DOMAIN_NAME]" at bounding box center [539, 386] width 443 height 33
type textarea "x"
paste input "lp/baby-products-supplies"
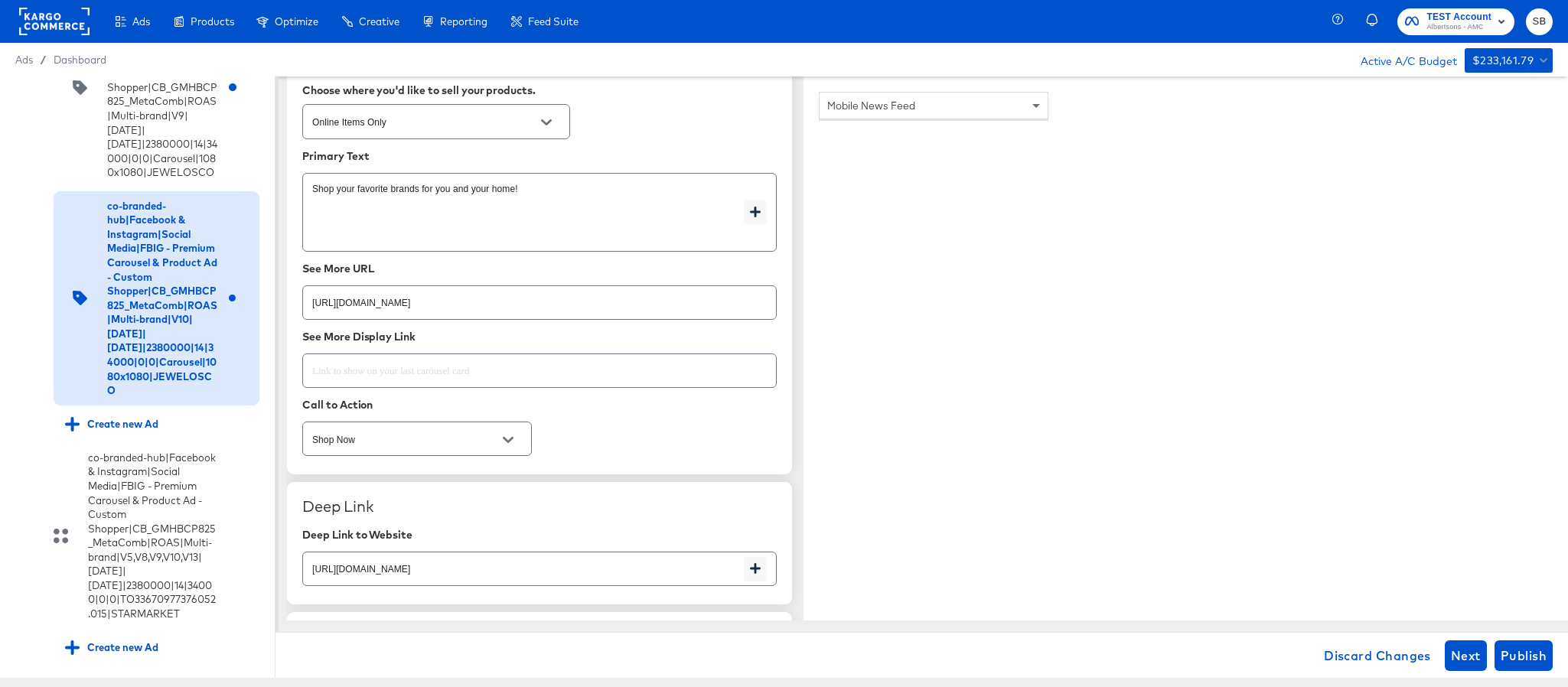
scroll to position [2181, 0]
type input "[URL][DOMAIN_NAME]"
type textarea "x"
click at [613, 308] on input "[URL][DOMAIN_NAME]" at bounding box center [539, 294] width 473 height 33
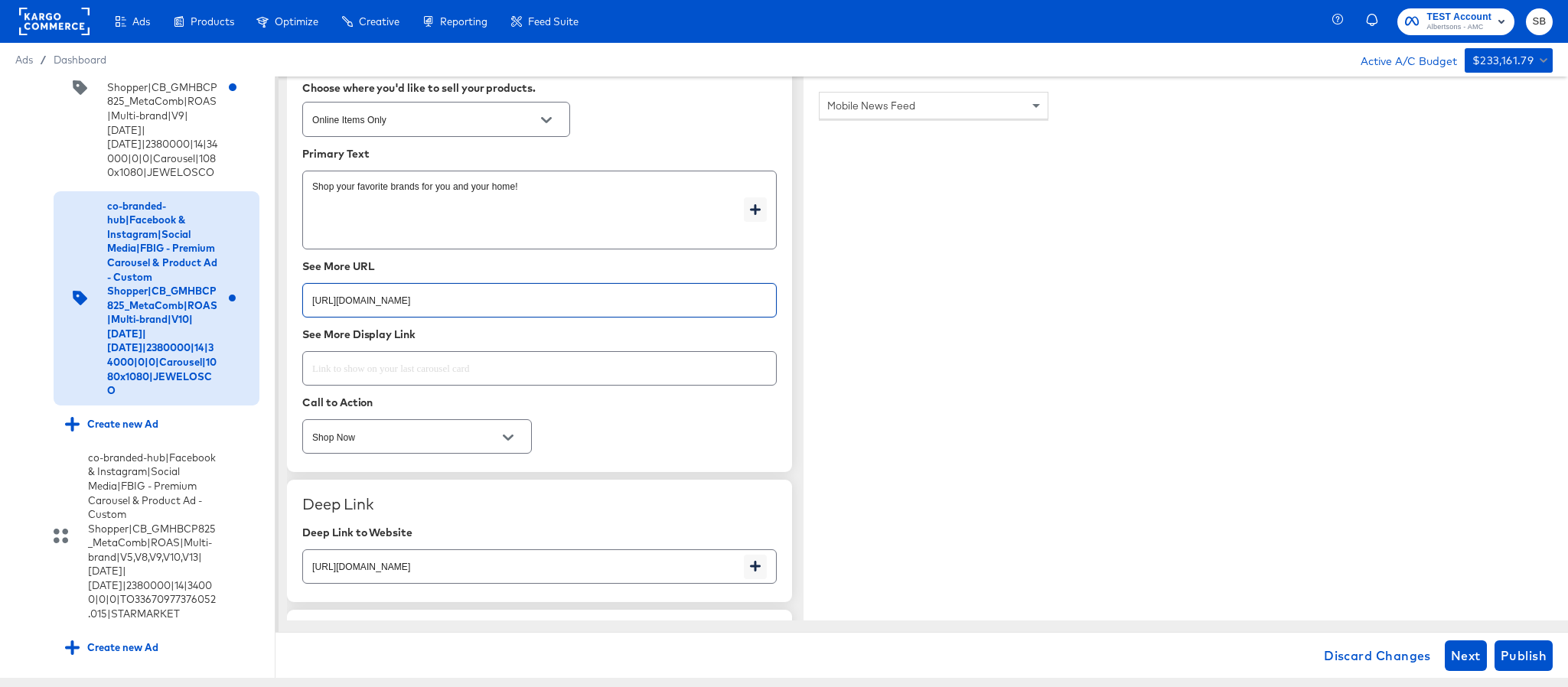
paste input "lp/baby-products-supplies"
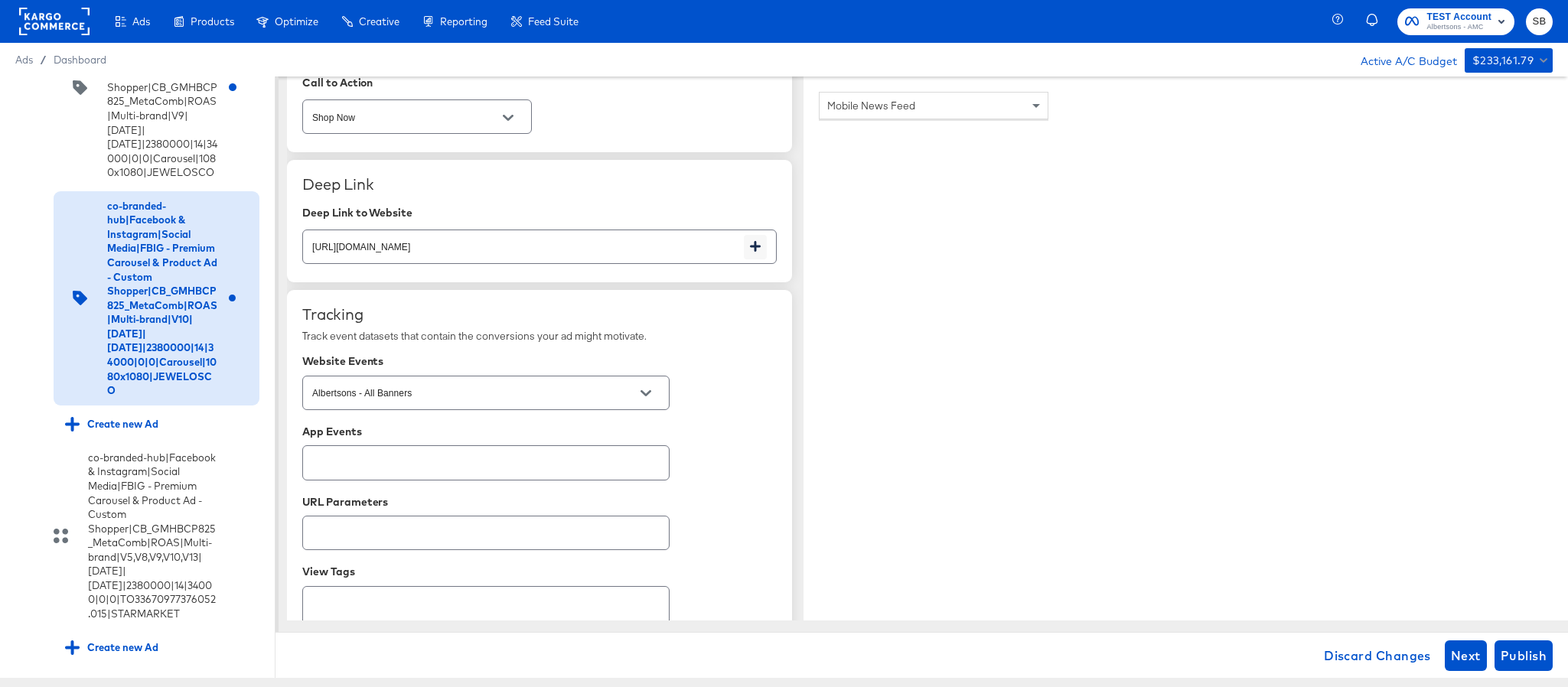
scroll to position [2525, 0]
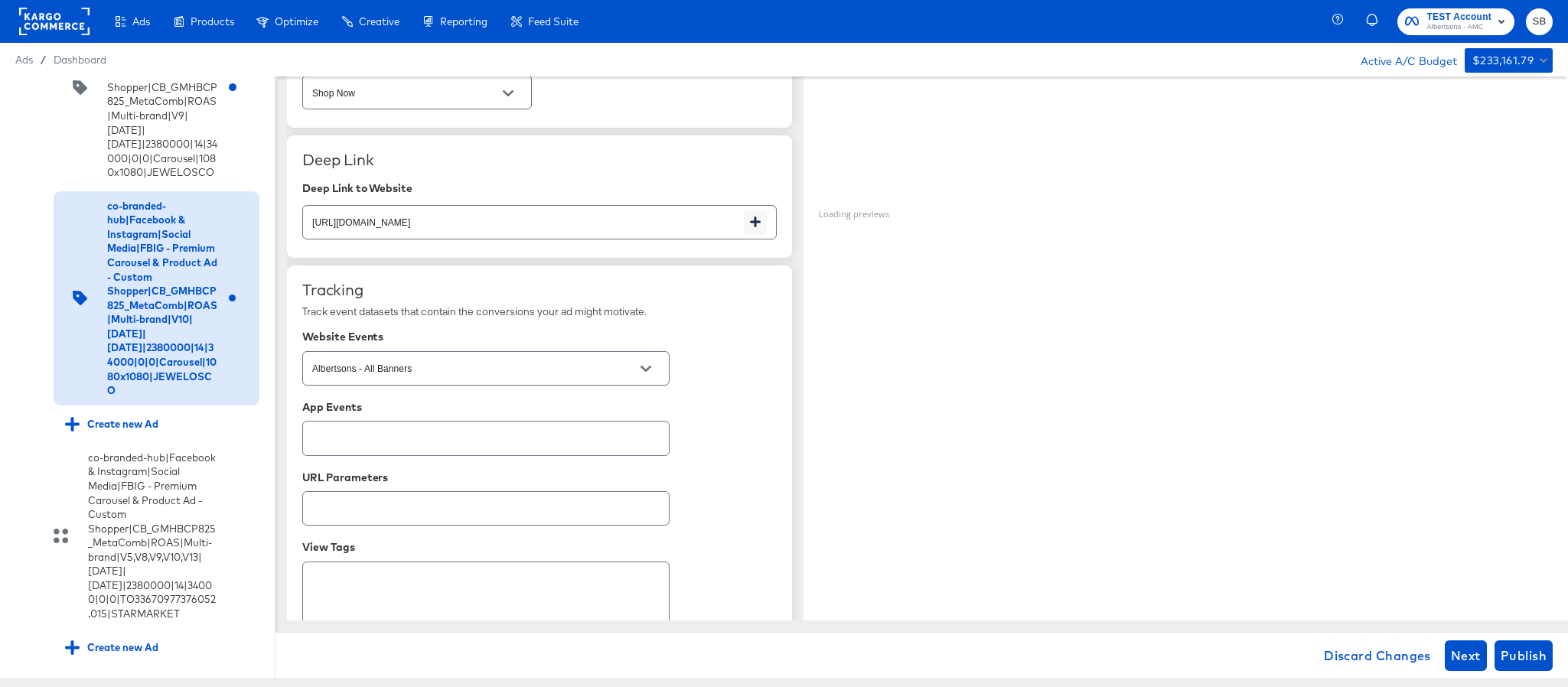
type input "[URL][DOMAIN_NAME]"
type textarea "x"
click at [613, 233] on input "[URL][DOMAIN_NAME]" at bounding box center [524, 215] width 441 height 33
paste input "lp/baby-products-supplies"
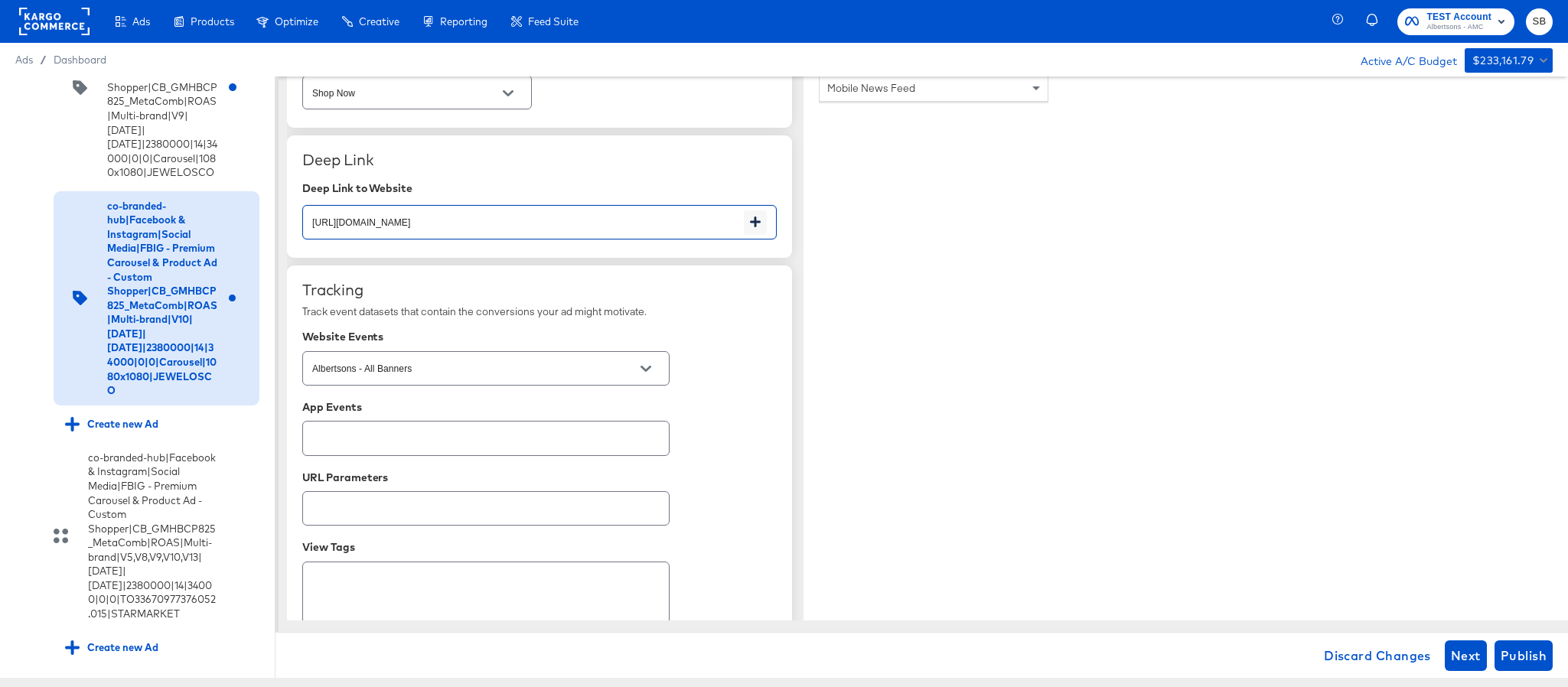
type input "[URL][DOMAIN_NAME]"
type textarea "x"
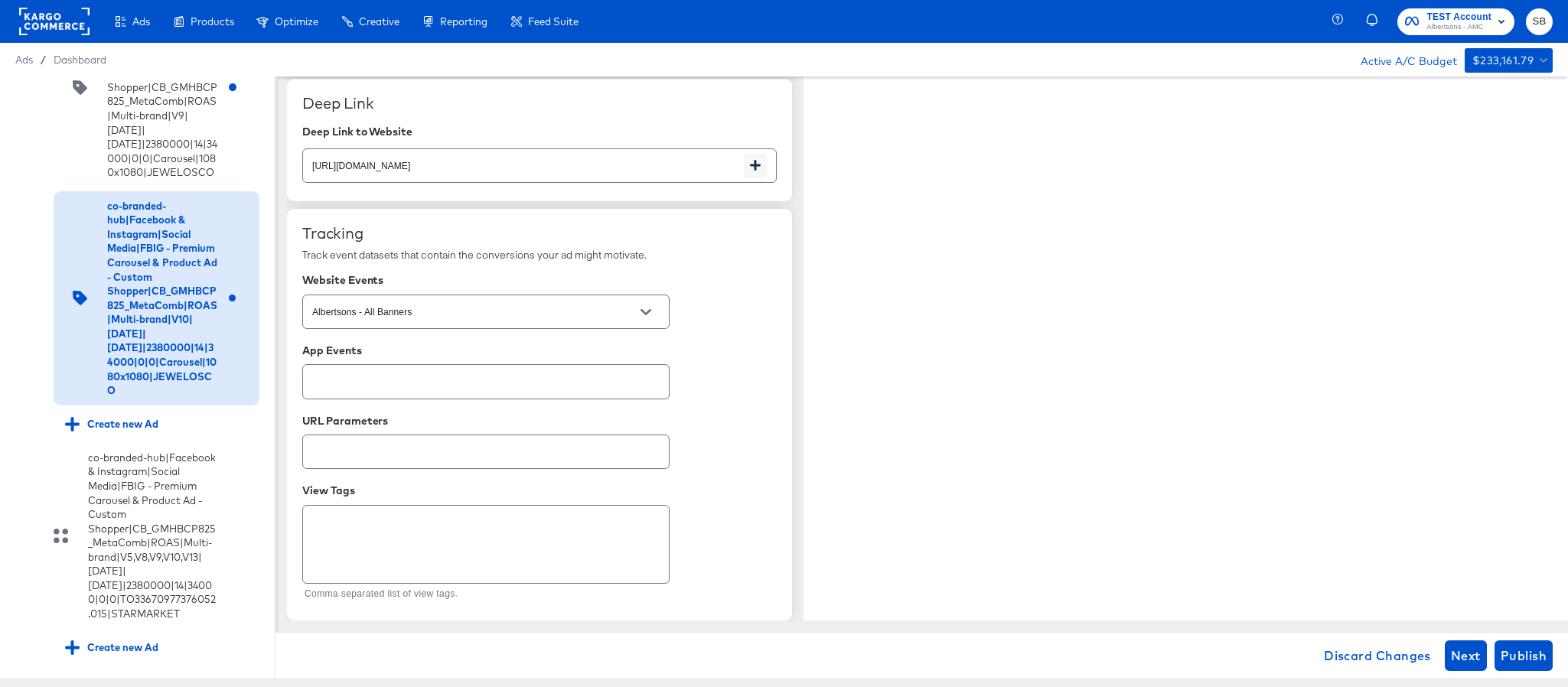
scroll to position [2590, 0]
click at [1518, 644] on button "Publish" at bounding box center [1524, 655] width 58 height 31
type textarea "x"
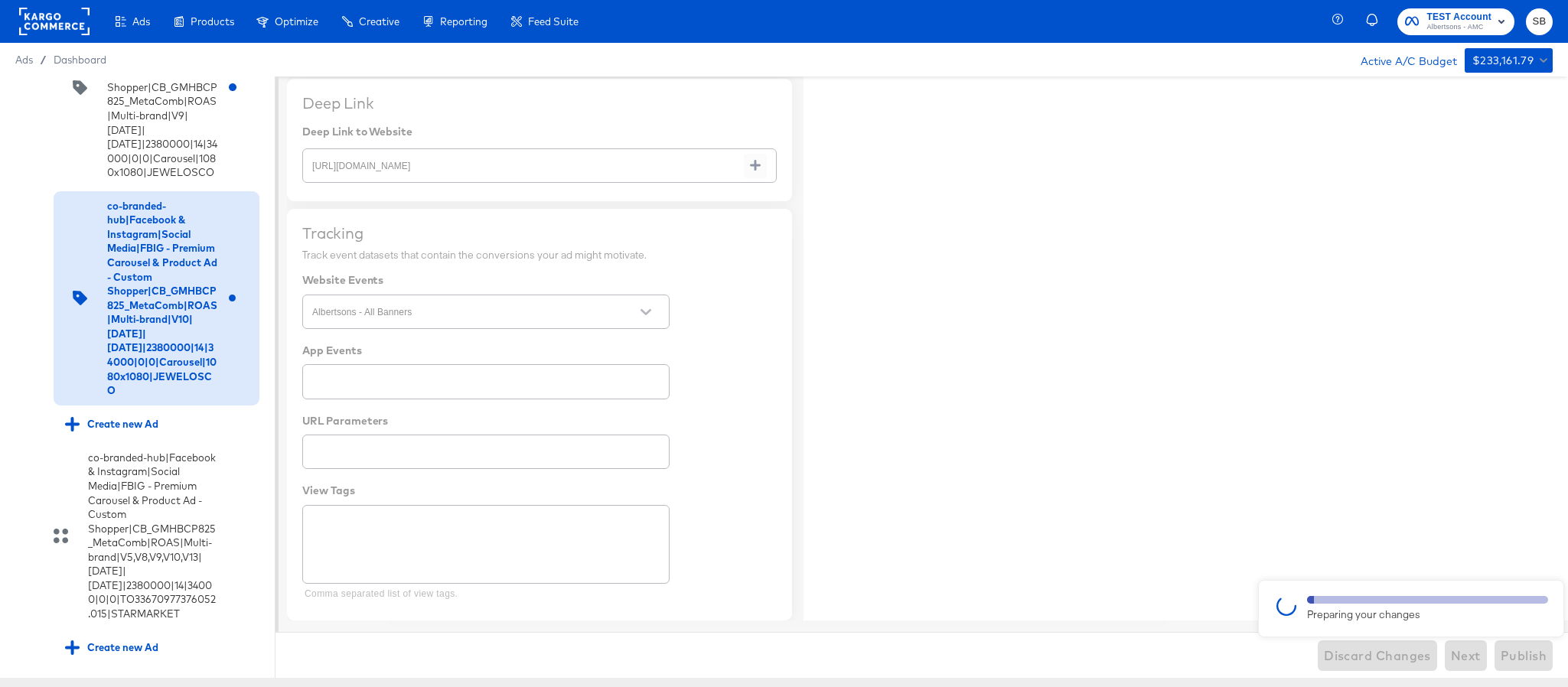
type textarea "x"
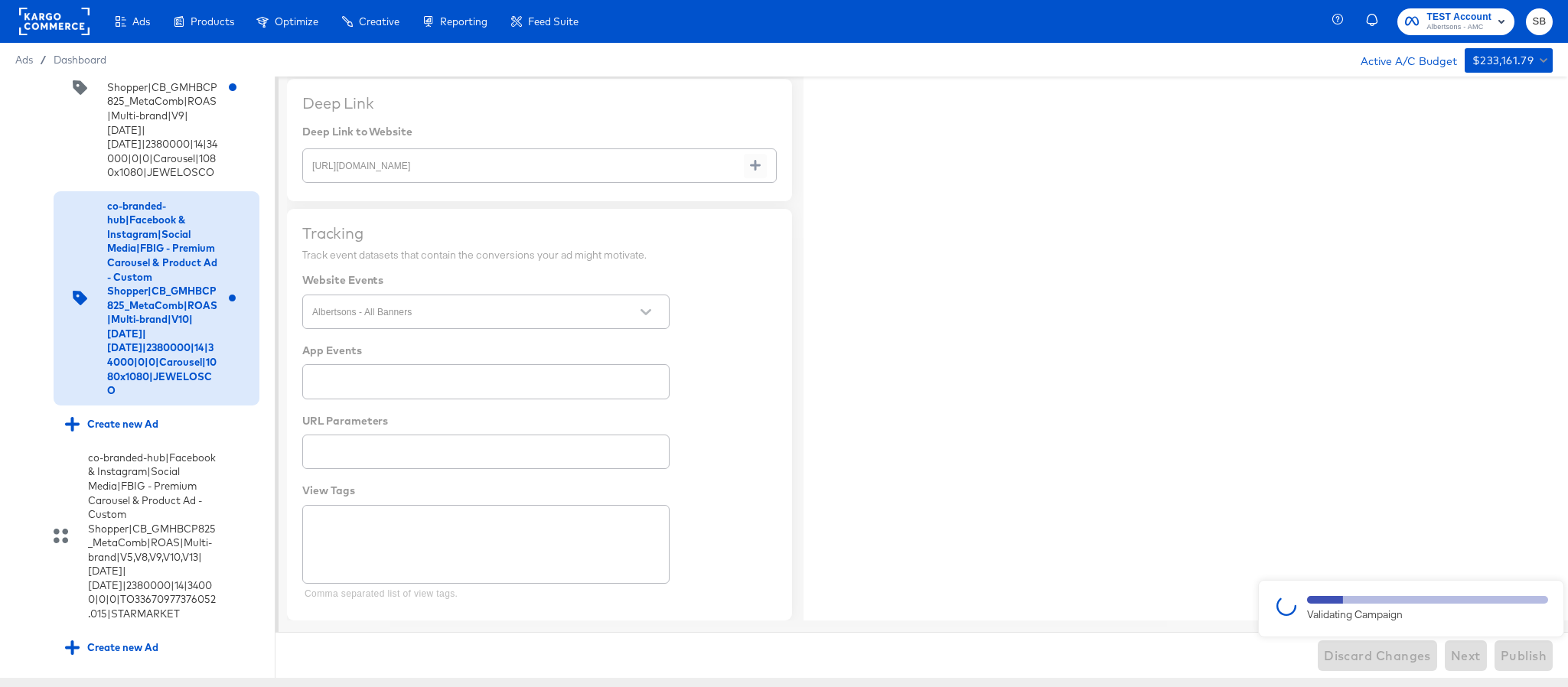
type textarea "x"
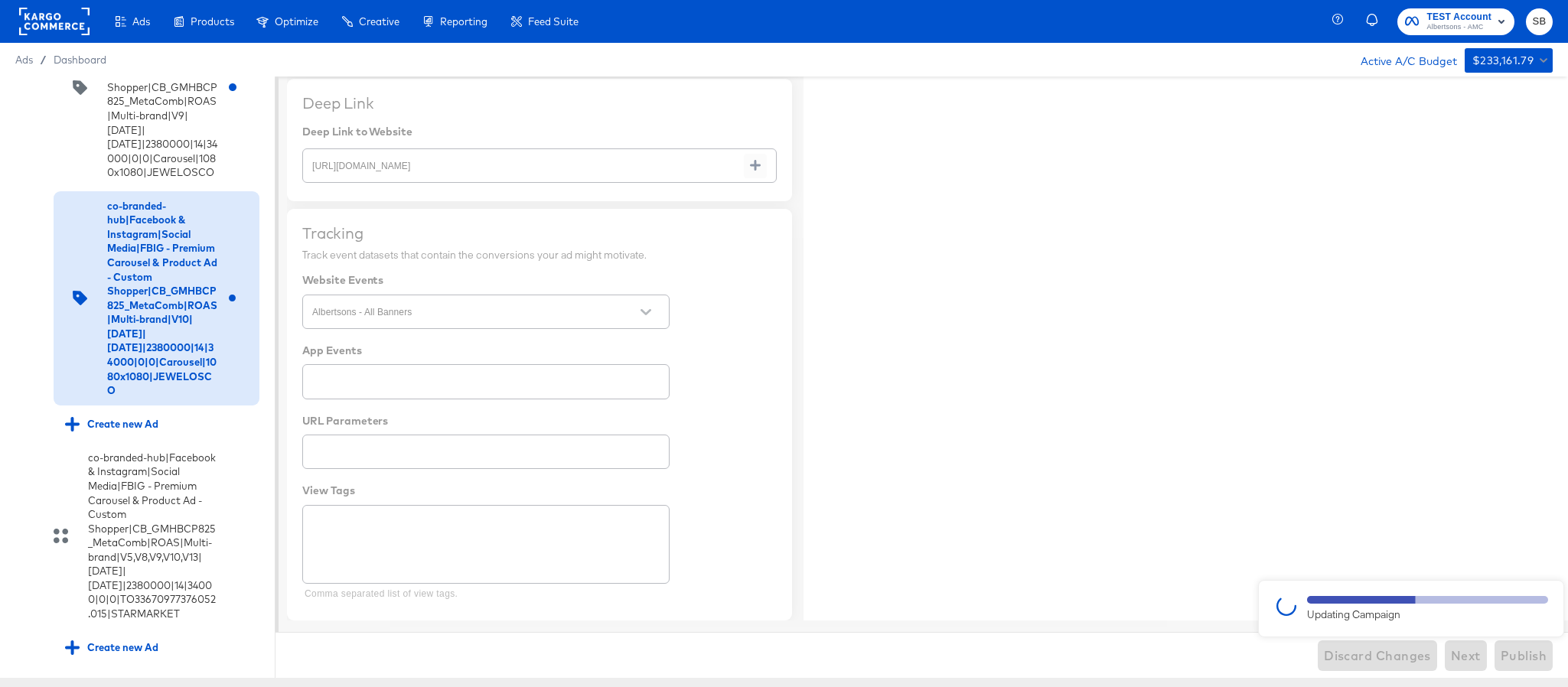
type textarea "x"
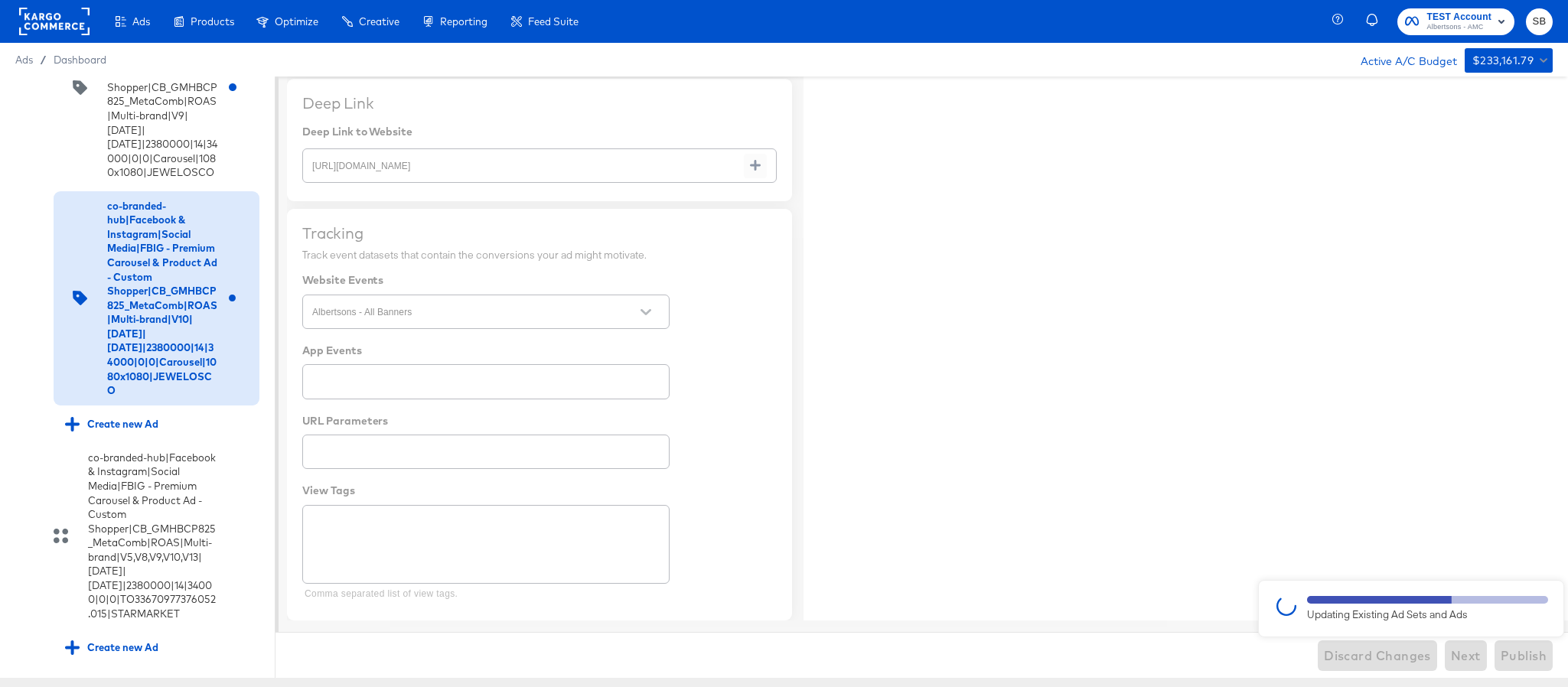
type textarea "x"
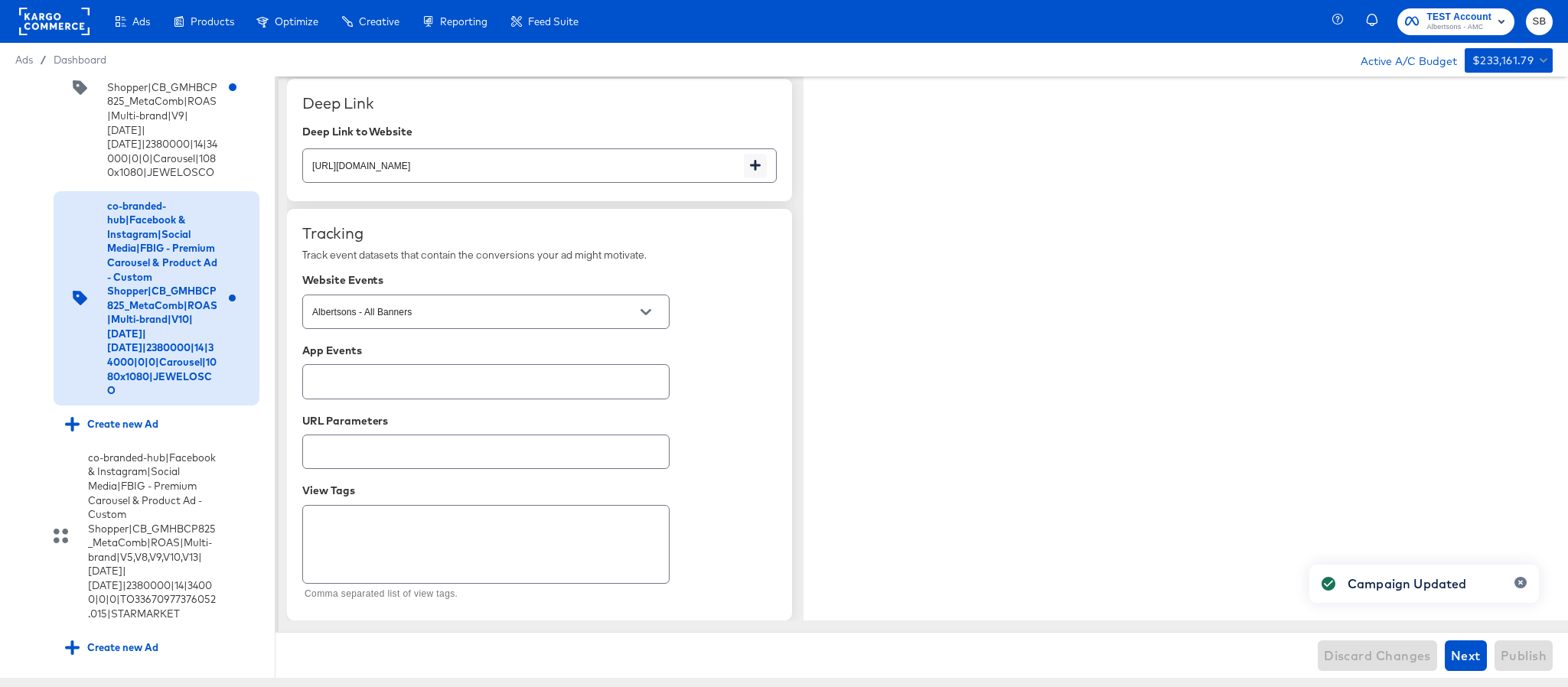
type textarea "x"
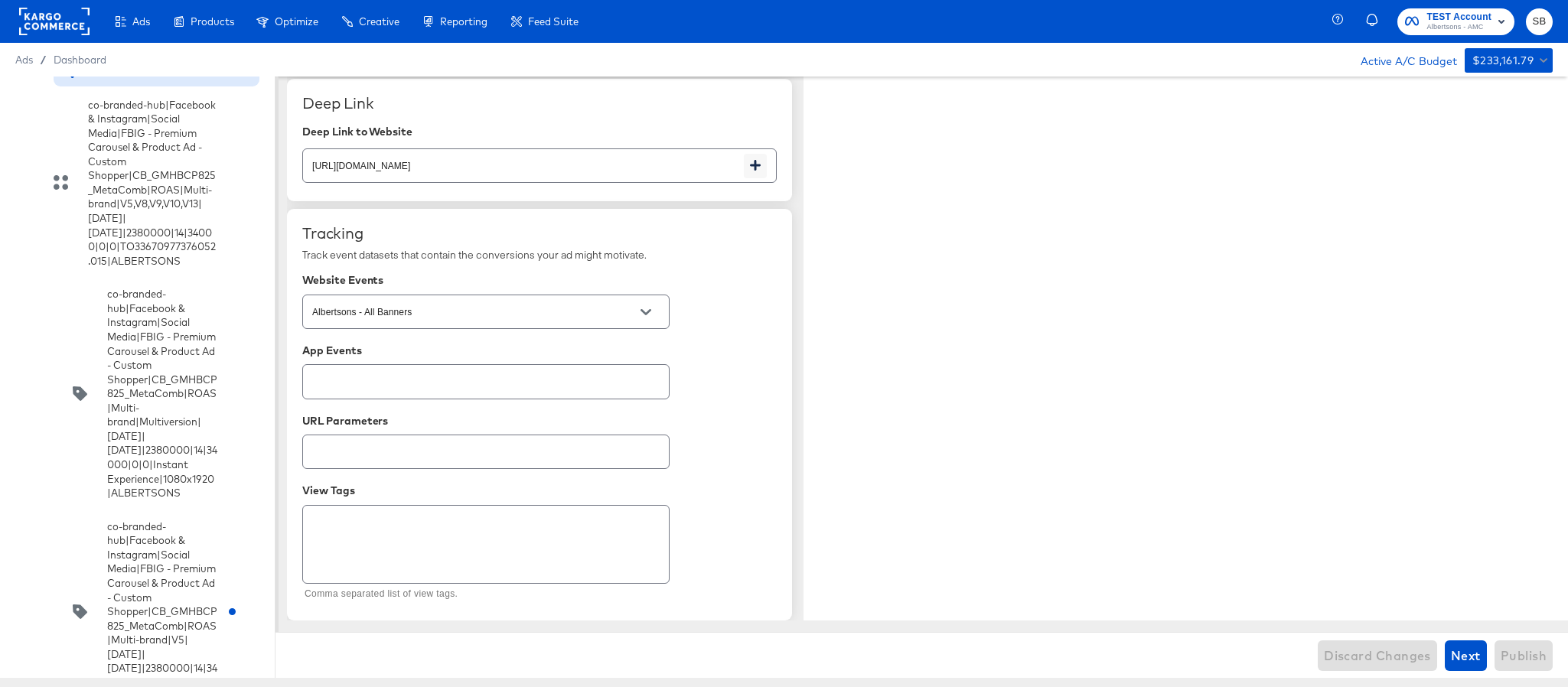
click at [104, 78] on div "Create new Ad" at bounding box center [112, 70] width 94 height 14
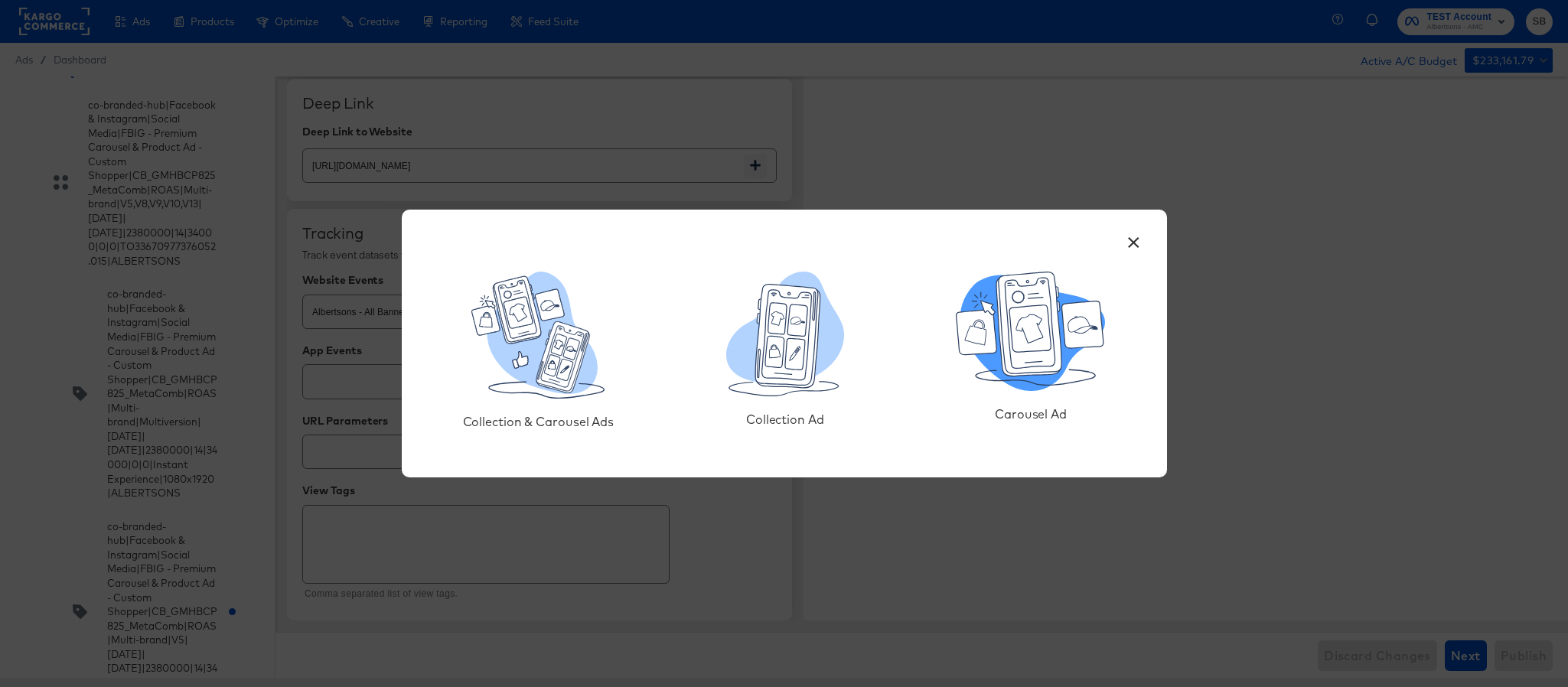
click at [999, 384] on icon at bounding box center [1030, 331] width 149 height 119
type textarea "x"
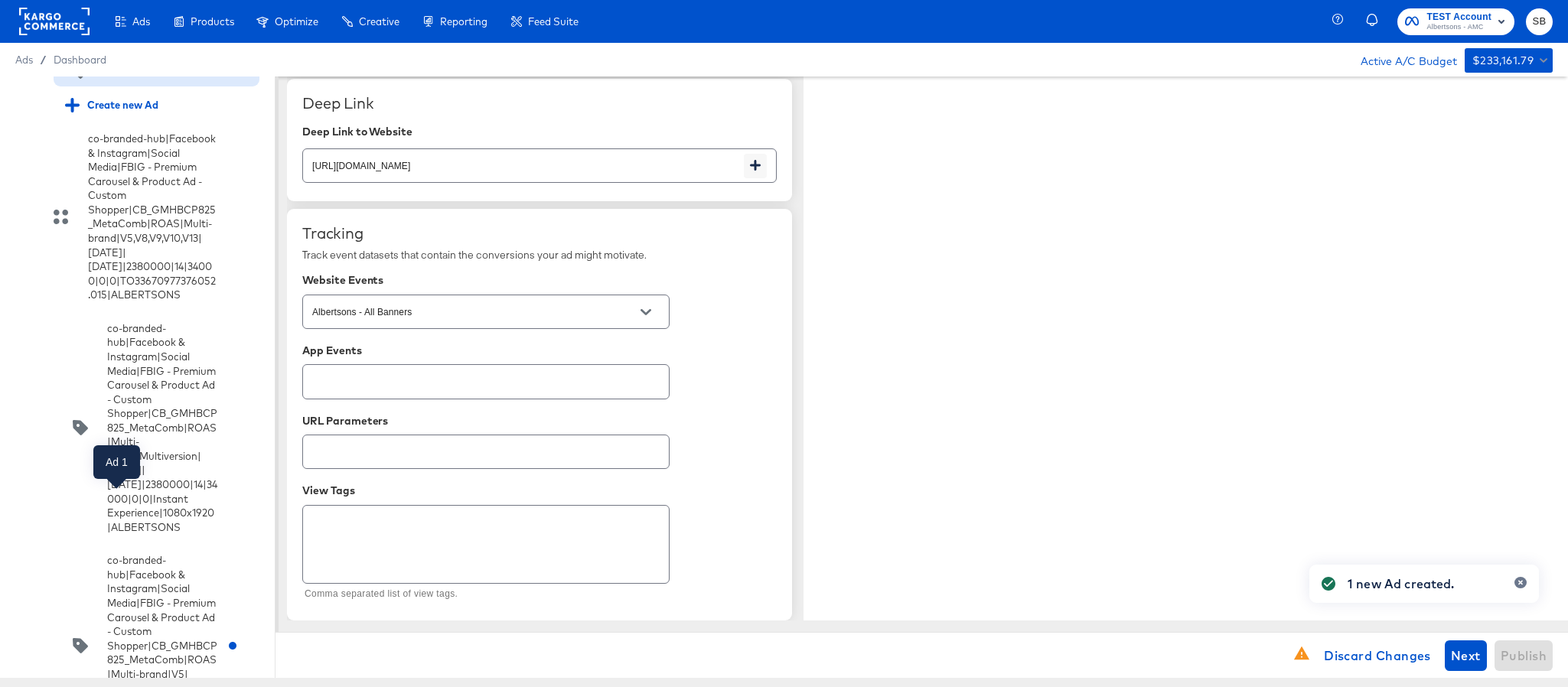
click at [124, 78] on div "Ad 1" at bounding box center [116, 71] width 19 height 14
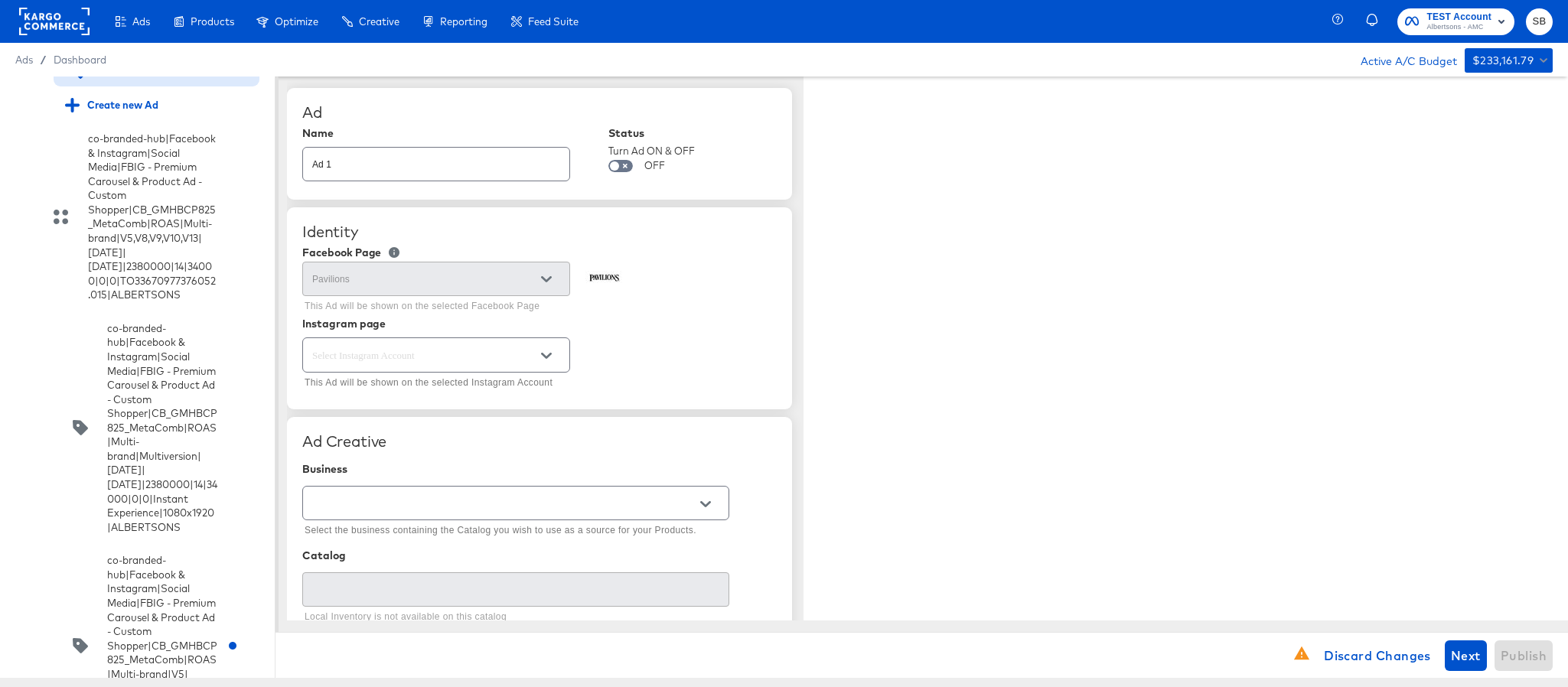
type textarea "x"
click at [518, 163] on input "Ad 1" at bounding box center [436, 158] width 266 height 33
paste input "co-branded-hub|Facebook & Instagram|Social Media|FBIG - Premium Carousel & Prod…"
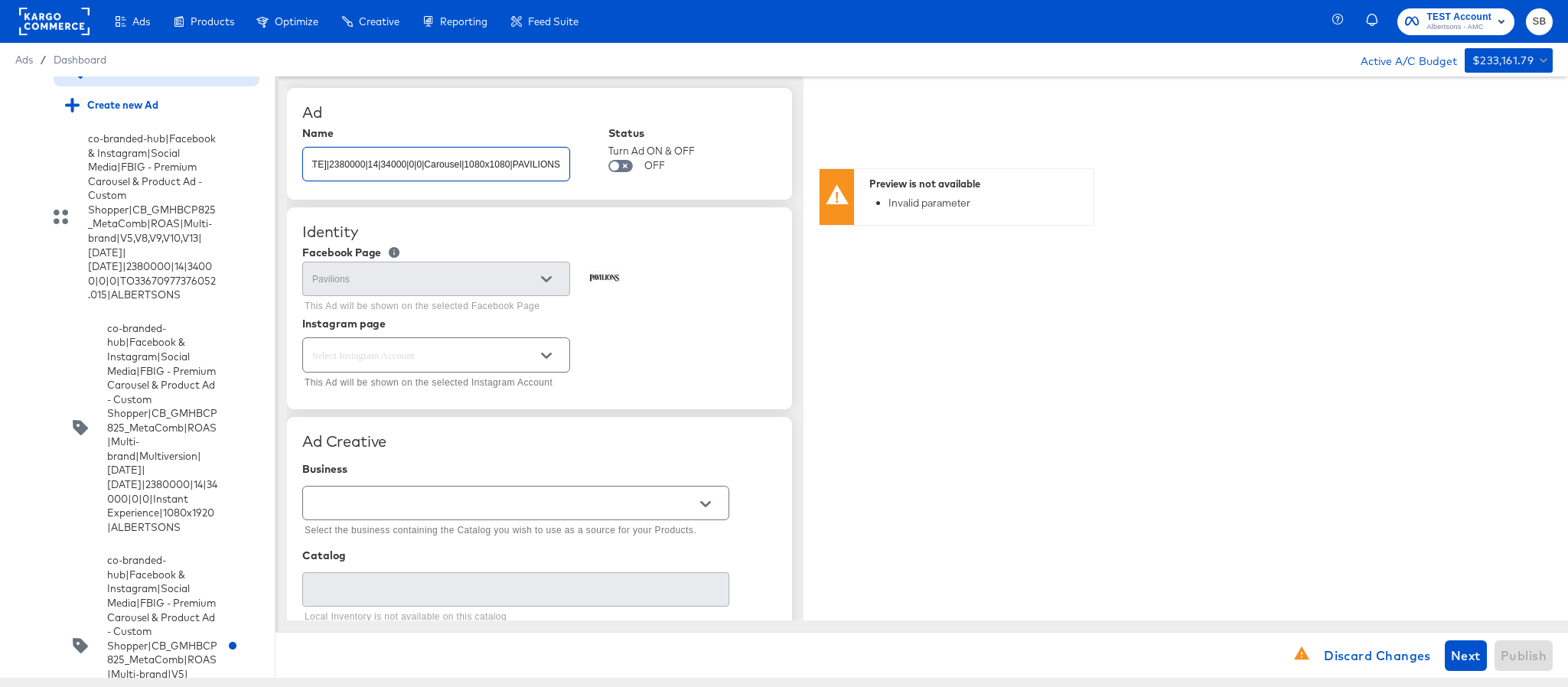
type input "co-branded-hub|Facebook & Instagram|Social Media|FBIG - Premium Carousel & Prod…"
type textarea "x"
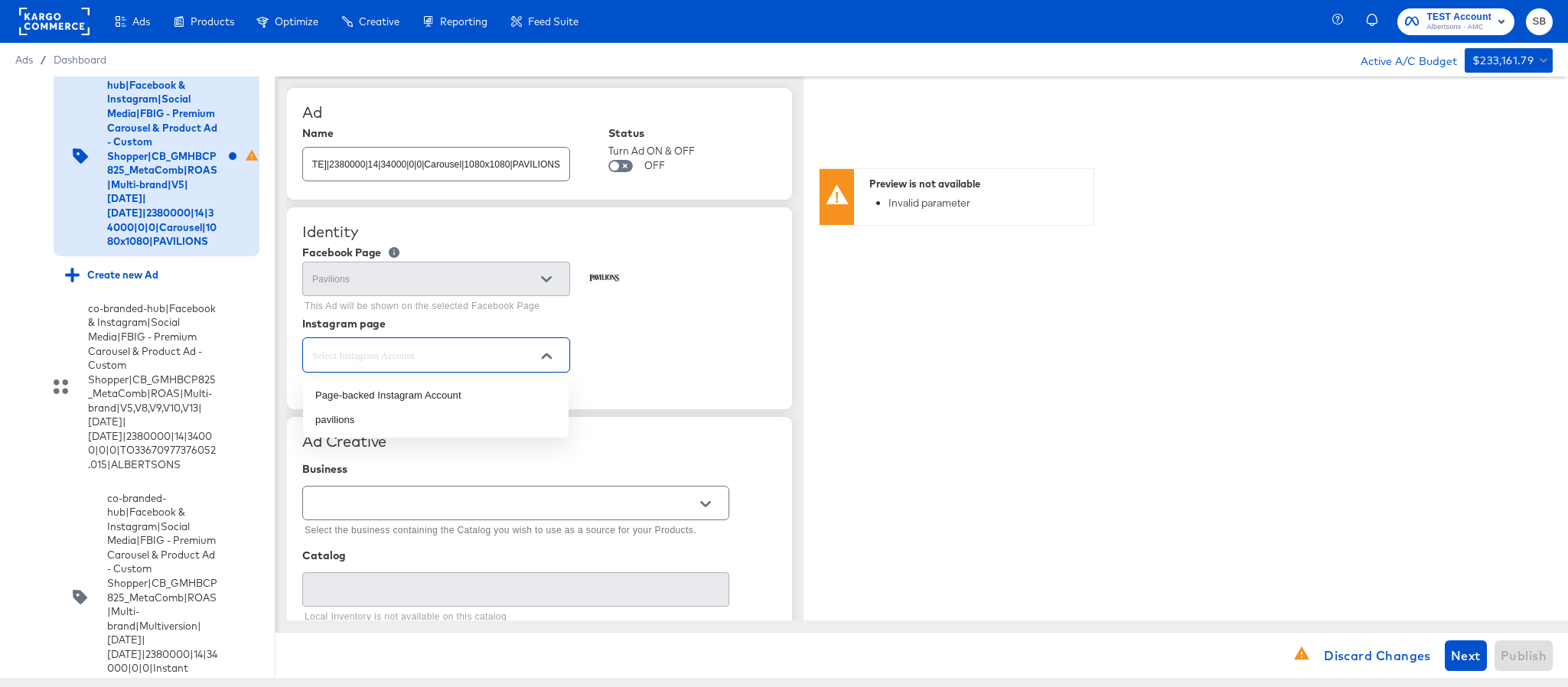
click at [501, 354] on input "text" at bounding box center [424, 355] width 230 height 18
click at [485, 413] on li "pavilions" at bounding box center [436, 420] width 266 height 24
type input "pavilions"
type textarea "x"
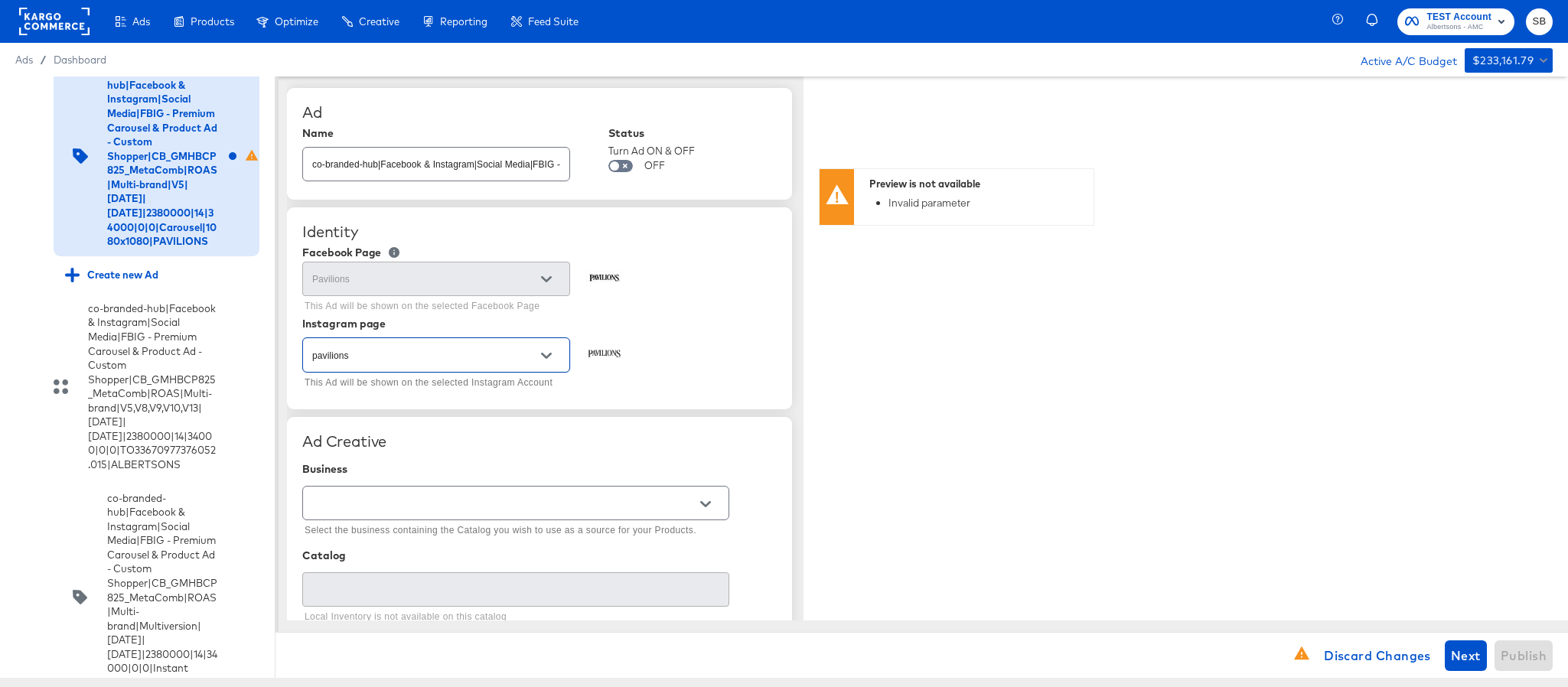
click at [485, 492] on div at bounding box center [516, 503] width 427 height 34
click at [501, 510] on input "text" at bounding box center [503, 503] width 390 height 18
click at [488, 565] on li "Kargo Commerce - Formerly StitcherAds" at bounding box center [515, 568] width 425 height 24
type input "Kargo Commerce - Formerly StitcherAds"
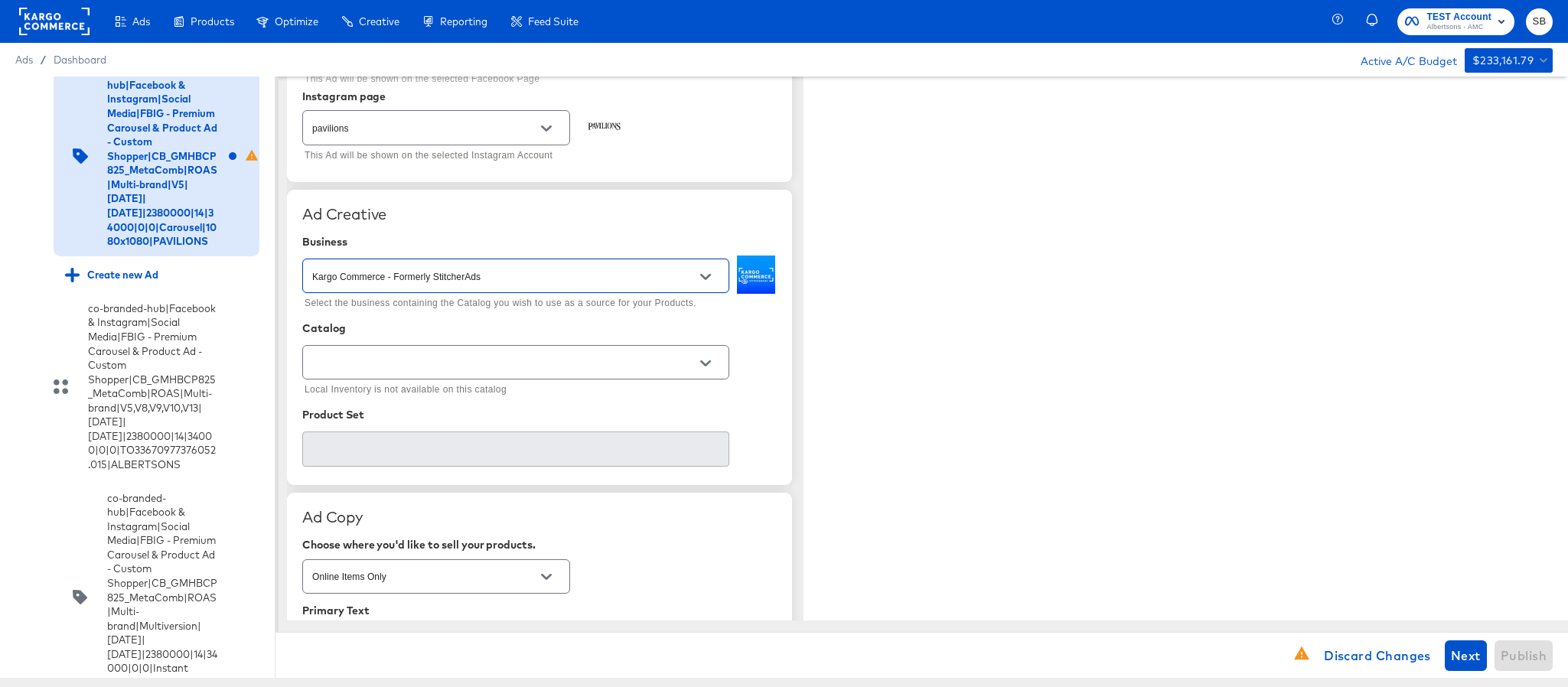
scroll to position [230, 0]
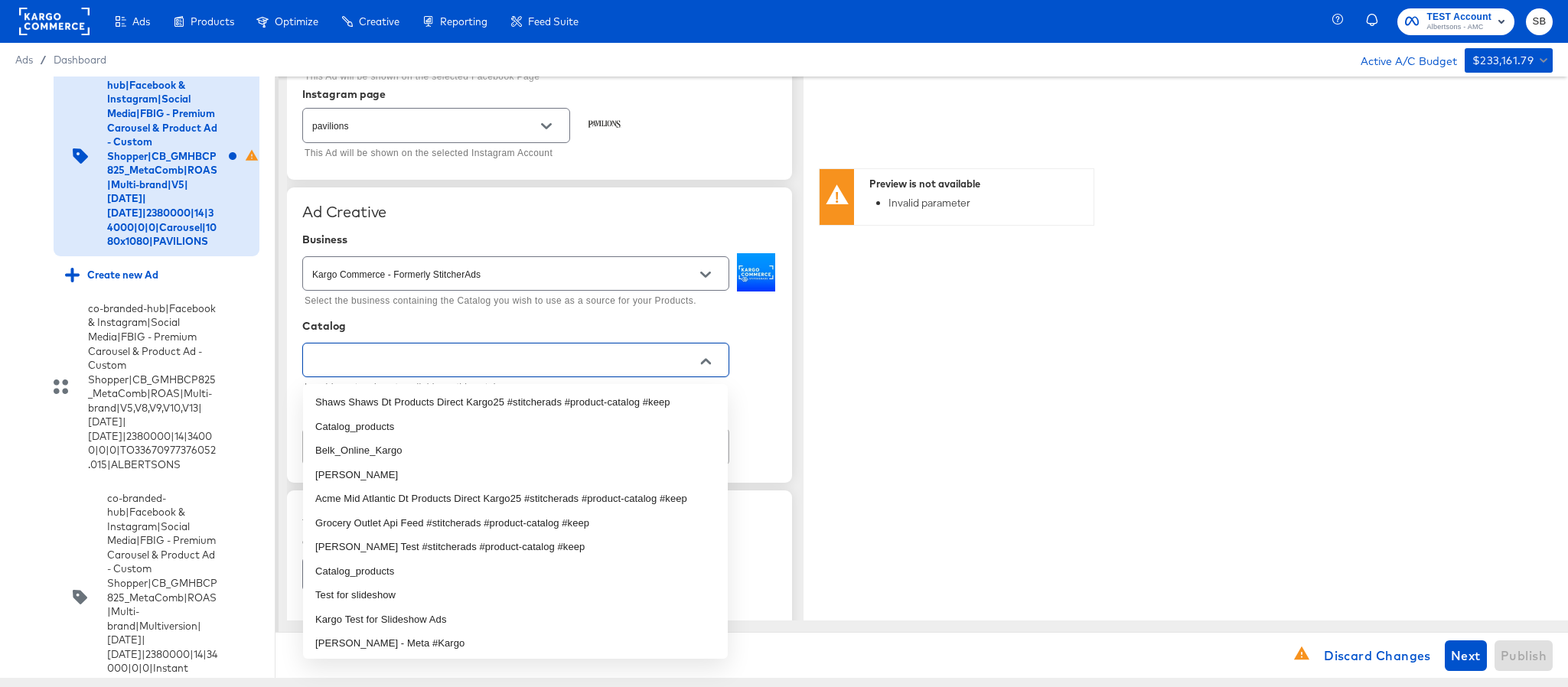
click at [530, 365] on input "text" at bounding box center [503, 361] width 390 height 18
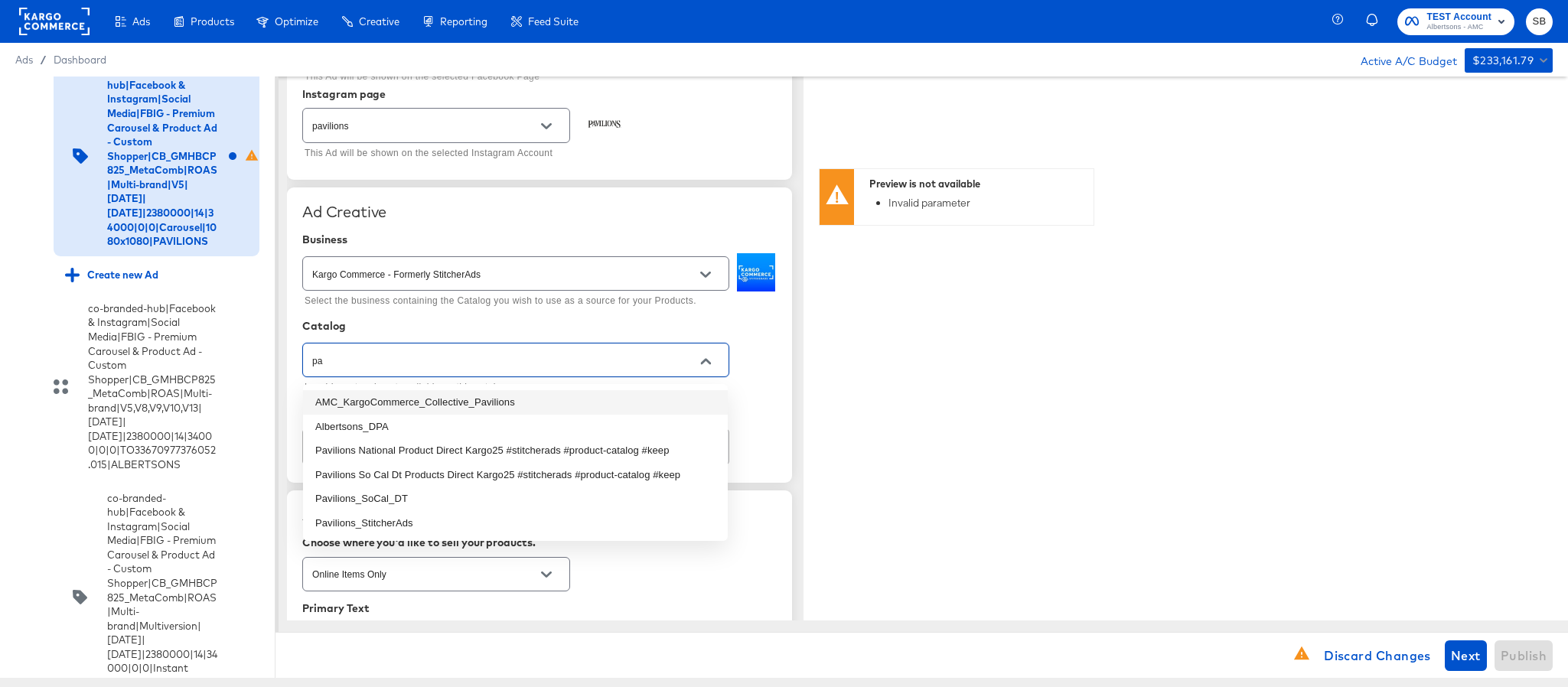
click at [512, 404] on li "AMC_KargoCommerce_Collective_Pavilions" at bounding box center [515, 402] width 425 height 24
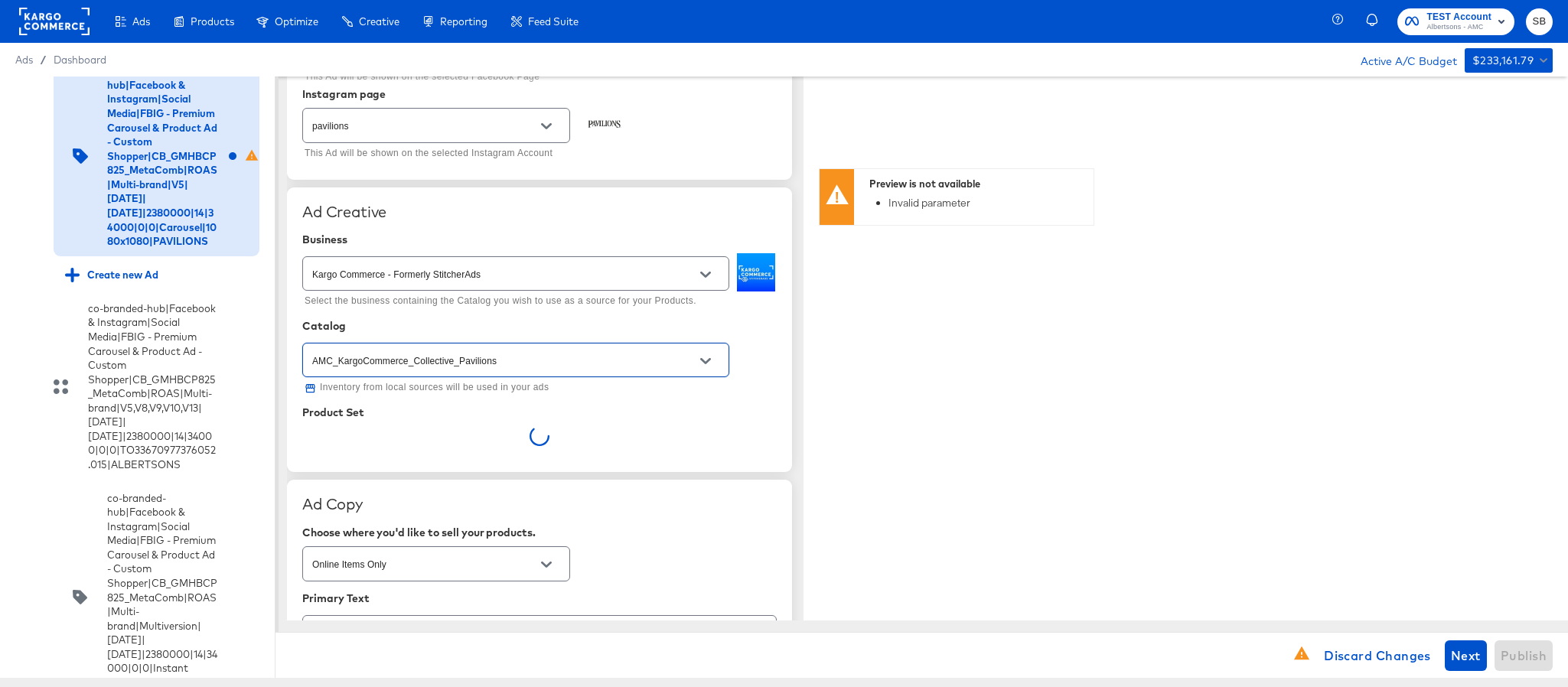
type input "AMC_KargoCommerce_Collective_Pavilions"
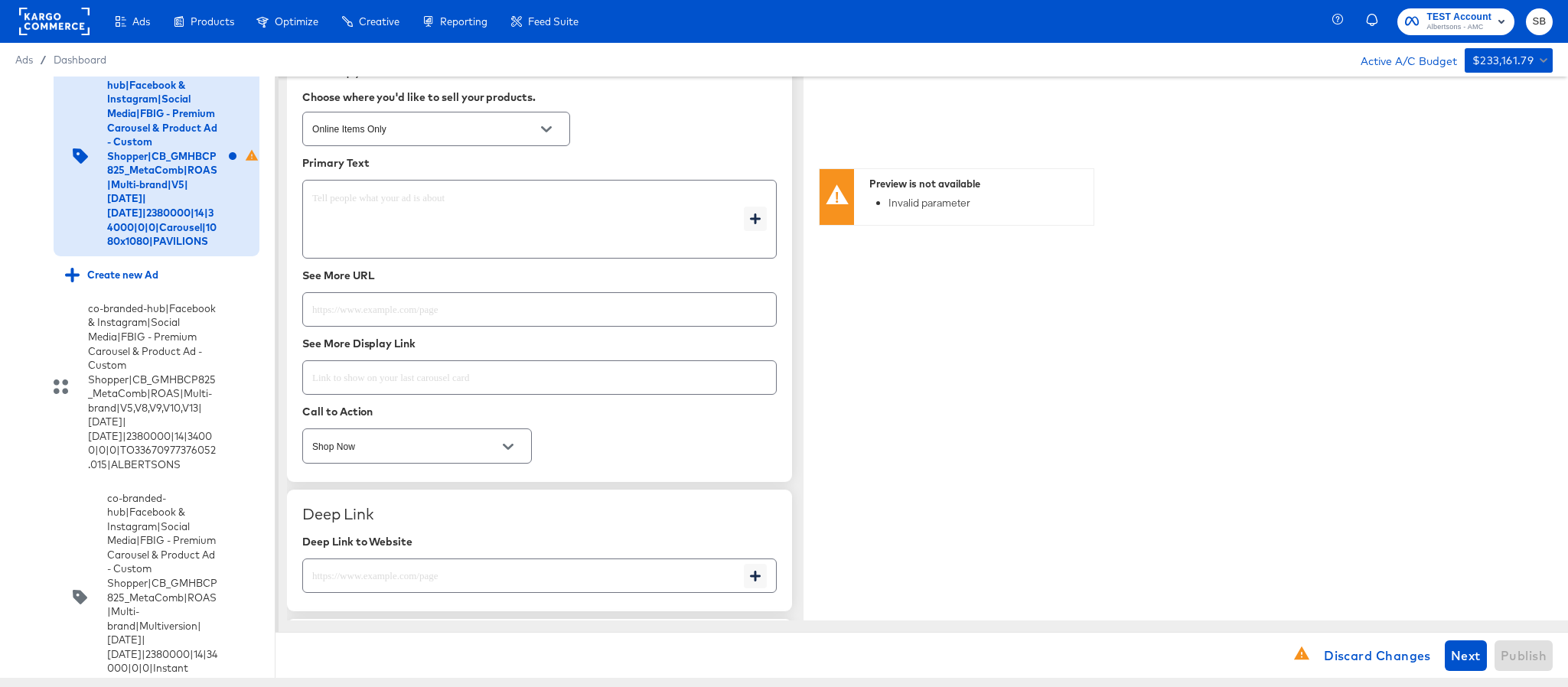
scroll to position [689, 0]
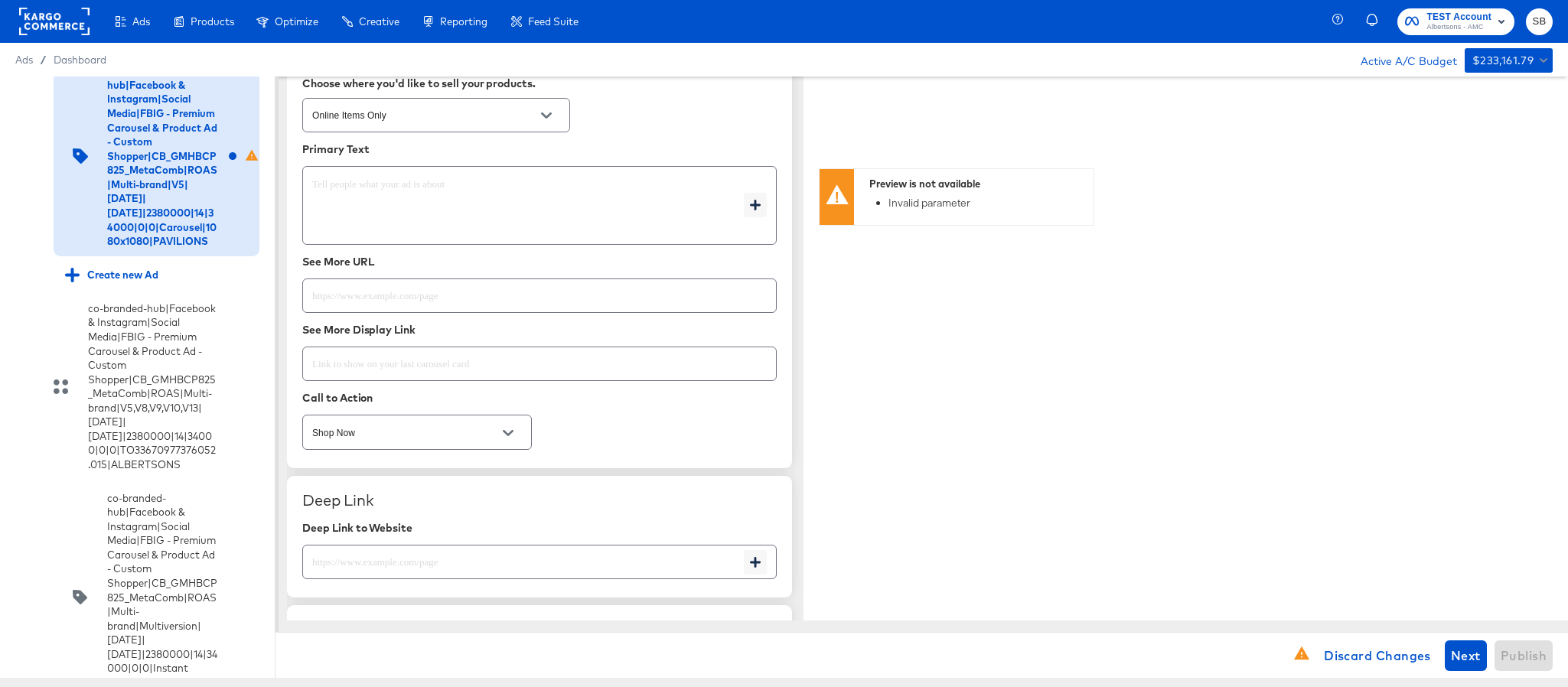
click at [492, 193] on textarea at bounding box center [528, 206] width 432 height 55
type textarea "x"
paste textarea "Shop your favorite brands for you and your home!"
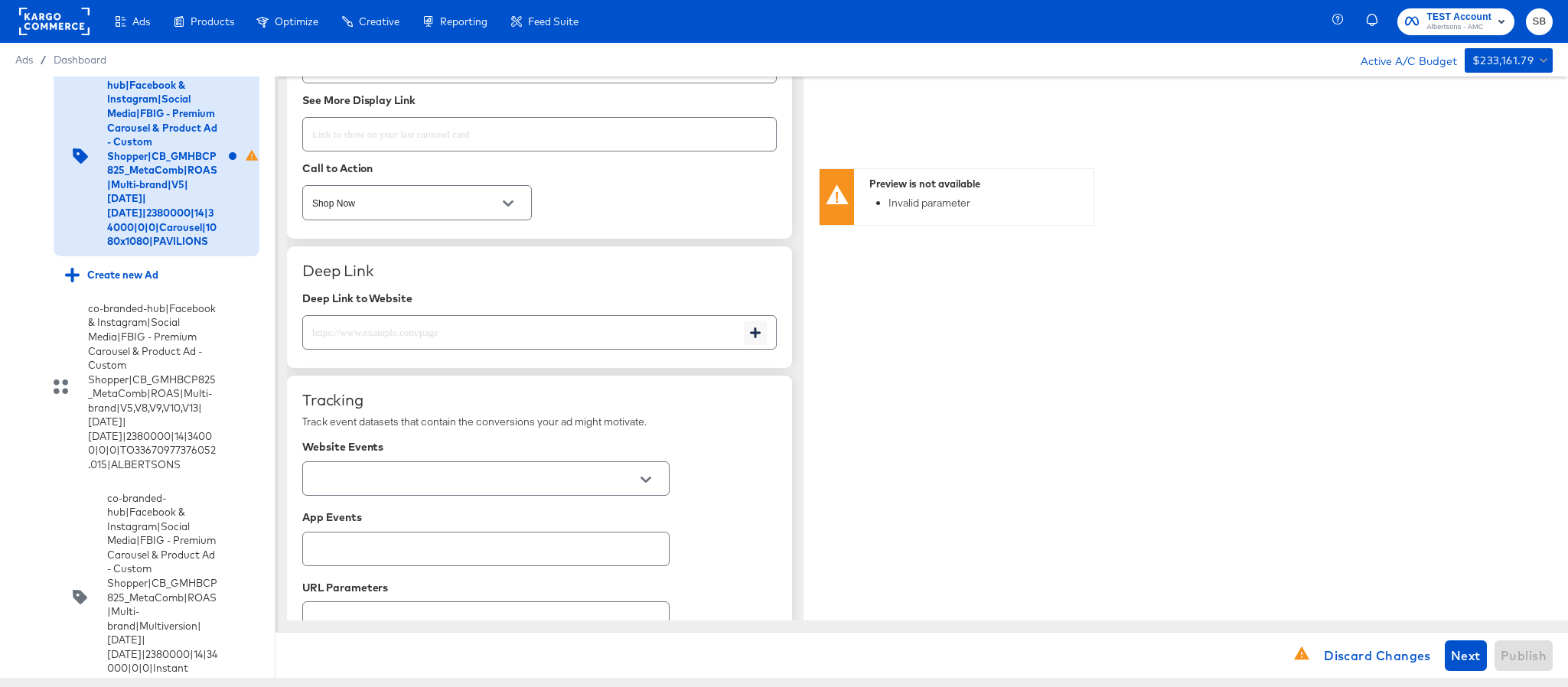
scroll to position [1033, 0]
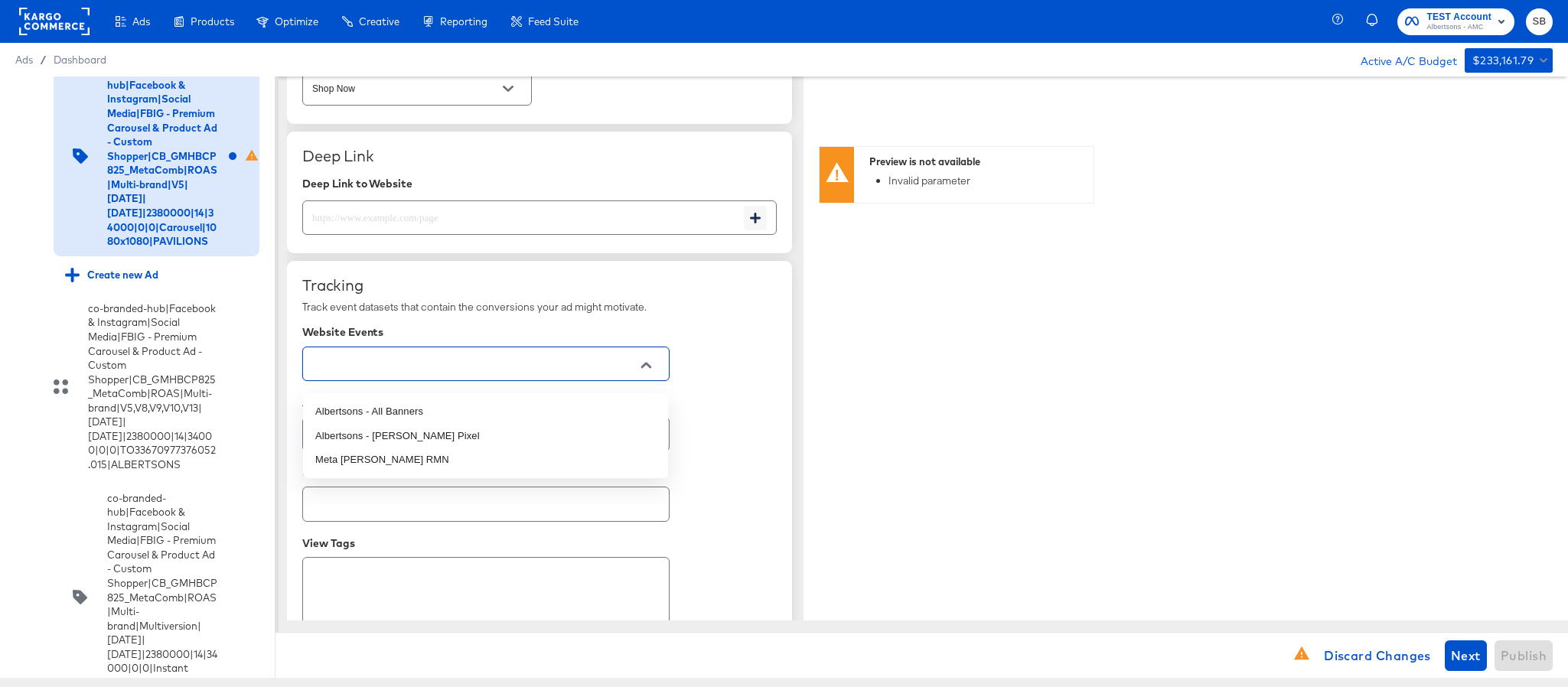
click at [462, 367] on input "text" at bounding box center [473, 364] width 330 height 18
click at [442, 407] on li "Albertsons - All Banners" at bounding box center [485, 412] width 365 height 24
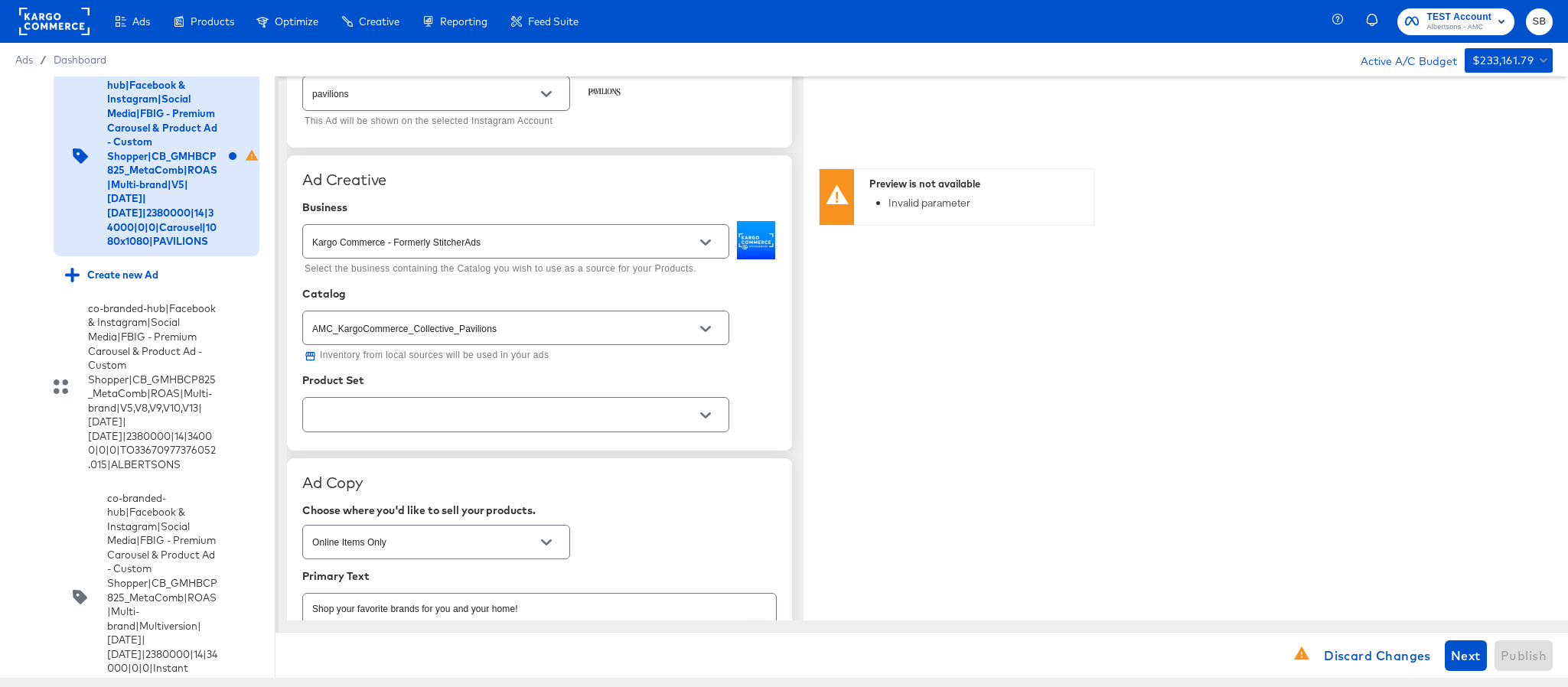
scroll to position [230, 0]
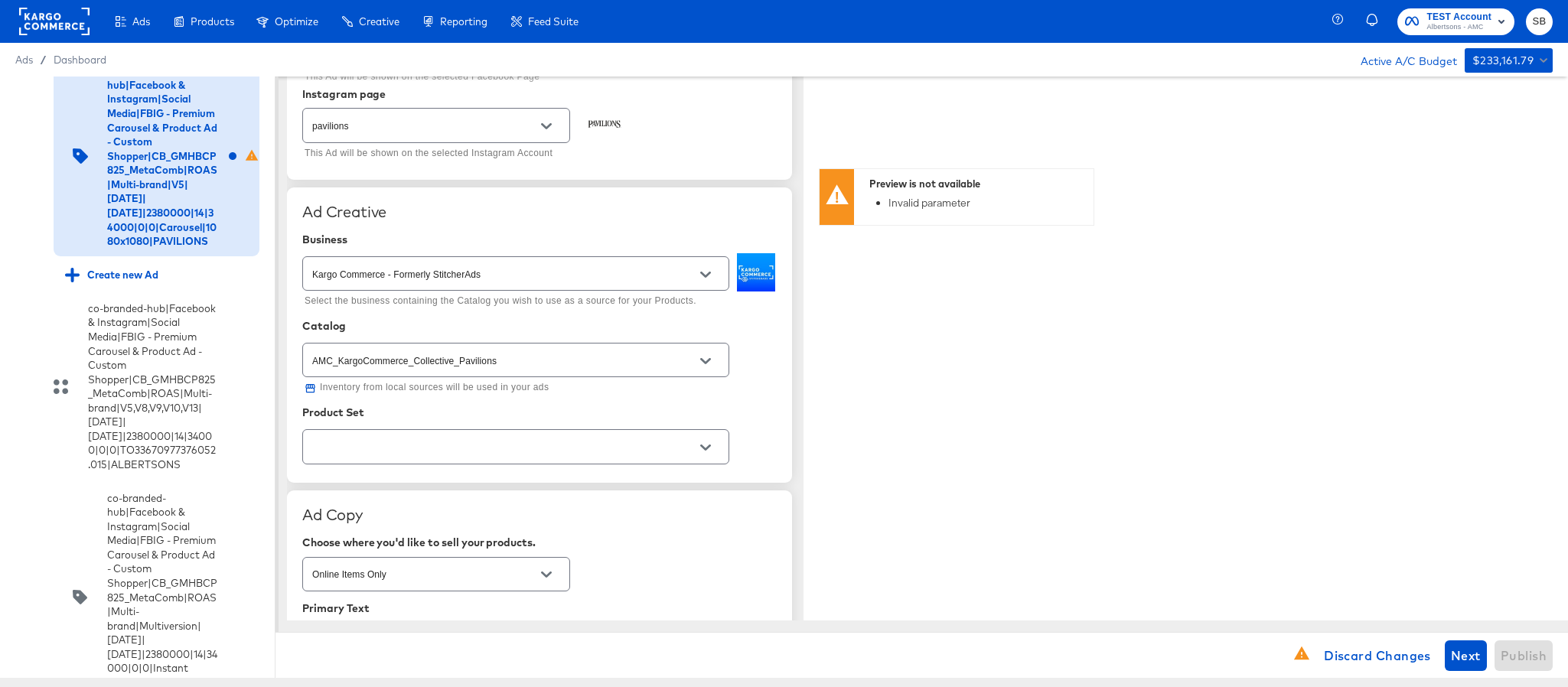
click at [446, 456] on input "text" at bounding box center [503, 447] width 390 height 18
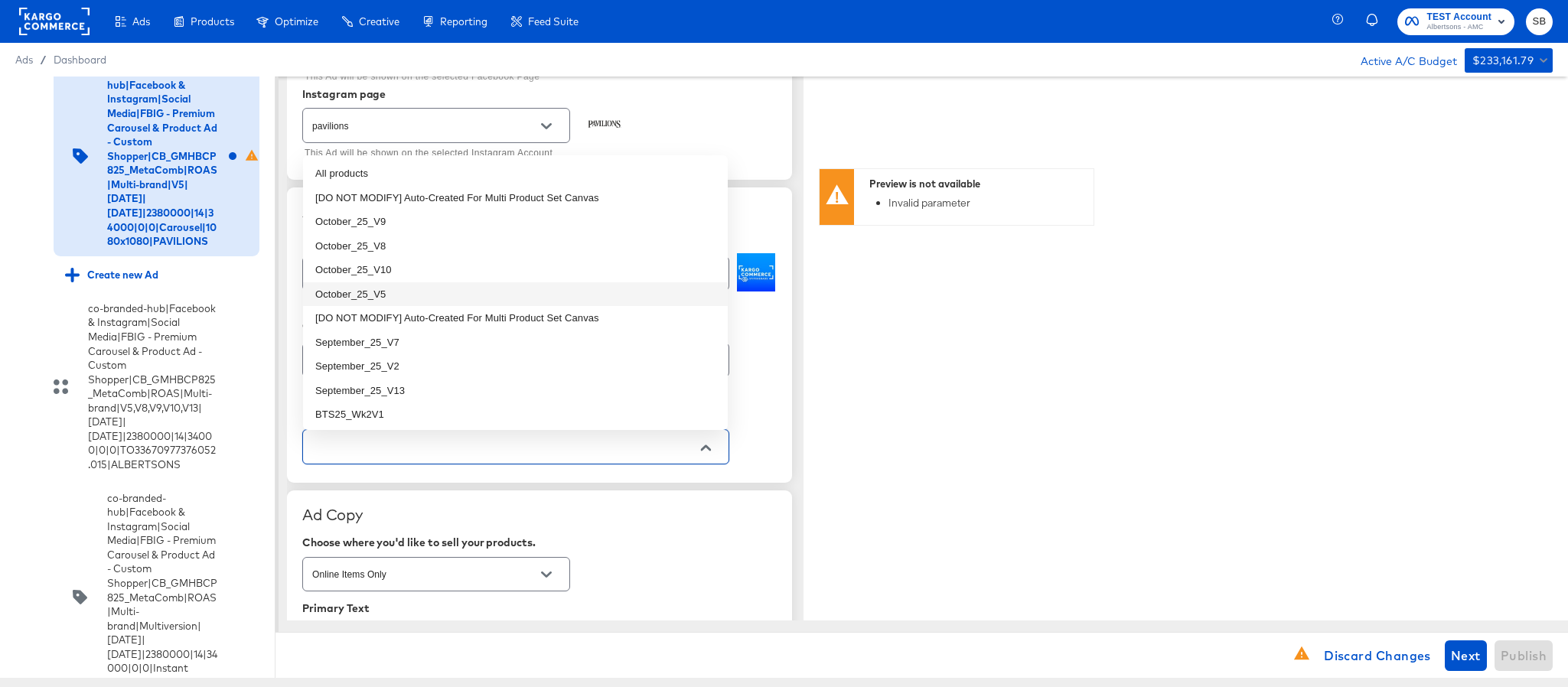
click at [420, 283] on li "October_25_V5" at bounding box center [515, 294] width 425 height 24
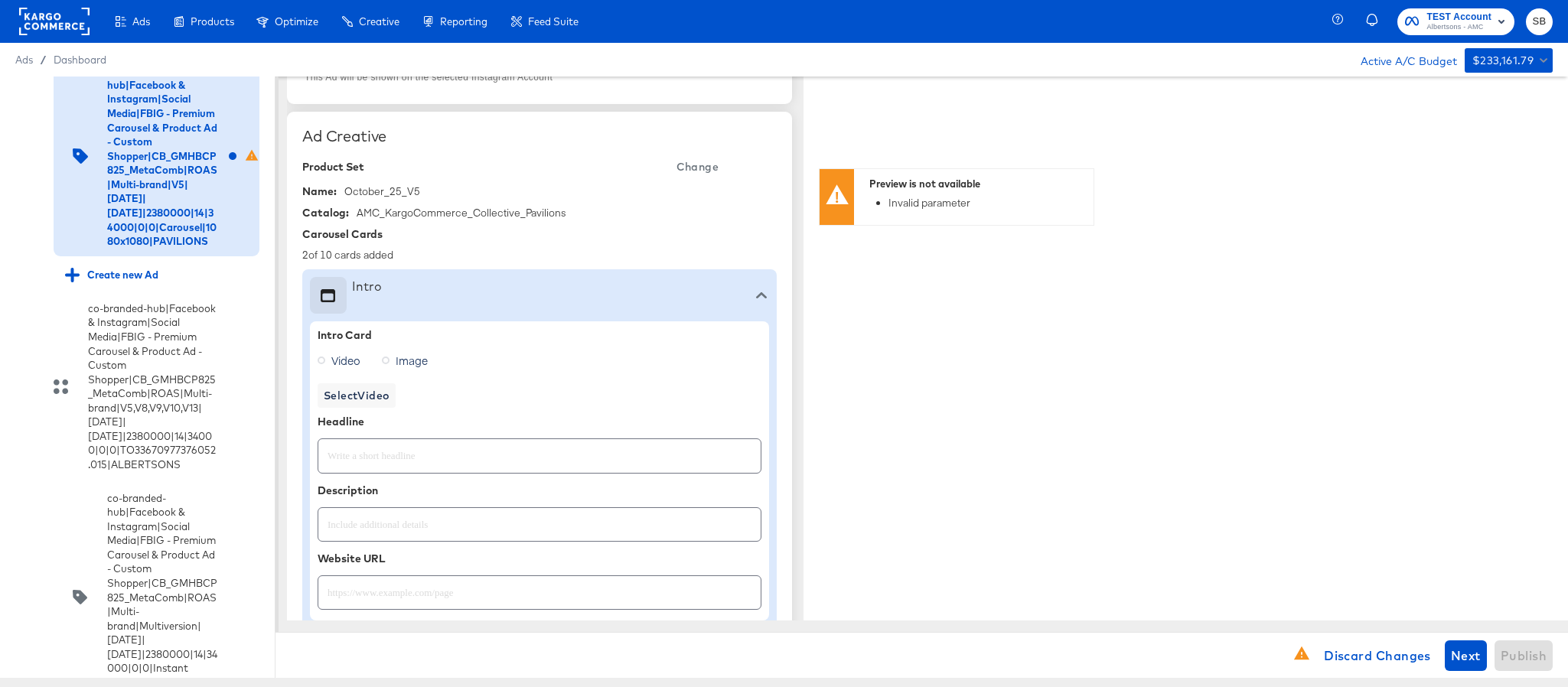
scroll to position [345, 0]
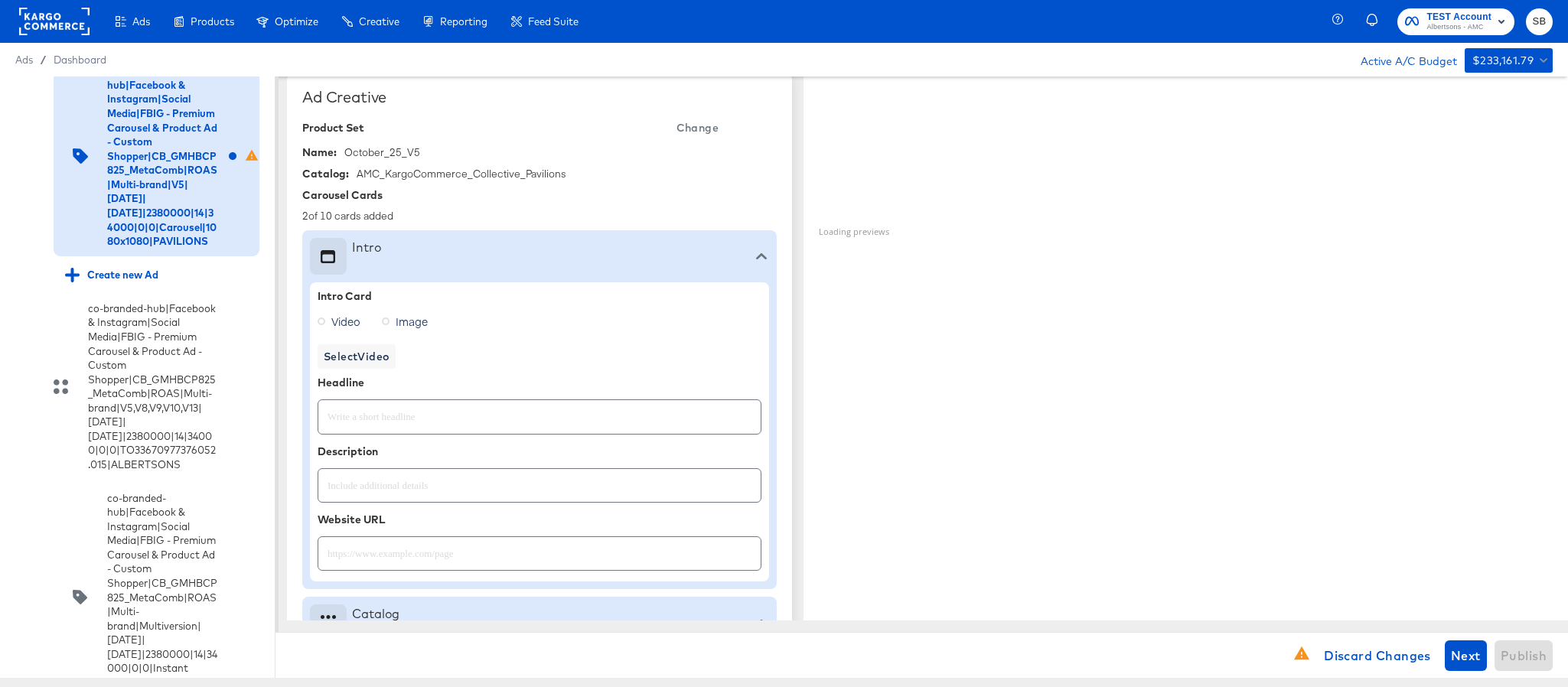
click at [423, 432] on div at bounding box center [539, 417] width 444 height 34
paste input "Explore latest arrivals"
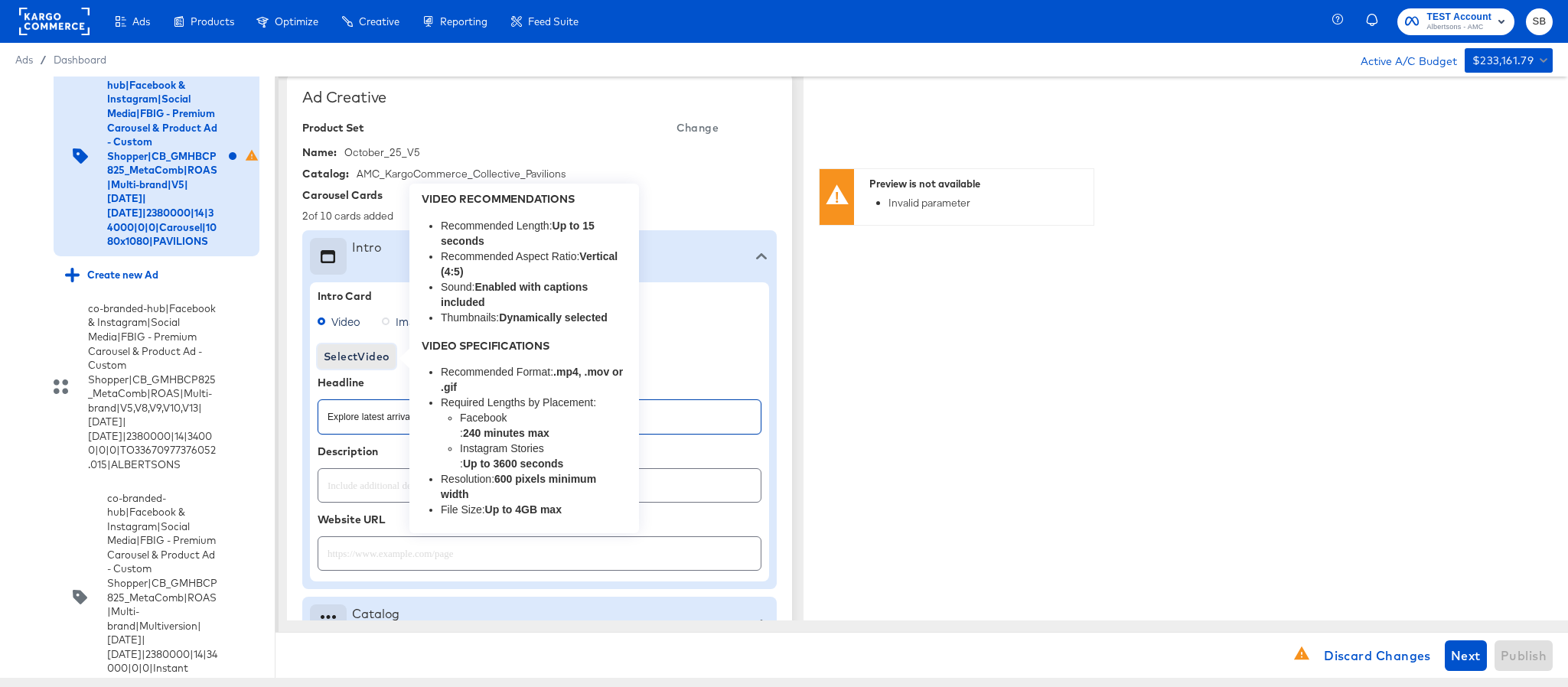
click at [350, 363] on span "Select Video" at bounding box center [357, 356] width 66 height 19
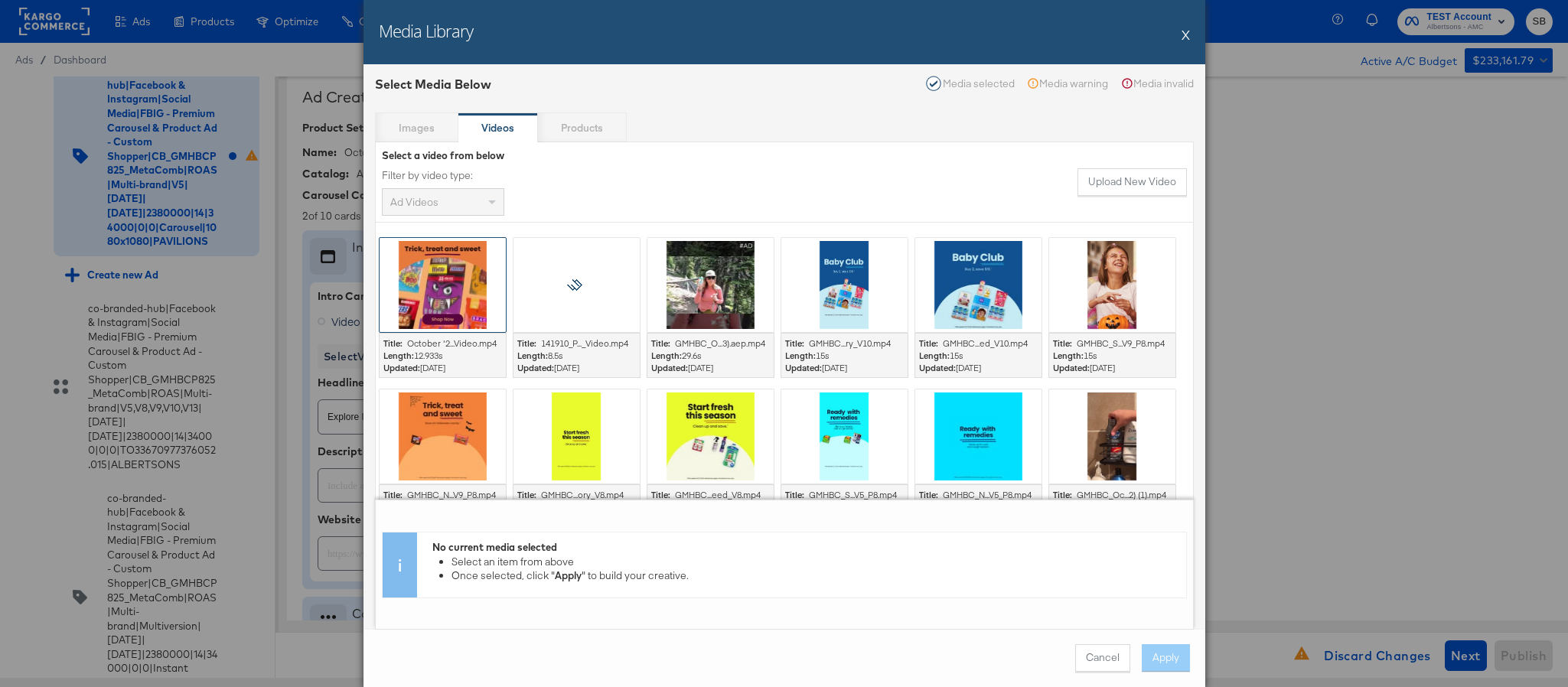
click at [446, 311] on div at bounding box center [443, 285] width 126 height 94
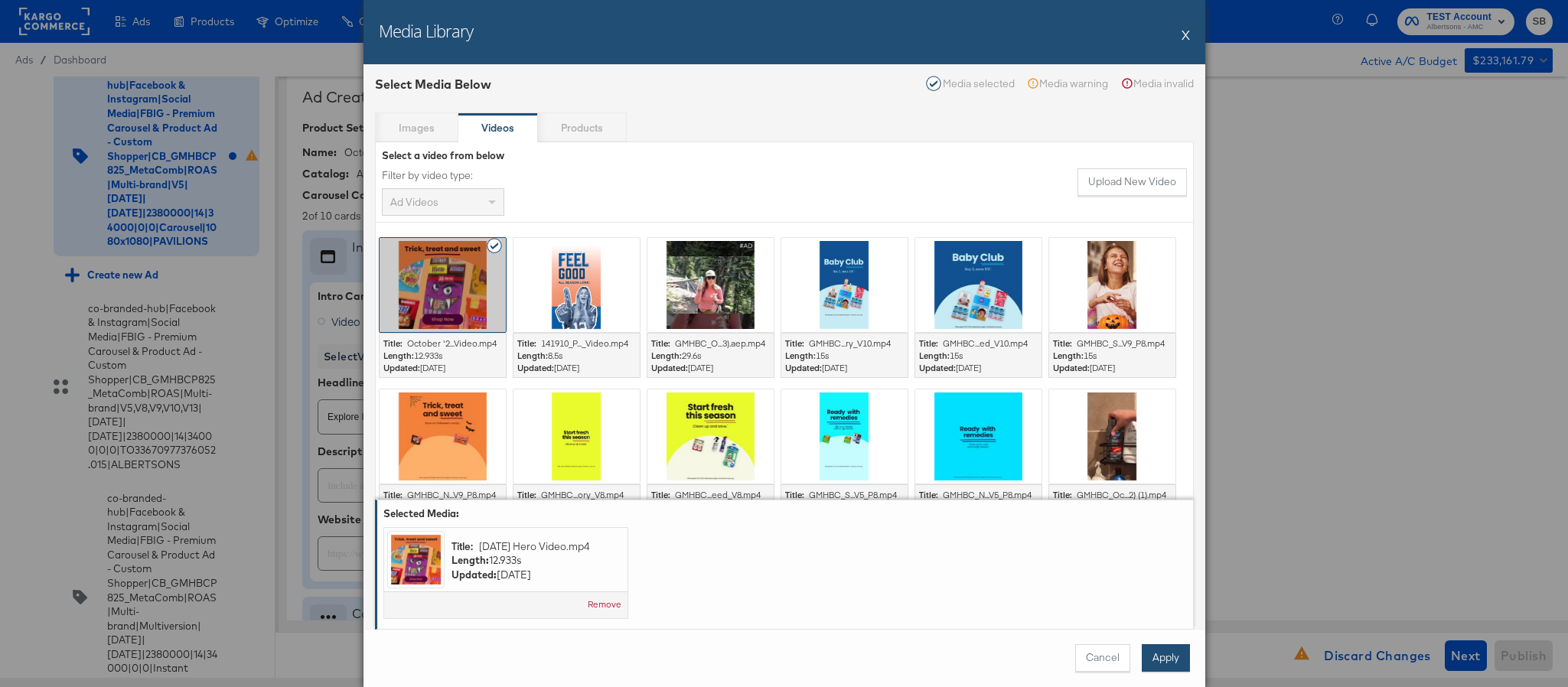
click at [1161, 666] on button "Apply" at bounding box center [1166, 658] width 48 height 28
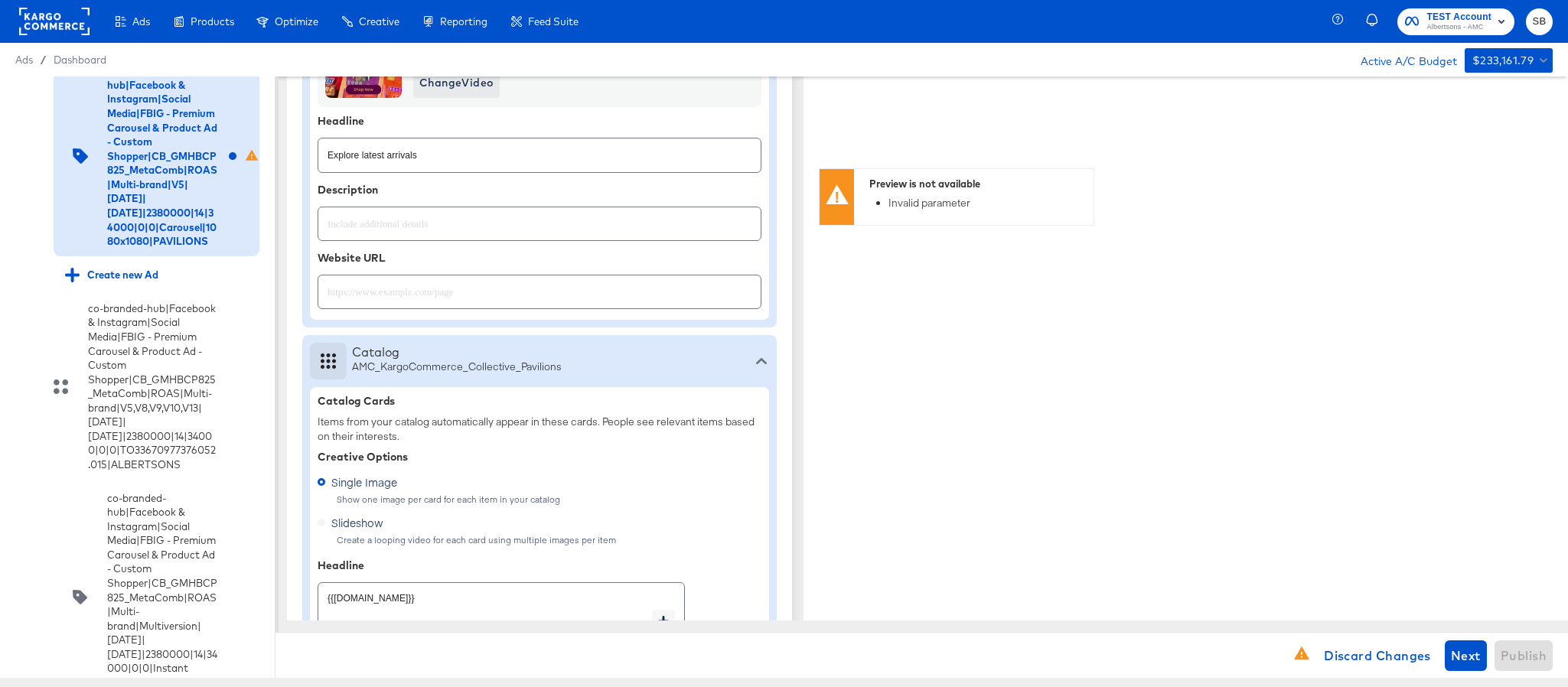
scroll to position [689, 0]
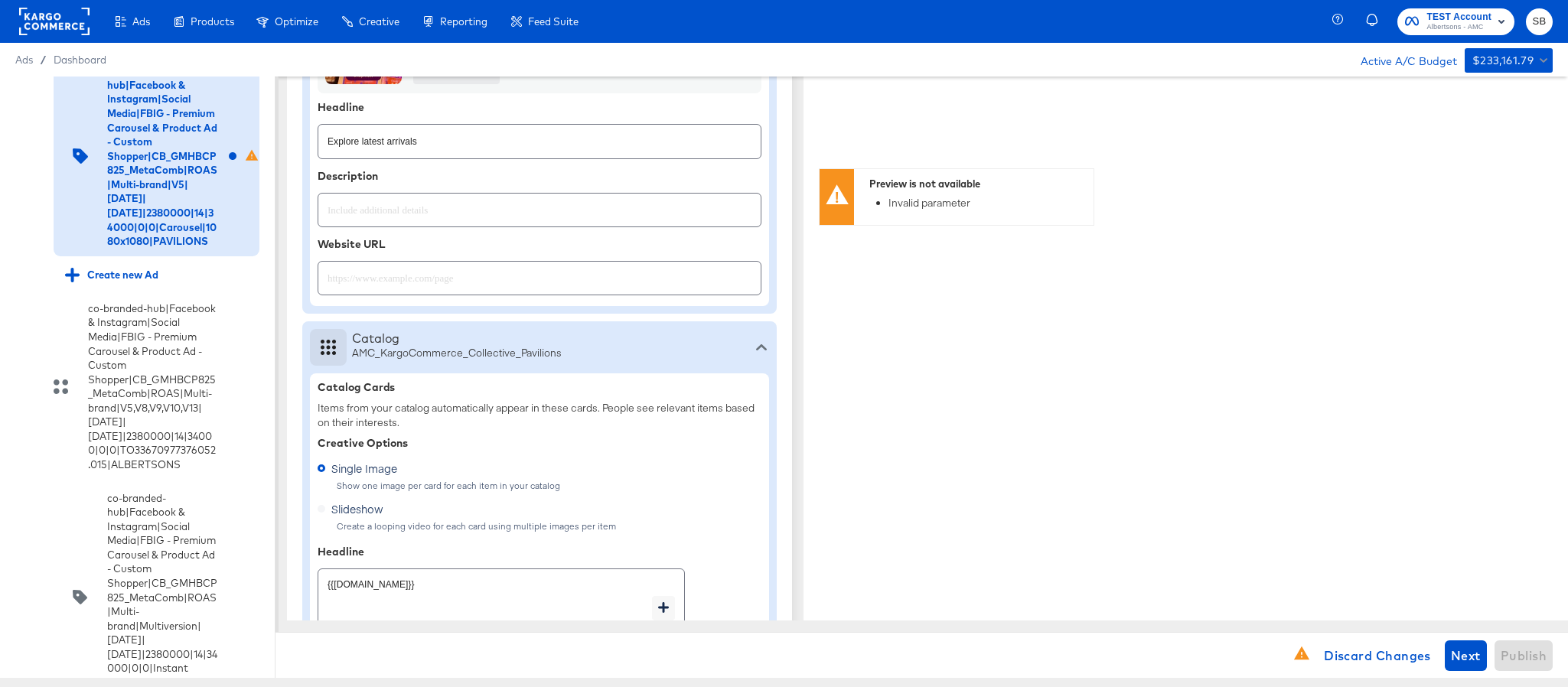
click at [572, 289] on input "text" at bounding box center [539, 271] width 443 height 33
paste input "[URL][DOMAIN_NAME]"
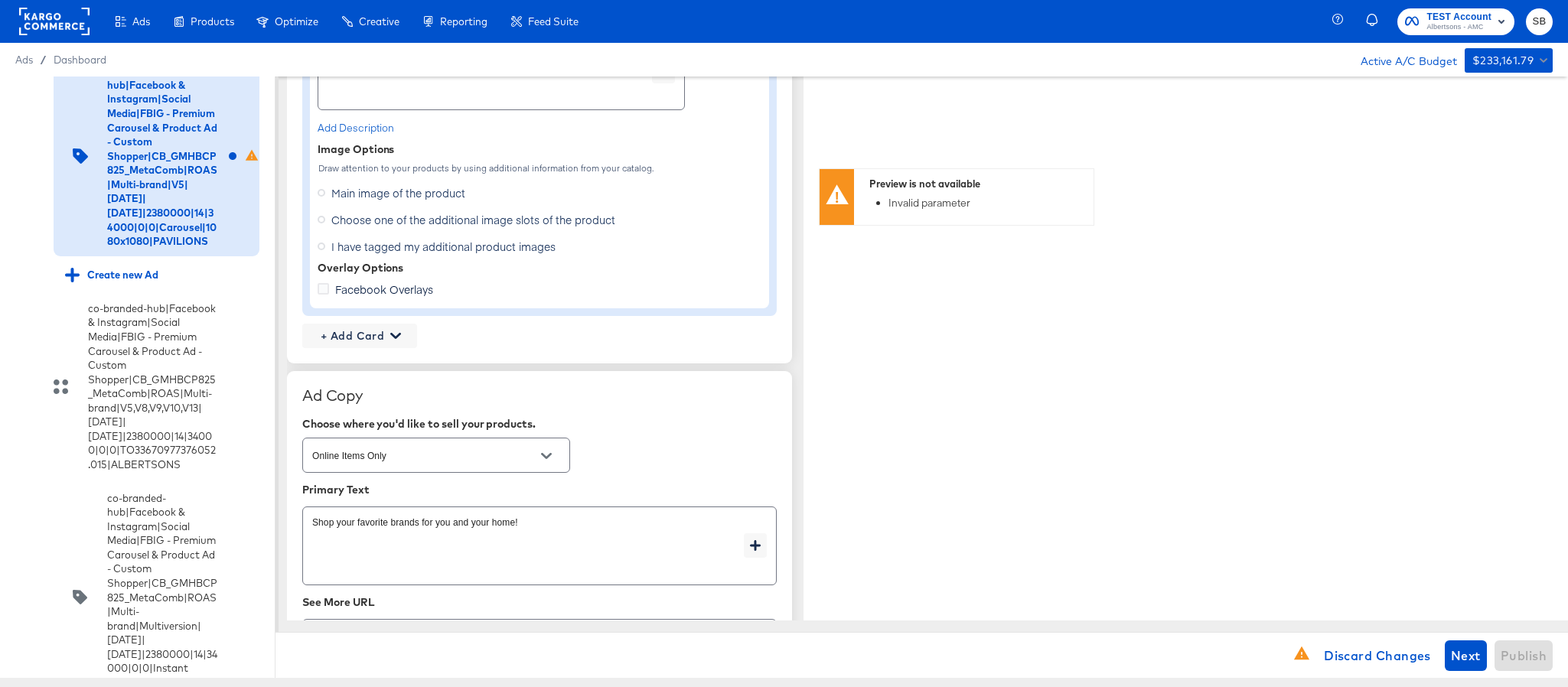
scroll to position [1263, 0]
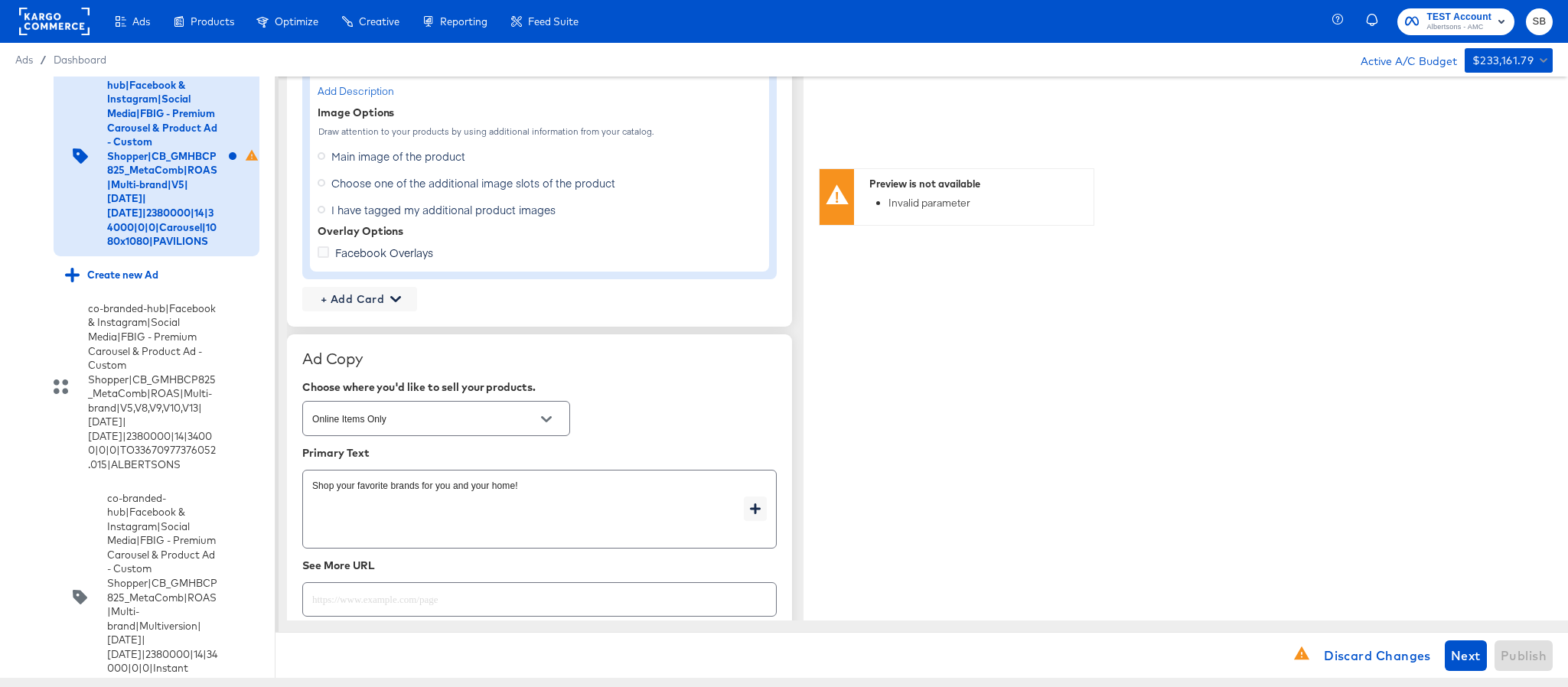
click at [391, 184] on span "Choose one of the additional image slots of the product" at bounding box center [473, 183] width 284 height 15
click at [0, 0] on input "Choose one of the additional image slots of the product" at bounding box center [0, 0] width 0 height 0
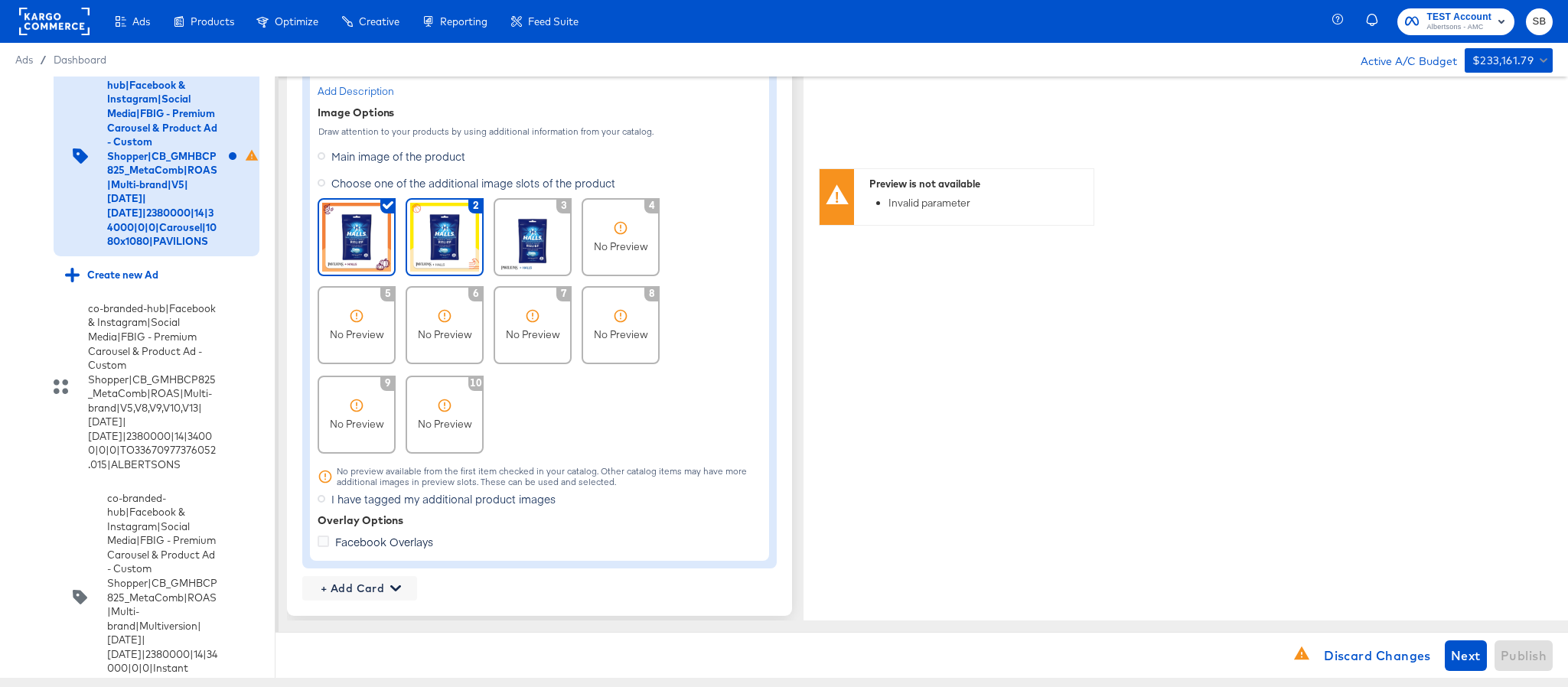
click at [432, 250] on img at bounding box center [444, 237] width 69 height 69
click at [362, 582] on span "+ Add Card" at bounding box center [359, 588] width 103 height 19
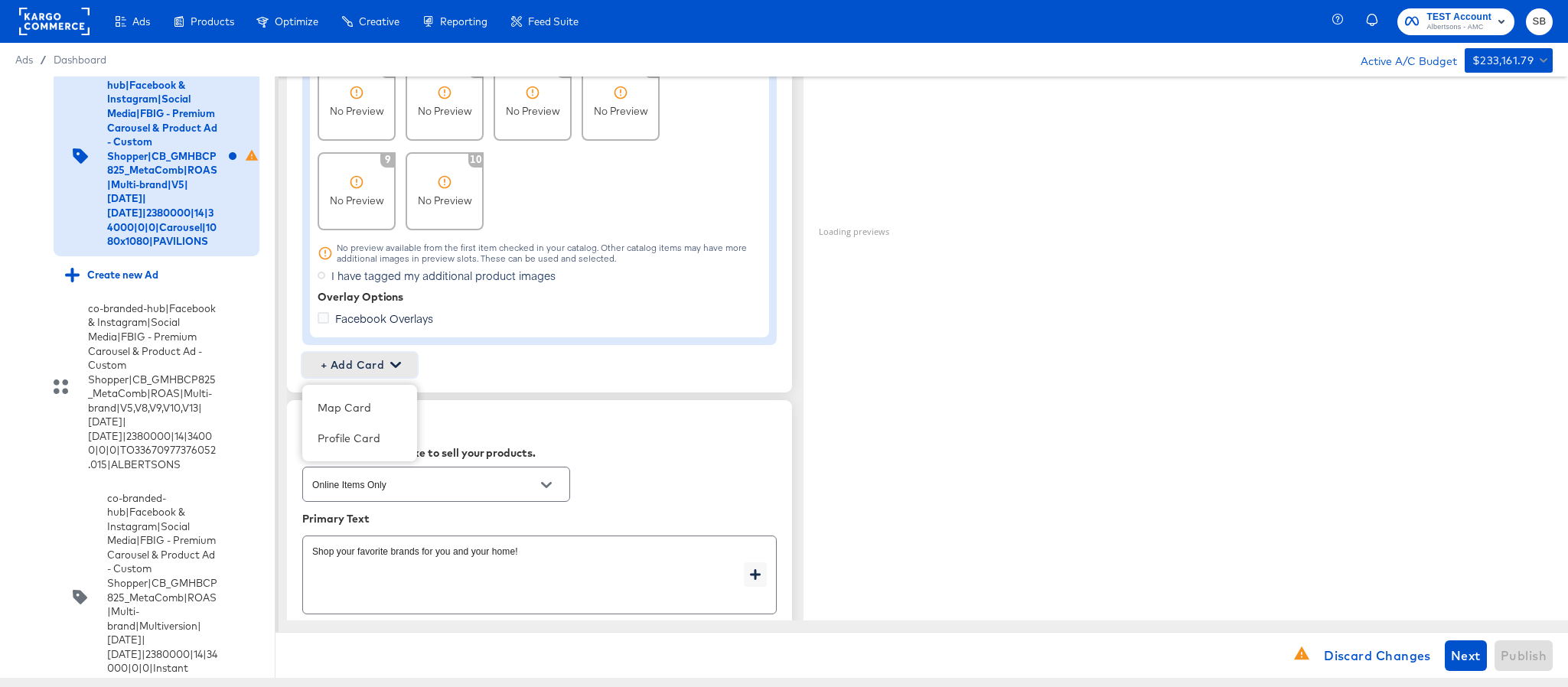
scroll to position [1493, 0]
click at [382, 442] on div "Profile Card" at bounding box center [359, 432] width 99 height 31
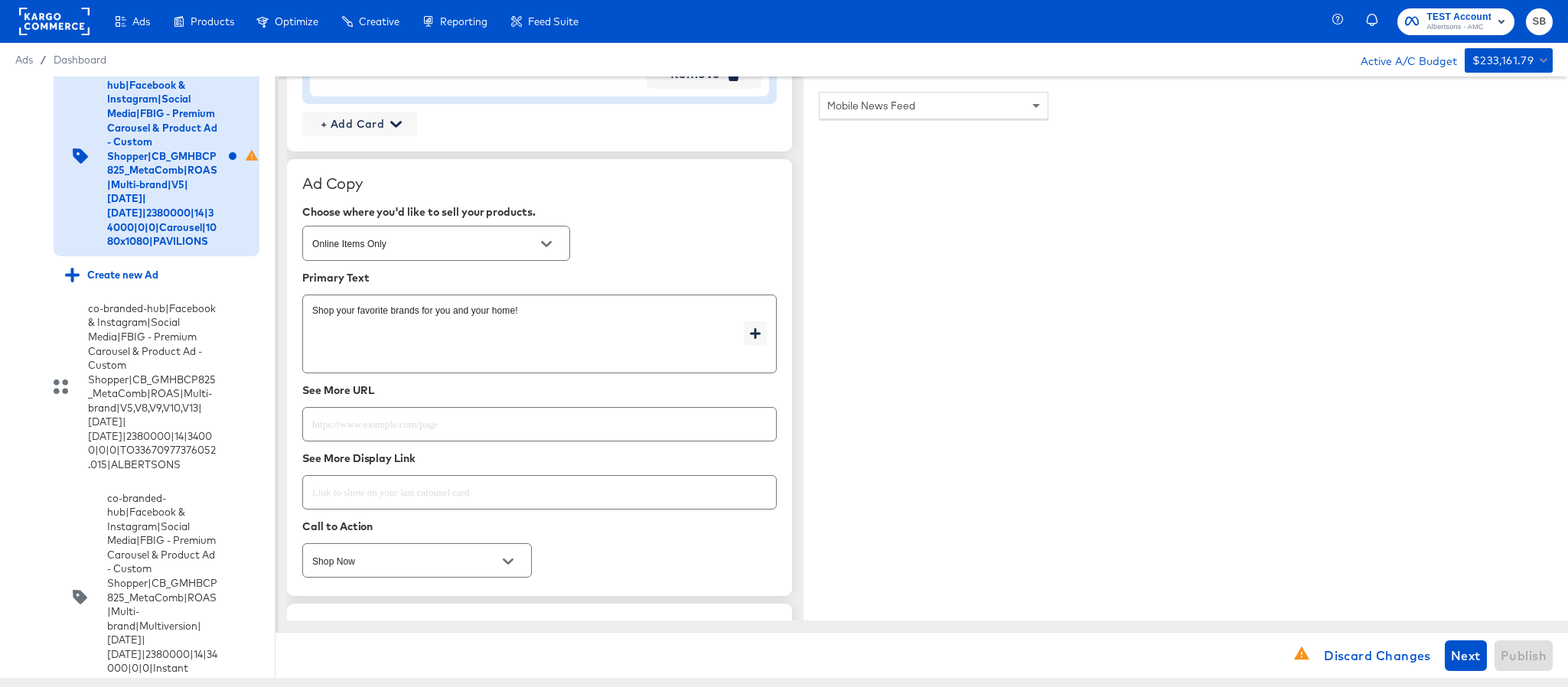
scroll to position [2066, 0]
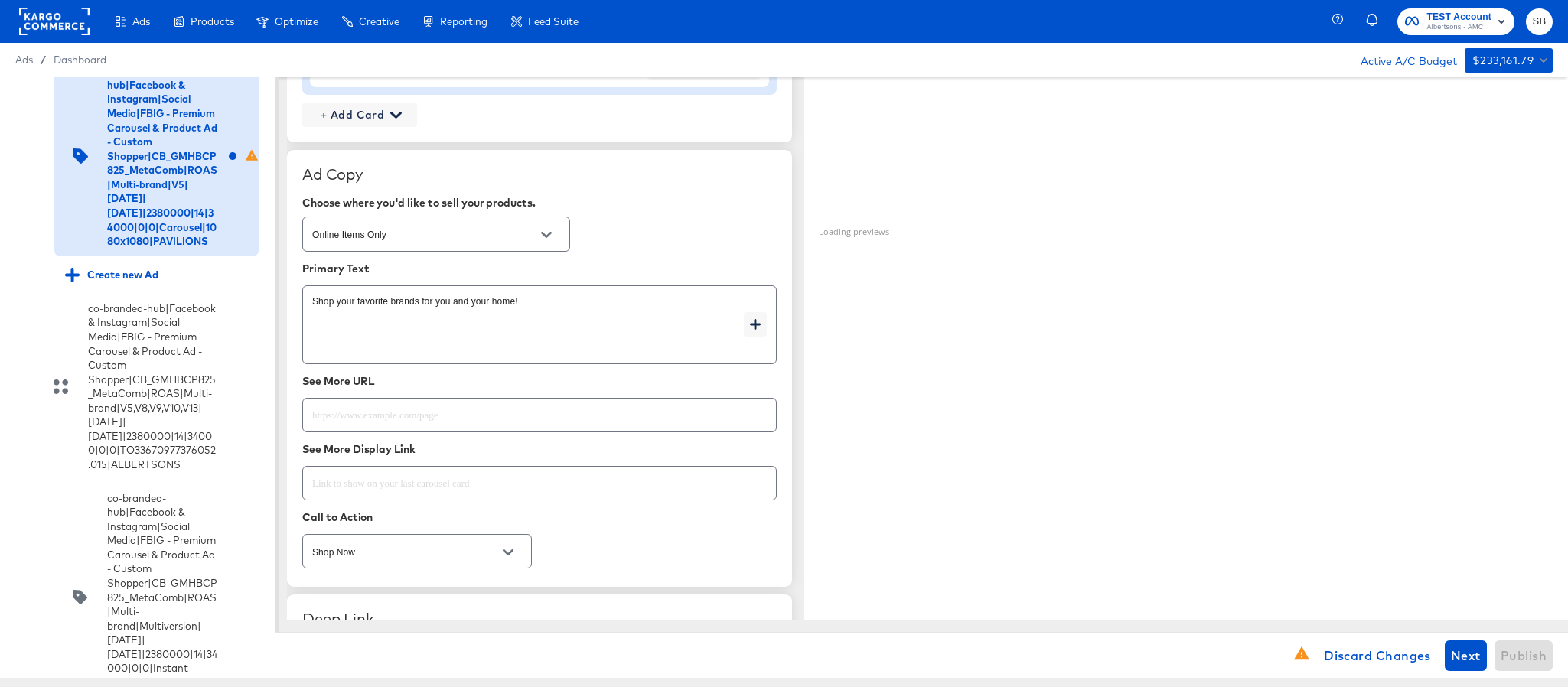
click at [501, 418] on input "text" at bounding box center [539, 408] width 473 height 33
paste input "[URL][DOMAIN_NAME]"
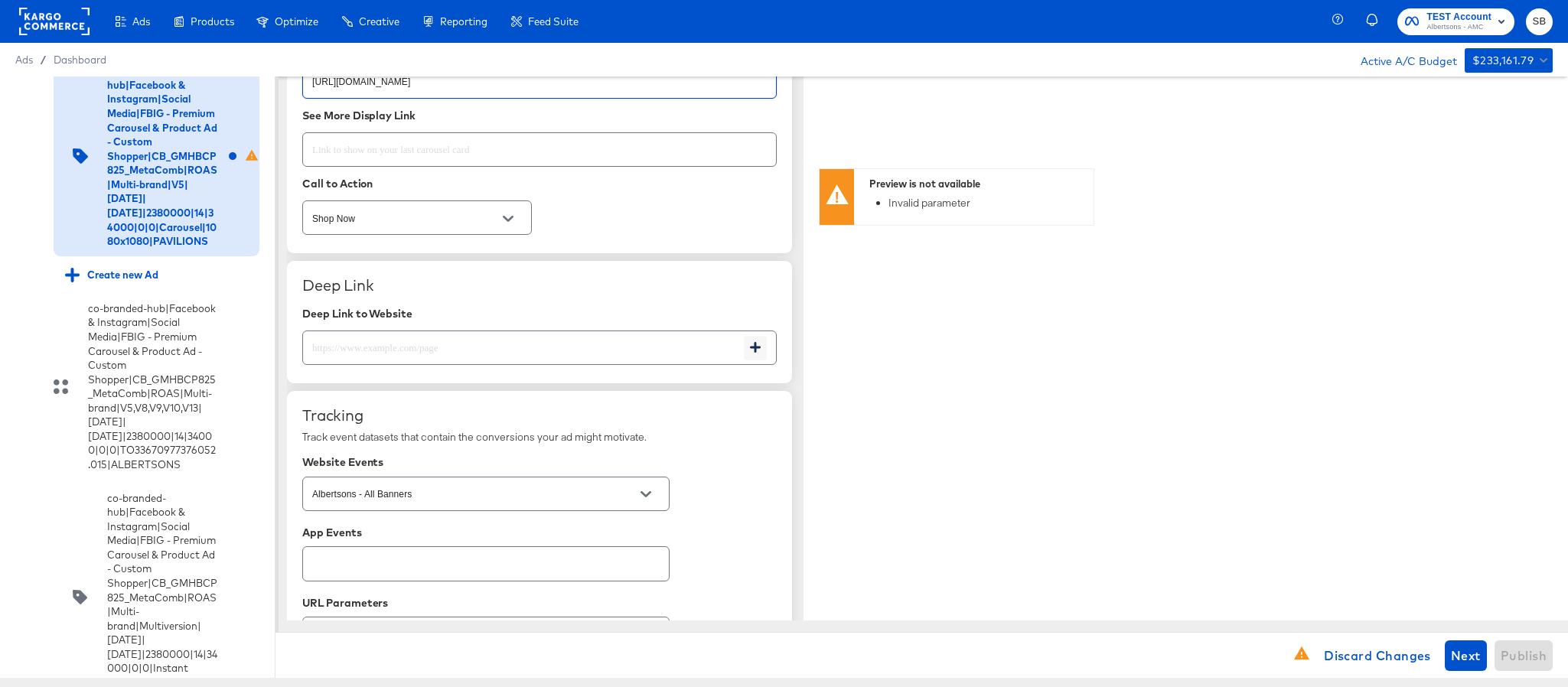
scroll to position [2411, 0]
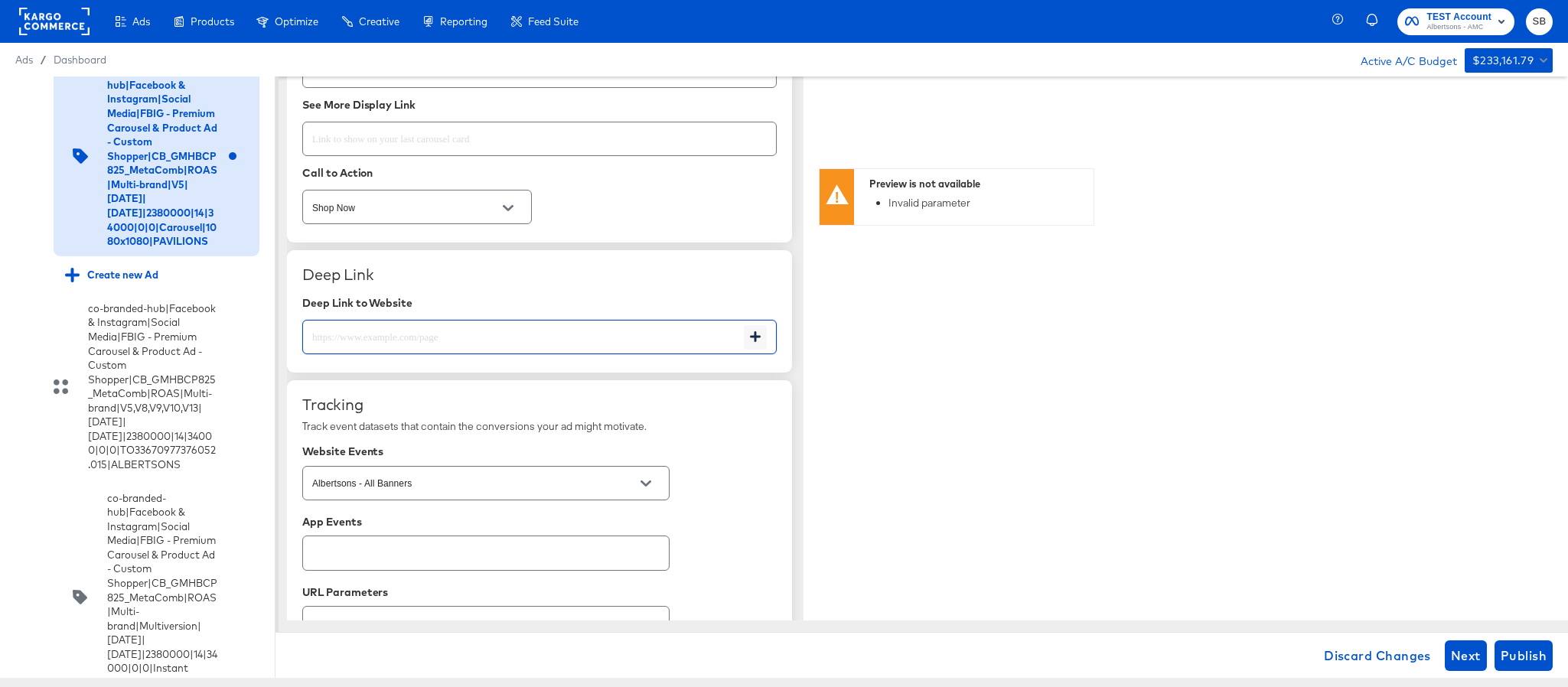
click at [522, 345] on input "text" at bounding box center [524, 331] width 441 height 33
paste input "[URL][DOMAIN_NAME]"
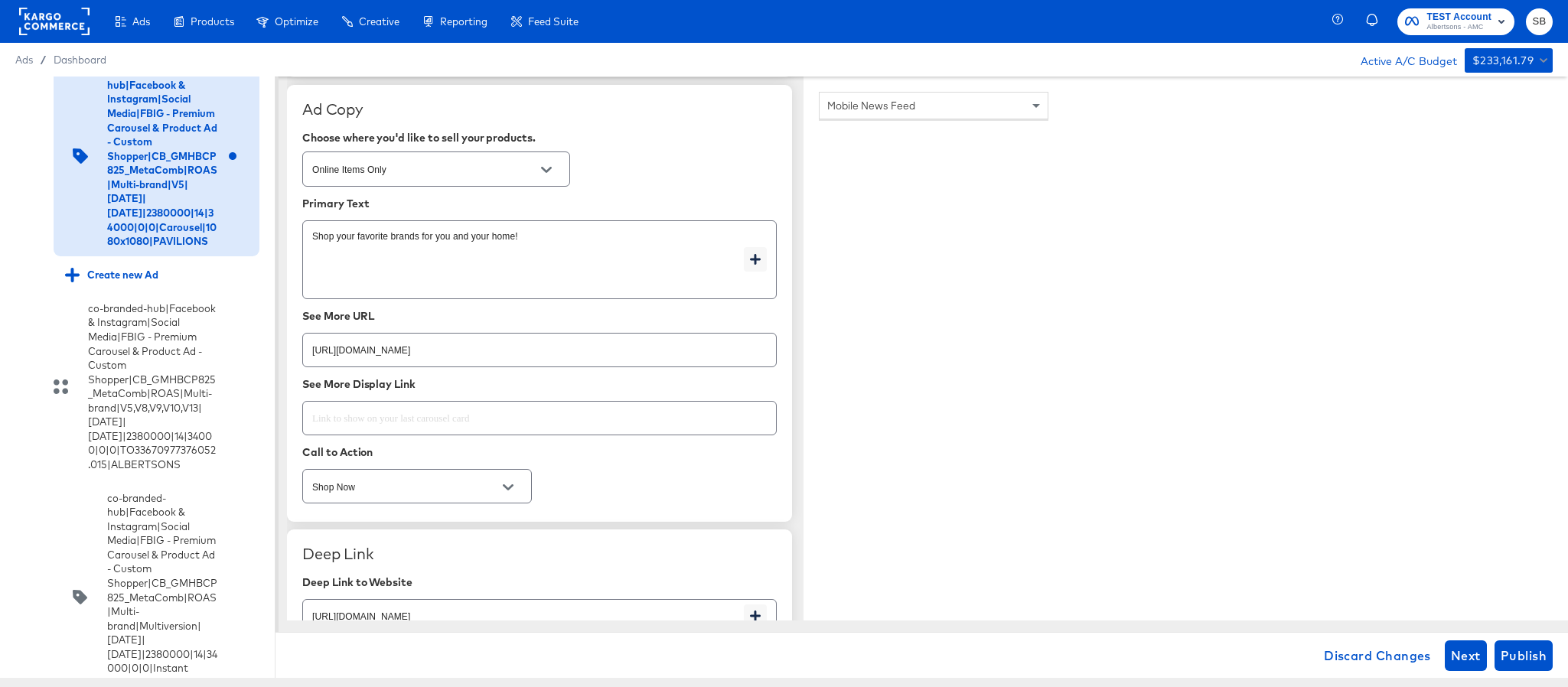
scroll to position [622, 0]
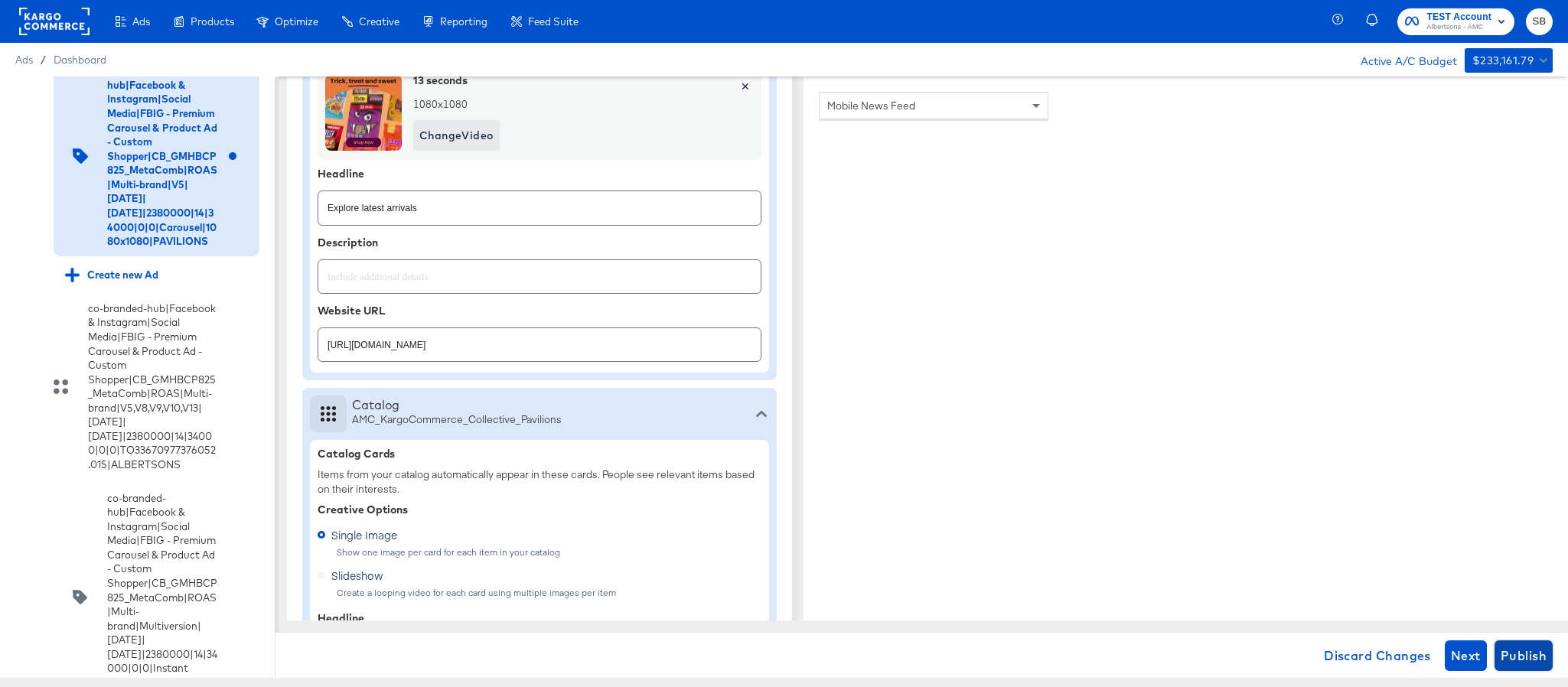
click at [1511, 653] on span "Publish" at bounding box center [1524, 656] width 46 height 22
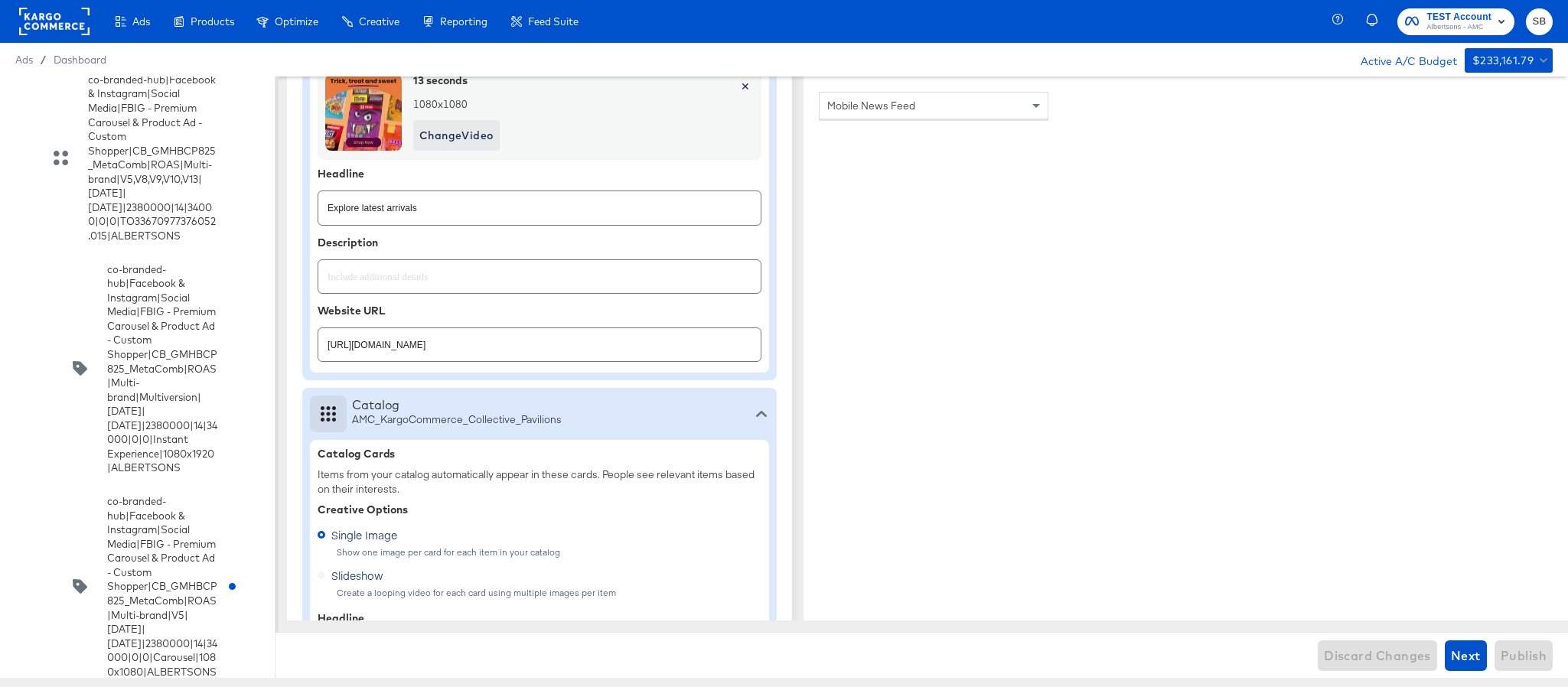
scroll to position [3644, 0]
click at [0, 0] on input "checkbox" at bounding box center [0, 0] width 0 height 0
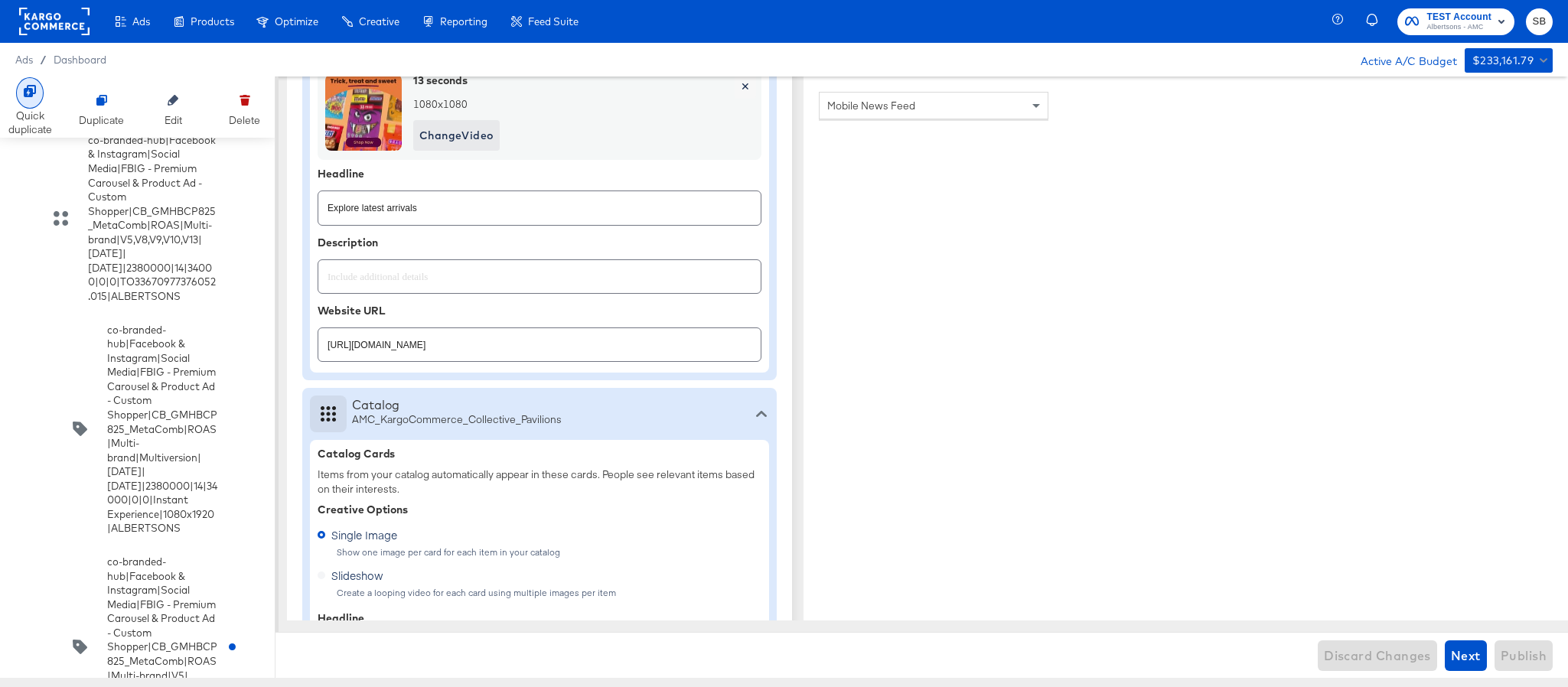
click at [34, 85] on icon at bounding box center [29, 91] width 13 height 13
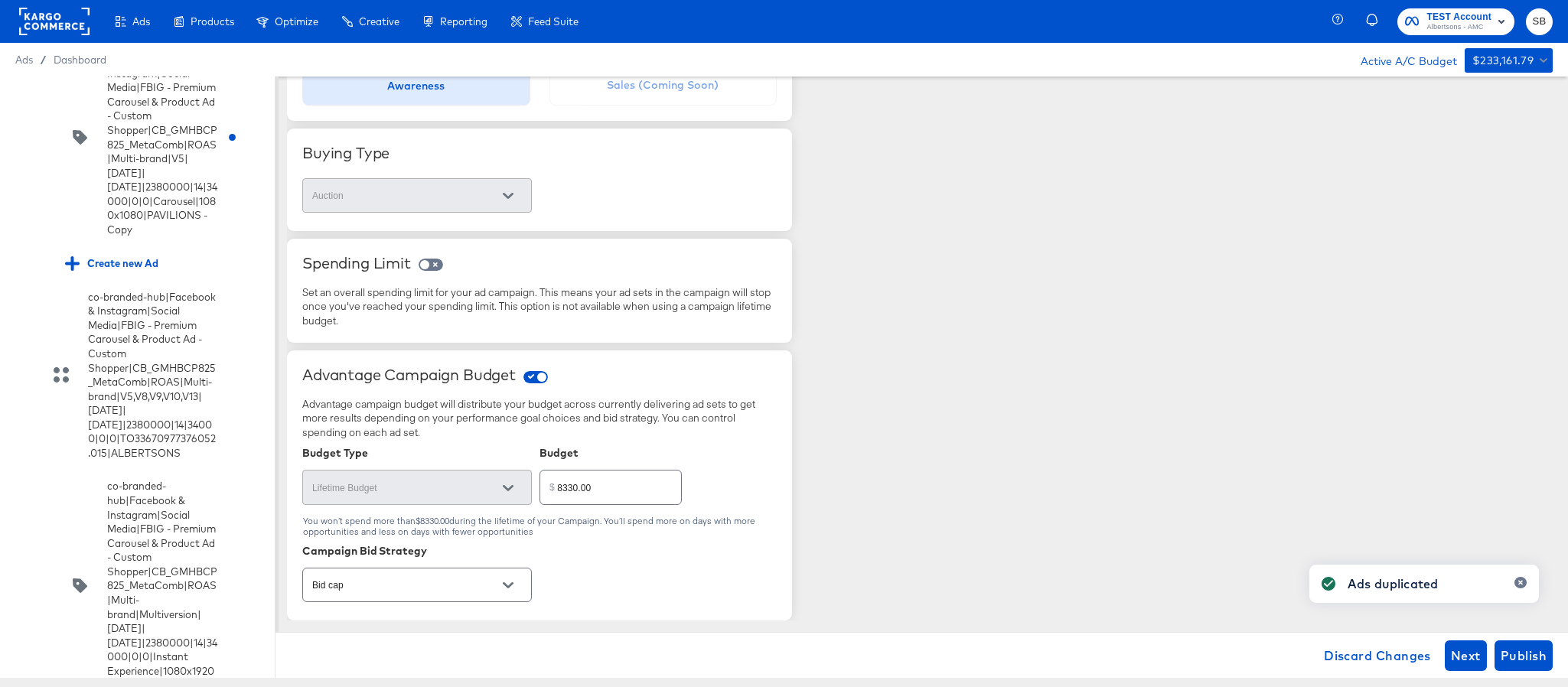
scroll to position [325, 0]
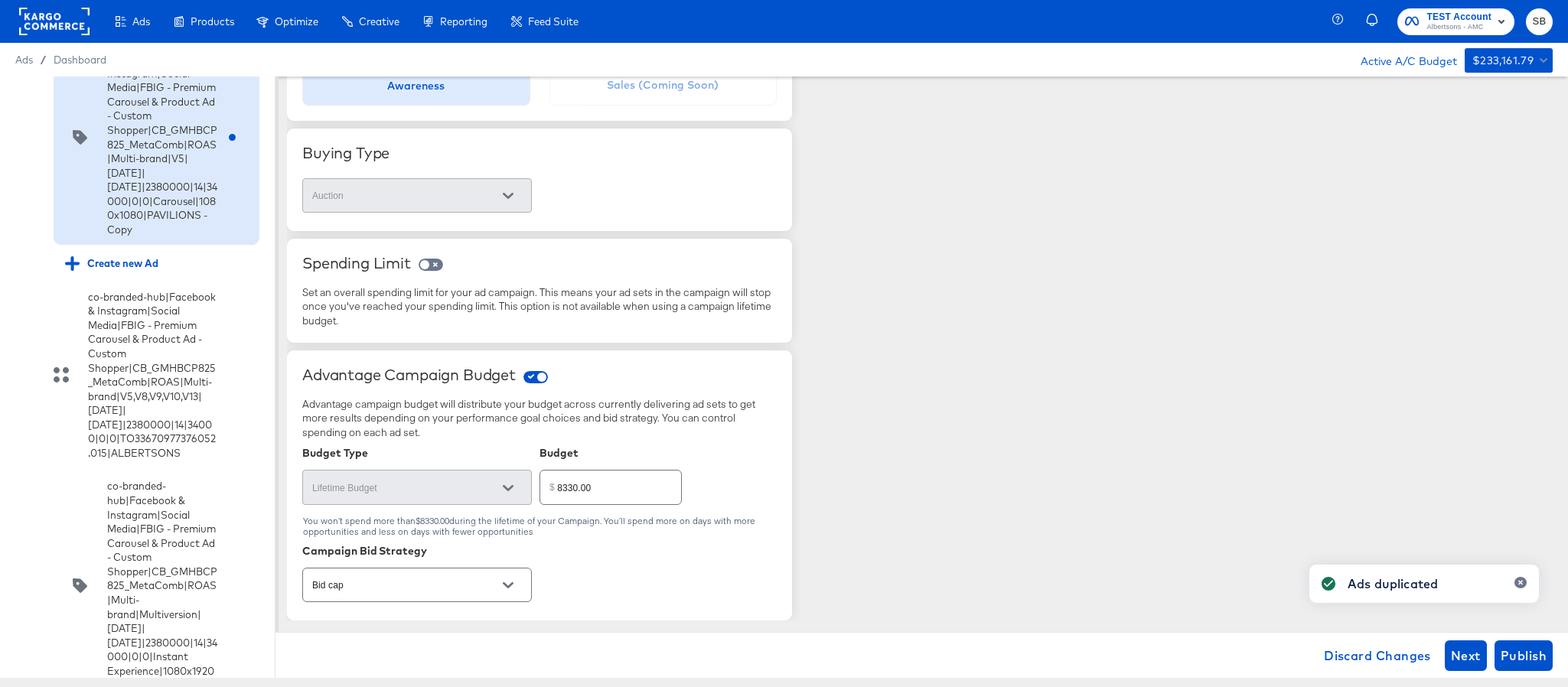
click at [106, 237] on div "co-branded-hub|Facebook & Instagram|Social Media|FBIG - Premium Carousel & Prod…" at bounding box center [141, 138] width 152 height 199
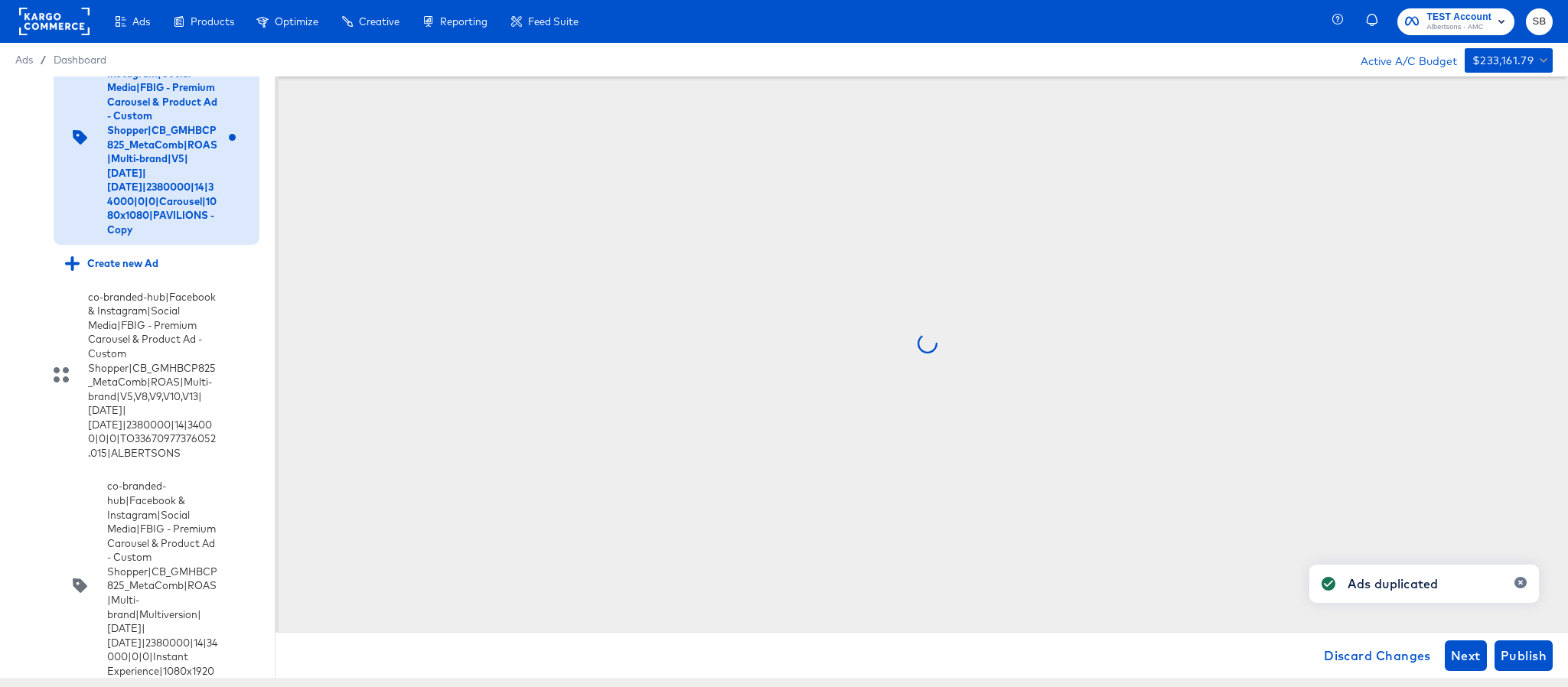
scroll to position [0, 0]
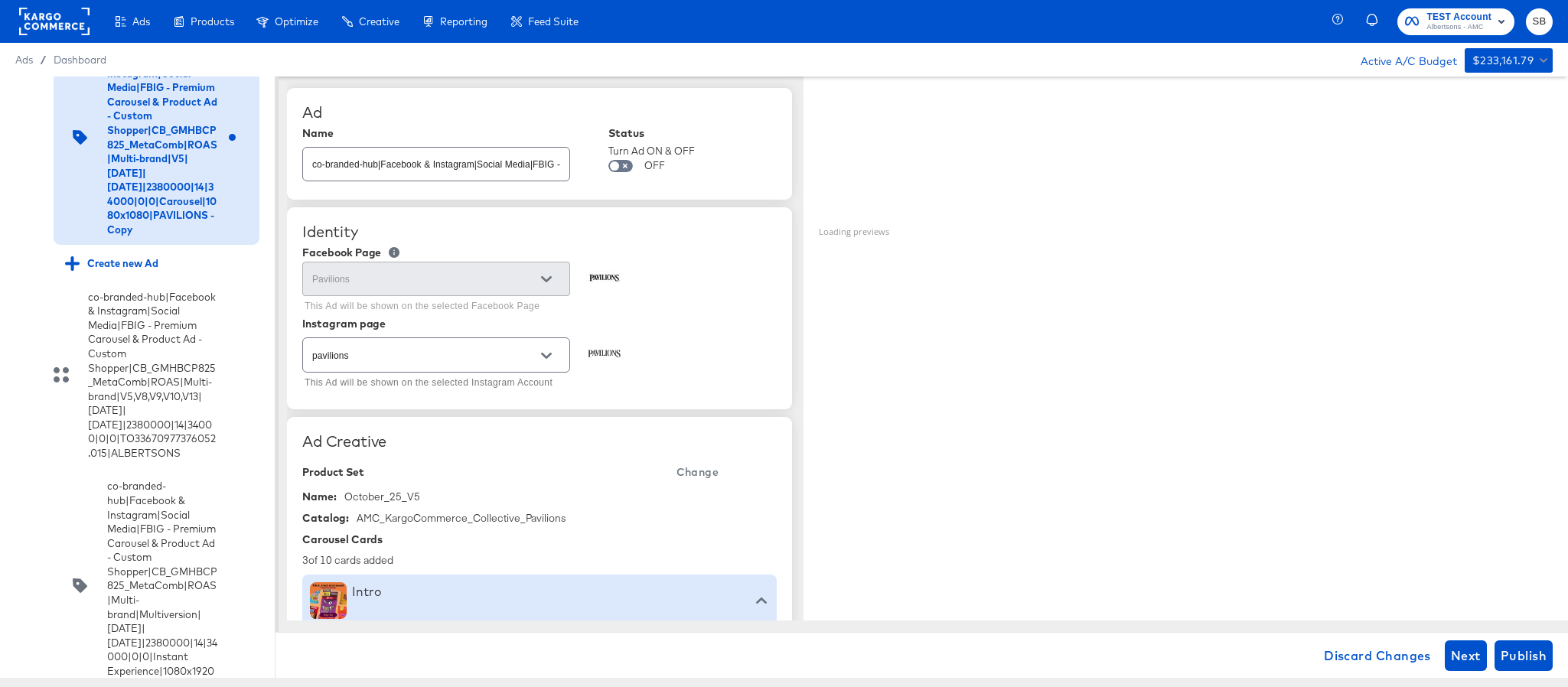
click at [417, 181] on div "co-branded-hub|Facebook & Instagram|Social Media|FBIG - Premium Carousel & Prod…" at bounding box center [436, 164] width 268 height 34
click at [418, 161] on input "co-branded-hub|Facebook & Instagram|Social Media|FBIG - Premium Carousel & Prod…" at bounding box center [436, 158] width 266 height 33
paste input "8|[DATE]|[DATE]|2380000|14|34000|0|0|Carousel|1080x1080|PAVILIONS"
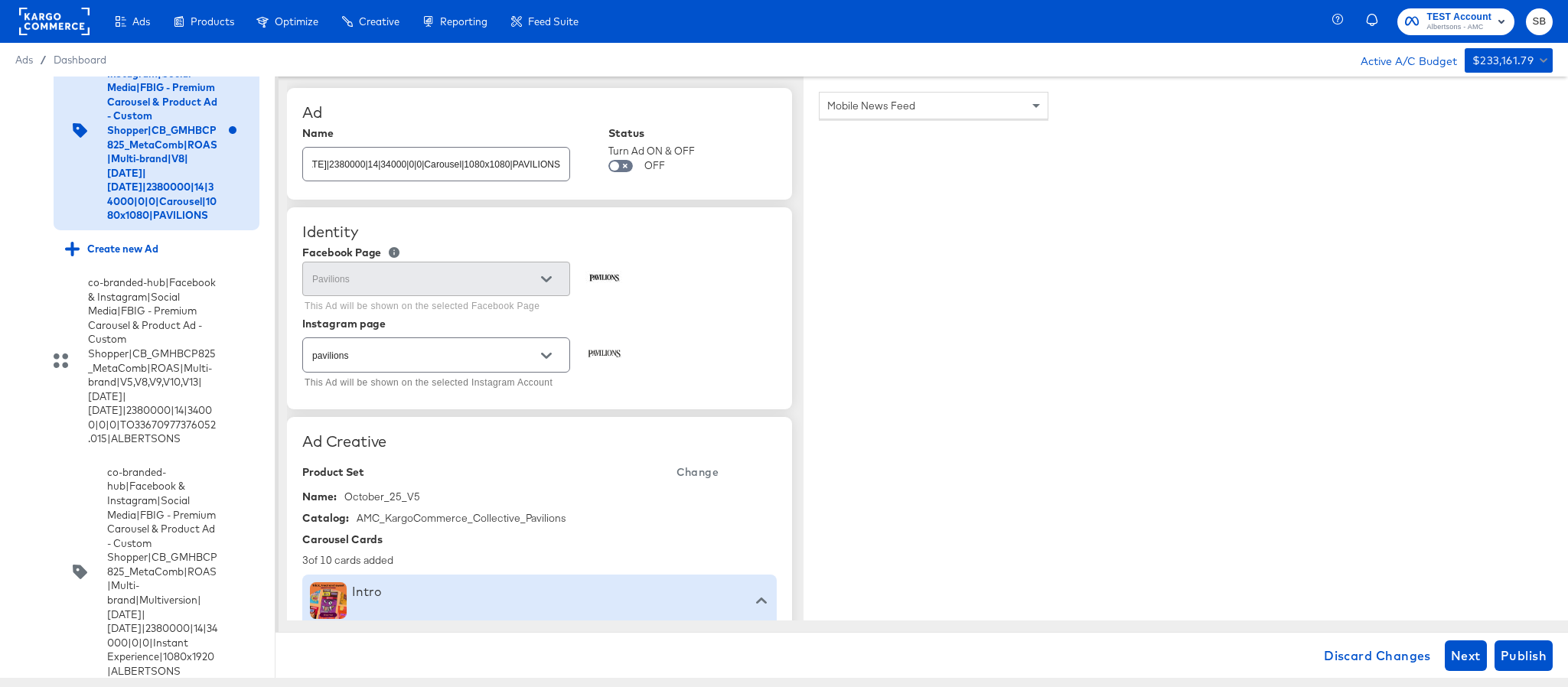
click at [705, 477] on span "Change" at bounding box center [697, 472] width 42 height 19
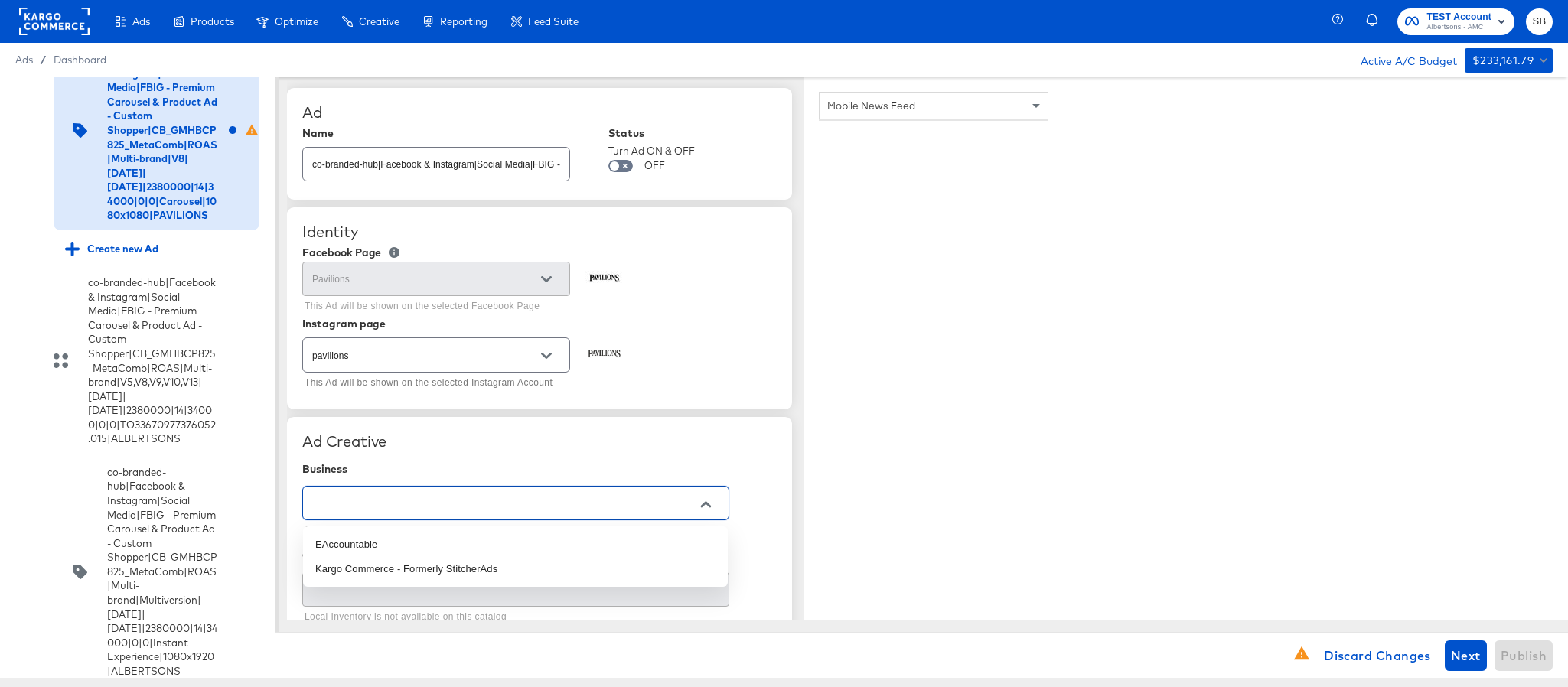
click at [558, 499] on input "text" at bounding box center [503, 503] width 390 height 18
click at [510, 563] on li "Kargo Commerce - Formerly StitcherAds" at bounding box center [515, 568] width 425 height 24
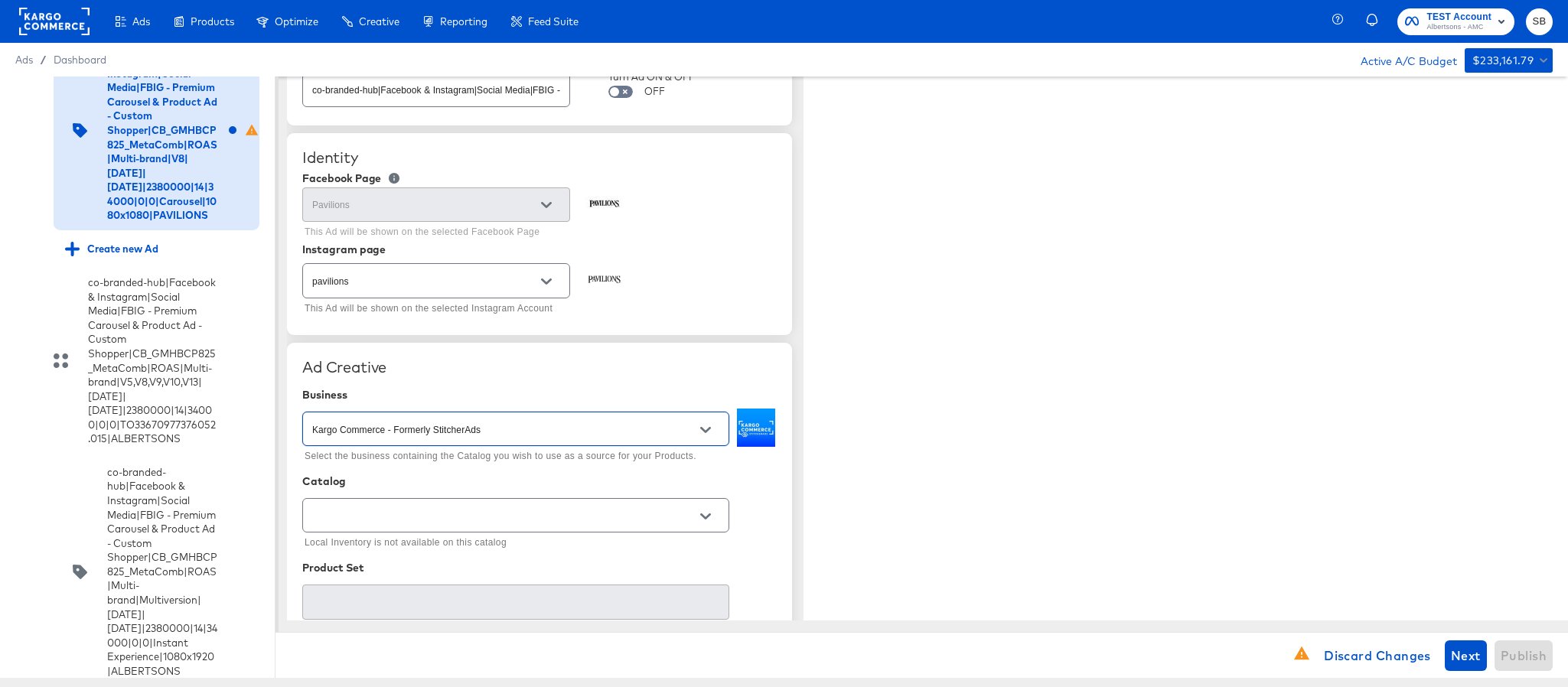
scroll to position [115, 0]
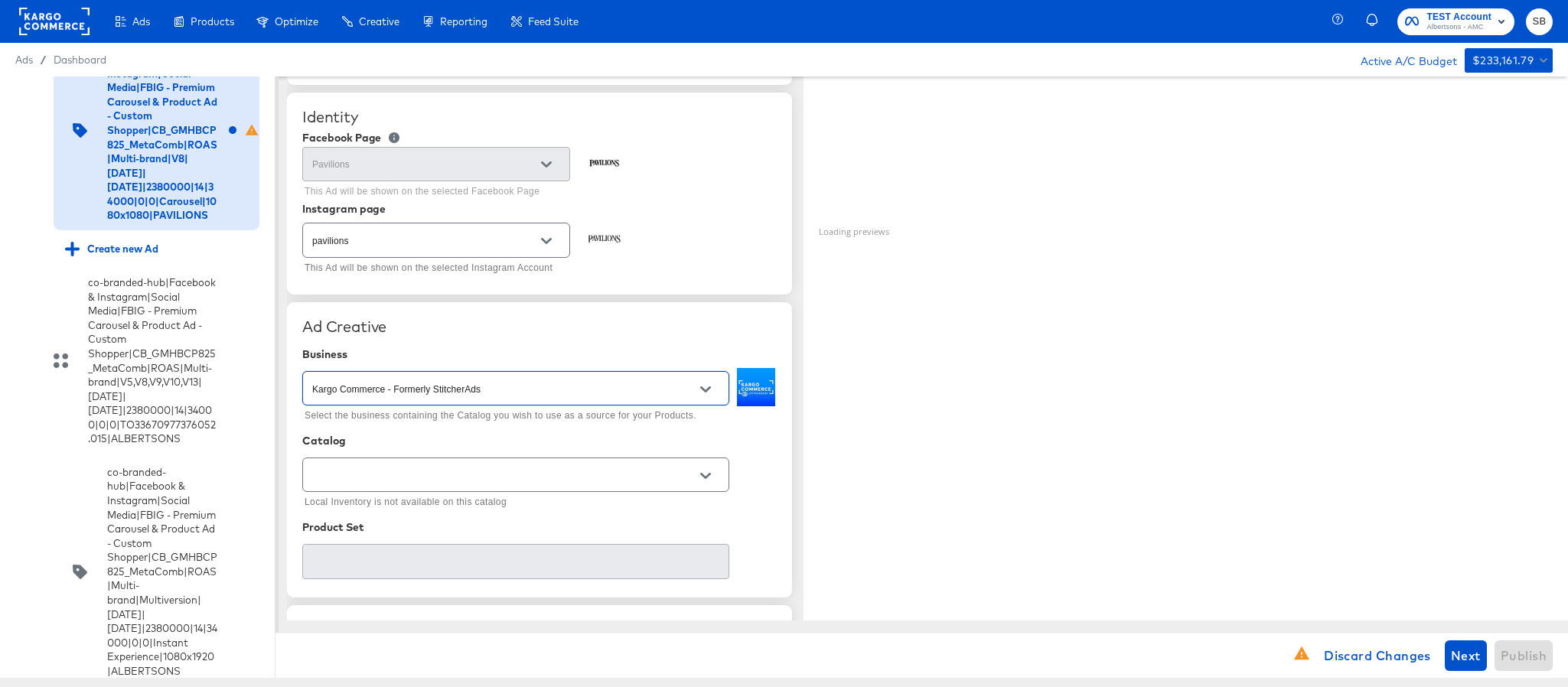
click at [529, 468] on div at bounding box center [516, 474] width 427 height 34
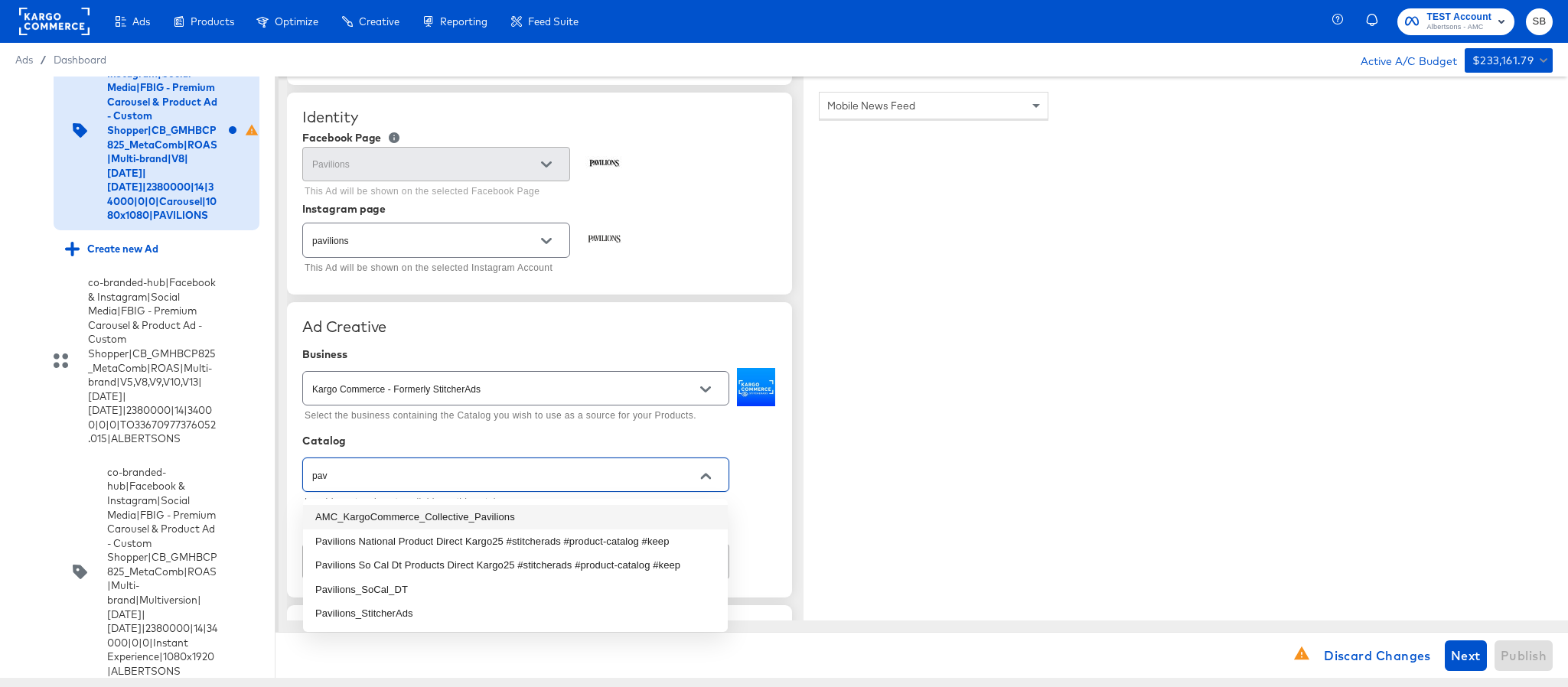
click at [519, 510] on li "AMC_KargoCommerce_Collective_Pavilions" at bounding box center [515, 517] width 425 height 24
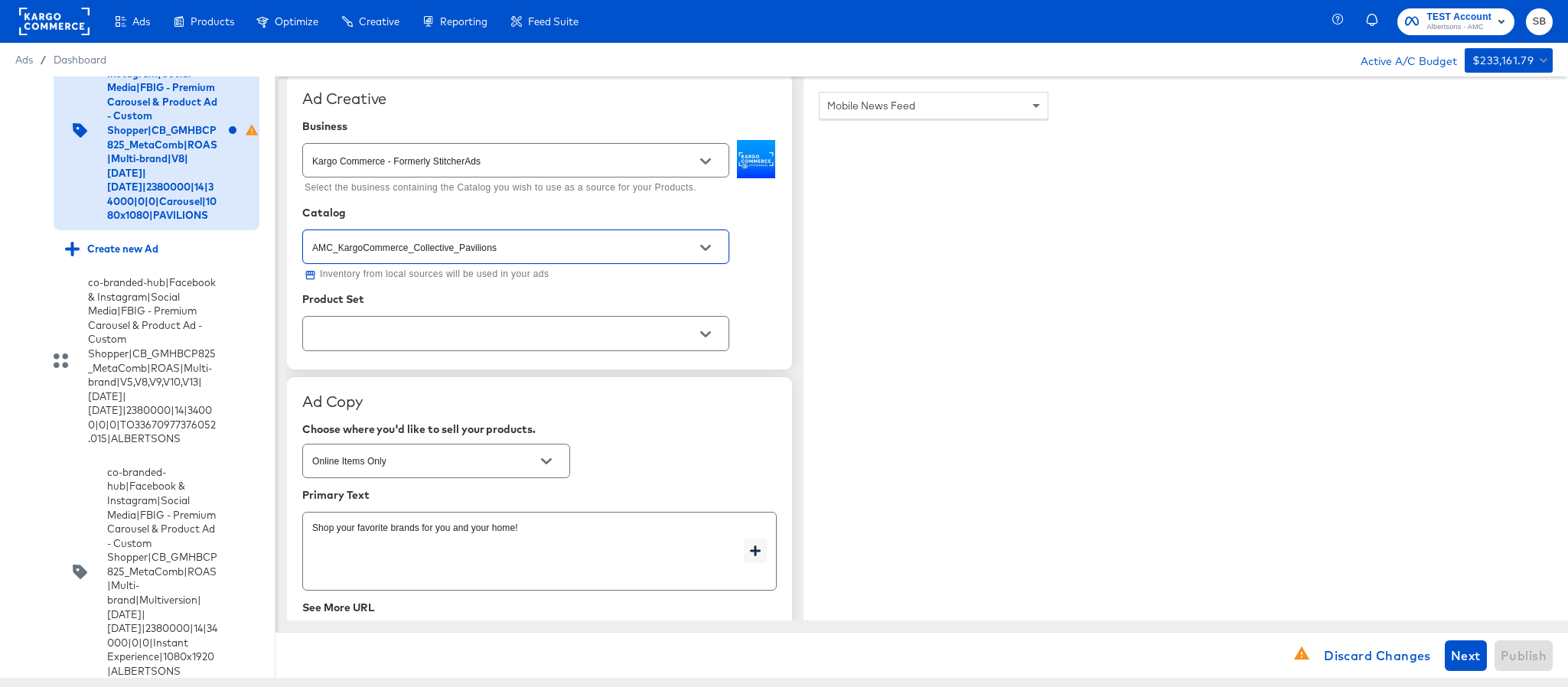
scroll to position [345, 0]
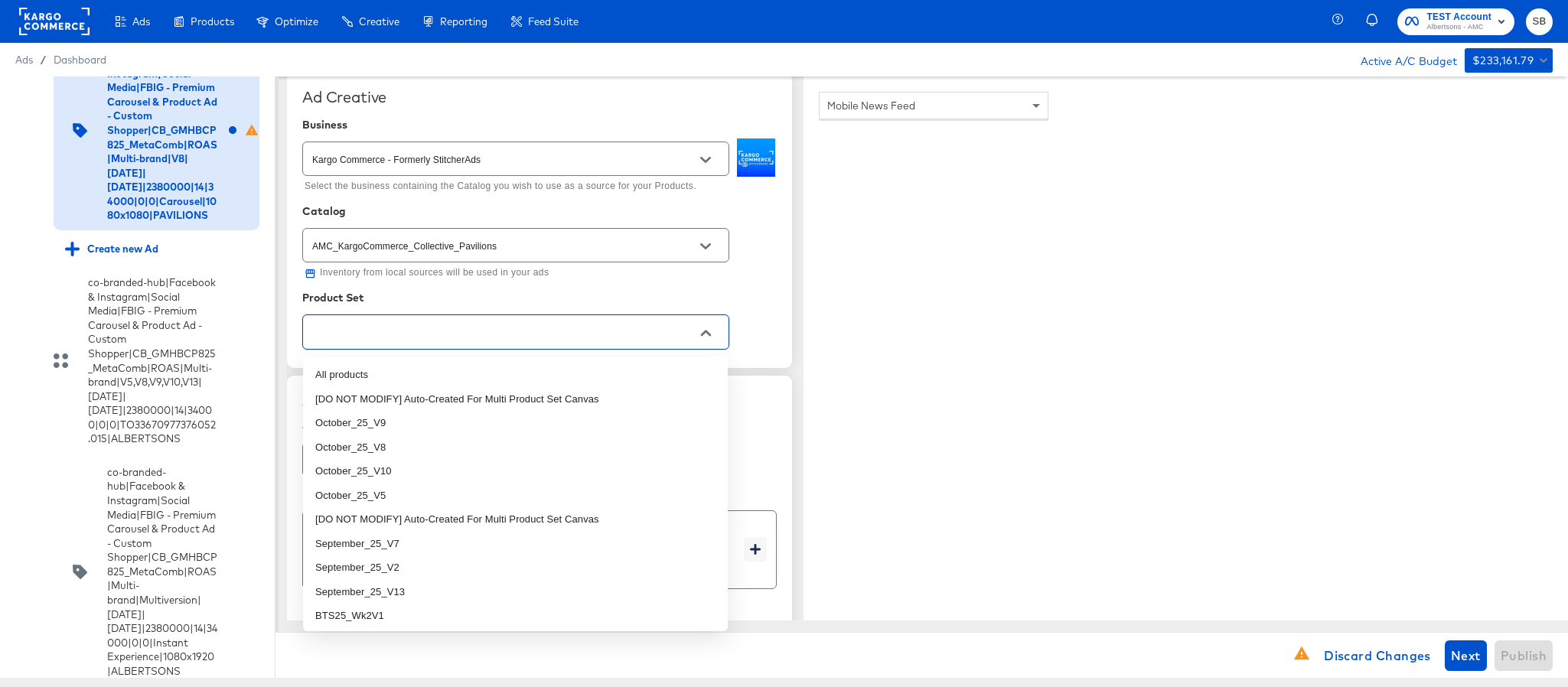
click at [579, 334] on input "text" at bounding box center [503, 332] width 390 height 18
click at [463, 447] on li "October_25_V8" at bounding box center [515, 447] width 425 height 24
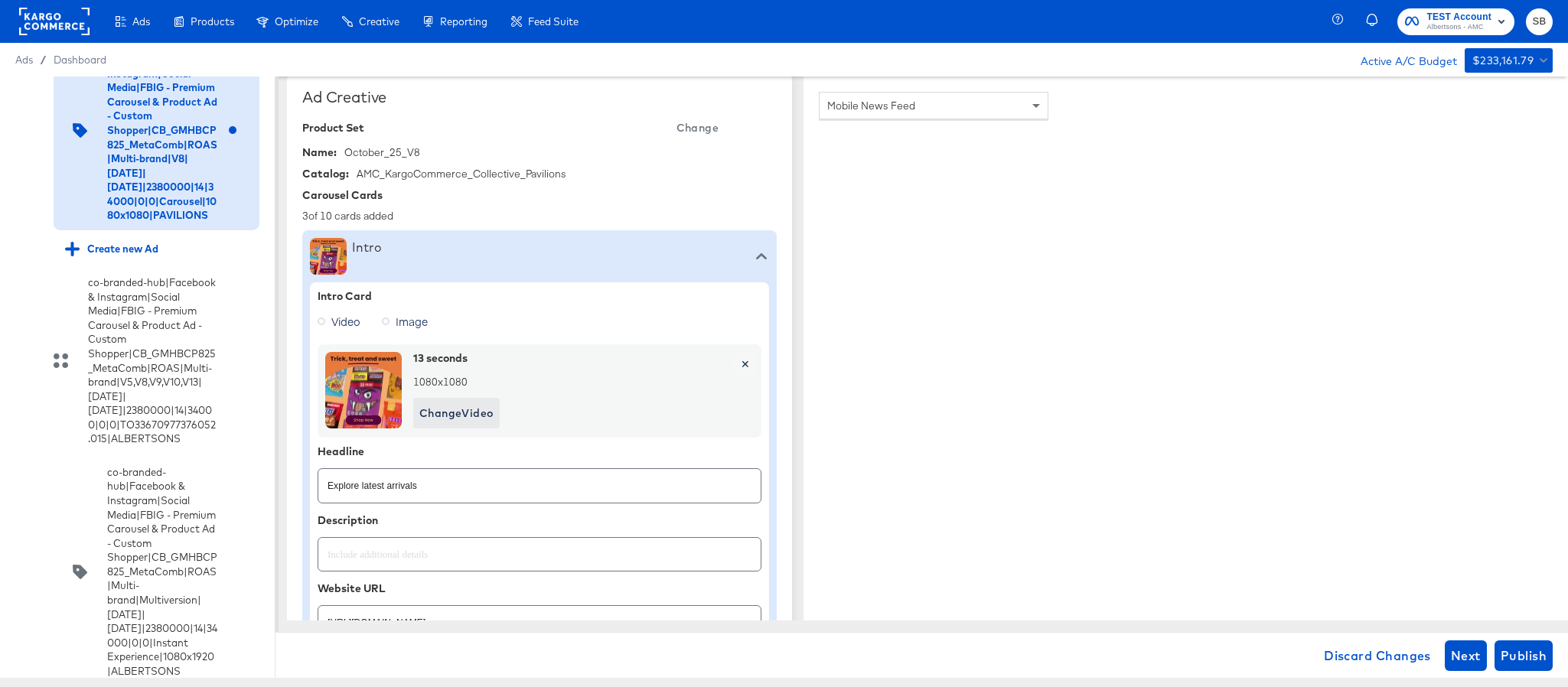
scroll to position [574, 0]
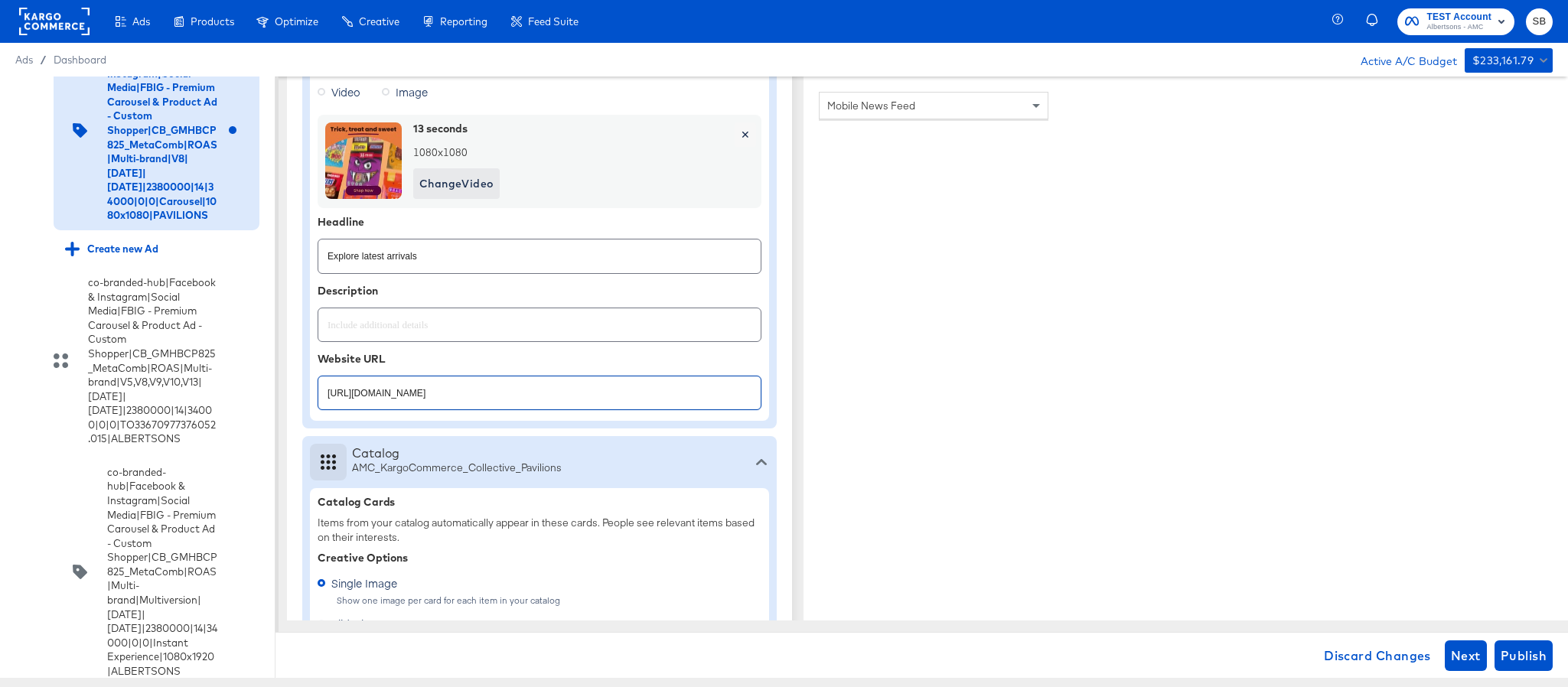
click at [545, 397] on input "https://www.pavilions.com/shop/aisles/personal-care-health.html" at bounding box center [539, 386] width 443 height 33
paste input "aper-cleaning-home"
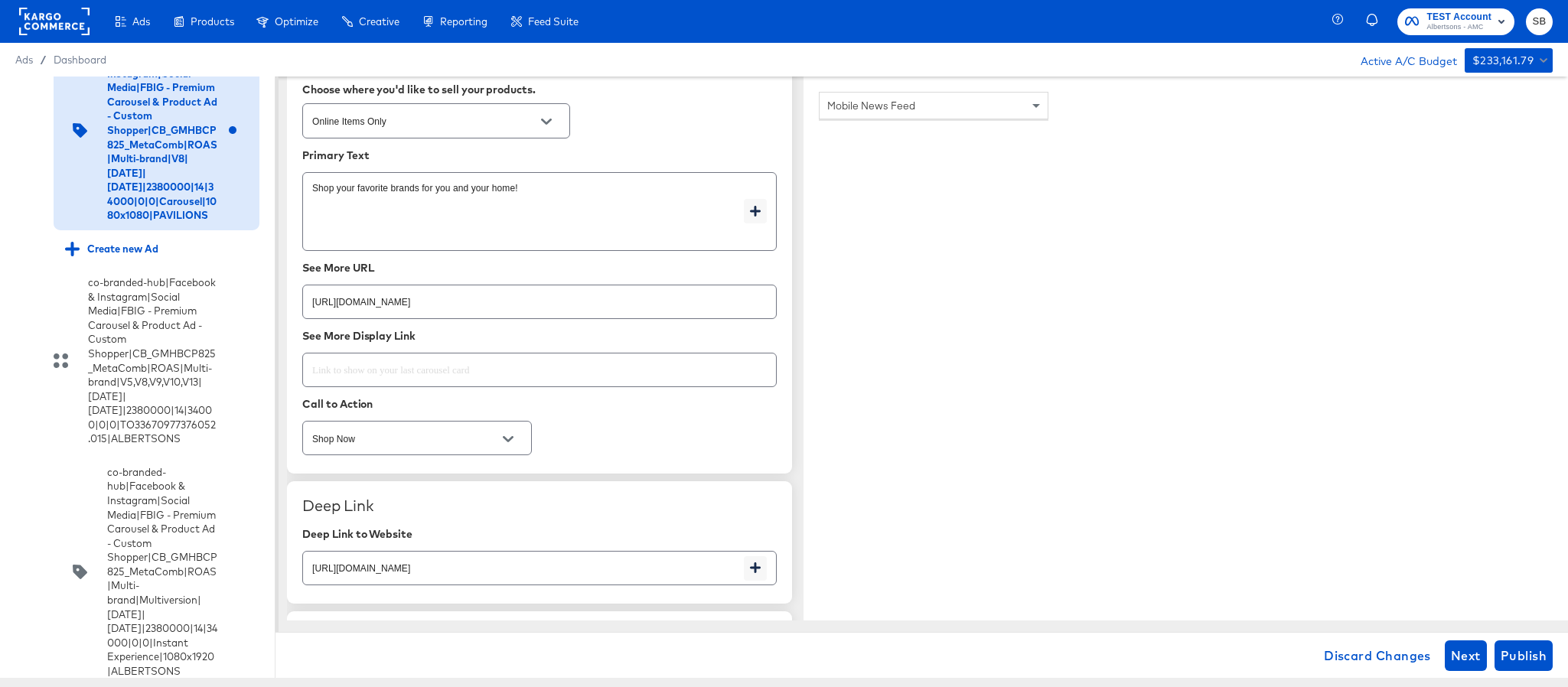
scroll to position [2181, 0]
click at [600, 306] on input "https://www.pavilions.com/shop/aisles/personal-care-health.html" at bounding box center [539, 294] width 473 height 33
paste input "aper-cleaning-home"
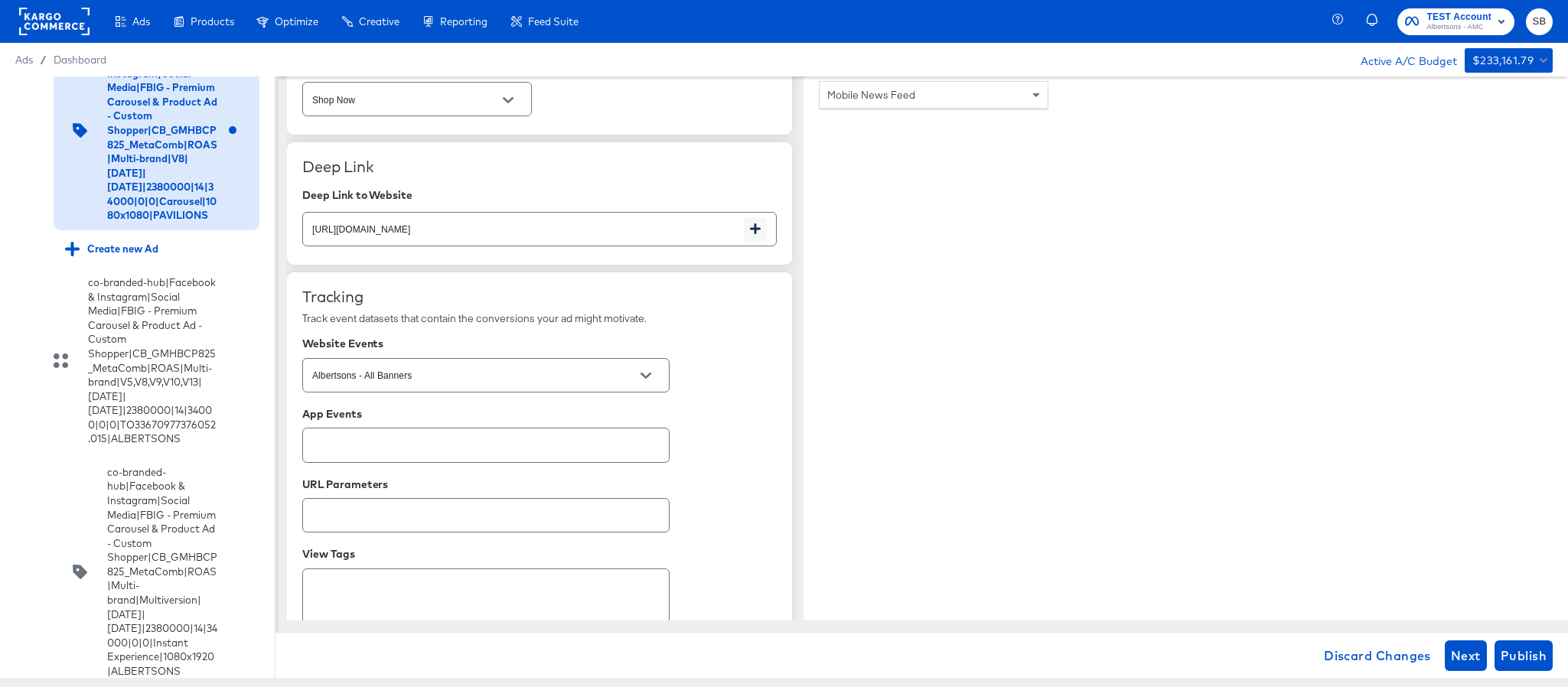
scroll to position [2525, 0]
click at [609, 232] on input "https://www.pavilions.com/shop/aisles/personal-care-health.html" at bounding box center [524, 215] width 441 height 33
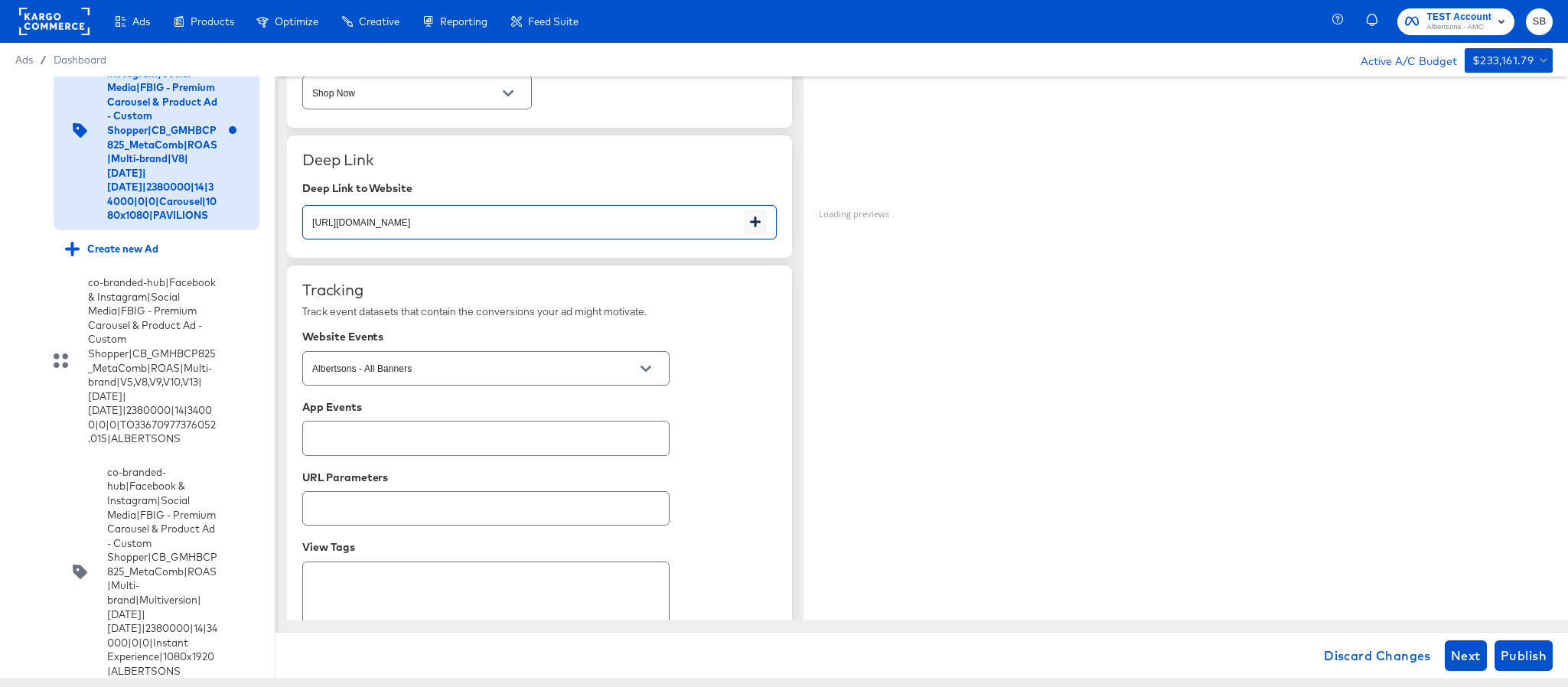
paste input "aper-cleaning-home"
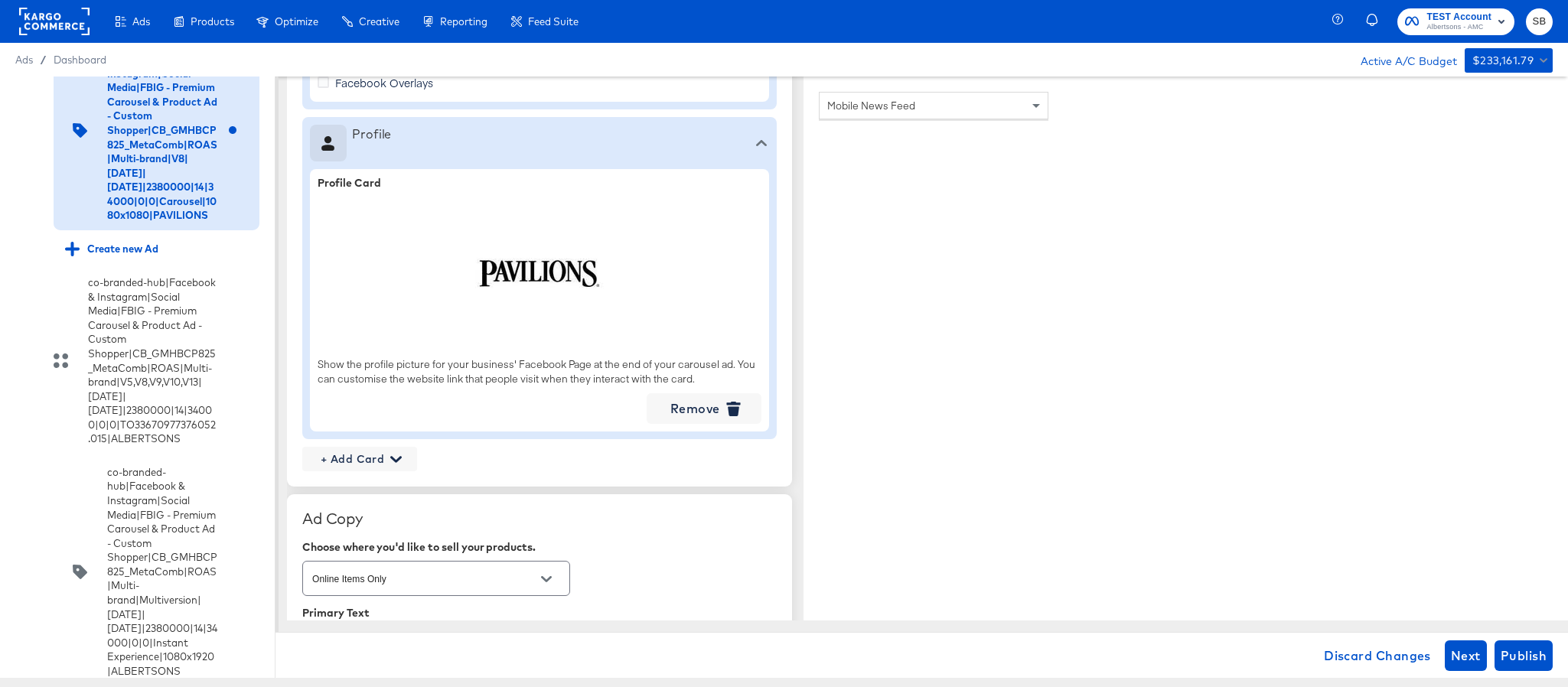
scroll to position [2066, 0]
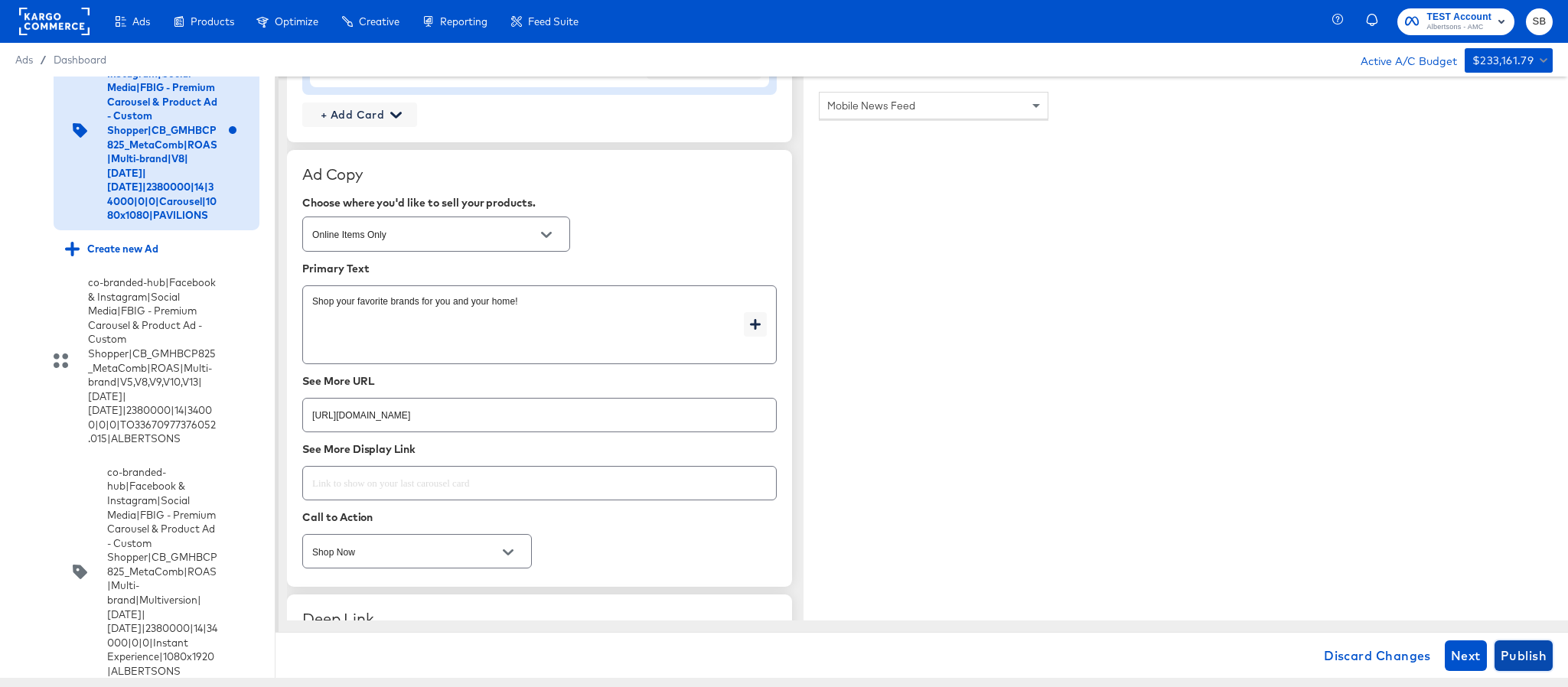
click at [1518, 659] on span "Publish" at bounding box center [1524, 656] width 46 height 22
click at [18, 50] on icon at bounding box center [23, 44] width 12 height 12
click at [0, 0] on input "checkbox" at bounding box center [0, 0] width 0 height 0
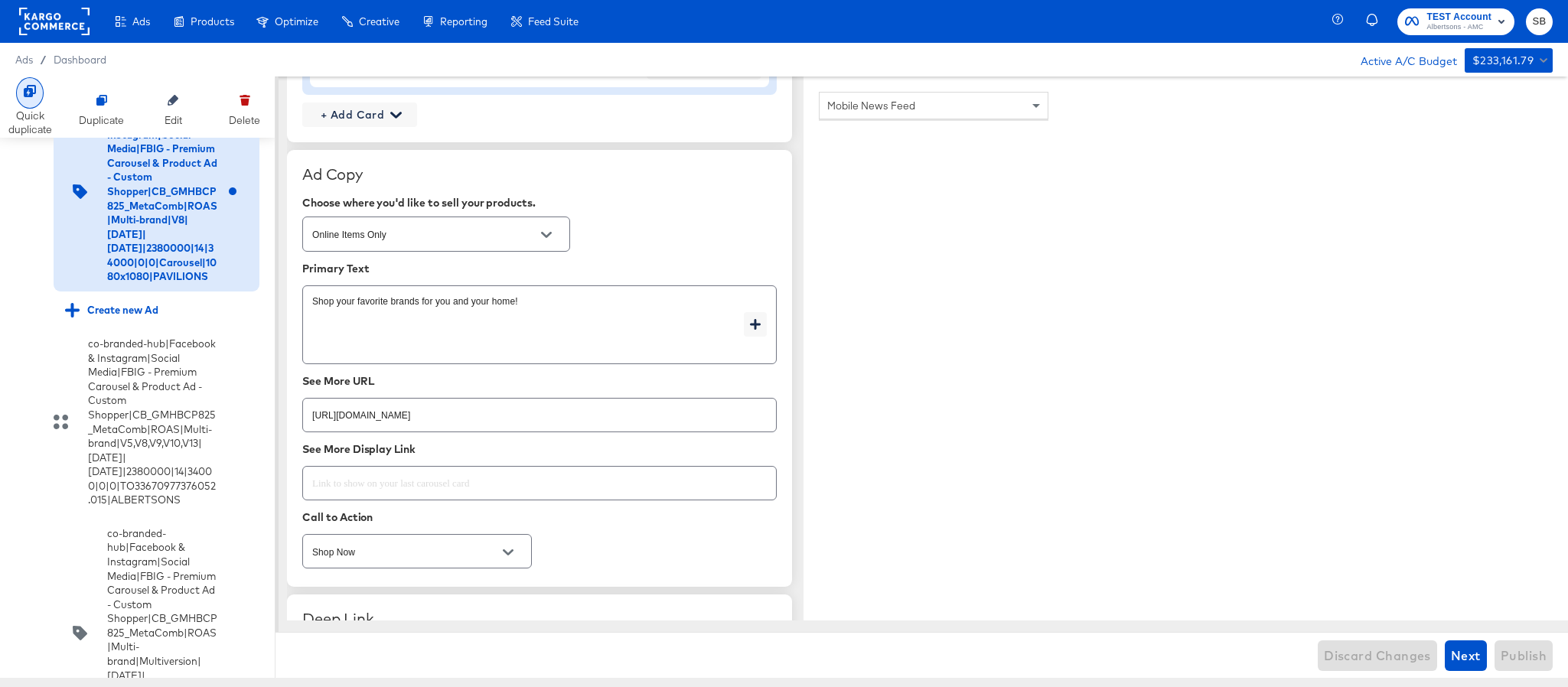
click at [23, 106] on div at bounding box center [29, 93] width 28 height 32
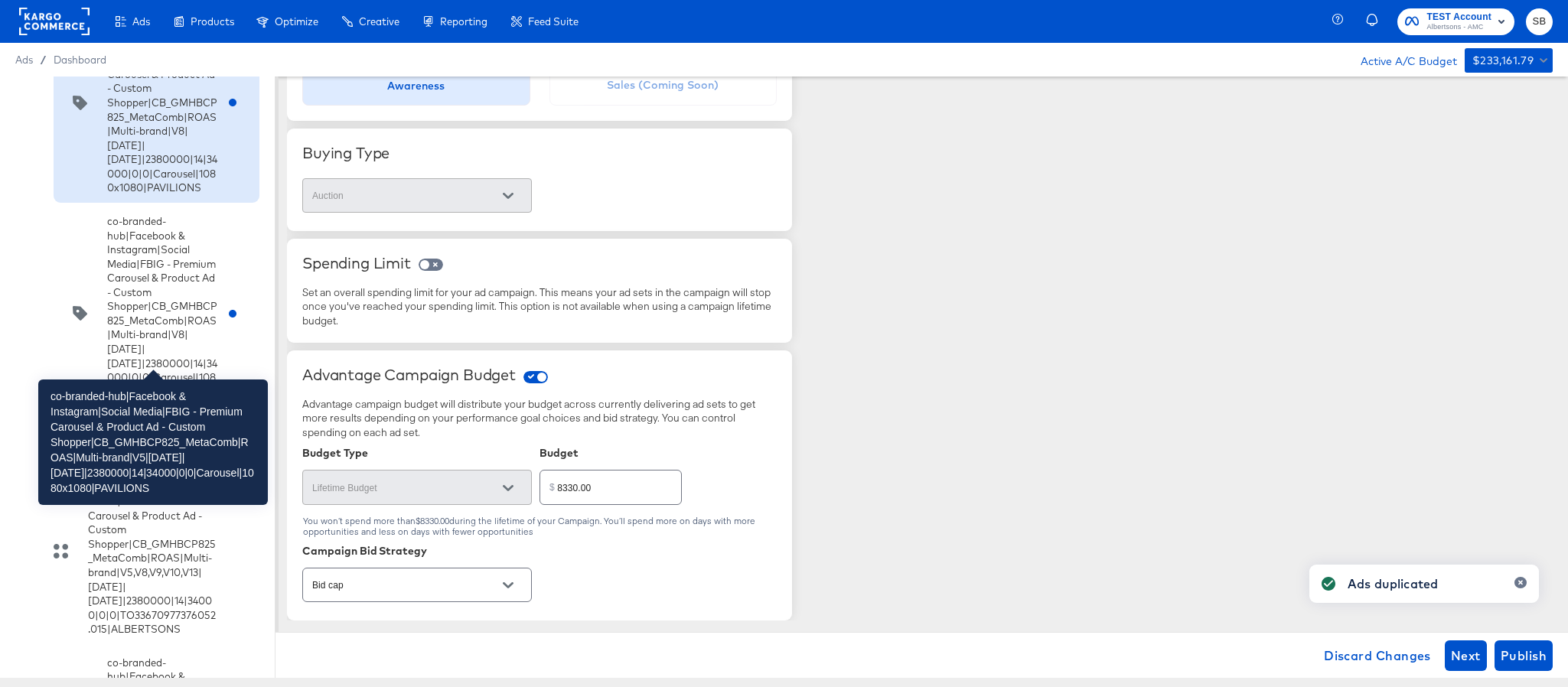
scroll to position [3988, 0]
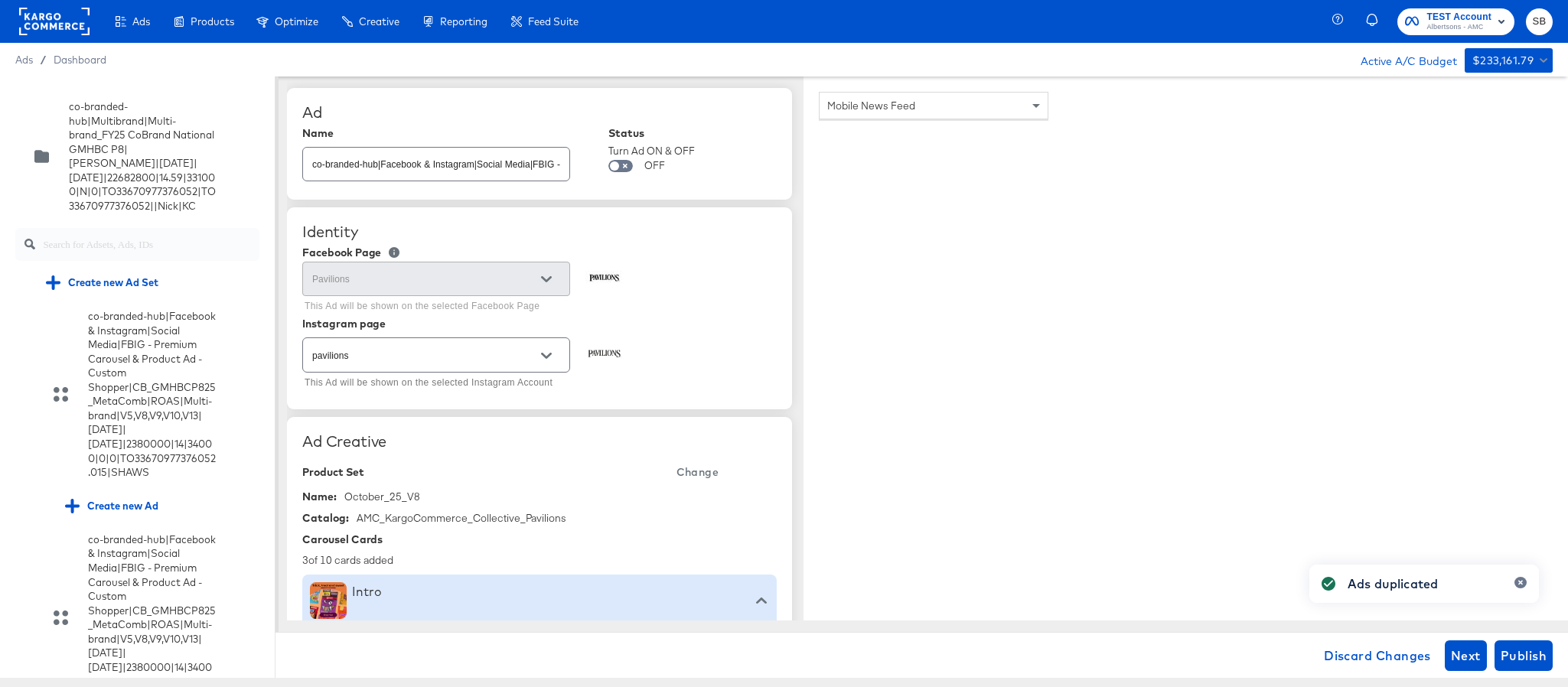
scroll to position [3988, 0]
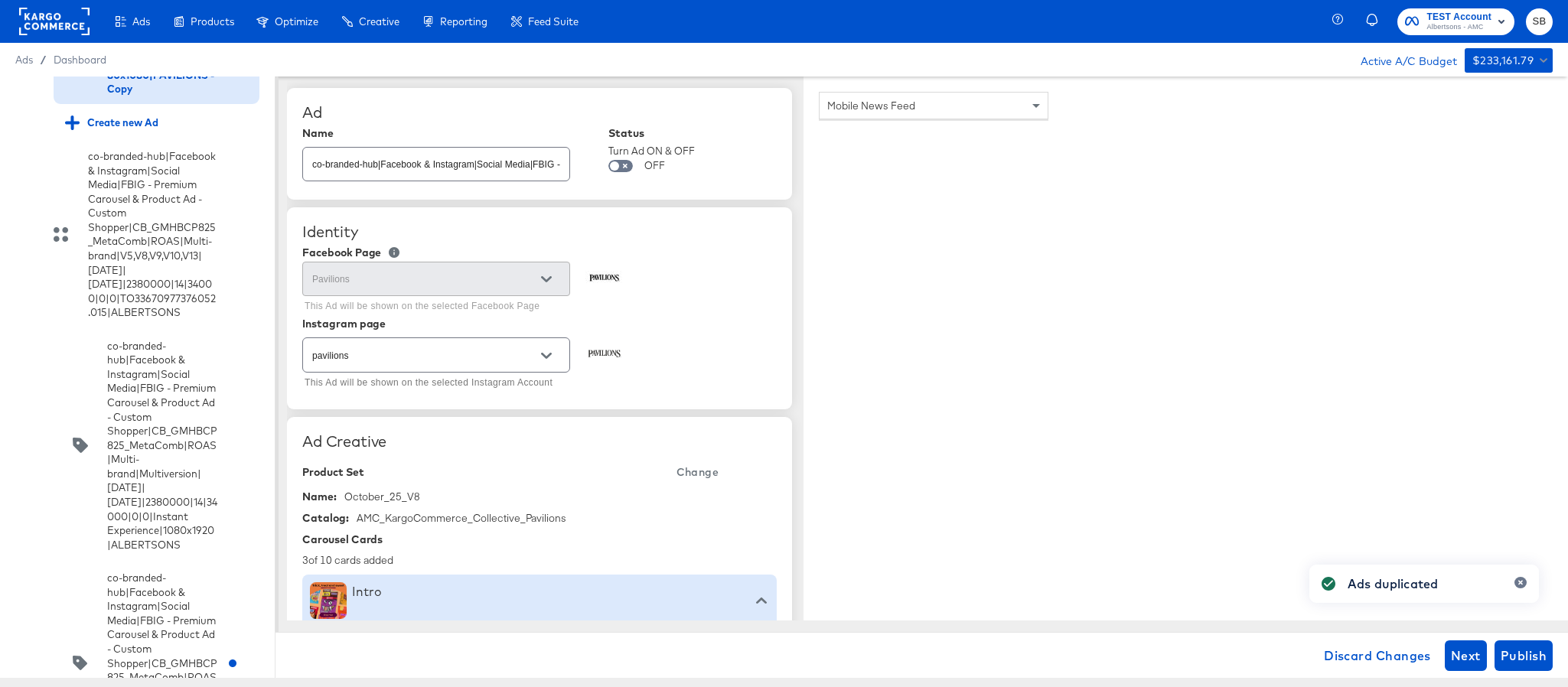
click at [501, 168] on input "co-branded-hub|Facebook & Instagram|Social Media|FBIG - Premium Carousel & Prod…" at bounding box center [436, 158] width 266 height 33
paste input "9|9/10/2025|10/07/2025|2380000|14|34000|0|0|Carousel|1080x1080|PAVILIONS"
type input "co-branded-hub|Facebook & Instagram|Social Media|FBIG - Premium Carousel & Prod…"
click at [703, 471] on span "Change" at bounding box center [697, 472] width 42 height 19
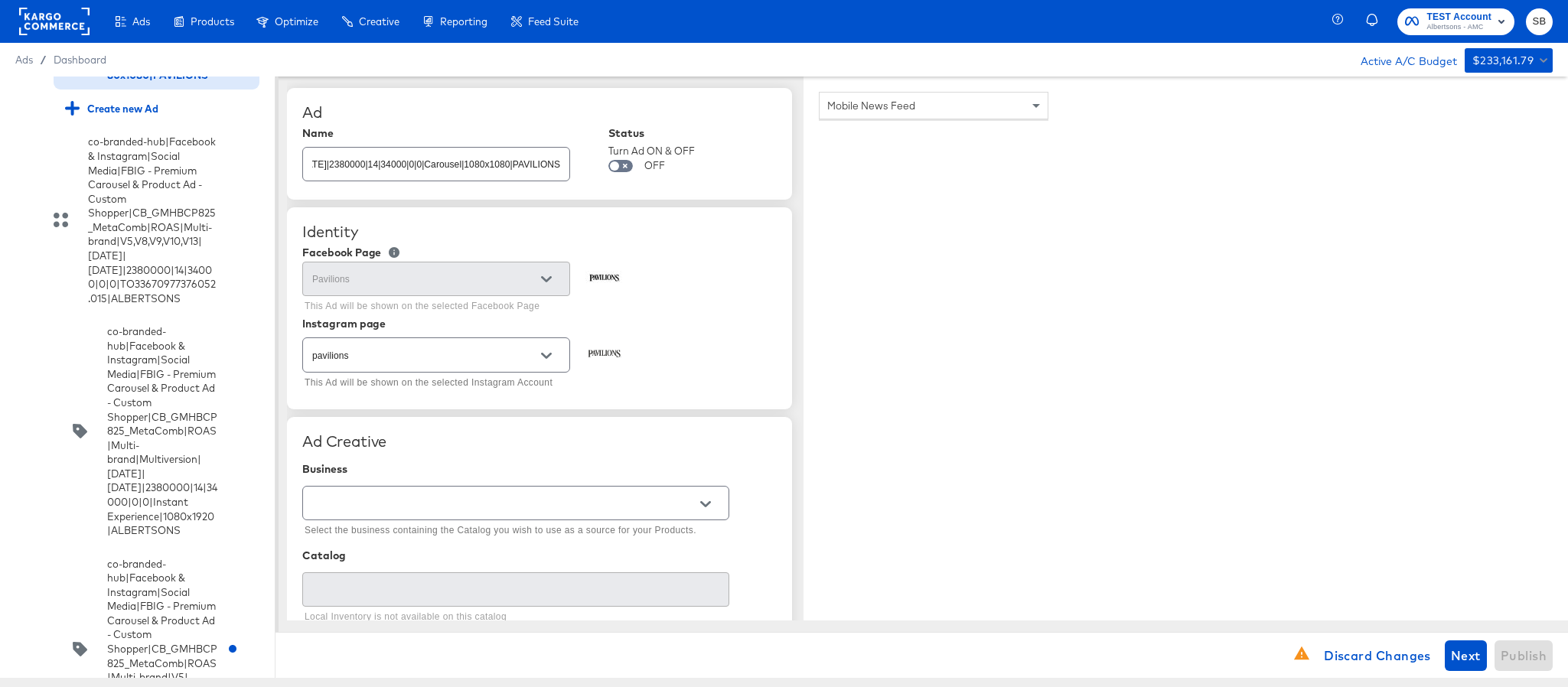
scroll to position [0, 0]
click at [490, 508] on input "text" at bounding box center [503, 503] width 390 height 18
click at [481, 569] on li "Kargo Commerce - Formerly StitcherAds" at bounding box center [515, 568] width 425 height 24
type input "Kargo Commerce - Formerly StitcherAds"
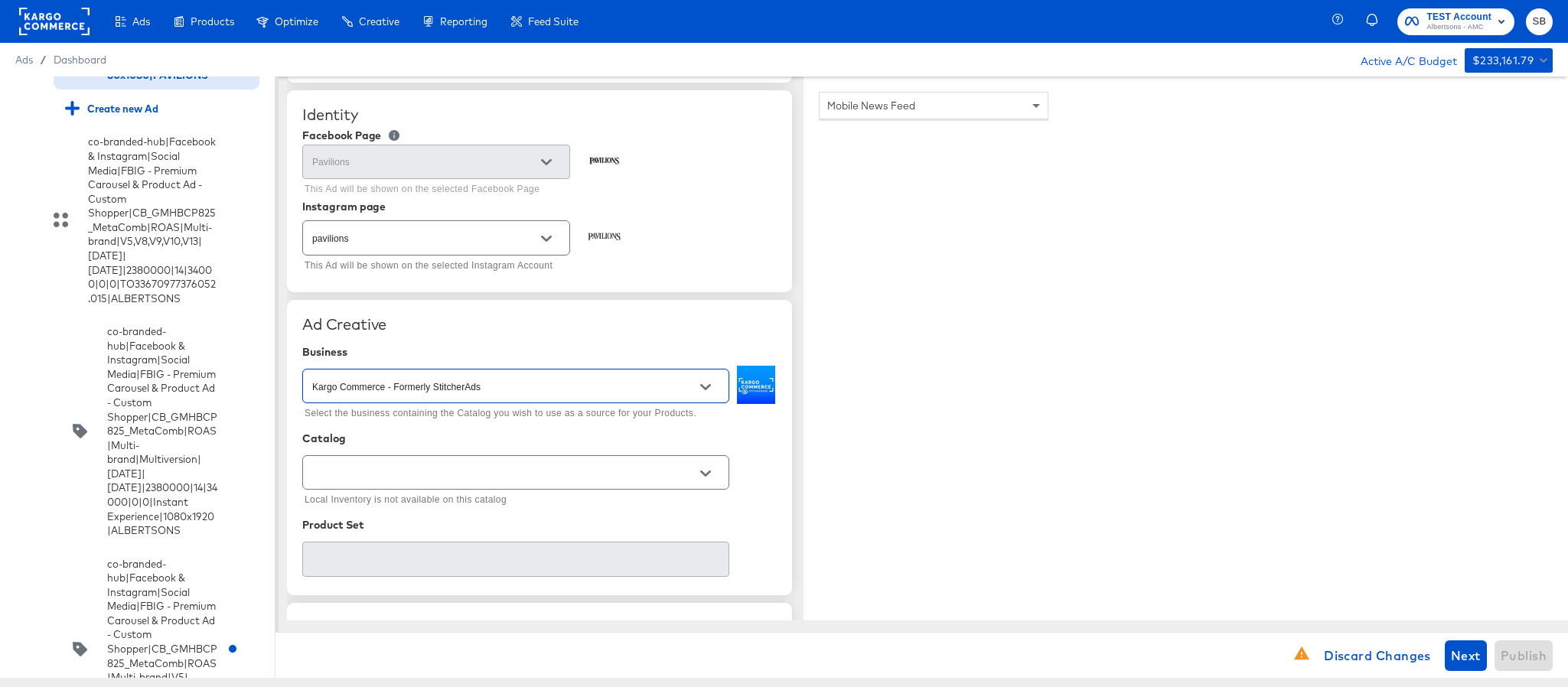
scroll to position [230, 0]
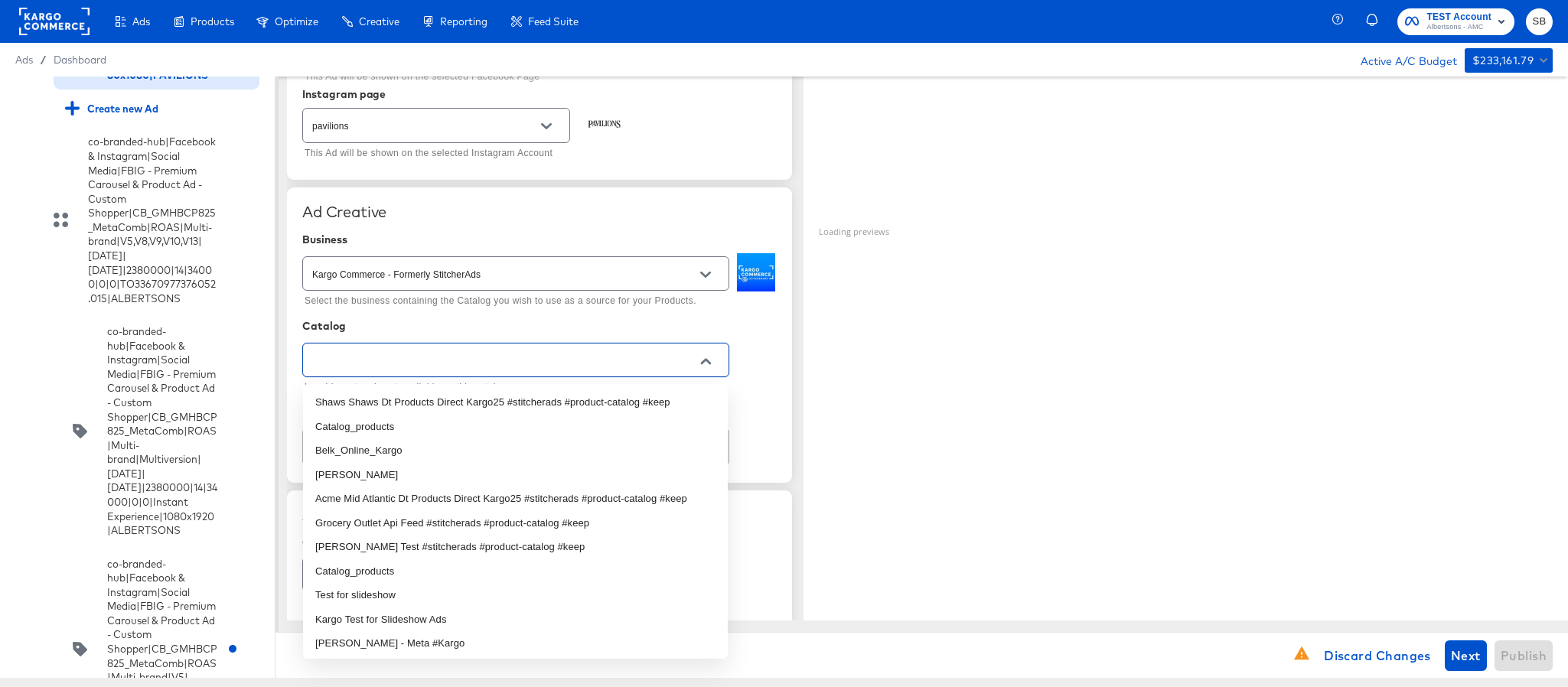
click at [533, 363] on input "text" at bounding box center [503, 361] width 390 height 18
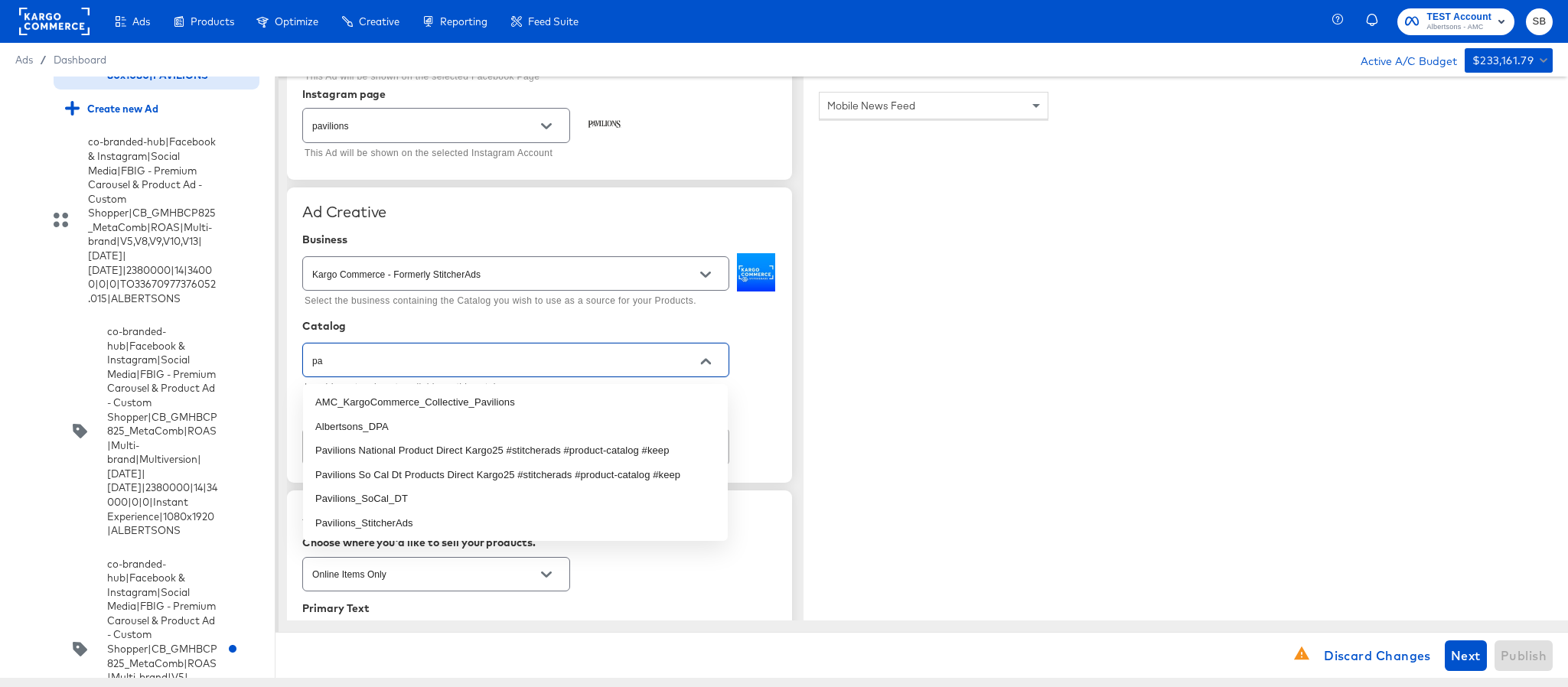
click at [508, 402] on li "AMC_KargoCommerce_Collective_Pavilions" at bounding box center [515, 402] width 425 height 24
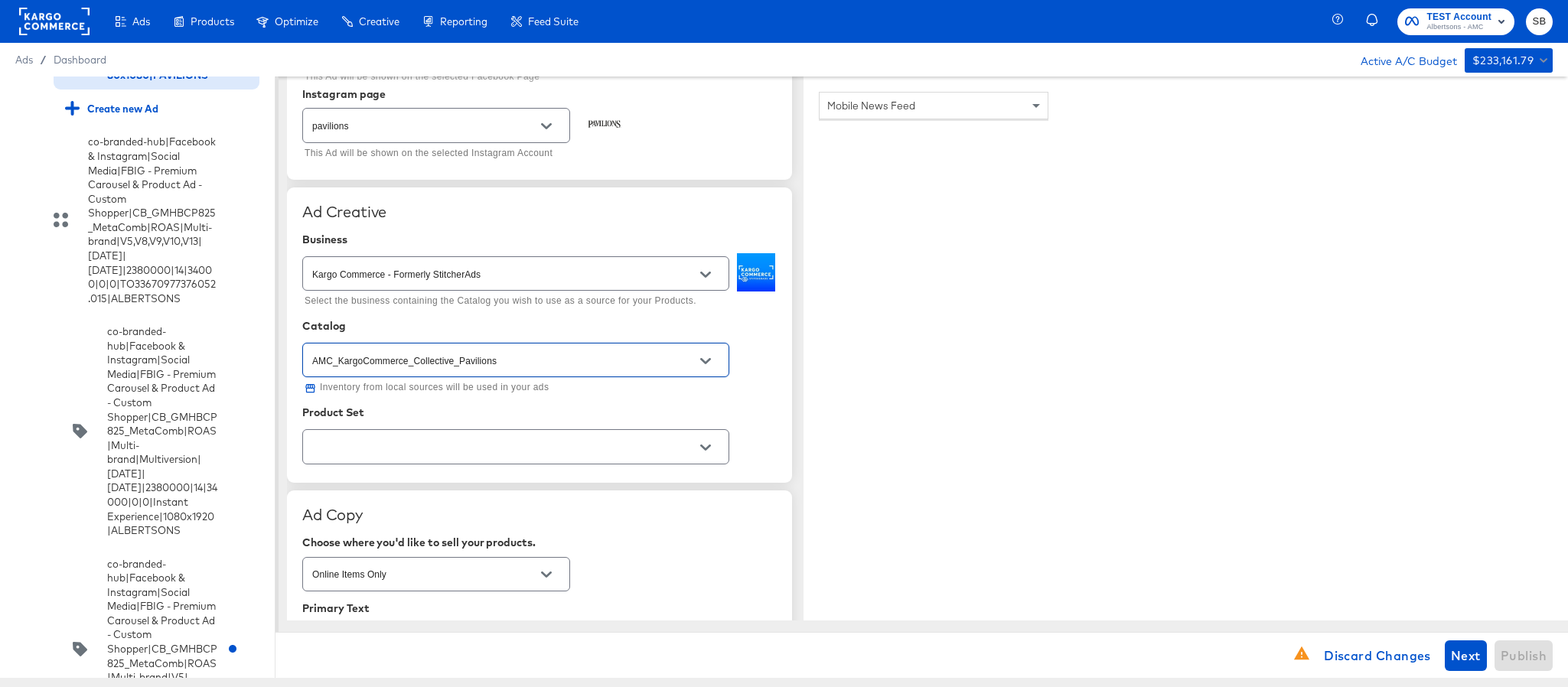
type input "AMC_KargoCommerce_Collective_Pavilions"
click at [492, 456] on input "text" at bounding box center [503, 447] width 390 height 18
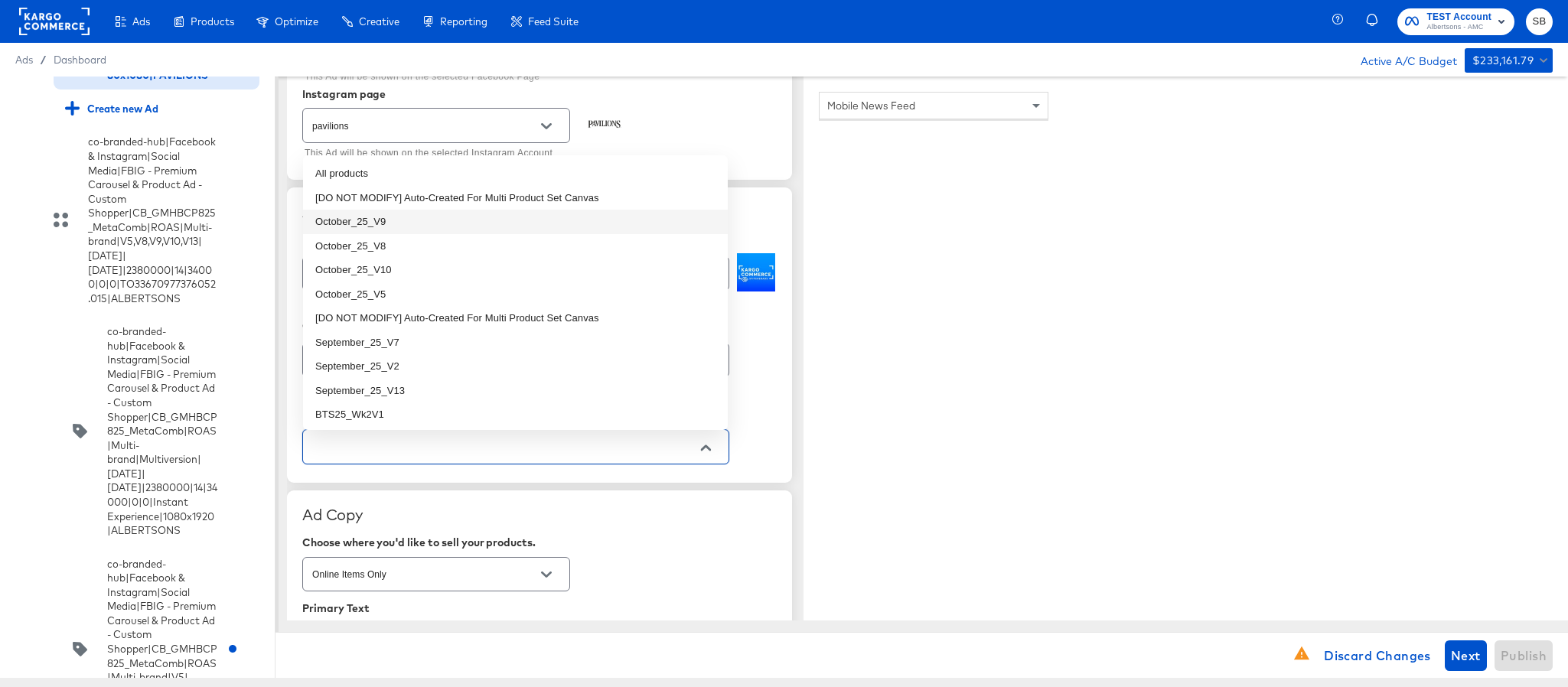
click at [469, 223] on li "October_25_V9" at bounding box center [515, 221] width 425 height 24
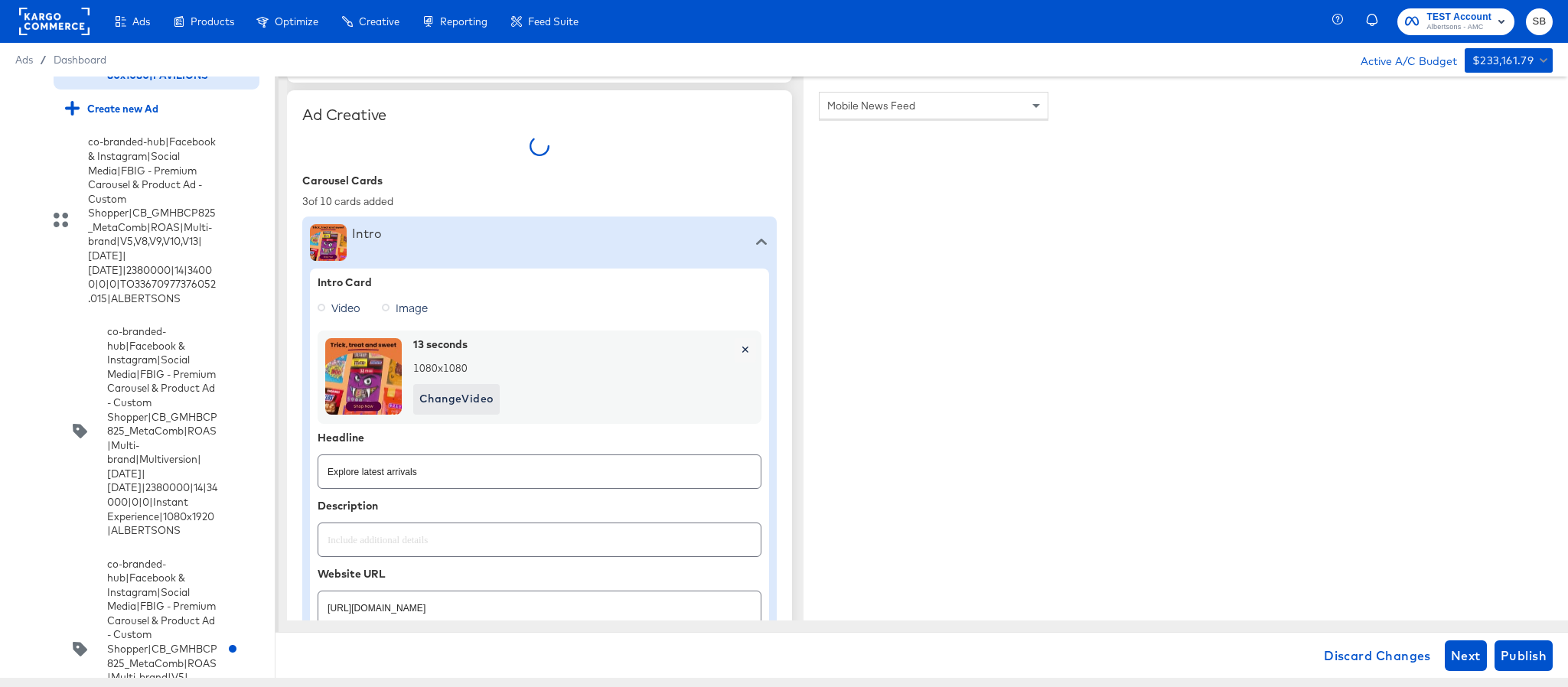
type textarea "x"
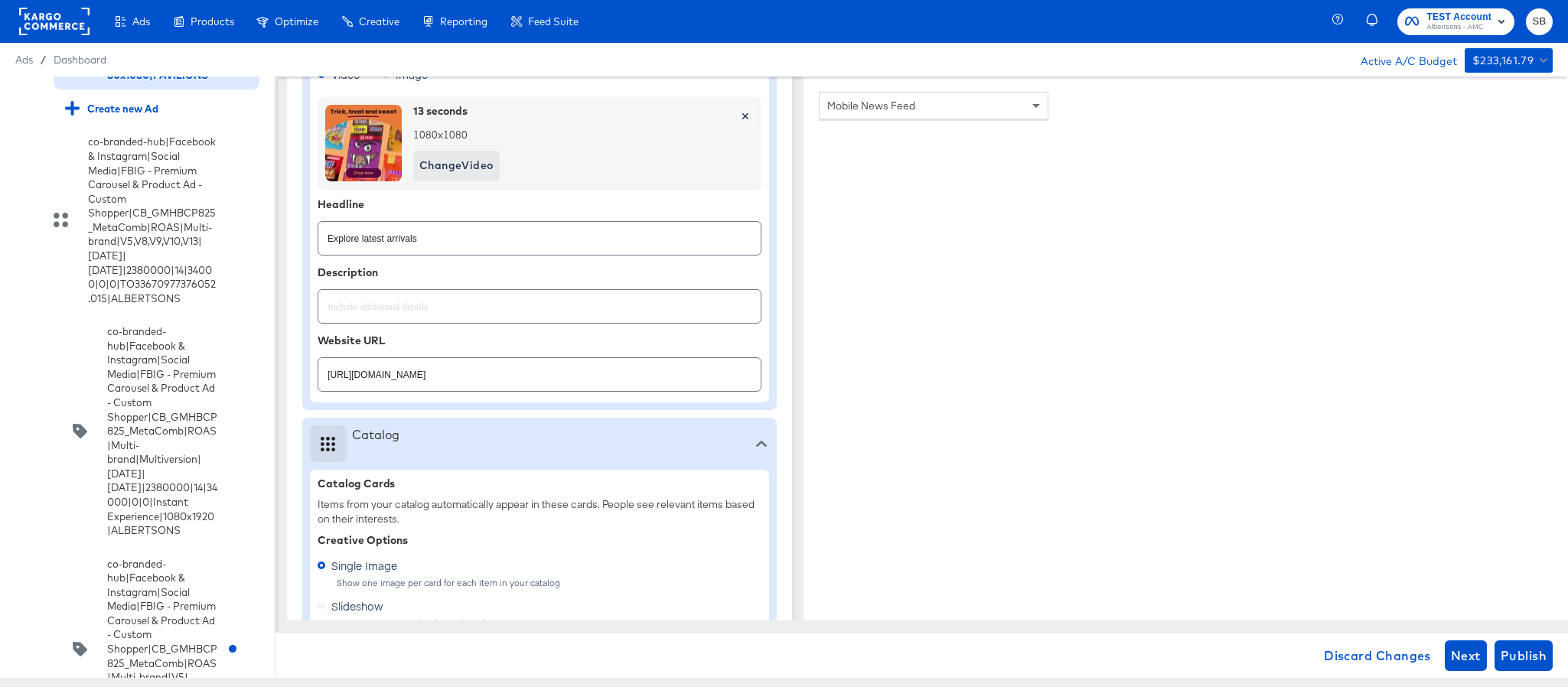
scroll to position [606, 0]
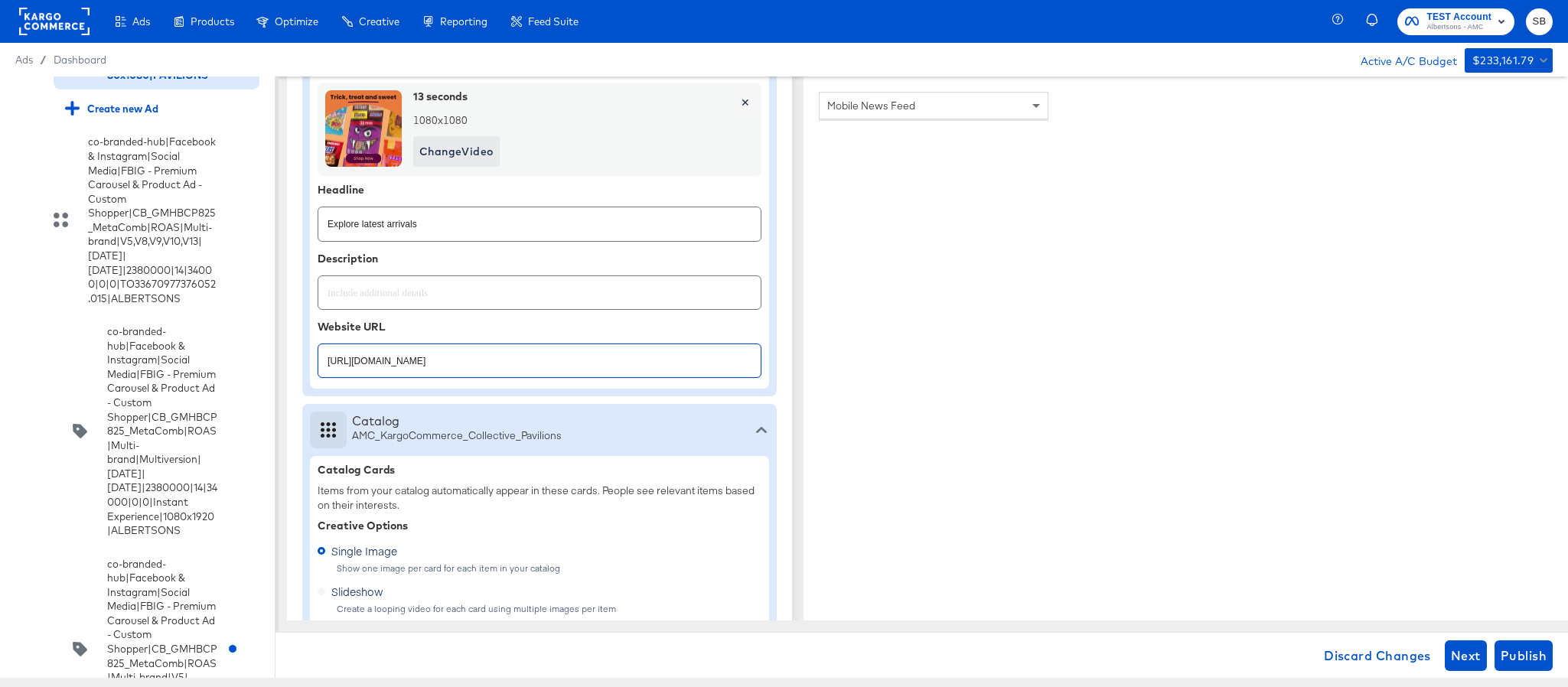
click at [600, 351] on input "[URL][DOMAIN_NAME]" at bounding box center [539, 354] width 443 height 33
paste input "cookies-snacks-candy"
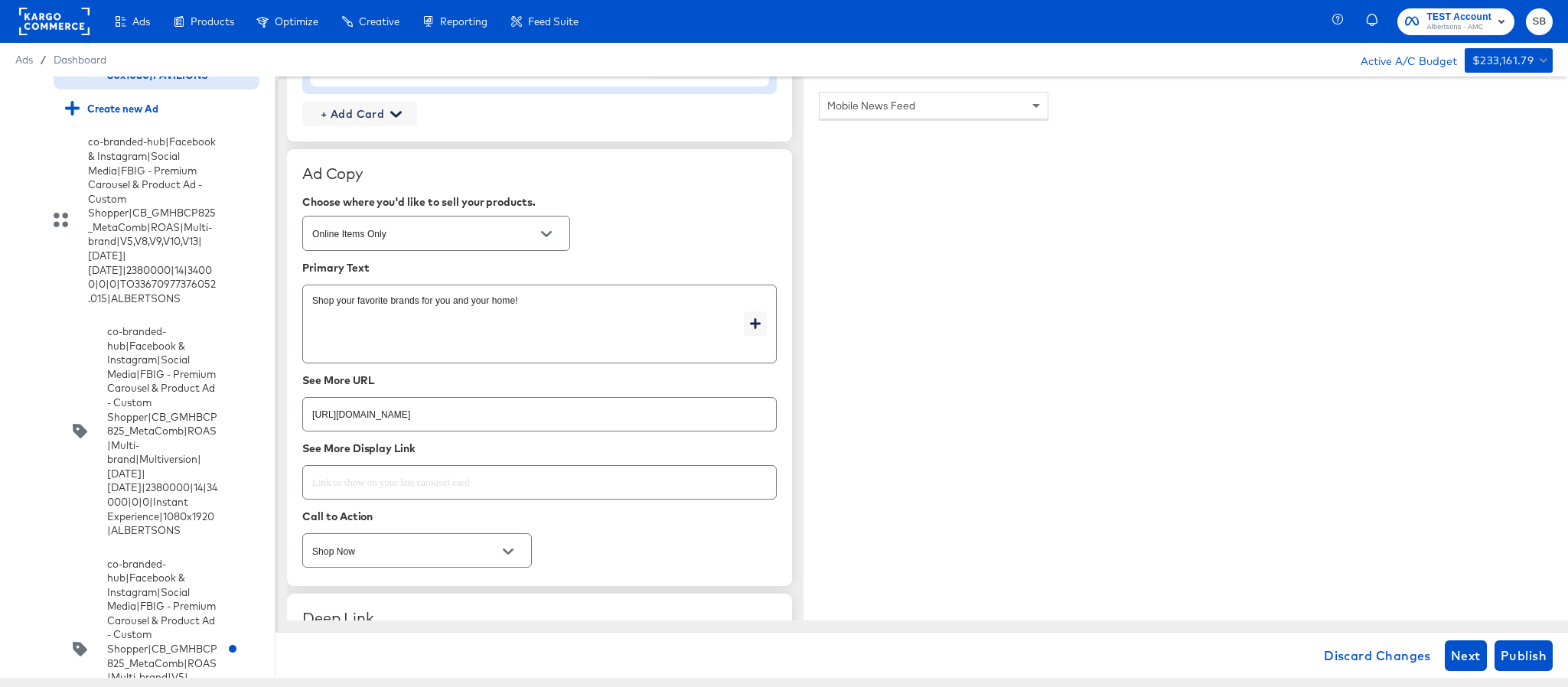
scroll to position [2213, 0]
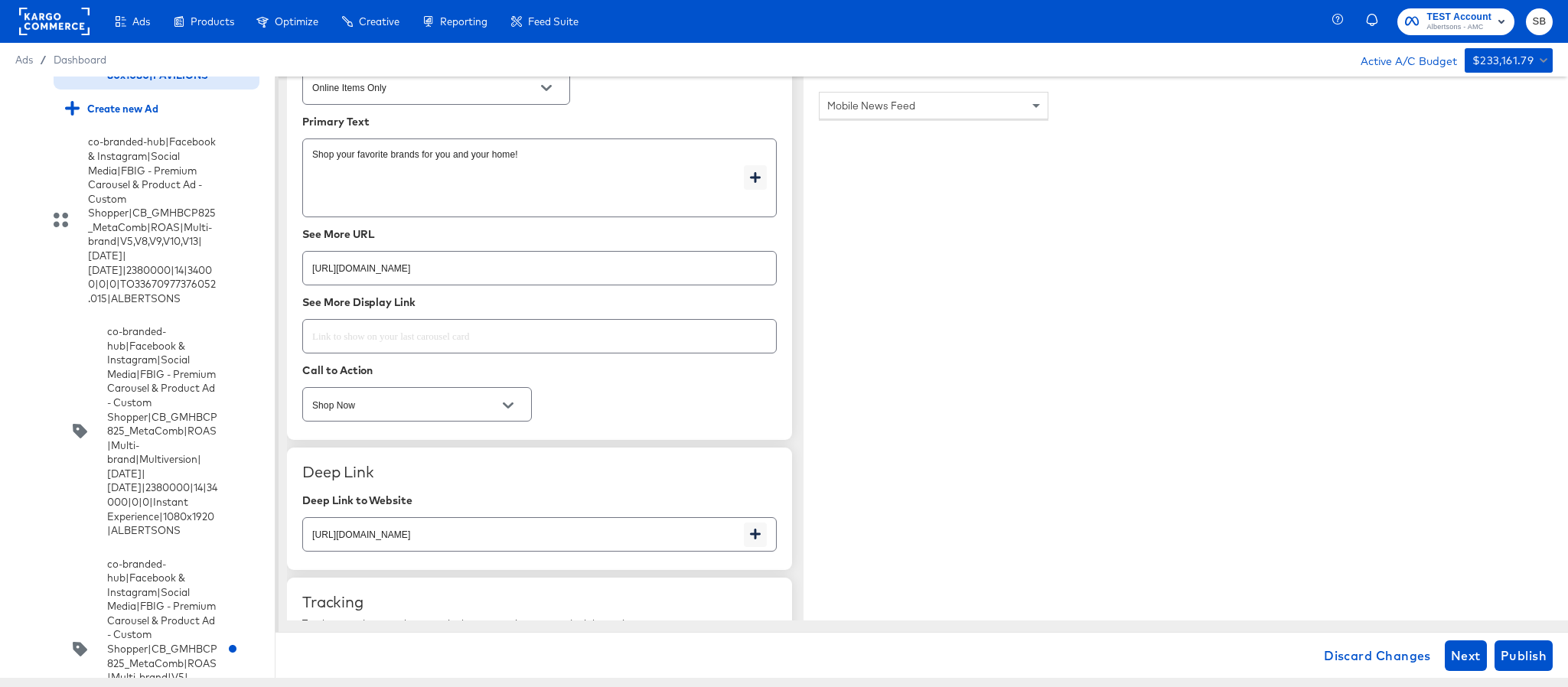
type input "https://www.pavilions.com/shop/aisles/cookies-snacks-candy.html"
type textarea "x"
click at [643, 265] on input "[URL][DOMAIN_NAME]" at bounding box center [539, 261] width 473 height 33
paste input "cookies-snacks-candy"
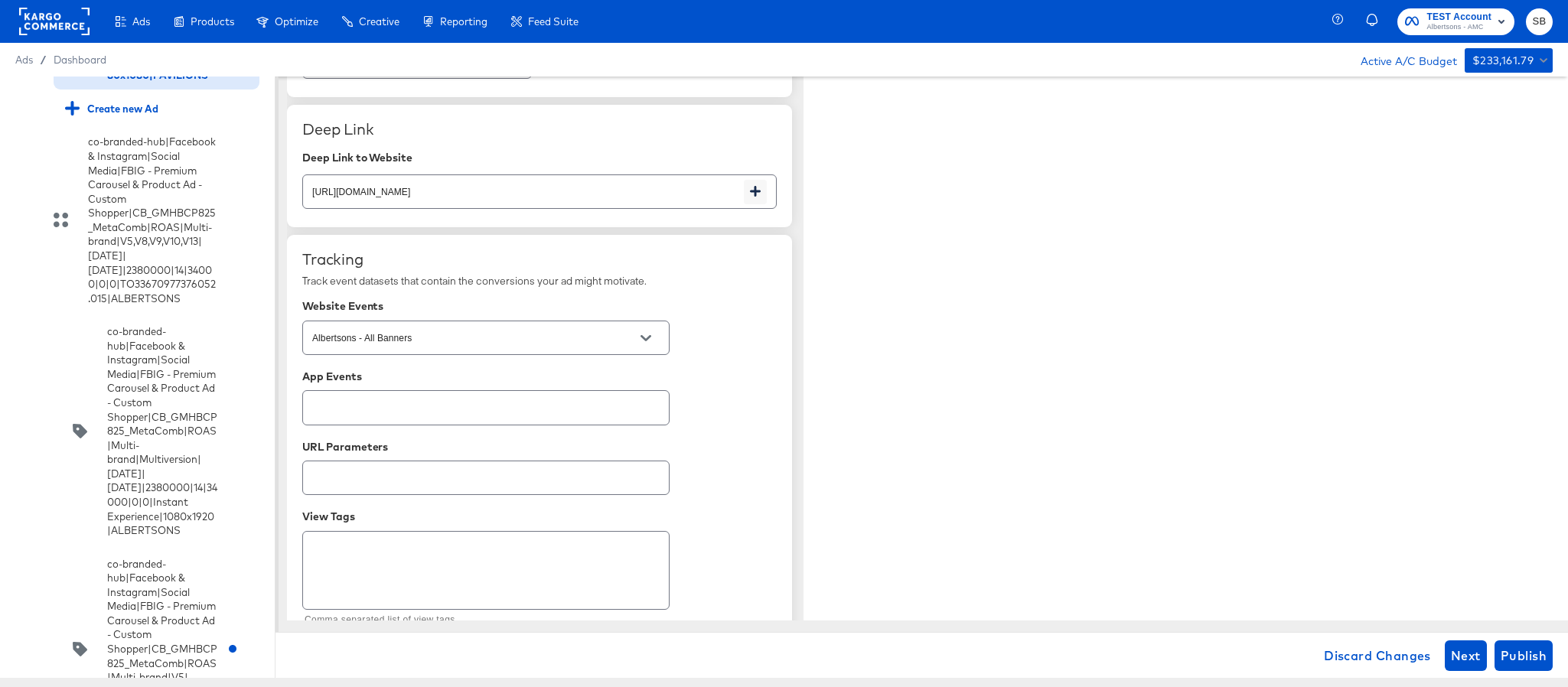
scroll to position [2558, 0]
type input "https://www.pavilions.com/shop/aisles/cookies-snacks-candy.html"
type textarea "x"
click at [619, 193] on input "[URL][DOMAIN_NAME]" at bounding box center [524, 184] width 441 height 33
paste input "cookies-snacks-candy"
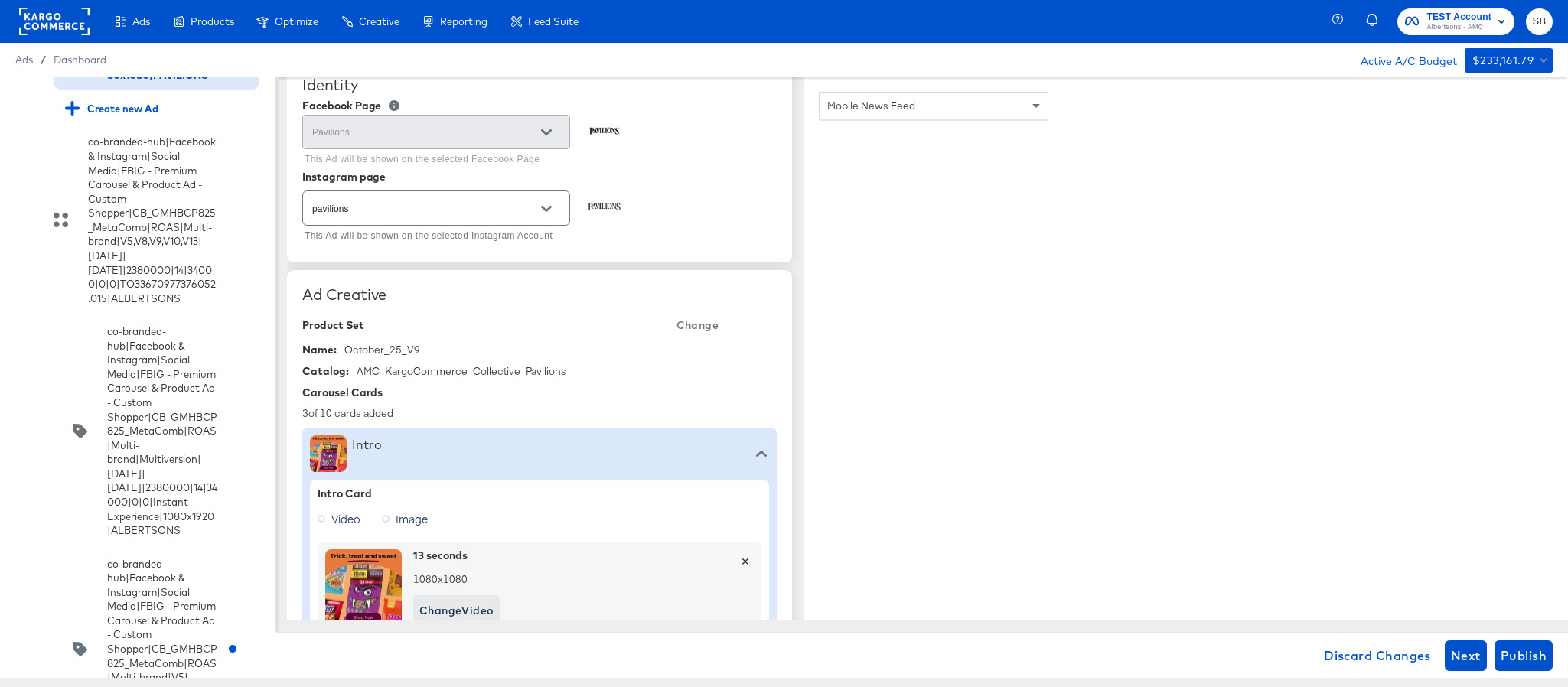
scroll to position [0, 0]
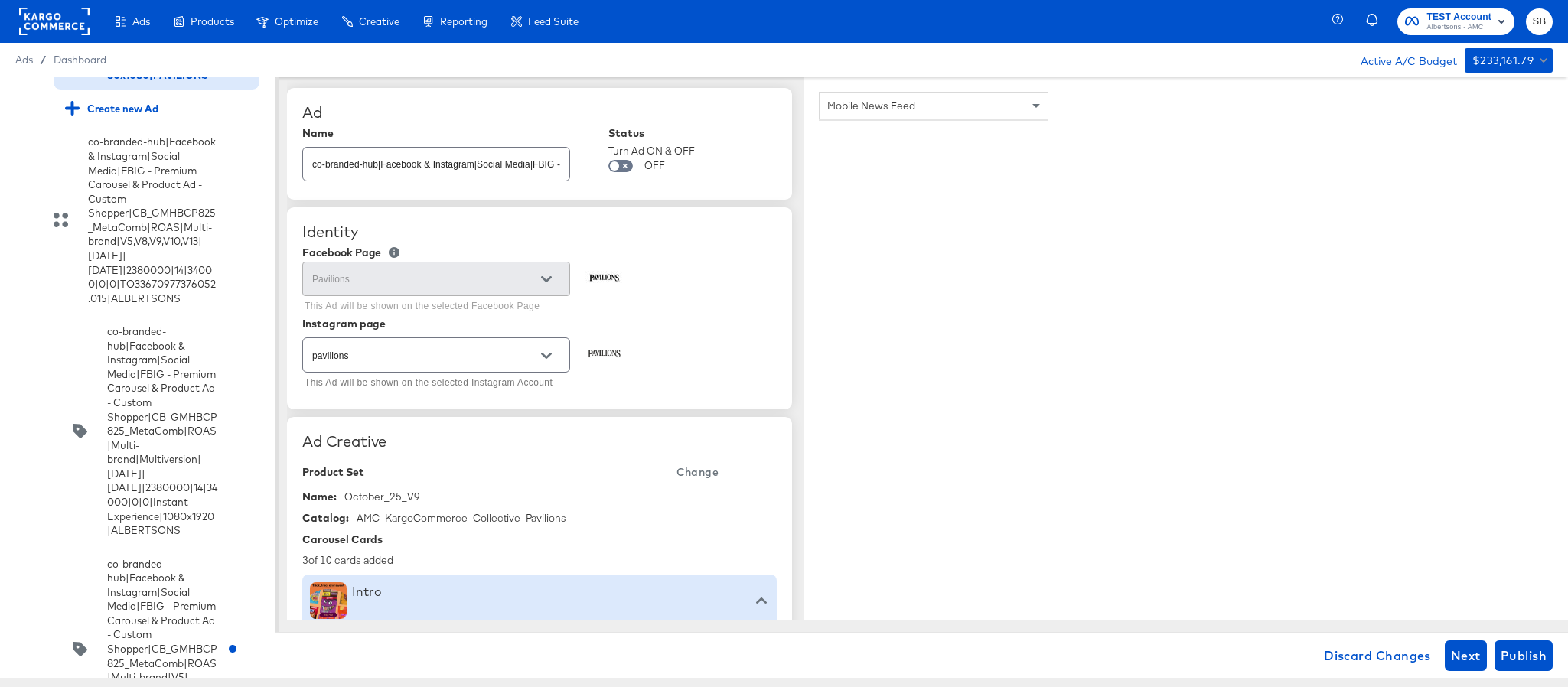
type input "https://www.pavilions.com/shop/aisles/cookies-snacks-candy.html"
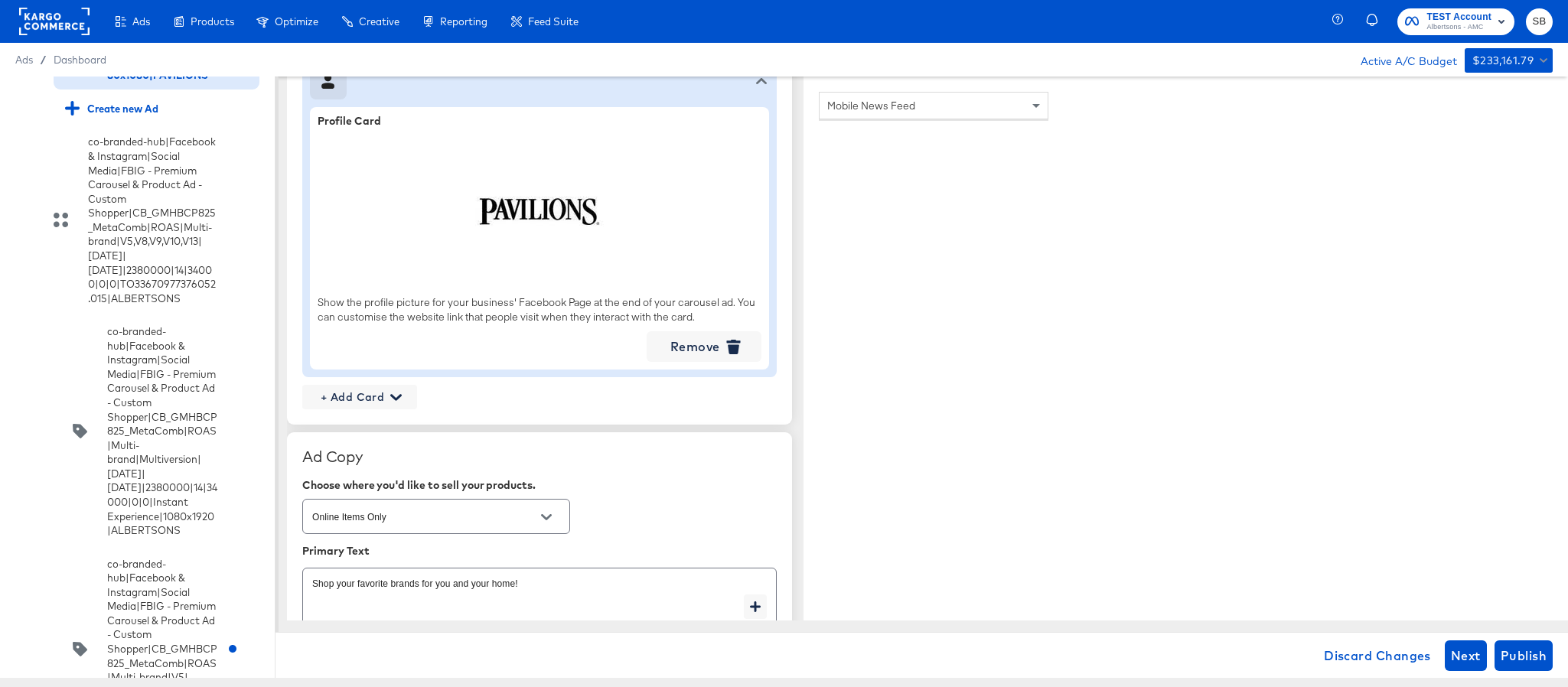
scroll to position [1672, 0]
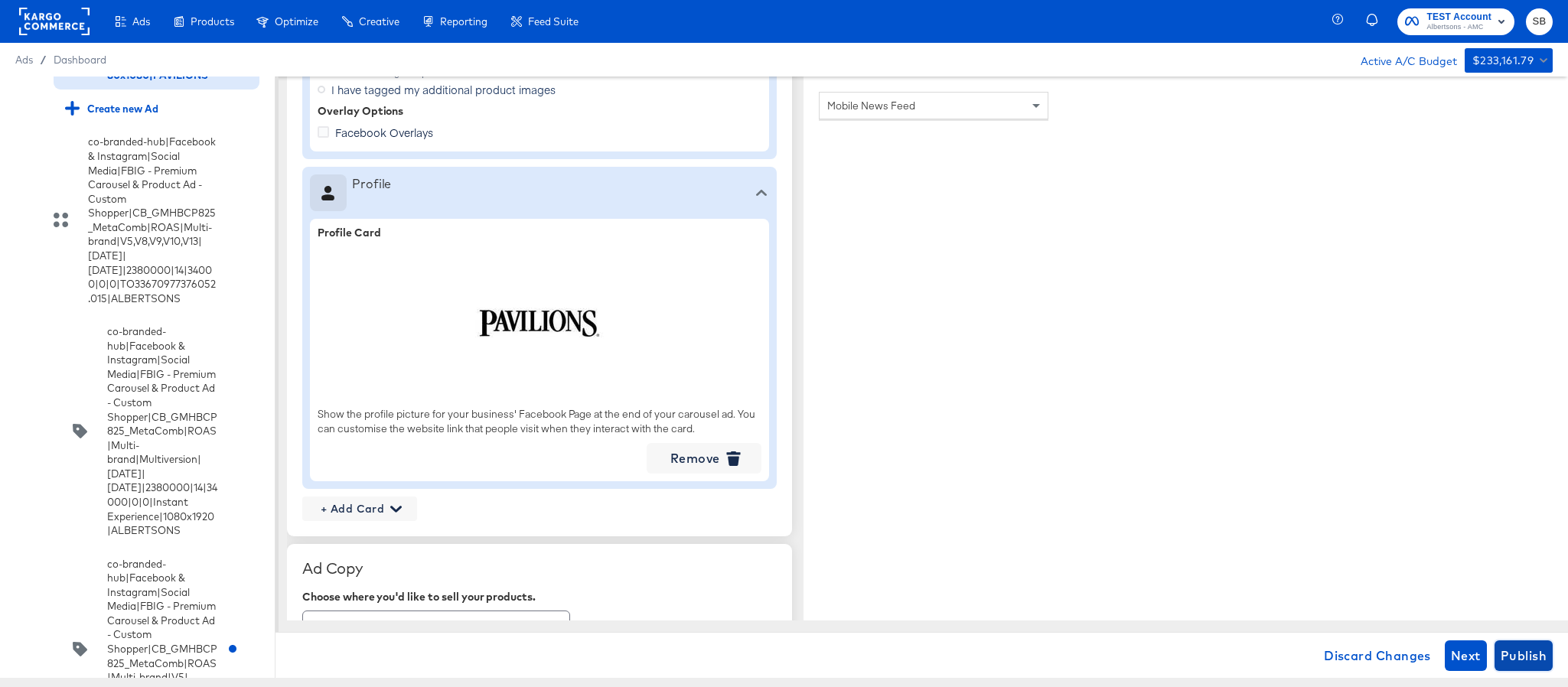
click at [1540, 648] on span "Publish" at bounding box center [1524, 656] width 46 height 22
type textarea "x"
click at [0, 0] on input "checkbox" at bounding box center [0, 0] width 0 height 0
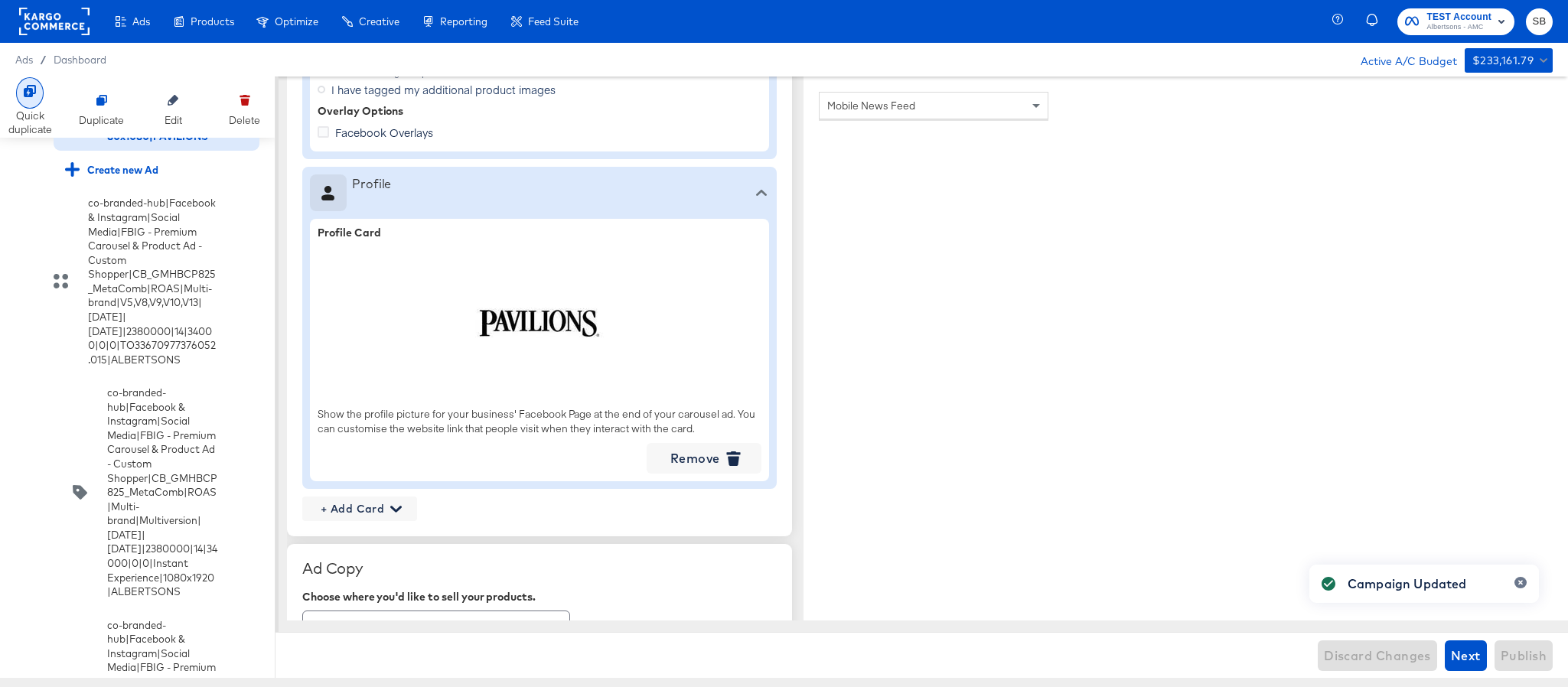
click at [28, 80] on div at bounding box center [29, 93] width 28 height 32
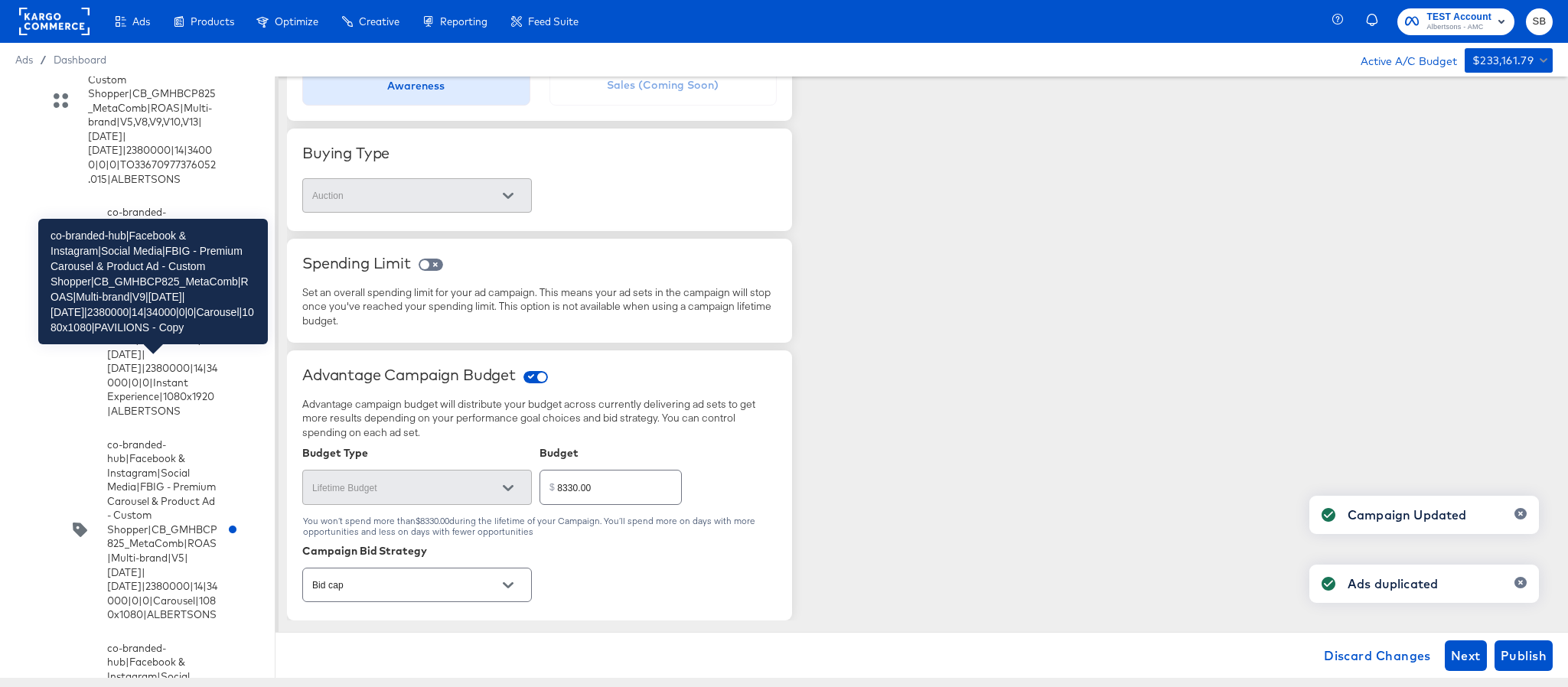
scroll to position [4332, 0]
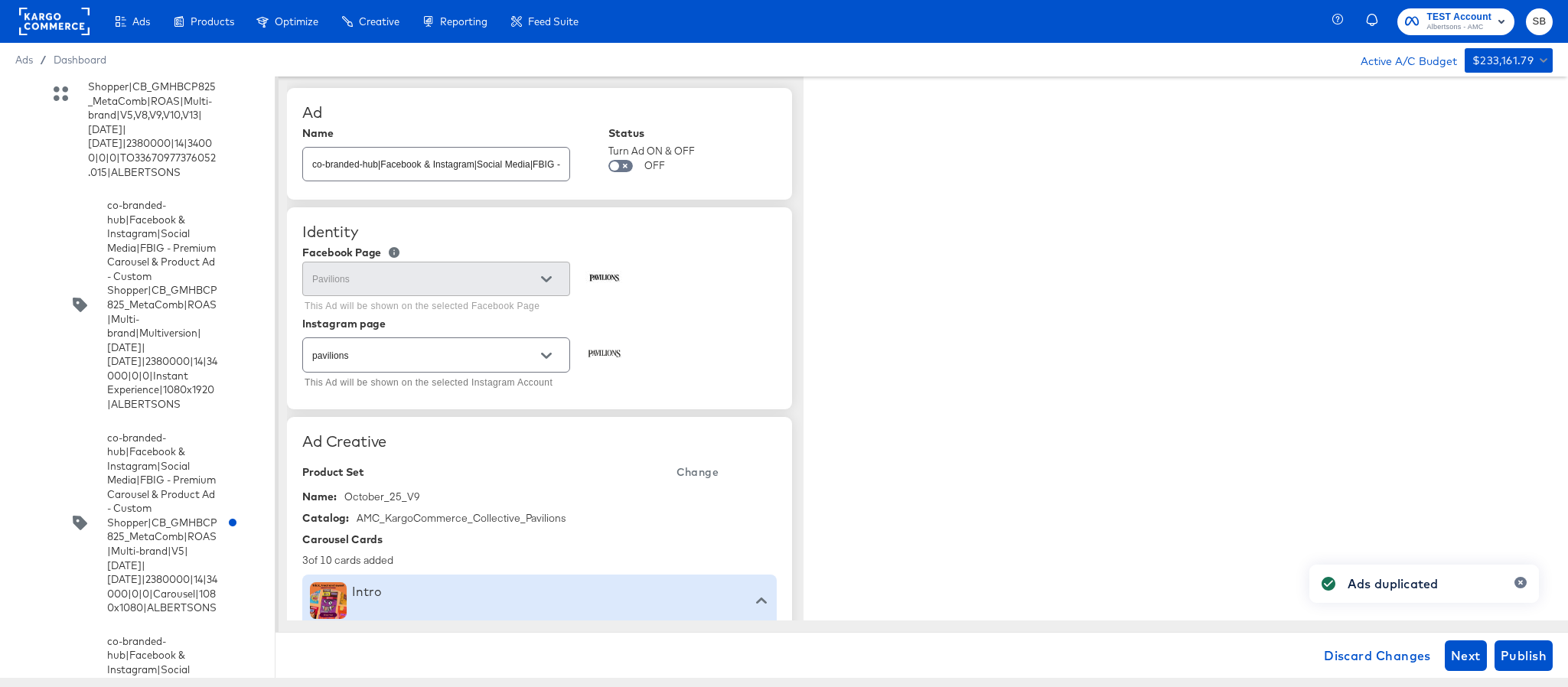
type textarea "x"
click at [480, 164] on input "co-branded-hub|Facebook & Instagram|Social Media|FBIG - Premium Carousel & Prod…" at bounding box center [436, 158] width 266 height 33
paste input "10|9/10/2025|10/07/2025|2380000|14|34000|0|0|Carousel|1080x1080|PAVILIONS"
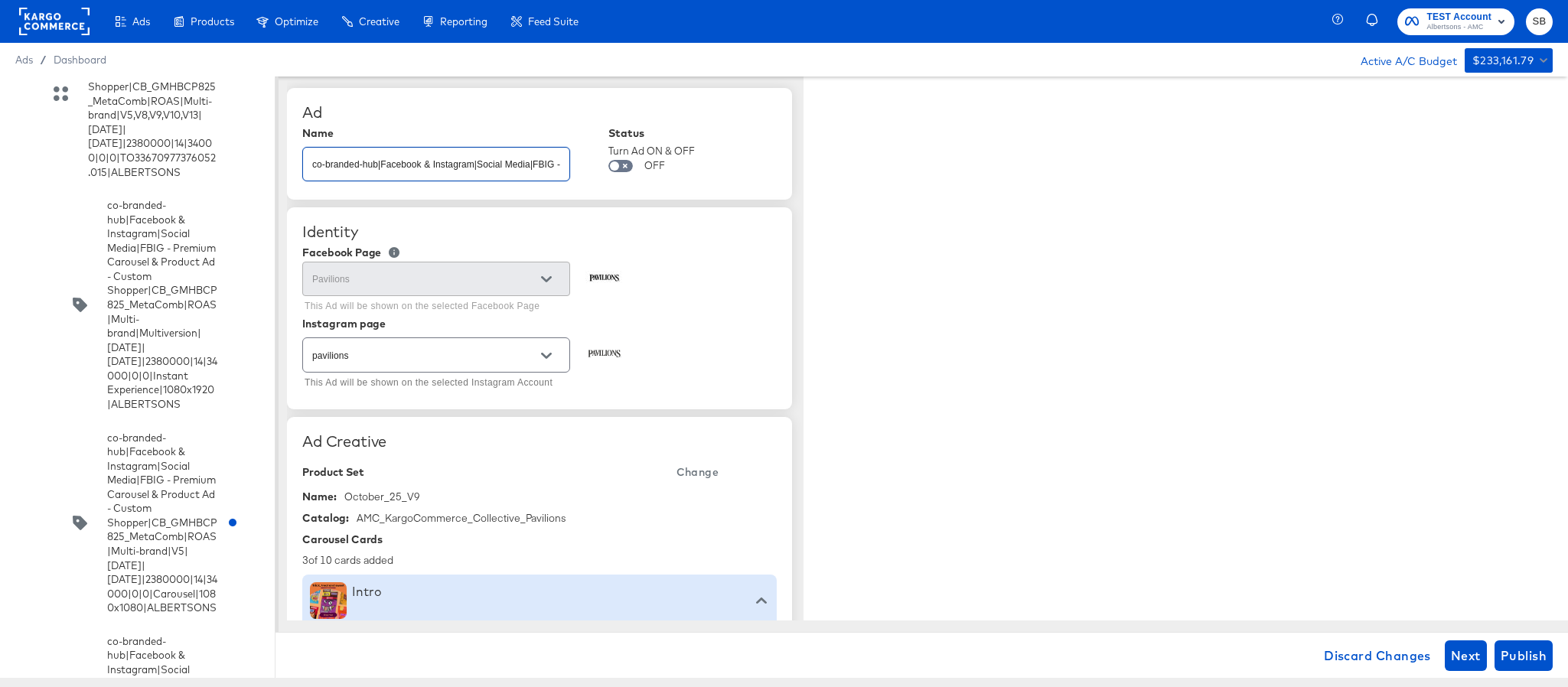
scroll to position [0, 767]
type input "co-branded-hub|Facebook & Instagram|Social Media|FBIG - Premium Carousel & Prod…"
type textarea "x"
click at [710, 467] on span "Change" at bounding box center [697, 472] width 42 height 19
type textarea "x"
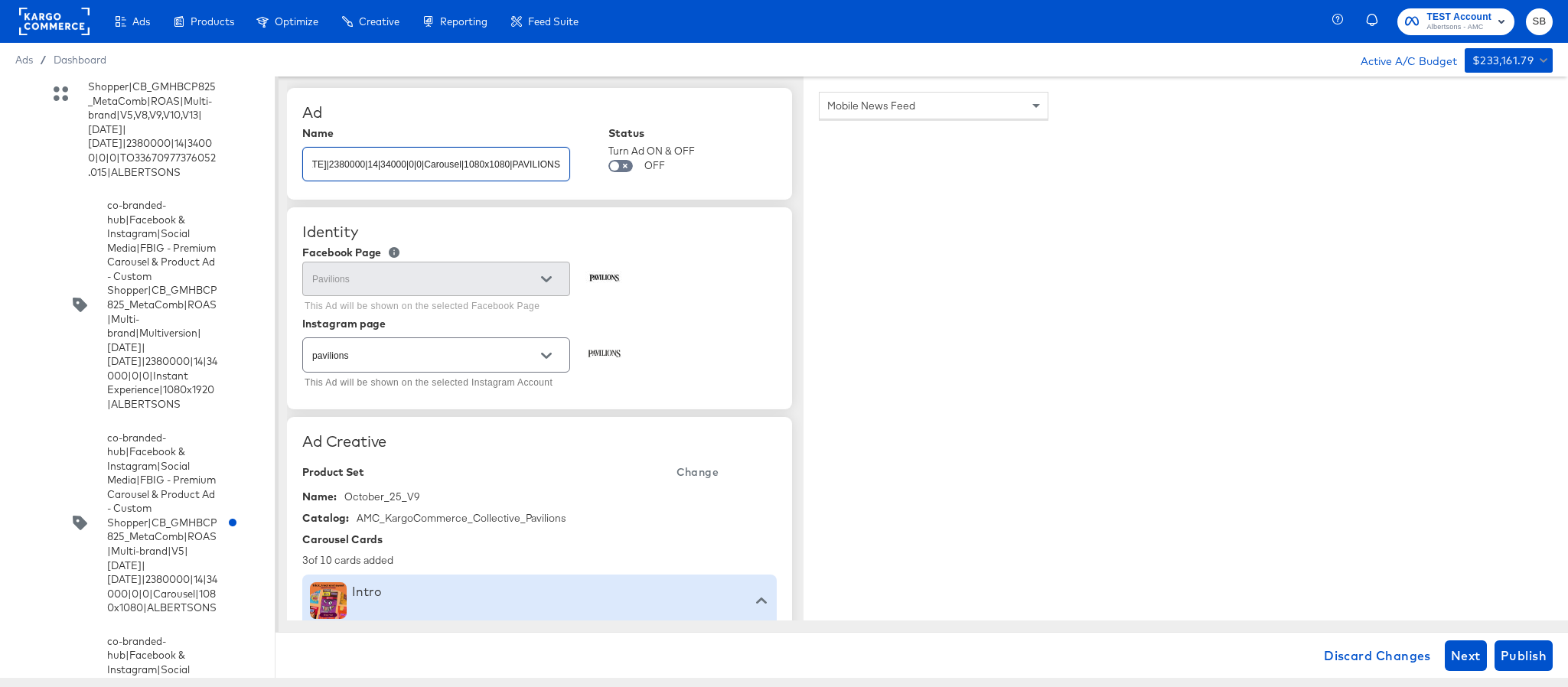
scroll to position [0, 0]
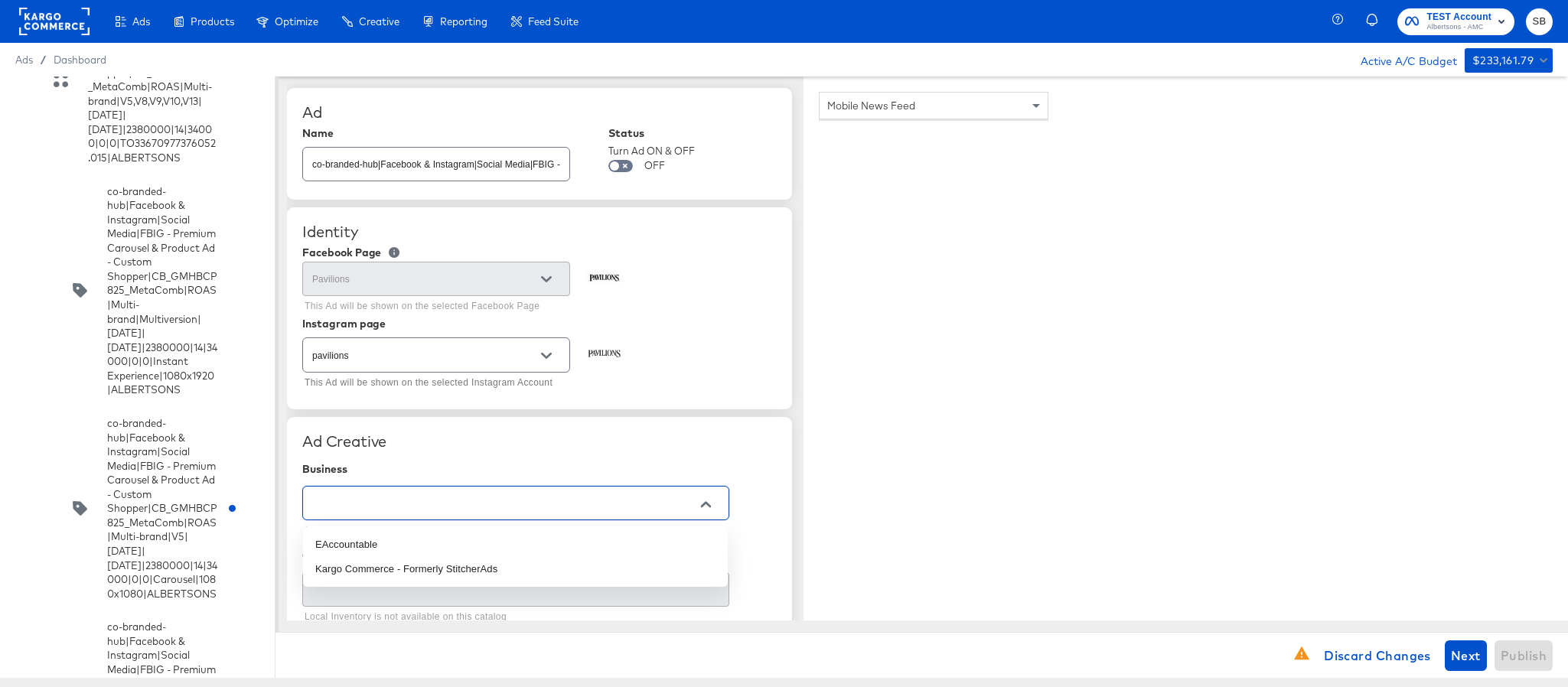
click at [437, 498] on input "text" at bounding box center [503, 503] width 390 height 18
click at [434, 567] on li "Kargo Commerce - Formerly StitcherAds" at bounding box center [515, 568] width 425 height 24
type input "Kargo Commerce - Formerly StitcherAds"
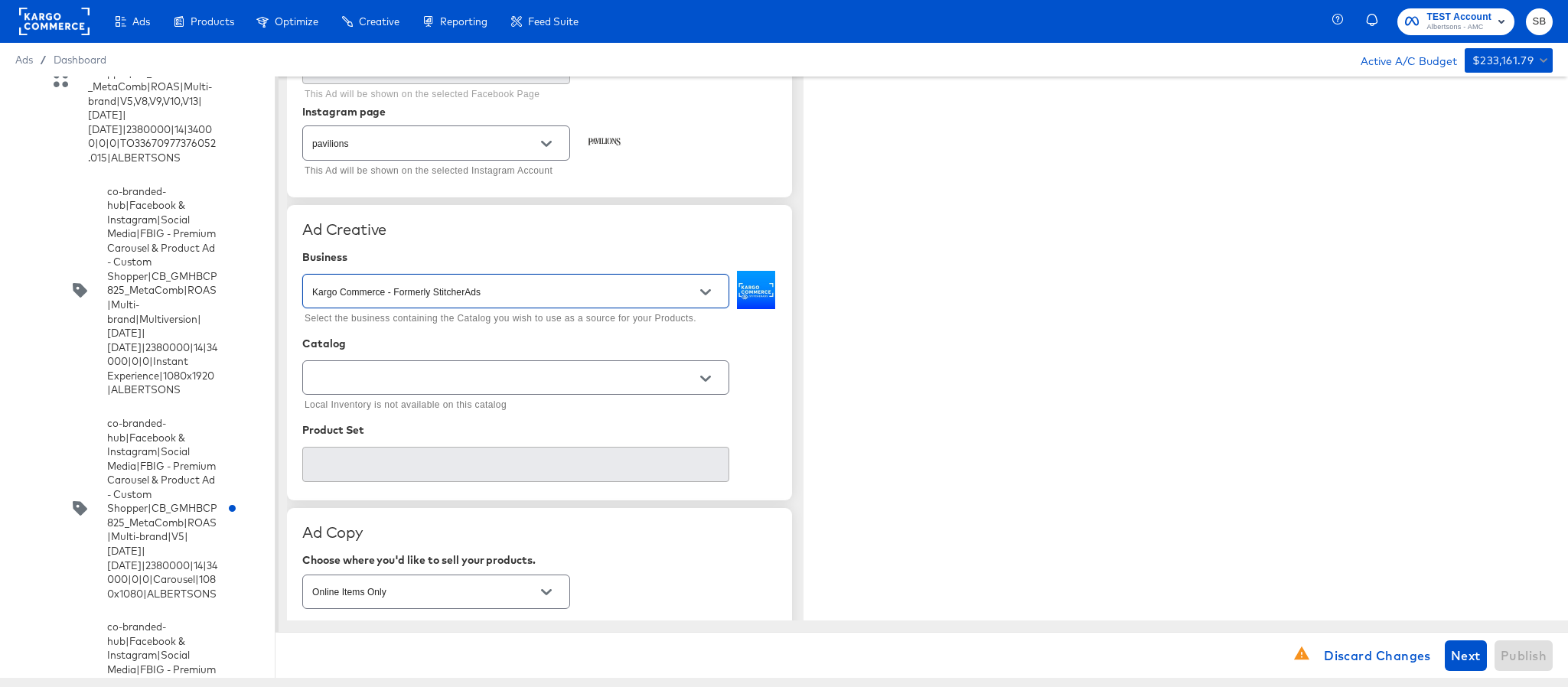
scroll to position [230, 0]
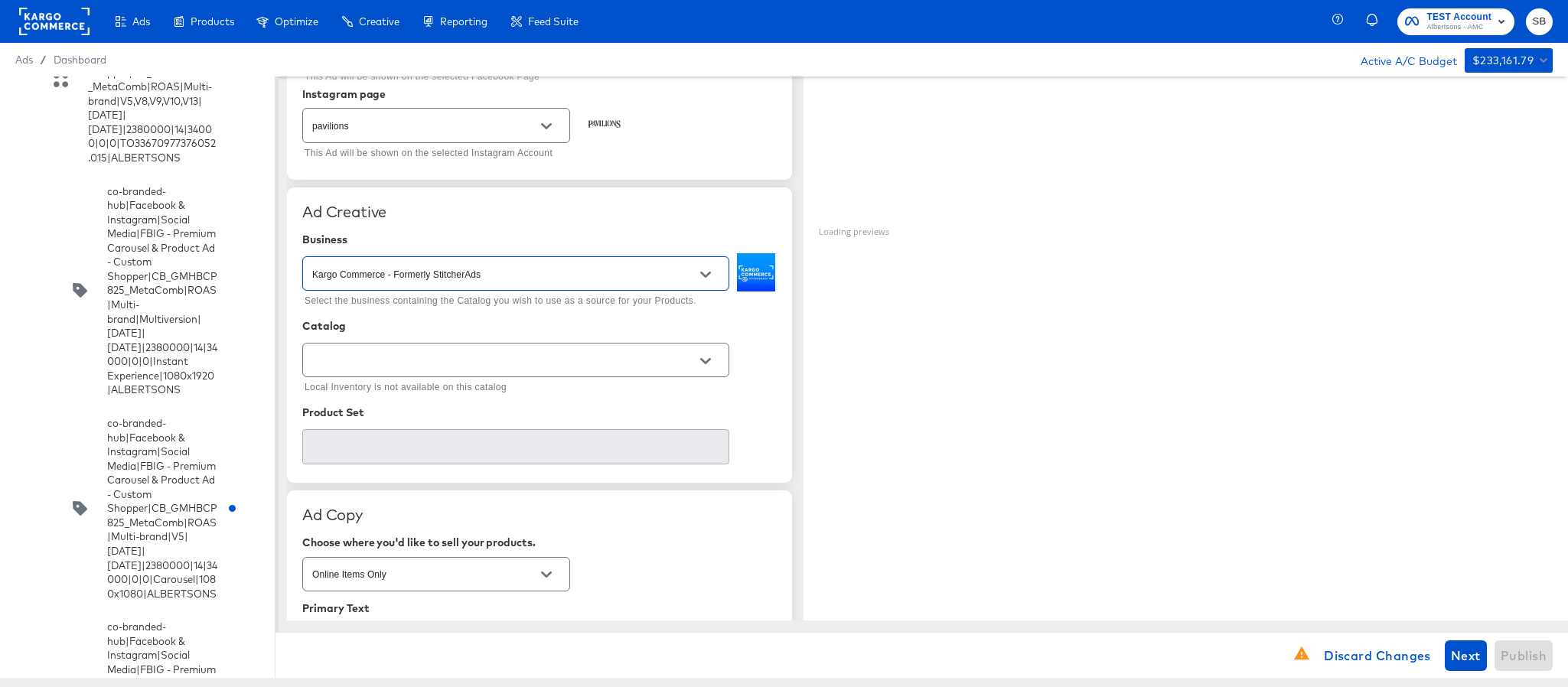
click at [493, 354] on input "text" at bounding box center [503, 361] width 390 height 18
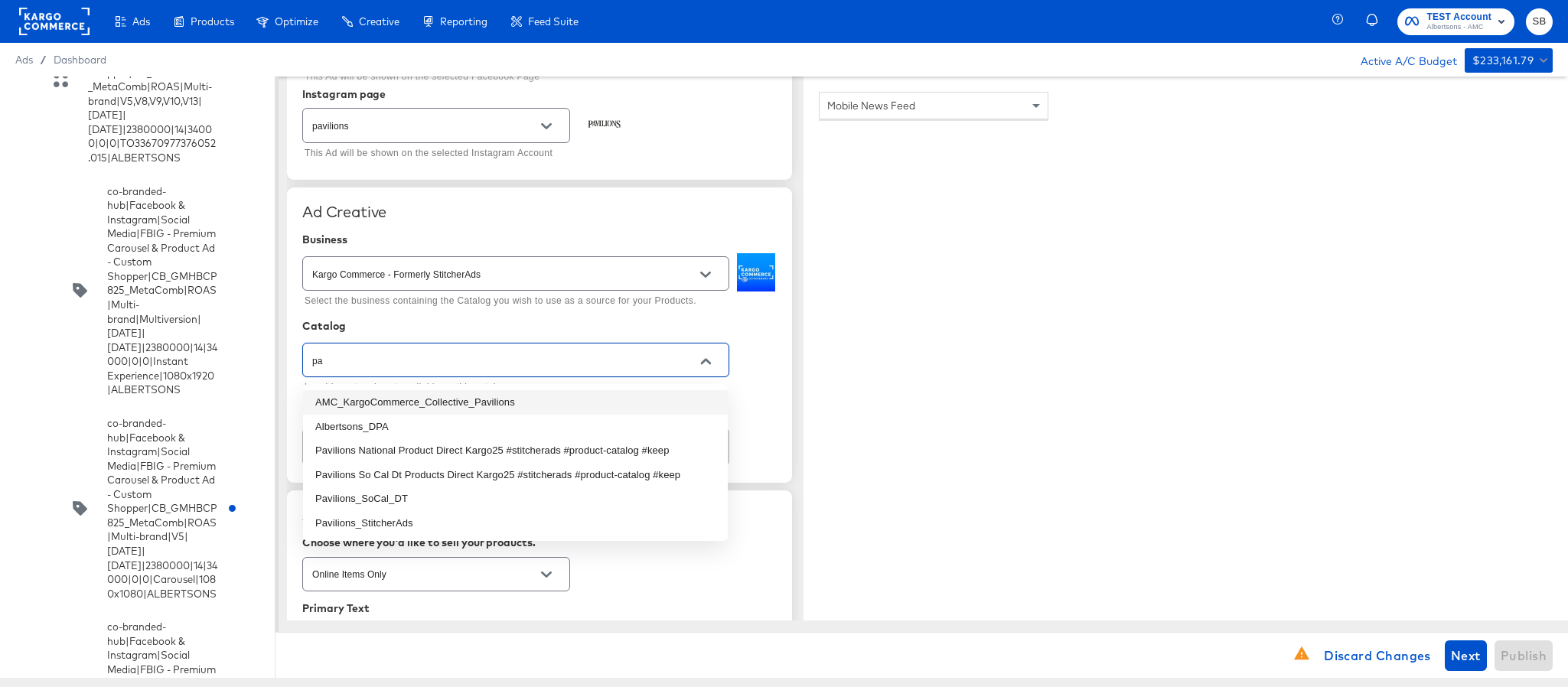
click at [508, 397] on li "AMC_KargoCommerce_Collective_Pavilions" at bounding box center [515, 402] width 425 height 24
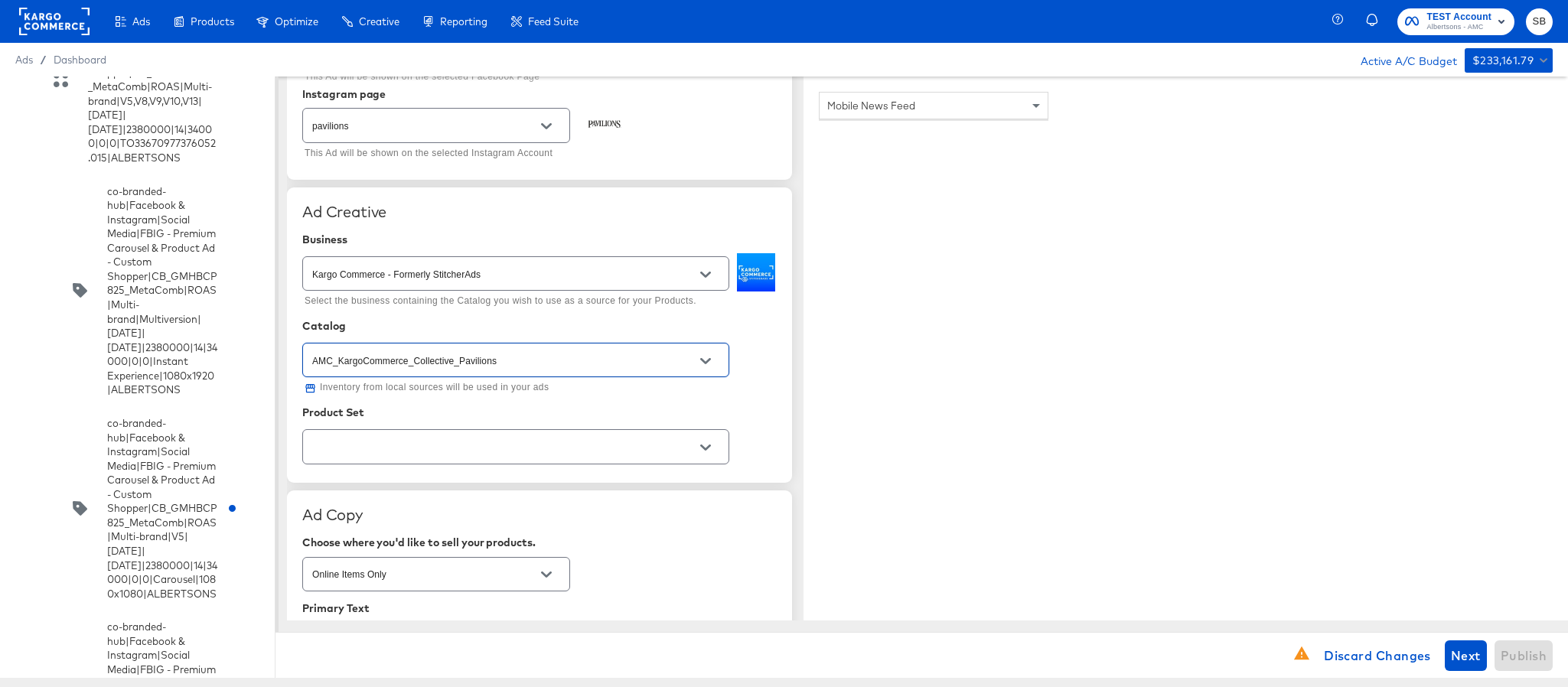
type input "AMC_KargoCommerce_Collective_Pavilions"
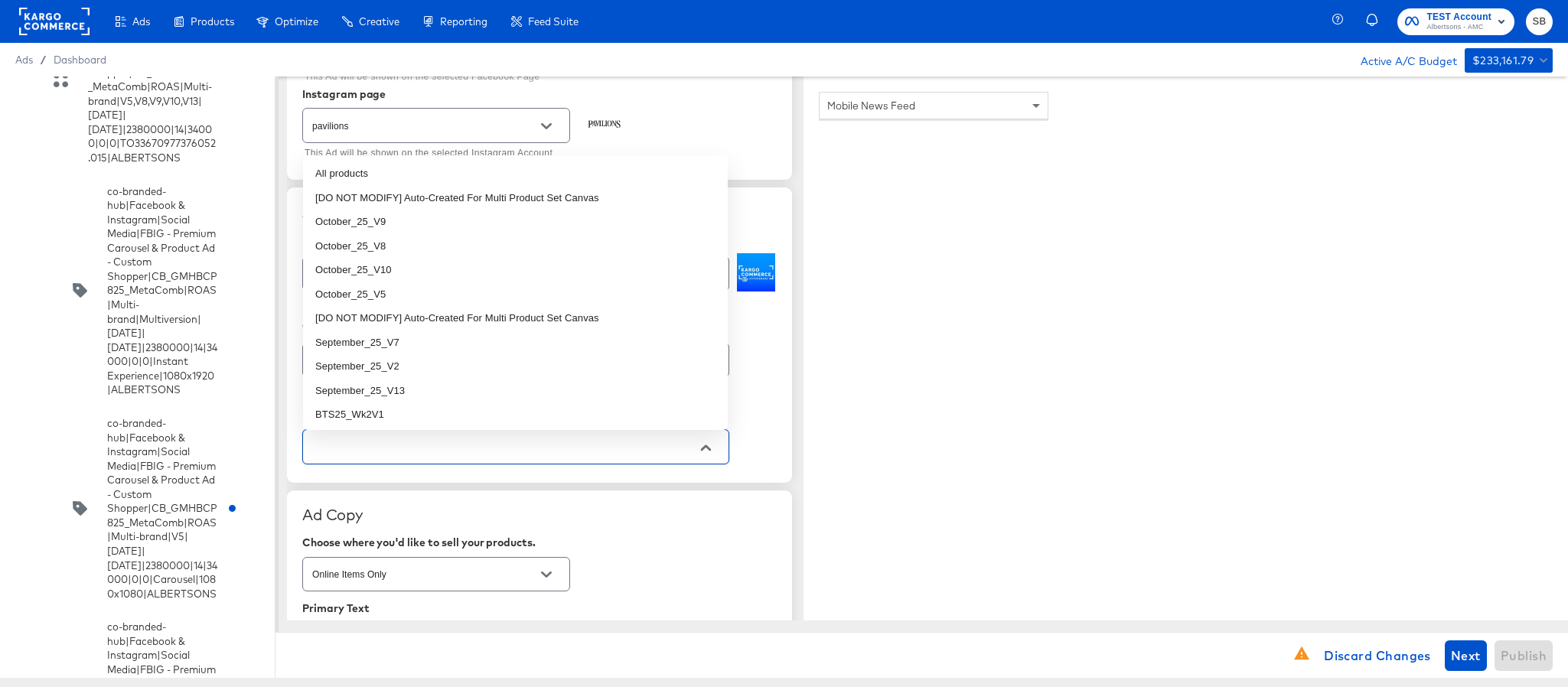
click at [499, 447] on input "text" at bounding box center [503, 447] width 390 height 18
click at [469, 262] on li "October_25_V10" at bounding box center [515, 270] width 425 height 24
type textarea "x"
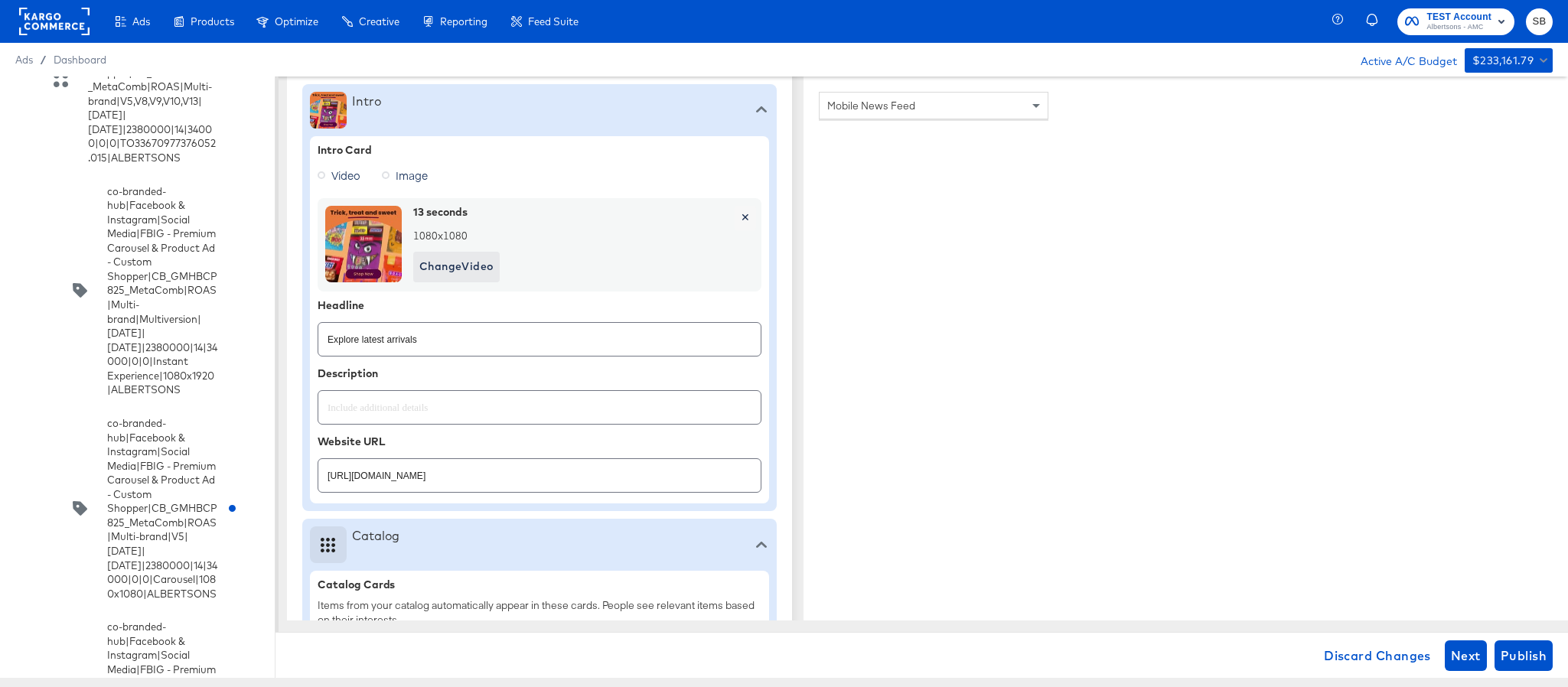
type textarea "x"
click at [652, 481] on input "https://www.pavilions.com/shop/aisles/cookies-snacks-candy.html" at bounding box center [539, 469] width 443 height 33
paste input "lp/baby-products-supplies"
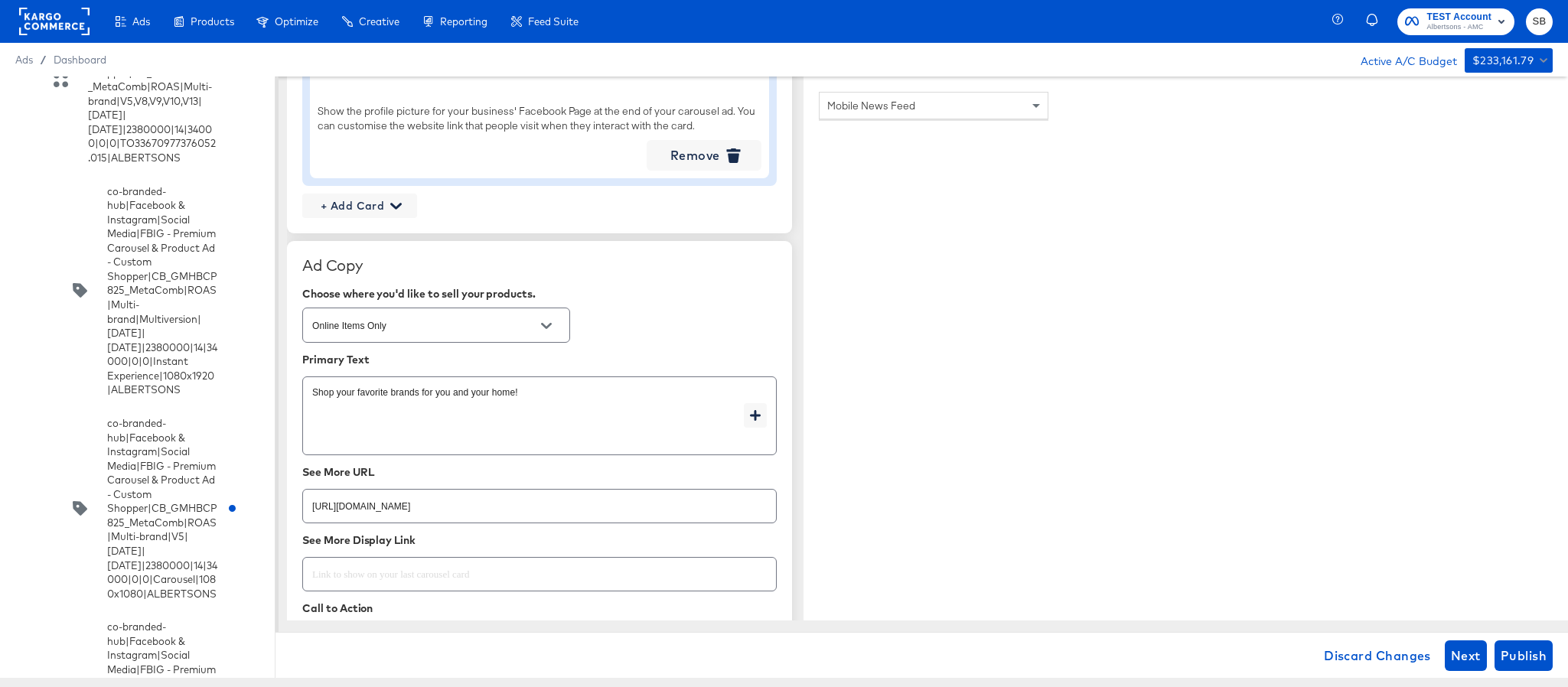
scroll to position [2099, 0]
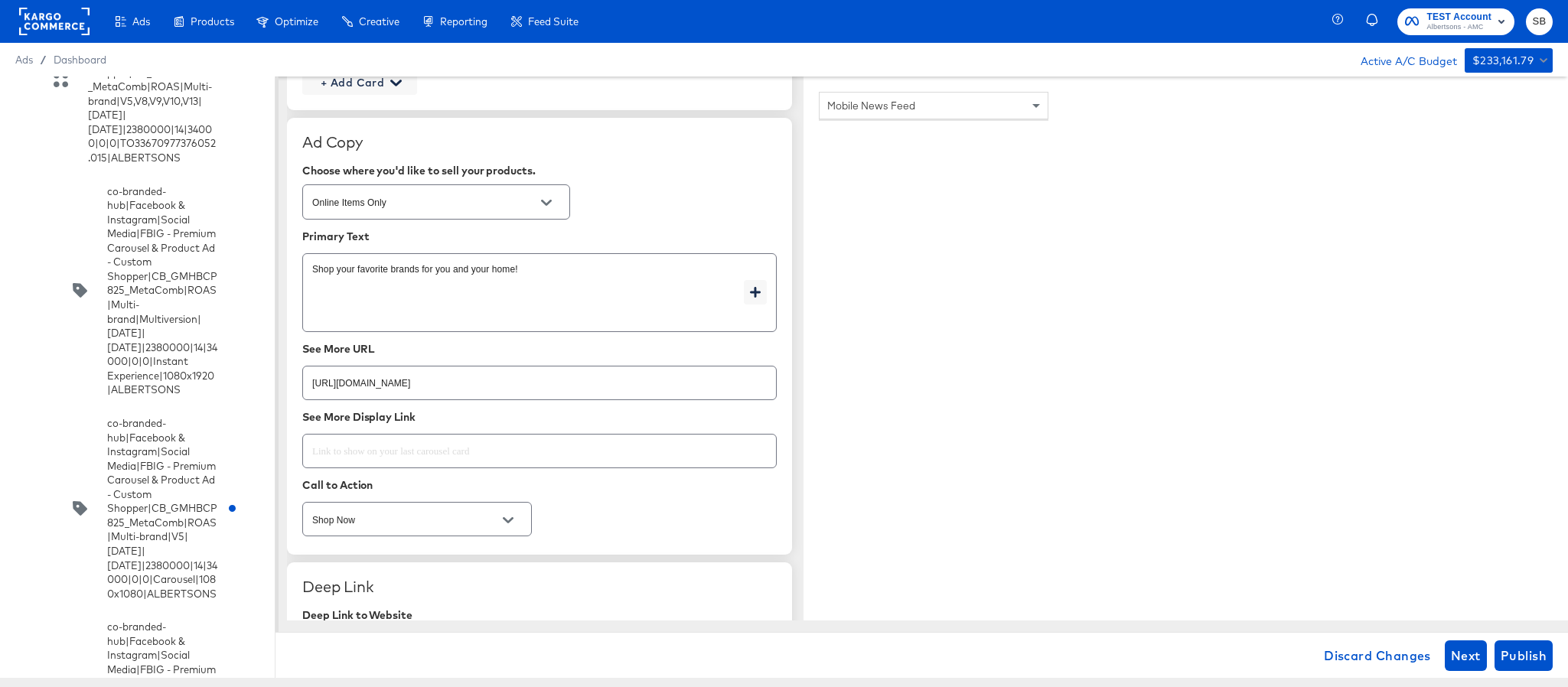
type input "https://www.pavilions.com/lp/baby-products-supplies.html"
type textarea "x"
click at [640, 393] on input "https://www.pavilions.com/shop/aisles/cookies-snacks-candy.html" at bounding box center [539, 376] width 473 height 33
paste input "lp/baby-products-supplies"
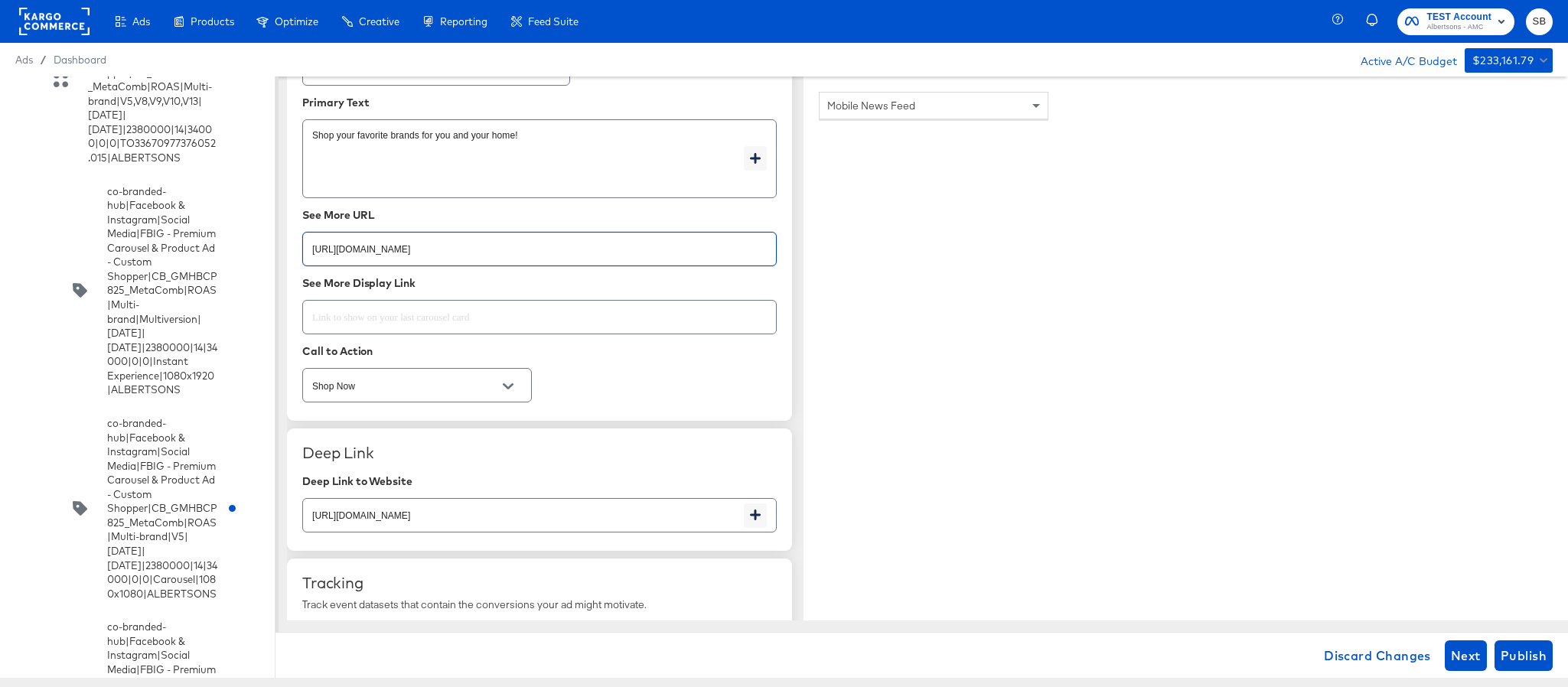
scroll to position [2442, 0]
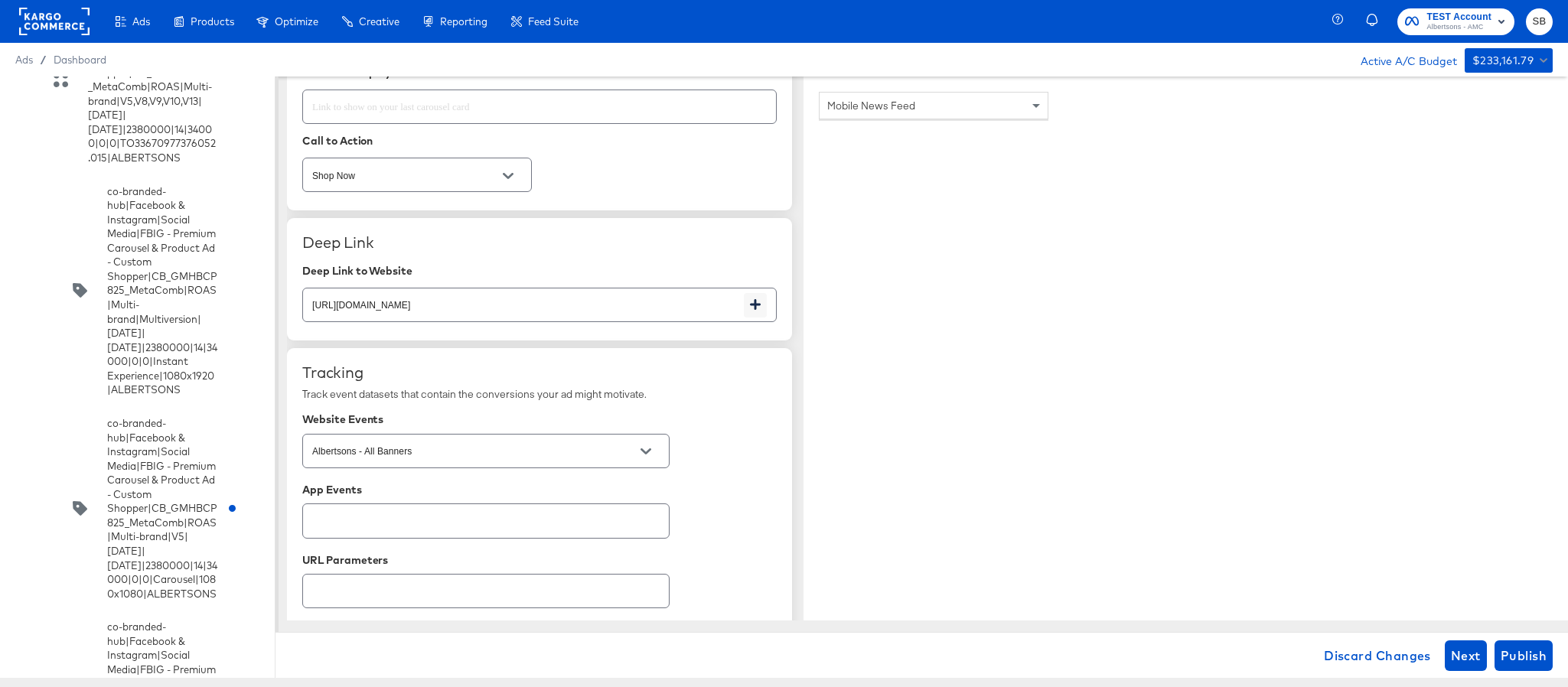
type input "https://www.pavilions.com/lp/baby-products-supplies.html"
type textarea "x"
click at [635, 308] on input "https://www.pavilions.com/shop/aisles/cookies-snacks-candy.html" at bounding box center [524, 298] width 441 height 33
paste input "lp/baby-products-supplies"
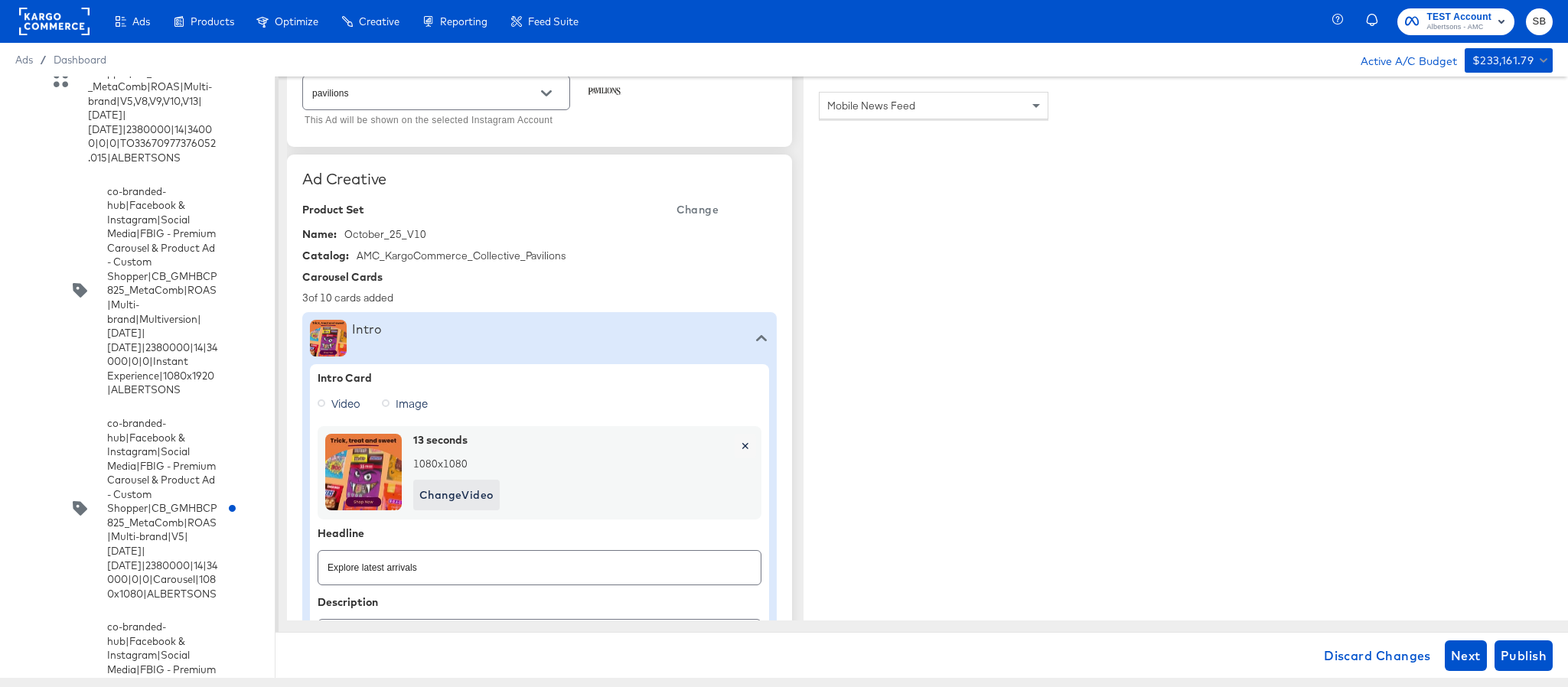
scroll to position [33, 0]
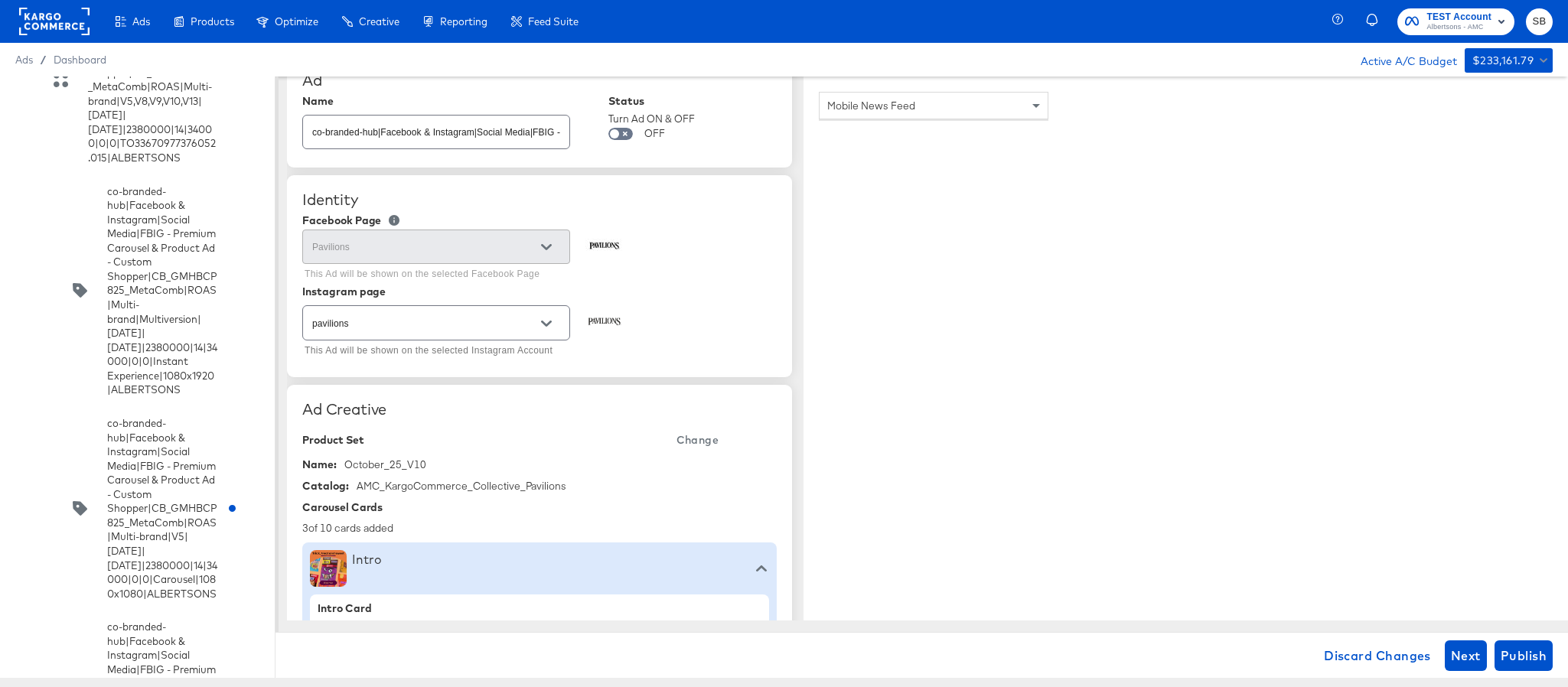
type input "https://www.pavilions.com/lp/baby-products-supplies.html"
type textarea "x"
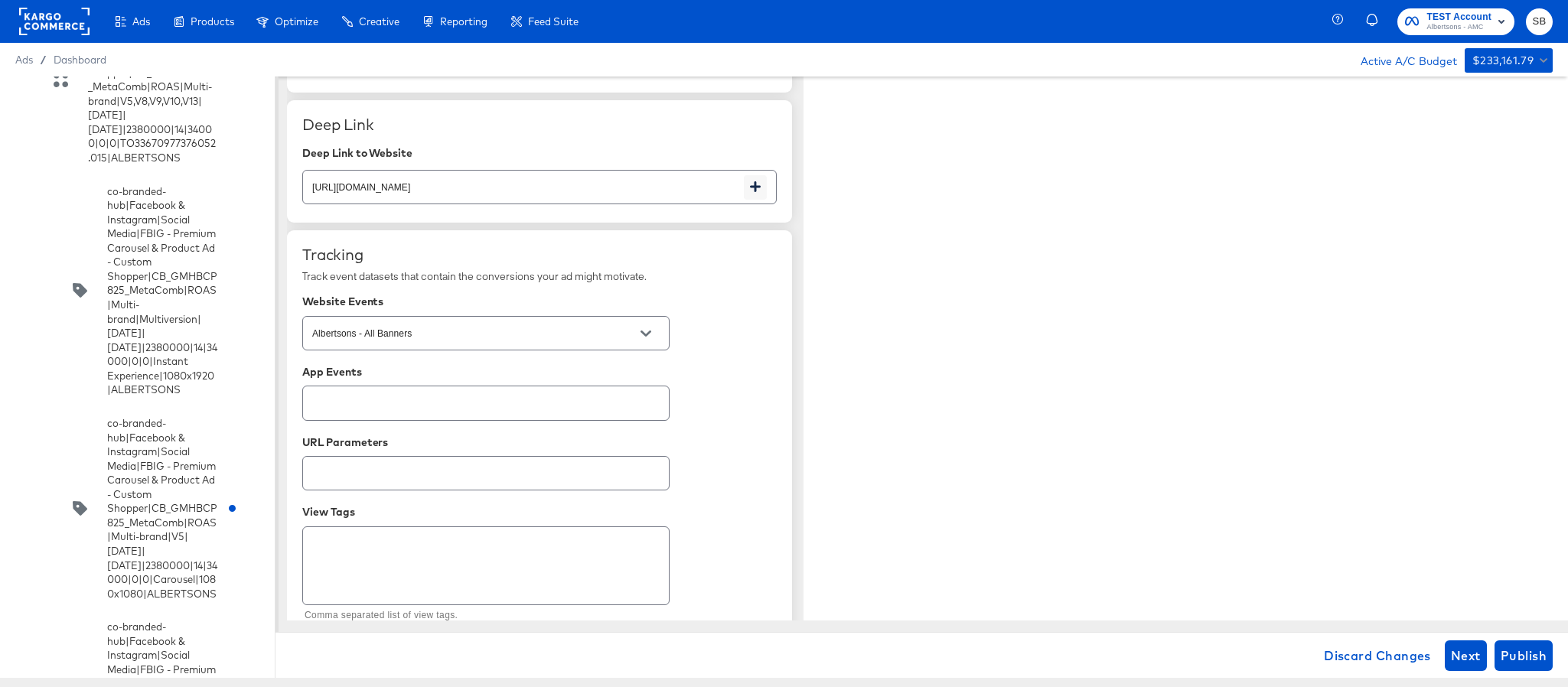
scroll to position [2590, 0]
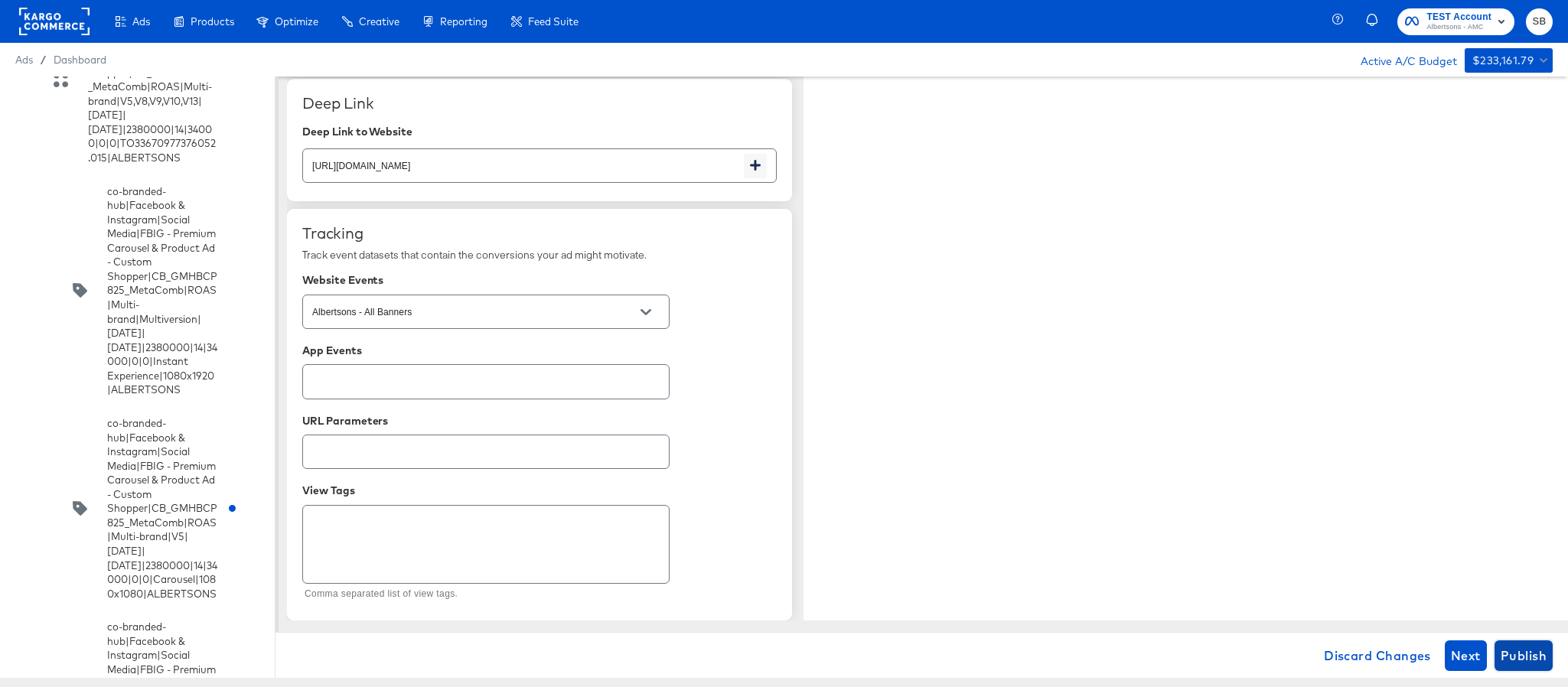
click at [1546, 648] on span "Publish" at bounding box center [1524, 656] width 46 height 22
type textarea "x"
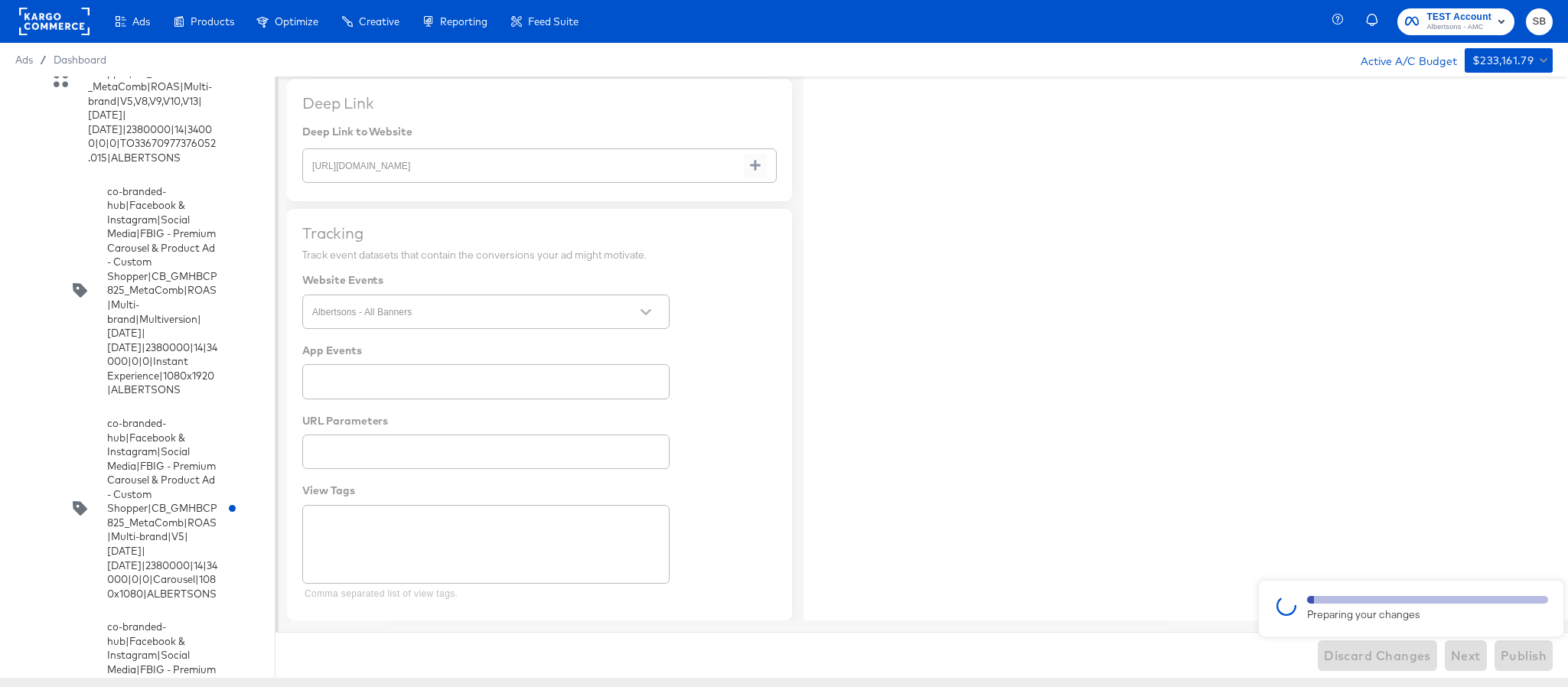
type textarea "x"
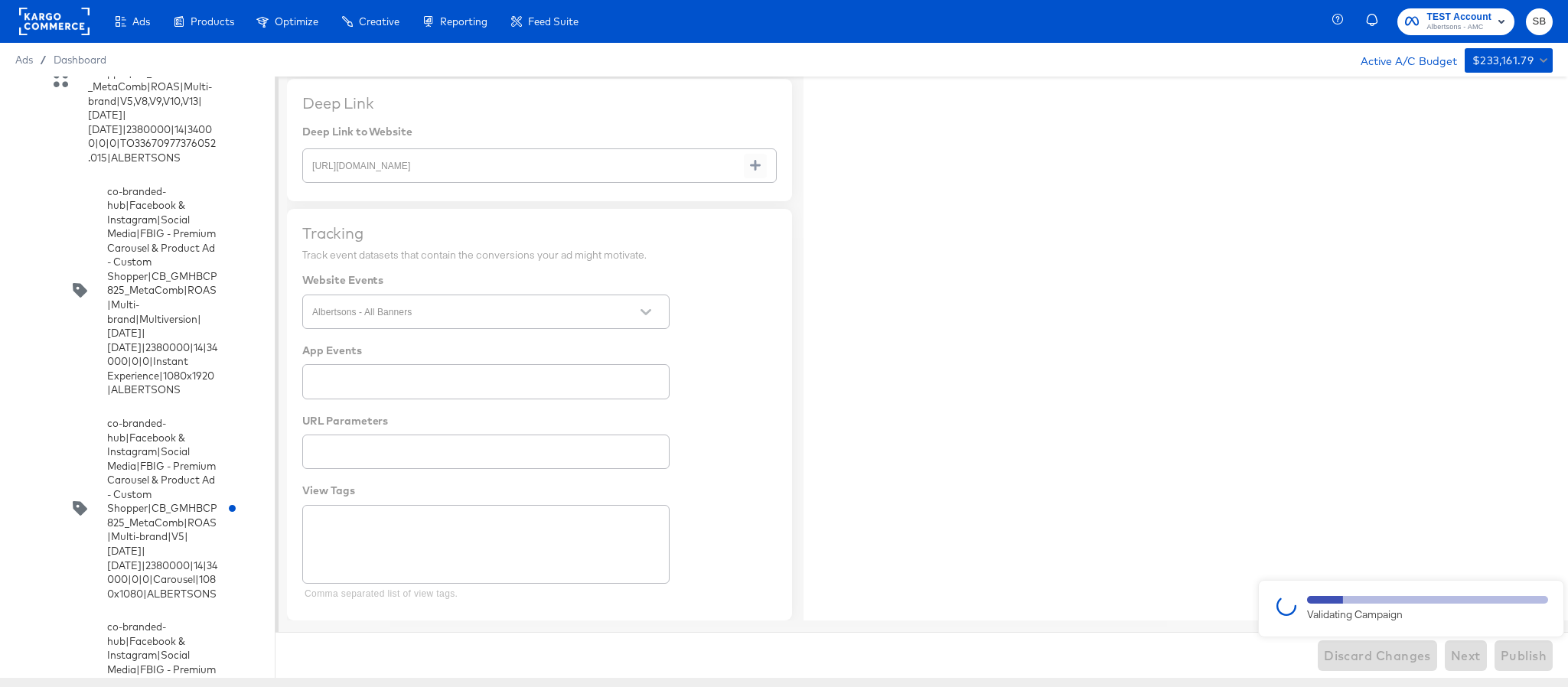
type textarea "x"
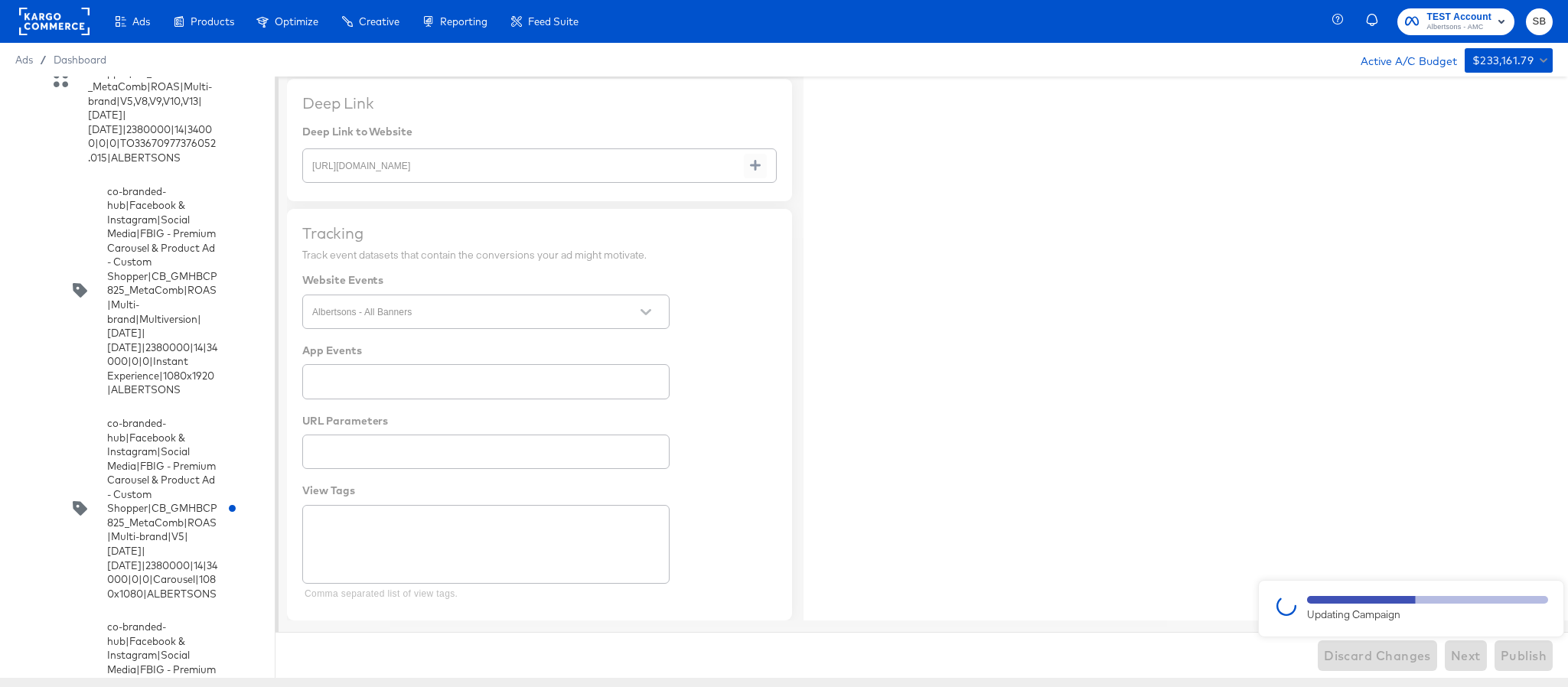
type textarea "x"
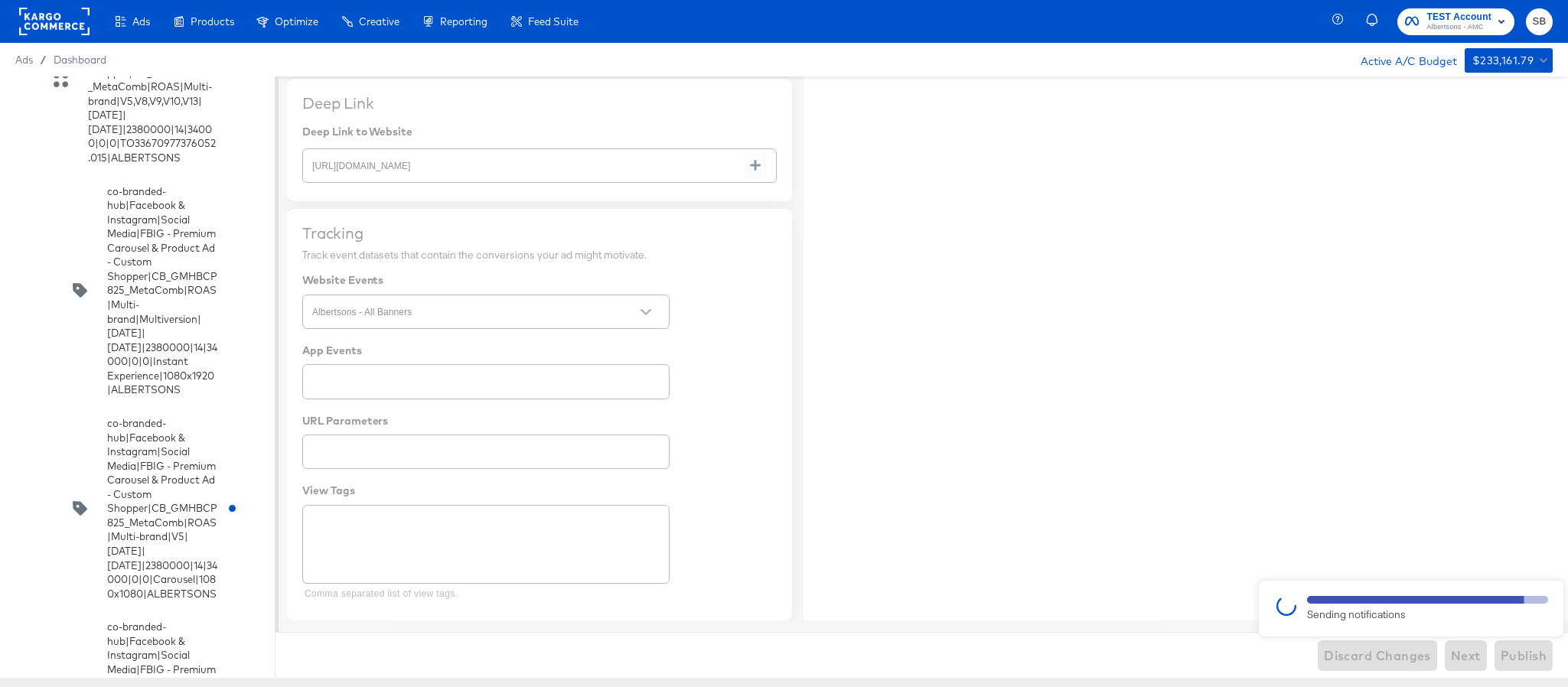
type textarea "x"
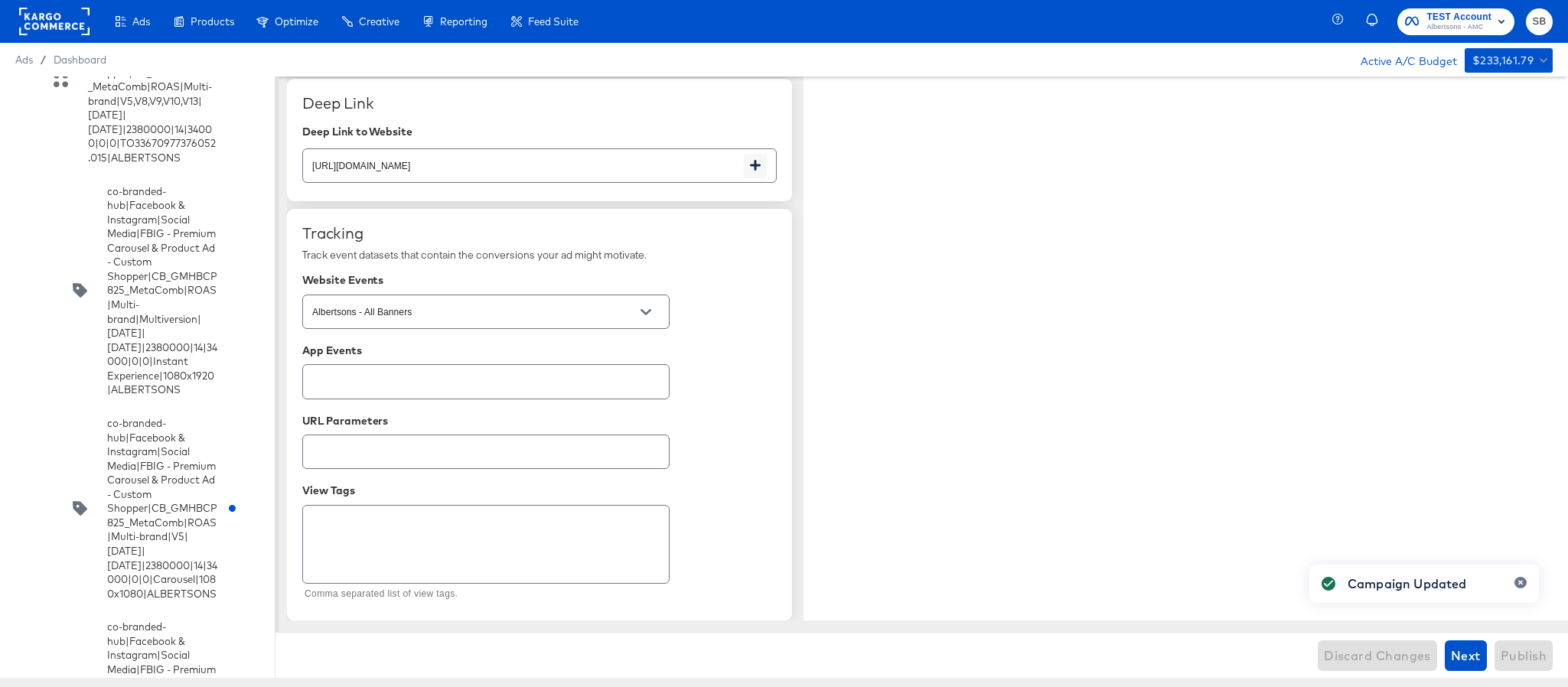
type textarea "x"
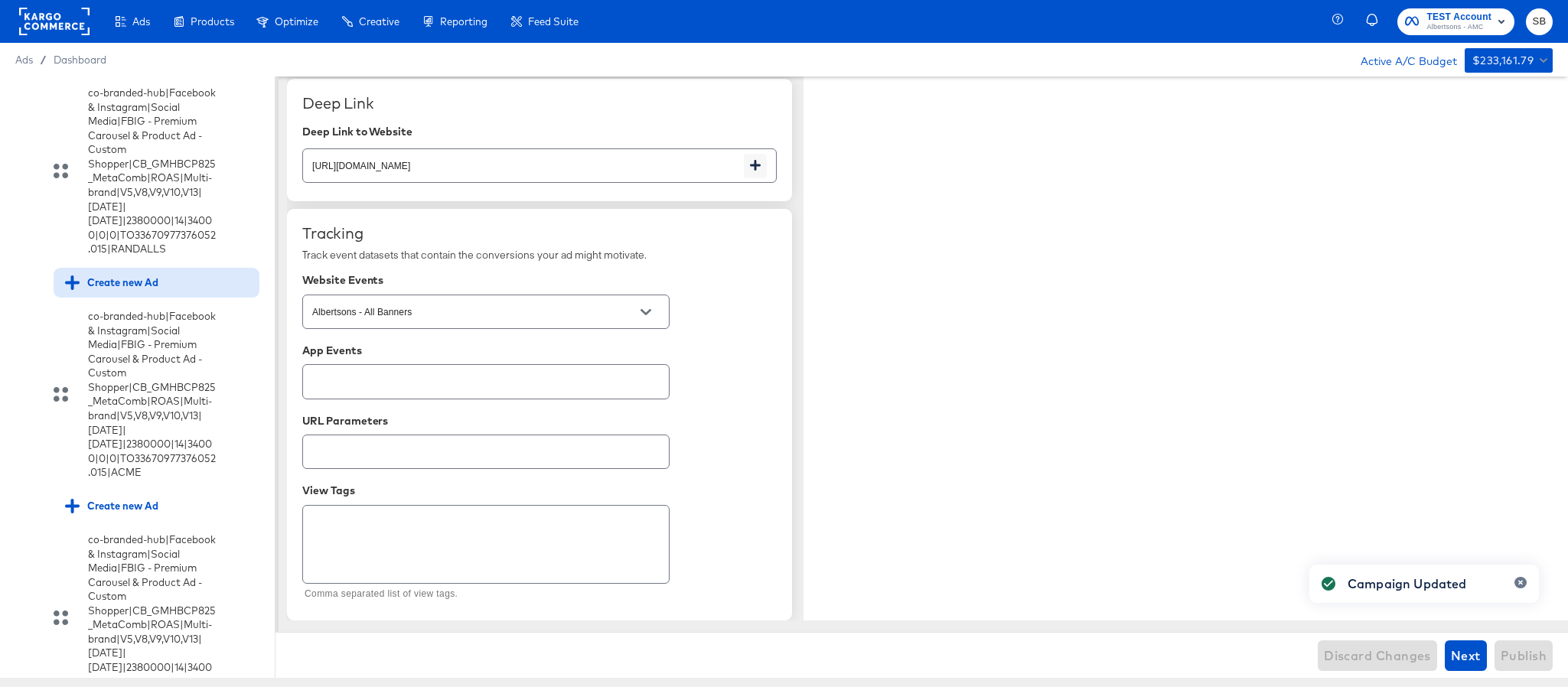
click at [113, 290] on div "Create new Ad" at bounding box center [112, 282] width 94 height 14
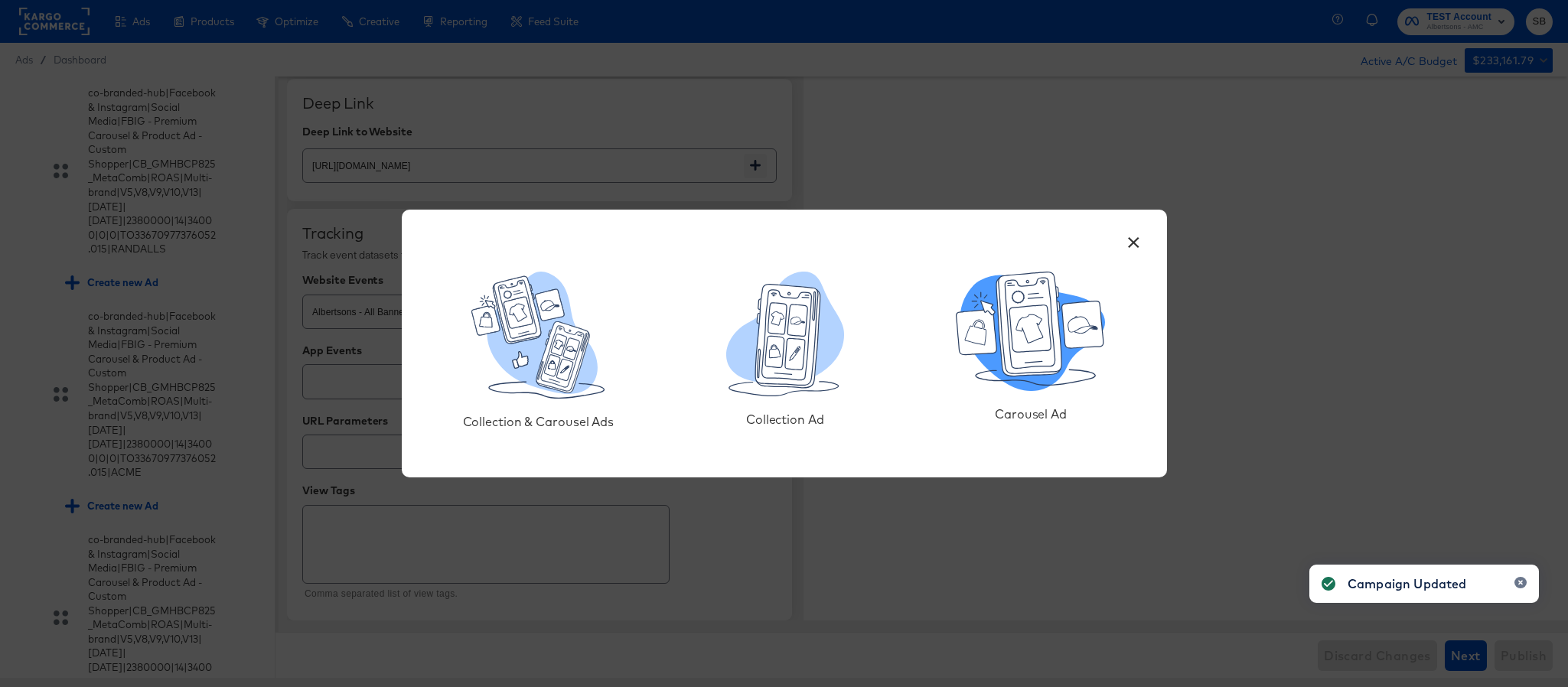
click at [1081, 356] on icon at bounding box center [1030, 331] width 149 height 119
type textarea "x"
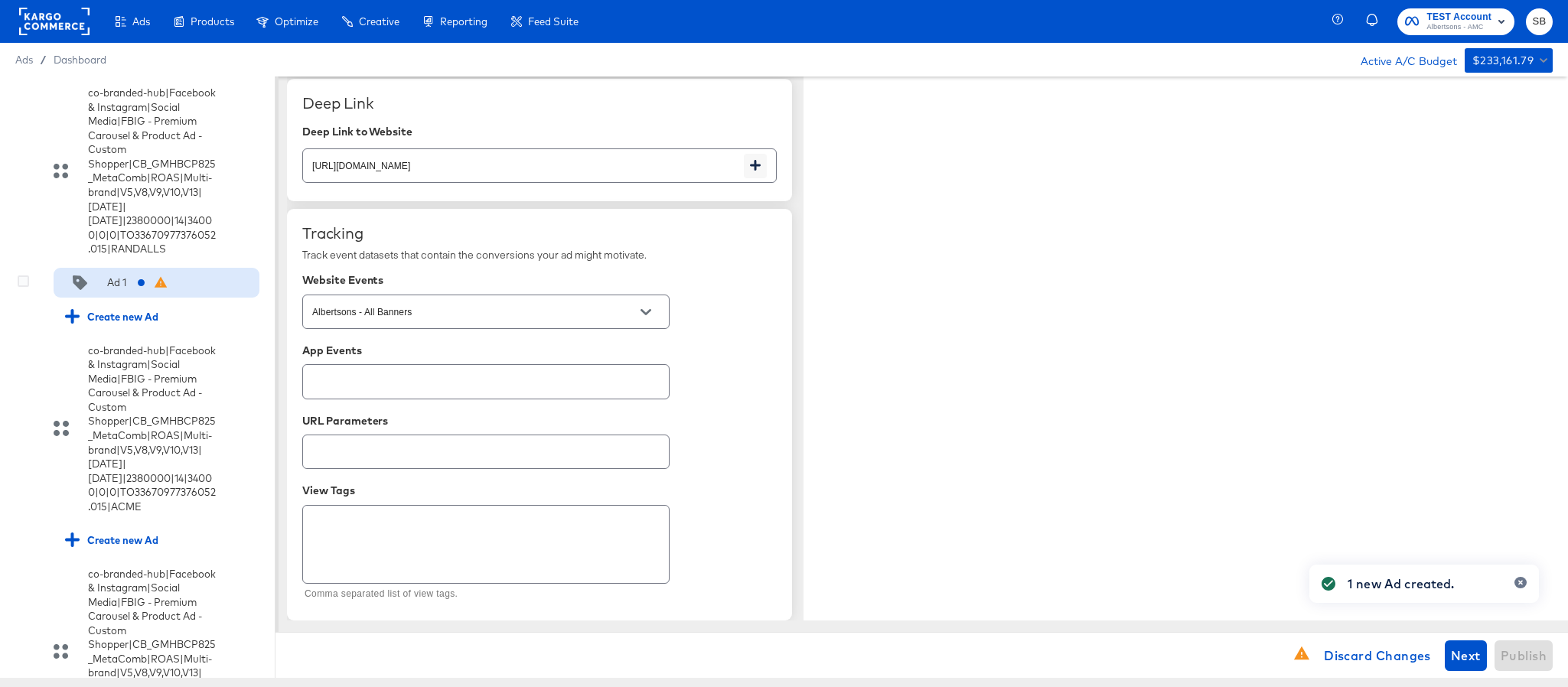
click at [120, 299] on div "Ad 1" at bounding box center [156, 283] width 206 height 31
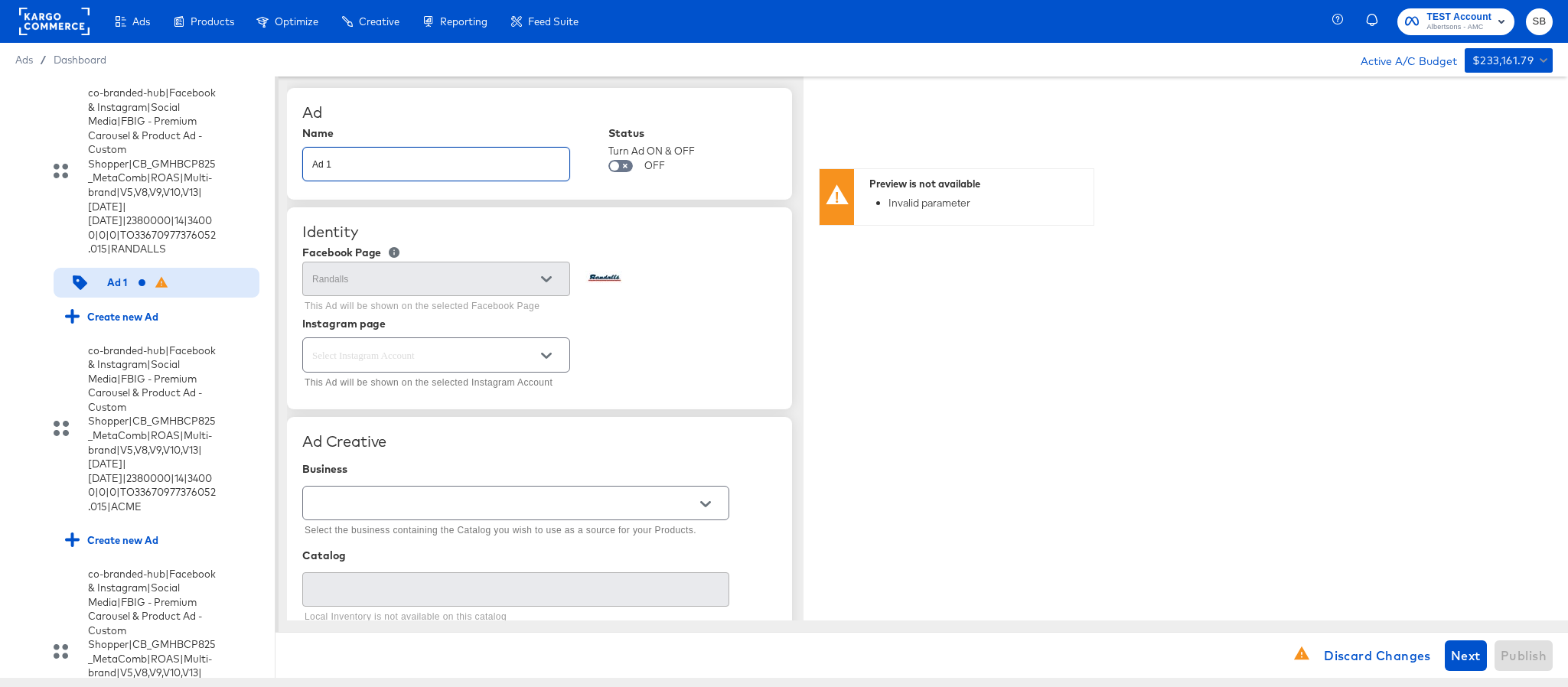
click at [400, 157] on input "Ad 1" at bounding box center [436, 158] width 266 height 33
paste input "co-branded-hub|Facebook & Instagram|Social Media|FBIG - Premium Carousel & Prod…"
type input "co-branded-hub|Facebook & Instagram|Social Media|FBIG - Premium Carousel & Prod…"
type textarea "x"
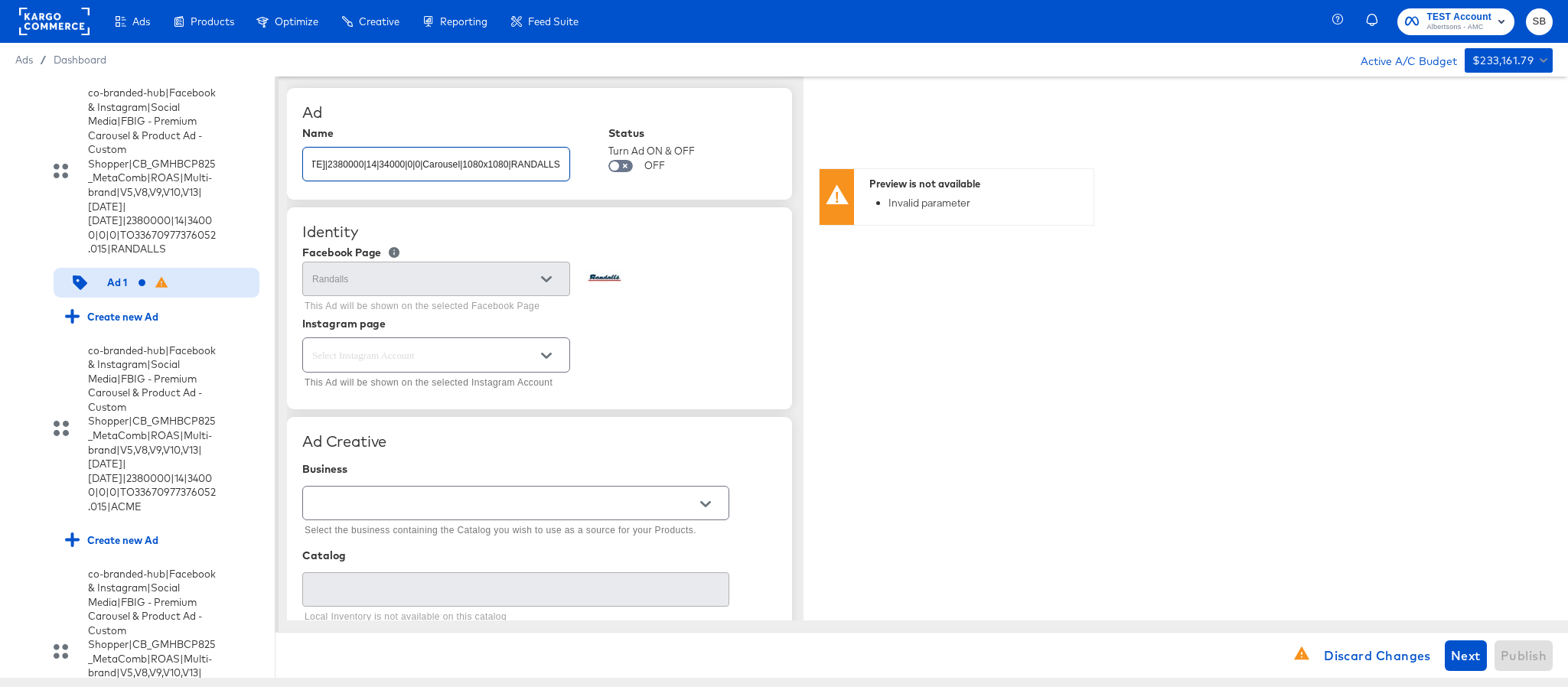
click at [506, 364] on input "text" at bounding box center [424, 355] width 230 height 18
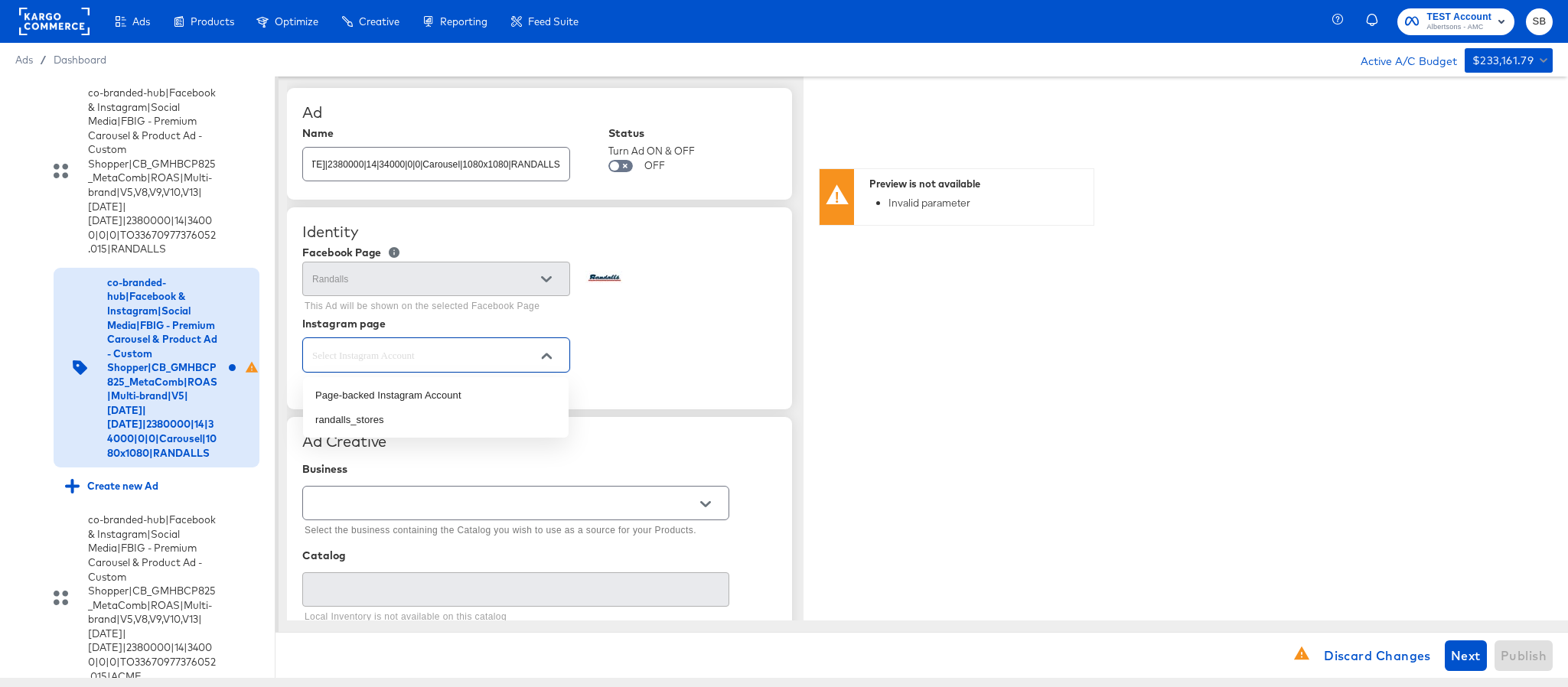
scroll to position [0, 0]
click at [463, 408] on li "randalls_stores" at bounding box center [436, 420] width 266 height 24
type input "randalls_stores"
type textarea "x"
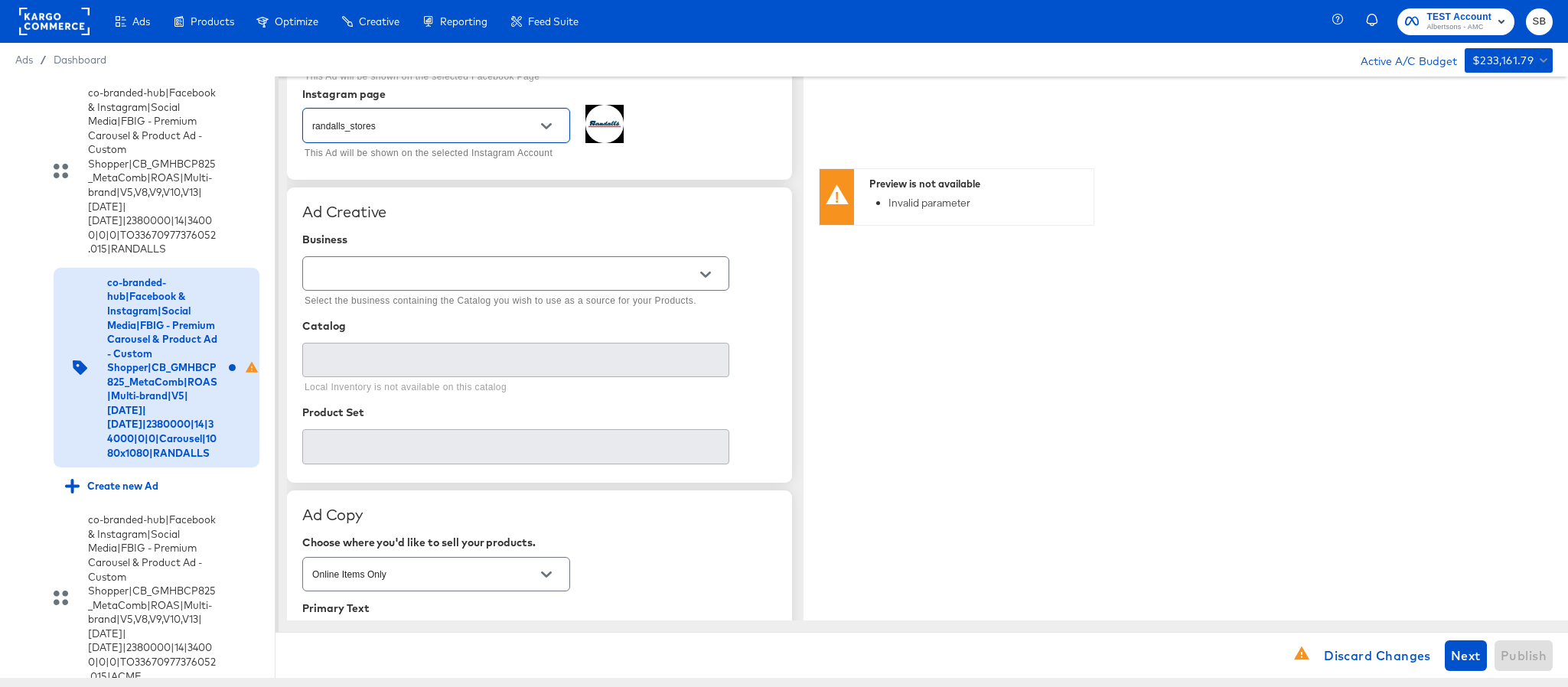
click at [597, 271] on input "text" at bounding box center [503, 274] width 390 height 18
click at [513, 345] on li "Kargo Commerce - Formerly StitcherAds" at bounding box center [515, 339] width 425 height 24
type input "Kargo Commerce - Formerly StitcherAds"
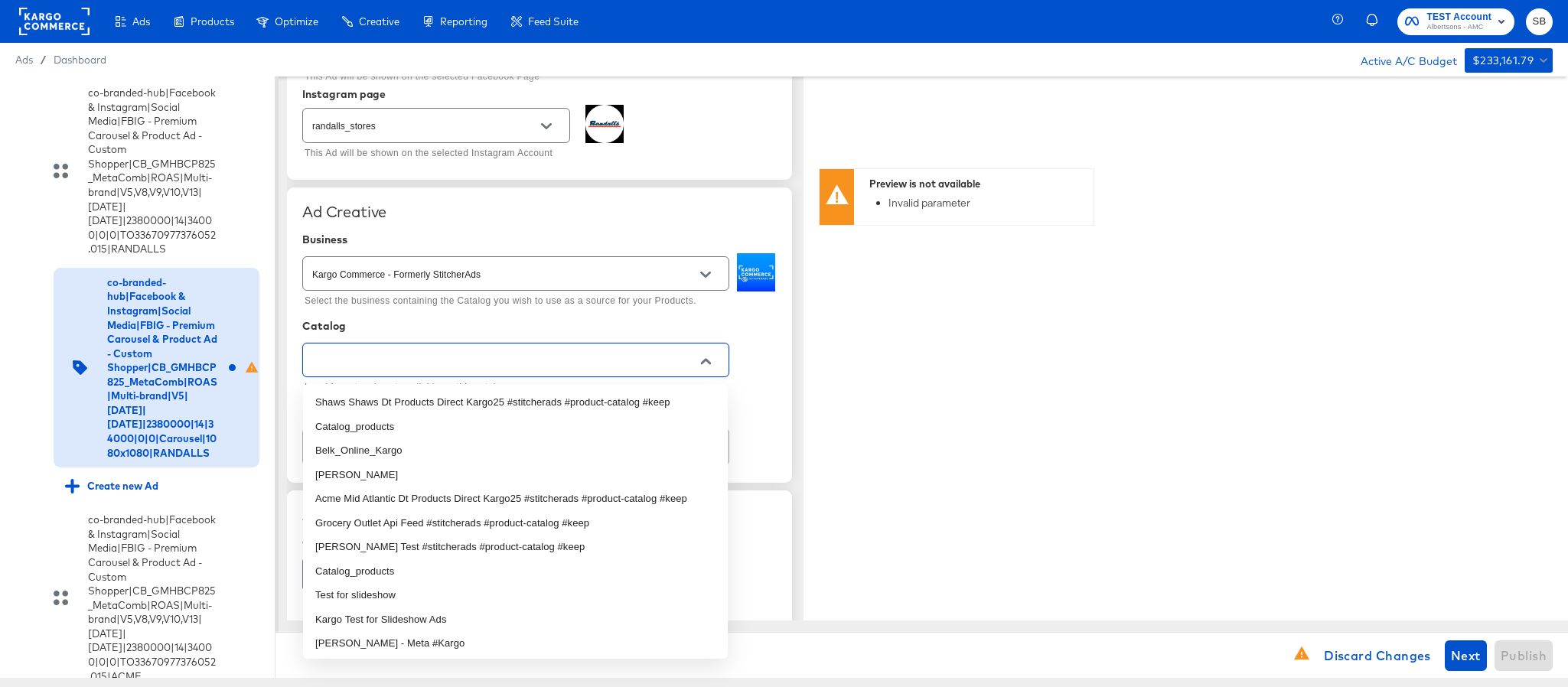
click at [497, 370] on input "text" at bounding box center [503, 361] width 390 height 18
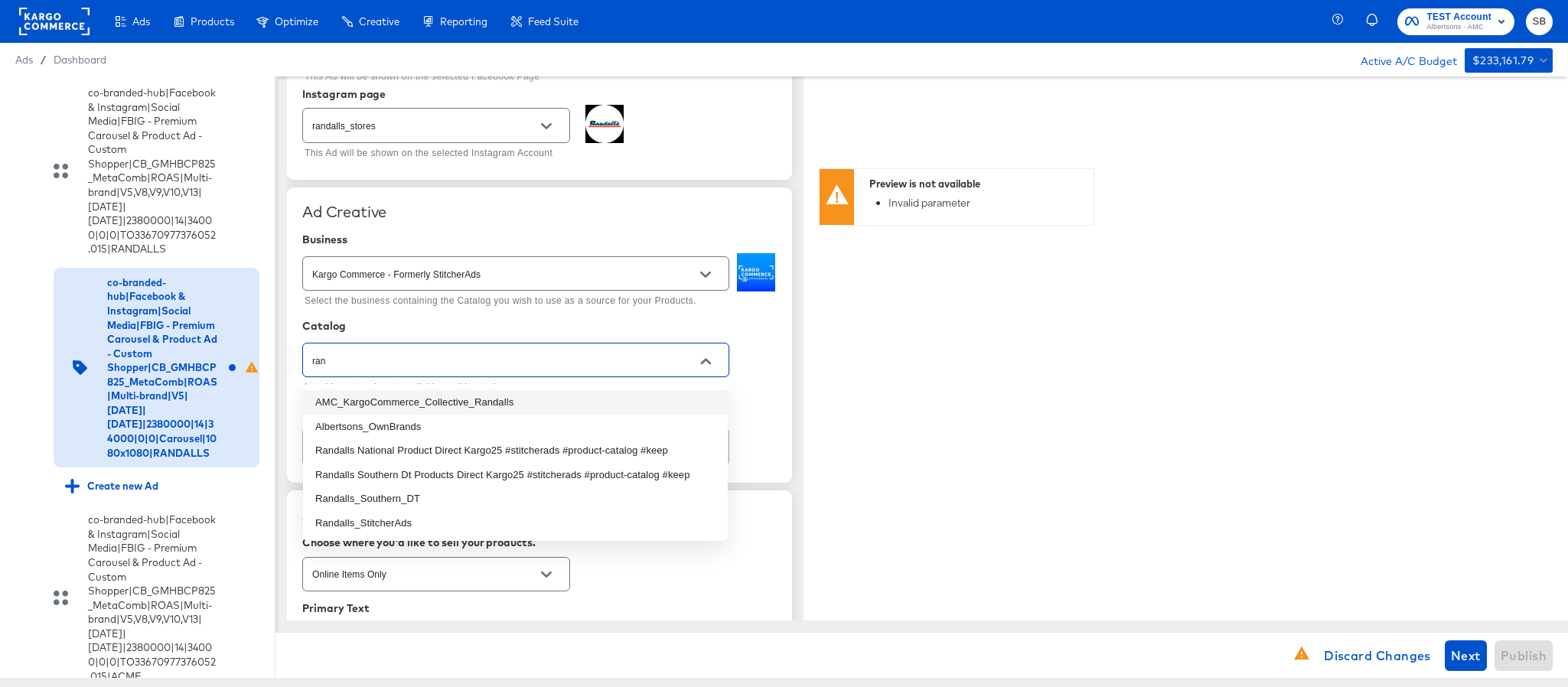
click at [483, 405] on li "AMC_KargoCommerce_Collective_Randalls" at bounding box center [515, 402] width 425 height 24
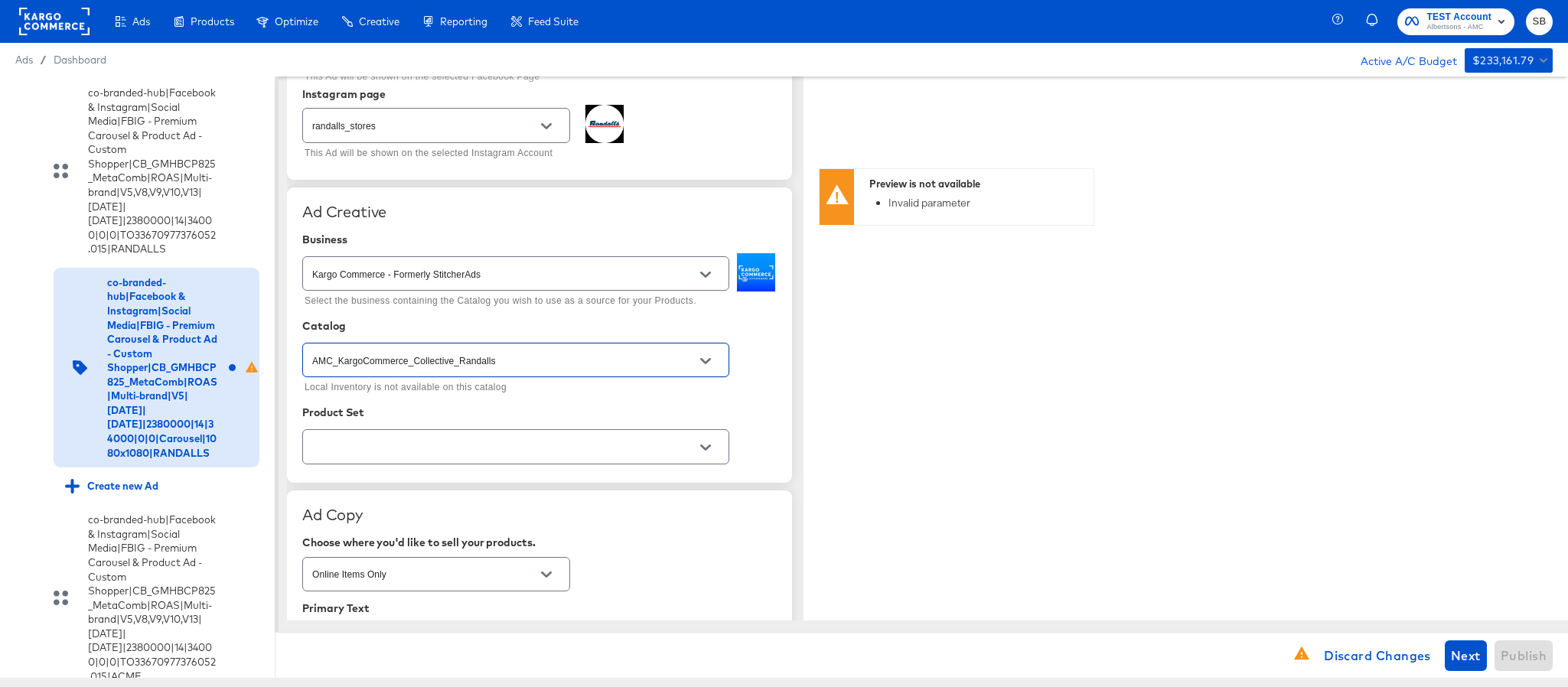
click at [561, 464] on div at bounding box center [516, 446] width 427 height 34
type input "AMC_KargoCommerce_Collective_Randalls"
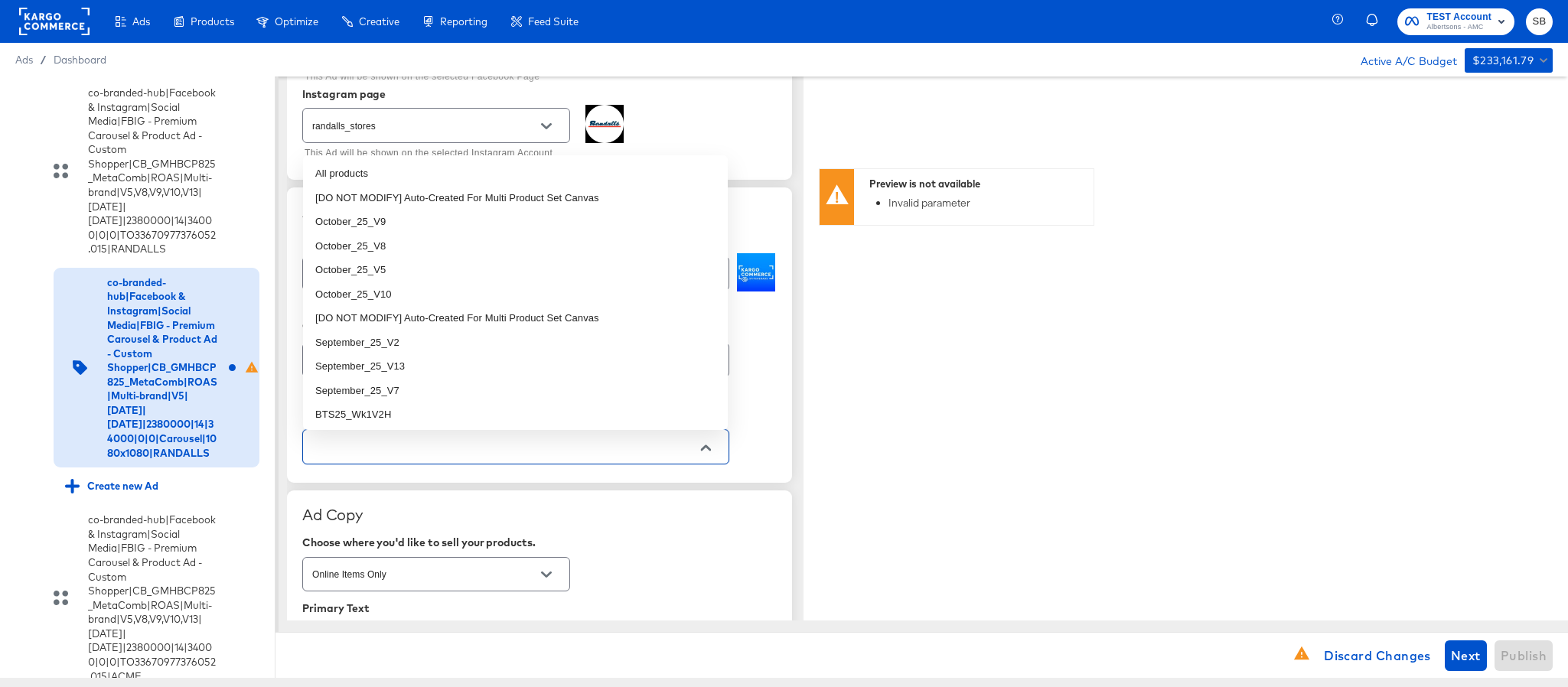
click at [450, 456] on input "text" at bounding box center [503, 447] width 390 height 18
click at [437, 266] on li "October_25_V5" at bounding box center [515, 270] width 425 height 24
type textarea "x"
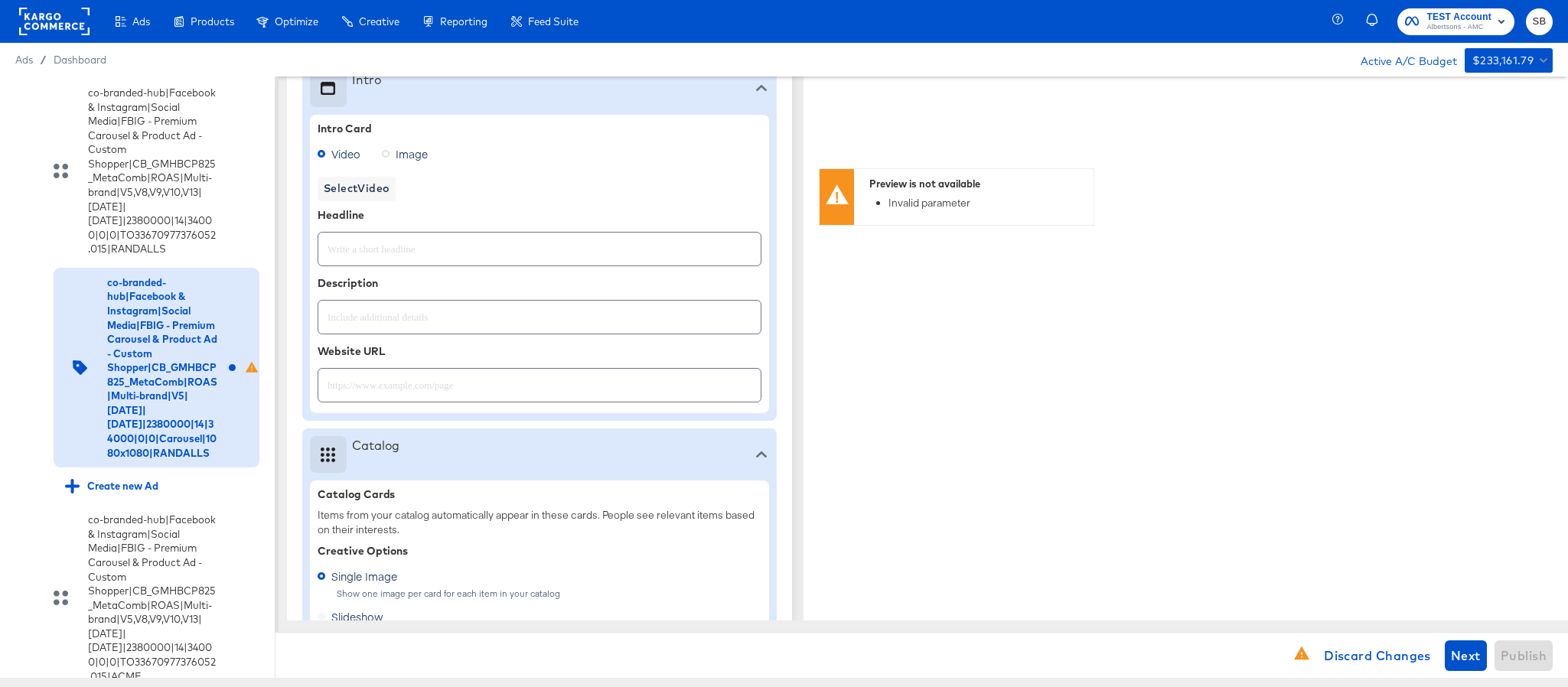
type textarea "x"
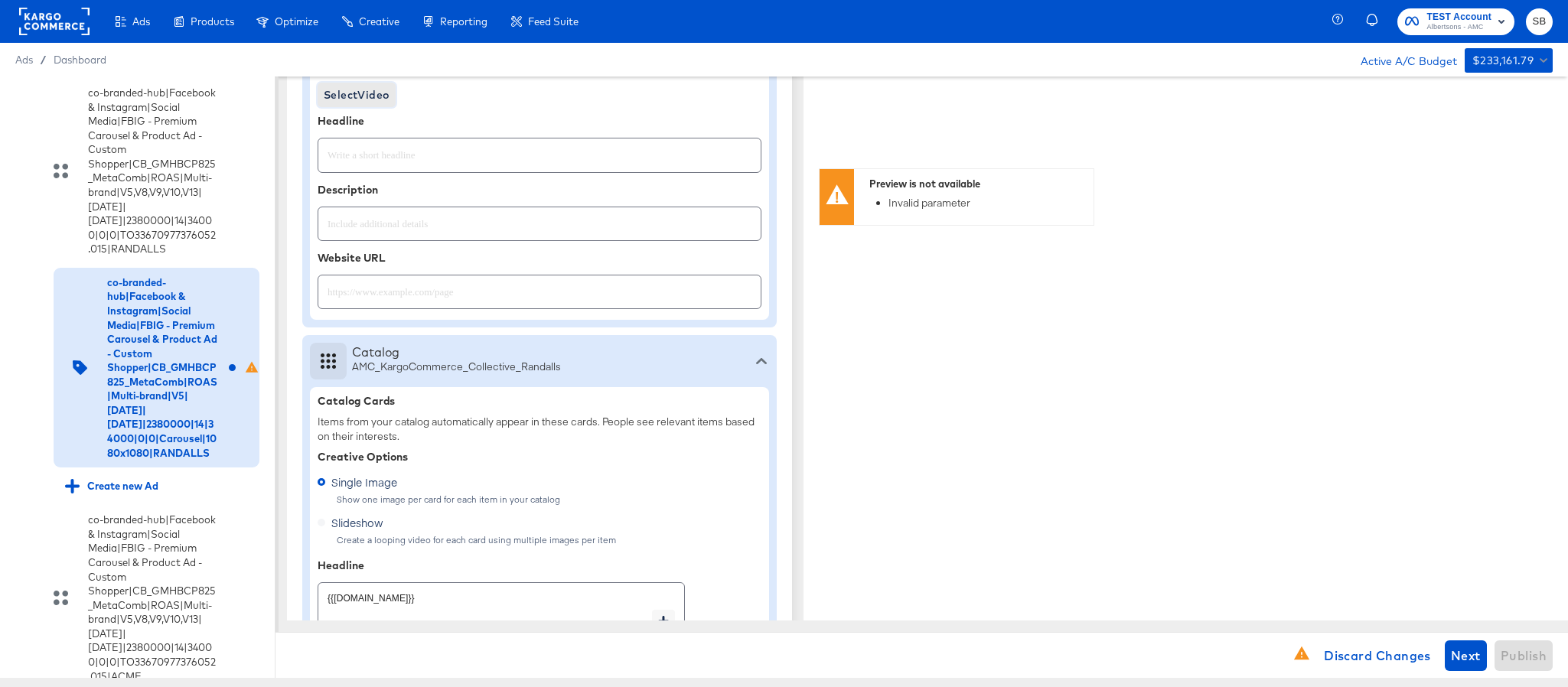
click at [352, 97] on span "Select Video" at bounding box center [357, 95] width 66 height 19
type textarea "x"
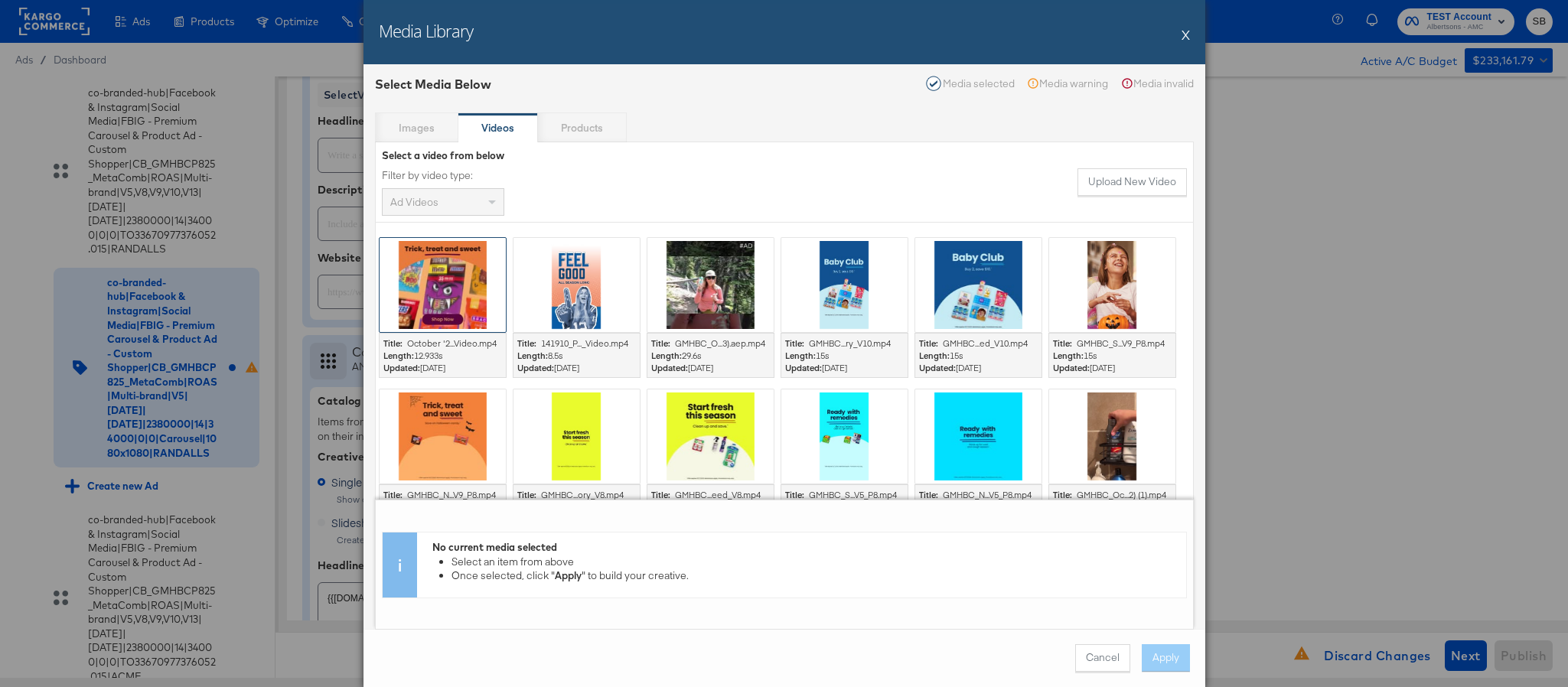
click at [437, 291] on div at bounding box center [443, 285] width 126 height 94
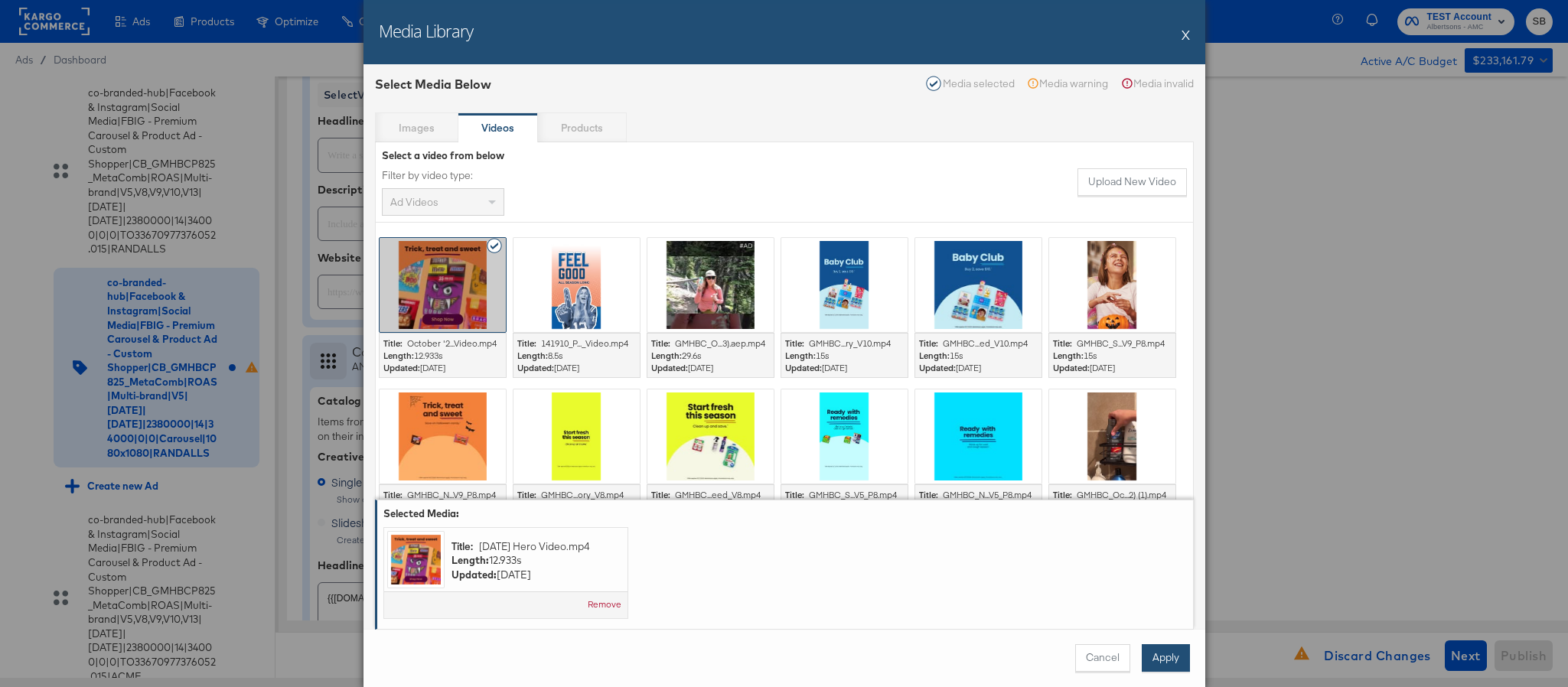
click at [1173, 655] on button "Apply" at bounding box center [1166, 658] width 48 height 28
type textarea "x"
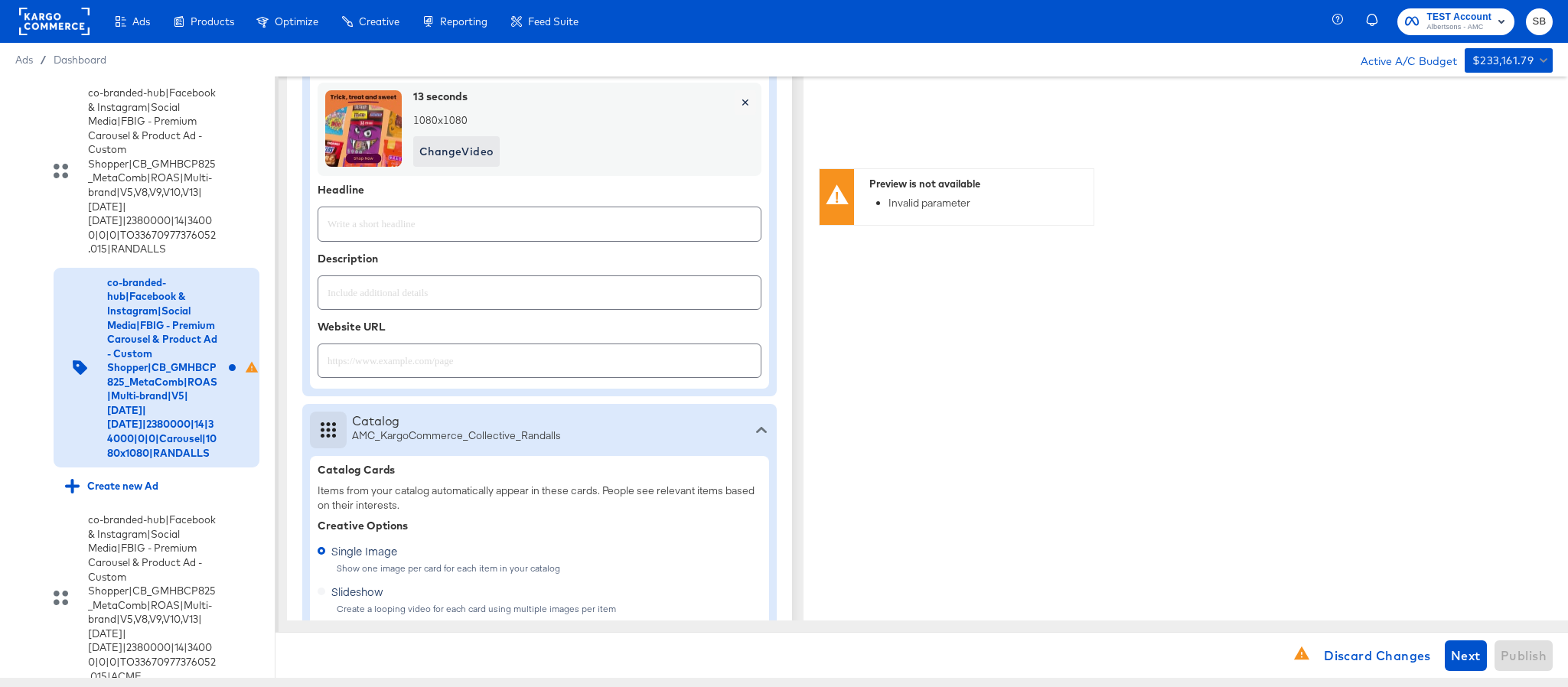
click at [503, 233] on input "text" at bounding box center [539, 217] width 443 height 33
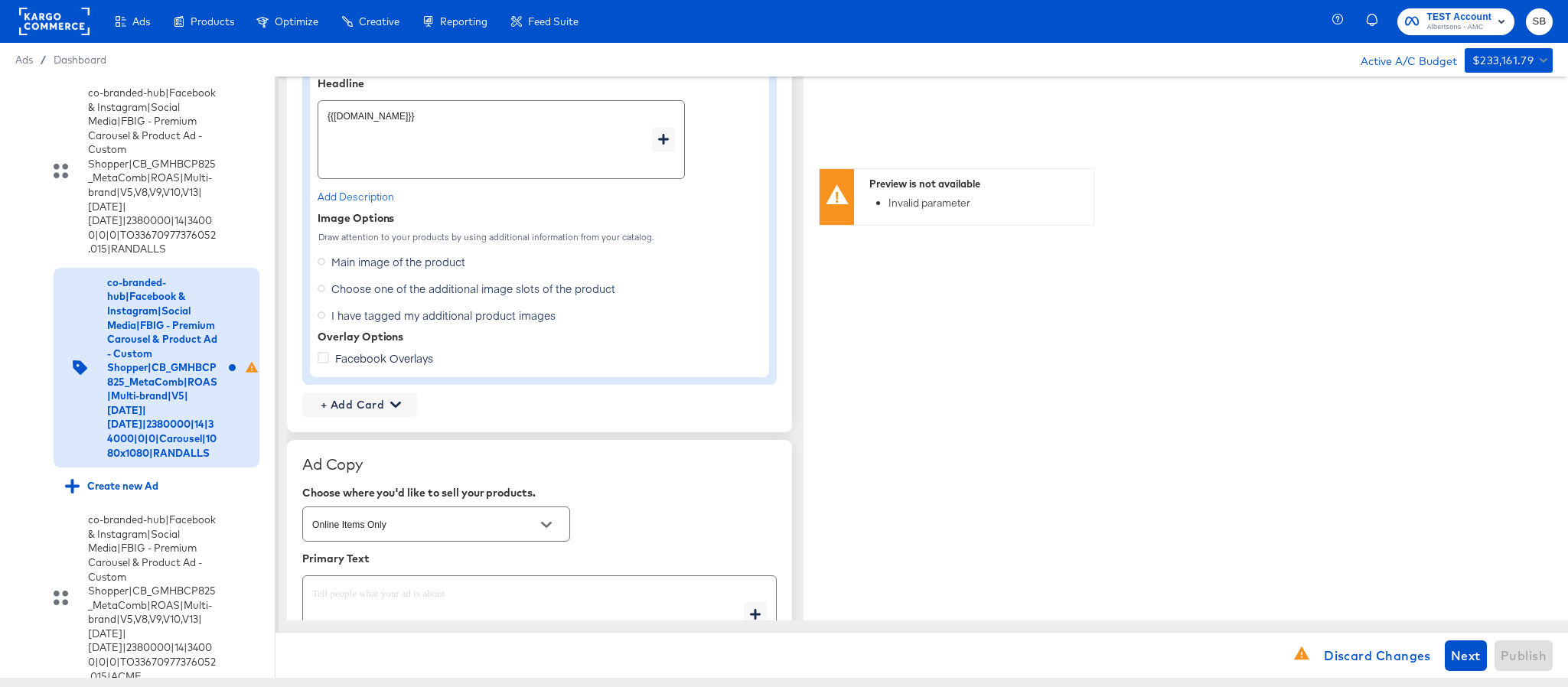
scroll to position [1180, 0]
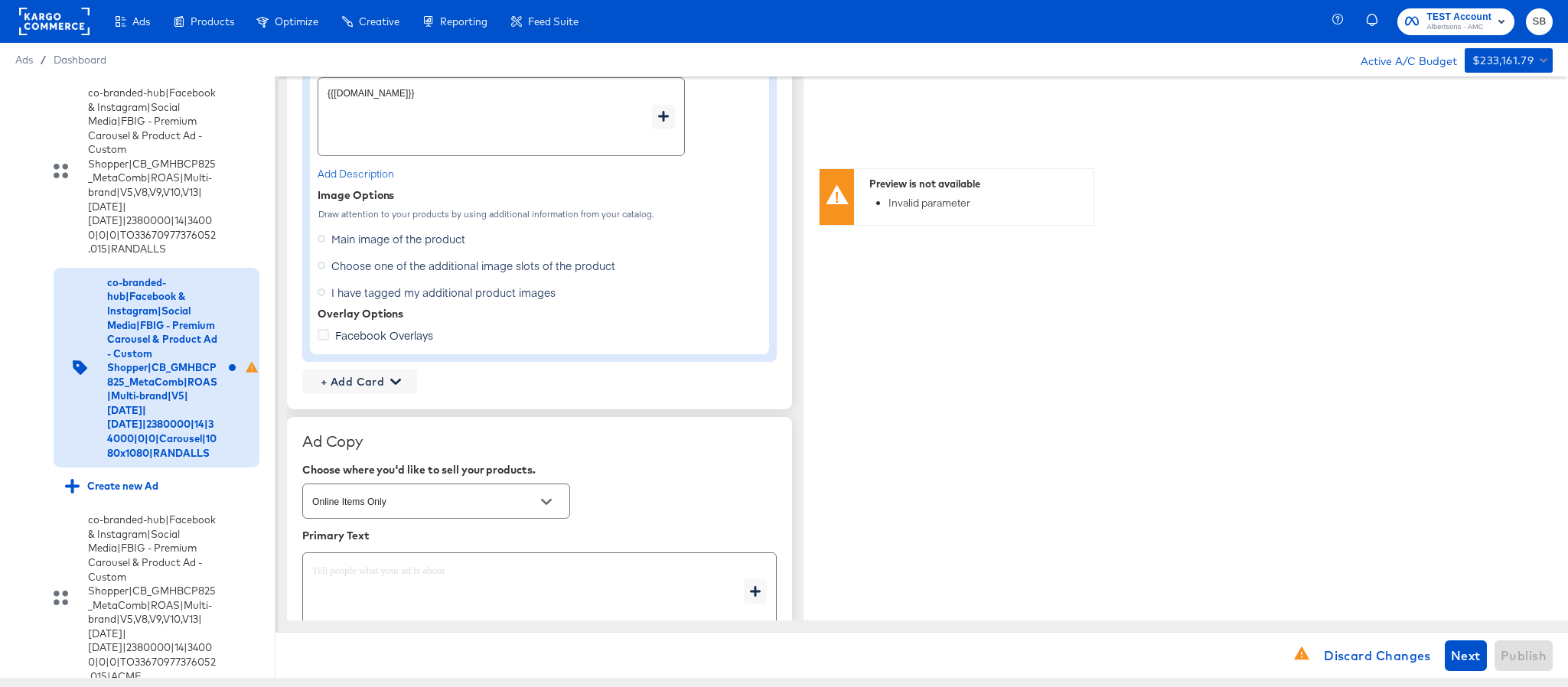
type textarea "x"
click at [402, 271] on span "Choose one of the additional image slots of the product" at bounding box center [473, 265] width 284 height 15
click at [0, 0] on input "Choose one of the additional image slots of the product" at bounding box center [0, 0] width 0 height 0
type textarea "x"
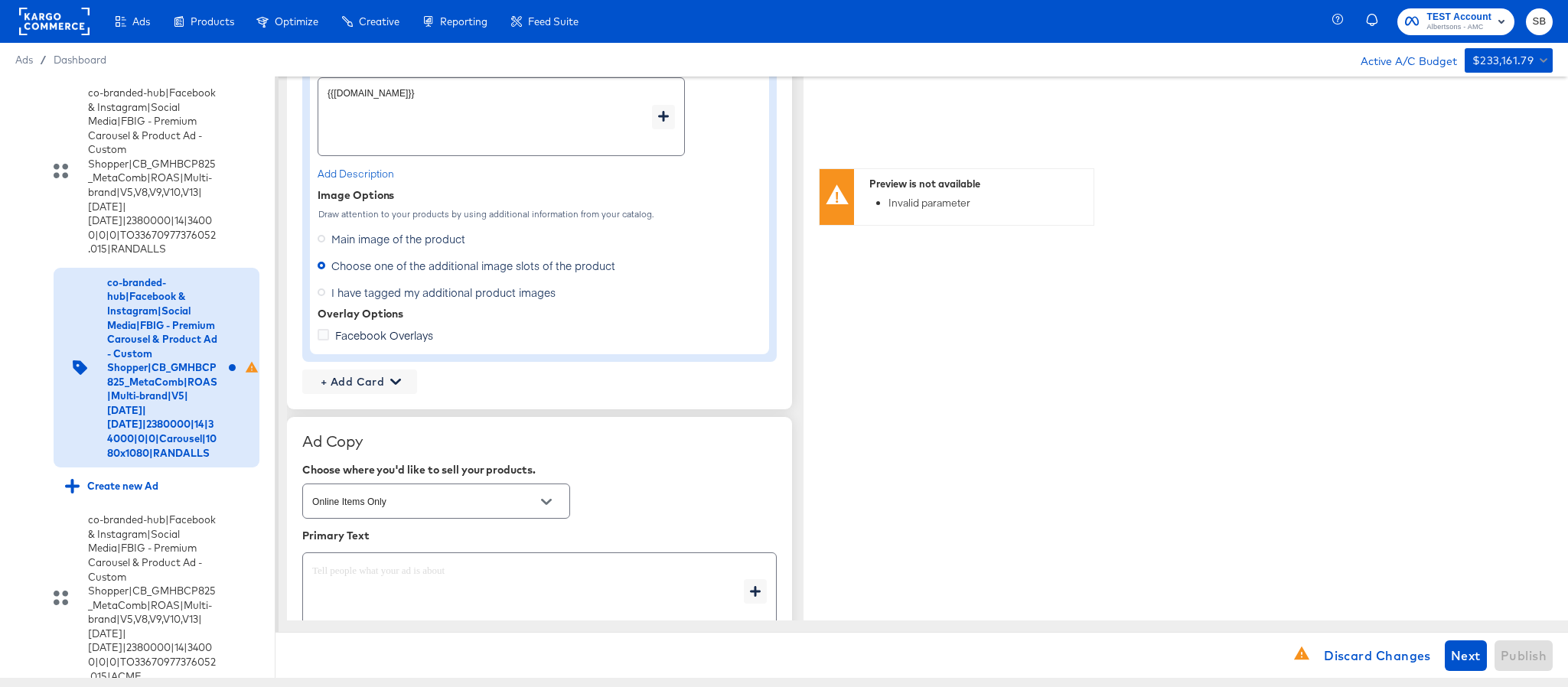
type textarea "x"
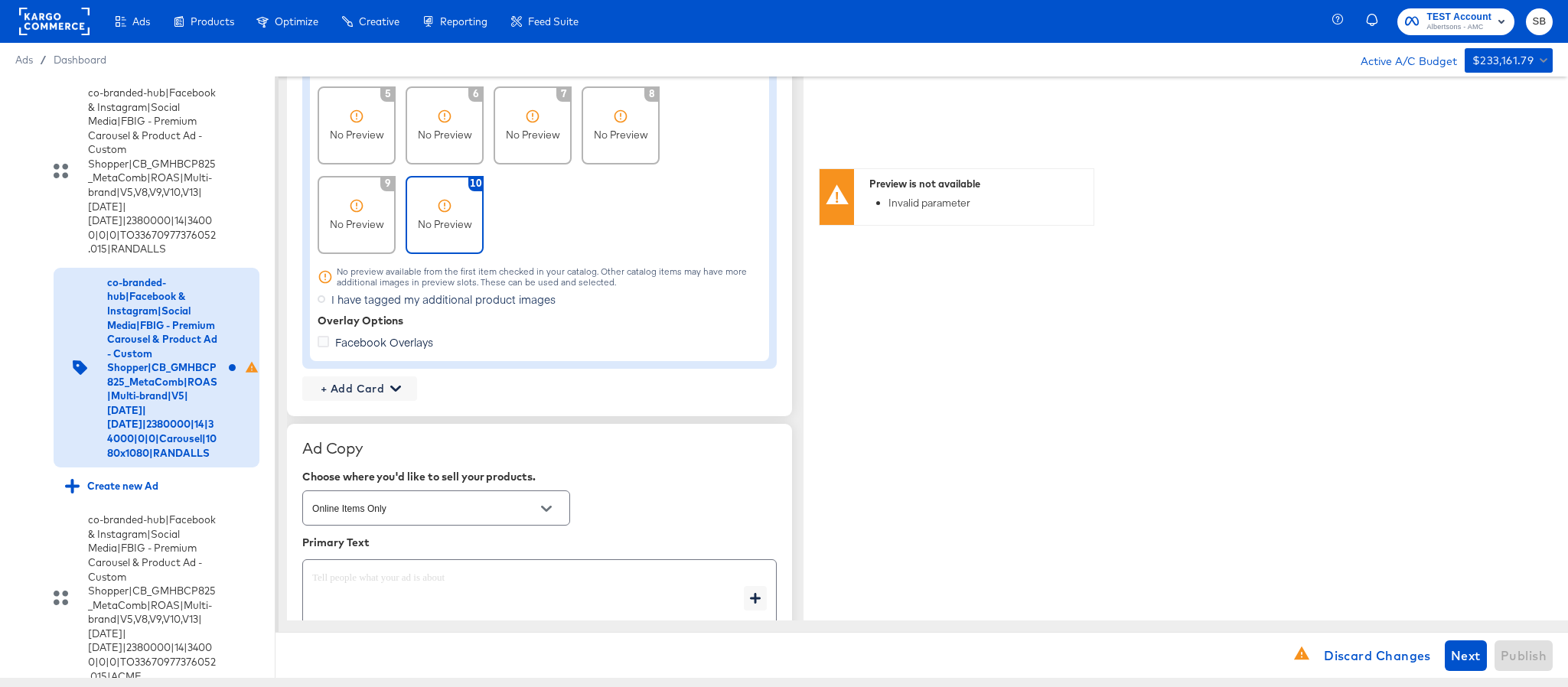
scroll to position [1336, 0]
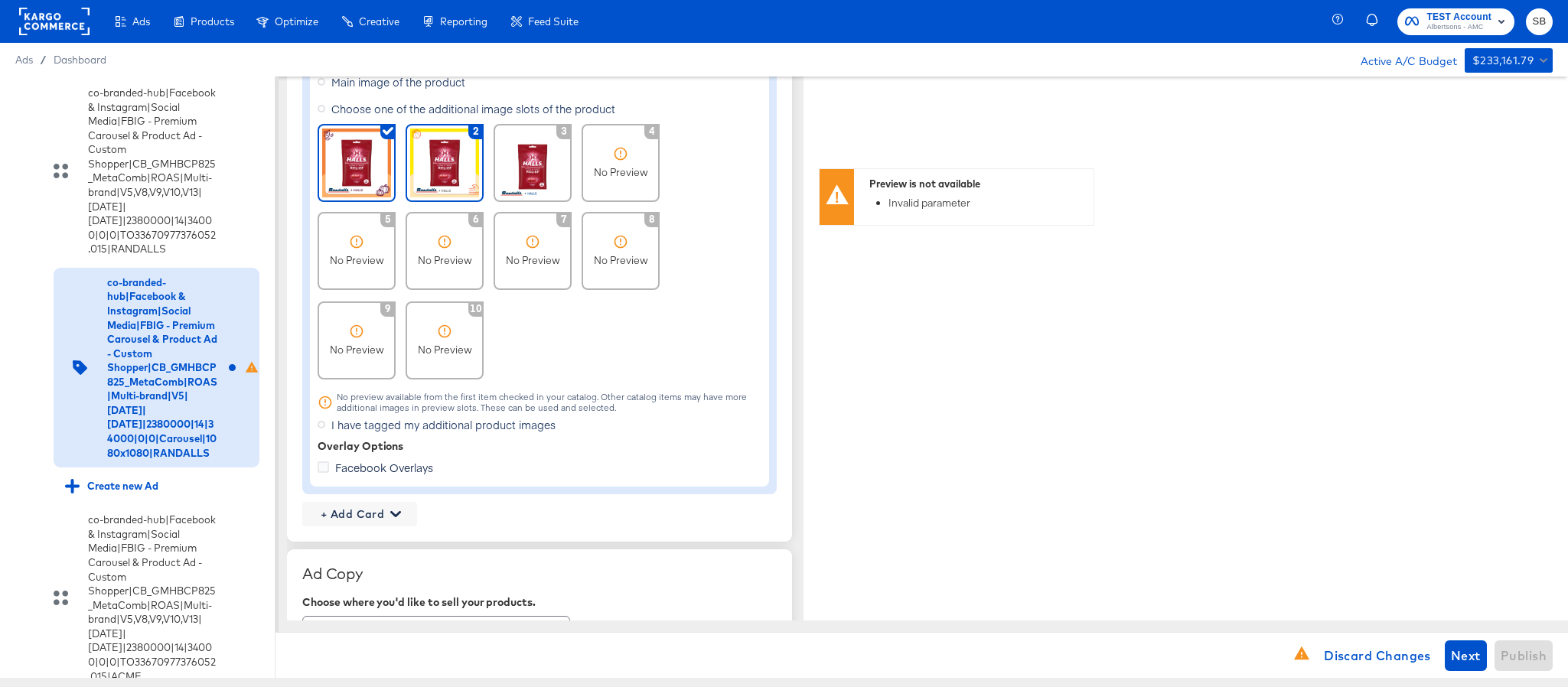
click at [407, 159] on div "2" at bounding box center [445, 164] width 78 height 78
type textarea "x"
click at [377, 519] on span "+ Add Card" at bounding box center [359, 514] width 103 height 19
click at [374, 577] on div "Profile Card" at bounding box center [359, 588] width 99 height 31
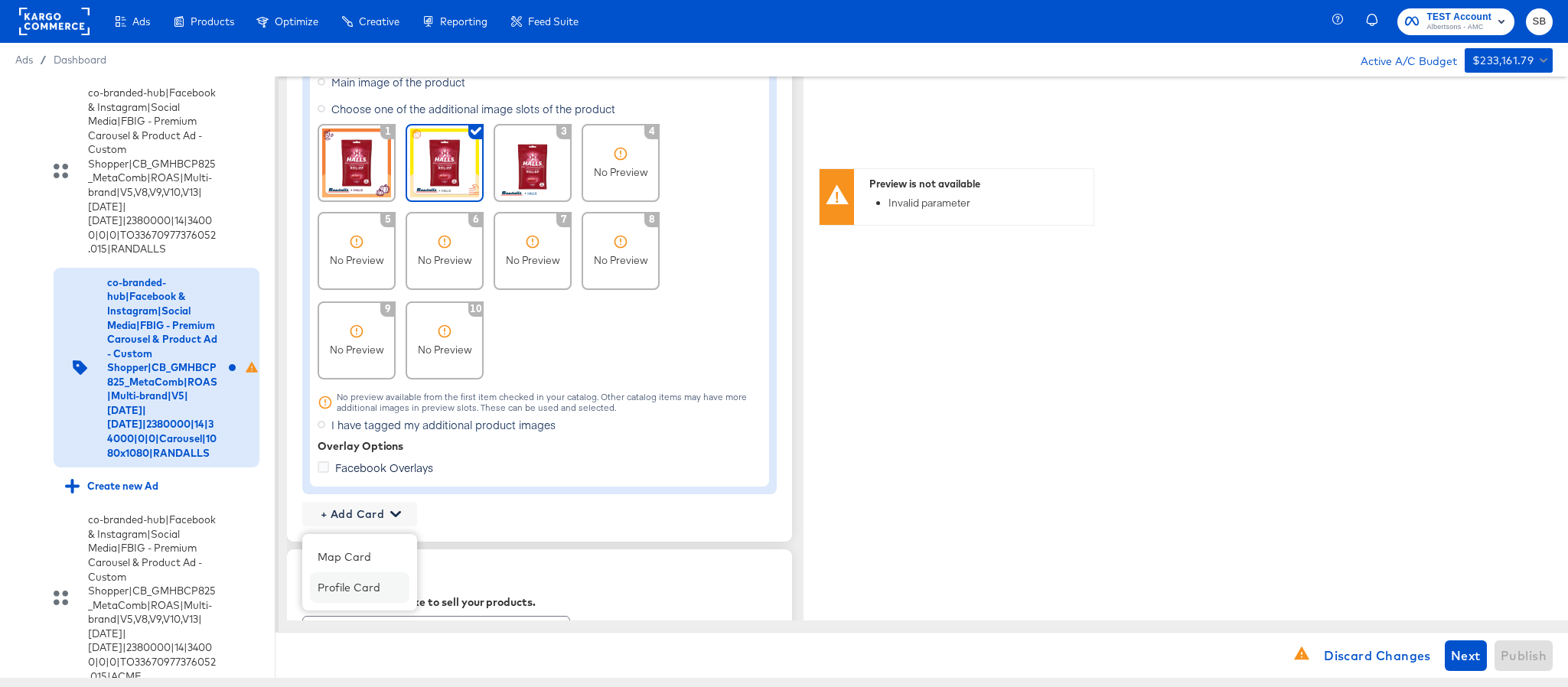
type textarea "x"
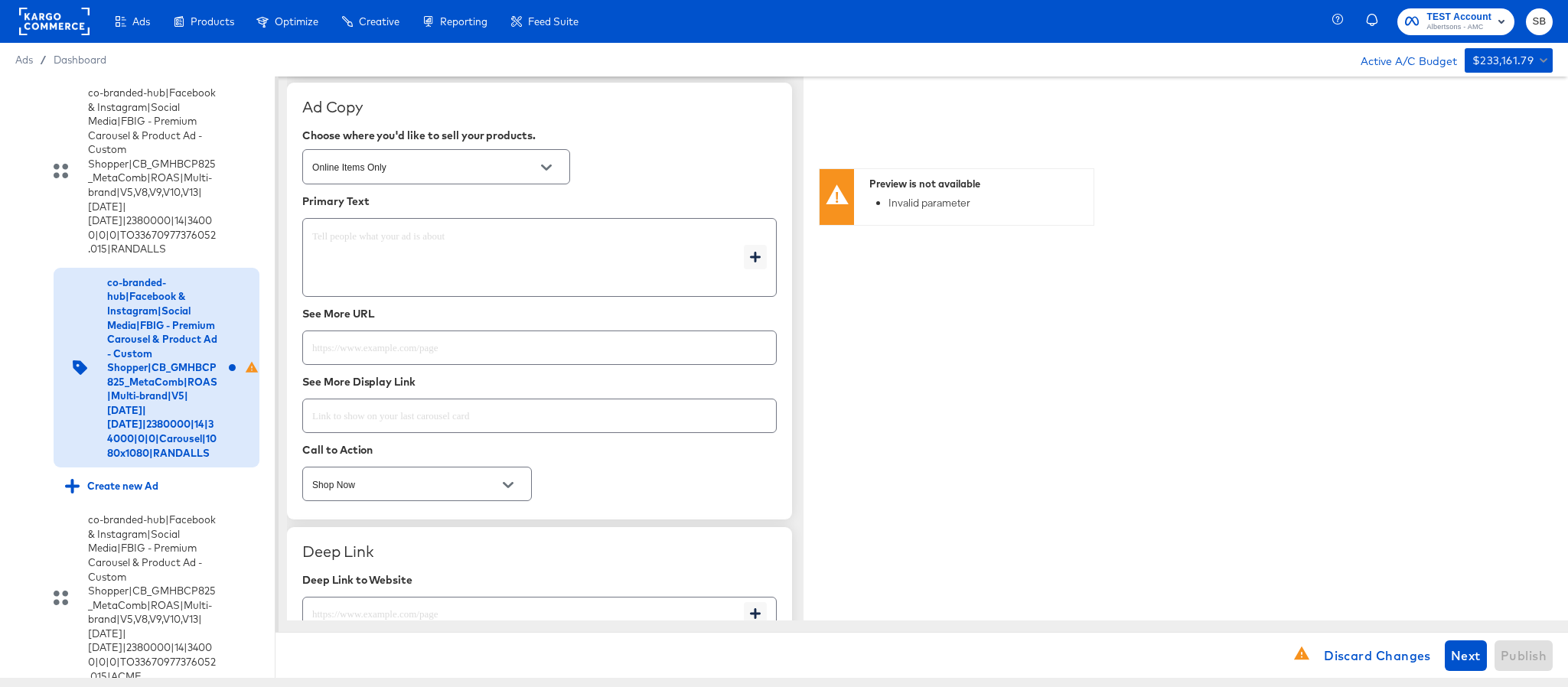
scroll to position [2140, 0]
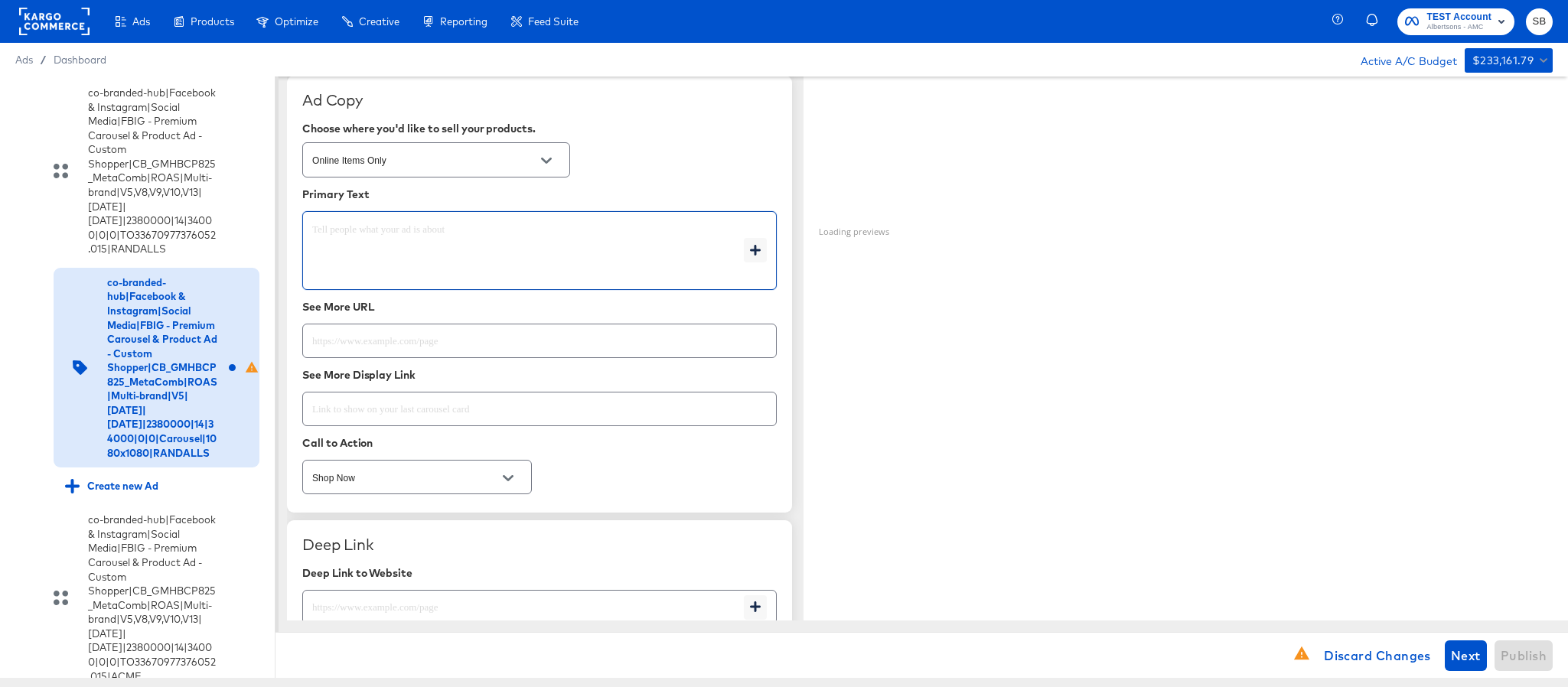
click at [417, 235] on textarea at bounding box center [528, 251] width 432 height 55
type textarea "x"
paste textarea "Shop your favorite brands for you and your home!"
type textarea "Shop your favorite brands for you and your home!"
type textarea "x"
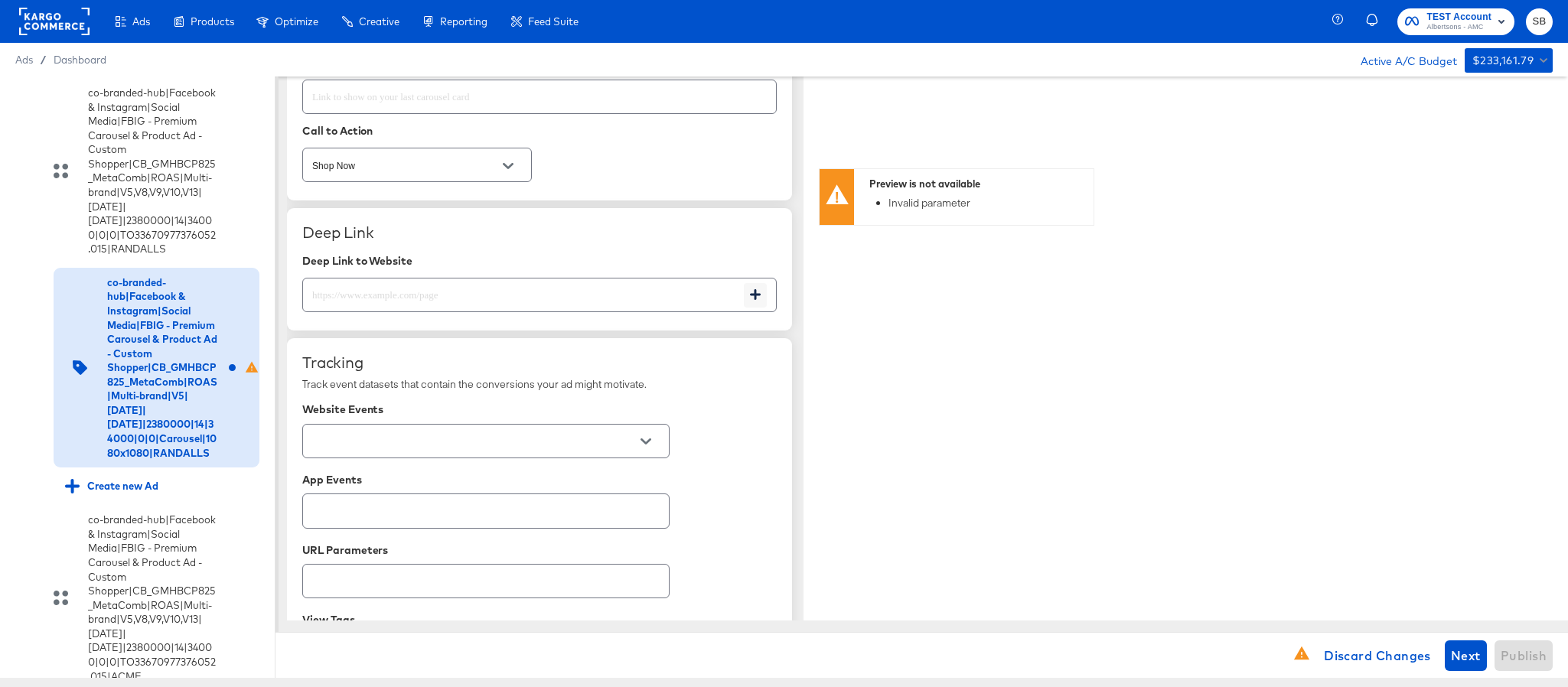
scroll to position [2484, 0]
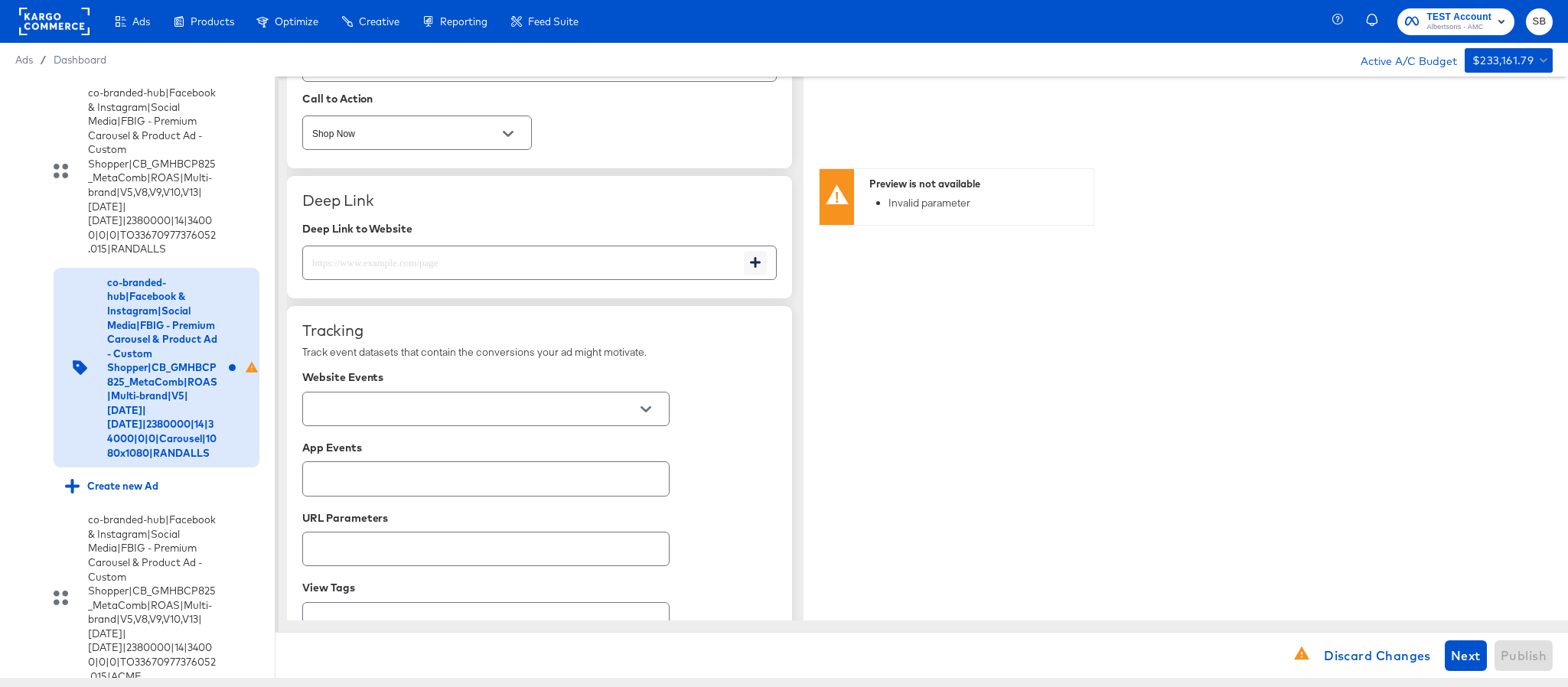
click at [458, 426] on div at bounding box center [486, 408] width 367 height 34
type textarea "Shop your favorite brands for you and your home!"
type textarea "x"
click at [630, 412] on div at bounding box center [645, 410] width 33 height 23
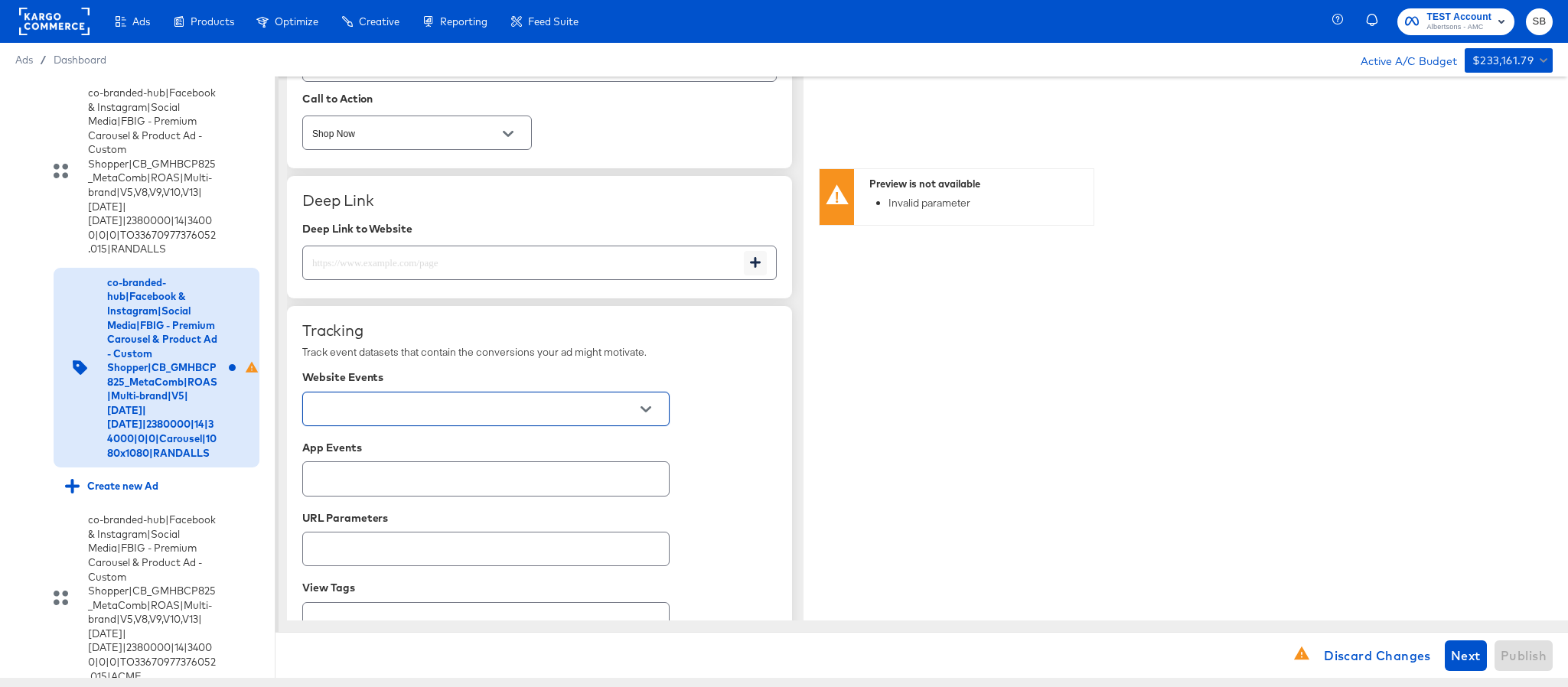
click at [655, 420] on button "Open" at bounding box center [646, 410] width 23 height 23
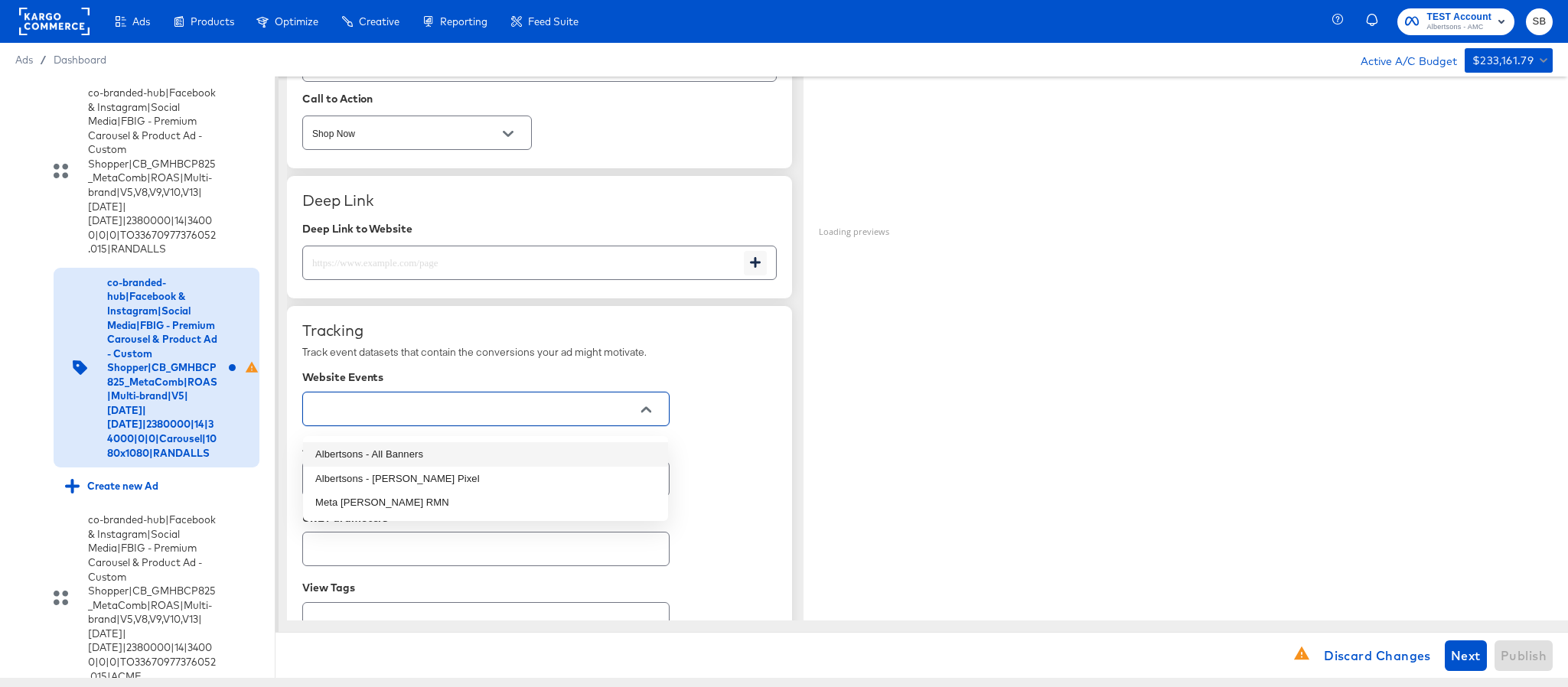
click at [564, 459] on li "Albertsons - All Banners" at bounding box center [485, 454] width 365 height 24
type textarea "x"
type input "Albertsons - All Banners"
type textarea "x"
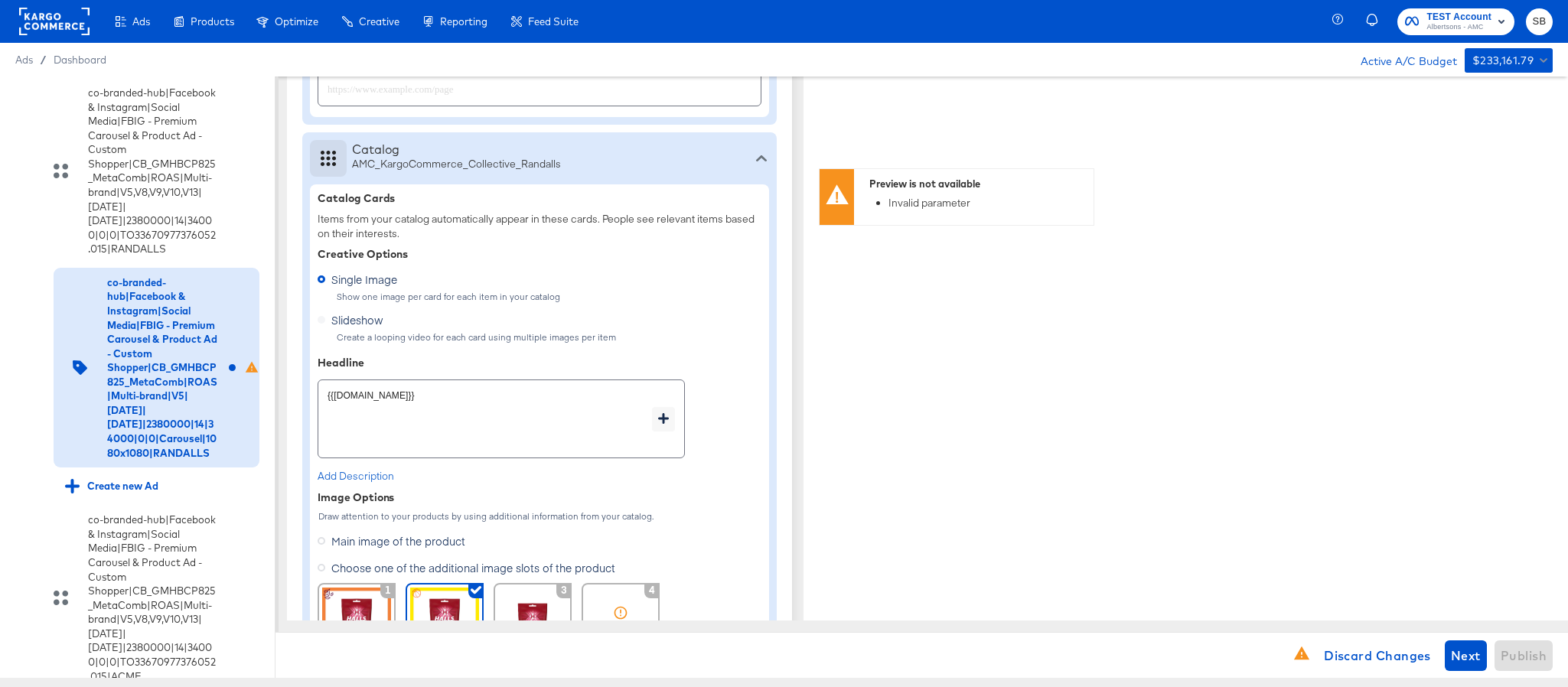
scroll to position [533, 0]
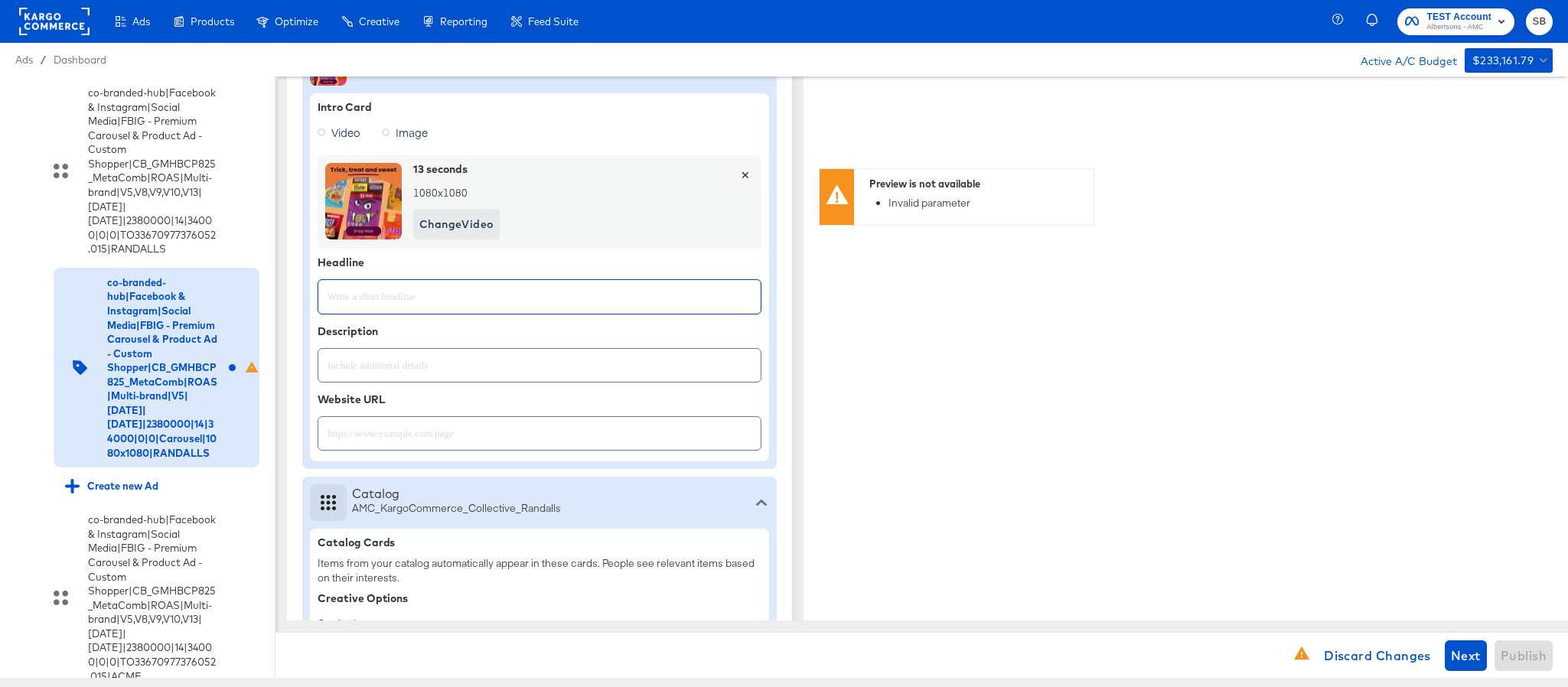
click at [536, 299] on input "text" at bounding box center [539, 290] width 443 height 33
paste input "Explore latest arrivals"
type input "Explore latest arrivals"
type textarea "x"
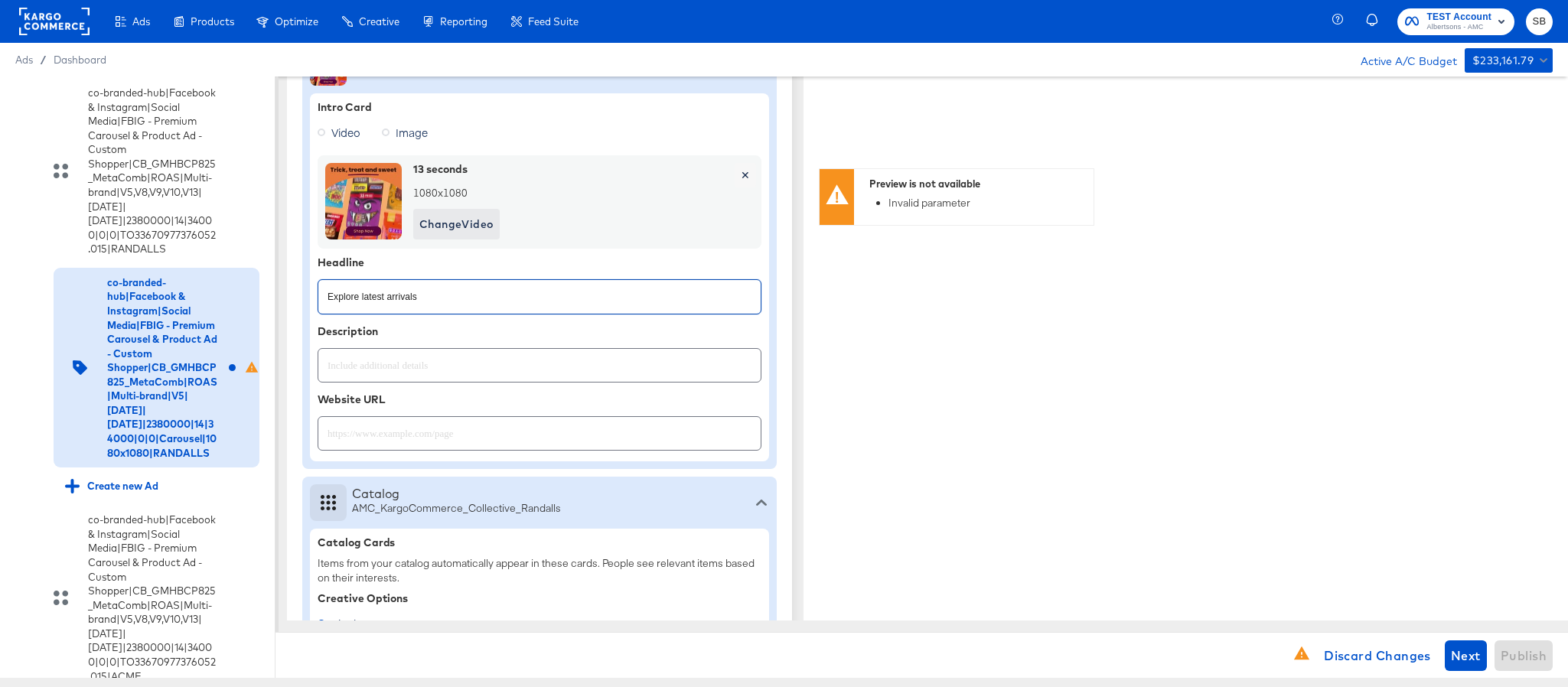
type textarea "x"
click at [483, 442] on input "text" at bounding box center [539, 427] width 443 height 33
paste input "https://www.randalls.com/shop/aisles/personal-care-health.html"
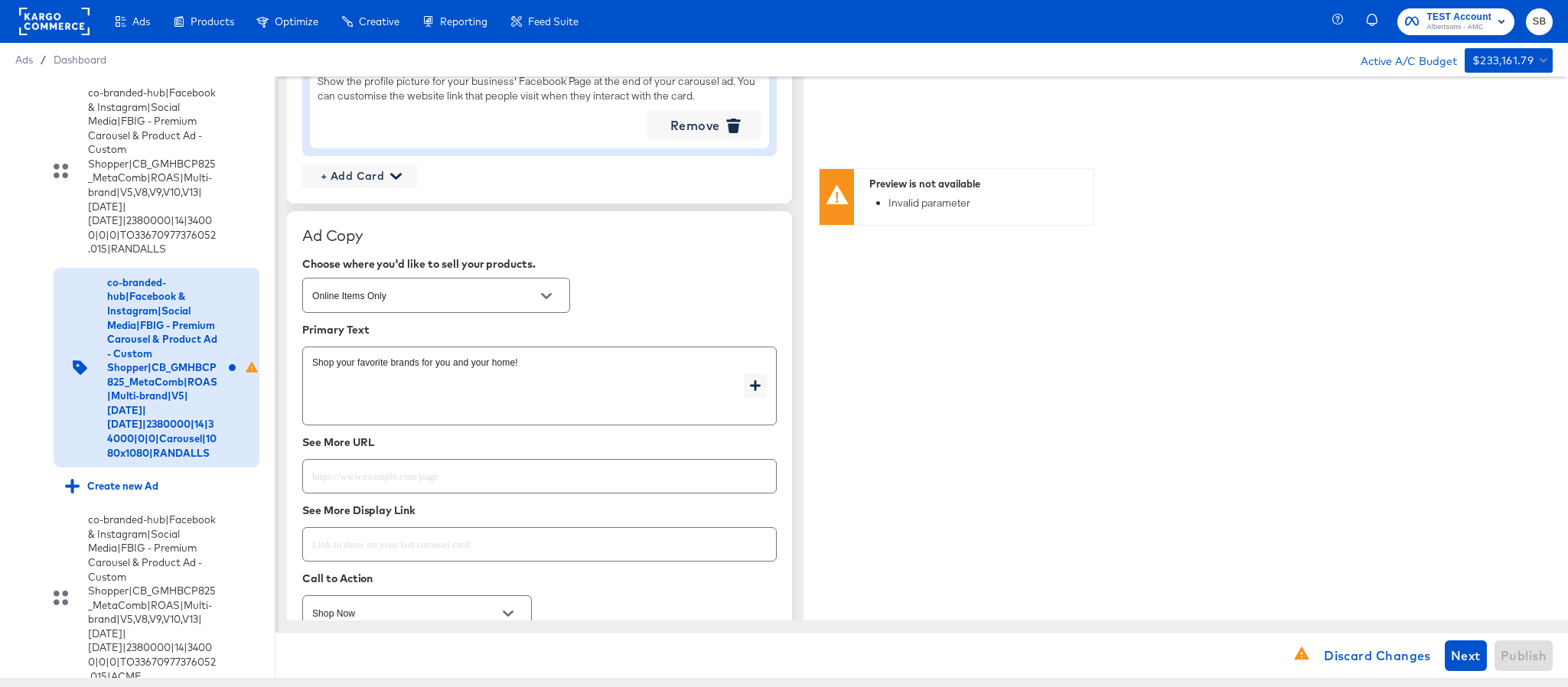
scroll to position [2025, 0]
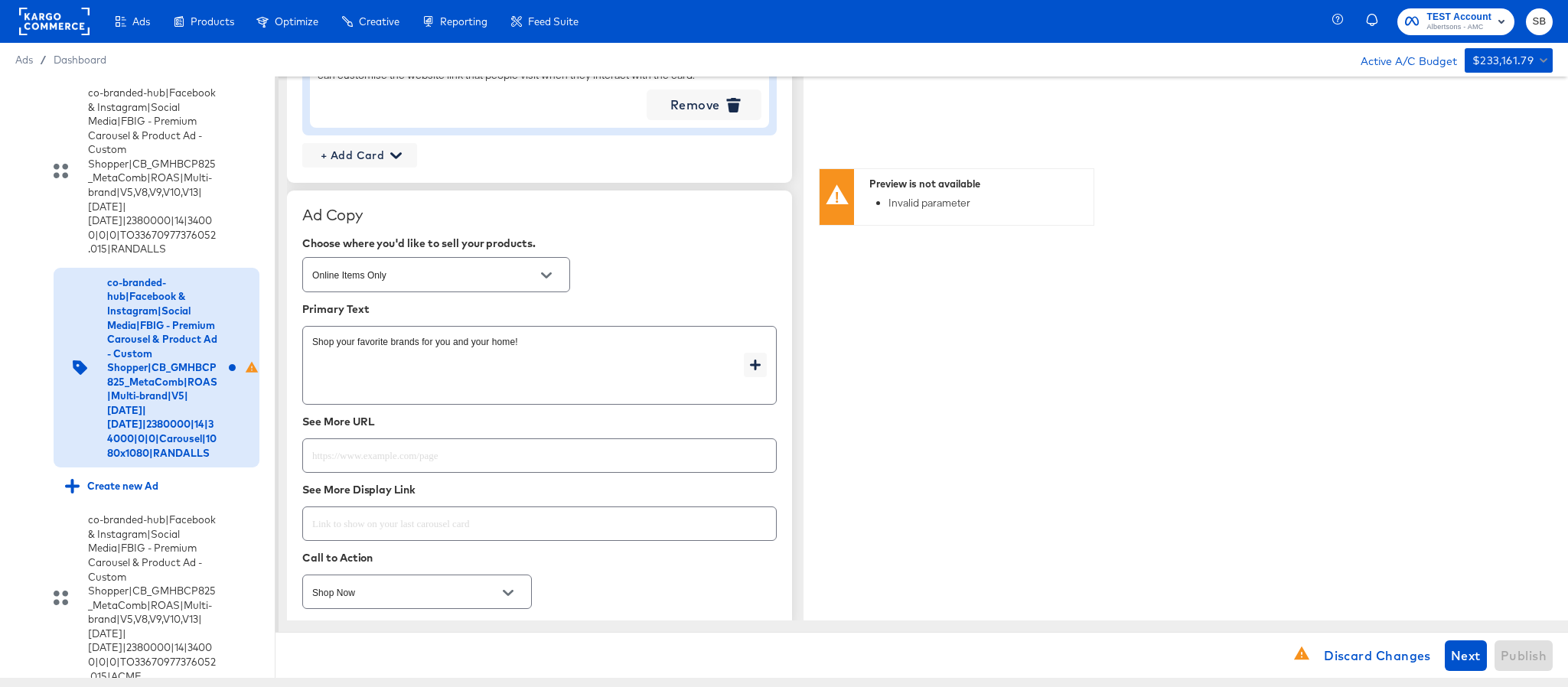
type input "https://www.randalls.com/shop/aisles/personal-care-health.html"
type textarea "x"
click at [471, 453] on input "text" at bounding box center [539, 449] width 473 height 33
paste input "https://www.randalls.com/shop/aisles/personal-care-health.html"
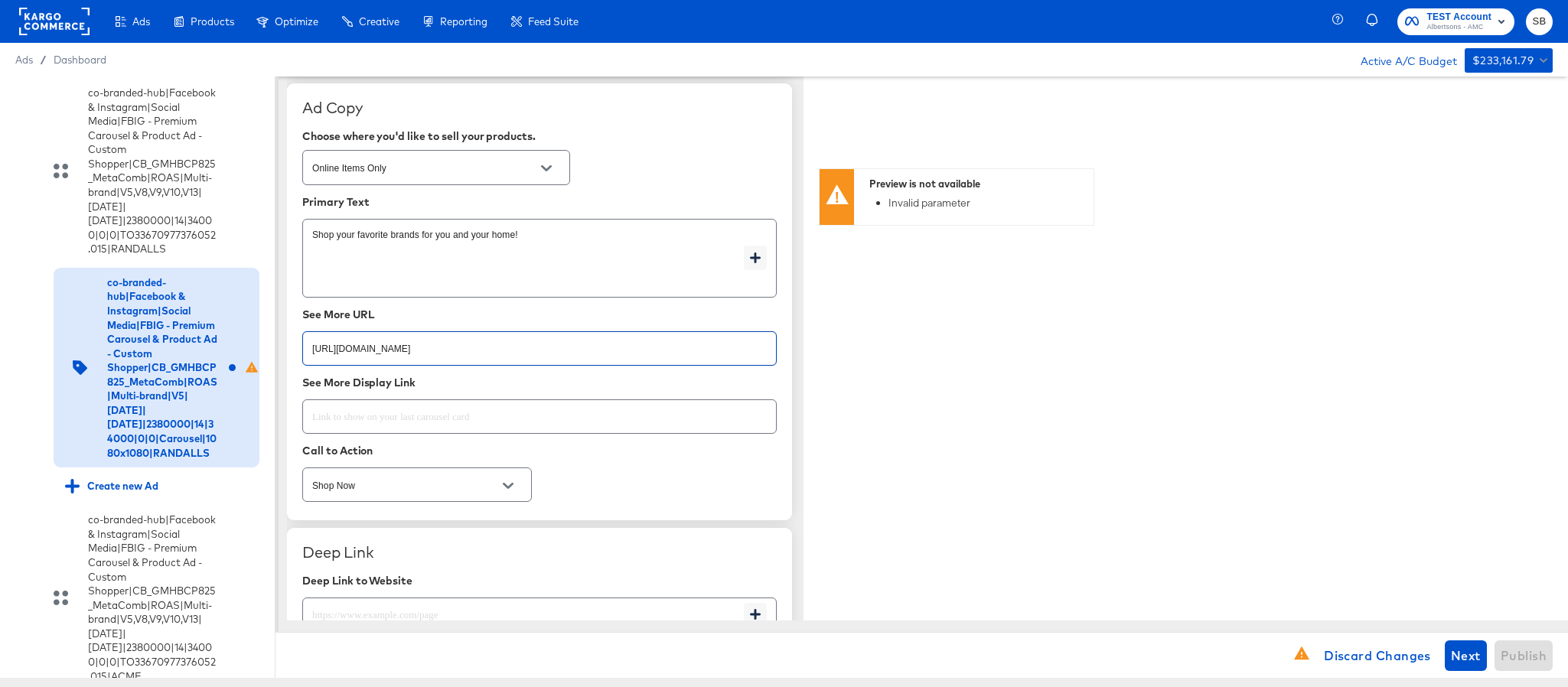
scroll to position [2255, 0]
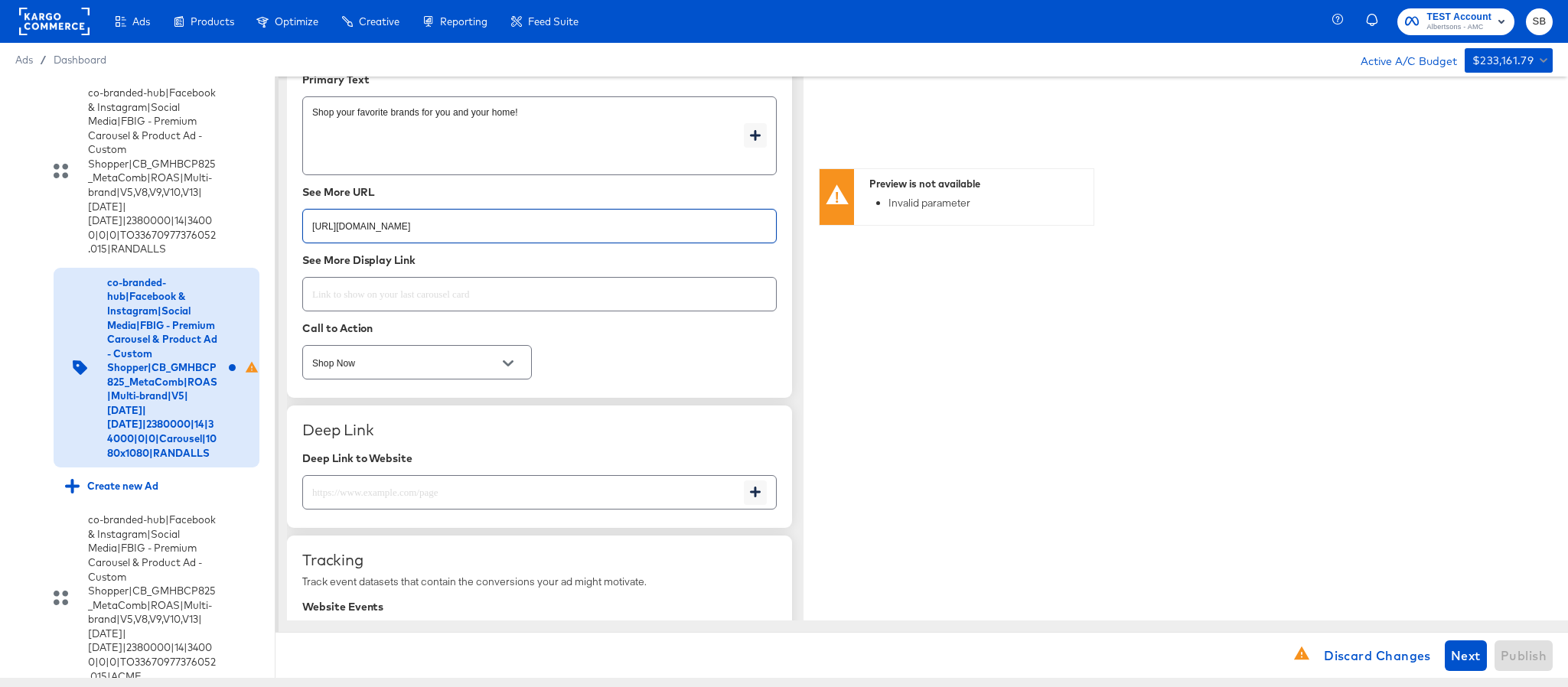
type input "https://www.randalls.com/shop/aisles/personal-care-health.html"
type textarea "x"
click at [471, 493] on input "text" at bounding box center [524, 486] width 441 height 33
paste input "https://www.randalls.com/shop/aisles/personal-care-health.html"
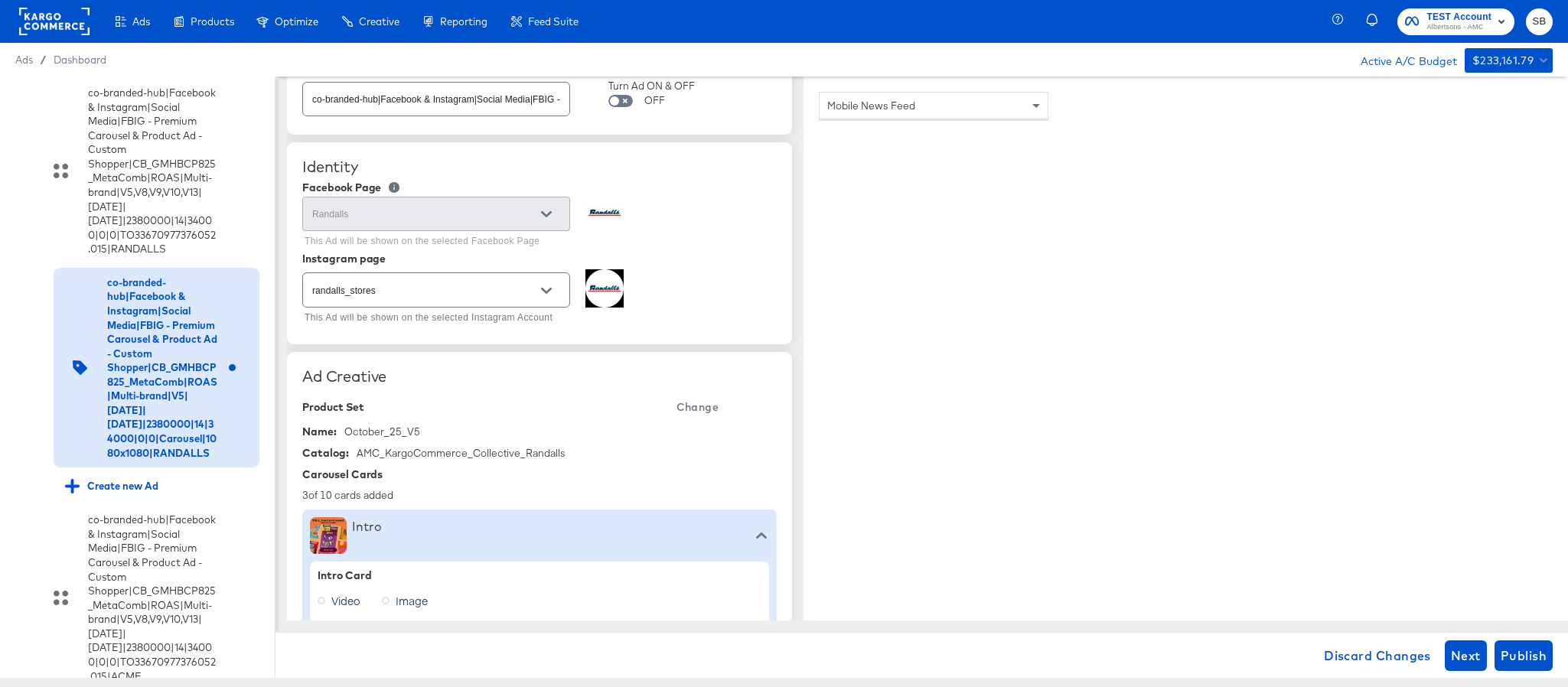
scroll to position [0, 0]
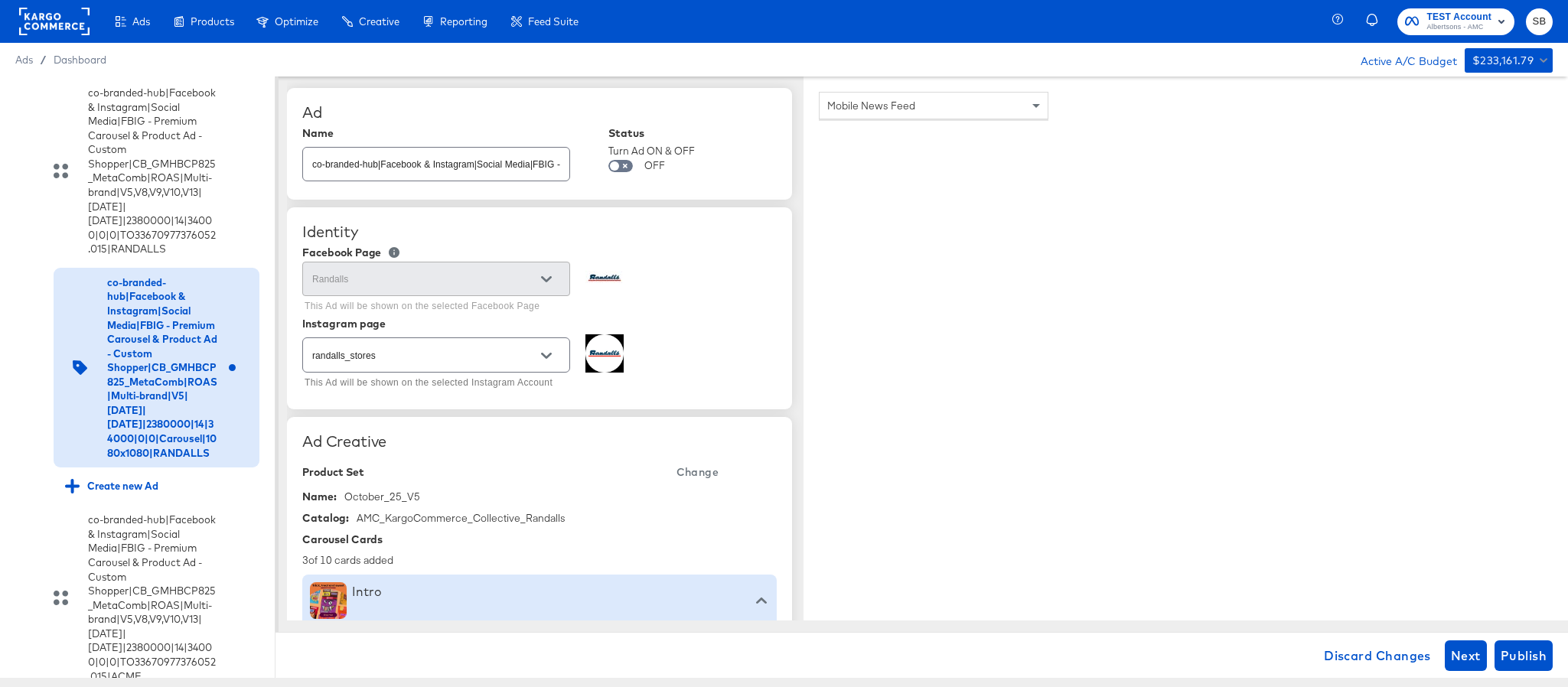
type input "https://www.randalls.com/shop/aisles/personal-care-health.html"
type textarea "x"
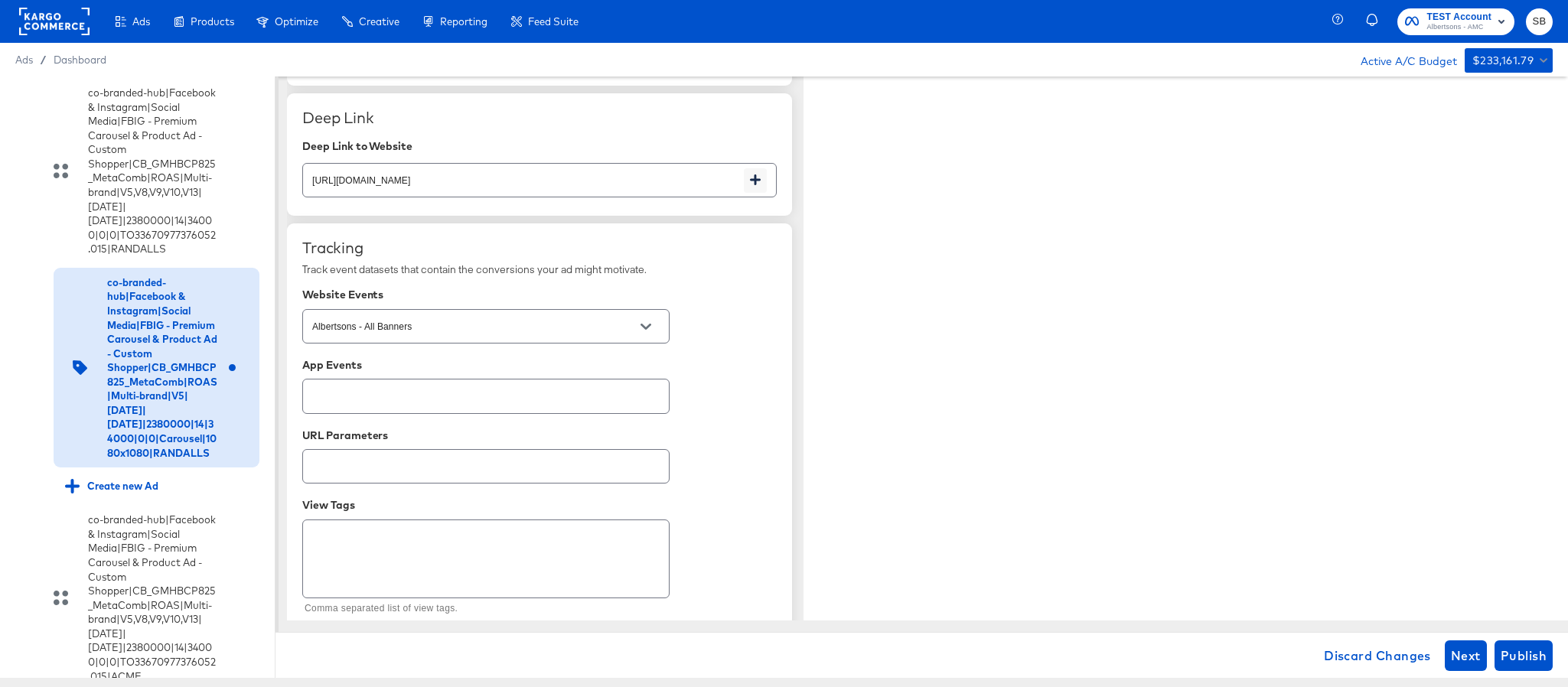
scroll to position [2590, 0]
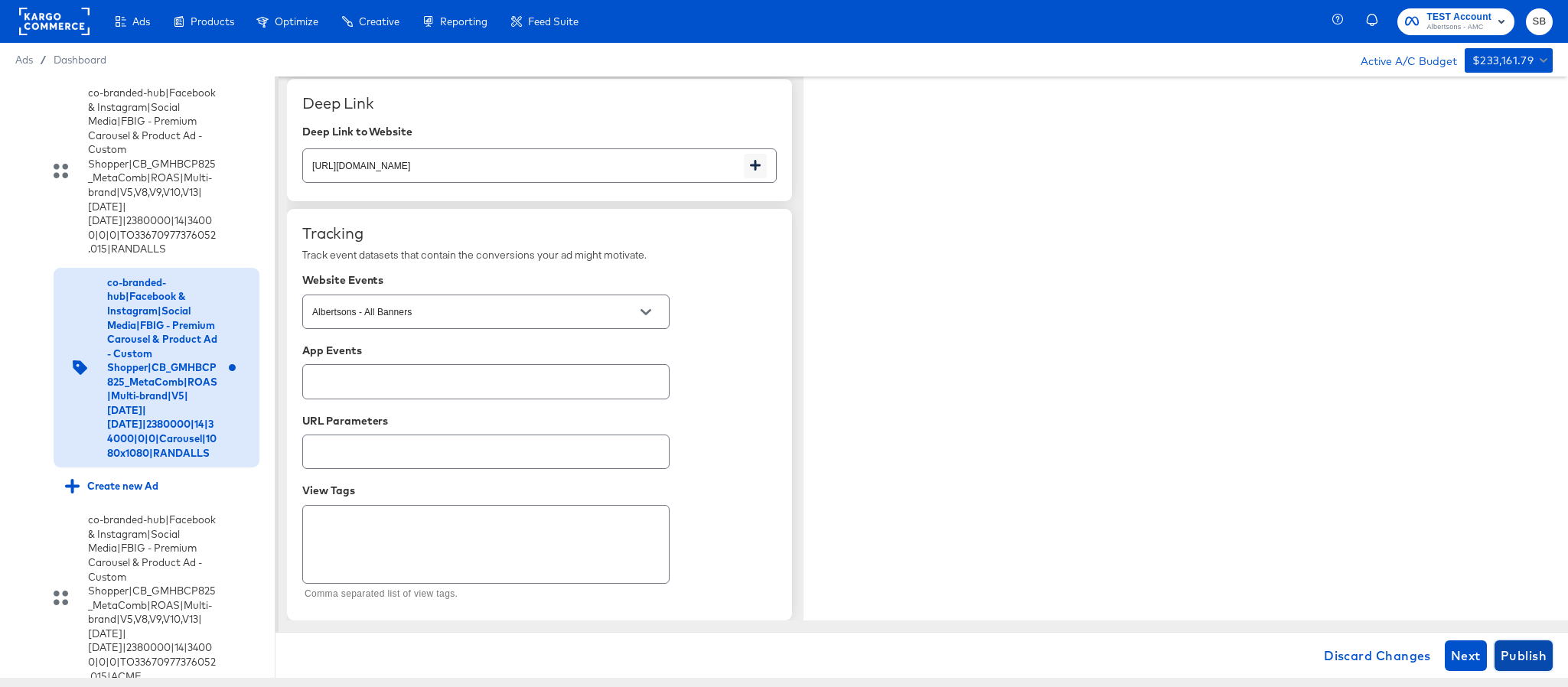
click at [1531, 657] on span "Publish" at bounding box center [1524, 656] width 46 height 22
type textarea "x"
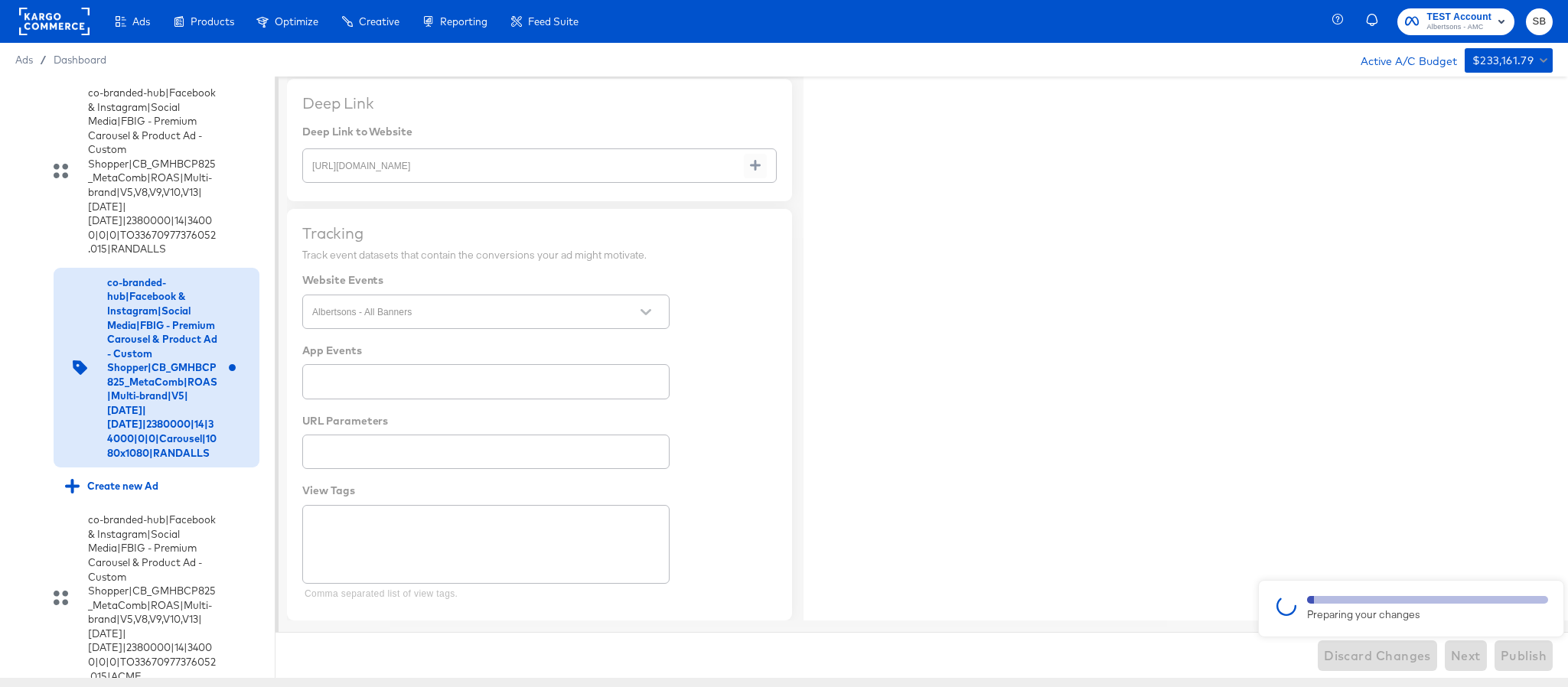
type textarea "x"
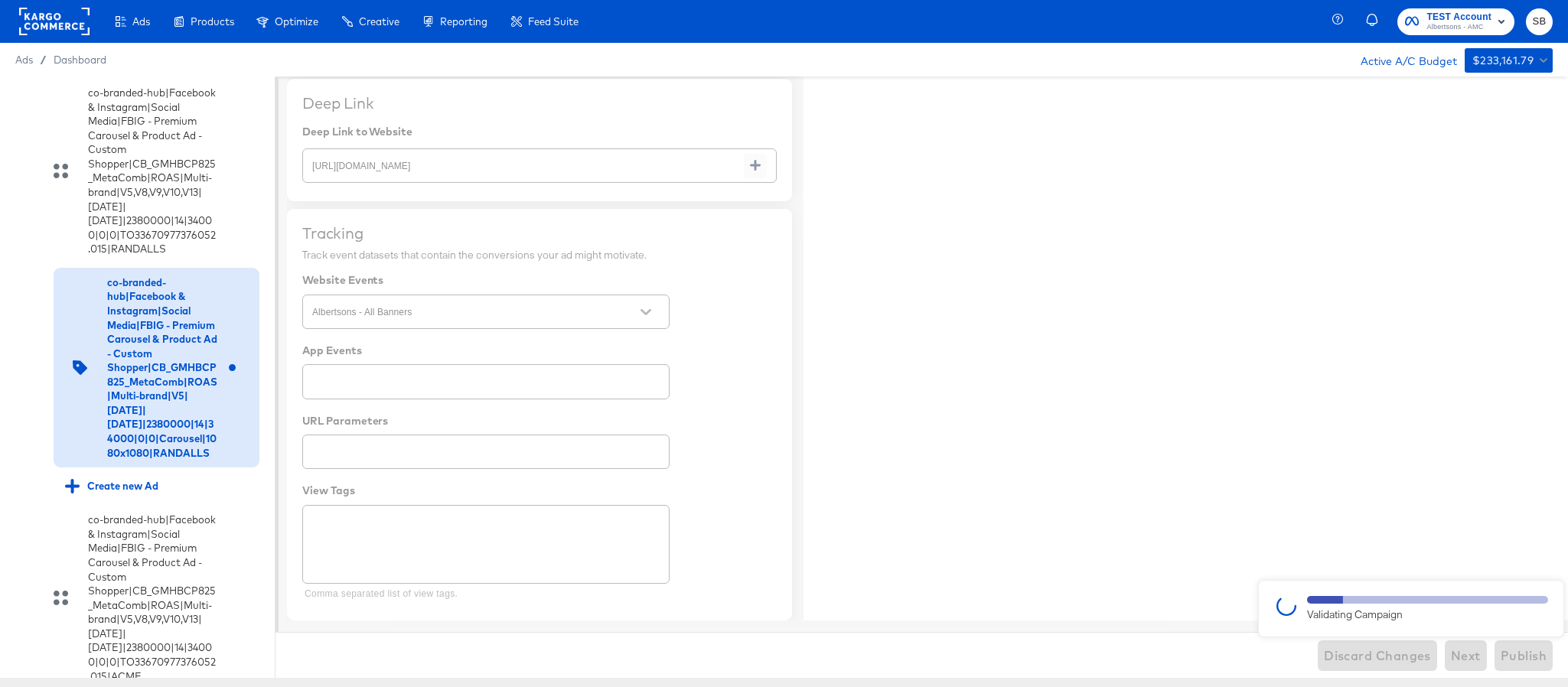
type textarea "x"
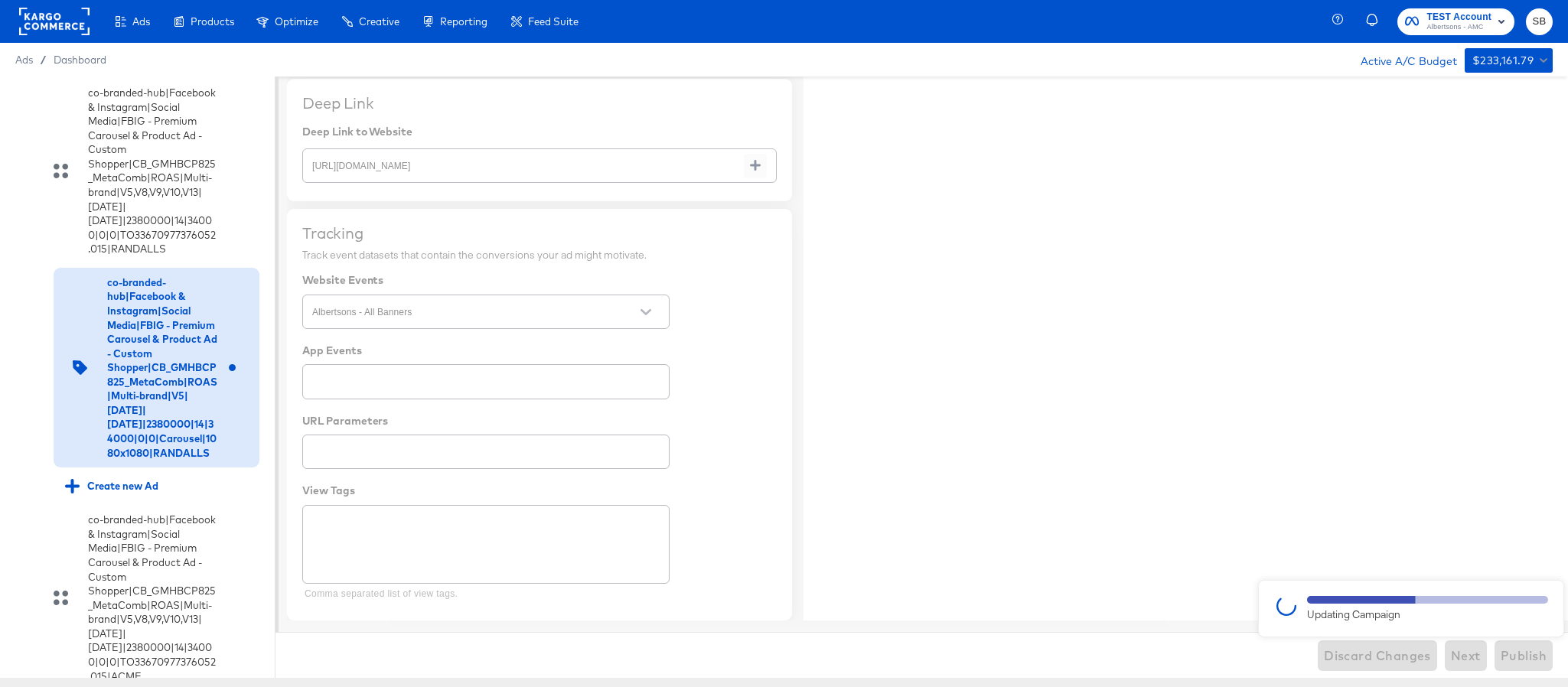
type textarea "x"
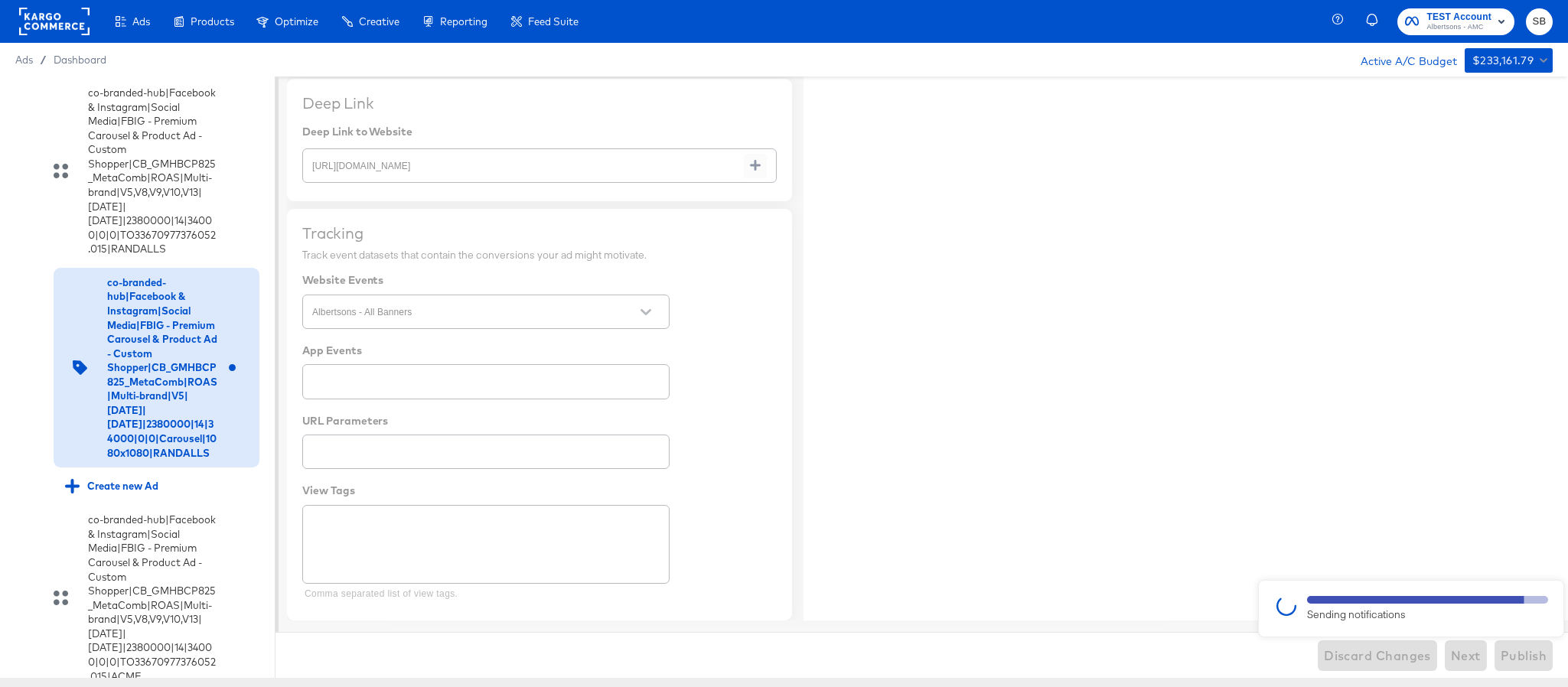
type textarea "x"
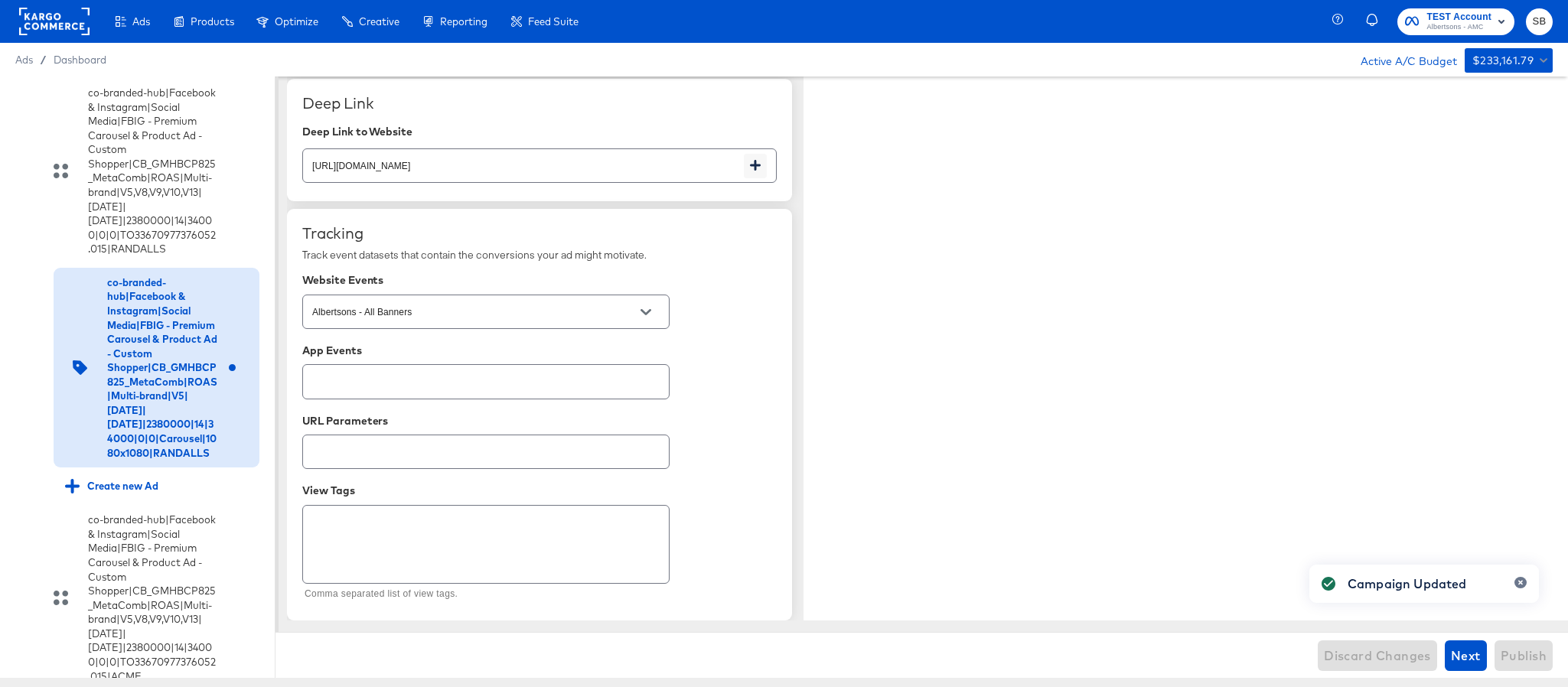
type textarea "x"
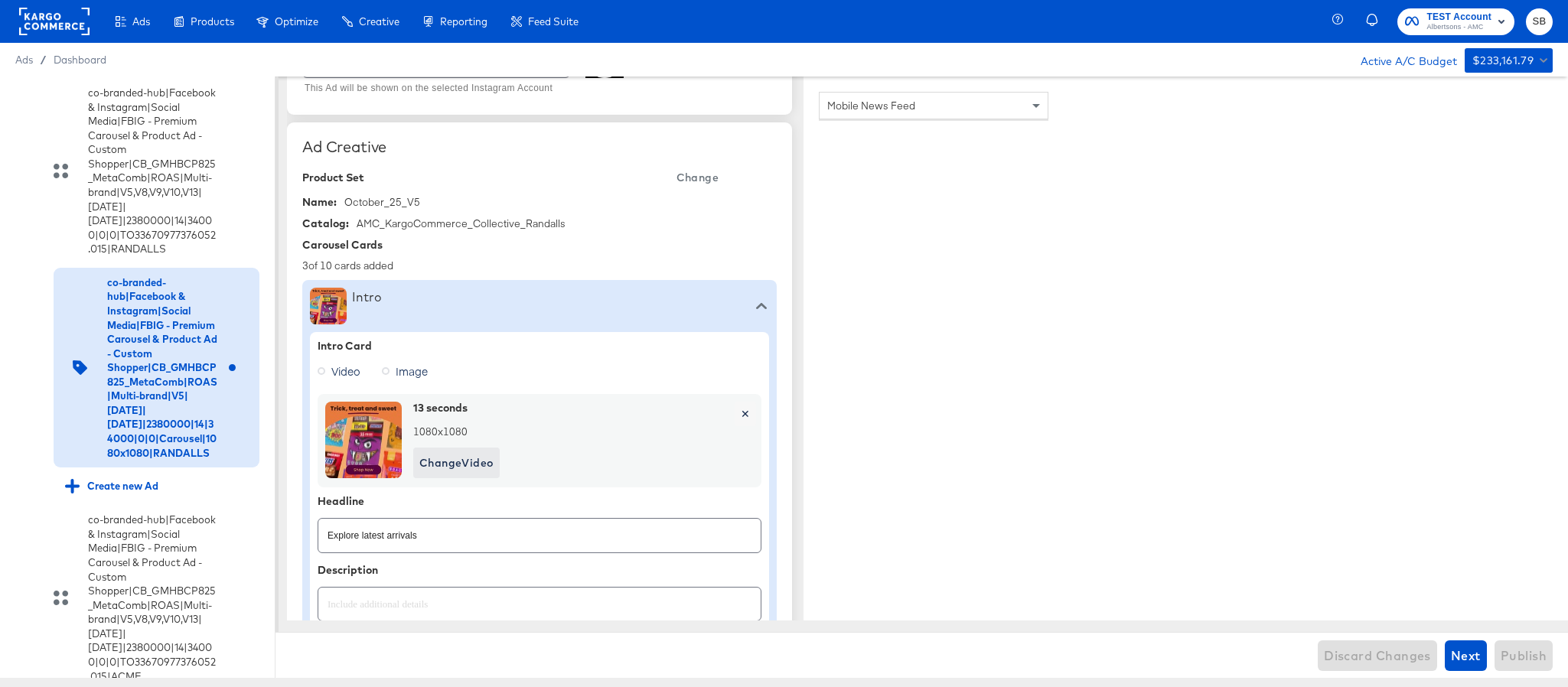
scroll to position [0, 0]
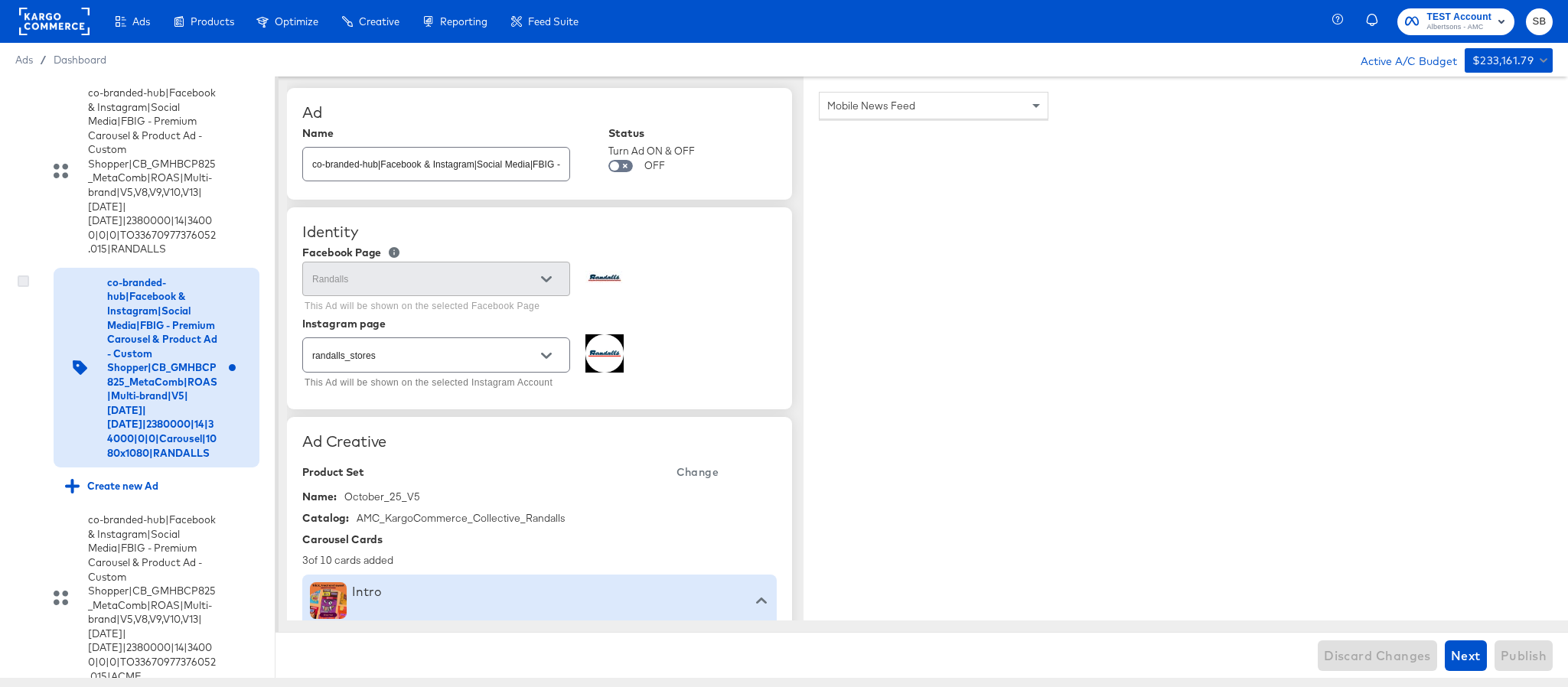
click at [22, 287] on icon at bounding box center [23, 281] width 12 height 12
click at [0, 0] on input "checkbox" at bounding box center [0, 0] width 0 height 0
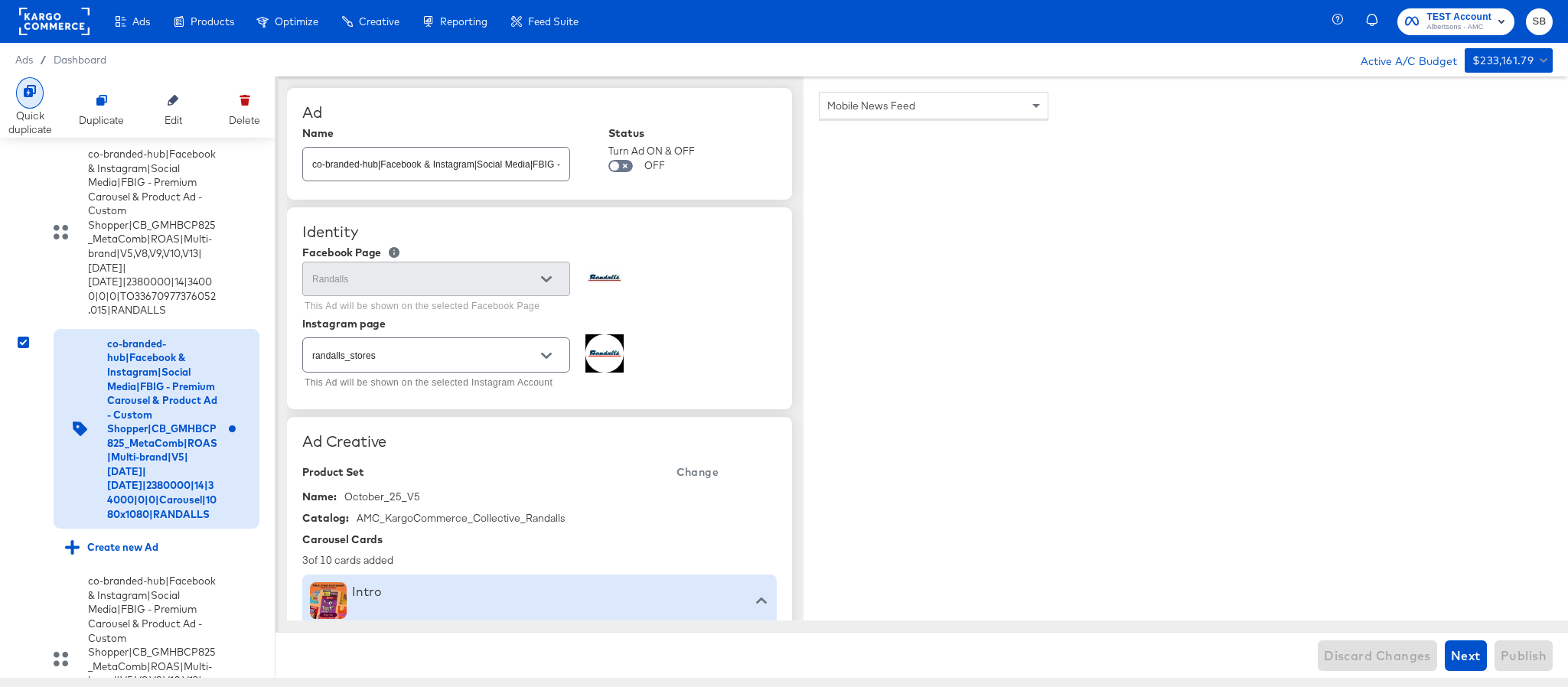
click at [28, 88] on icon at bounding box center [29, 91] width 13 height 13
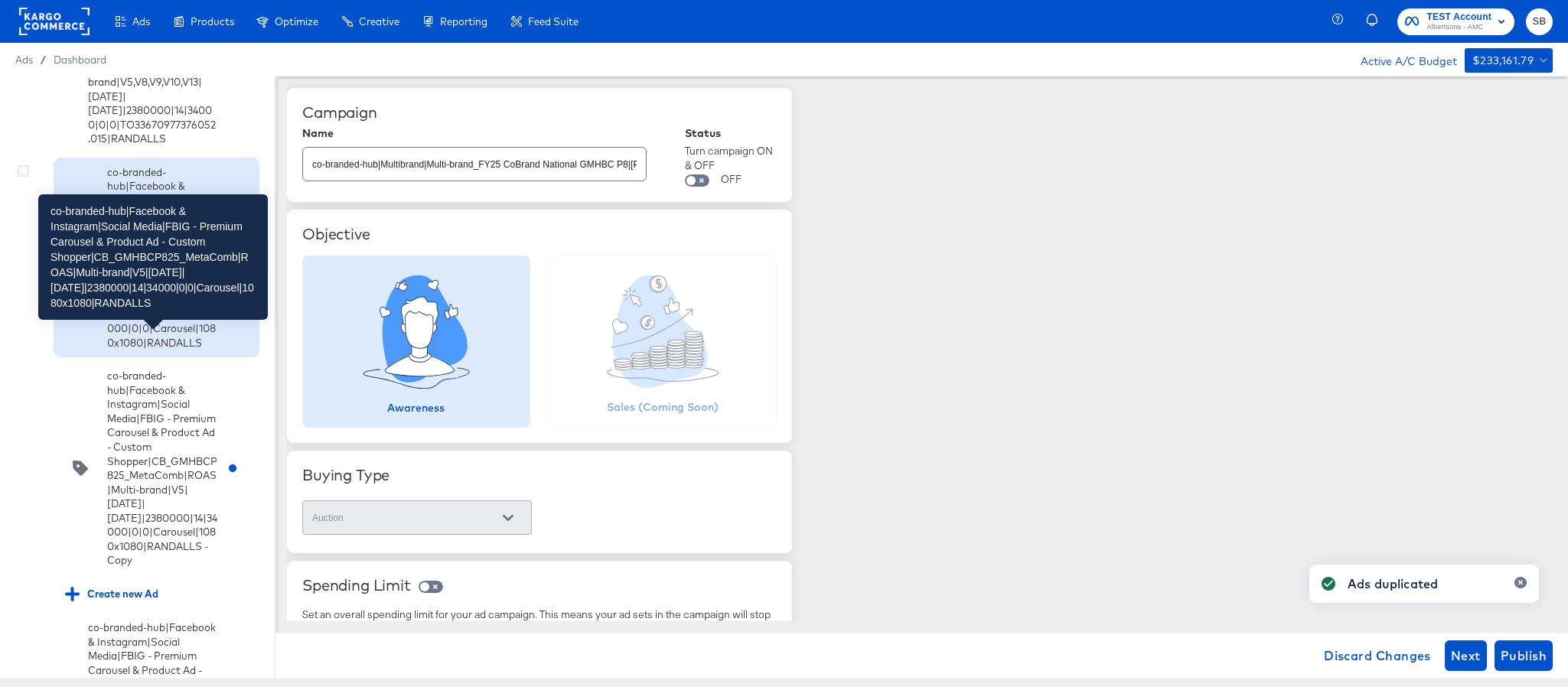
scroll to position [1715, 0]
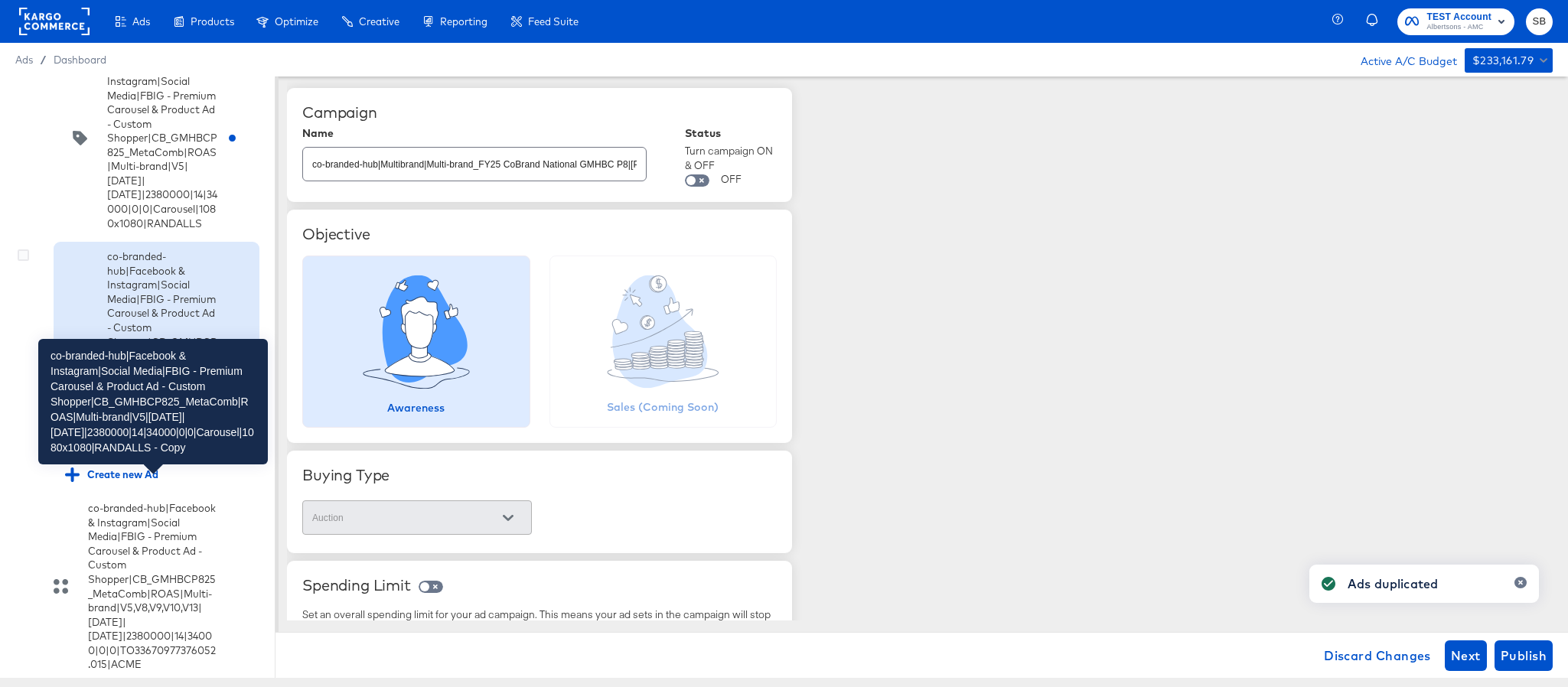
click at [180, 448] on div "co-branded-hub|Facebook & Instagram|Social Media|FBIG - Premium Carousel & Prod…" at bounding box center [162, 349] width 110 height 199
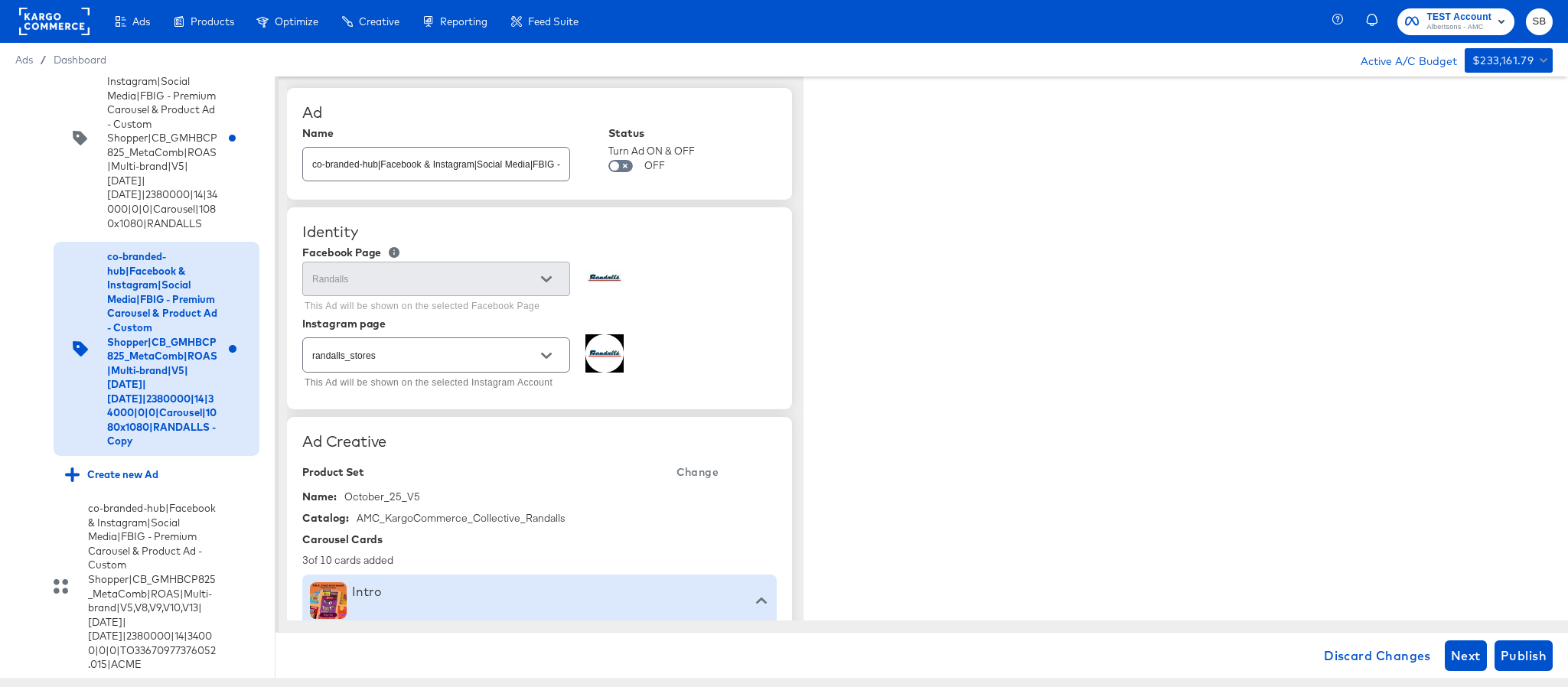
type textarea "x"
click at [459, 164] on input "co-branded-hub|Facebook & Instagram|Social Media|FBIG - Premium Carousel & Prod…" at bounding box center [436, 158] width 266 height 33
paste input "8|9/10/2025|10/07/2025|2380000|14|34000|0|0|Carousel|1080x1080|RANDALLS"
type input "co-branded-hub|Facebook & Instagram|Social Media|FBIG - Premium Carousel & Prod…"
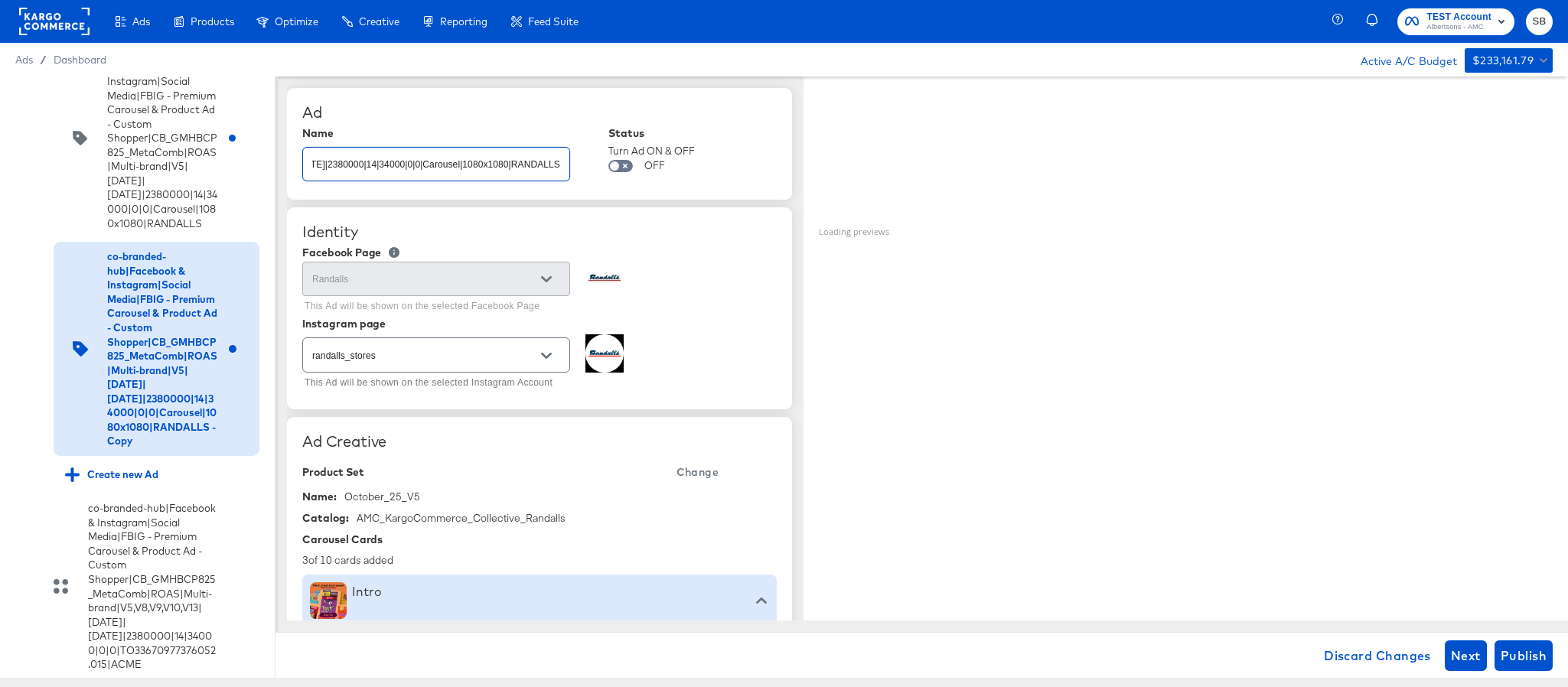
type textarea "x"
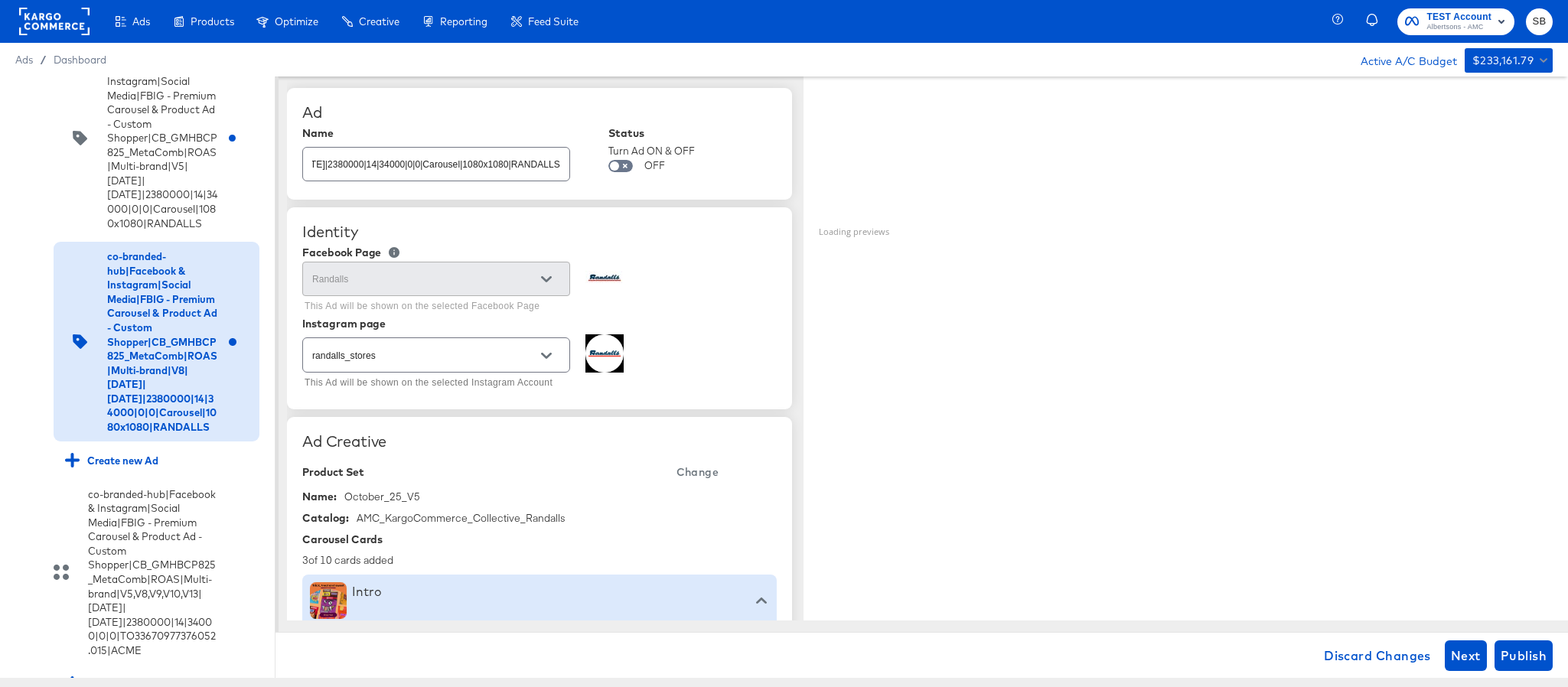
scroll to position [0, 0]
click at [694, 473] on span "Change" at bounding box center [697, 472] width 42 height 19
type textarea "x"
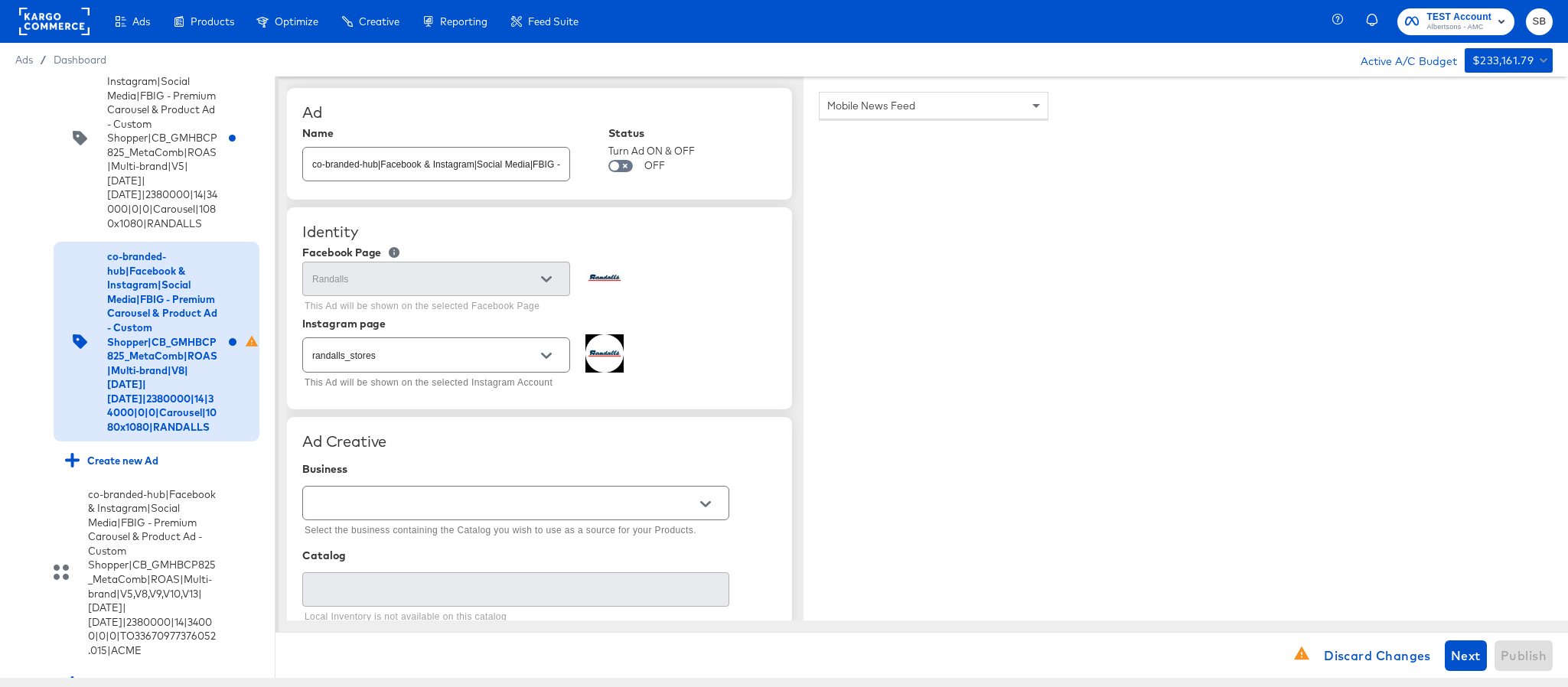
click at [524, 508] on input "text" at bounding box center [503, 503] width 390 height 18
click at [494, 561] on li "Kargo Commerce - Formerly StitcherAds" at bounding box center [515, 568] width 425 height 24
type input "Kargo Commerce - Formerly StitcherAds"
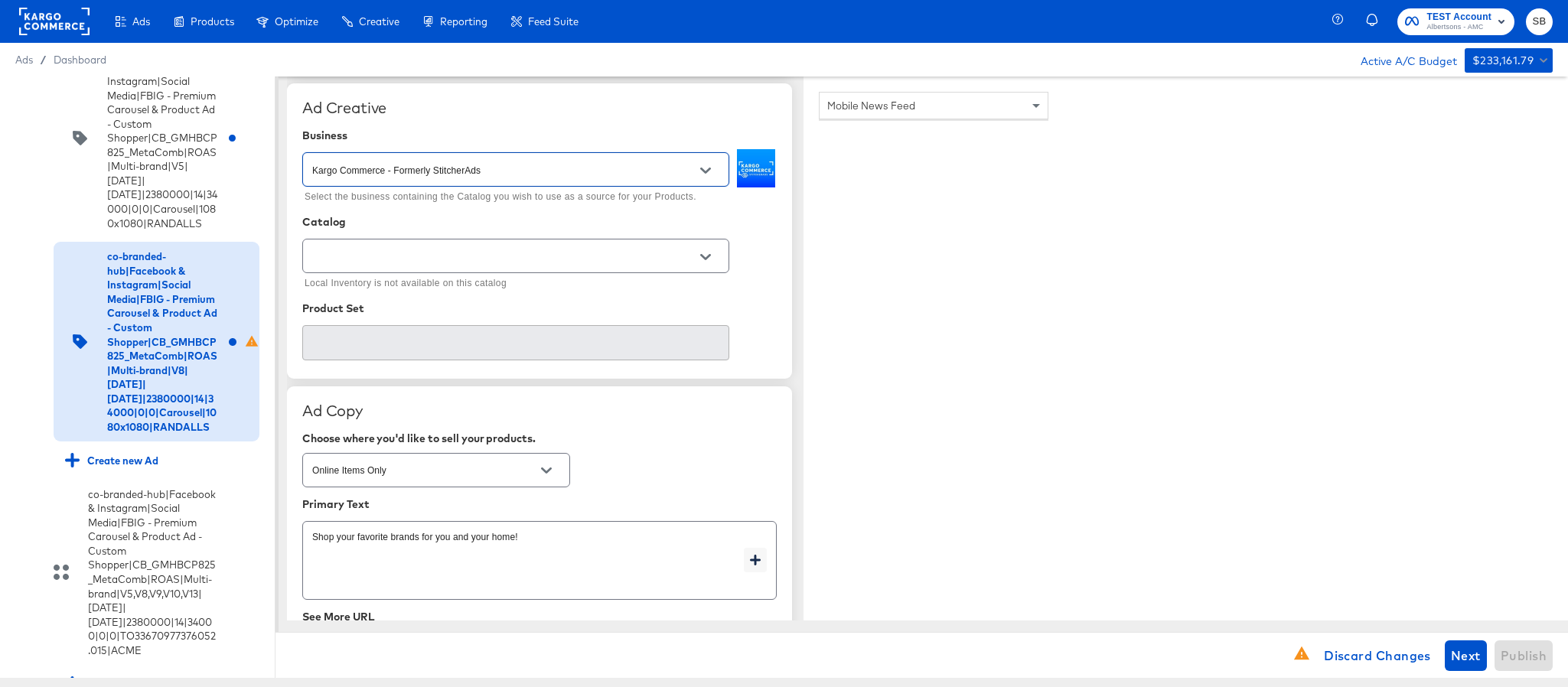
scroll to position [345, 0]
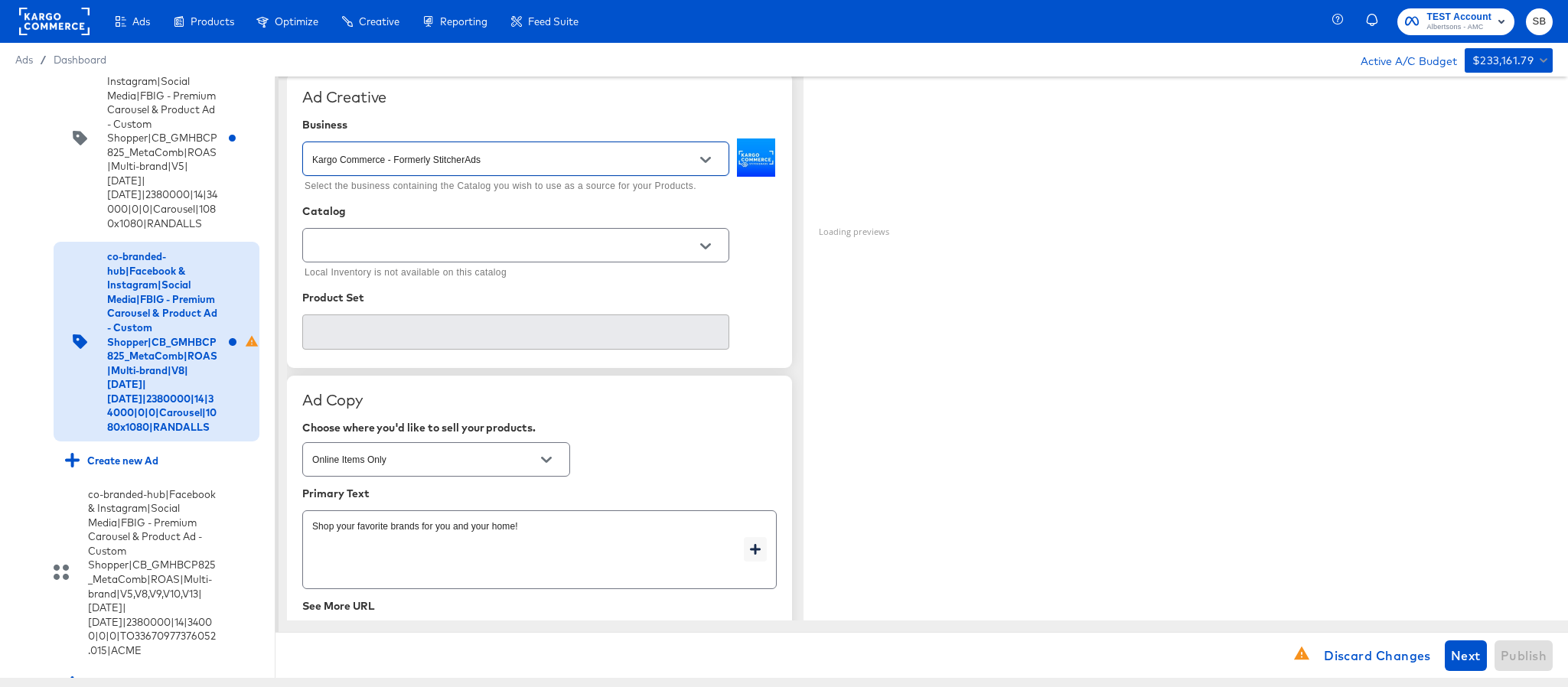
click at [560, 250] on input "text" at bounding box center [503, 245] width 390 height 18
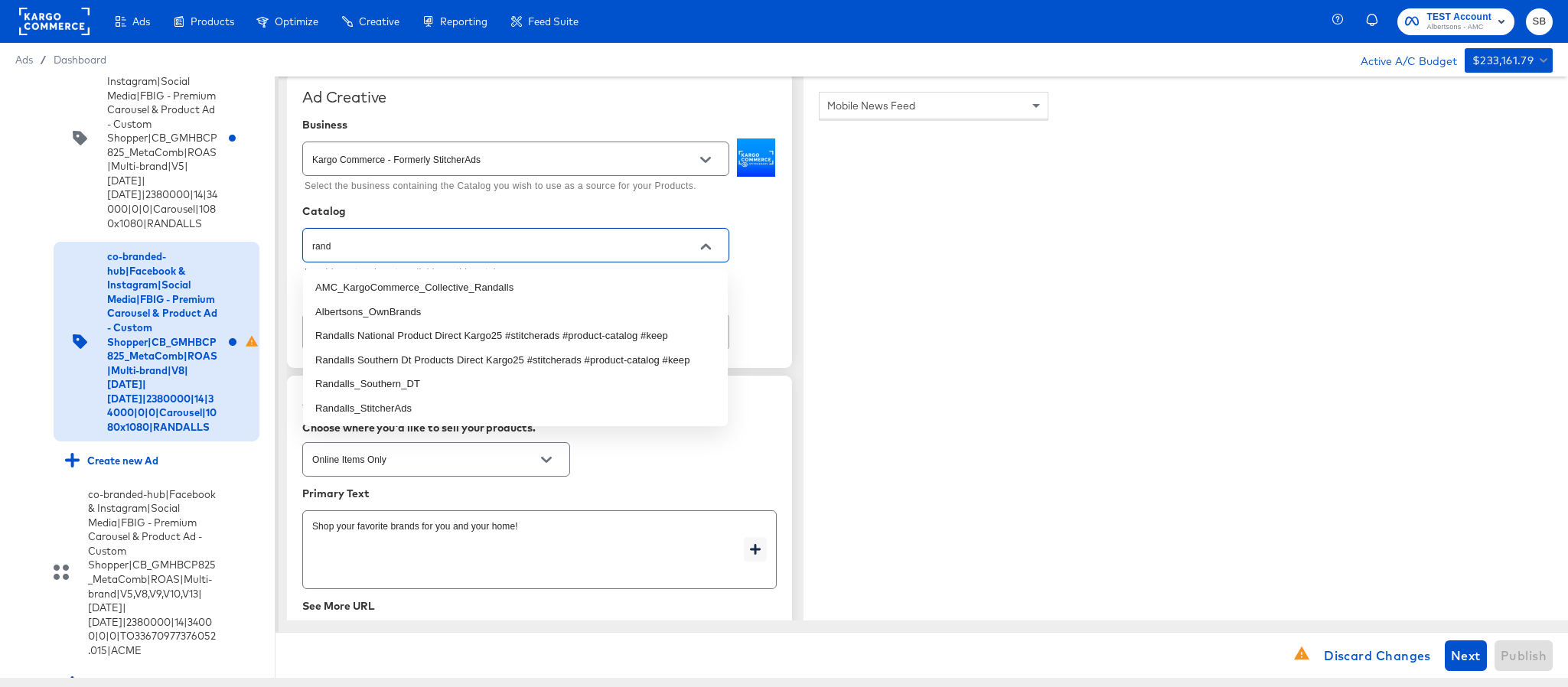
click at [538, 294] on li "AMC_KargoCommerce_Collective_Randalls" at bounding box center [515, 287] width 425 height 24
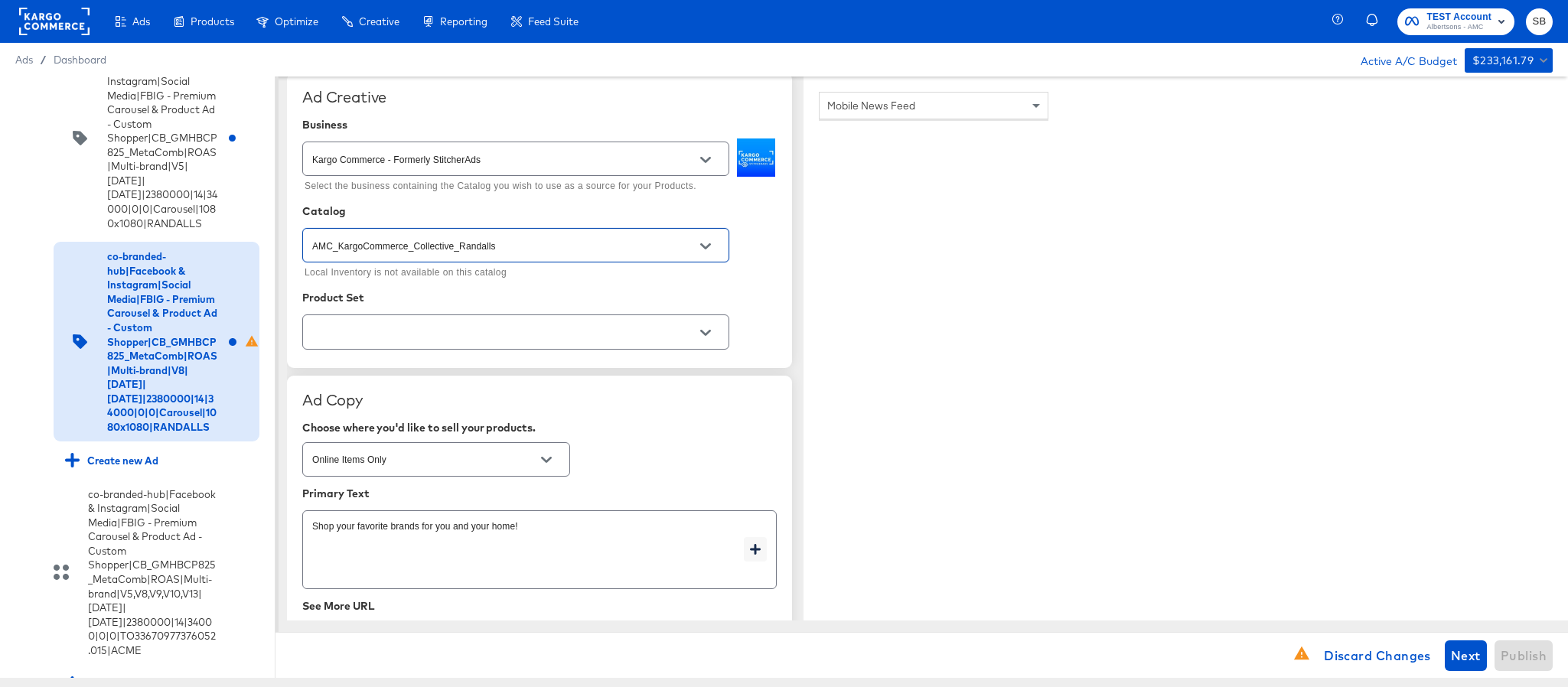
type input "AMC_KargoCommerce_Collective_Randalls"
click at [487, 341] on input "text" at bounding box center [503, 332] width 390 height 18
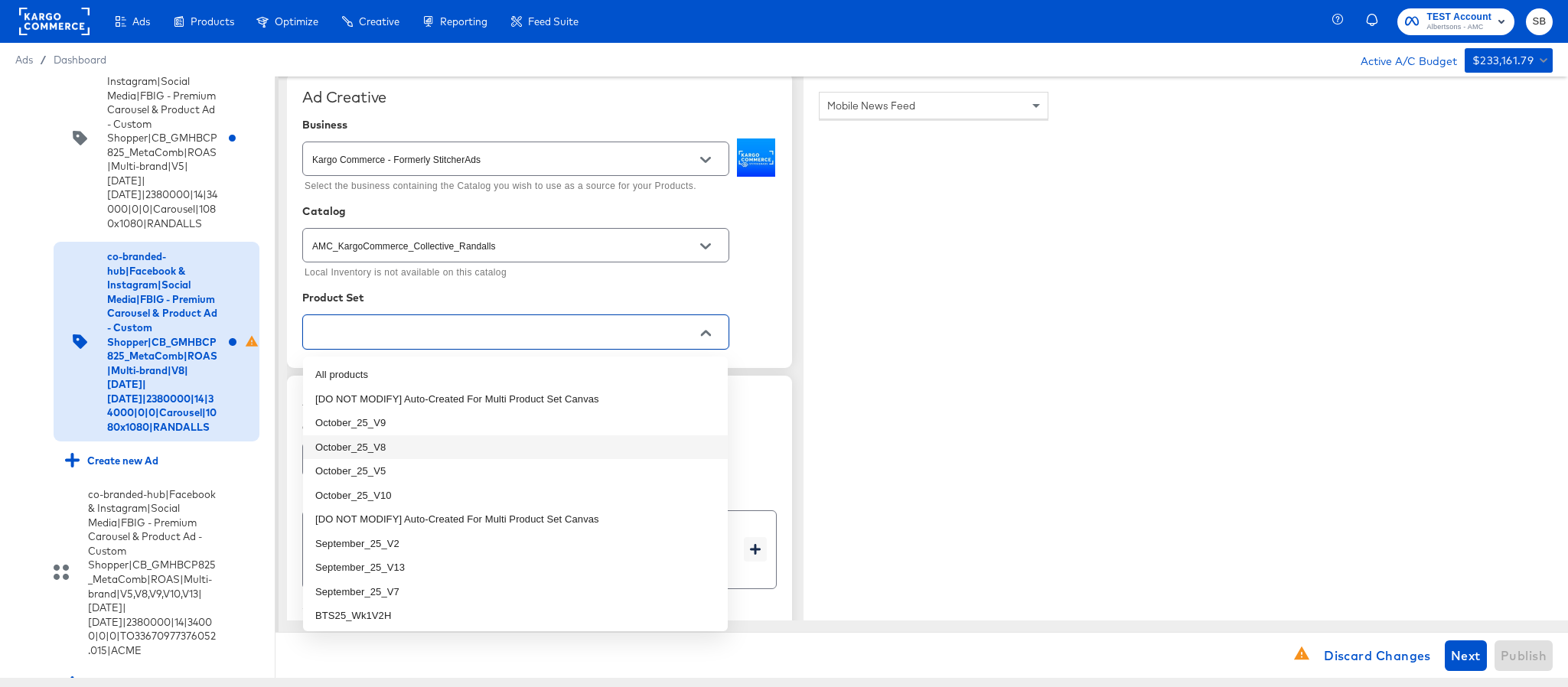
click at [438, 450] on li "October_25_V8" at bounding box center [515, 447] width 425 height 24
type textarea "x"
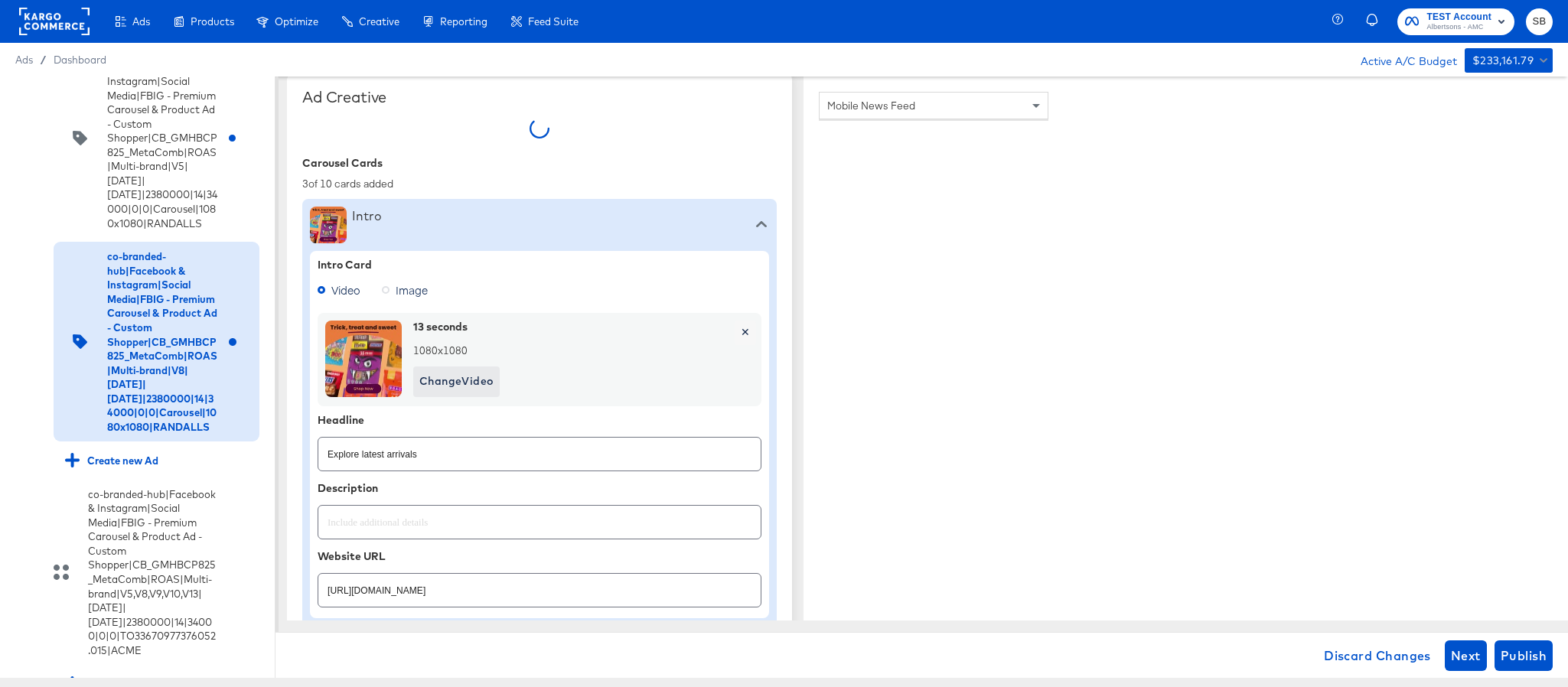
type textarea "x"
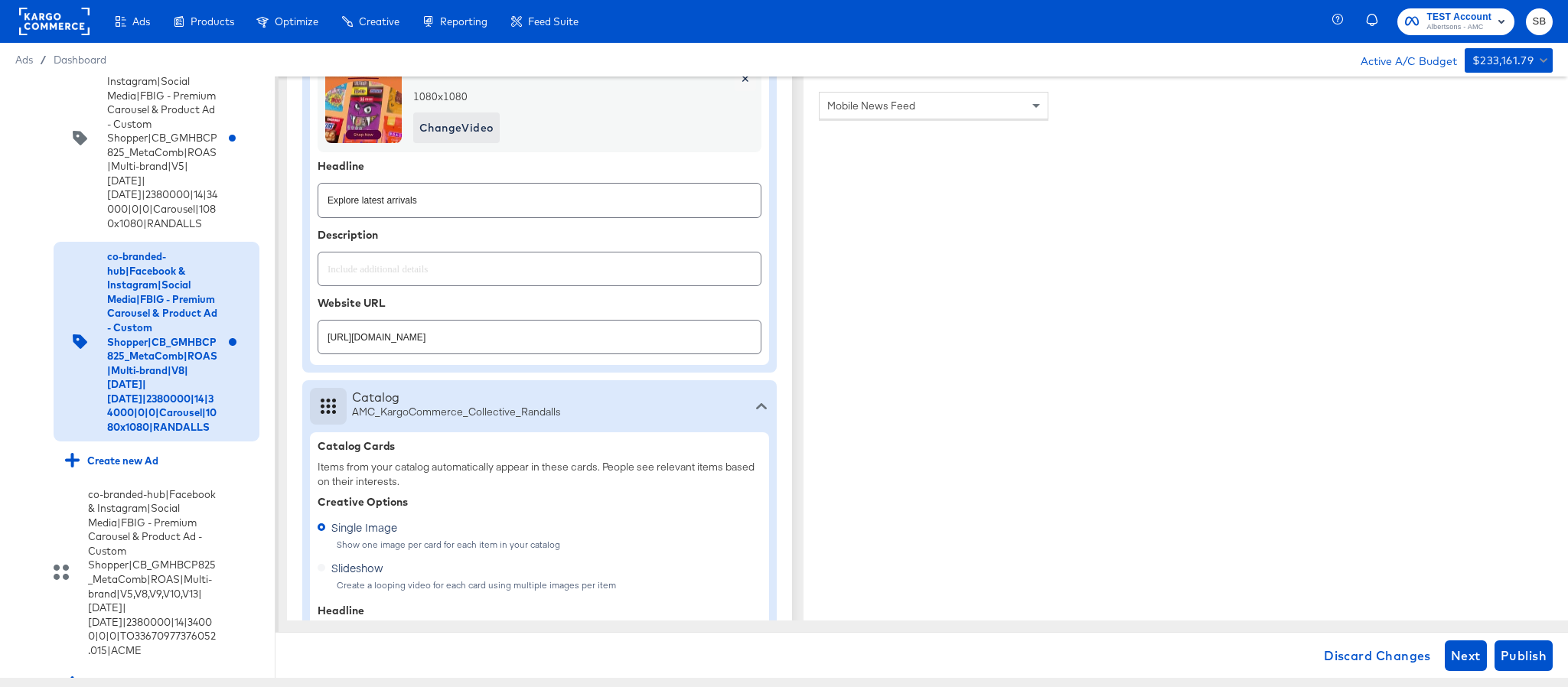
scroll to position [689, 0]
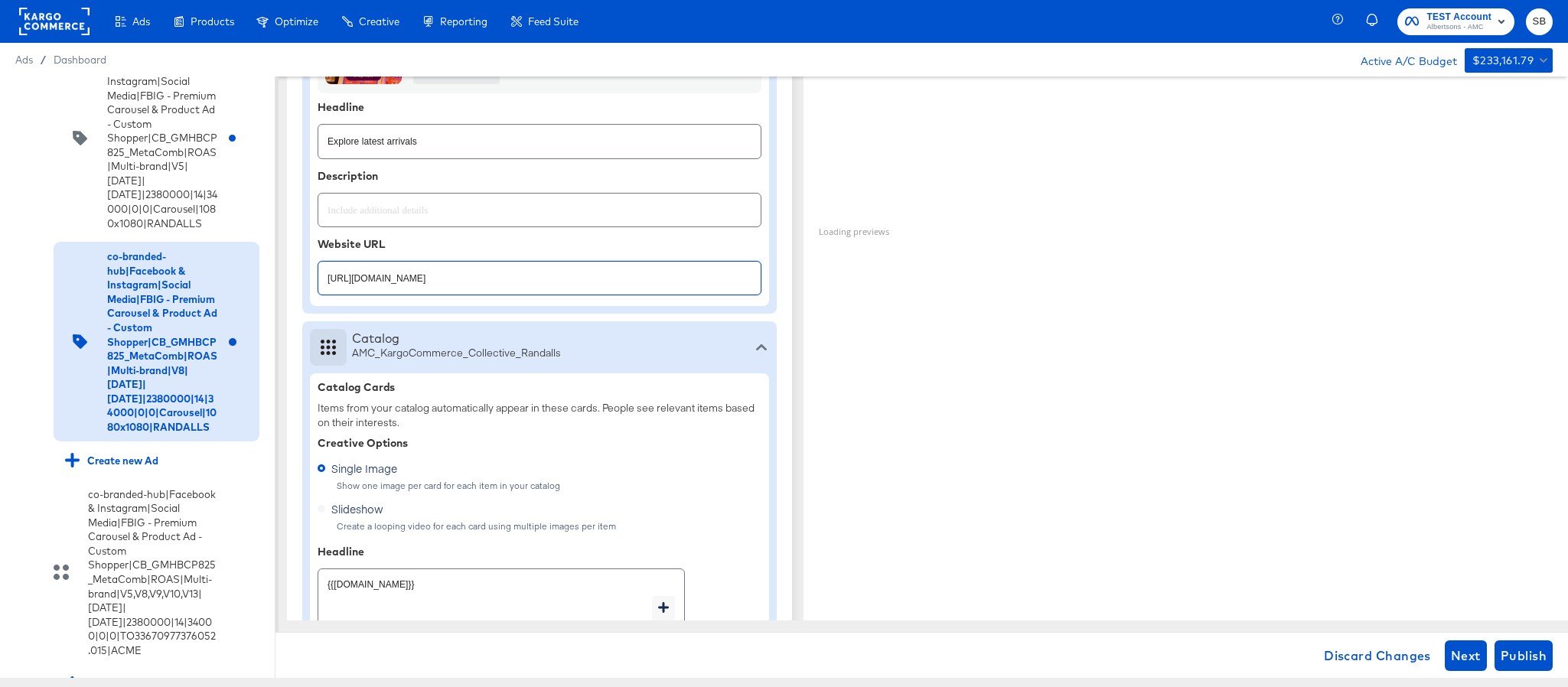
click at [616, 283] on input "https://www.randalls.com/shop/aisles/personal-care-health.html" at bounding box center [539, 271] width 443 height 33
paste input "aper-cleaning-home"
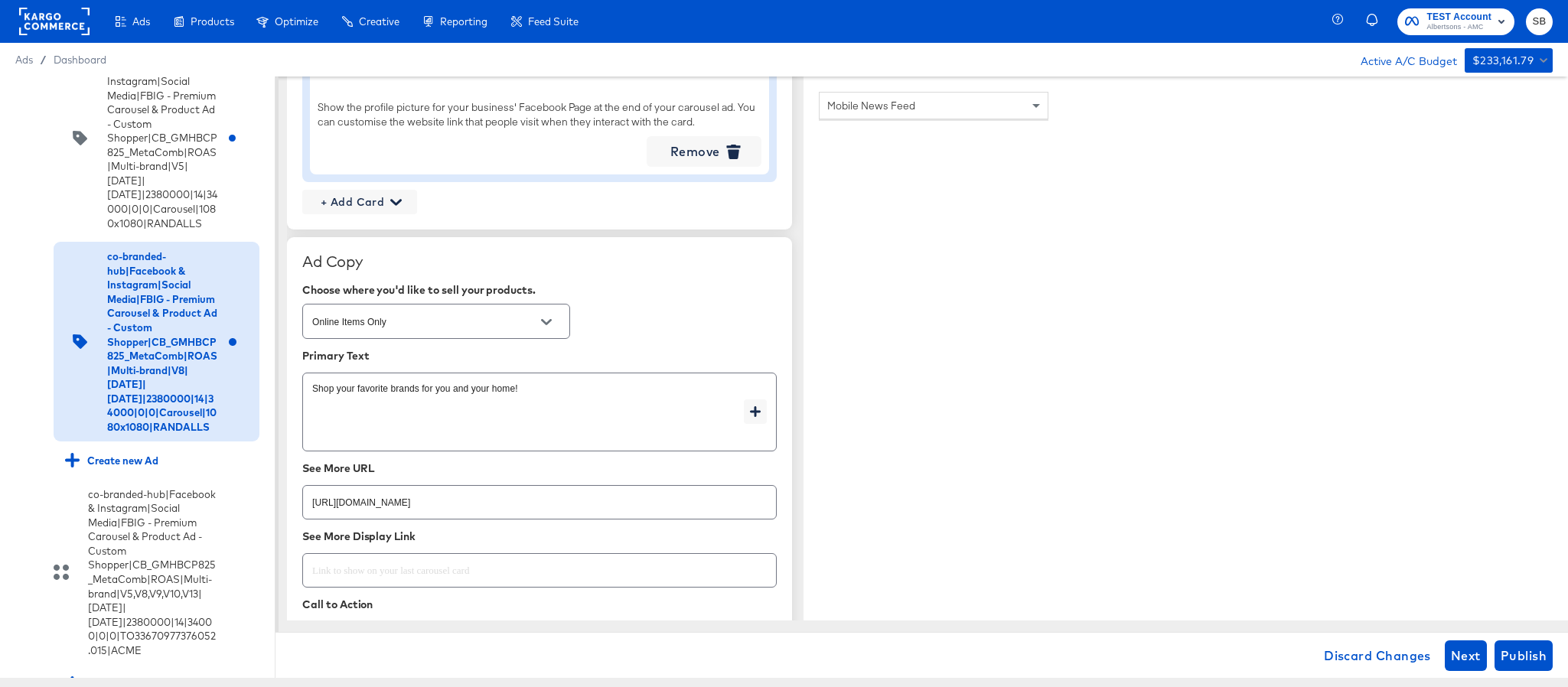
scroll to position [2181, 0]
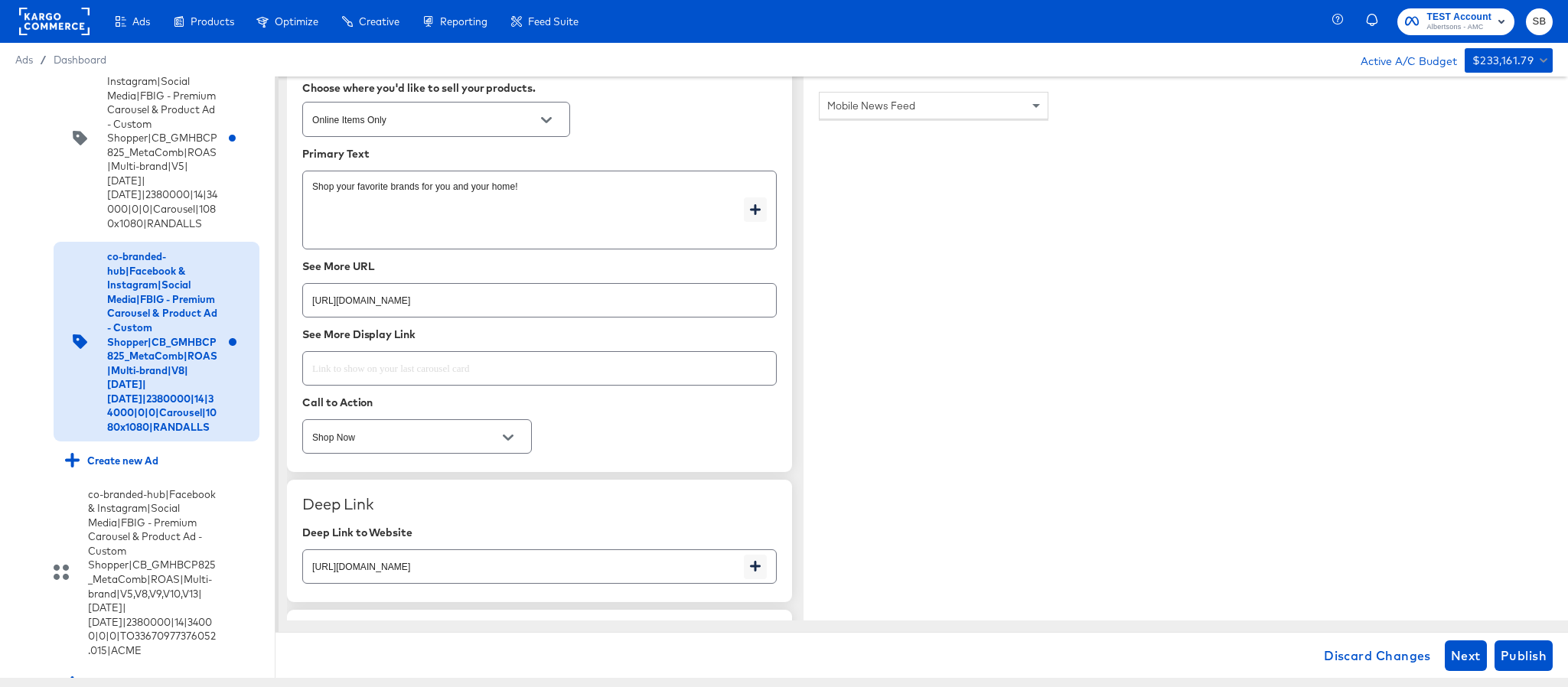
type input "https://www.randalls.com/shop/aisles/paper-cleaning-home.html"
type textarea "x"
click at [595, 311] on input "https://www.randalls.com/shop/aisles/personal-care-health.html" at bounding box center [539, 294] width 473 height 33
paste input "aper-cleaning-home"
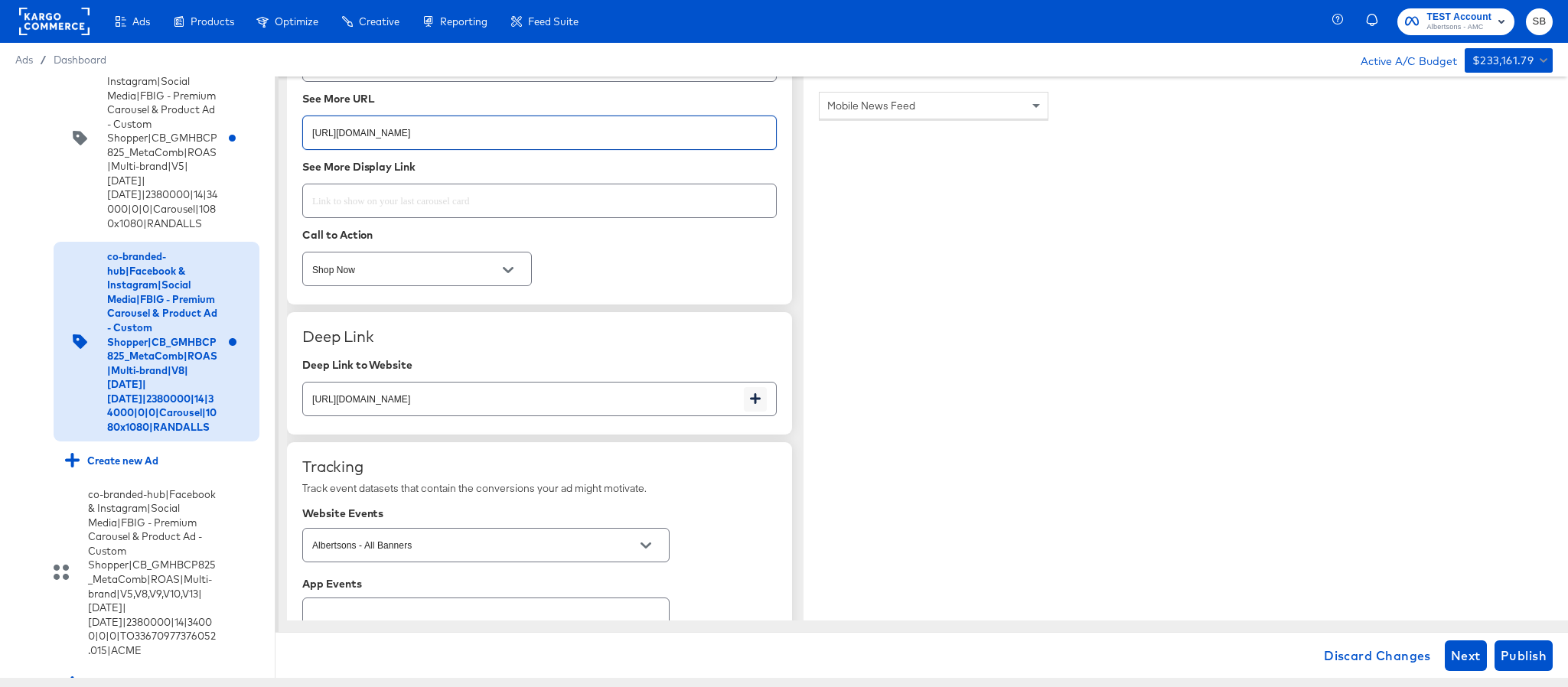
scroll to position [2525, 0]
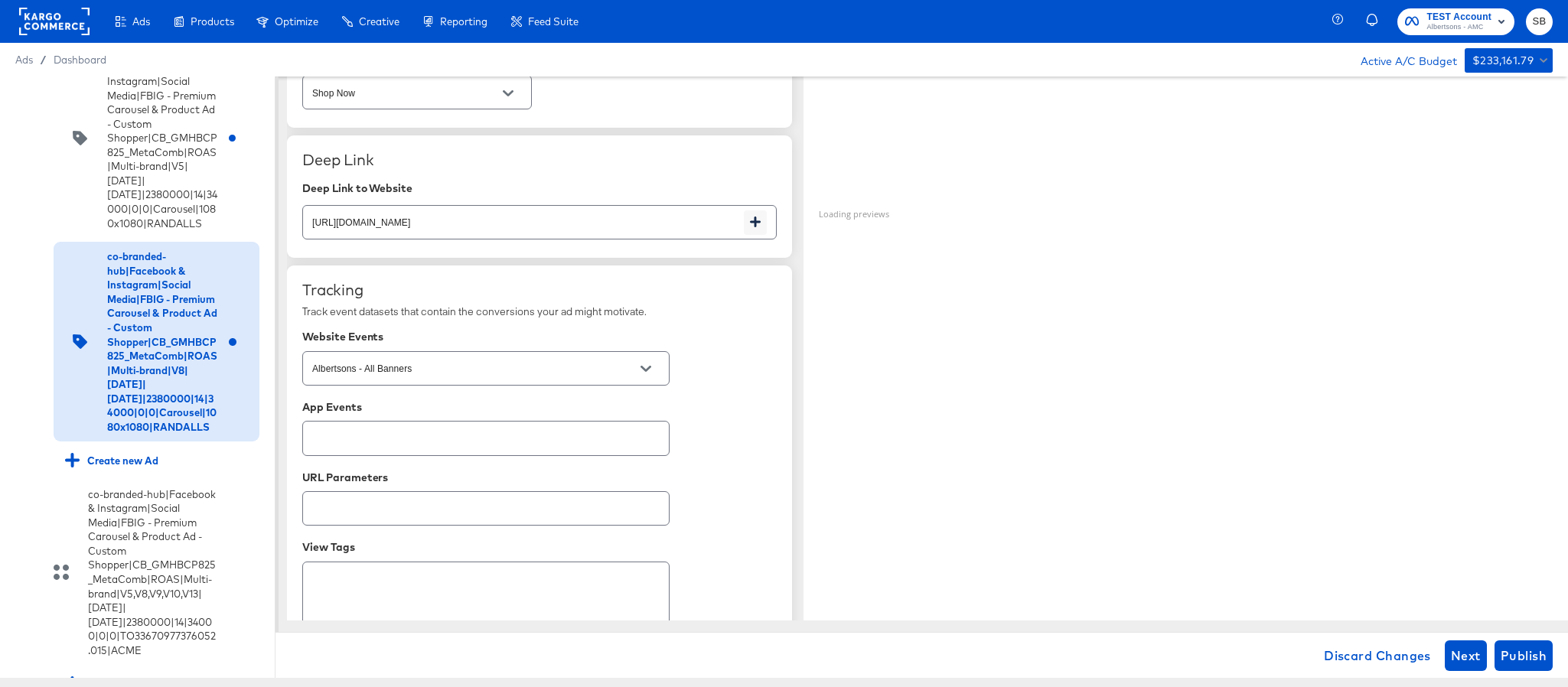
type input "https://www.randalls.com/shop/aisles/paper-cleaning-home.html"
type textarea "x"
click at [609, 227] on input "https://www.randalls.com/shop/aisles/personal-care-health.html" at bounding box center [524, 215] width 441 height 33
paste input "aper-cleaning-home"
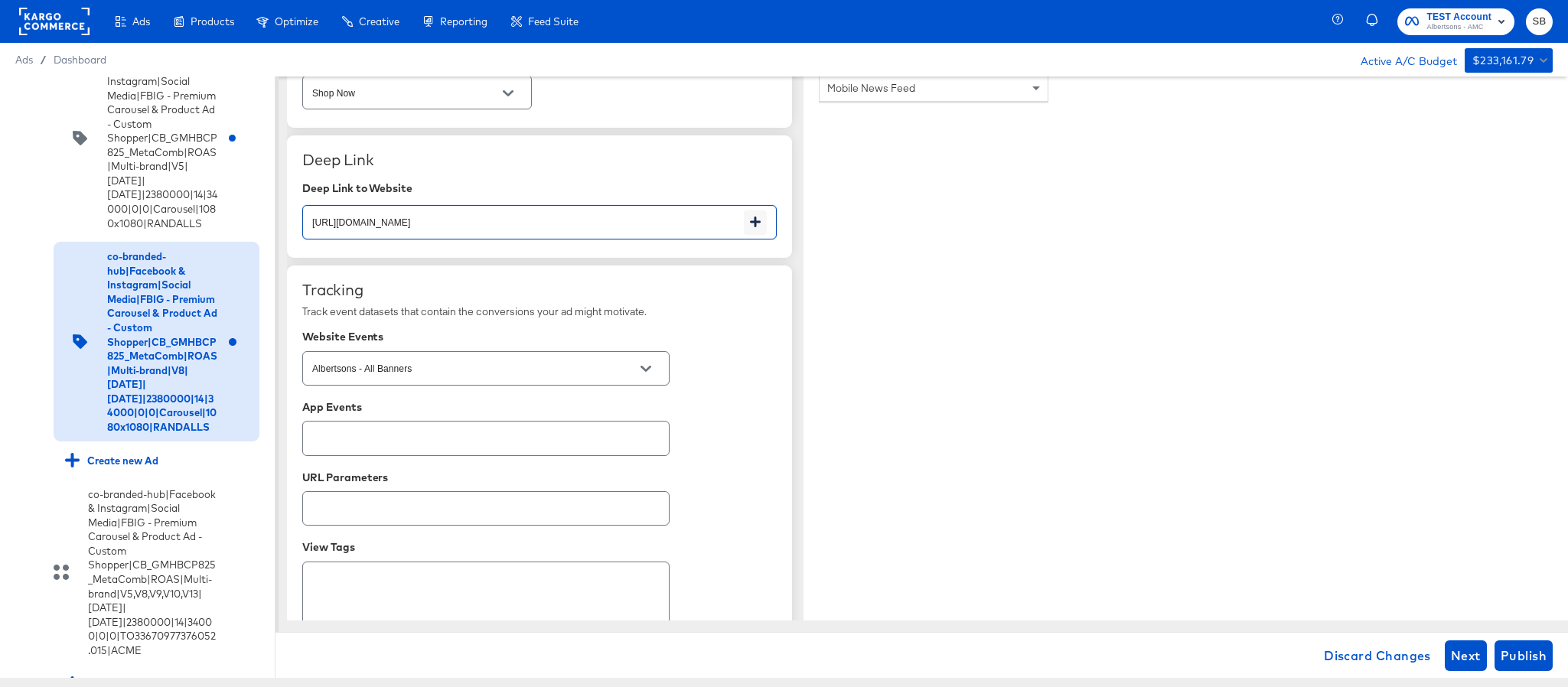
type input "https://www.randalls.com/shop/aisles/paper-cleaning-home.html"
type textarea "x"
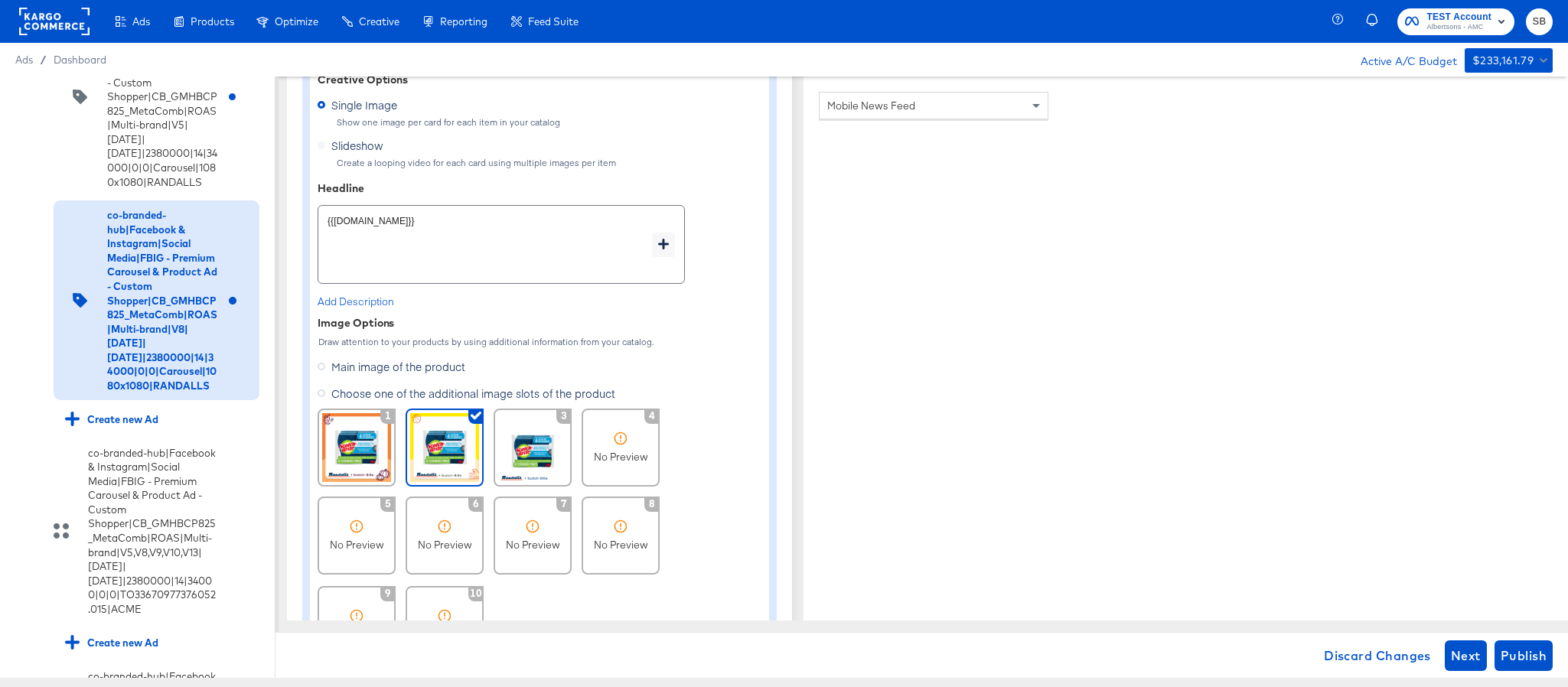
scroll to position [1377, 0]
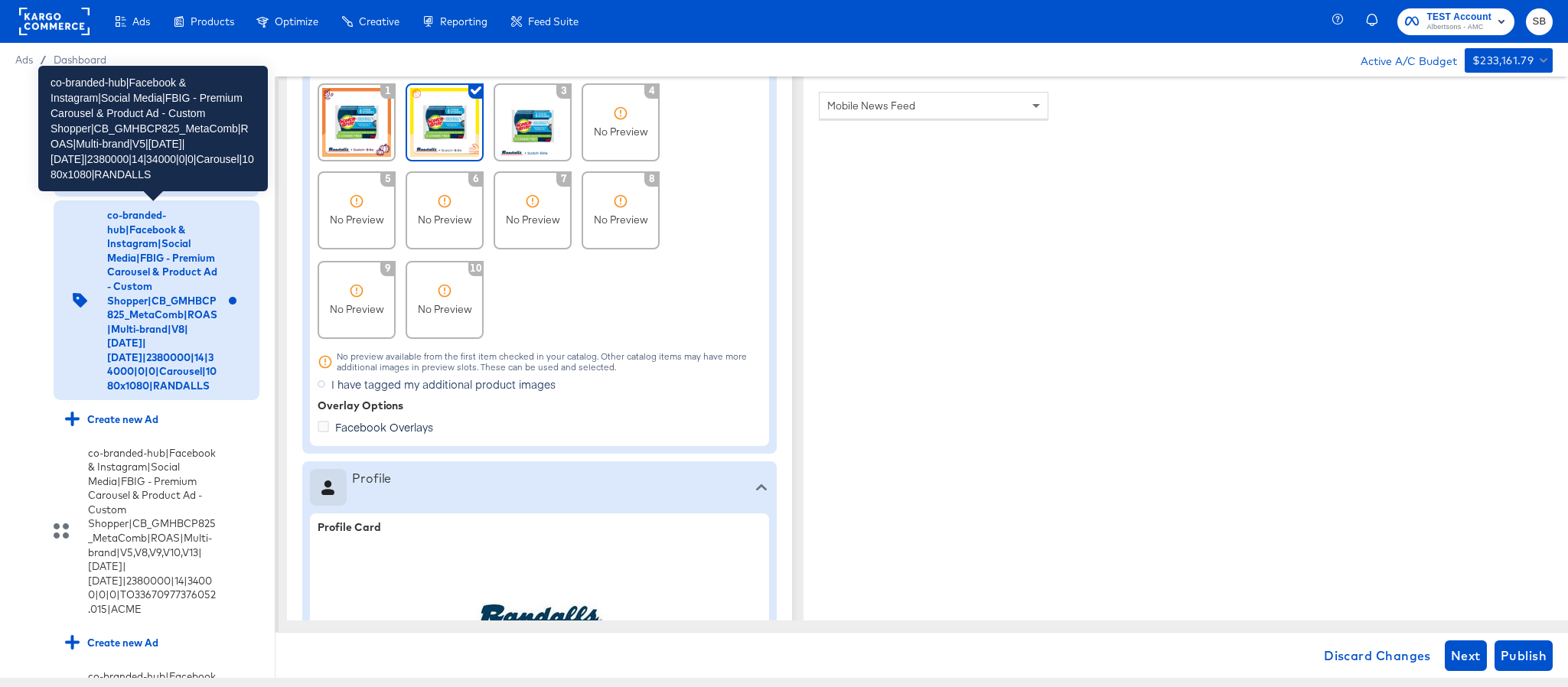
click at [175, 189] on div "co-branded-hub|Facebook & Instagram|Social Media|FBIG - Premium Carousel & Prod…" at bounding box center [162, 97] width 110 height 184
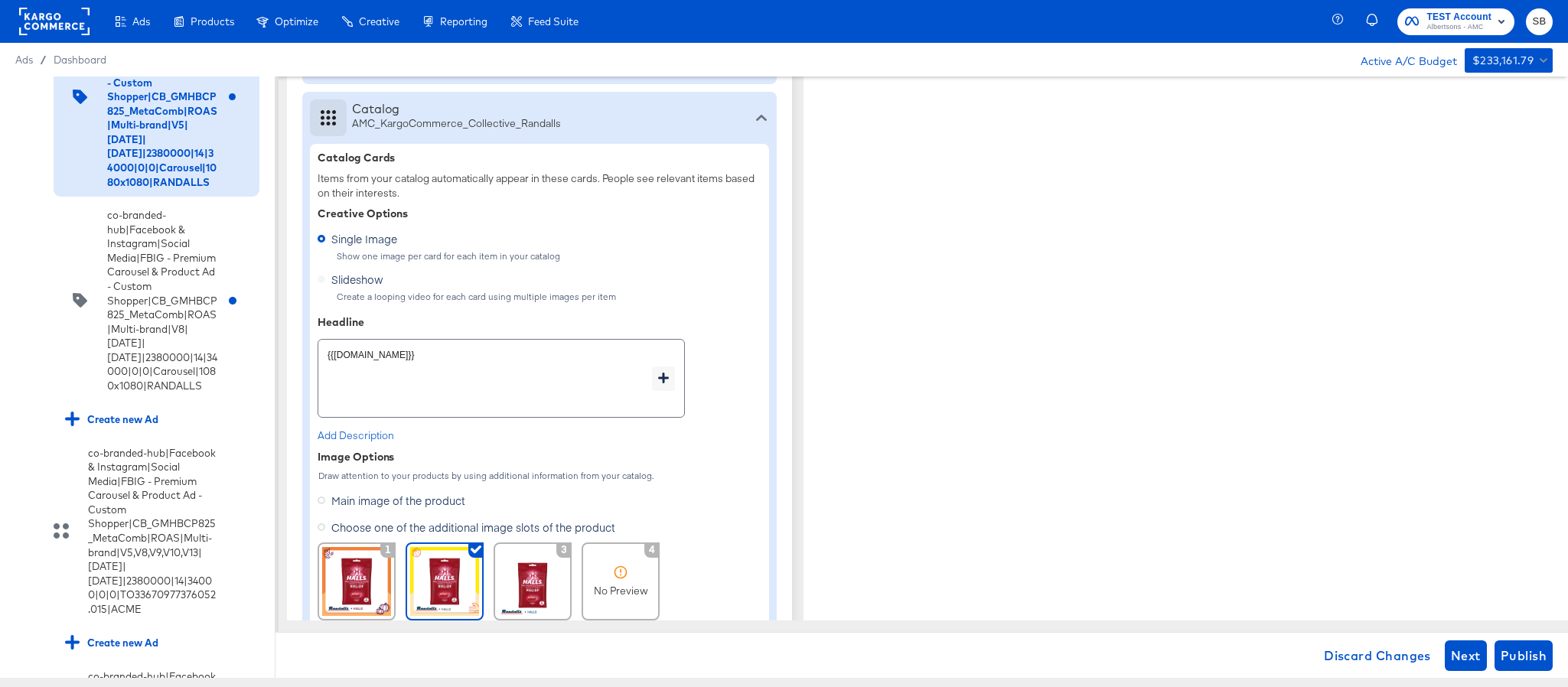
type textarea "x"
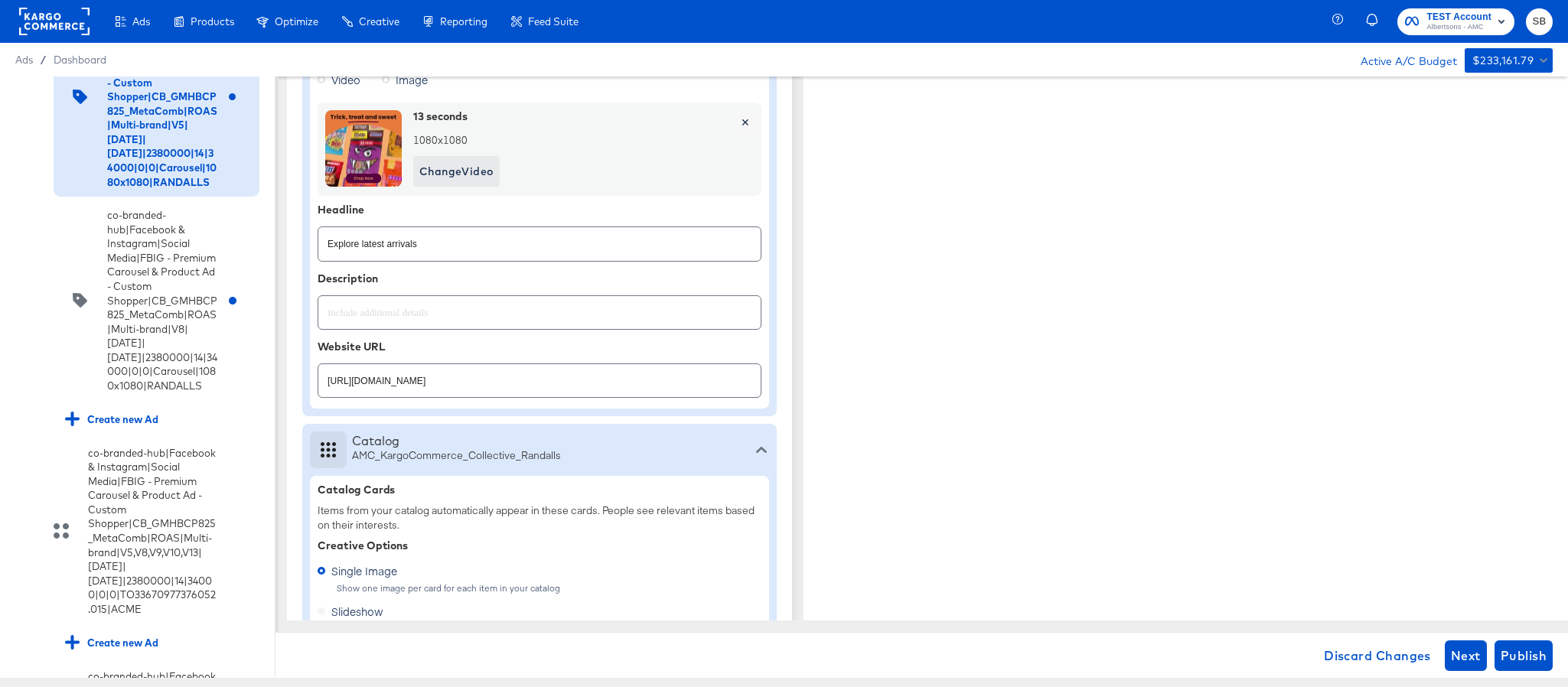
scroll to position [574, 0]
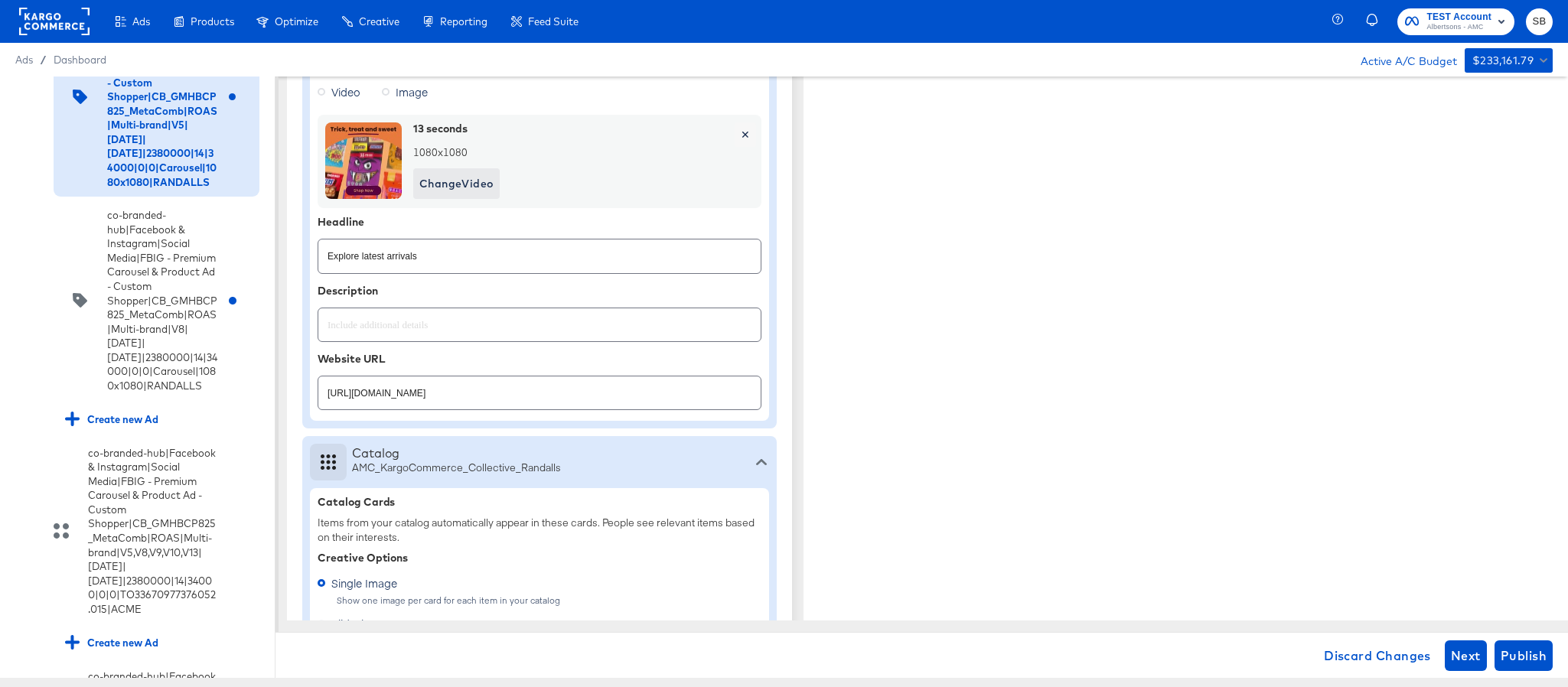
type textarea "x"
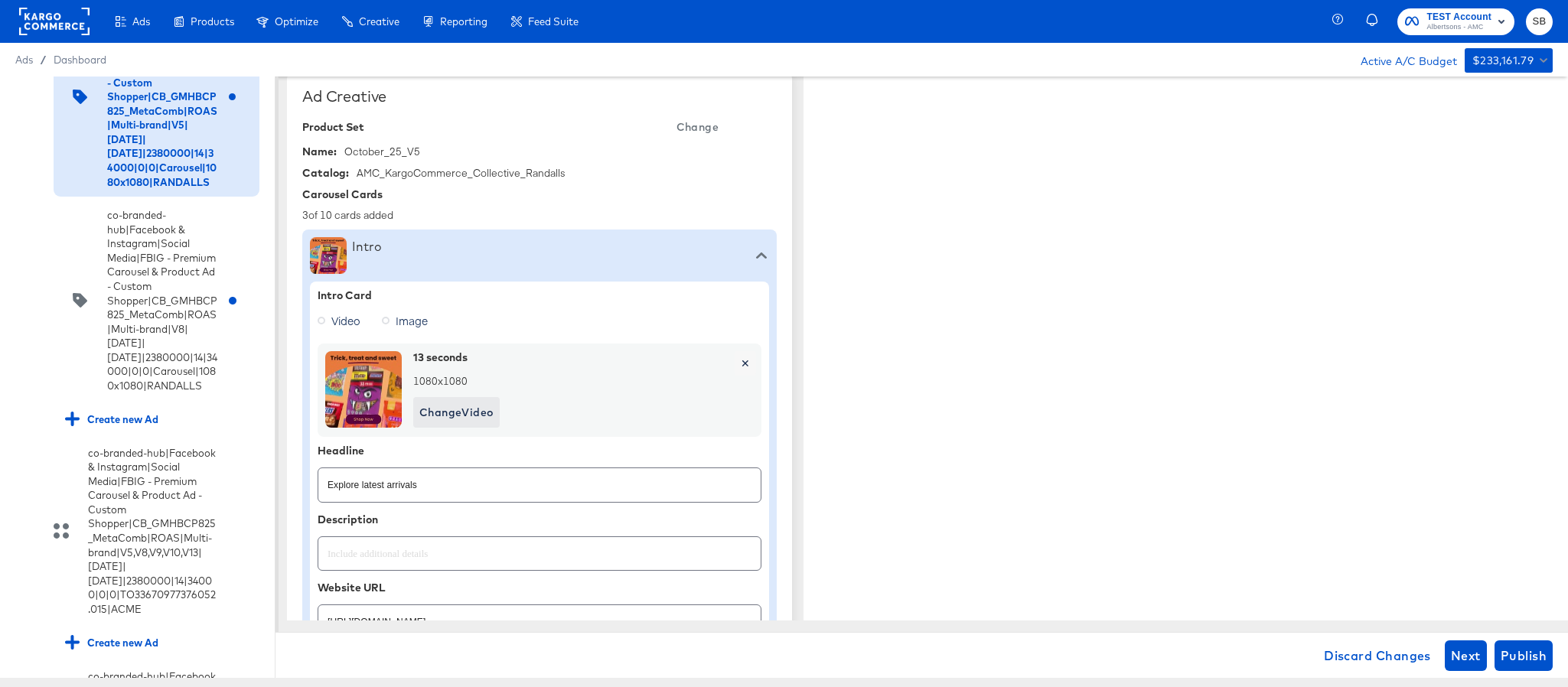
scroll to position [345, 0]
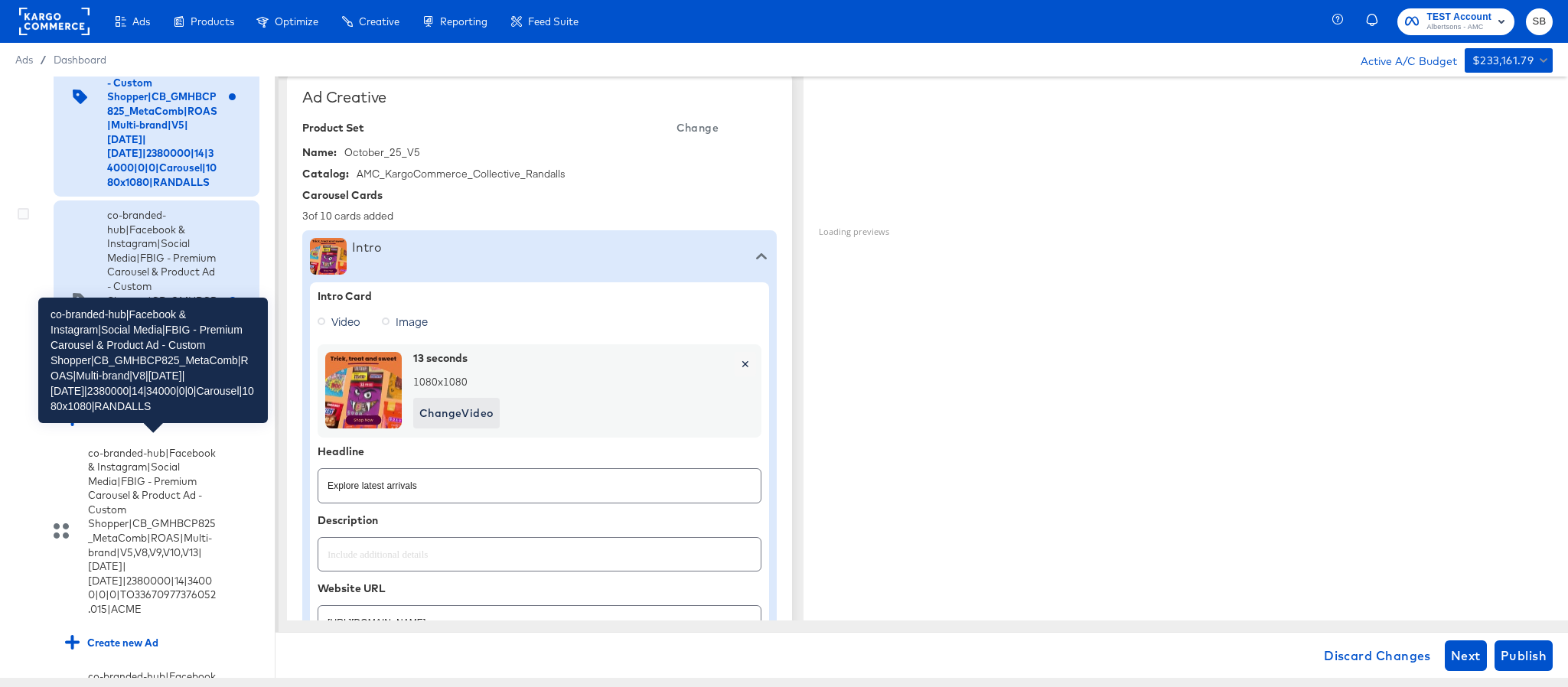
click at [115, 392] on div "co-branded-hub|Facebook & Instagram|Social Media|FBIG - Premium Carousel & Prod…" at bounding box center [162, 300] width 110 height 184
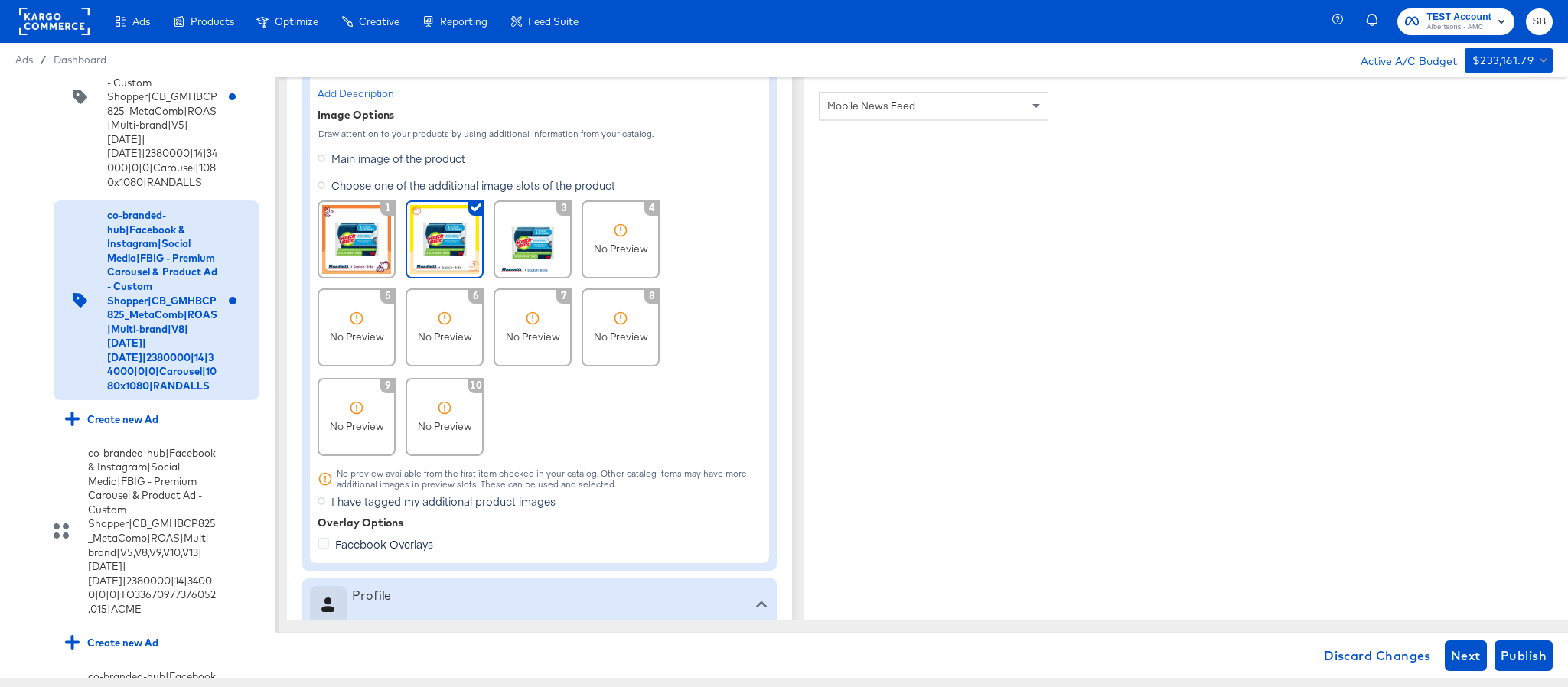
type textarea "x"
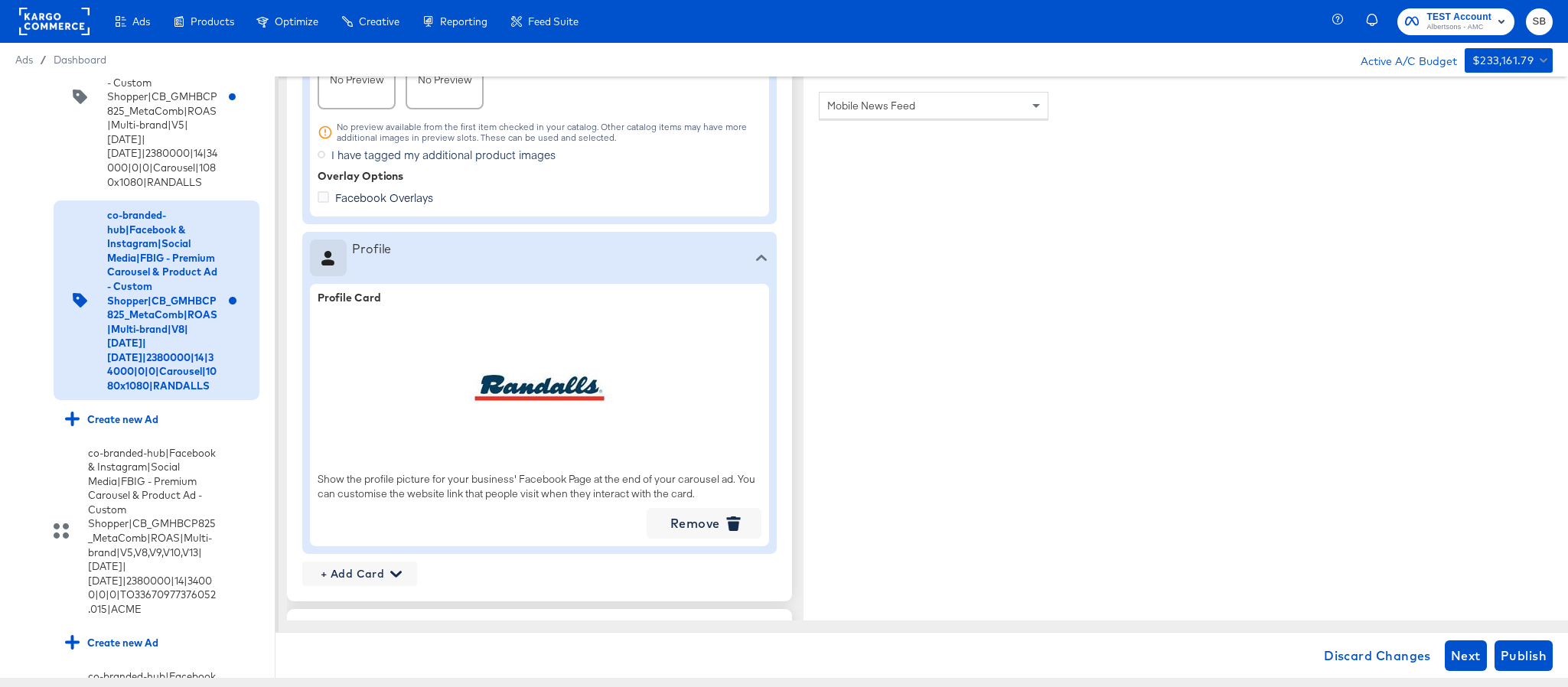
scroll to position [2066, 0]
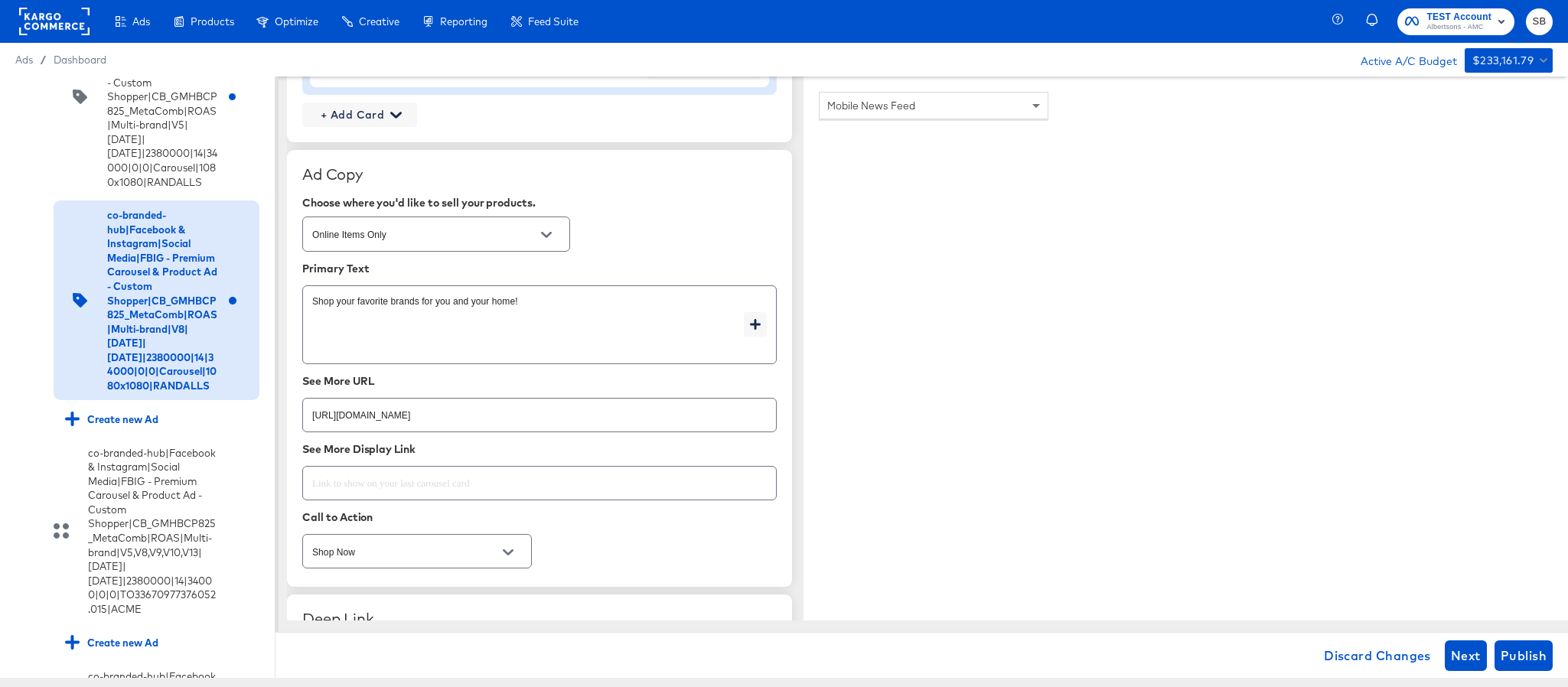
type textarea "x"
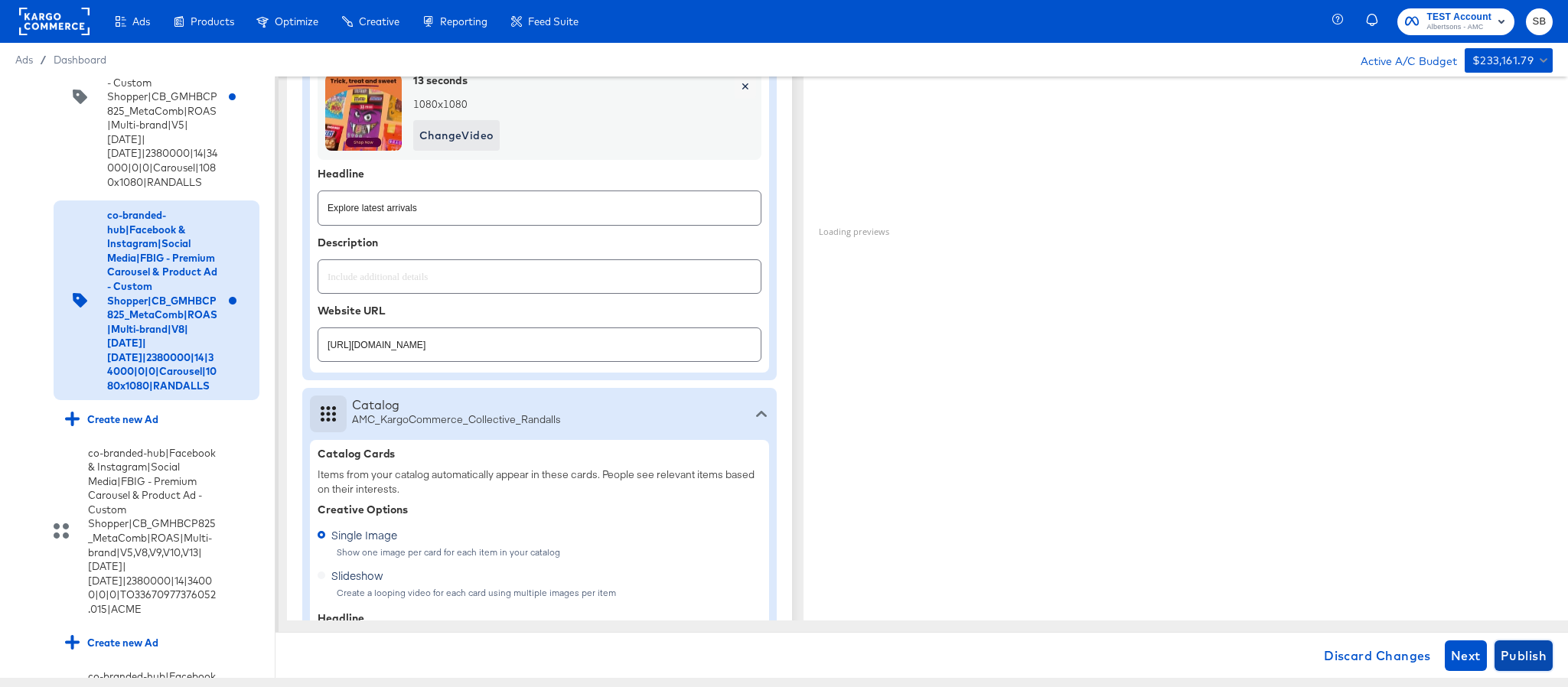
click at [1537, 649] on span "Publish" at bounding box center [1524, 656] width 46 height 22
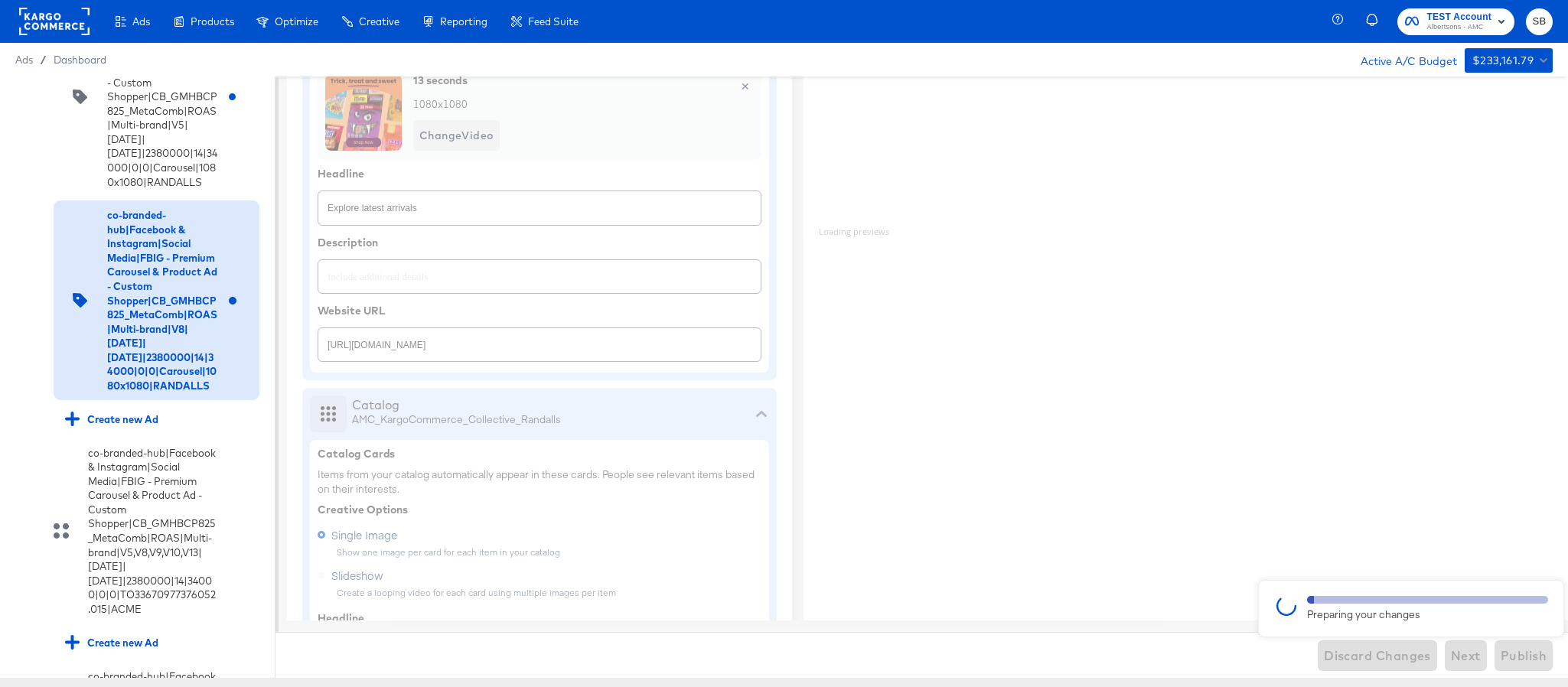
type textarea "x"
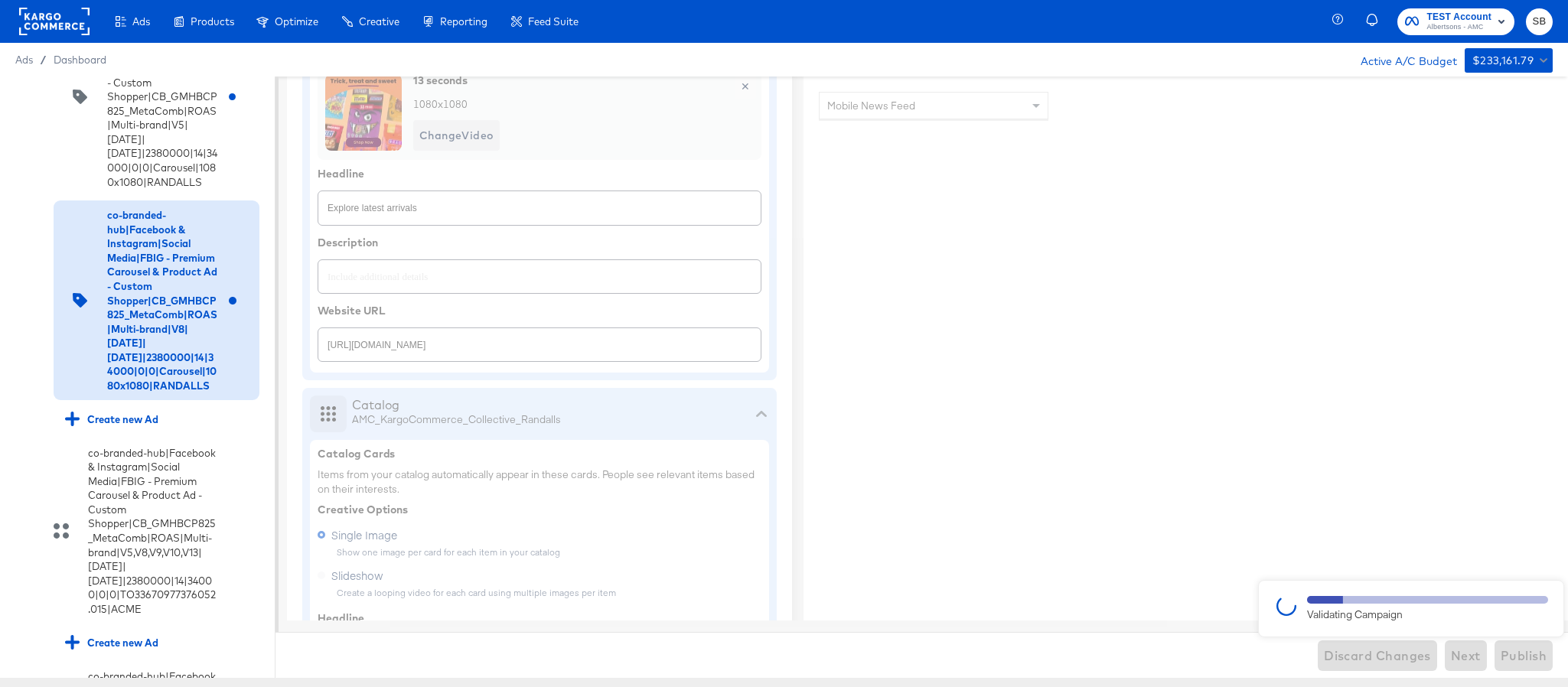
type textarea "x"
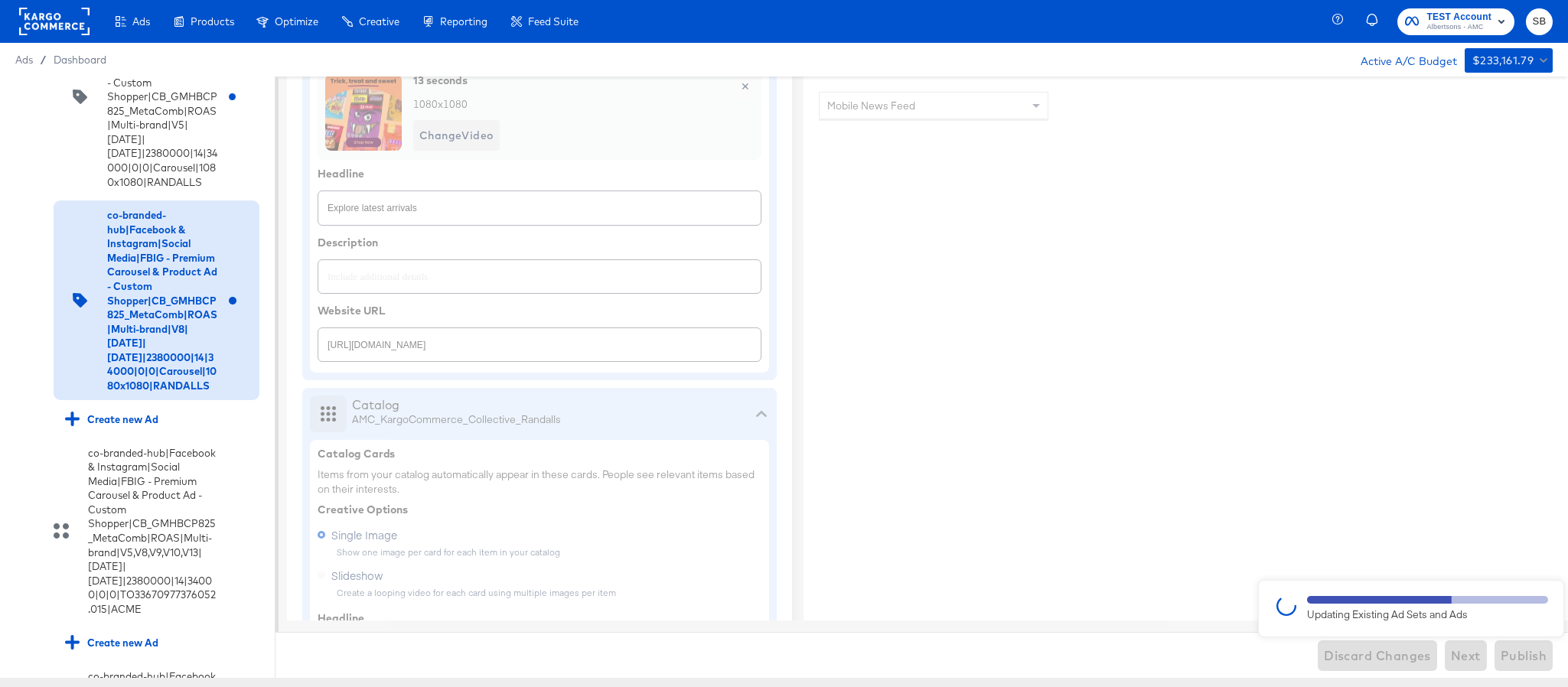
type textarea "x"
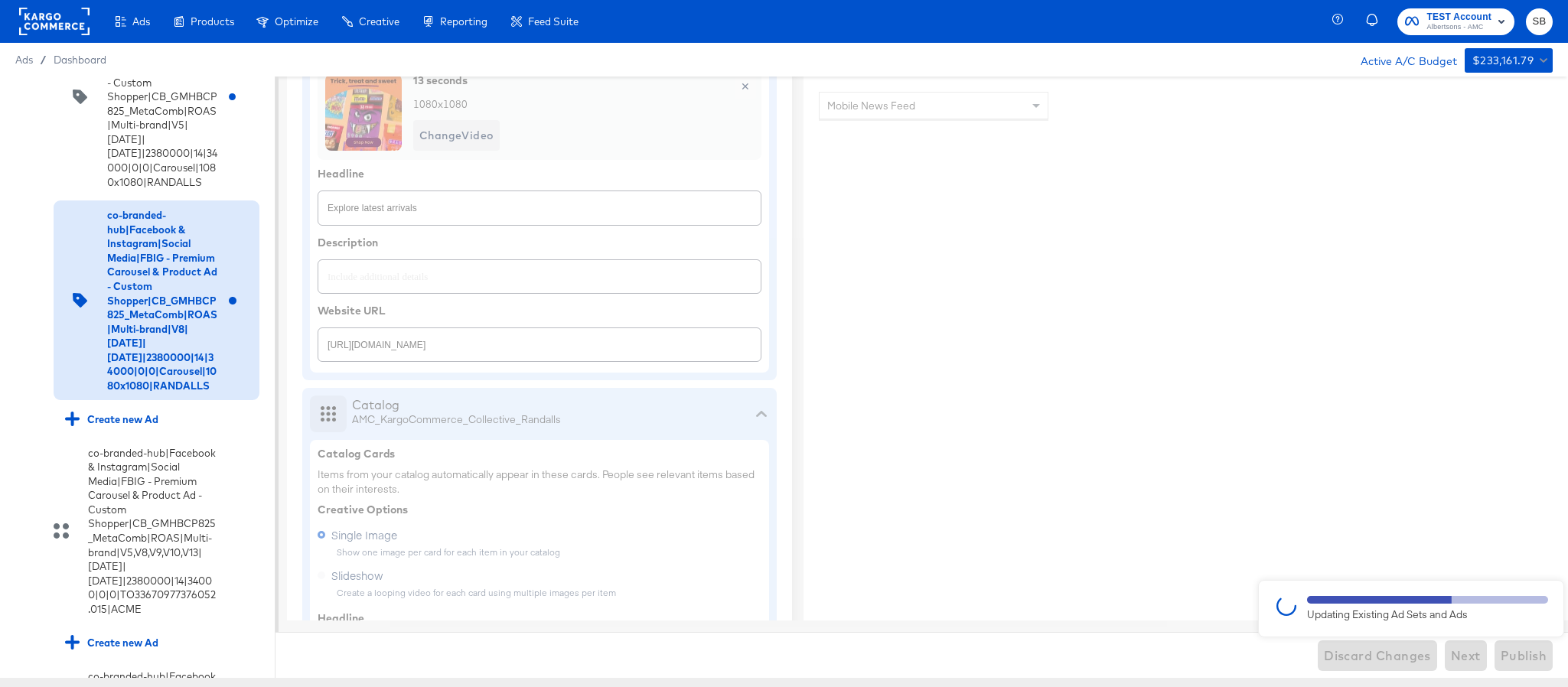
type textarea "x"
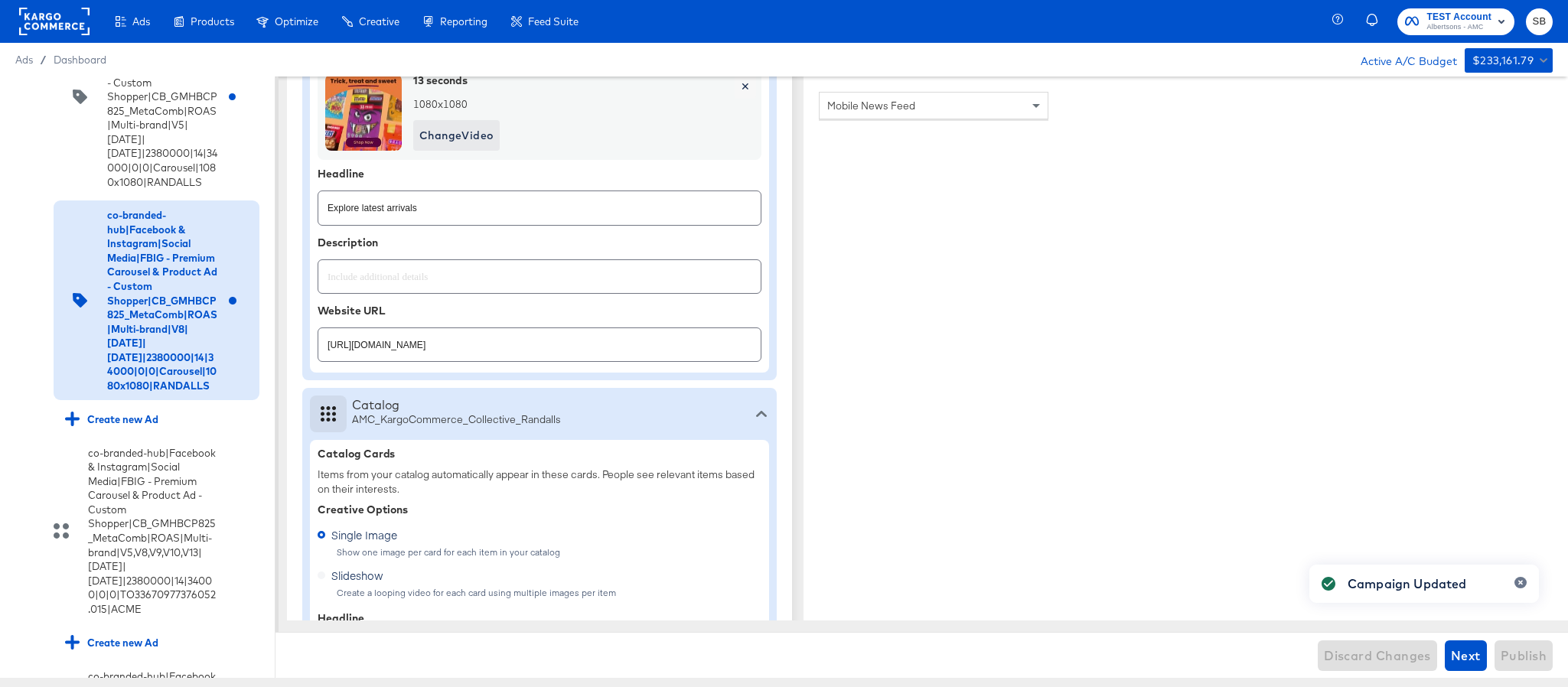
type textarea "x"
click at [22, 220] on icon at bounding box center [23, 214] width 12 height 12
click at [0, 0] on input "checkbox" at bounding box center [0, 0] width 0 height 0
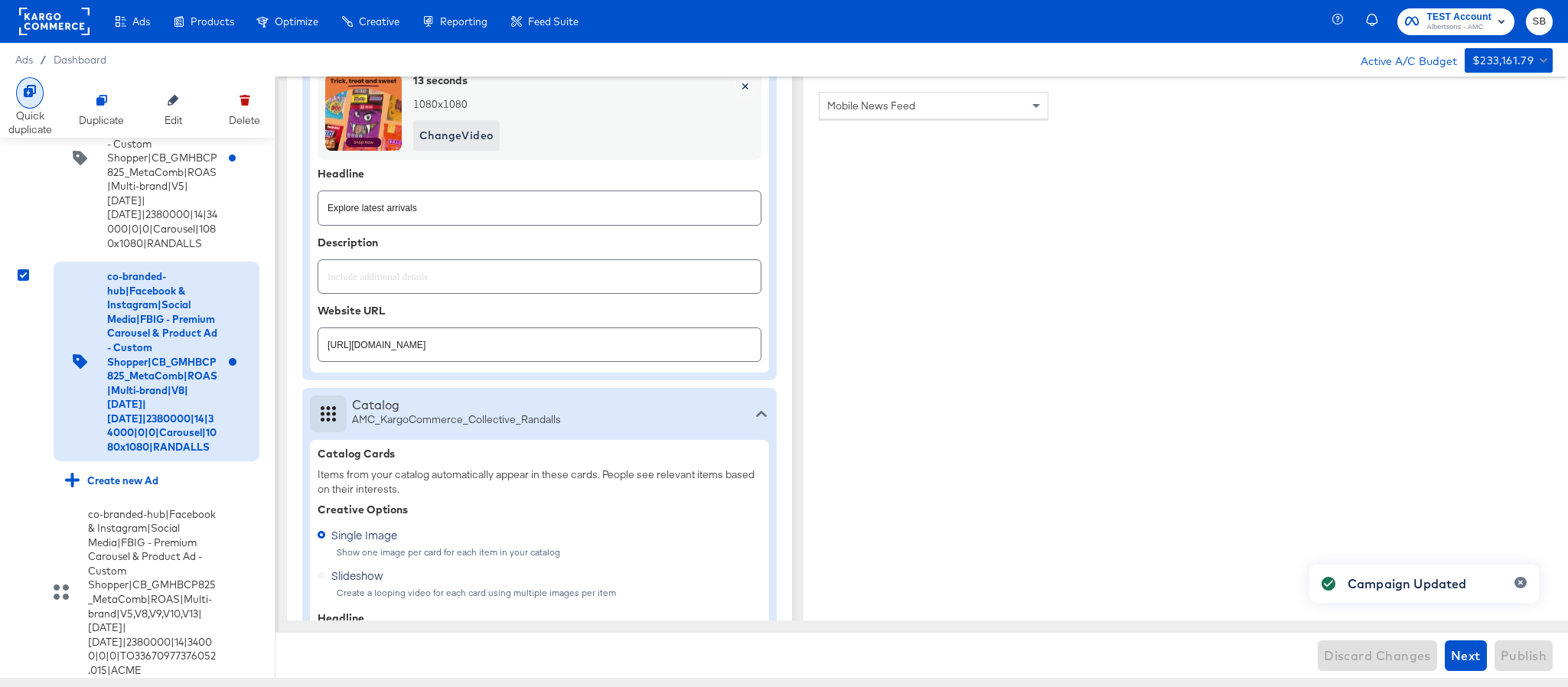
click at [33, 95] on icon at bounding box center [29, 91] width 13 height 13
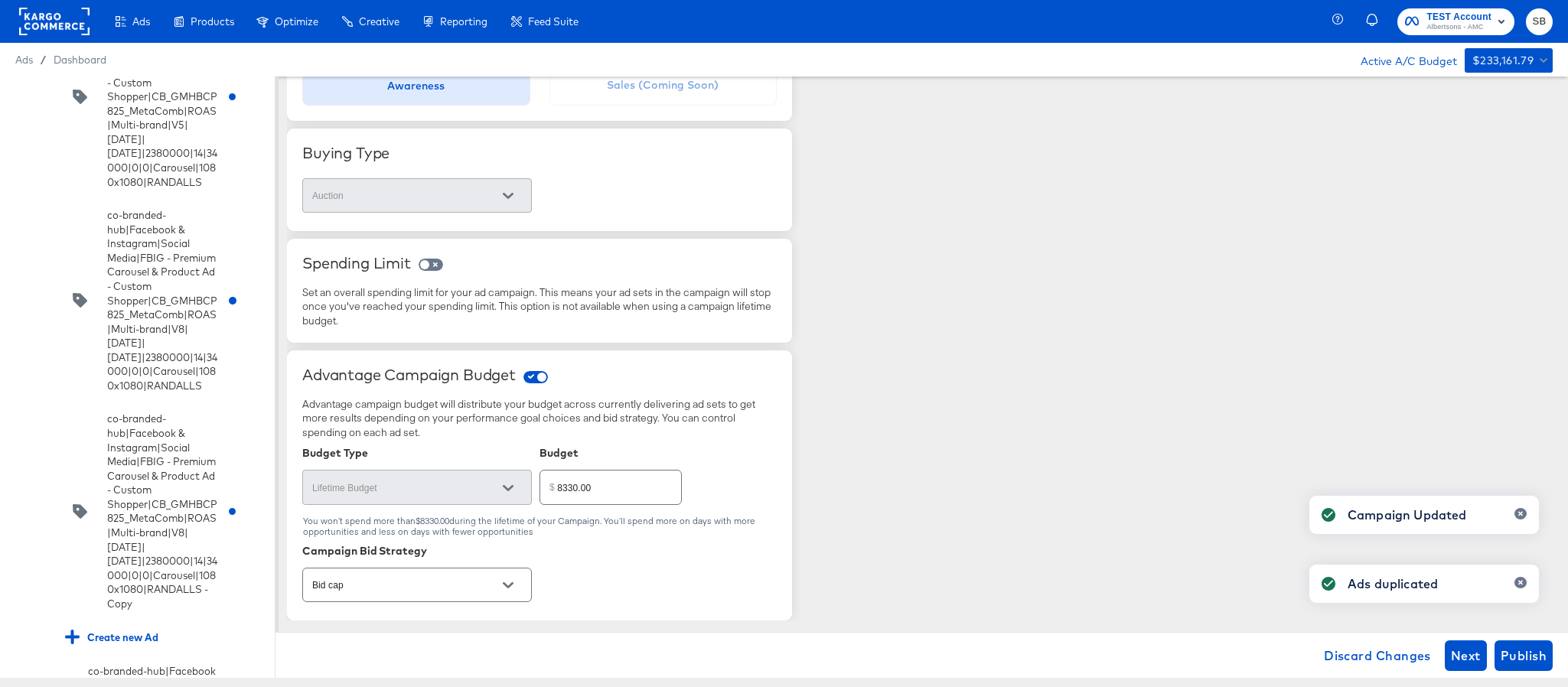
scroll to position [2100, 0]
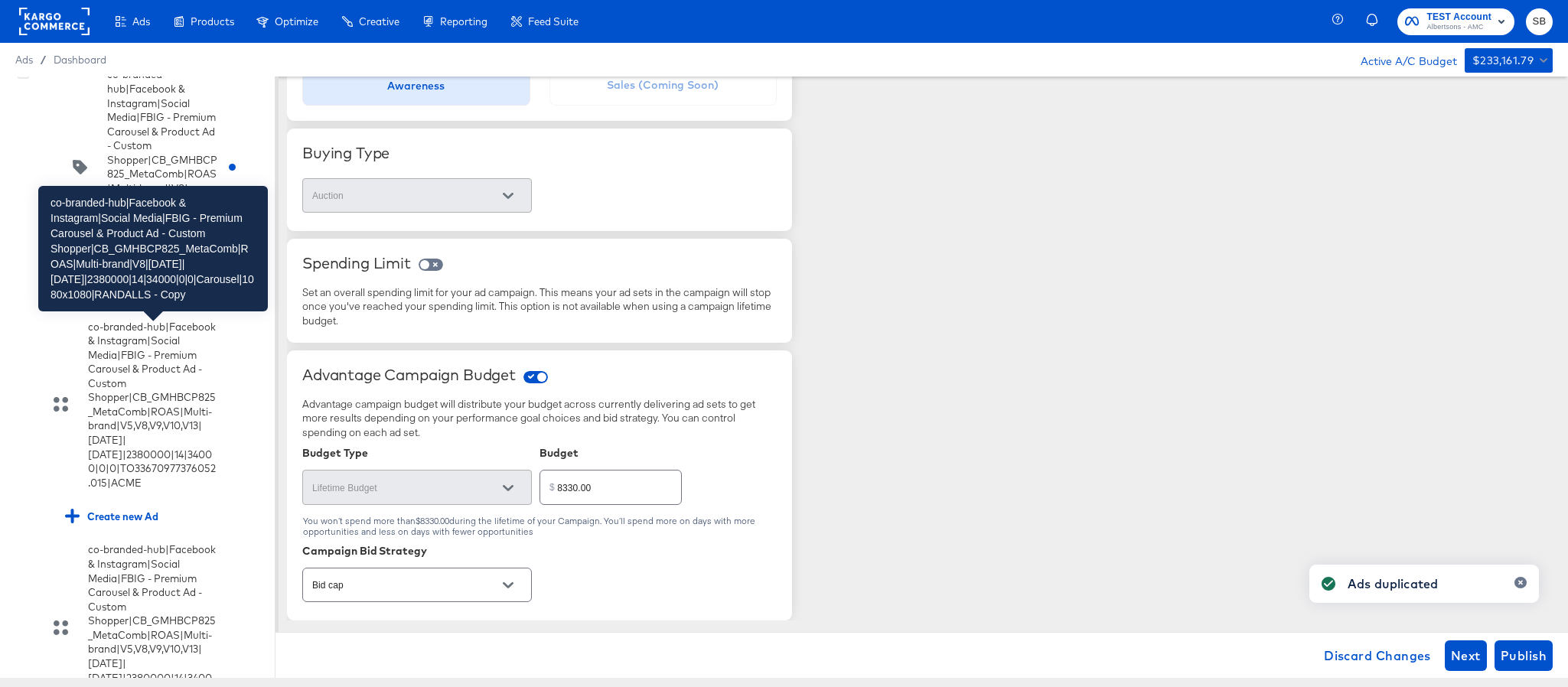
click at [150, 266] on div "co-branded-hub|Facebook & Instagram|Social Media|FBIG - Premium Carousel & Prod…" at bounding box center [162, 167] width 110 height 199
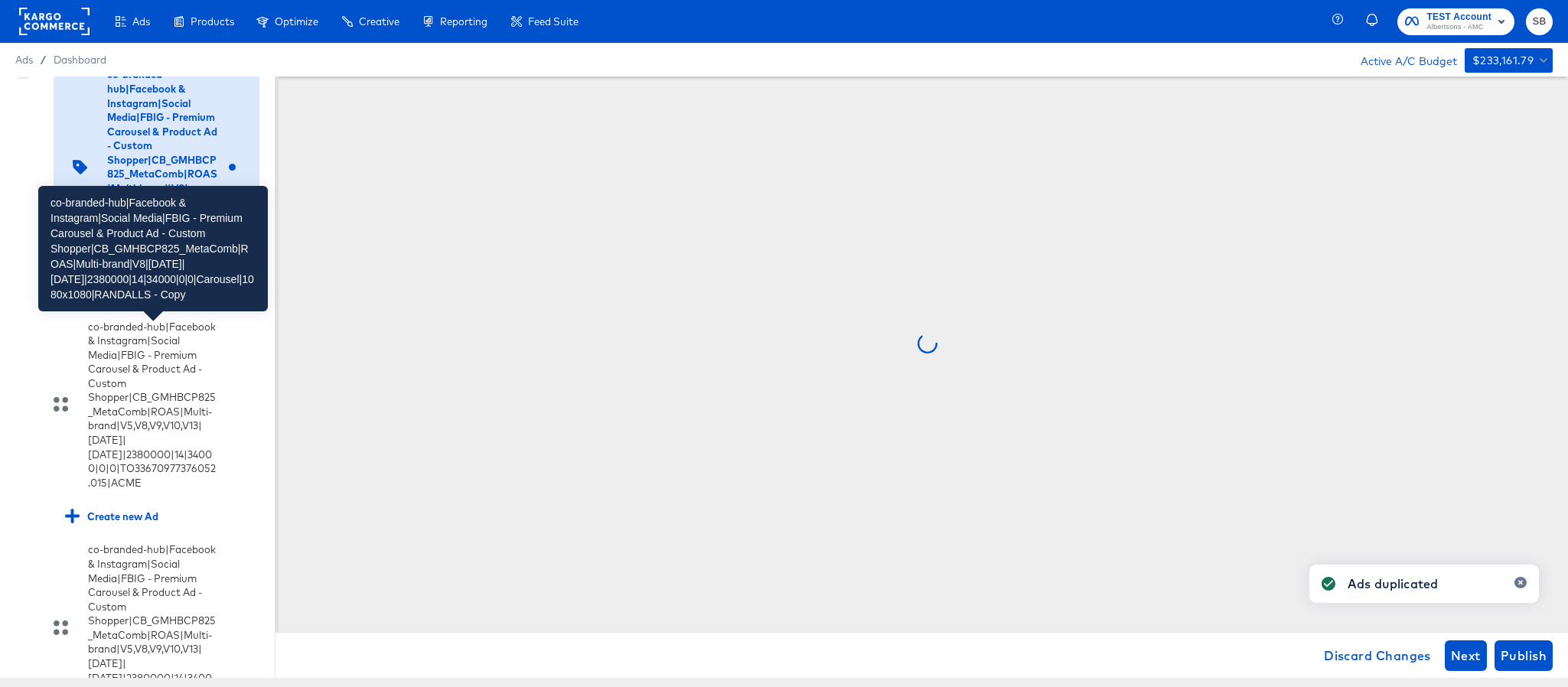
scroll to position [0, 0]
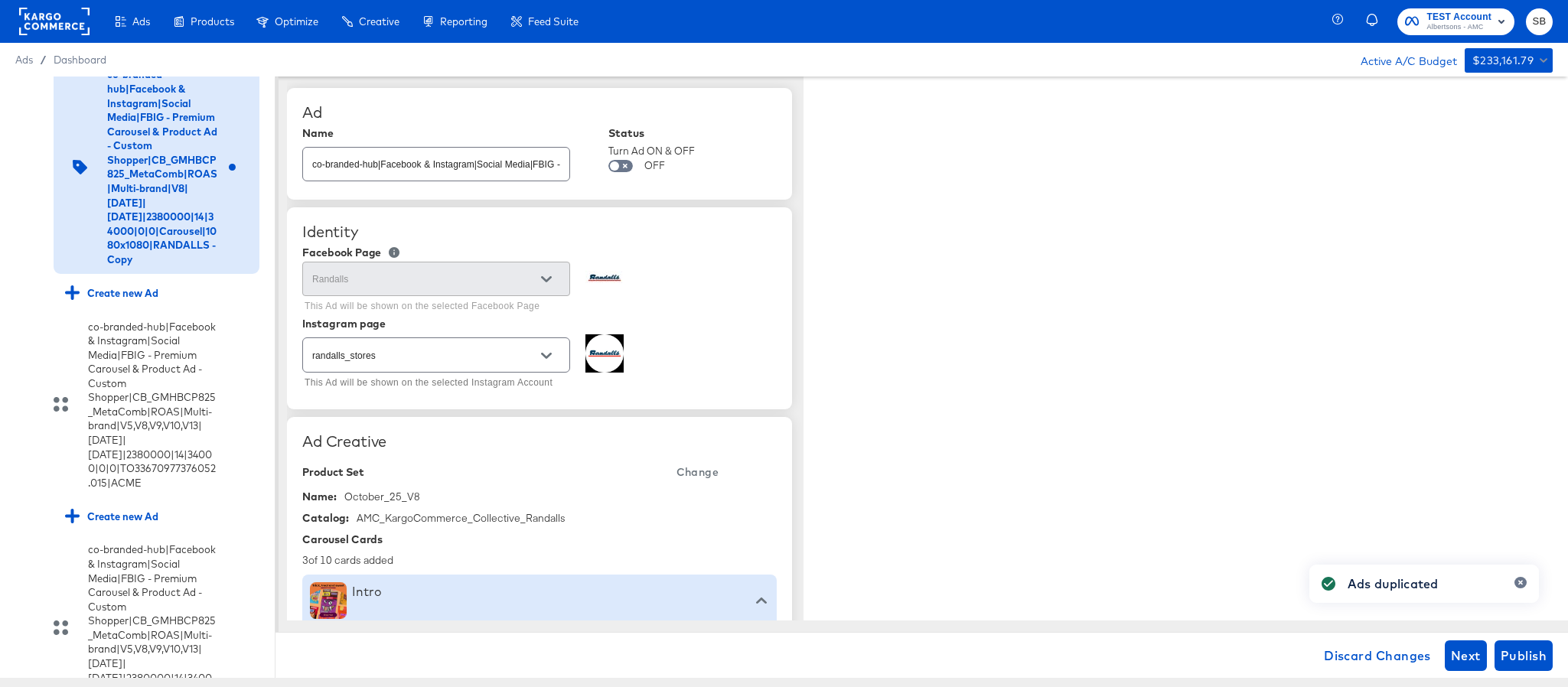
click at [467, 164] on input "co-branded-hub|Facebook & Instagram|Social Media|FBIG - Premium Carousel & Prod…" at bounding box center [436, 158] width 266 height 33
type textarea "x"
paste input "9|9/10/2025|10/07/2025|2380000|14|34000|0|0|Carousel|1080x1080|RANDALLS"
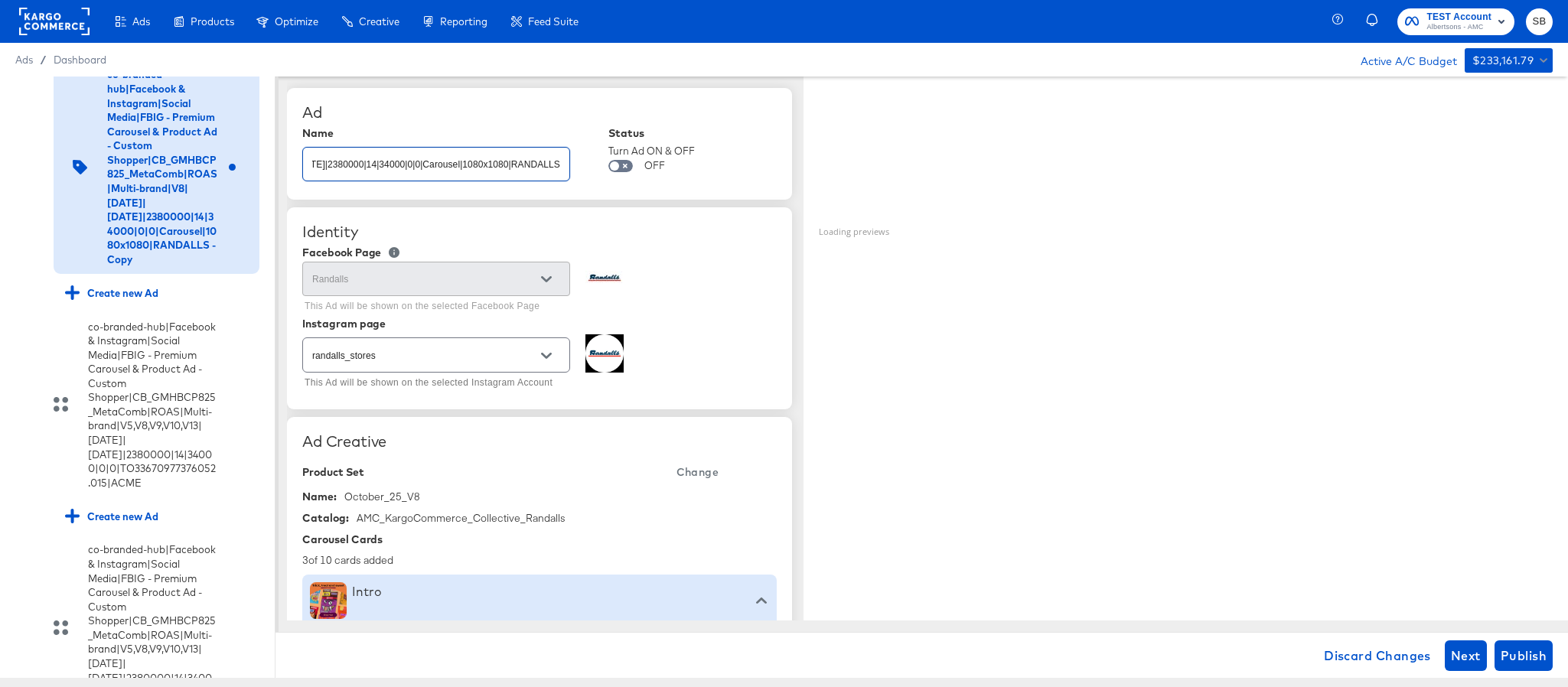
type input "co-branded-hub|Facebook & Instagram|Social Media|FBIG - Premium Carousel & Prod…"
type textarea "x"
click at [701, 473] on span "Change" at bounding box center [697, 472] width 42 height 19
type textarea "x"
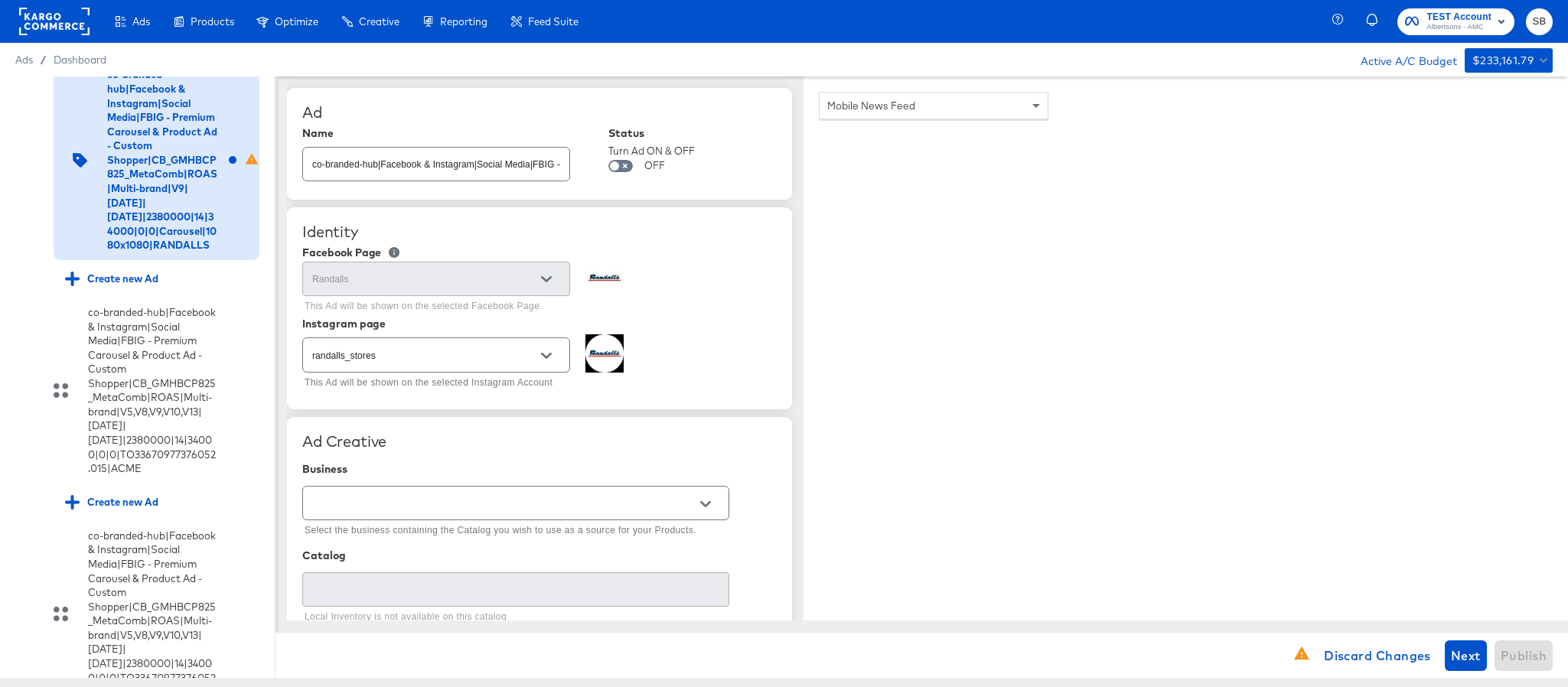
click at [471, 510] on input "text" at bounding box center [503, 503] width 390 height 18
click at [467, 567] on li "Kargo Commerce - Formerly StitcherAds" at bounding box center [515, 568] width 425 height 24
type input "Kargo Commerce - Formerly StitcherAds"
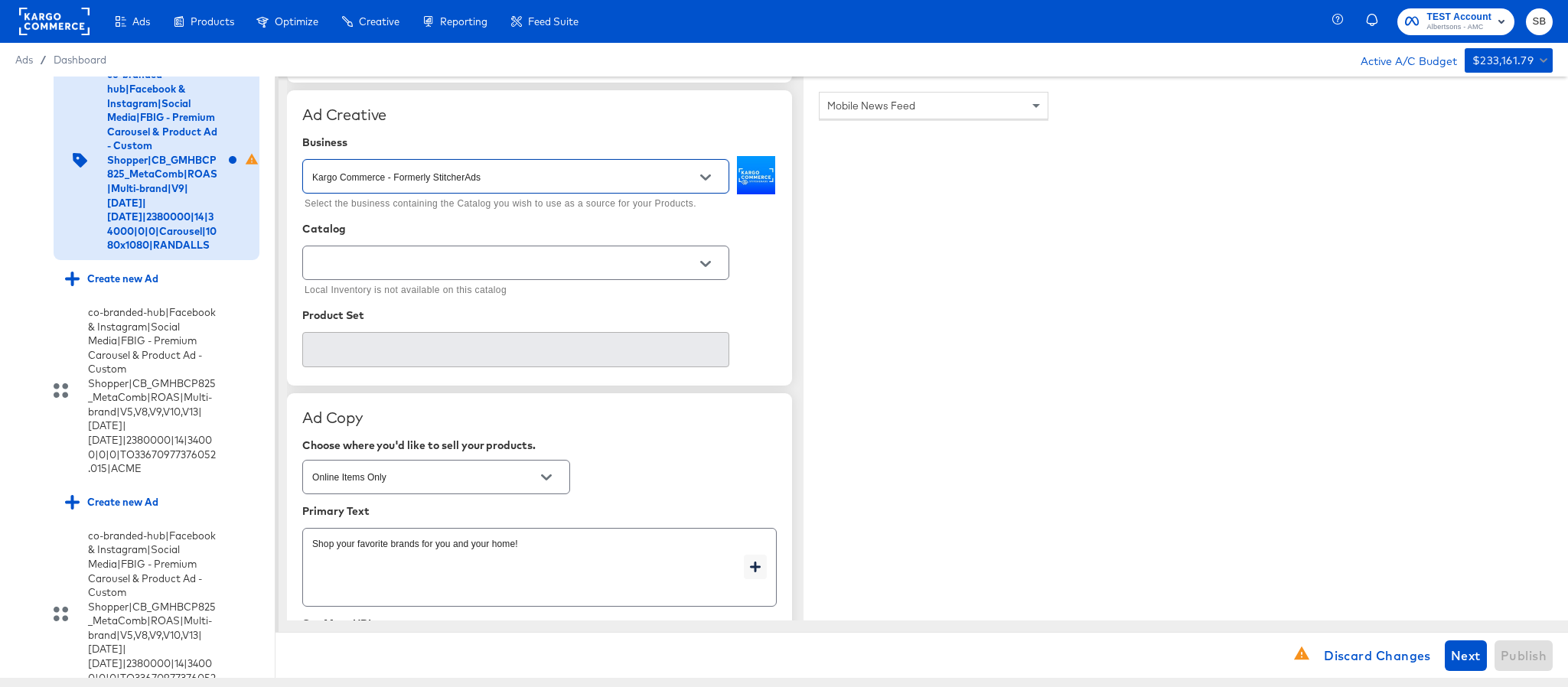
scroll to position [345, 0]
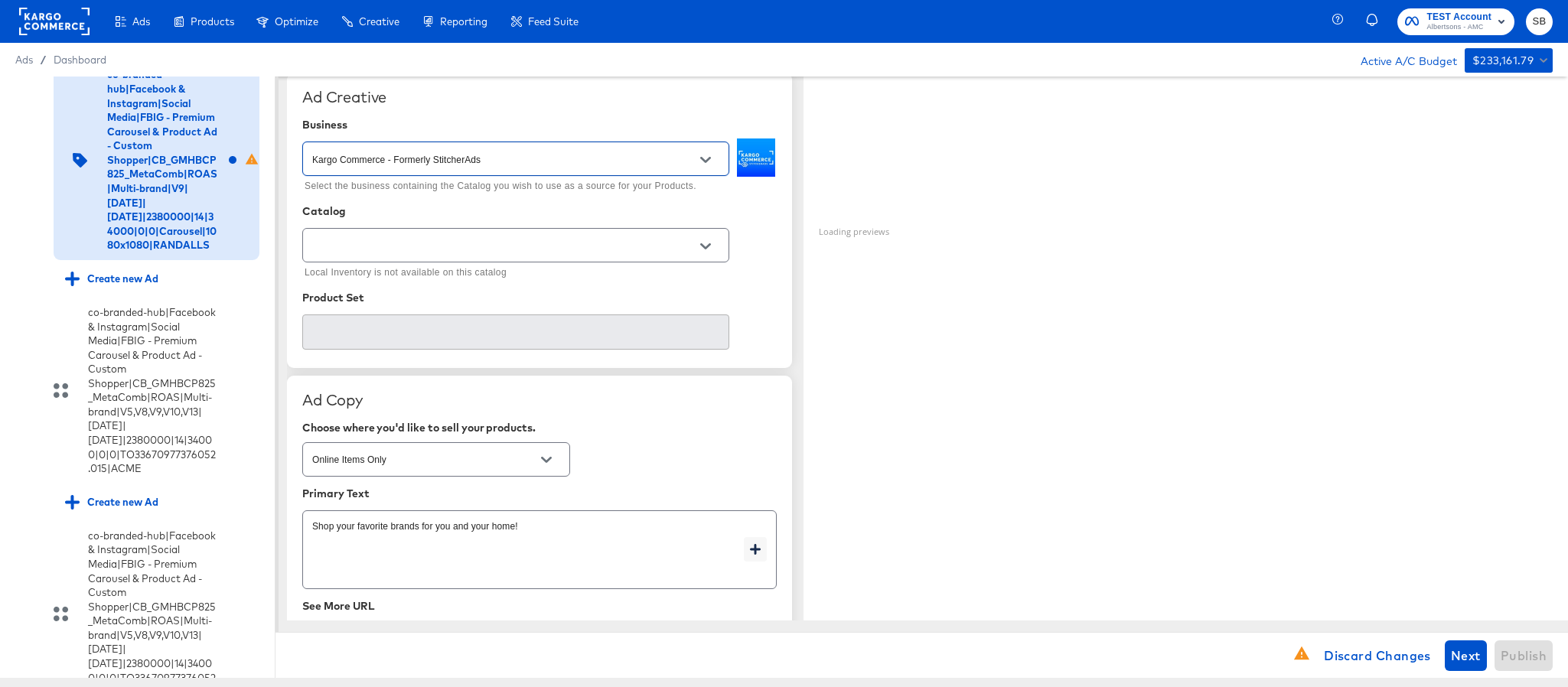
click at [529, 246] on input "text" at bounding box center [503, 245] width 390 height 18
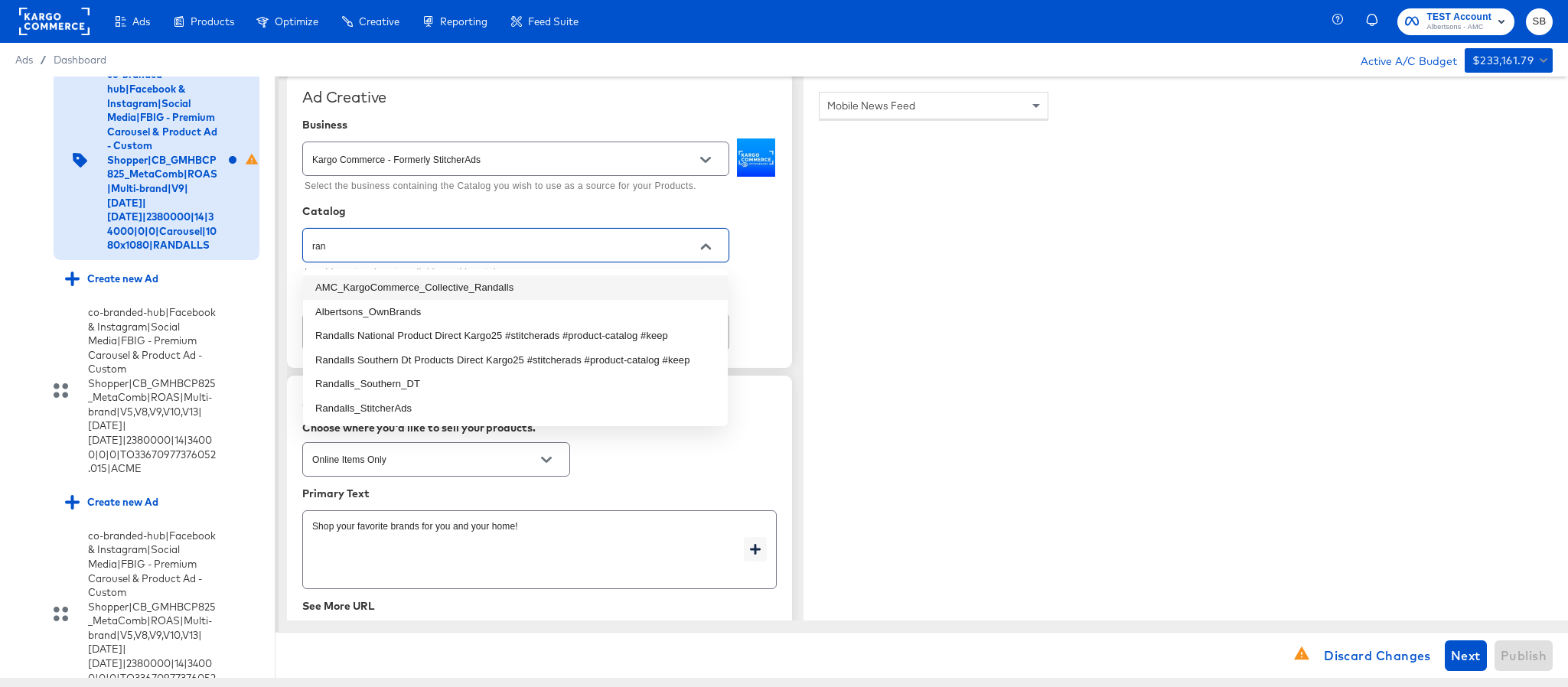
click at [518, 285] on li "AMC_KargoCommerce_Collective_Randalls" at bounding box center [515, 287] width 425 height 24
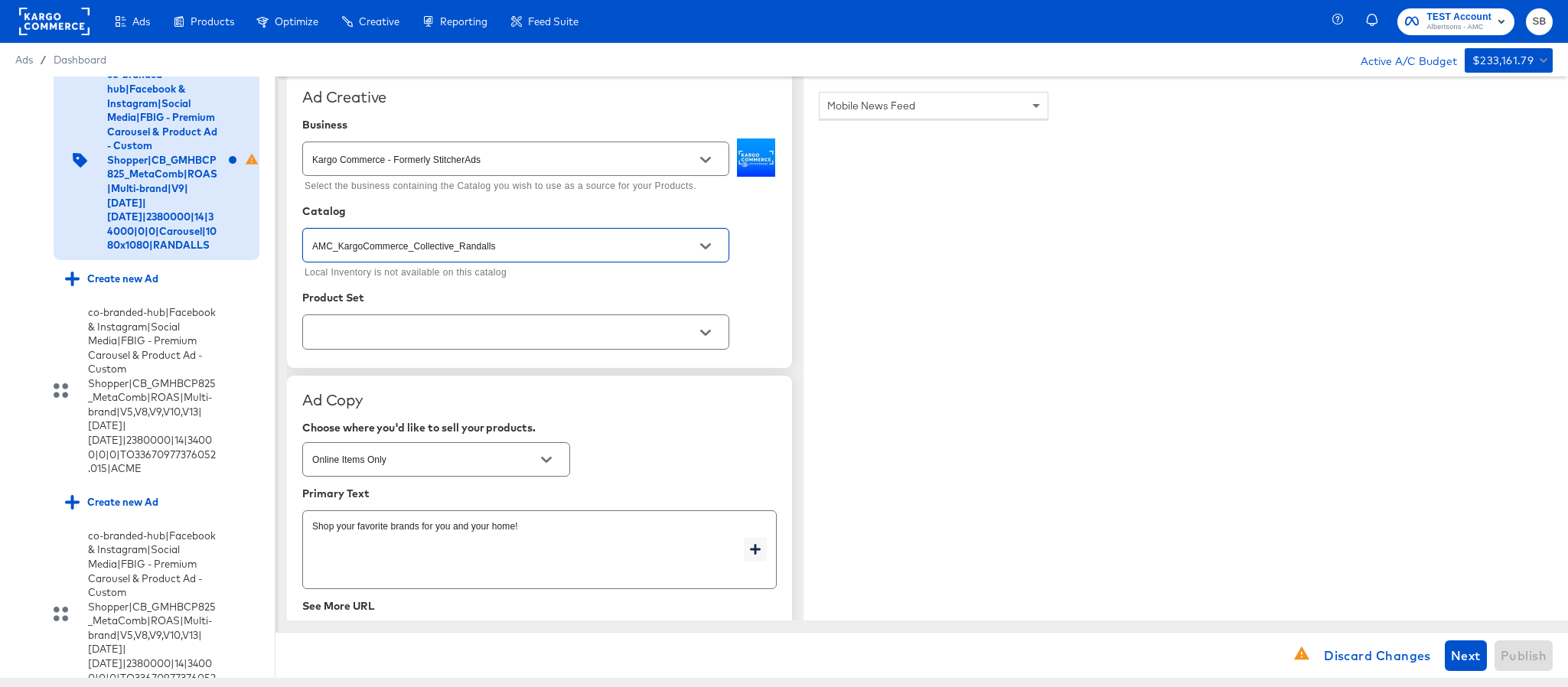
click at [492, 347] on div at bounding box center [516, 331] width 427 height 34
type input "AMC_KargoCommerce_Collective_Randalls"
click at [690, 334] on div at bounding box center [706, 333] width 33 height 23
click at [703, 331] on icon "Open" at bounding box center [706, 332] width 11 height 11
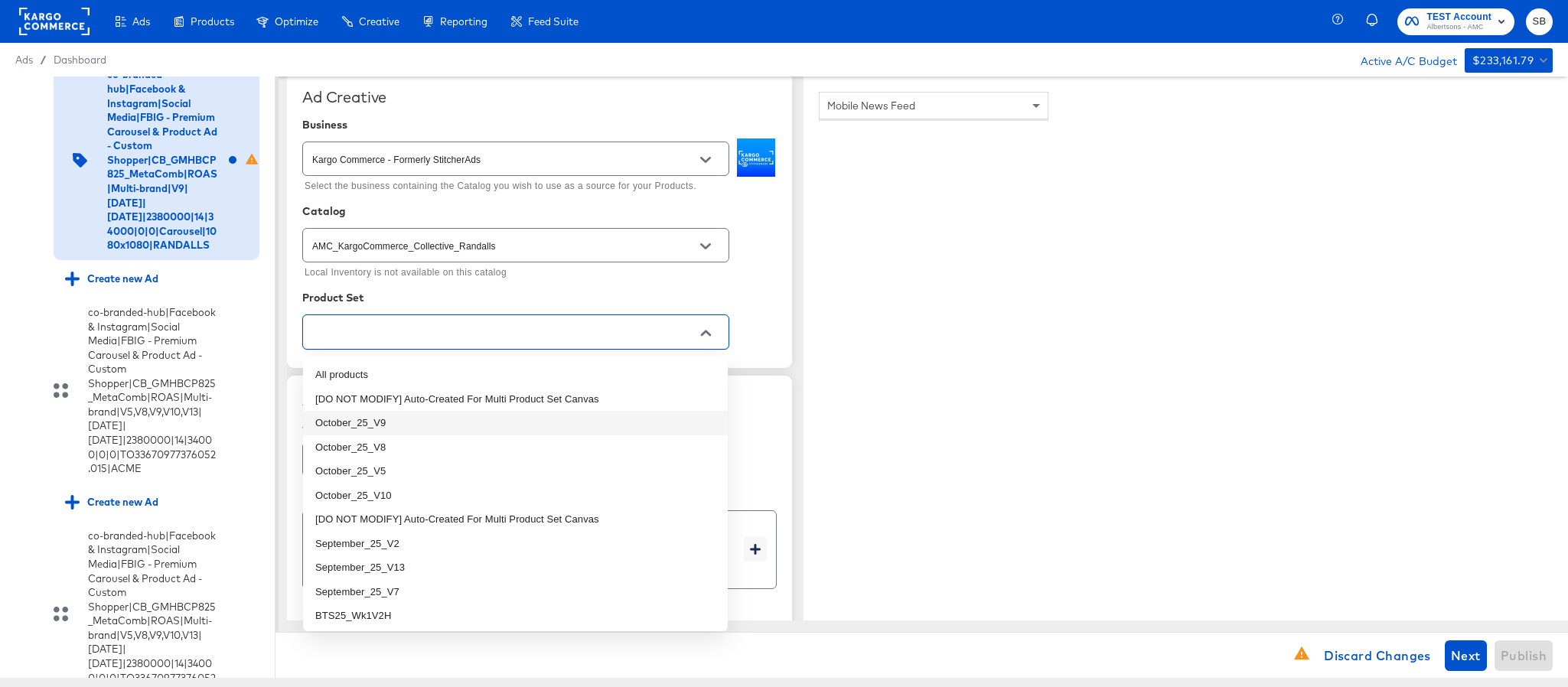
click at [435, 421] on li "October_25_V9" at bounding box center [515, 422] width 425 height 24
type textarea "x"
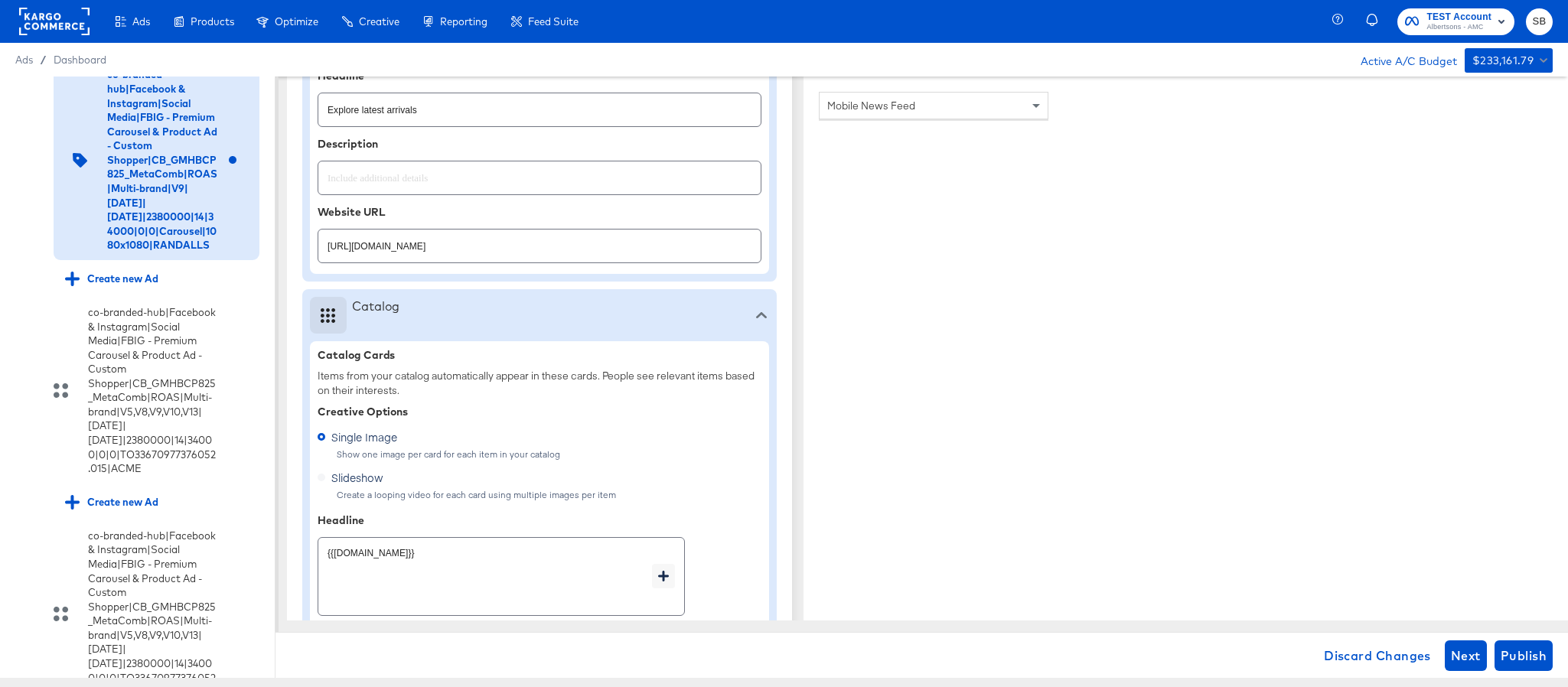
type textarea "x"
click at [607, 248] on input "https://www.randalls.com/shop/aisles/paper-cleaning-home.html" at bounding box center [539, 240] width 443 height 33
paste input "cookies-snacks-candy"
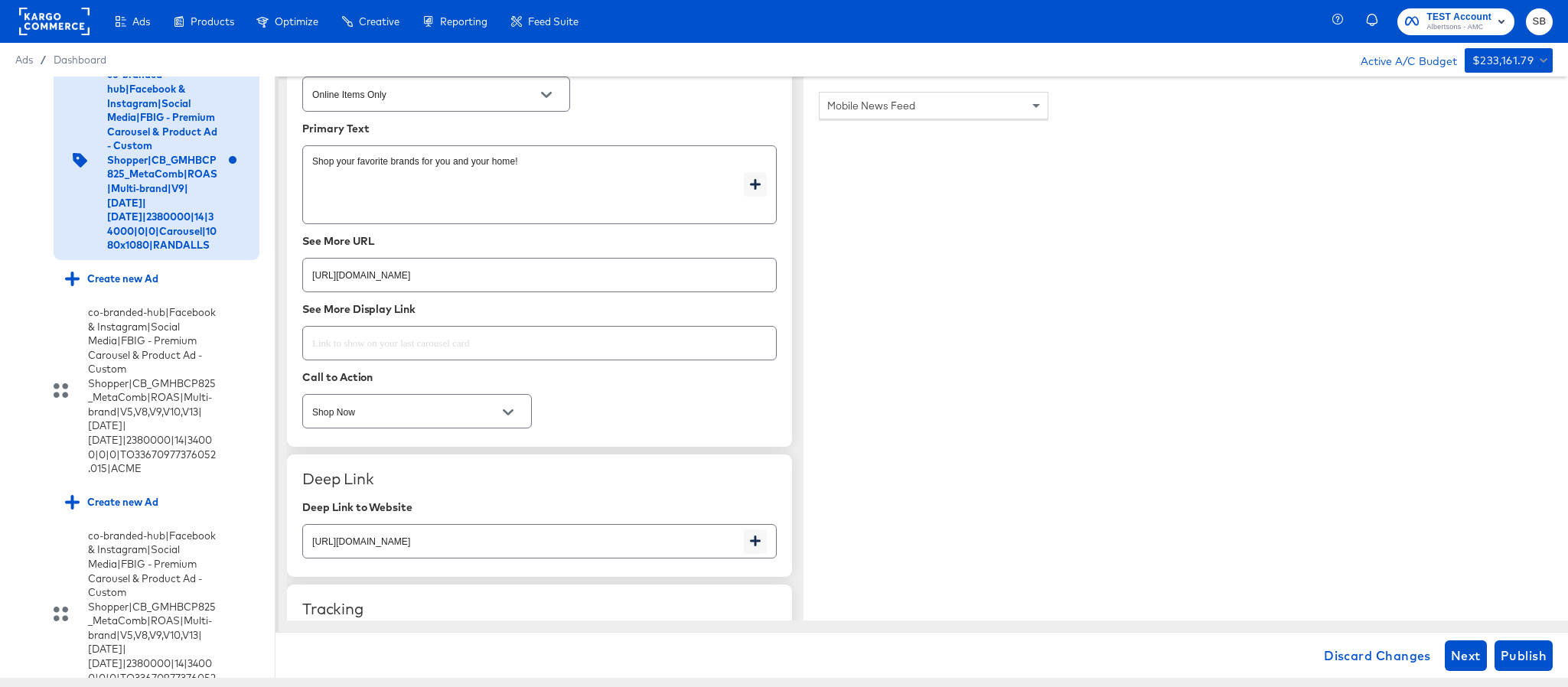
scroll to position [2213, 0]
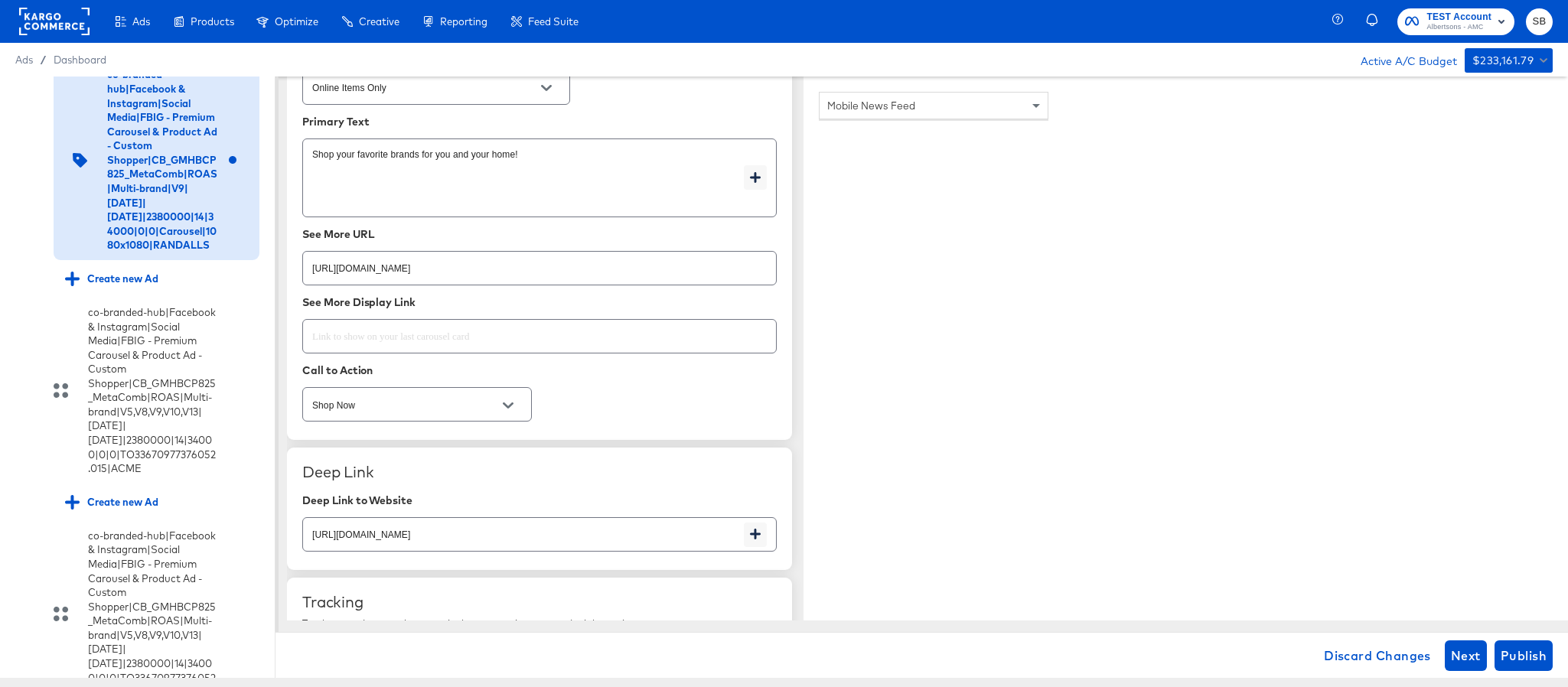
type input "https://www.randalls.com/shop/aisles/cookies-snacks-candy.html"
type textarea "x"
click at [589, 278] on input "https://www.randalls.com/shop/aisles/paper-cleaning-home.html" at bounding box center [539, 261] width 473 height 33
paste input "cookies-snacks-candy"
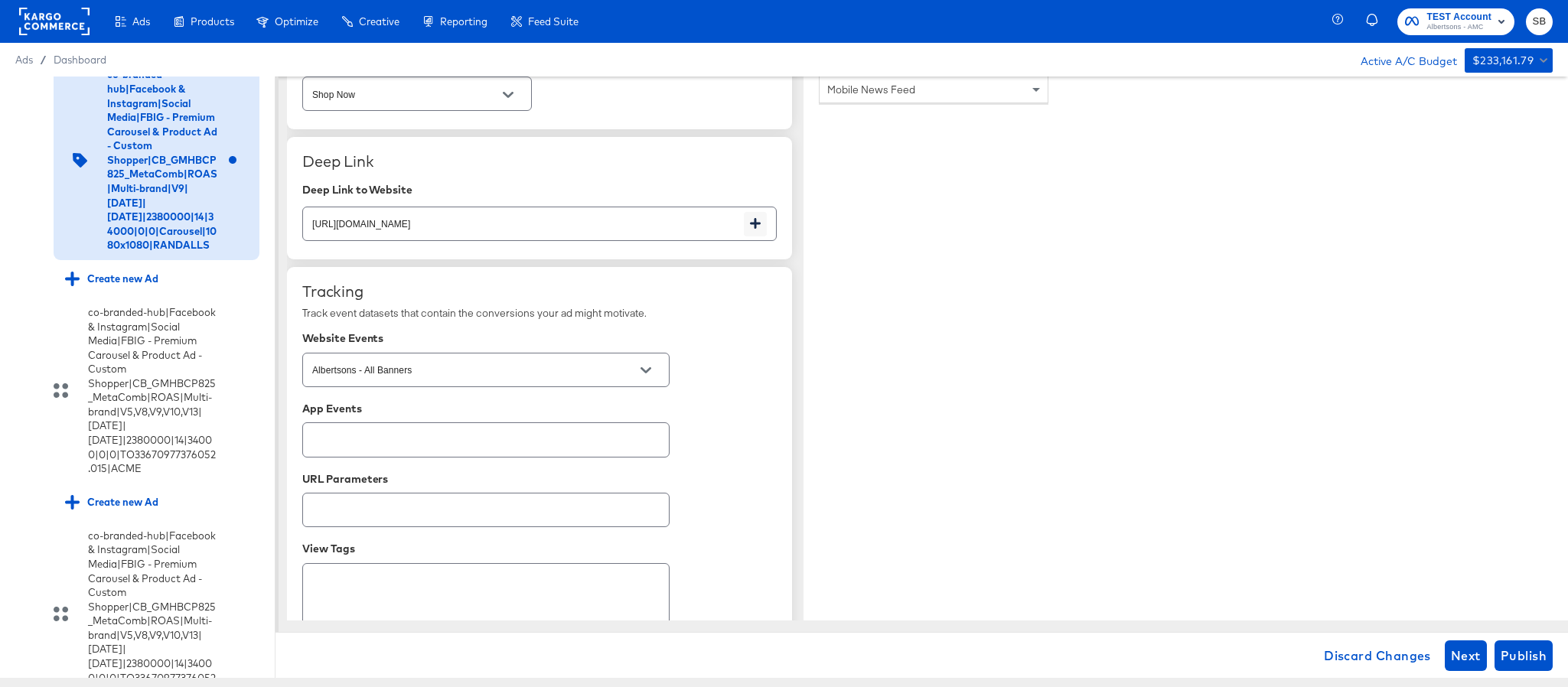
scroll to position [2558, 0]
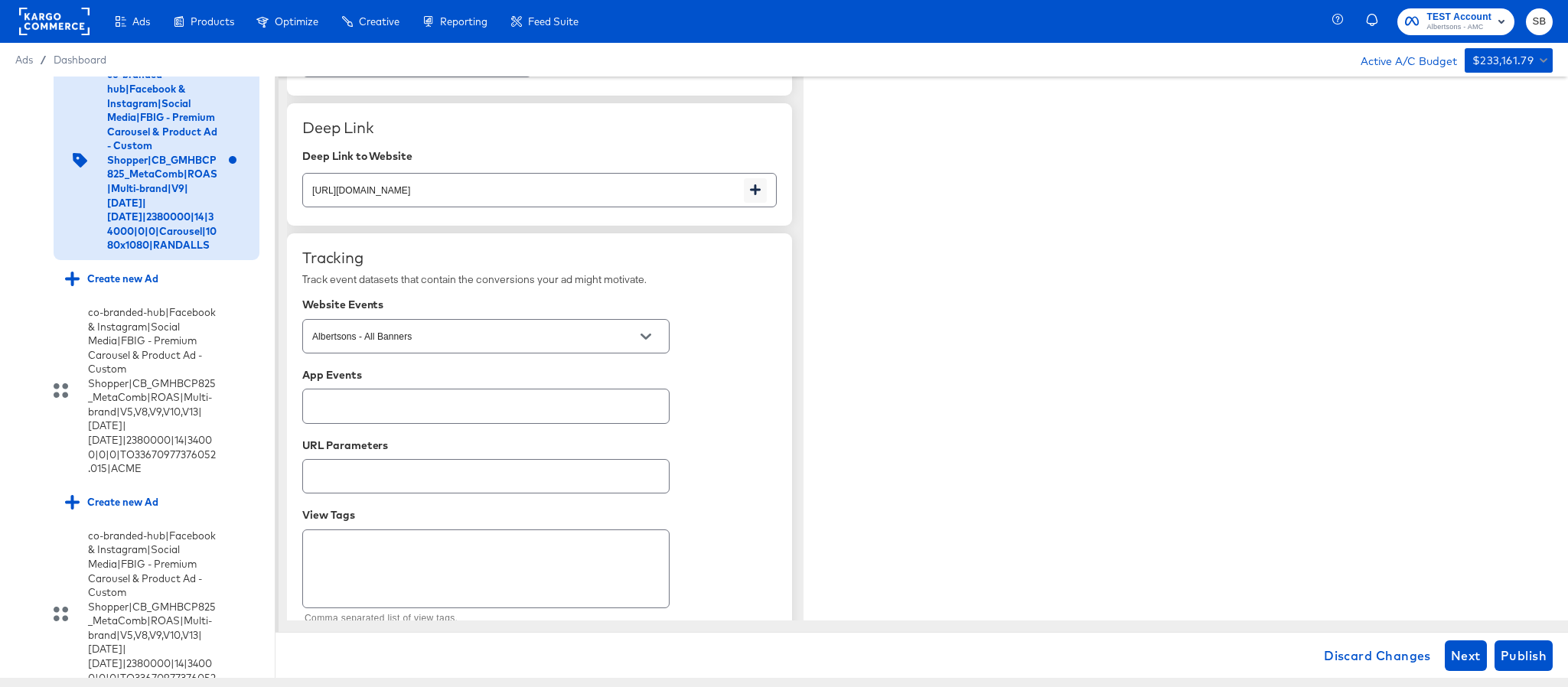
type input "https://www.randalls.com/shop/aisles/cookies-snacks-candy.html"
type textarea "x"
click at [589, 207] on div "https://www.randalls.com/shop/aisles/paper-cleaning-home.html" at bounding box center [539, 189] width 474 height 34
paste input "cookies-snacks-candy"
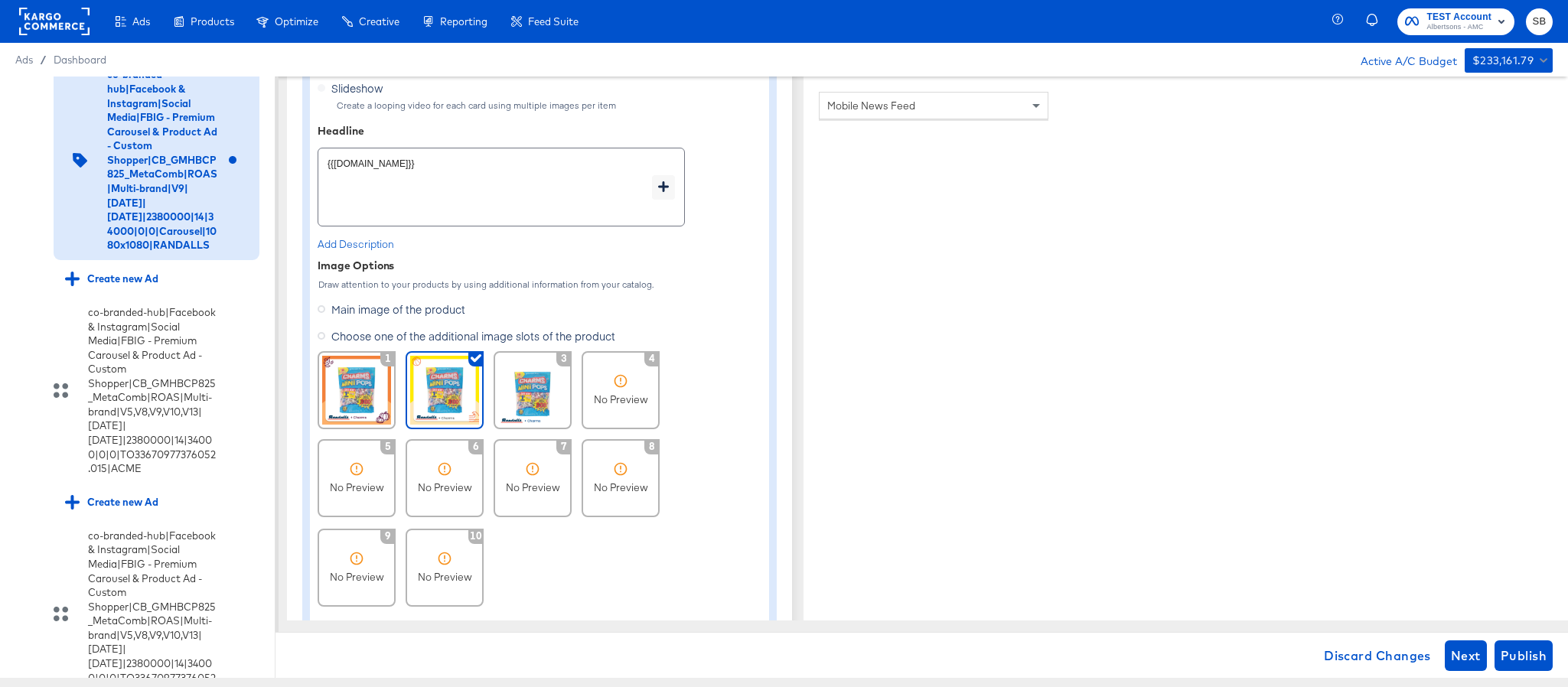
scroll to position [836, 0]
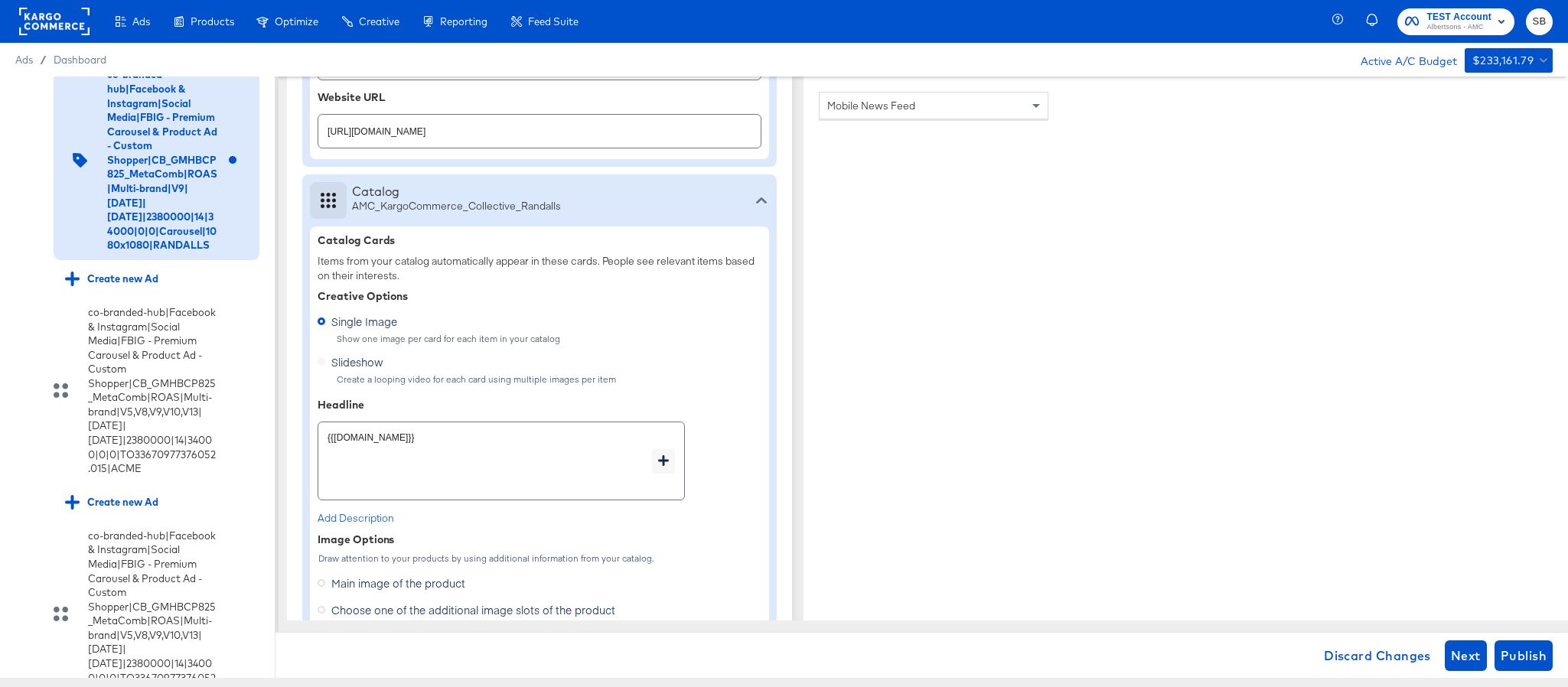
type input "https://www.randalls.com/shop/aisles/cookies-snacks-candy.html"
type textarea "x"
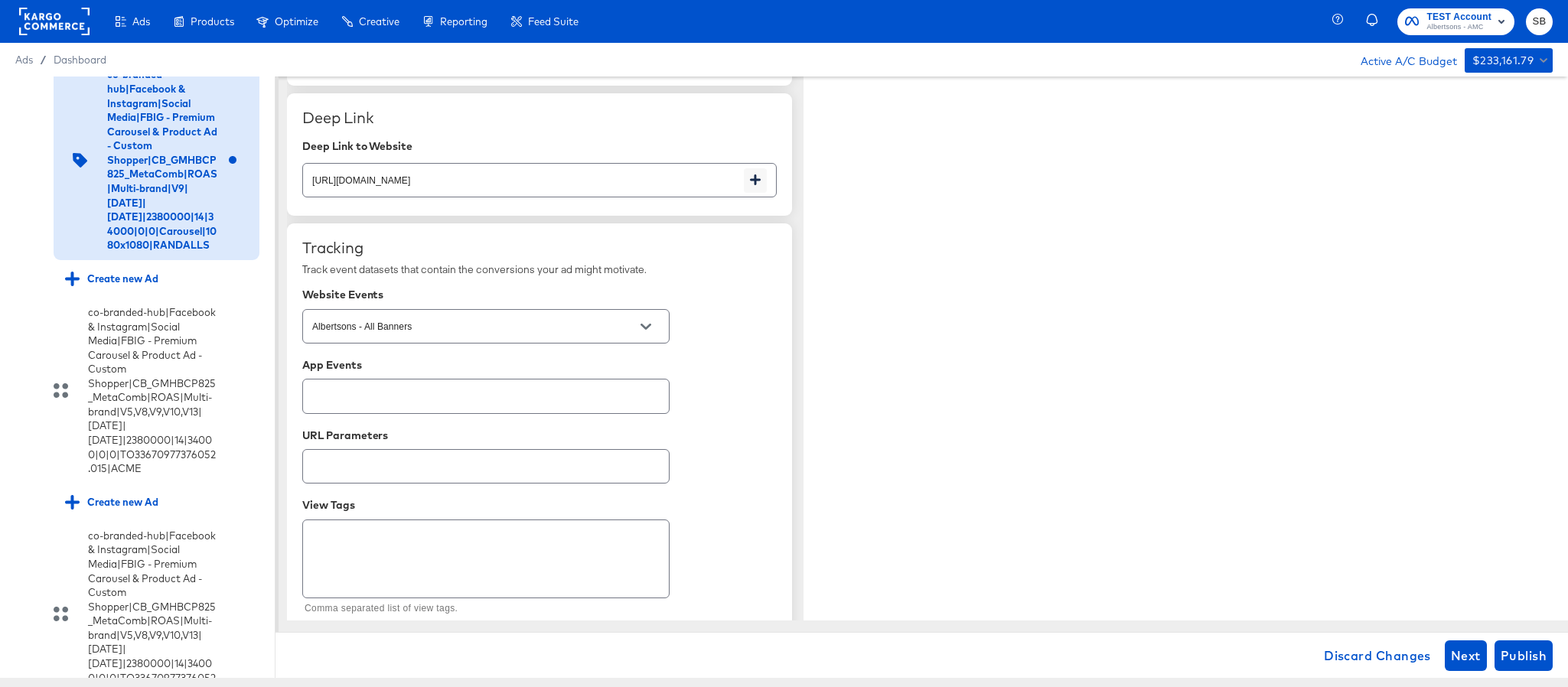
scroll to position [2590, 0]
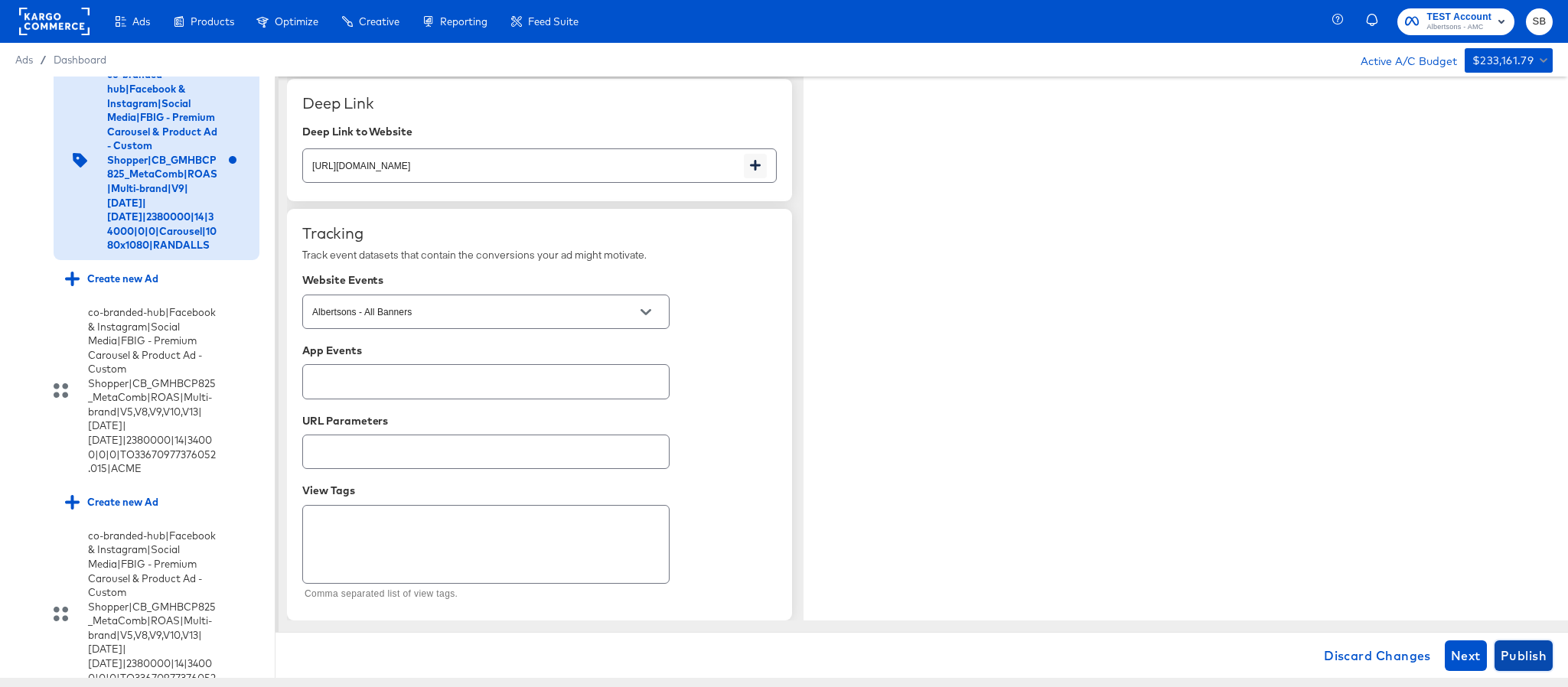
click at [1530, 659] on span "Publish" at bounding box center [1524, 656] width 46 height 22
type textarea "x"
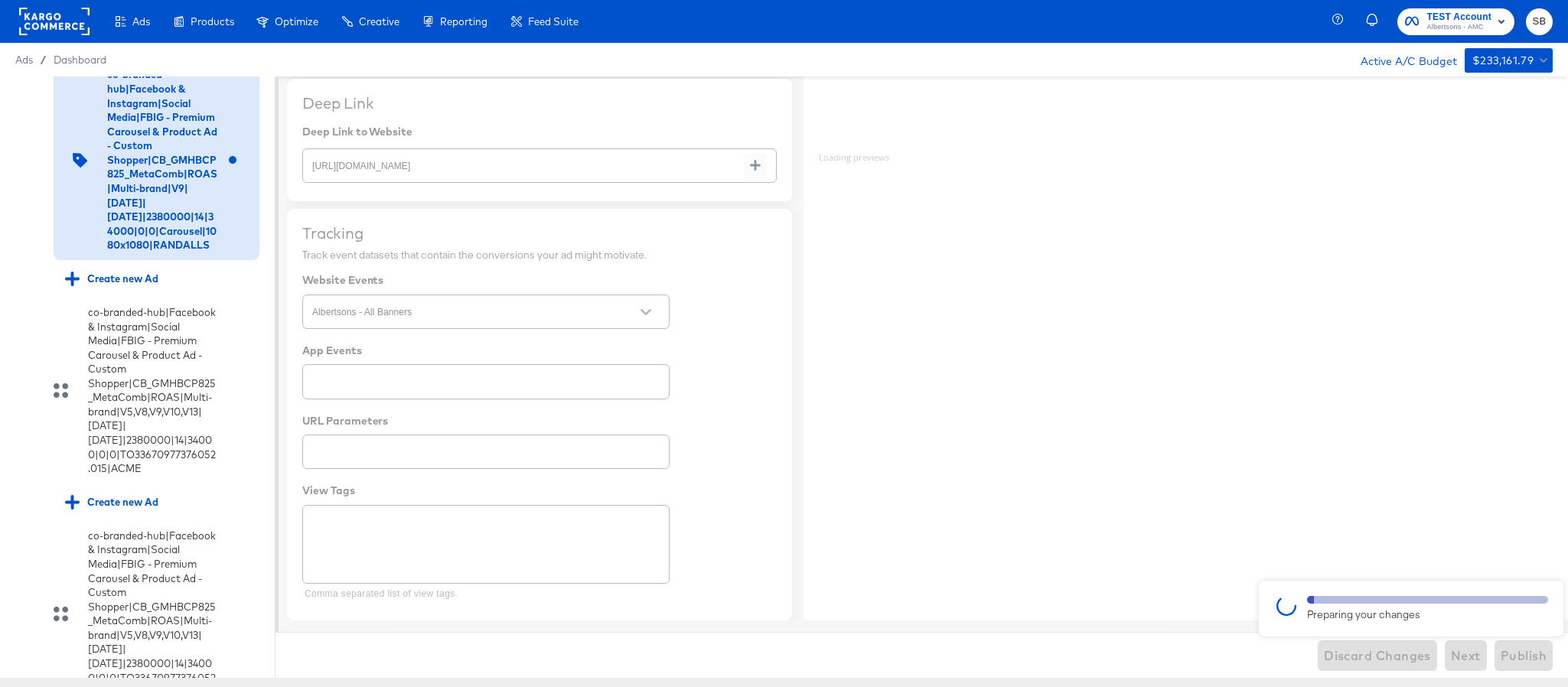
type textarea "x"
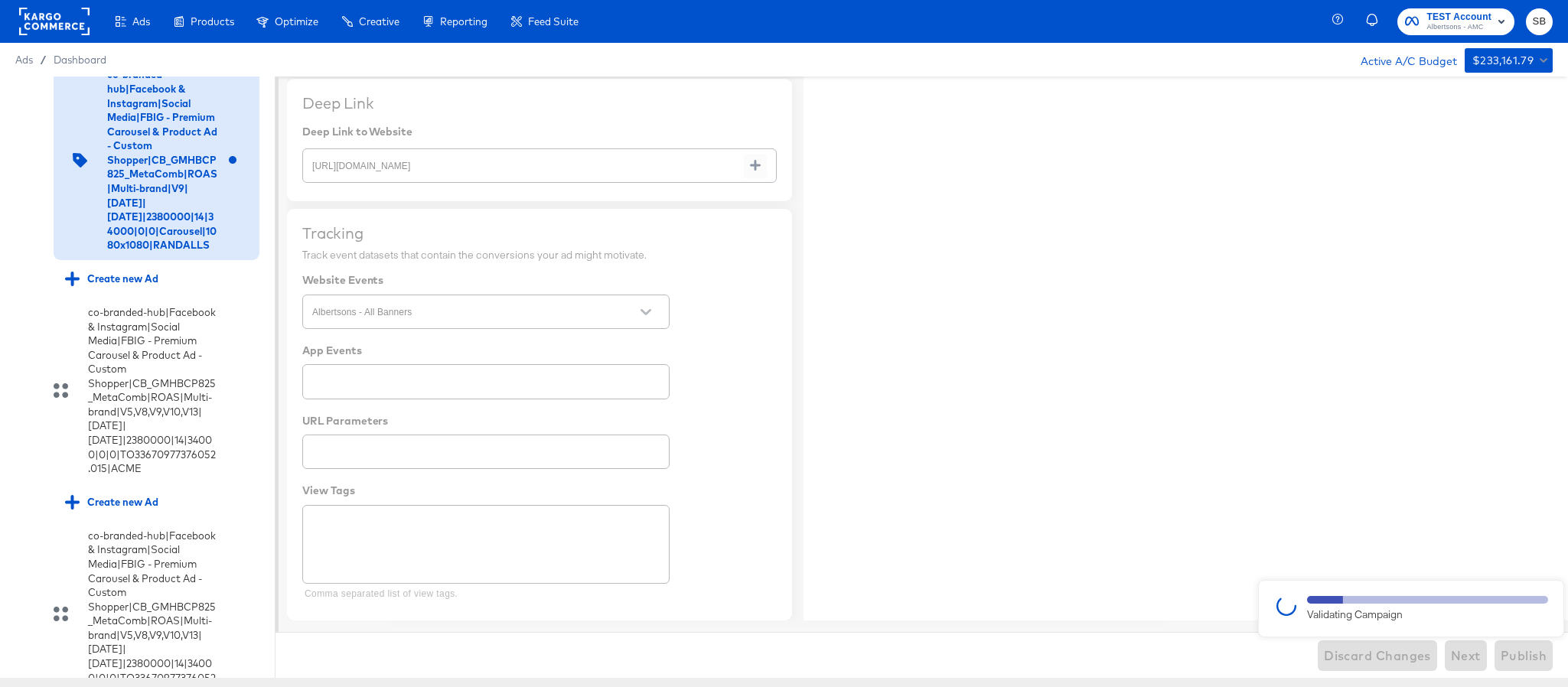
type textarea "x"
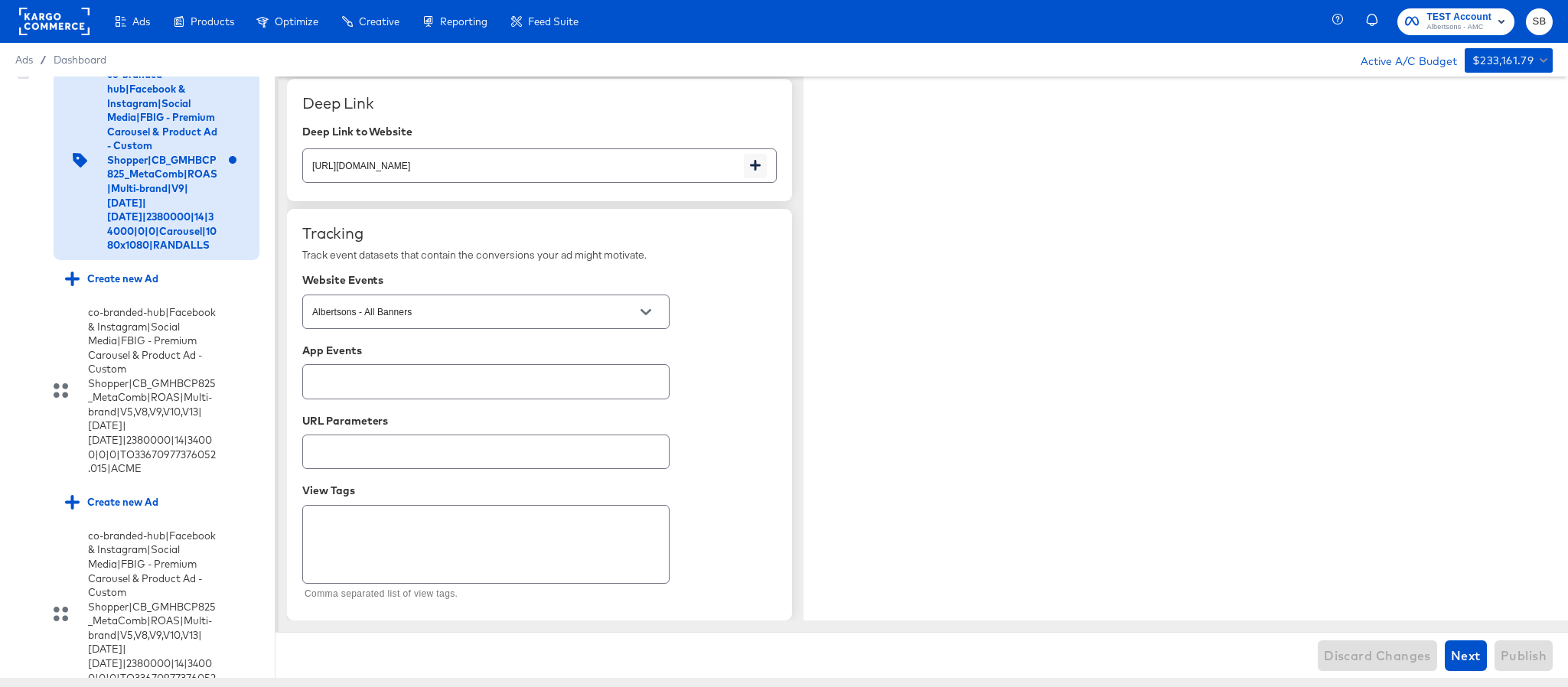
click at [18, 78] on icon at bounding box center [23, 73] width 12 height 12
click at [0, 0] on input "checkbox" at bounding box center [0, 0] width 0 height 0
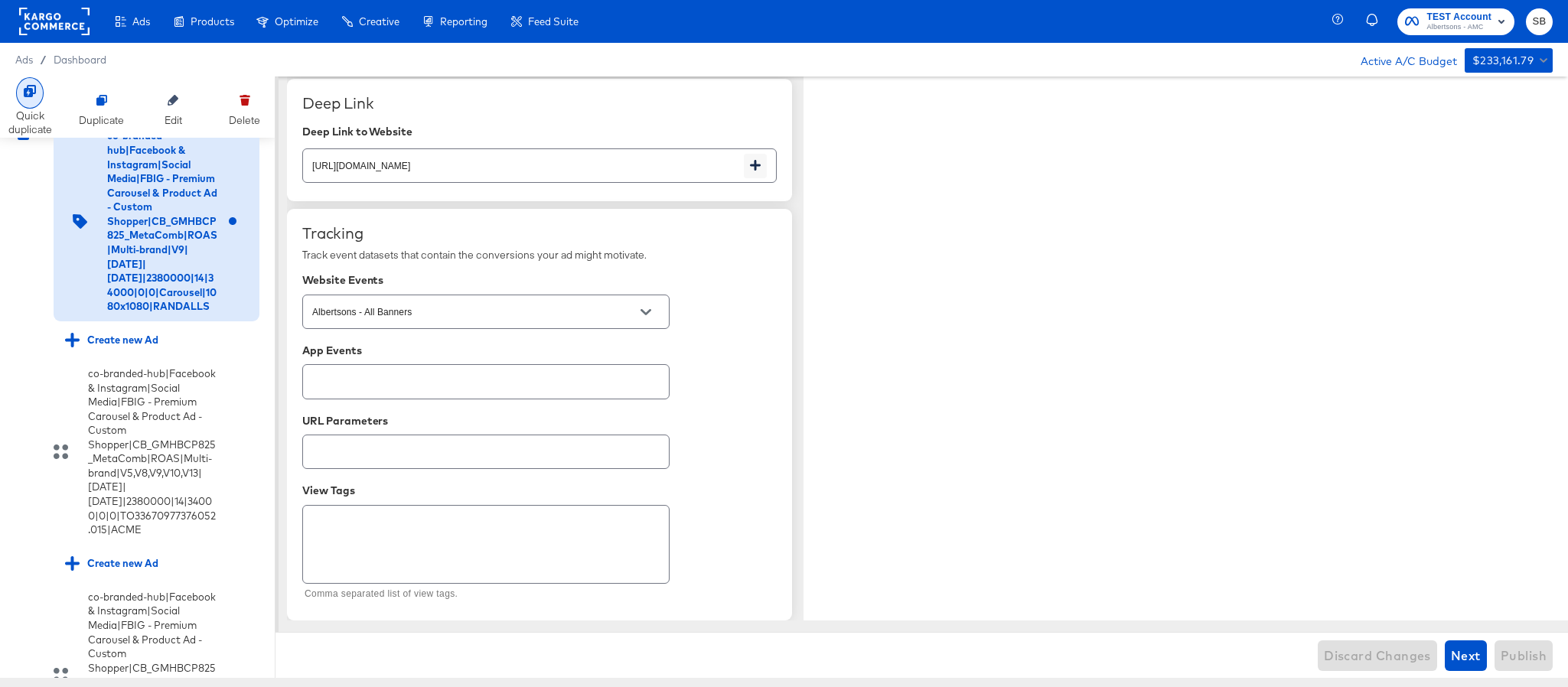
click at [21, 106] on div "Quick duplicate" at bounding box center [30, 108] width 43 height 60
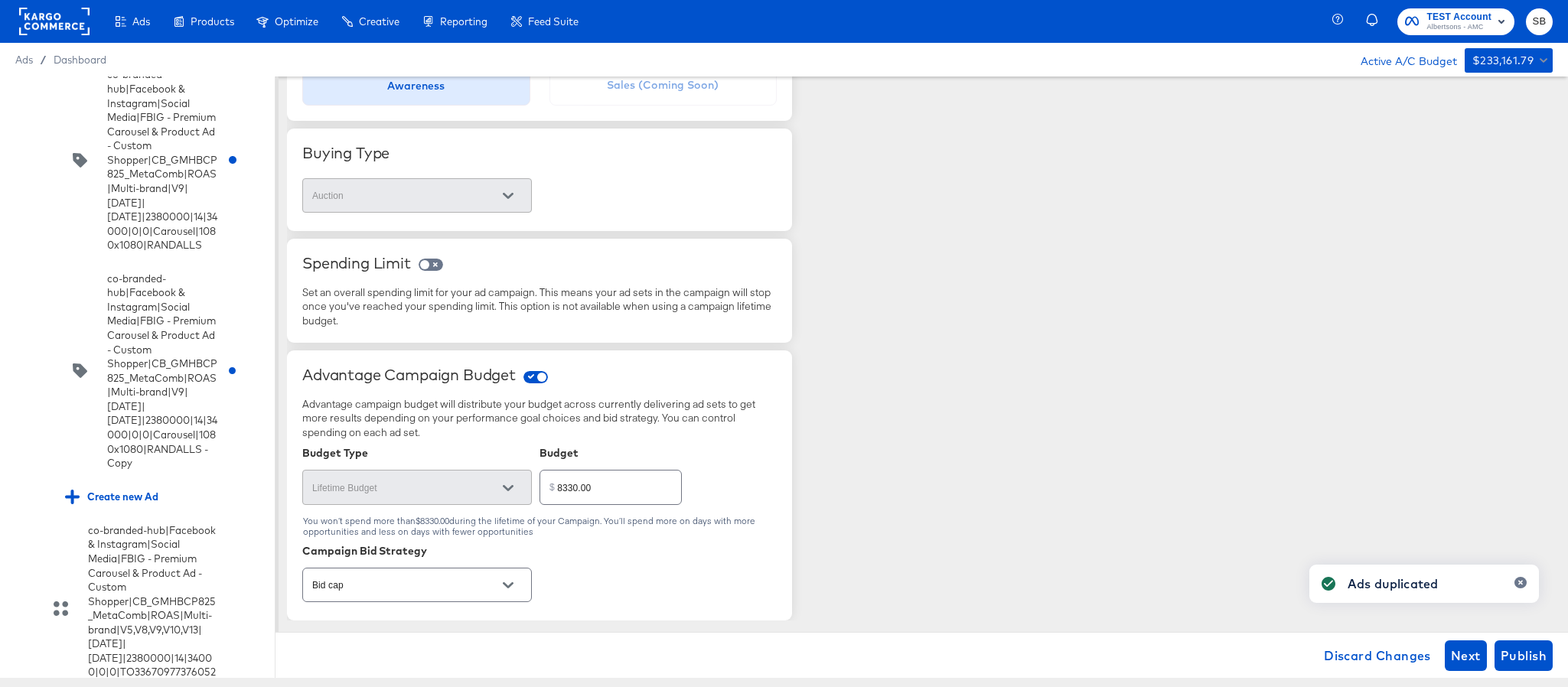
scroll to position [325, 0]
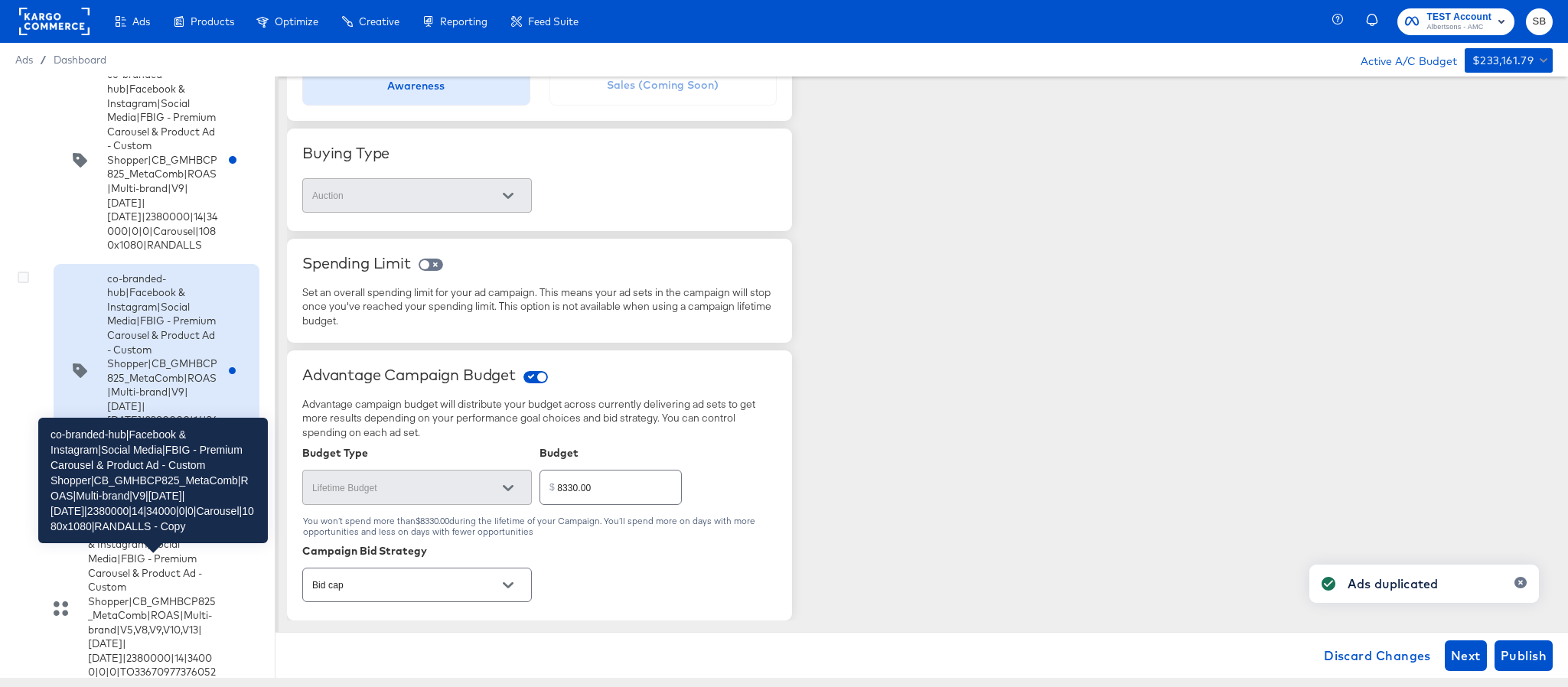
click at [180, 471] on div "co-branded-hub|Facebook & Instagram|Social Media|FBIG - Premium Carousel & Prod…" at bounding box center [162, 371] width 110 height 199
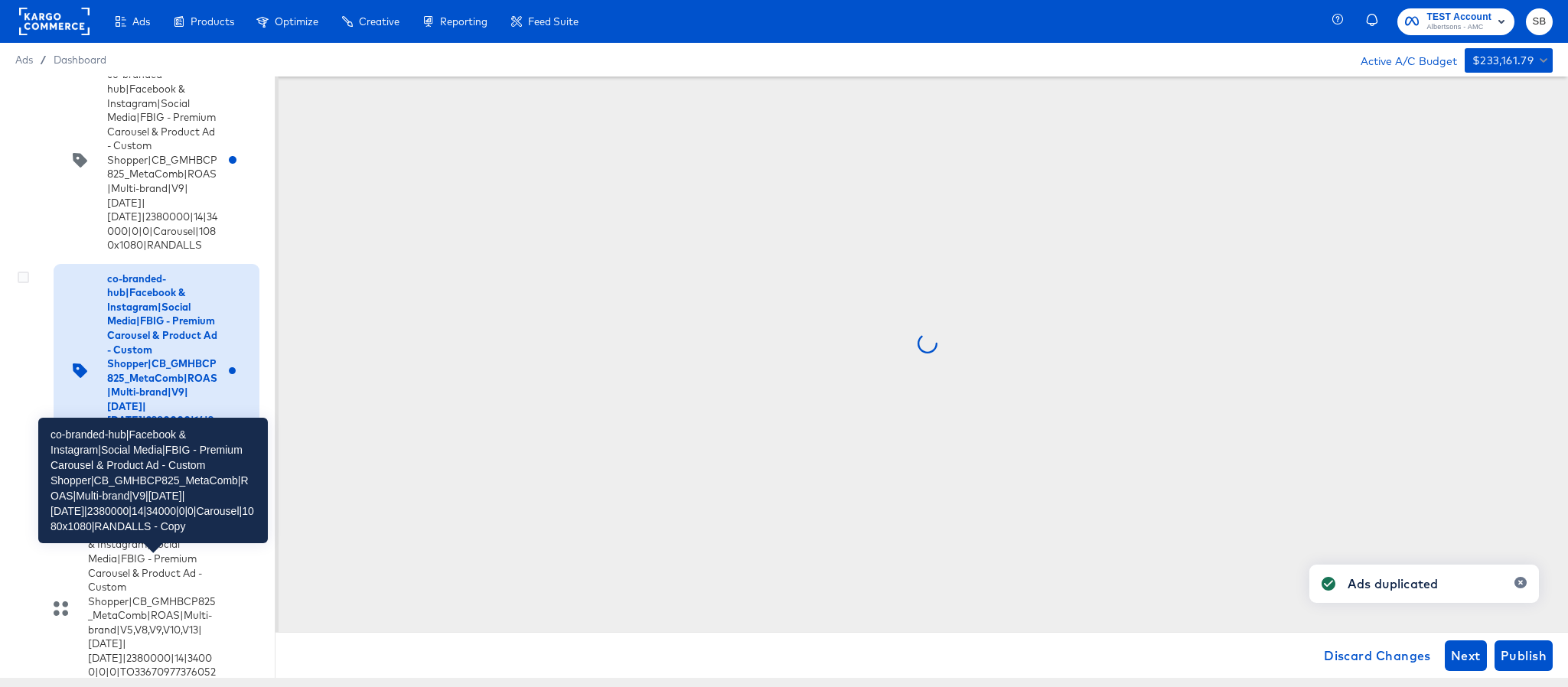
scroll to position [0, 0]
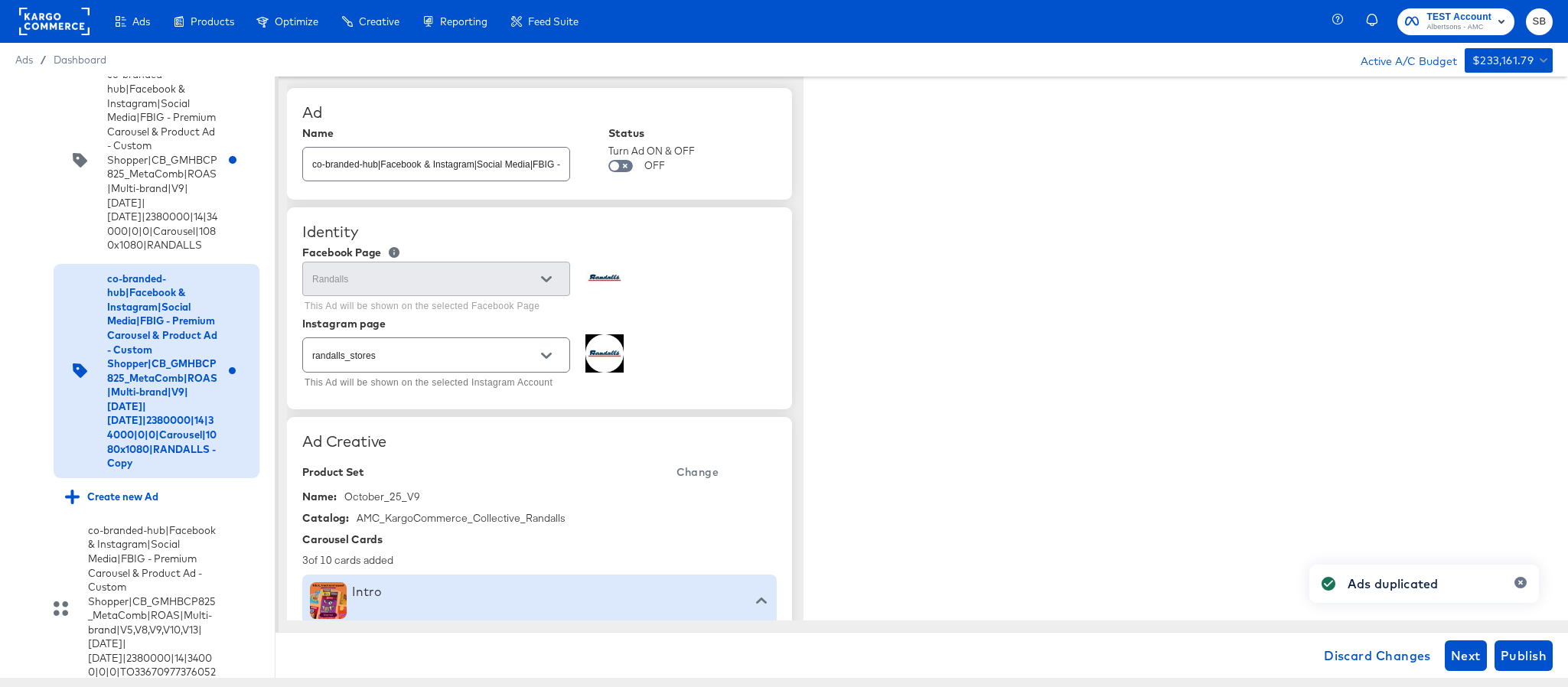
click at [497, 169] on input "co-branded-hub|Facebook & Instagram|Social Media|FBIG - Premium Carousel & Prod…" at bounding box center [436, 158] width 266 height 33
paste input "10|9/10/2025|10/07/2025|2380000|14|34000|0|0|Carousel|1080x1080|RANDALLS"
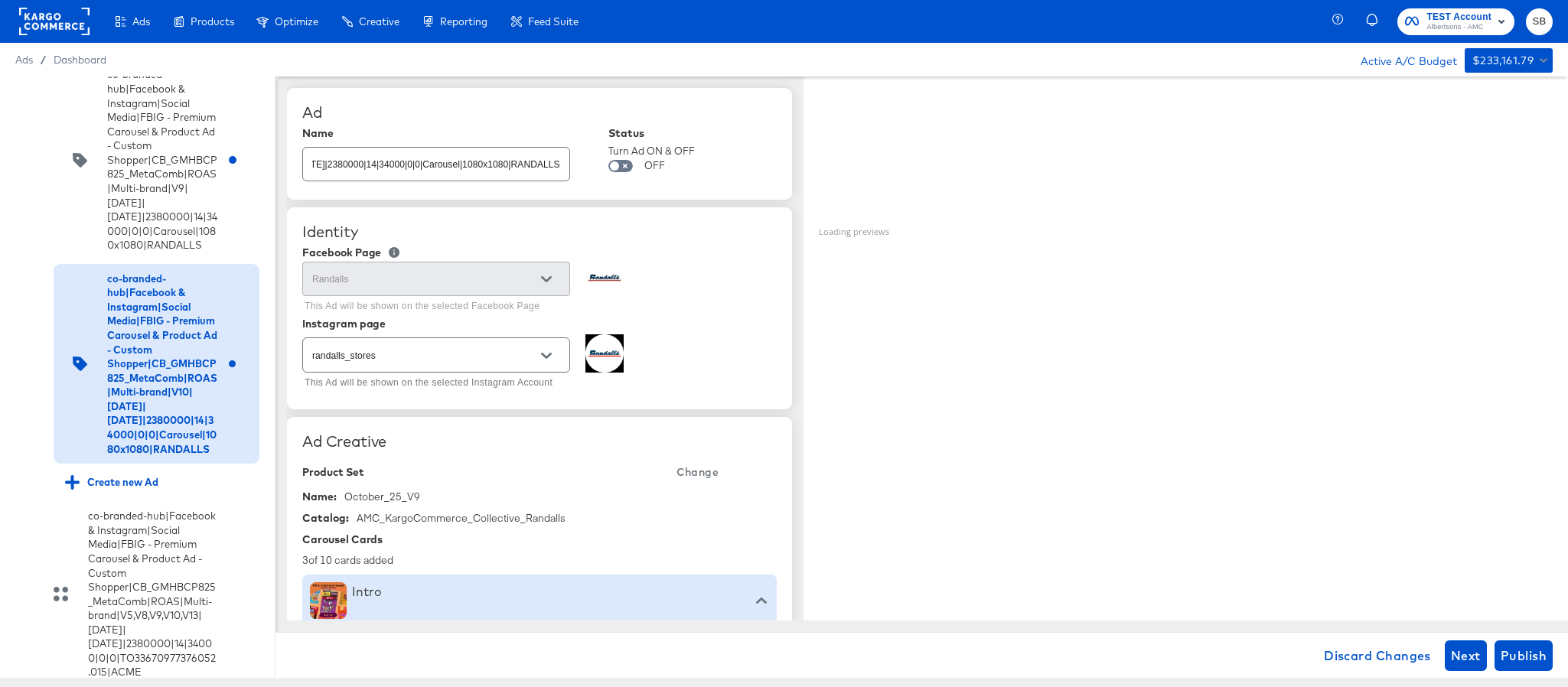
click at [701, 478] on span "Change" at bounding box center [697, 472] width 42 height 19
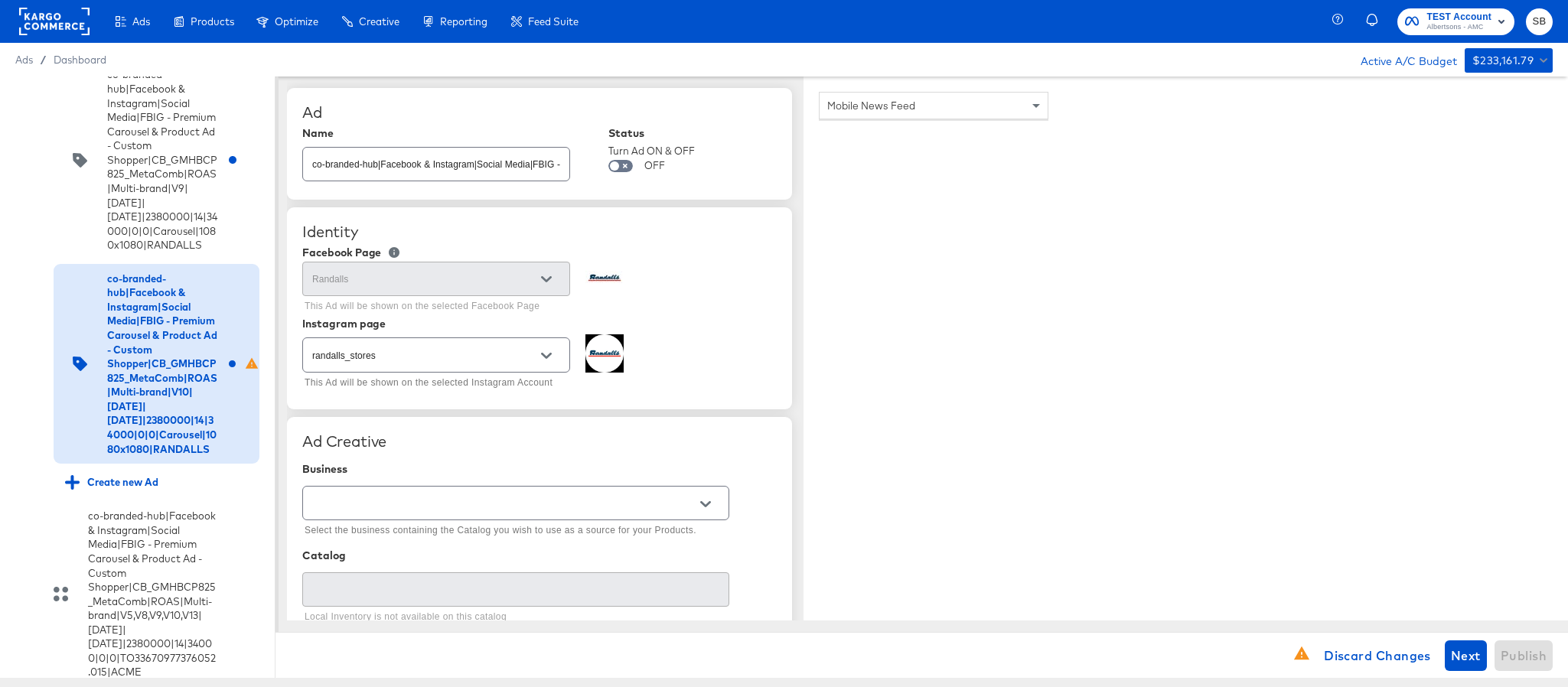
click at [531, 492] on div at bounding box center [516, 503] width 427 height 34
click at [526, 513] on input "text" at bounding box center [503, 503] width 390 height 18
click at [510, 567] on li "Kargo Commerce - Formerly StitcherAds" at bounding box center [515, 568] width 425 height 24
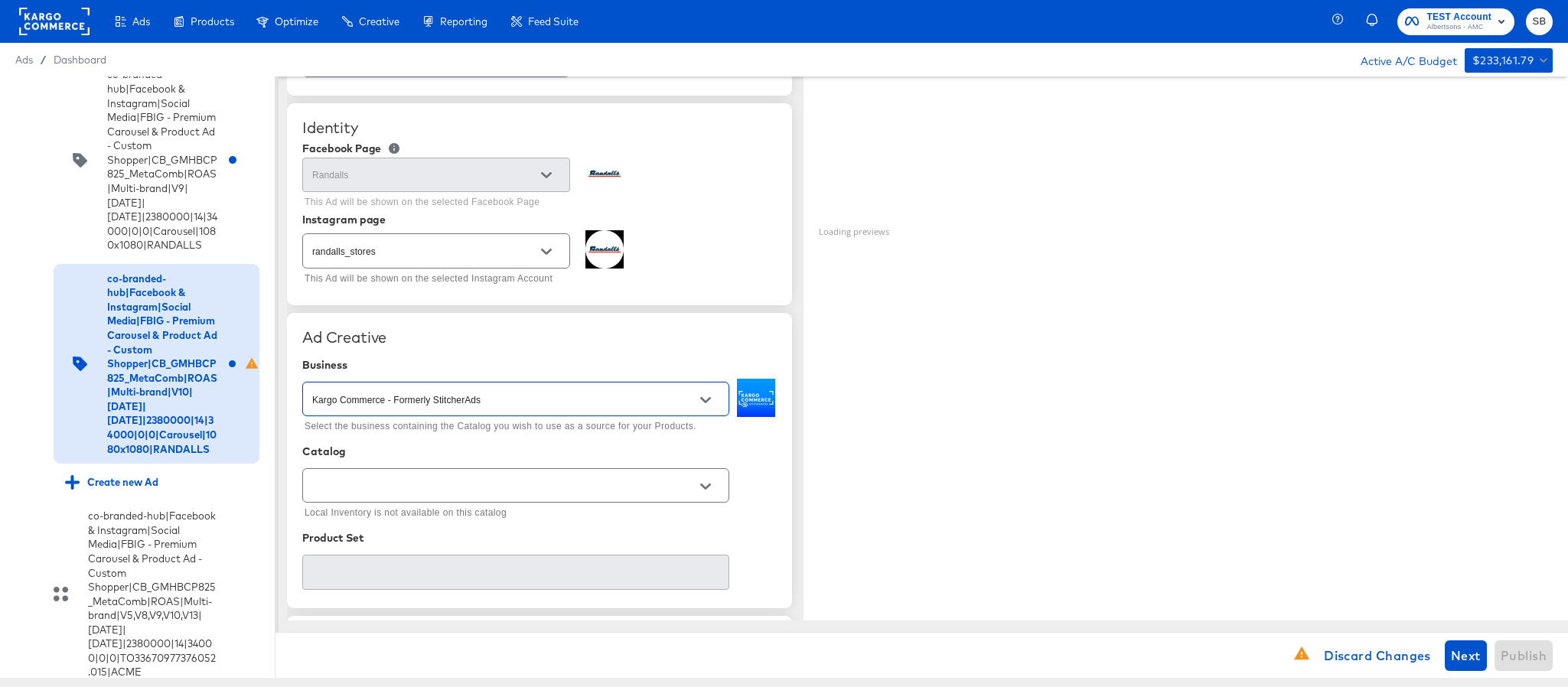
scroll to position [230, 0]
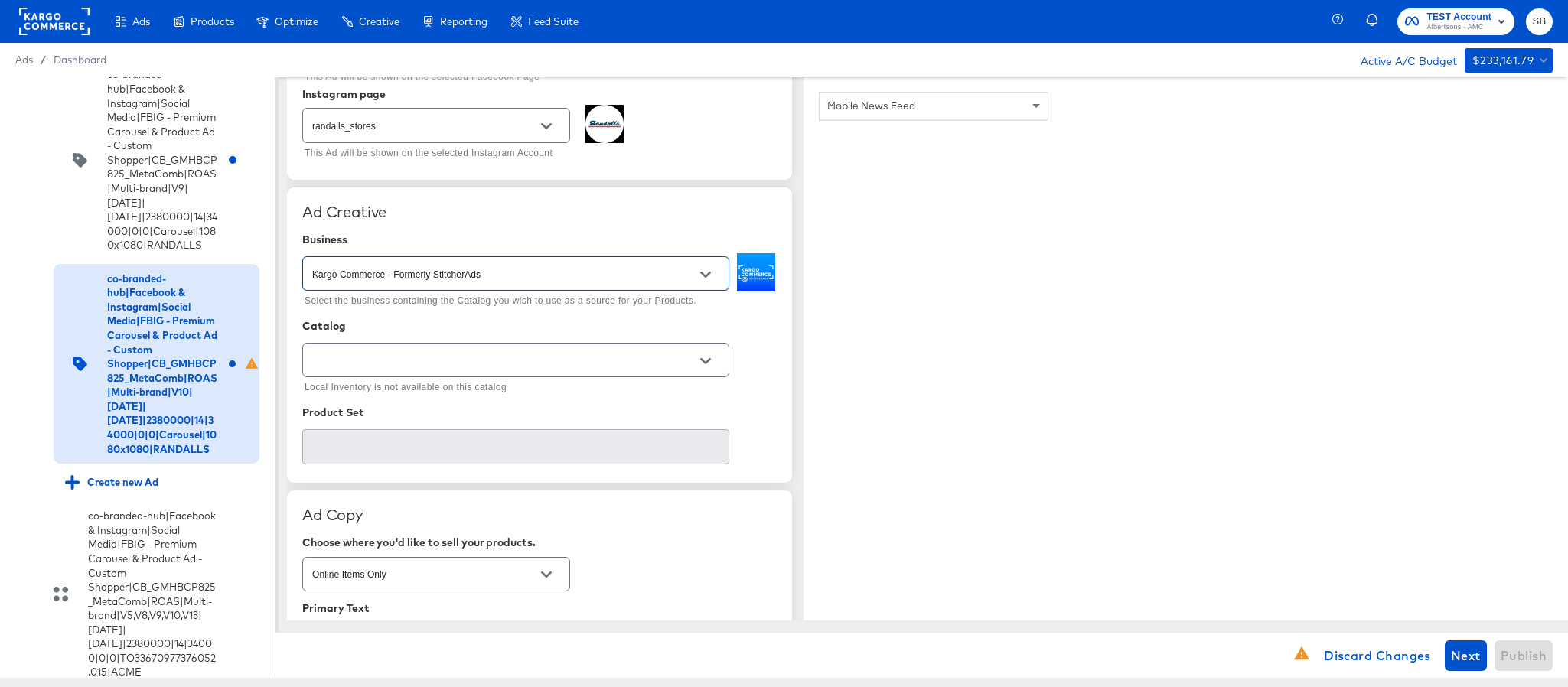
click at [556, 374] on div at bounding box center [516, 360] width 427 height 34
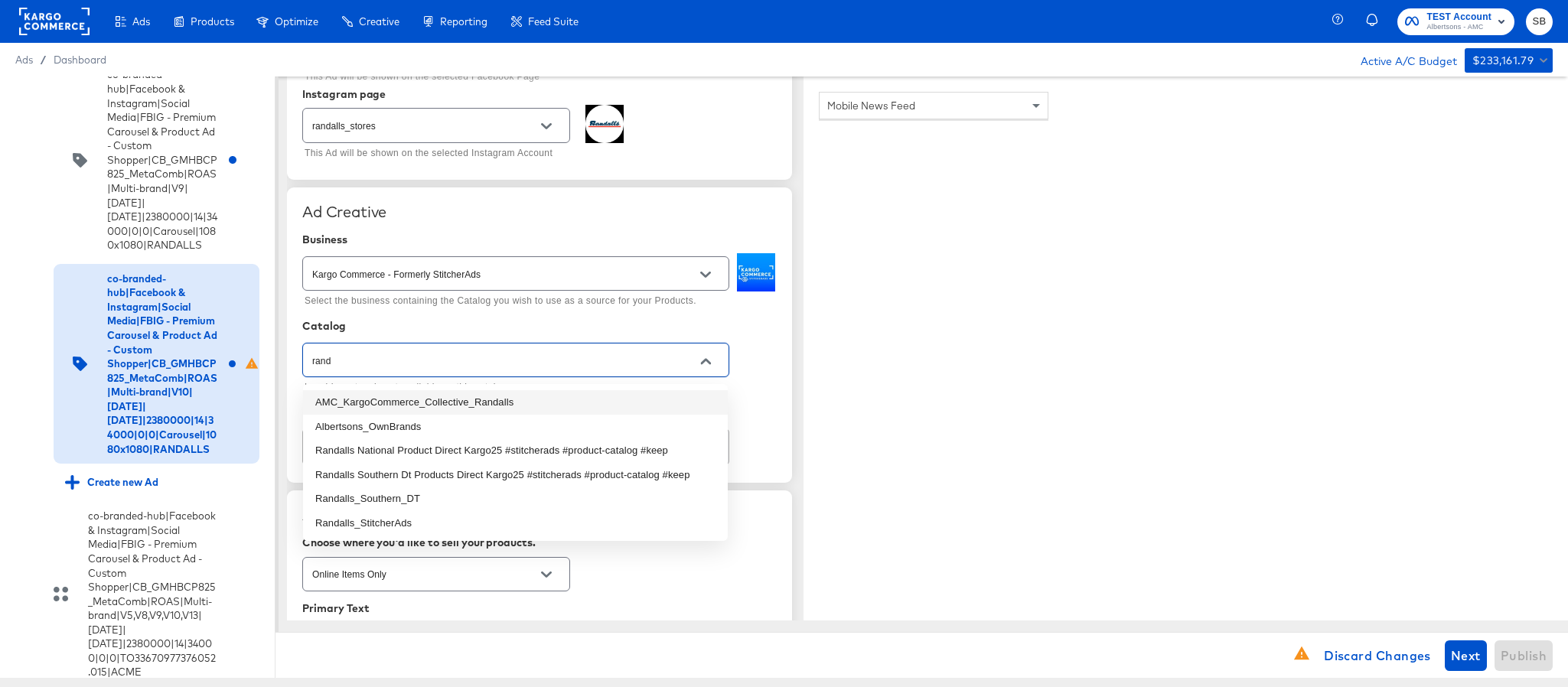
click at [542, 405] on li "AMC_KargoCommerce_Collective_Randalls" at bounding box center [515, 402] width 425 height 24
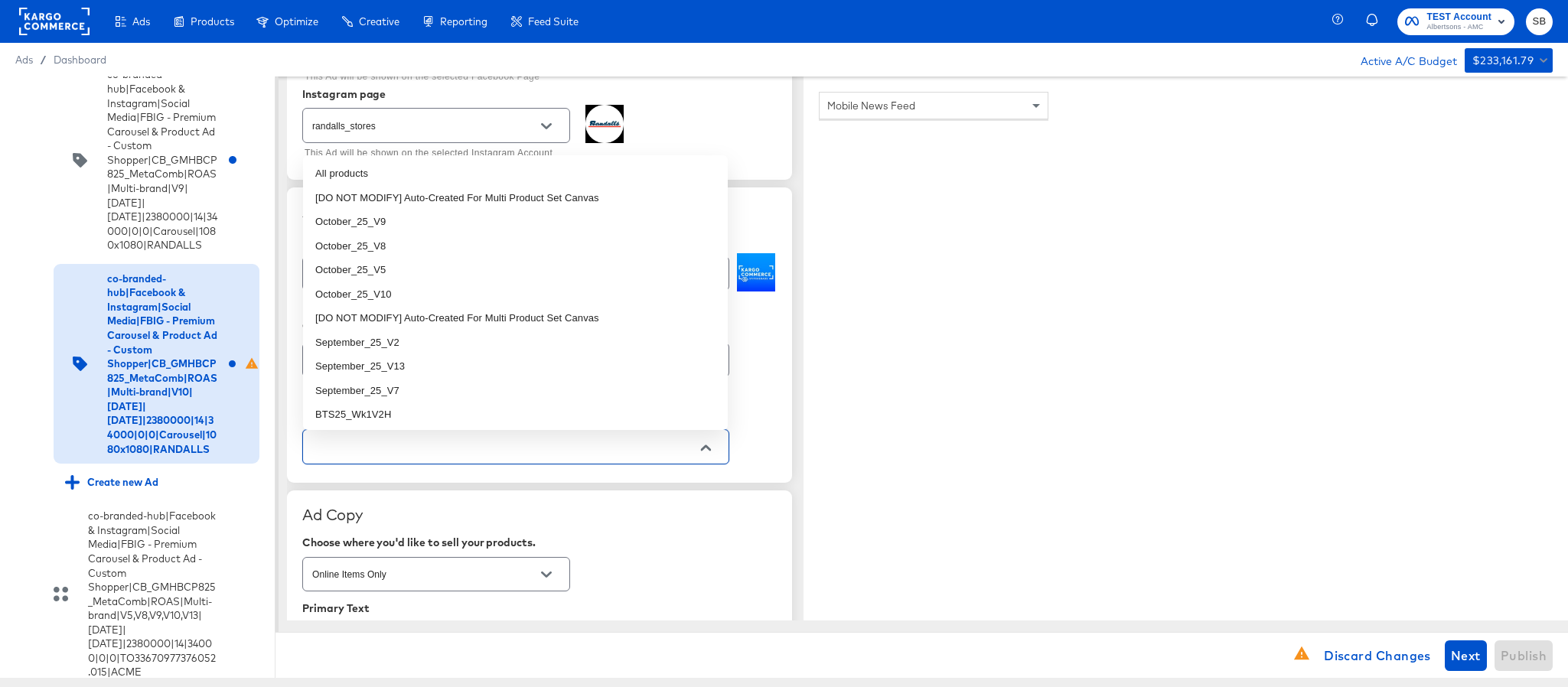
click at [535, 447] on input "text" at bounding box center [503, 447] width 390 height 18
click at [483, 295] on li "October_25_V10" at bounding box center [515, 294] width 425 height 24
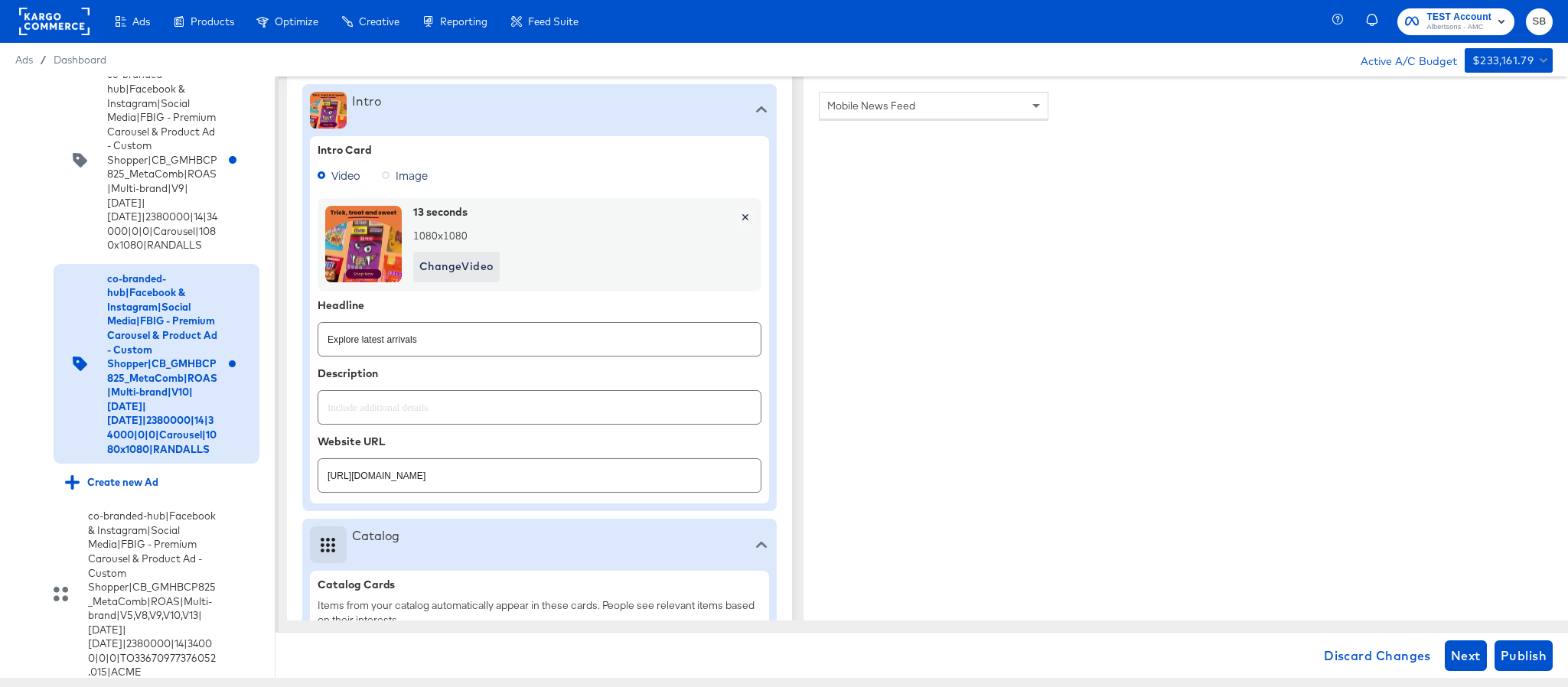
scroll to position [492, 0]
click at [622, 477] on input "https://www.randalls.com/shop/aisles/cookies-snacks-candy.html" at bounding box center [539, 469] width 443 height 33
paste input "lp/baby-products-supplies"
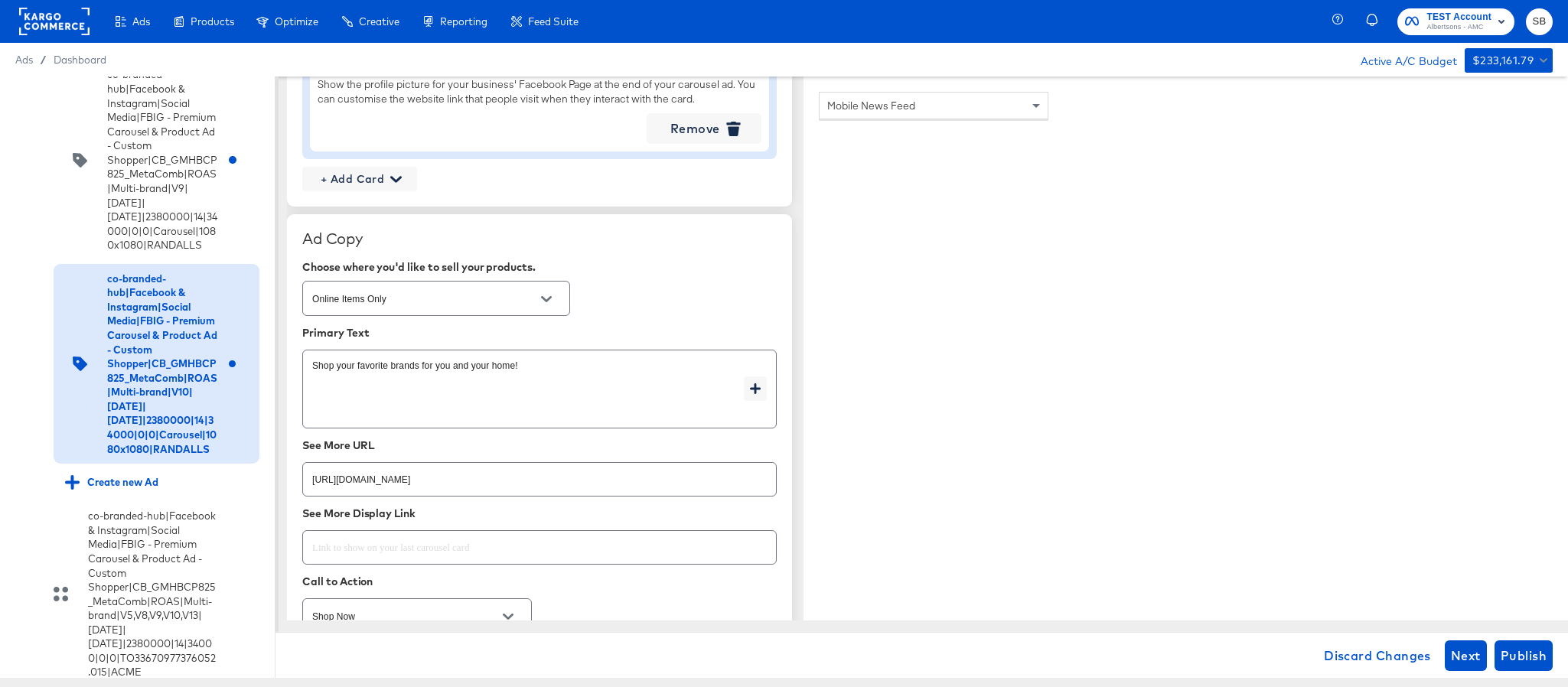
scroll to position [2099, 0]
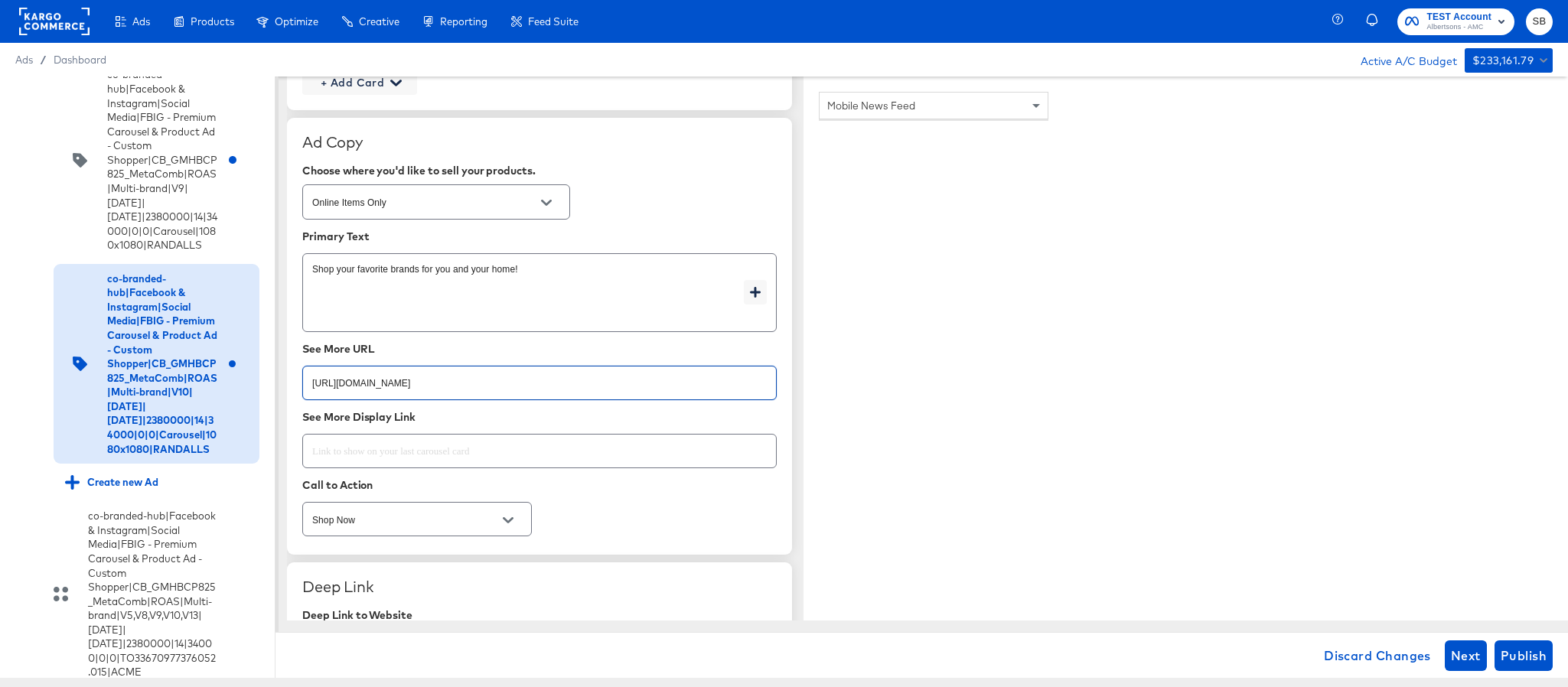
click at [648, 381] on input "https://www.randalls.com/shop/aisles/cookies-snacks-candy.html" at bounding box center [539, 376] width 473 height 33
paste input "lp/baby-products-supplies"
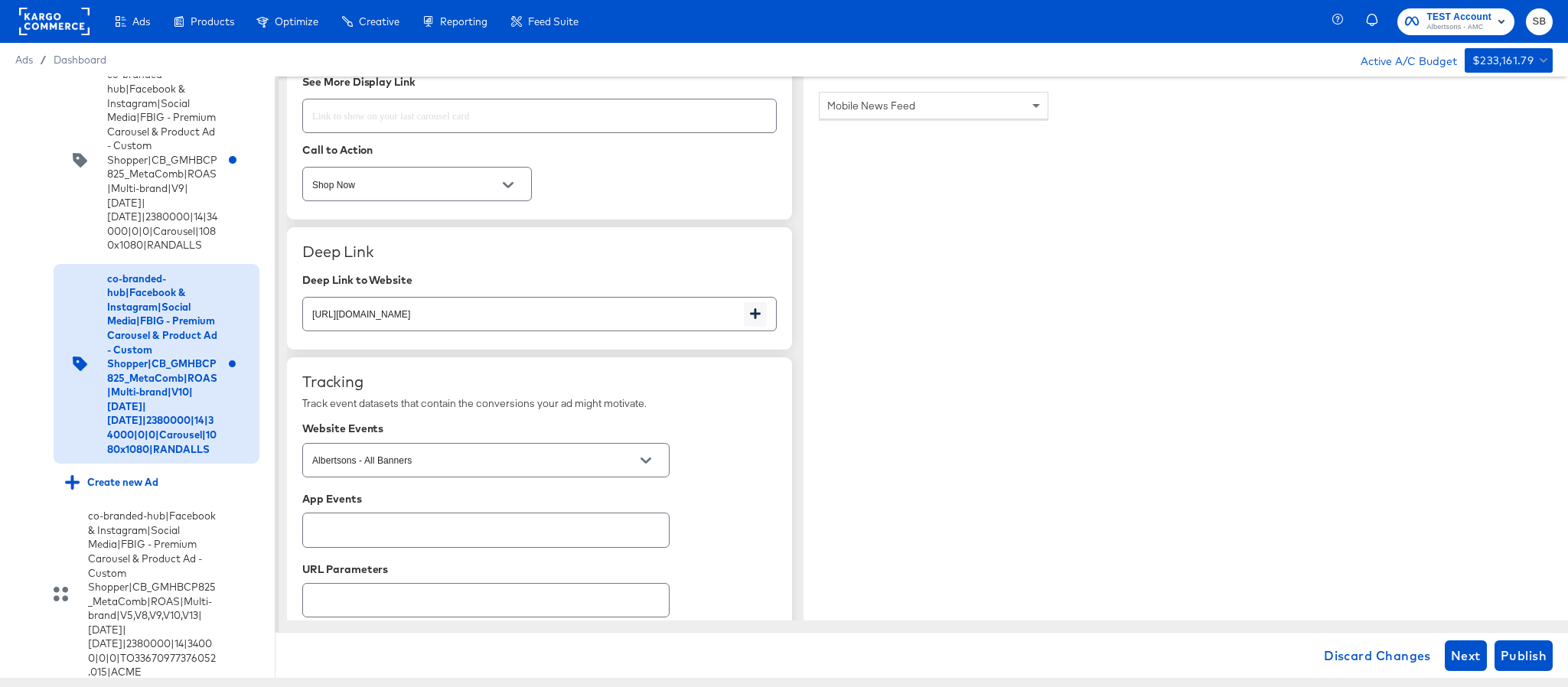
scroll to position [2442, 0]
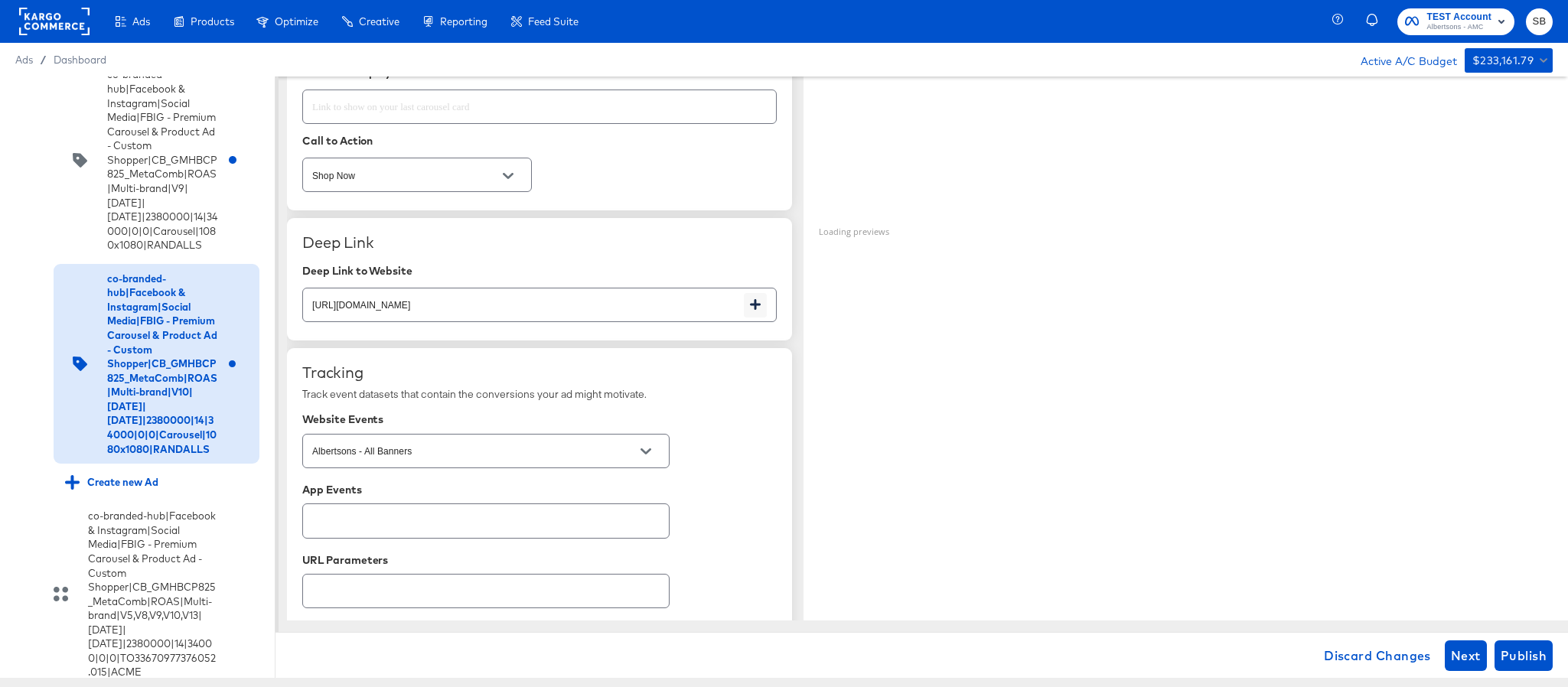
click at [650, 312] on input "https://www.randalls.com/shop/aisles/cookies-snacks-candy.html" at bounding box center [524, 298] width 441 height 33
paste input "lp/baby-products-supplies"
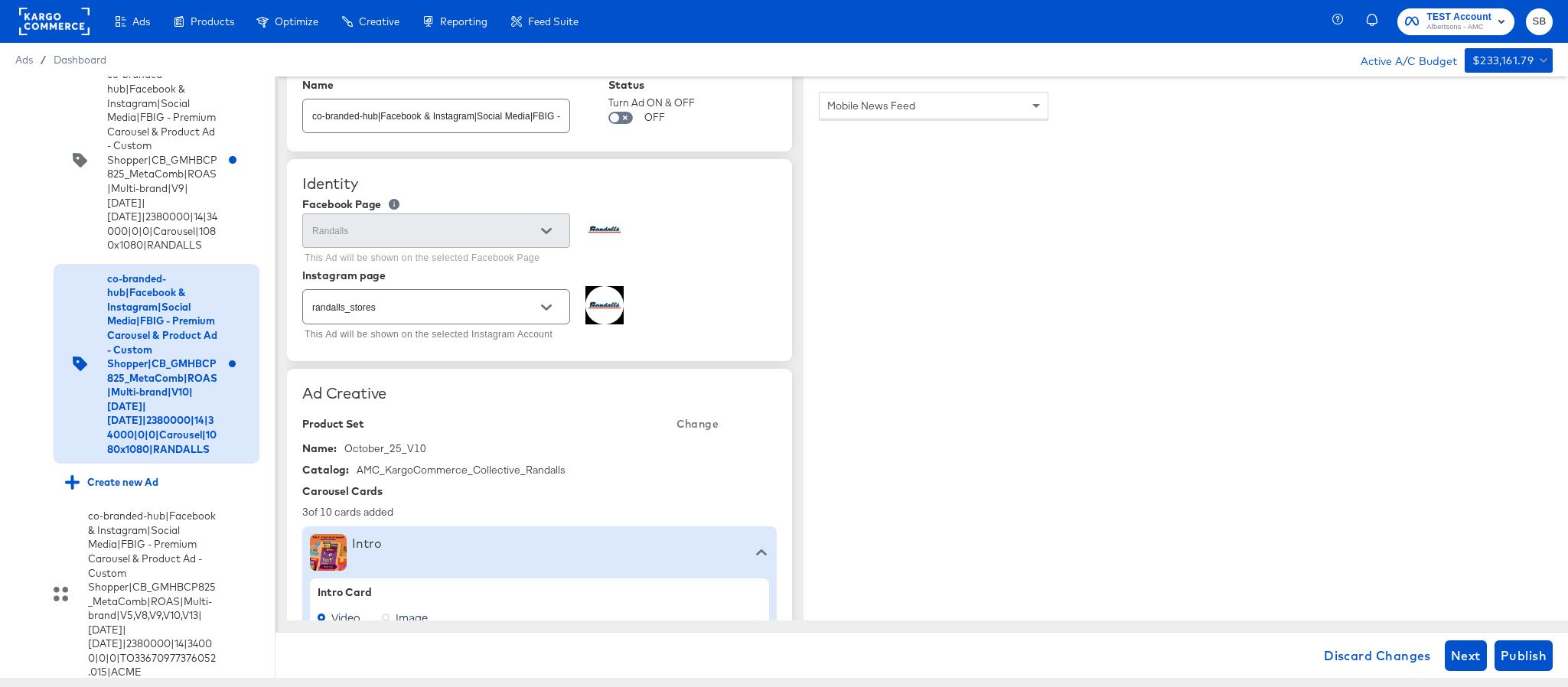
scroll to position [0, 0]
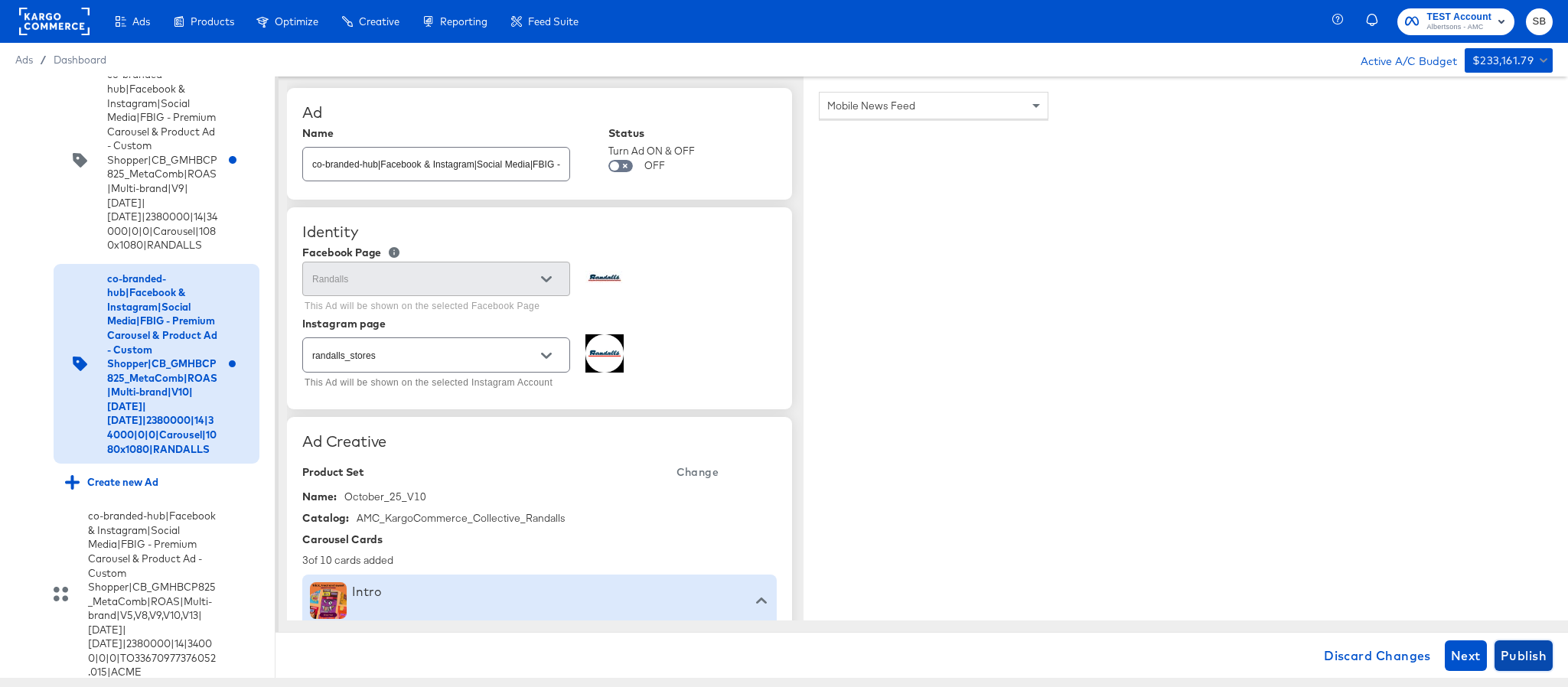
click at [1531, 657] on span "Publish" at bounding box center [1524, 656] width 46 height 22
